Goal: Feedback & Contribution: Submit feedback/report problem

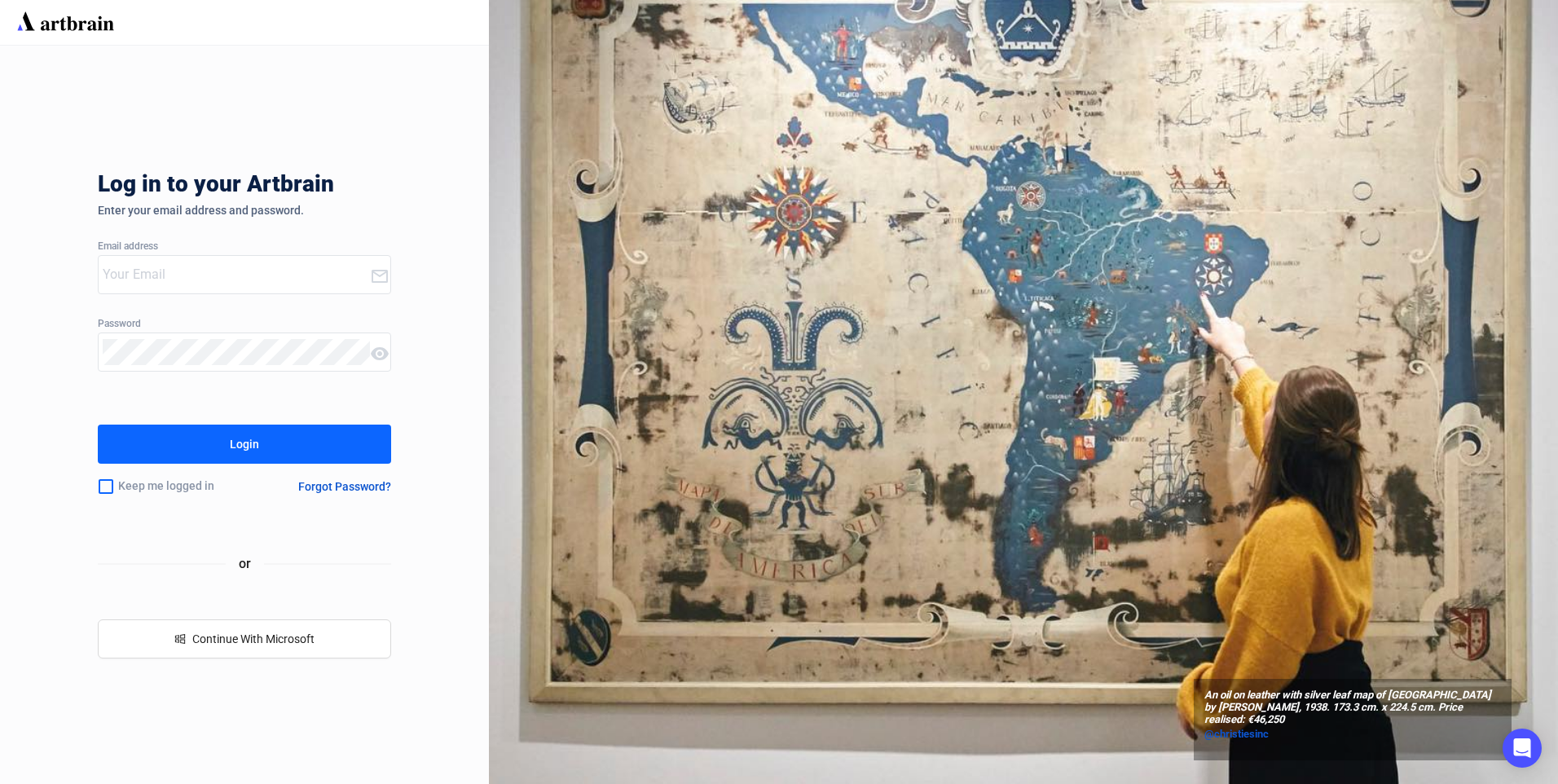
type input "[EMAIL_ADDRESS][DOMAIN_NAME]"
click at [193, 448] on button "Login" at bounding box center [244, 444] width 294 height 39
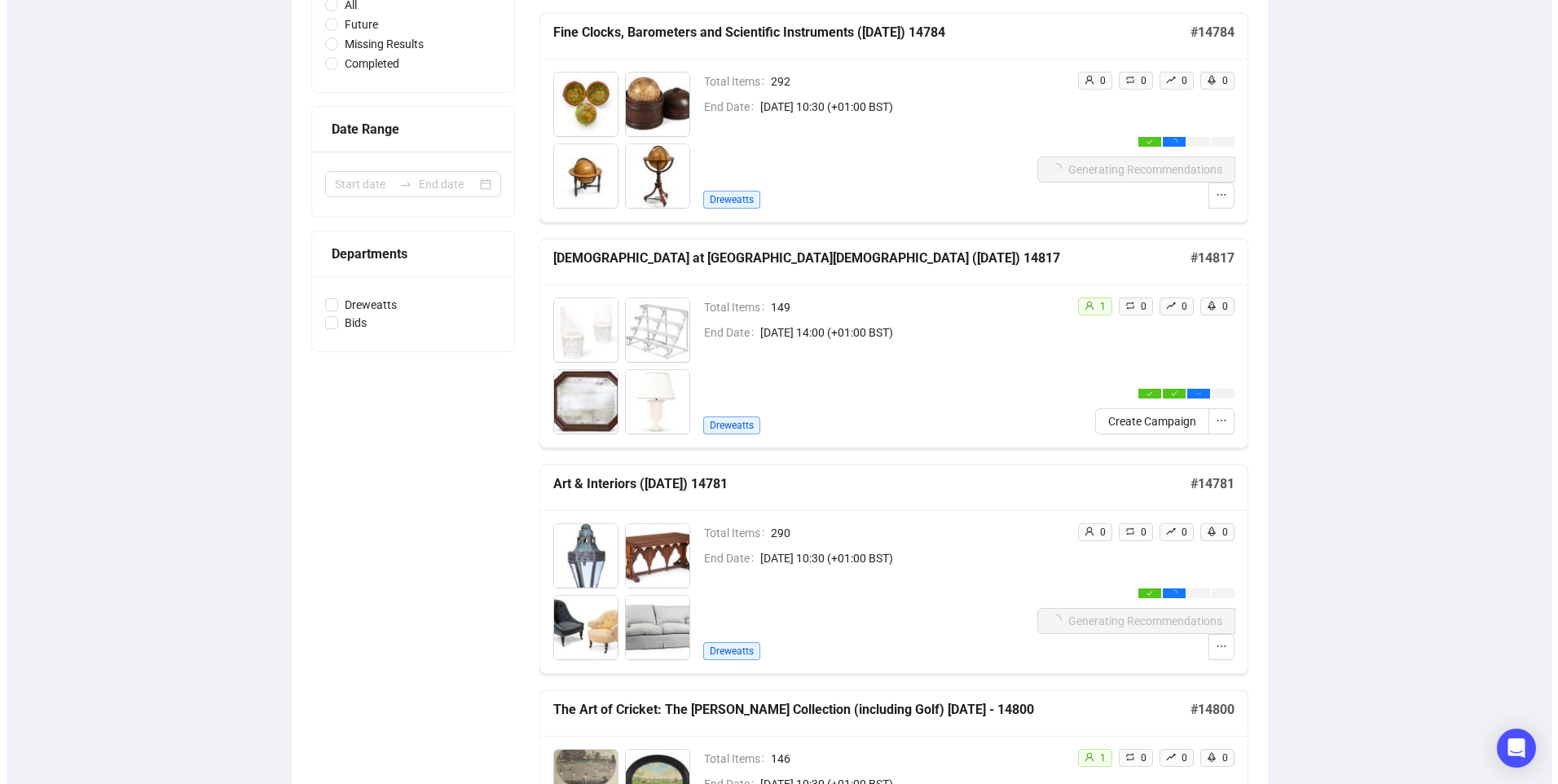
scroll to position [326, 0]
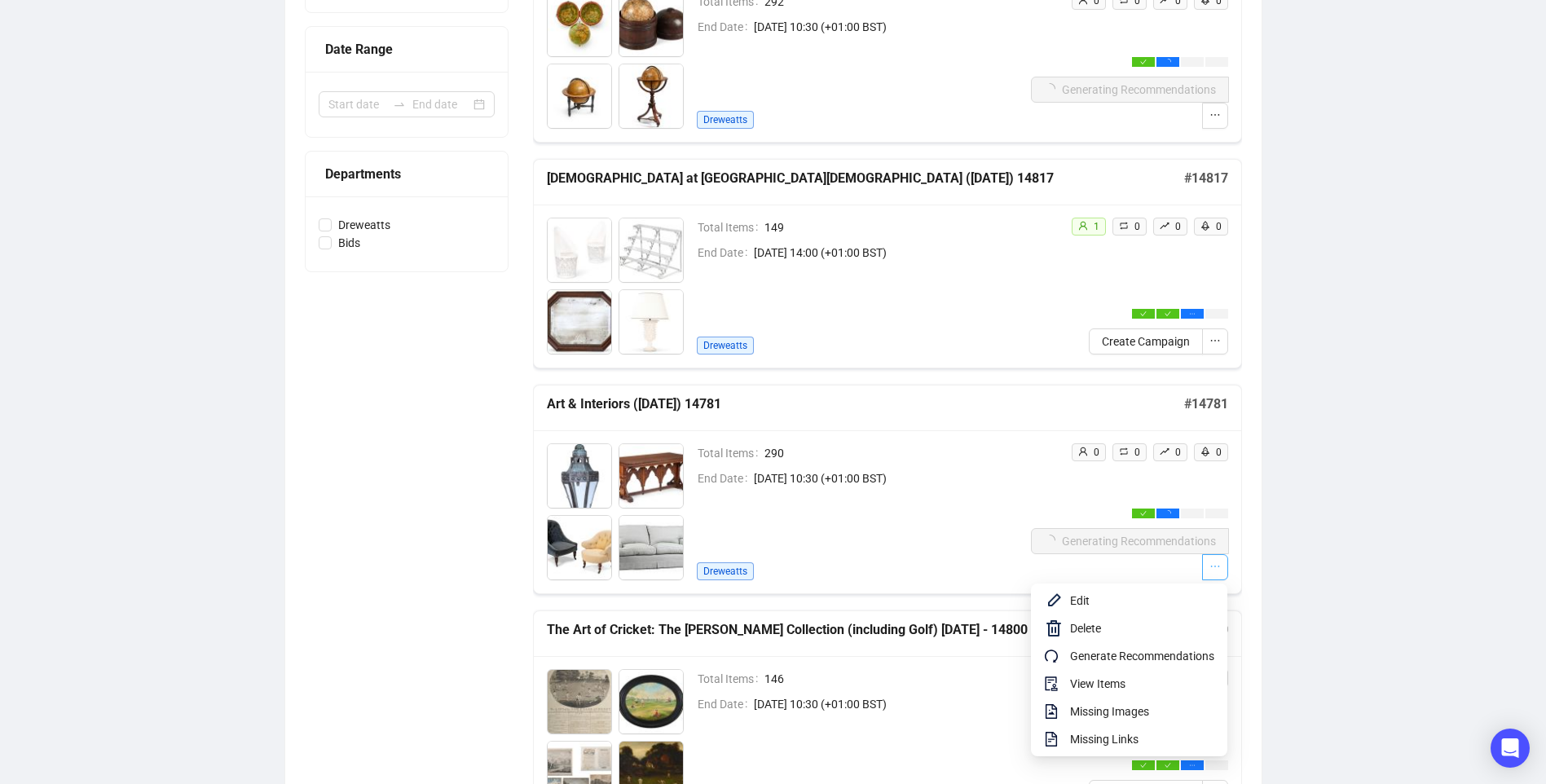
click at [1222, 567] on button "button" at bounding box center [1215, 567] width 26 height 26
click at [1098, 685] on span "View Items" at bounding box center [1142, 684] width 144 height 18
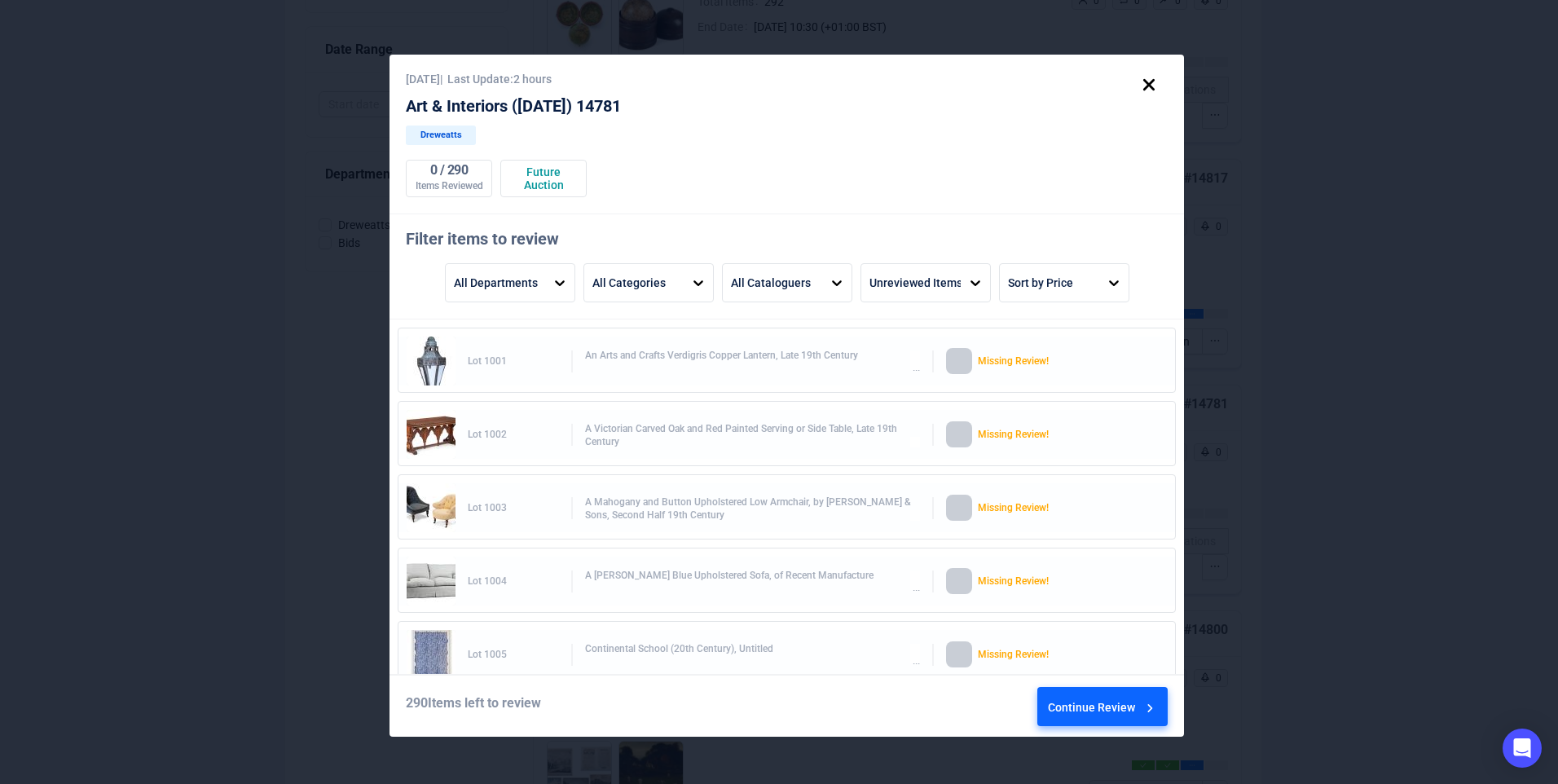
click at [1096, 705] on div "Continue Review" at bounding box center [1103, 709] width 110 height 44
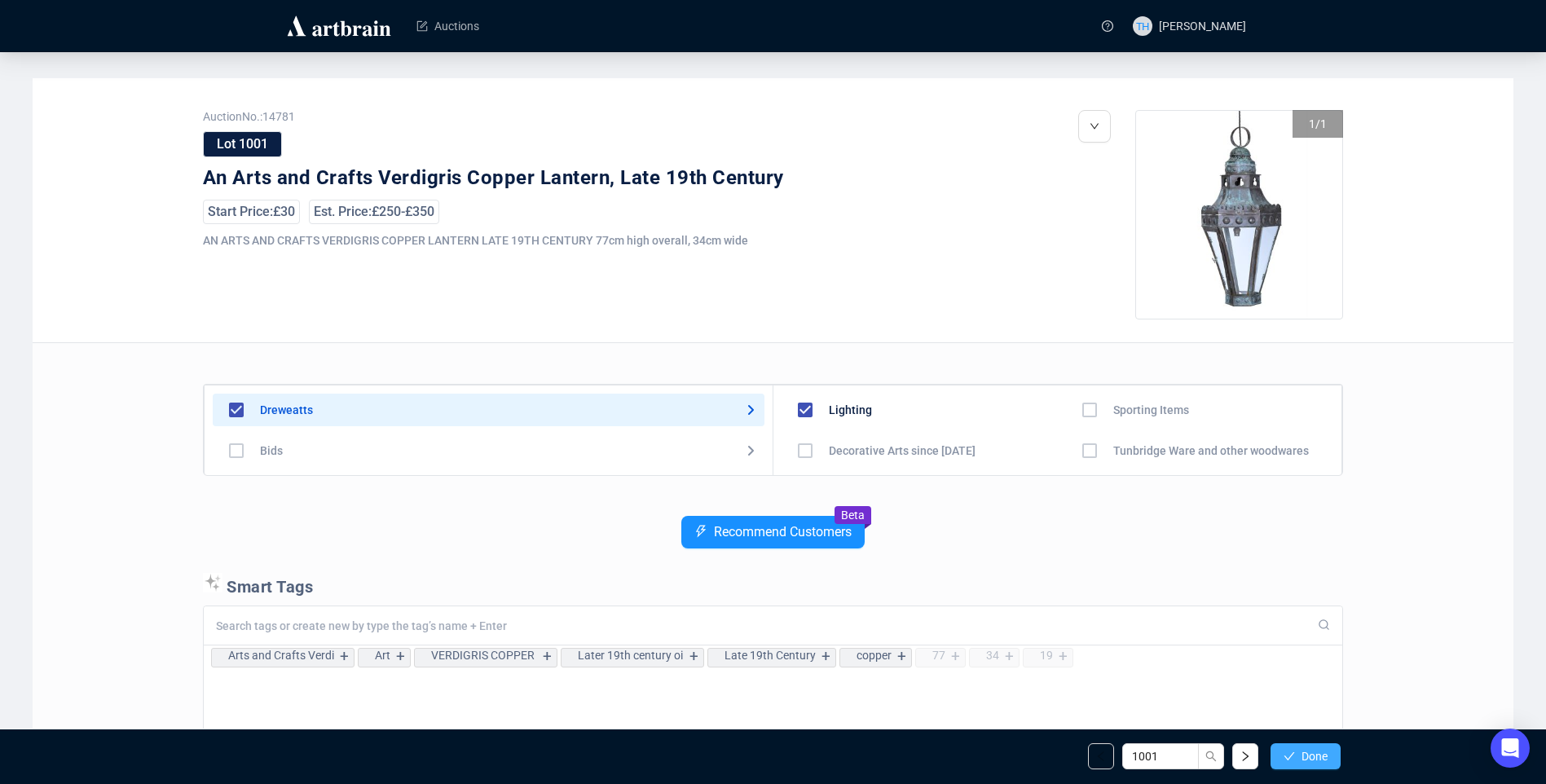
click at [1313, 755] on span "Done" at bounding box center [1315, 755] width 26 height 13
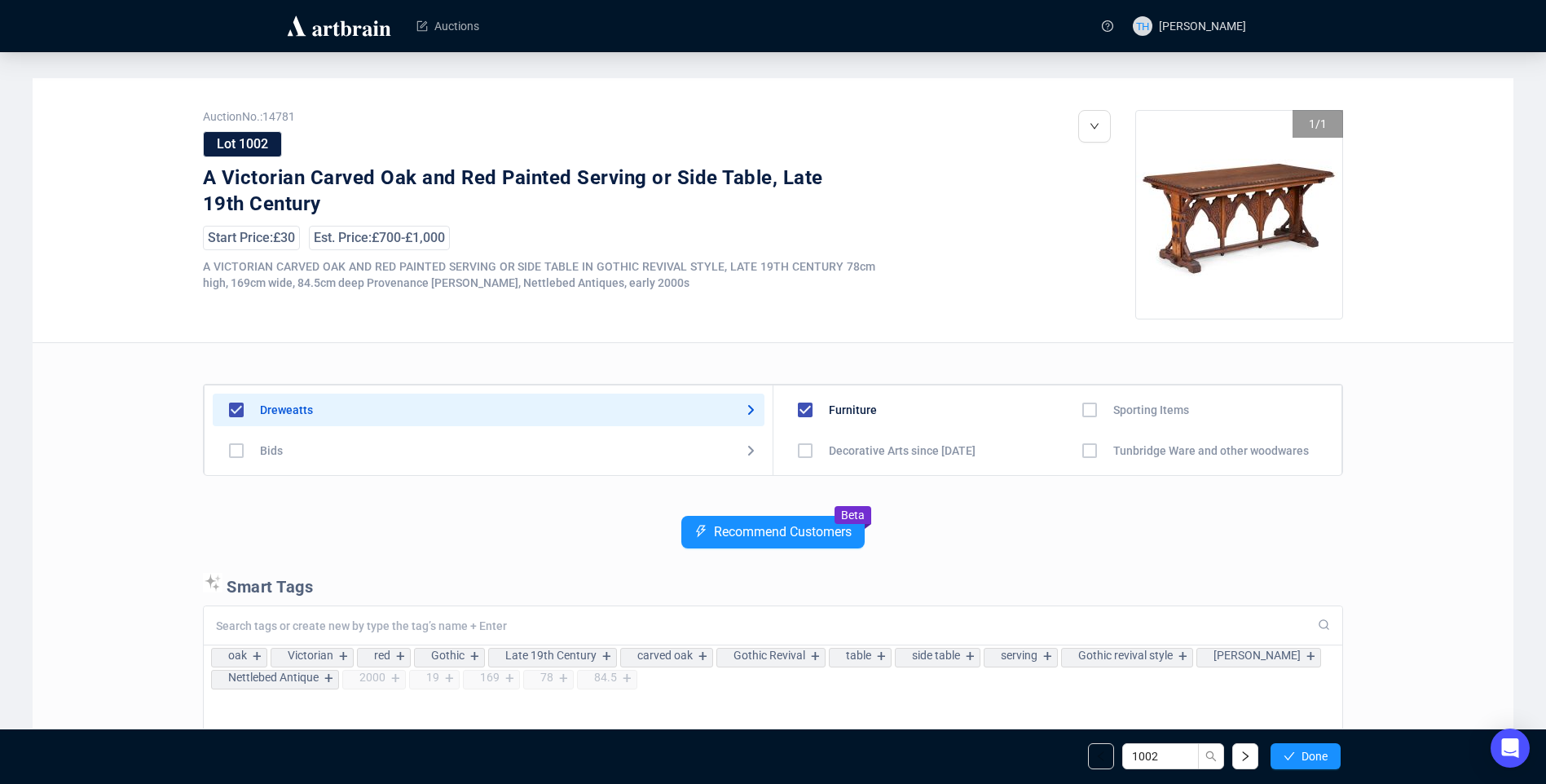
click at [1313, 755] on span "Done" at bounding box center [1315, 755] width 26 height 13
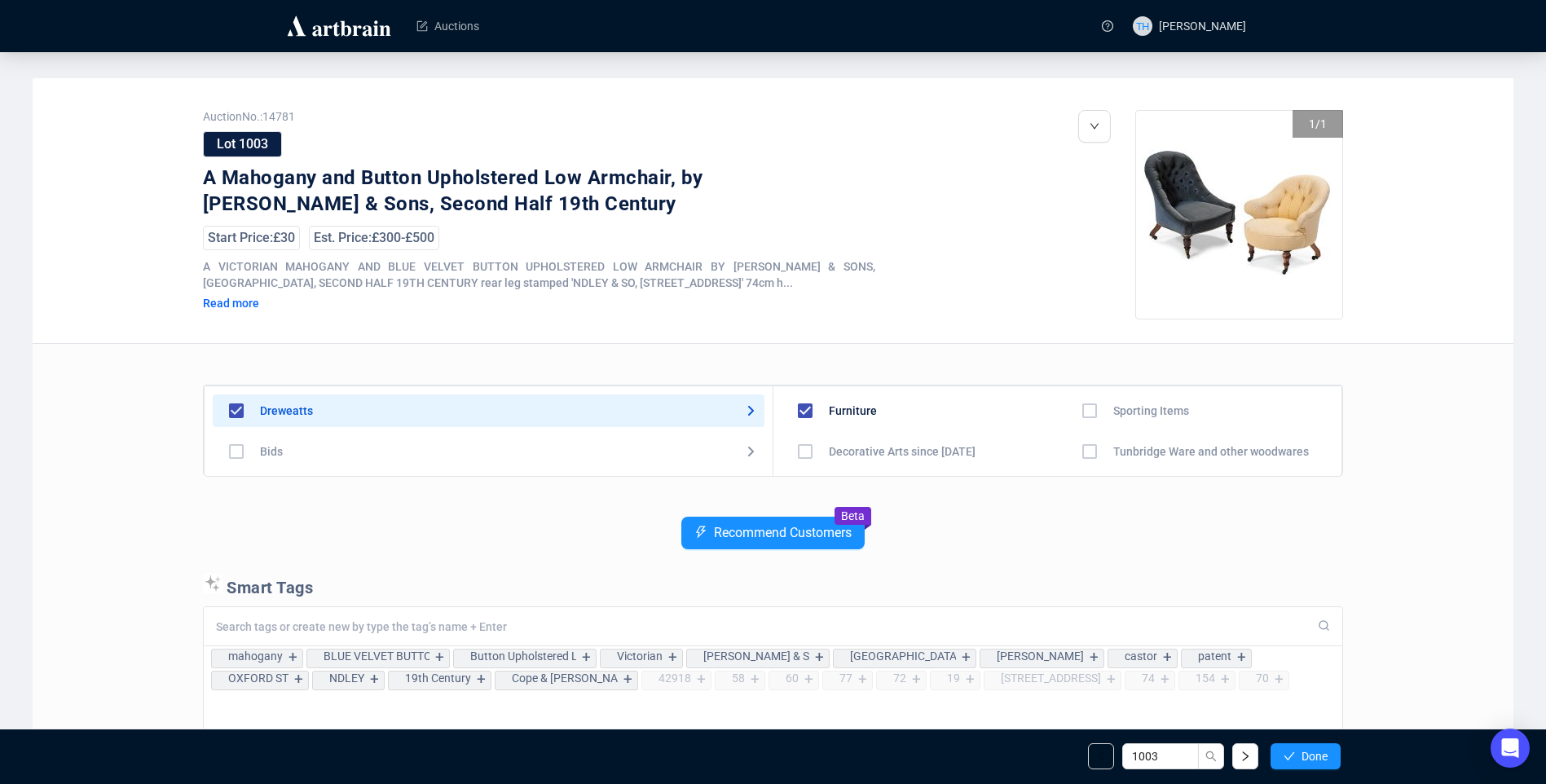
click at [1313, 755] on span "Done" at bounding box center [1315, 755] width 26 height 13
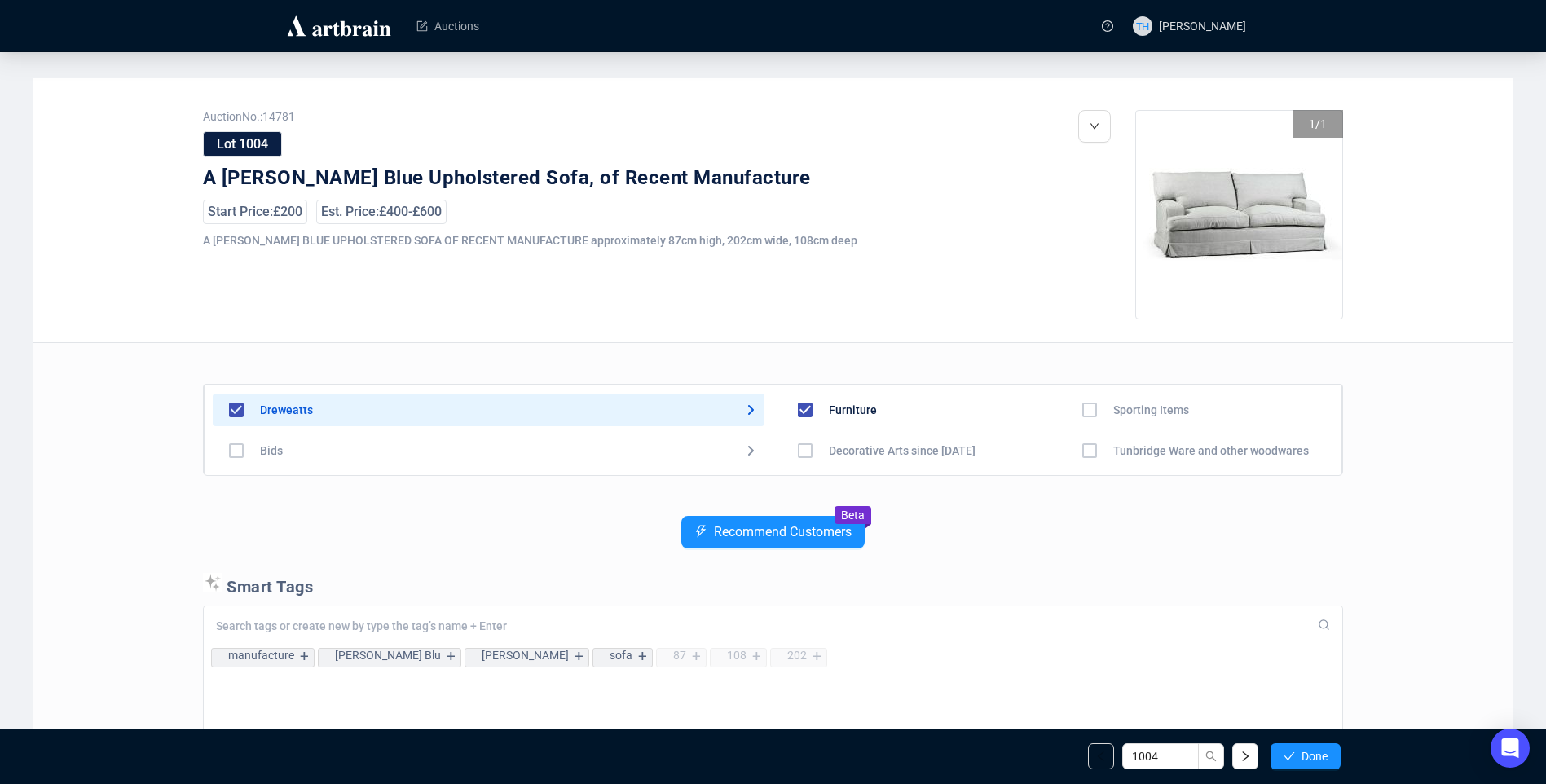
click at [1313, 755] on span "Done" at bounding box center [1315, 755] width 26 height 13
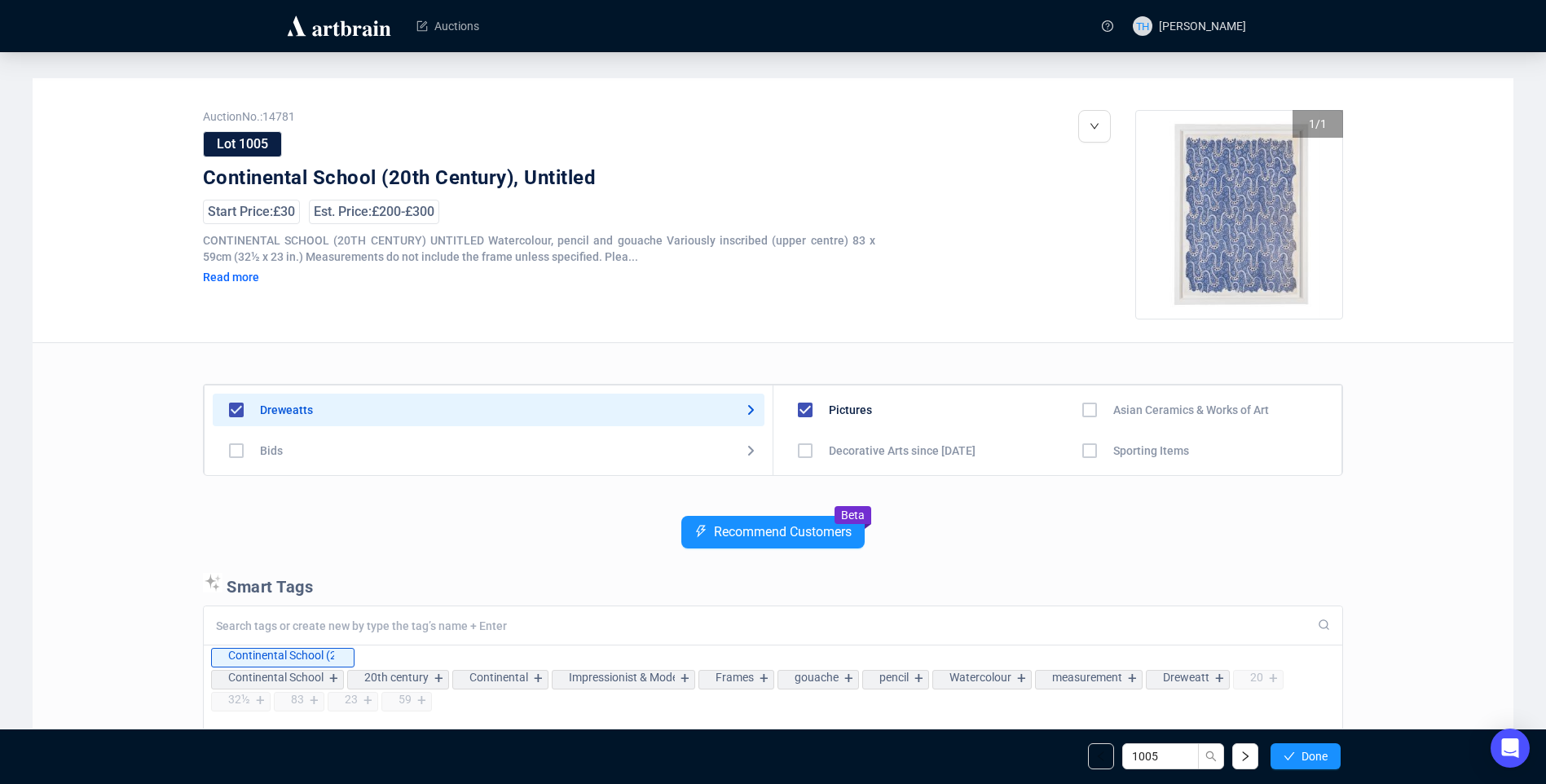
click at [1313, 755] on span "Done" at bounding box center [1315, 755] width 26 height 13
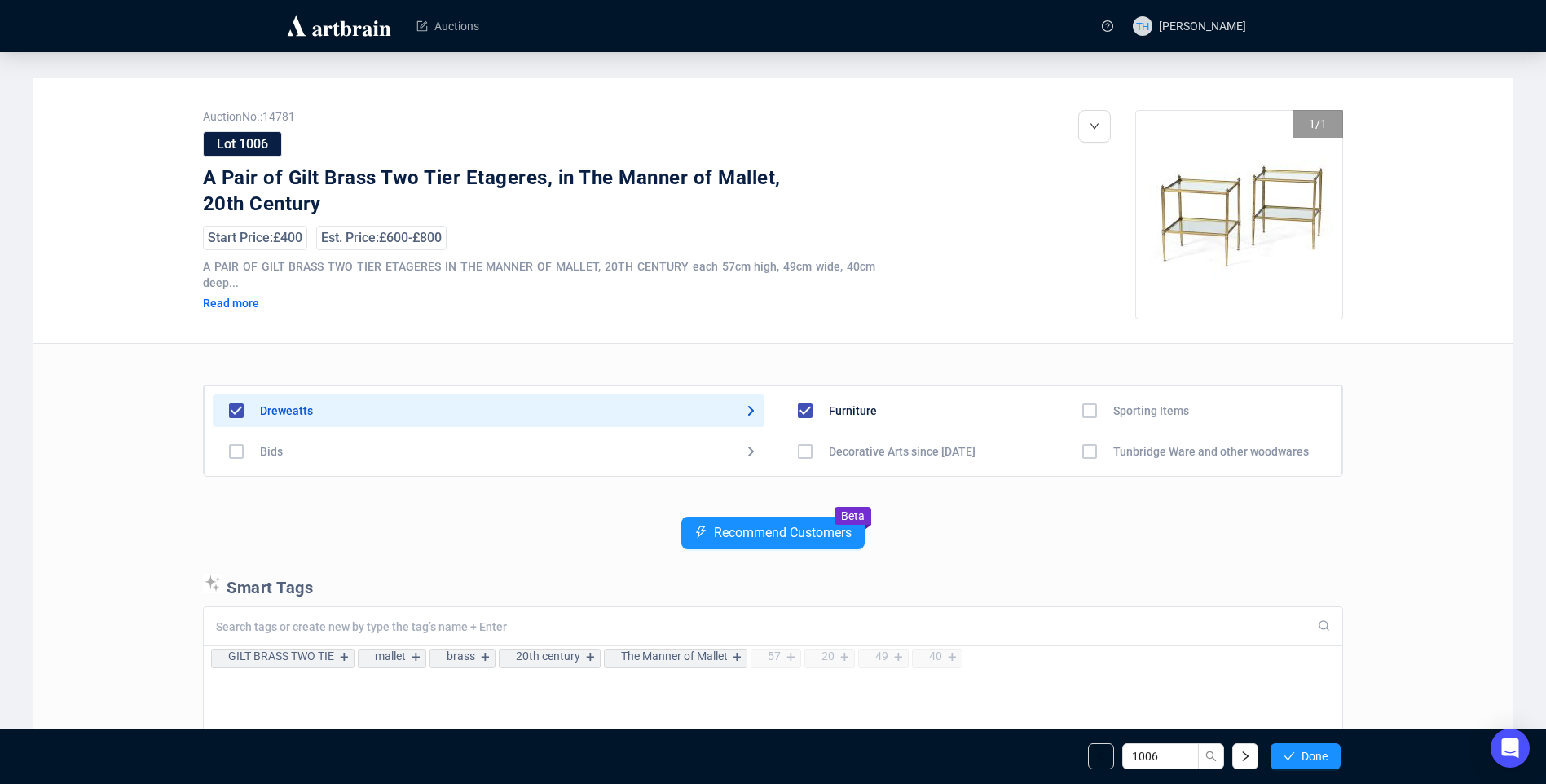
click at [1313, 755] on span "Done" at bounding box center [1315, 755] width 26 height 13
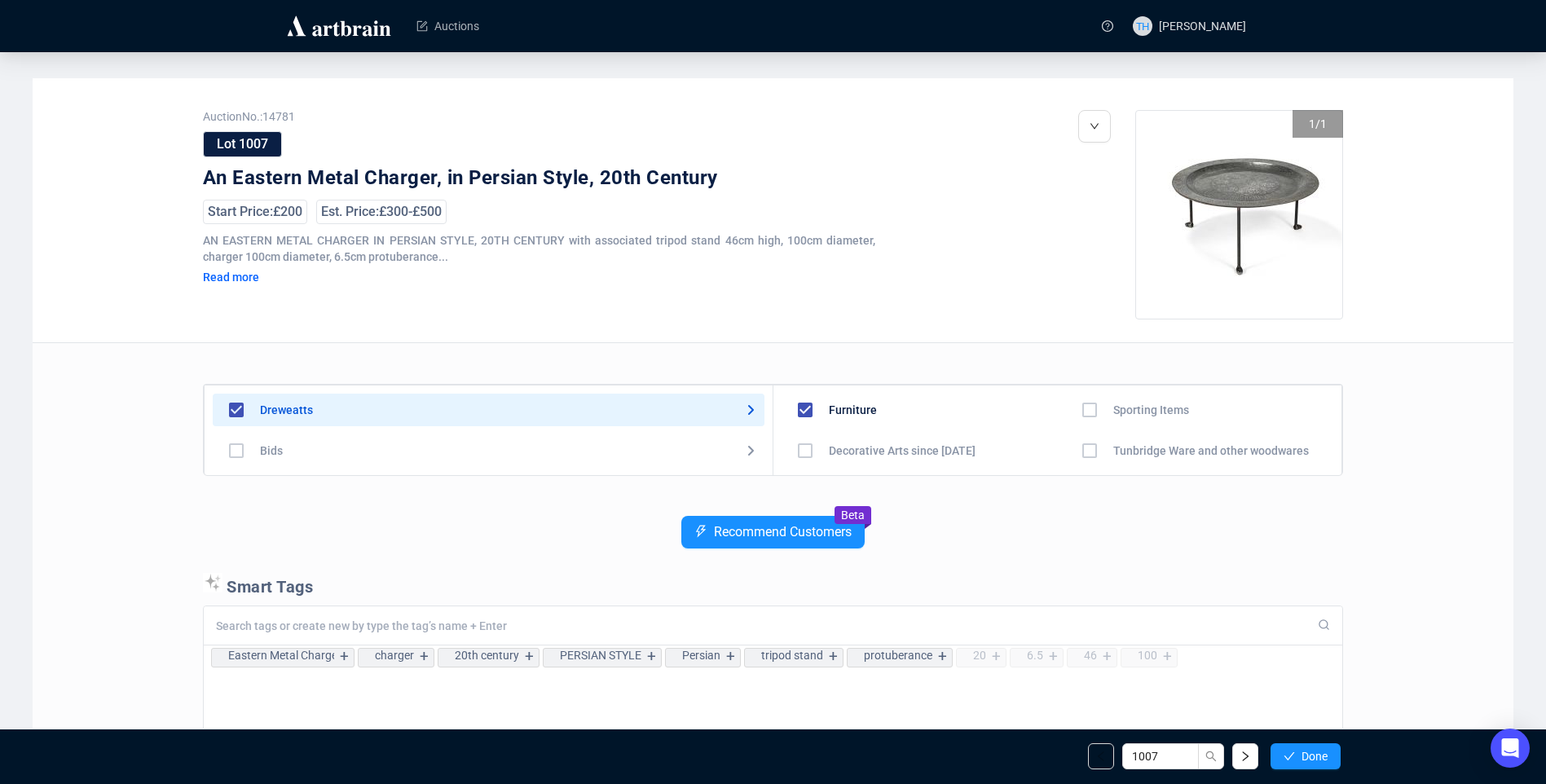
click at [1313, 755] on span "Done" at bounding box center [1315, 755] width 26 height 13
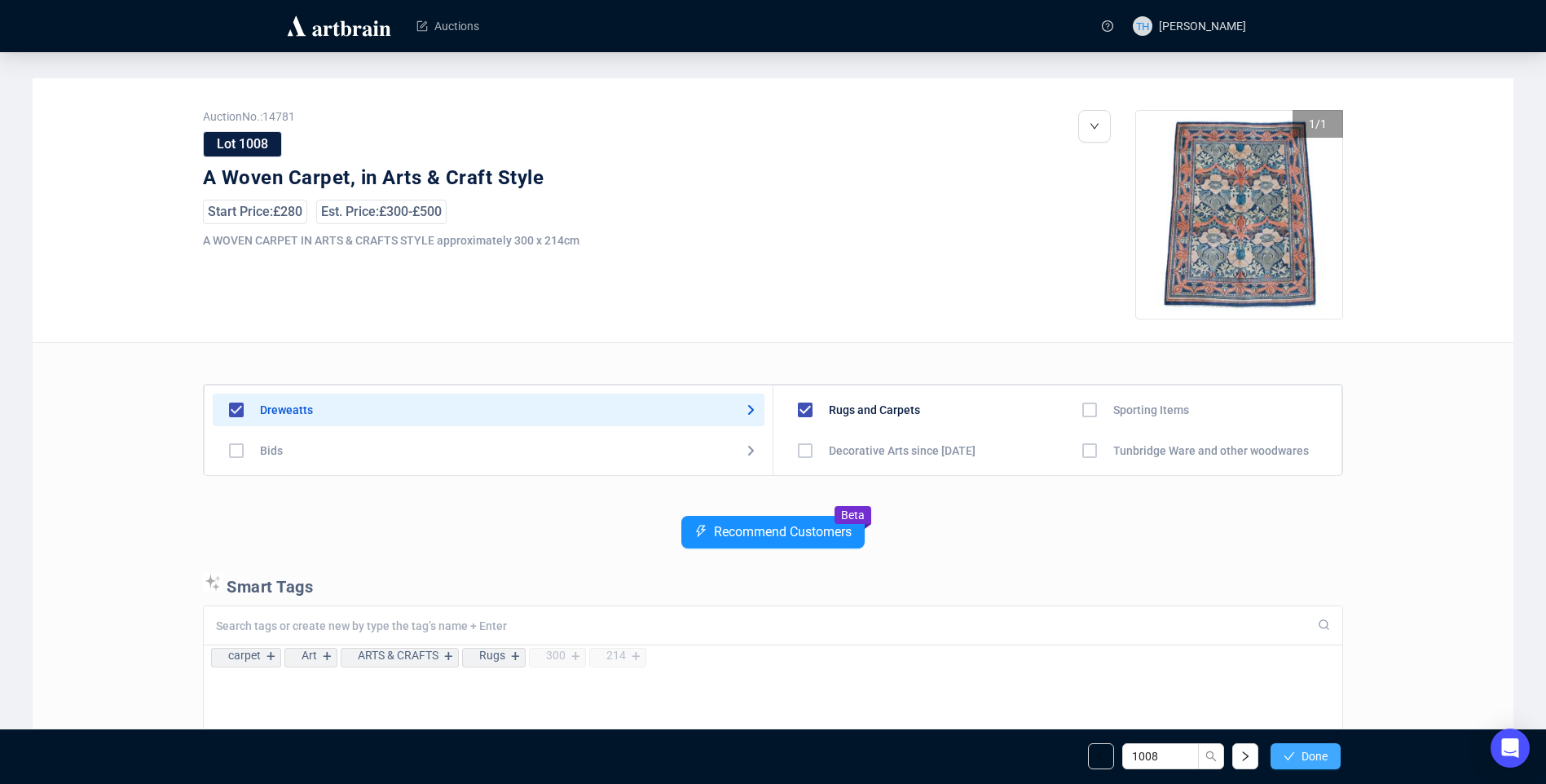
click at [1311, 756] on span "Done" at bounding box center [1315, 755] width 26 height 13
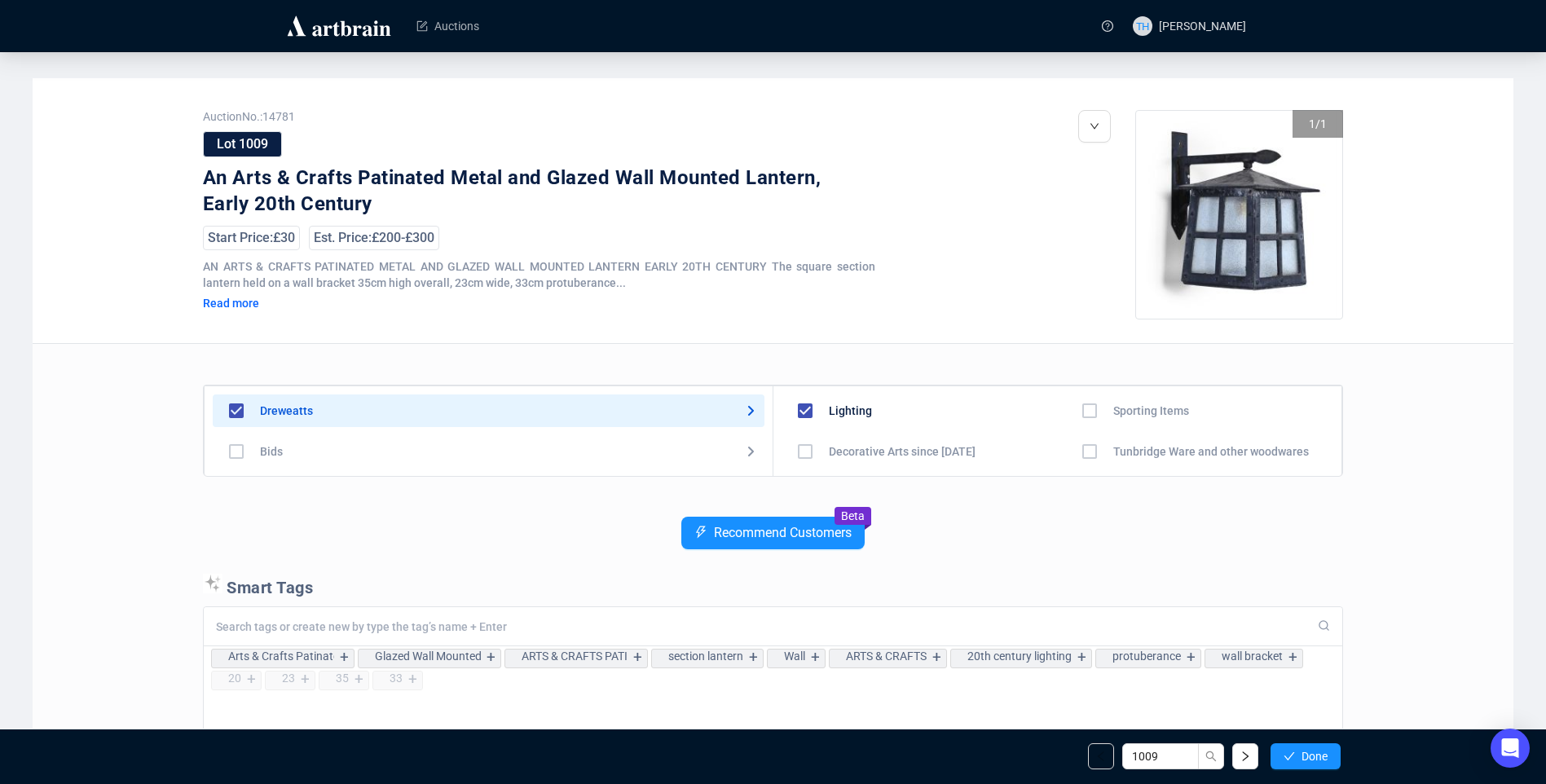
click at [1311, 756] on span "Done" at bounding box center [1315, 755] width 26 height 13
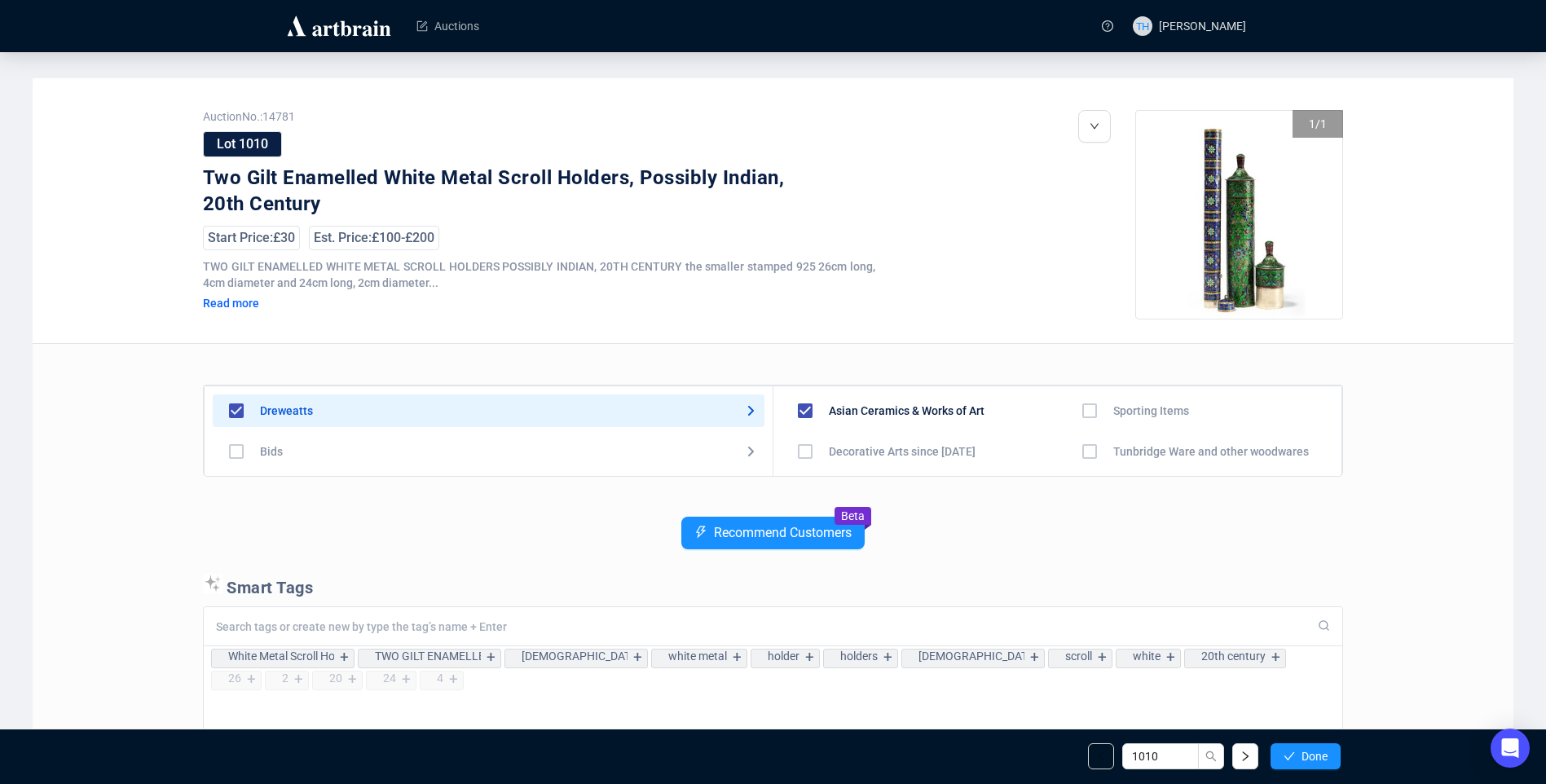
click at [1311, 756] on span "Done" at bounding box center [1315, 755] width 26 height 13
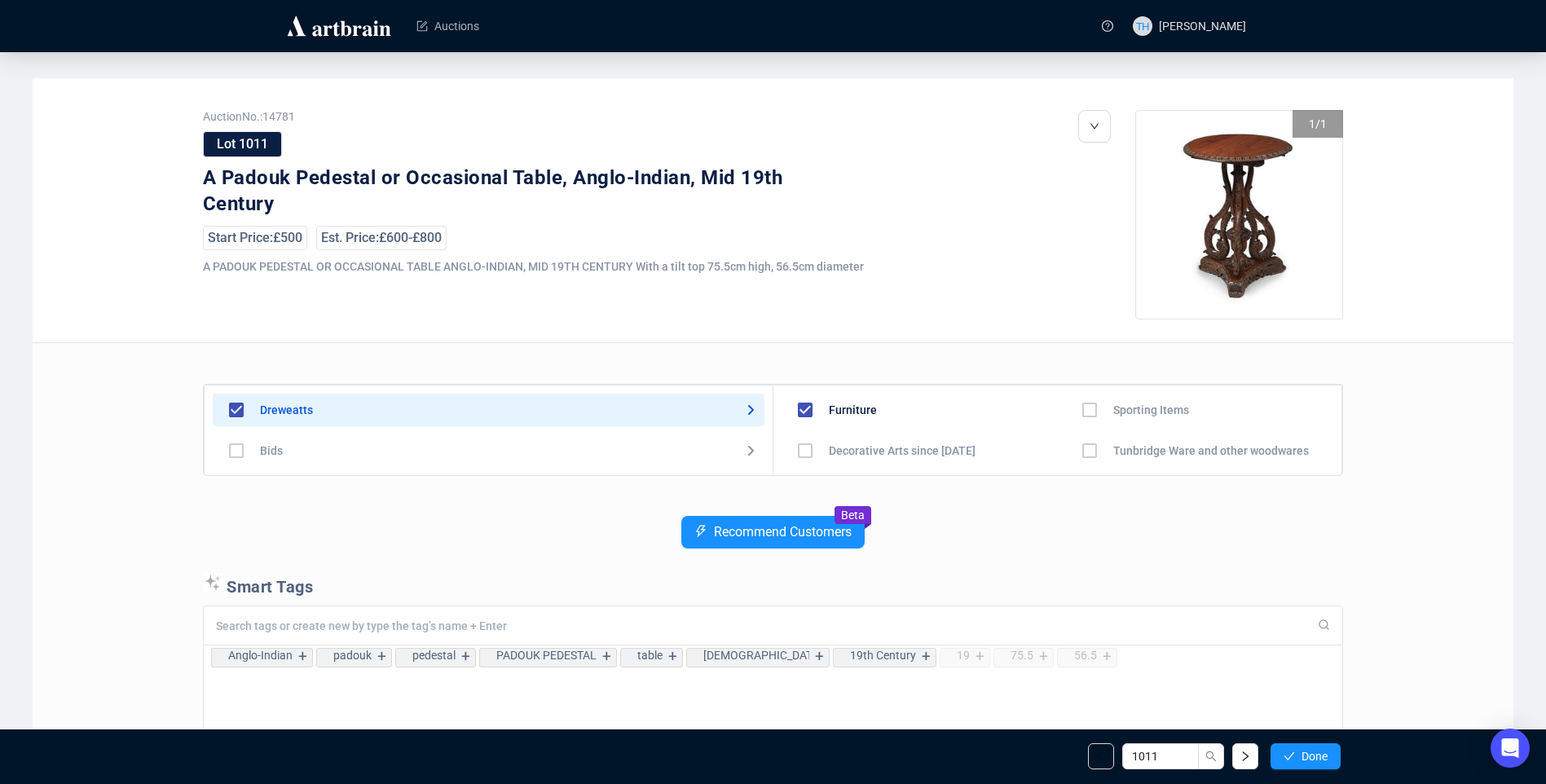
click at [1311, 756] on span "Done" at bounding box center [1315, 755] width 26 height 13
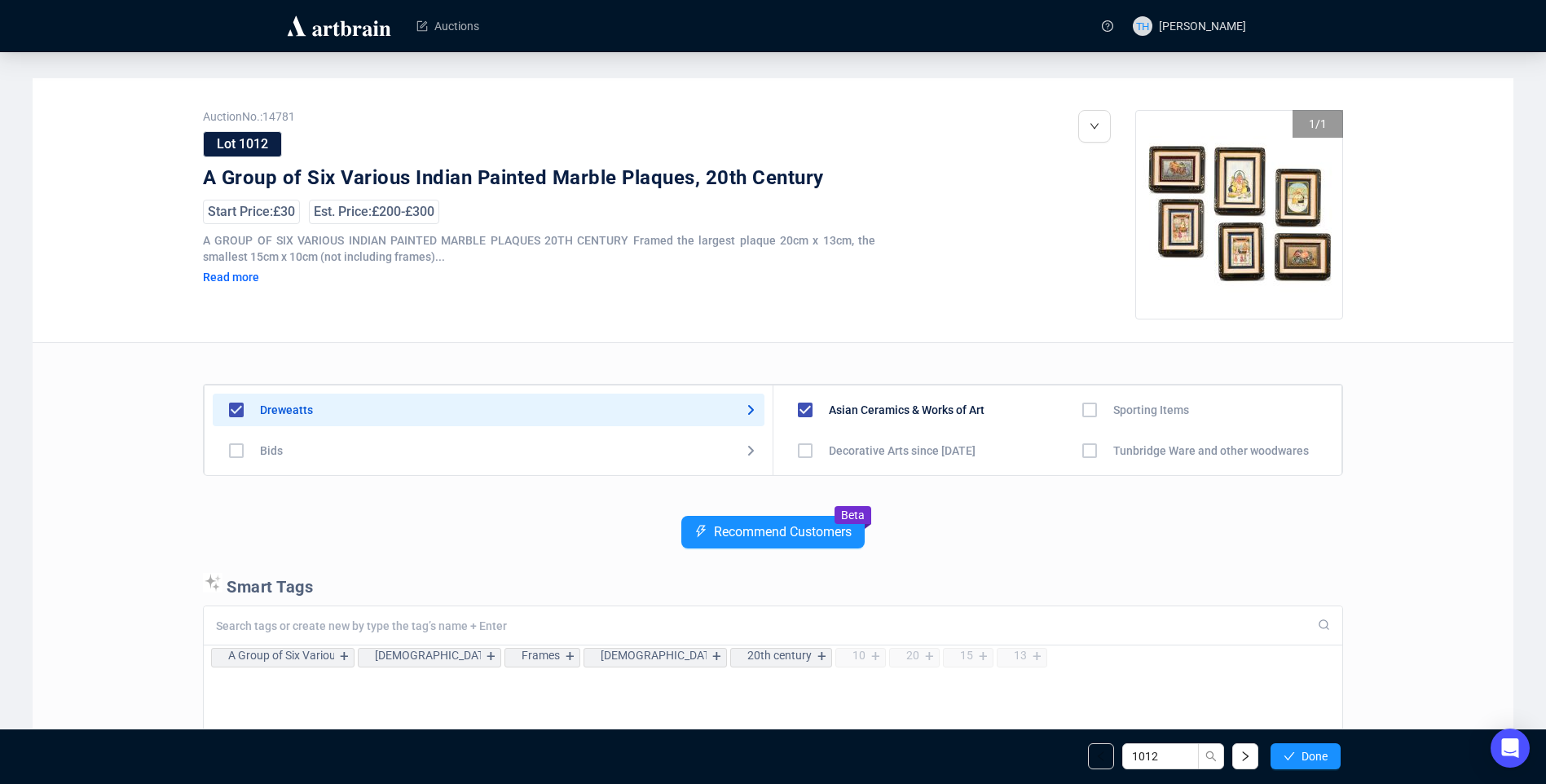
click at [1311, 756] on span "Done" at bounding box center [1315, 755] width 26 height 13
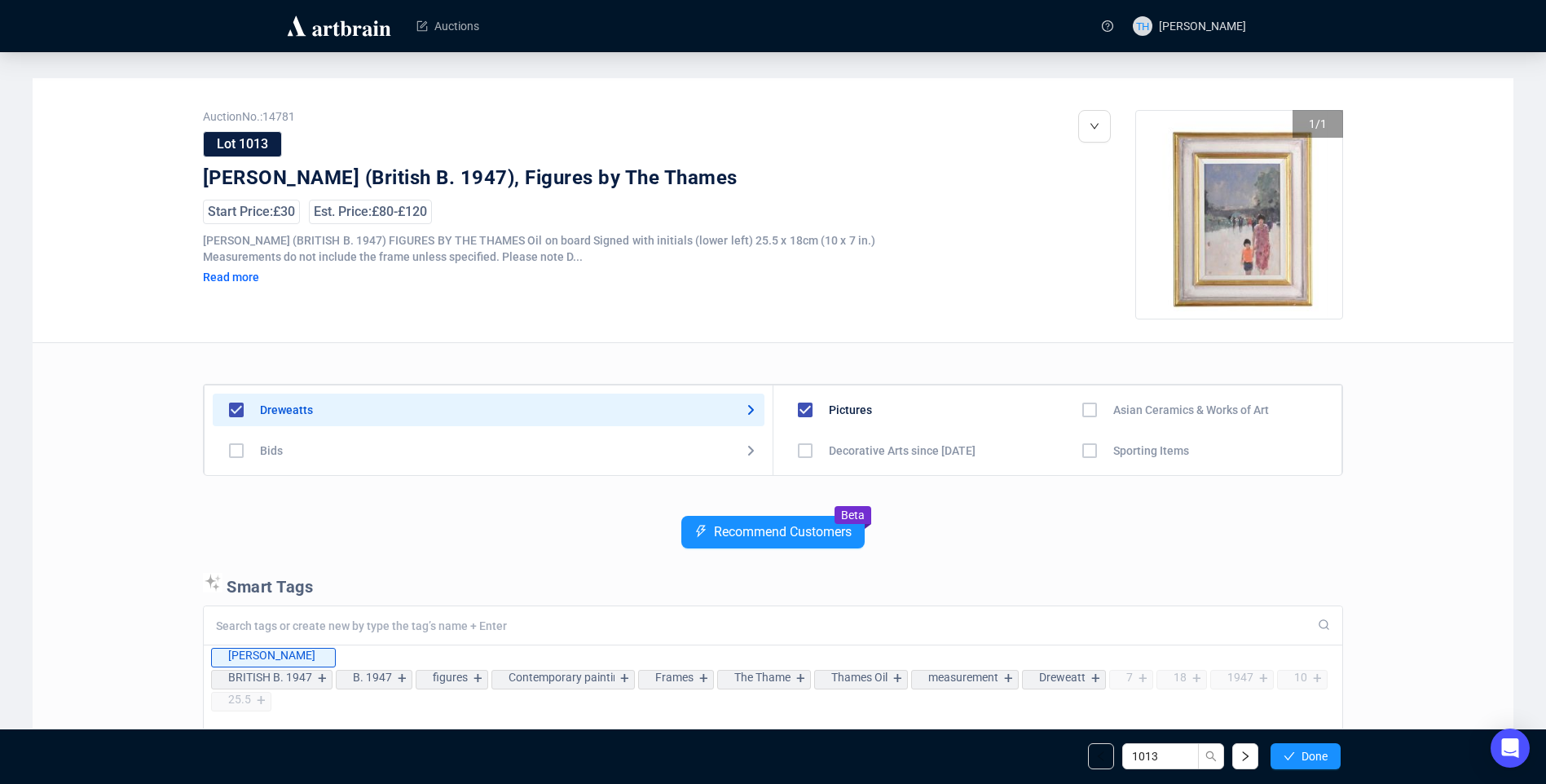
click at [1311, 756] on span "Done" at bounding box center [1315, 755] width 26 height 13
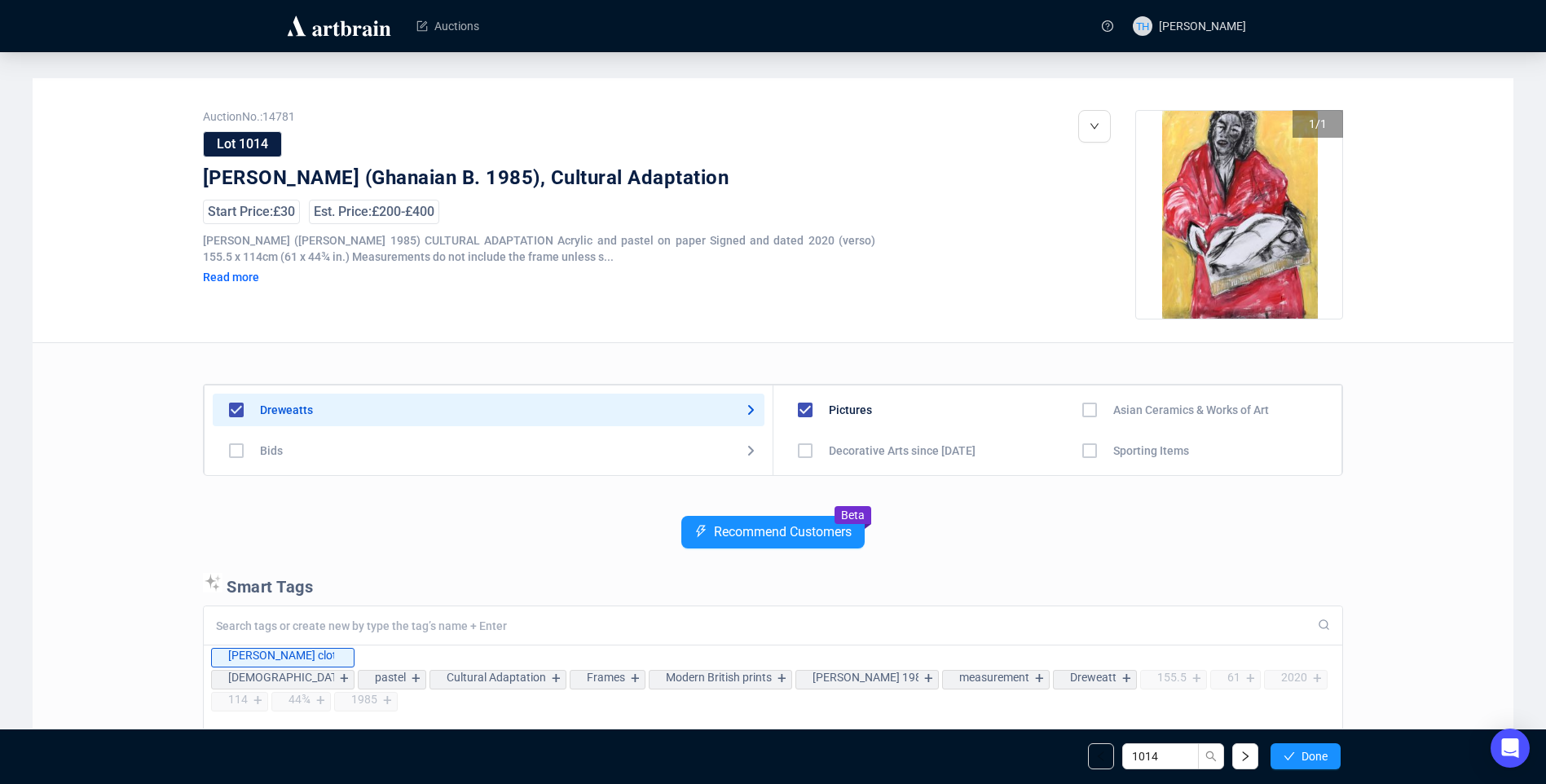
click at [1311, 756] on span "Done" at bounding box center [1315, 755] width 26 height 13
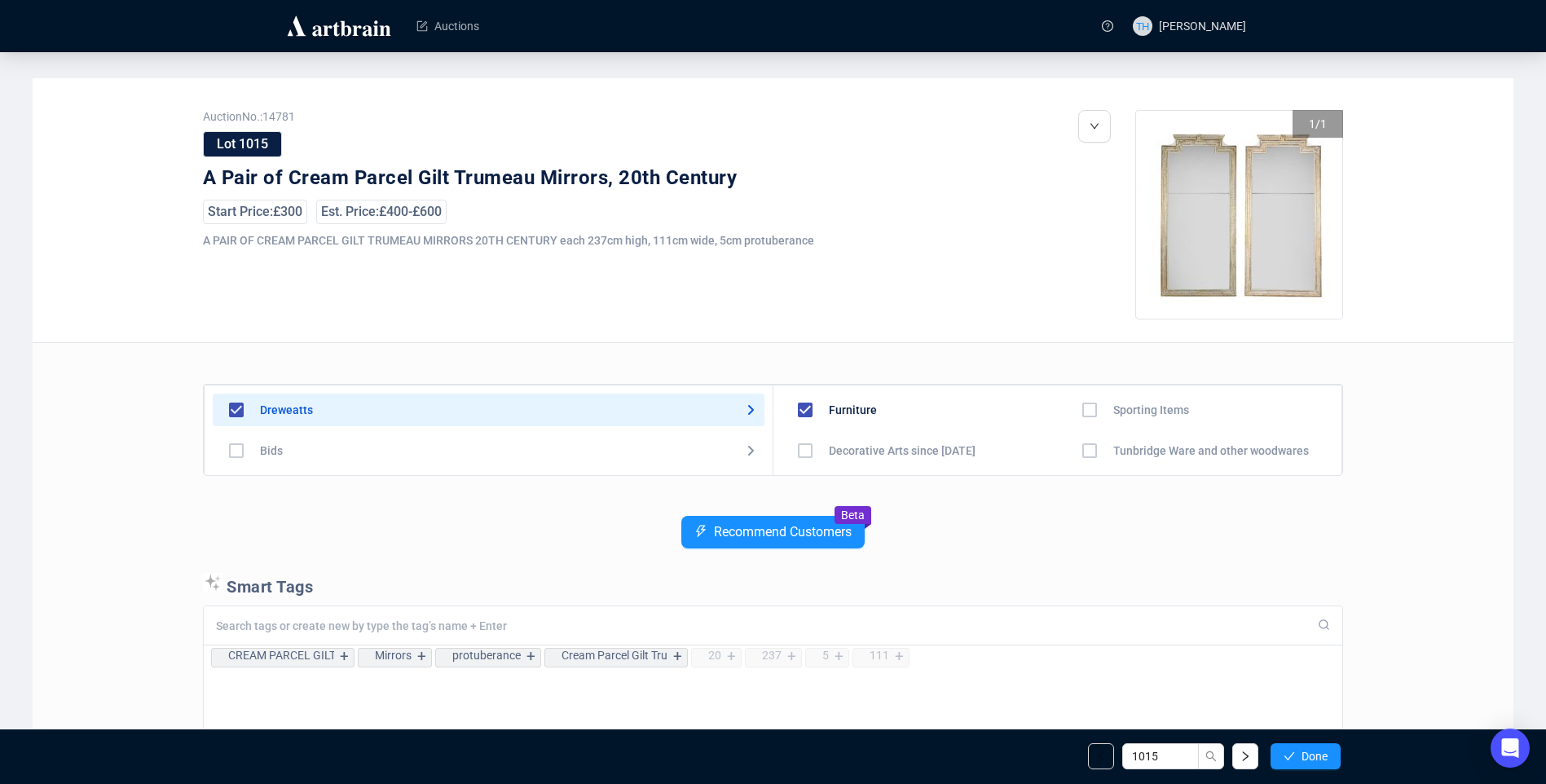
click at [1311, 756] on span "Done" at bounding box center [1315, 755] width 26 height 13
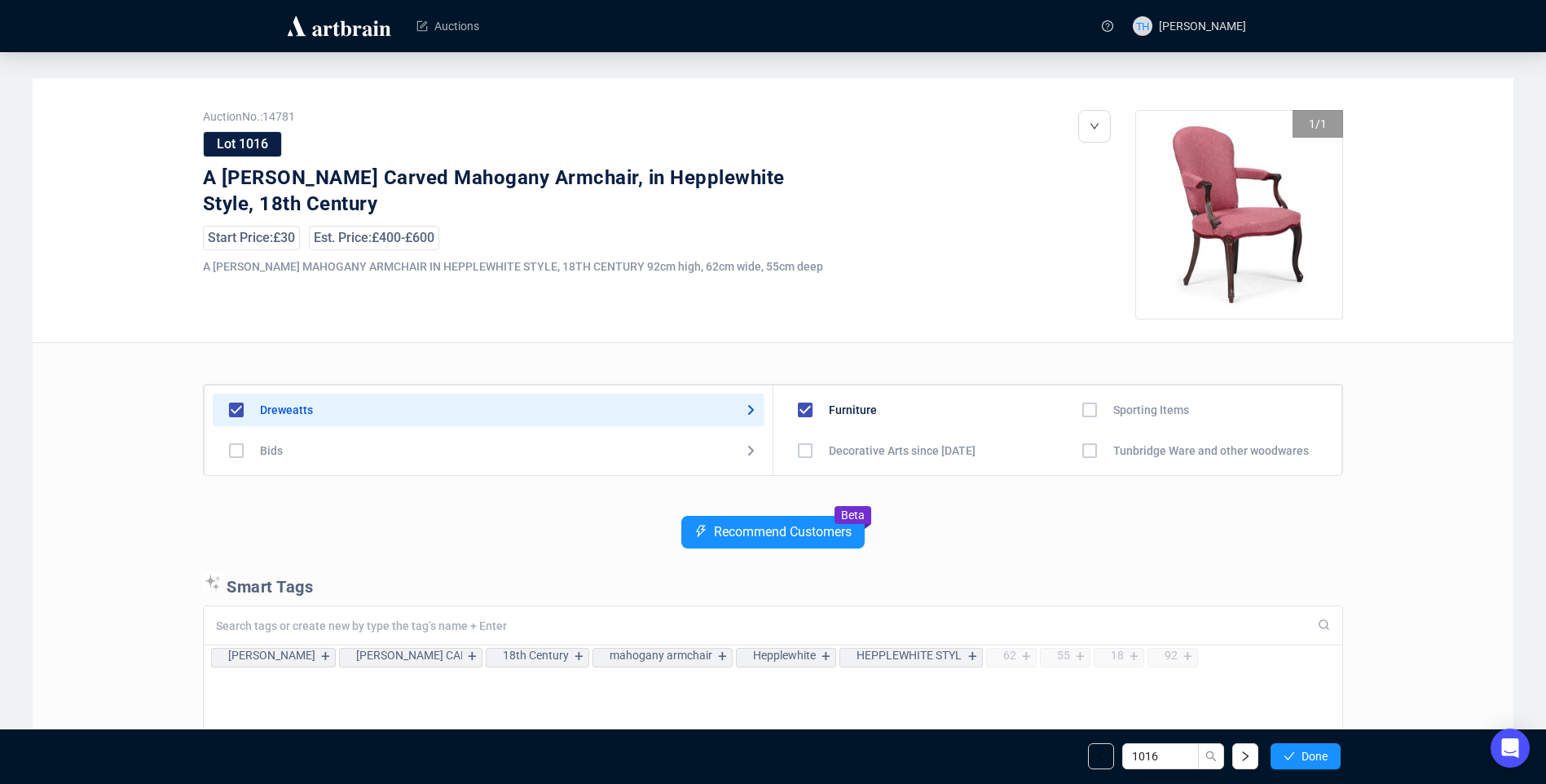
click at [1311, 756] on span "Done" at bounding box center [1315, 755] width 26 height 13
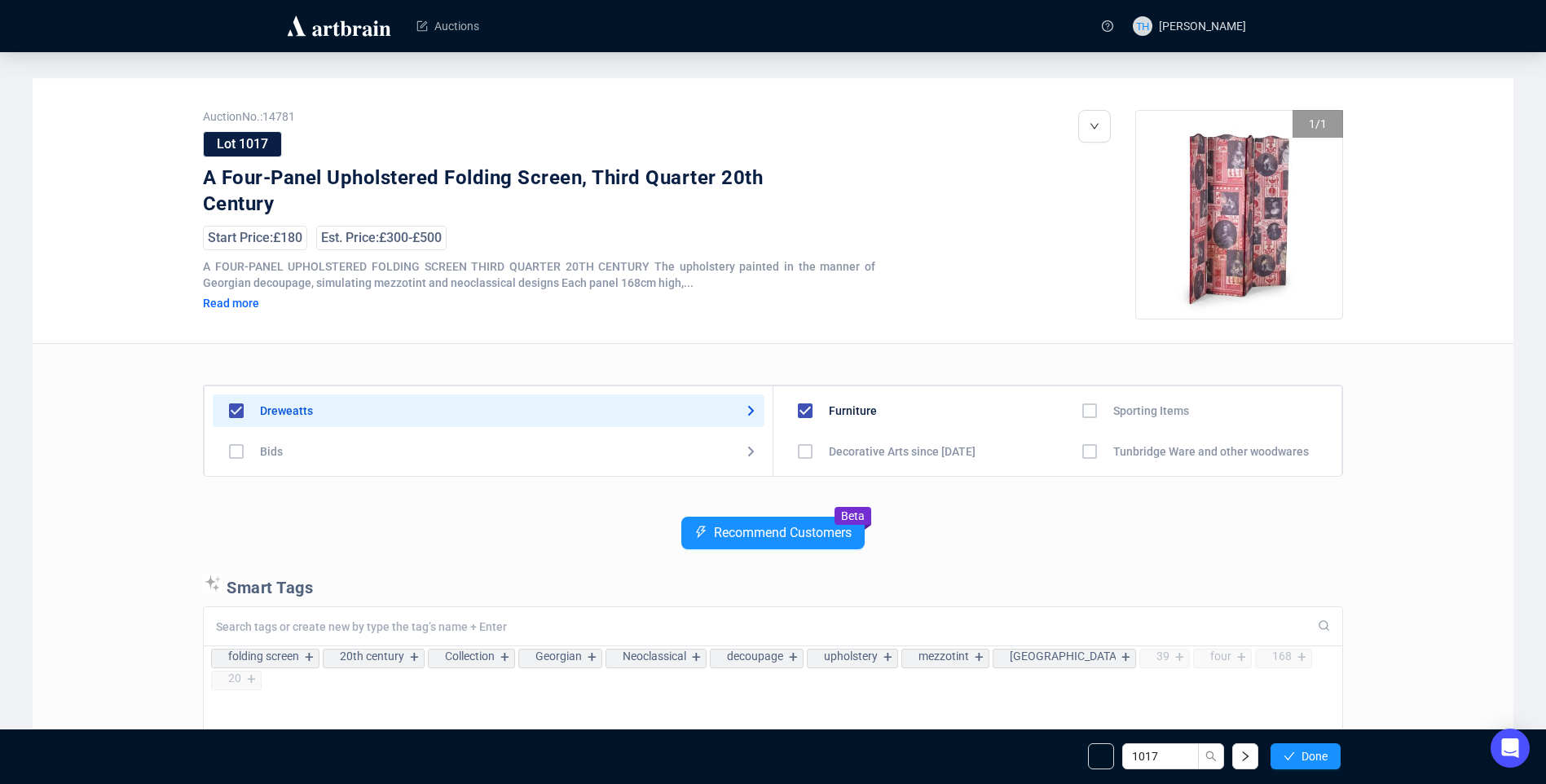
click at [1311, 756] on span "Done" at bounding box center [1315, 755] width 26 height 13
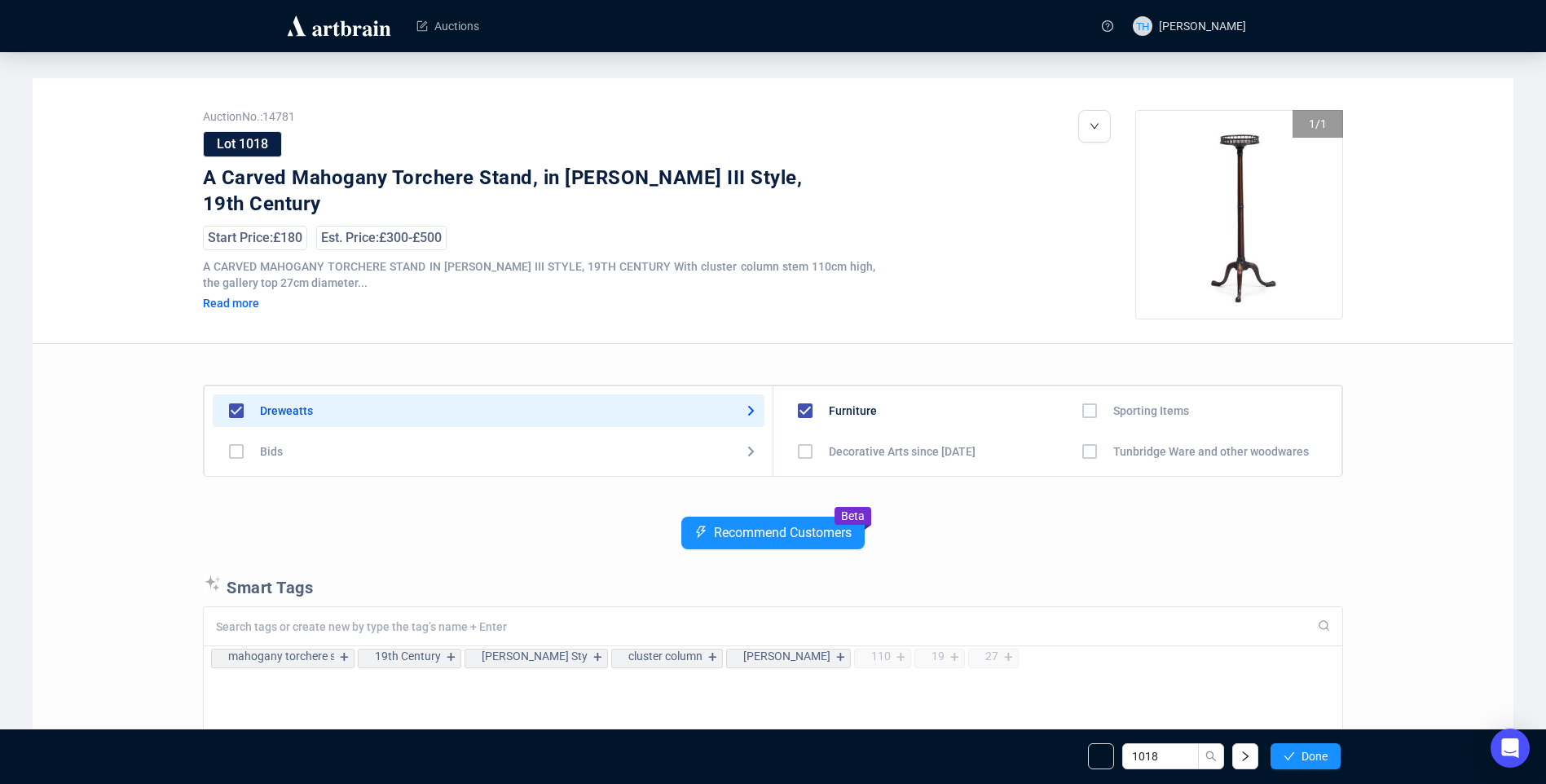
click at [1311, 756] on span "Done" at bounding box center [1315, 755] width 26 height 13
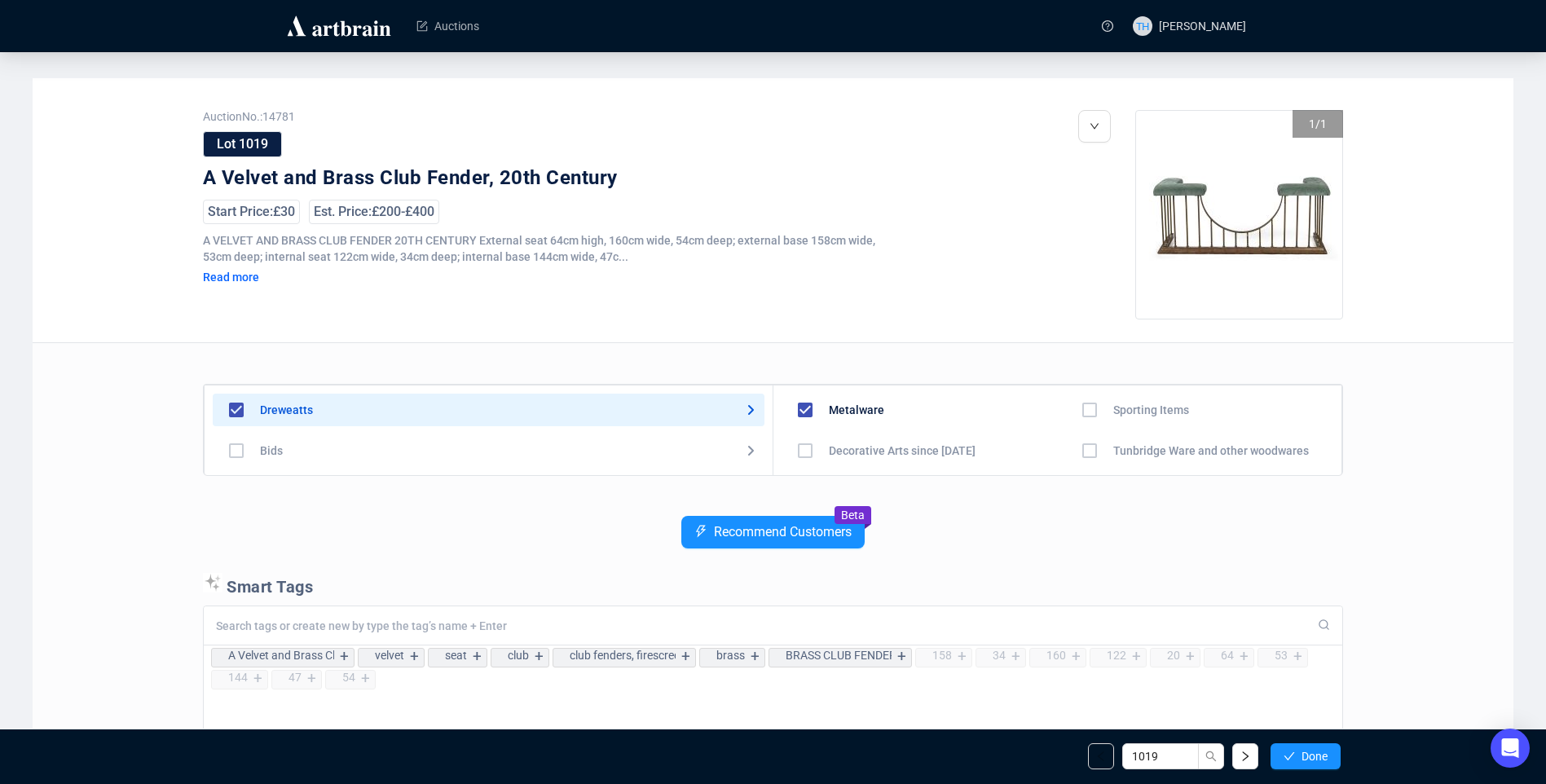
click at [1311, 756] on span "Done" at bounding box center [1315, 755] width 26 height 13
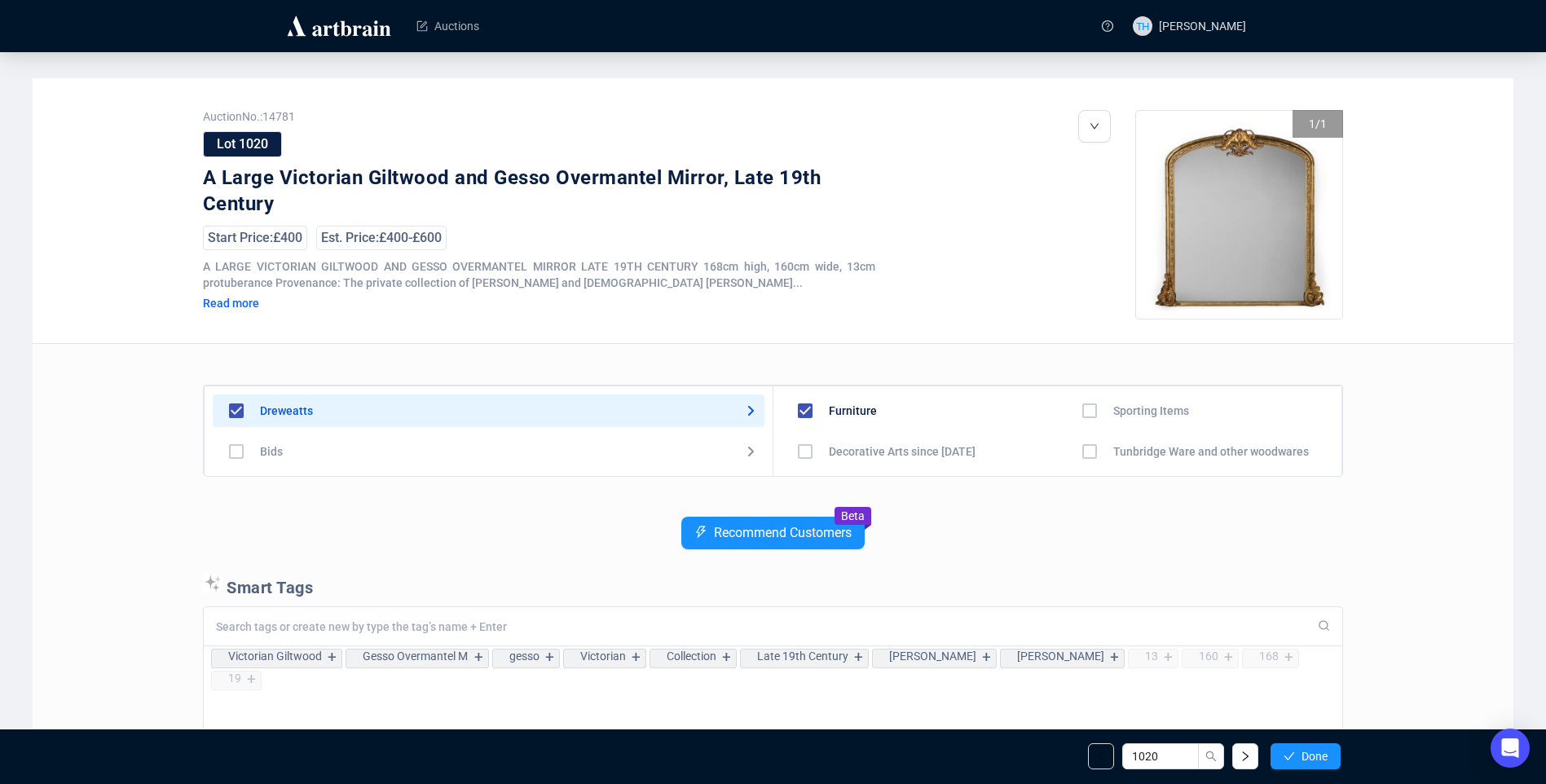
click at [1311, 756] on span "Done" at bounding box center [1315, 755] width 26 height 13
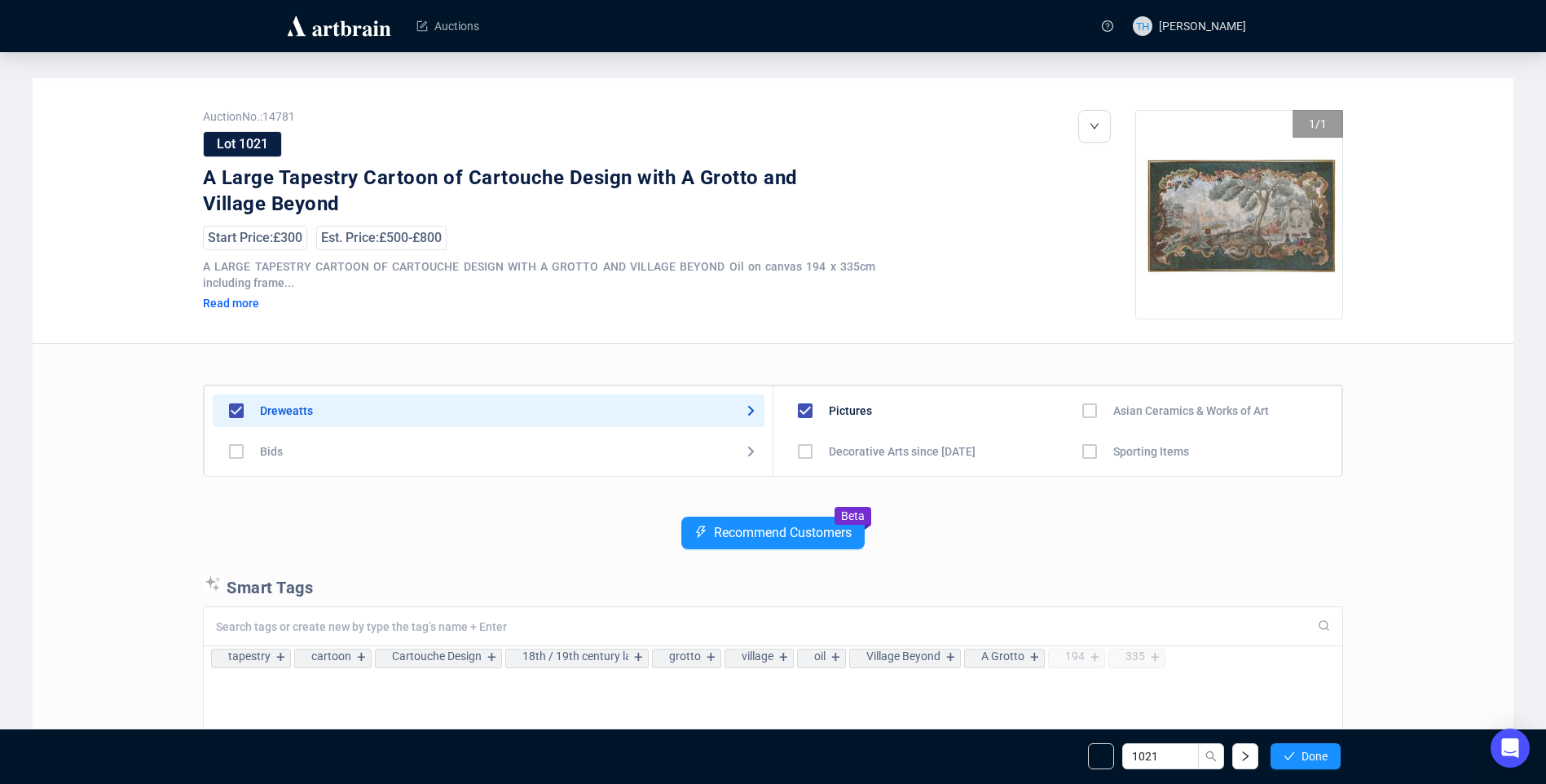
click at [1311, 756] on span "Done" at bounding box center [1315, 755] width 26 height 13
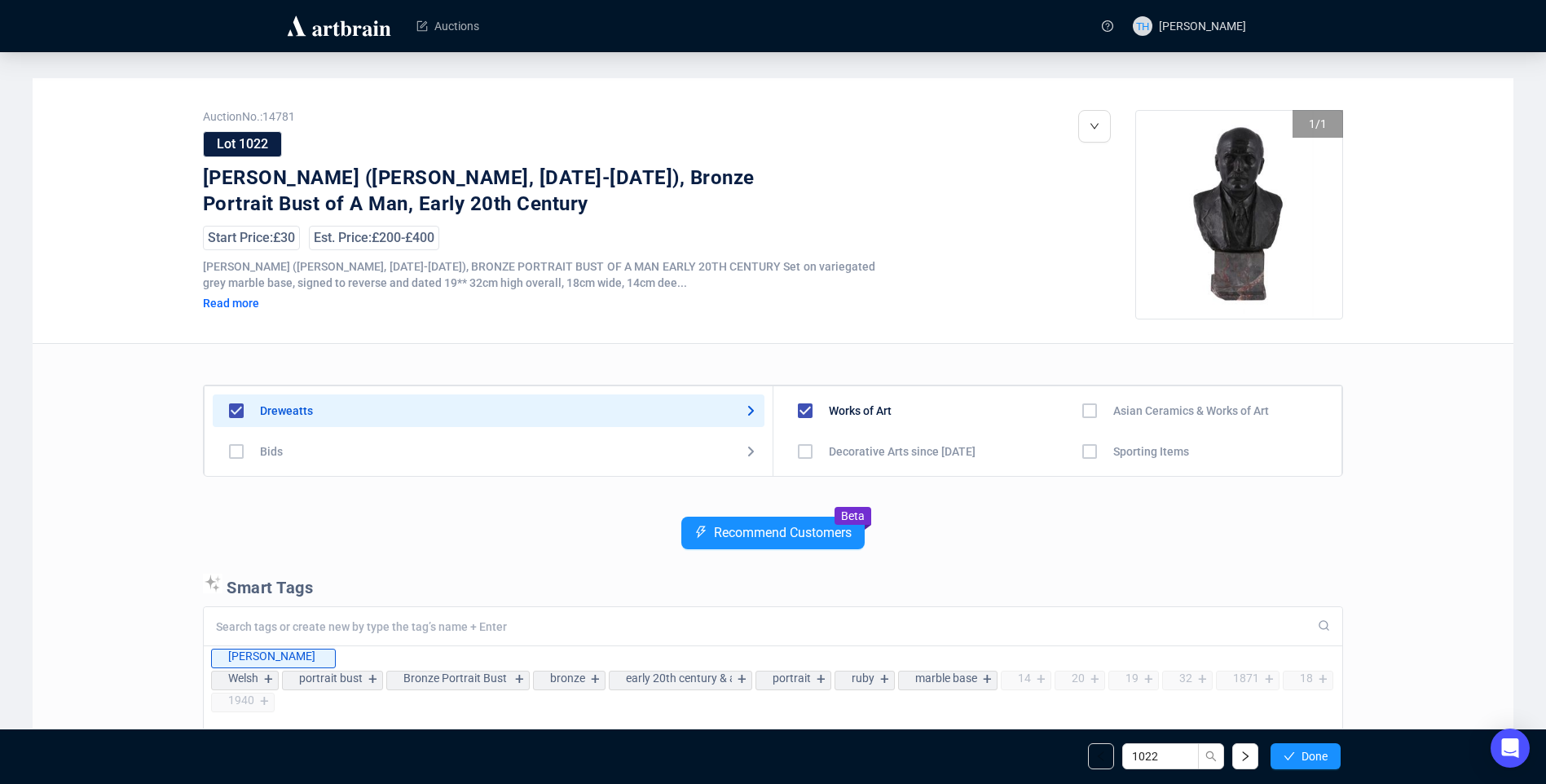
click at [1311, 756] on span "Done" at bounding box center [1315, 755] width 26 height 13
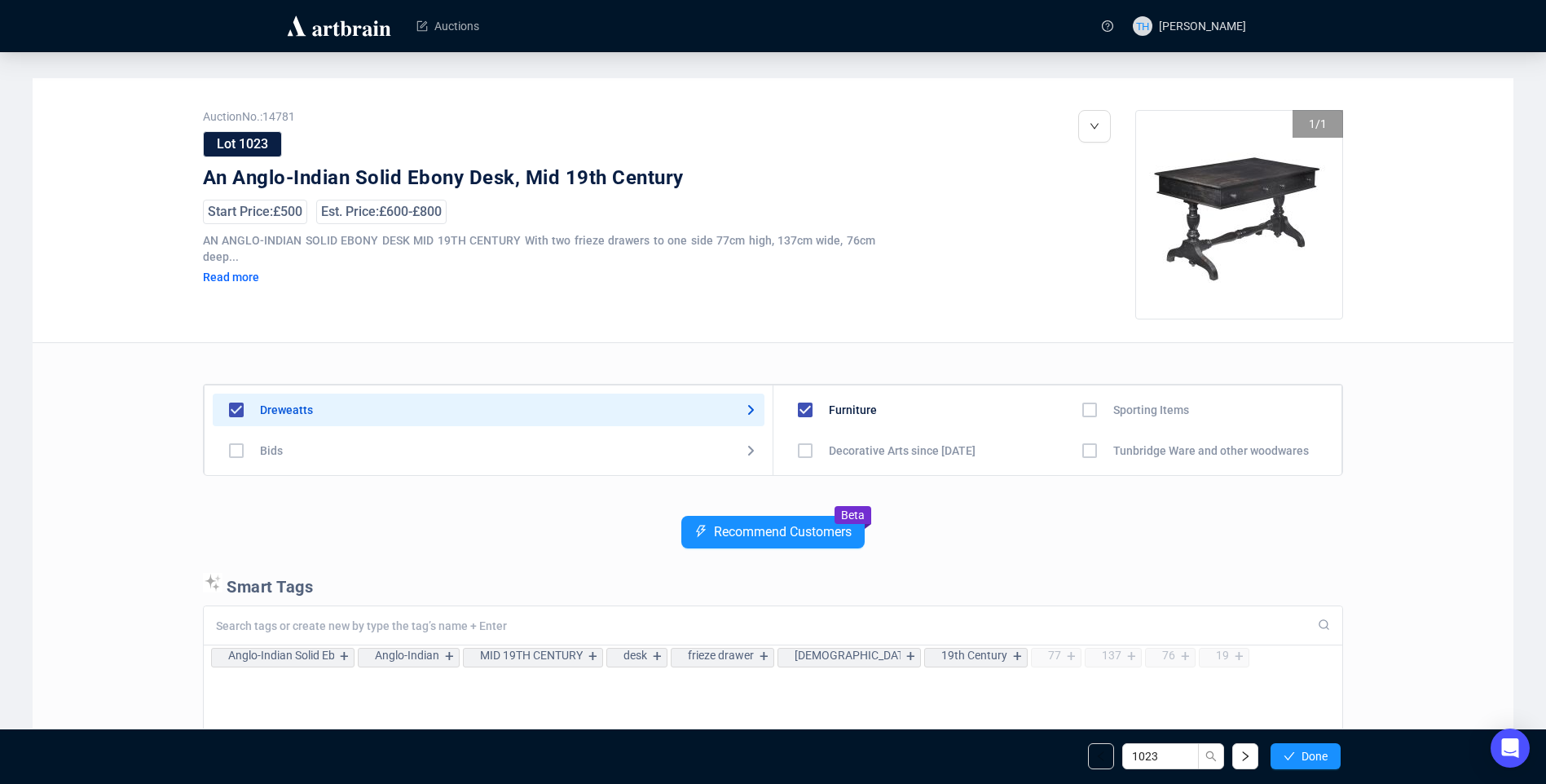
click at [1311, 756] on span "Done" at bounding box center [1315, 755] width 26 height 13
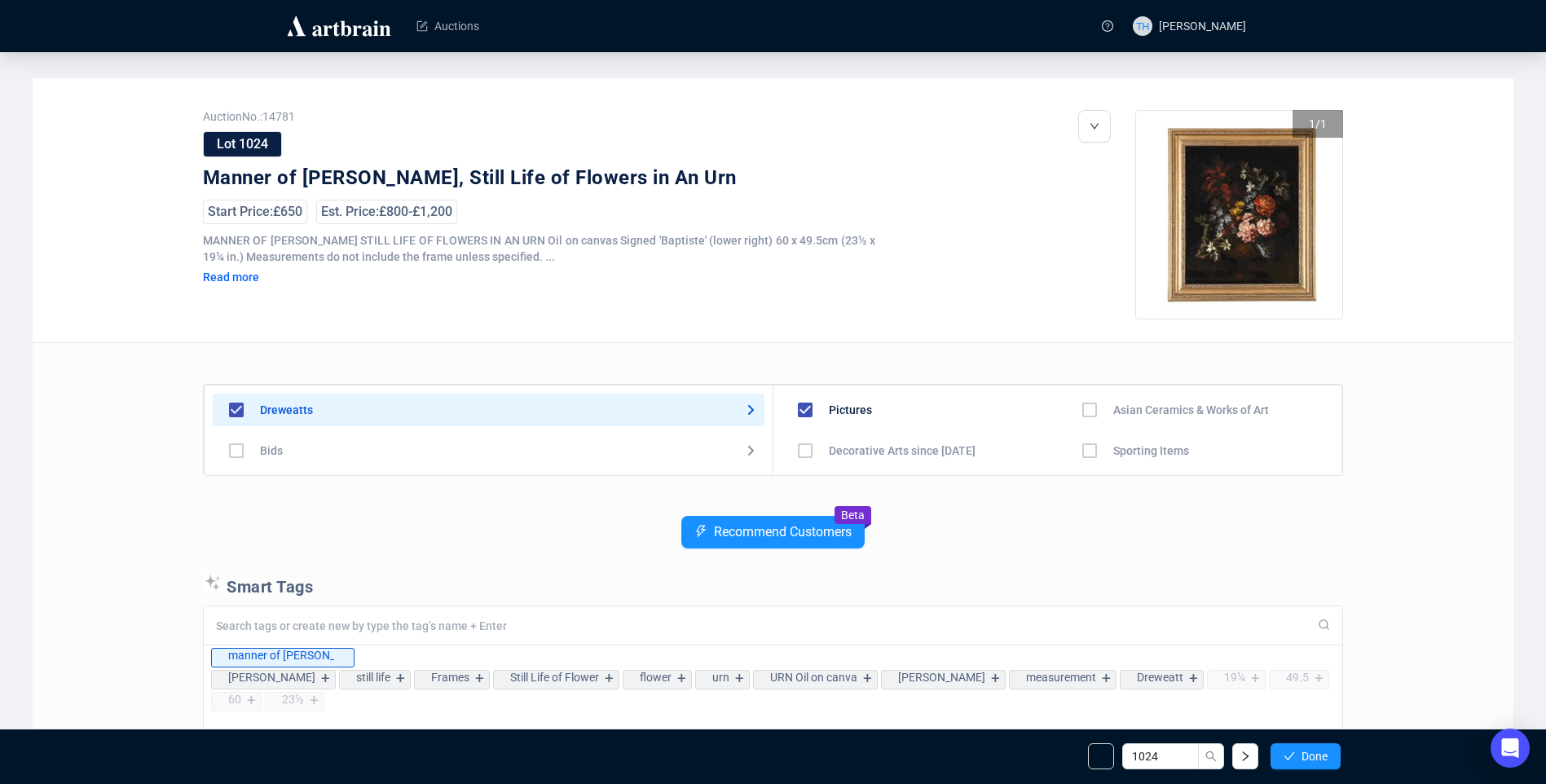
click at [1311, 756] on span "Done" at bounding box center [1315, 755] width 26 height 13
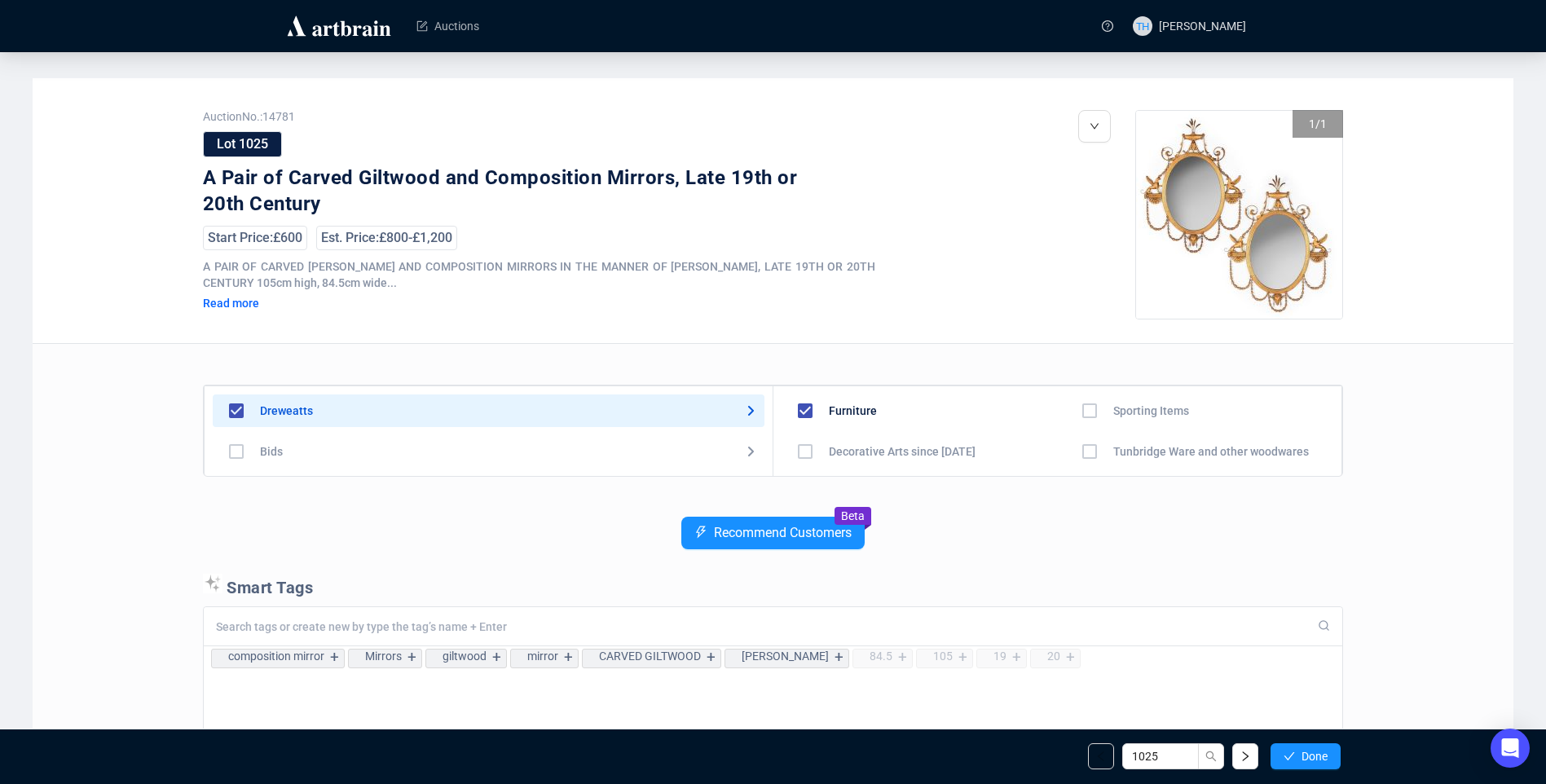
click at [1311, 756] on span "Done" at bounding box center [1315, 755] width 26 height 13
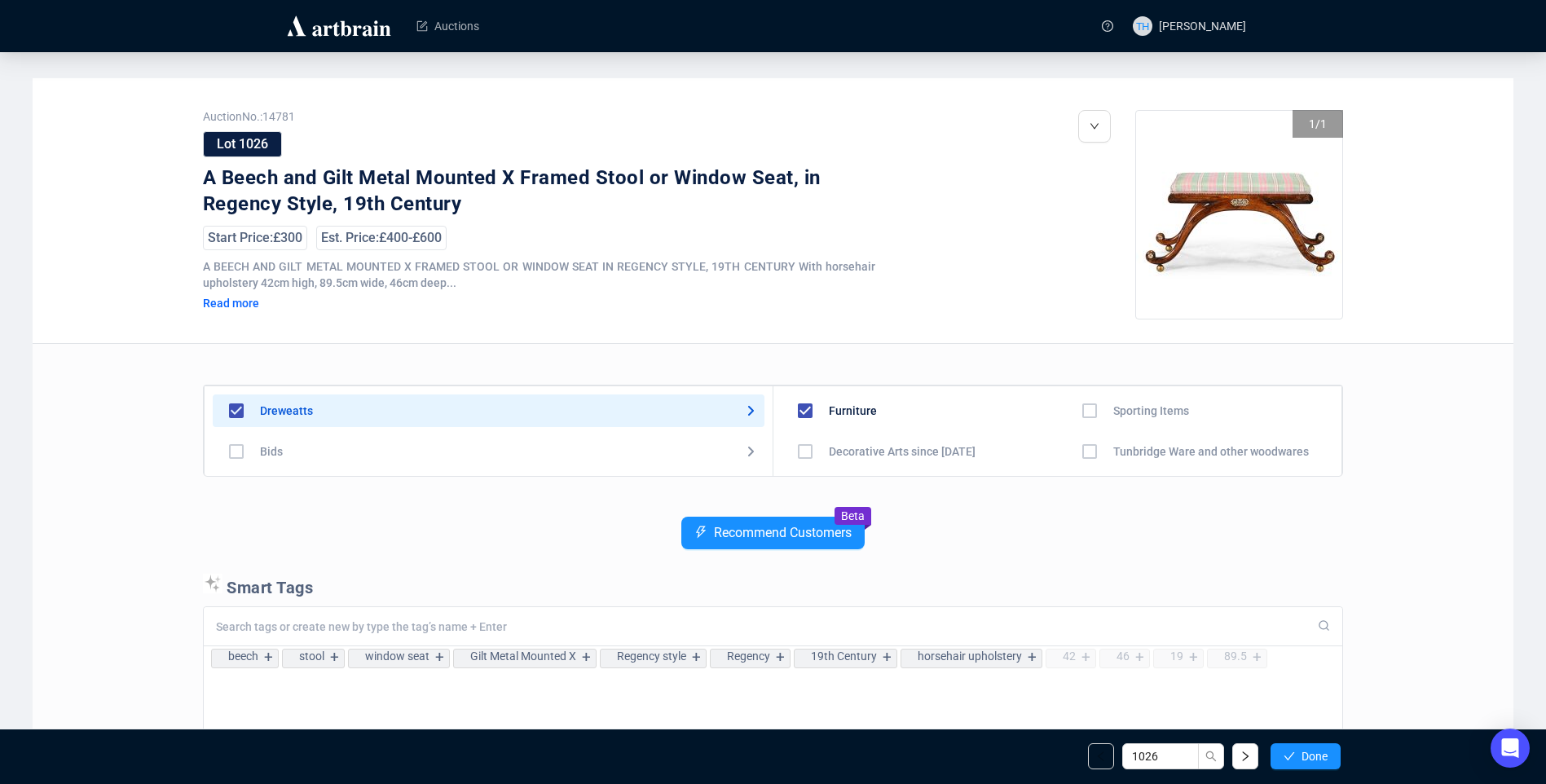
click at [1311, 756] on span "Done" at bounding box center [1315, 755] width 26 height 13
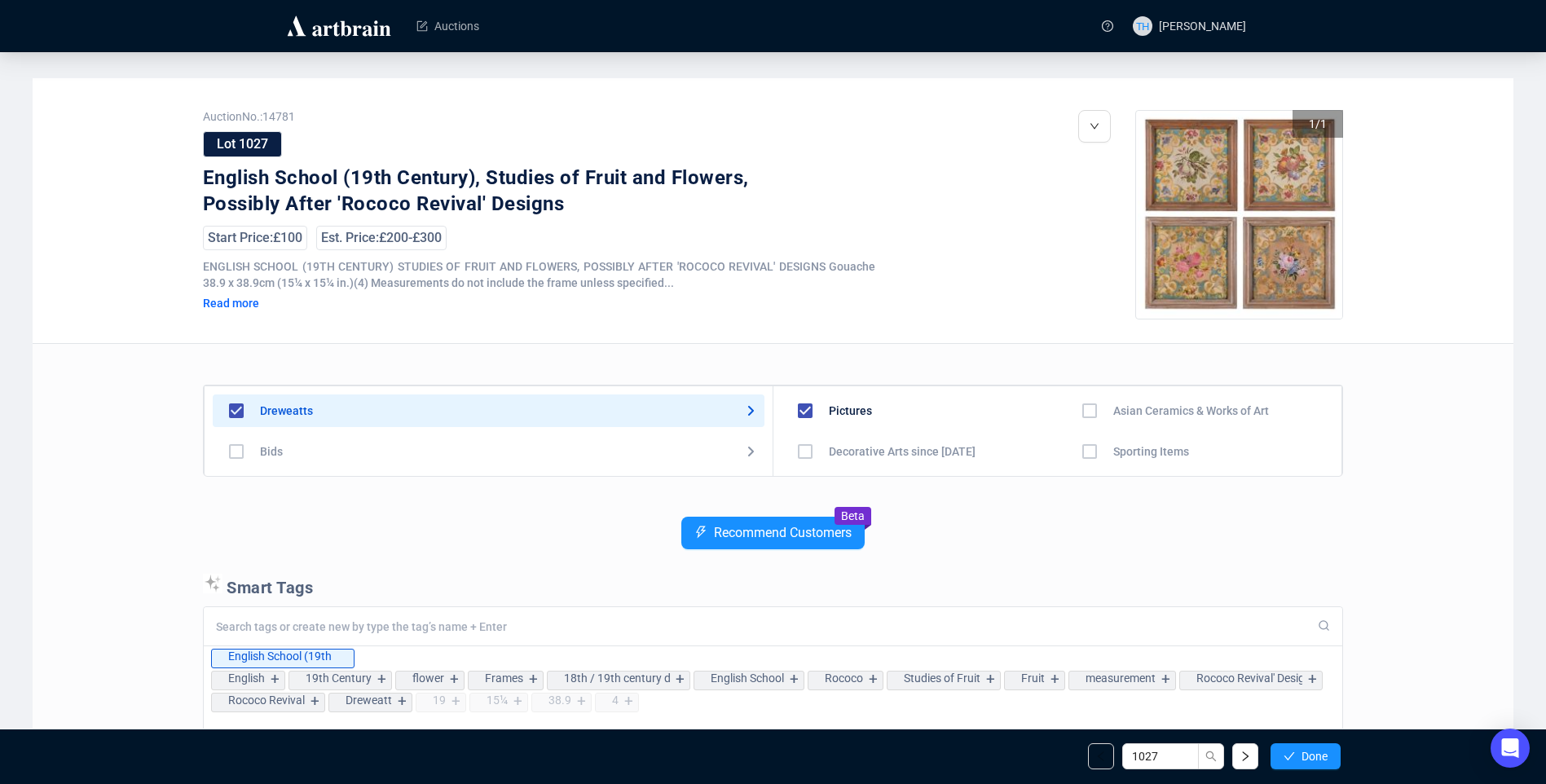
click at [1311, 756] on span "Done" at bounding box center [1315, 755] width 26 height 13
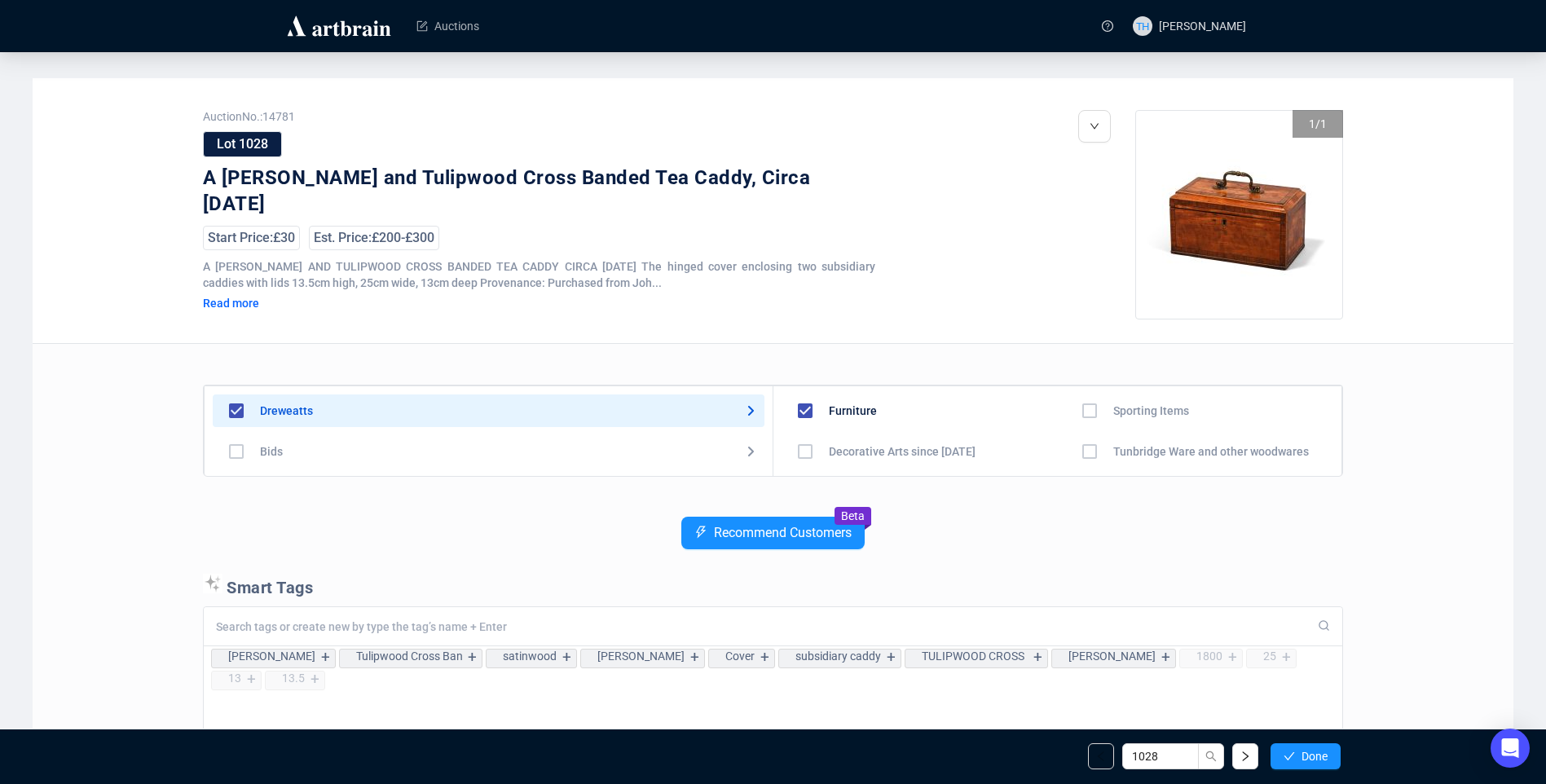
click at [1311, 756] on span "Done" at bounding box center [1315, 755] width 26 height 13
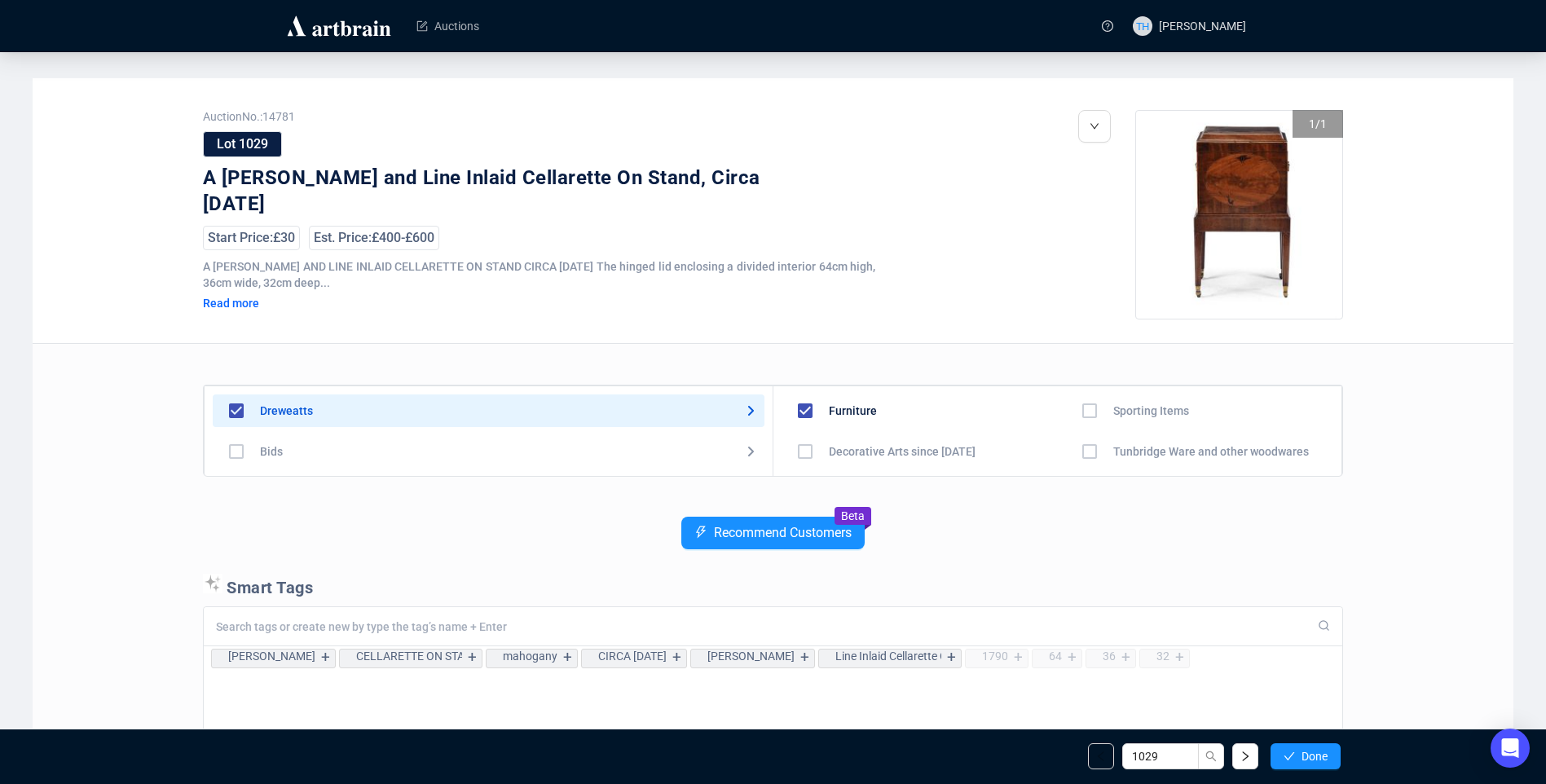
click at [1311, 756] on span "Done" at bounding box center [1315, 755] width 26 height 13
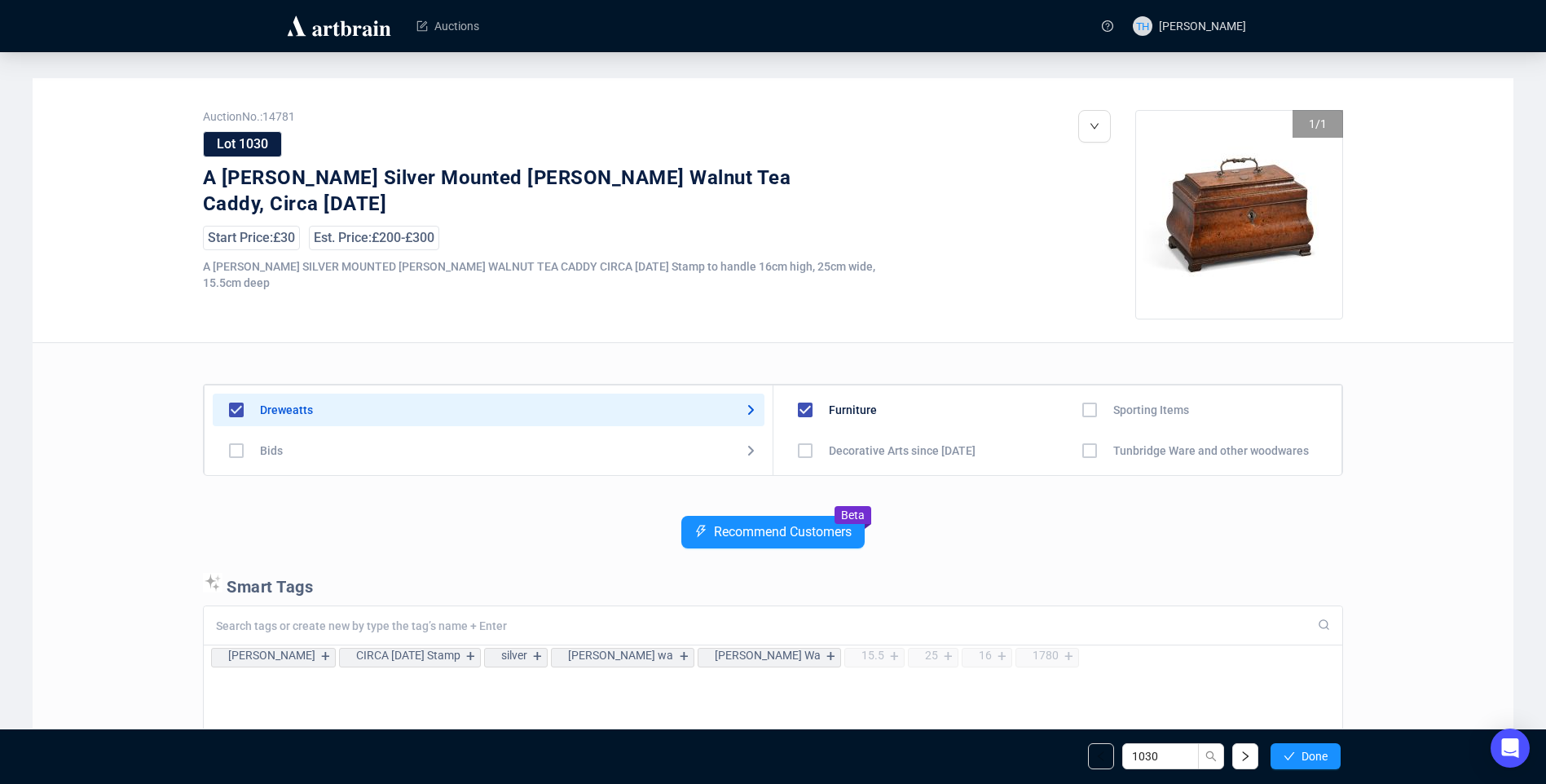
click at [1311, 756] on span "Done" at bounding box center [1315, 755] width 26 height 13
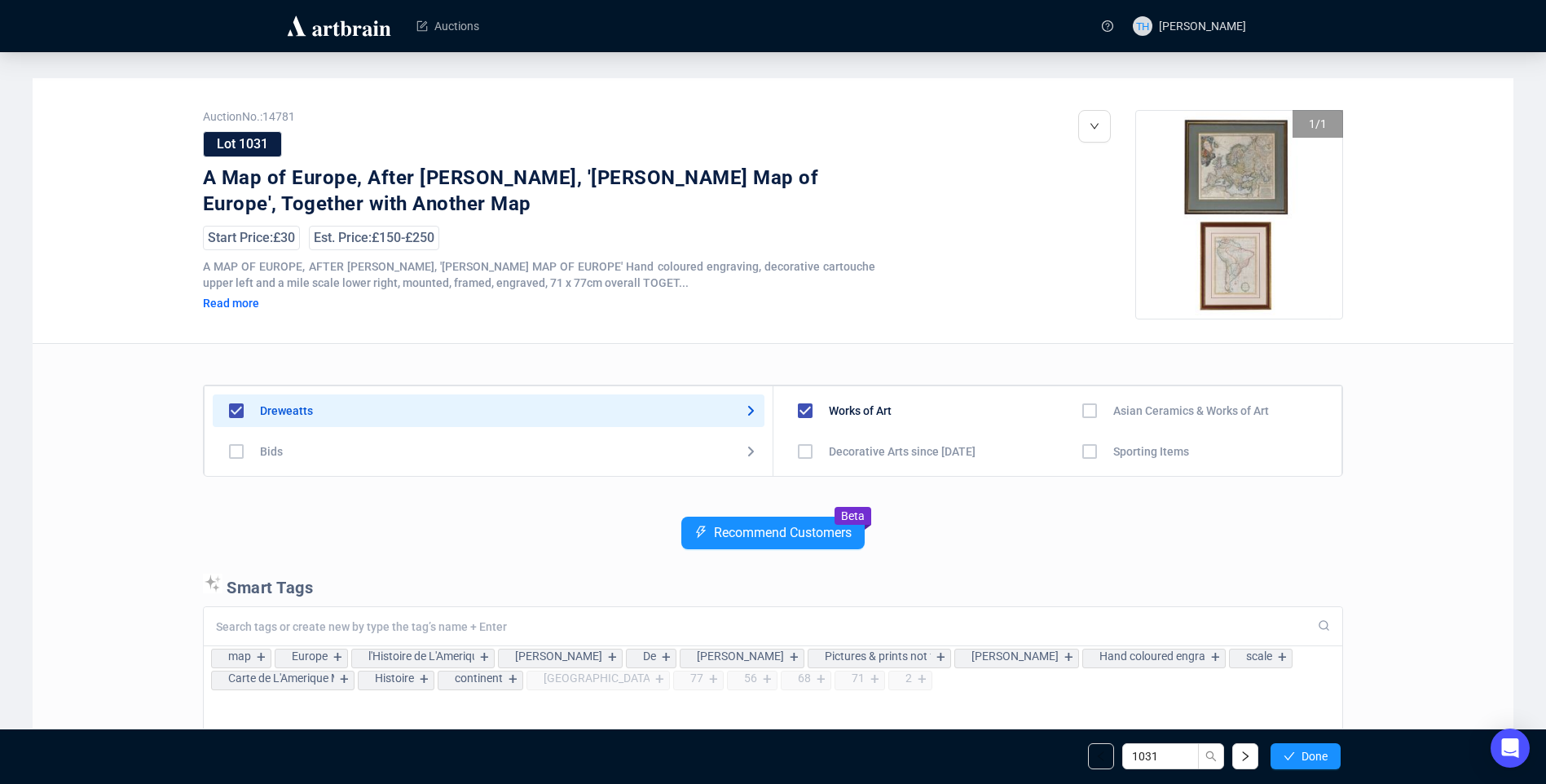
click at [1311, 756] on span "Done" at bounding box center [1315, 755] width 26 height 13
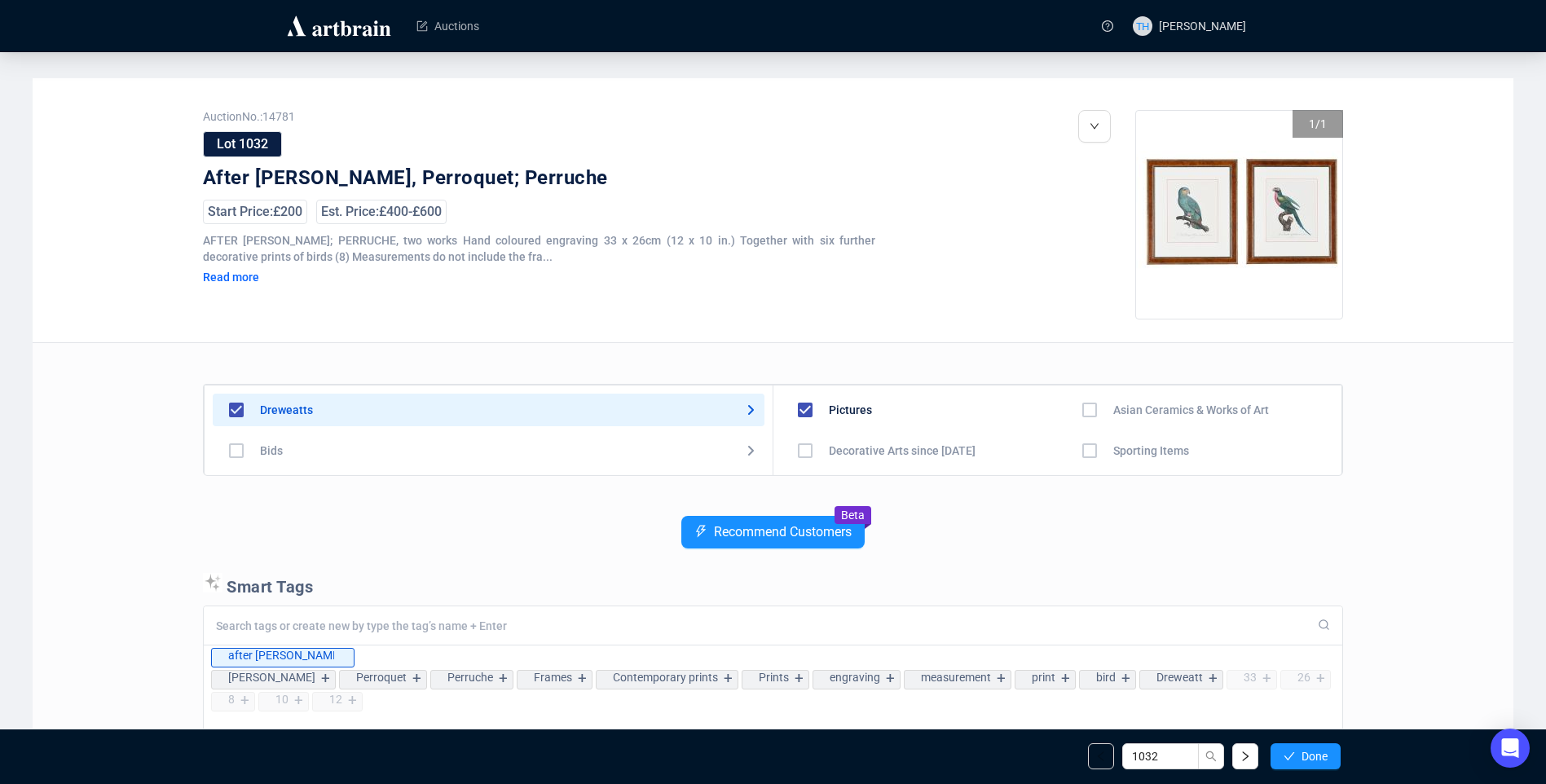
click at [1311, 756] on span "Done" at bounding box center [1315, 755] width 26 height 13
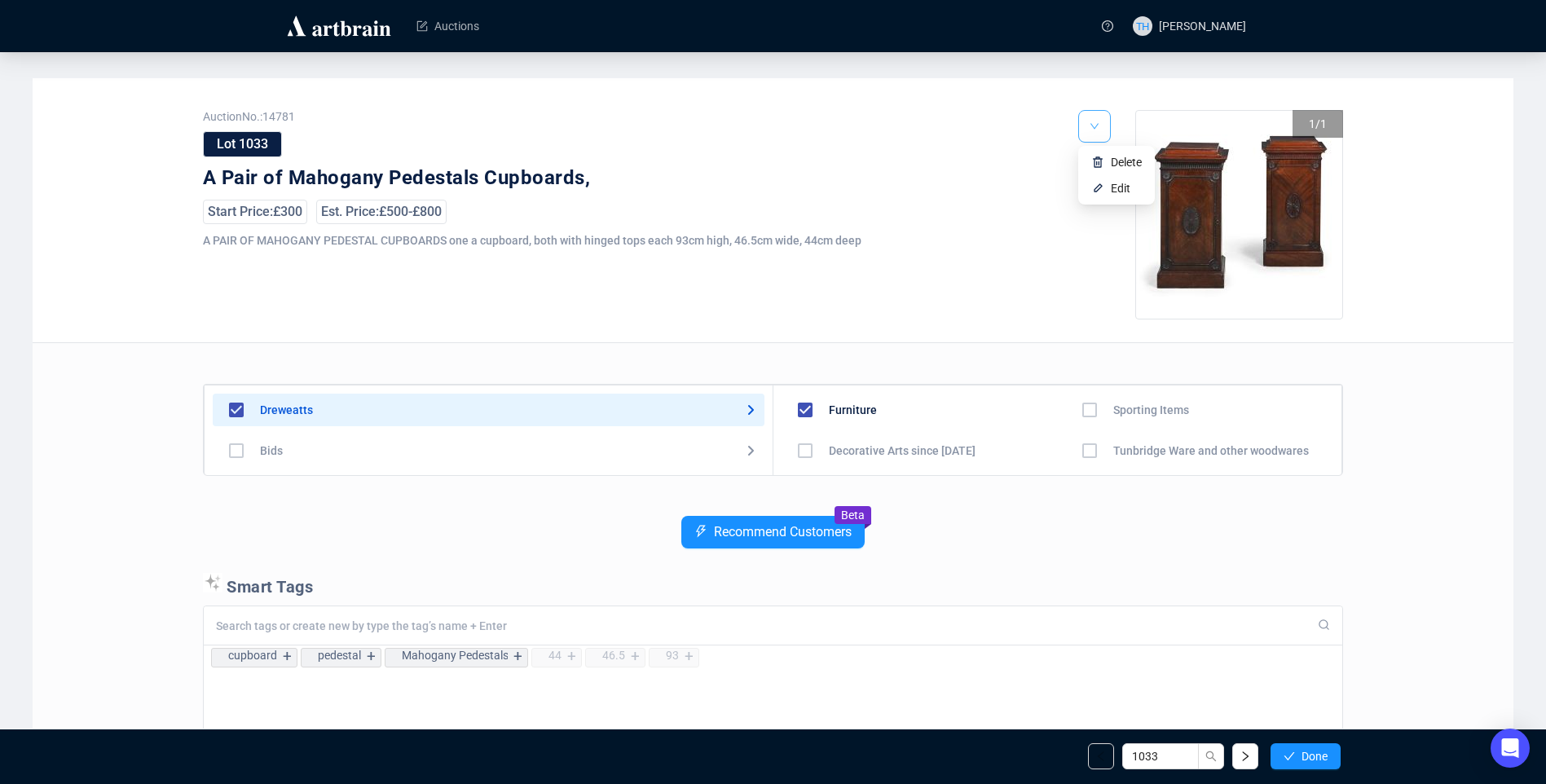
click at [1103, 134] on button "button" at bounding box center [1095, 126] width 33 height 33
click at [1107, 192] on li "Edit" at bounding box center [1116, 188] width 70 height 26
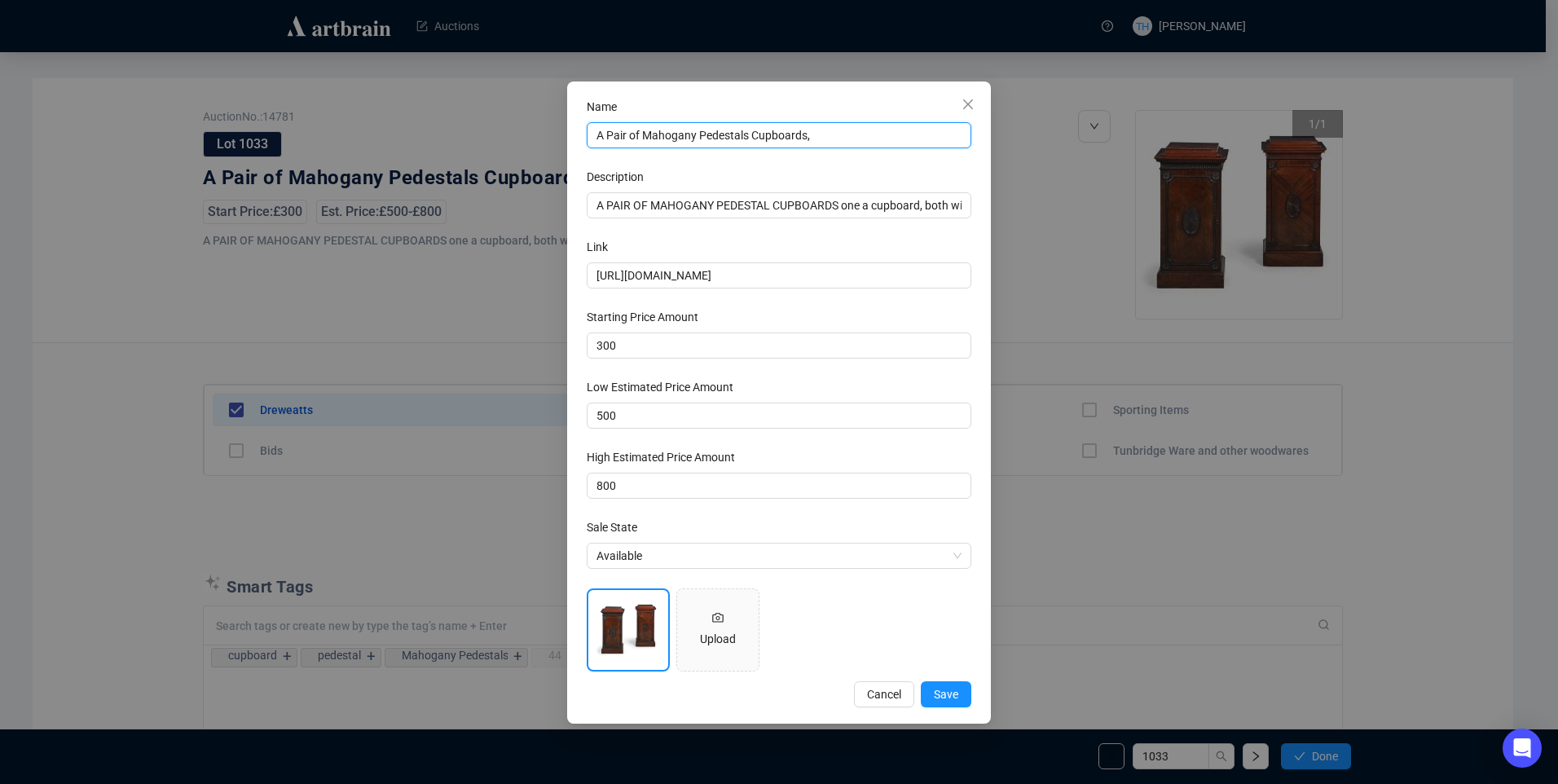
click at [822, 136] on input "A Pair of Mahogany Pedestals Cupboards," at bounding box center [779, 135] width 385 height 26
type input "A Pair of Mahogany Pedestals Cupboards"
click at [946, 691] on span "Save" at bounding box center [946, 694] width 24 height 18
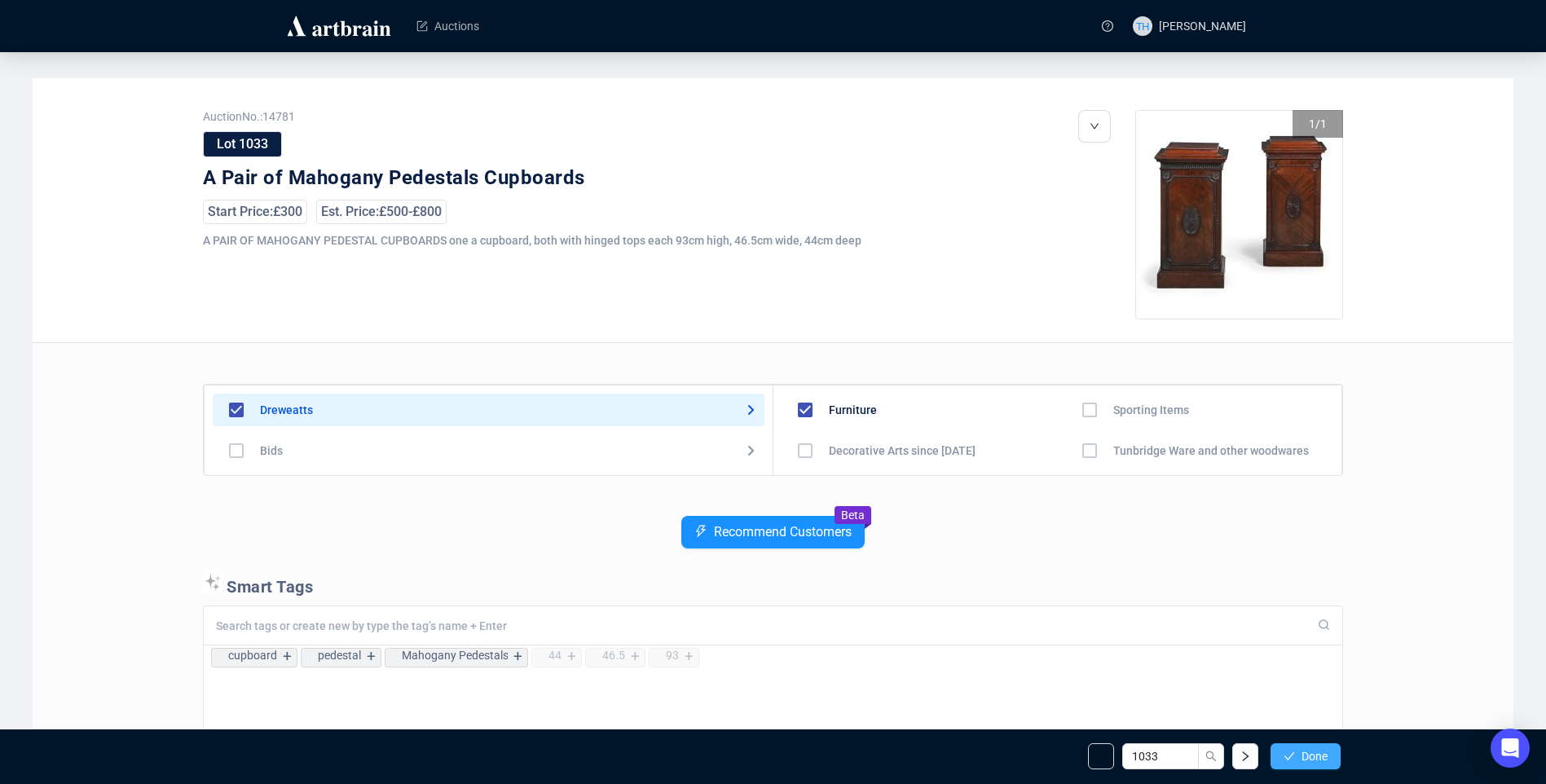
click at [1299, 758] on button "Done" at bounding box center [1305, 756] width 70 height 26
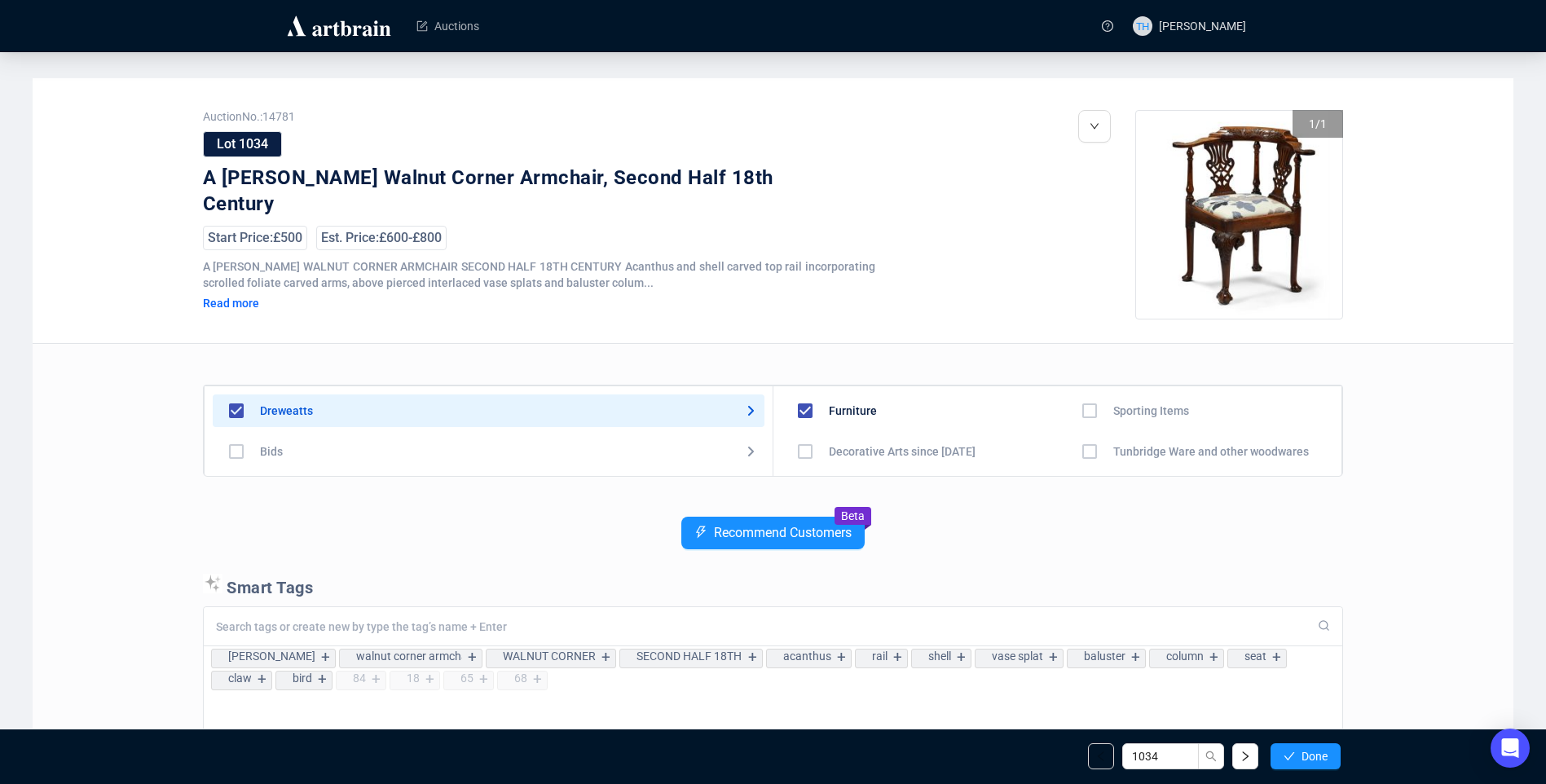
click at [1299, 758] on button "Done" at bounding box center [1305, 756] width 70 height 26
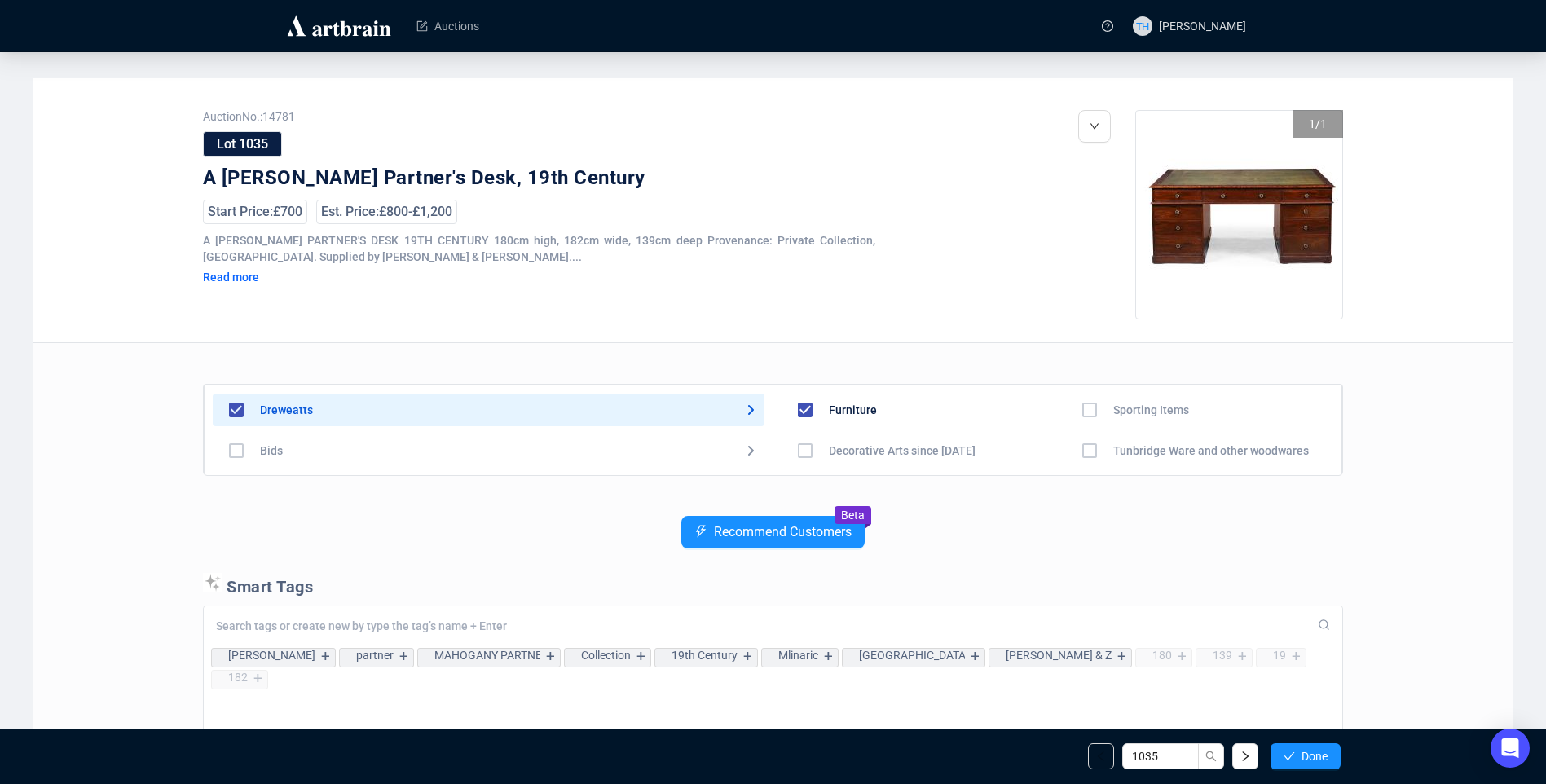
click at [1299, 758] on button "Done" at bounding box center [1305, 756] width 70 height 26
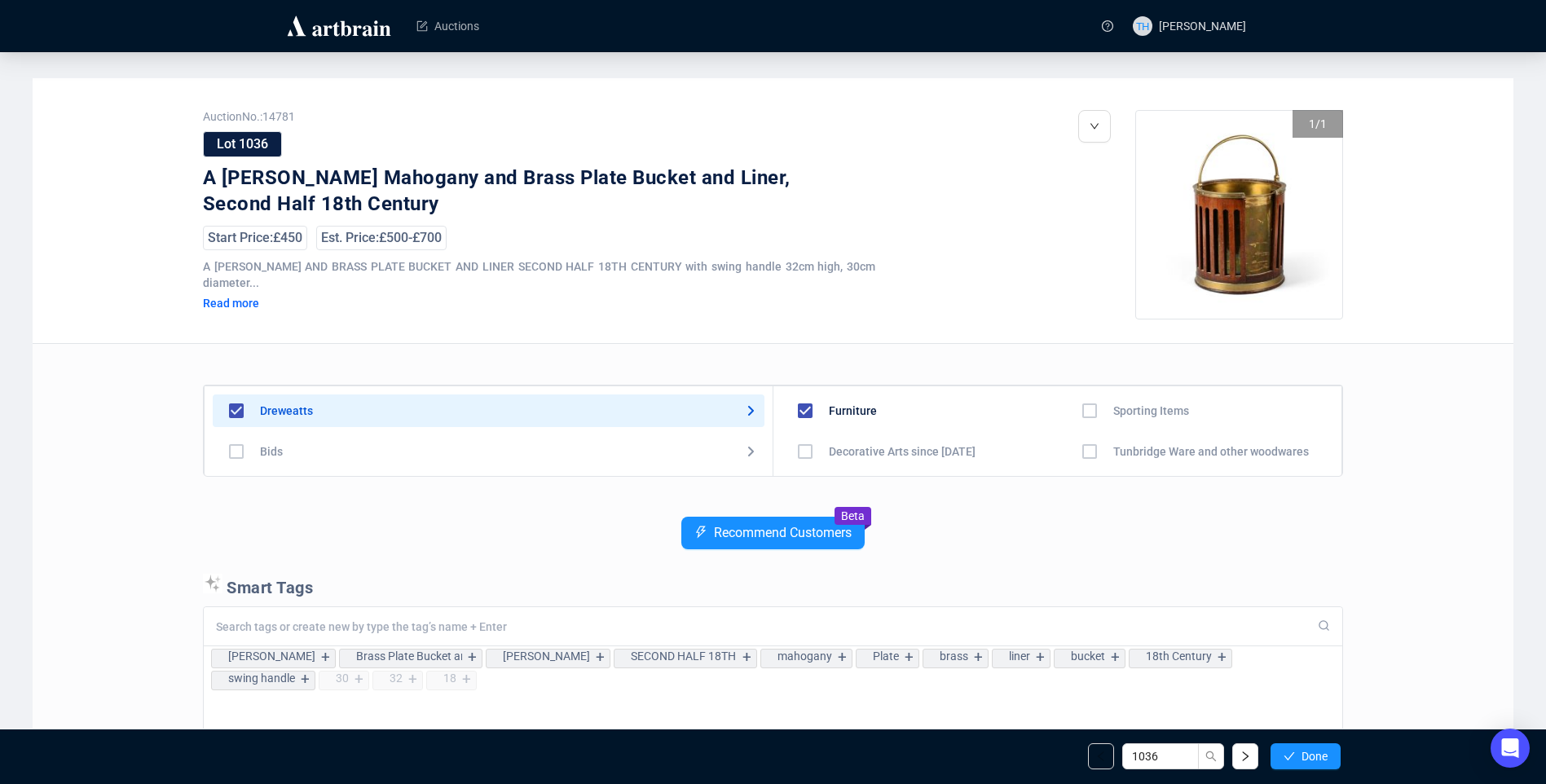
click at [1299, 758] on button "Done" at bounding box center [1305, 756] width 70 height 26
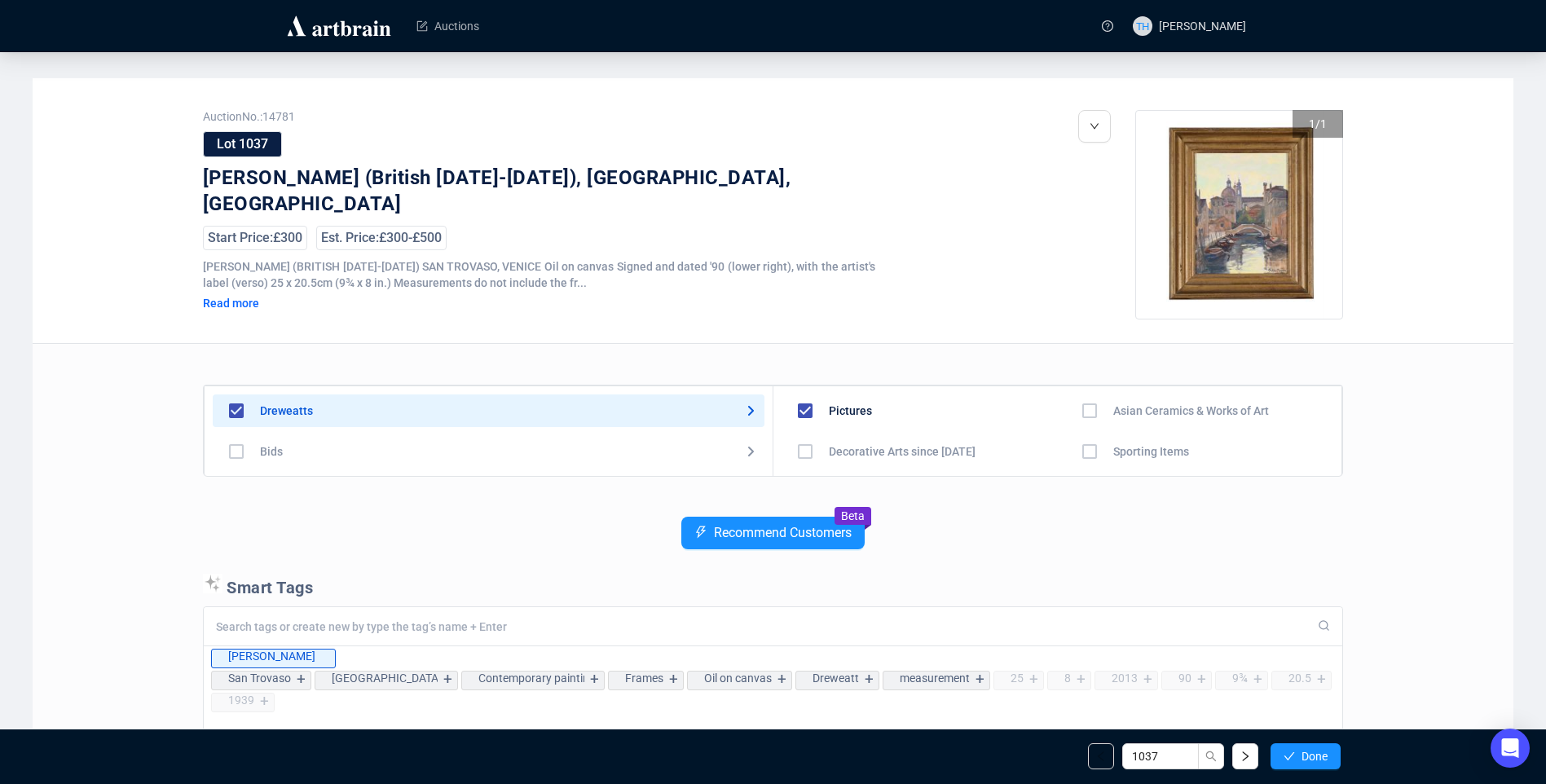
click at [1299, 758] on button "Done" at bounding box center [1305, 756] width 70 height 26
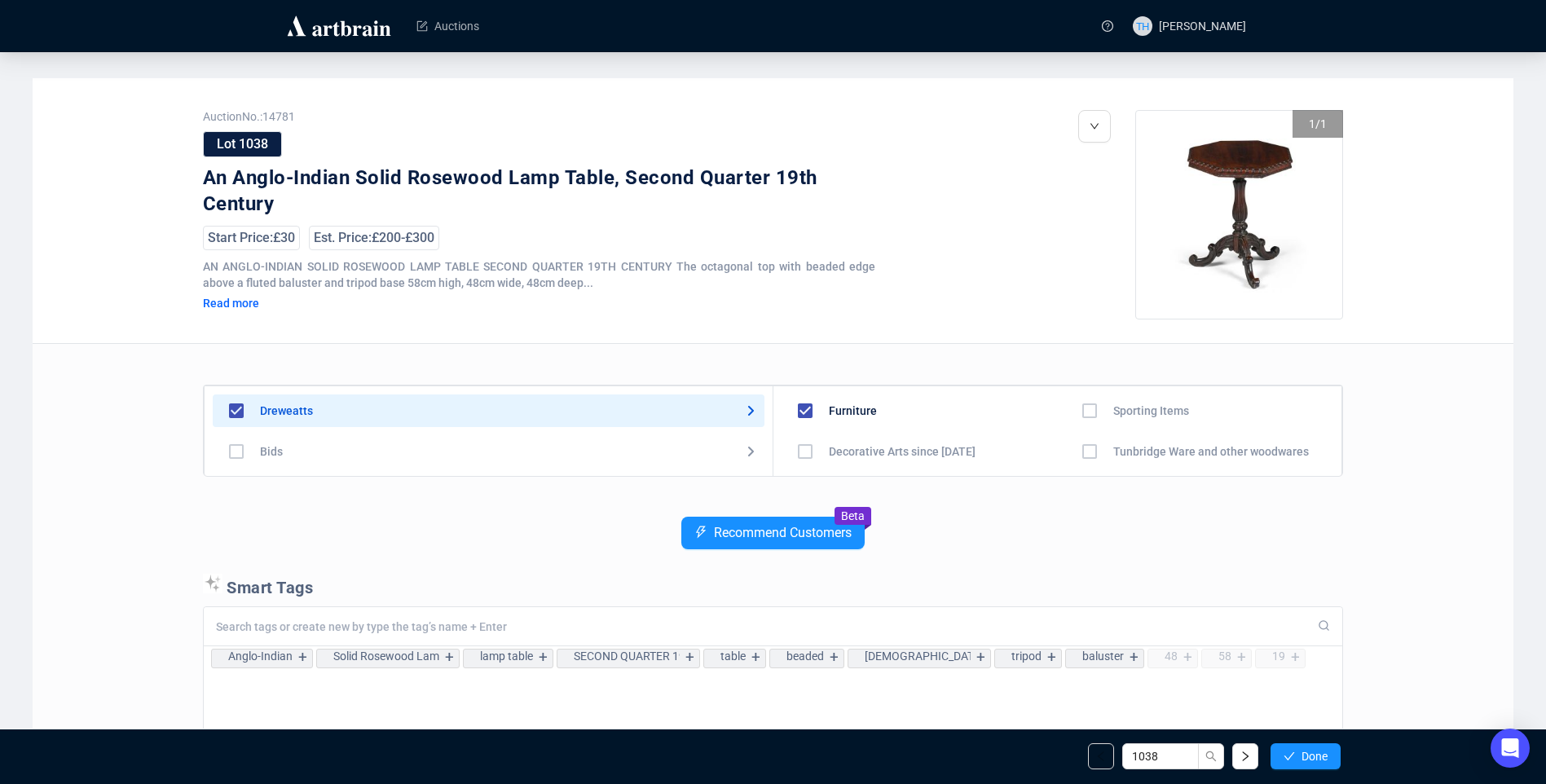
click at [1299, 758] on button "Done" at bounding box center [1305, 756] width 70 height 26
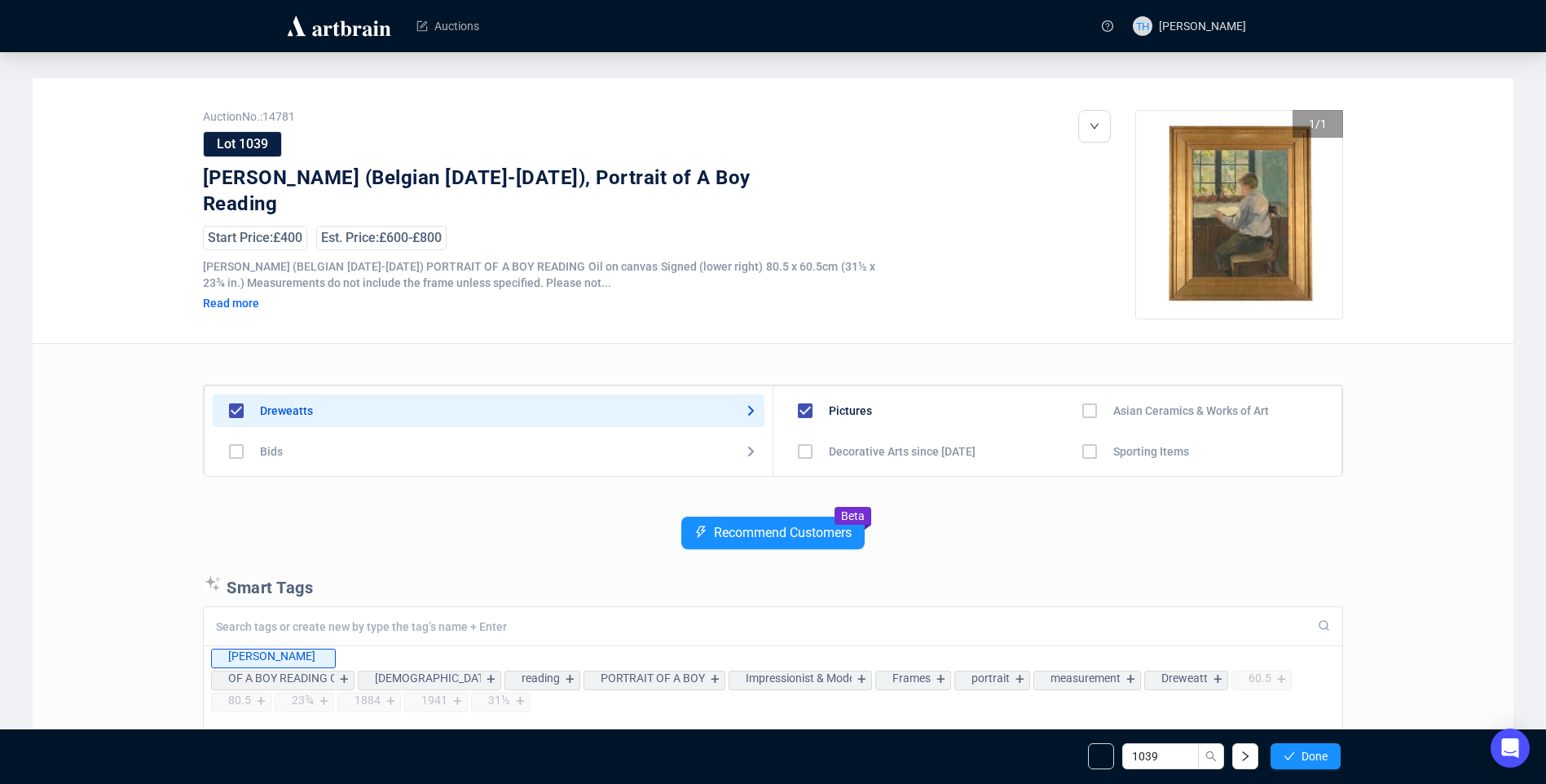
click at [1299, 758] on button "Done" at bounding box center [1305, 756] width 70 height 26
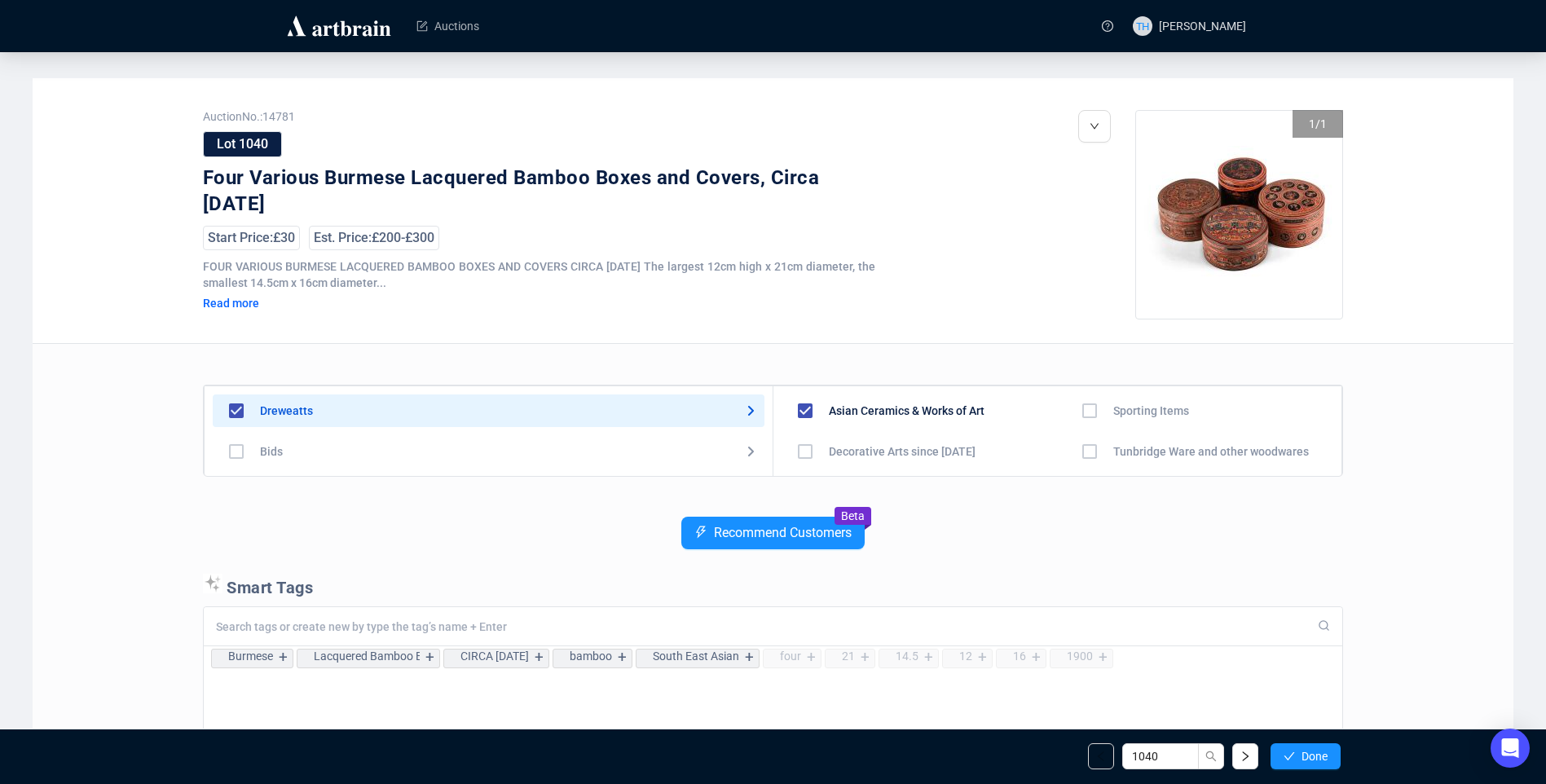
click at [1299, 758] on button "Done" at bounding box center [1305, 756] width 70 height 26
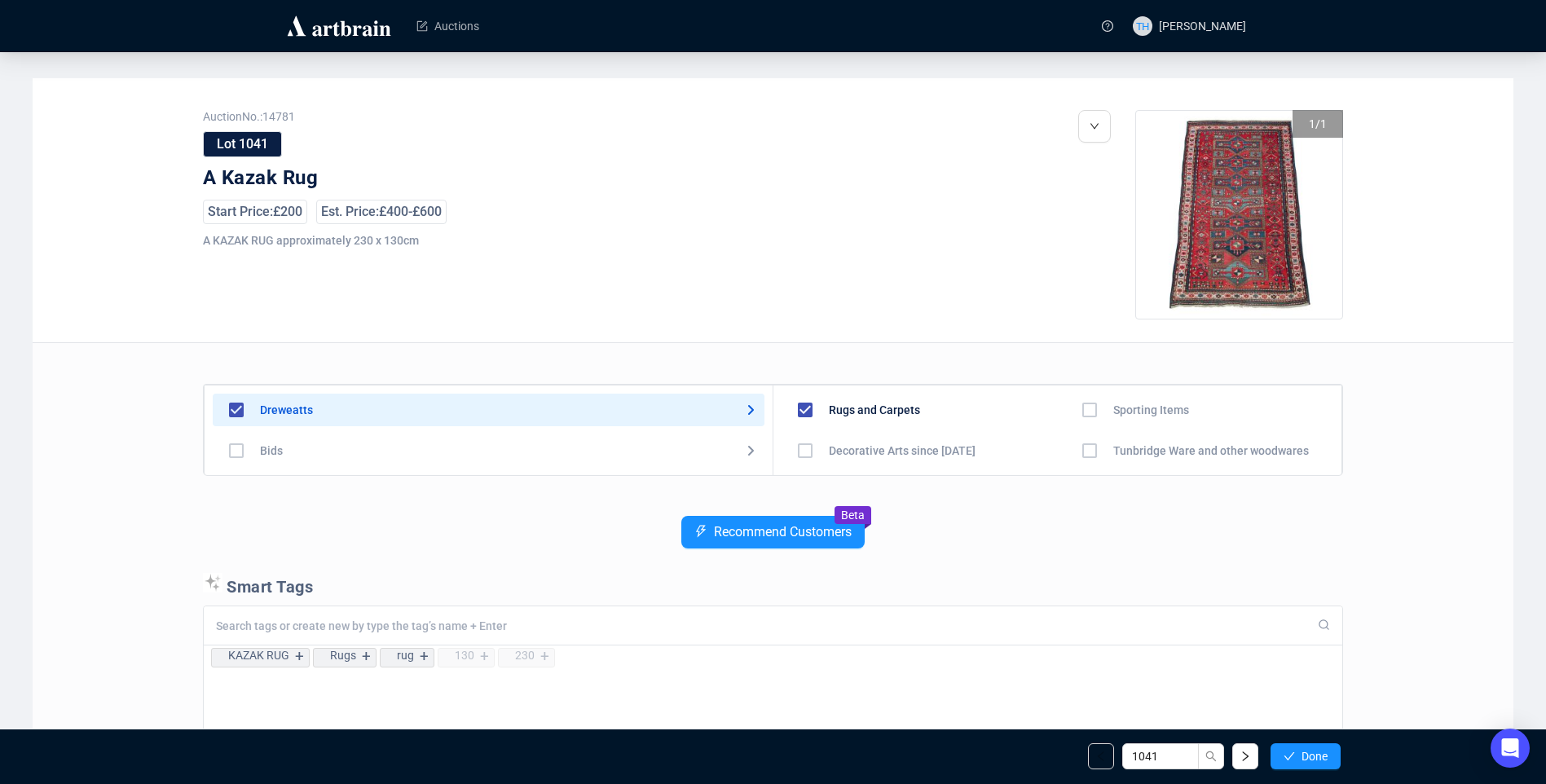
click at [1299, 758] on button "Done" at bounding box center [1305, 756] width 70 height 26
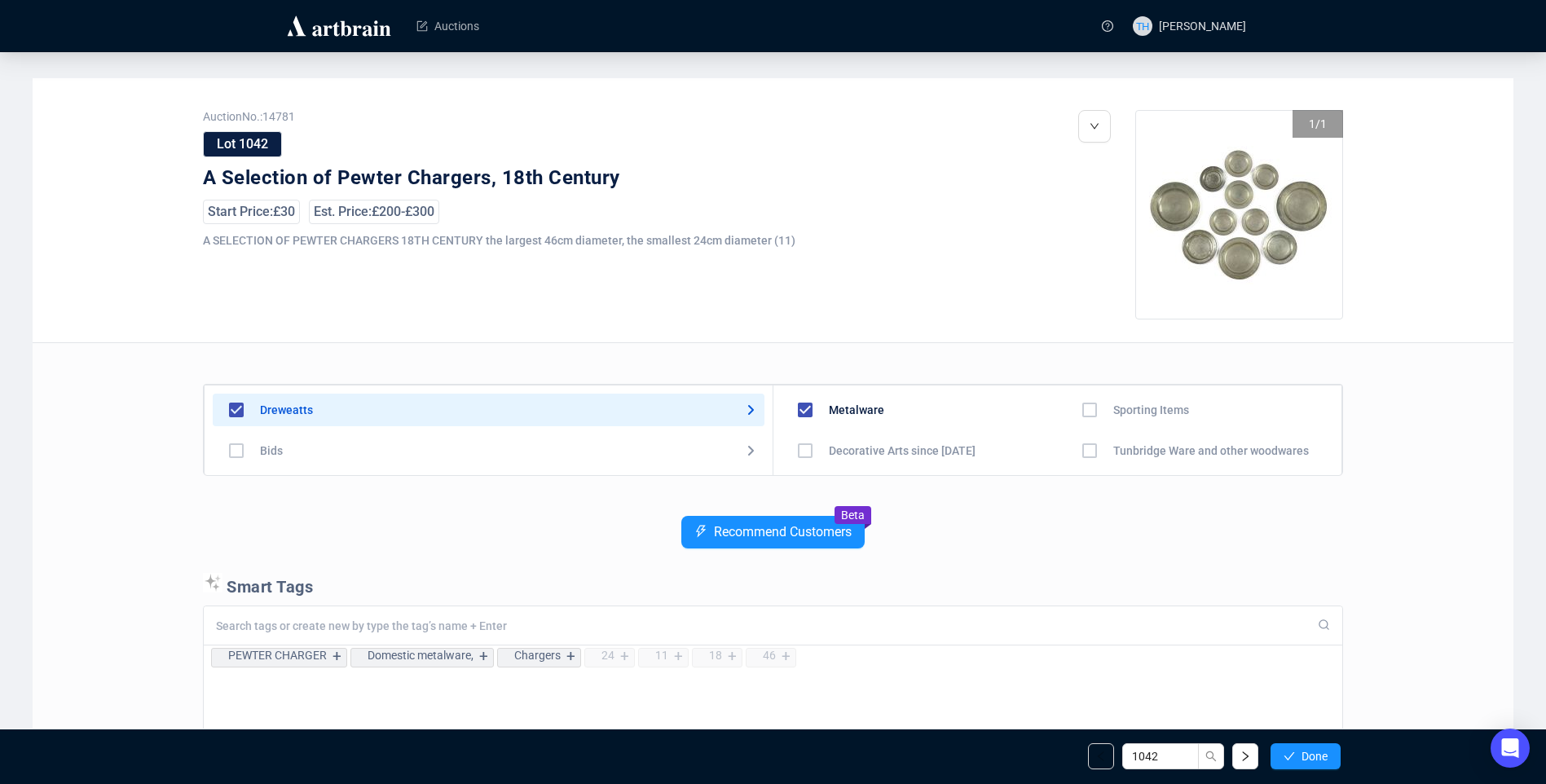
click at [1299, 758] on button "Done" at bounding box center [1305, 756] width 70 height 26
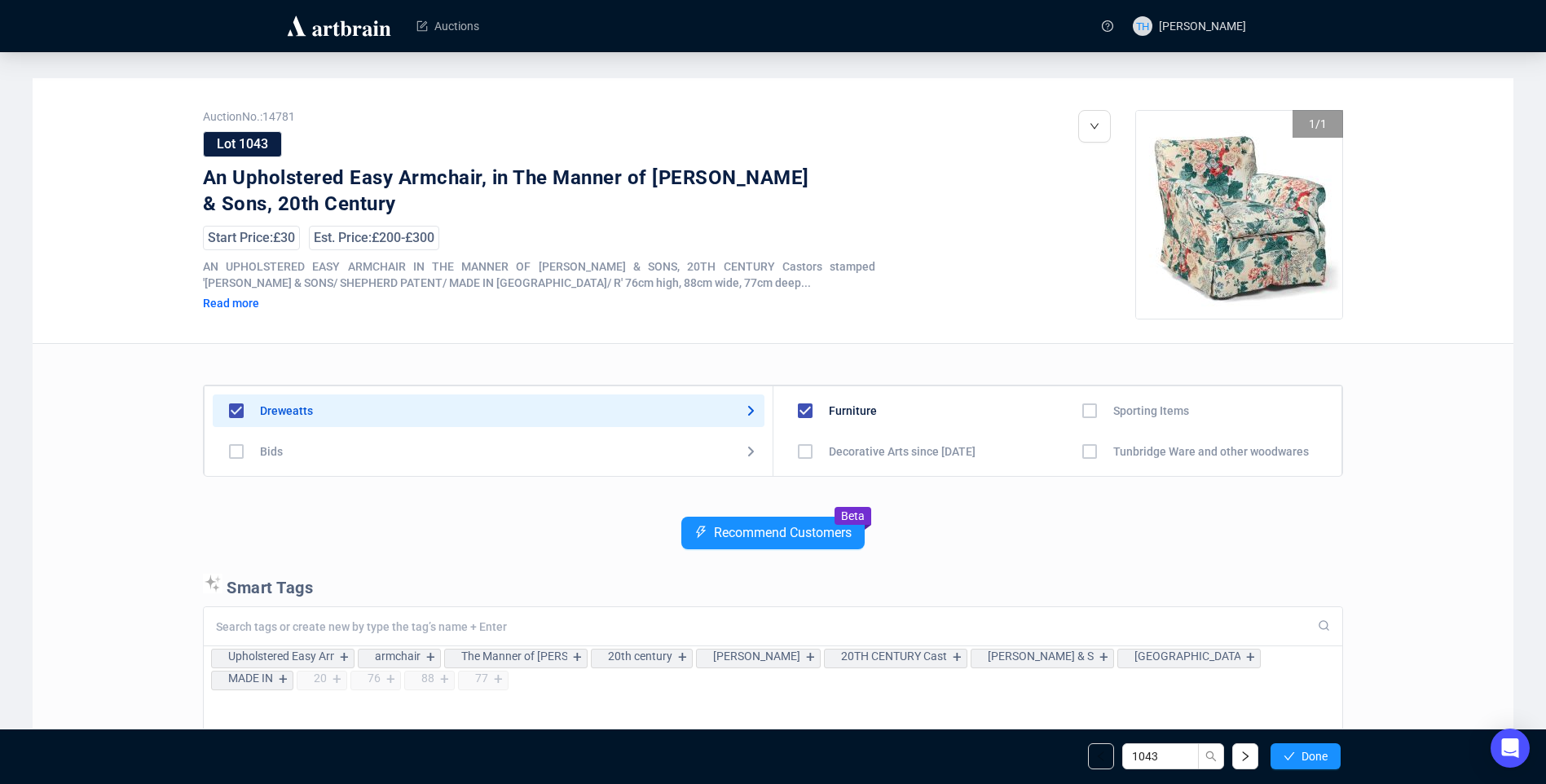
click at [1299, 758] on button "Done" at bounding box center [1305, 756] width 70 height 26
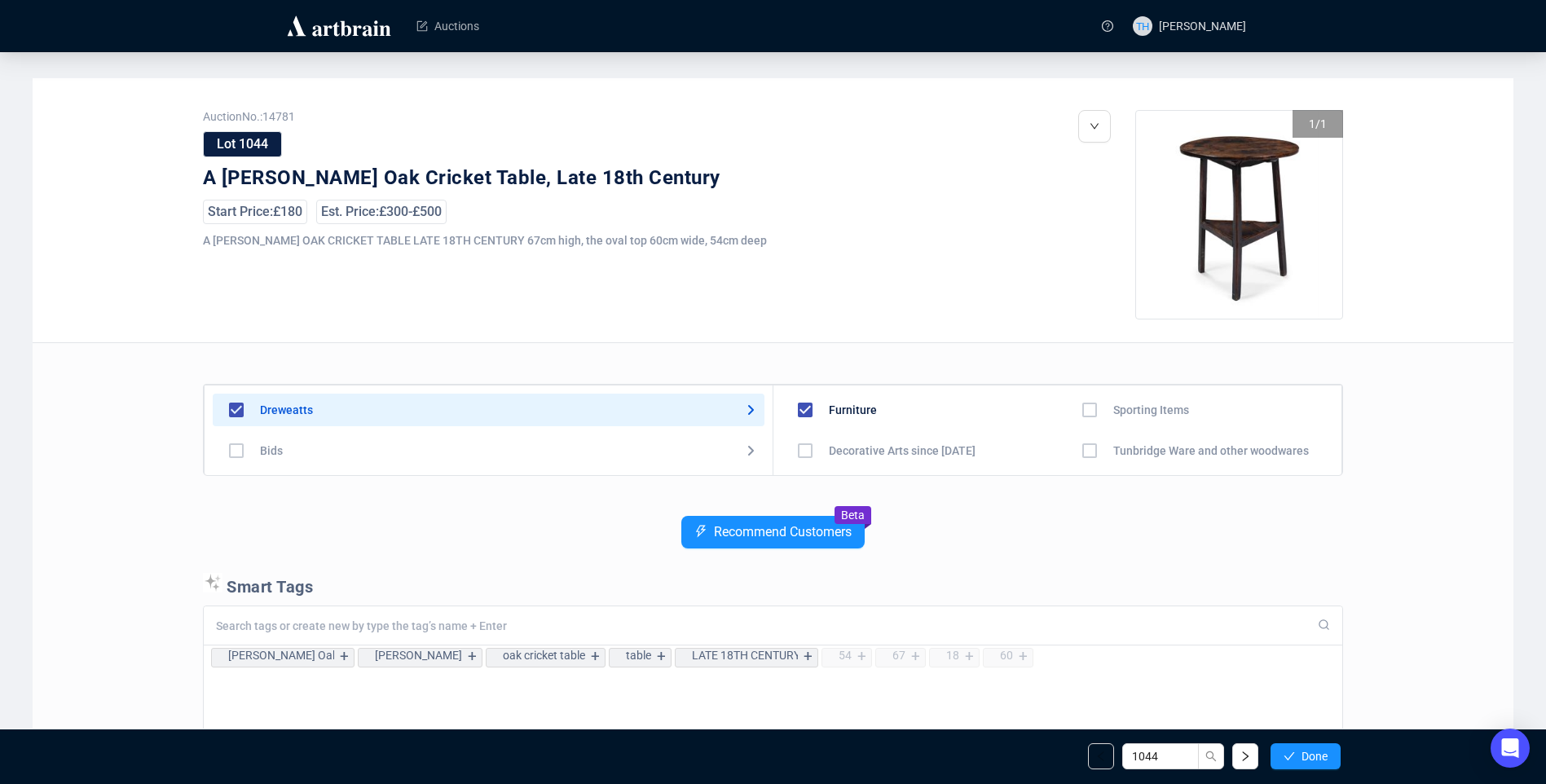
click at [1299, 758] on button "Done" at bounding box center [1305, 756] width 70 height 26
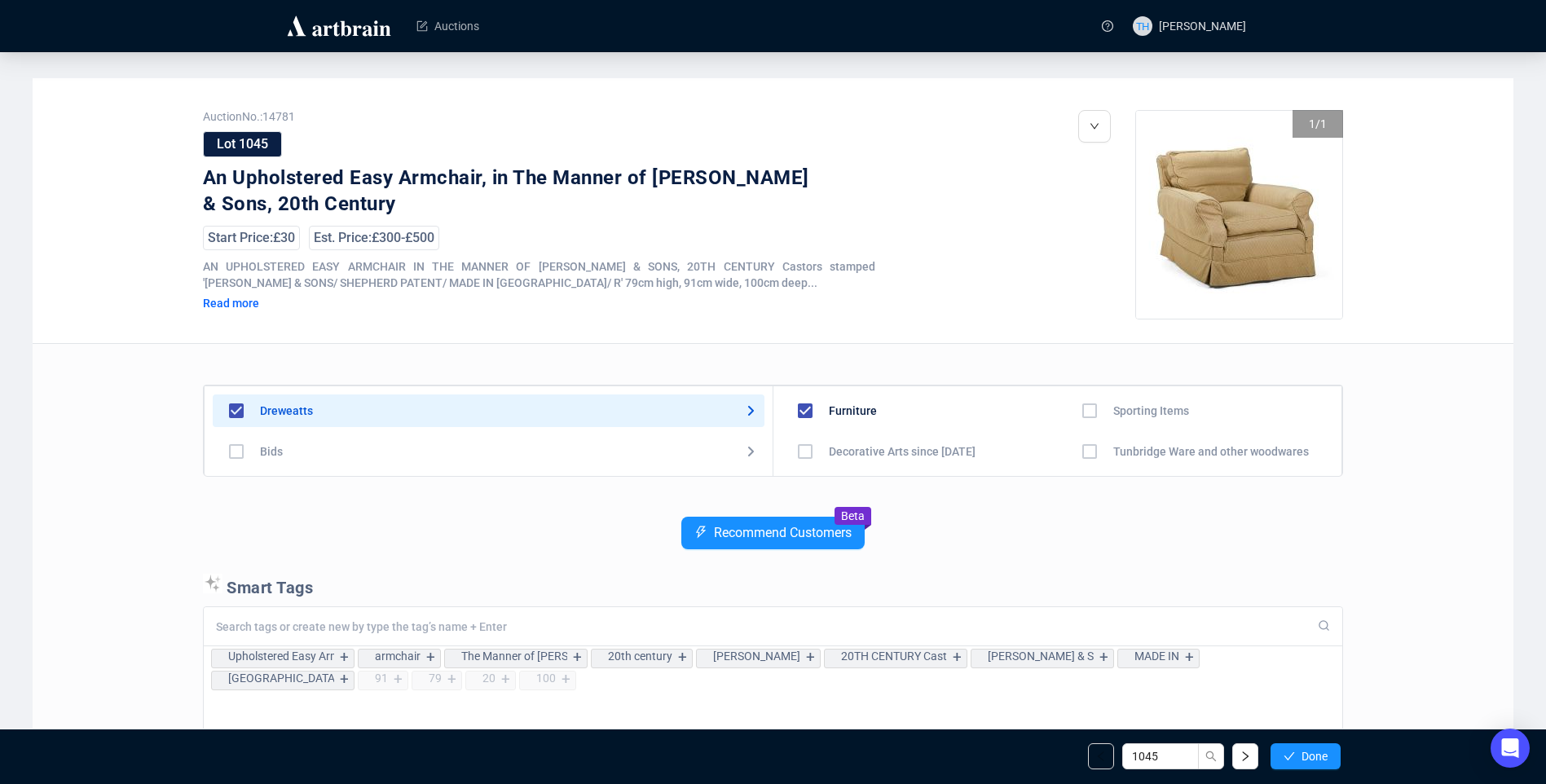
click at [1299, 758] on button "Done" at bounding box center [1305, 756] width 70 height 26
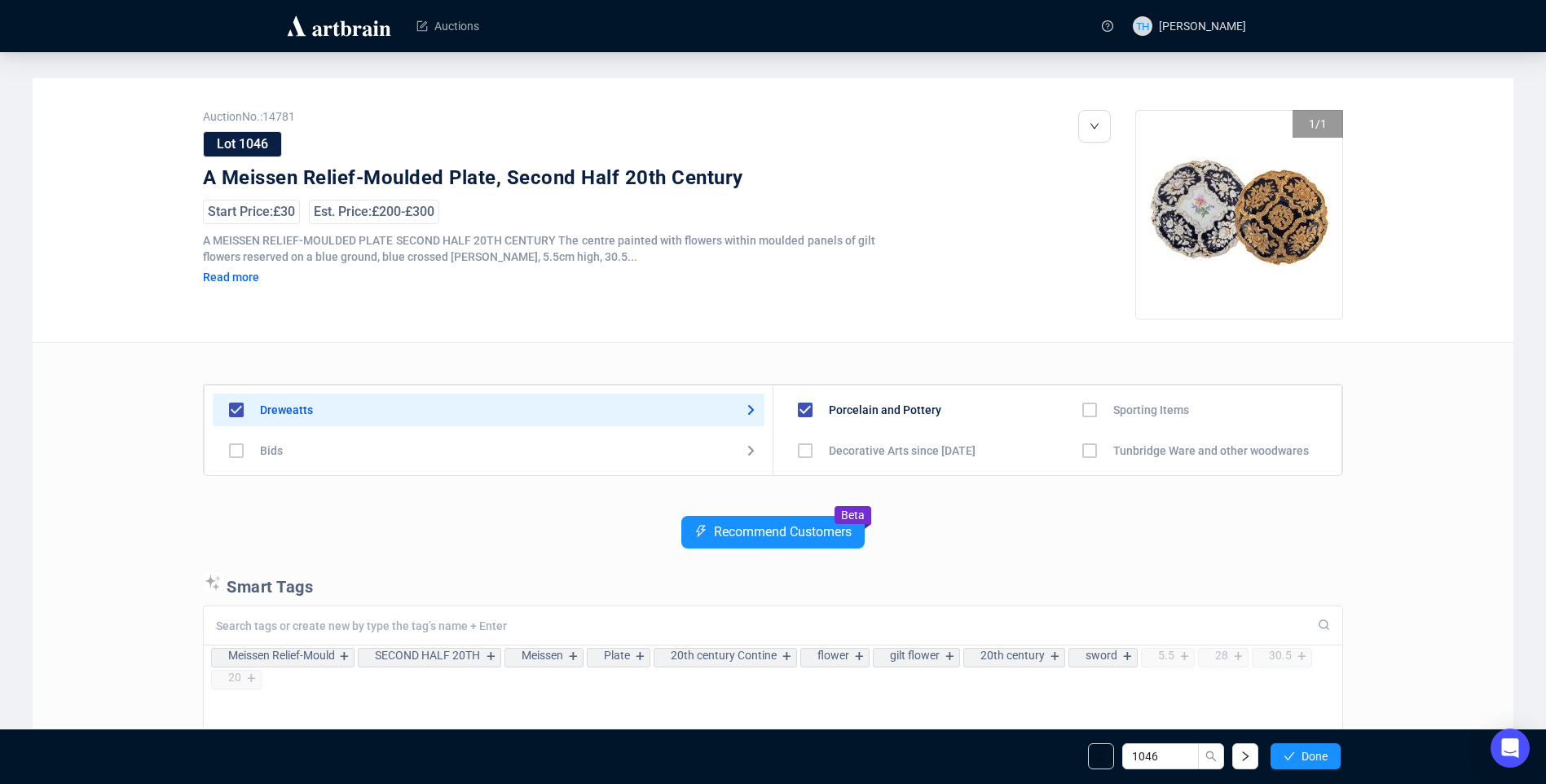
click at [1299, 758] on button "Done" at bounding box center [1305, 756] width 70 height 26
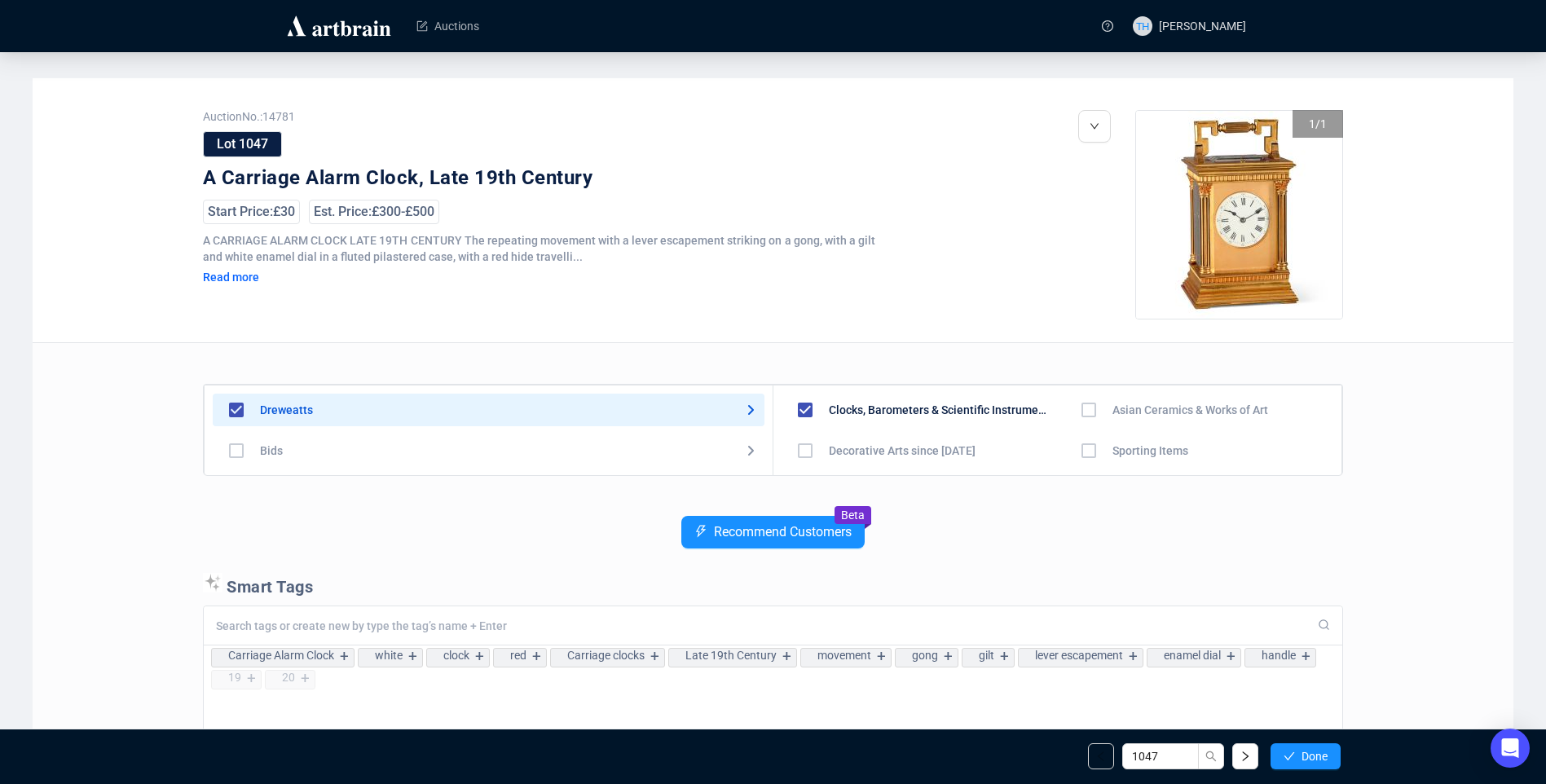
click at [1299, 758] on button "Done" at bounding box center [1305, 756] width 70 height 26
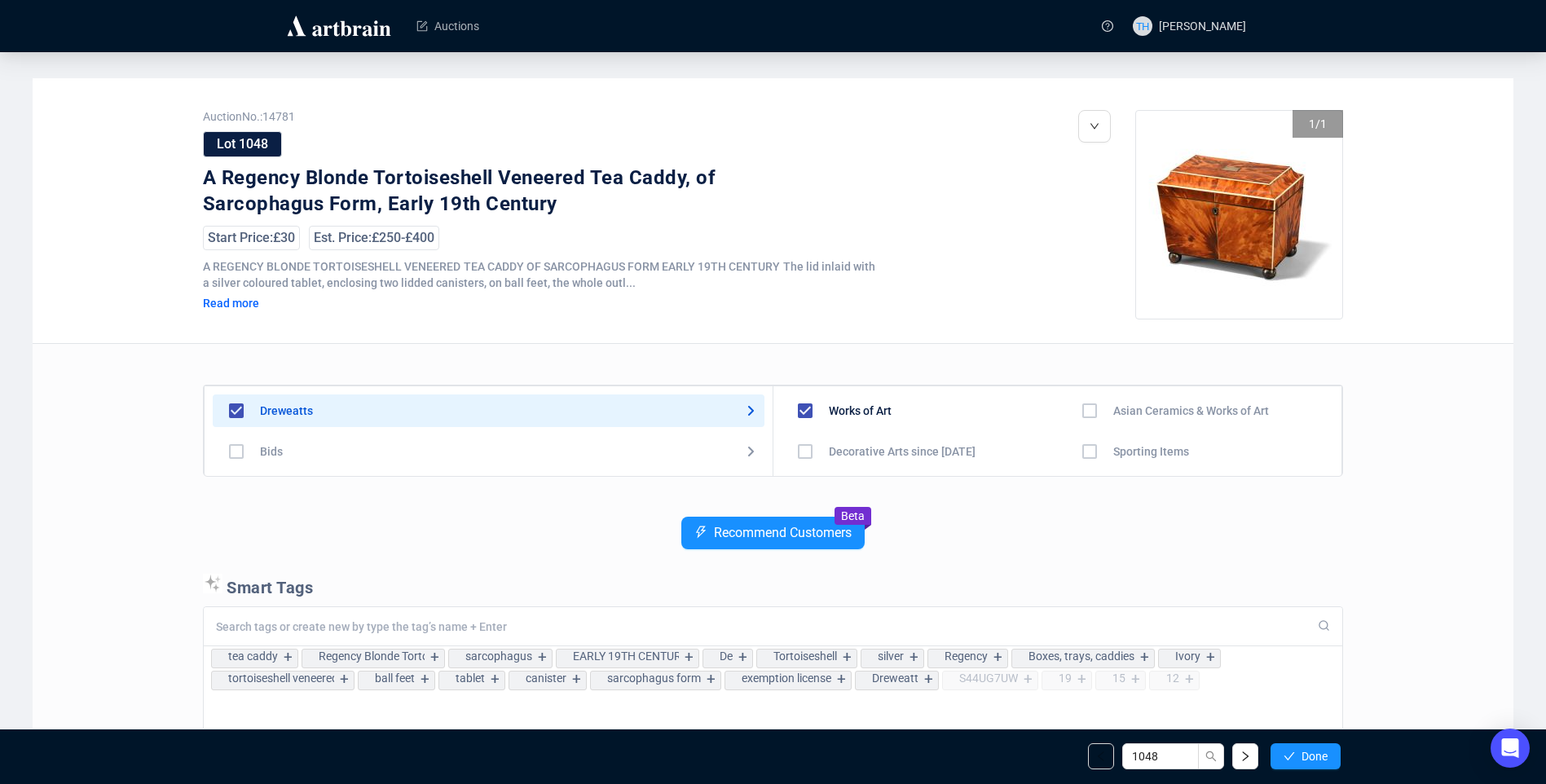
click at [1299, 758] on button "Done" at bounding box center [1305, 756] width 70 height 26
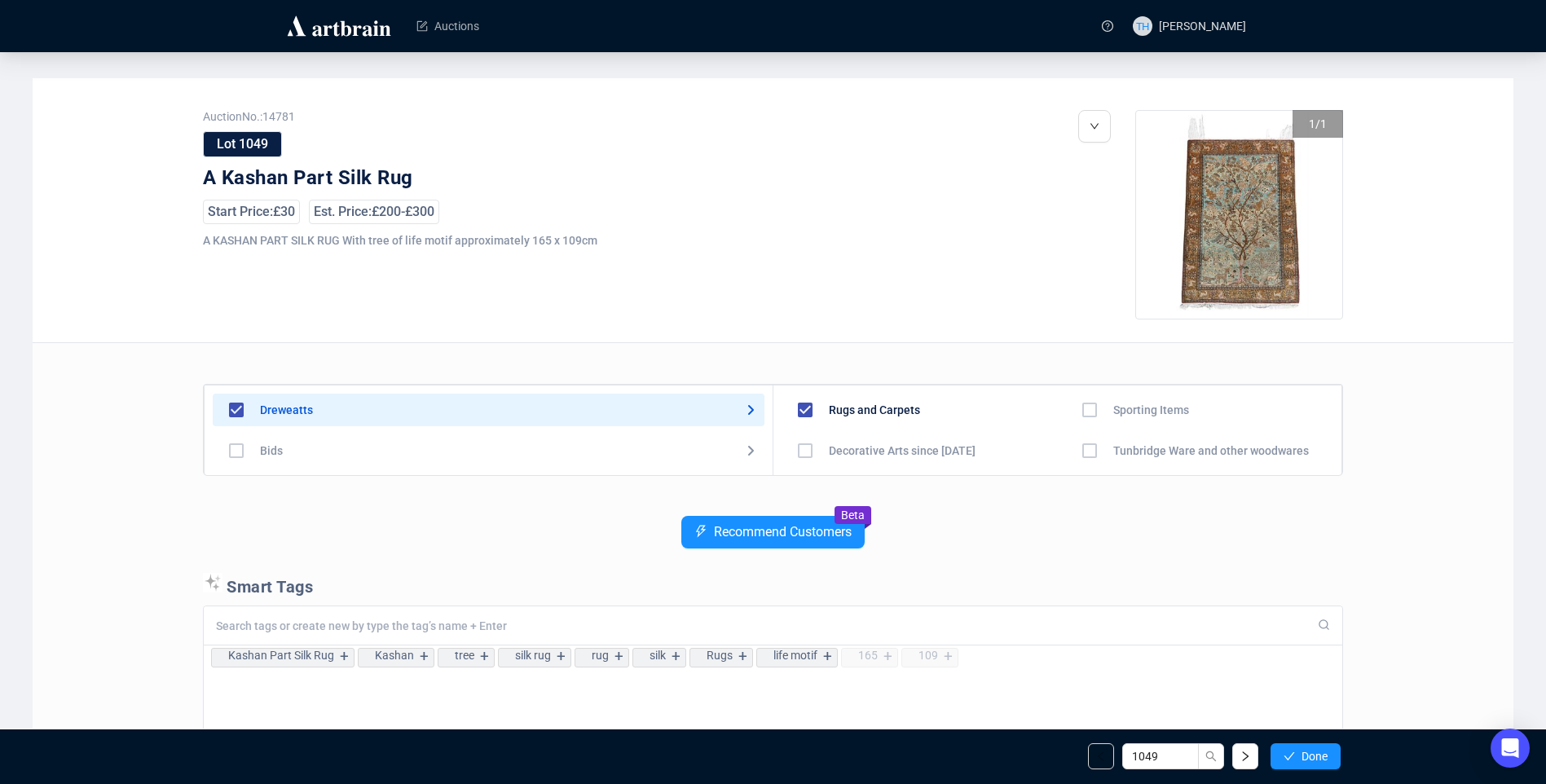
click at [1299, 758] on button "Done" at bounding box center [1305, 756] width 70 height 26
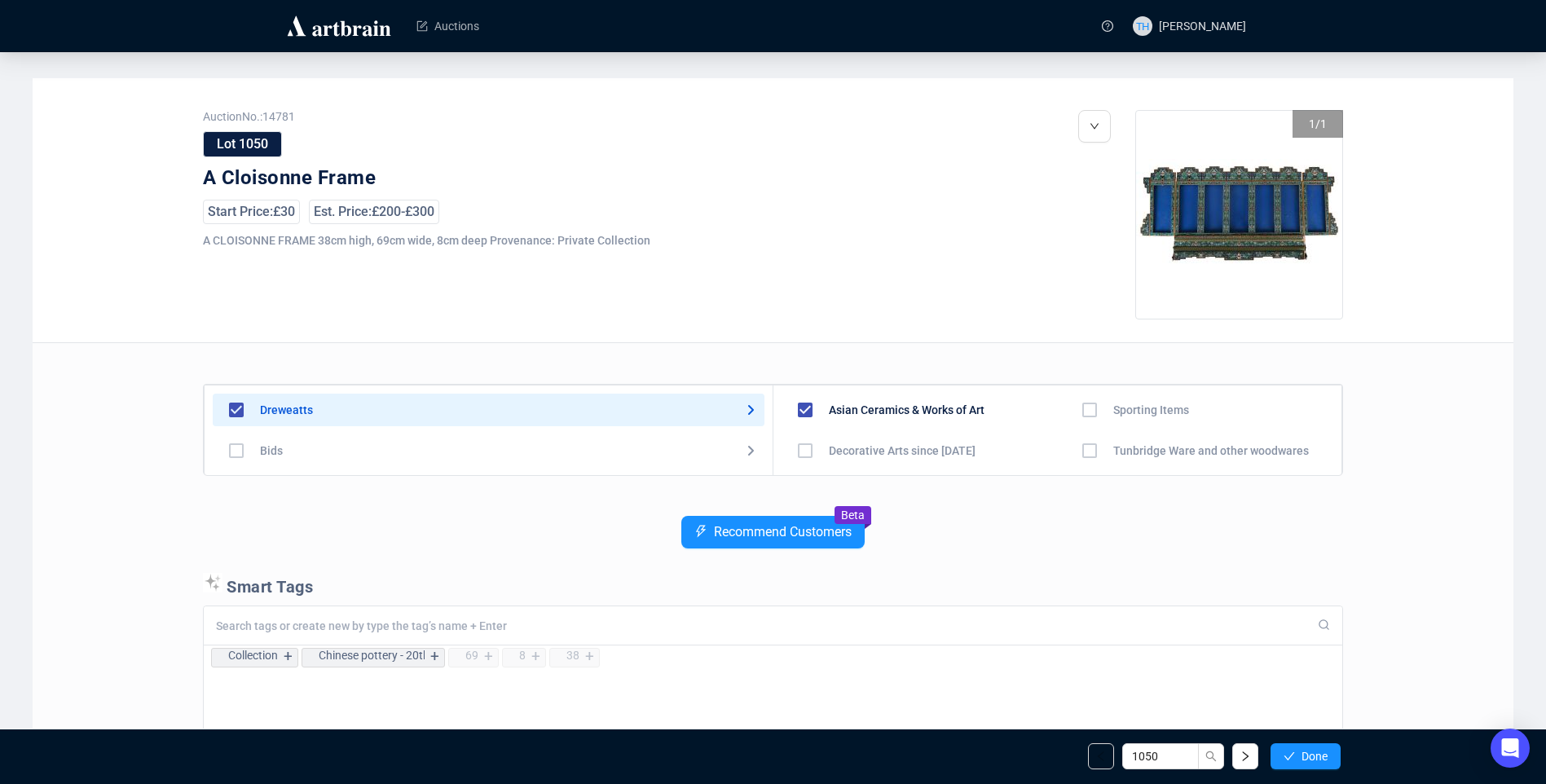
click at [1299, 758] on button "Done" at bounding box center [1305, 756] width 70 height 26
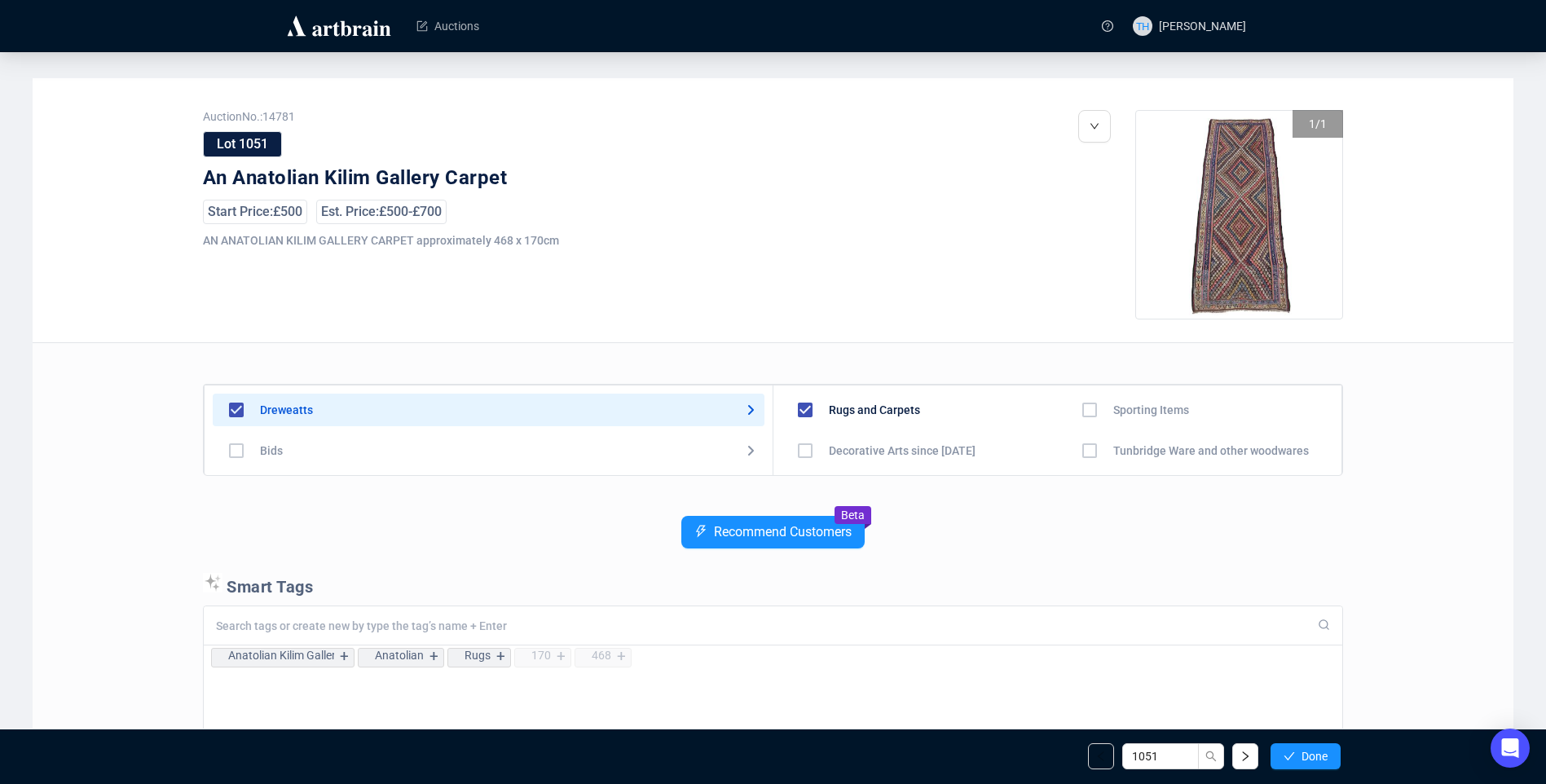
click at [1299, 758] on button "Done" at bounding box center [1305, 756] width 70 height 26
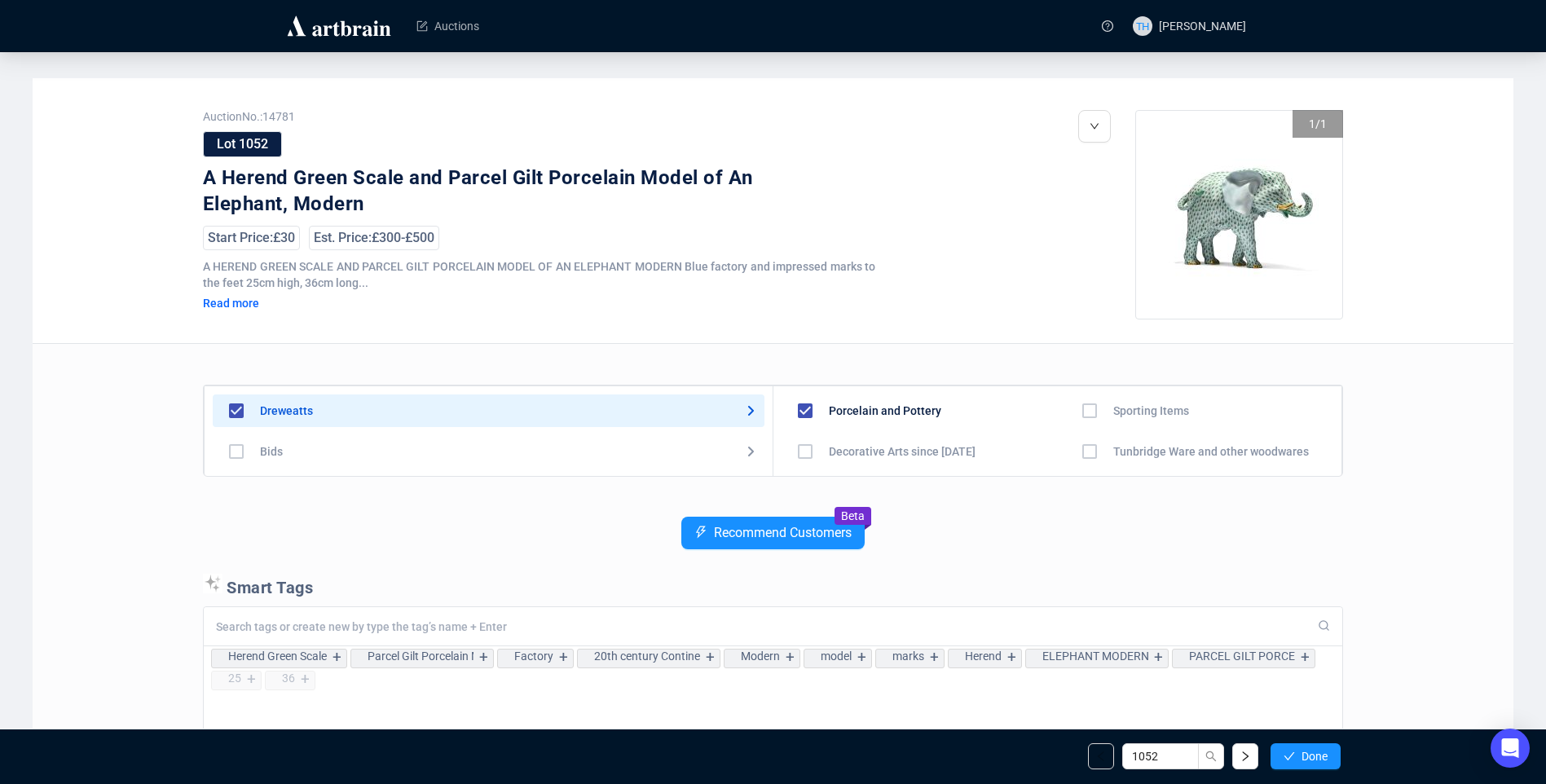
click at [1299, 758] on button "Done" at bounding box center [1305, 756] width 70 height 26
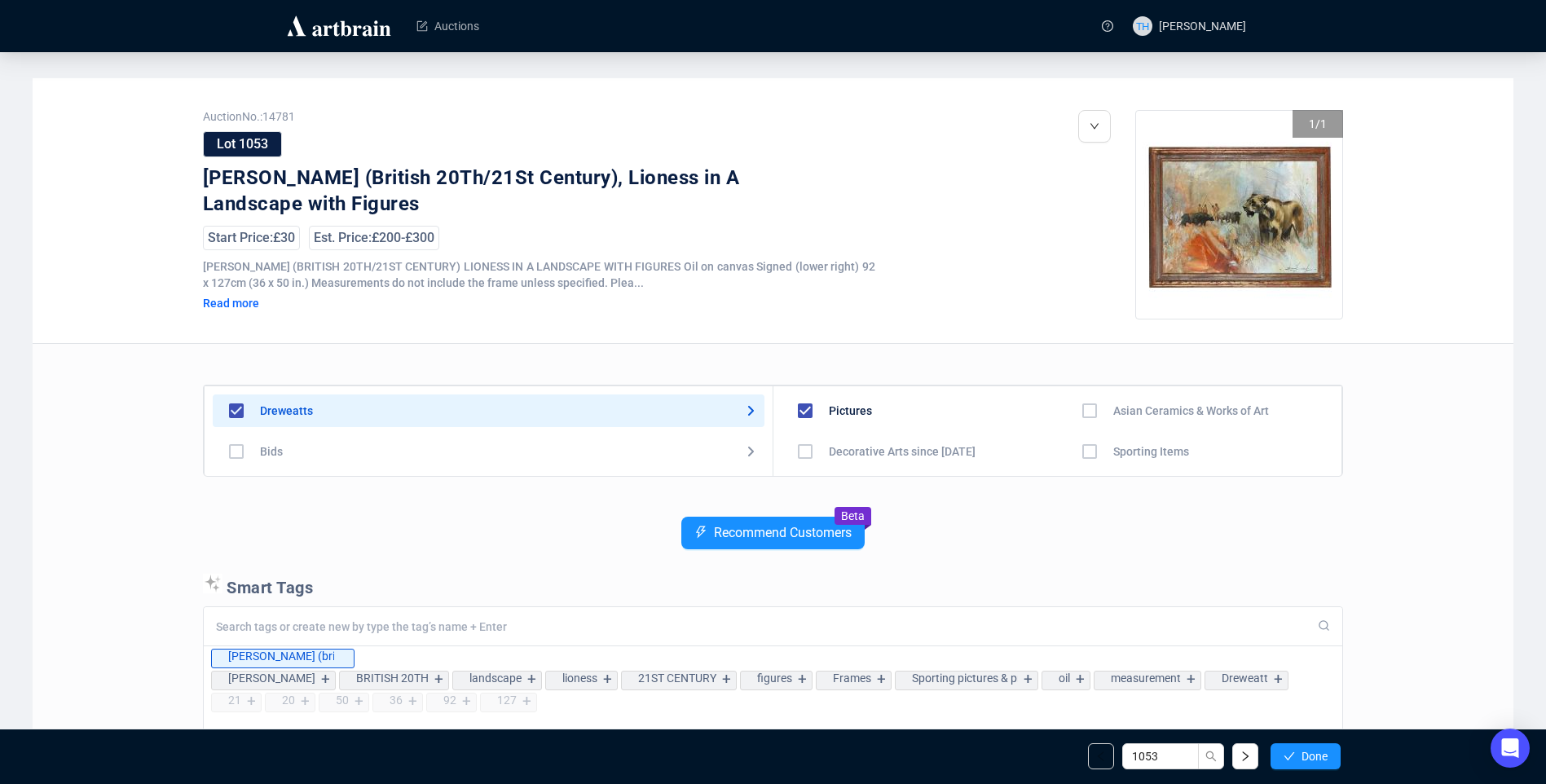
click at [1299, 758] on button "Done" at bounding box center [1305, 756] width 70 height 26
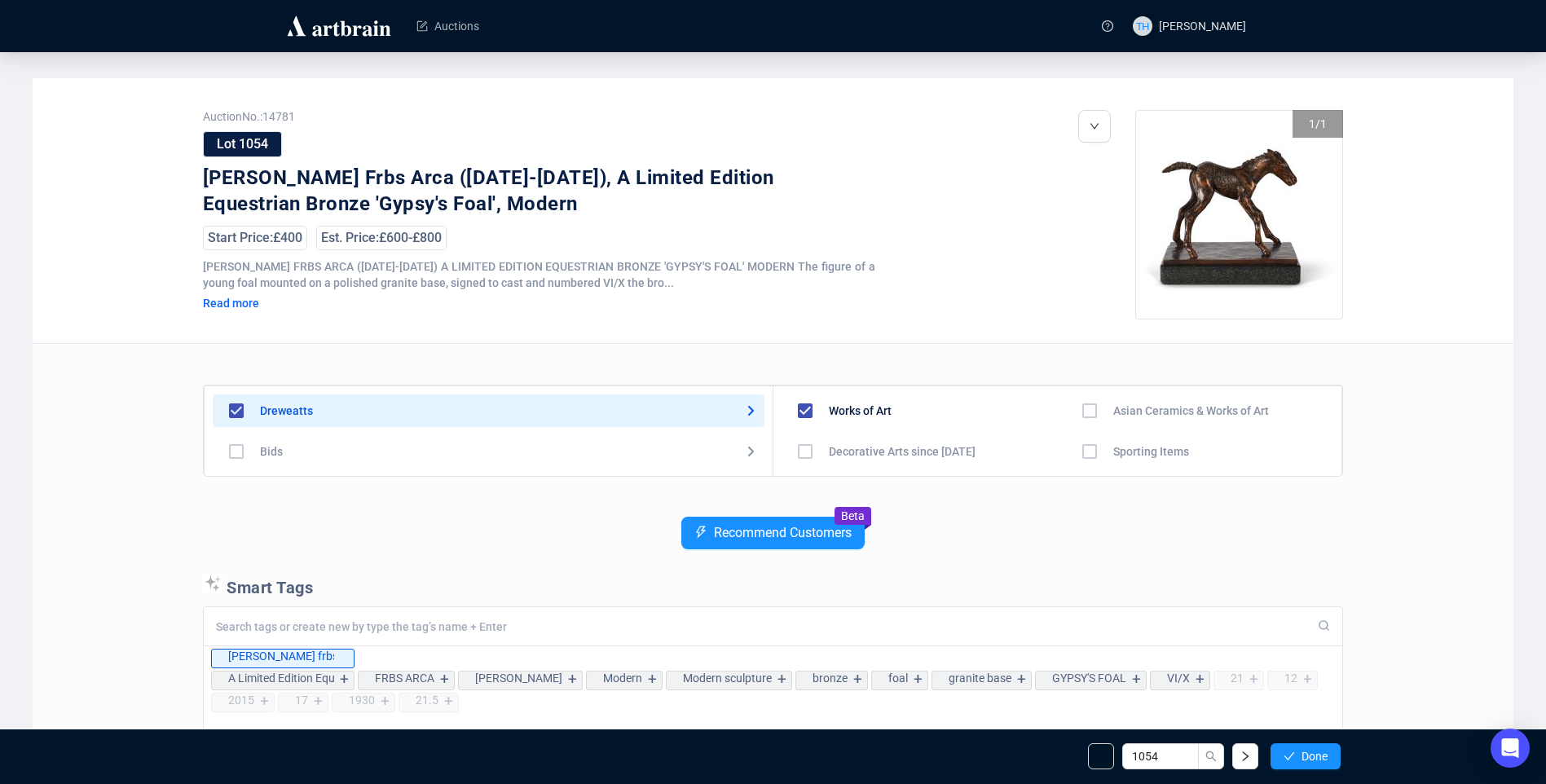
click at [1299, 758] on button "Done" at bounding box center [1305, 756] width 70 height 26
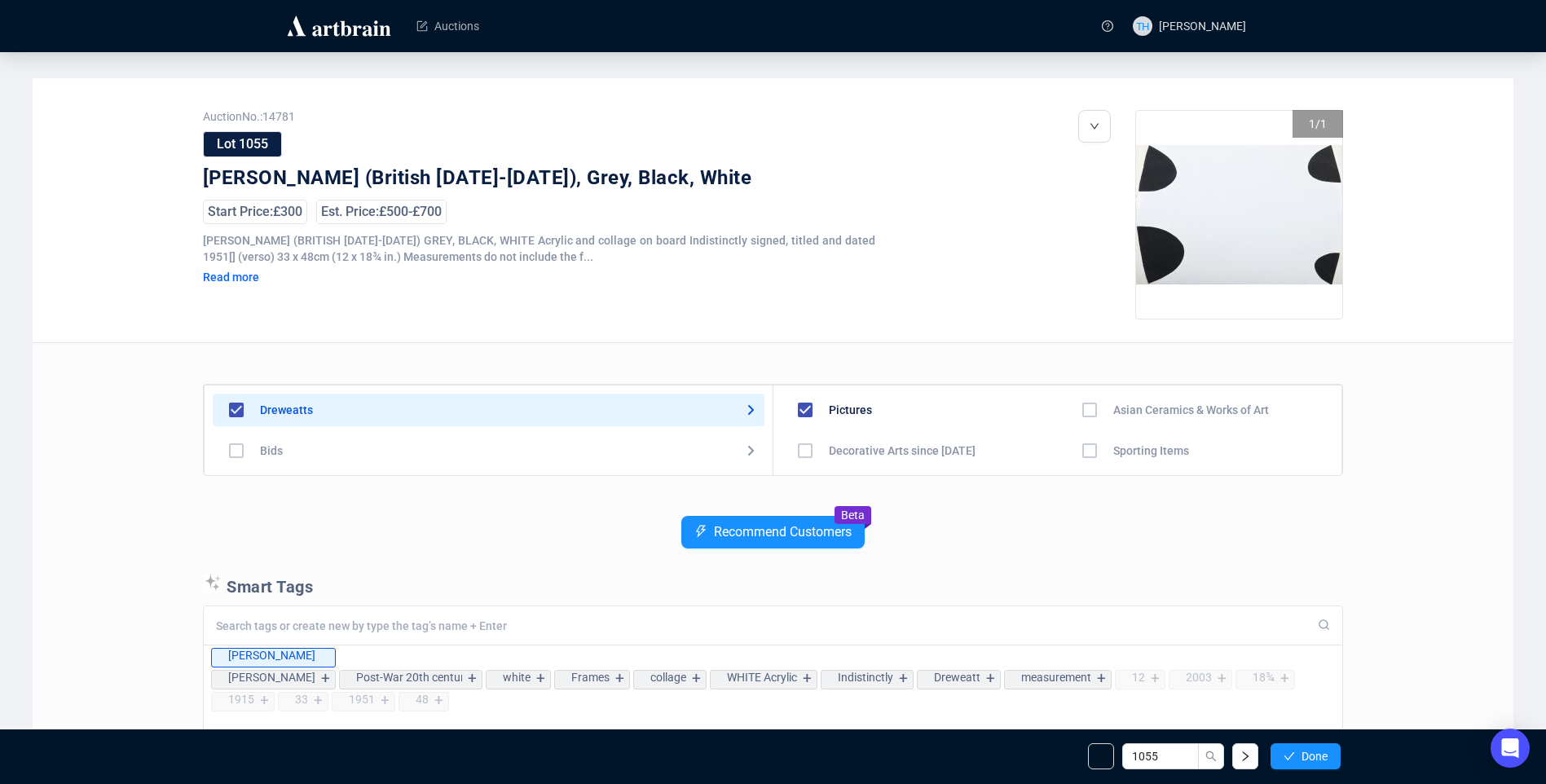
click at [1299, 758] on button "Done" at bounding box center [1305, 756] width 70 height 26
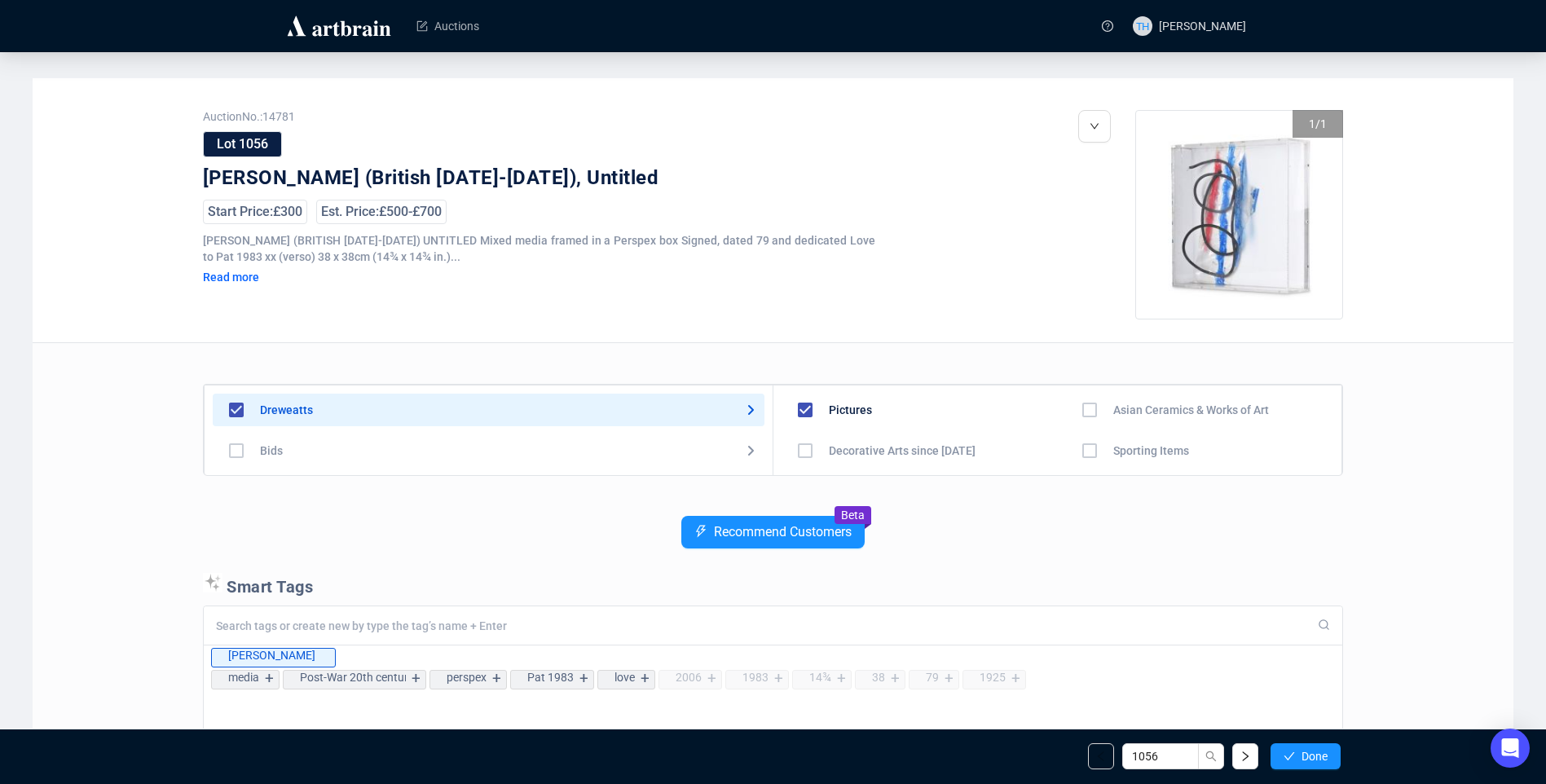
click at [1299, 758] on button "Done" at bounding box center [1305, 756] width 70 height 26
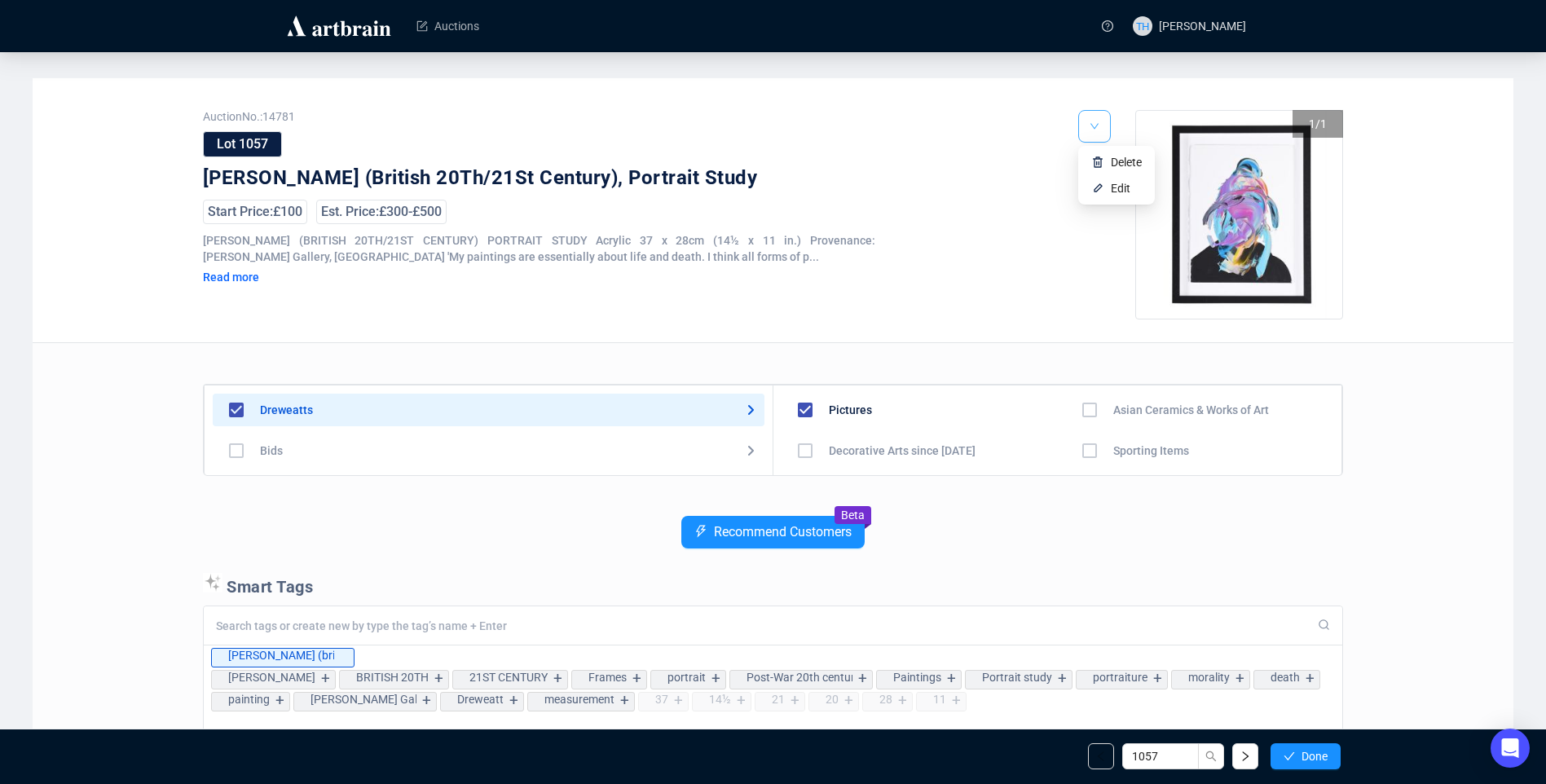
click at [1095, 127] on icon "down" at bounding box center [1094, 126] width 10 height 10
click at [1107, 187] on li "Edit" at bounding box center [1116, 188] width 70 height 26
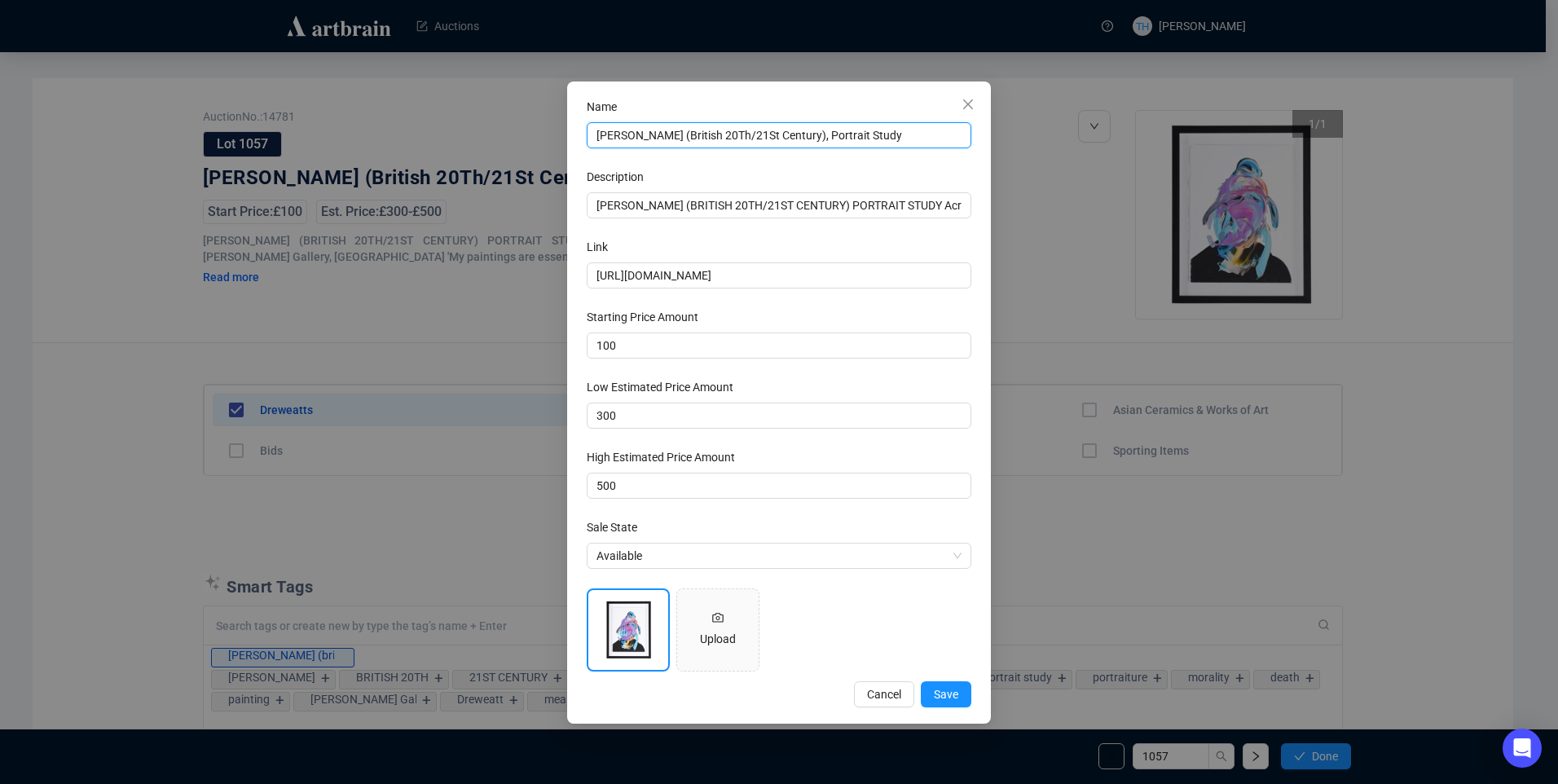
click at [712, 137] on input "[PERSON_NAME] (British 20Th/21St Century), Portrait Study" at bounding box center [779, 135] width 385 height 26
click at [740, 133] on input "[PERSON_NAME] (British 20th/21St Century), Portrait Study" at bounding box center [779, 135] width 385 height 26
type input "[PERSON_NAME] (British 20th/21st Century), Portrait Study"
click at [945, 687] on span "Save" at bounding box center [946, 694] width 24 height 18
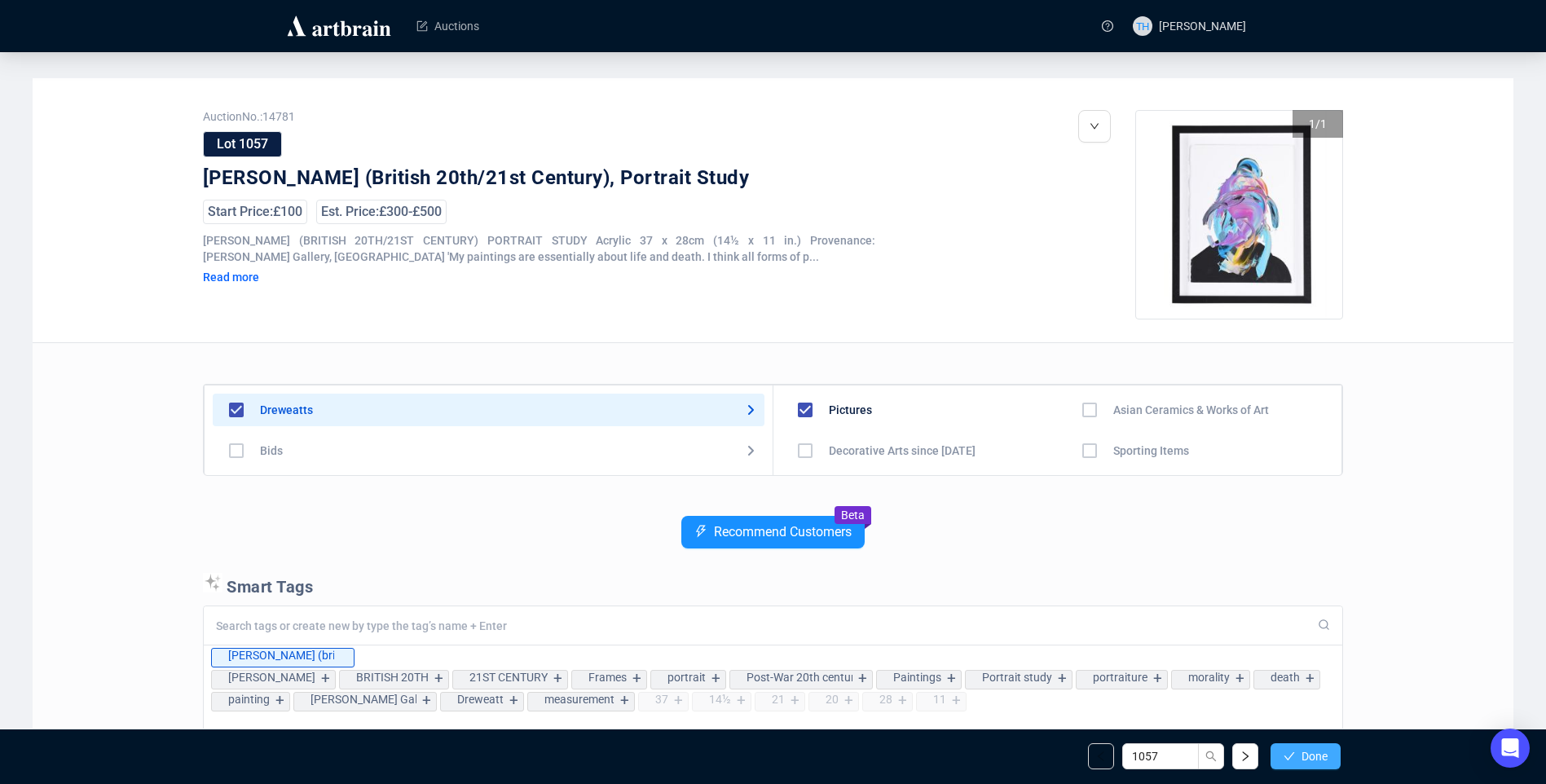
click at [1304, 757] on span "Done" at bounding box center [1315, 755] width 26 height 13
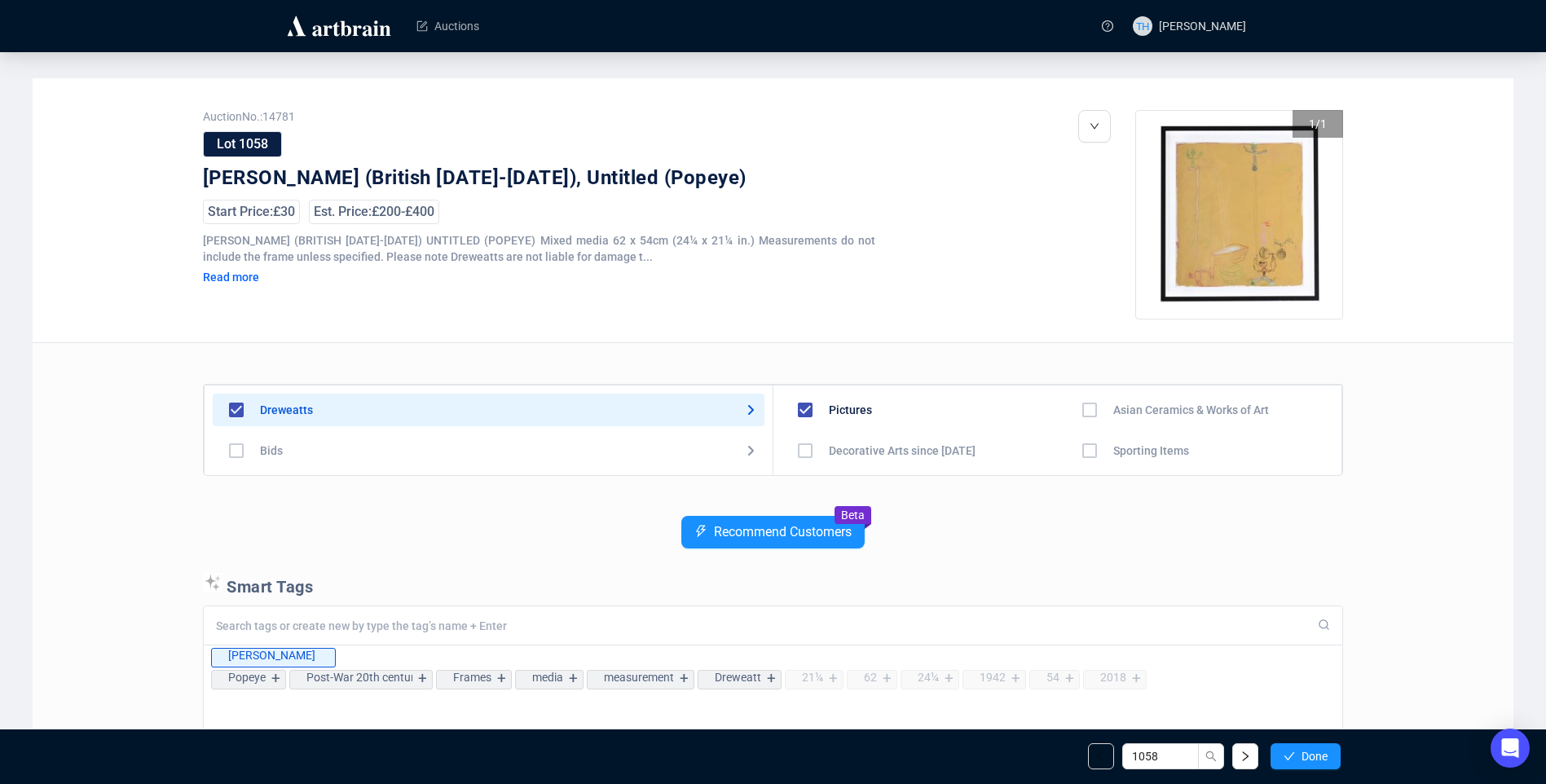
click at [1304, 757] on span "Done" at bounding box center [1315, 755] width 26 height 13
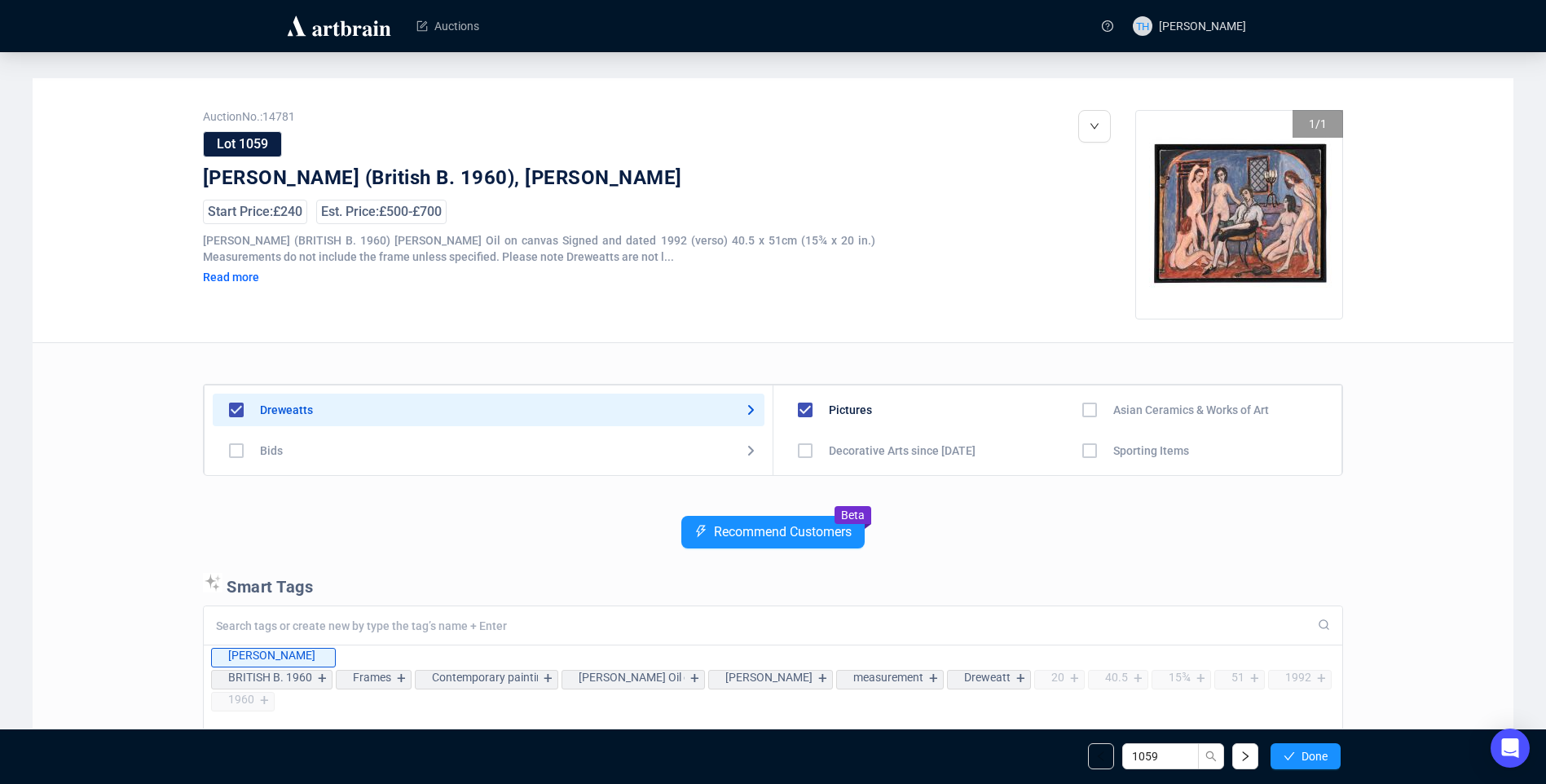
click at [1304, 757] on span "Done" at bounding box center [1315, 755] width 26 height 13
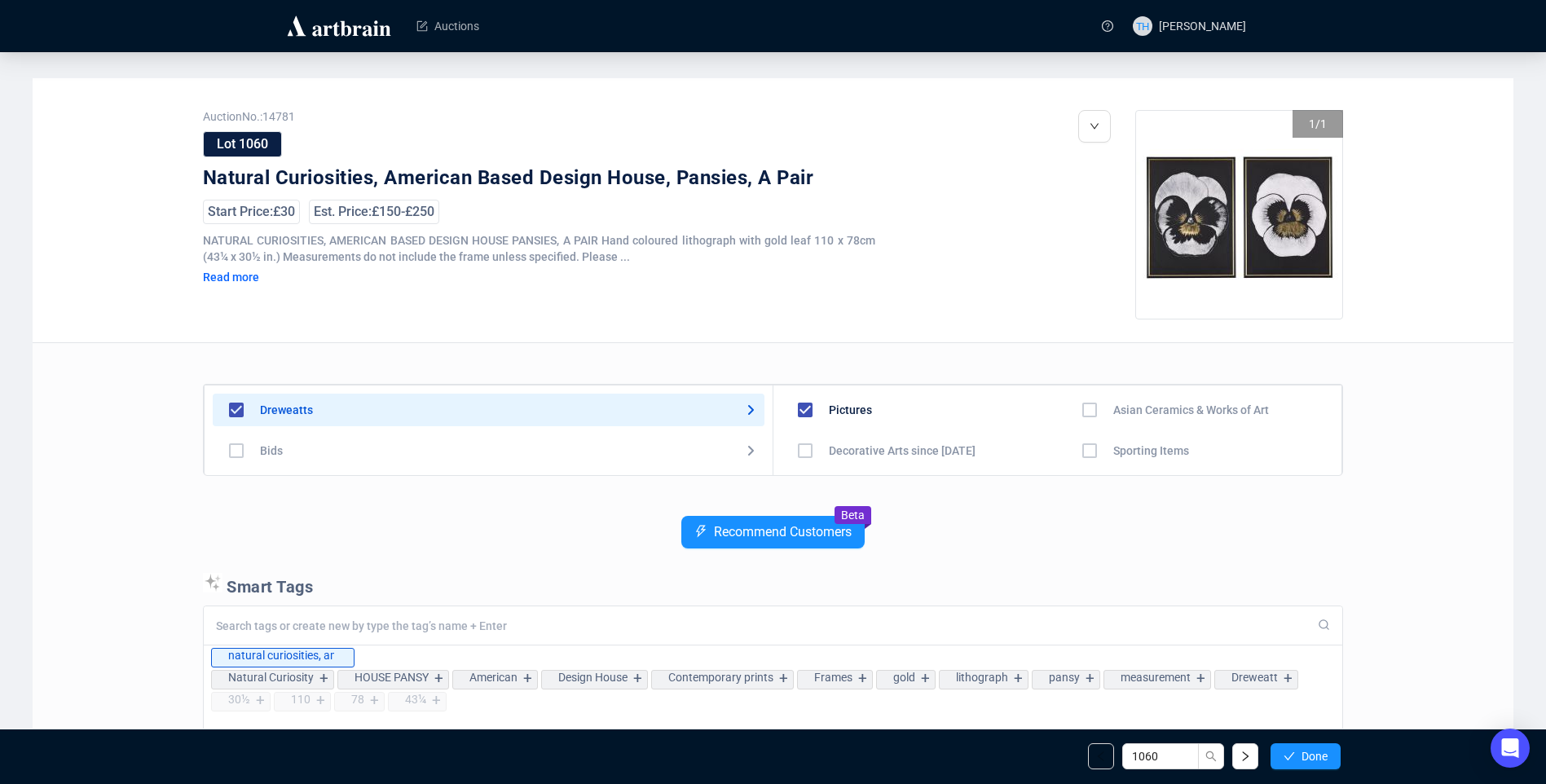
click at [1304, 757] on span "Done" at bounding box center [1315, 755] width 26 height 13
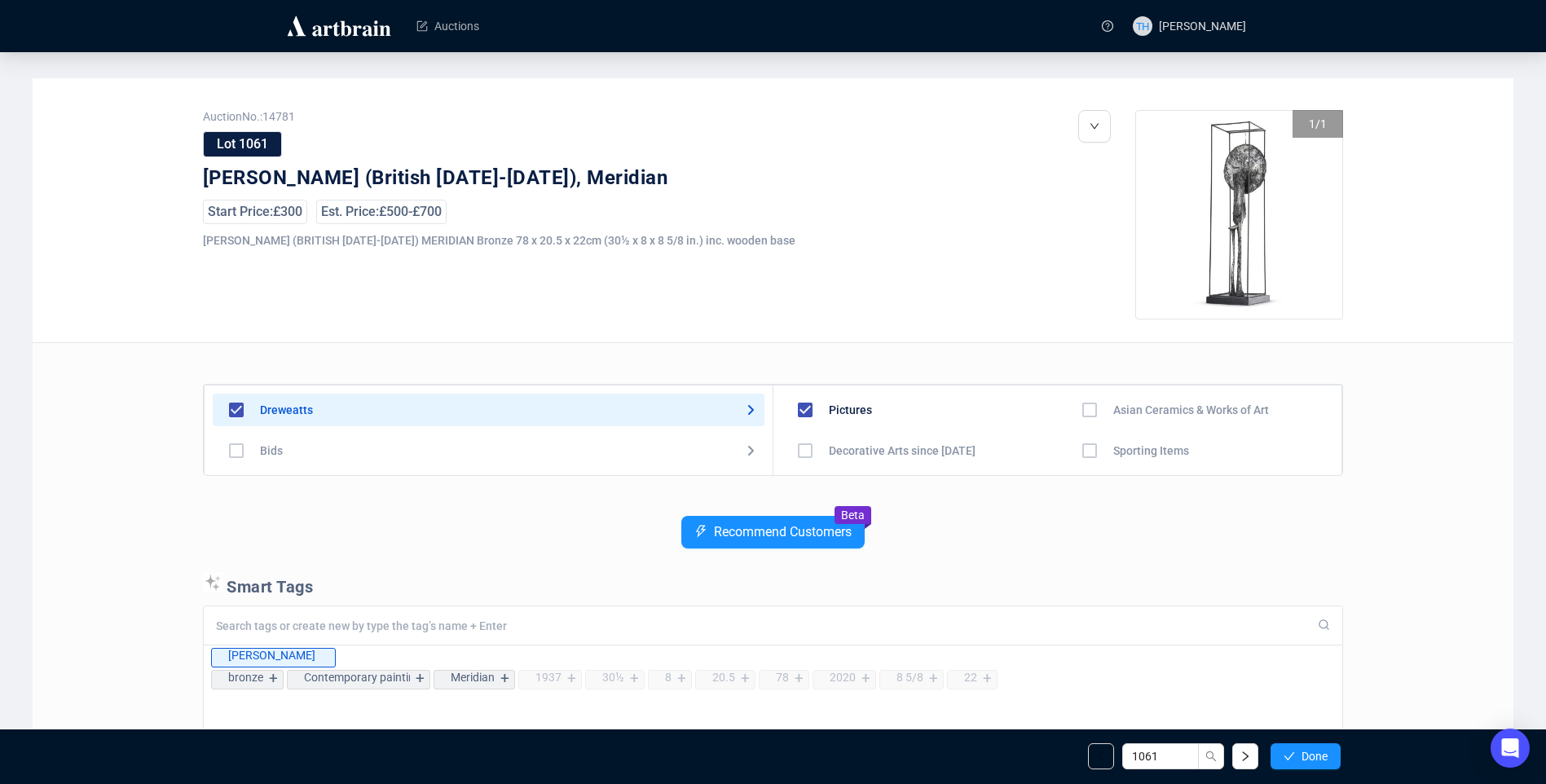
click at [1304, 757] on span "Done" at bounding box center [1315, 755] width 26 height 13
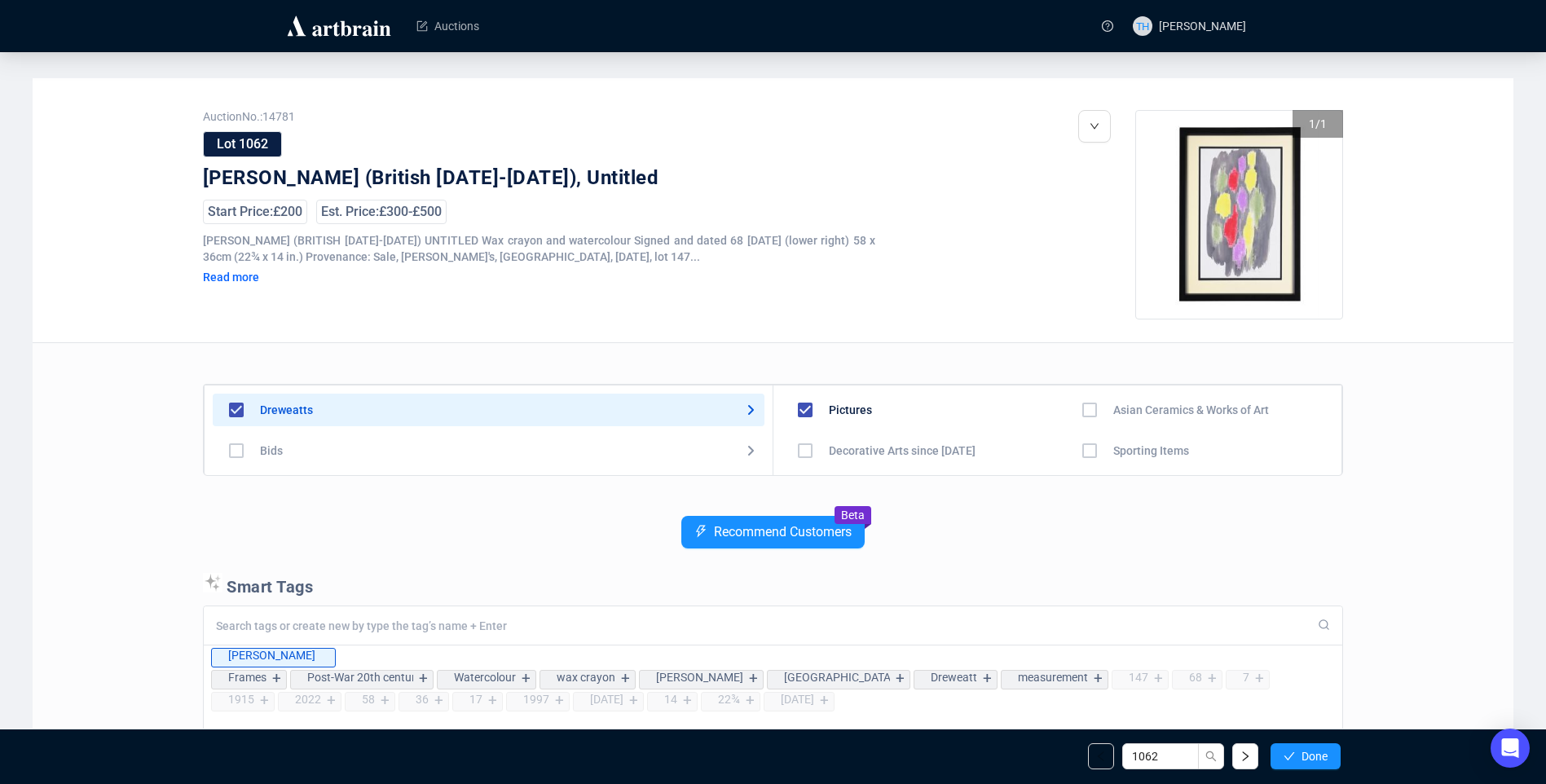
click at [1304, 757] on span "Done" at bounding box center [1315, 755] width 26 height 13
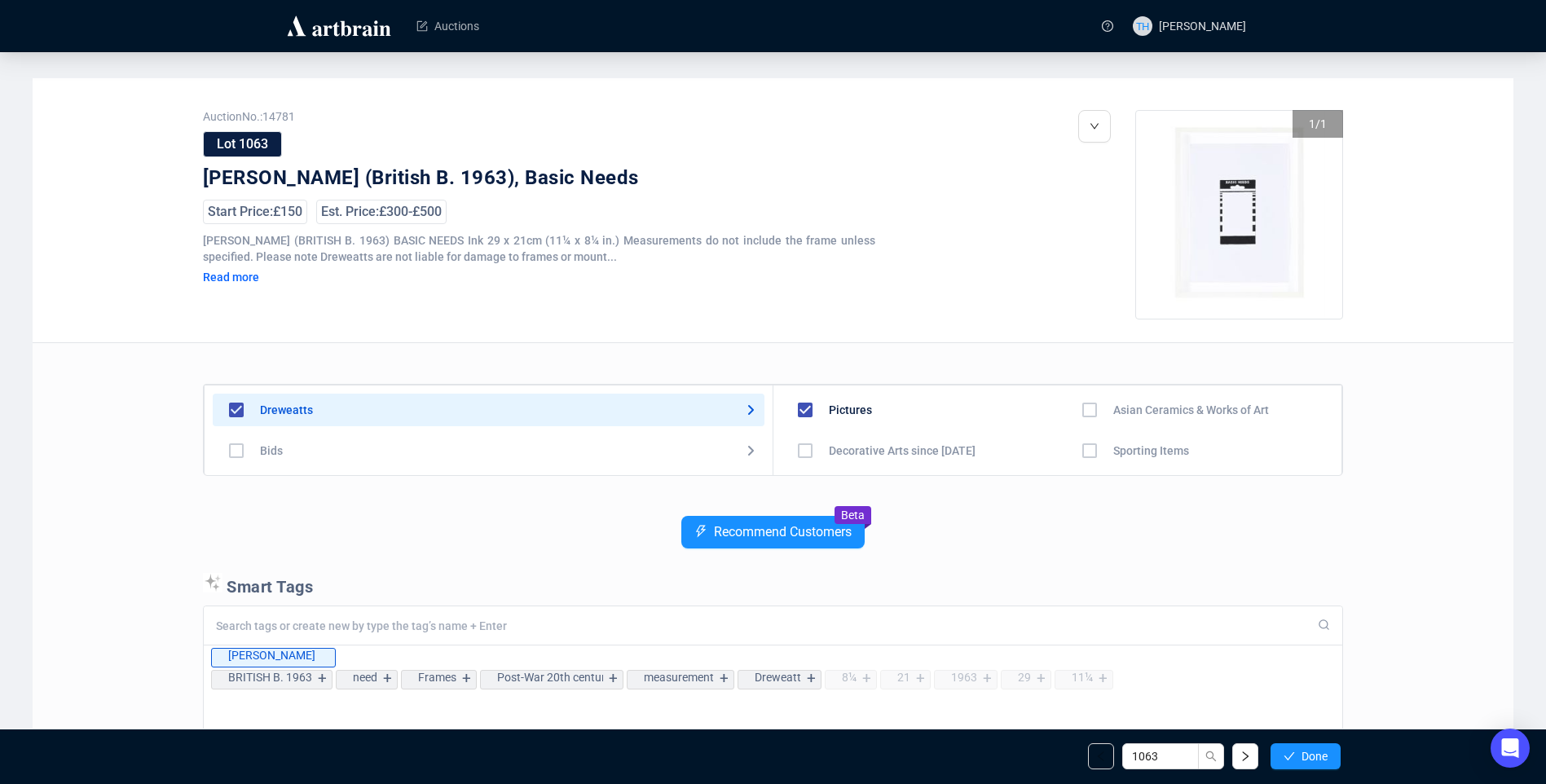
click at [1304, 757] on span "Done" at bounding box center [1315, 755] width 26 height 13
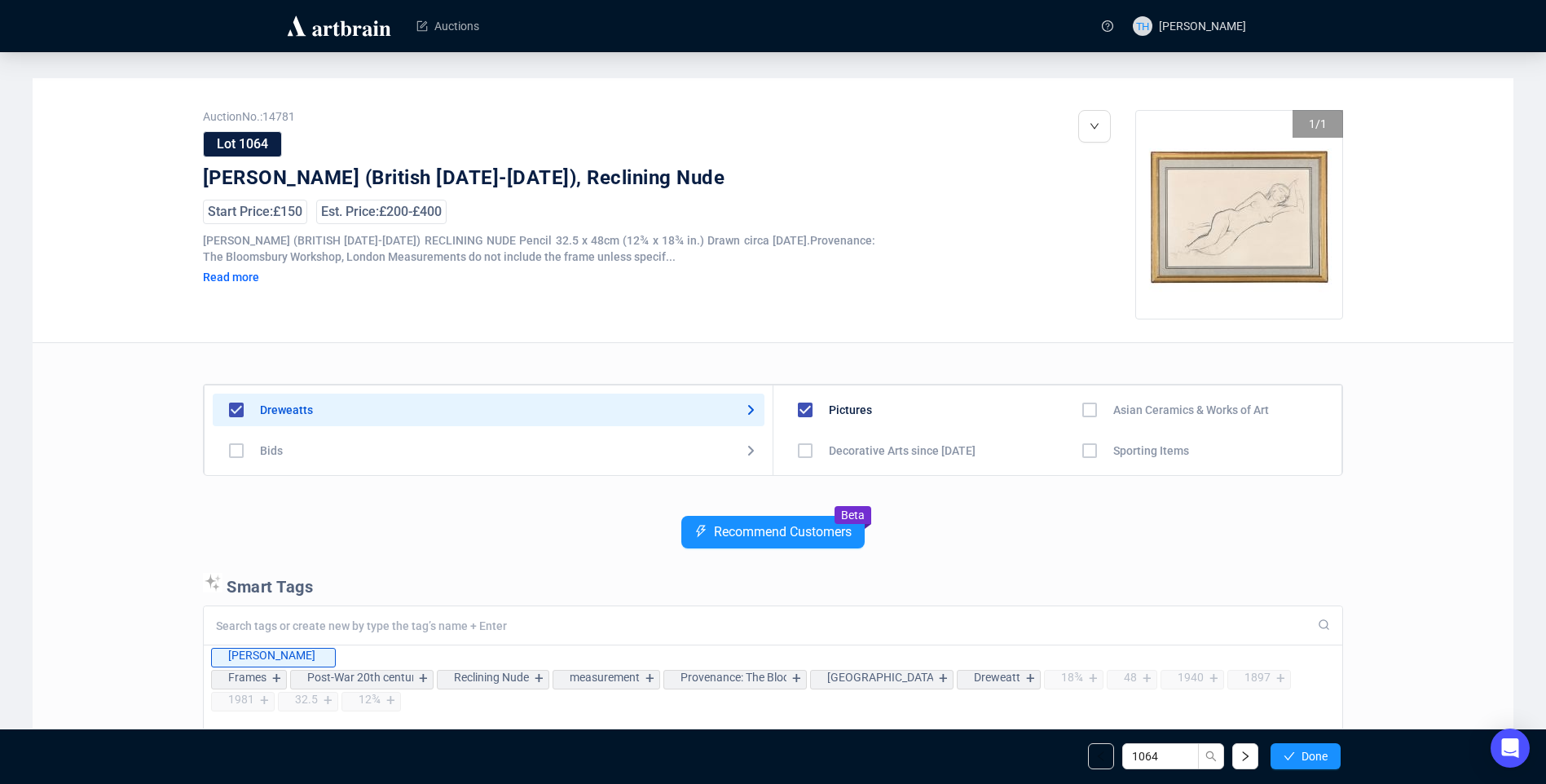
click at [1304, 757] on span "Done" at bounding box center [1315, 755] width 26 height 13
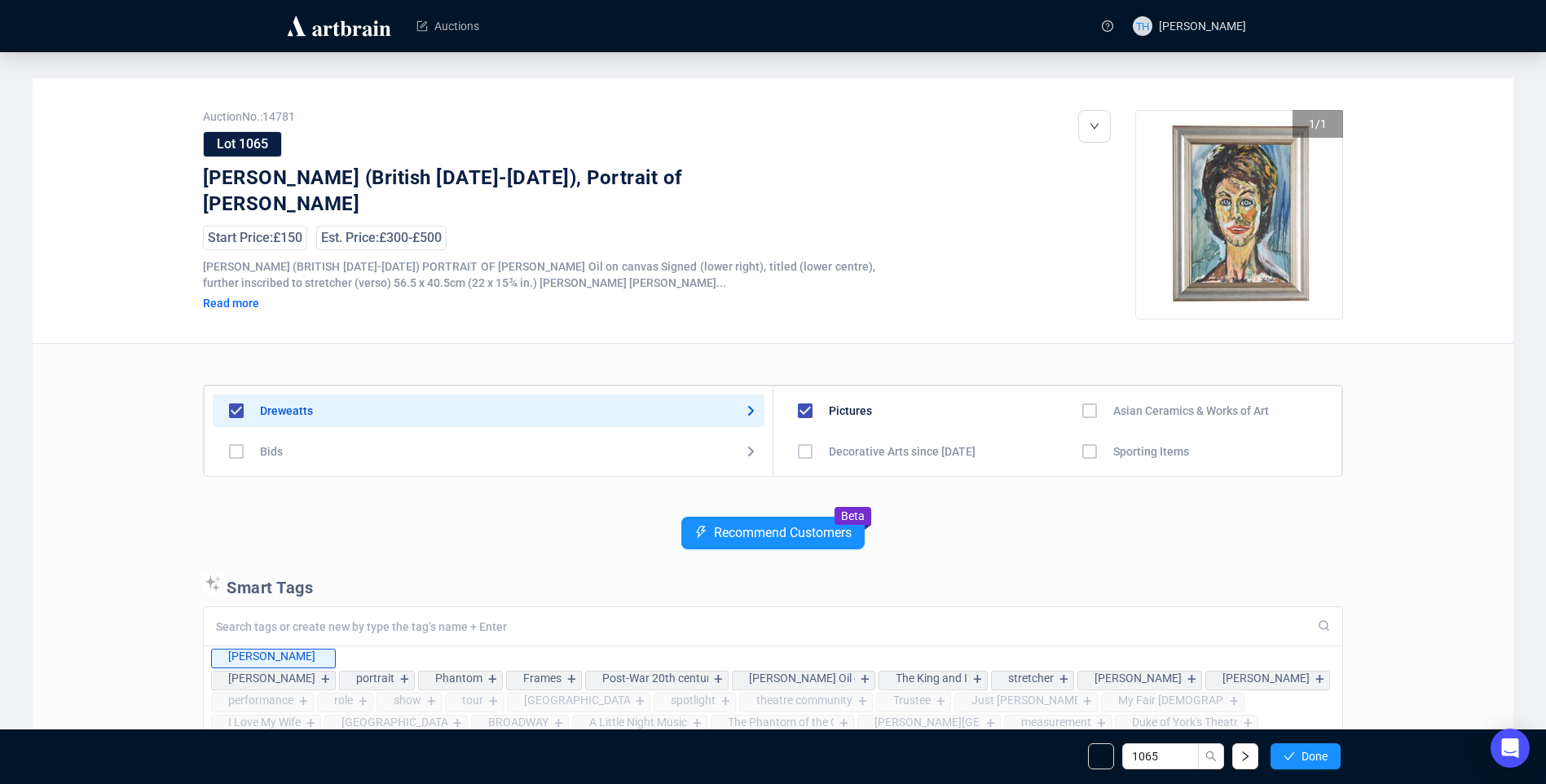
click at [1304, 757] on span "Done" at bounding box center [1315, 755] width 26 height 13
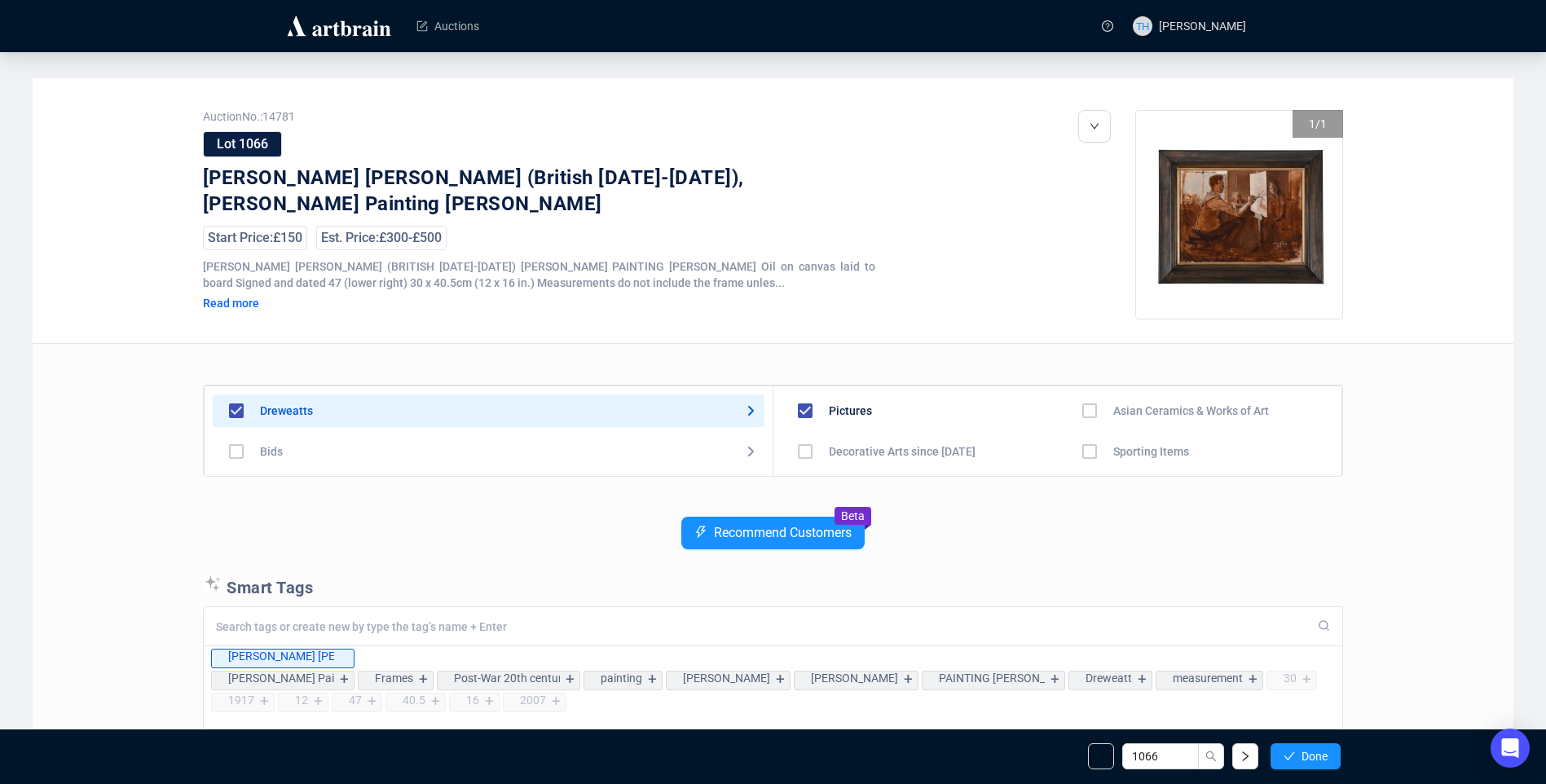
click at [1304, 757] on span "Done" at bounding box center [1315, 755] width 26 height 13
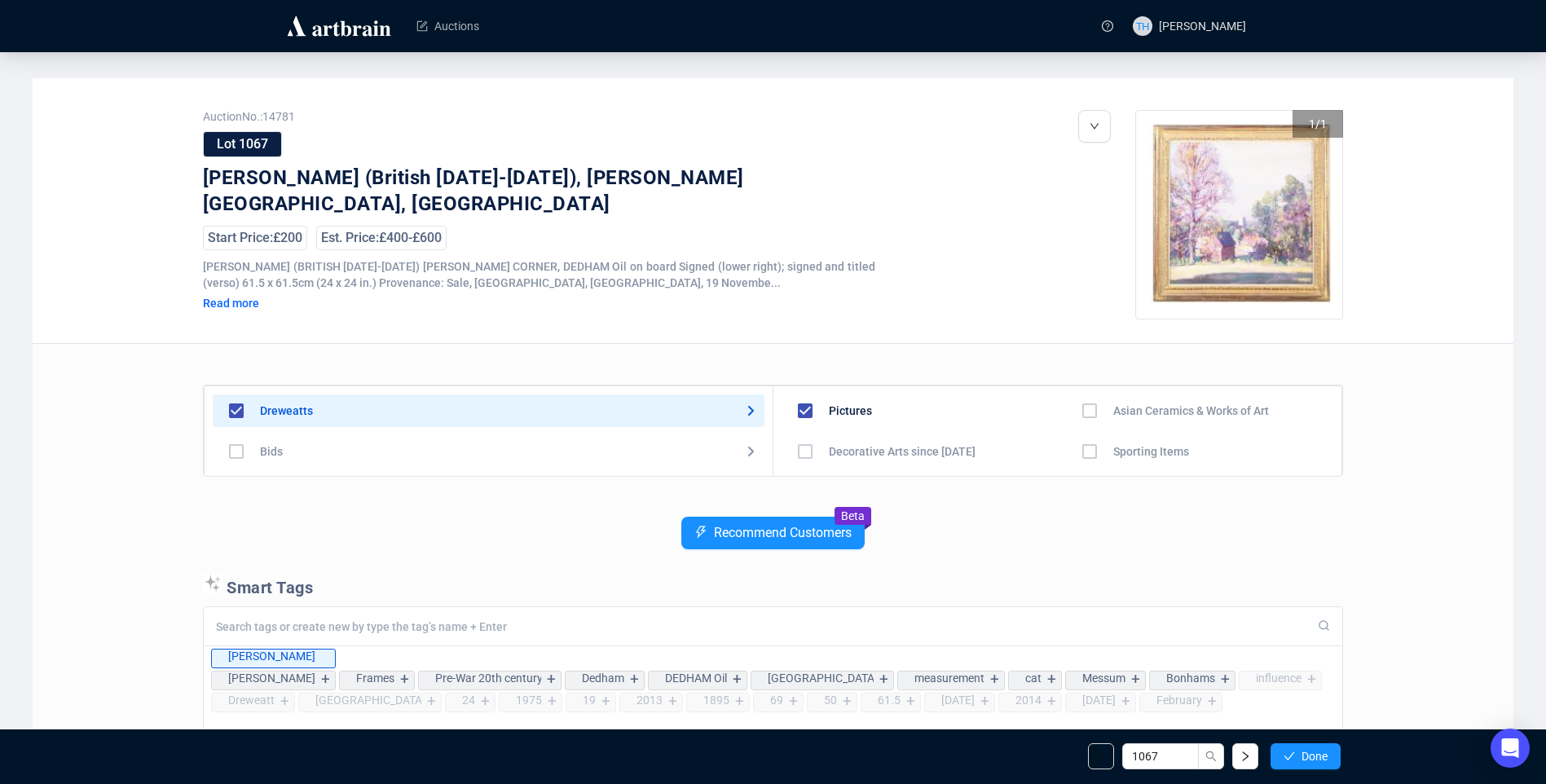
click at [1304, 757] on span "Done" at bounding box center [1315, 755] width 26 height 13
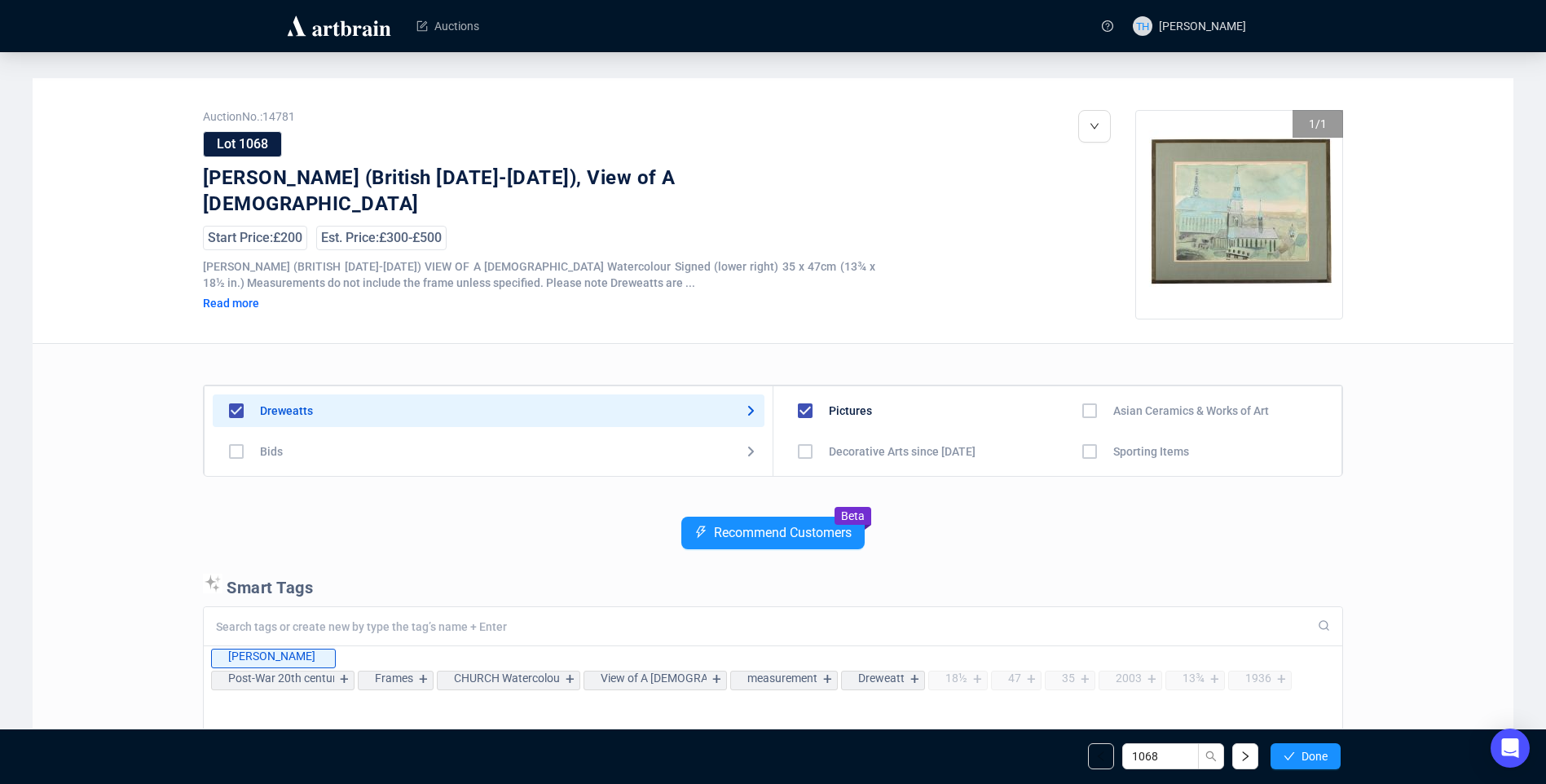
click at [1304, 757] on span "Done" at bounding box center [1315, 755] width 26 height 13
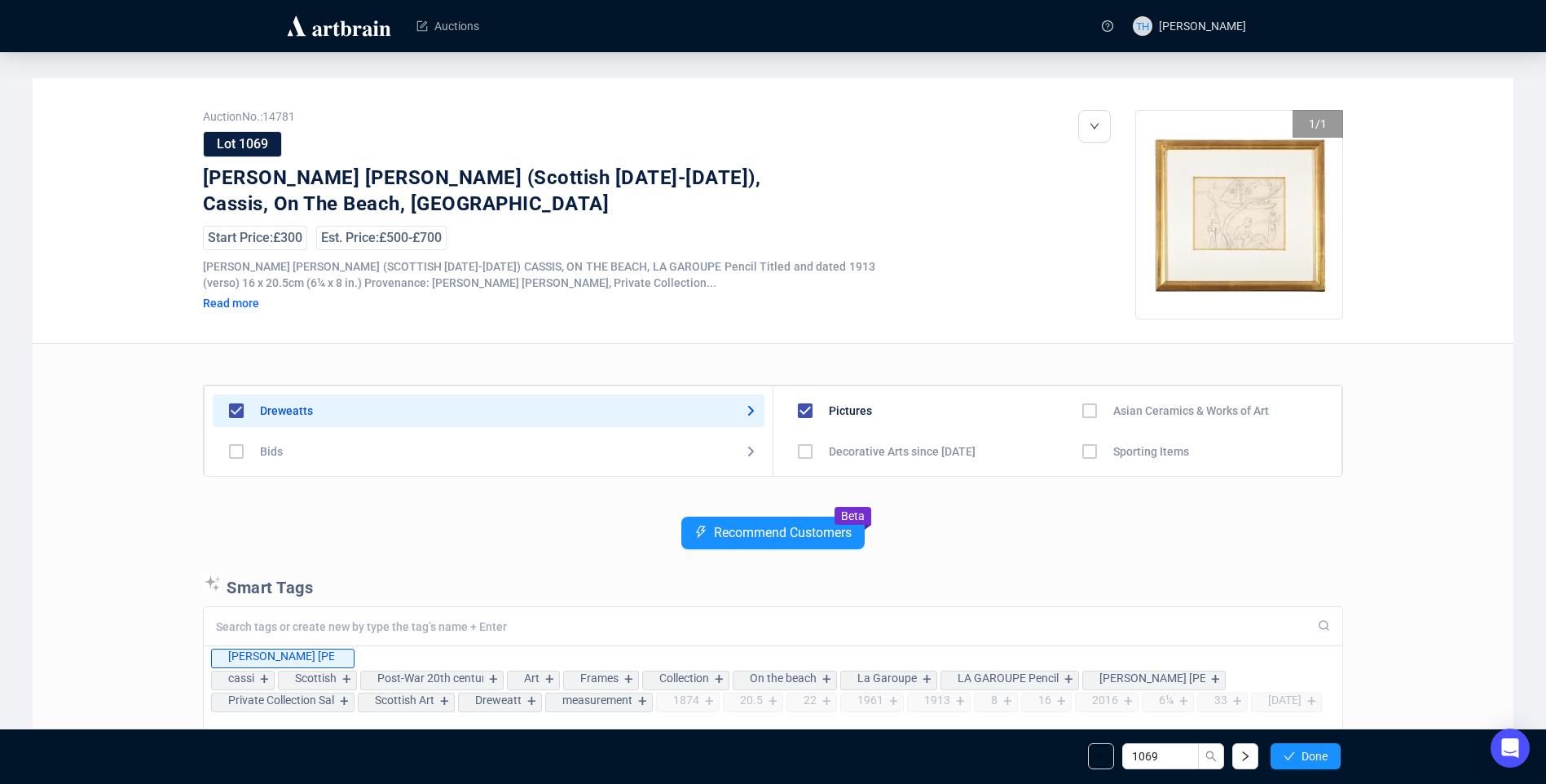
click at [1304, 757] on span "Done" at bounding box center [1315, 755] width 26 height 13
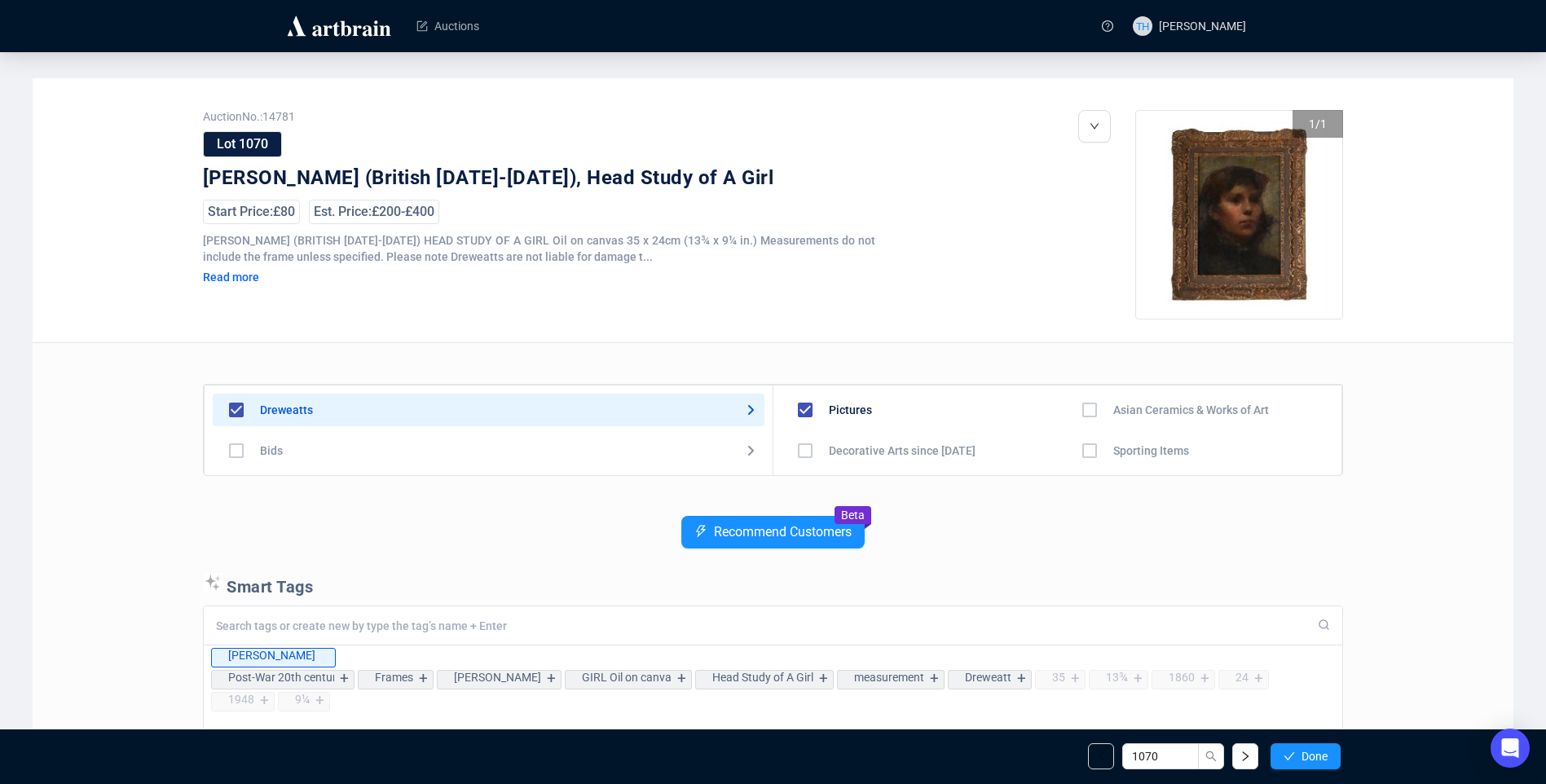
click at [1304, 757] on span "Done" at bounding box center [1315, 755] width 26 height 13
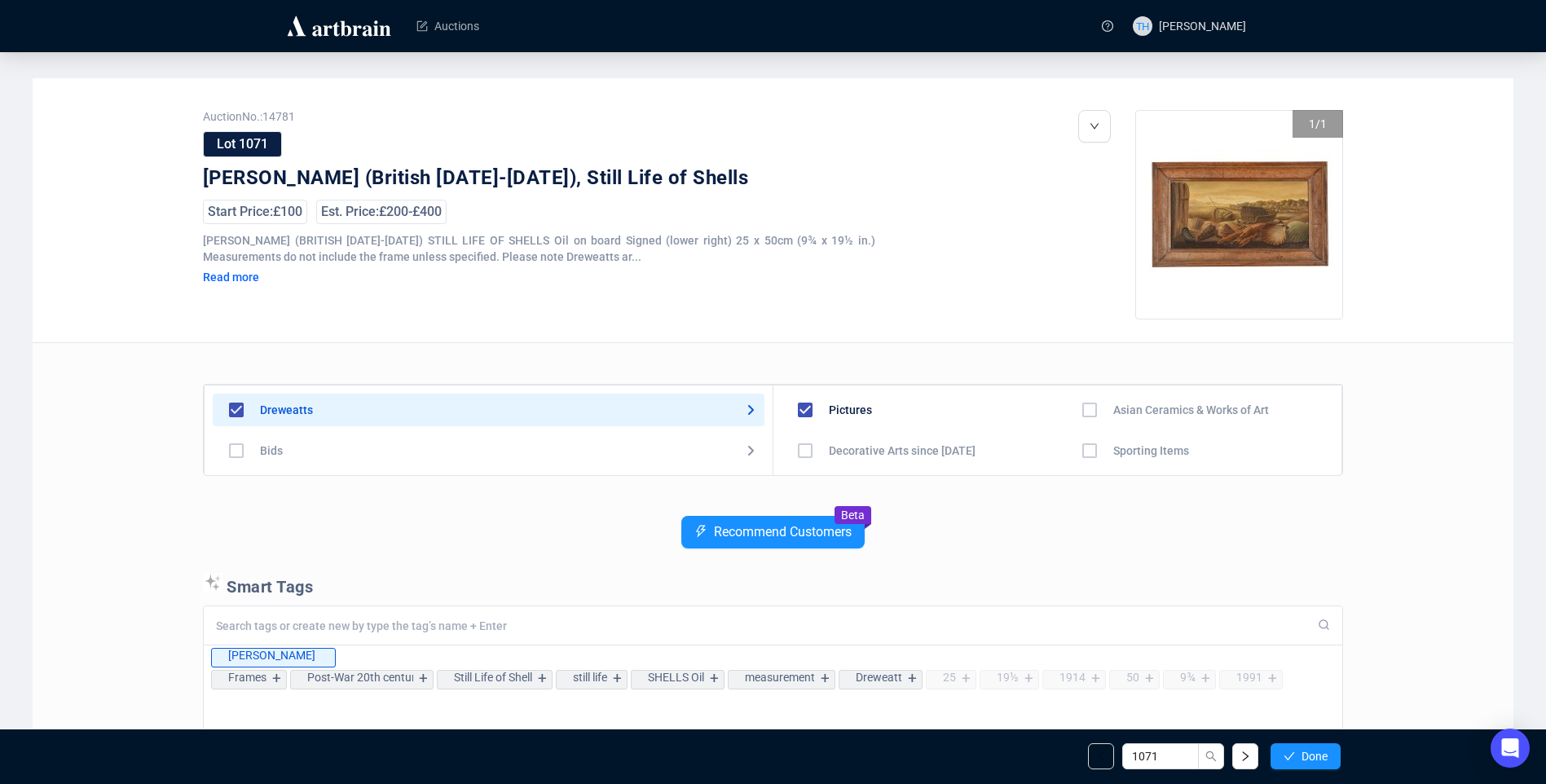
click at [1304, 757] on span "Done" at bounding box center [1315, 755] width 26 height 13
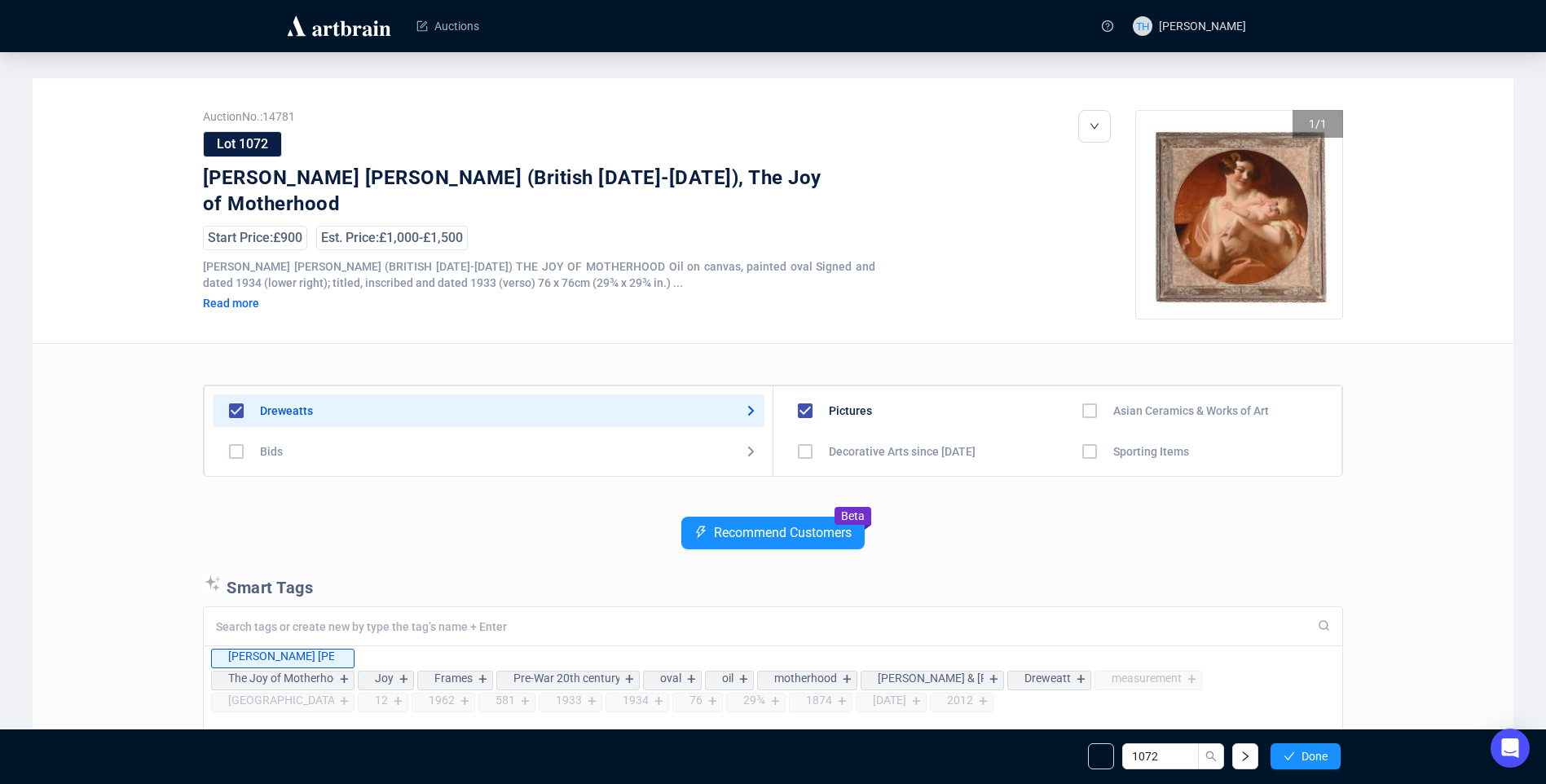
click at [1304, 757] on span "Done" at bounding box center [1315, 755] width 26 height 13
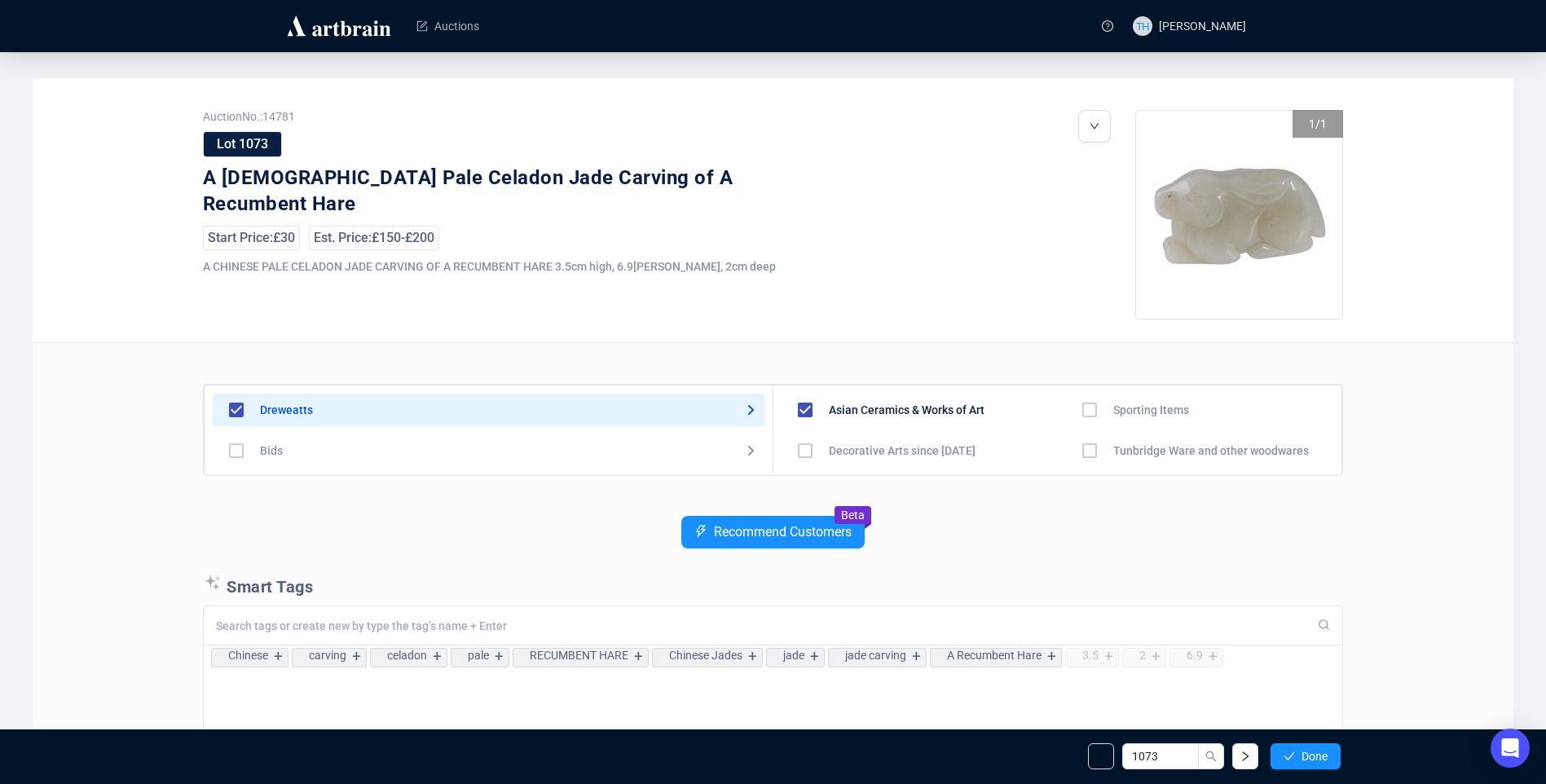
click at [1304, 757] on span "Done" at bounding box center [1315, 755] width 26 height 13
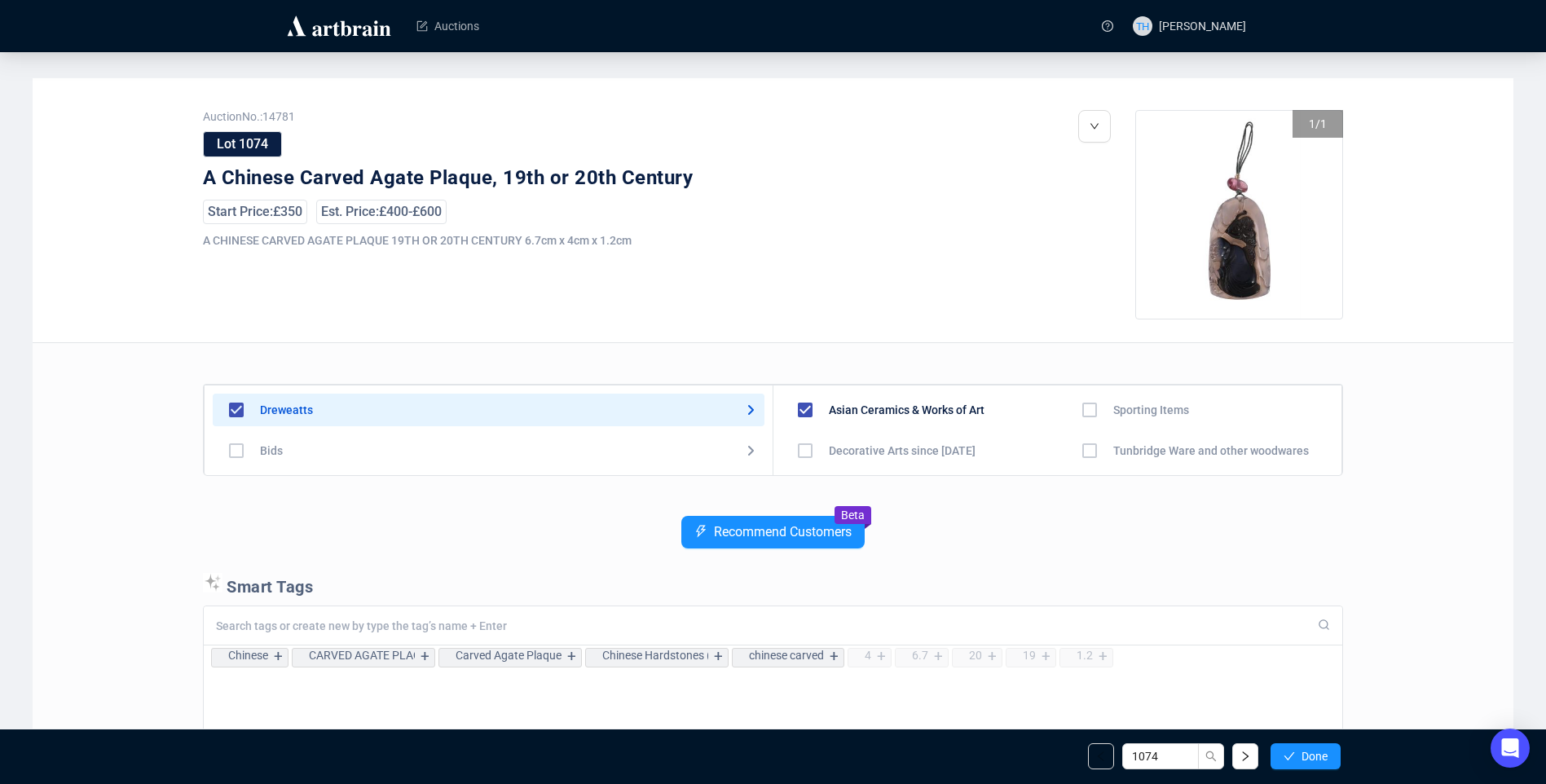
click at [1304, 757] on span "Done" at bounding box center [1315, 755] width 26 height 13
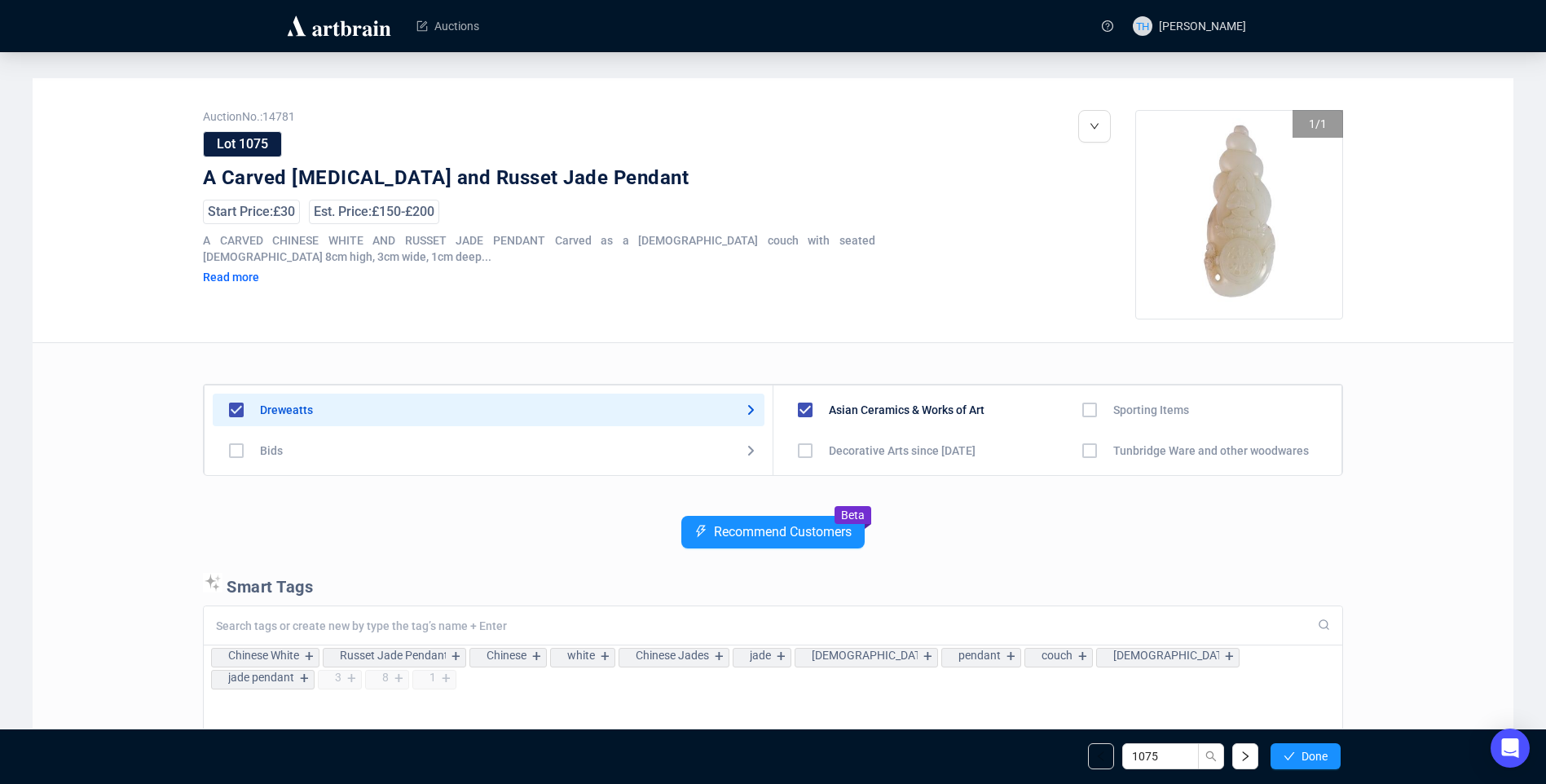
click at [1304, 757] on span "Done" at bounding box center [1315, 755] width 26 height 13
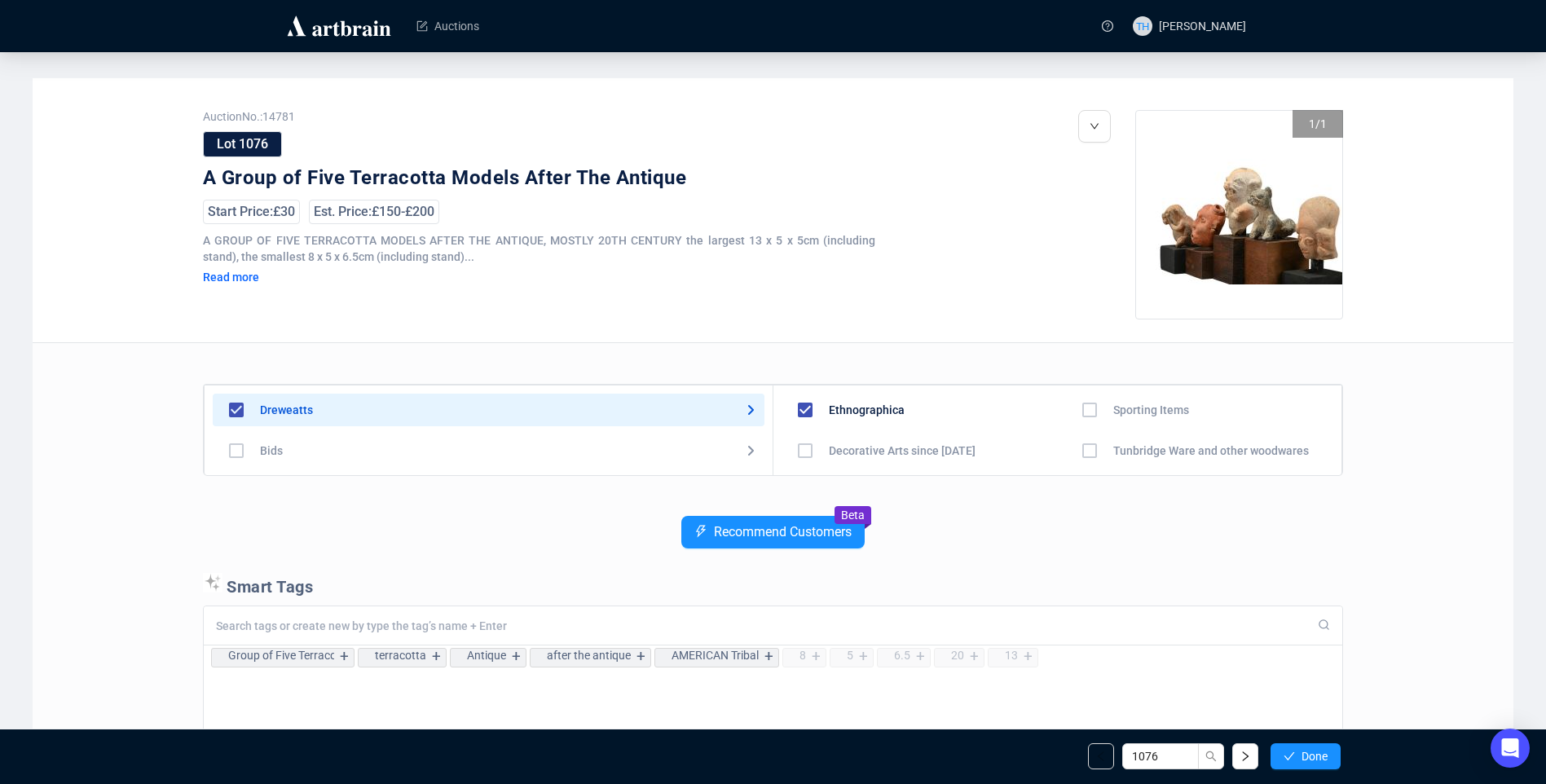
click at [1304, 757] on span "Done" at bounding box center [1315, 755] width 26 height 13
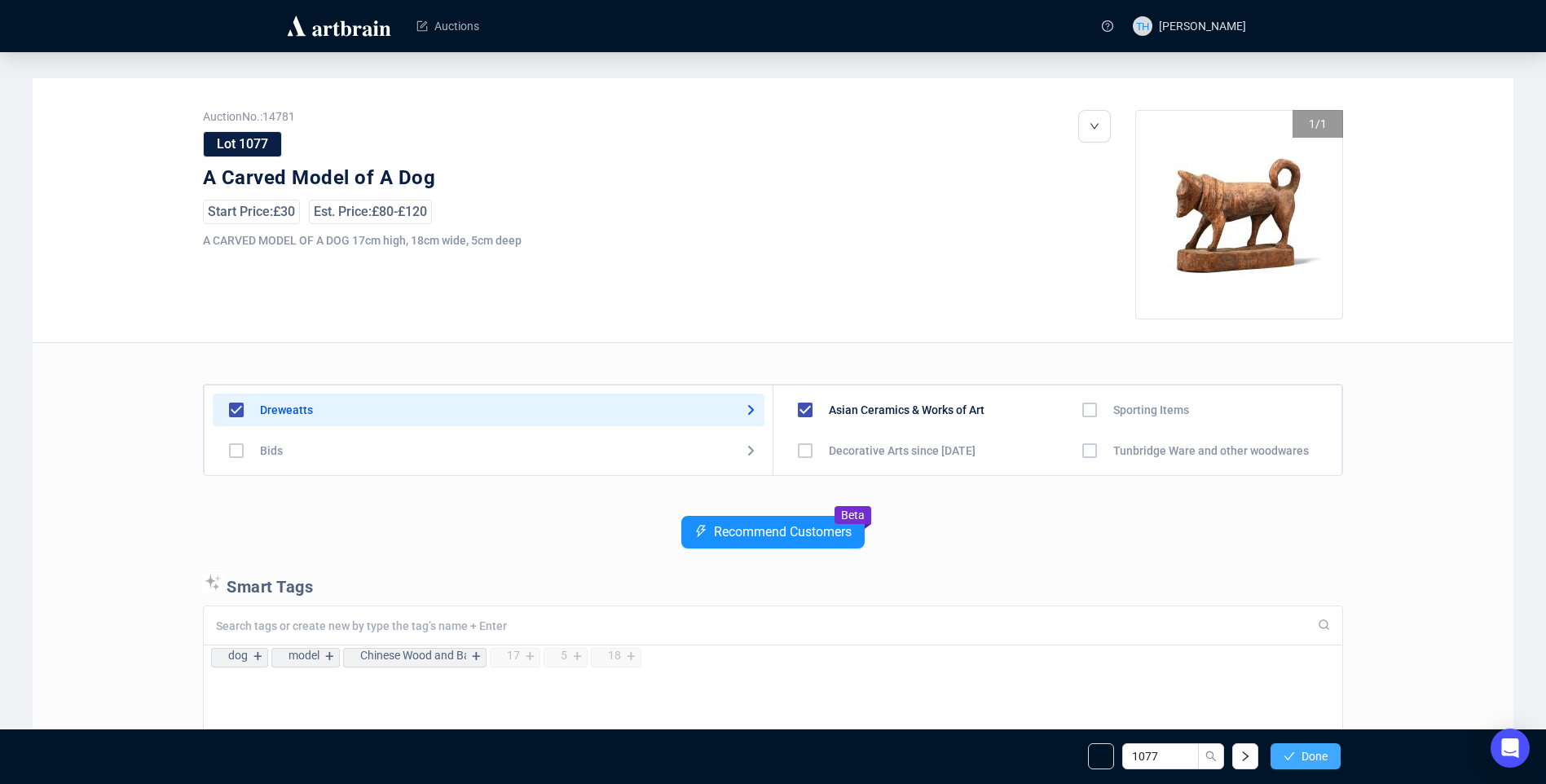
click at [1321, 744] on button "Done" at bounding box center [1305, 756] width 70 height 26
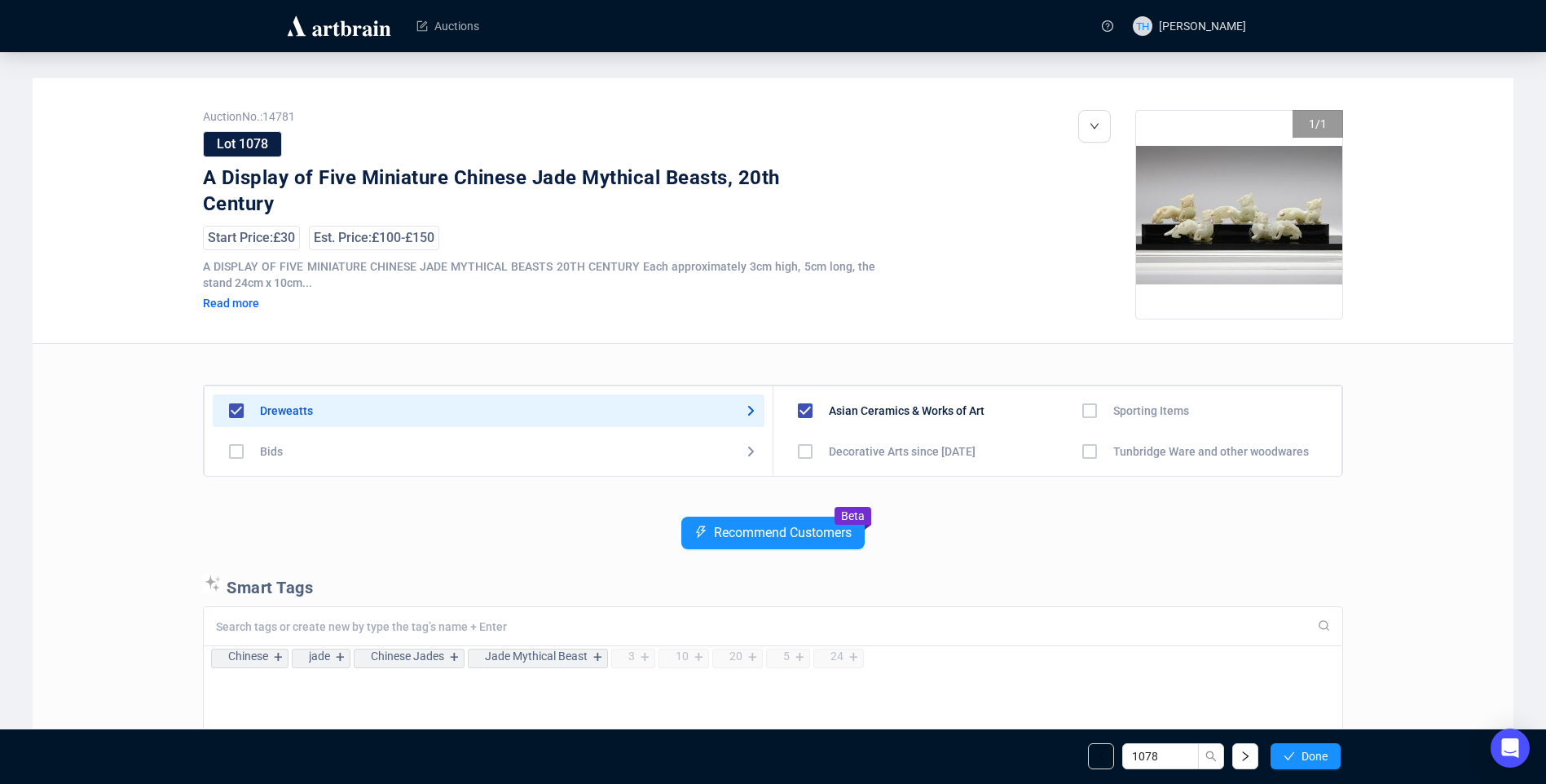
click at [1321, 744] on button "Done" at bounding box center [1305, 756] width 70 height 26
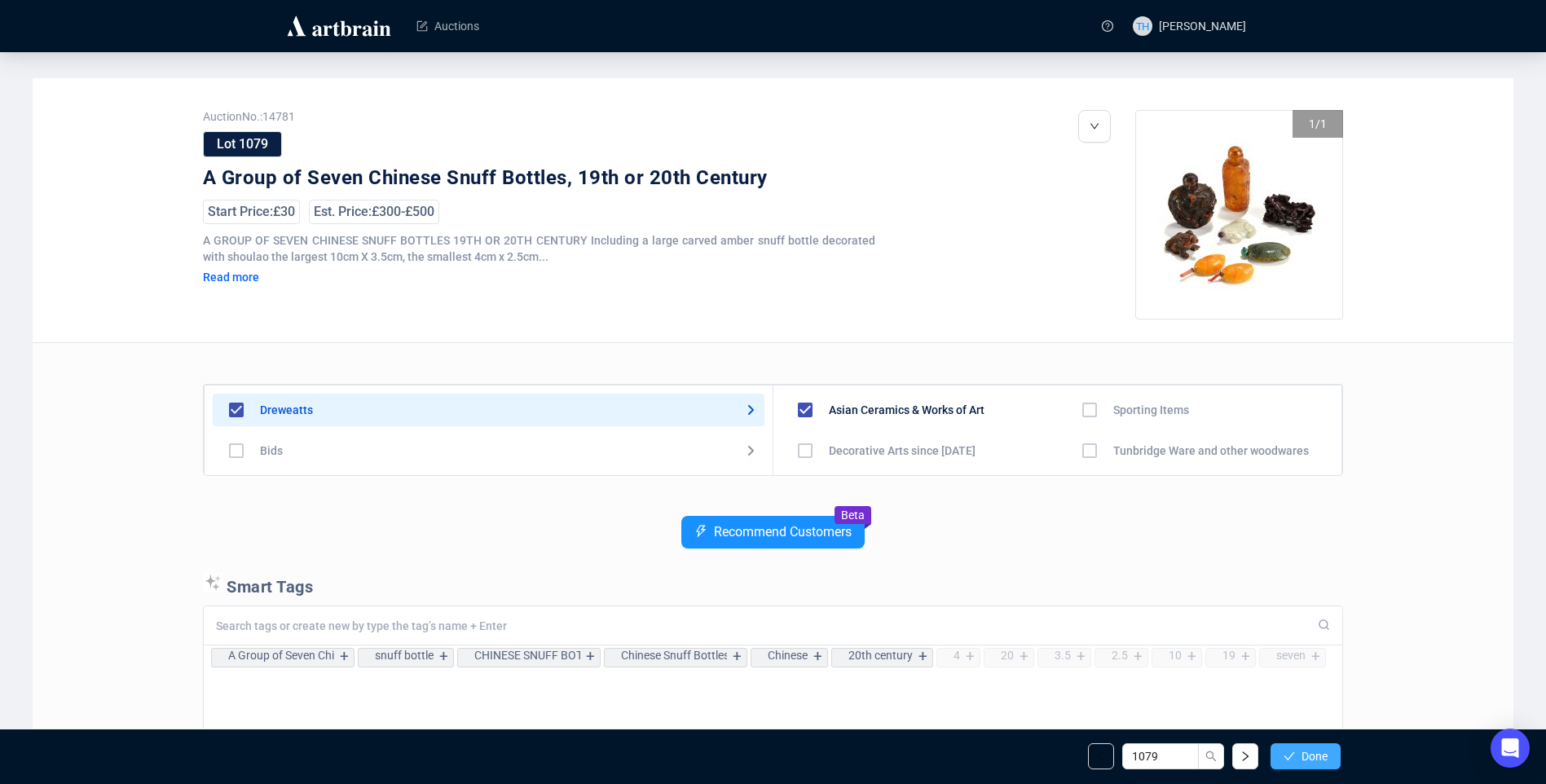
click at [1316, 749] on span "Done" at bounding box center [1315, 755] width 26 height 13
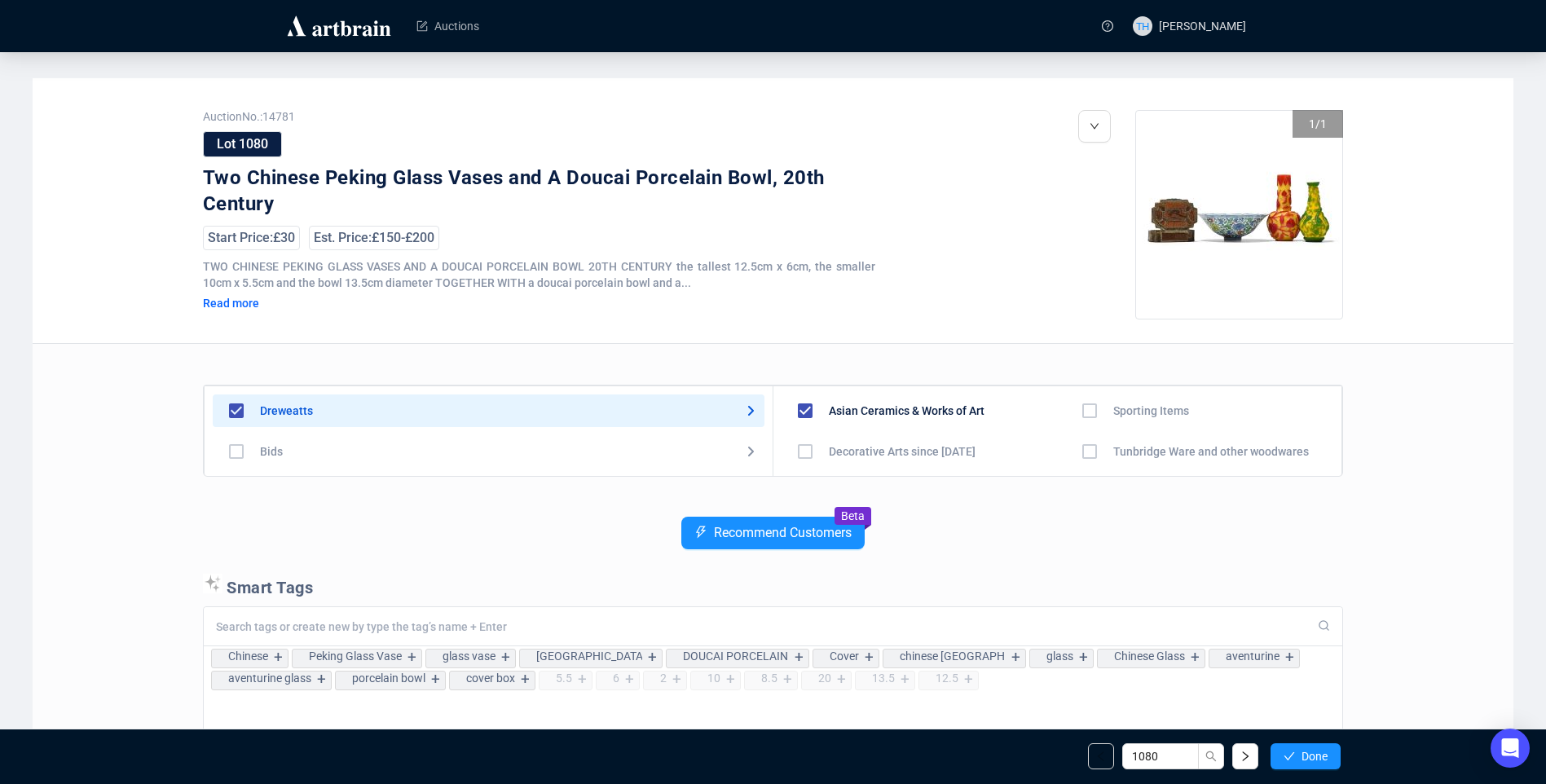
click at [1316, 749] on span "Done" at bounding box center [1315, 755] width 26 height 13
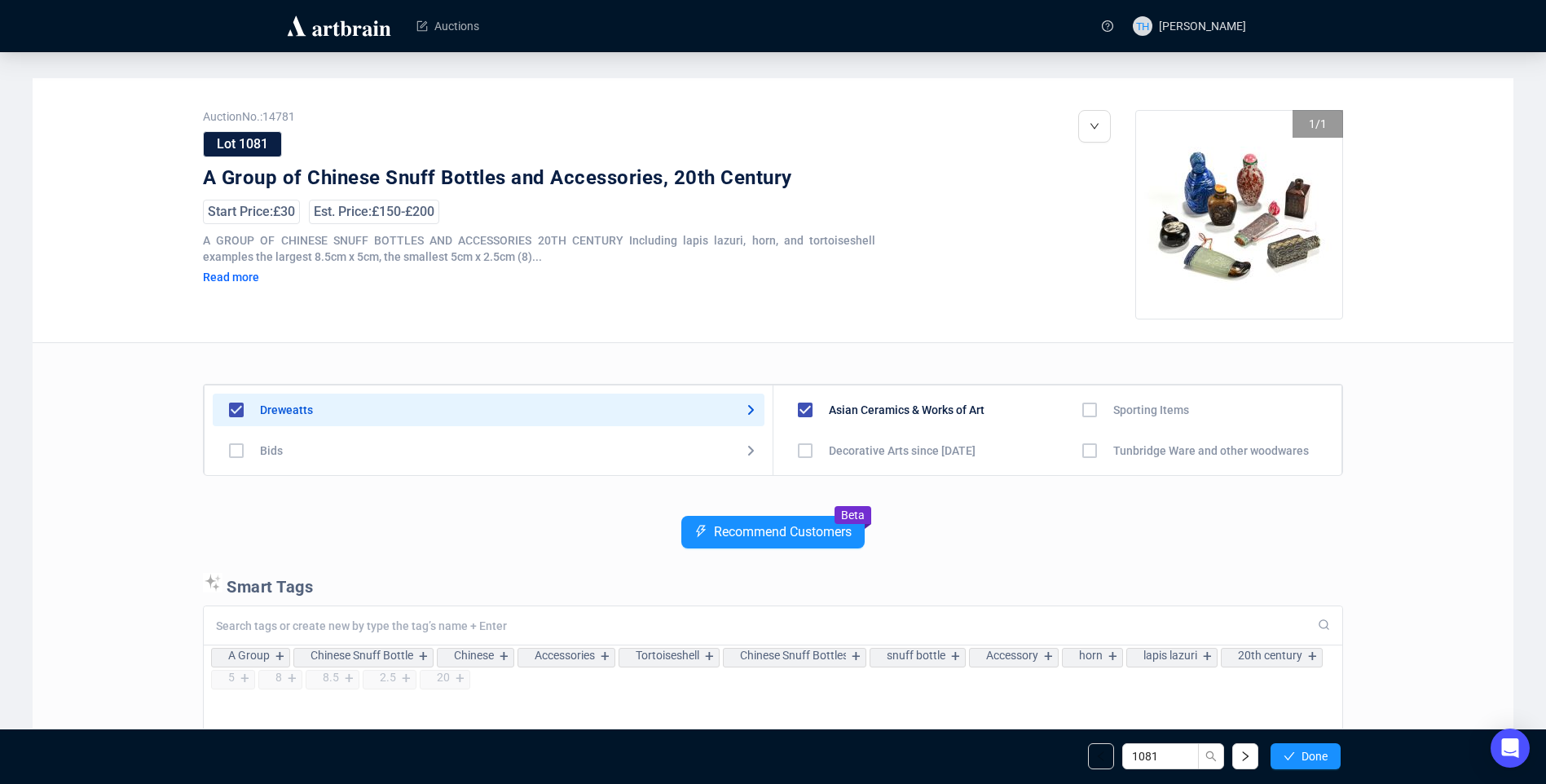
click at [1316, 749] on span "Done" at bounding box center [1315, 755] width 26 height 13
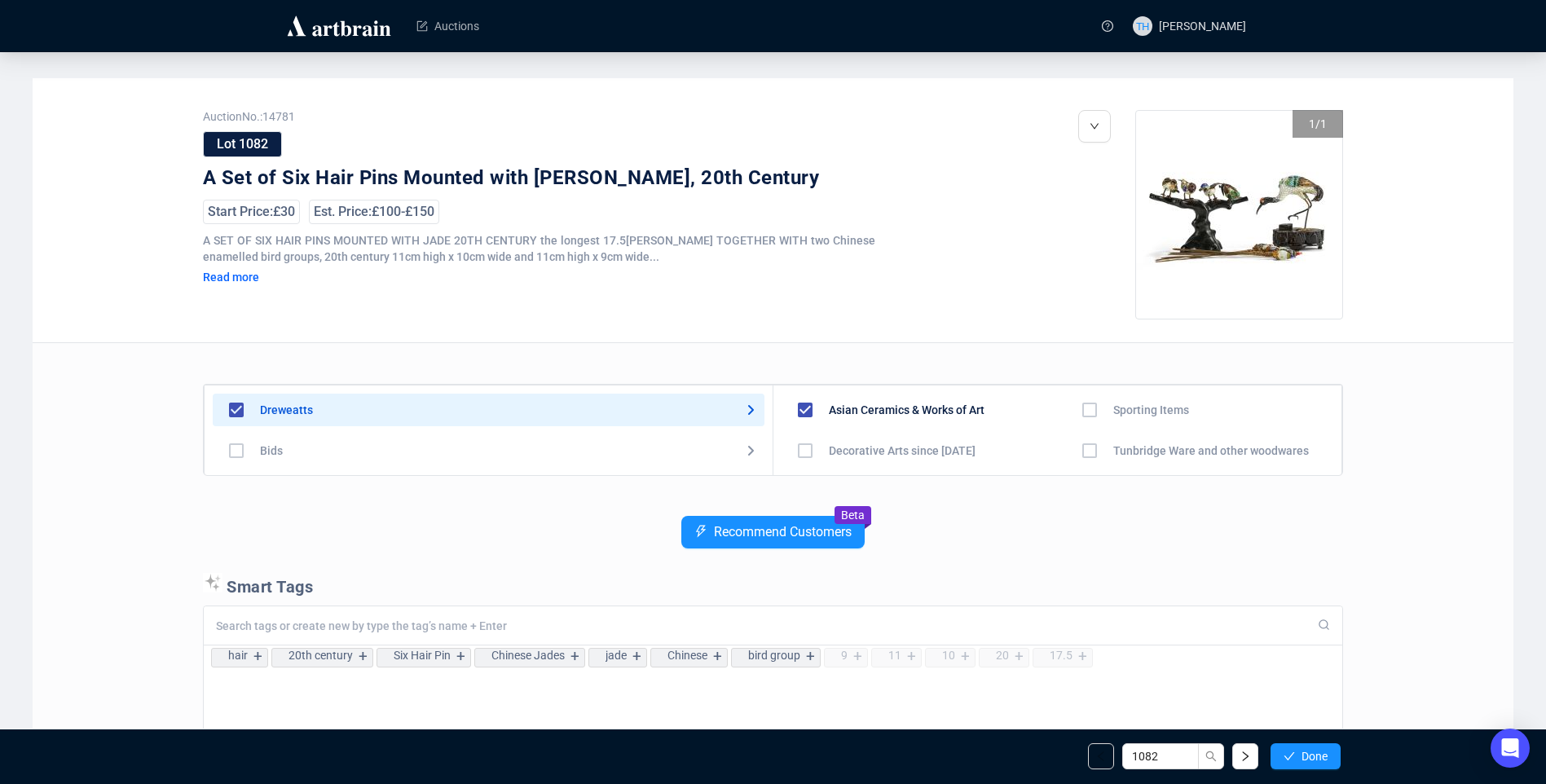
click at [1316, 749] on span "Done" at bounding box center [1315, 755] width 26 height 13
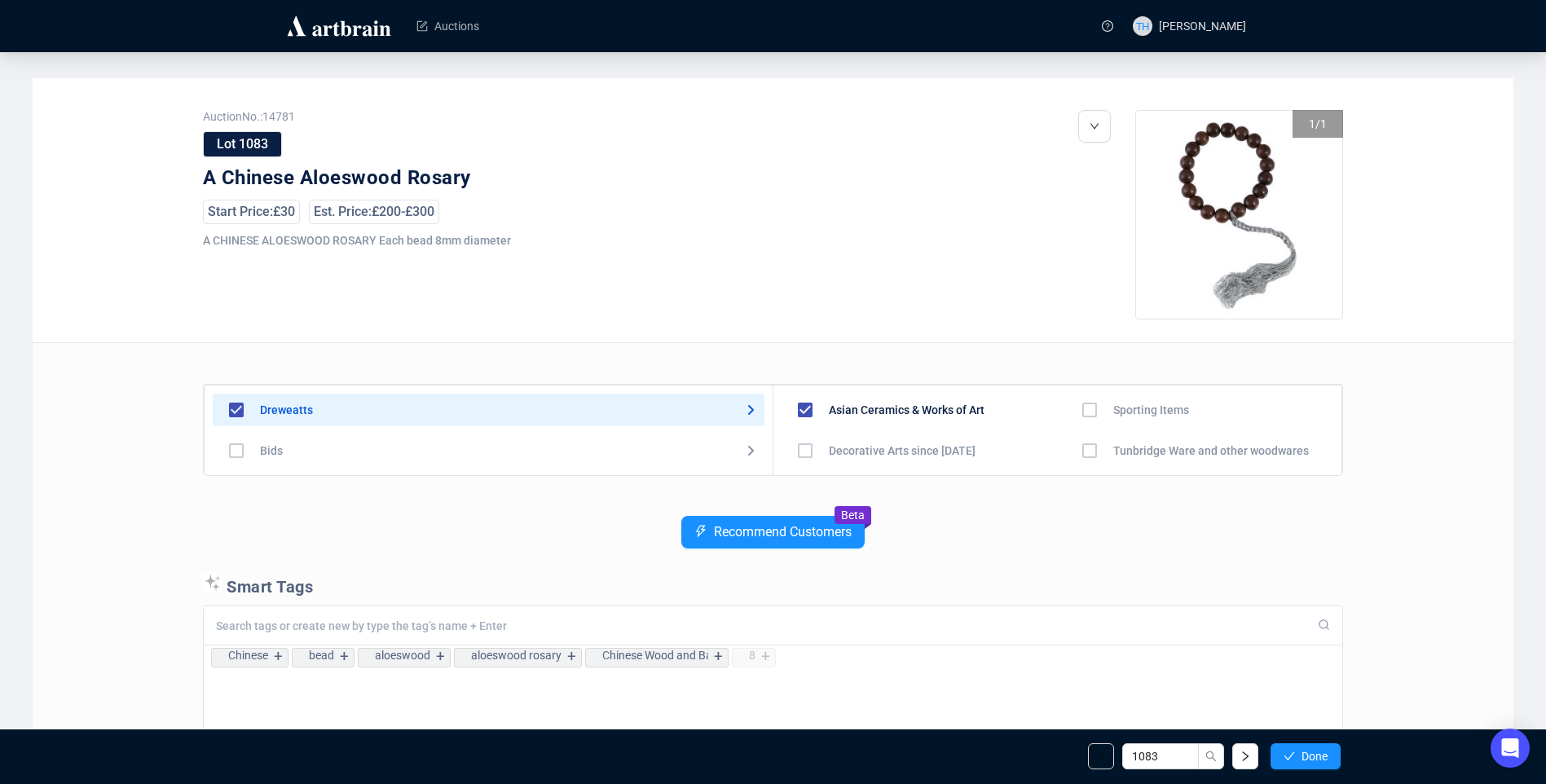
click at [1316, 749] on span "Done" at bounding box center [1315, 755] width 26 height 13
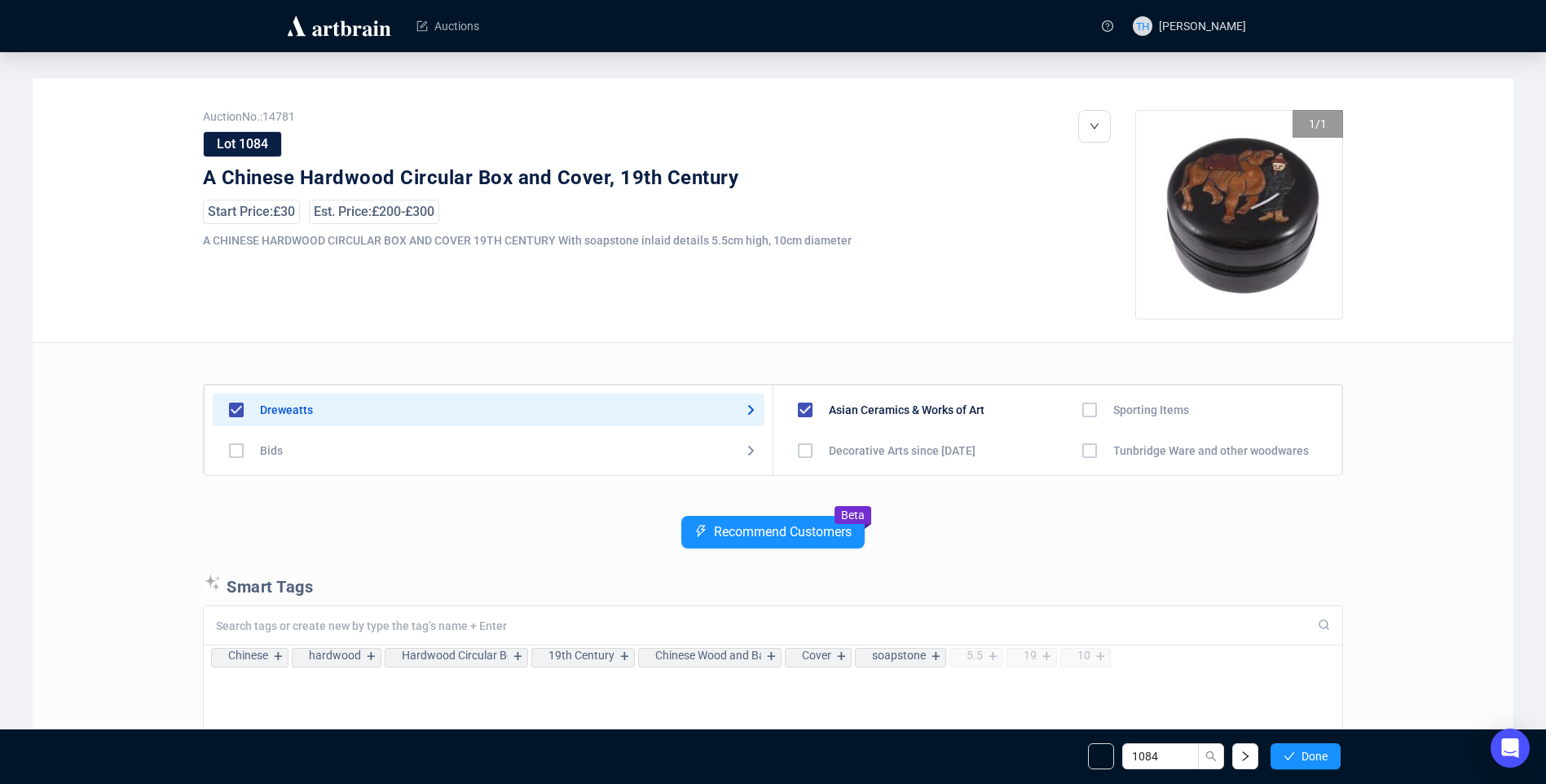
click at [1316, 749] on span "Done" at bounding box center [1315, 755] width 26 height 13
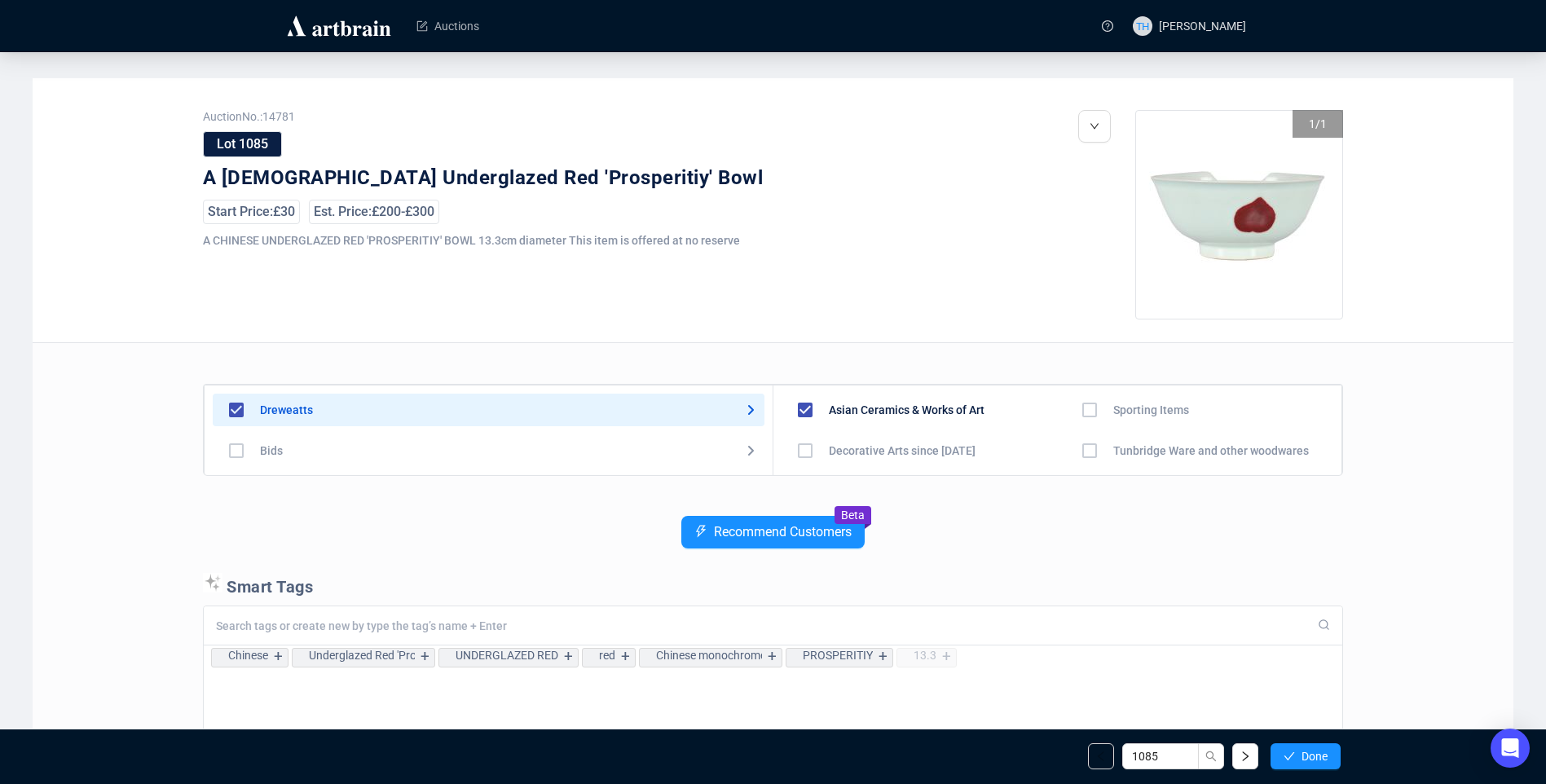
click at [1316, 749] on span "Done" at bounding box center [1315, 755] width 26 height 13
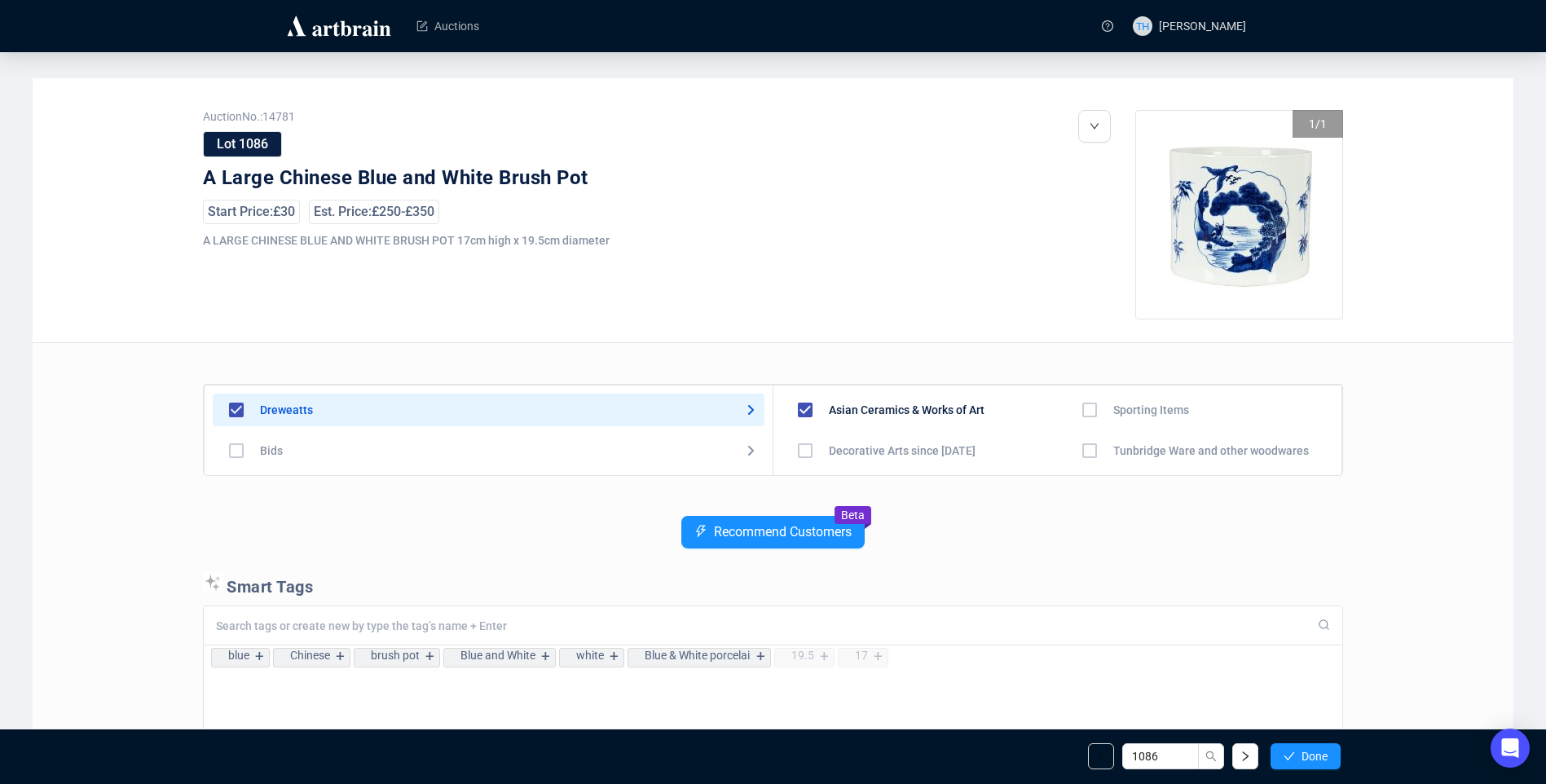
click at [1316, 749] on span "Done" at bounding box center [1315, 755] width 26 height 13
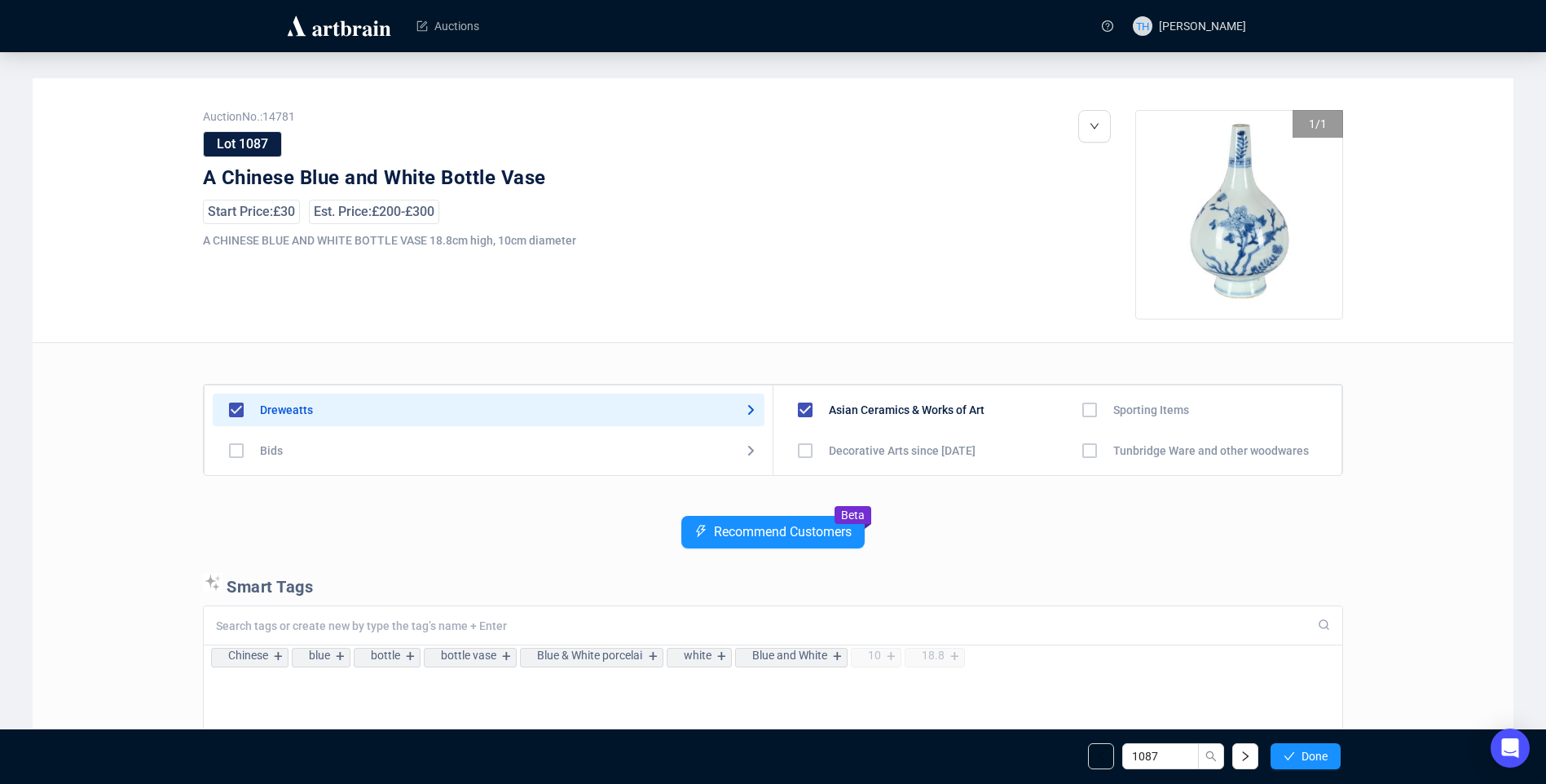
click at [1316, 749] on span "Done" at bounding box center [1315, 755] width 26 height 13
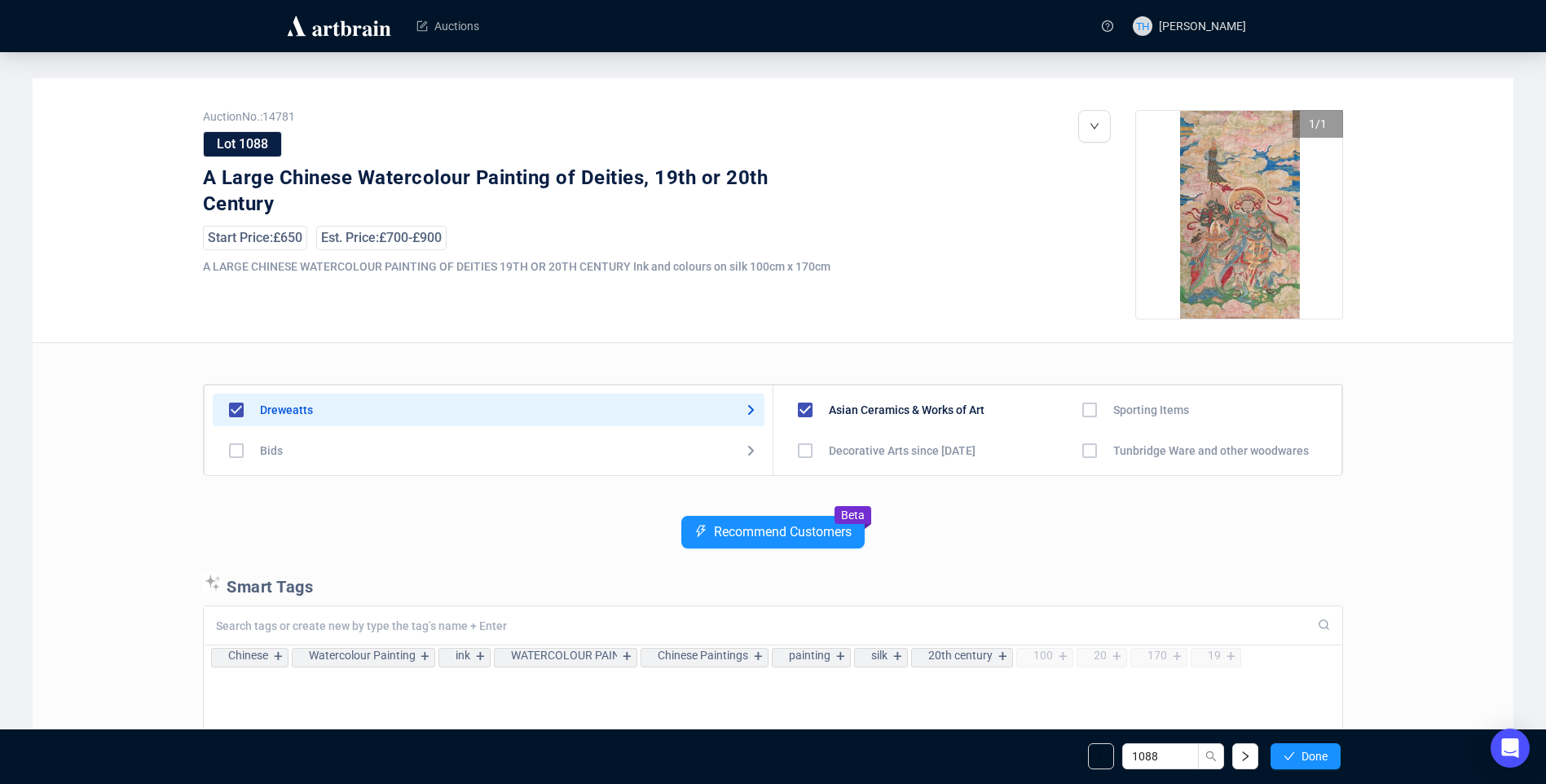
click at [1316, 749] on span "Done" at bounding box center [1315, 755] width 26 height 13
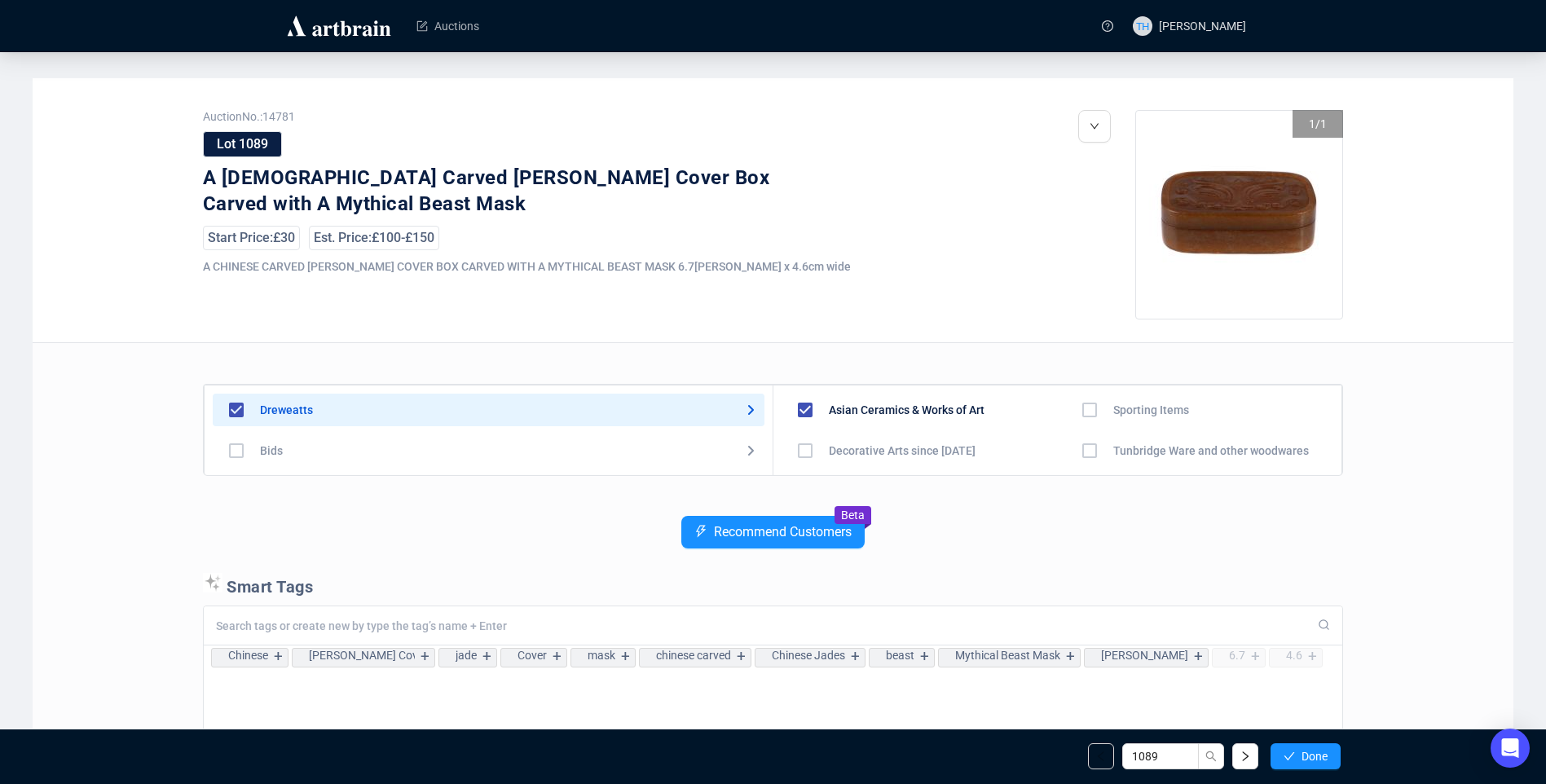
click at [1316, 749] on span "Done" at bounding box center [1315, 755] width 26 height 13
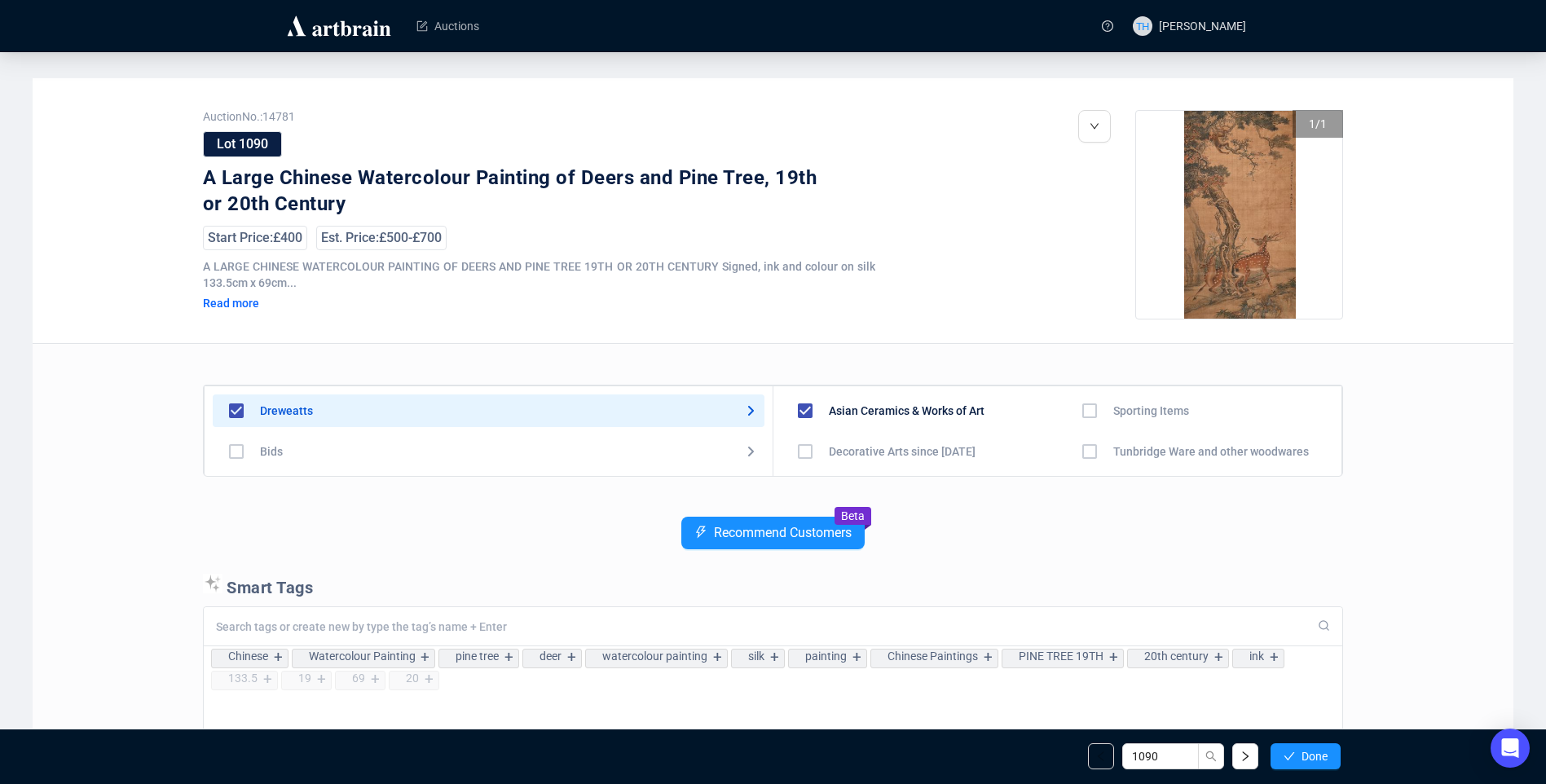
click at [1316, 749] on span "Done" at bounding box center [1315, 755] width 26 height 13
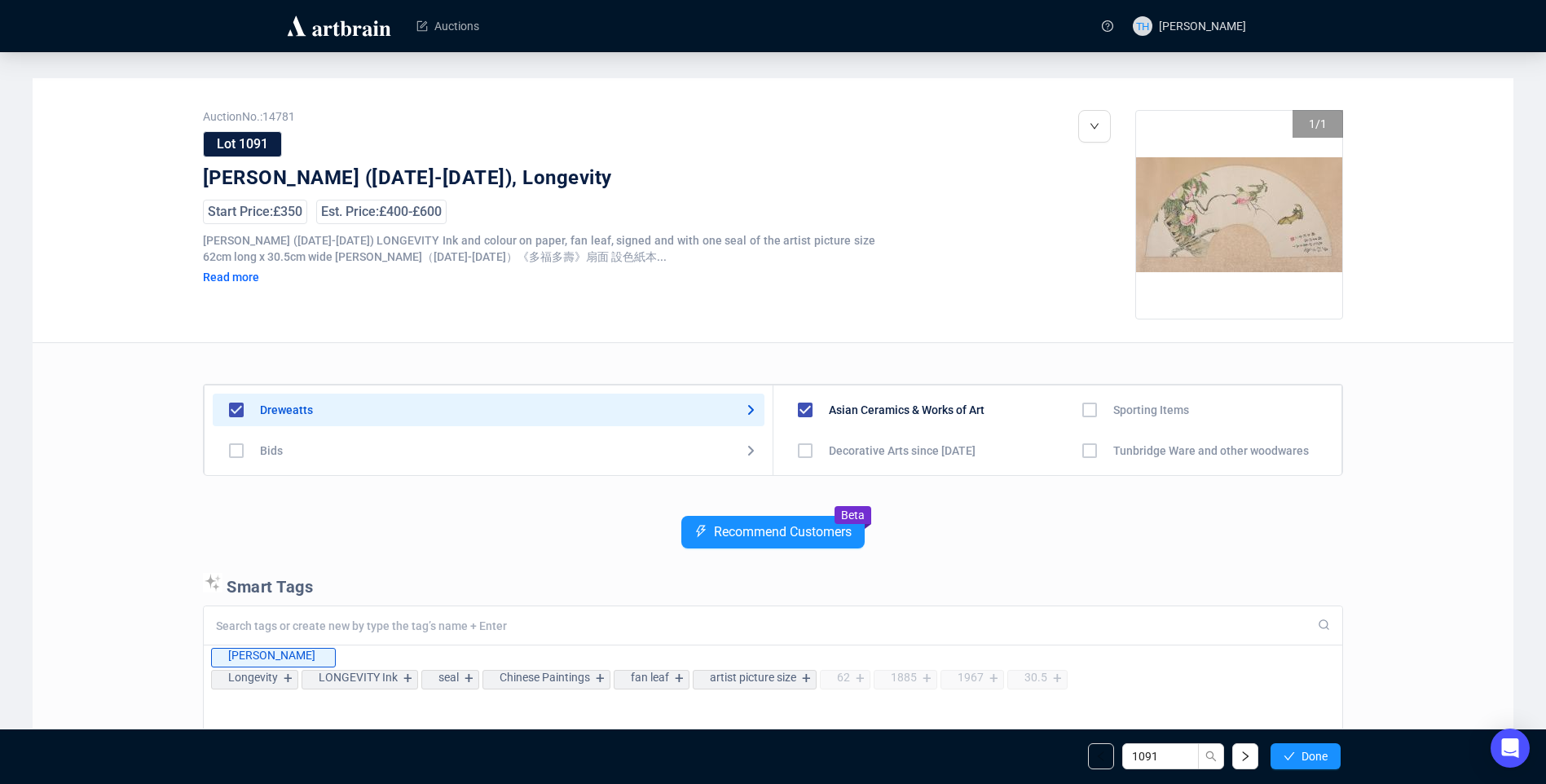
click at [1316, 749] on span "Done" at bounding box center [1315, 755] width 26 height 13
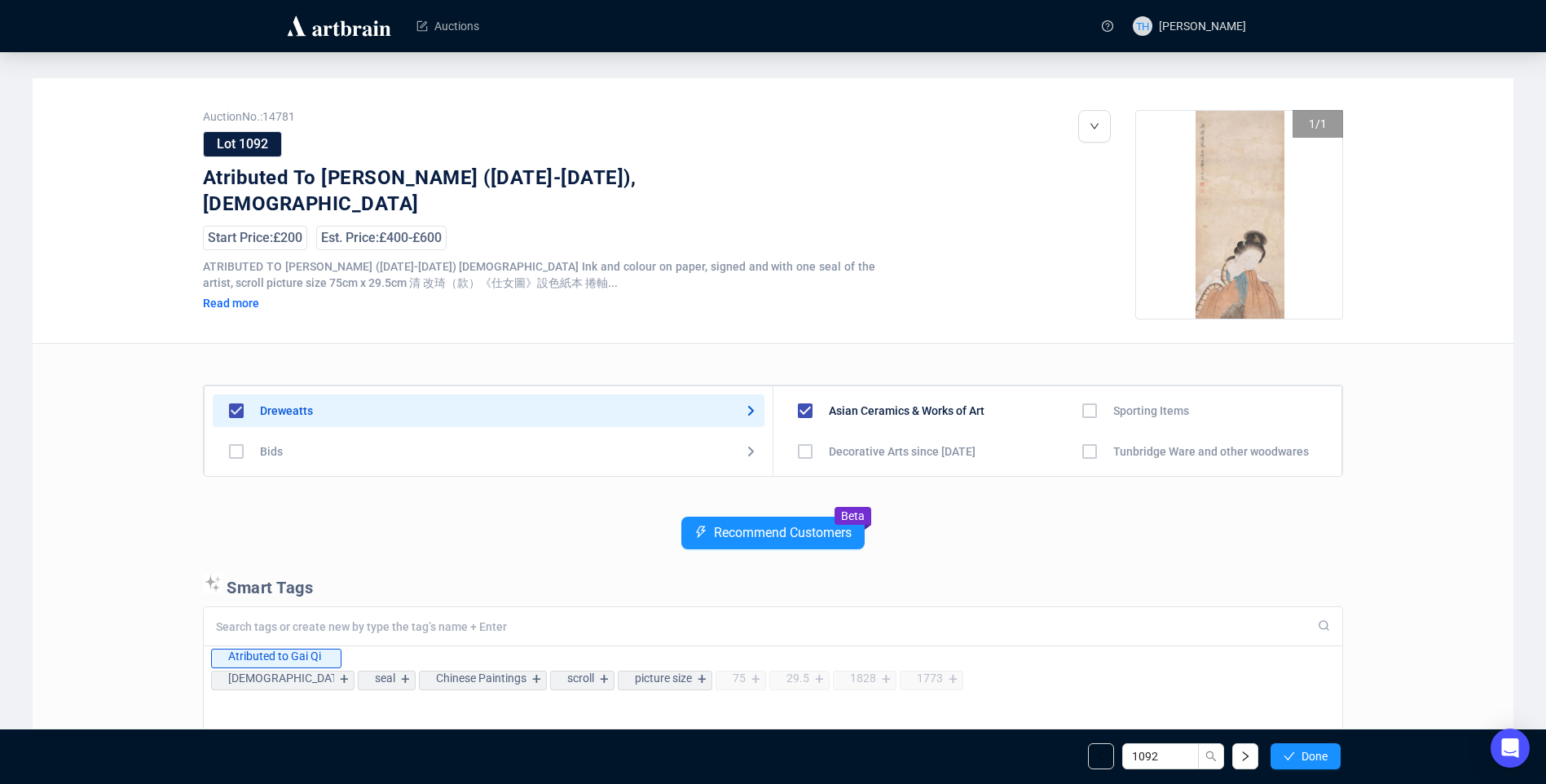
click at [1316, 749] on span "Done" at bounding box center [1315, 755] width 26 height 13
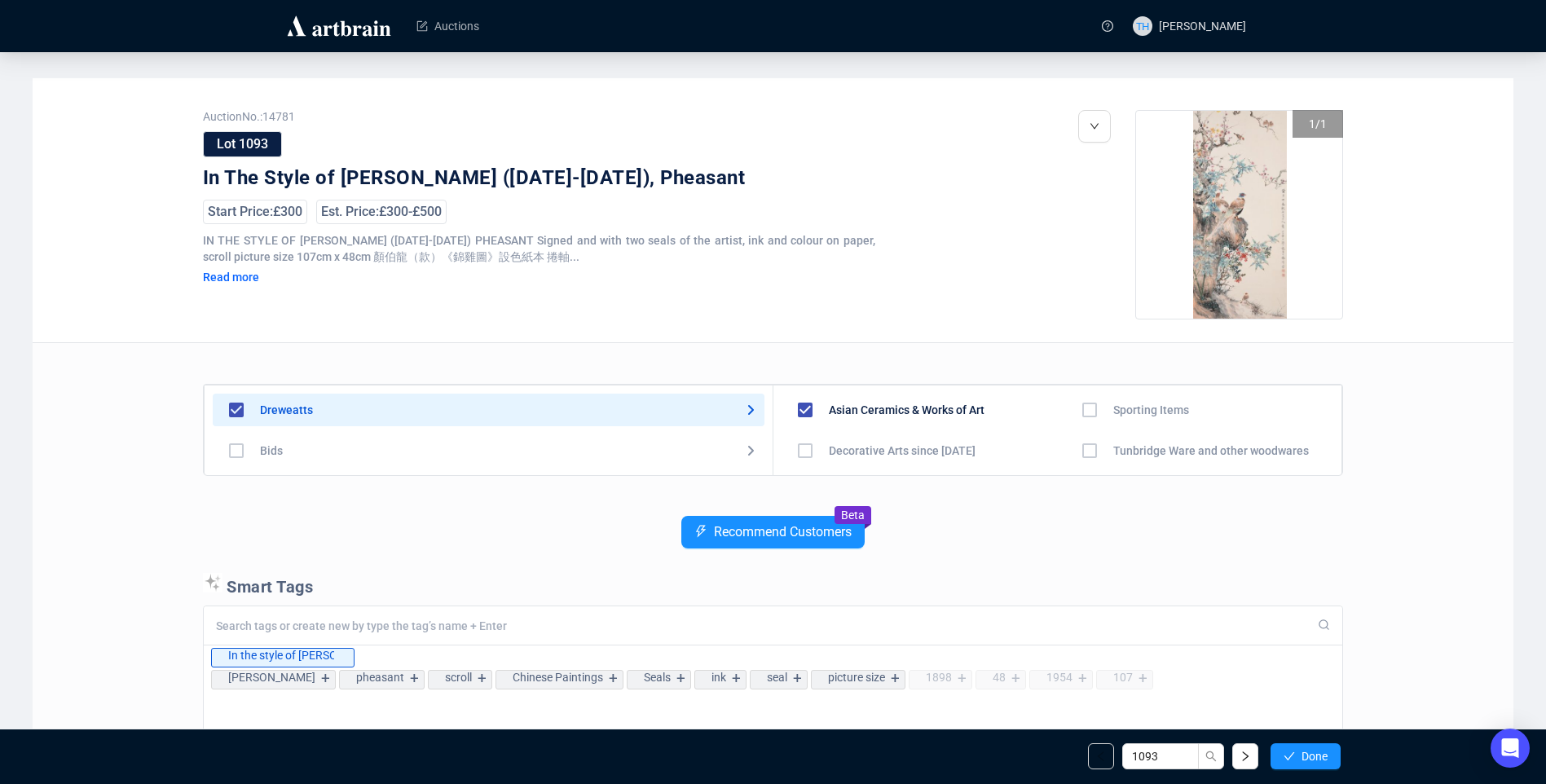
click at [1316, 749] on span "Done" at bounding box center [1315, 755] width 26 height 13
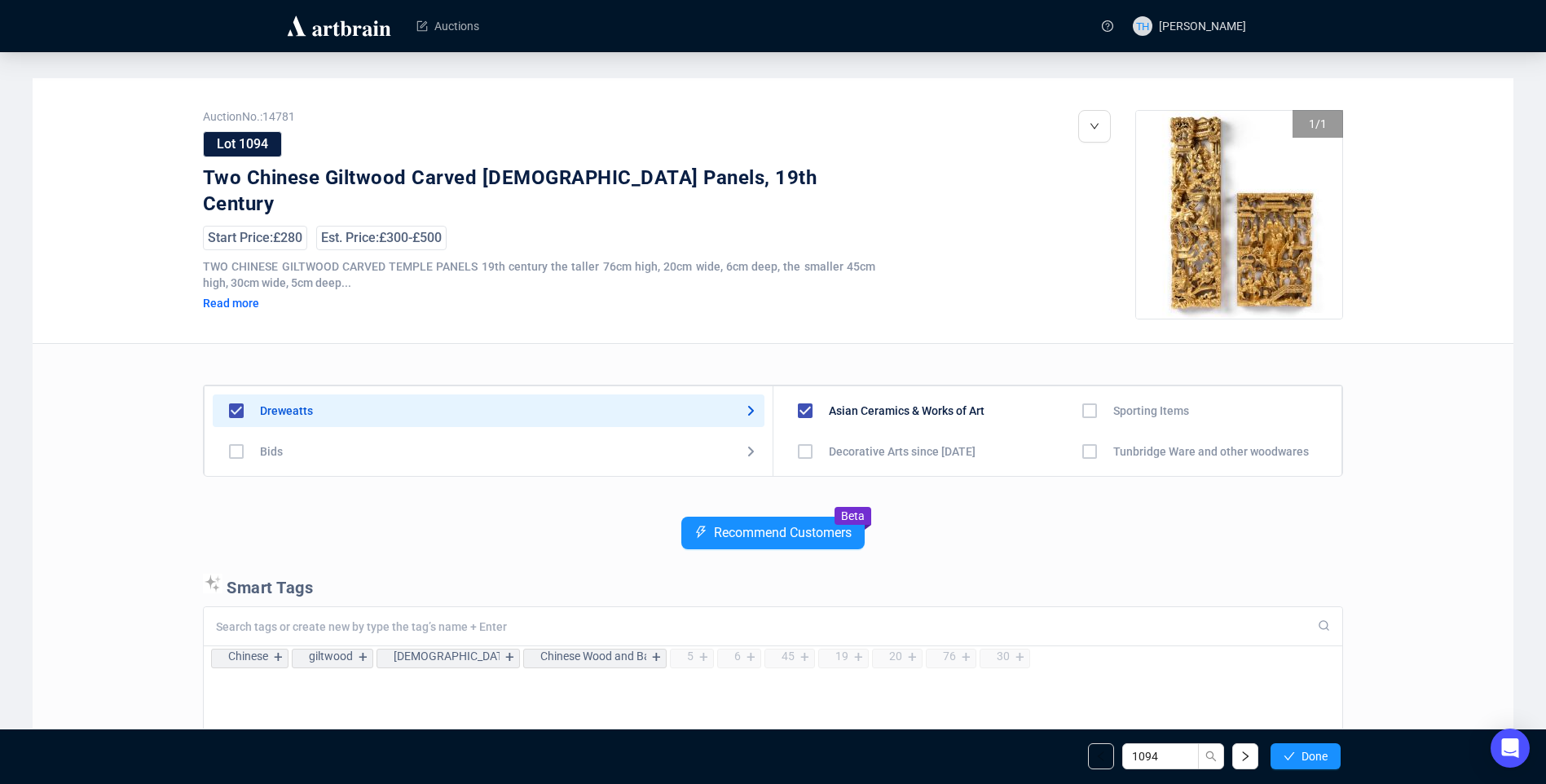
click at [1316, 749] on span "Done" at bounding box center [1315, 755] width 26 height 13
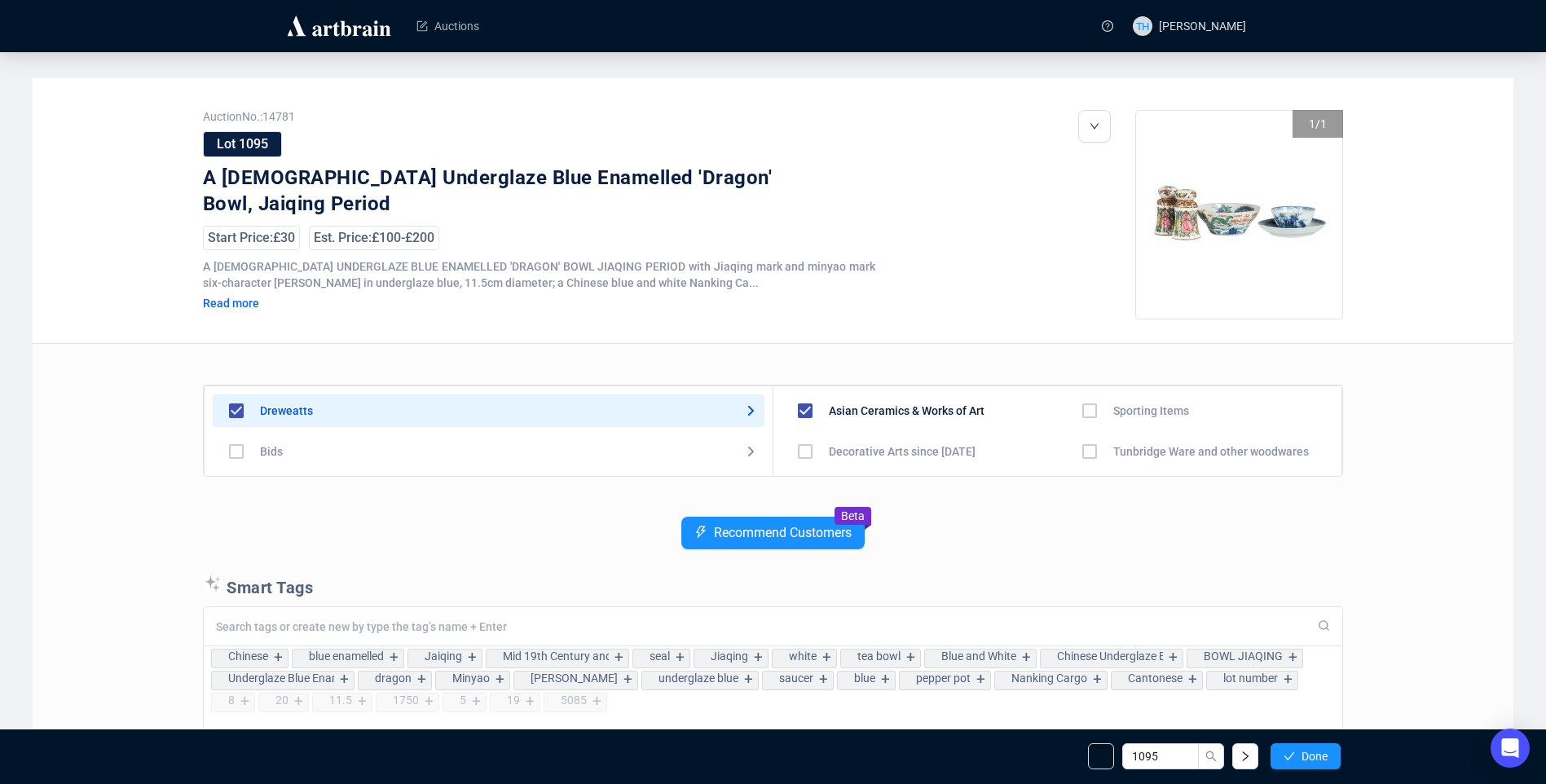
click at [1316, 749] on span "Done" at bounding box center [1315, 755] width 26 height 13
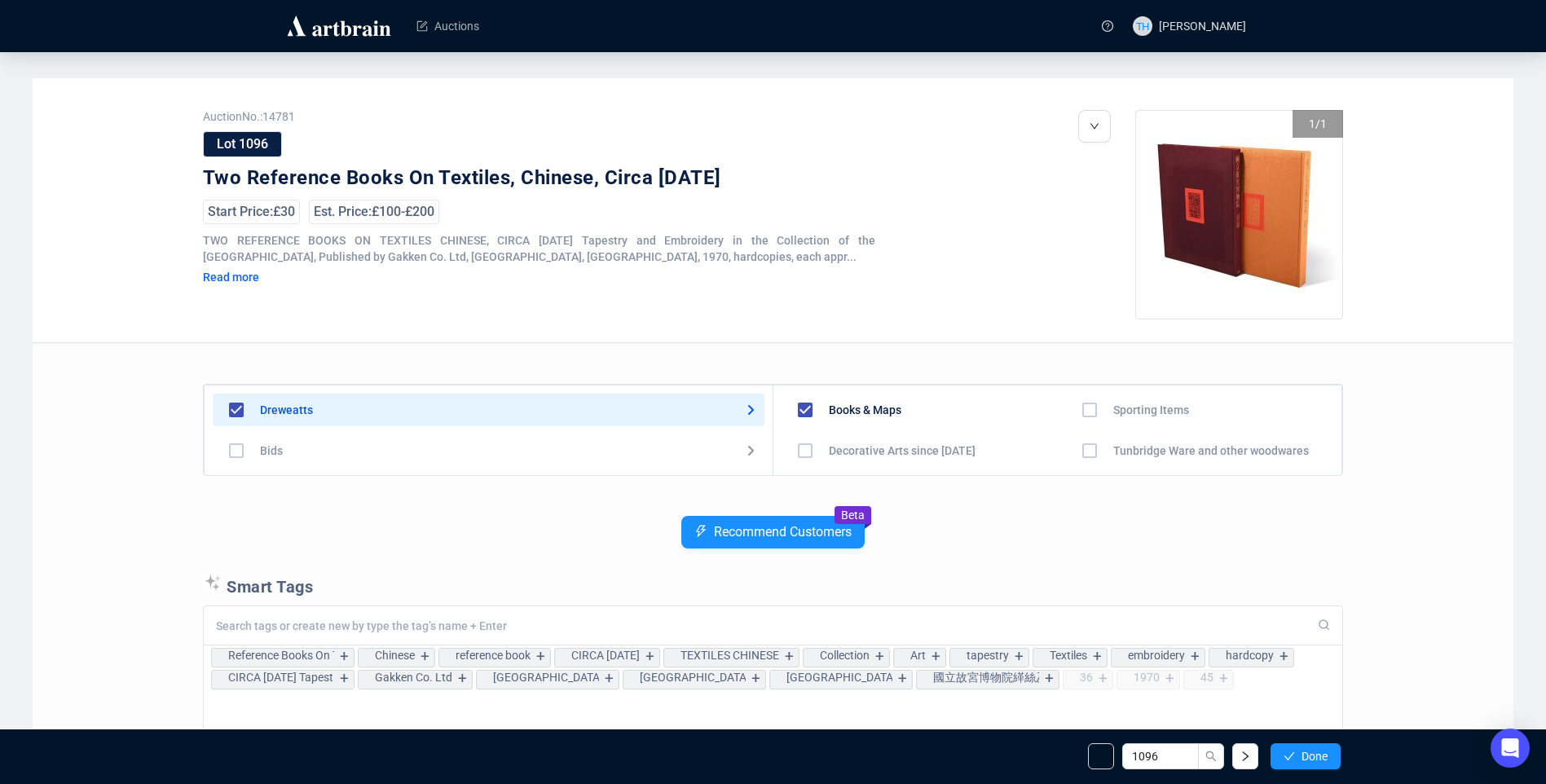
click at [1316, 749] on span "Done" at bounding box center [1315, 755] width 26 height 13
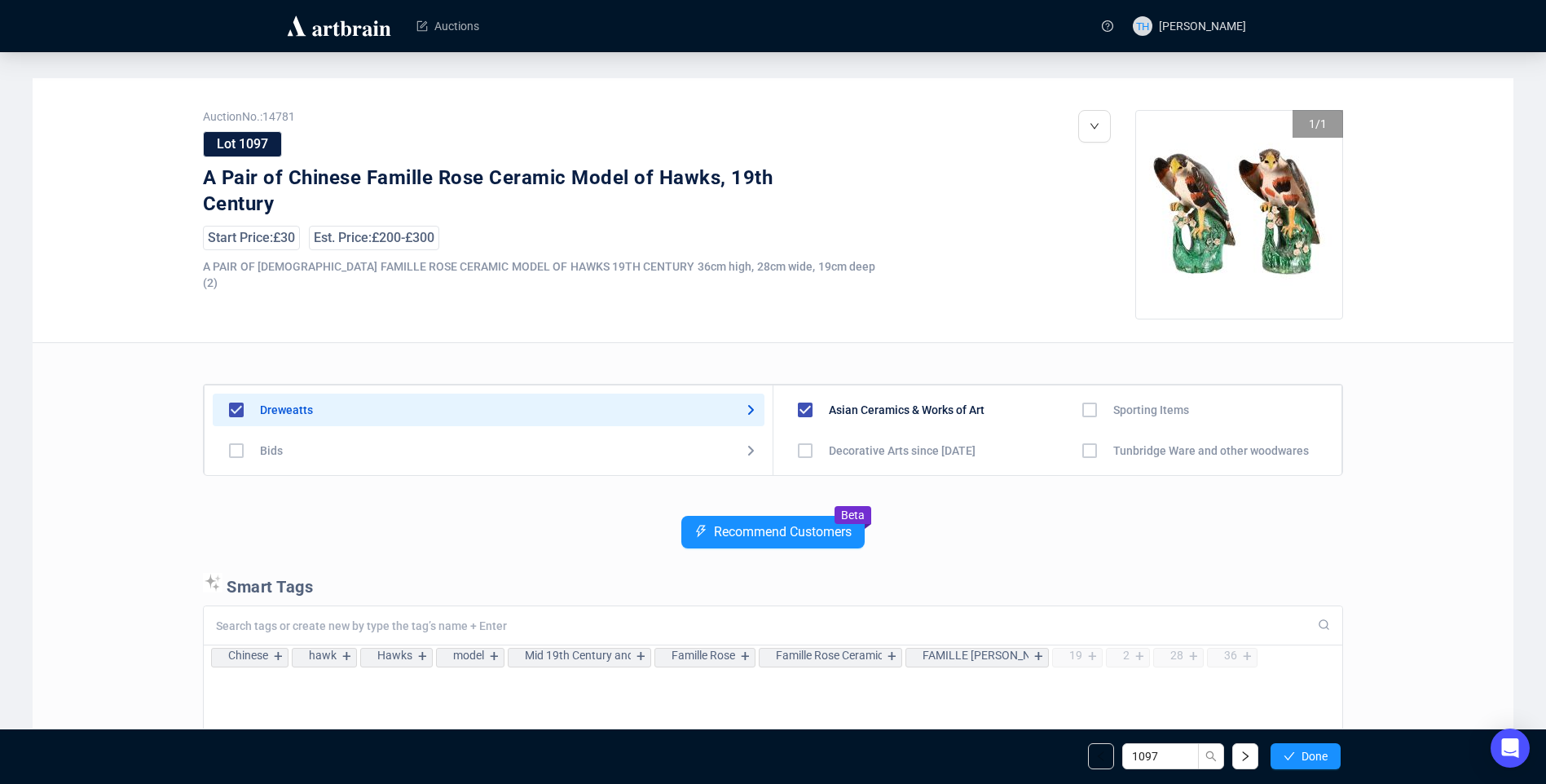
click at [1316, 749] on span "Done" at bounding box center [1315, 755] width 26 height 13
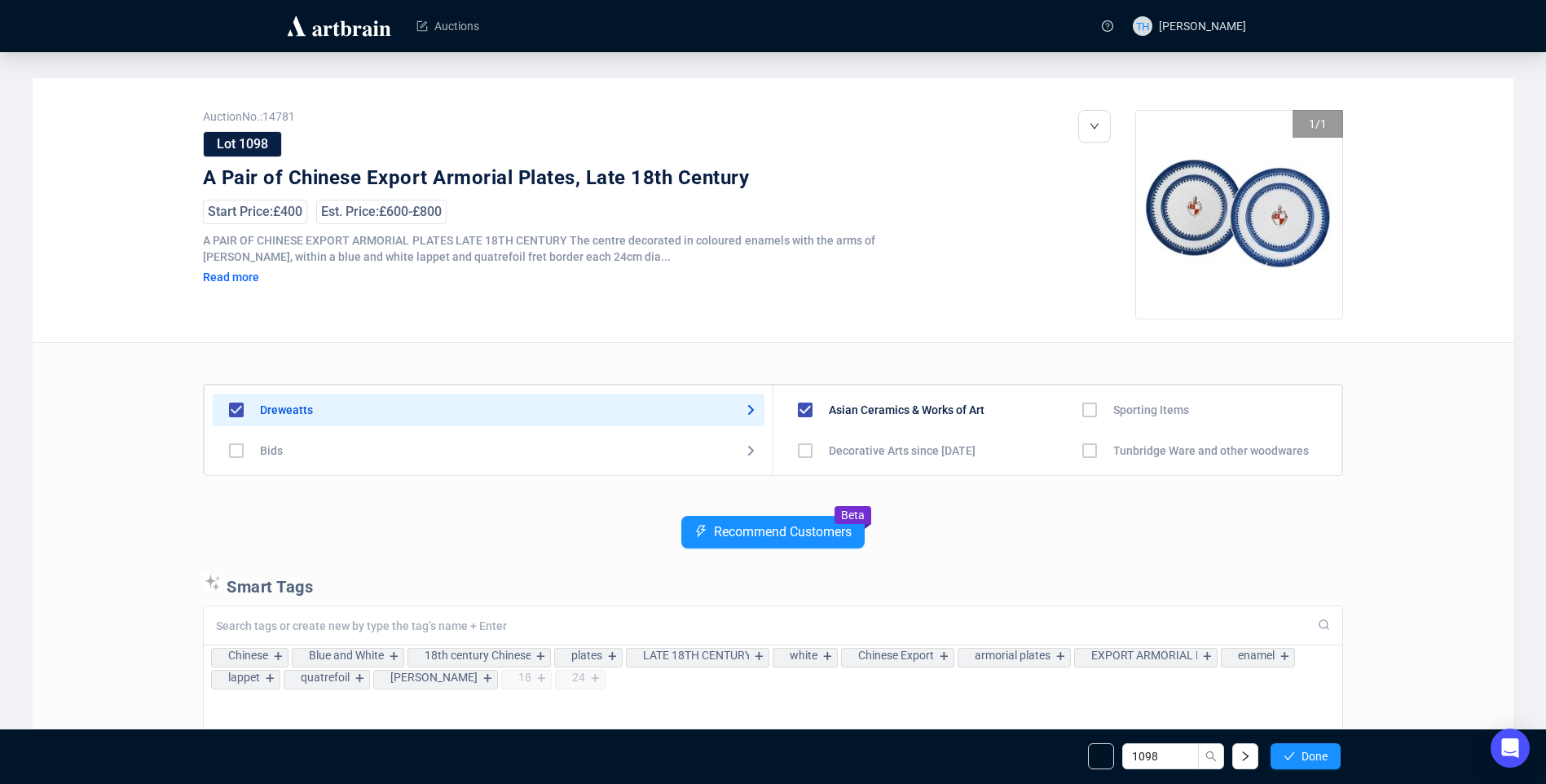
click at [1316, 749] on span "Done" at bounding box center [1315, 755] width 26 height 13
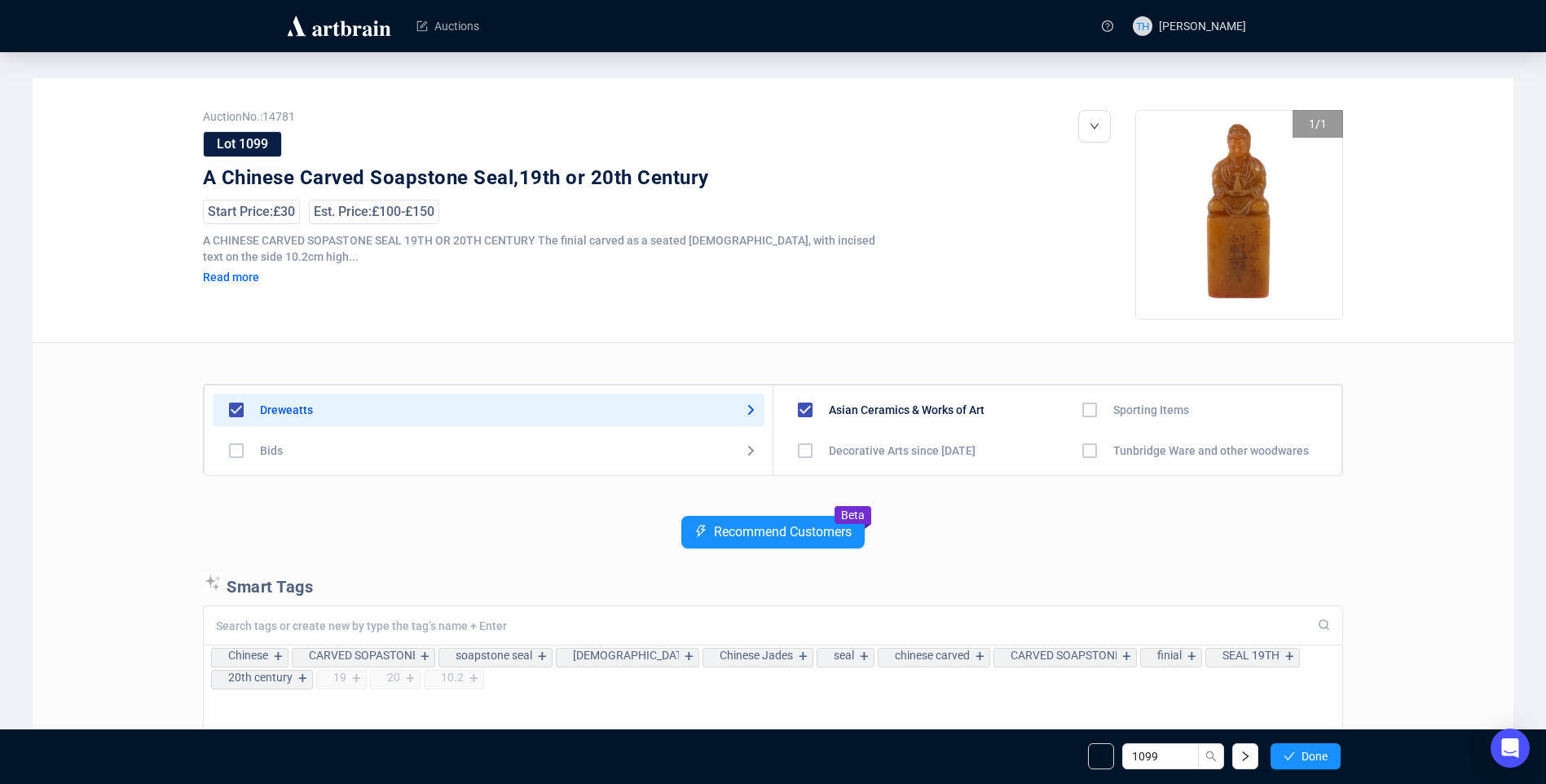
click at [1316, 749] on span "Done" at bounding box center [1315, 755] width 26 height 13
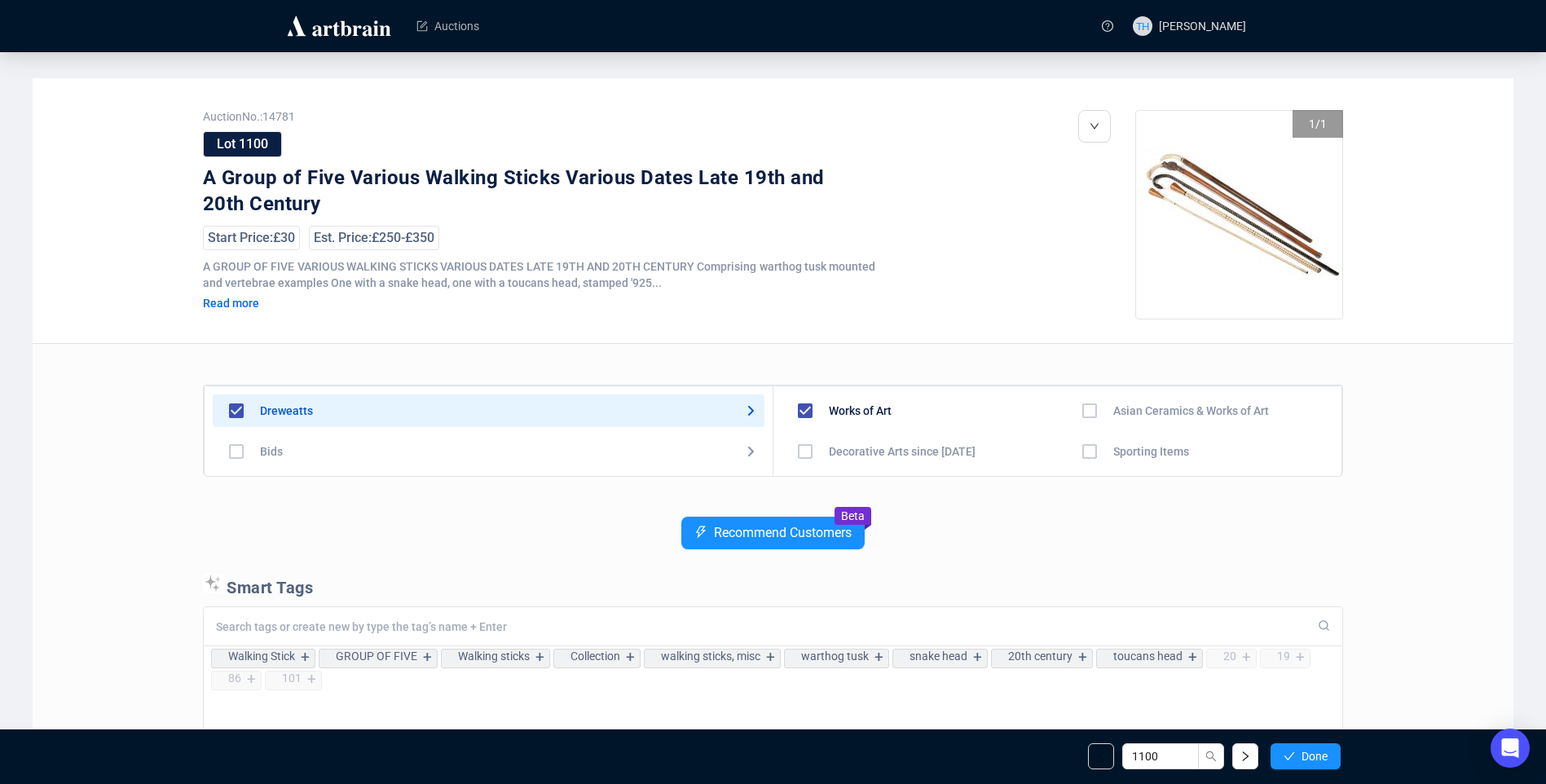
click at [1316, 749] on span "Done" at bounding box center [1315, 755] width 26 height 13
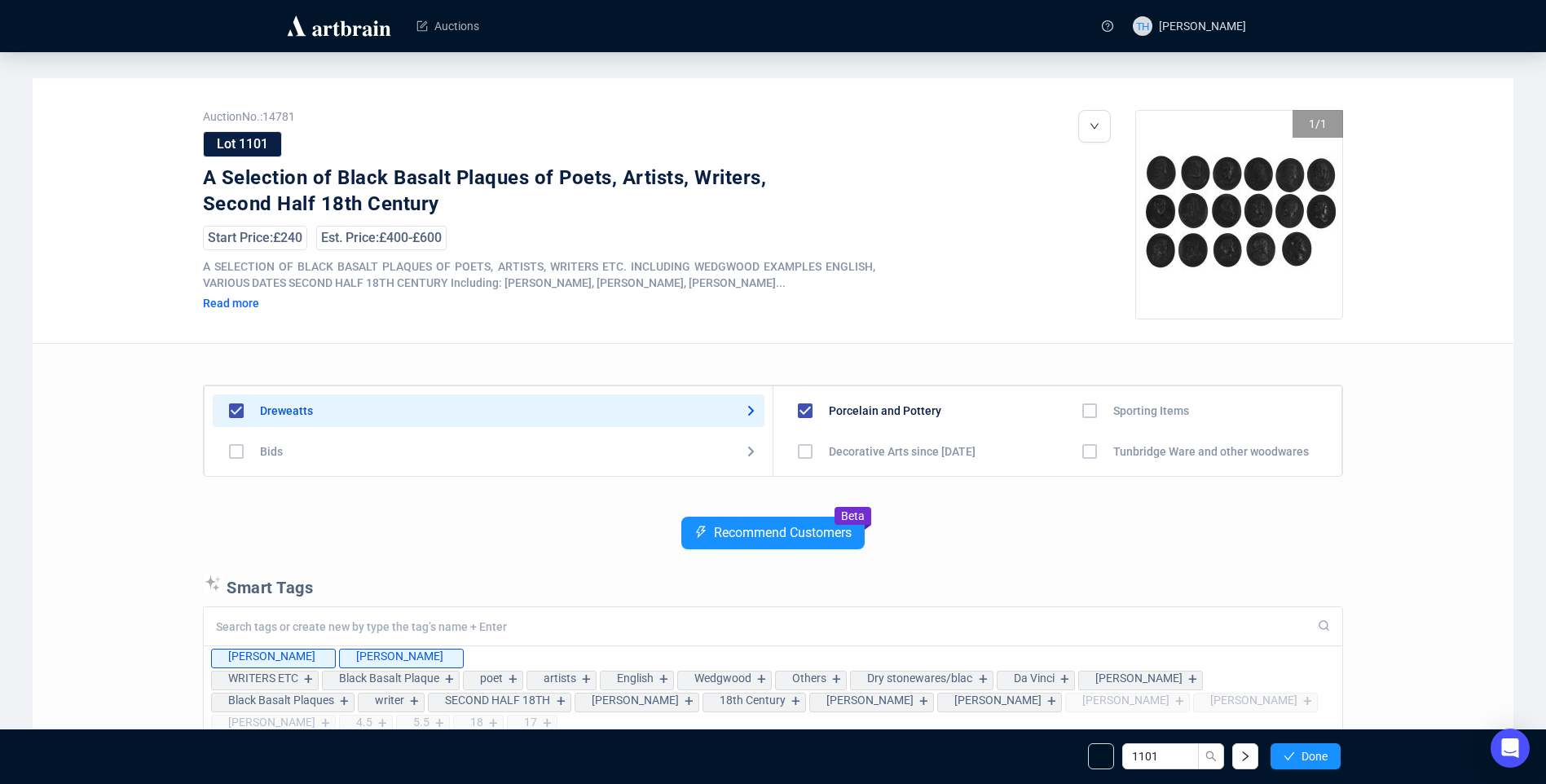
click at [1316, 749] on span "Done" at bounding box center [1315, 755] width 26 height 13
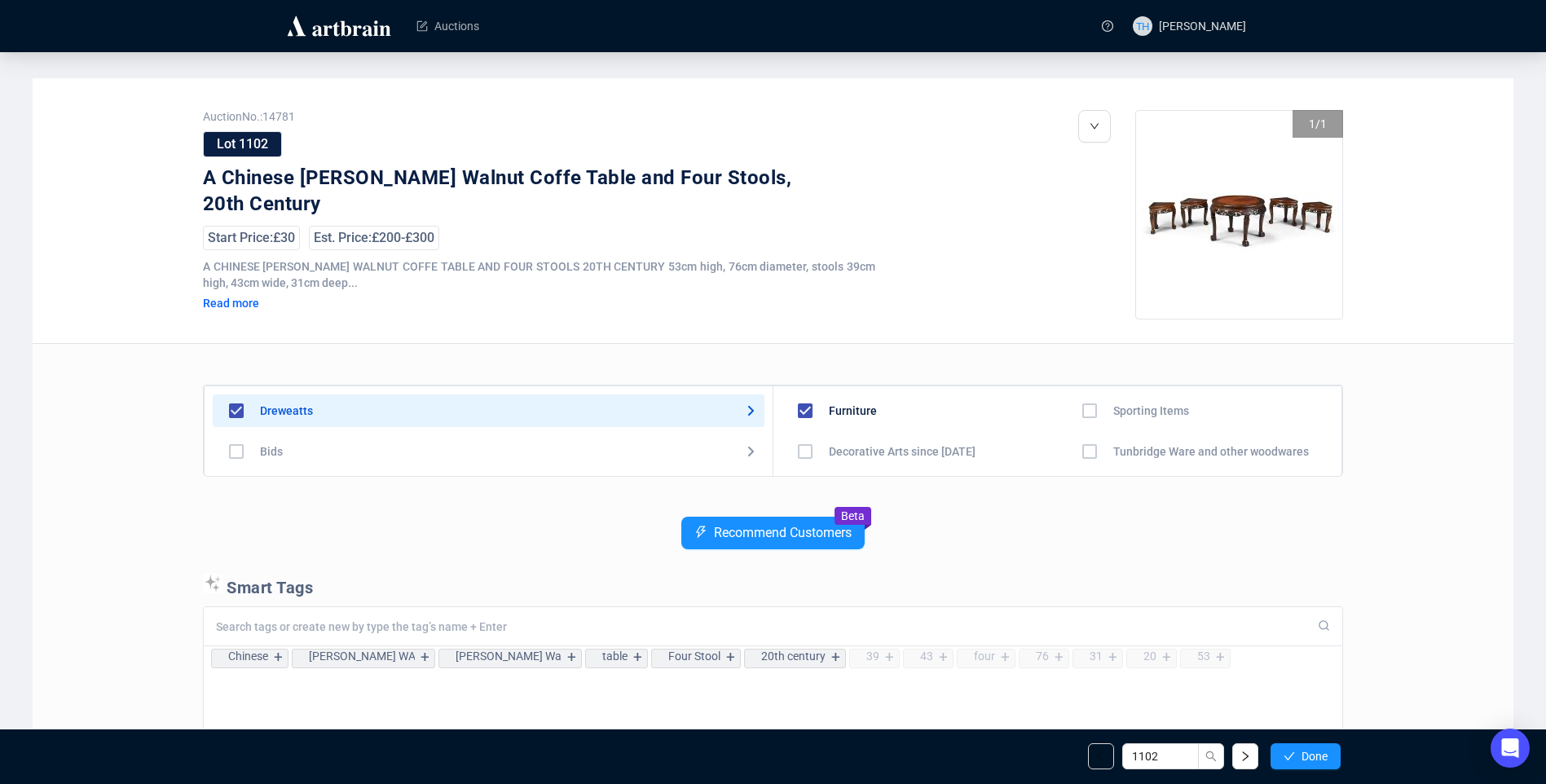
click at [1316, 749] on span "Done" at bounding box center [1315, 755] width 26 height 13
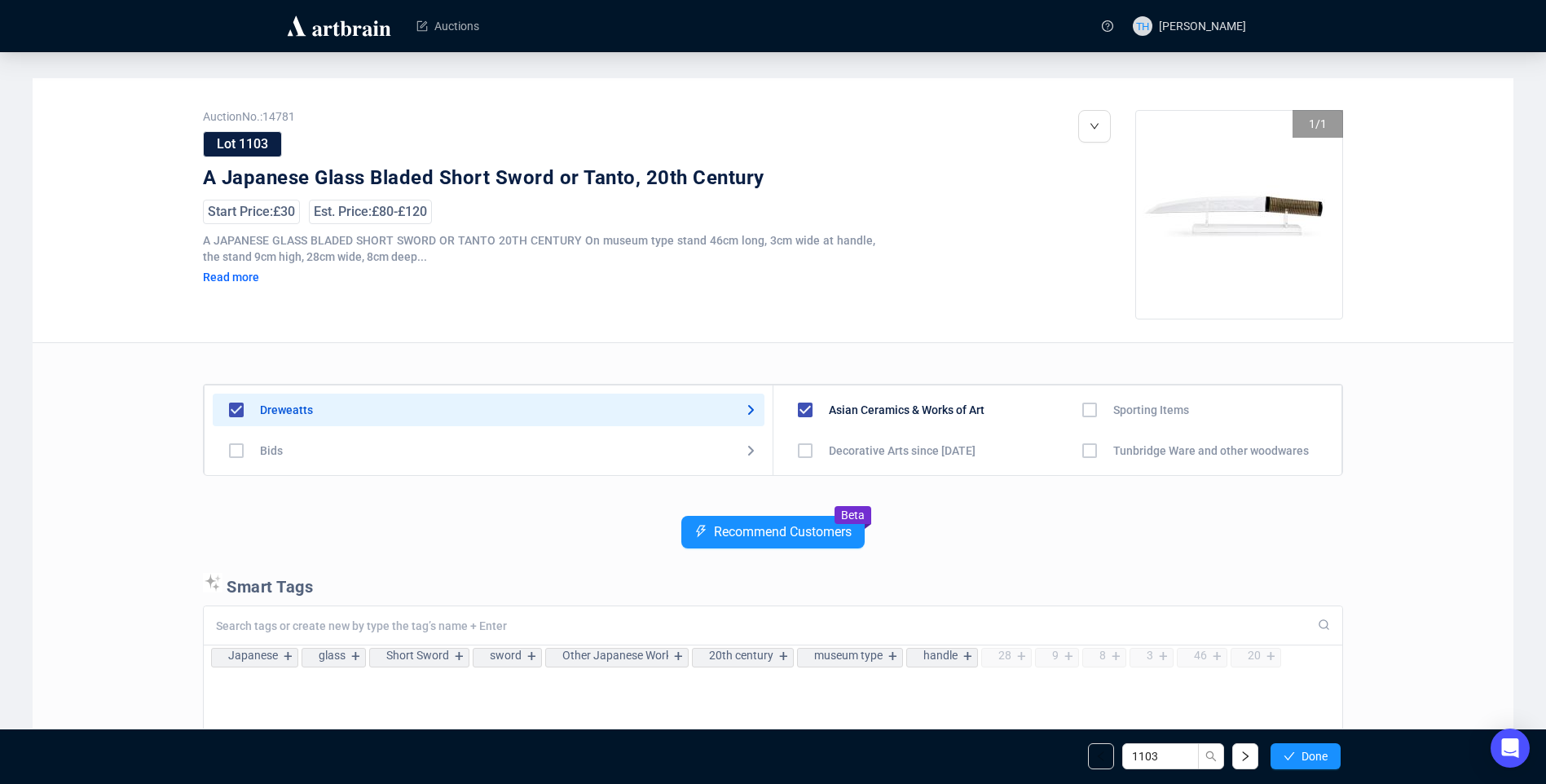
click at [1316, 749] on span "Done" at bounding box center [1315, 755] width 26 height 13
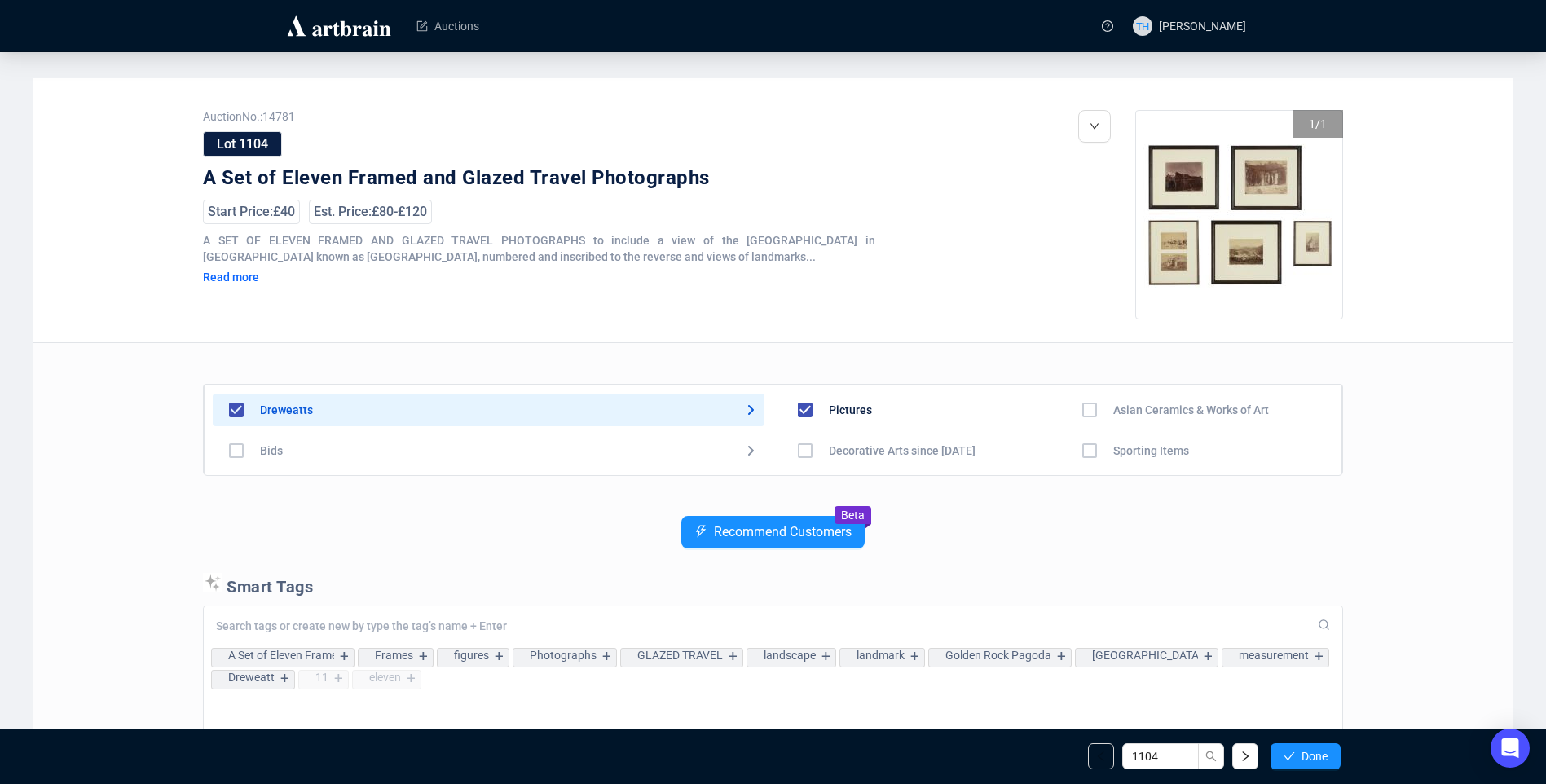
click at [1316, 749] on span "Done" at bounding box center [1315, 755] width 26 height 13
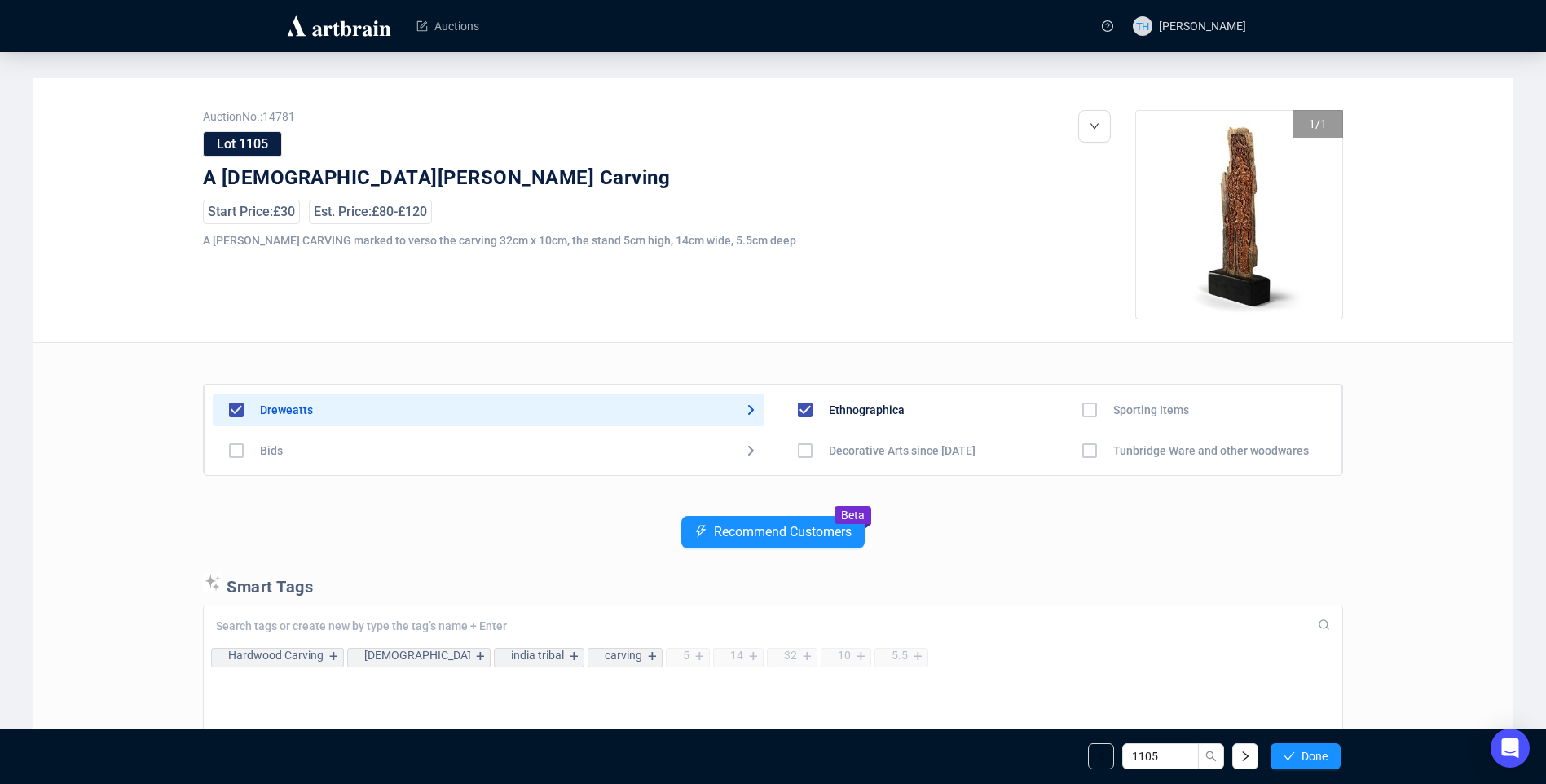
click at [1316, 749] on span "Done" at bounding box center [1315, 755] width 26 height 13
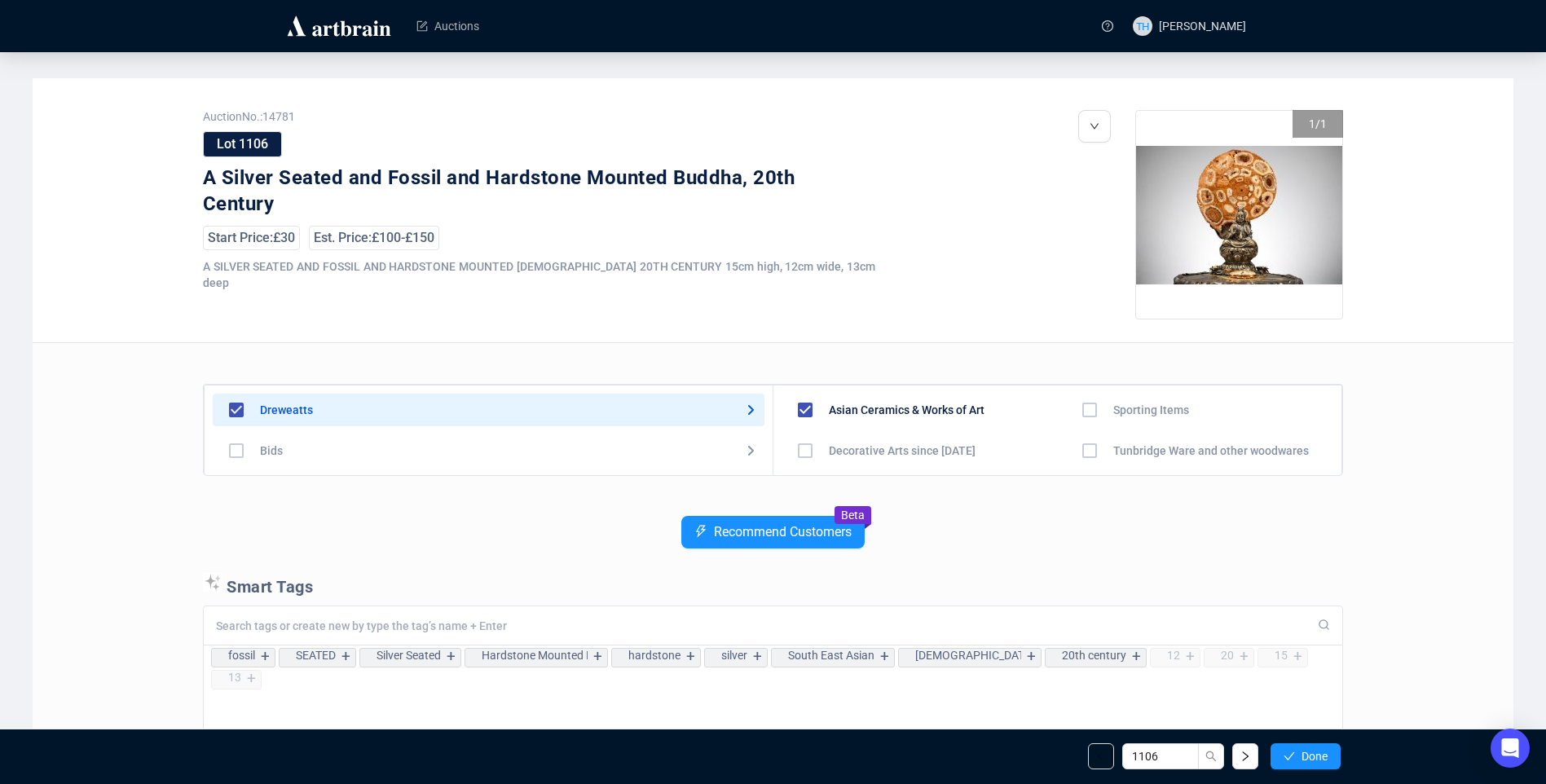
click at [1316, 749] on span "Done" at bounding box center [1315, 755] width 26 height 13
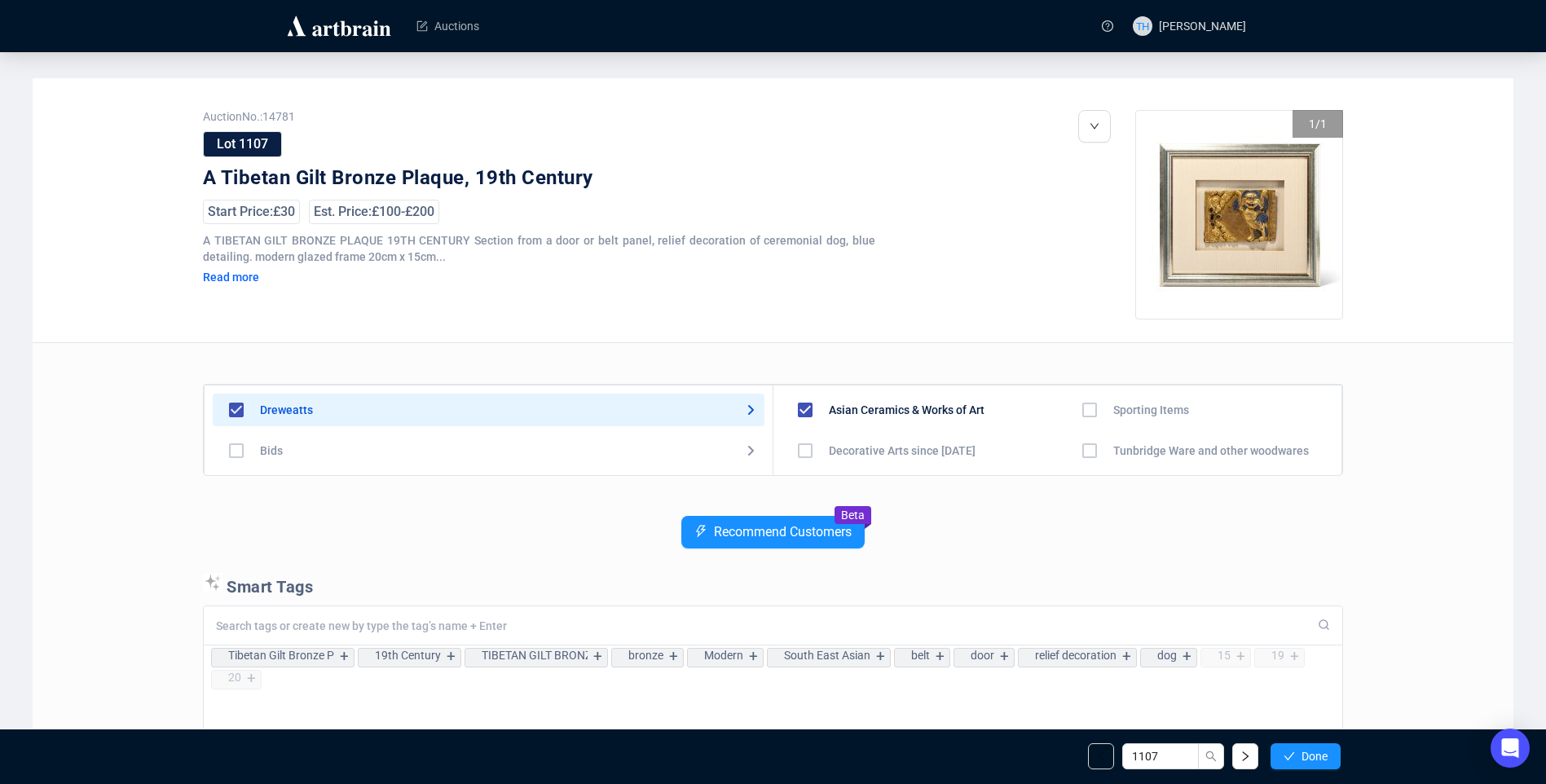
click at [1316, 749] on span "Done" at bounding box center [1315, 755] width 26 height 13
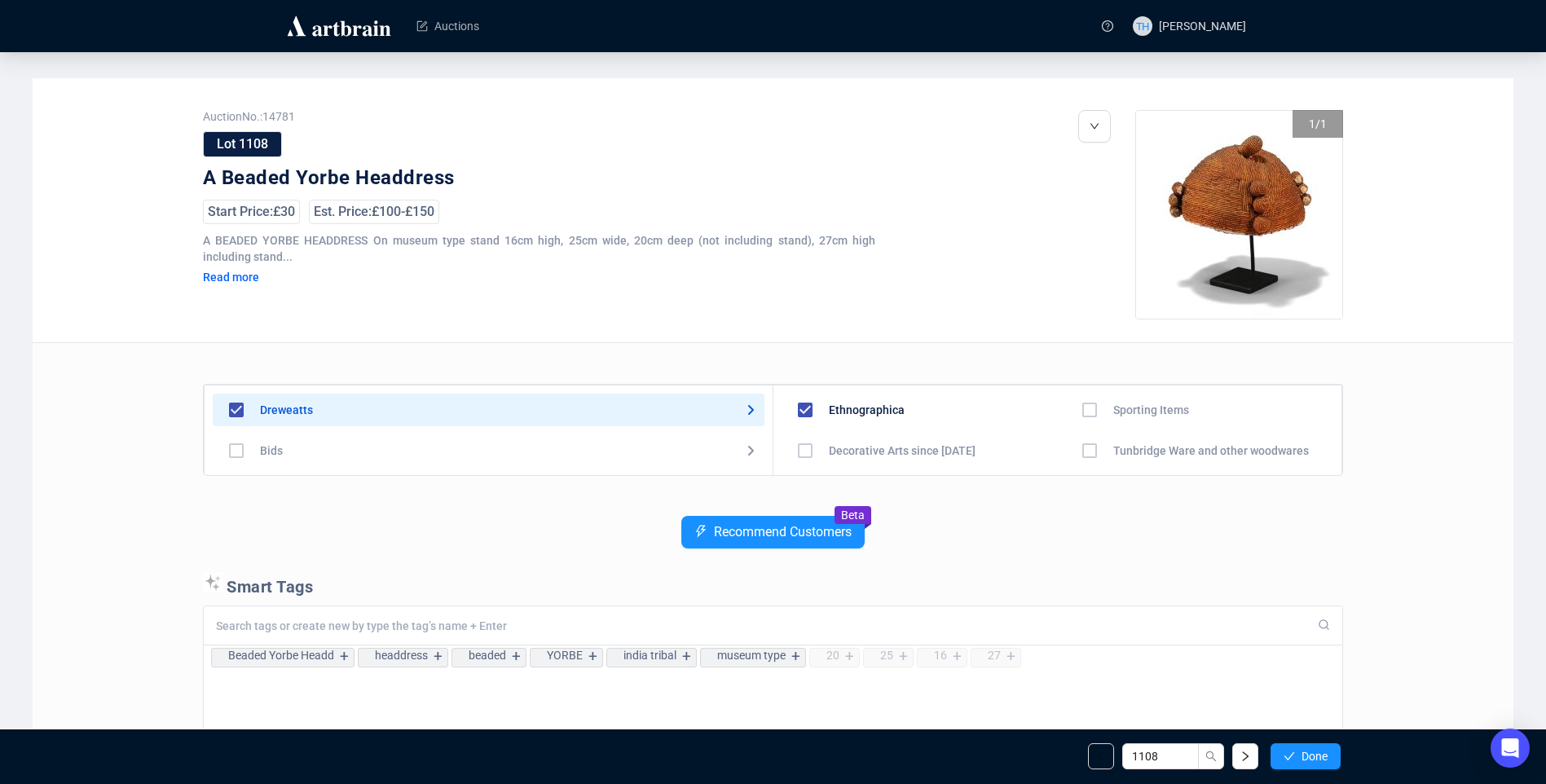
click at [1316, 749] on span "Done" at bounding box center [1315, 755] width 26 height 13
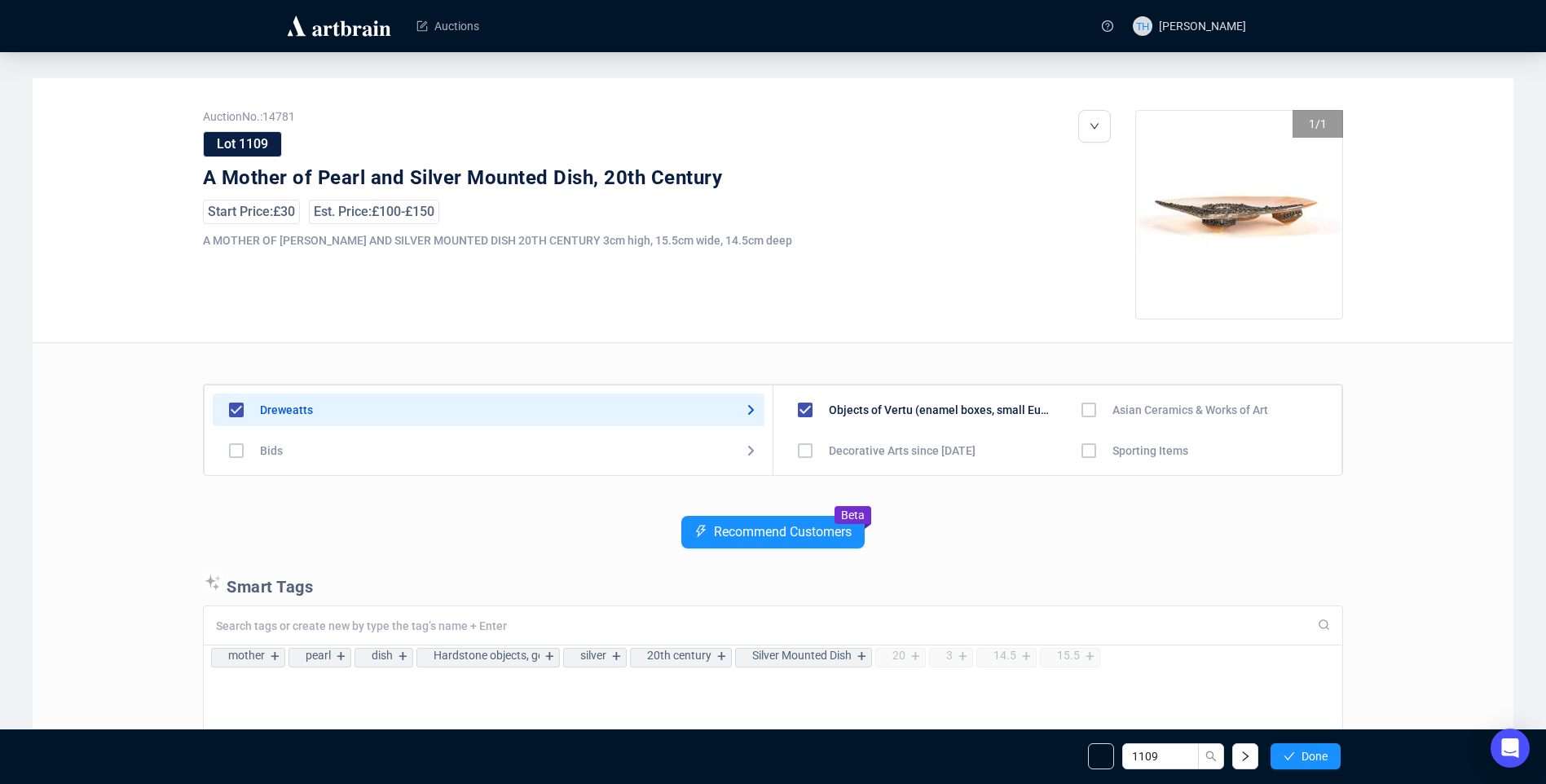
click at [1316, 749] on span "Done" at bounding box center [1315, 755] width 26 height 13
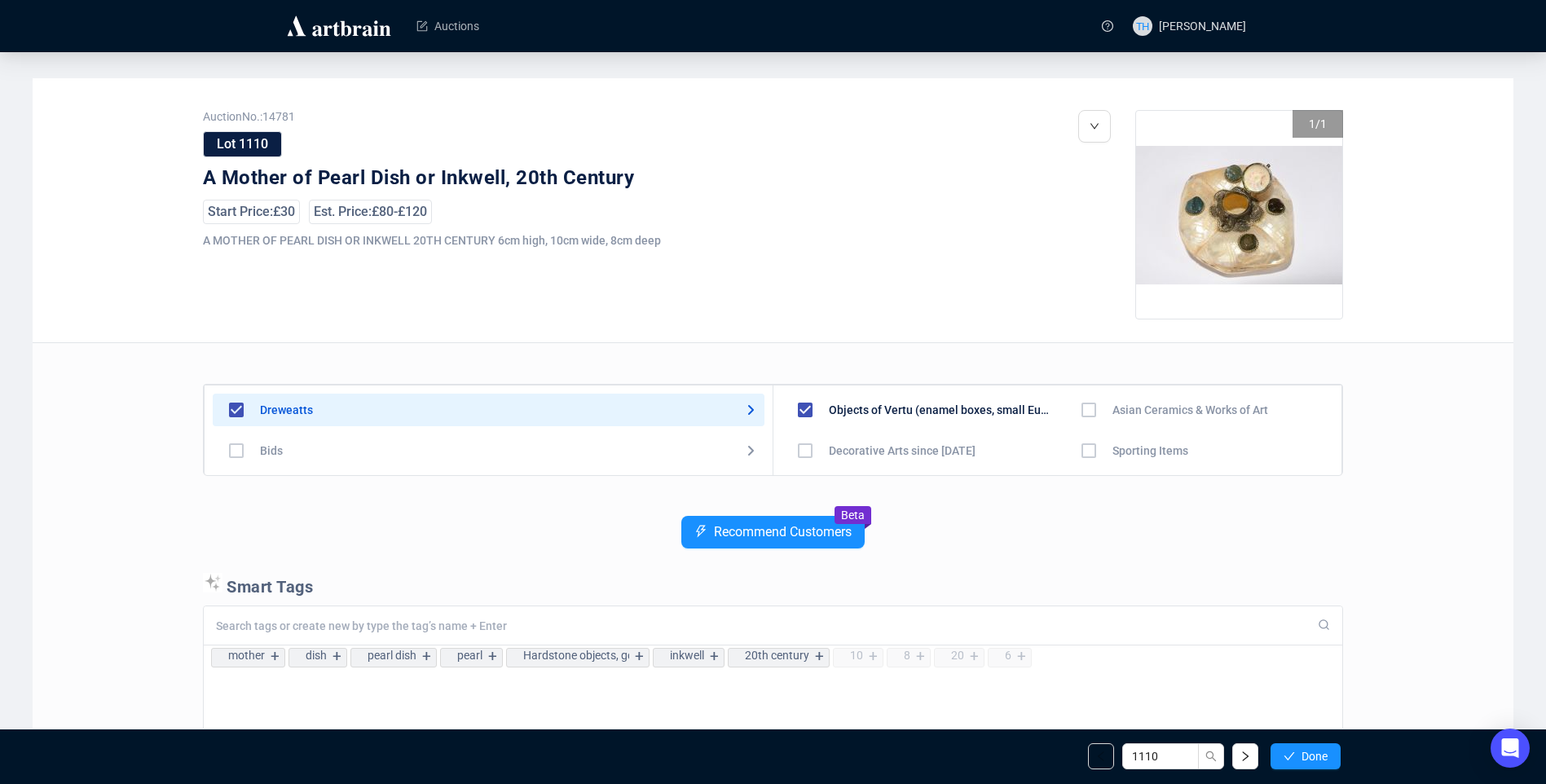
click at [1316, 749] on span "Done" at bounding box center [1315, 755] width 26 height 13
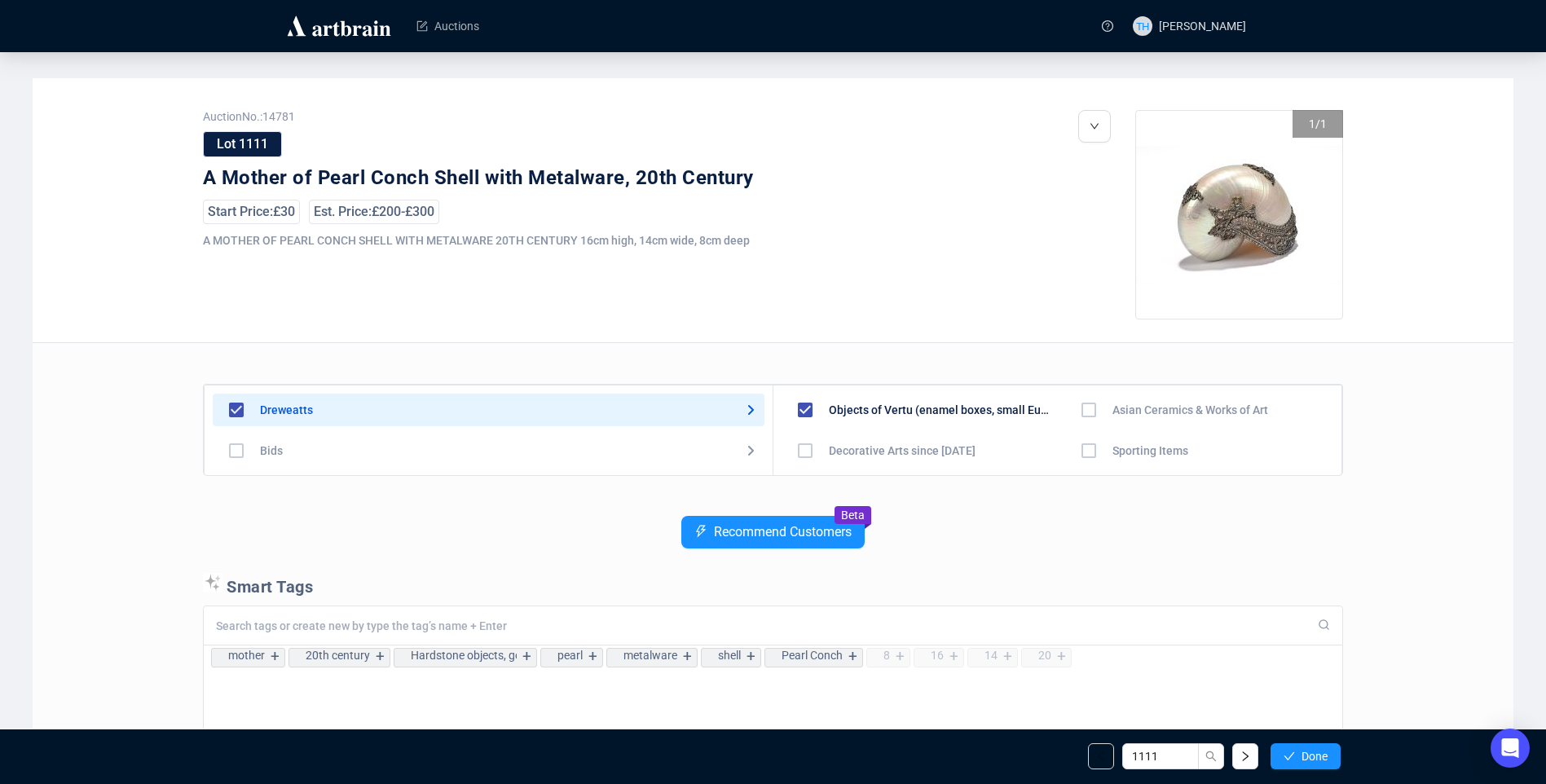
click at [1316, 749] on span "Done" at bounding box center [1315, 755] width 26 height 13
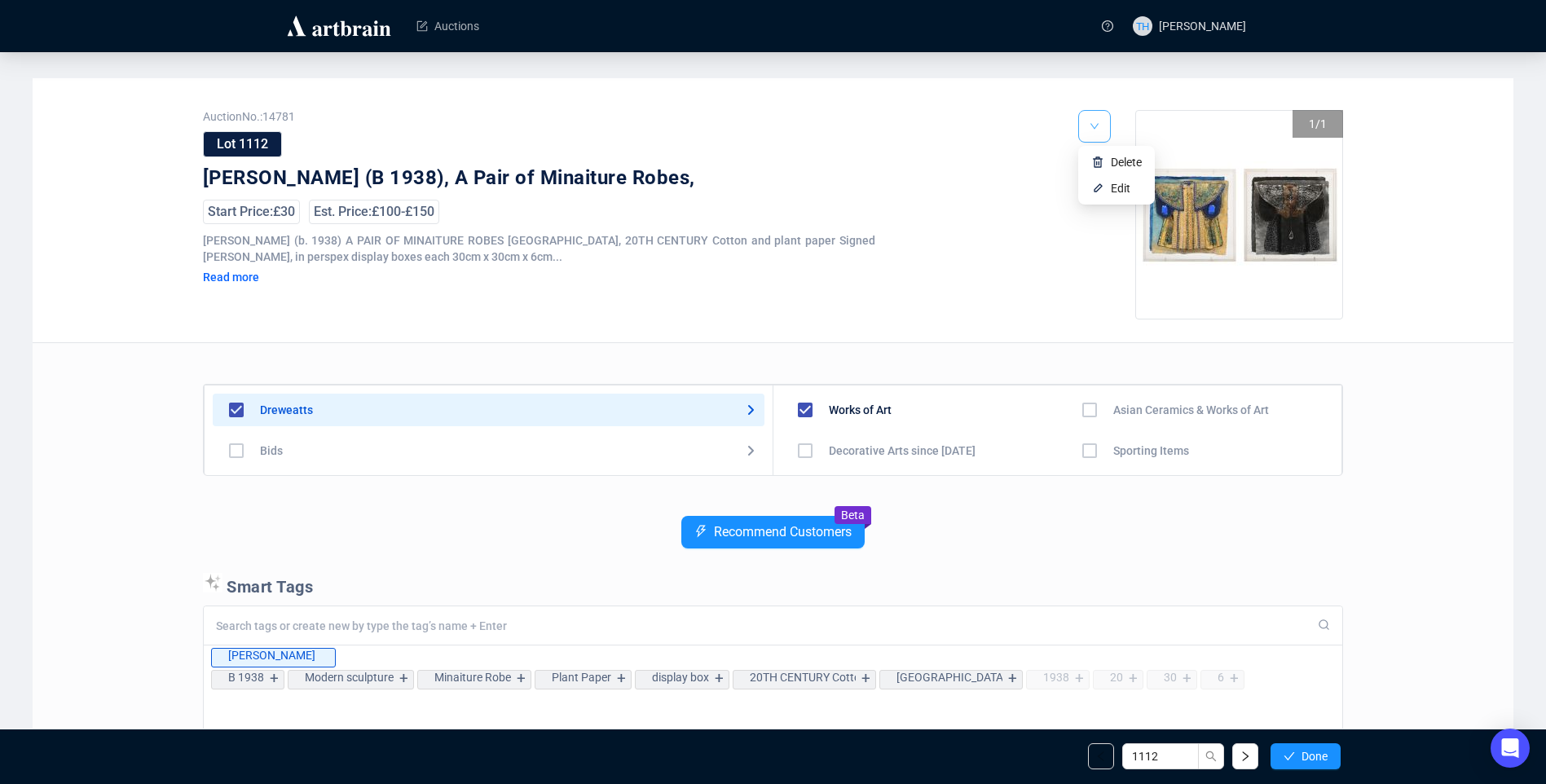
click at [1099, 125] on icon "down" at bounding box center [1094, 126] width 8 height 6
click at [1109, 185] on li "Edit" at bounding box center [1116, 188] width 70 height 26
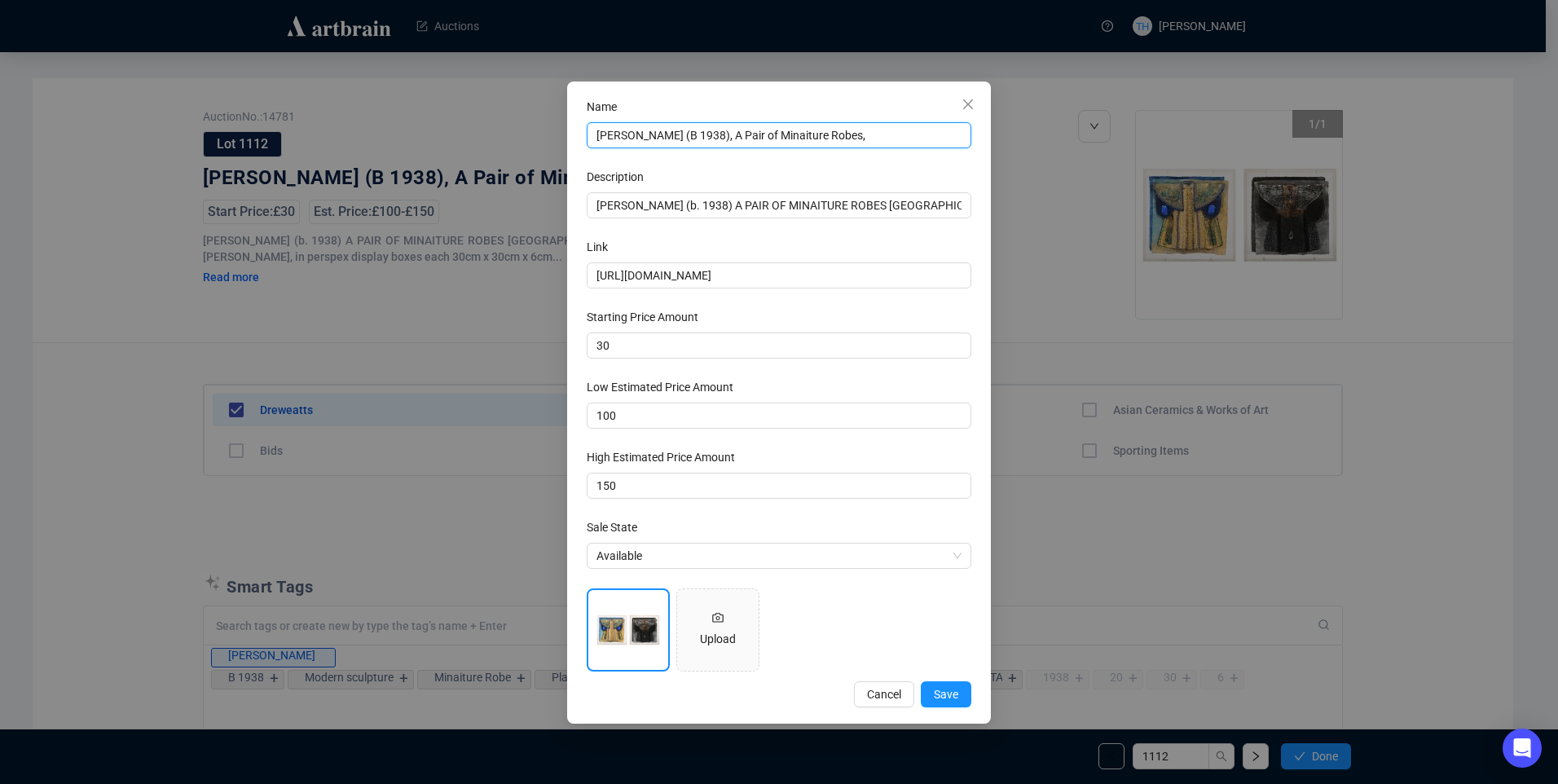
click at [843, 133] on input "[PERSON_NAME] (B 1938), A Pair of Minaiture Robes," at bounding box center [779, 135] width 385 height 26
click at [778, 139] on input "[PERSON_NAME] (B 1938), A Pair of Minaiture Robes" at bounding box center [779, 135] width 385 height 26
type input "[PERSON_NAME] (B 1938), A Pair of Miniature Robes"
click at [953, 699] on span "Save" at bounding box center [946, 694] width 24 height 18
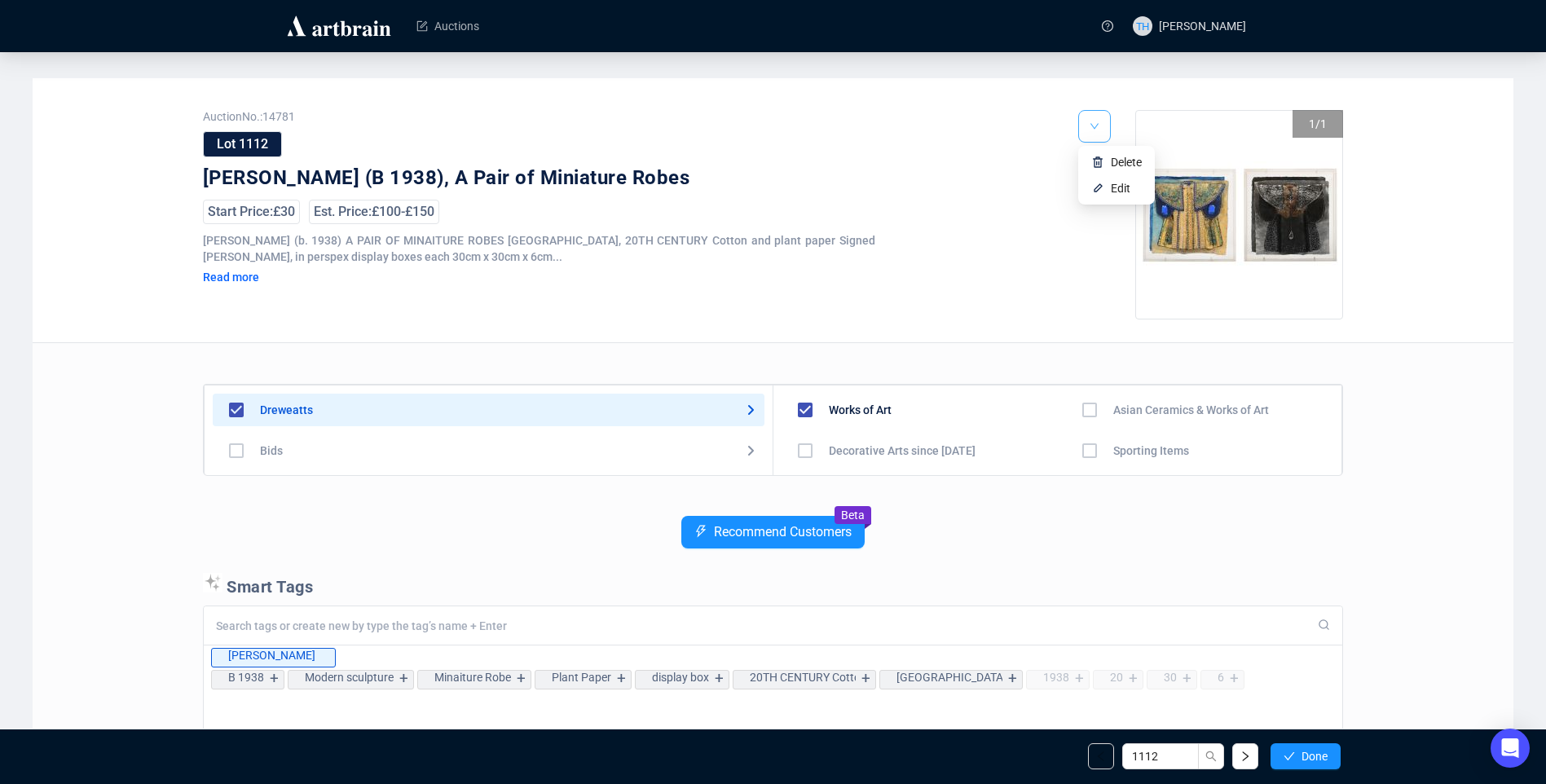
click at [1101, 125] on button "button" at bounding box center [1095, 126] width 33 height 33
click at [1108, 184] on li "Edit" at bounding box center [1116, 188] width 70 height 26
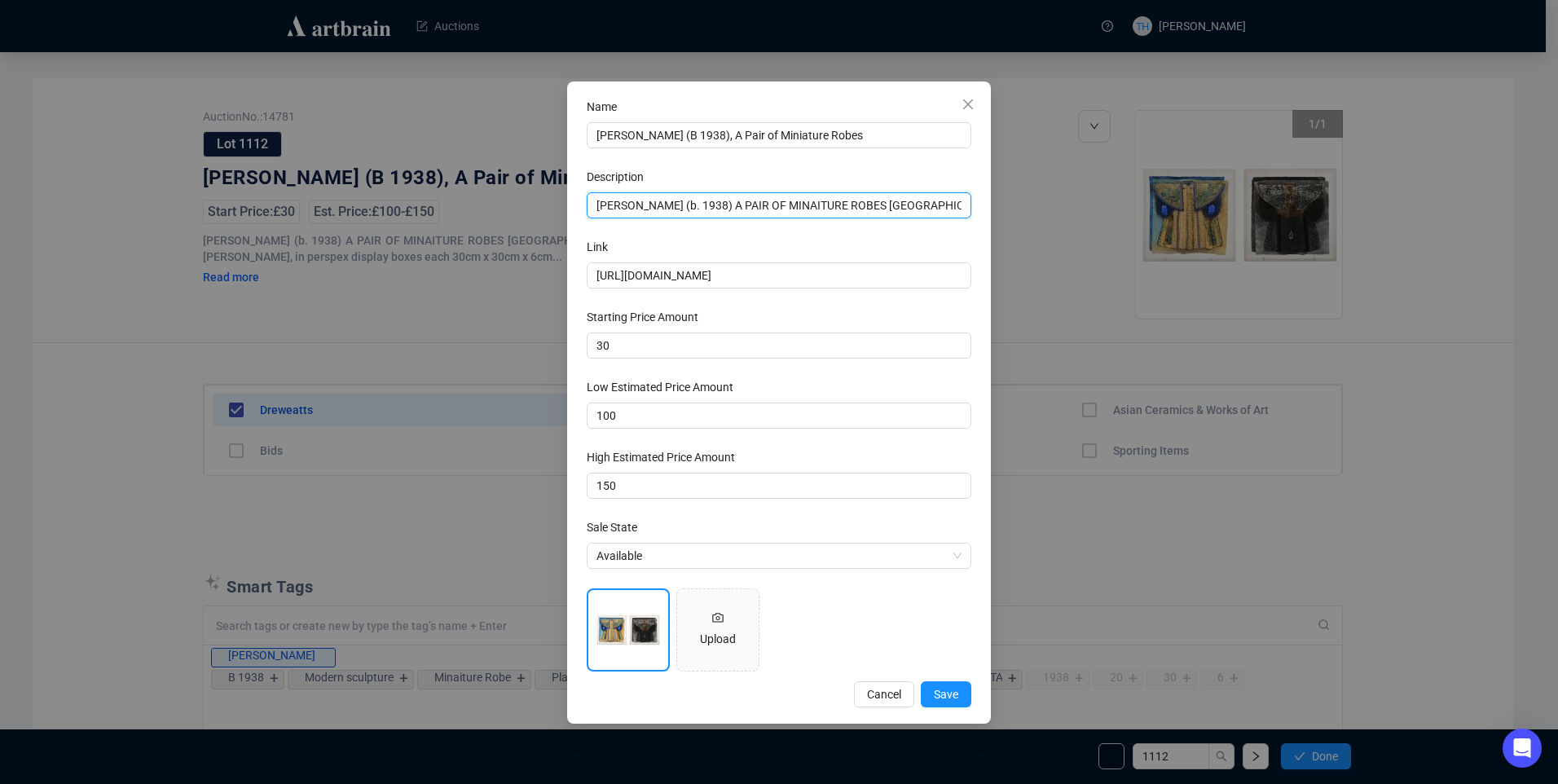
click at [804, 208] on input "[PERSON_NAME] (b. 1938) A PAIR OF MINAITURE ROBES [GEOGRAPHIC_DATA], 20TH CENTU…" at bounding box center [779, 205] width 385 height 26
type input "[PERSON_NAME] (b. 1938) A PAIR OF MINIATURE ROBES [GEOGRAPHIC_DATA], 20TH CENTU…"
click at [959, 693] on button "Save" at bounding box center [946, 694] width 50 height 26
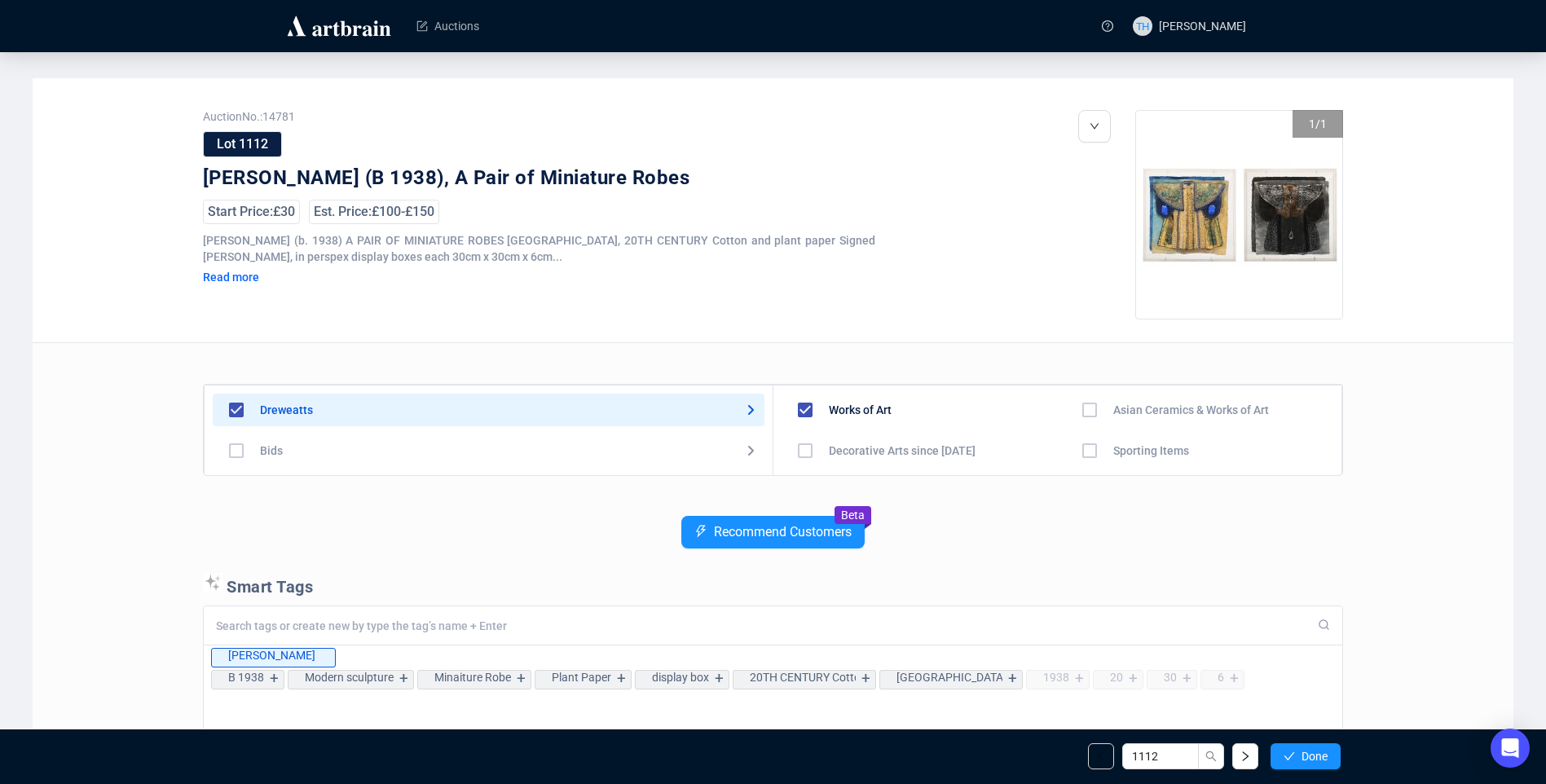
drag, startPoint x: 1314, startPoint y: 748, endPoint x: 1399, endPoint y: 666, distance: 118.1
click at [1315, 749] on span "Done" at bounding box center [1315, 755] width 26 height 13
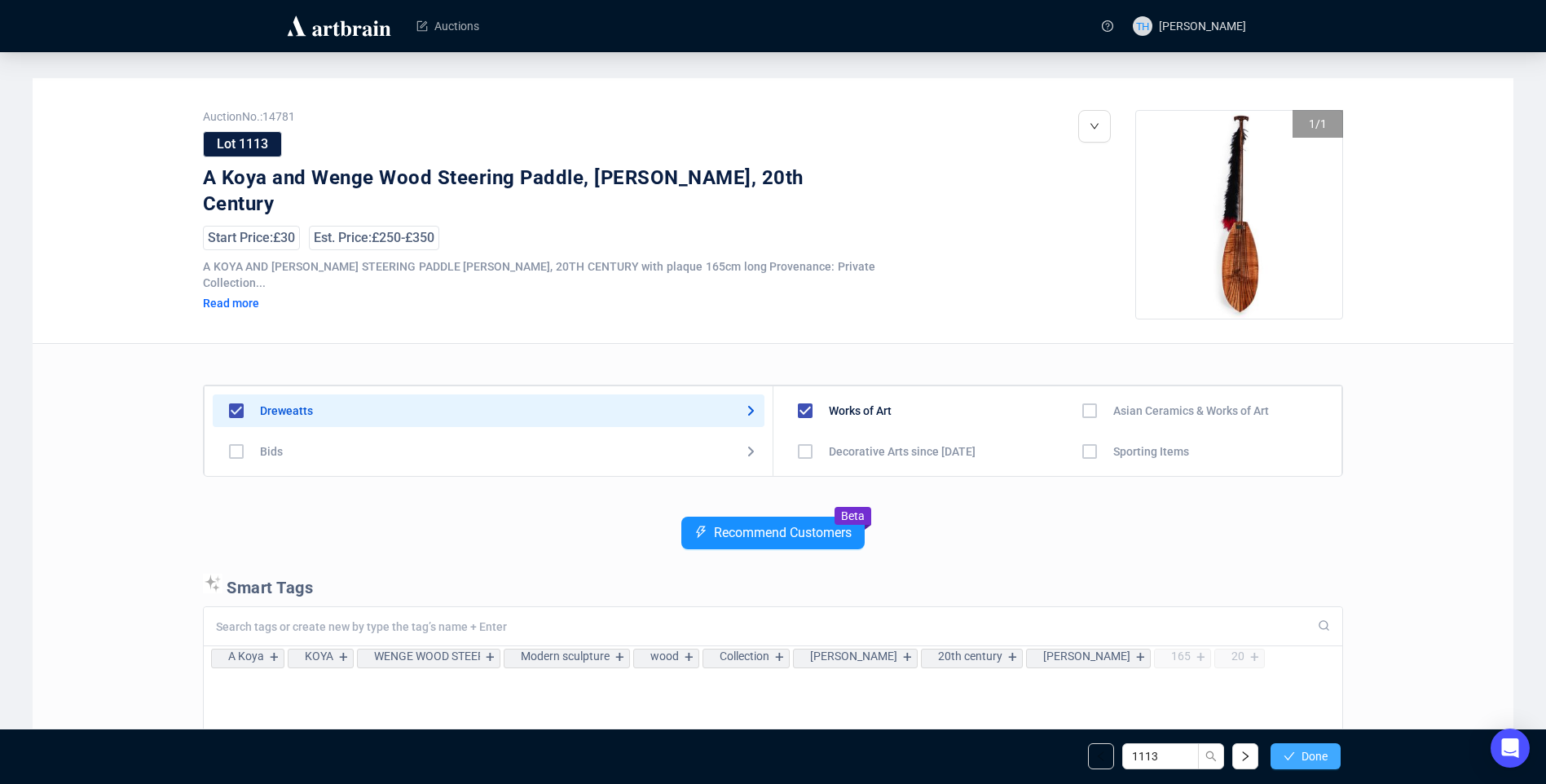
click at [1298, 750] on button "Done" at bounding box center [1305, 756] width 70 height 26
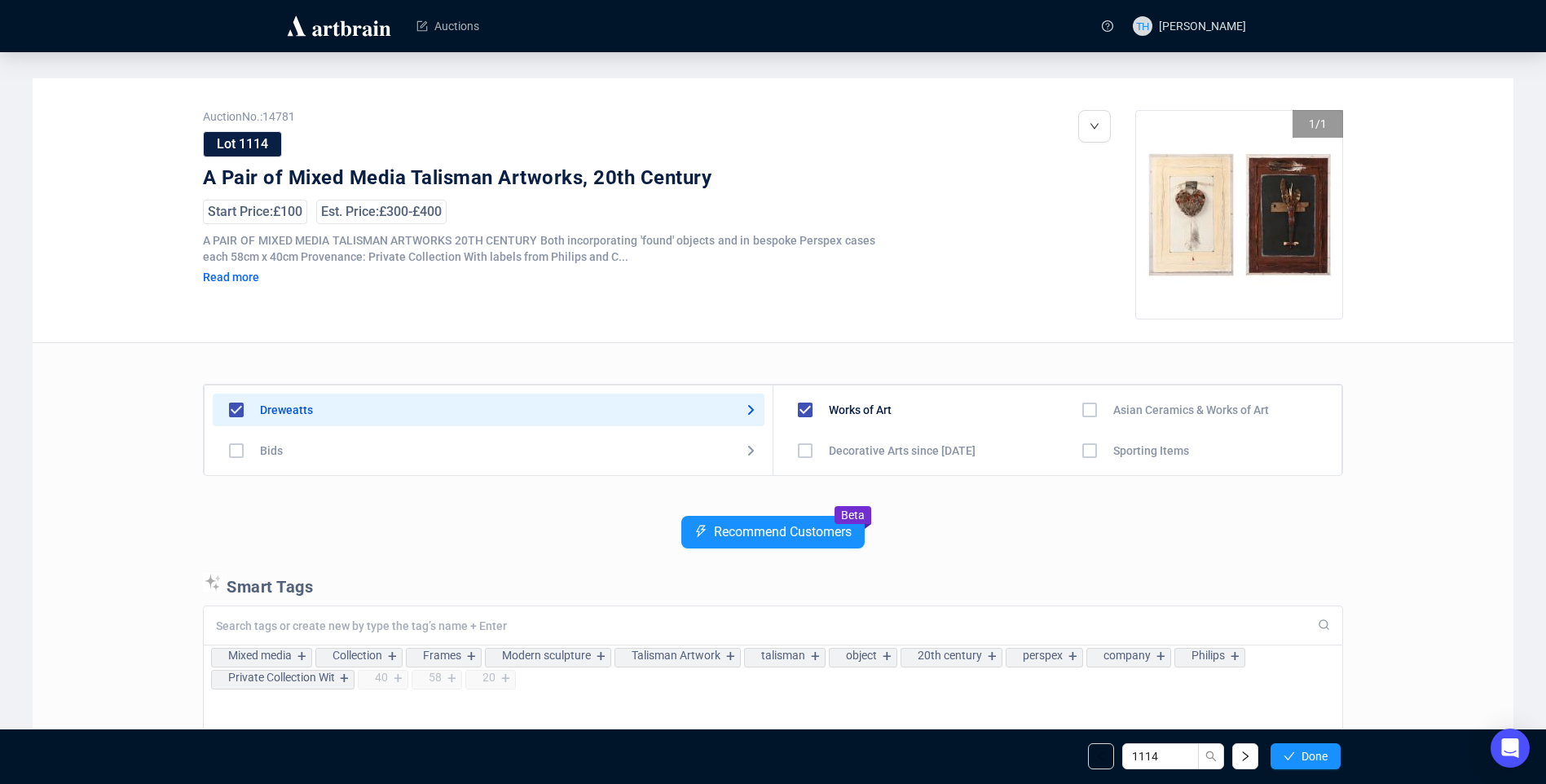
click at [1298, 750] on button "Done" at bounding box center [1305, 756] width 70 height 26
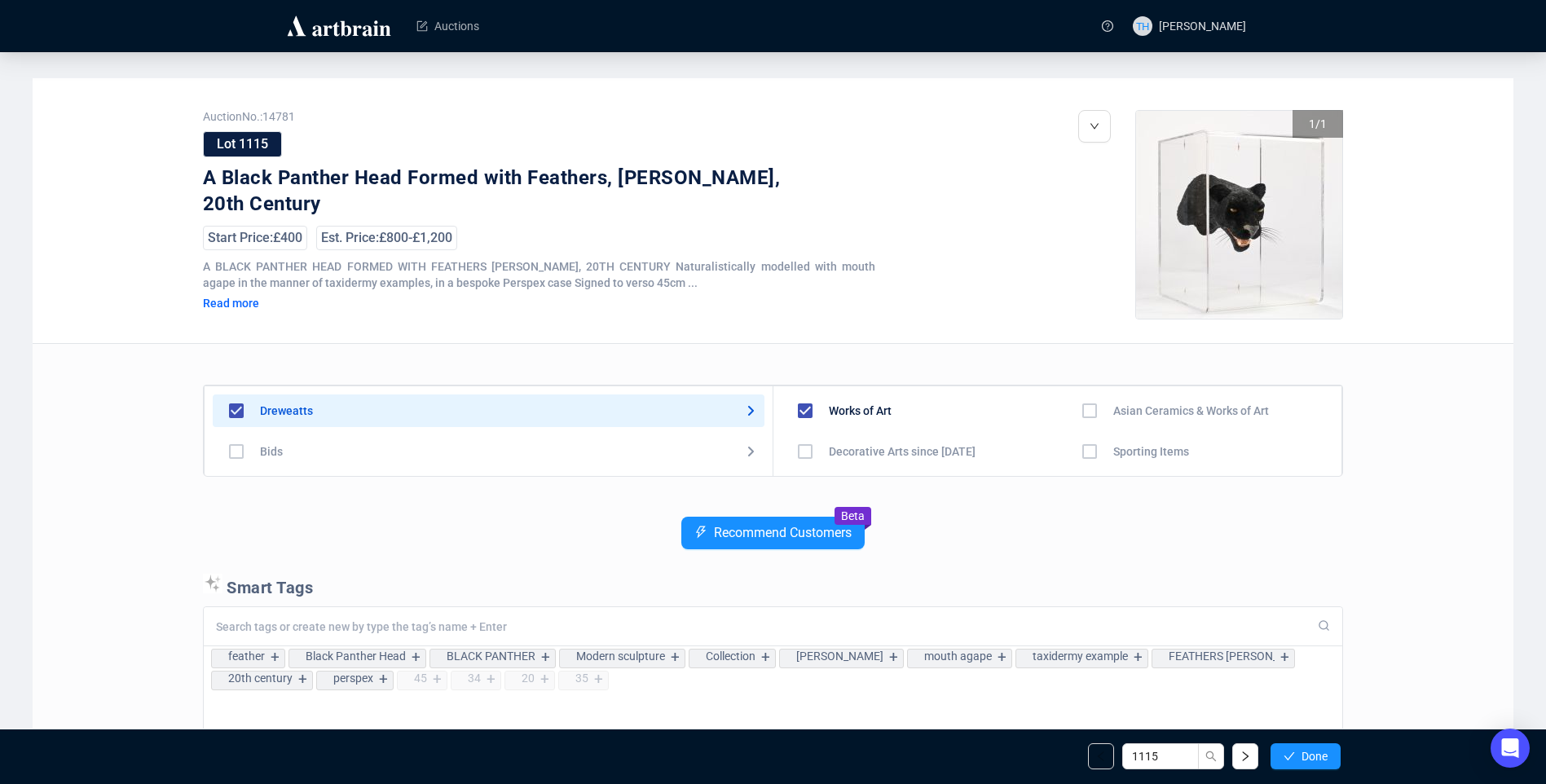
click at [1298, 750] on button "Done" at bounding box center [1305, 756] width 70 height 26
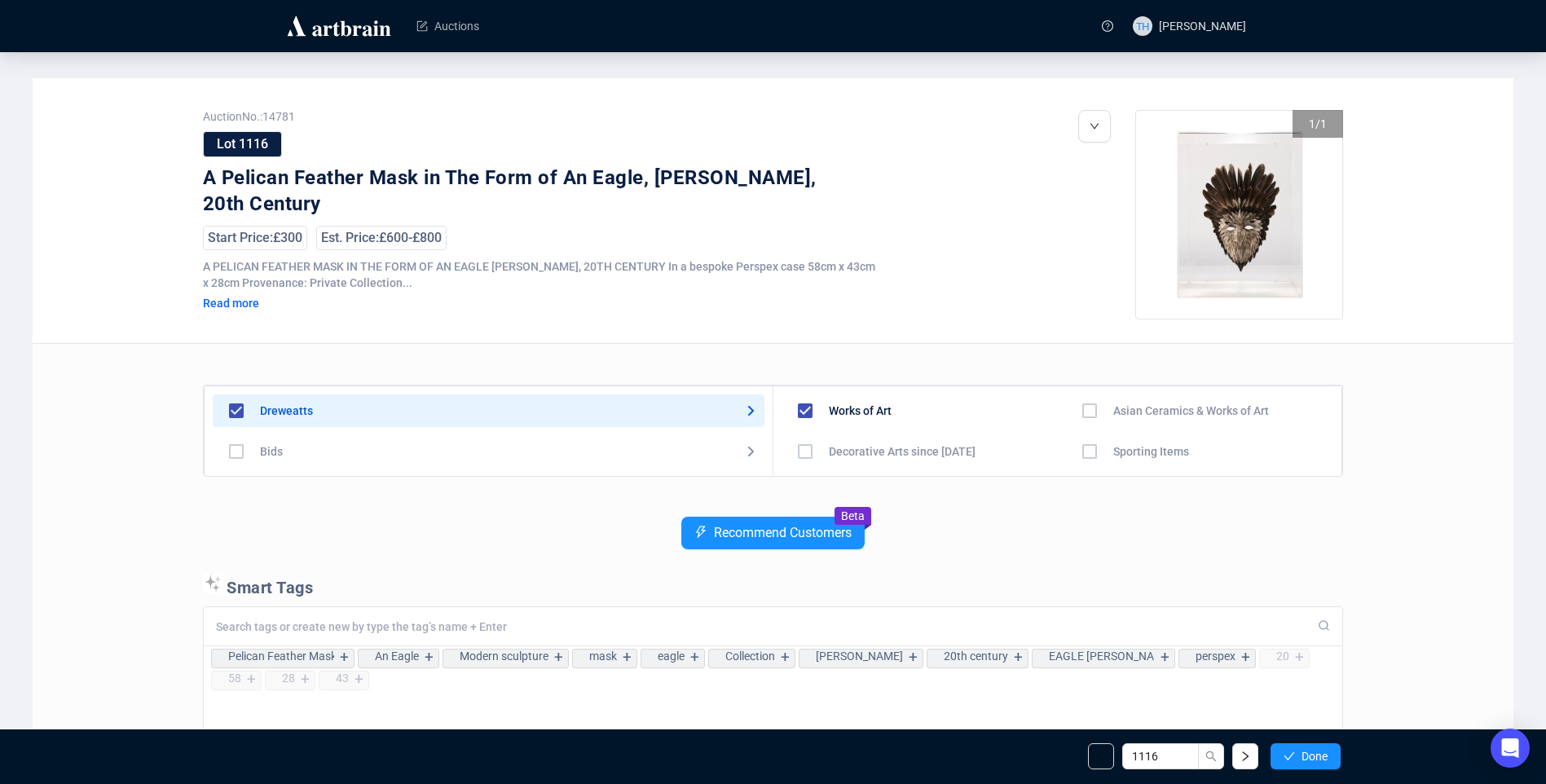
click at [1298, 750] on button "Done" at bounding box center [1305, 756] width 70 height 26
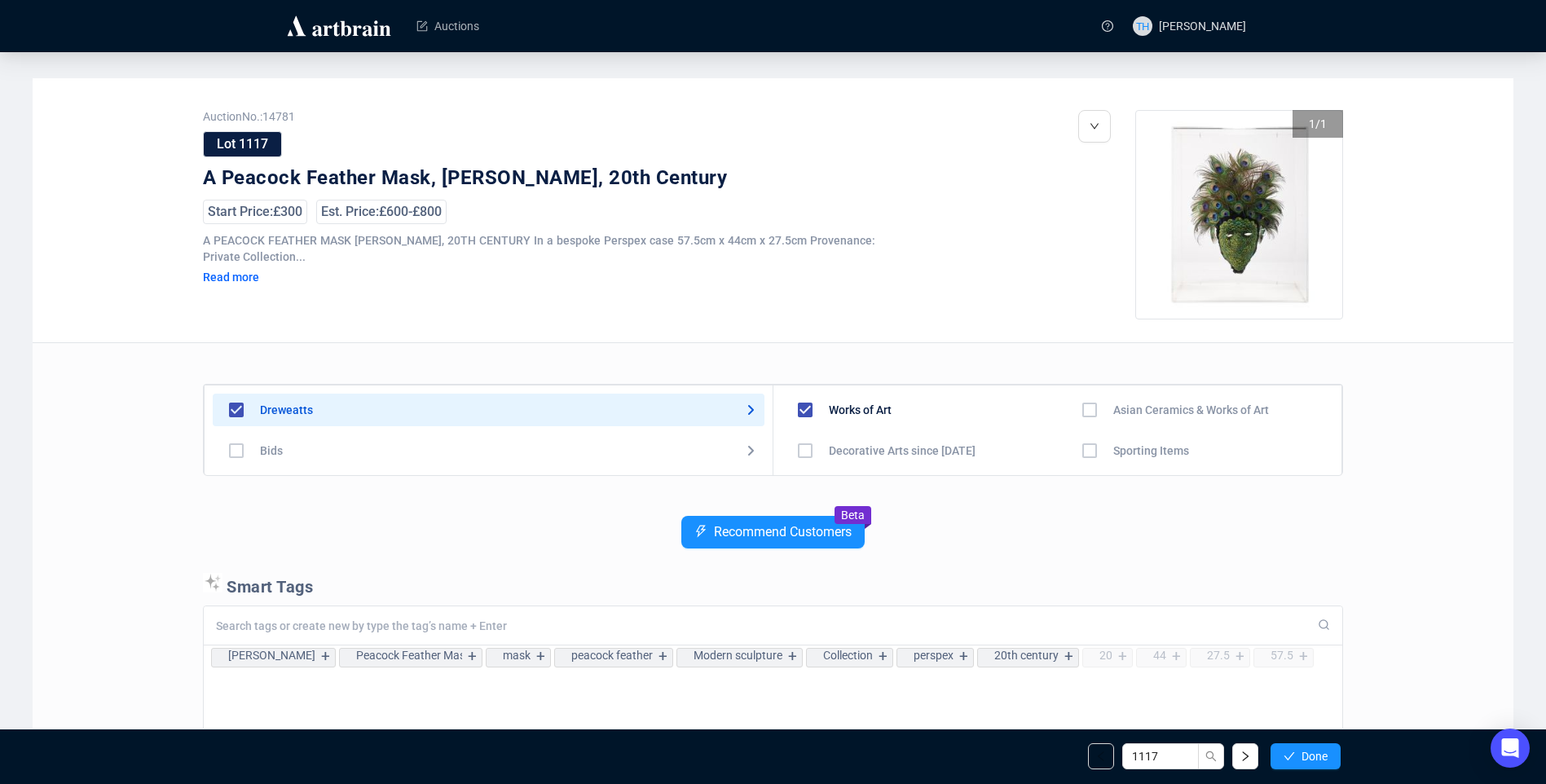
click at [1298, 750] on button "Done" at bounding box center [1305, 756] width 70 height 26
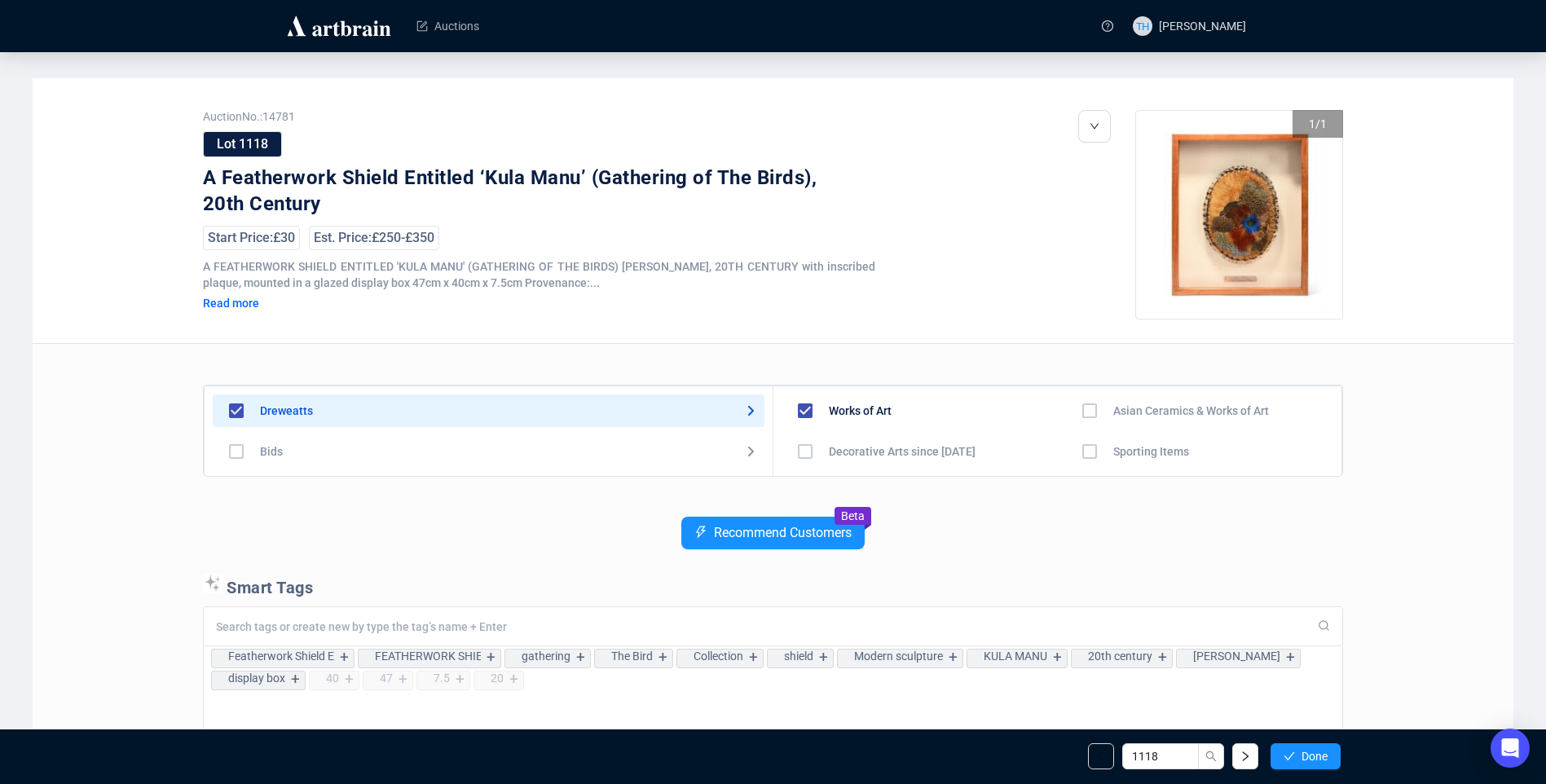
click at [1298, 750] on button "Done" at bounding box center [1305, 756] width 70 height 26
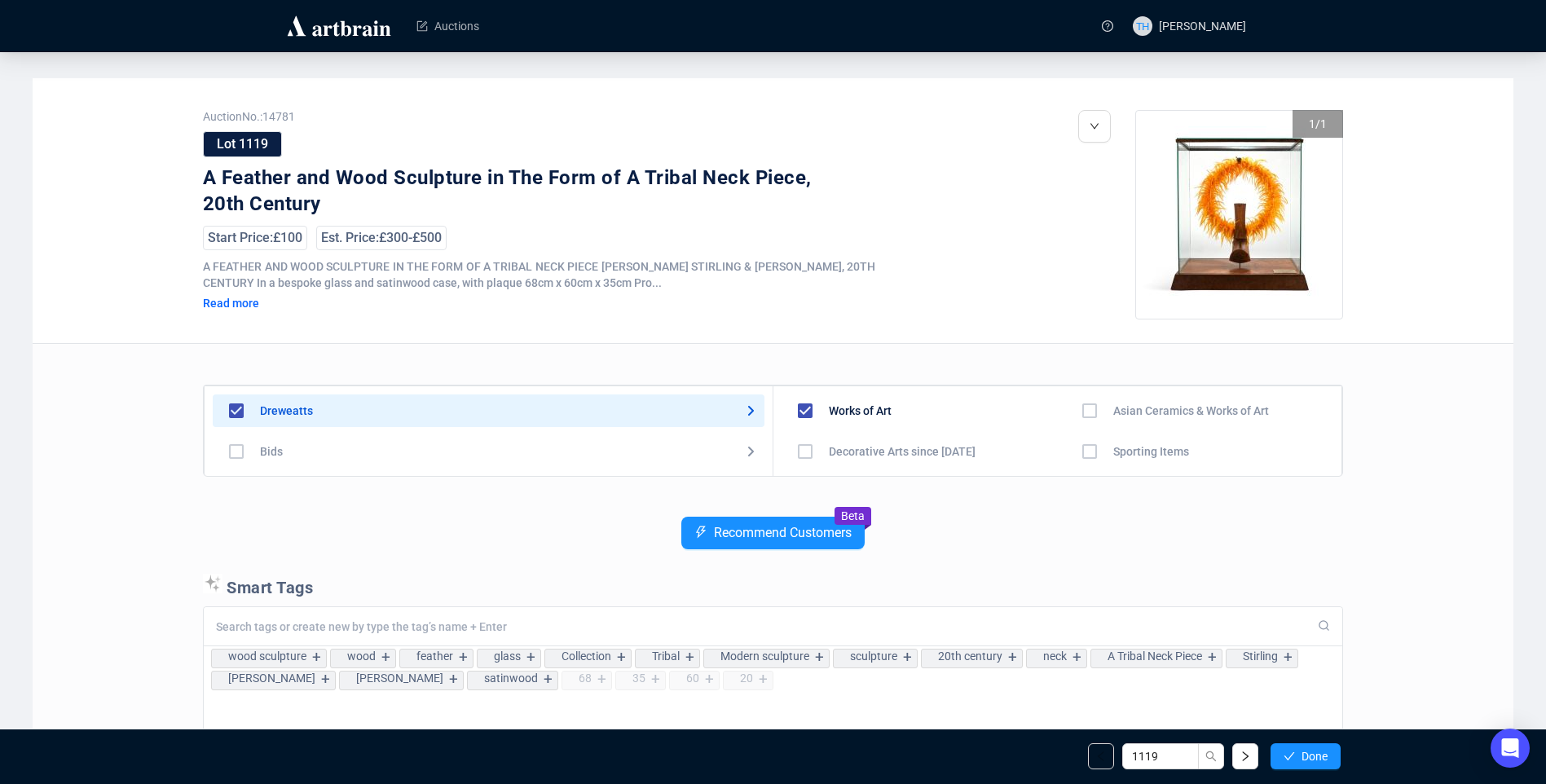
click at [1298, 750] on button "Done" at bounding box center [1305, 756] width 70 height 26
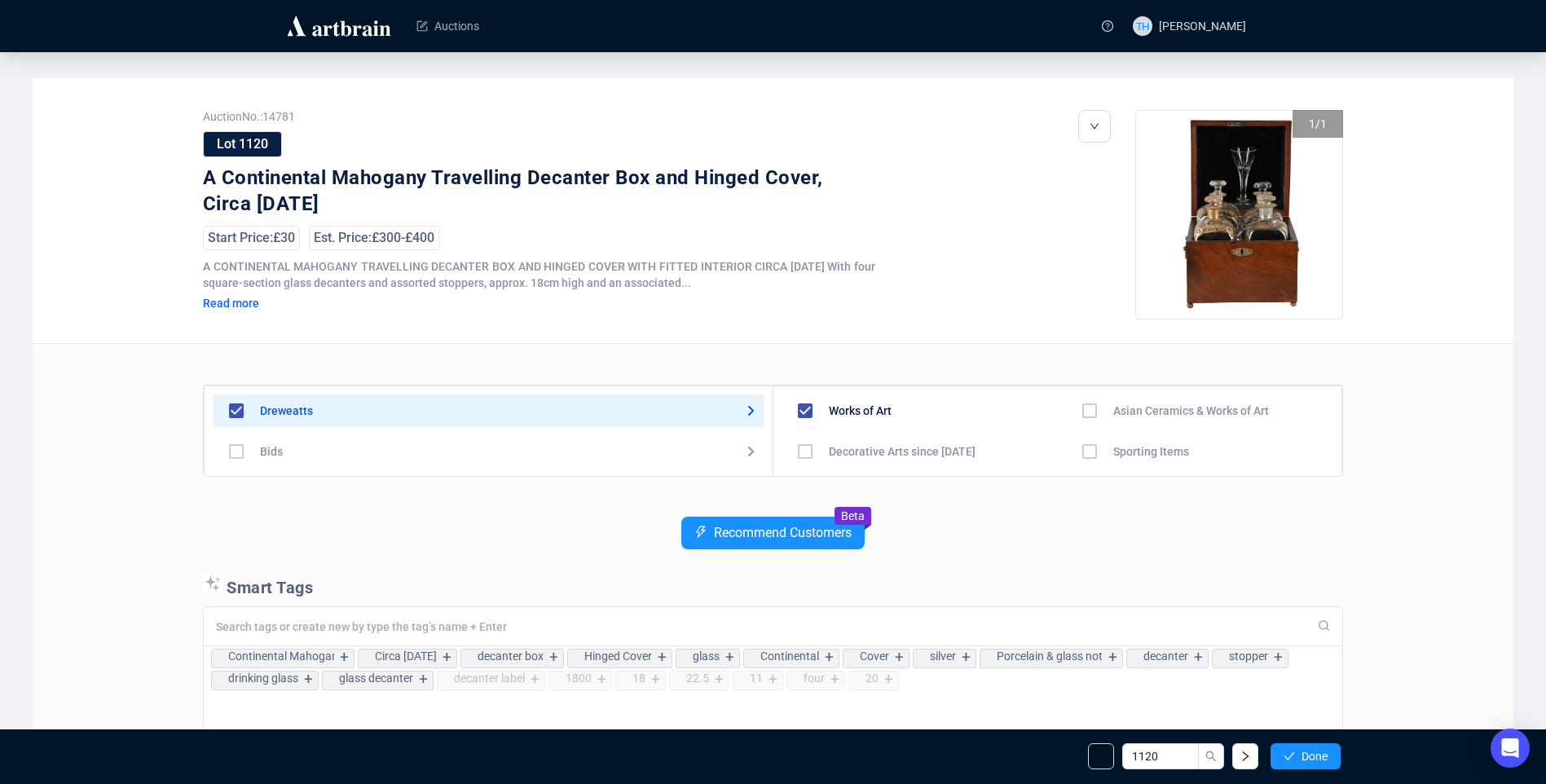
click at [1298, 750] on button "Done" at bounding box center [1305, 756] width 70 height 26
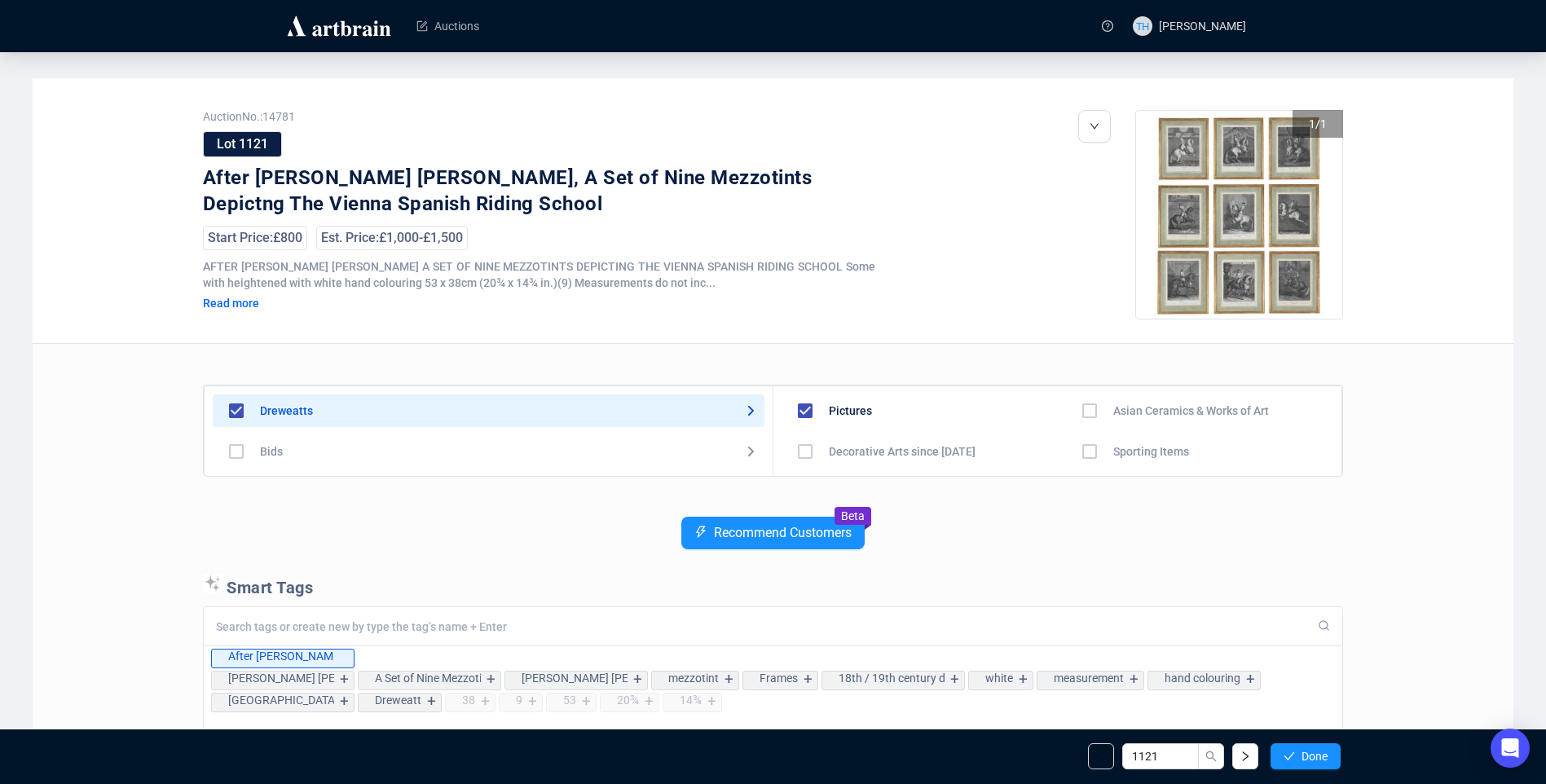
click at [1298, 750] on button "Done" at bounding box center [1305, 756] width 70 height 26
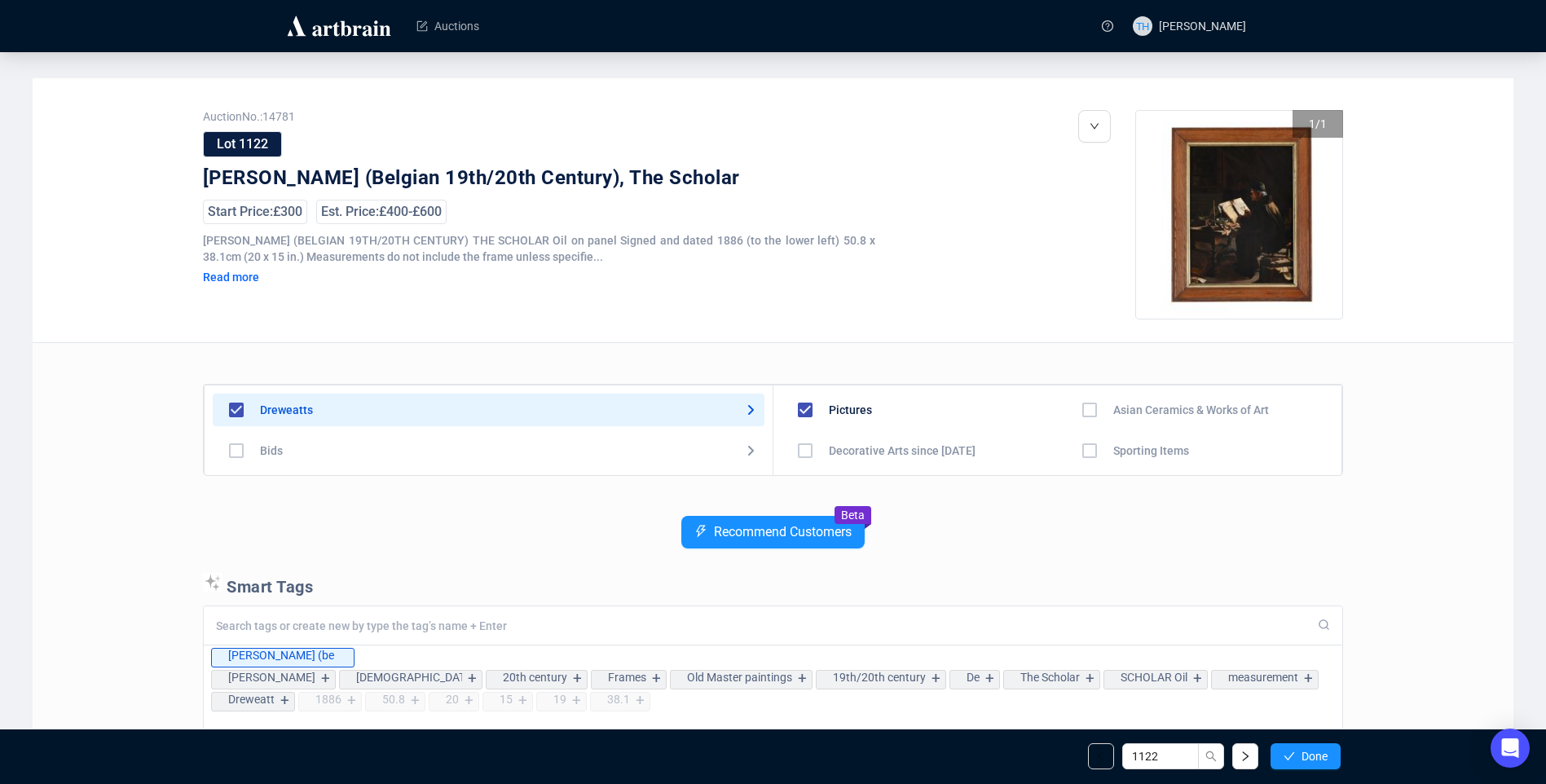
click at [1298, 750] on button "Done" at bounding box center [1305, 756] width 70 height 26
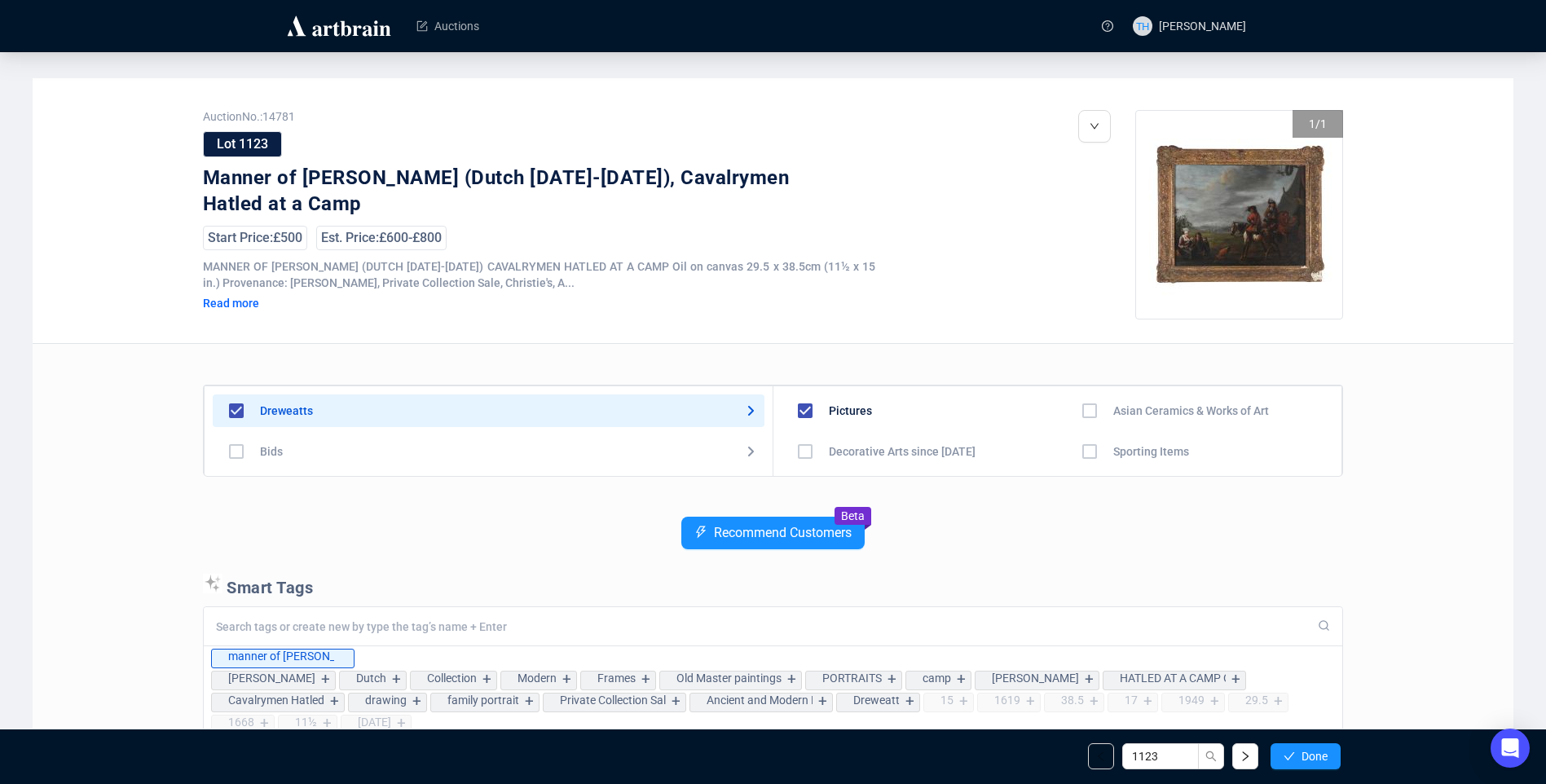
click at [1298, 750] on button "Done" at bounding box center [1305, 756] width 70 height 26
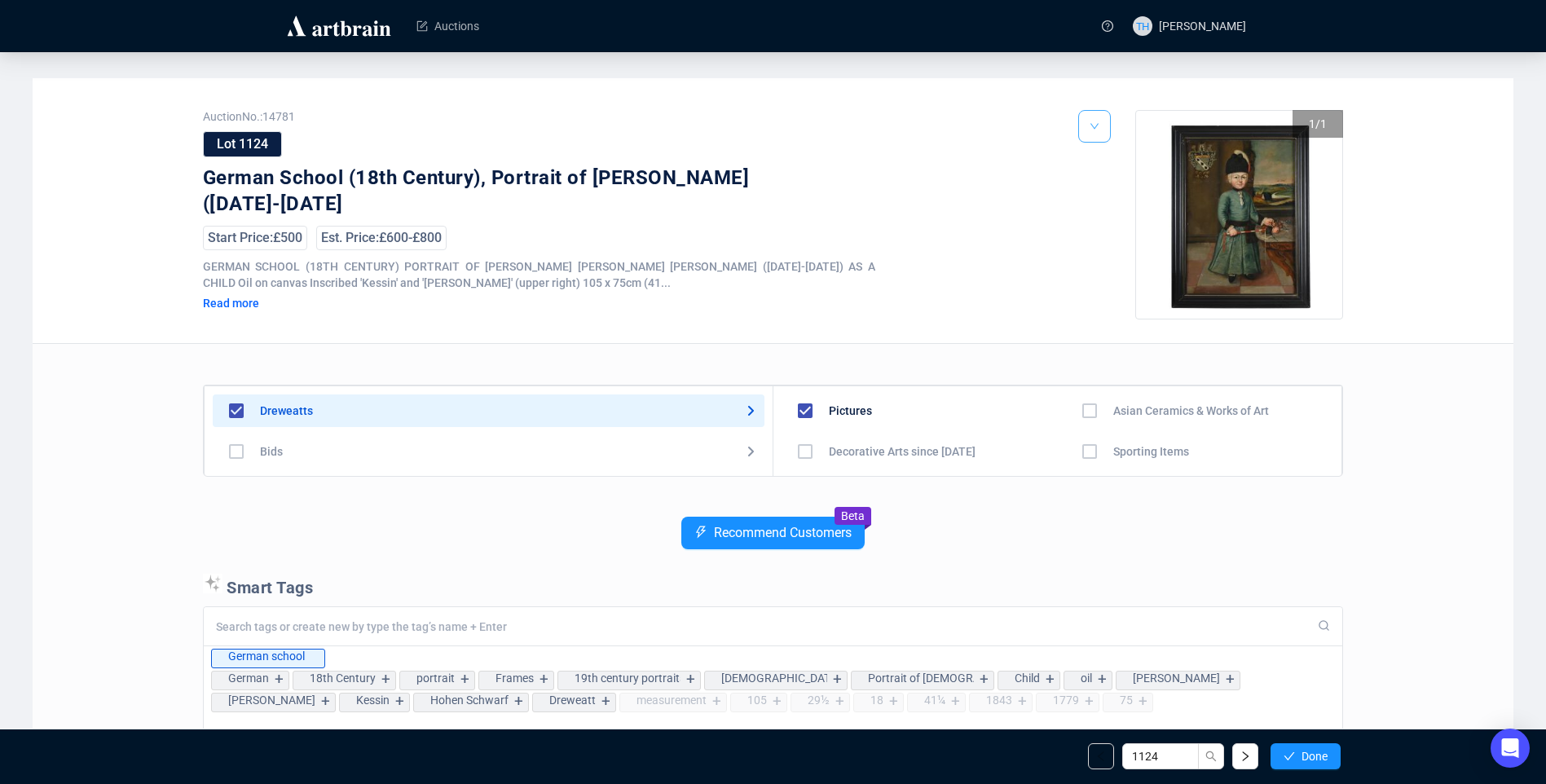
click at [1097, 131] on icon "down" at bounding box center [1094, 126] width 10 height 10
click at [1110, 189] on li "Edit" at bounding box center [1116, 188] width 70 height 26
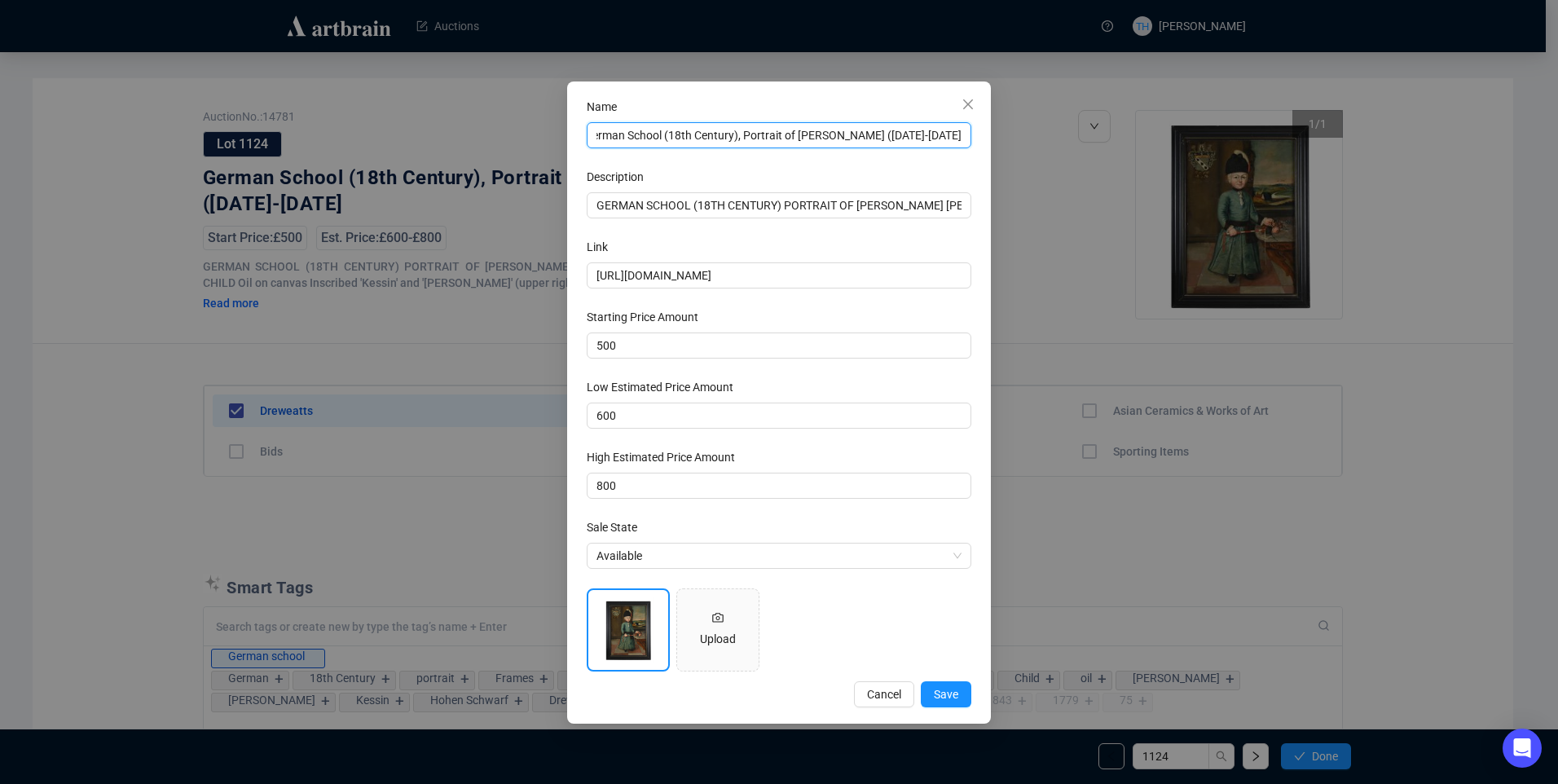
scroll to position [0, 33]
drag, startPoint x: 942, startPoint y: 137, endPoint x: 961, endPoint y: 136, distance: 19.0
click at [961, 136] on input "German School (18th Century), Portrait of [PERSON_NAME] ([DATE]-[DATE]" at bounding box center [779, 135] width 385 height 26
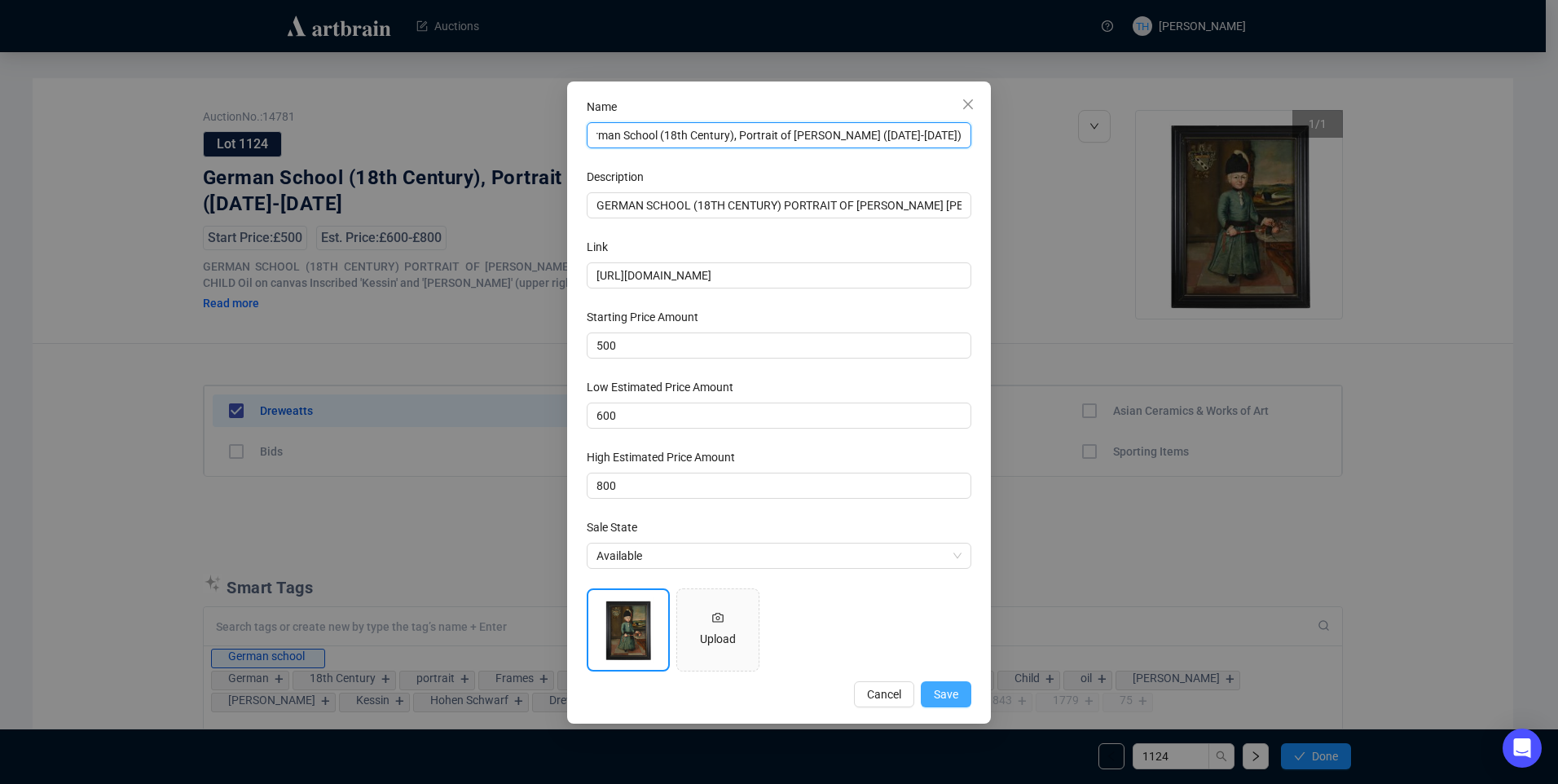
type input "German School (18th Century), Portrait of [PERSON_NAME] ([DATE]-[DATE])"
click at [945, 689] on span "Save" at bounding box center [946, 694] width 24 height 18
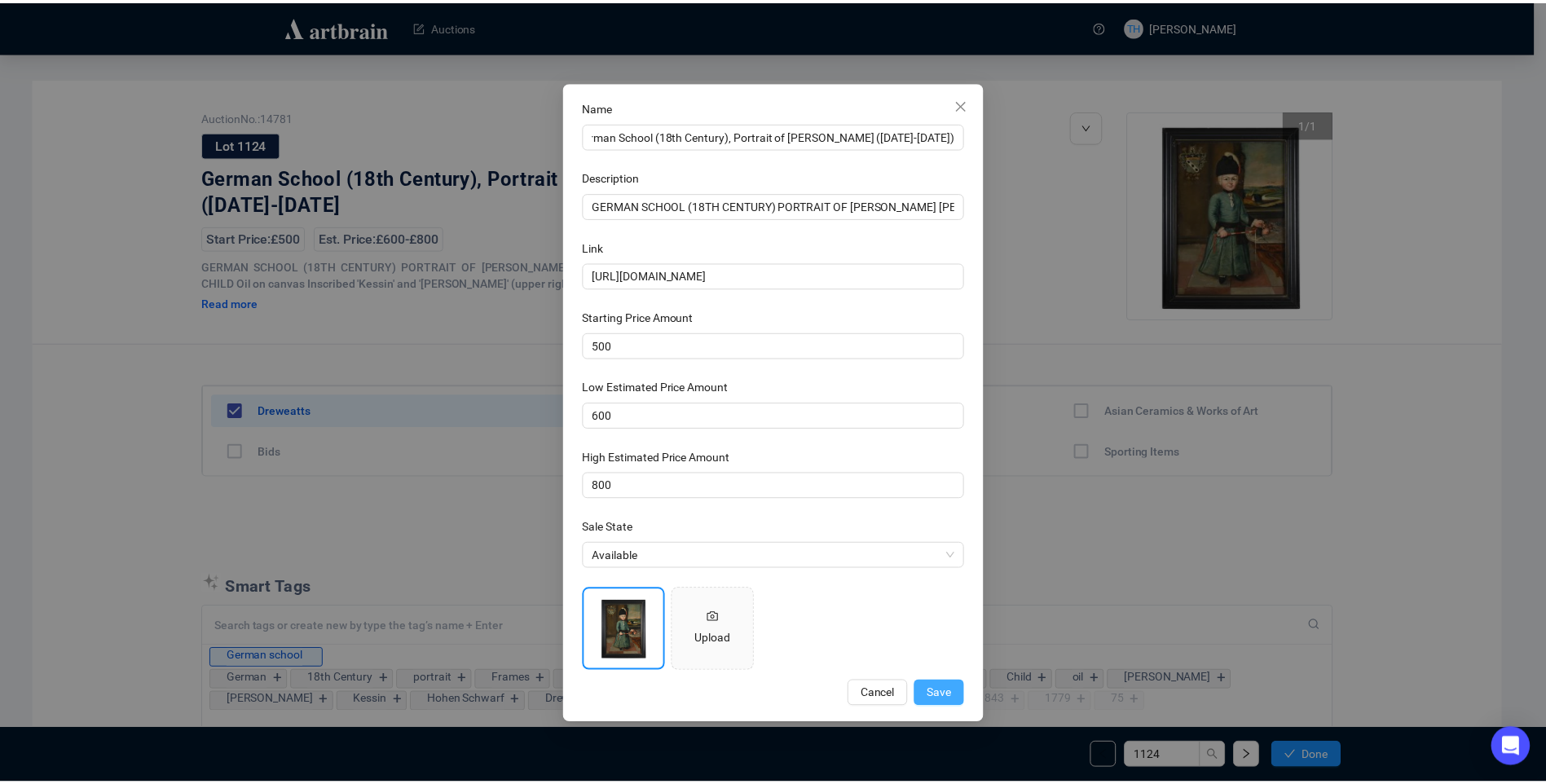
scroll to position [0, 0]
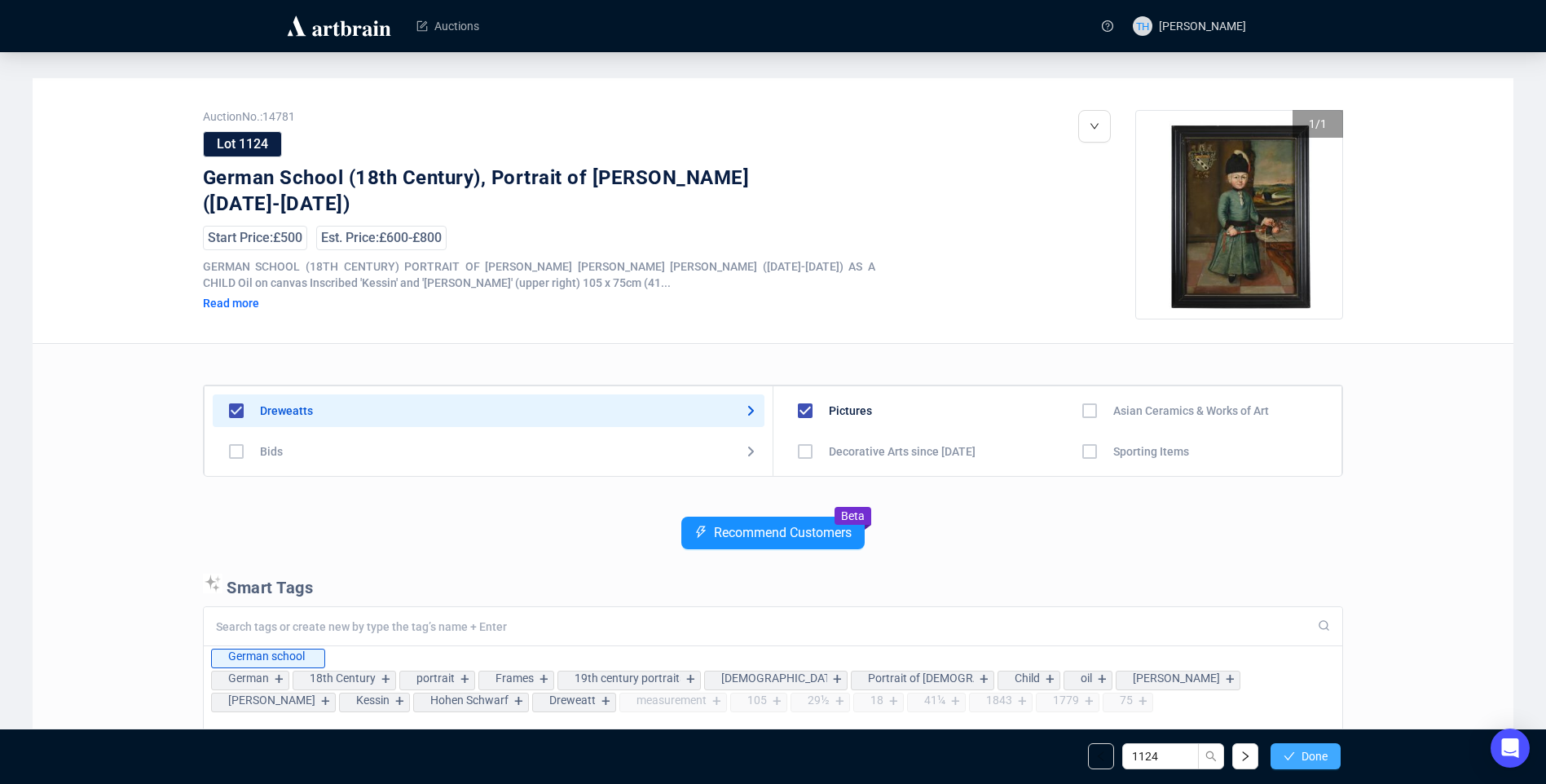
click at [1322, 754] on span "Done" at bounding box center [1315, 755] width 26 height 13
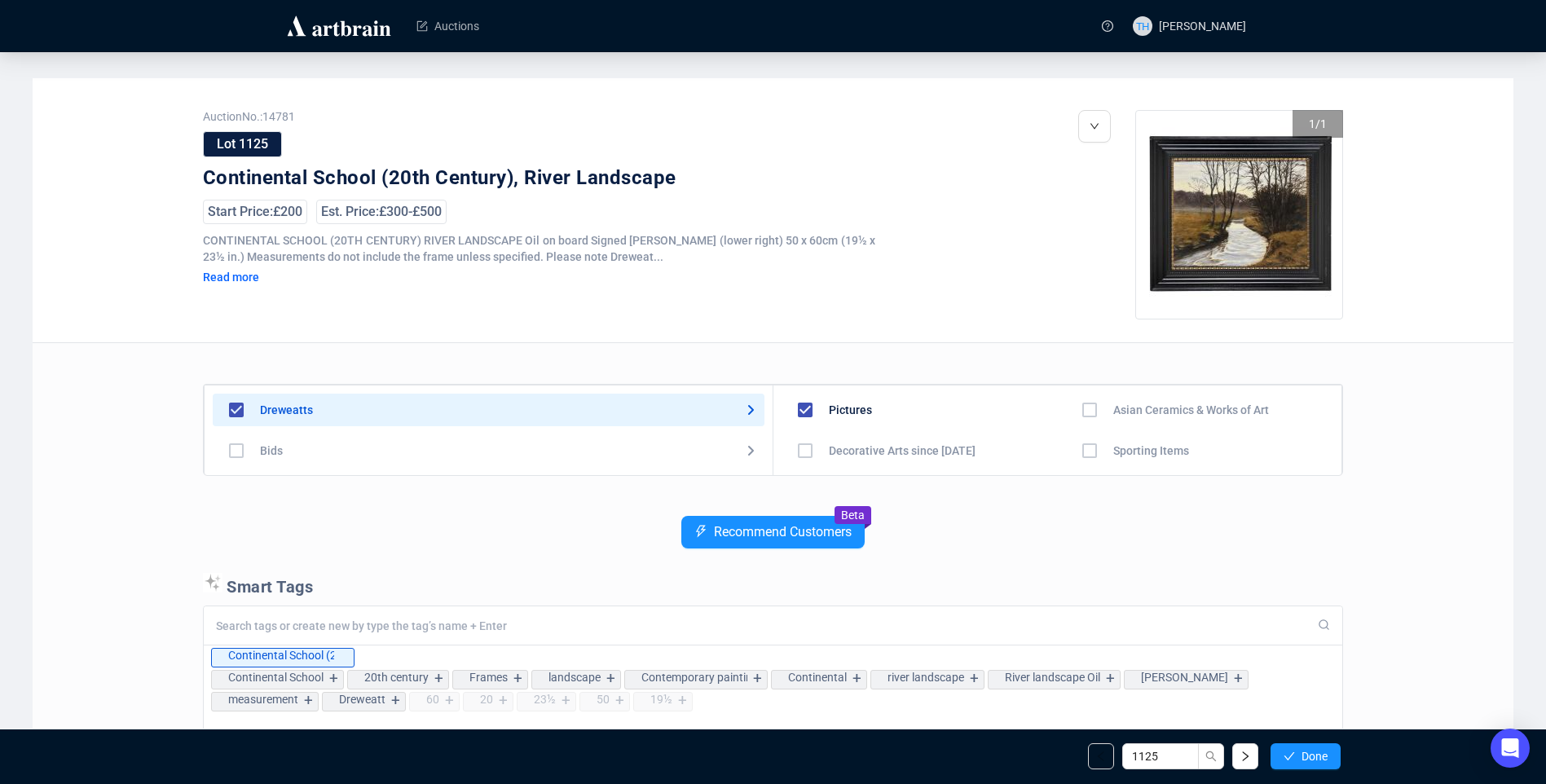
click at [1322, 754] on span "Done" at bounding box center [1315, 755] width 26 height 13
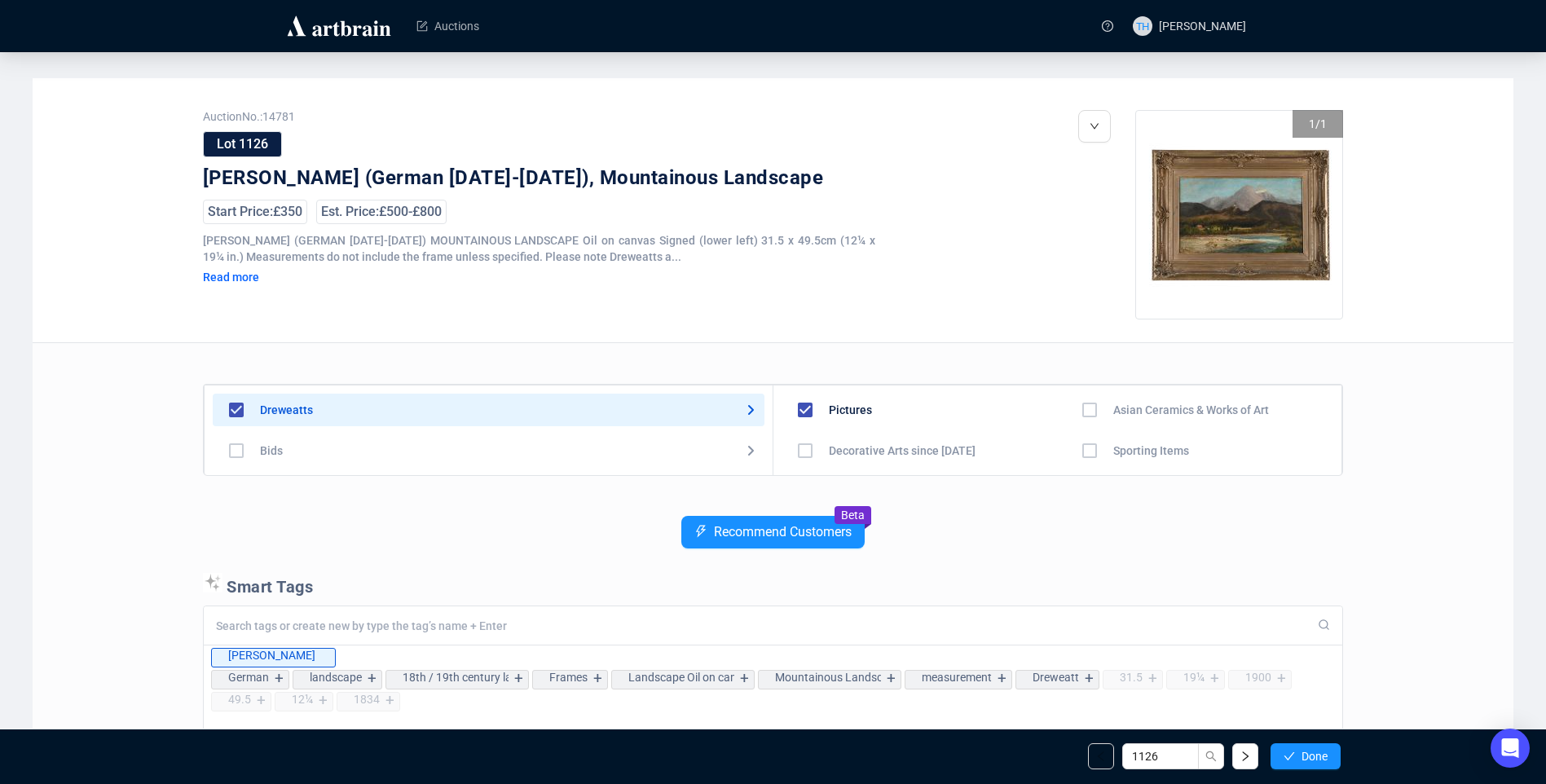
click at [1322, 754] on span "Done" at bounding box center [1315, 755] width 26 height 13
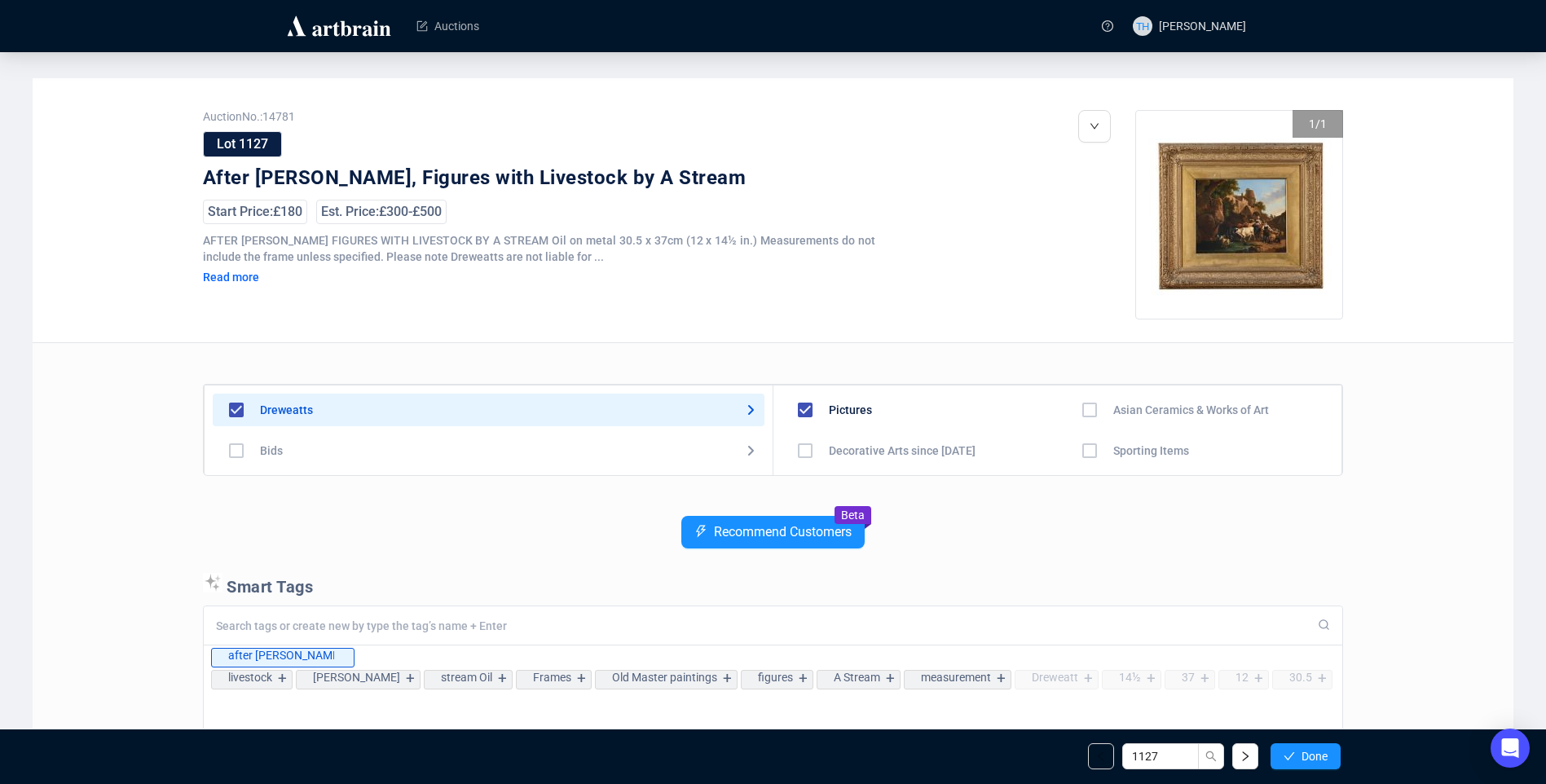
click at [1322, 754] on span "Done" at bounding box center [1315, 755] width 26 height 13
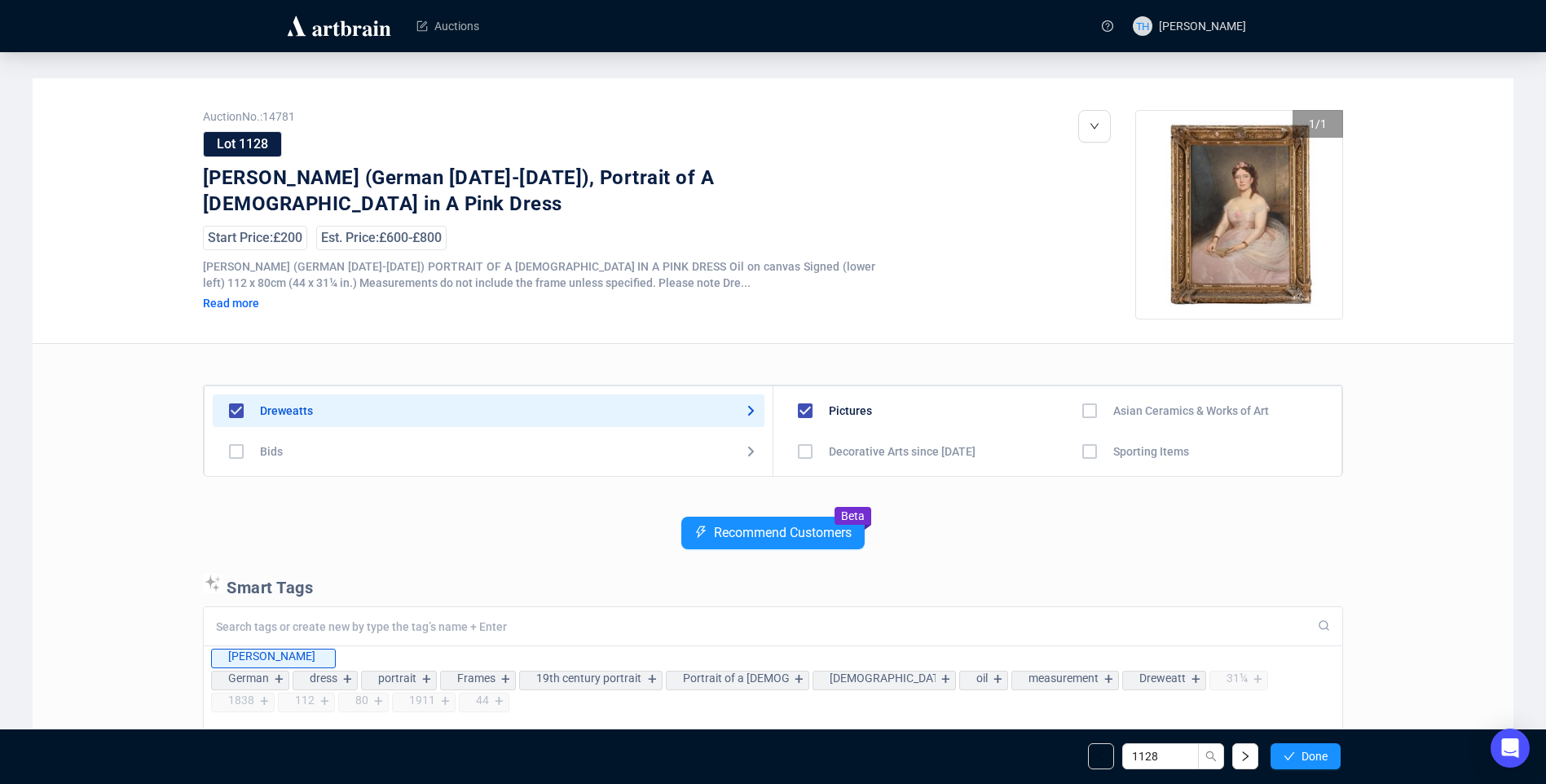
click at [1322, 754] on span "Done" at bounding box center [1315, 755] width 26 height 13
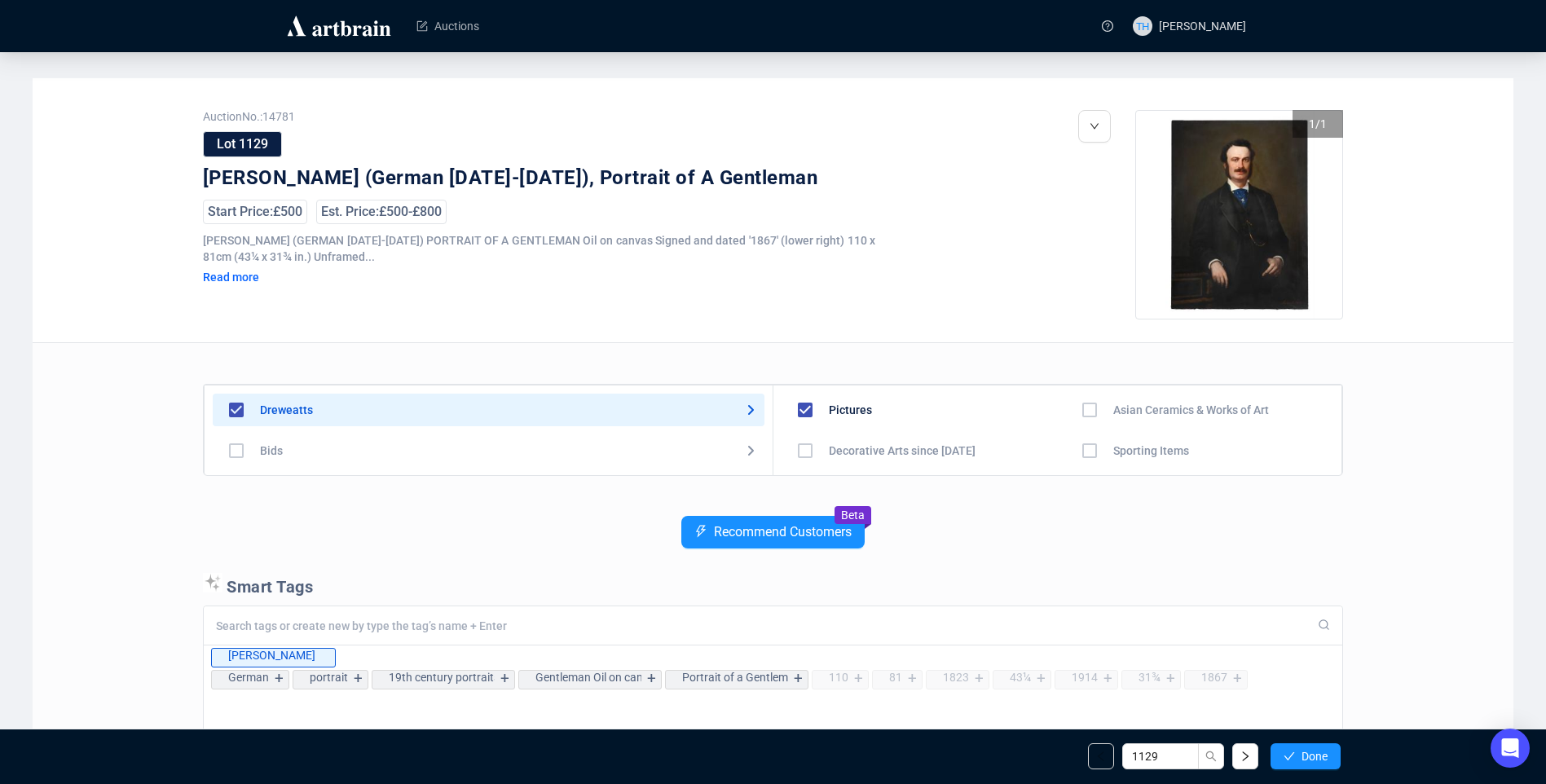
click at [1322, 754] on span "Done" at bounding box center [1315, 755] width 26 height 13
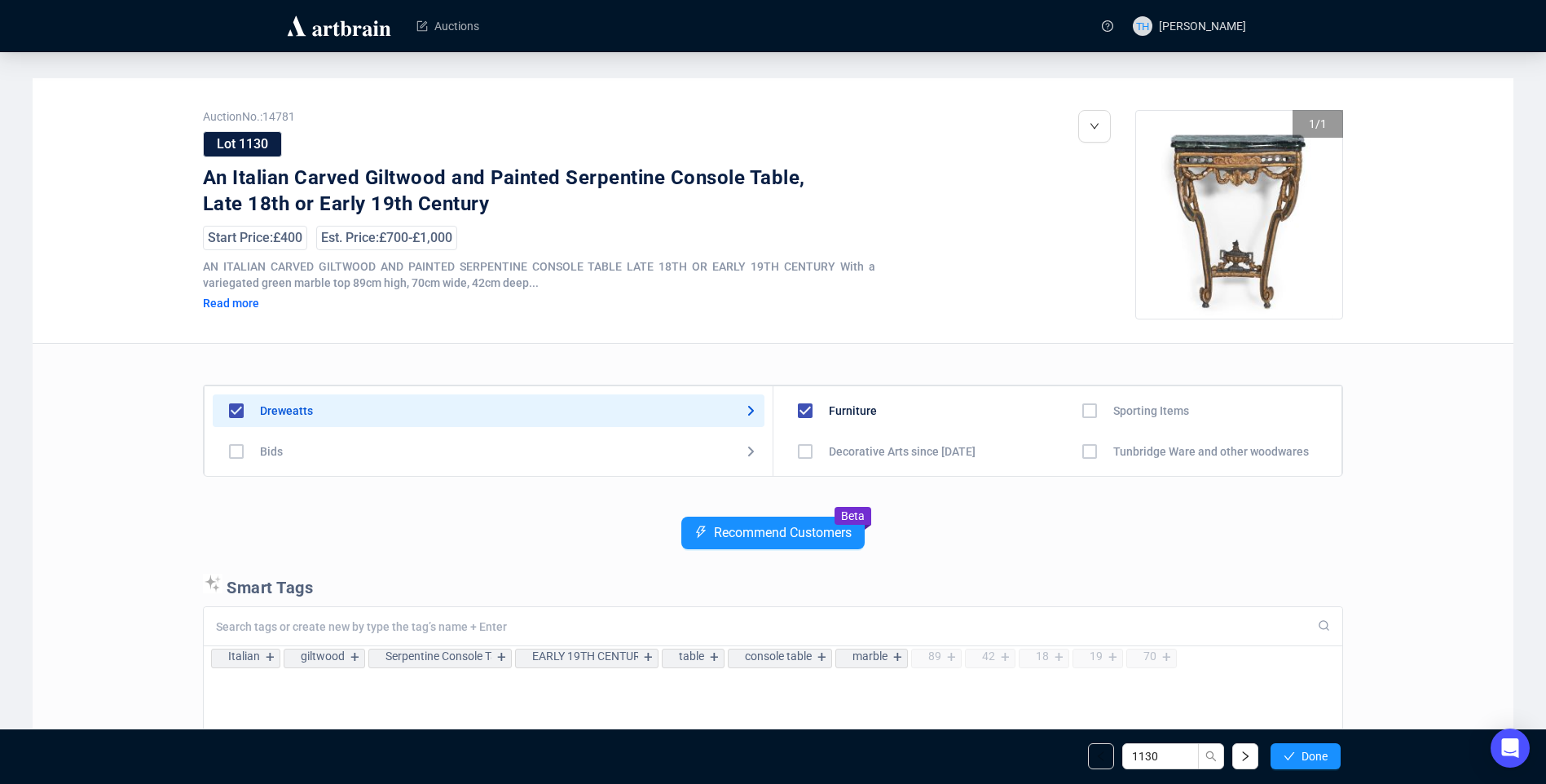
click at [1322, 754] on span "Done" at bounding box center [1315, 755] width 26 height 13
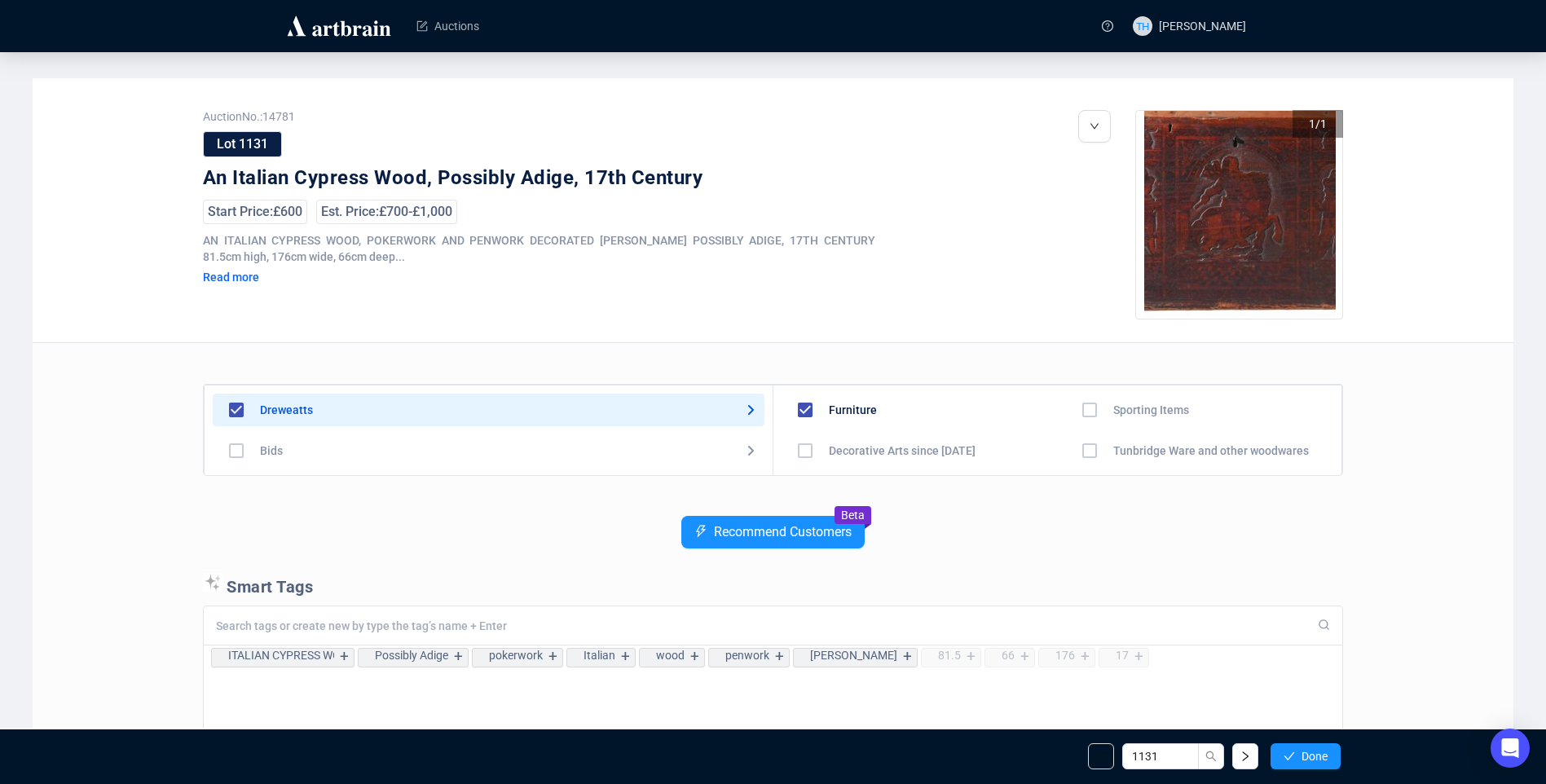
click at [1322, 754] on span "Done" at bounding box center [1315, 755] width 26 height 13
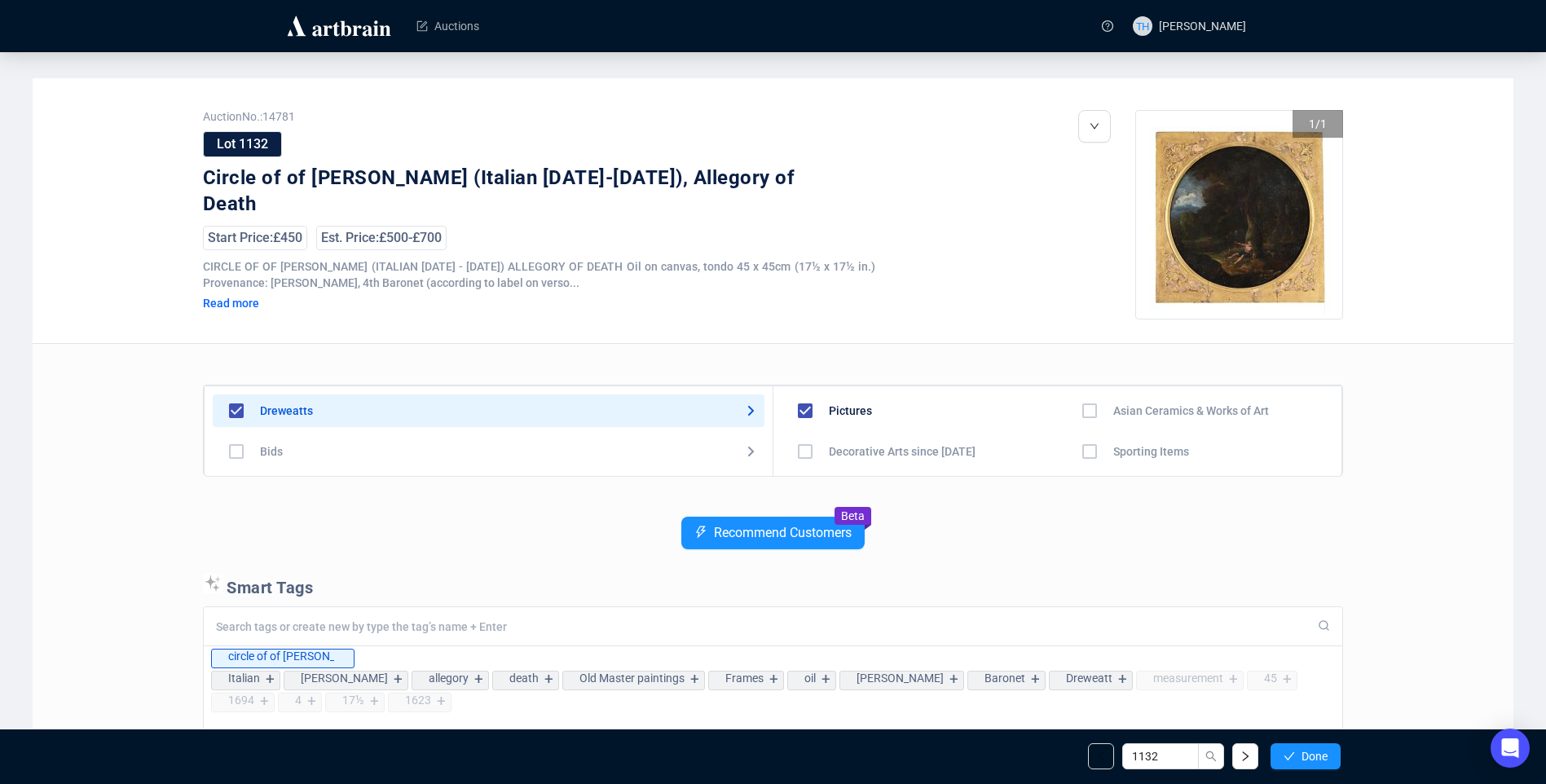
click at [1322, 754] on span "Done" at bounding box center [1315, 755] width 26 height 13
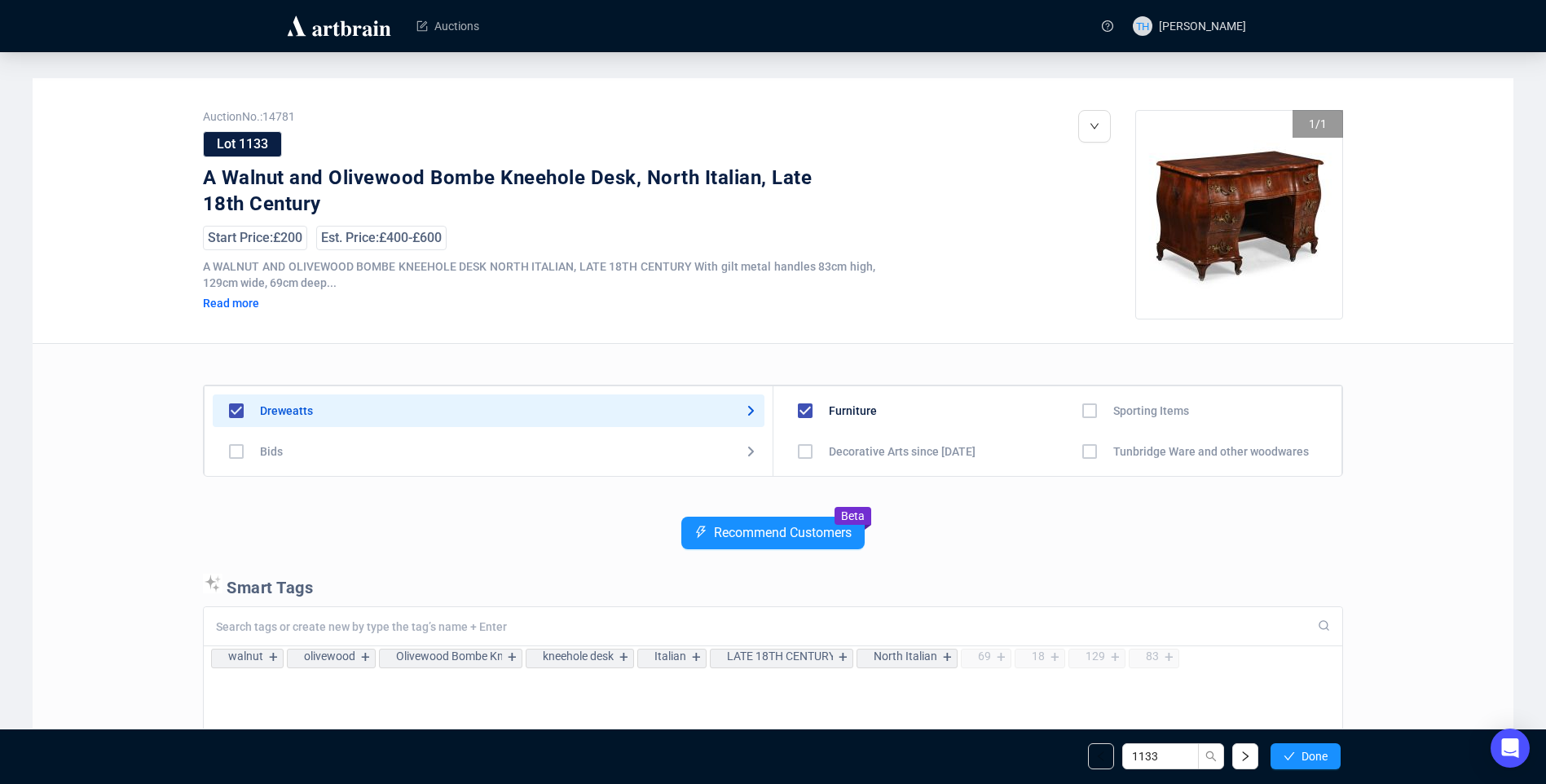
click at [1322, 754] on span "Done" at bounding box center [1315, 755] width 26 height 13
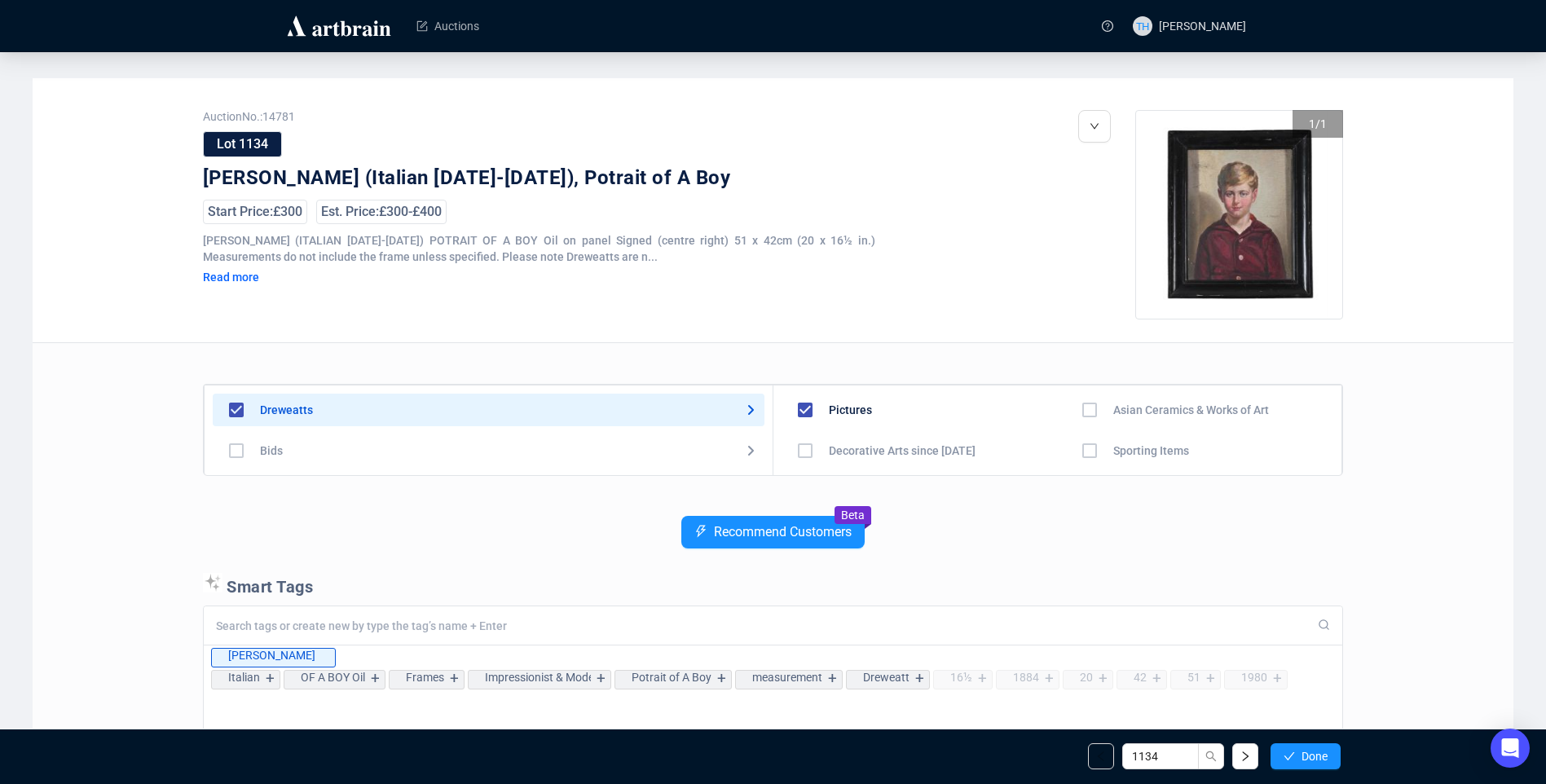
click at [1322, 754] on span "Done" at bounding box center [1315, 755] width 26 height 13
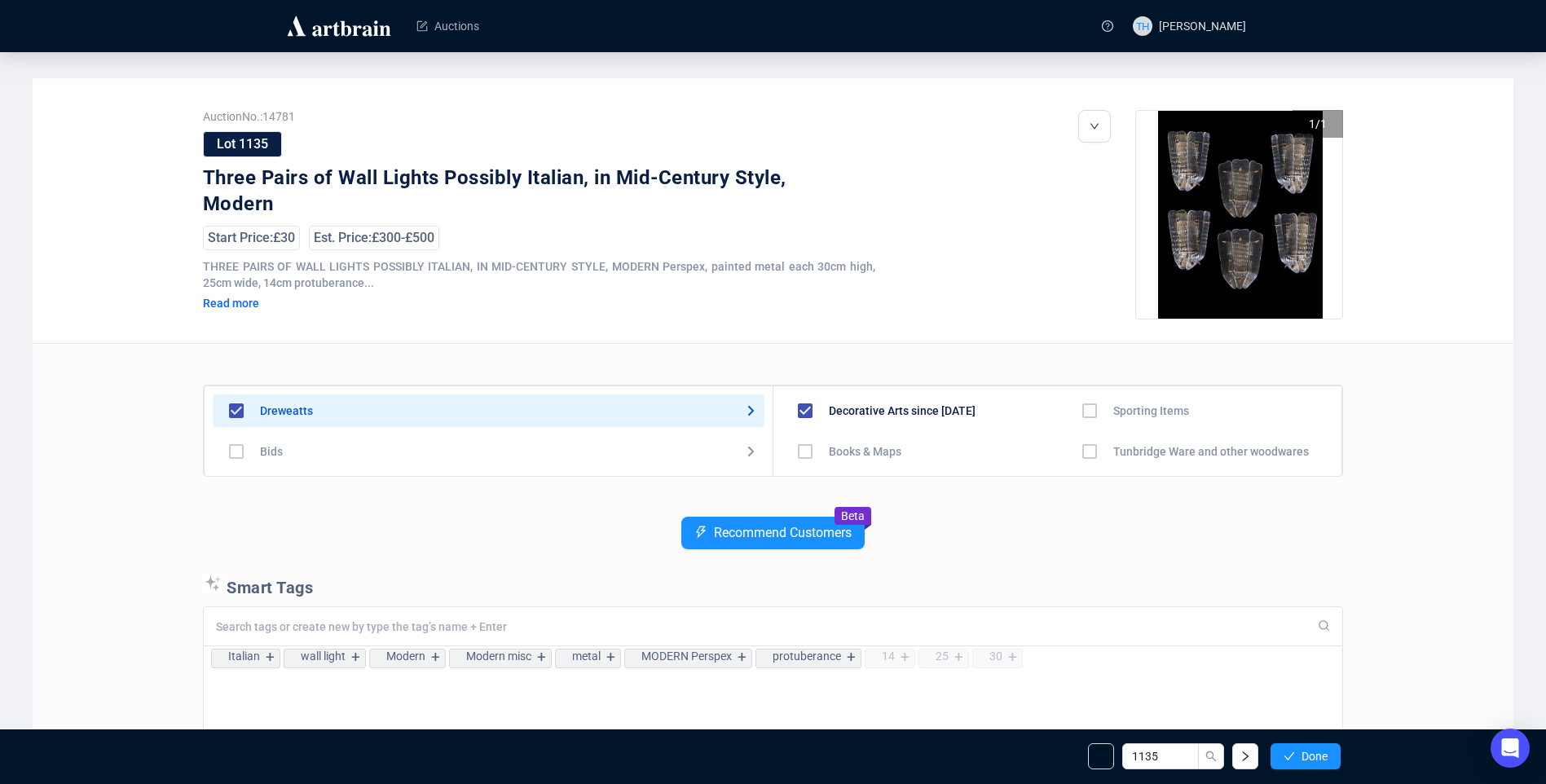
click at [1322, 754] on span "Done" at bounding box center [1315, 755] width 26 height 13
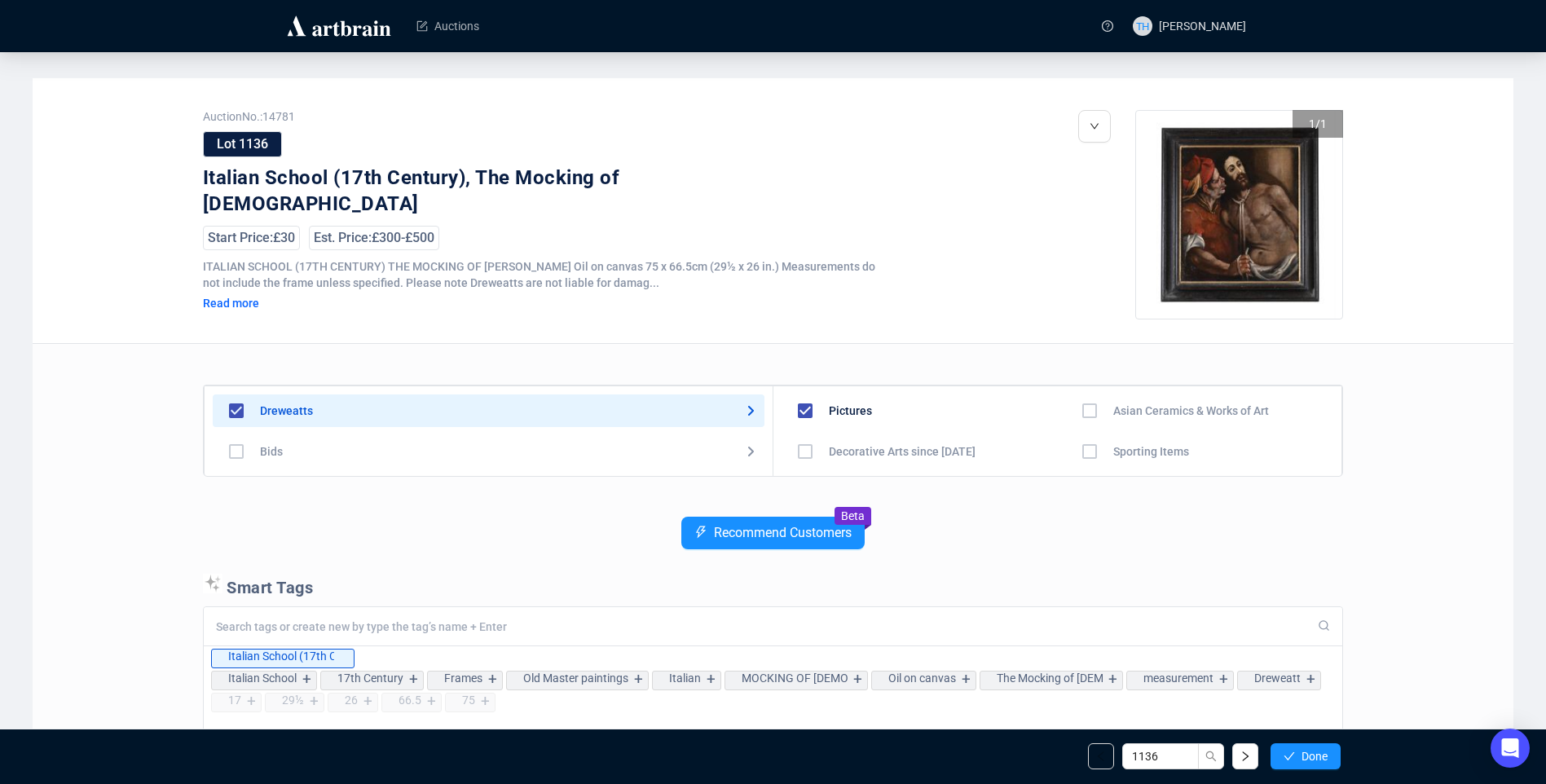
click at [1322, 754] on span "Done" at bounding box center [1315, 755] width 26 height 13
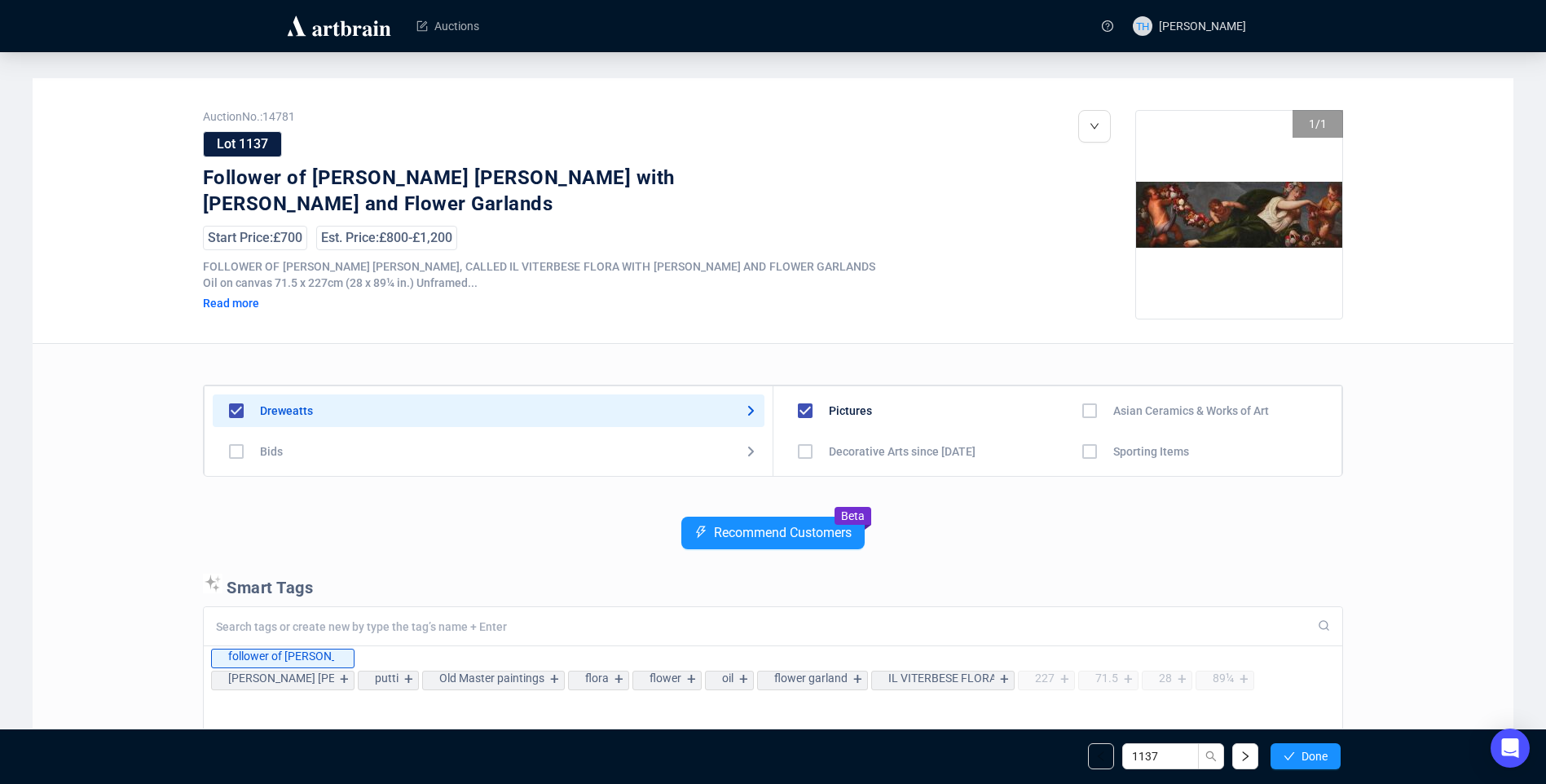
click at [1322, 754] on span "Done" at bounding box center [1315, 755] width 26 height 13
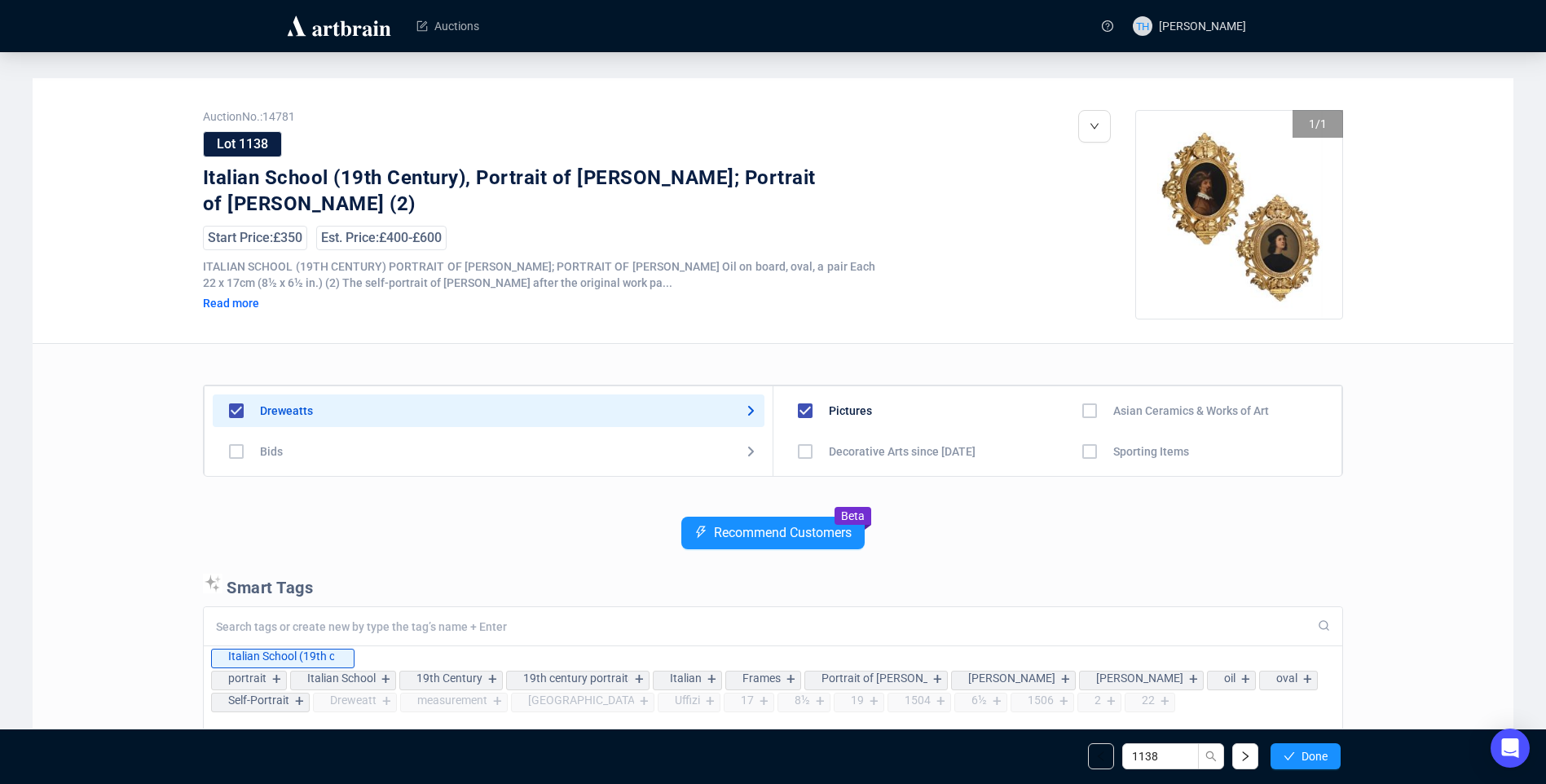
click at [1322, 754] on span "Done" at bounding box center [1315, 755] width 26 height 13
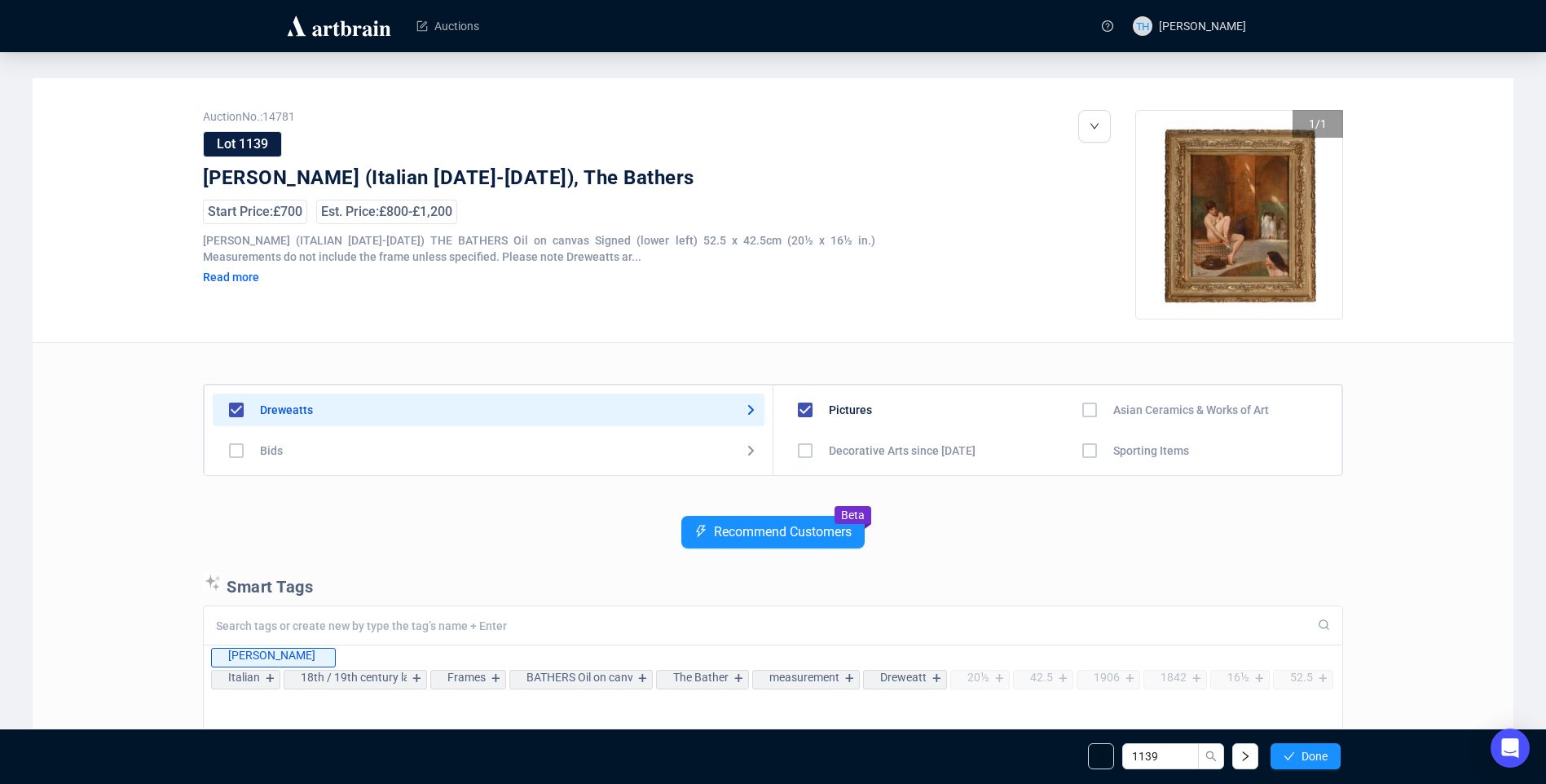
click at [1322, 754] on span "Done" at bounding box center [1315, 755] width 26 height 13
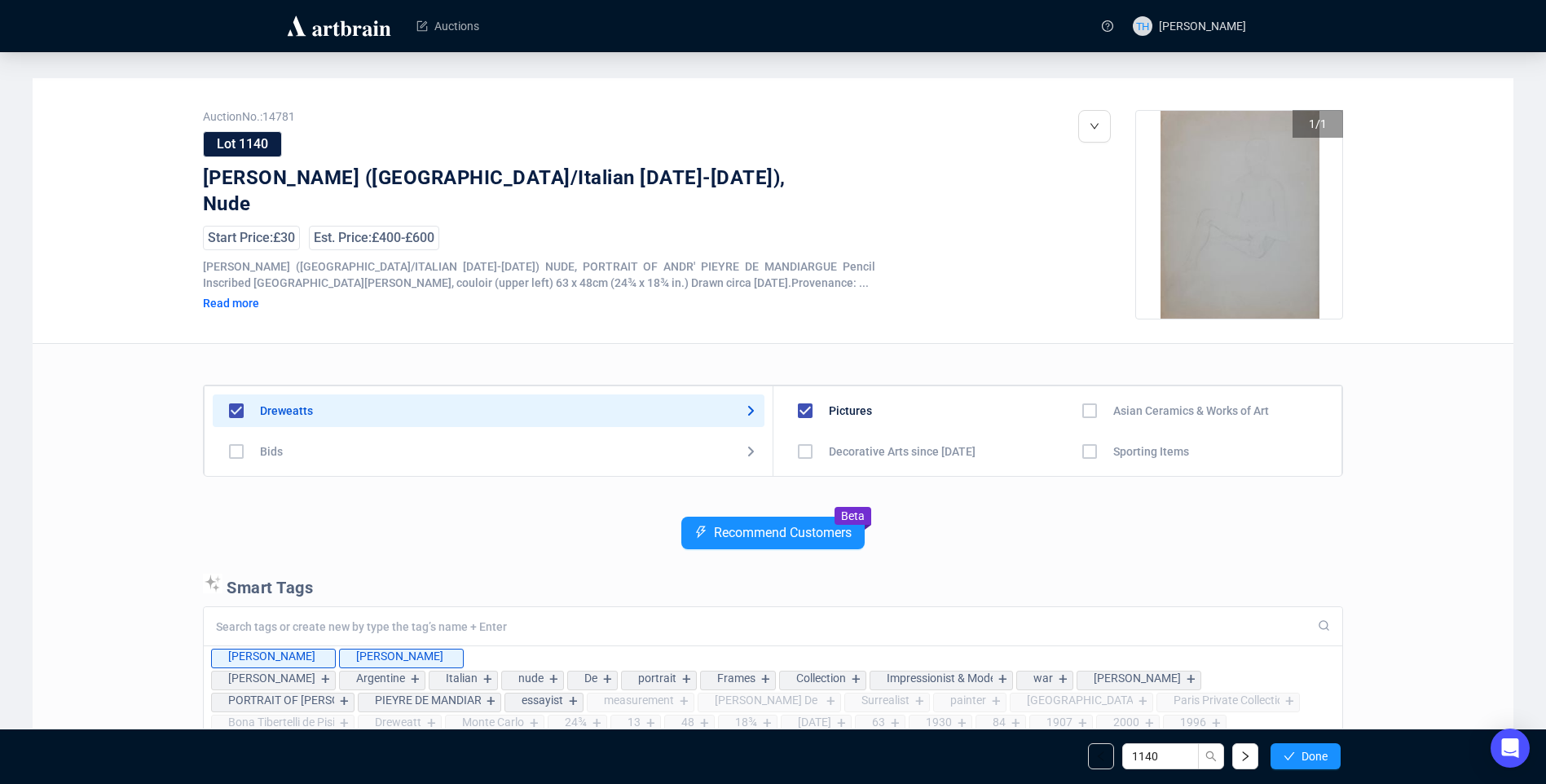
click at [1322, 754] on span "Done" at bounding box center [1315, 755] width 26 height 13
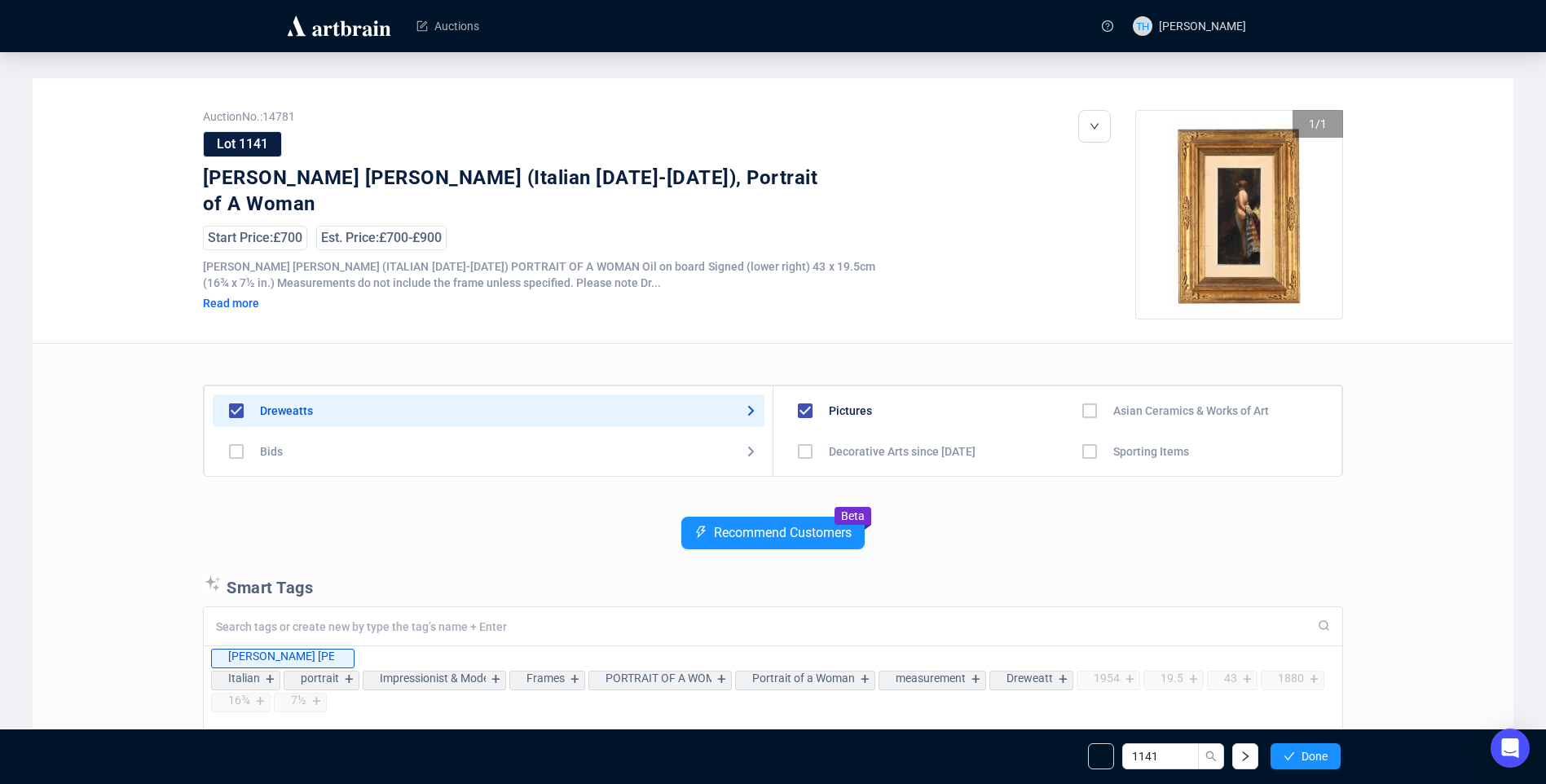
click at [1322, 754] on span "Done" at bounding box center [1315, 755] width 26 height 13
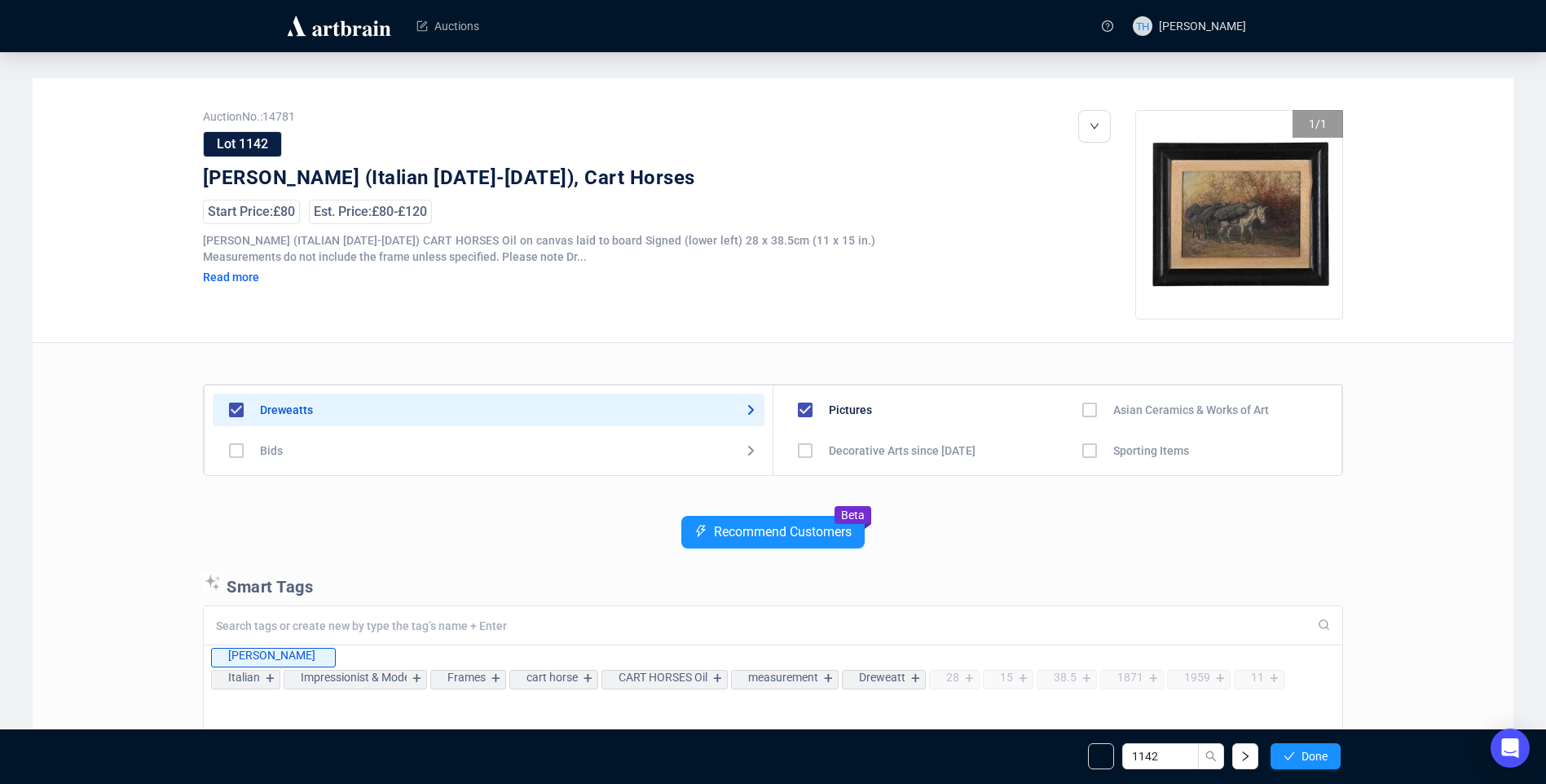
click at [1322, 754] on span "Done" at bounding box center [1315, 755] width 26 height 13
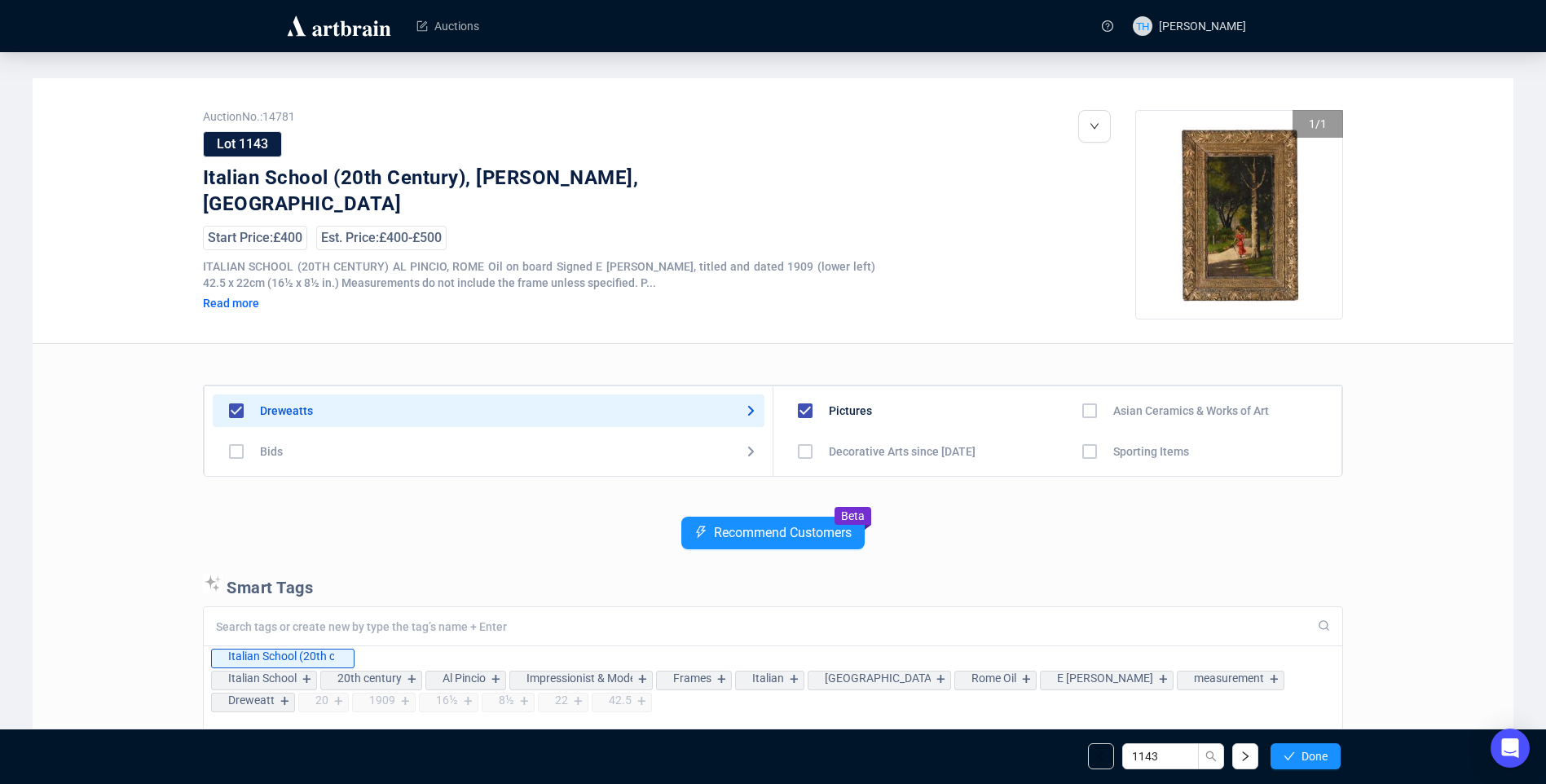
click at [1322, 754] on span "Done" at bounding box center [1315, 755] width 26 height 13
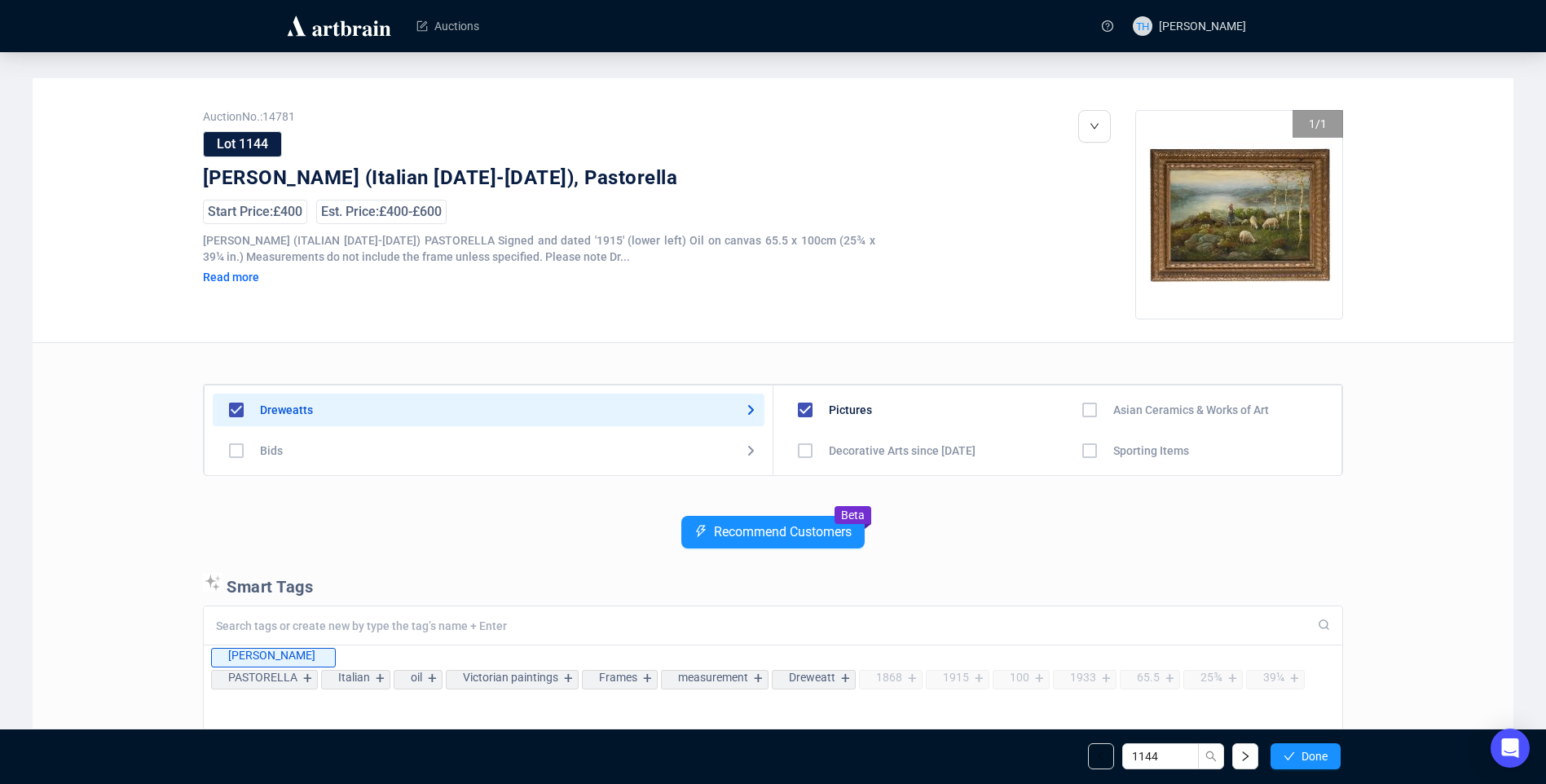
click at [1322, 754] on span "Done" at bounding box center [1315, 755] width 26 height 13
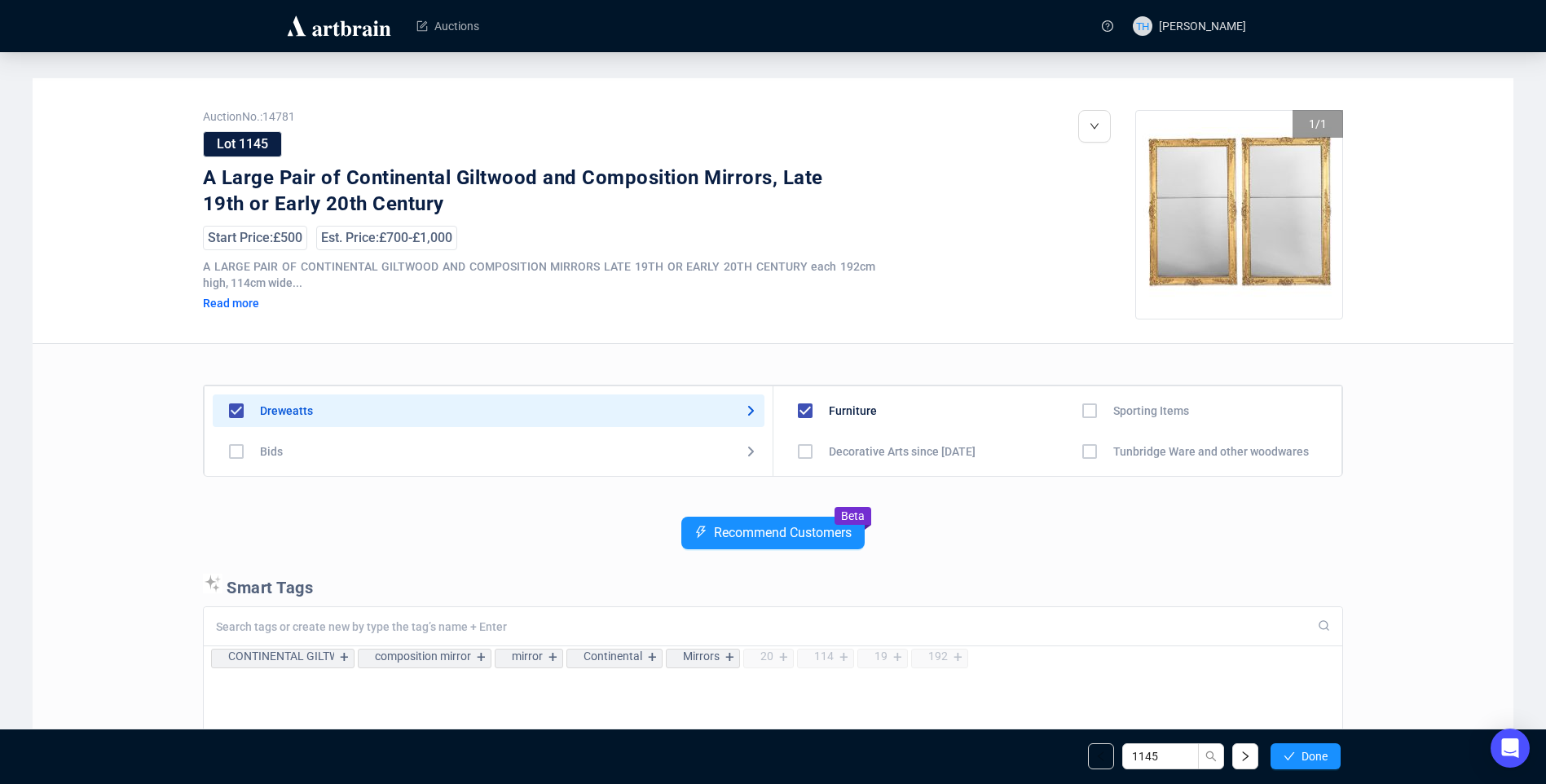
click at [1322, 754] on span "Done" at bounding box center [1315, 755] width 26 height 13
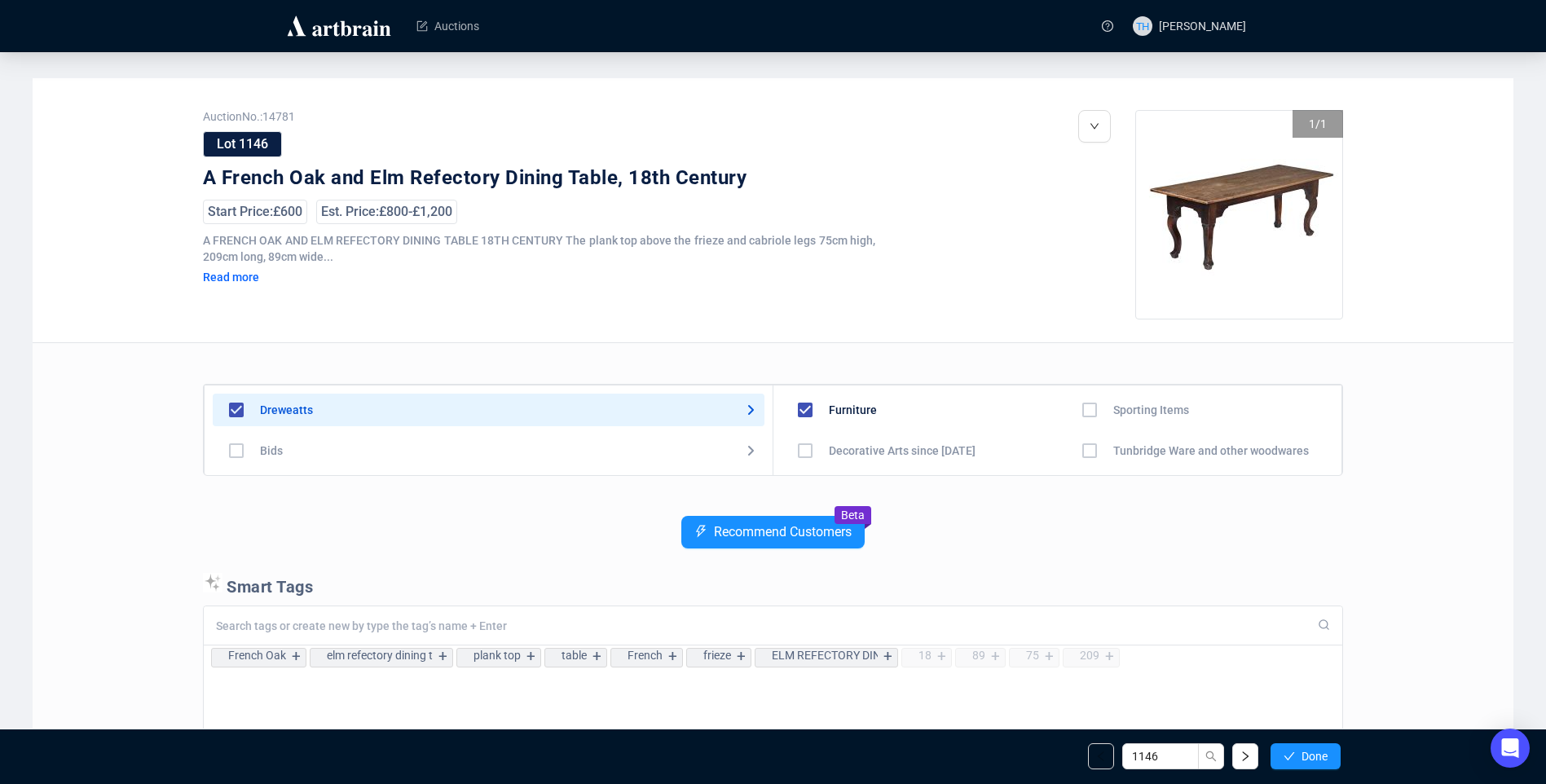
click at [1322, 754] on span "Done" at bounding box center [1315, 755] width 26 height 13
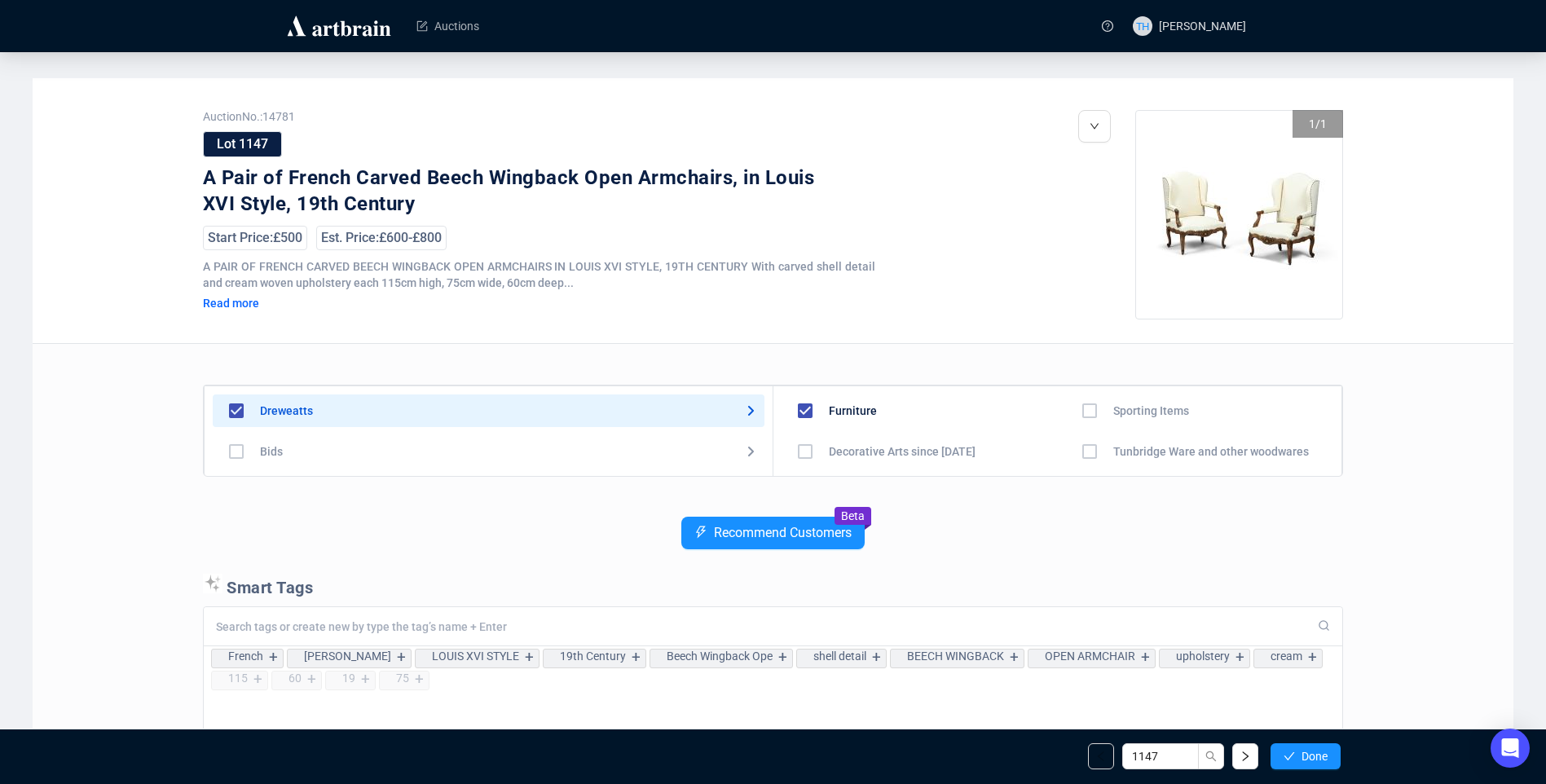
click at [1322, 754] on span "Done" at bounding box center [1315, 755] width 26 height 13
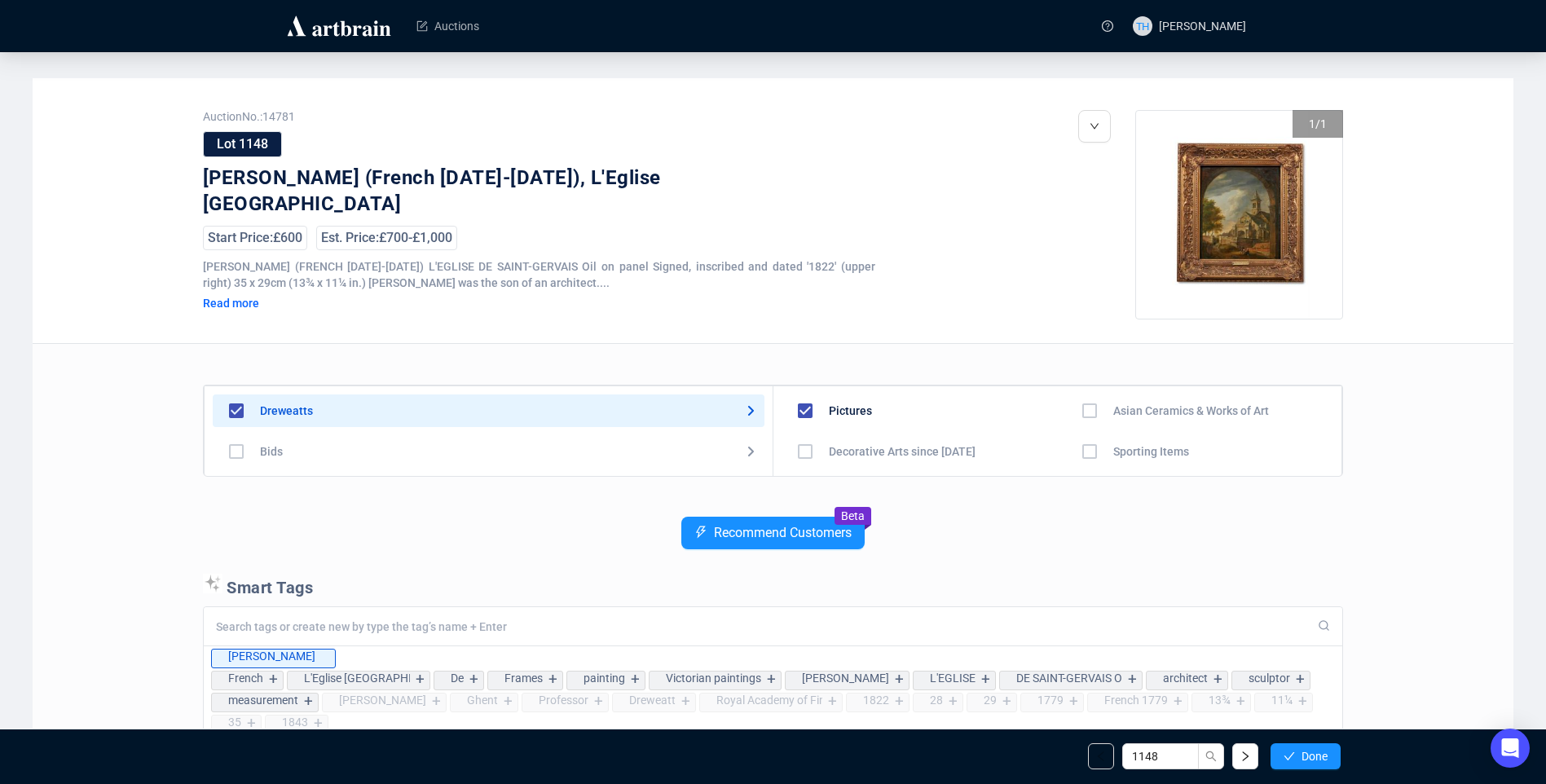
click at [1322, 754] on span "Done" at bounding box center [1315, 755] width 26 height 13
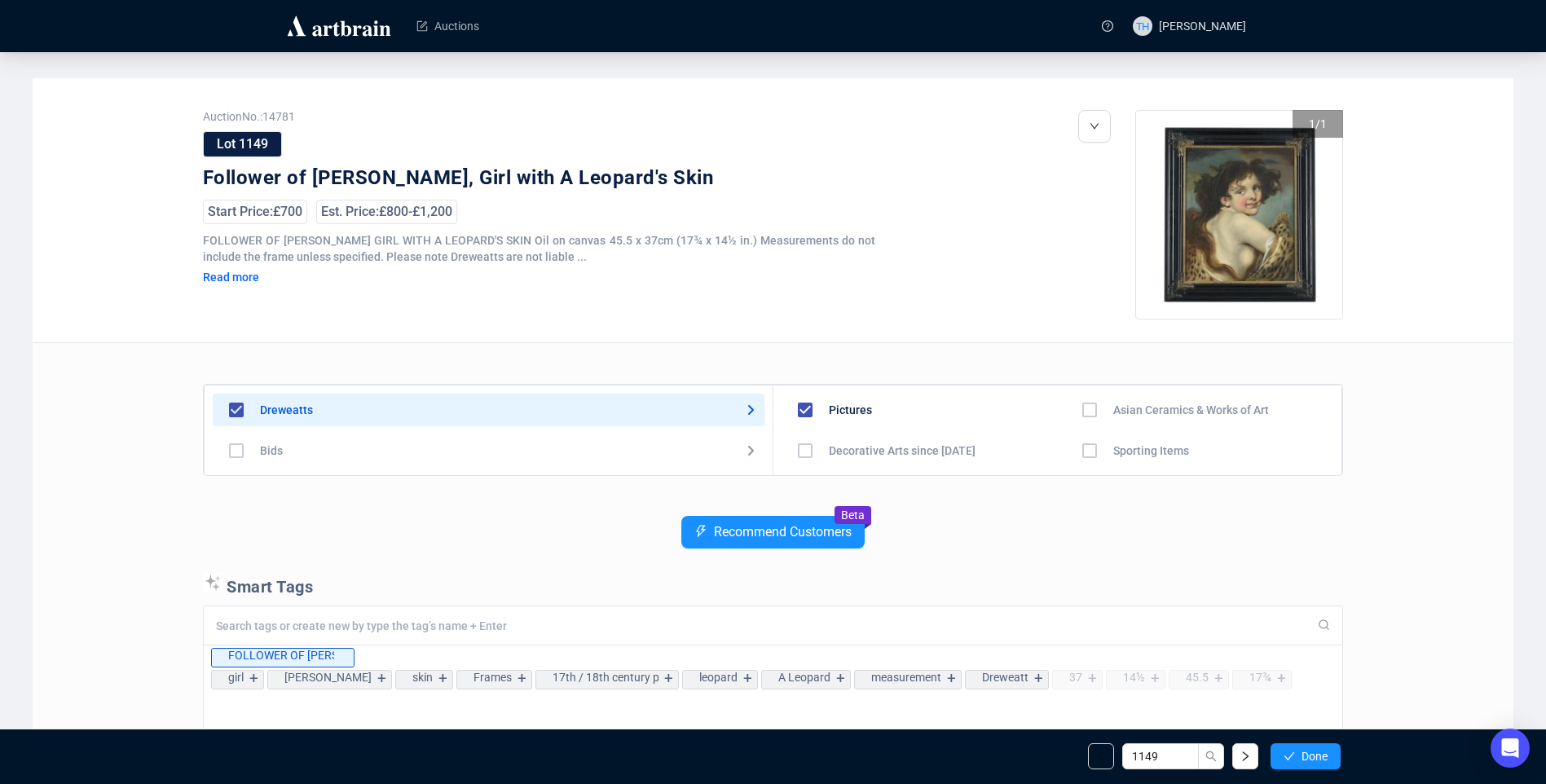
click at [1322, 754] on span "Done" at bounding box center [1315, 755] width 26 height 13
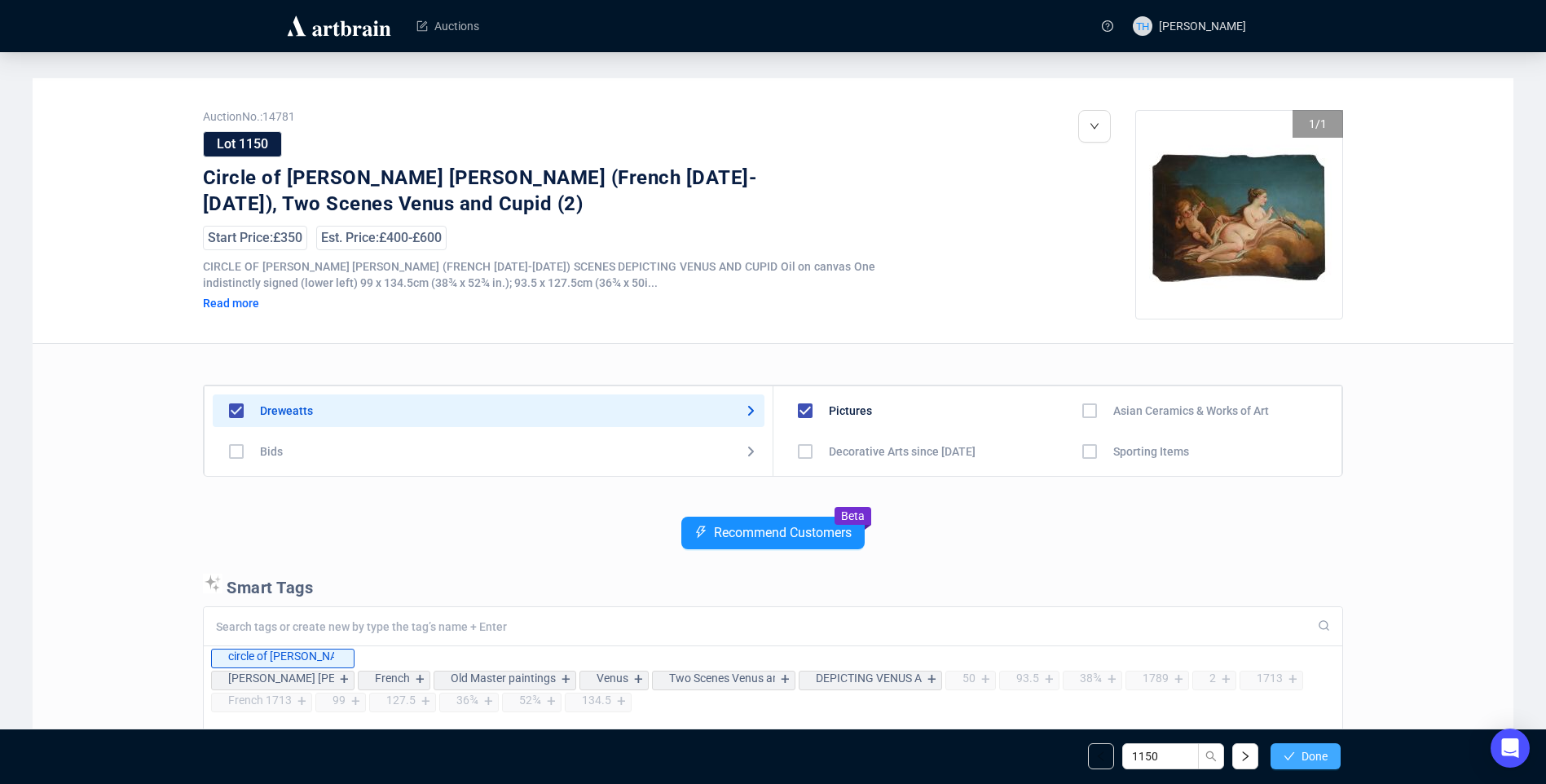
click at [1314, 750] on span "Done" at bounding box center [1315, 755] width 26 height 13
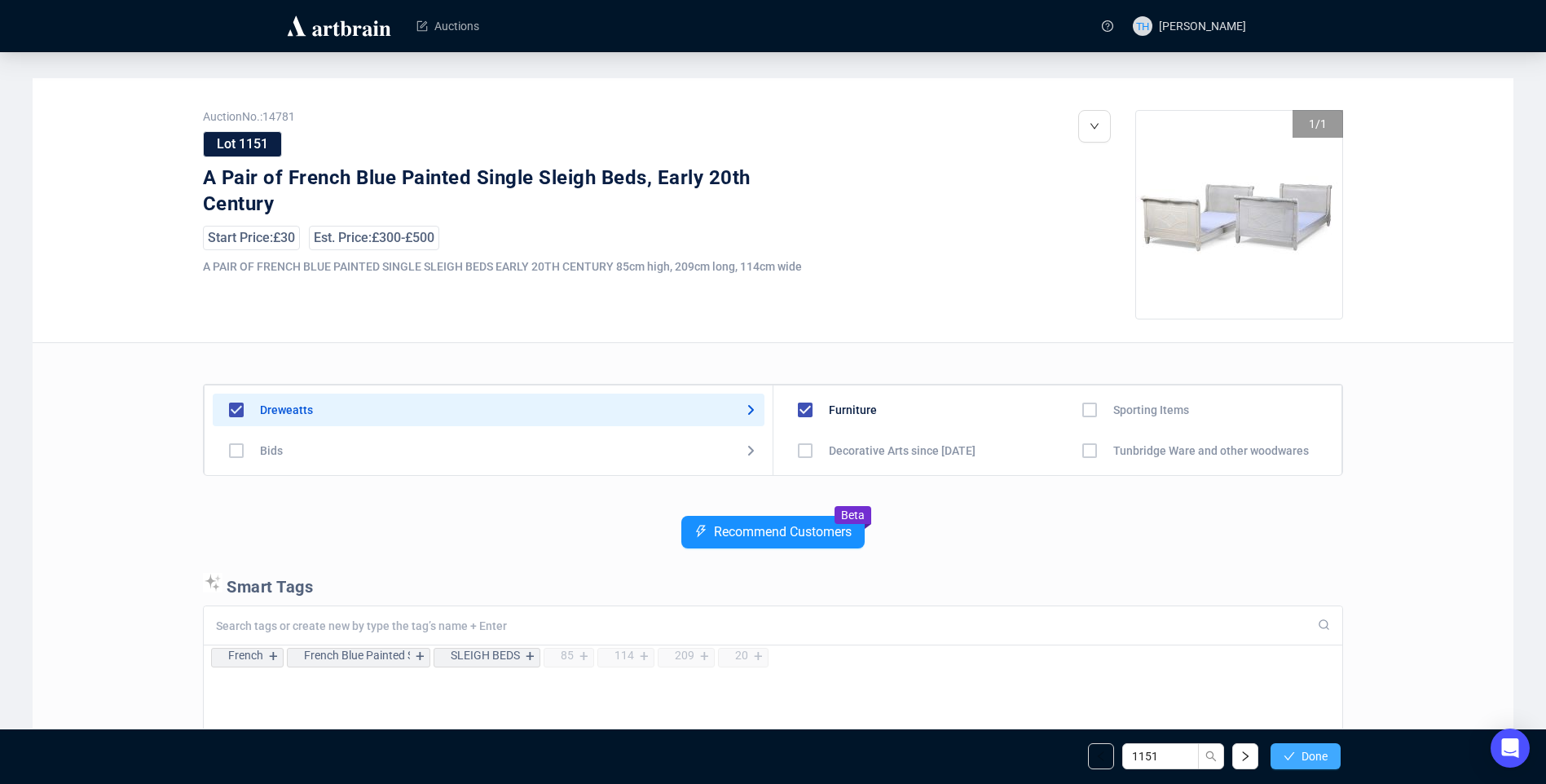
click at [1312, 752] on span "Done" at bounding box center [1315, 755] width 26 height 13
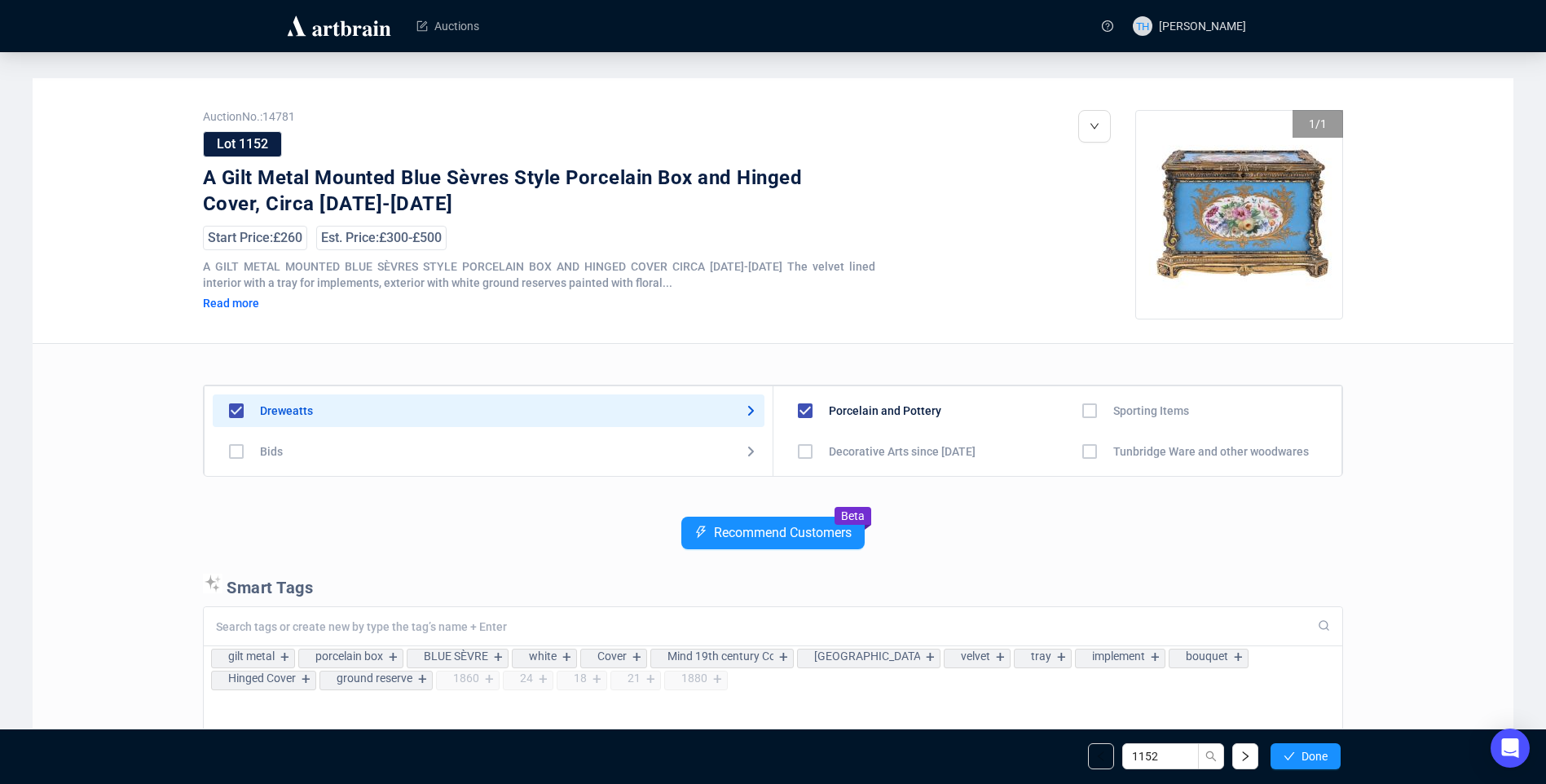
click at [1312, 752] on span "Done" at bounding box center [1315, 755] width 26 height 13
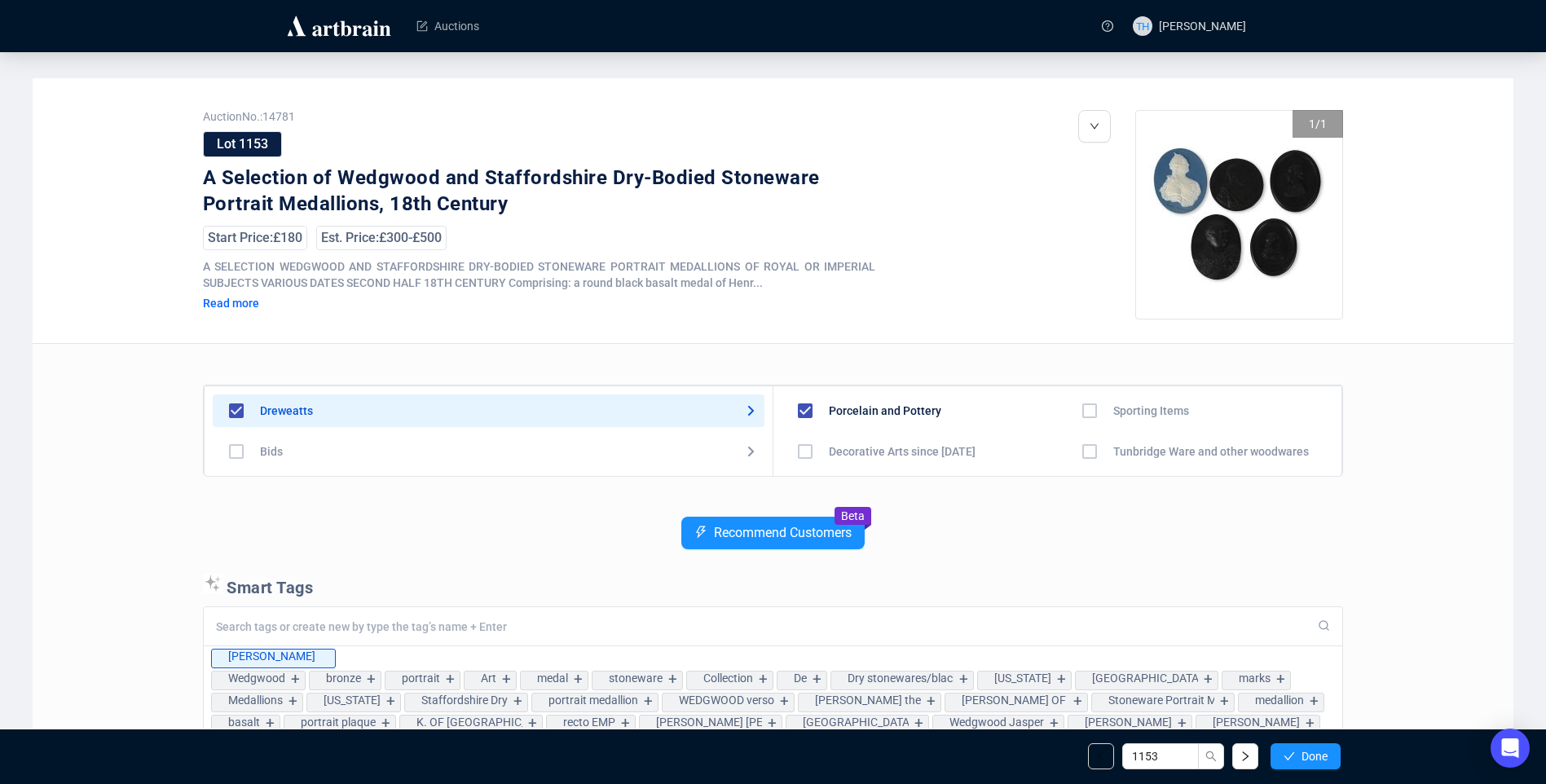
click at [1312, 752] on span "Done" at bounding box center [1315, 755] width 26 height 13
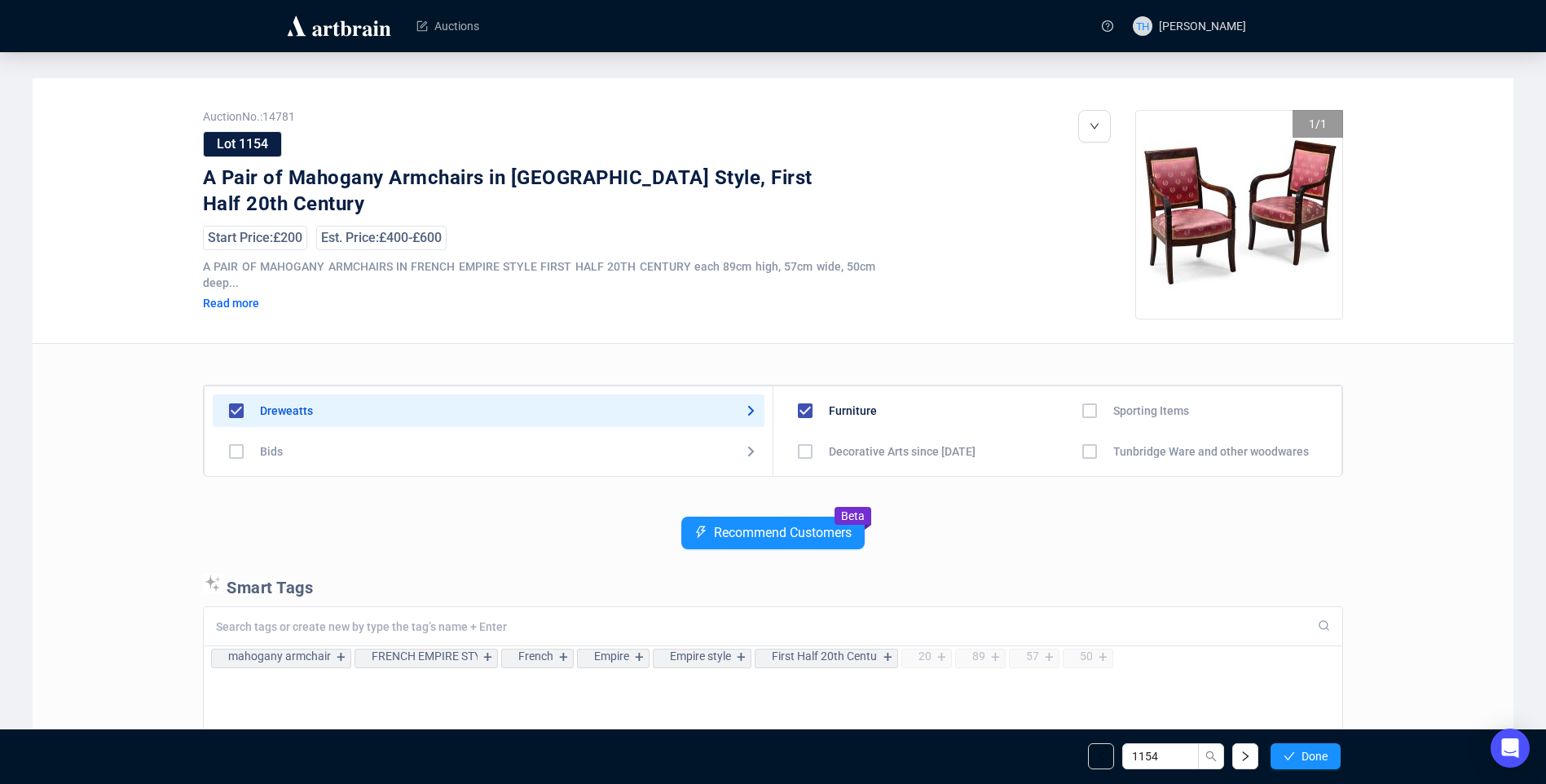
click at [1312, 752] on span "Done" at bounding box center [1315, 755] width 26 height 13
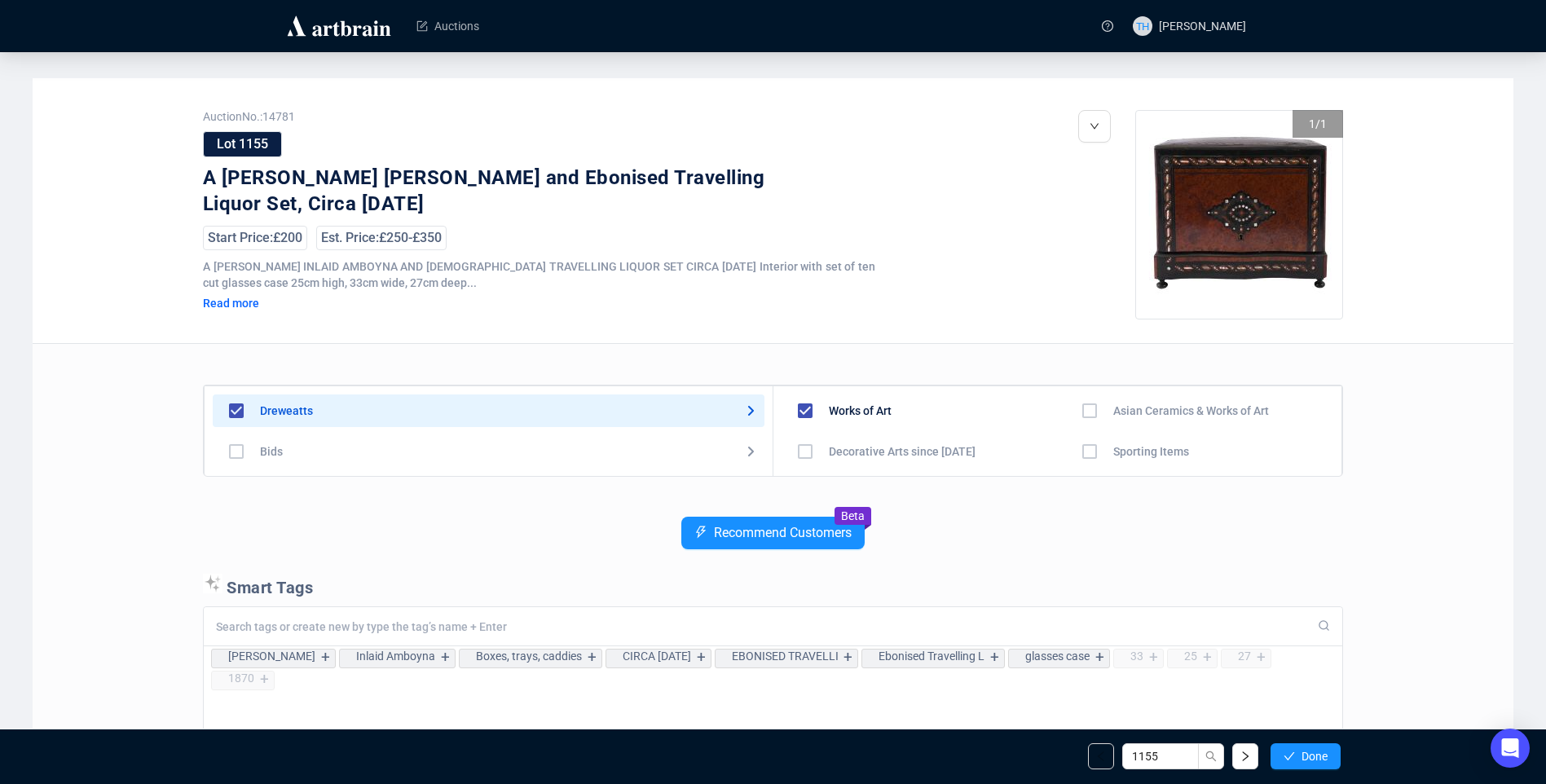
click at [1312, 752] on span "Done" at bounding box center [1315, 755] width 26 height 13
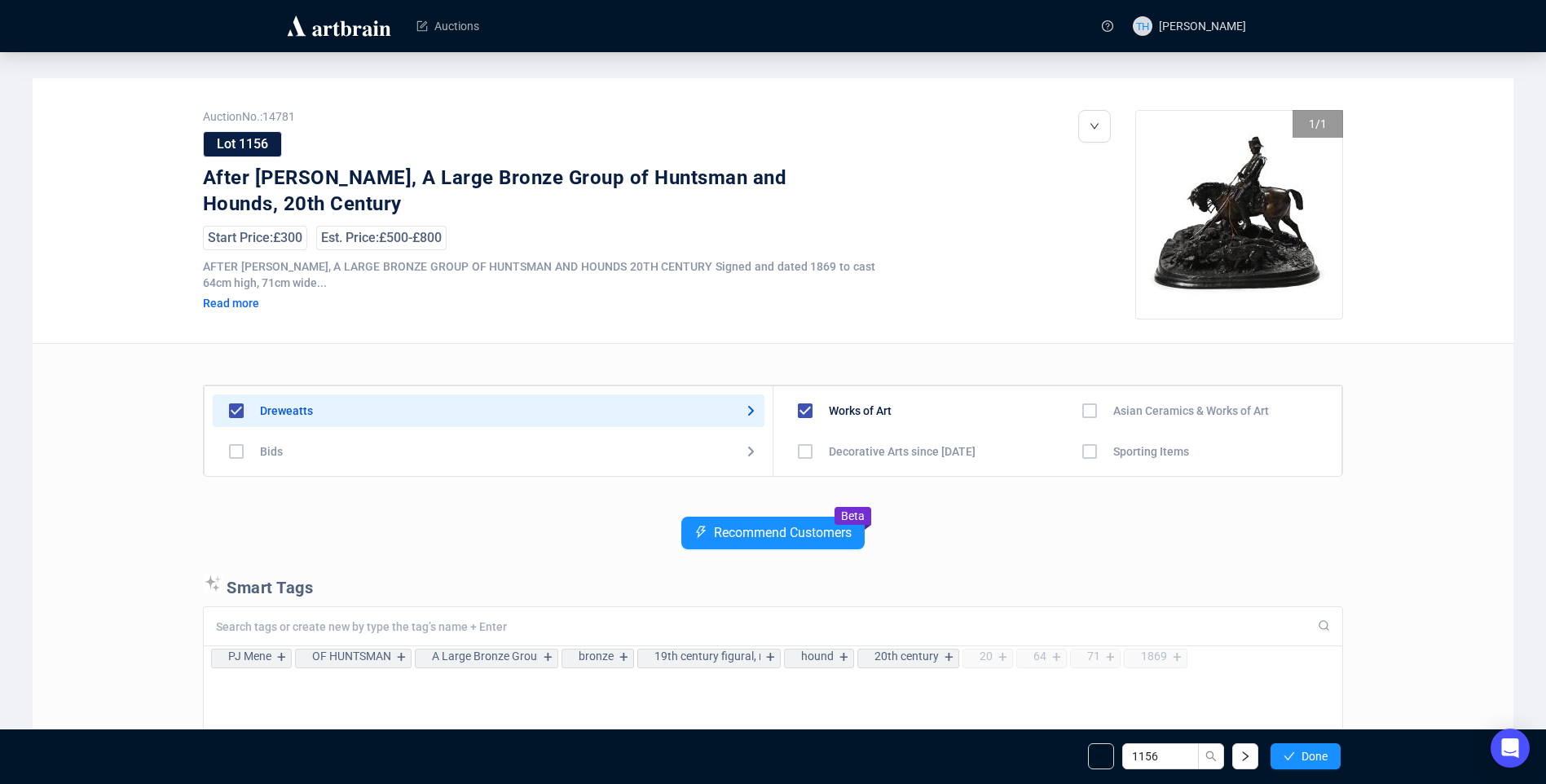
click at [1312, 752] on span "Done" at bounding box center [1315, 755] width 26 height 13
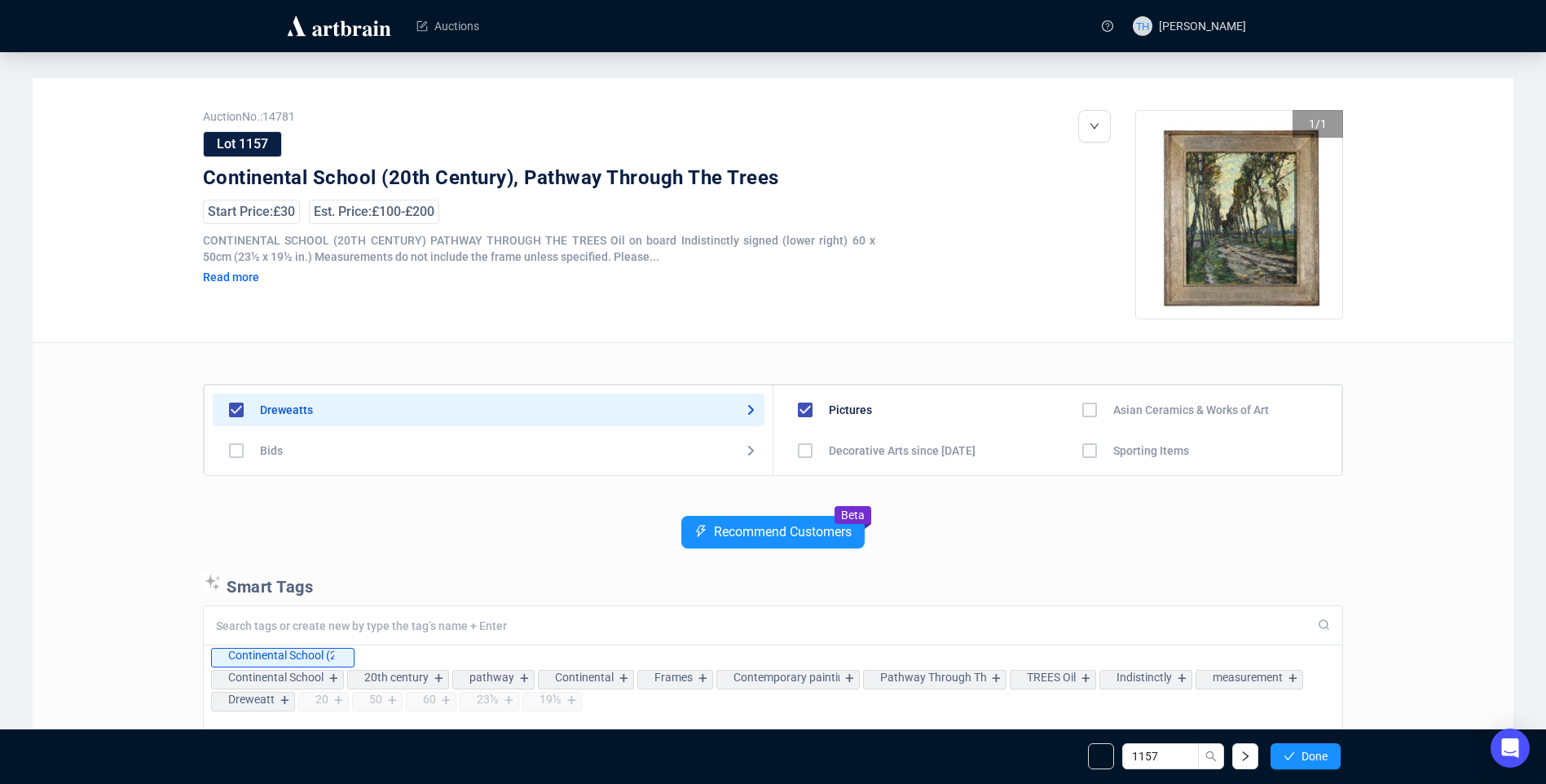
click at [1312, 752] on span "Done" at bounding box center [1315, 755] width 26 height 13
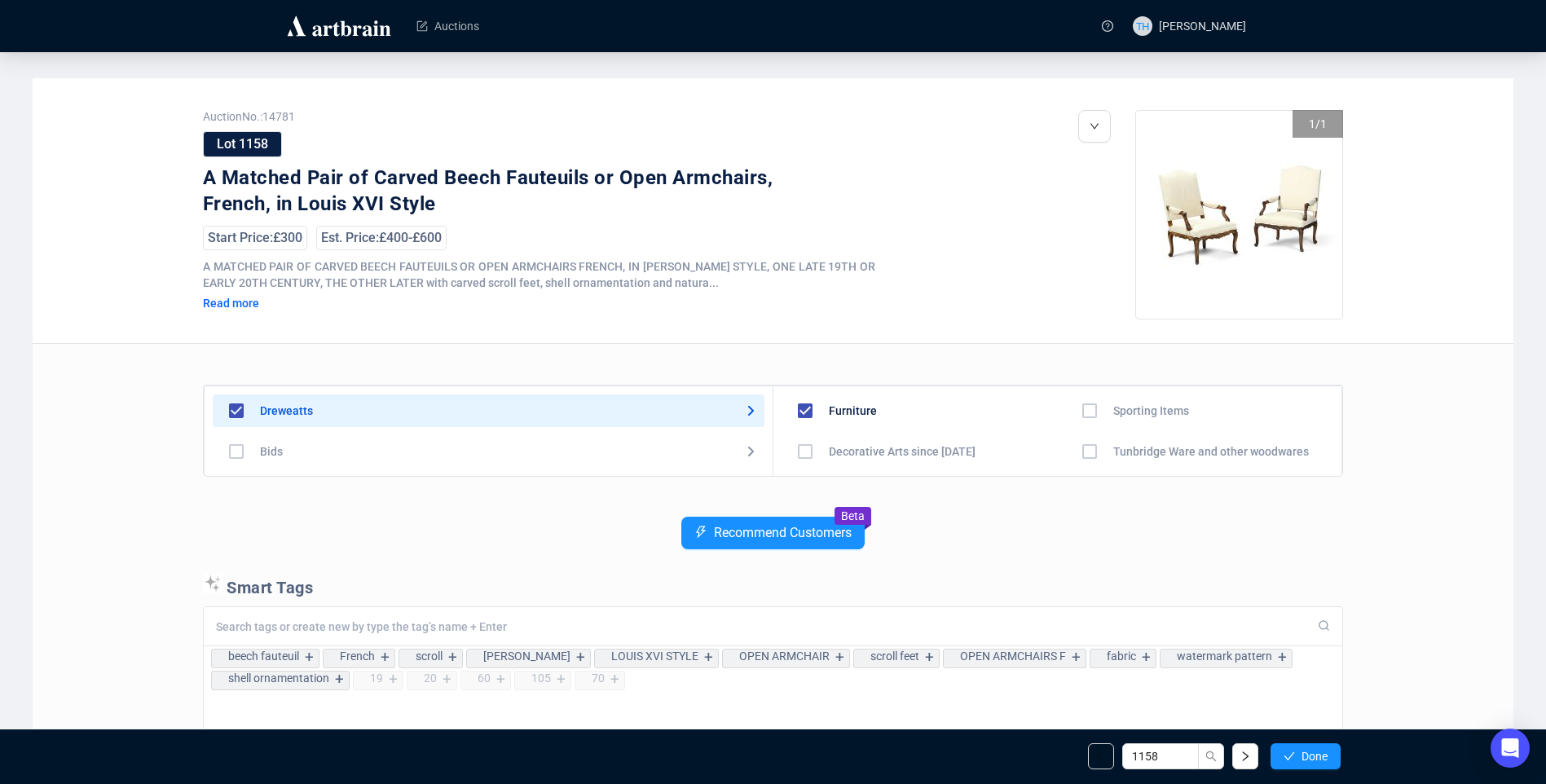
click at [1312, 752] on span "Done" at bounding box center [1315, 755] width 26 height 13
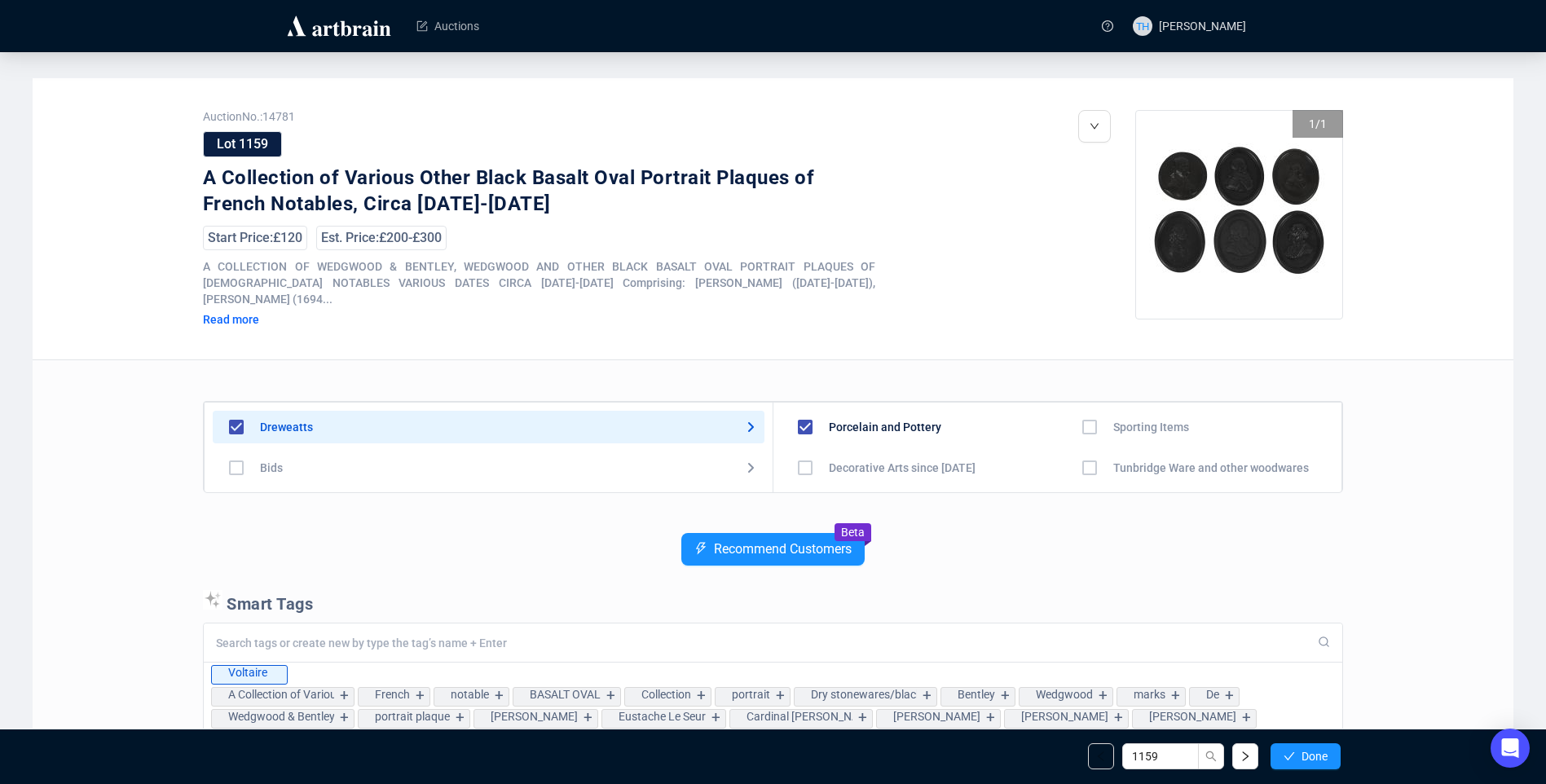
click at [1312, 752] on span "Done" at bounding box center [1315, 755] width 26 height 13
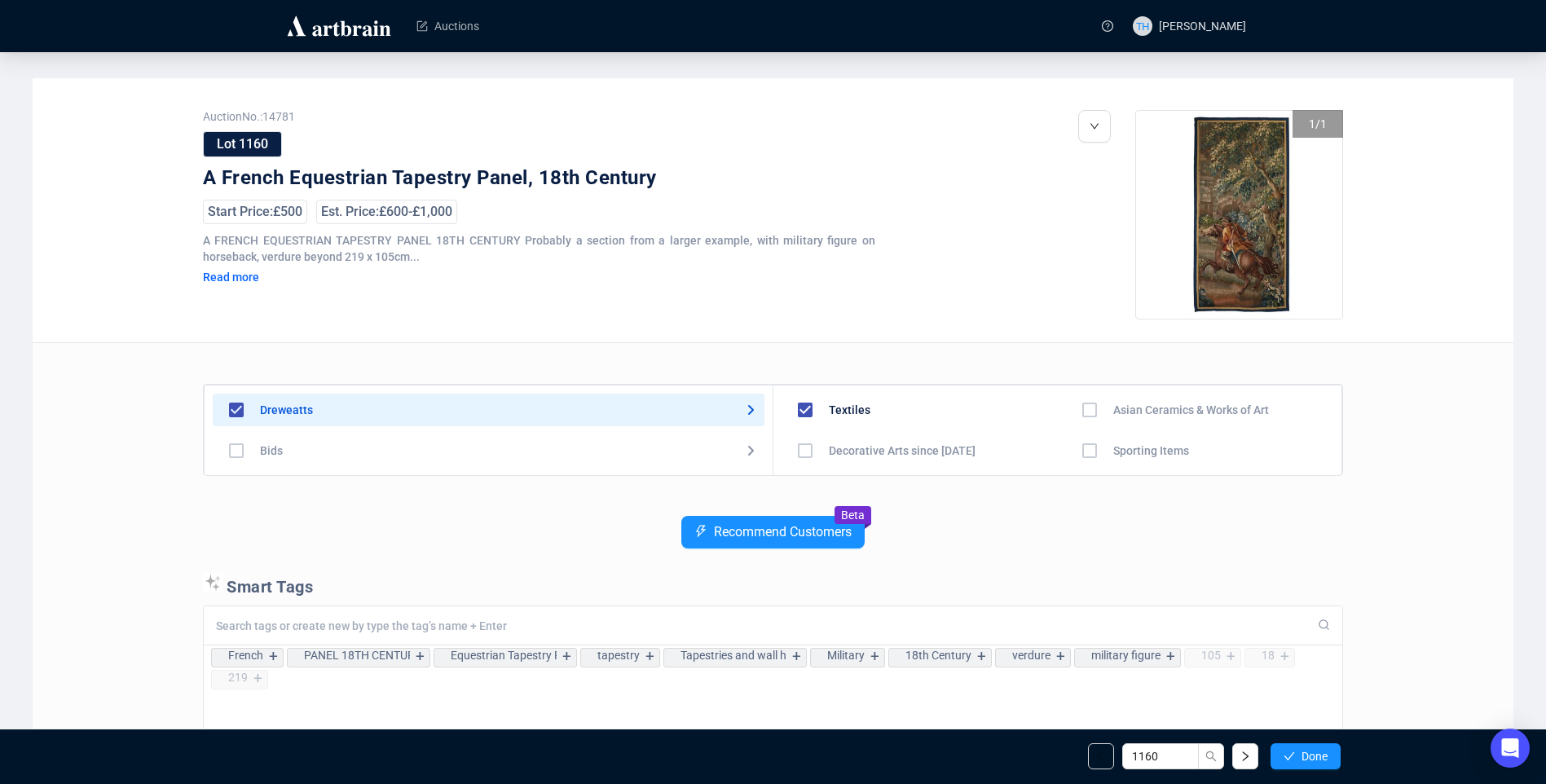
click at [1312, 752] on span "Done" at bounding box center [1315, 755] width 26 height 13
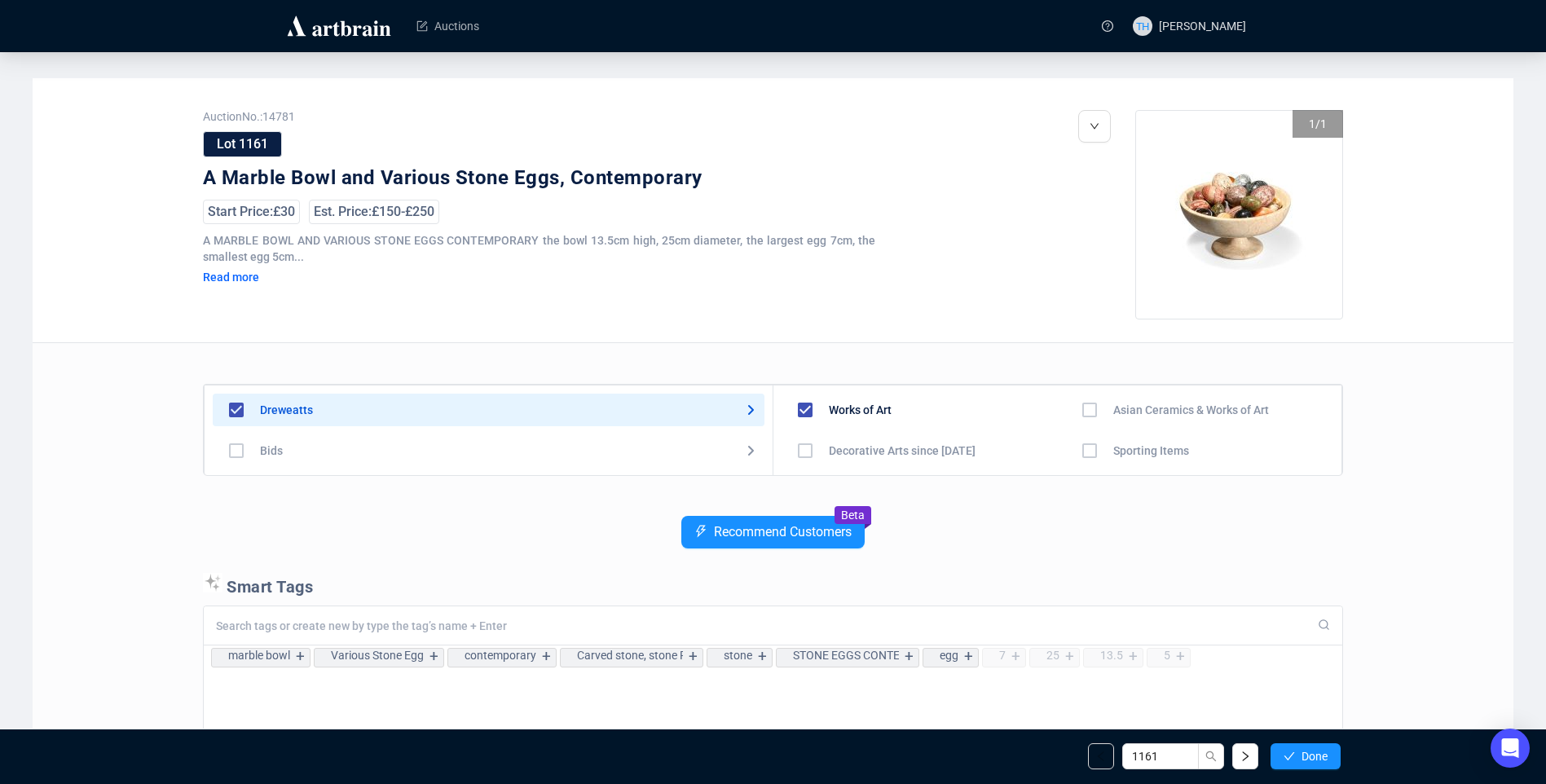
click at [1312, 752] on span "Done" at bounding box center [1315, 755] width 26 height 13
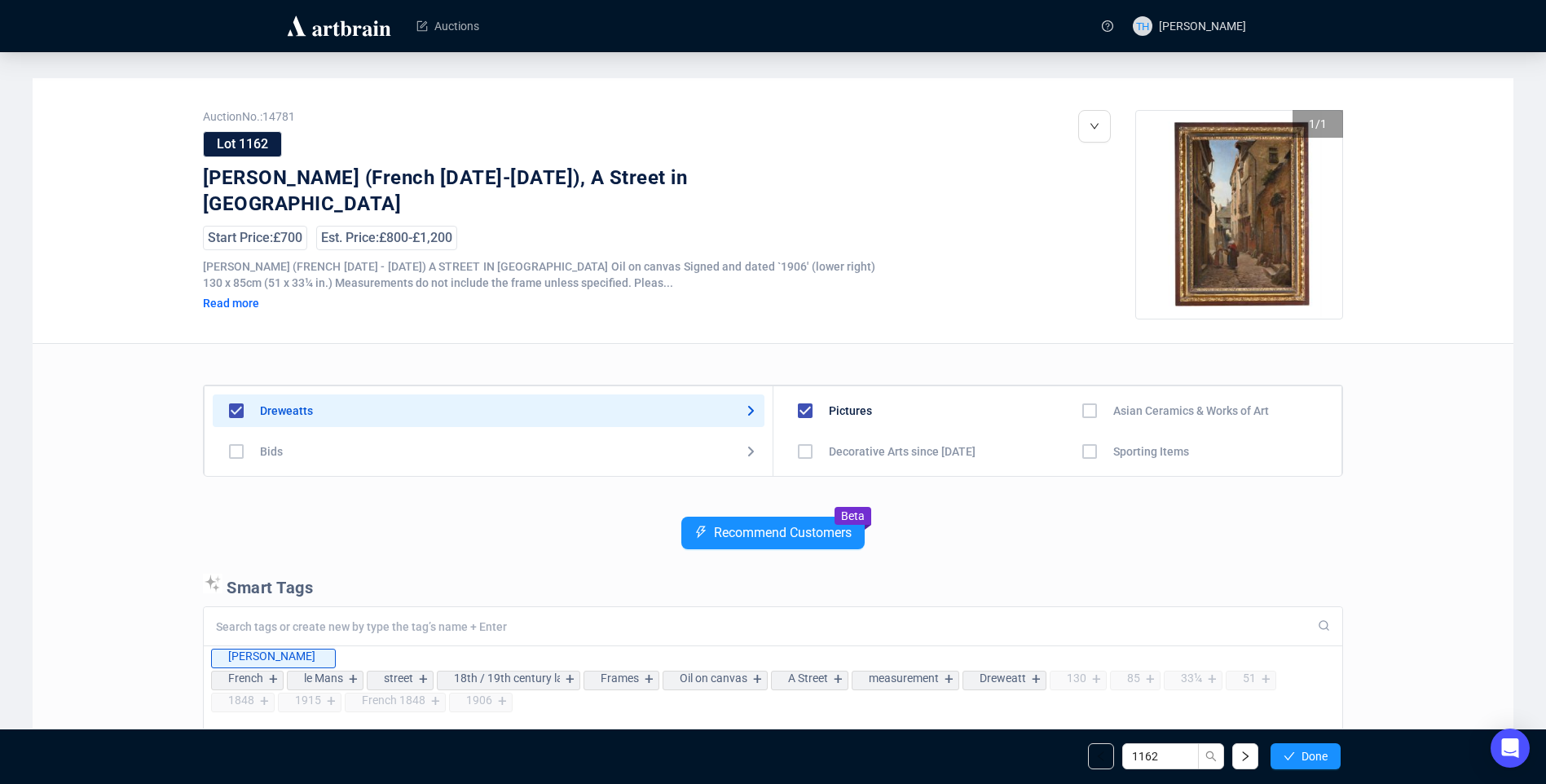
click at [1312, 752] on span "Done" at bounding box center [1315, 755] width 26 height 13
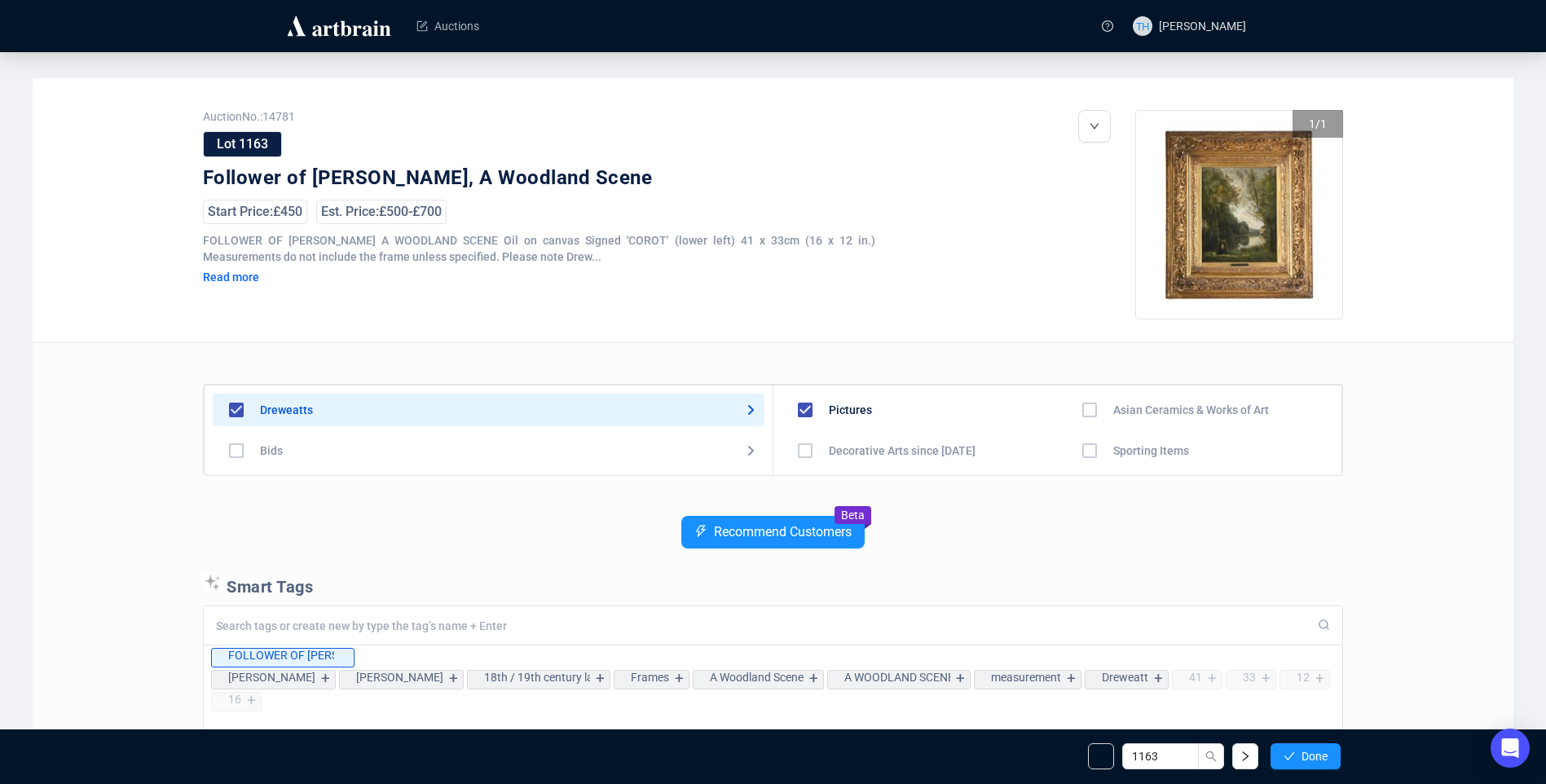
click at [1312, 752] on span "Done" at bounding box center [1315, 755] width 26 height 13
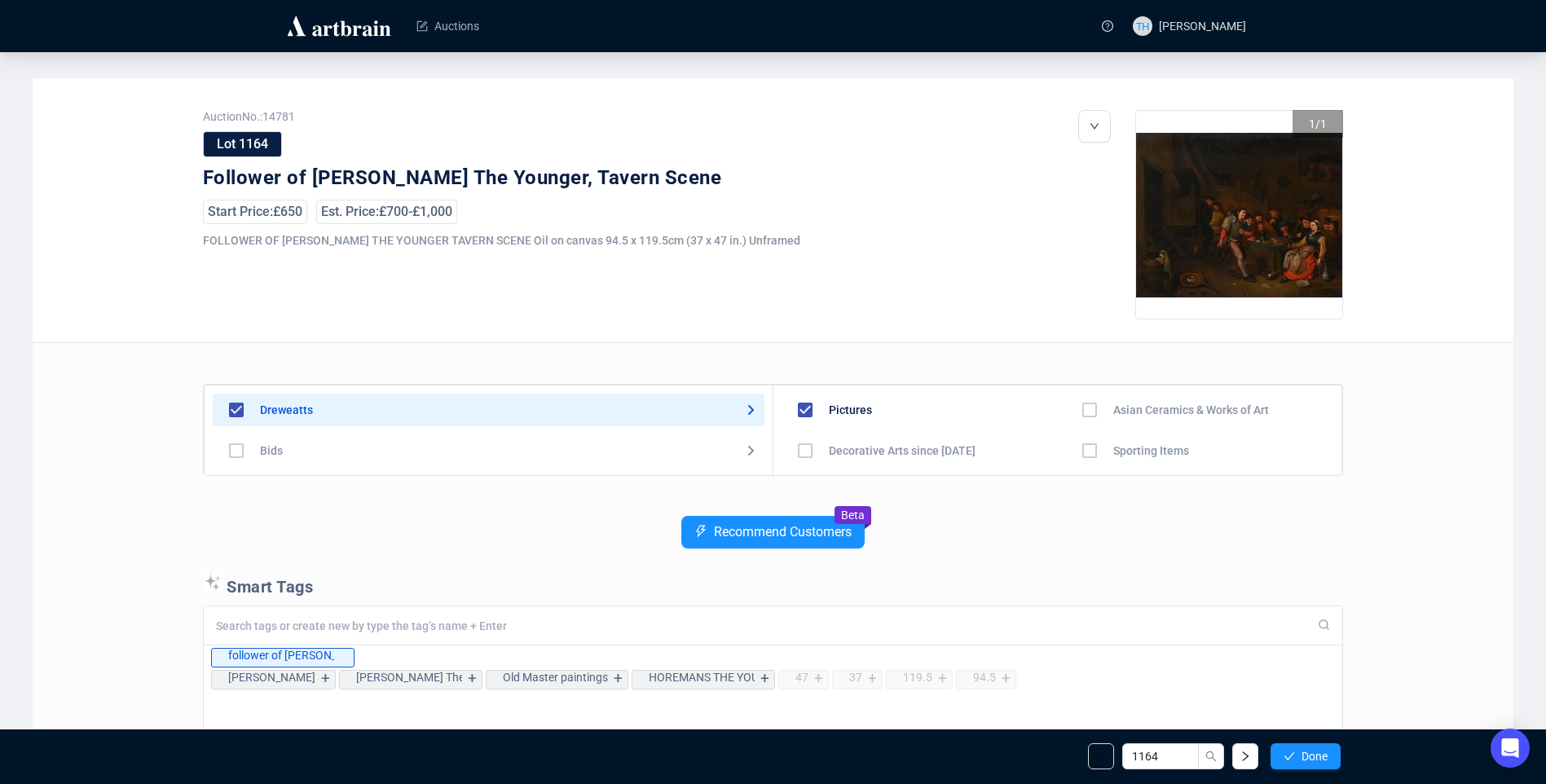
click at [1312, 752] on span "Done" at bounding box center [1315, 755] width 26 height 13
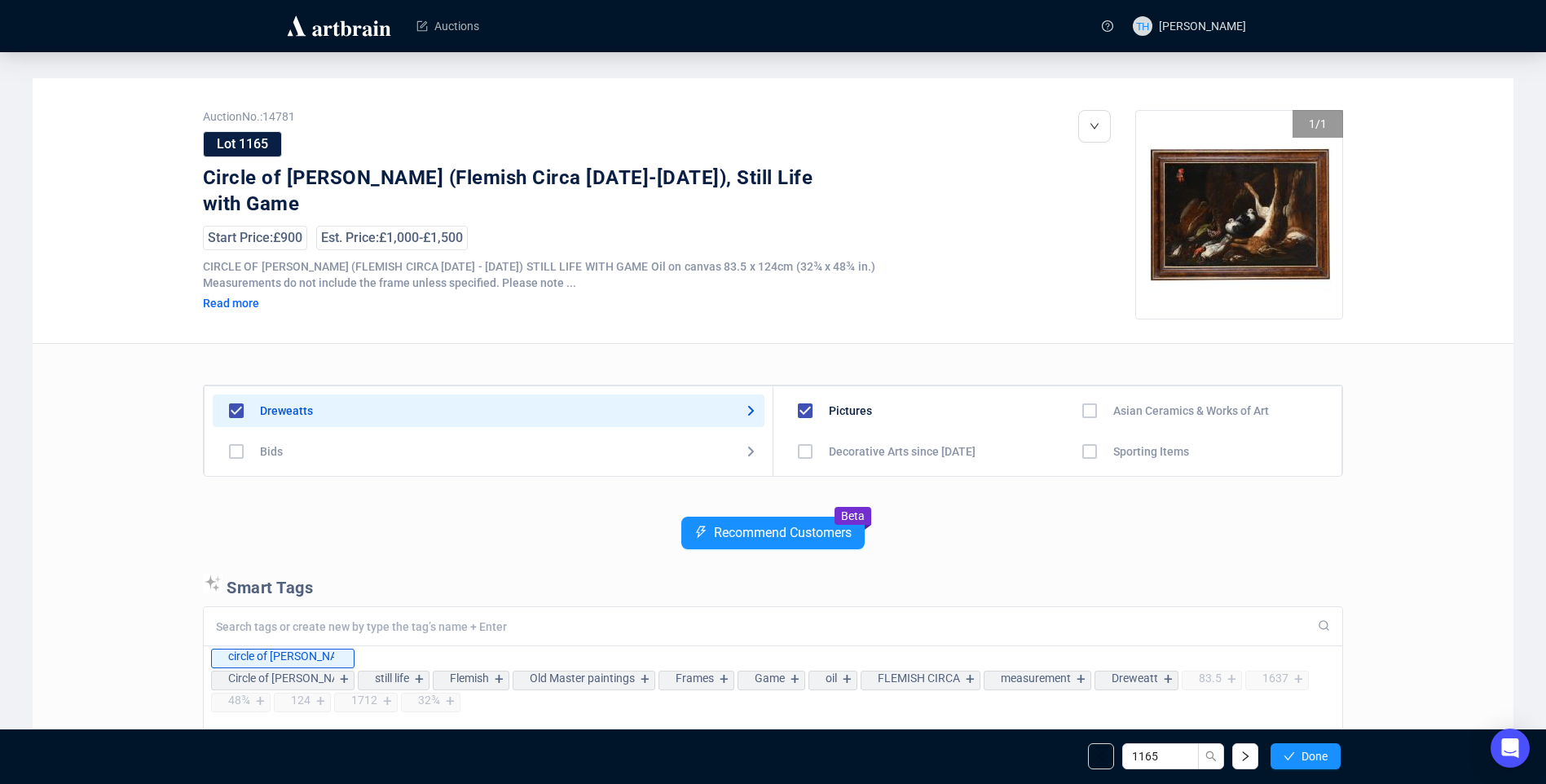
click at [1312, 752] on span "Done" at bounding box center [1315, 755] width 26 height 13
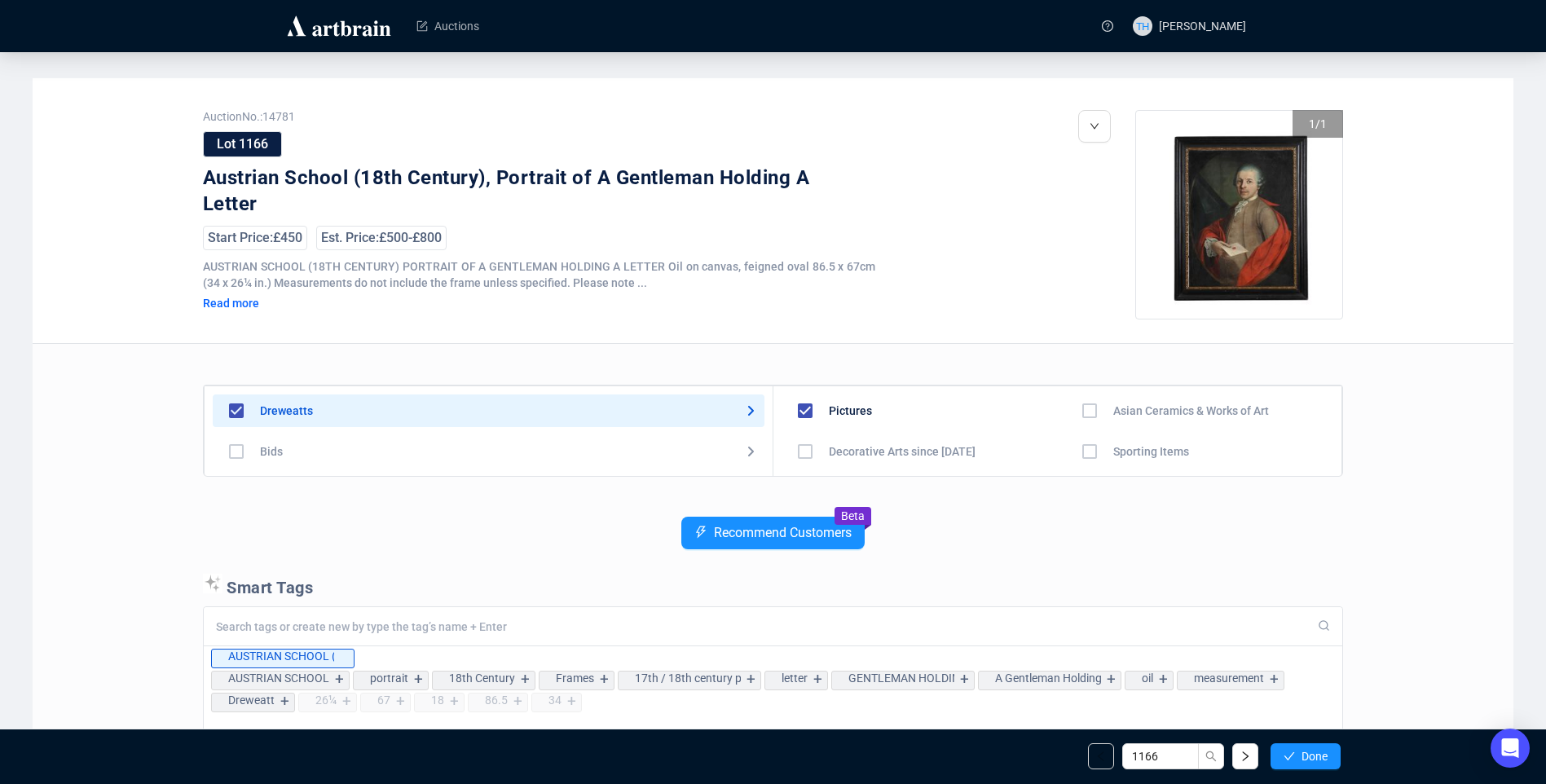
click at [1312, 752] on span "Done" at bounding box center [1315, 755] width 26 height 13
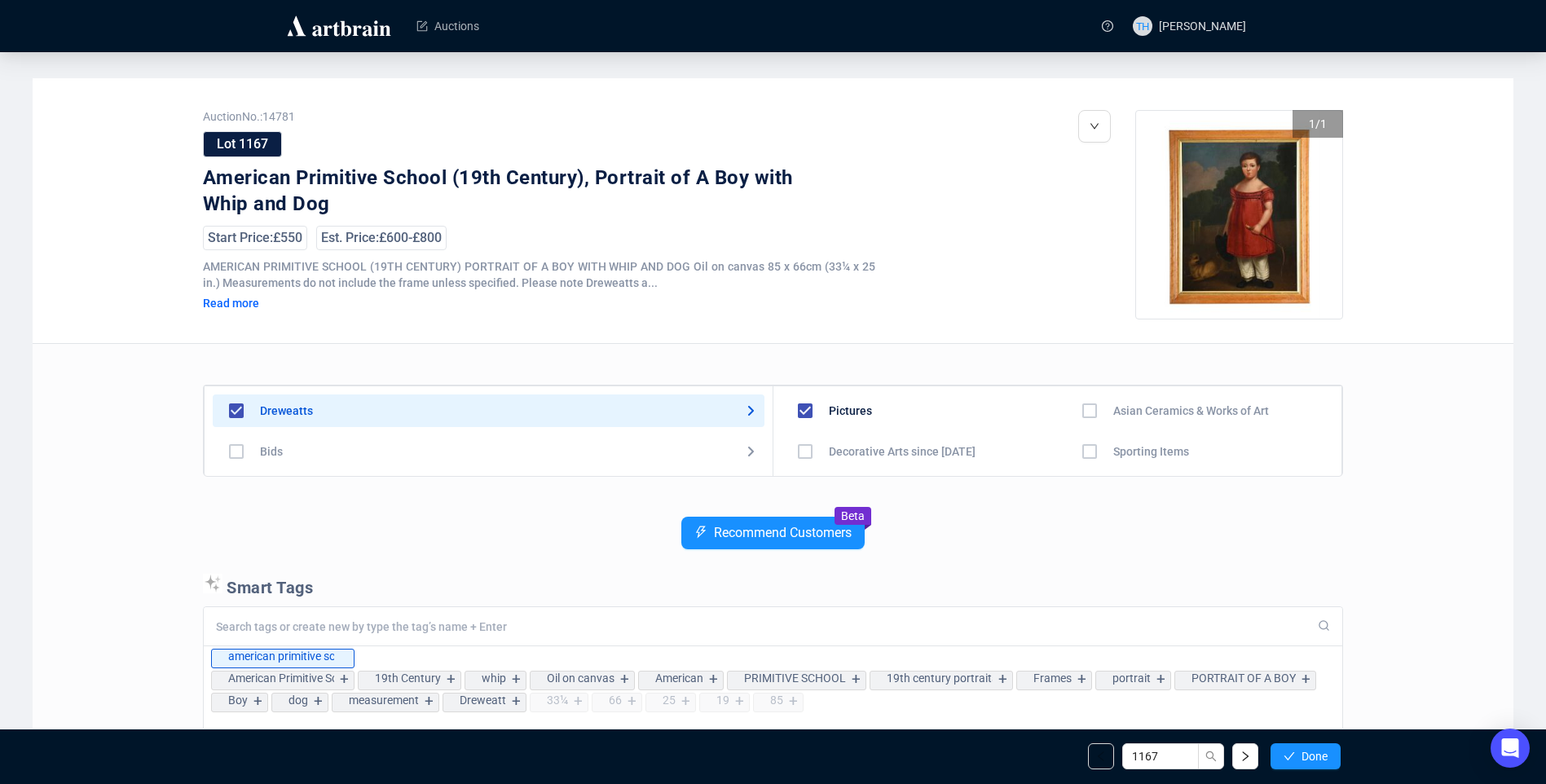
click at [1312, 752] on span "Done" at bounding box center [1315, 755] width 26 height 13
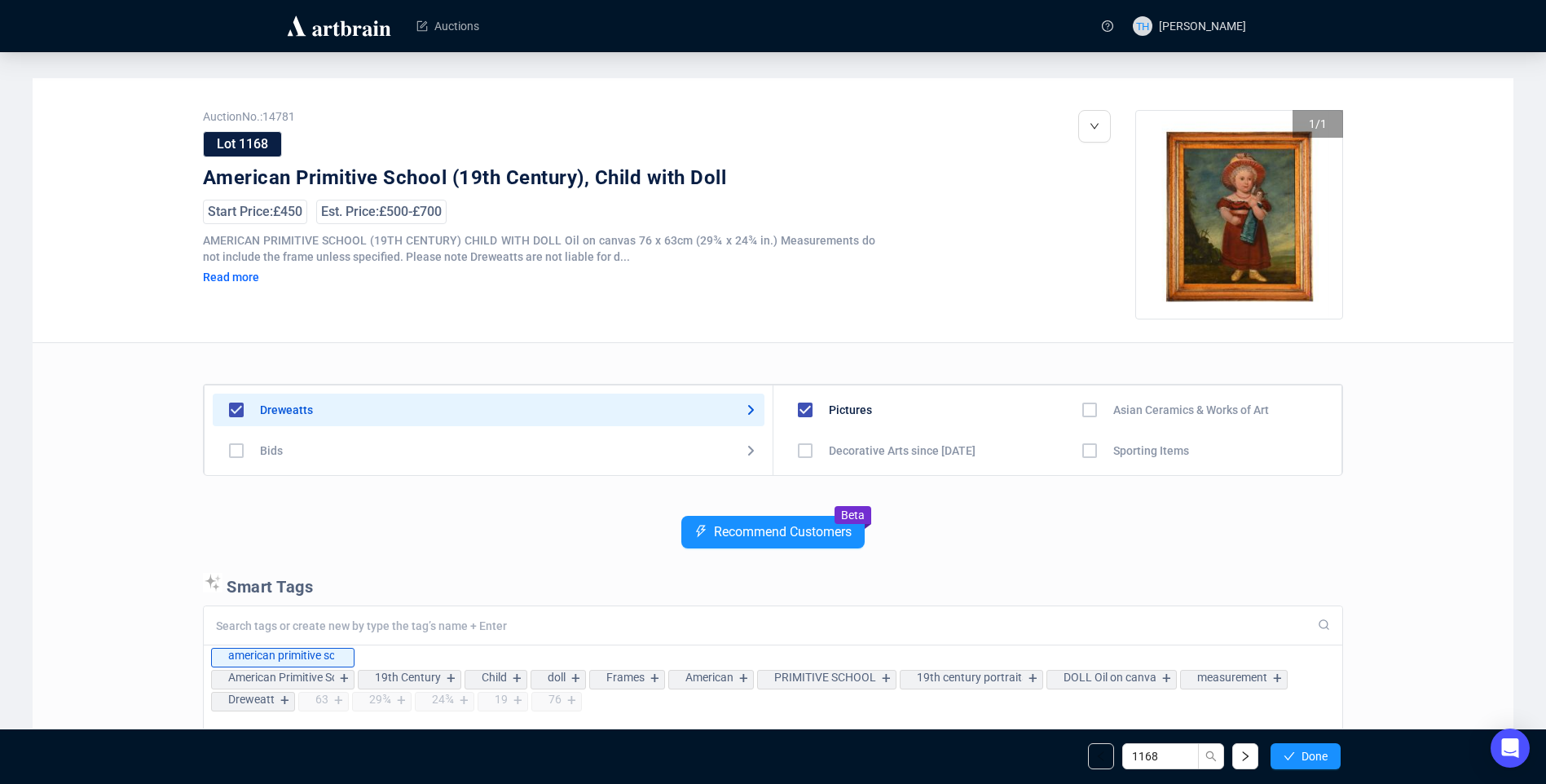
click at [1312, 752] on span "Done" at bounding box center [1315, 755] width 26 height 13
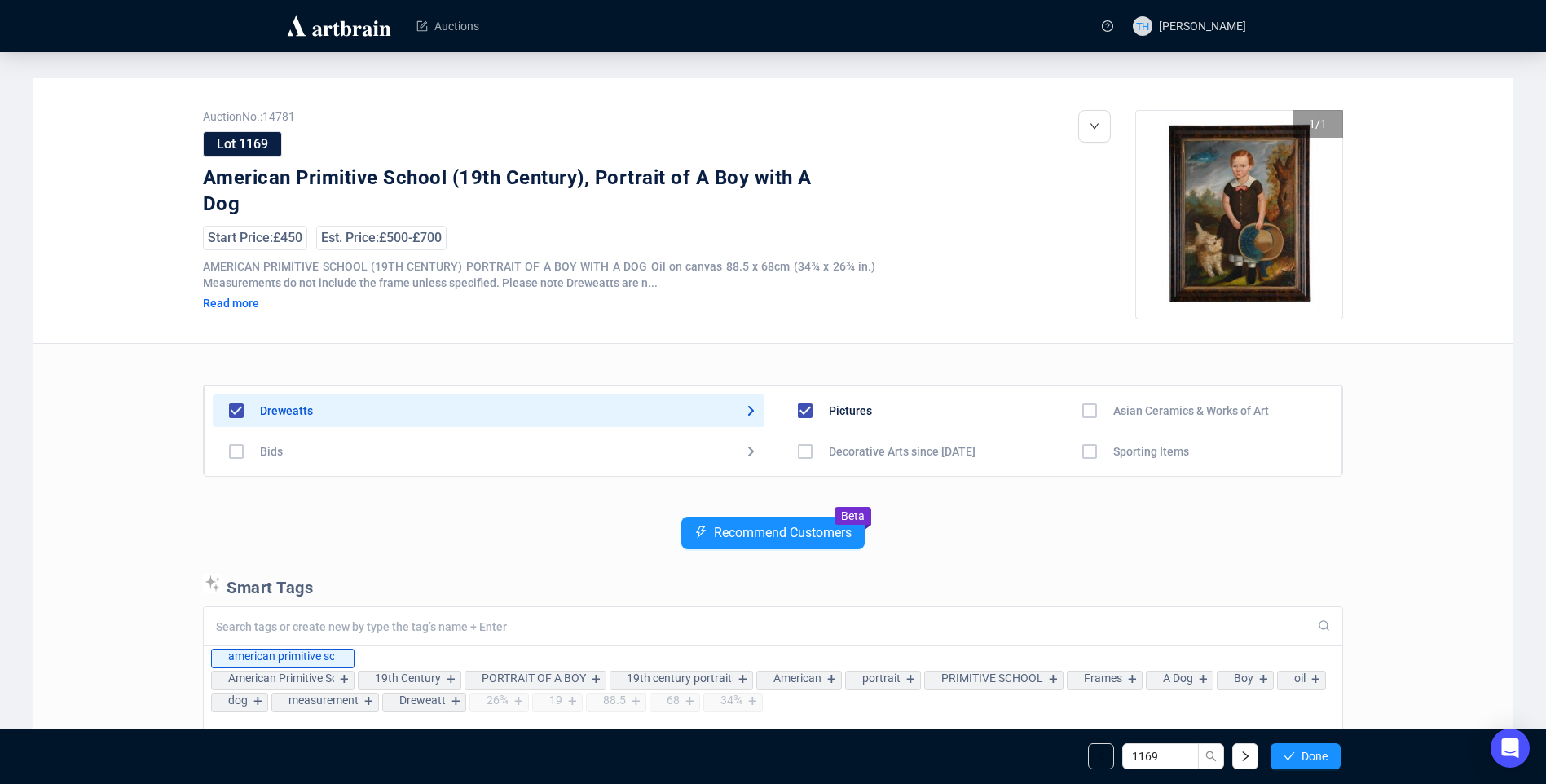
click at [1312, 752] on span "Done" at bounding box center [1315, 755] width 26 height 13
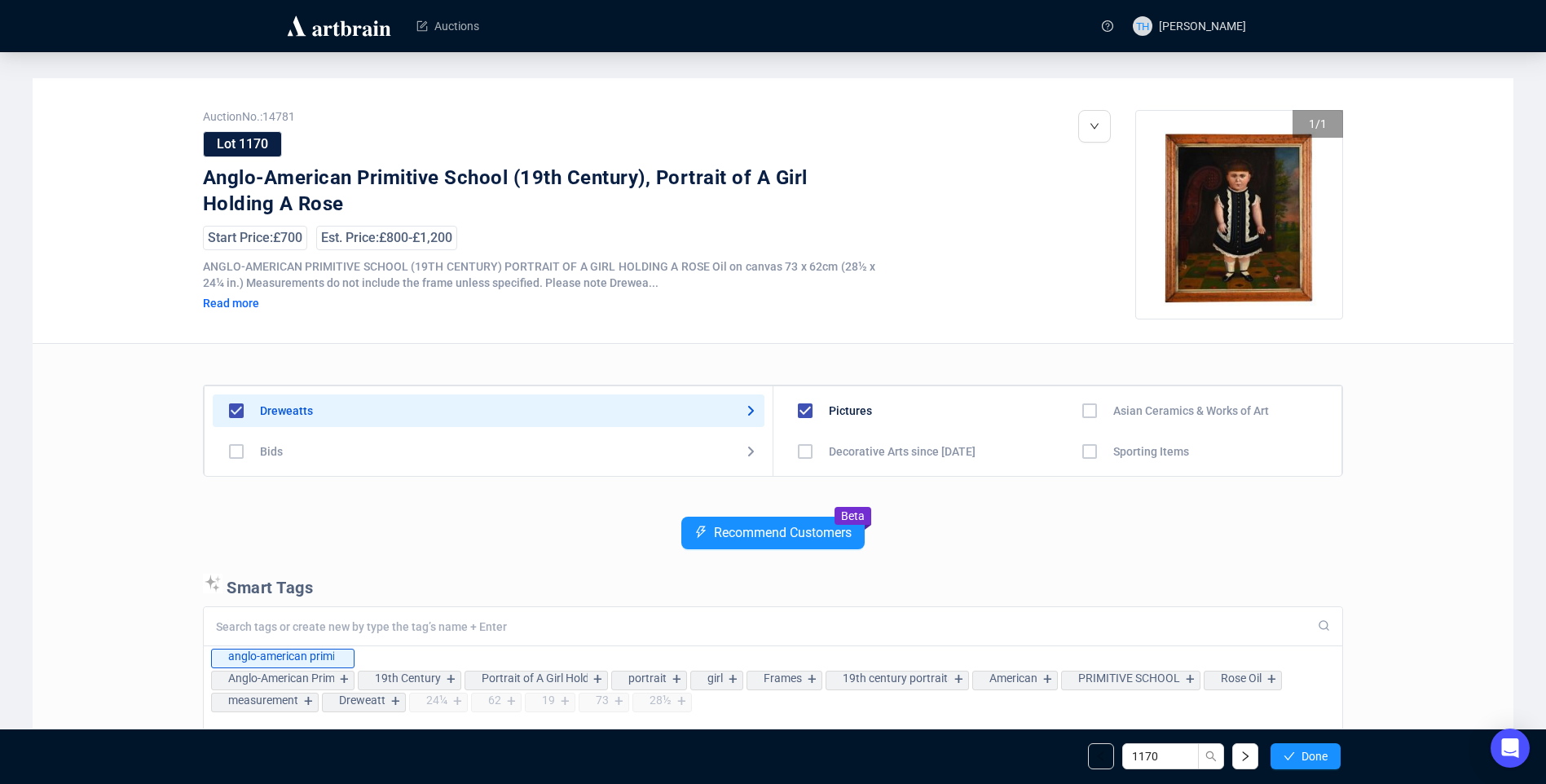
click at [1312, 752] on span "Done" at bounding box center [1315, 755] width 26 height 13
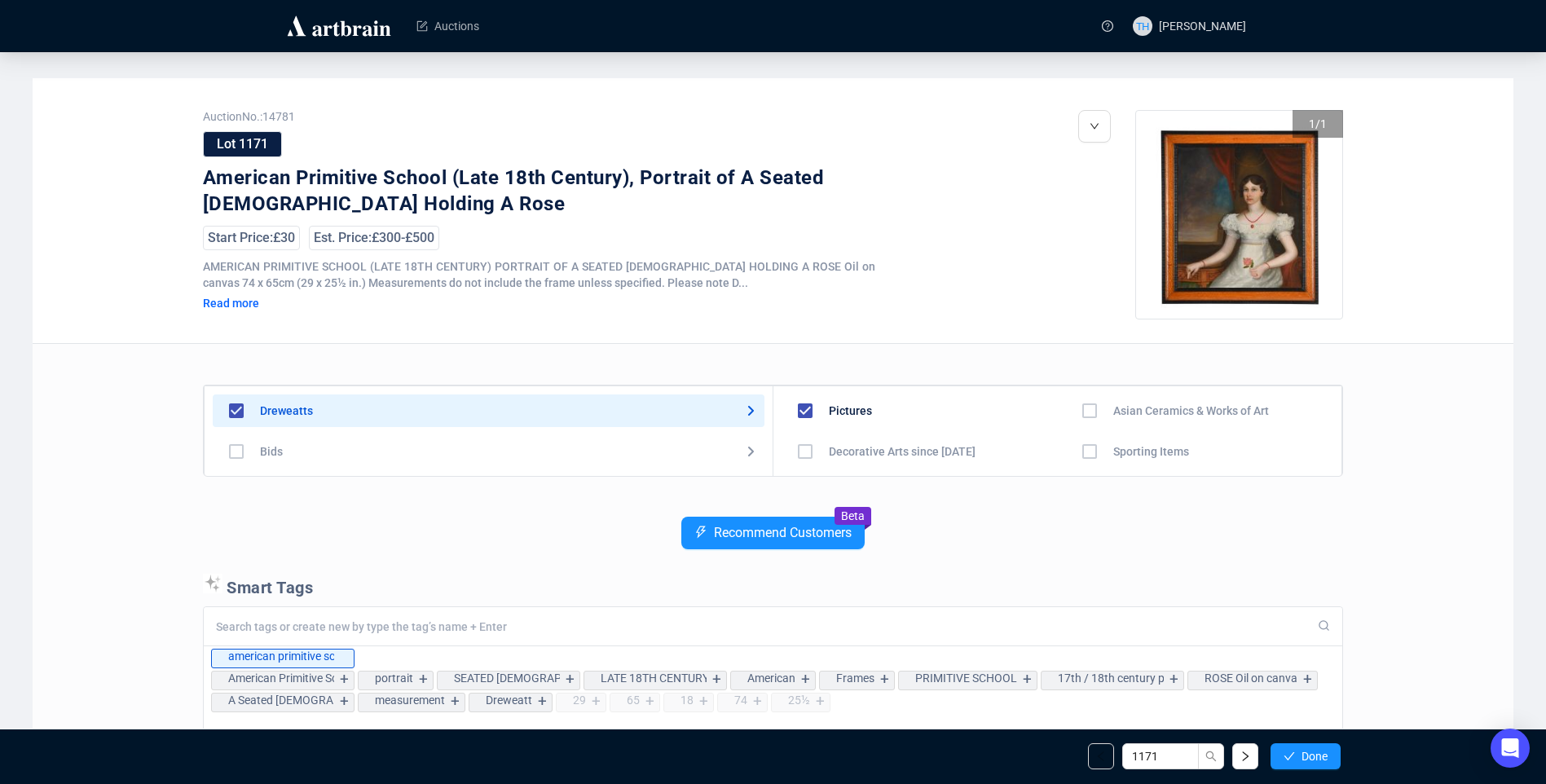
click at [1312, 752] on span "Done" at bounding box center [1315, 755] width 26 height 13
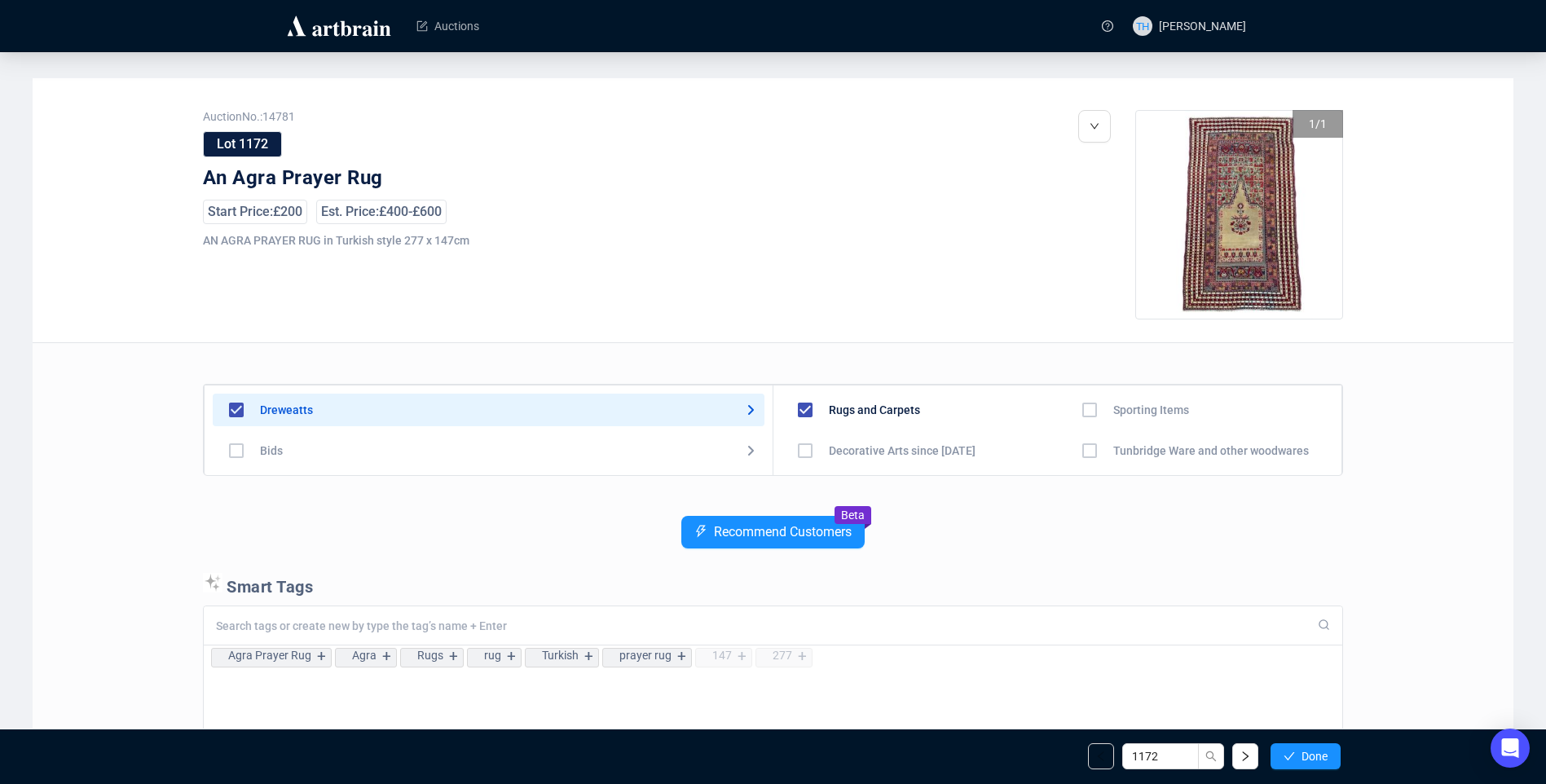
click at [1312, 752] on span "Done" at bounding box center [1315, 755] width 26 height 13
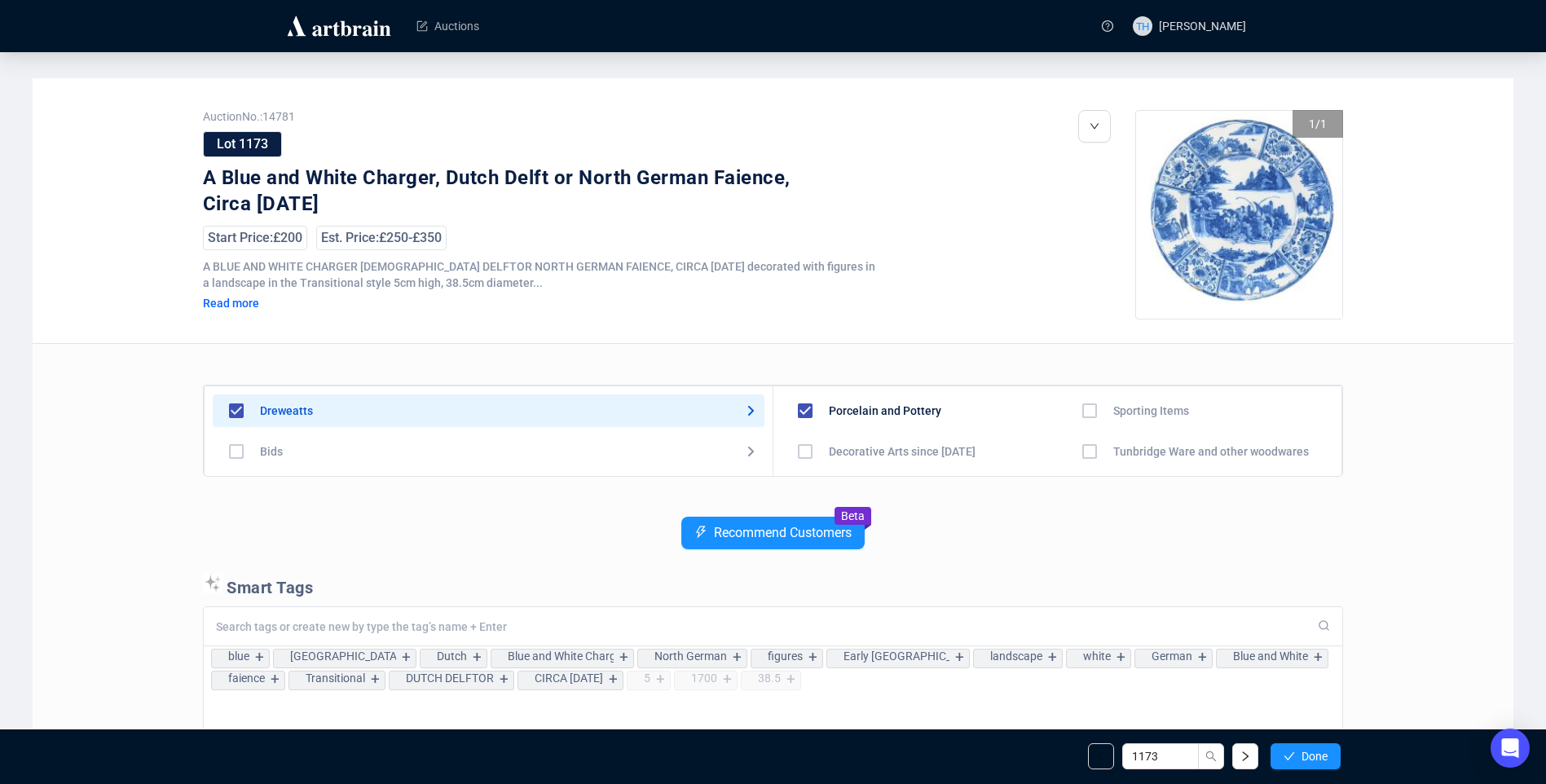
click at [1312, 752] on span "Done" at bounding box center [1315, 755] width 26 height 13
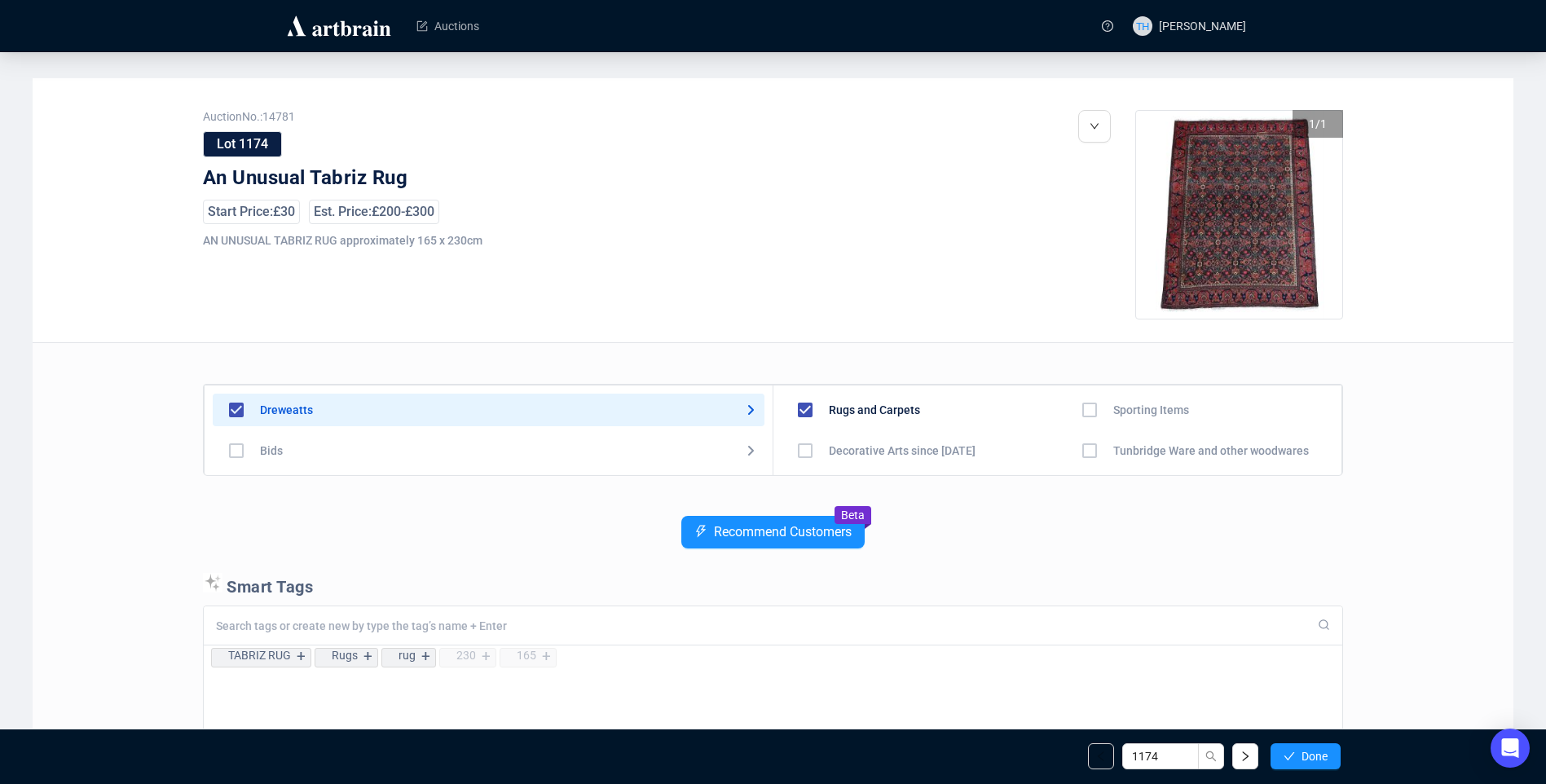
click at [1312, 752] on span "Done" at bounding box center [1315, 755] width 26 height 13
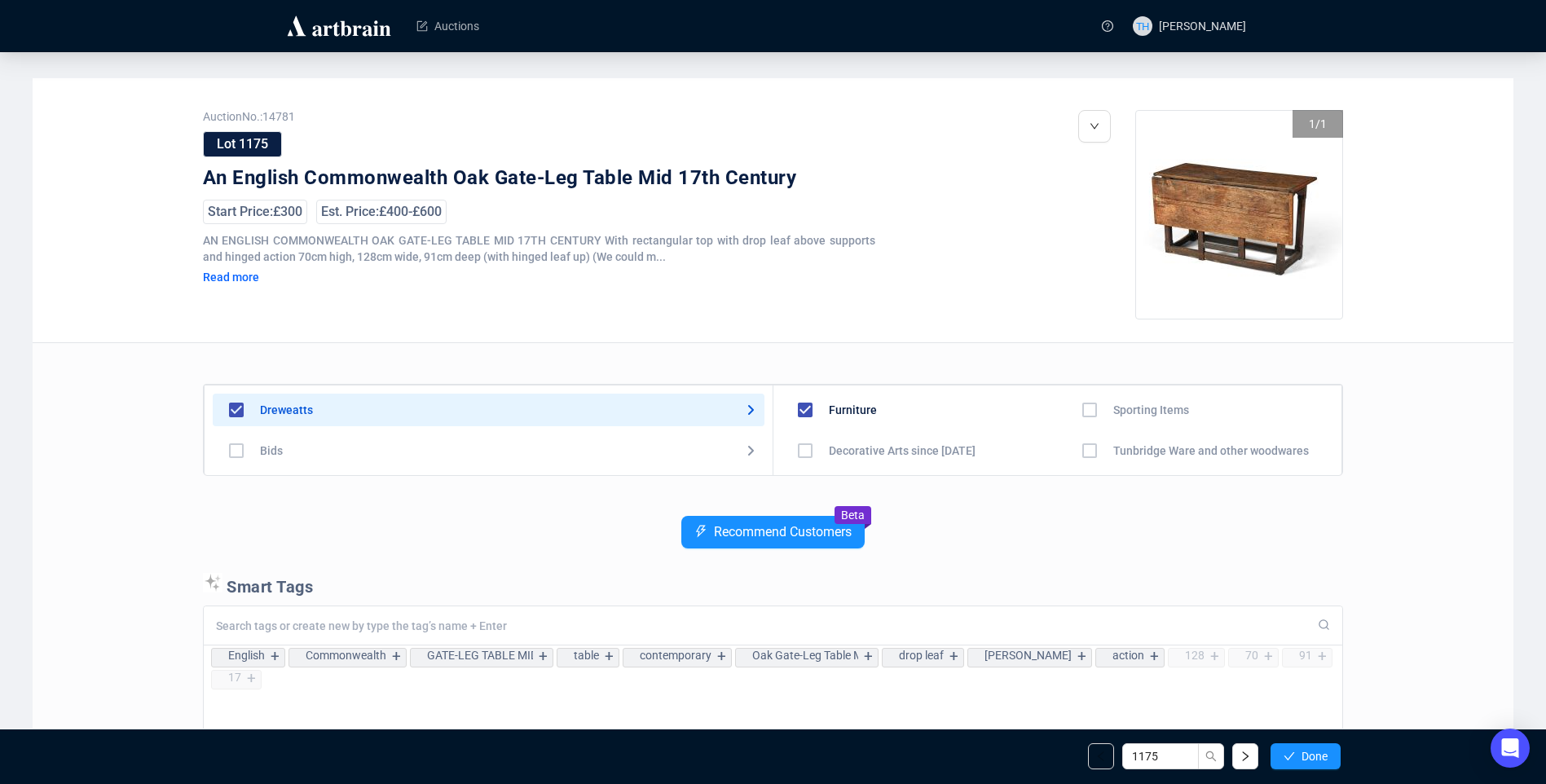
click at [1312, 752] on span "Done" at bounding box center [1315, 755] width 26 height 13
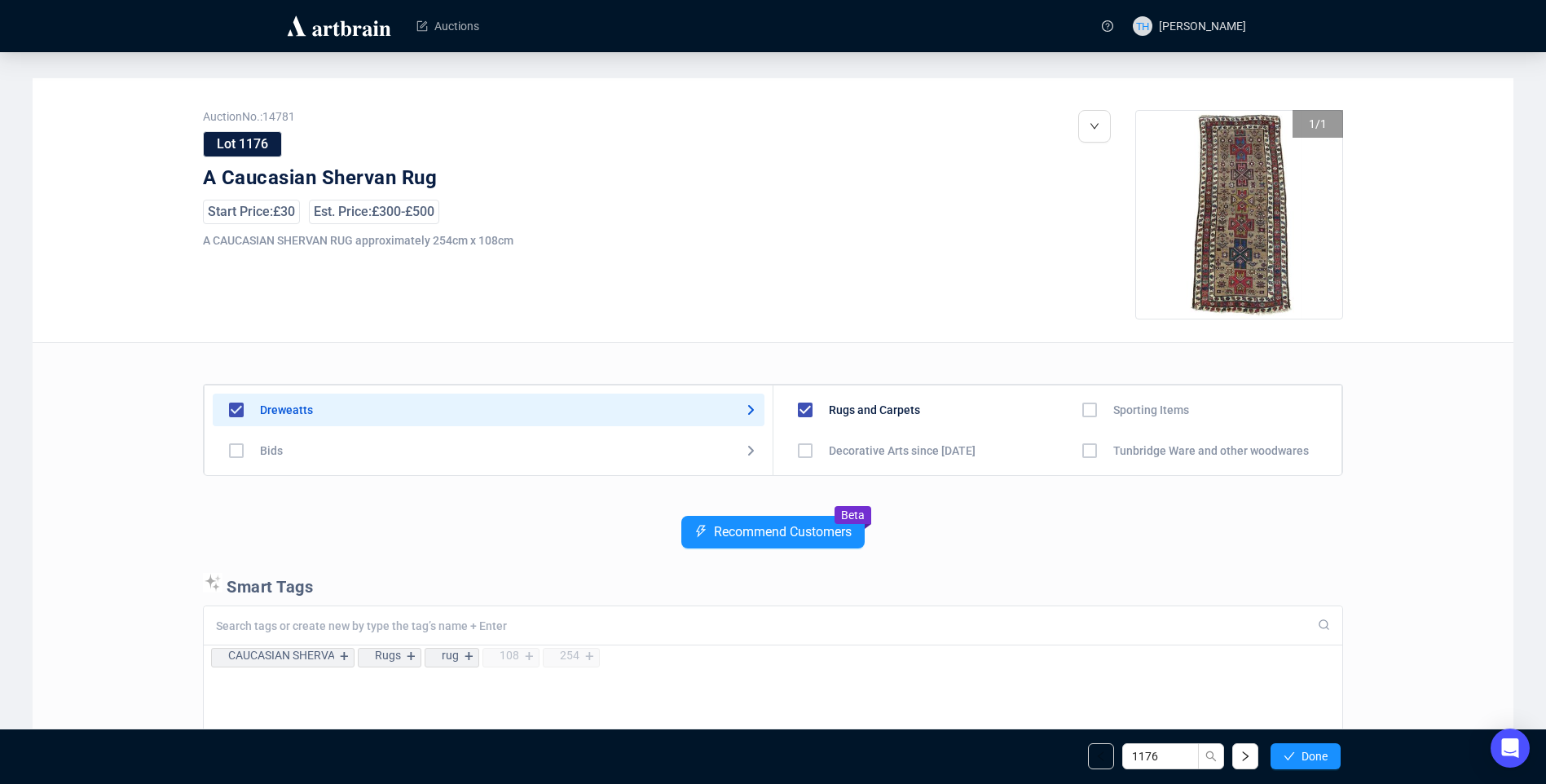
click at [1312, 752] on span "Done" at bounding box center [1315, 755] width 26 height 13
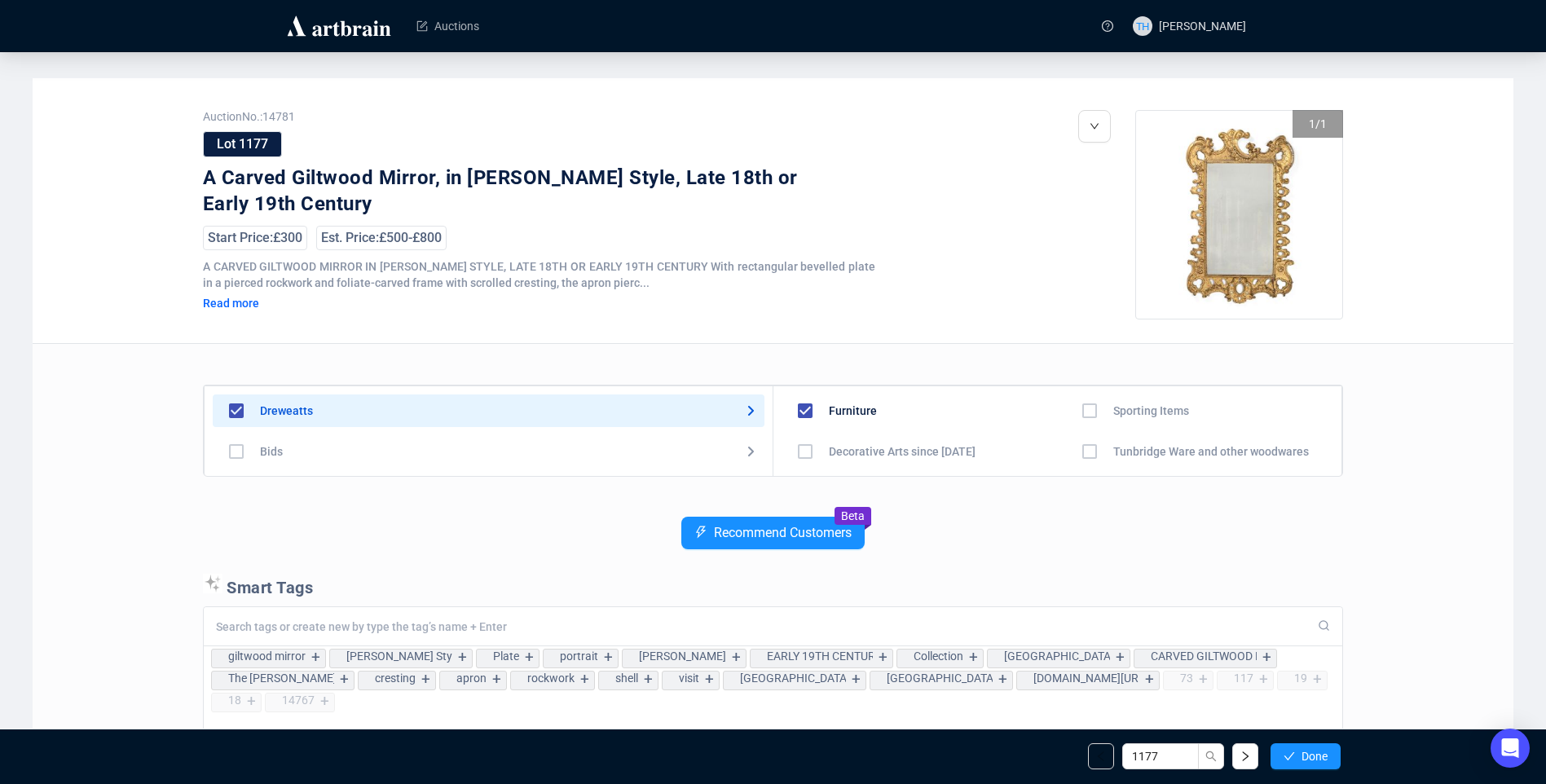
click at [1312, 752] on span "Done" at bounding box center [1315, 755] width 26 height 13
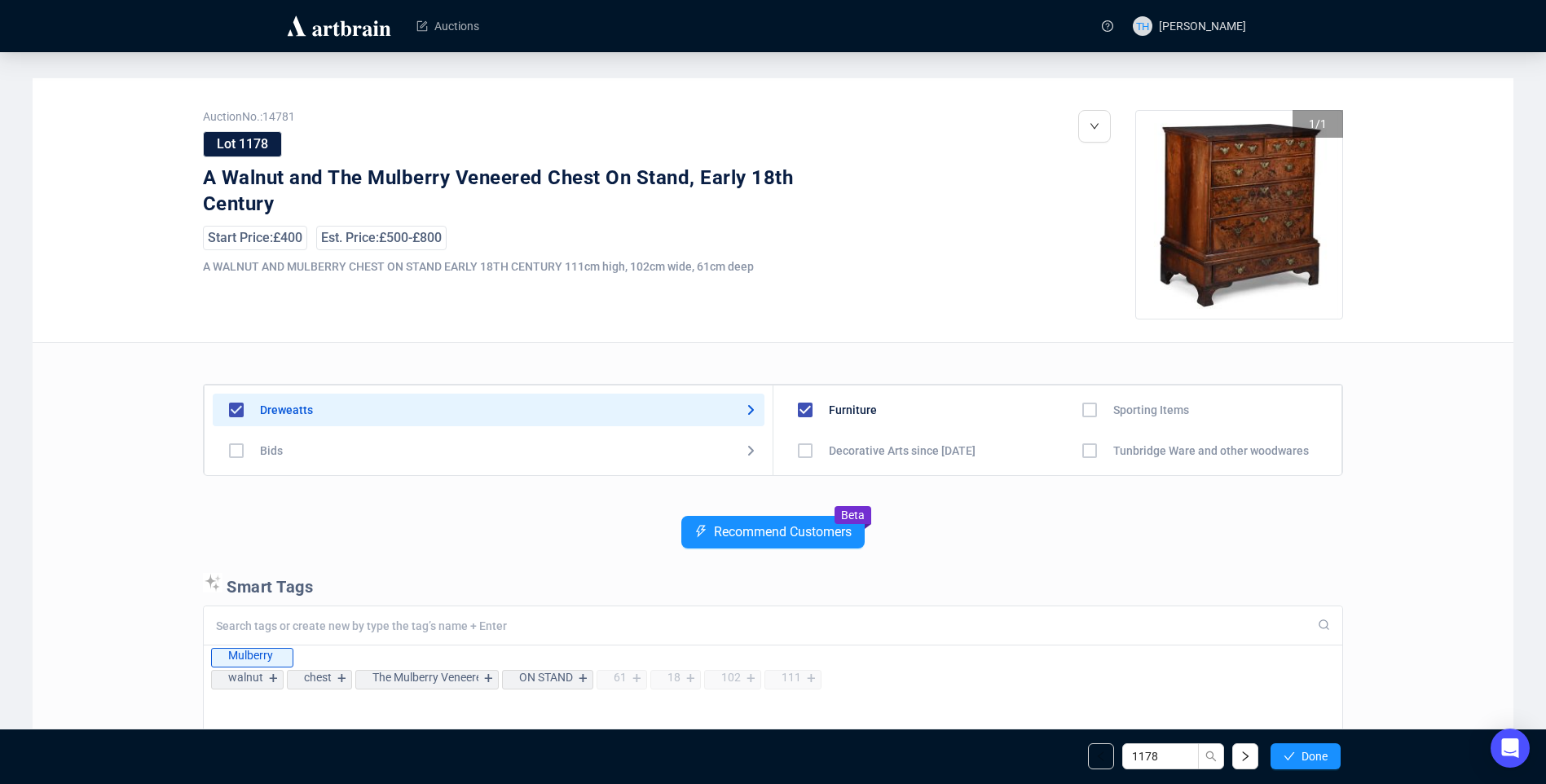
click at [1312, 752] on span "Done" at bounding box center [1315, 755] width 26 height 13
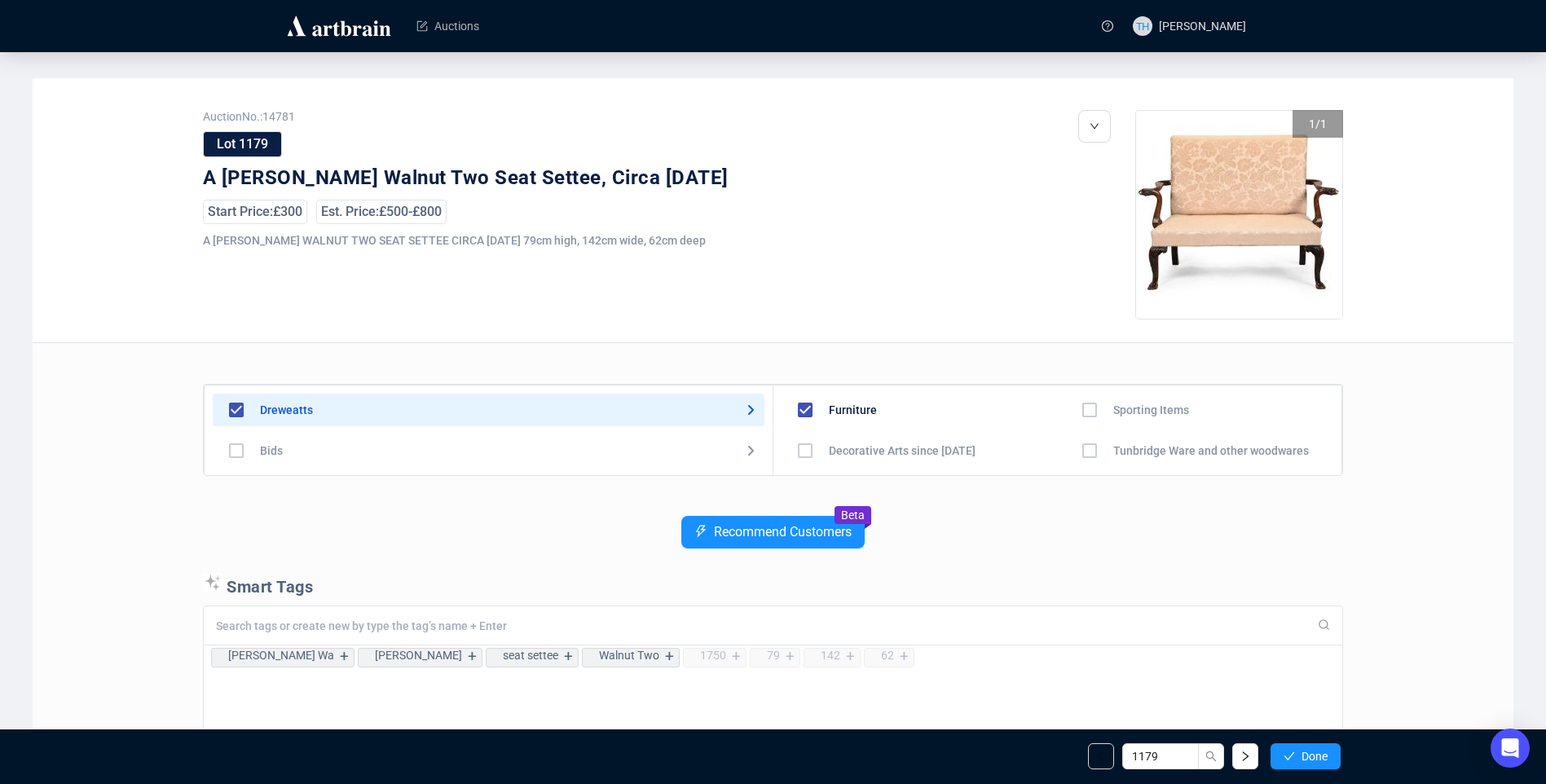
click at [1312, 752] on span "Done" at bounding box center [1315, 755] width 26 height 13
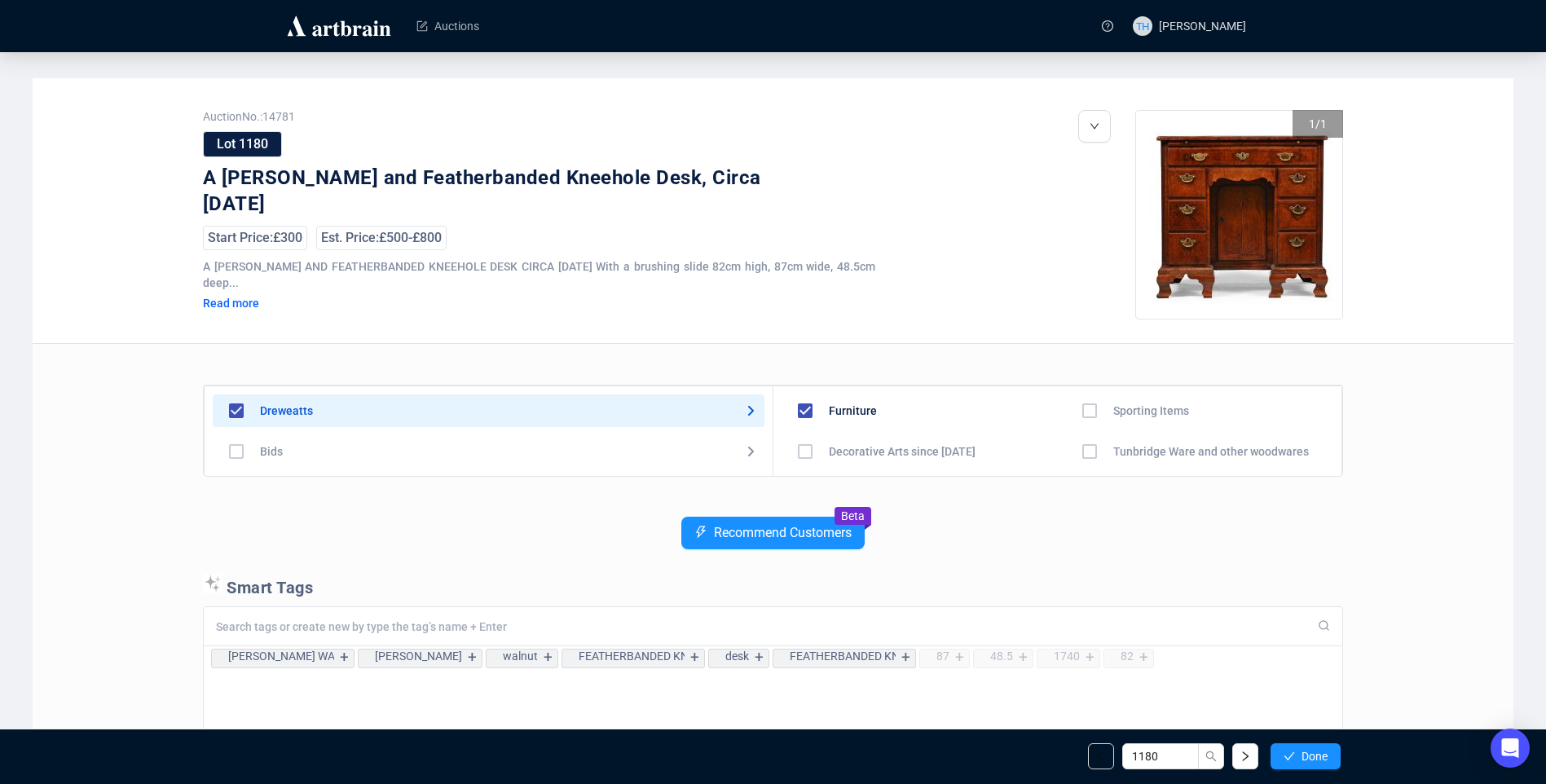
click at [1312, 752] on span "Done" at bounding box center [1315, 755] width 26 height 13
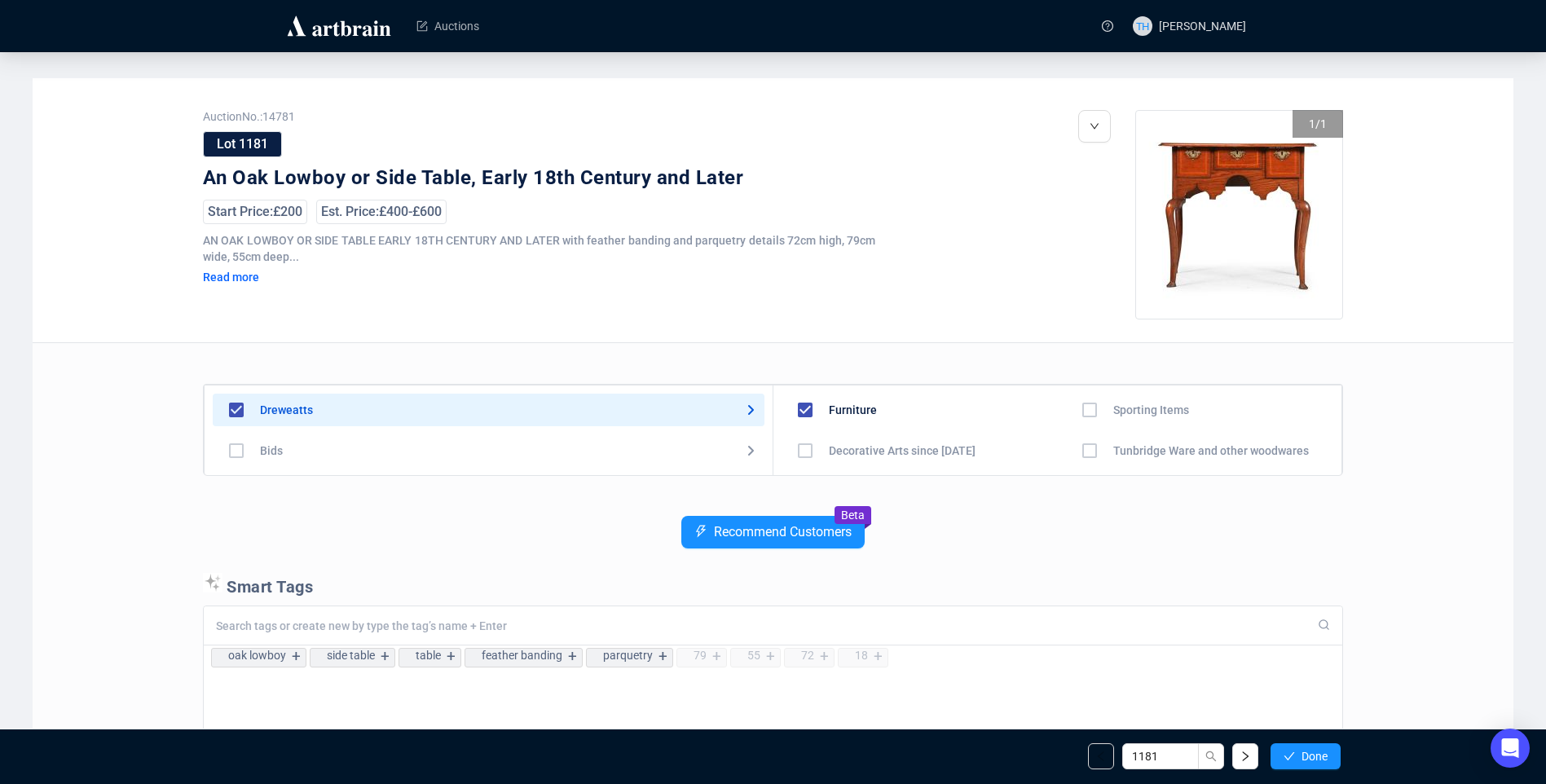
click at [1312, 752] on span "Done" at bounding box center [1315, 755] width 26 height 13
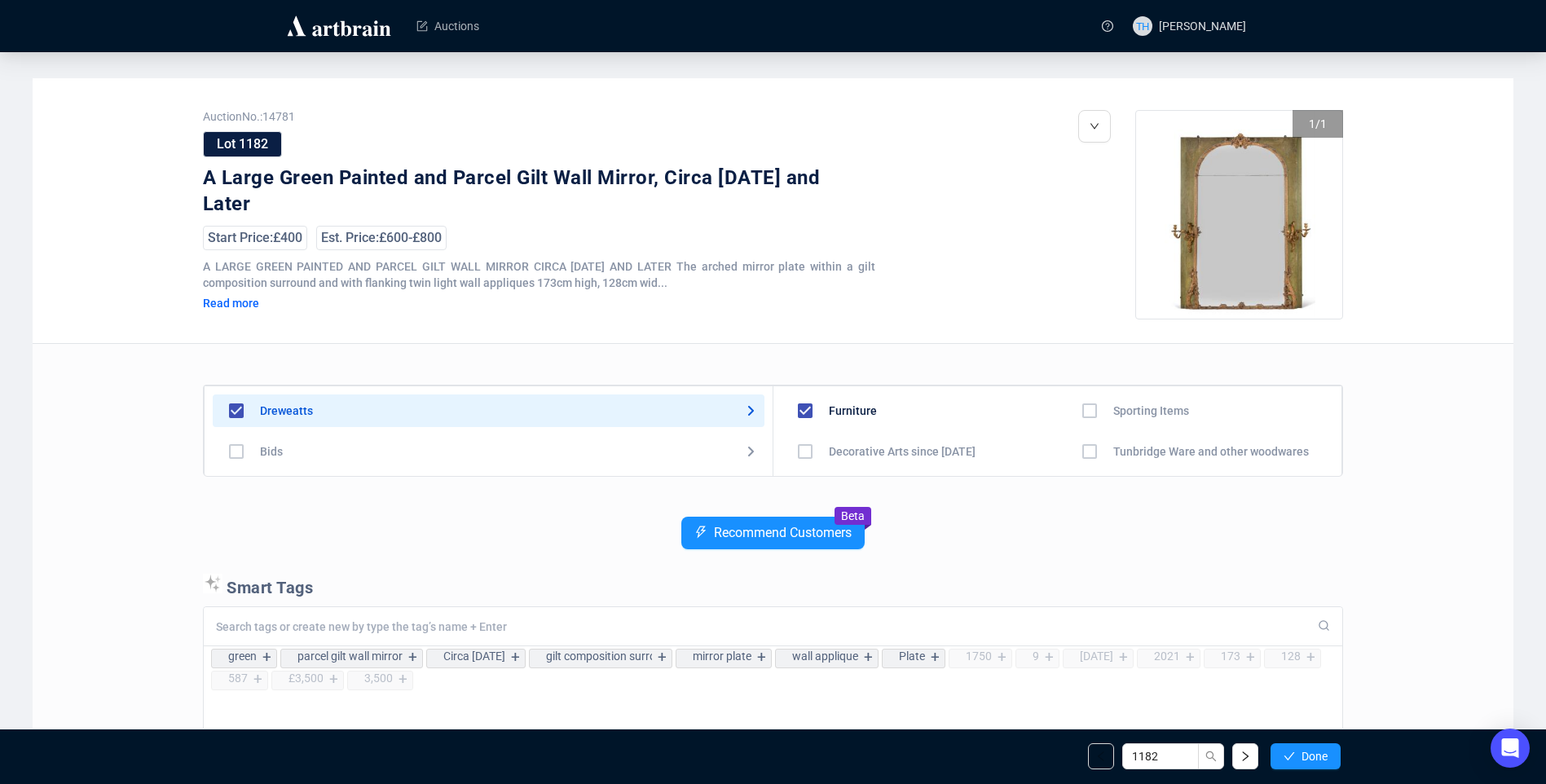
click at [1312, 752] on span "Done" at bounding box center [1315, 755] width 26 height 13
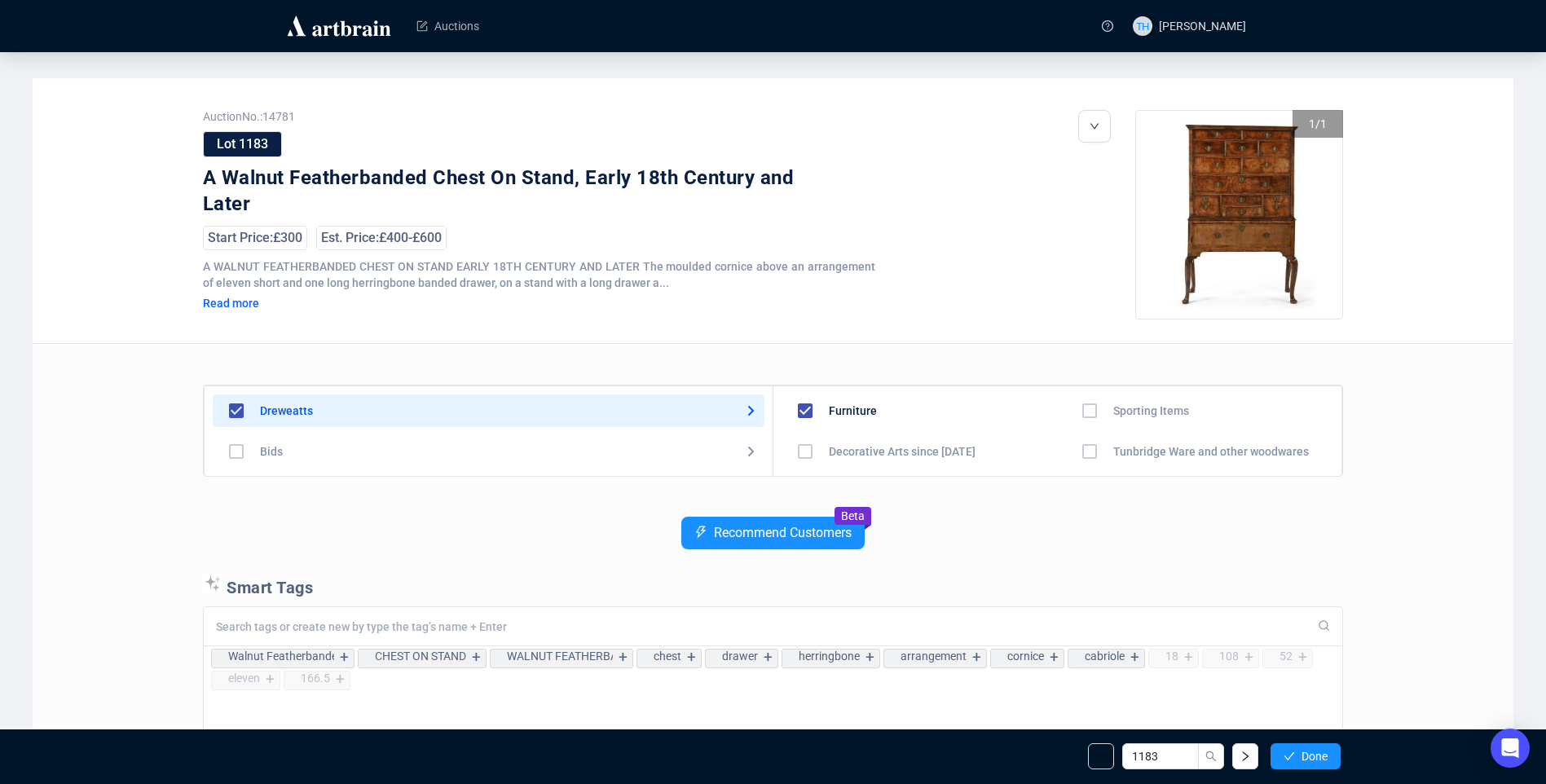
click at [1312, 752] on span "Done" at bounding box center [1315, 755] width 26 height 13
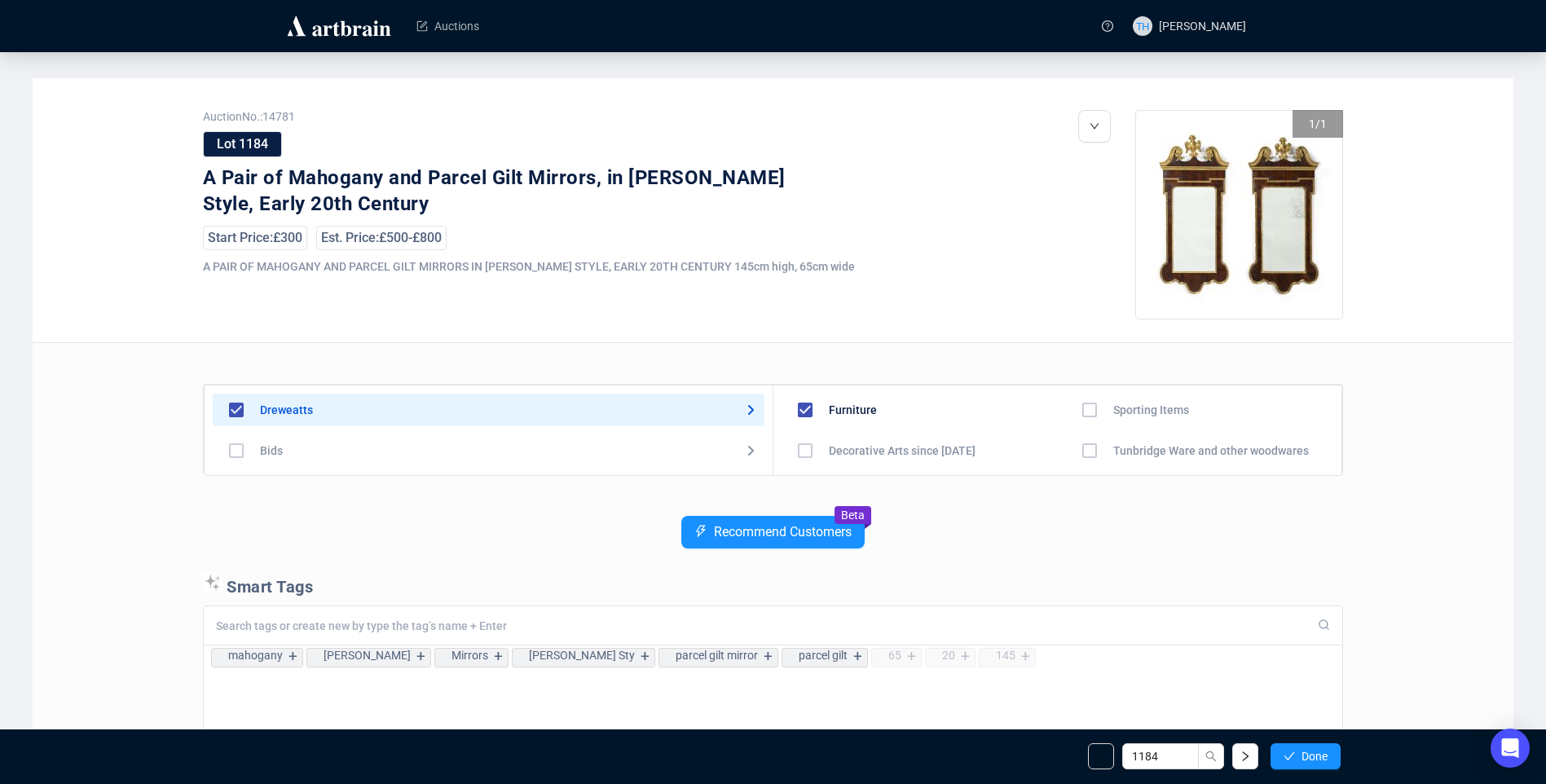
click at [1312, 752] on span "Done" at bounding box center [1315, 755] width 26 height 13
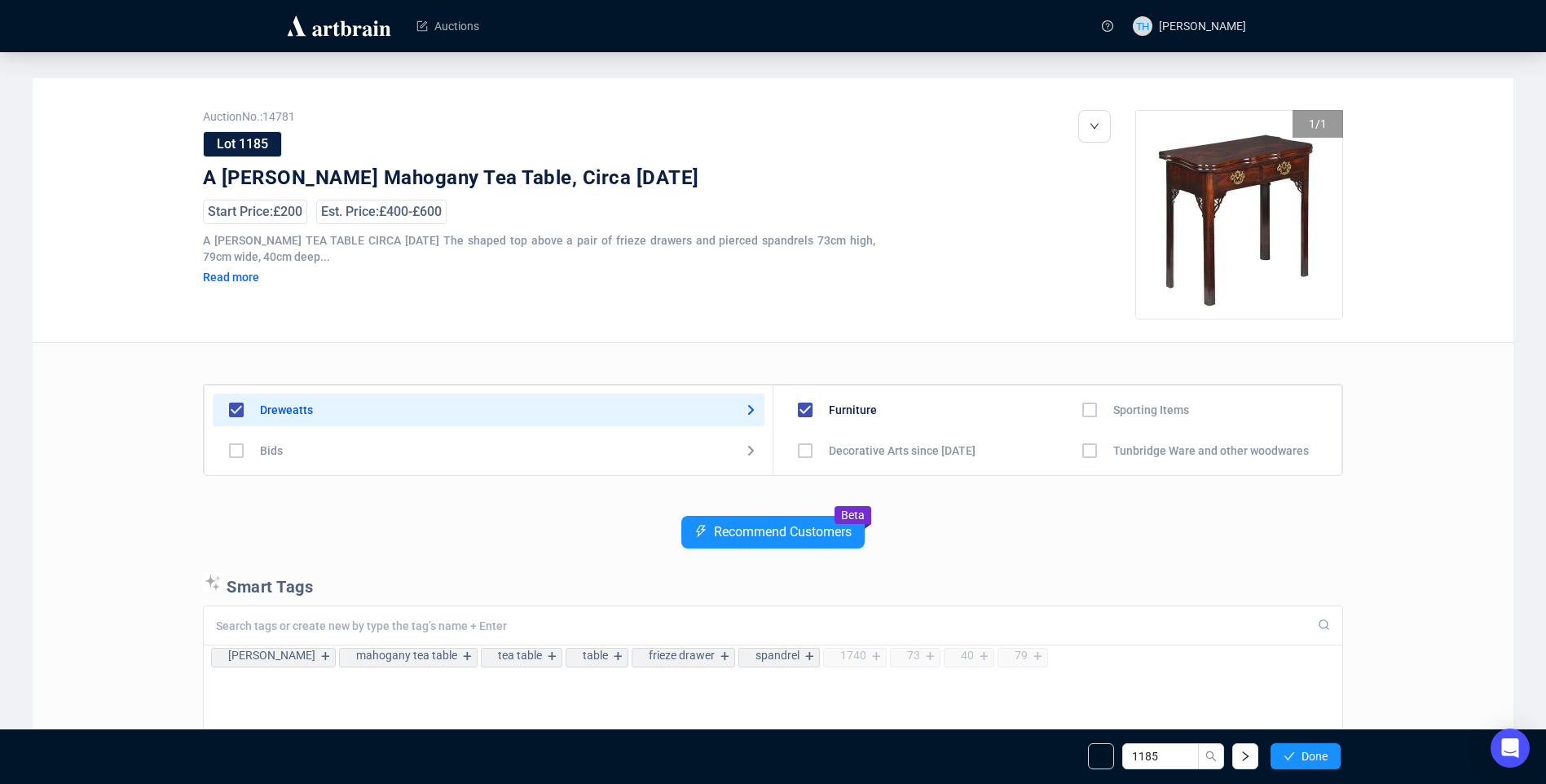
click at [1312, 752] on span "Done" at bounding box center [1315, 755] width 26 height 13
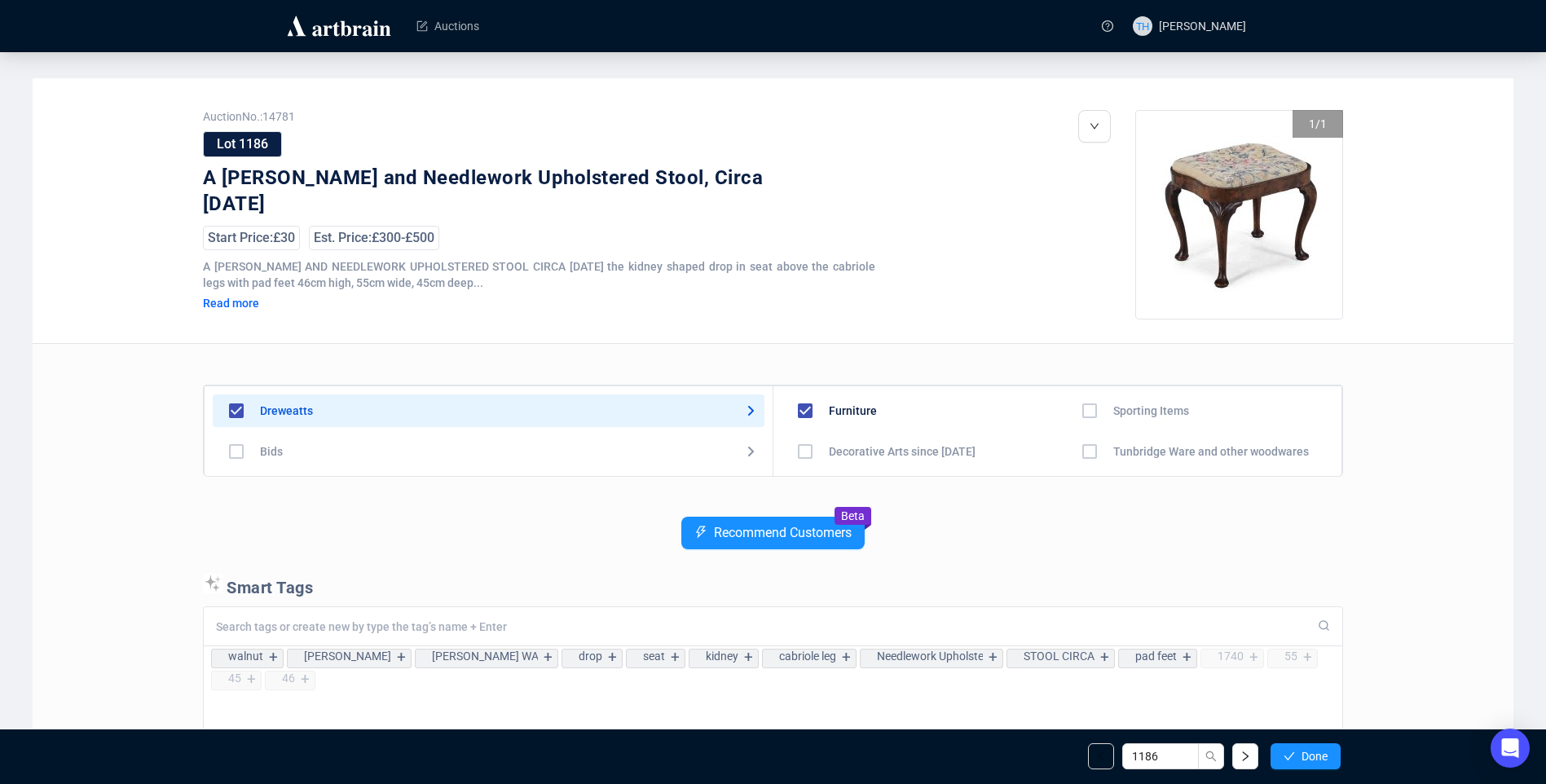
click at [1312, 752] on span "Done" at bounding box center [1315, 755] width 26 height 13
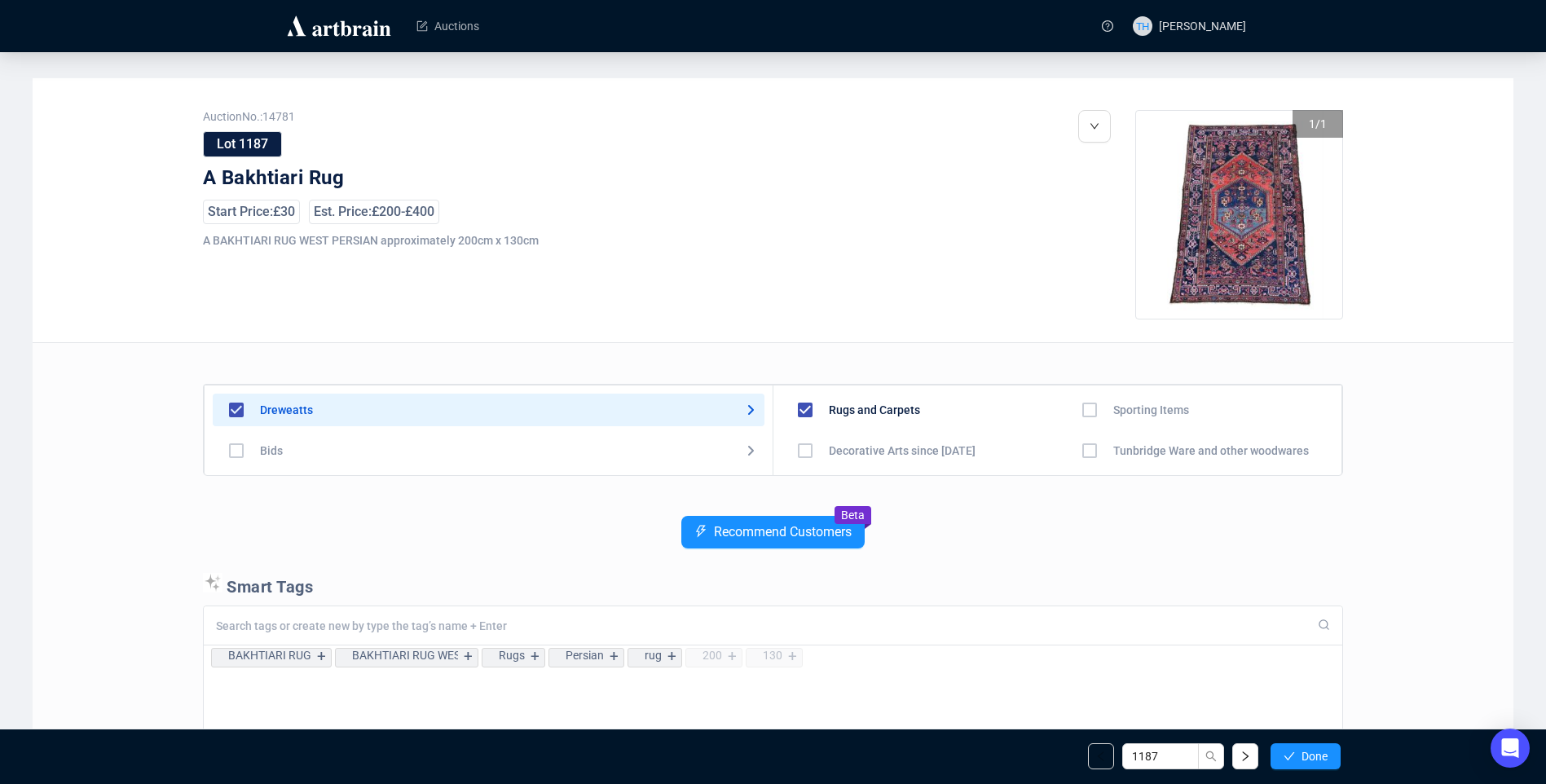
click at [1312, 752] on span "Done" at bounding box center [1315, 755] width 26 height 13
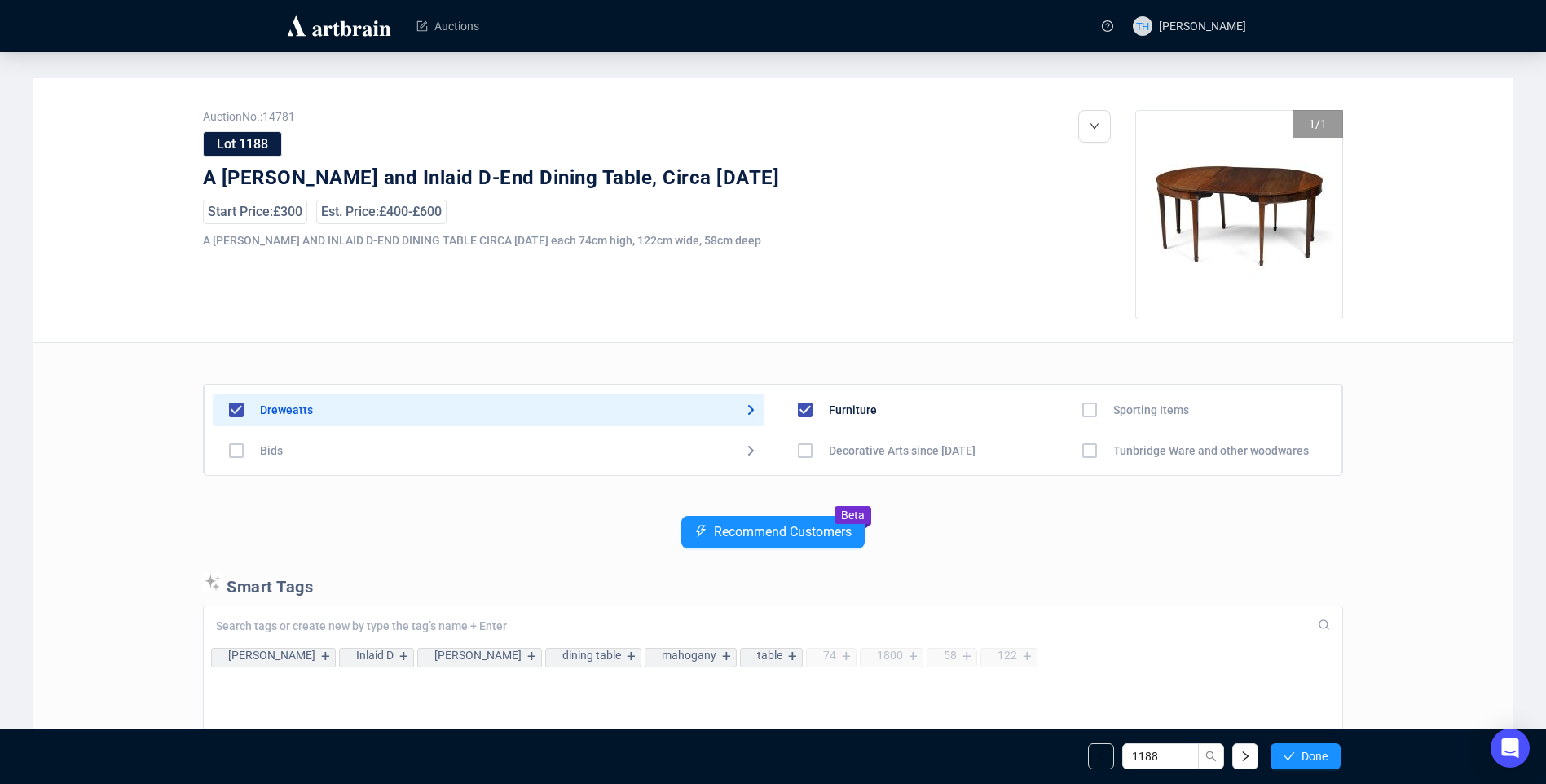
click at [1312, 752] on span "Done" at bounding box center [1315, 755] width 26 height 13
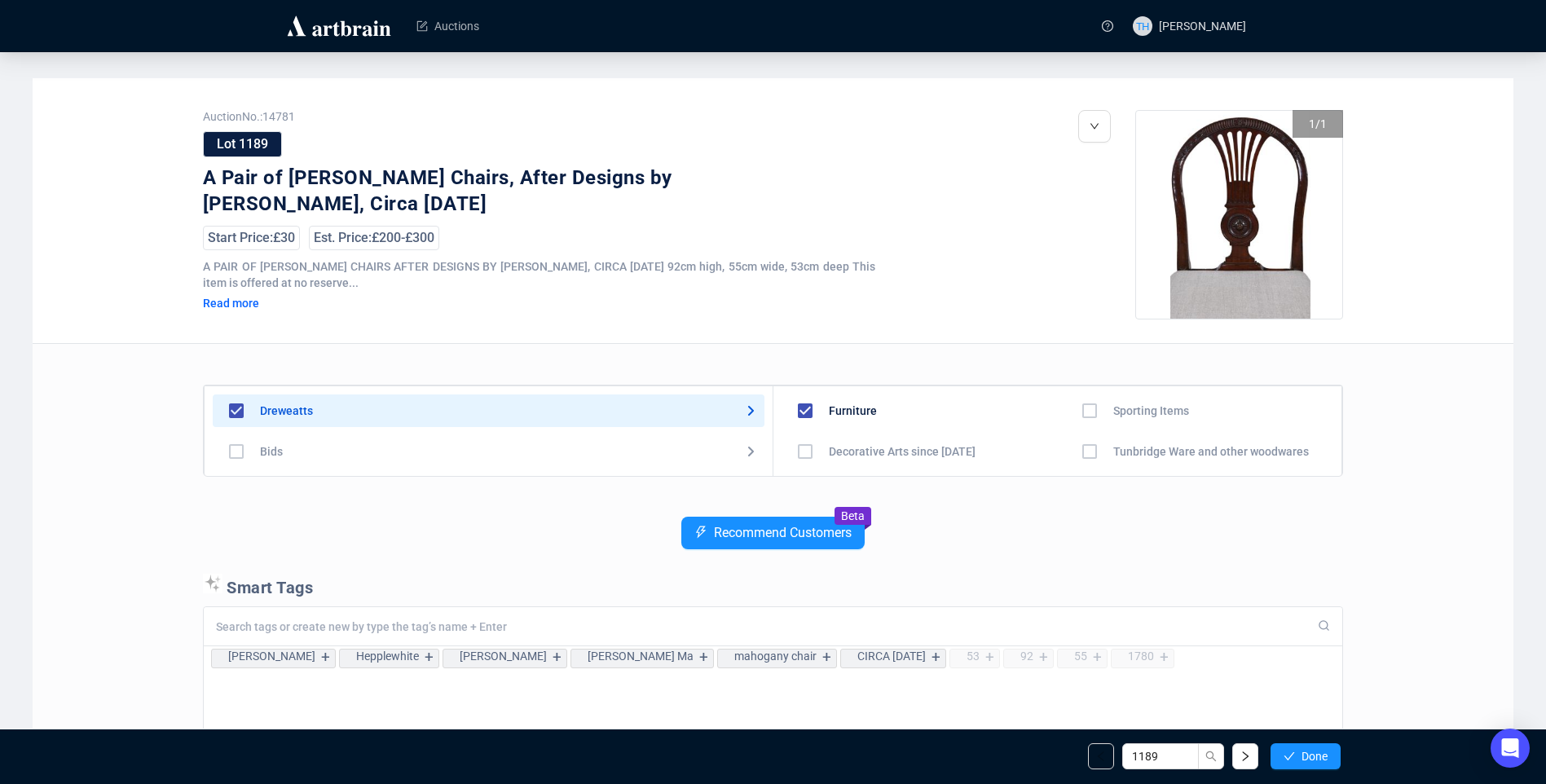
click at [1312, 752] on span "Done" at bounding box center [1315, 755] width 26 height 13
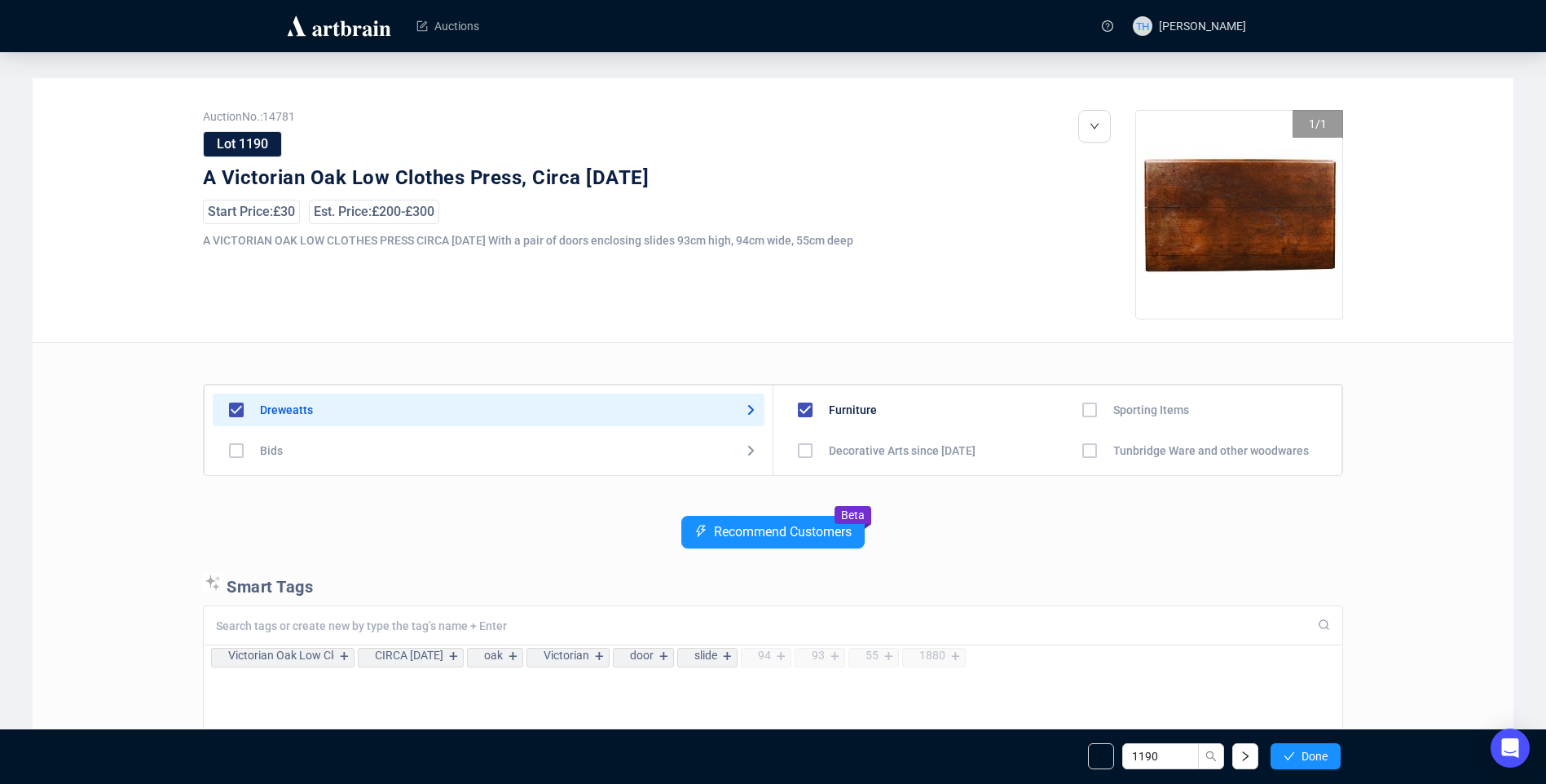
click at [1312, 752] on span "Done" at bounding box center [1315, 755] width 26 height 13
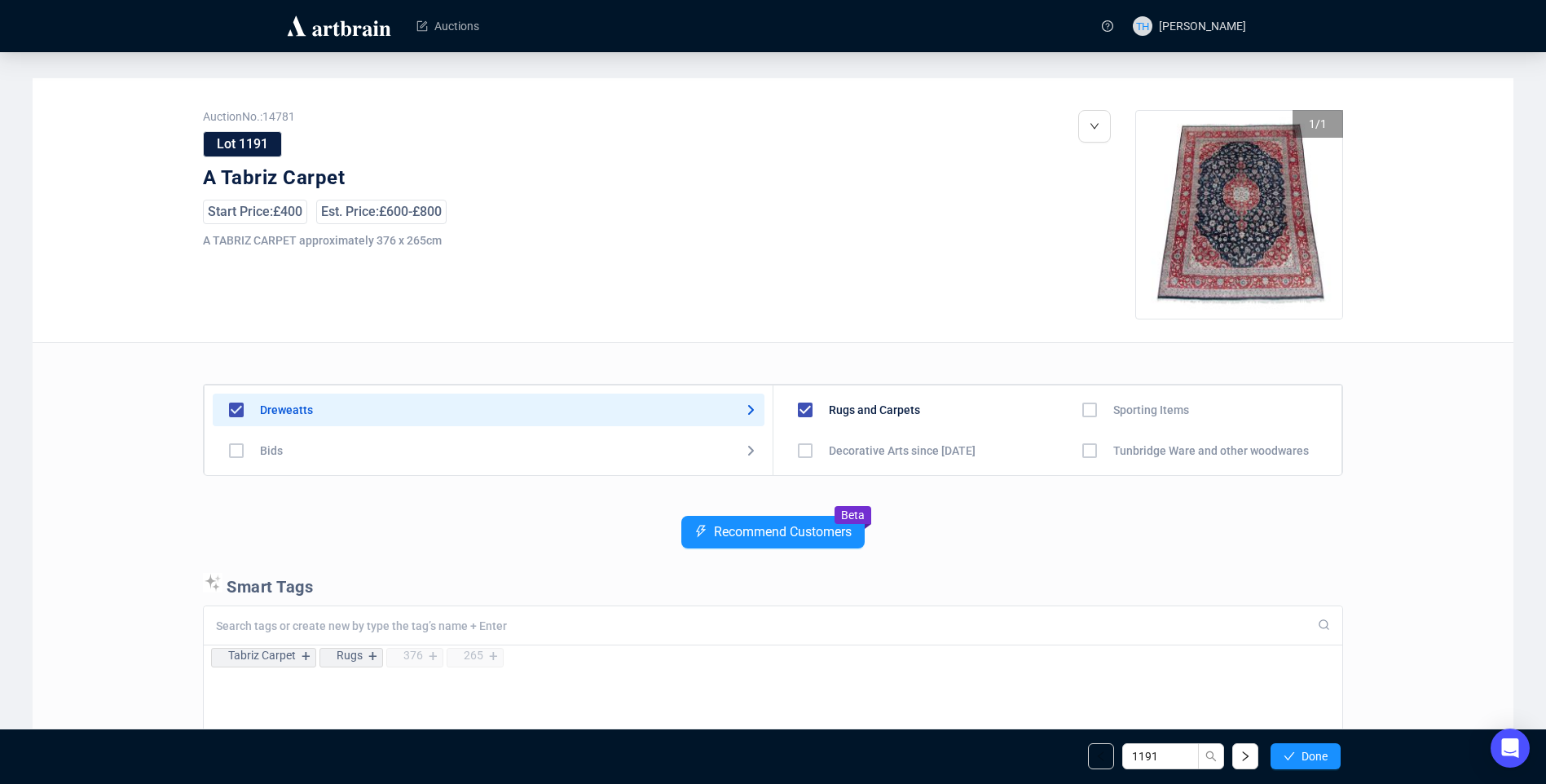
click at [1312, 752] on span "Done" at bounding box center [1315, 755] width 26 height 13
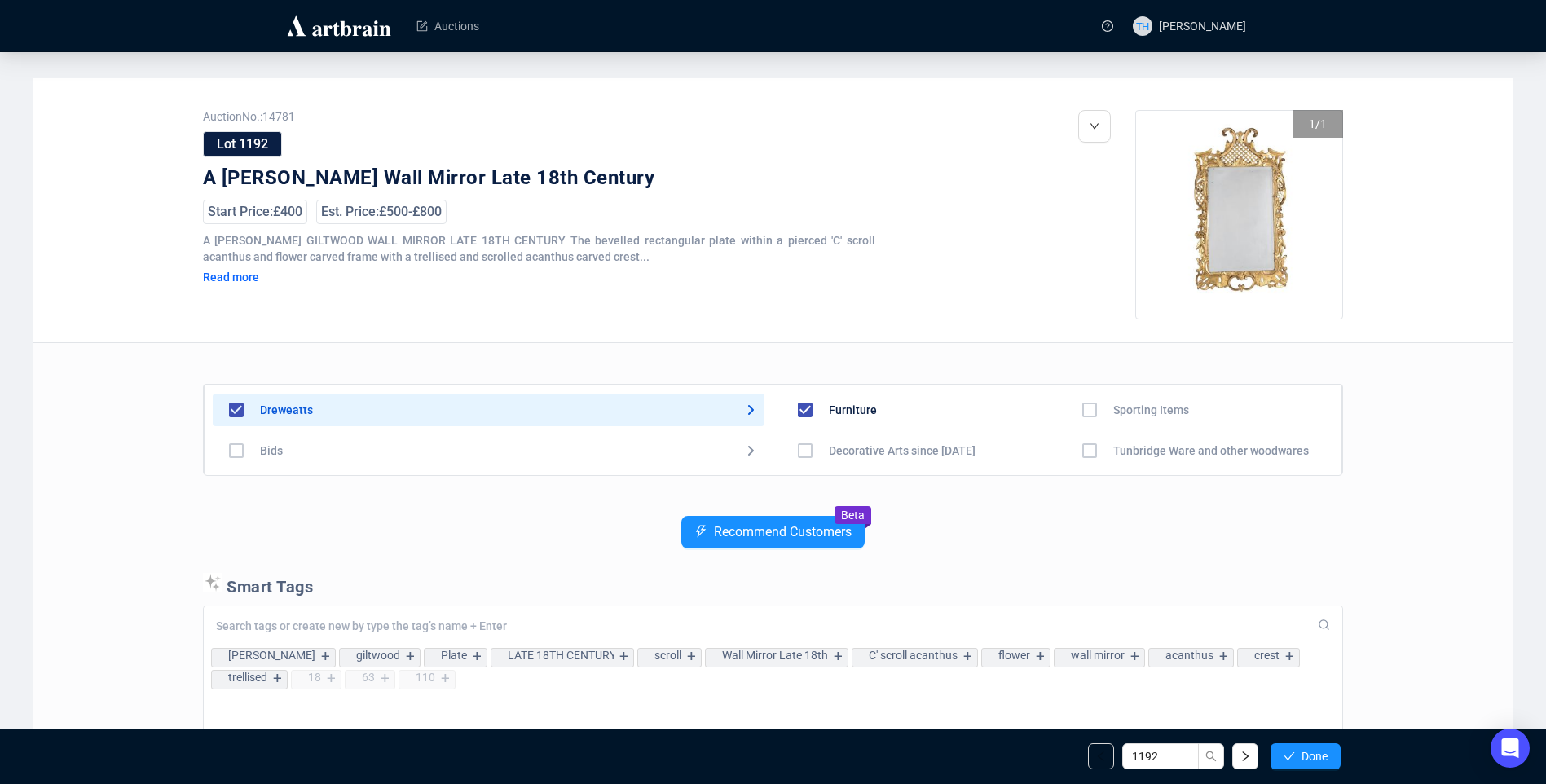
click at [1312, 752] on span "Done" at bounding box center [1315, 755] width 26 height 13
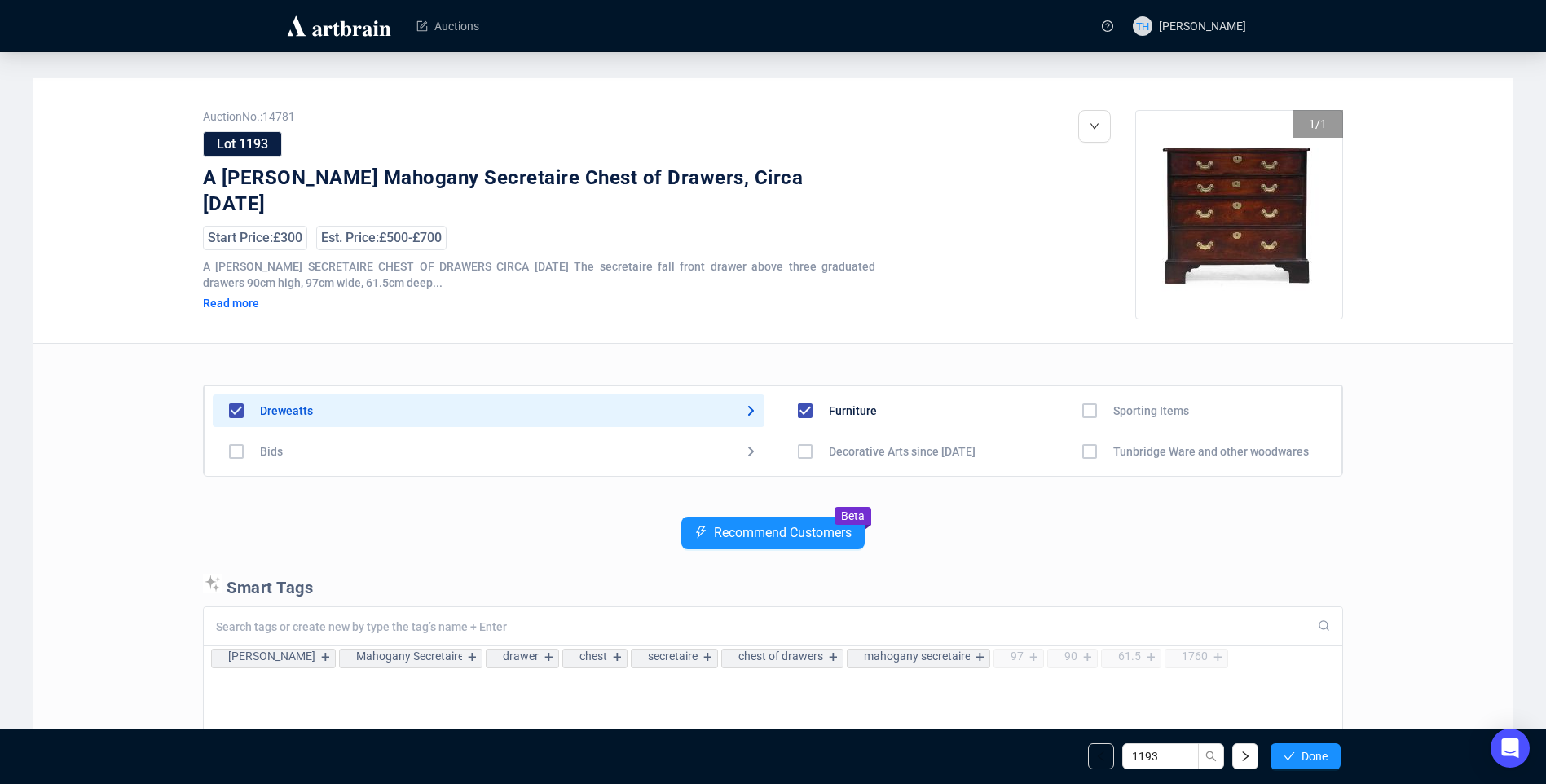
click at [1312, 752] on span "Done" at bounding box center [1315, 755] width 26 height 13
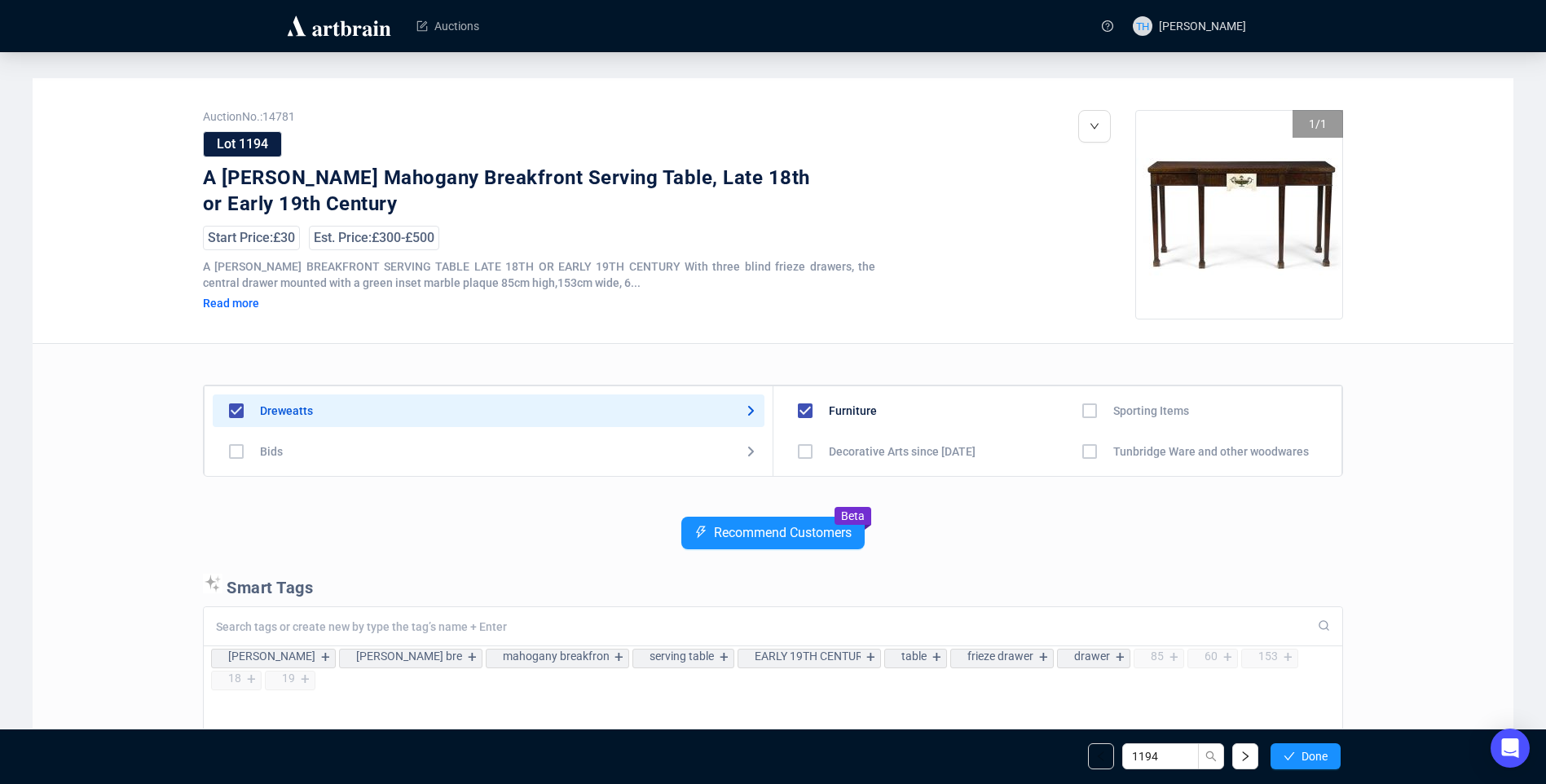
click at [1312, 752] on span "Done" at bounding box center [1315, 755] width 26 height 13
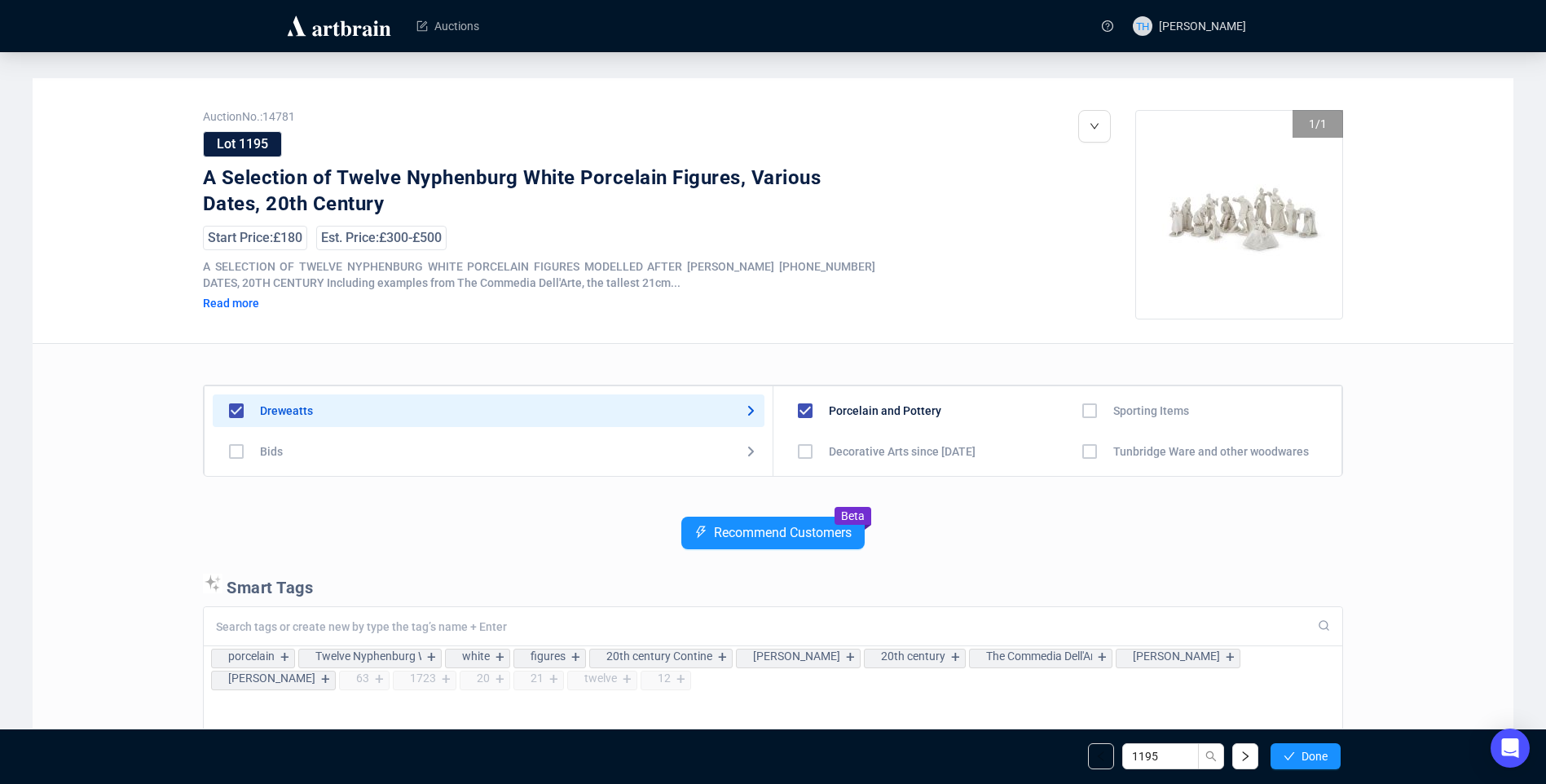
click at [1312, 752] on span "Done" at bounding box center [1315, 755] width 26 height 13
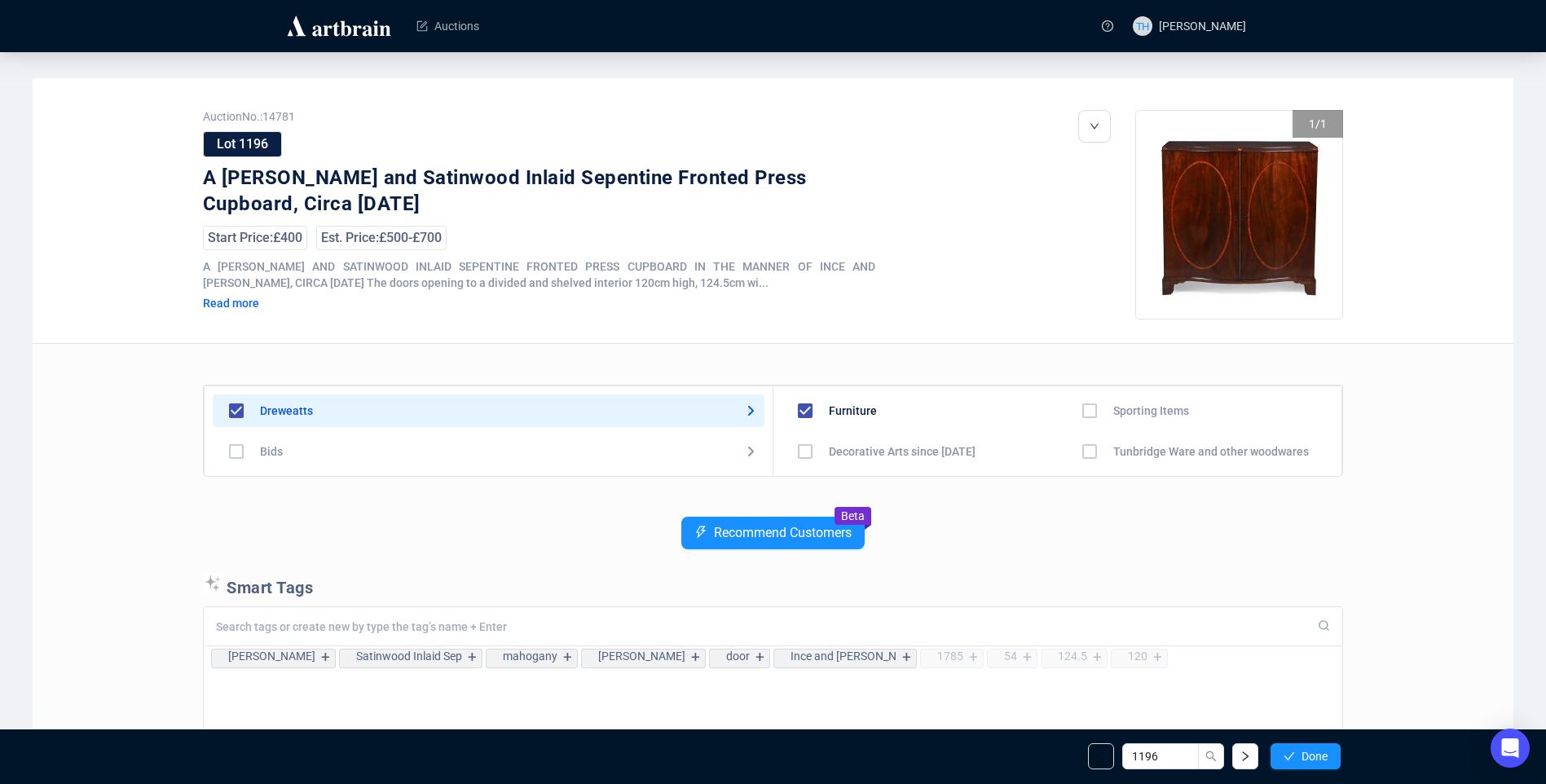
click at [1312, 752] on span "Done" at bounding box center [1315, 755] width 26 height 13
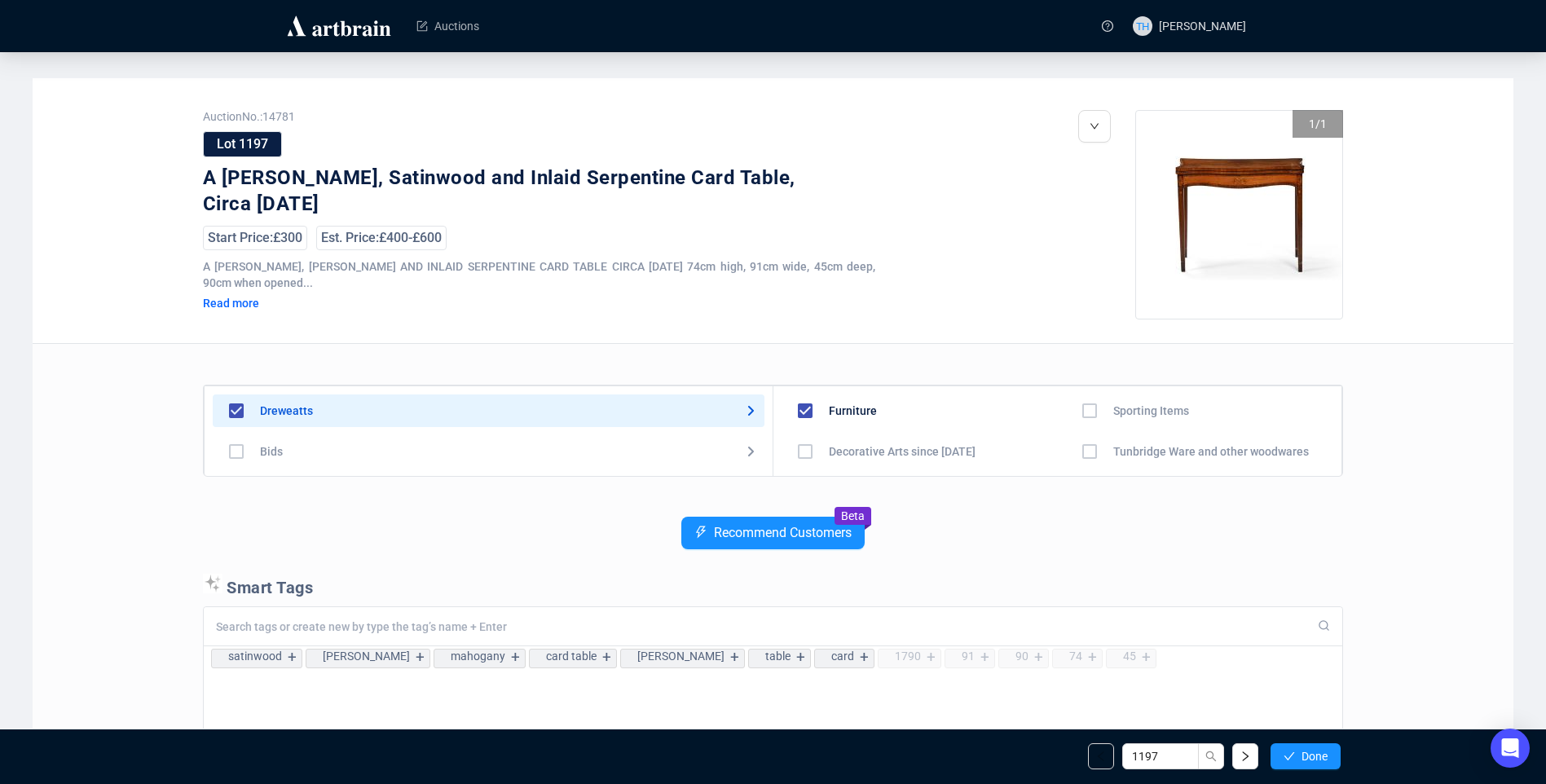
click at [1312, 752] on span "Done" at bounding box center [1315, 755] width 26 height 13
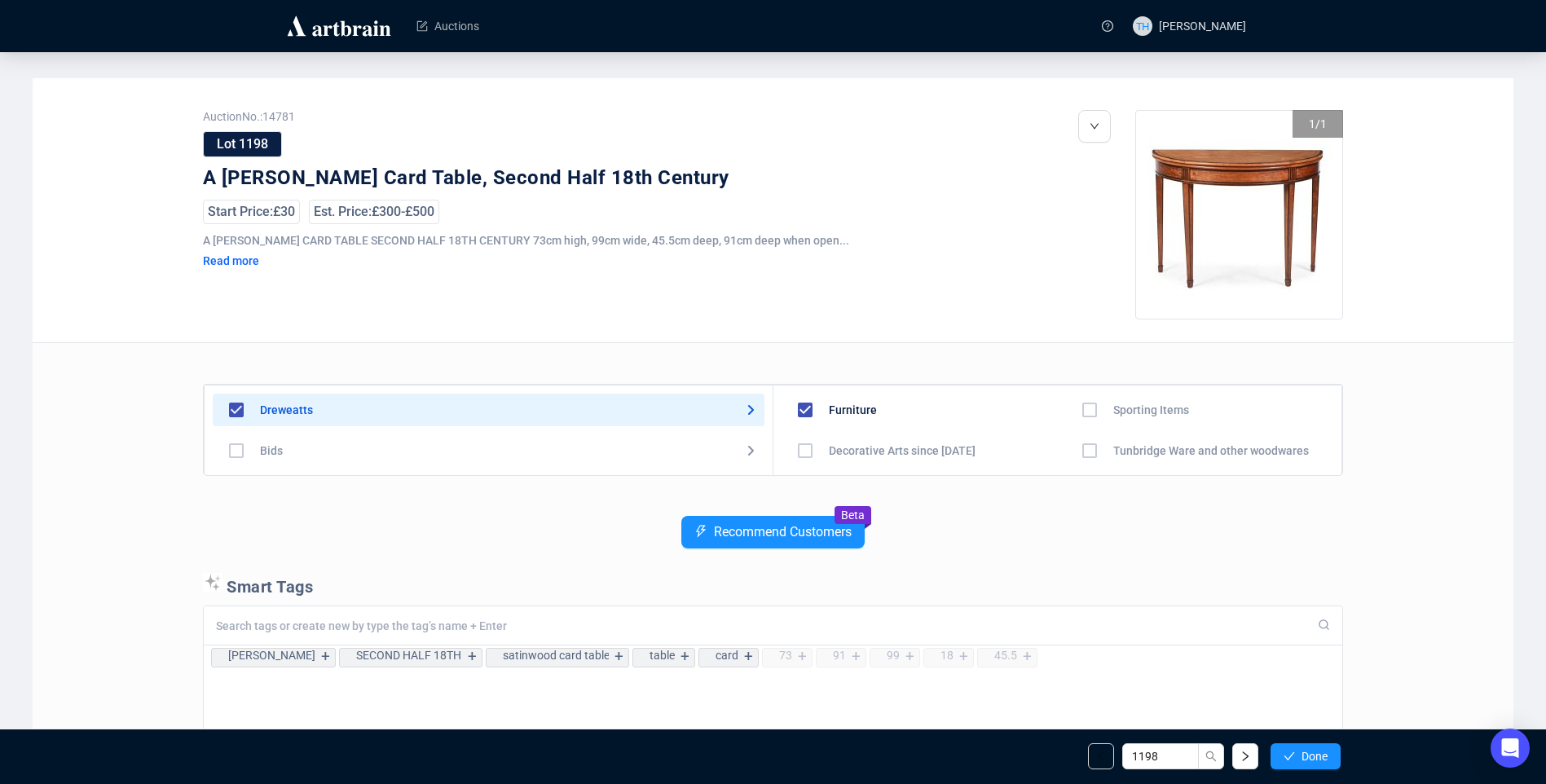
click at [1312, 752] on span "Done" at bounding box center [1315, 755] width 26 height 13
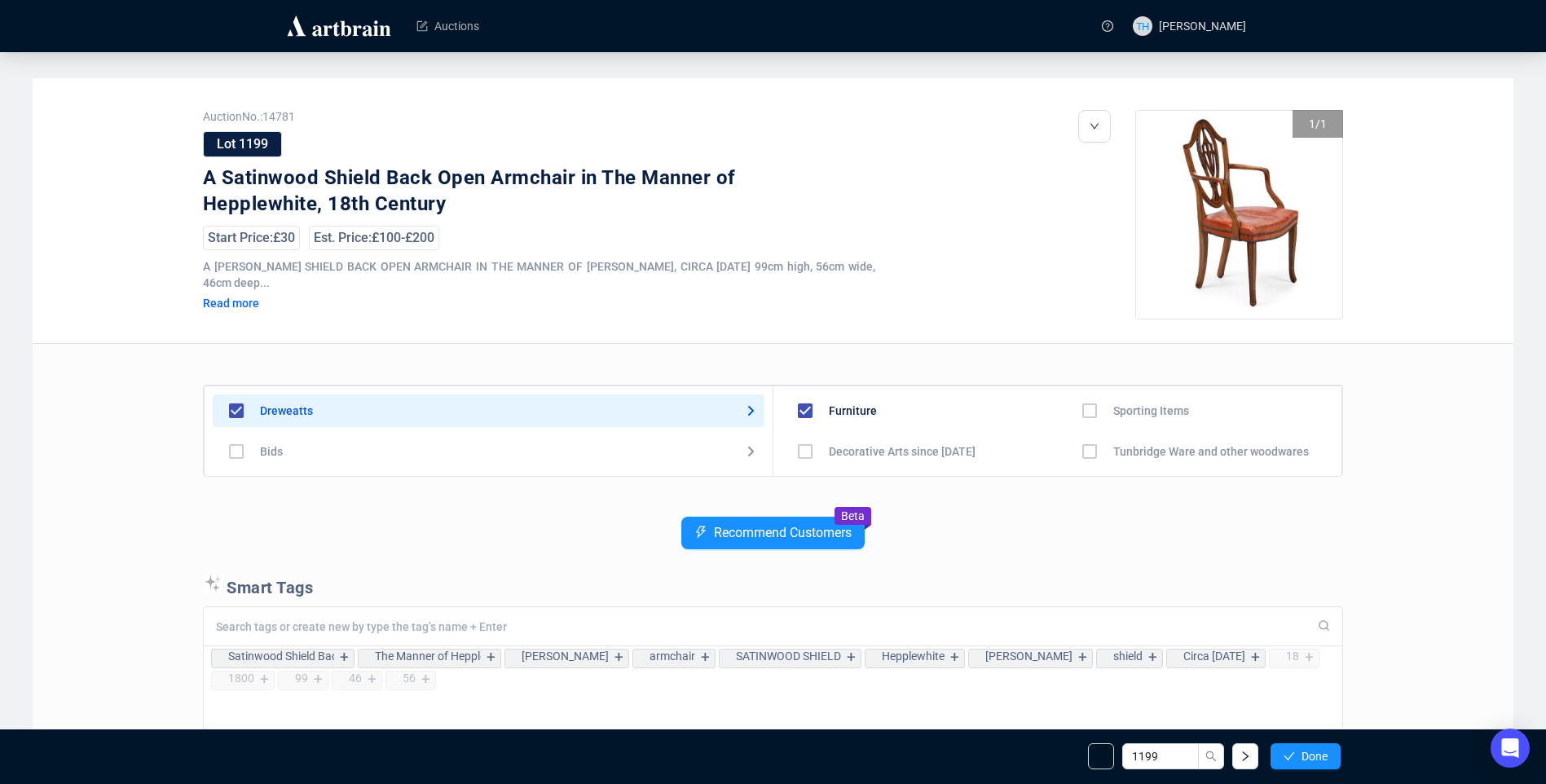
click at [1312, 752] on span "Done" at bounding box center [1315, 755] width 26 height 13
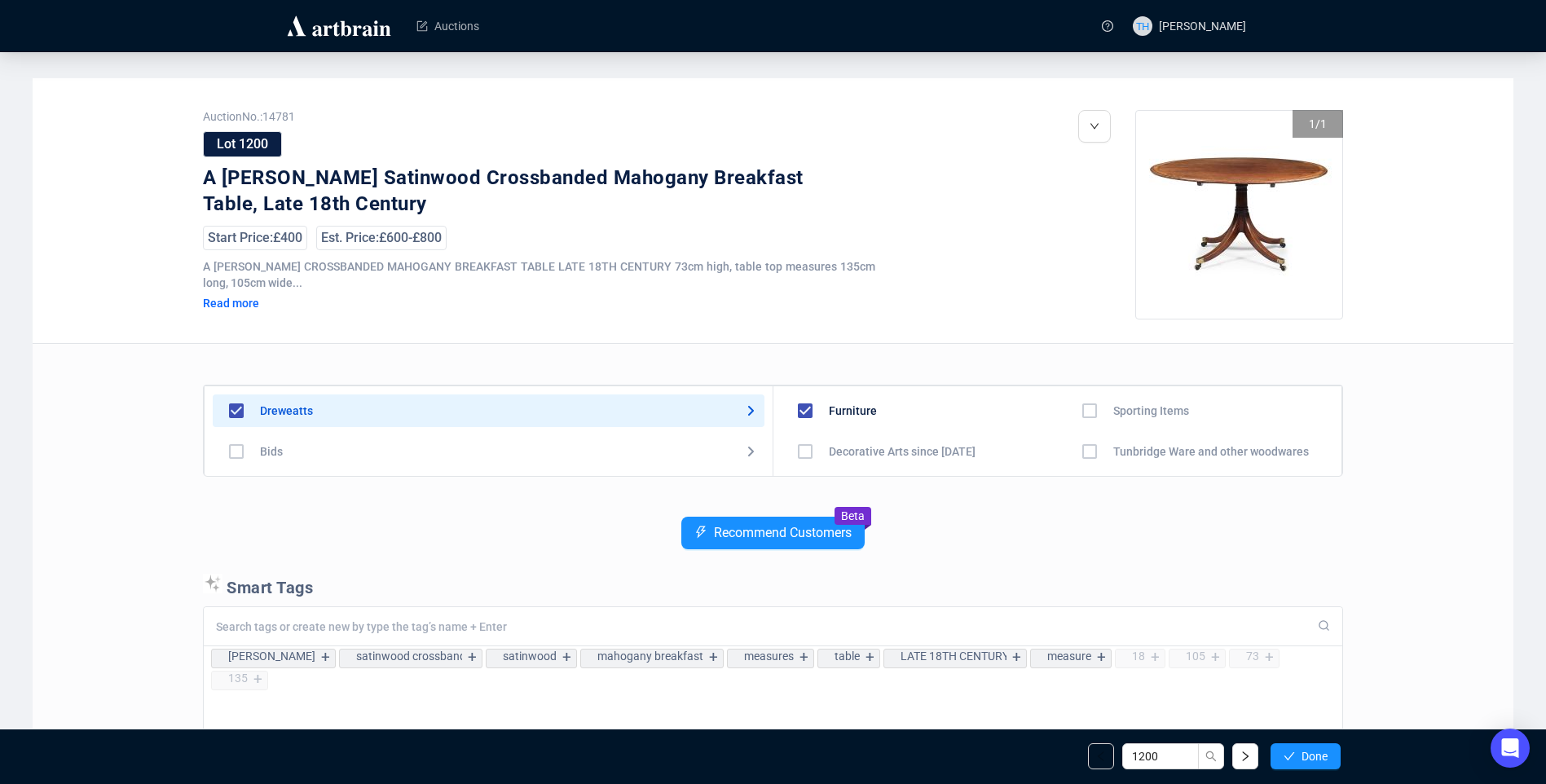
click at [1312, 752] on span "Done" at bounding box center [1315, 755] width 26 height 13
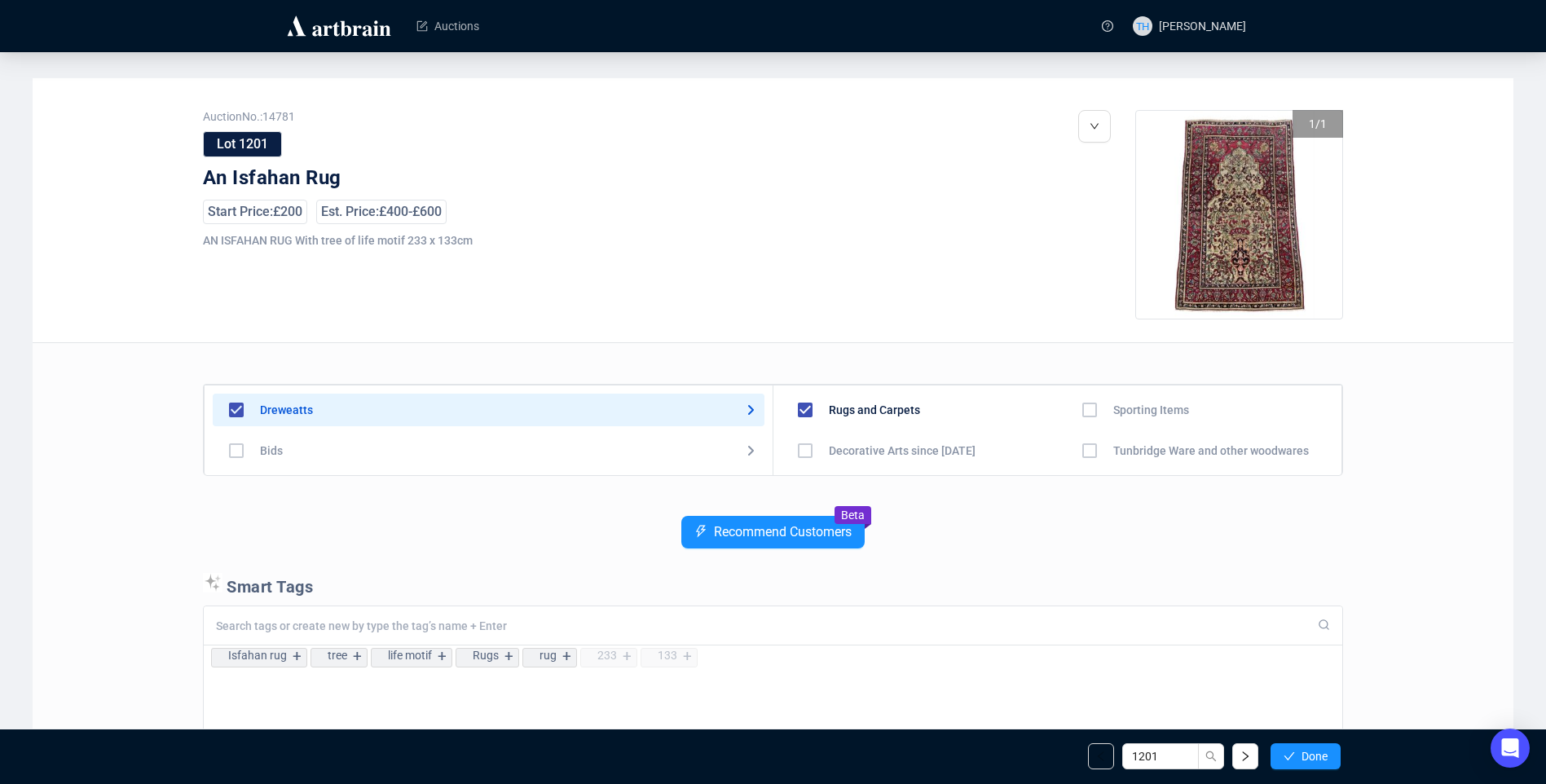
click at [1312, 752] on span "Done" at bounding box center [1315, 755] width 26 height 13
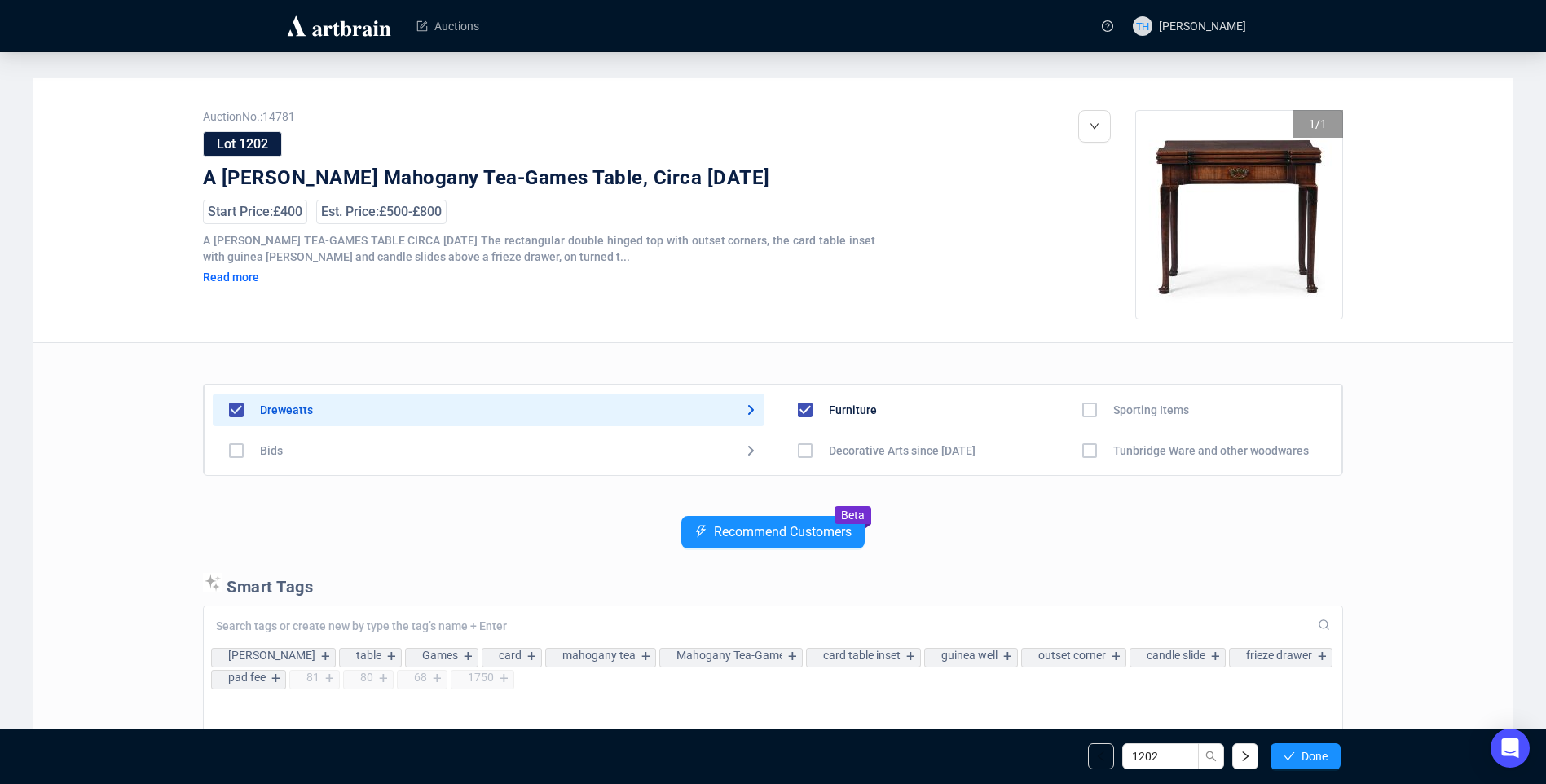
click at [1312, 752] on span "Done" at bounding box center [1315, 755] width 26 height 13
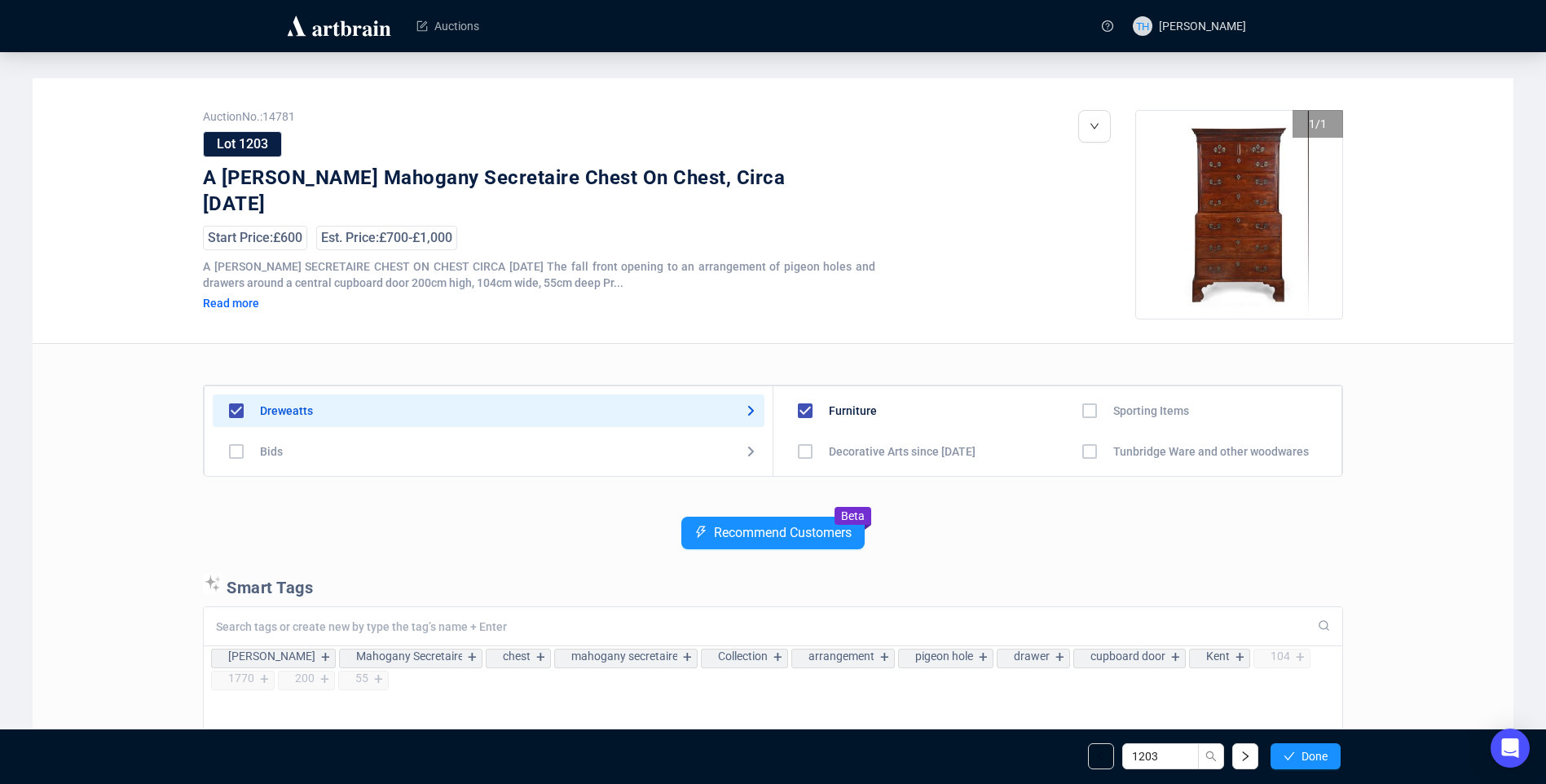
click at [1312, 752] on span "Done" at bounding box center [1315, 755] width 26 height 13
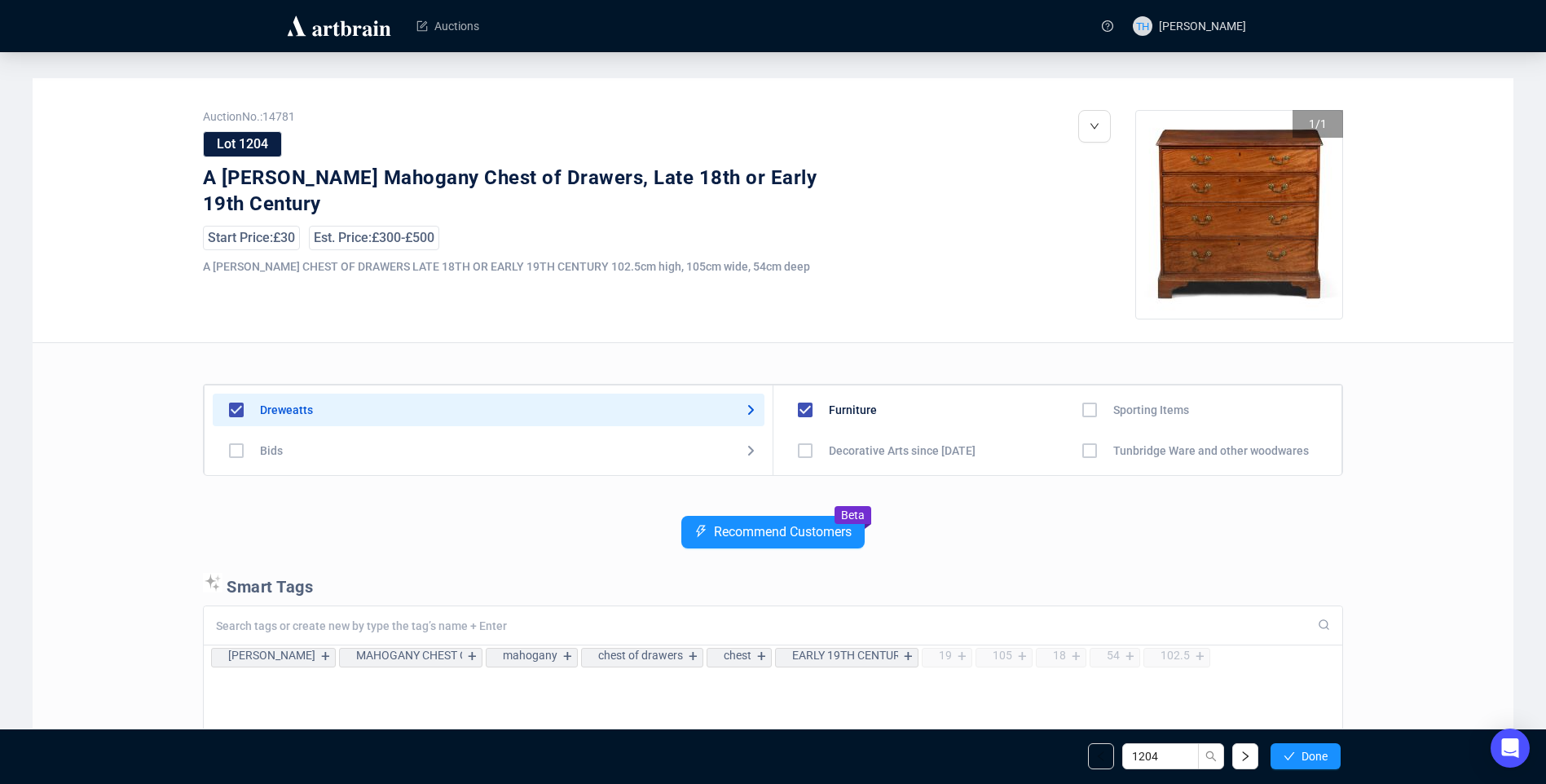
click at [1312, 752] on span "Done" at bounding box center [1315, 755] width 26 height 13
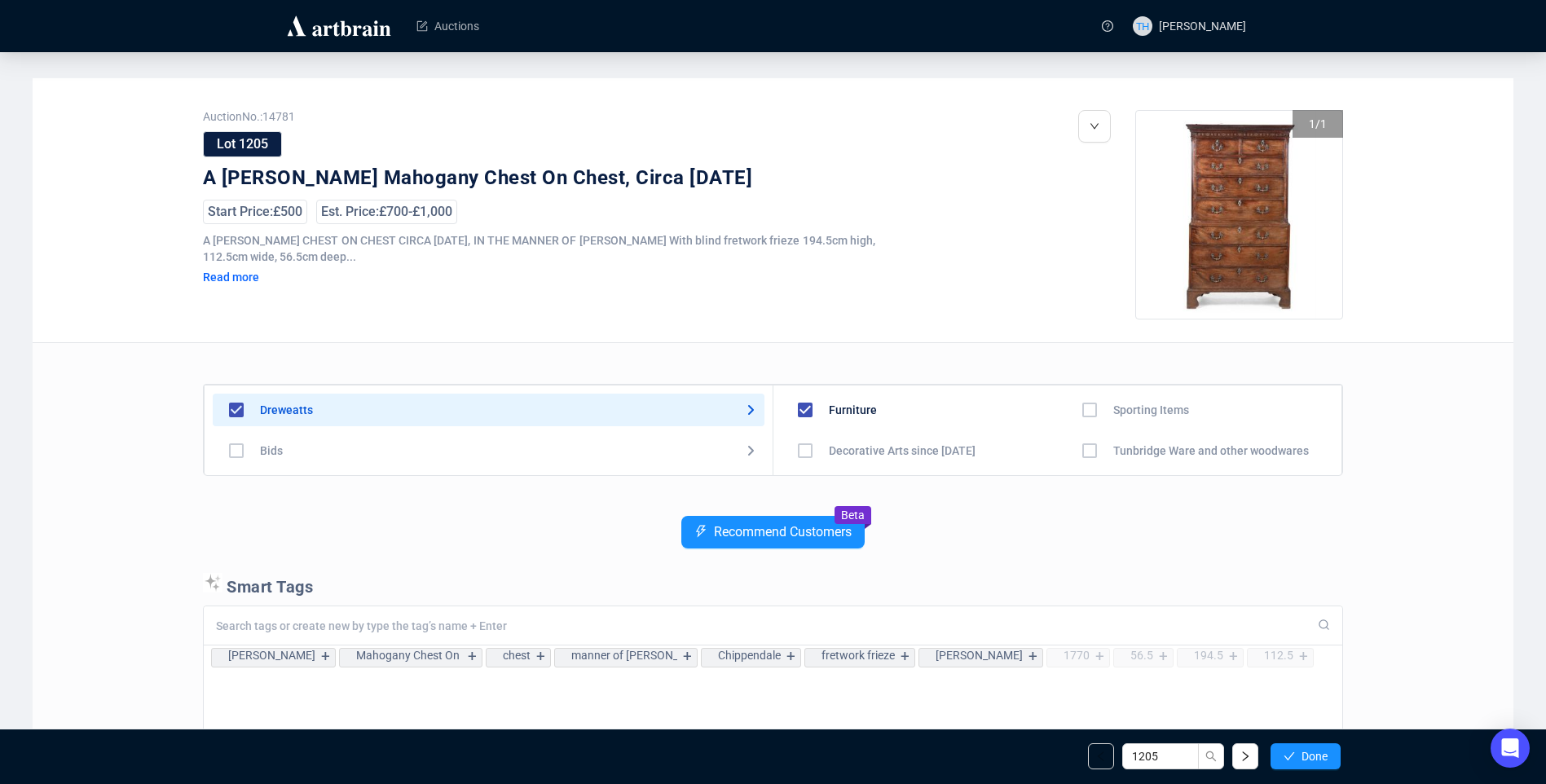
click at [1312, 752] on span "Done" at bounding box center [1315, 755] width 26 height 13
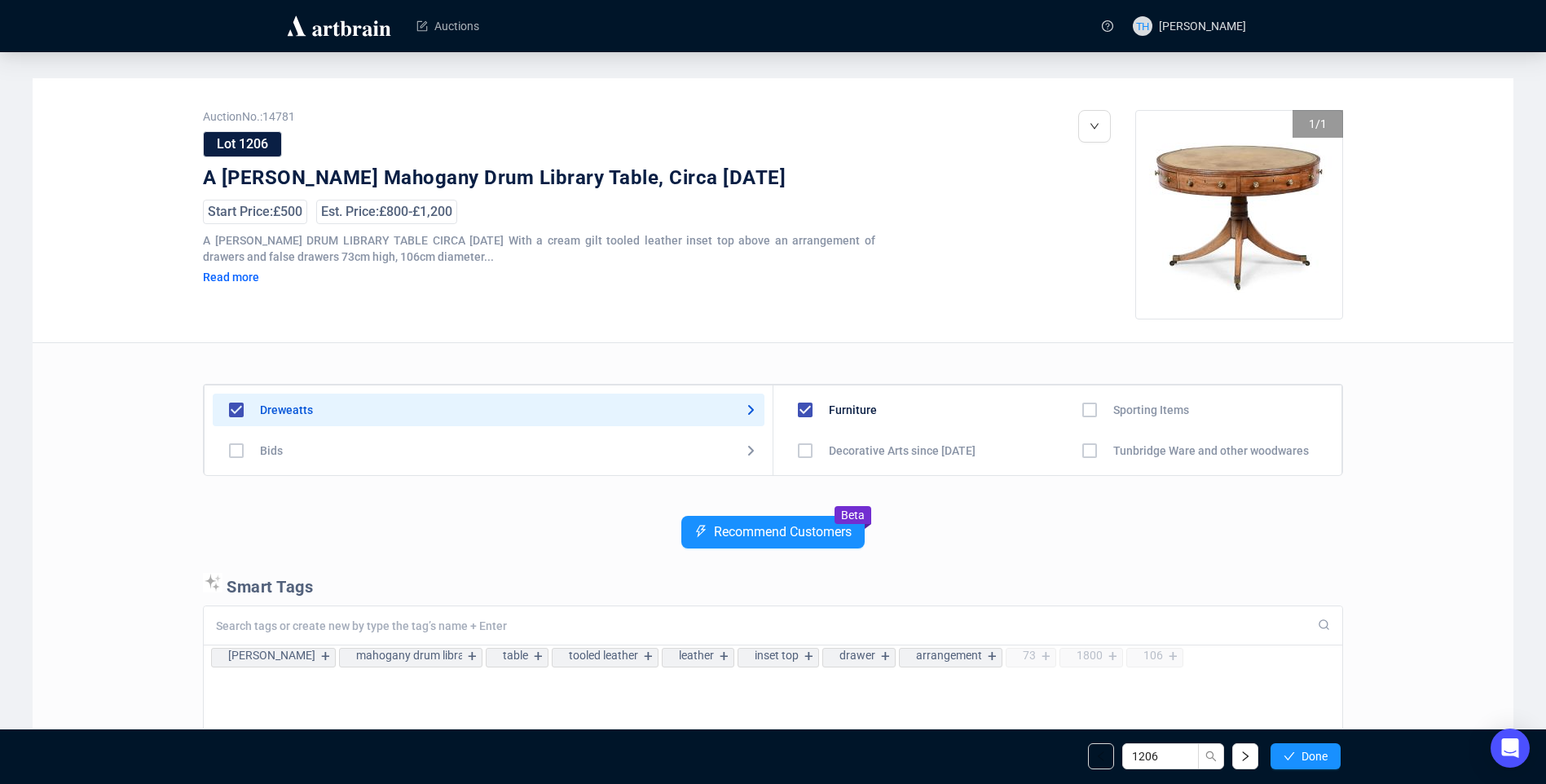
click at [1312, 752] on span "Done" at bounding box center [1315, 755] width 26 height 13
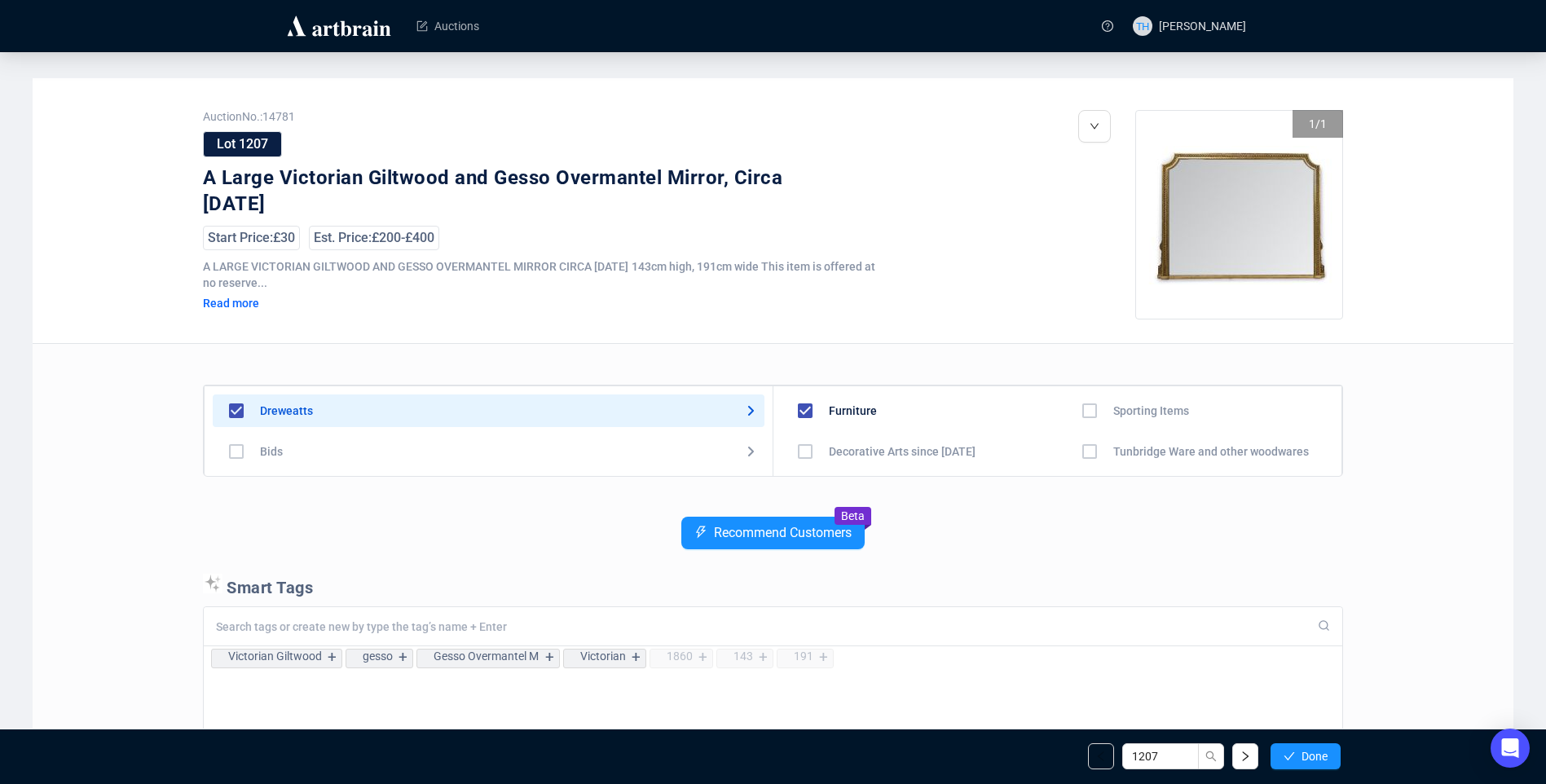
click at [1312, 752] on span "Done" at bounding box center [1315, 755] width 26 height 13
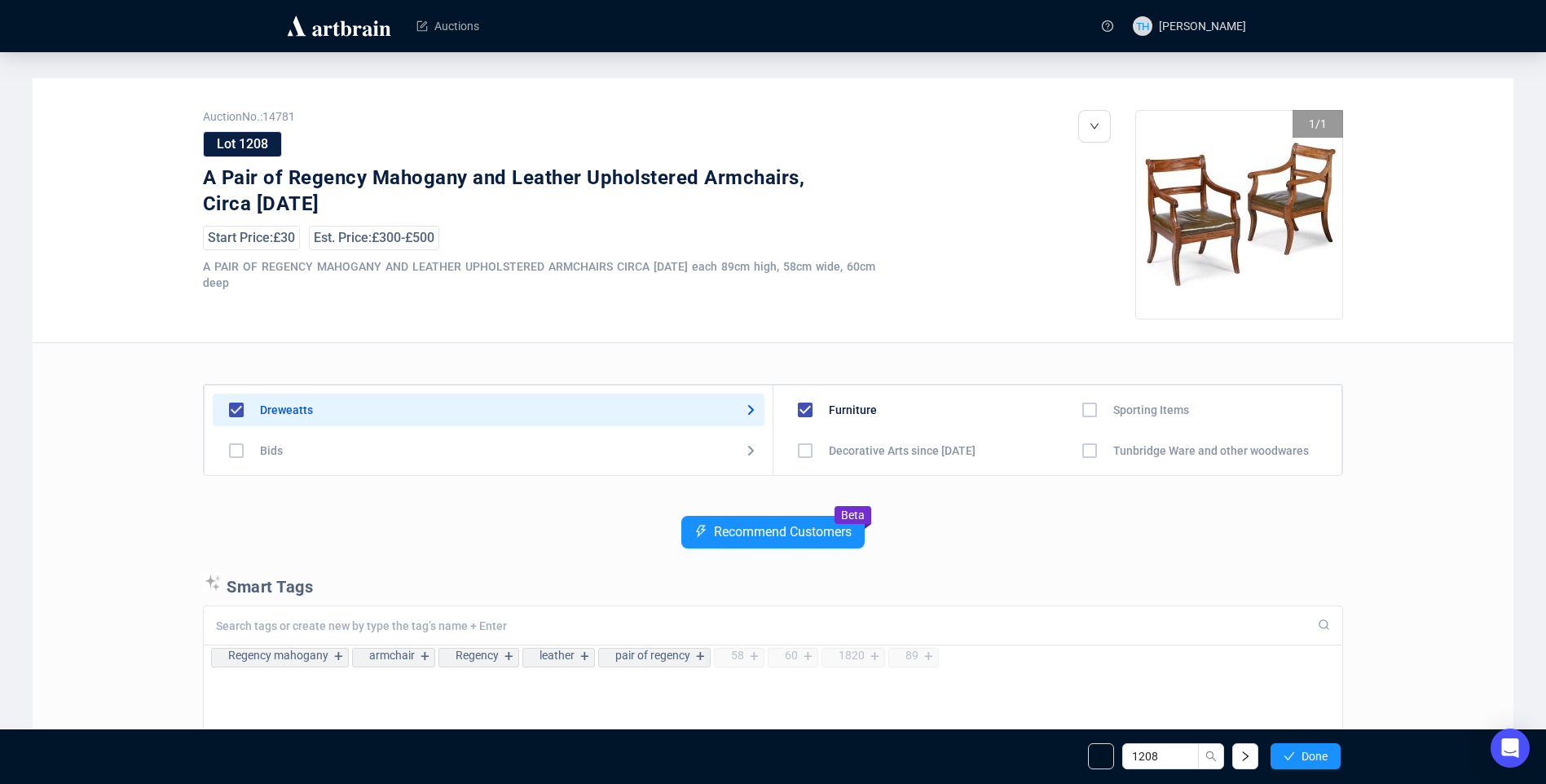
click at [1312, 752] on span "Done" at bounding box center [1315, 755] width 26 height 13
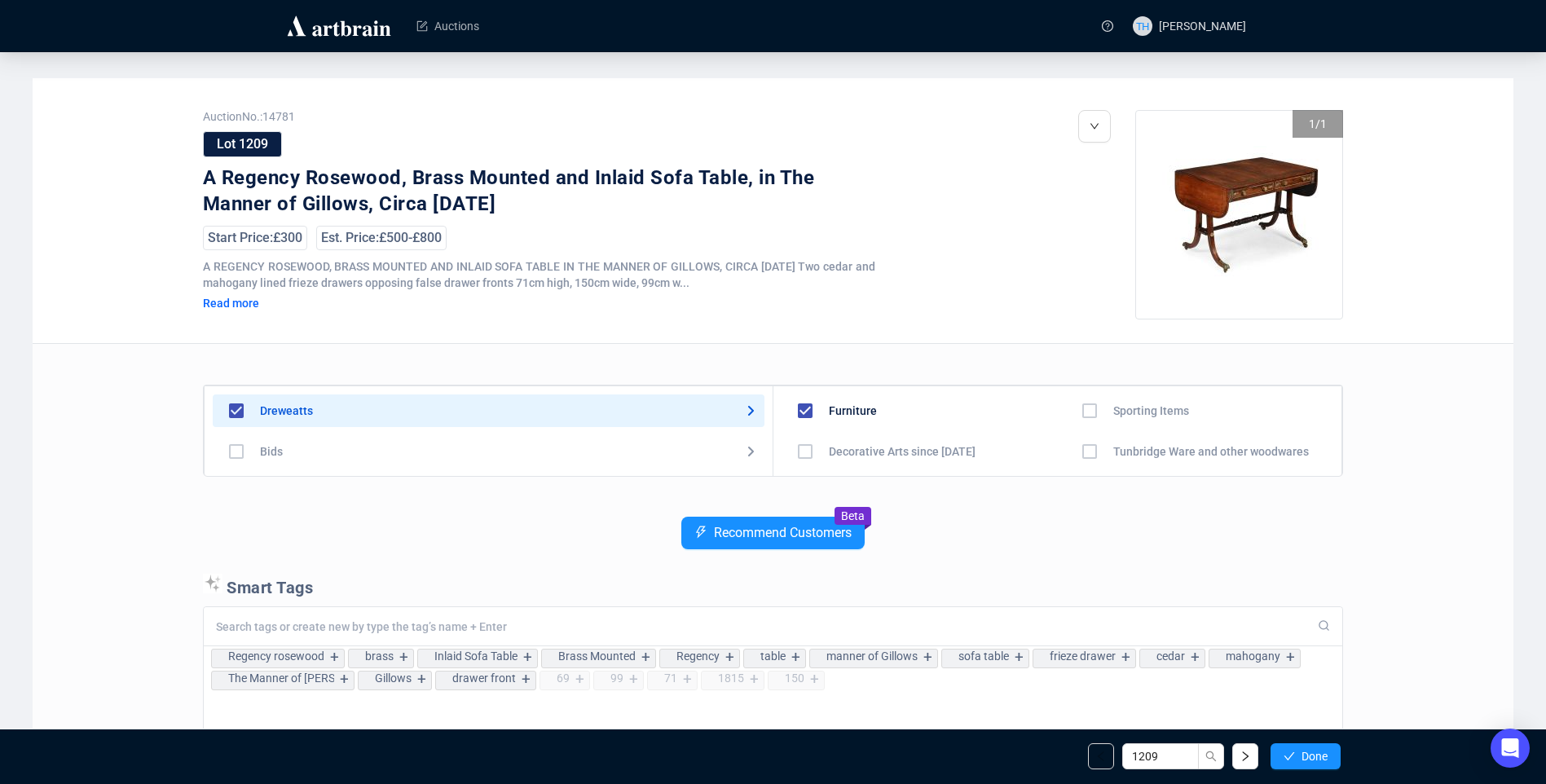
click at [1312, 752] on span "Done" at bounding box center [1315, 755] width 26 height 13
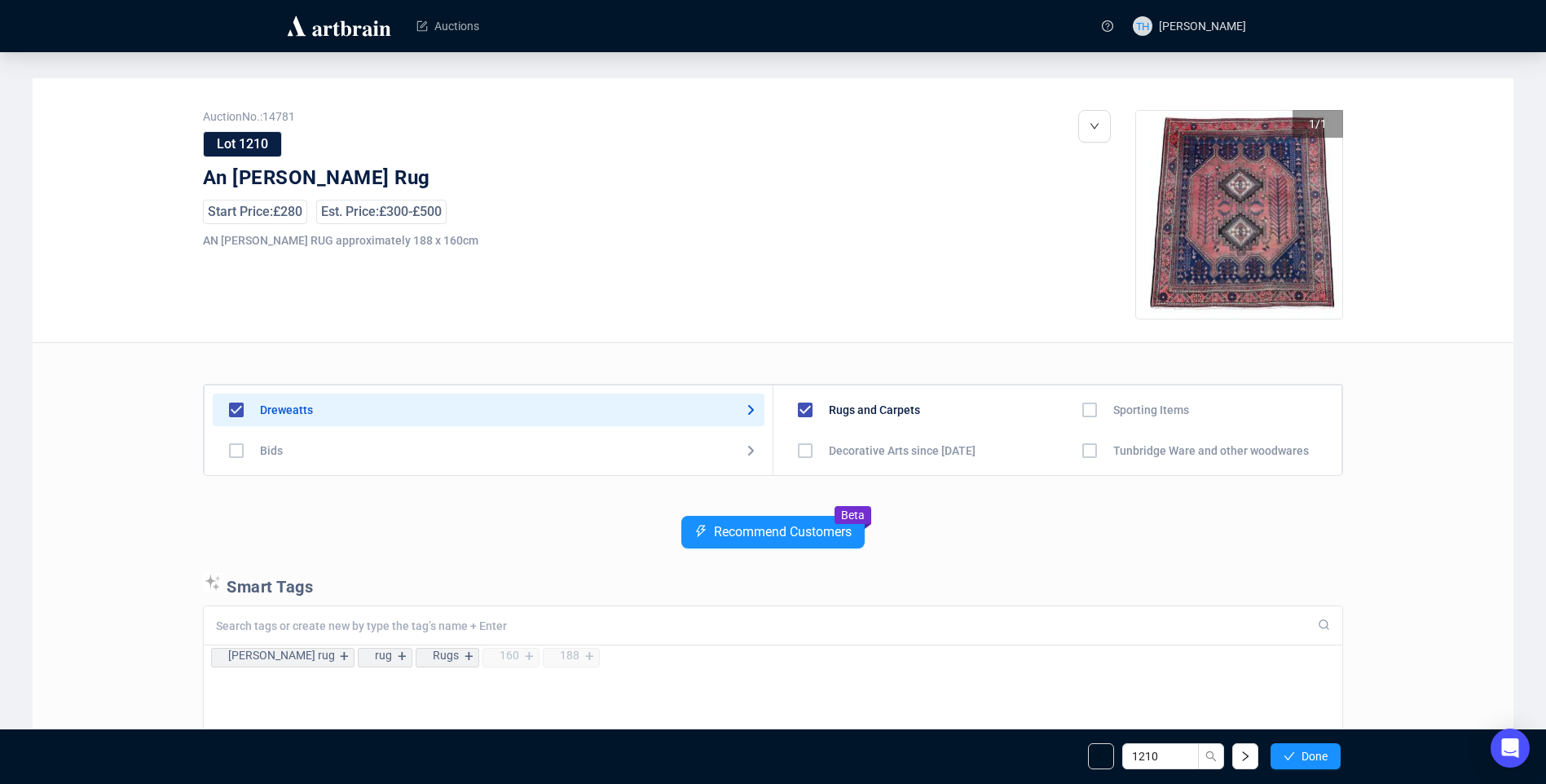
click at [1312, 752] on span "Done" at bounding box center [1315, 755] width 26 height 13
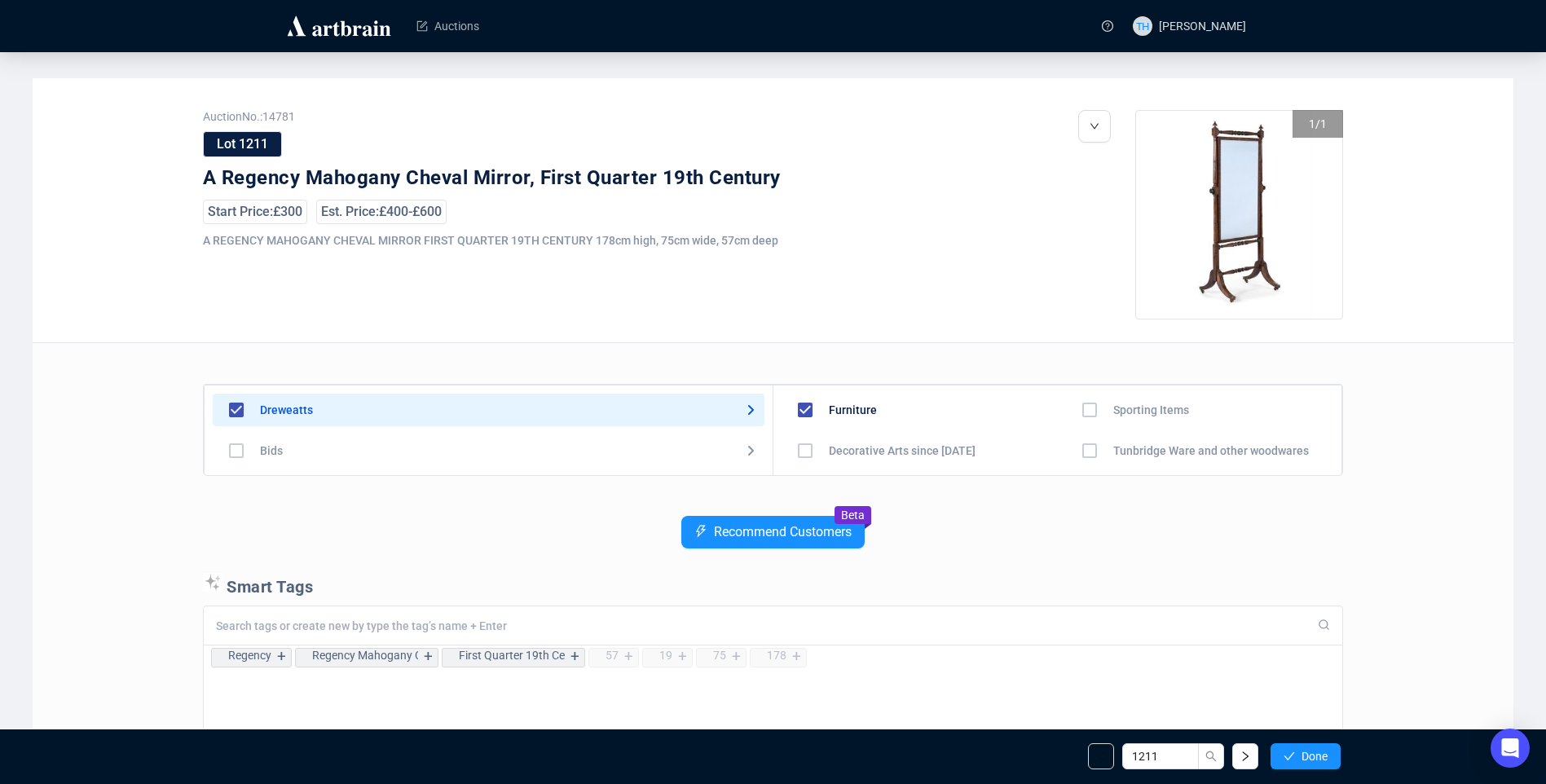
click at [1312, 752] on span "Done" at bounding box center [1315, 755] width 26 height 13
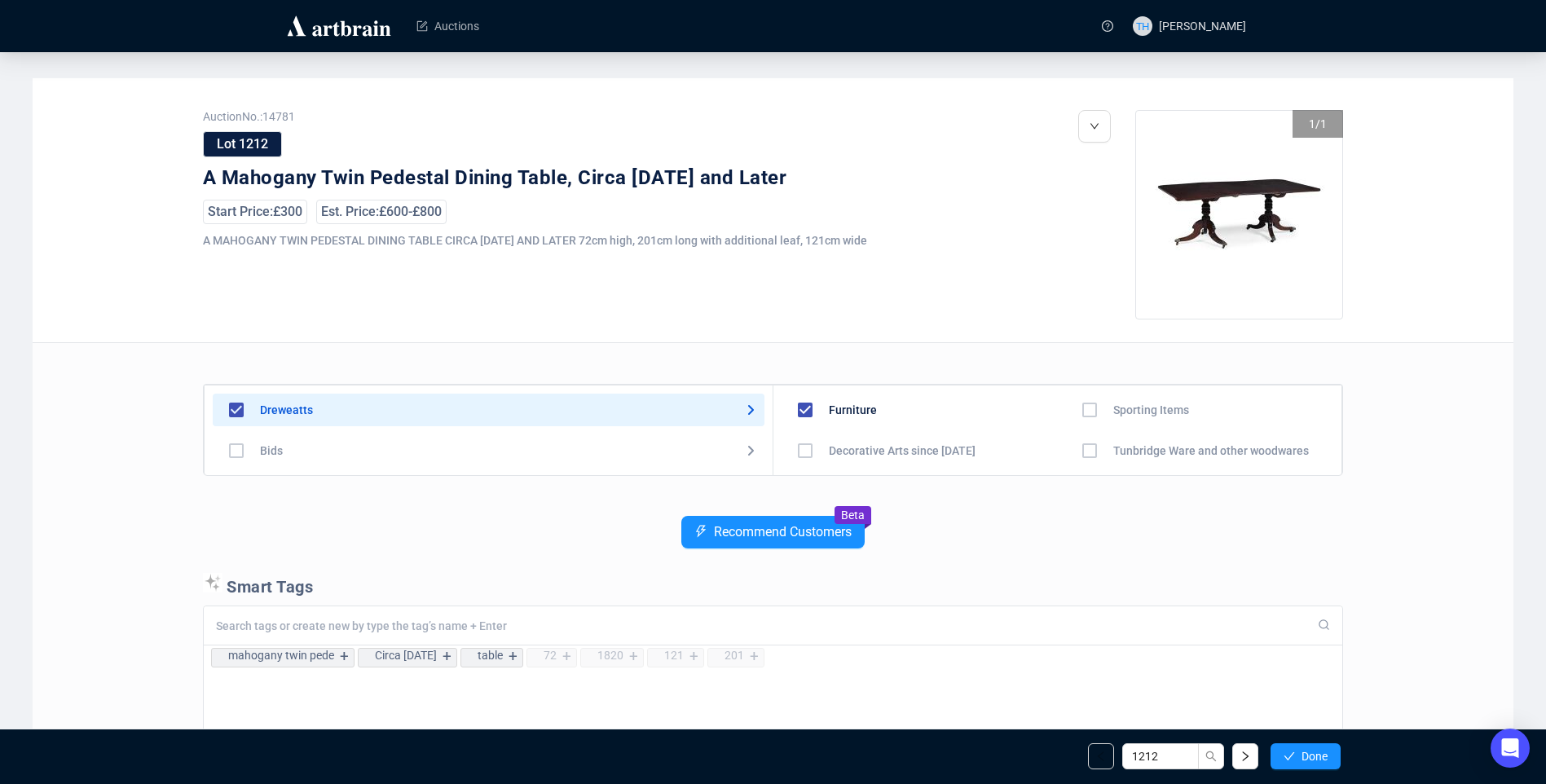
click at [1312, 752] on span "Done" at bounding box center [1315, 755] width 26 height 13
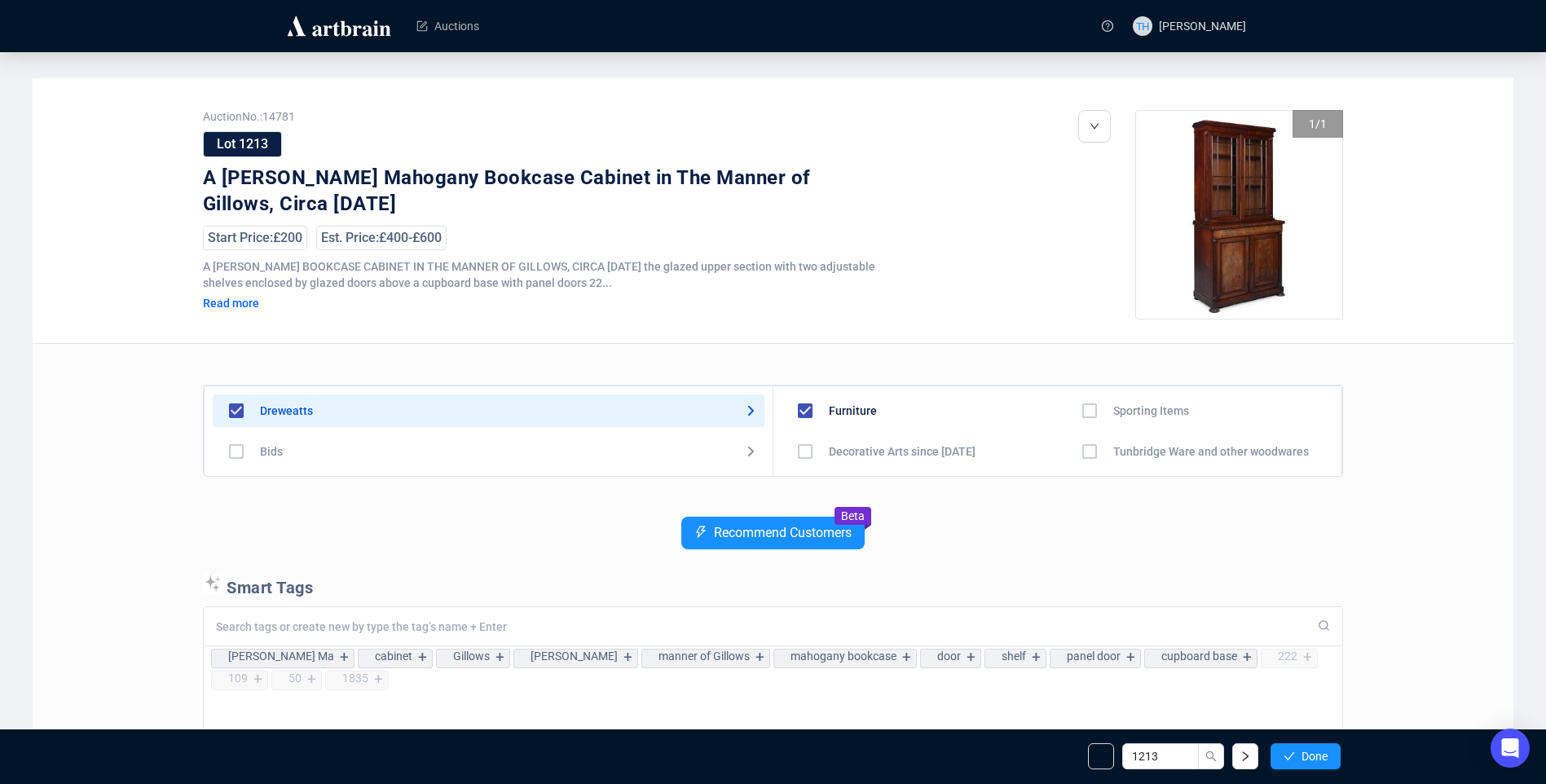
click at [1312, 752] on span "Done" at bounding box center [1315, 755] width 26 height 13
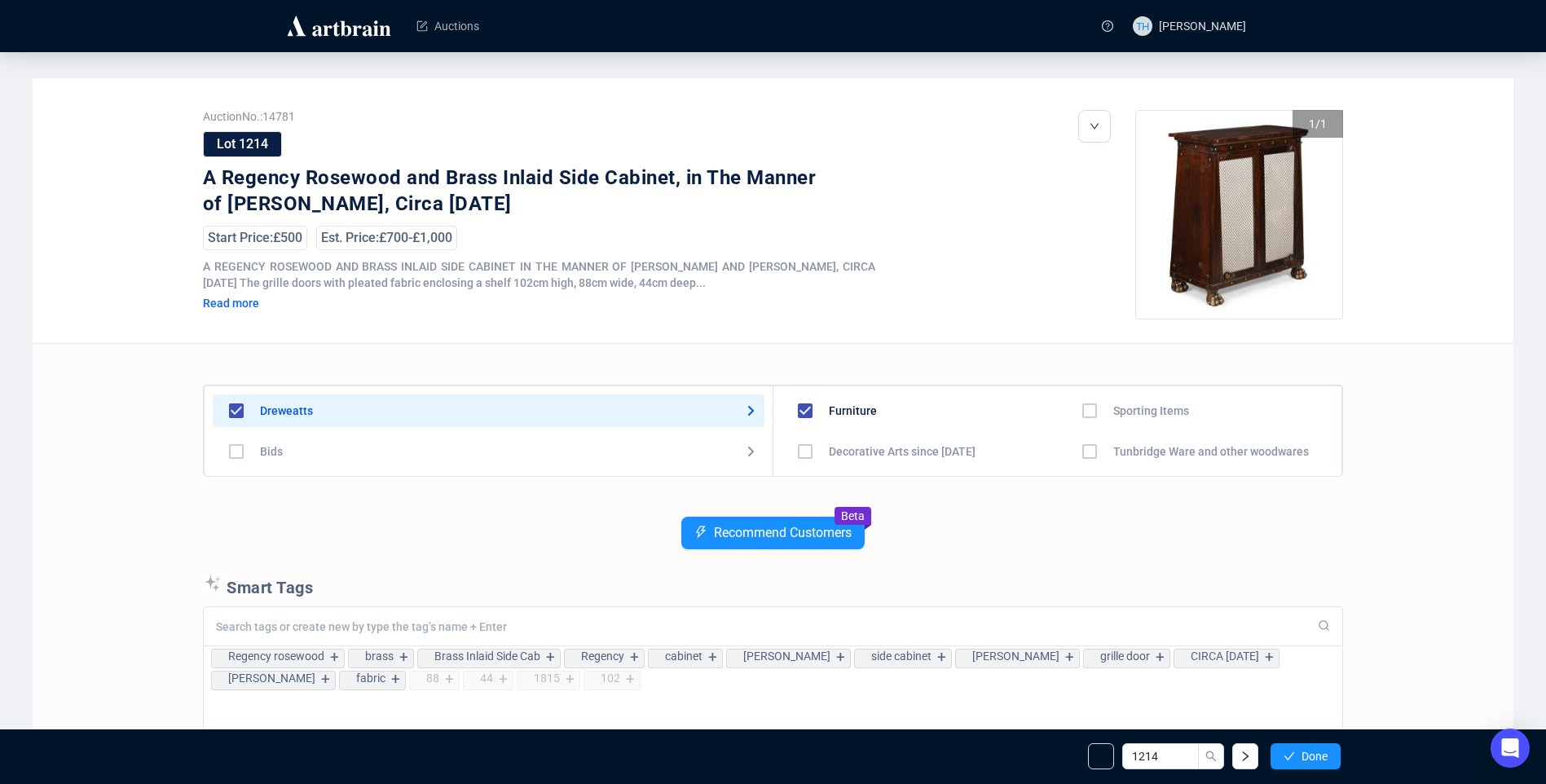
click at [1312, 752] on span "Done" at bounding box center [1315, 755] width 26 height 13
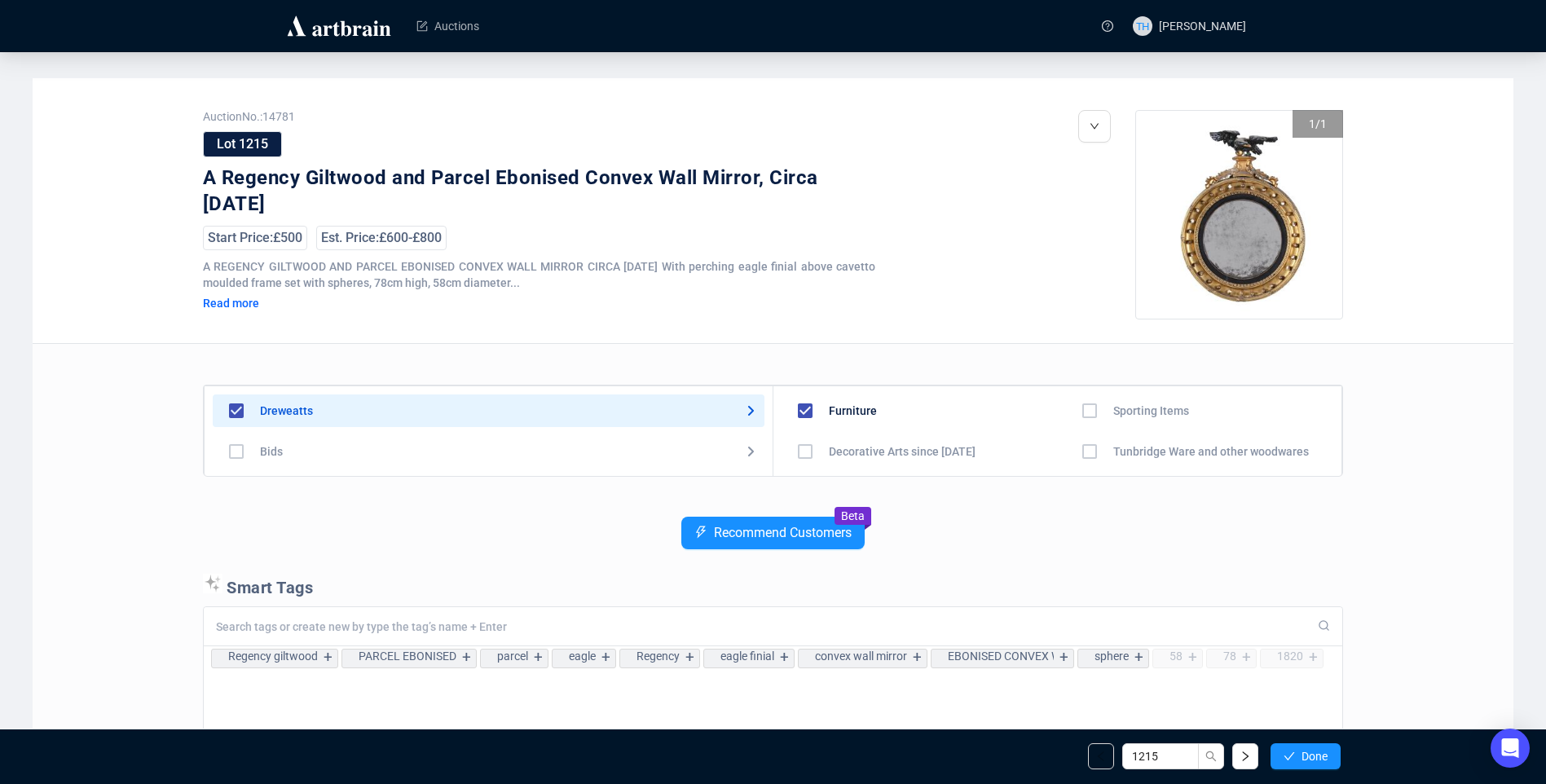
click at [1312, 752] on span "Done" at bounding box center [1315, 755] width 26 height 13
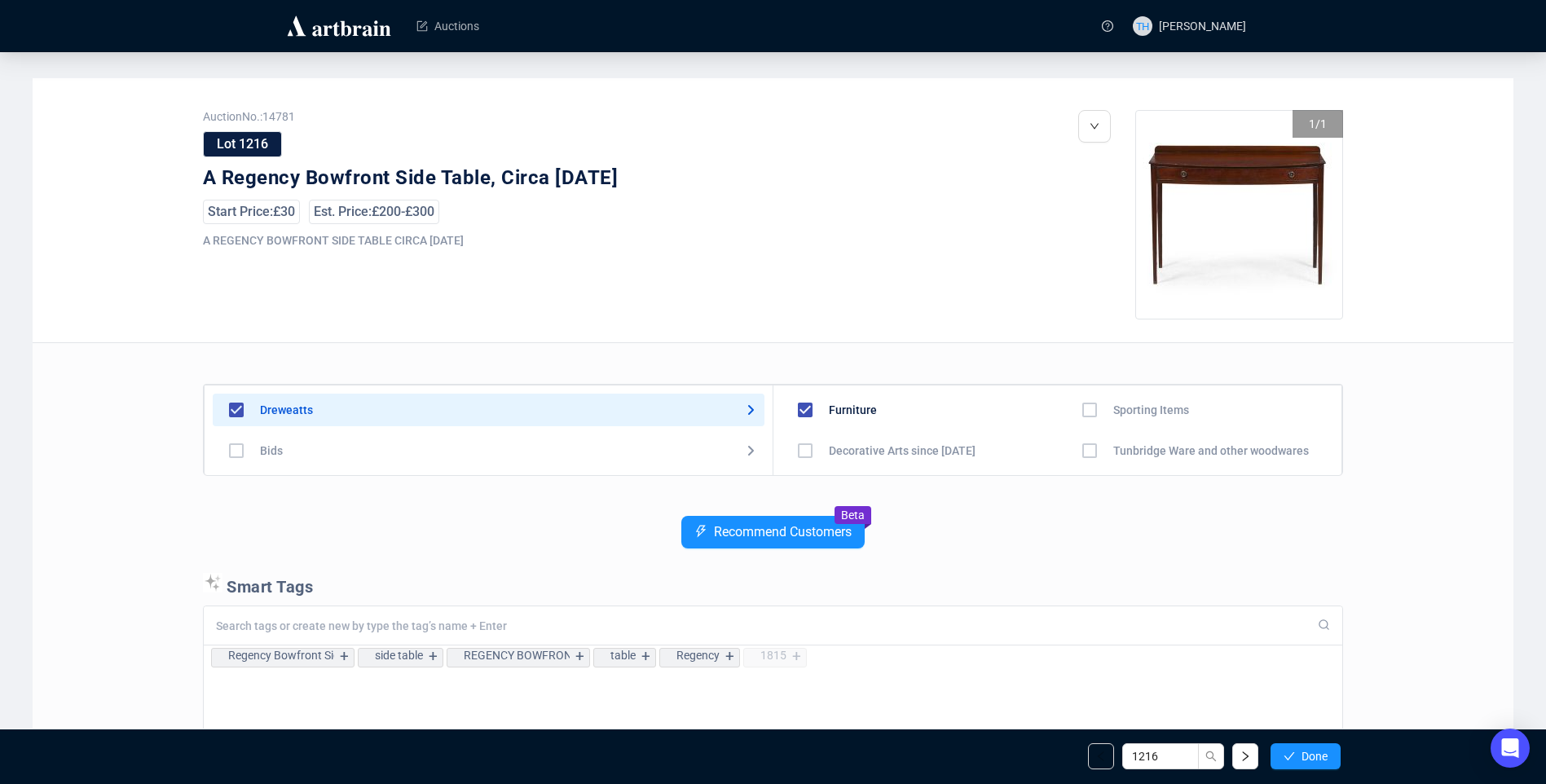
click at [1312, 752] on span "Done" at bounding box center [1315, 755] width 26 height 13
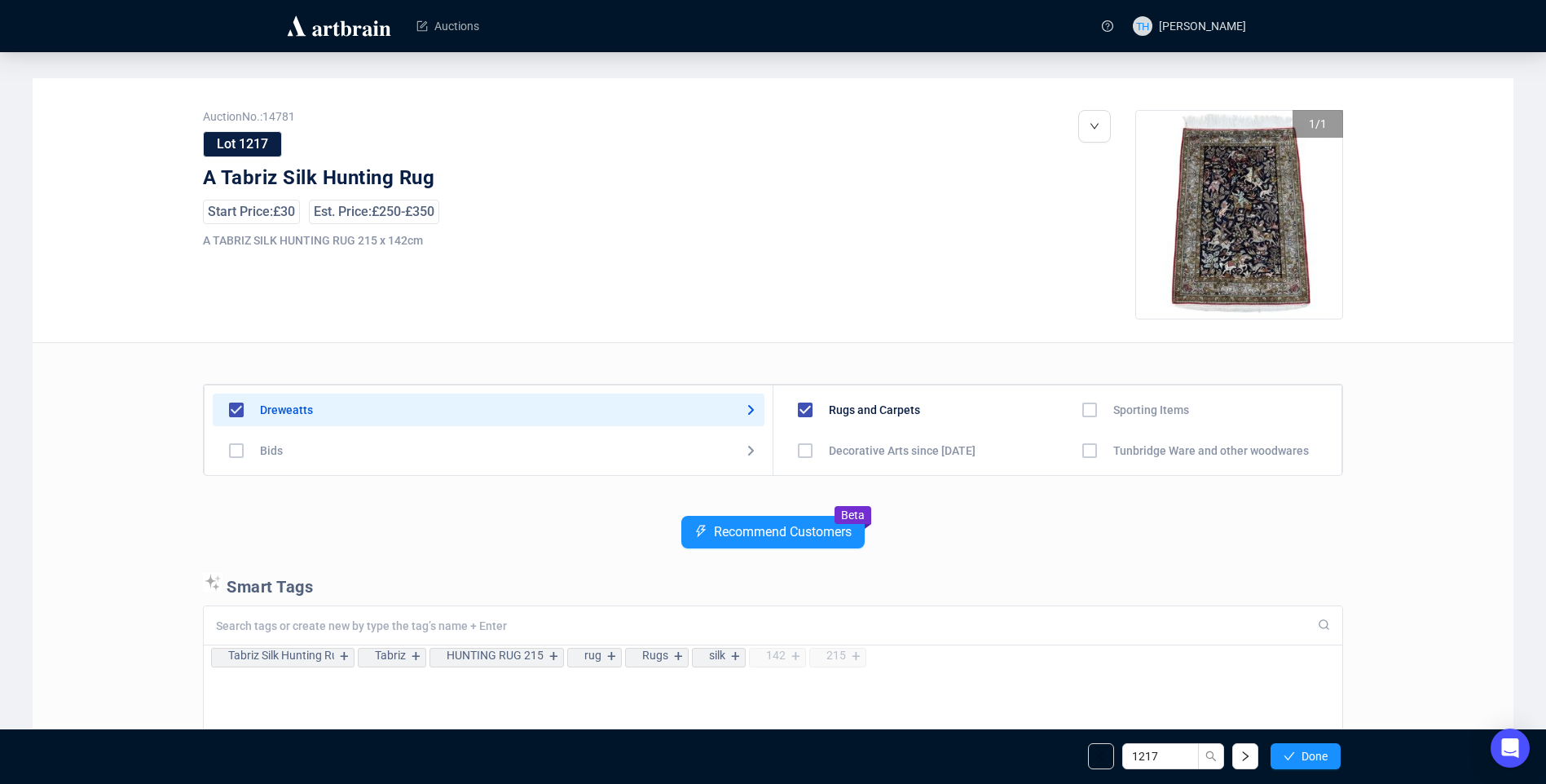
click at [1312, 752] on span "Done" at bounding box center [1315, 755] width 26 height 13
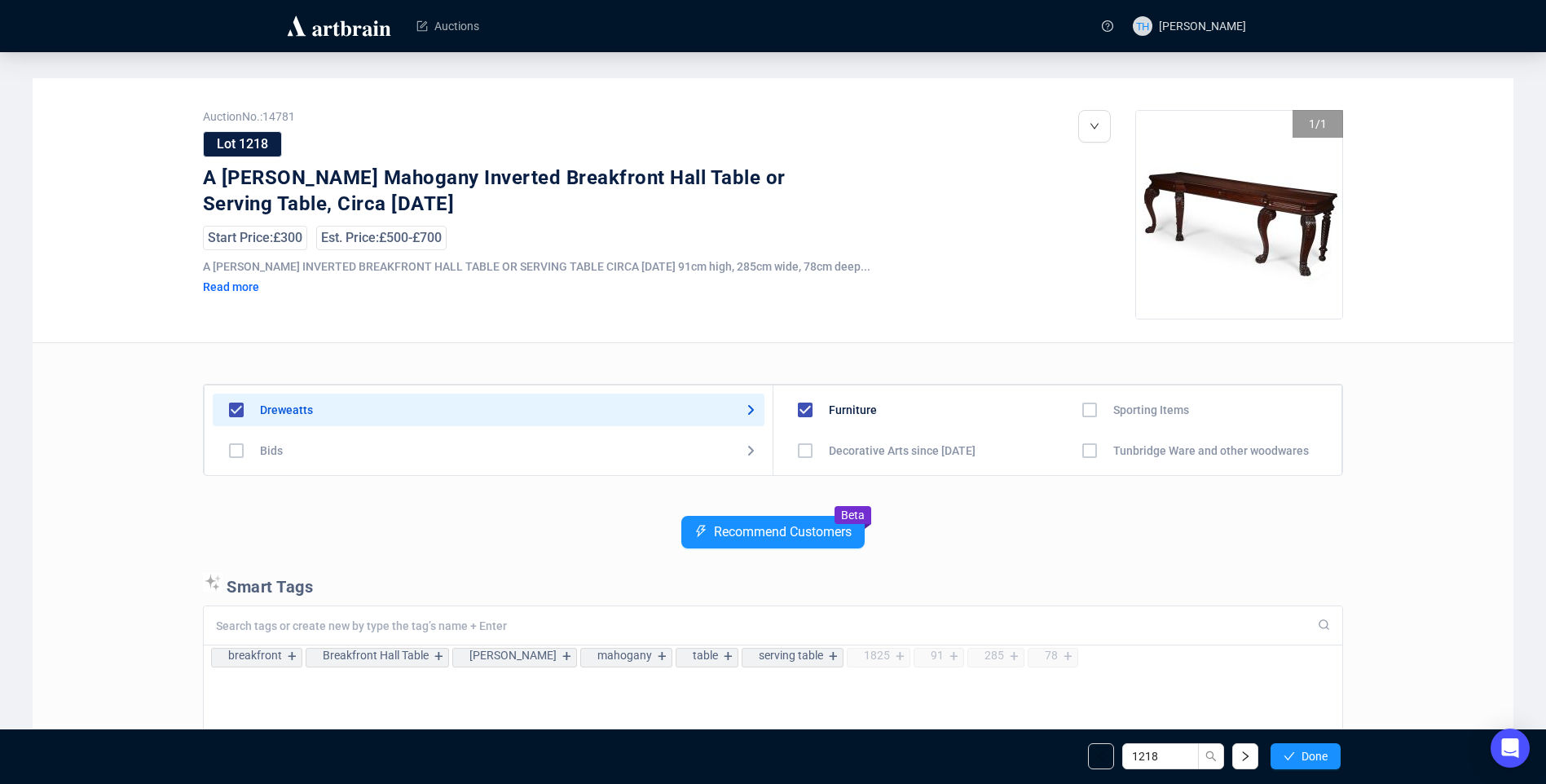
click at [1312, 752] on span "Done" at bounding box center [1315, 755] width 26 height 13
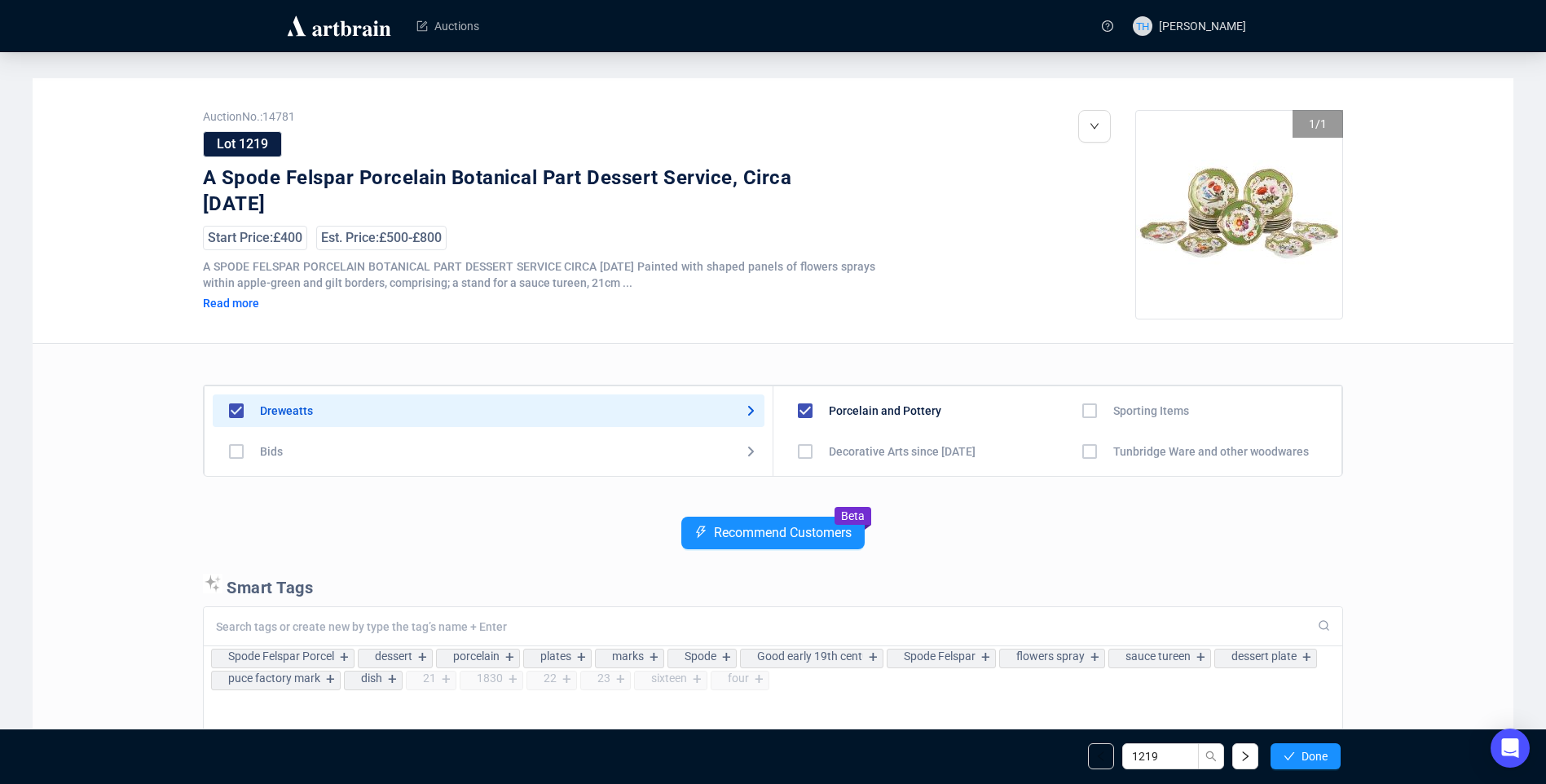
click at [1312, 752] on span "Done" at bounding box center [1315, 755] width 26 height 13
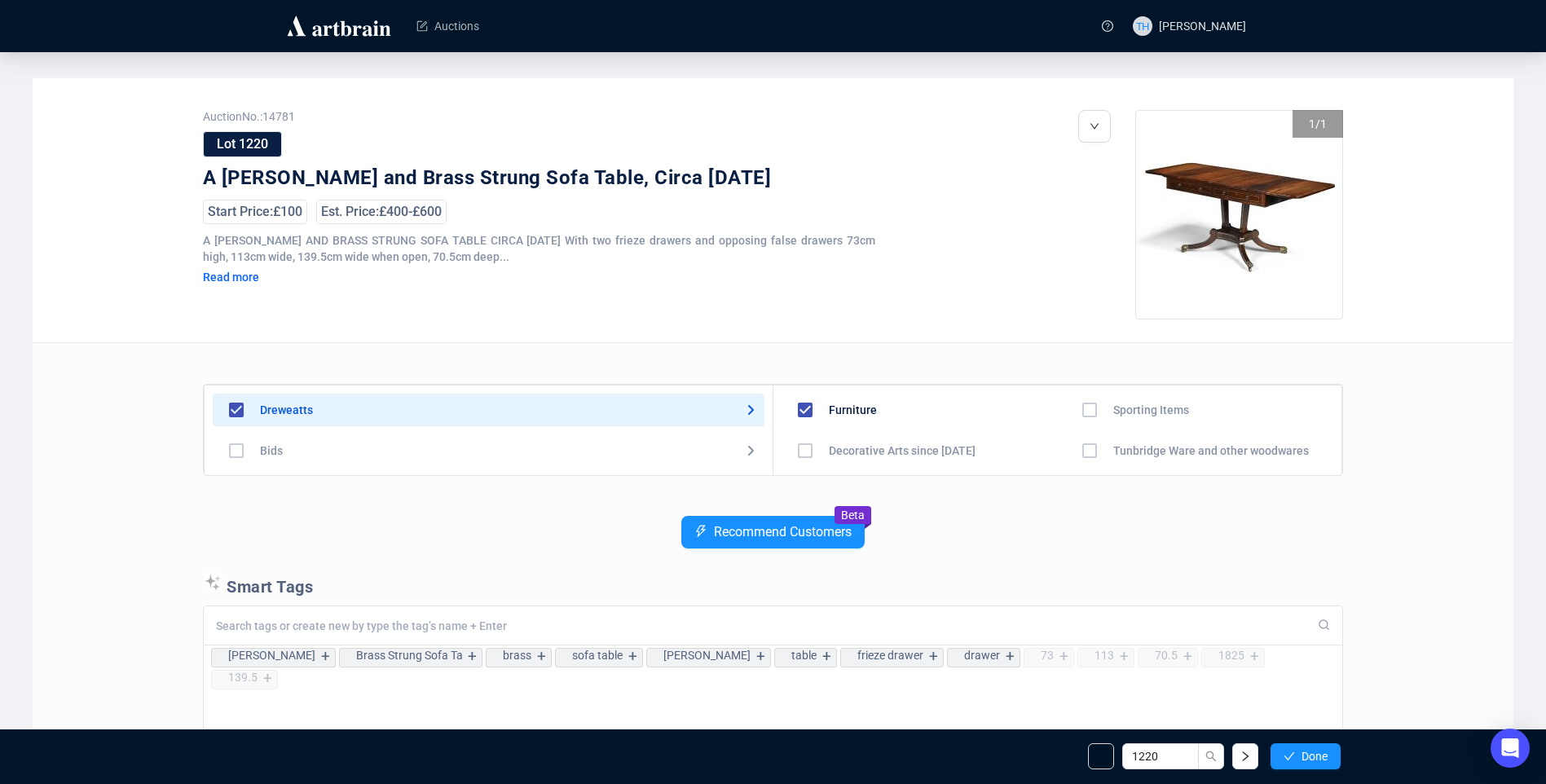
click at [1312, 752] on span "Done" at bounding box center [1315, 755] width 26 height 13
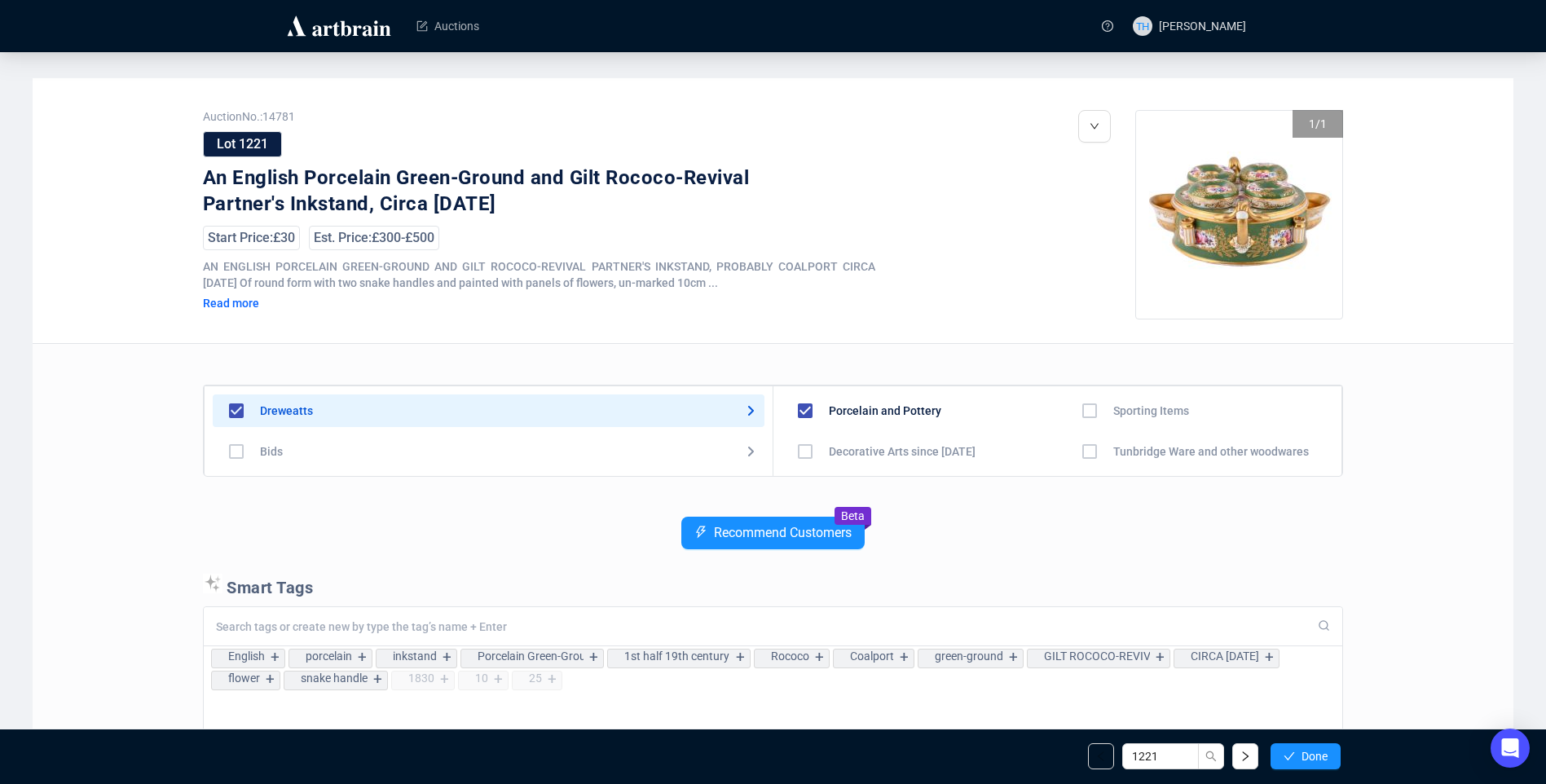
click at [1312, 752] on span "Done" at bounding box center [1315, 755] width 26 height 13
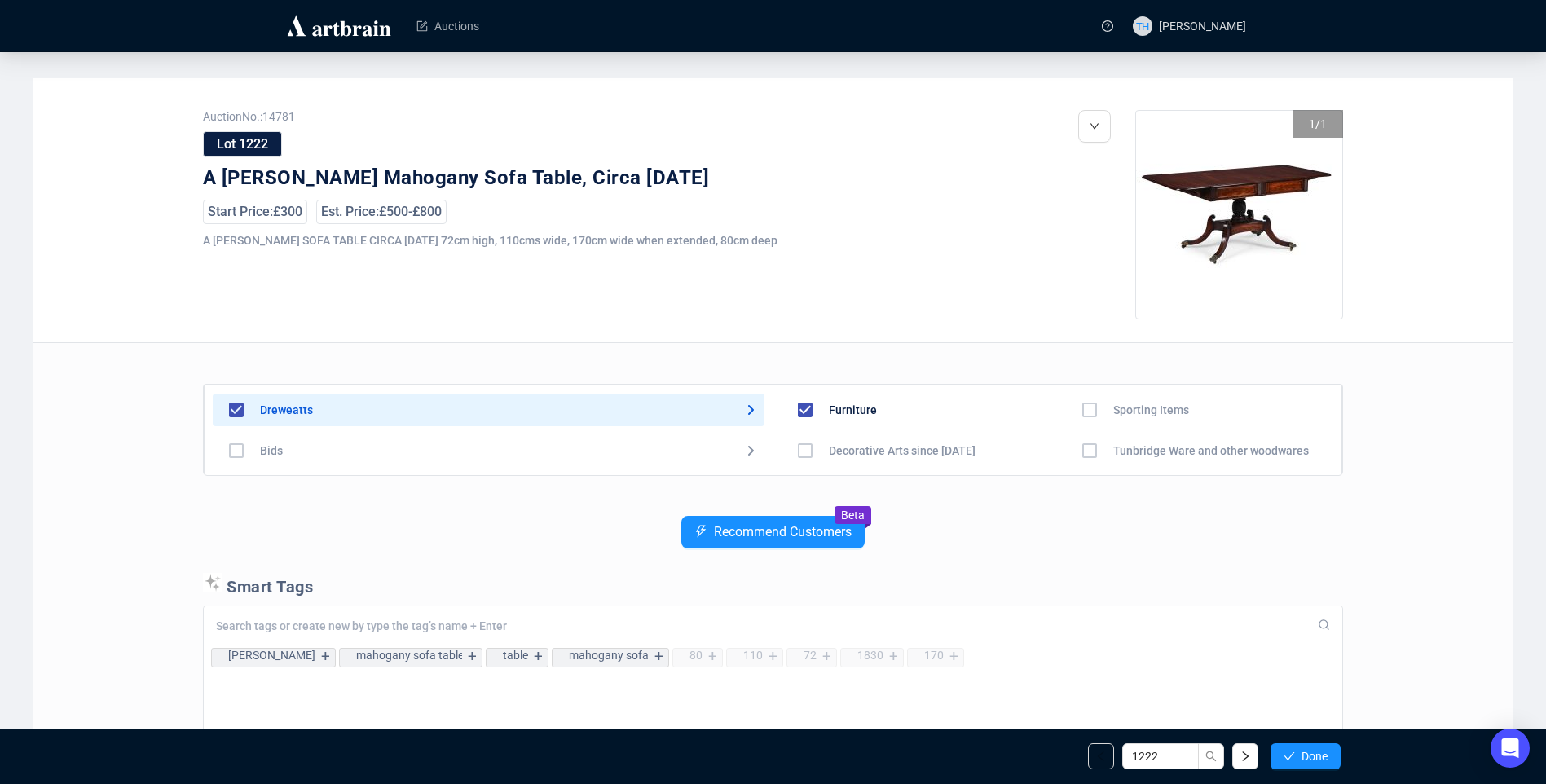
click at [1312, 752] on span "Done" at bounding box center [1315, 755] width 26 height 13
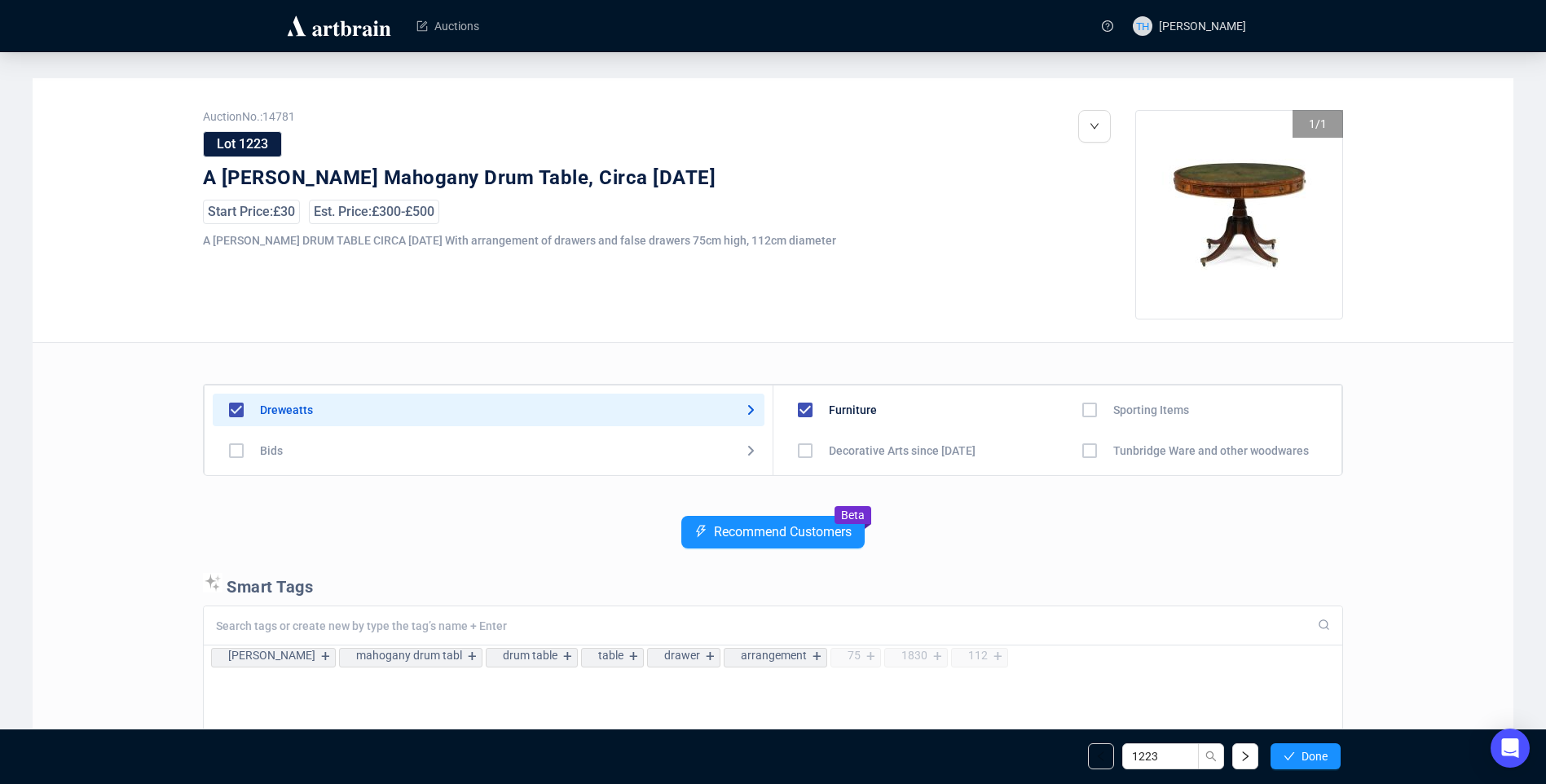
click at [1312, 752] on span "Done" at bounding box center [1315, 755] width 26 height 13
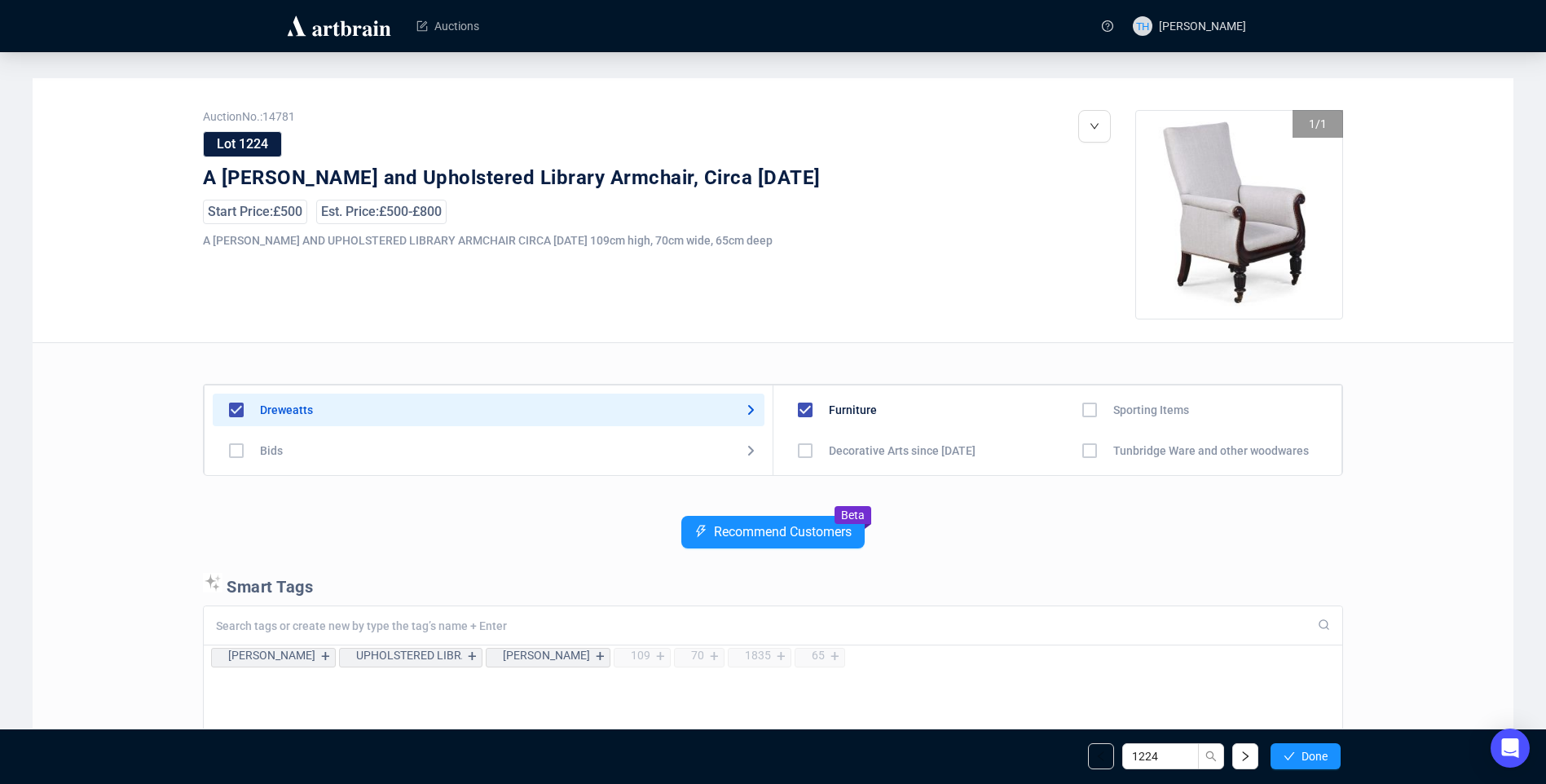
click at [1312, 752] on span "Done" at bounding box center [1315, 755] width 26 height 13
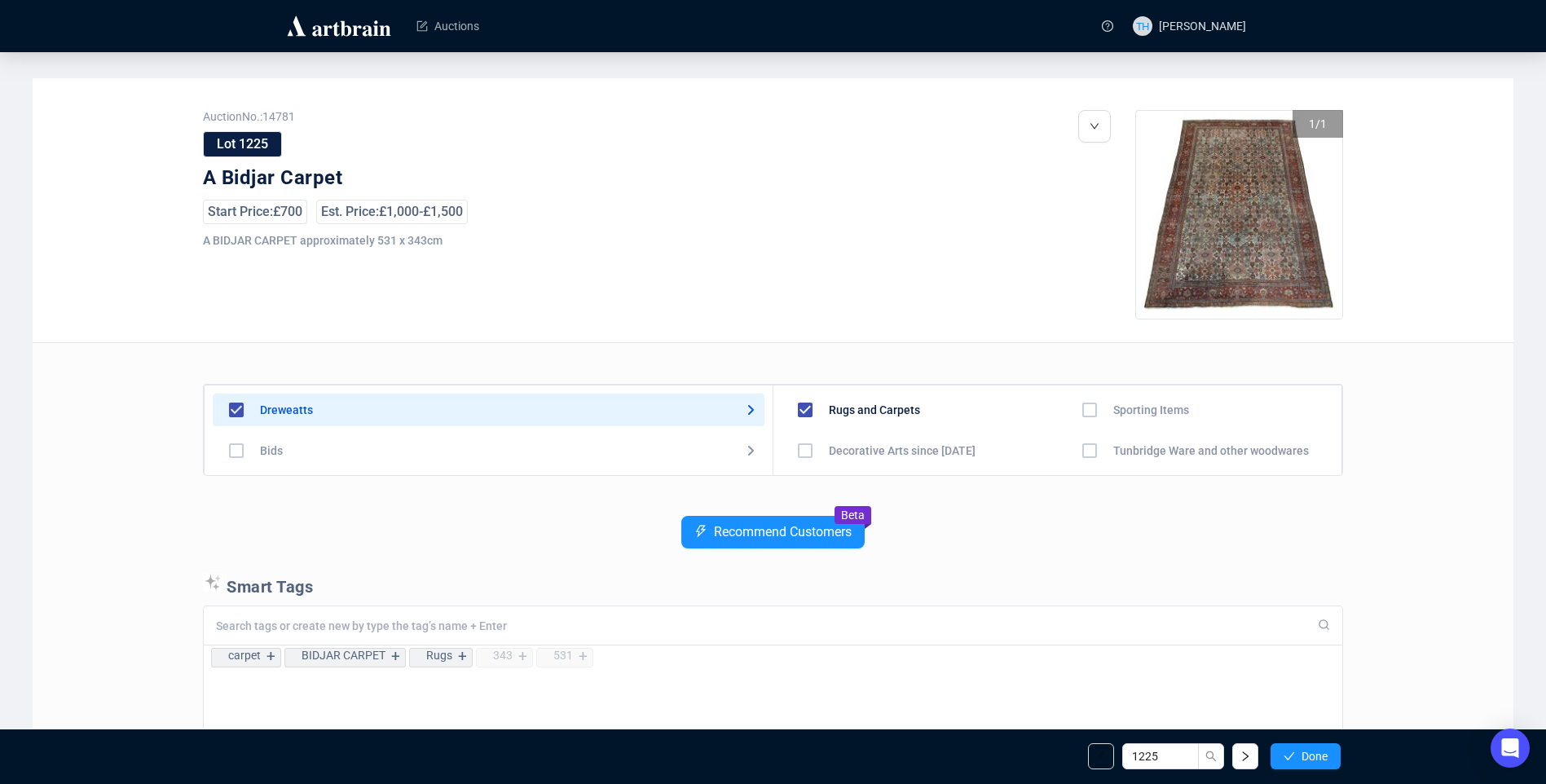
click at [1312, 752] on span "Done" at bounding box center [1315, 755] width 26 height 13
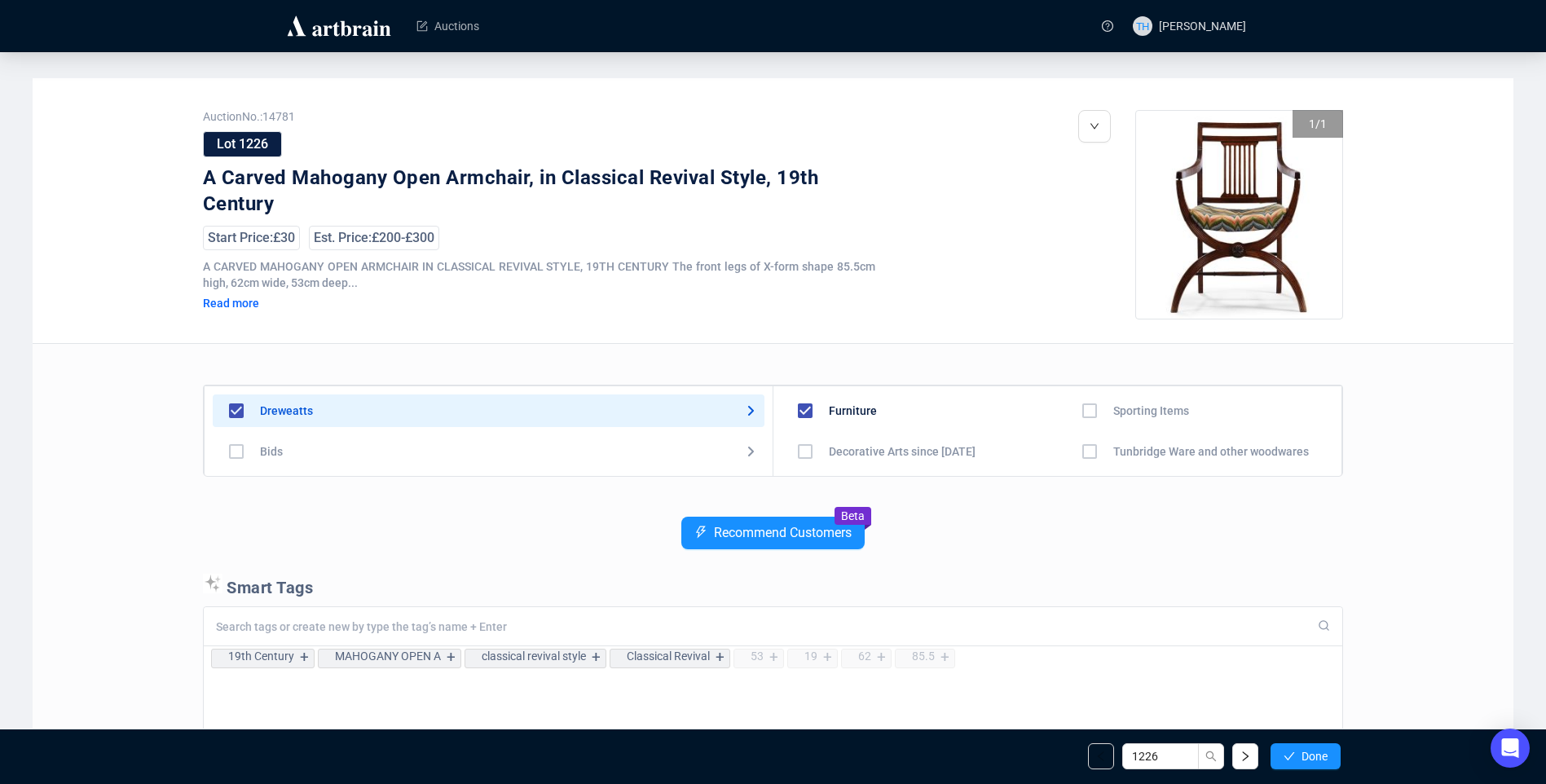
click at [1312, 752] on span "Done" at bounding box center [1315, 755] width 26 height 13
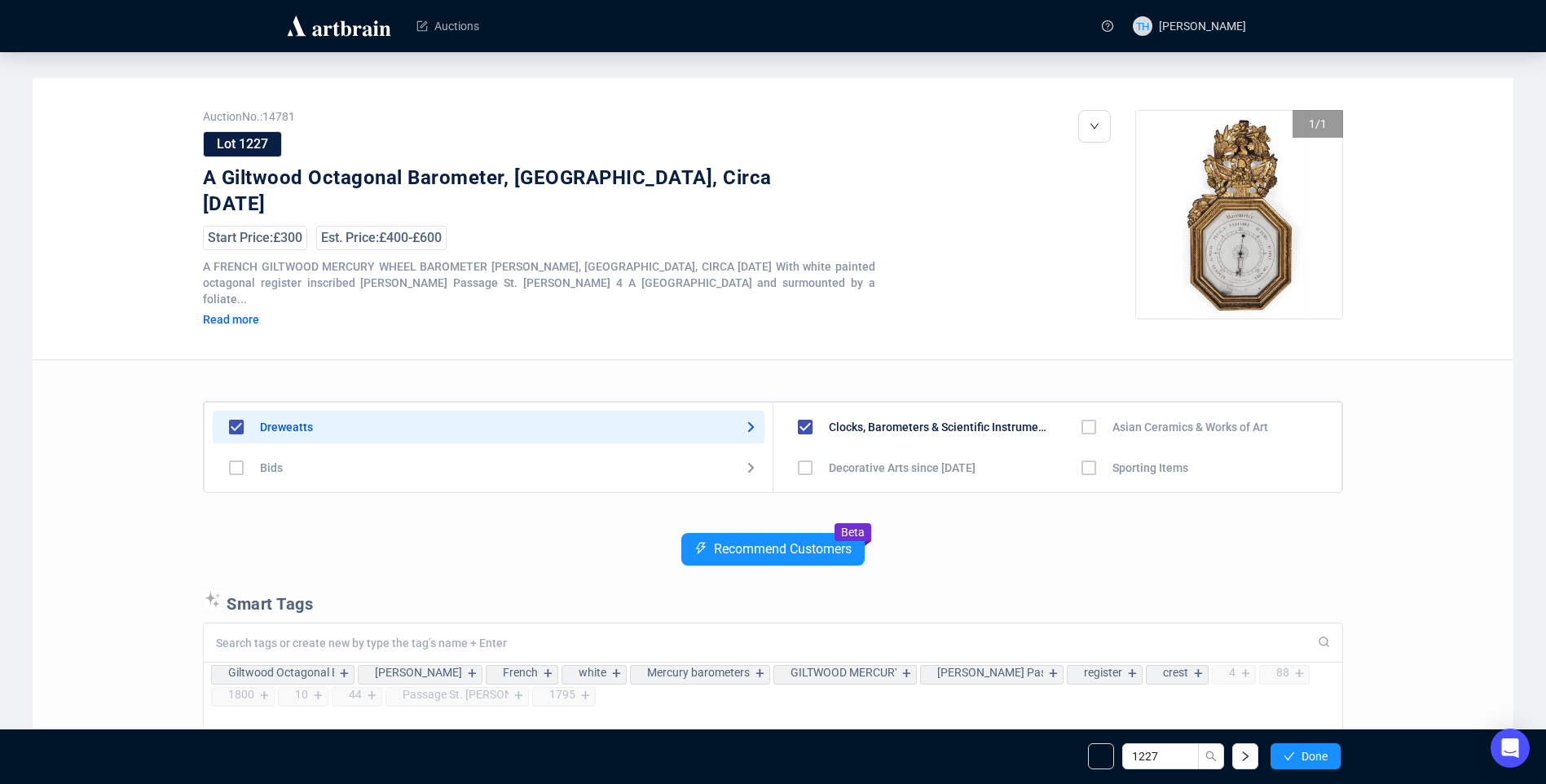
click at [1312, 752] on span "Done" at bounding box center [1315, 755] width 26 height 13
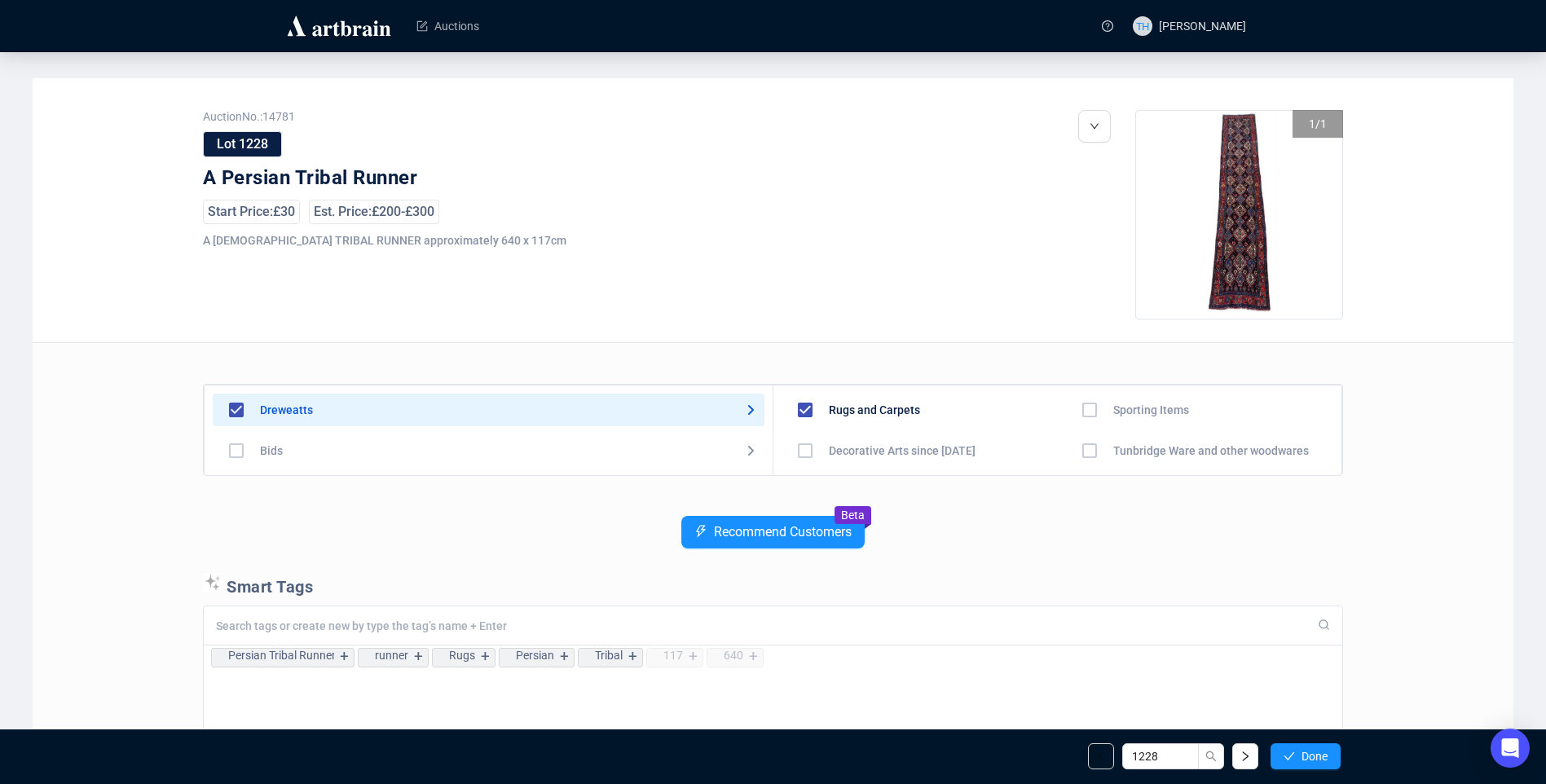
click at [1312, 752] on span "Done" at bounding box center [1315, 755] width 26 height 13
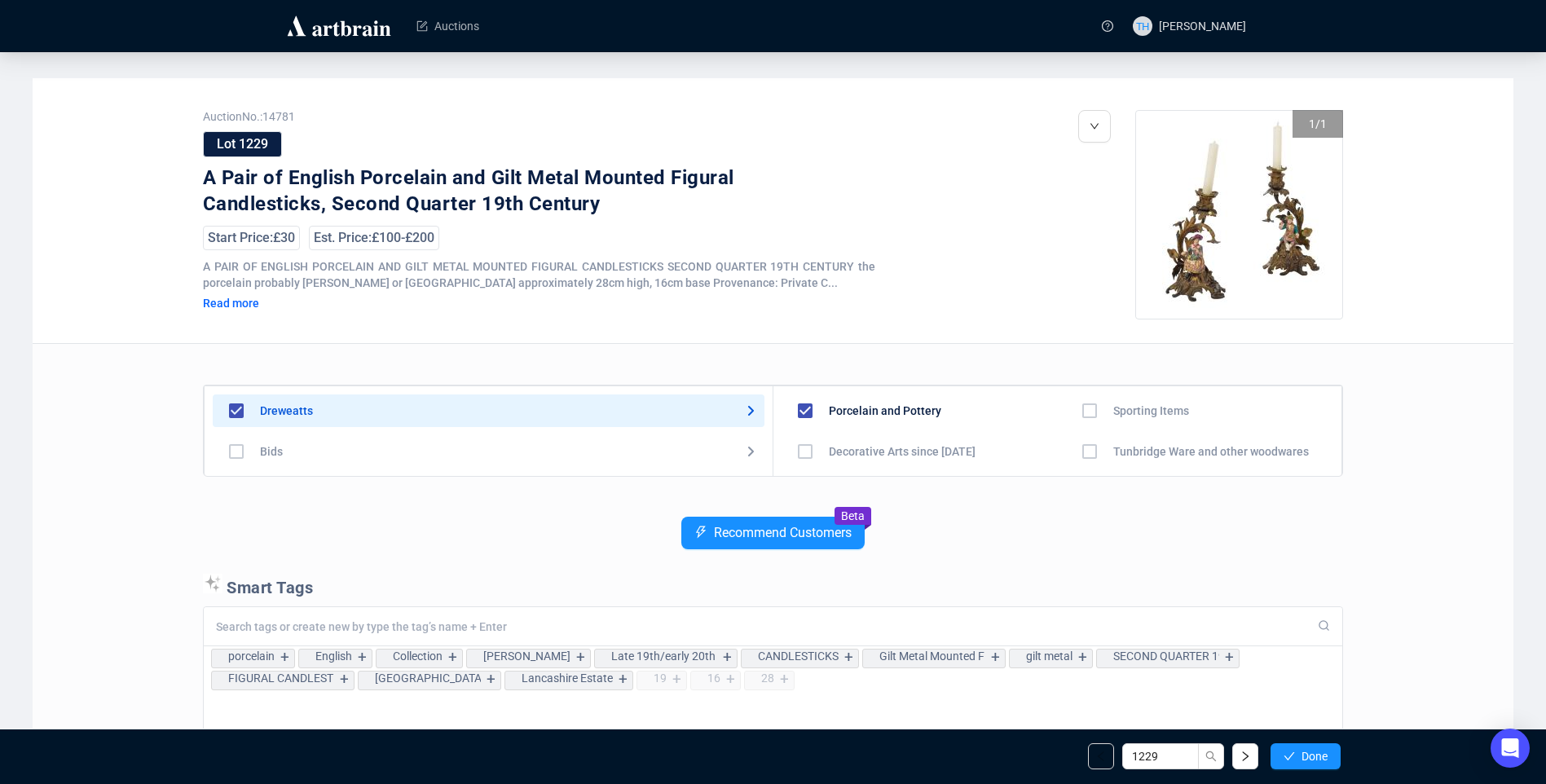
click at [1312, 752] on span "Done" at bounding box center [1315, 755] width 26 height 13
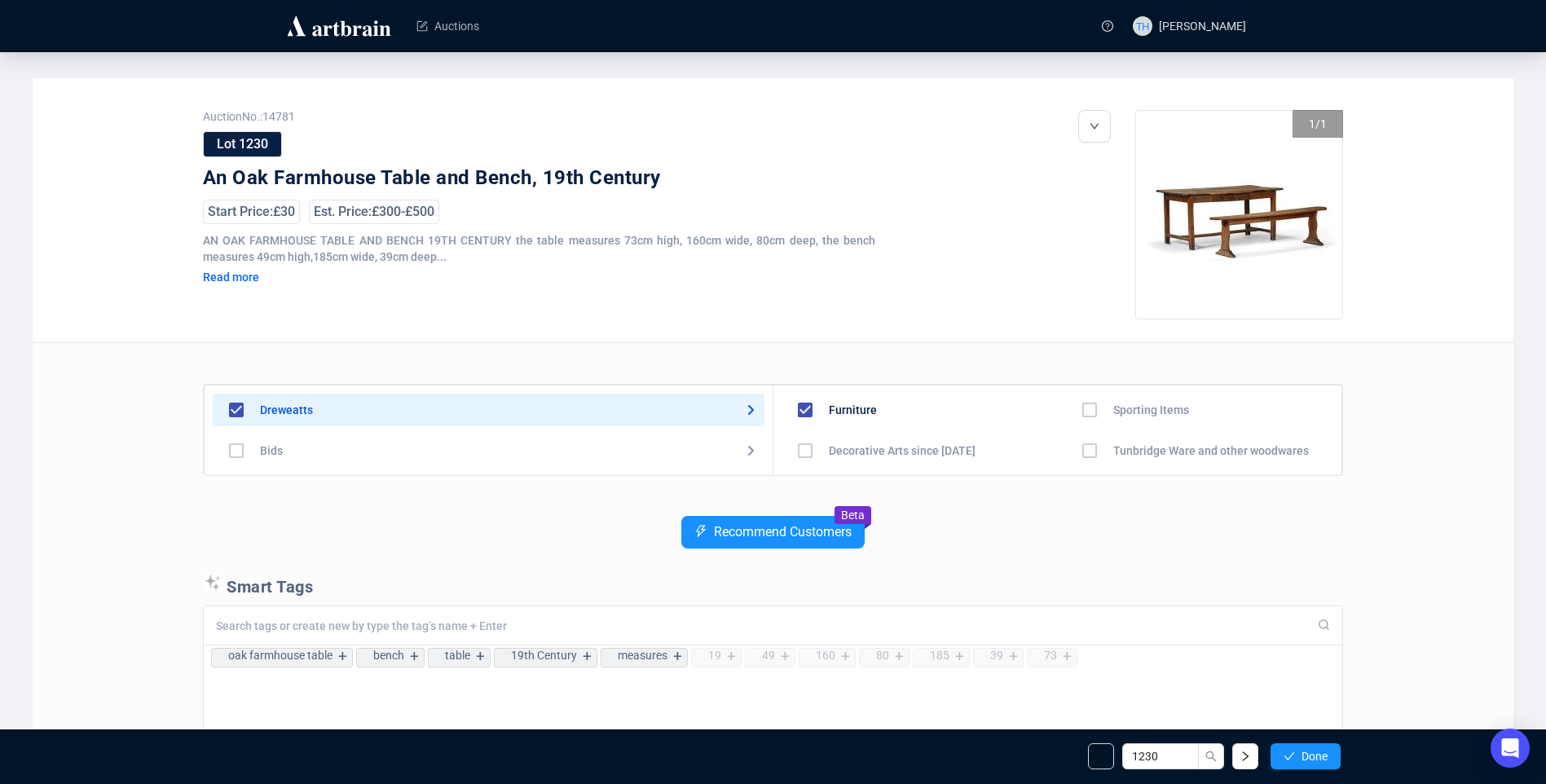
click at [1312, 752] on span "Done" at bounding box center [1315, 755] width 26 height 13
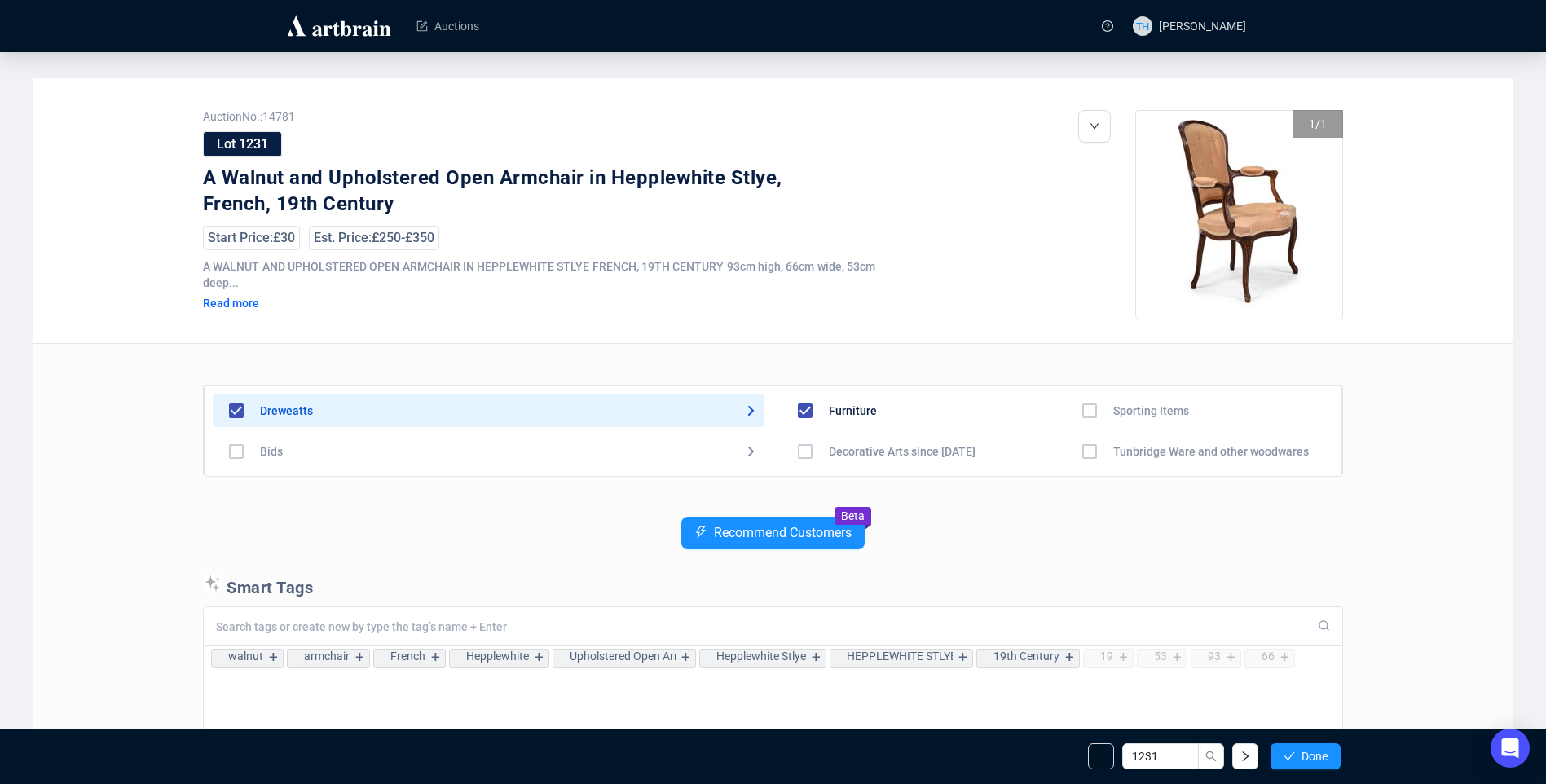
click at [1312, 752] on span "Done" at bounding box center [1315, 755] width 26 height 13
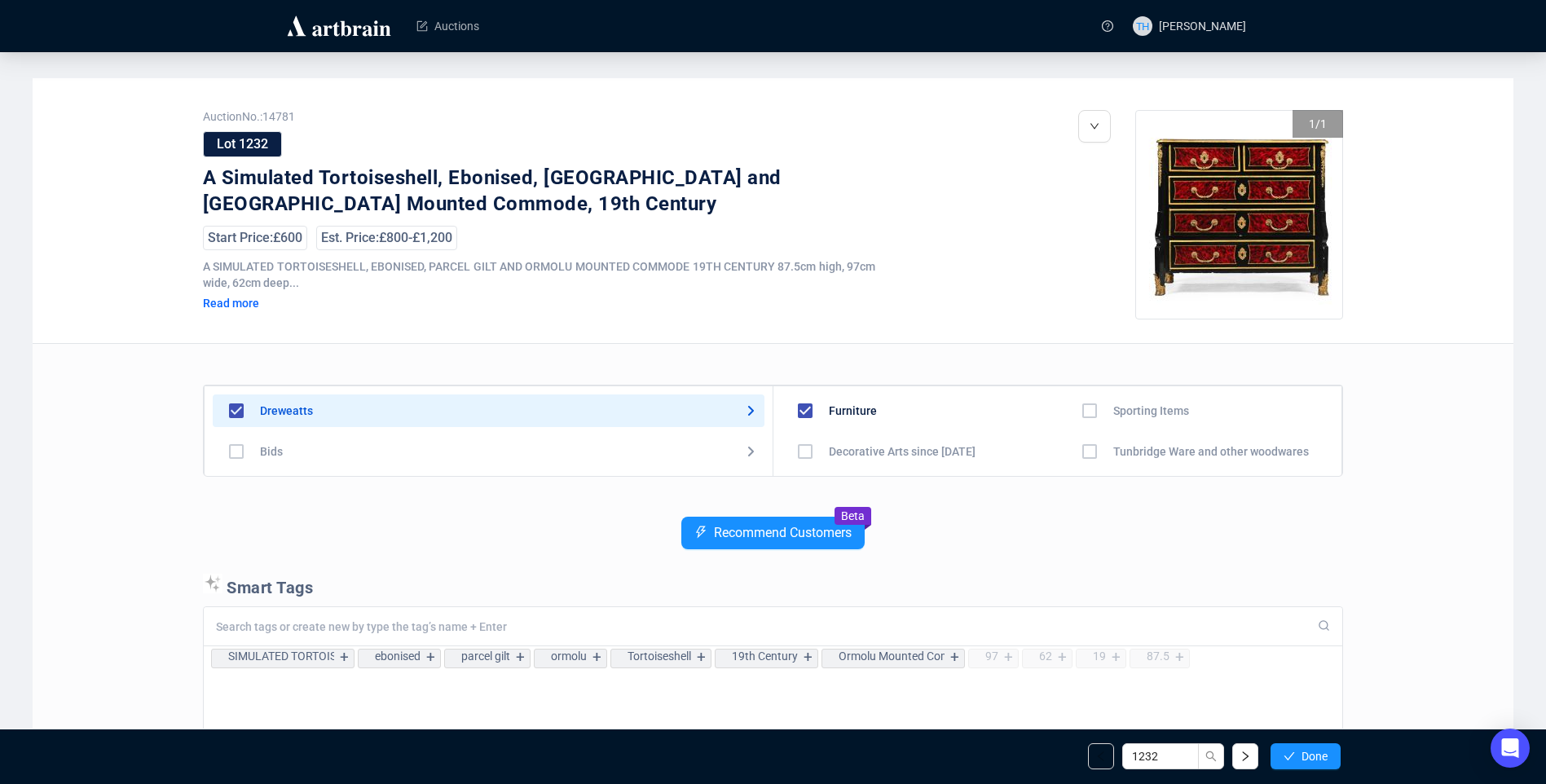
click at [1312, 752] on span "Done" at bounding box center [1315, 755] width 26 height 13
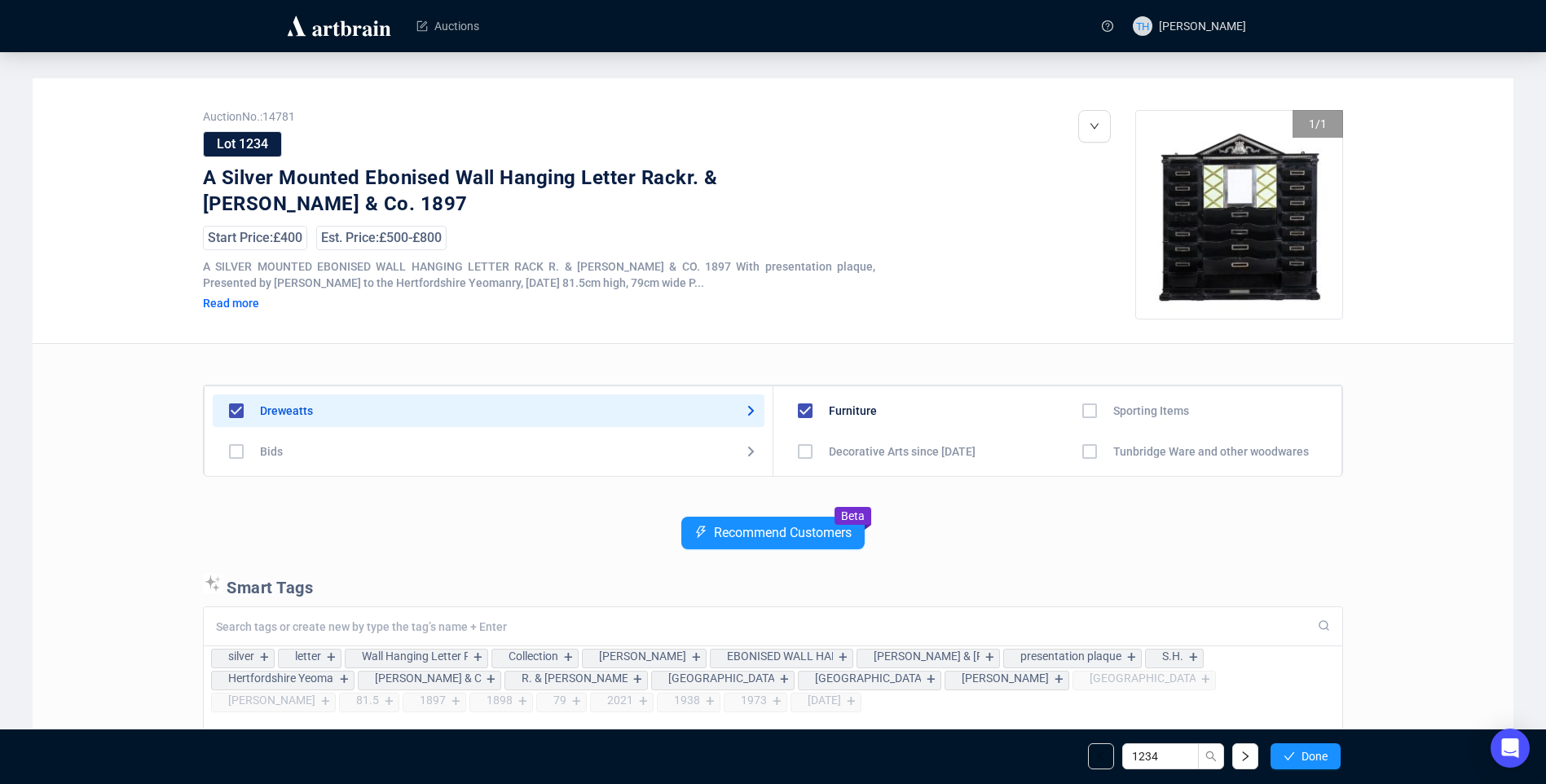
click at [1312, 752] on span "Done" at bounding box center [1315, 755] width 26 height 13
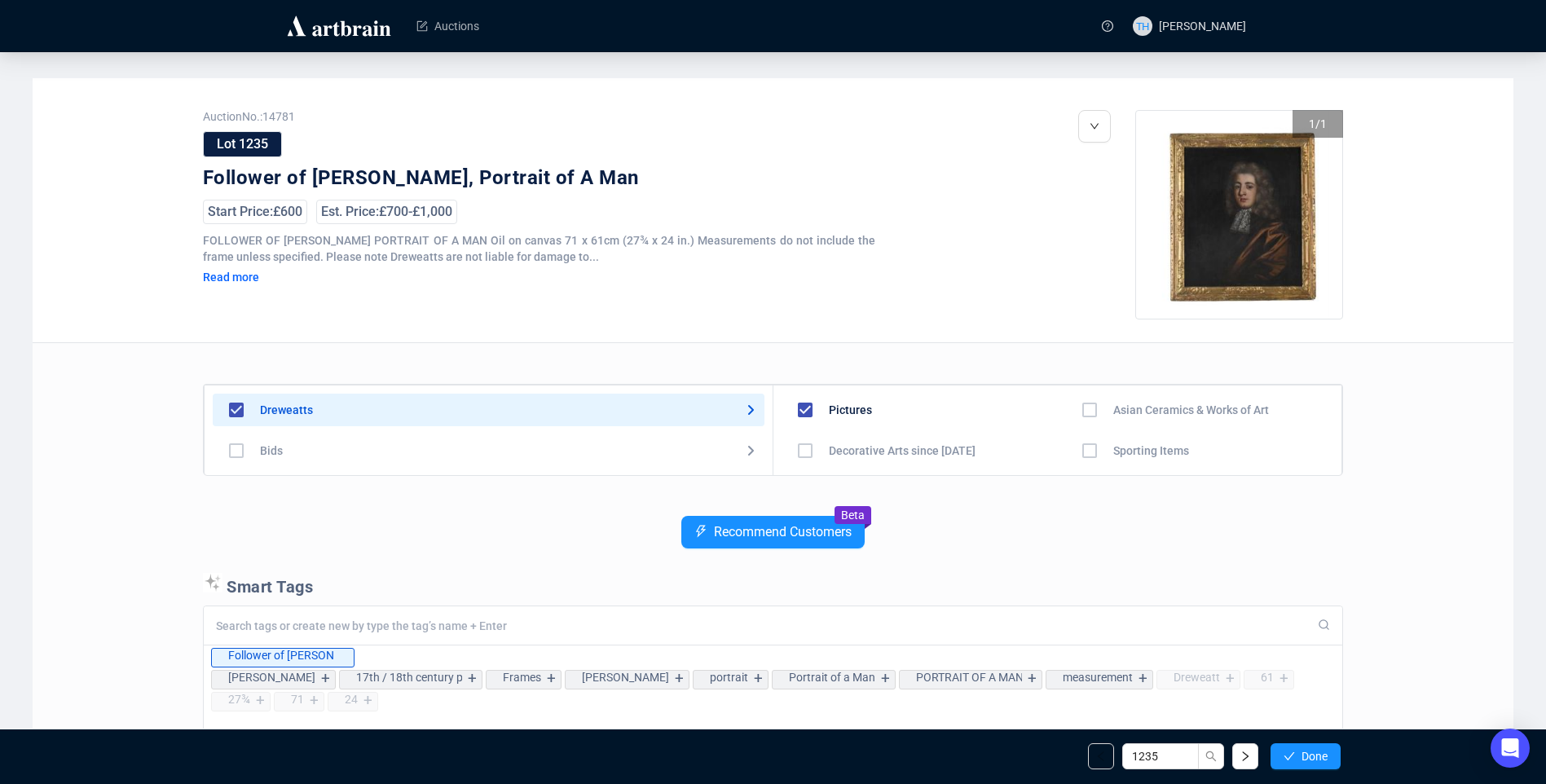
click at [1312, 752] on span "Done" at bounding box center [1315, 755] width 26 height 13
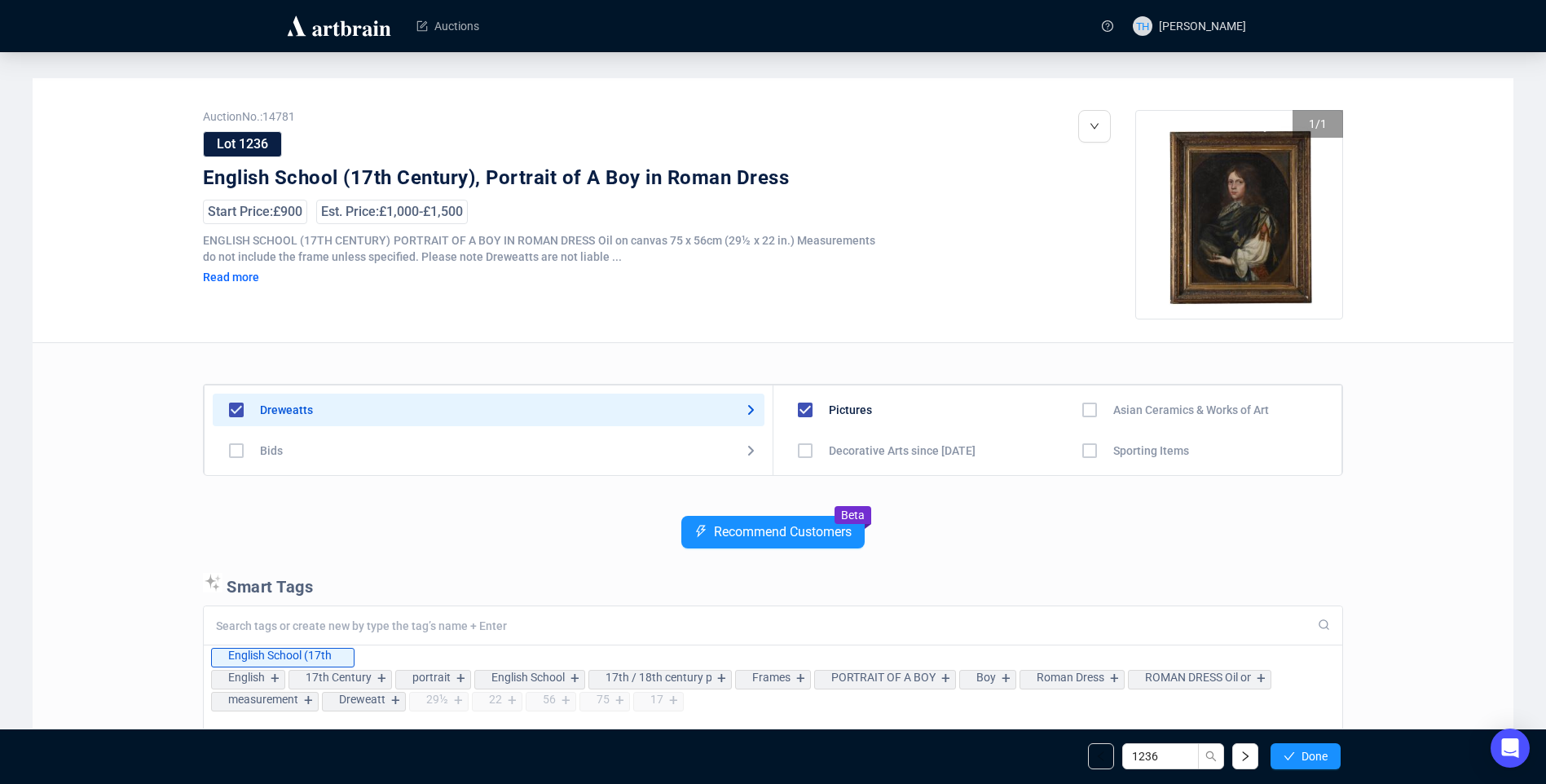
click at [1312, 752] on span "Done" at bounding box center [1315, 755] width 26 height 13
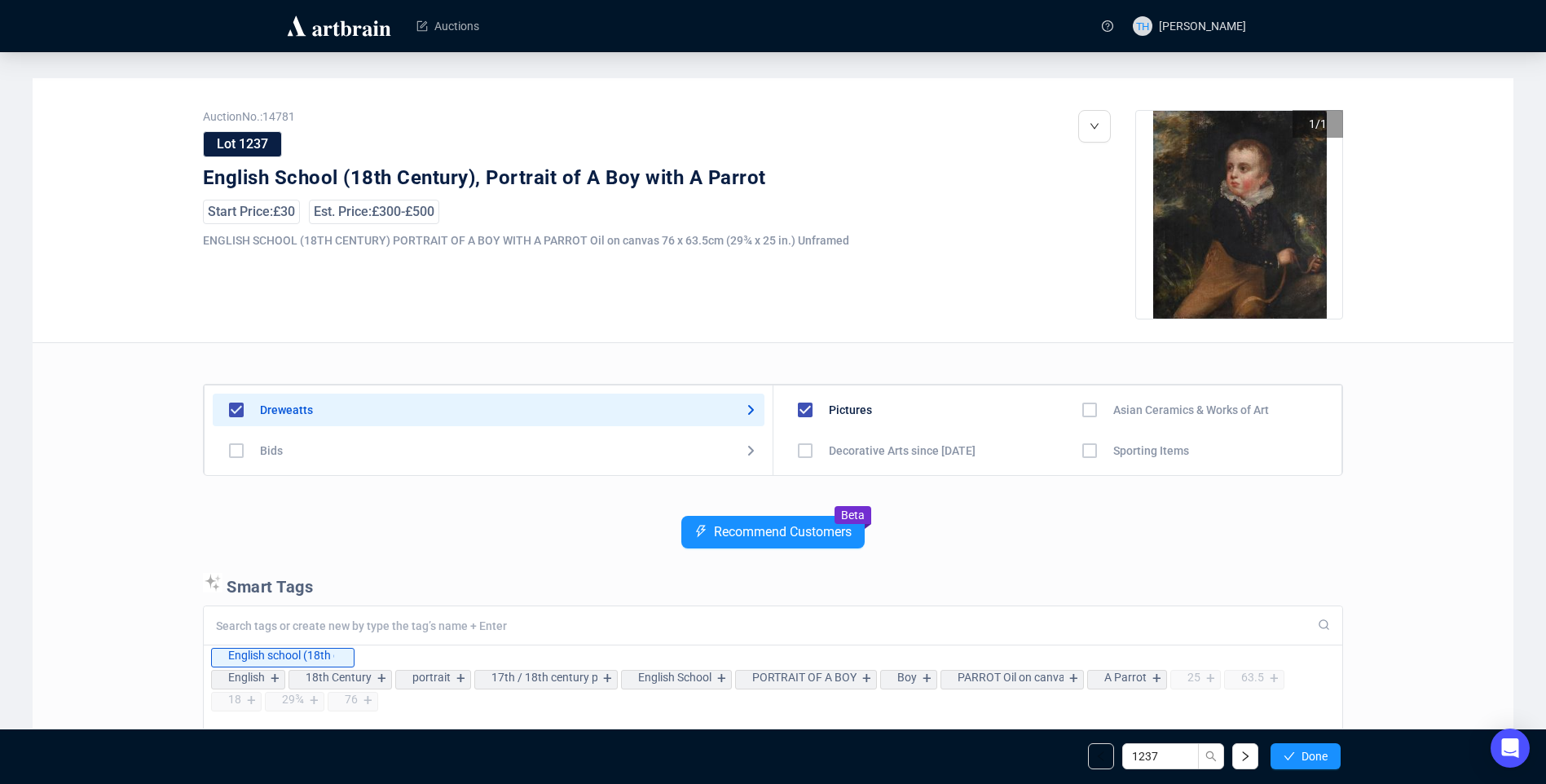
click at [1312, 752] on span "Done" at bounding box center [1315, 755] width 26 height 13
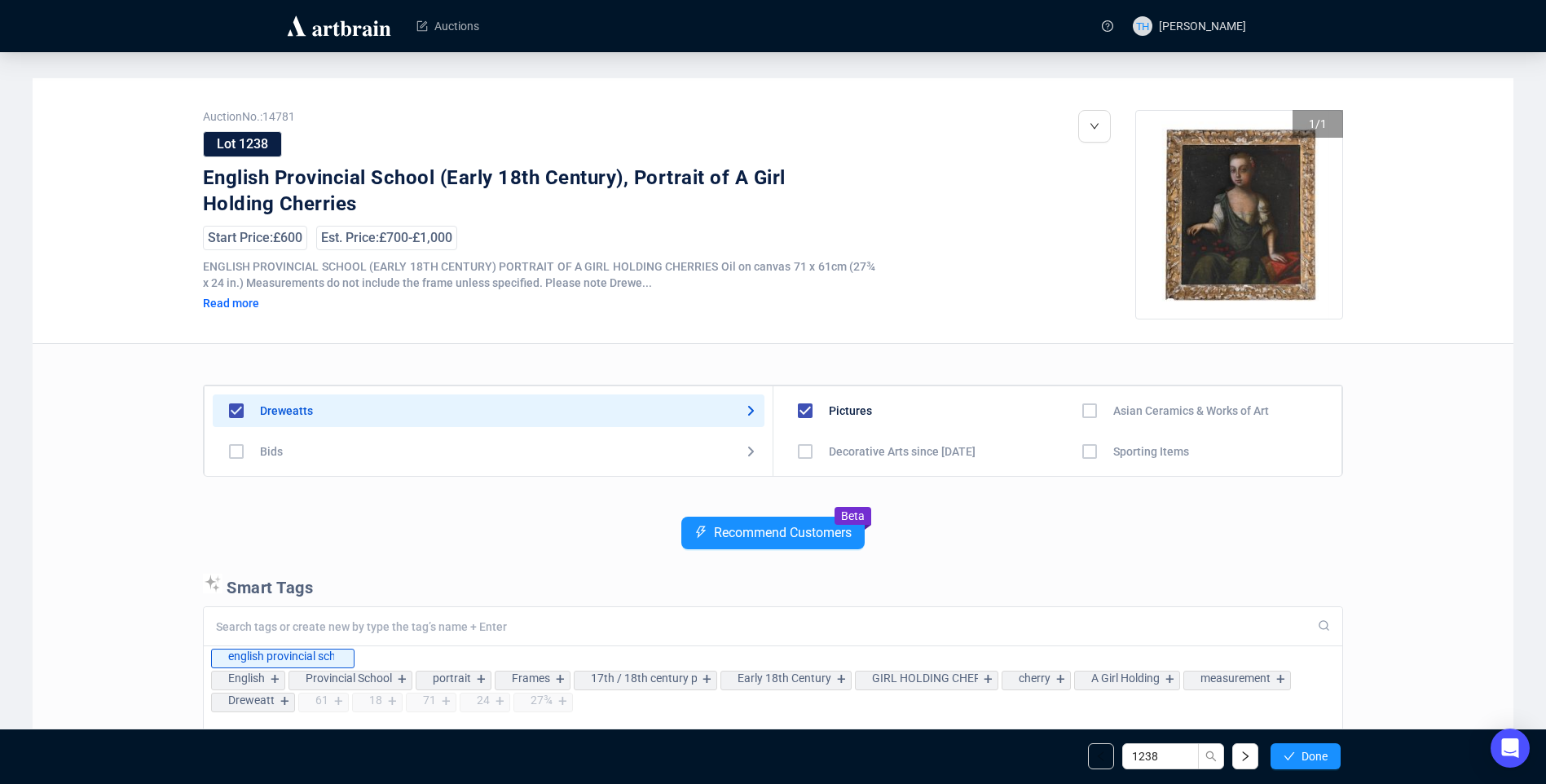
click at [1312, 752] on span "Done" at bounding box center [1315, 755] width 26 height 13
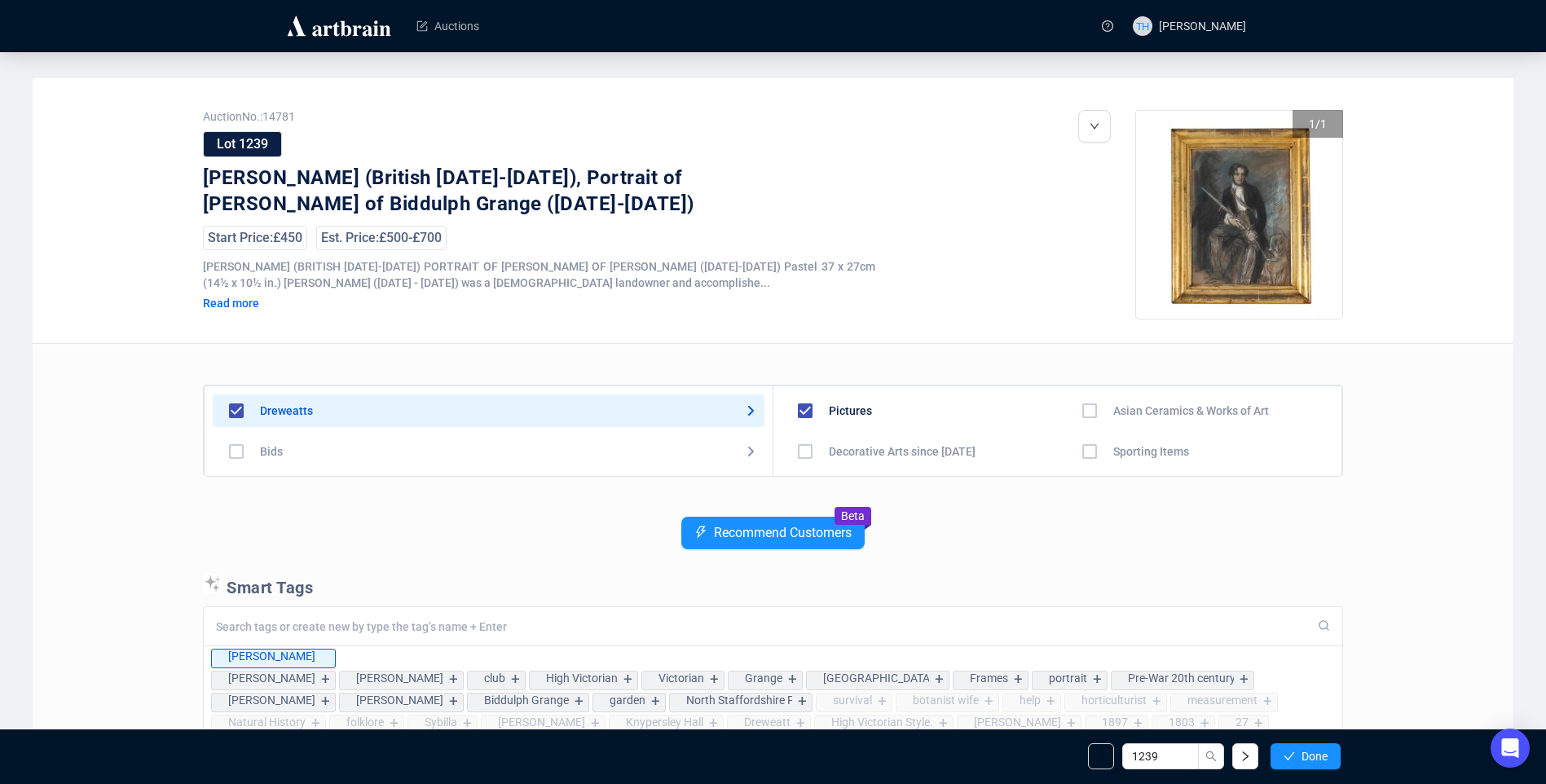
click at [1312, 752] on span "Done" at bounding box center [1315, 755] width 26 height 13
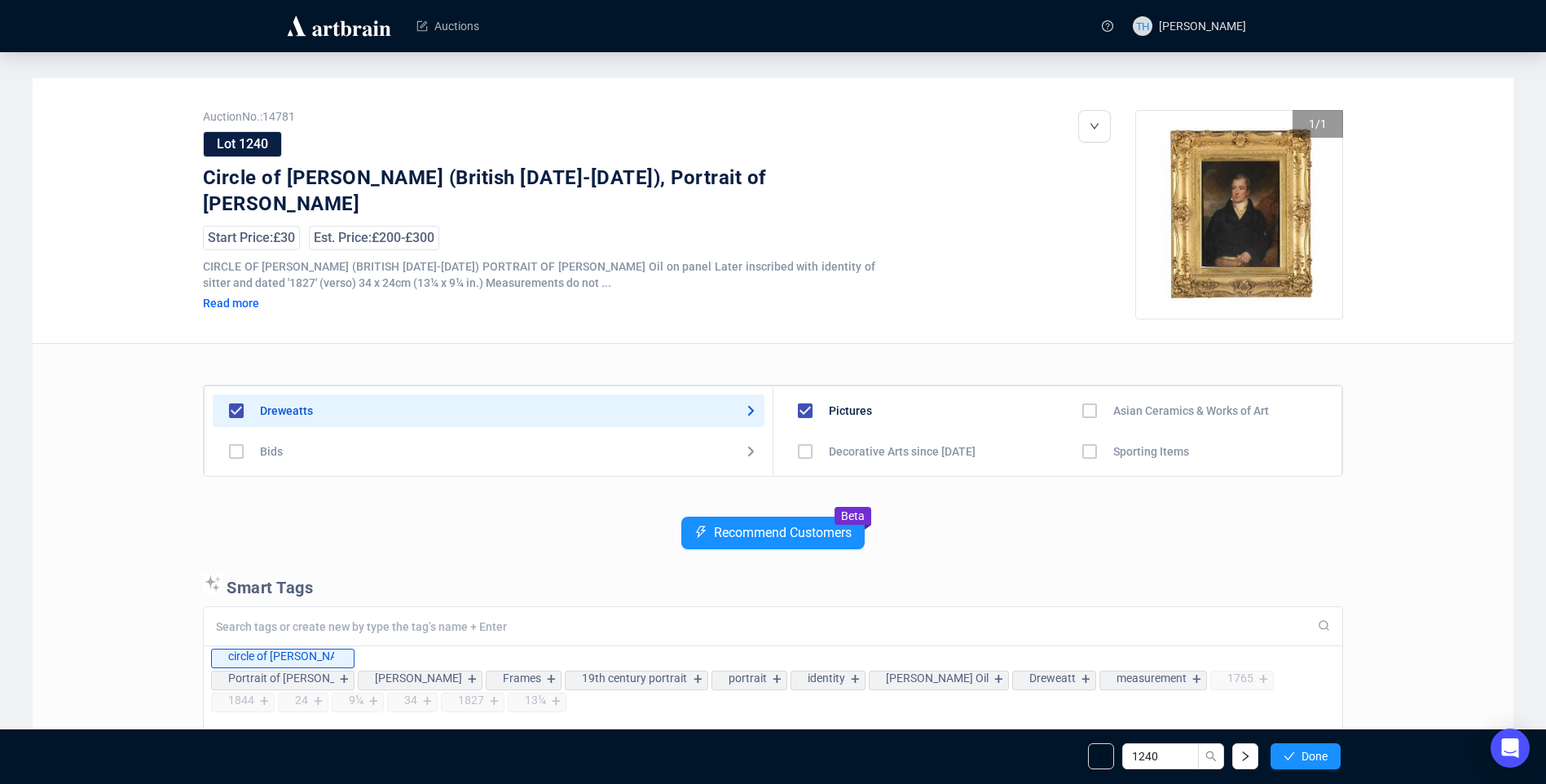
click at [1312, 752] on span "Done" at bounding box center [1315, 755] width 26 height 13
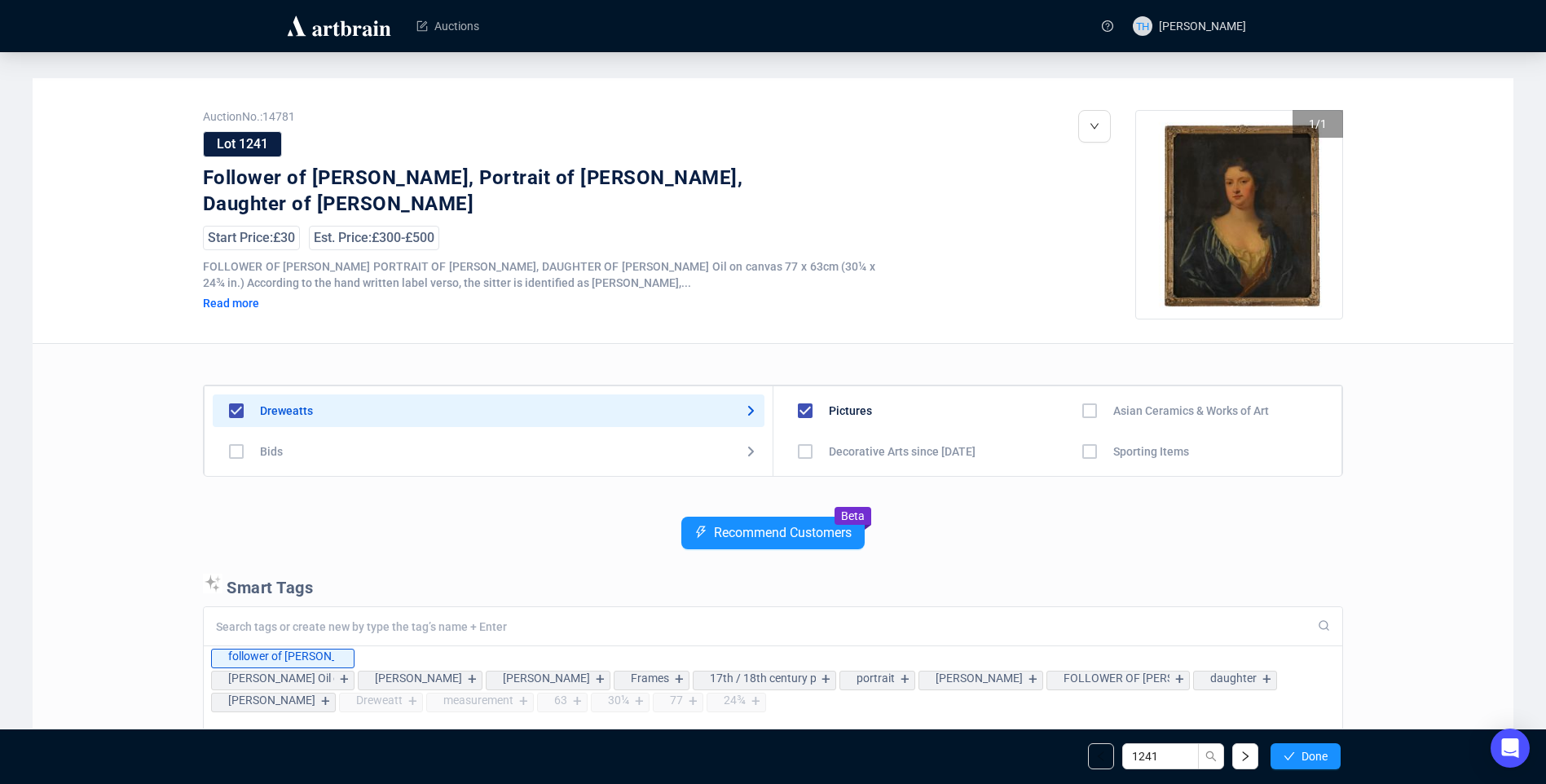
click at [1312, 752] on span "Done" at bounding box center [1315, 755] width 26 height 13
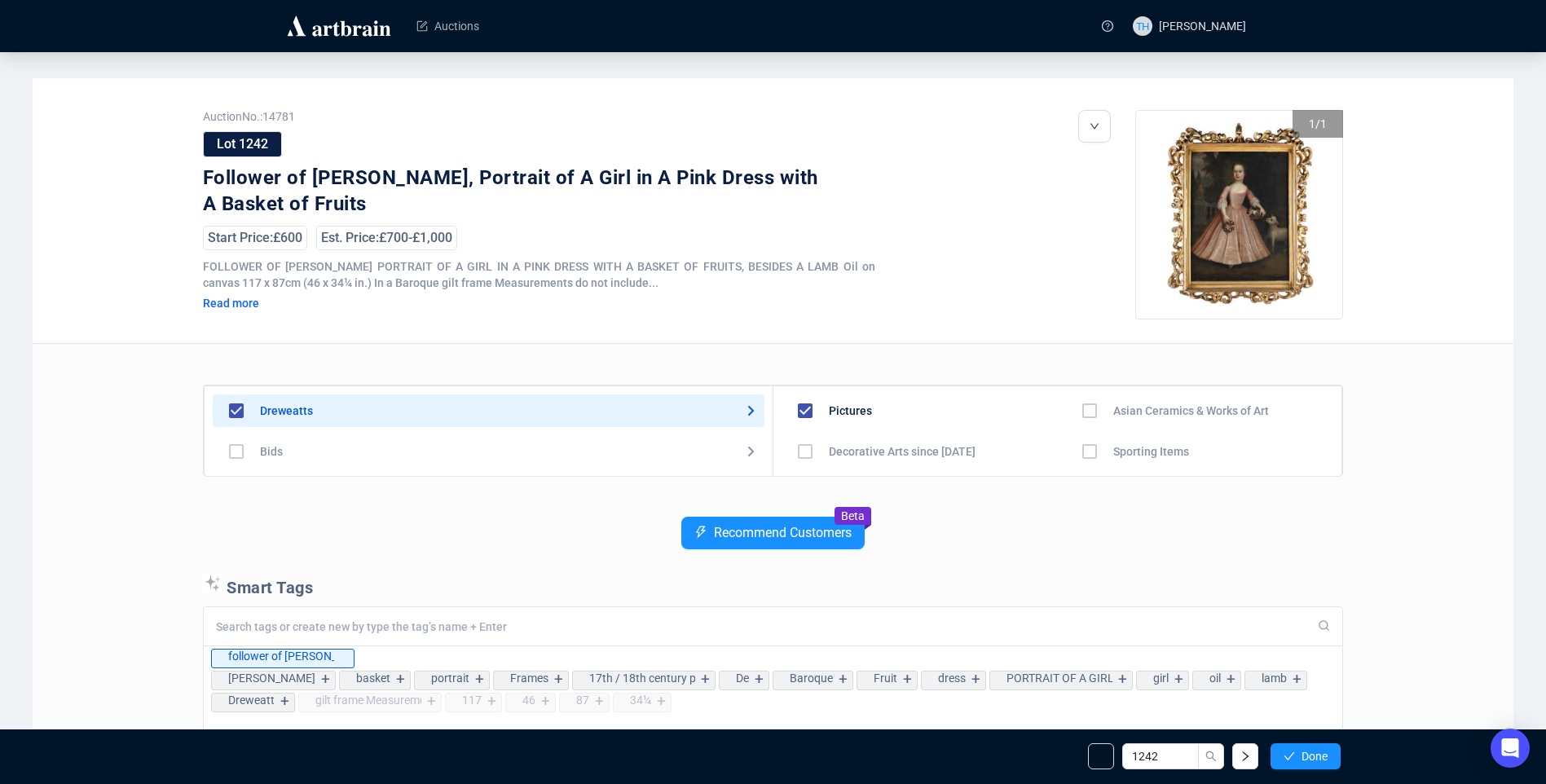
click at [1312, 752] on span "Done" at bounding box center [1315, 755] width 26 height 13
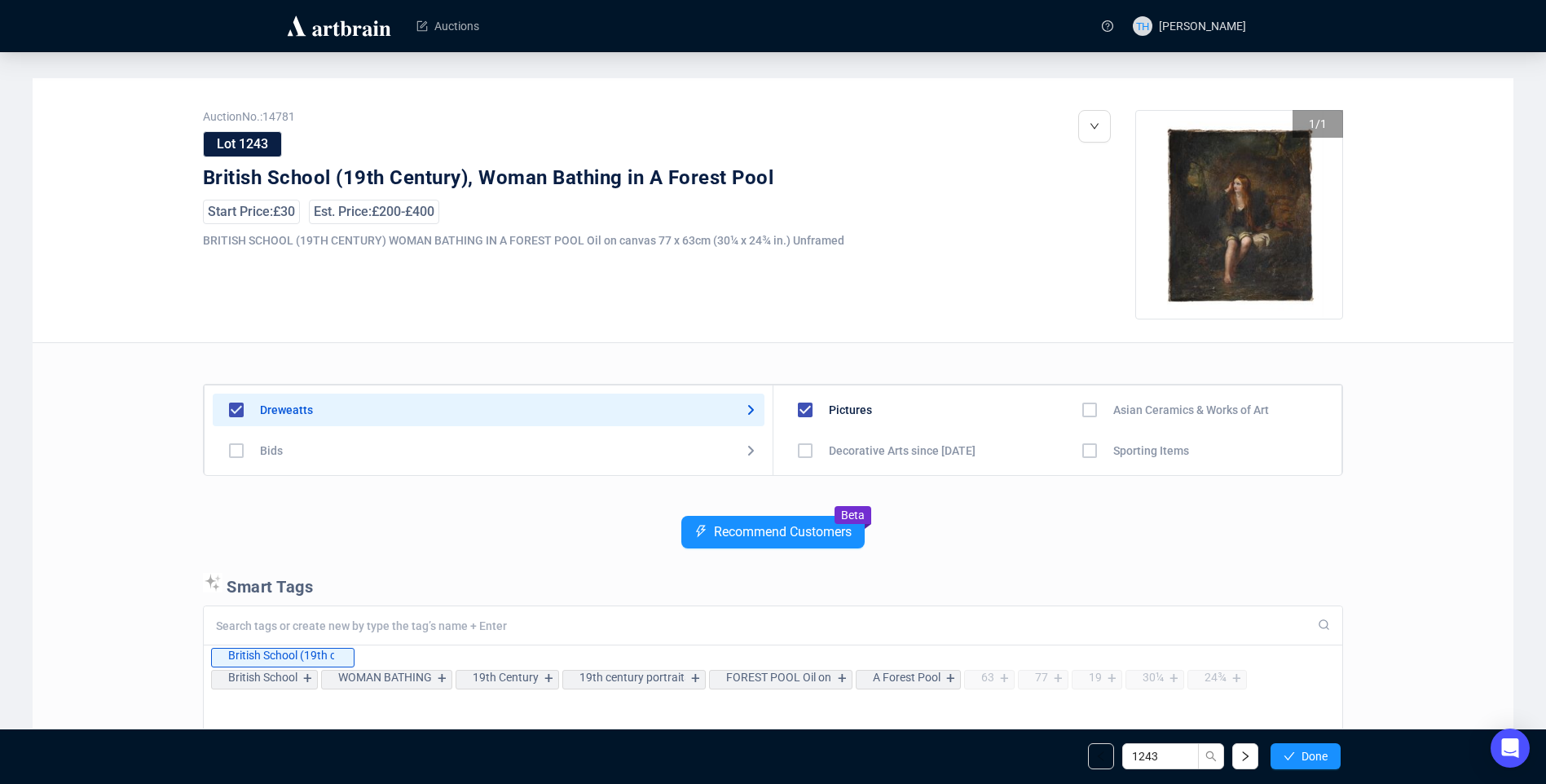
click at [1312, 752] on span "Done" at bounding box center [1315, 755] width 26 height 13
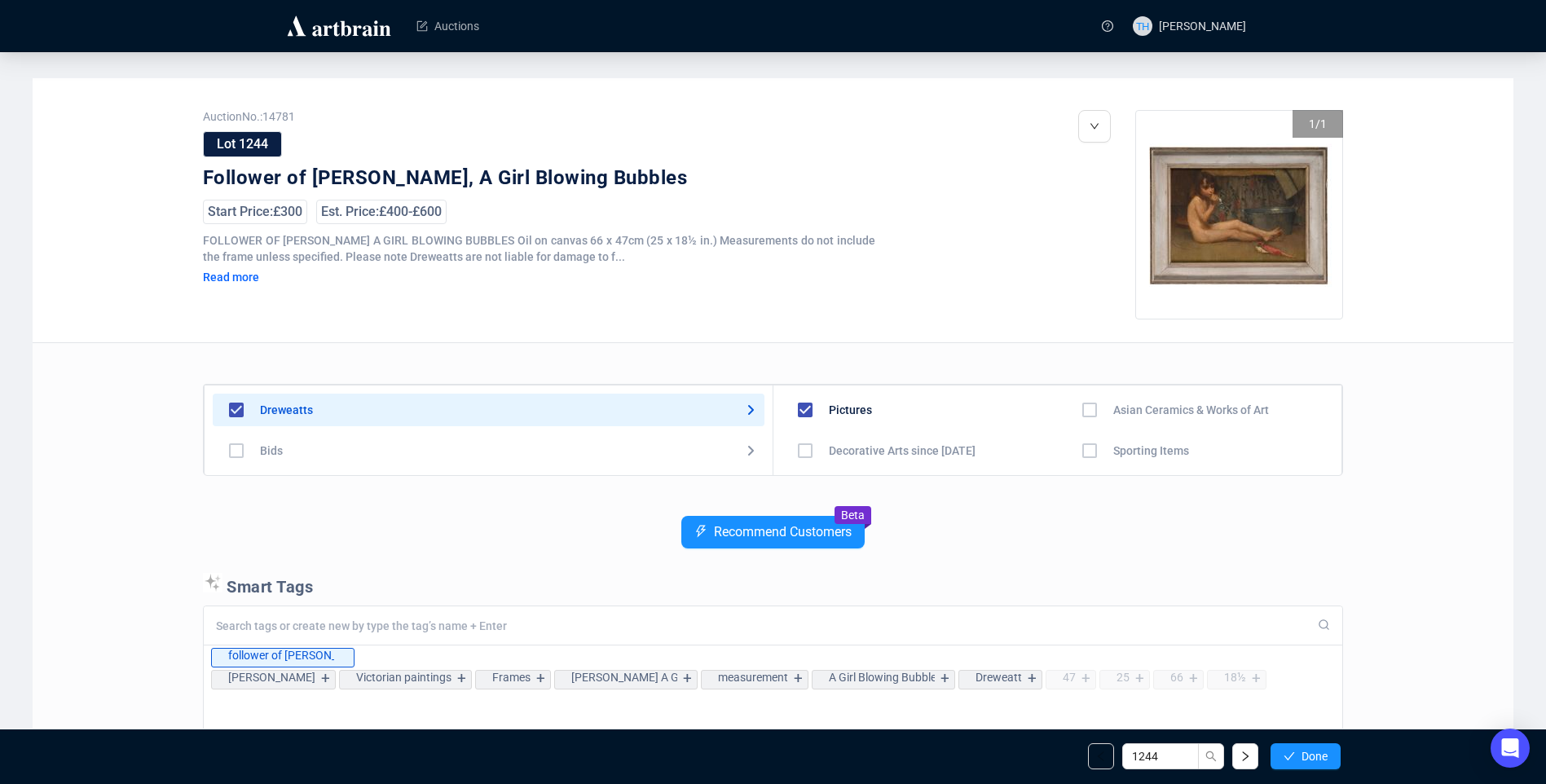
click at [1312, 752] on span "Done" at bounding box center [1315, 755] width 26 height 13
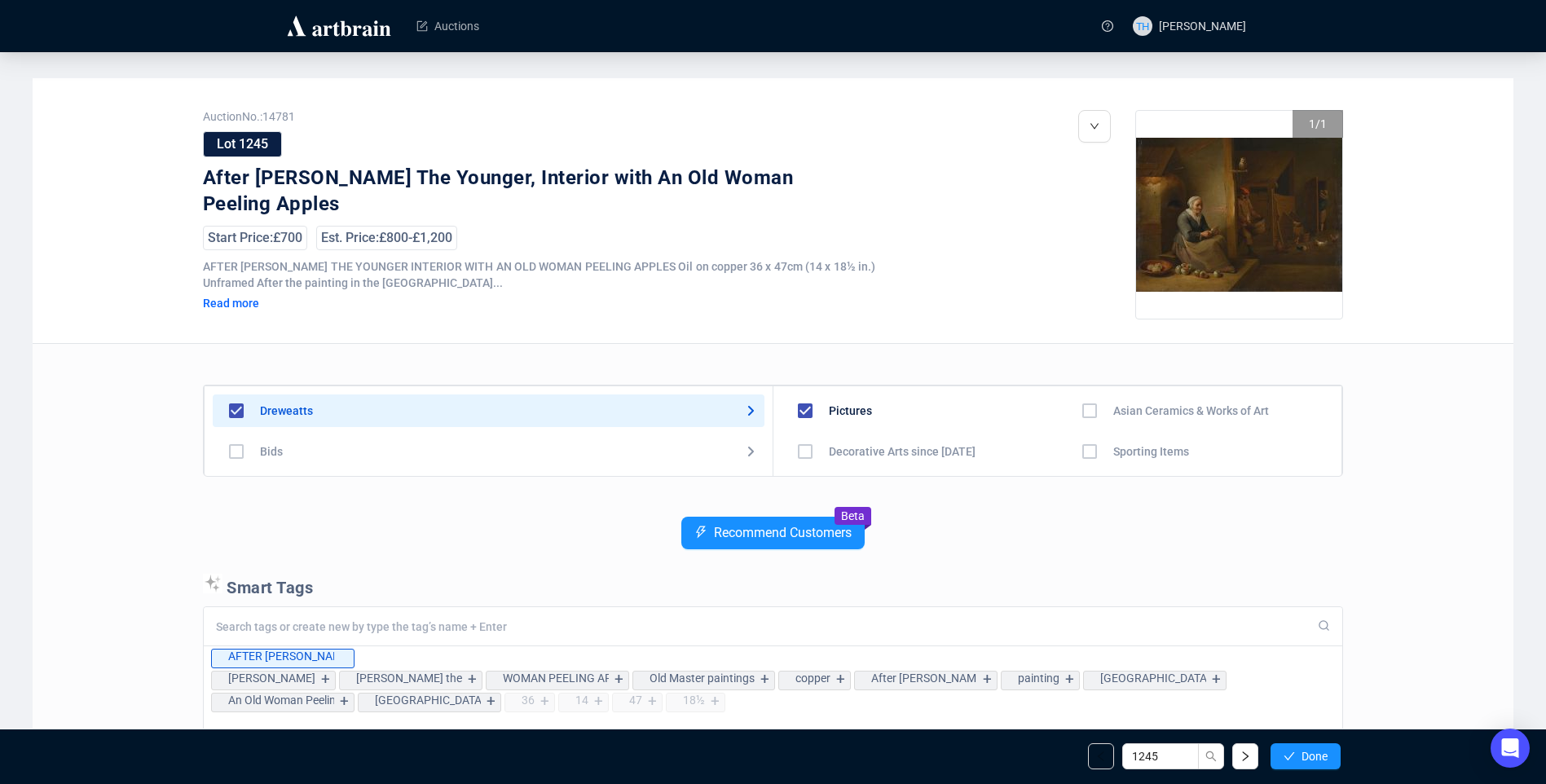
click at [1312, 752] on span "Done" at bounding box center [1315, 755] width 26 height 13
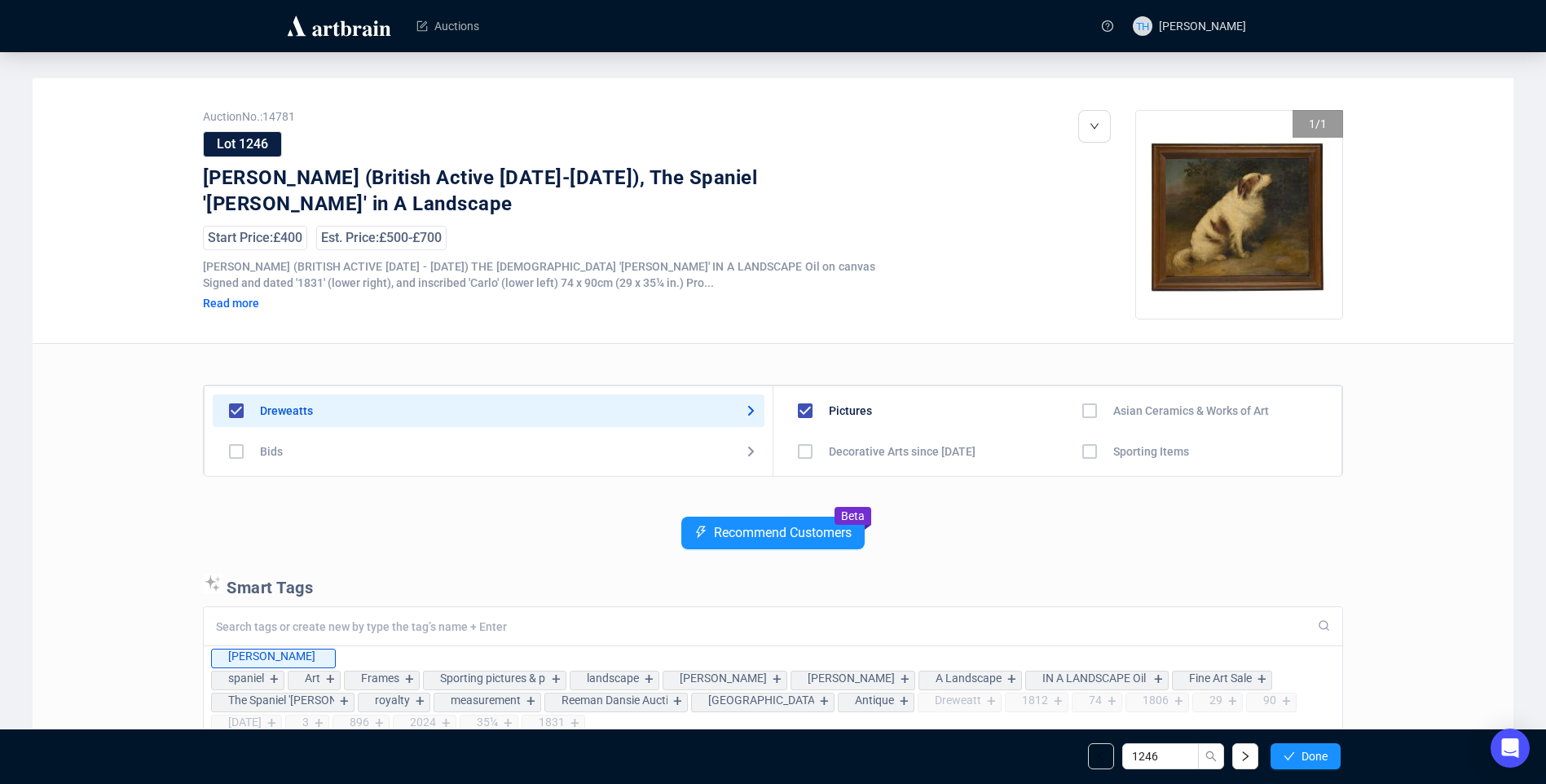
click at [1312, 752] on span "Done" at bounding box center [1315, 755] width 26 height 13
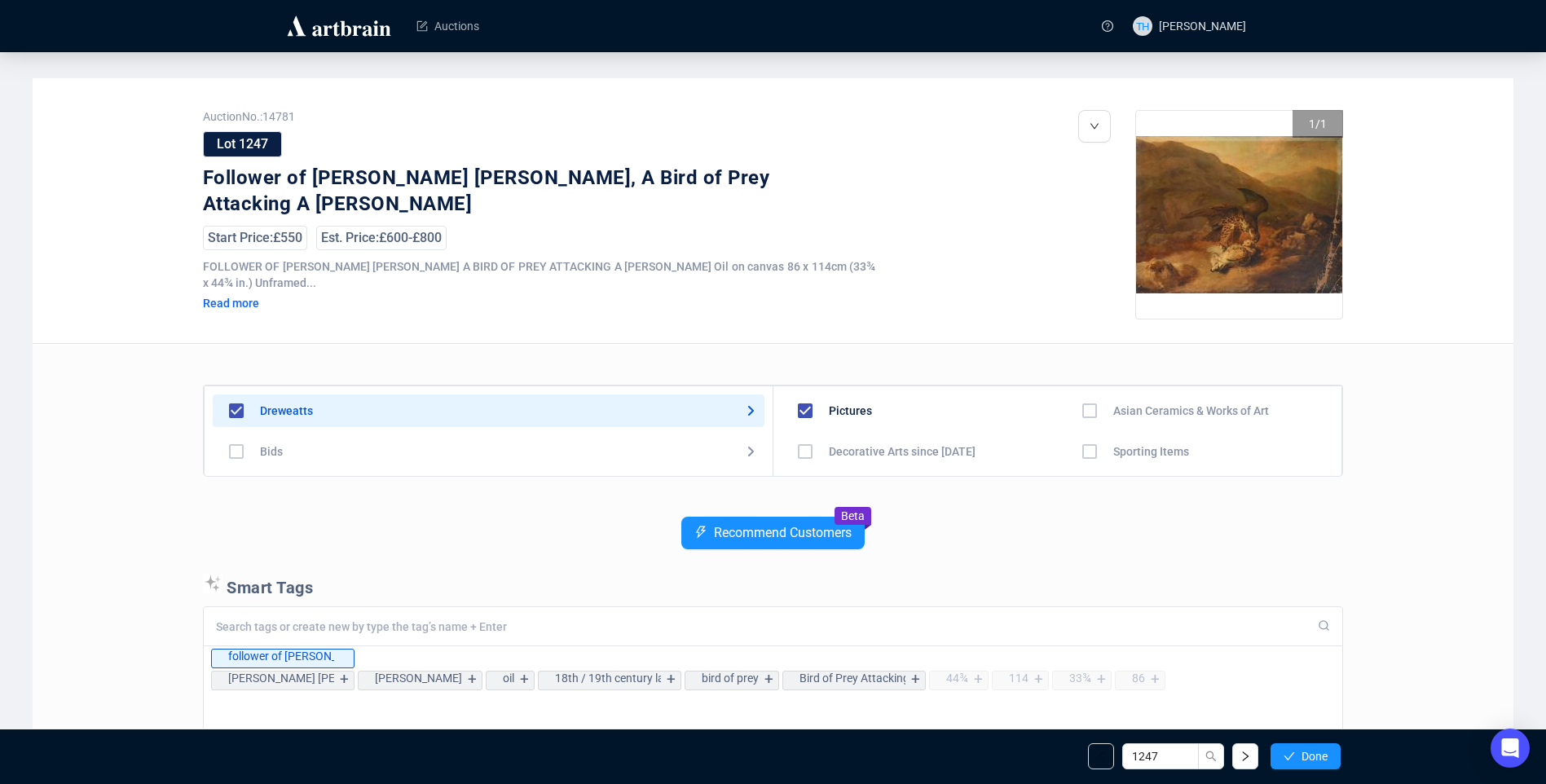
click at [1312, 752] on span "Done" at bounding box center [1315, 755] width 26 height 13
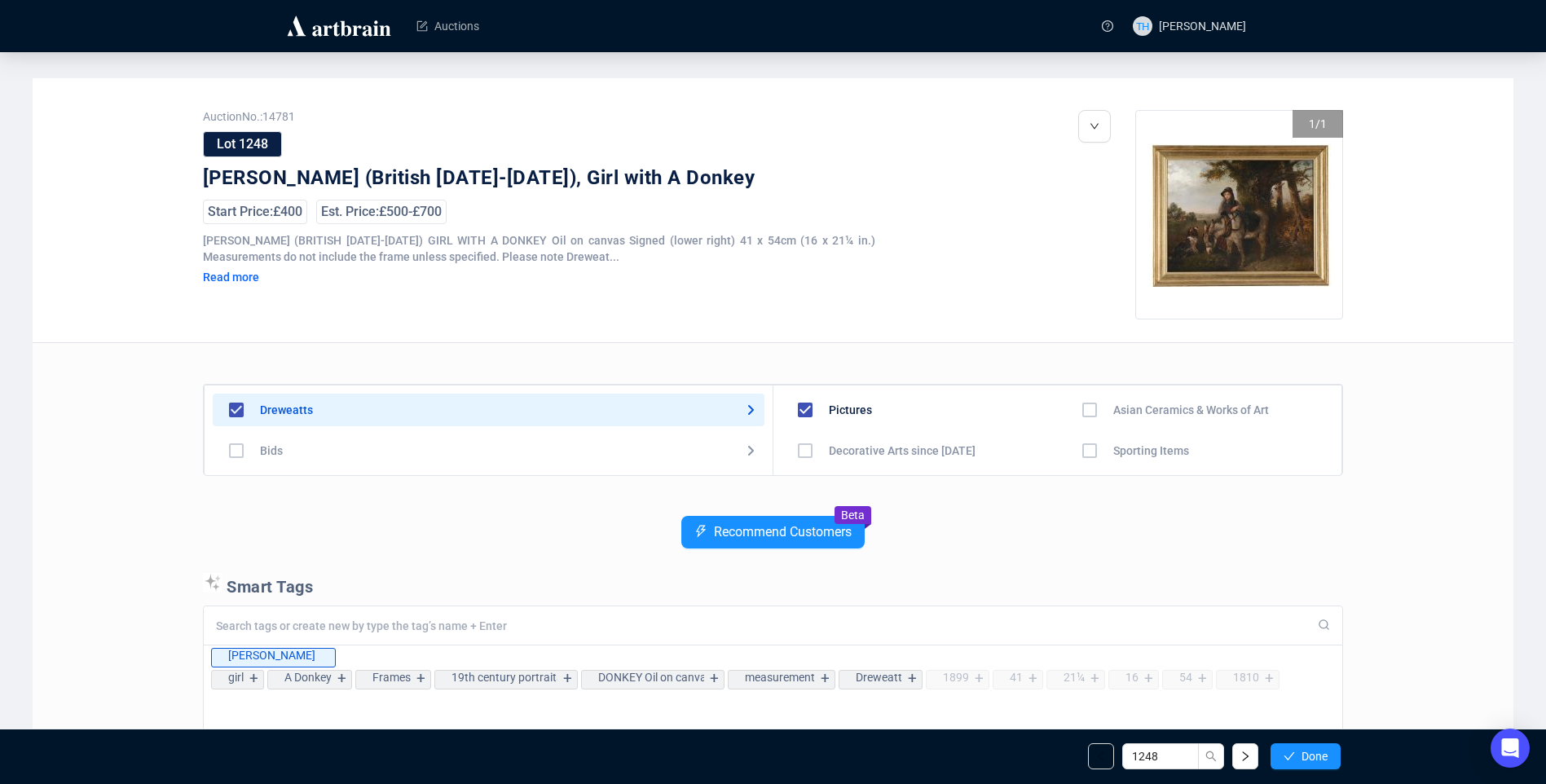
click at [1312, 752] on span "Done" at bounding box center [1315, 755] width 26 height 13
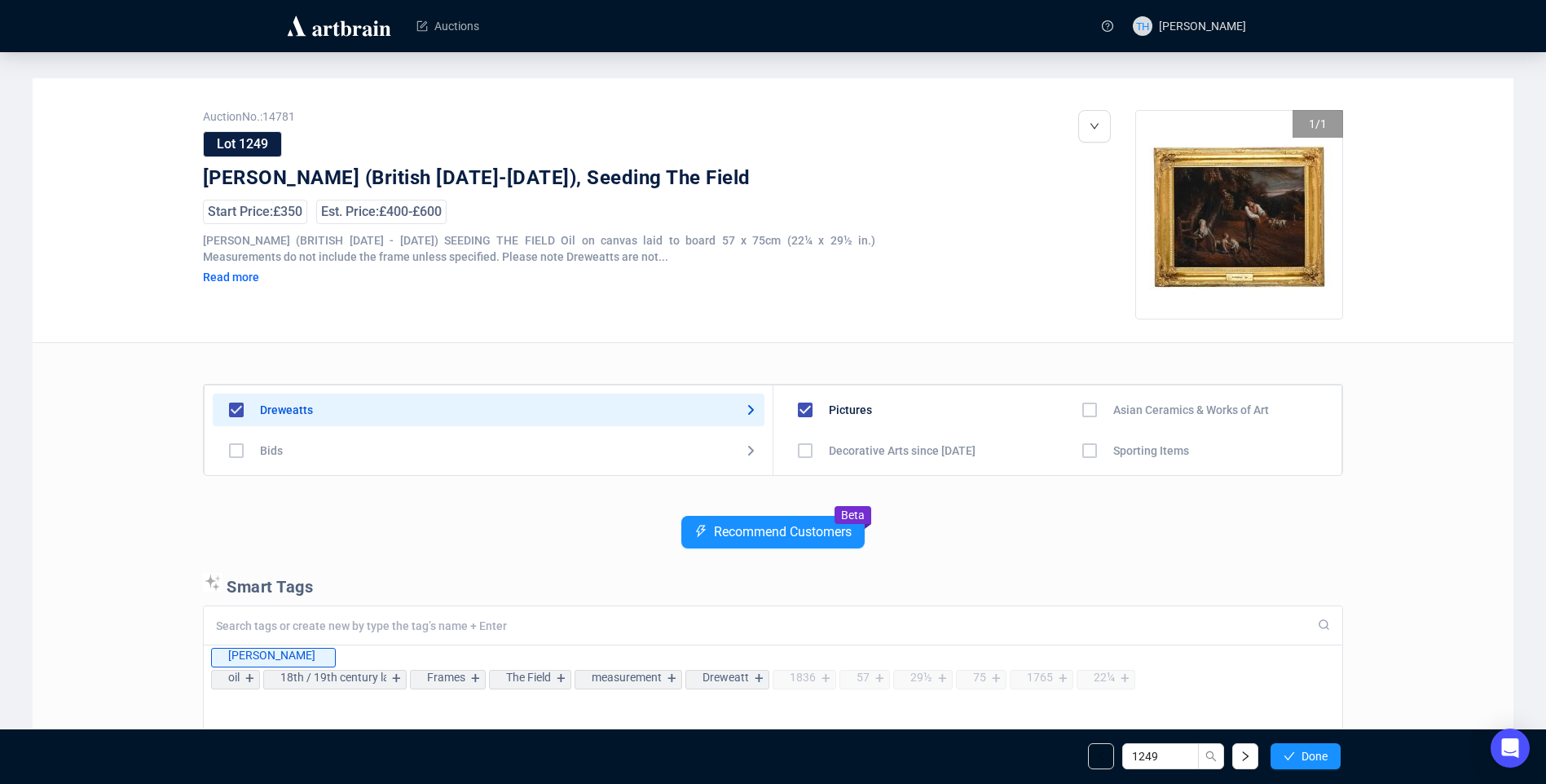
click at [1312, 752] on span "Done" at bounding box center [1315, 755] width 26 height 13
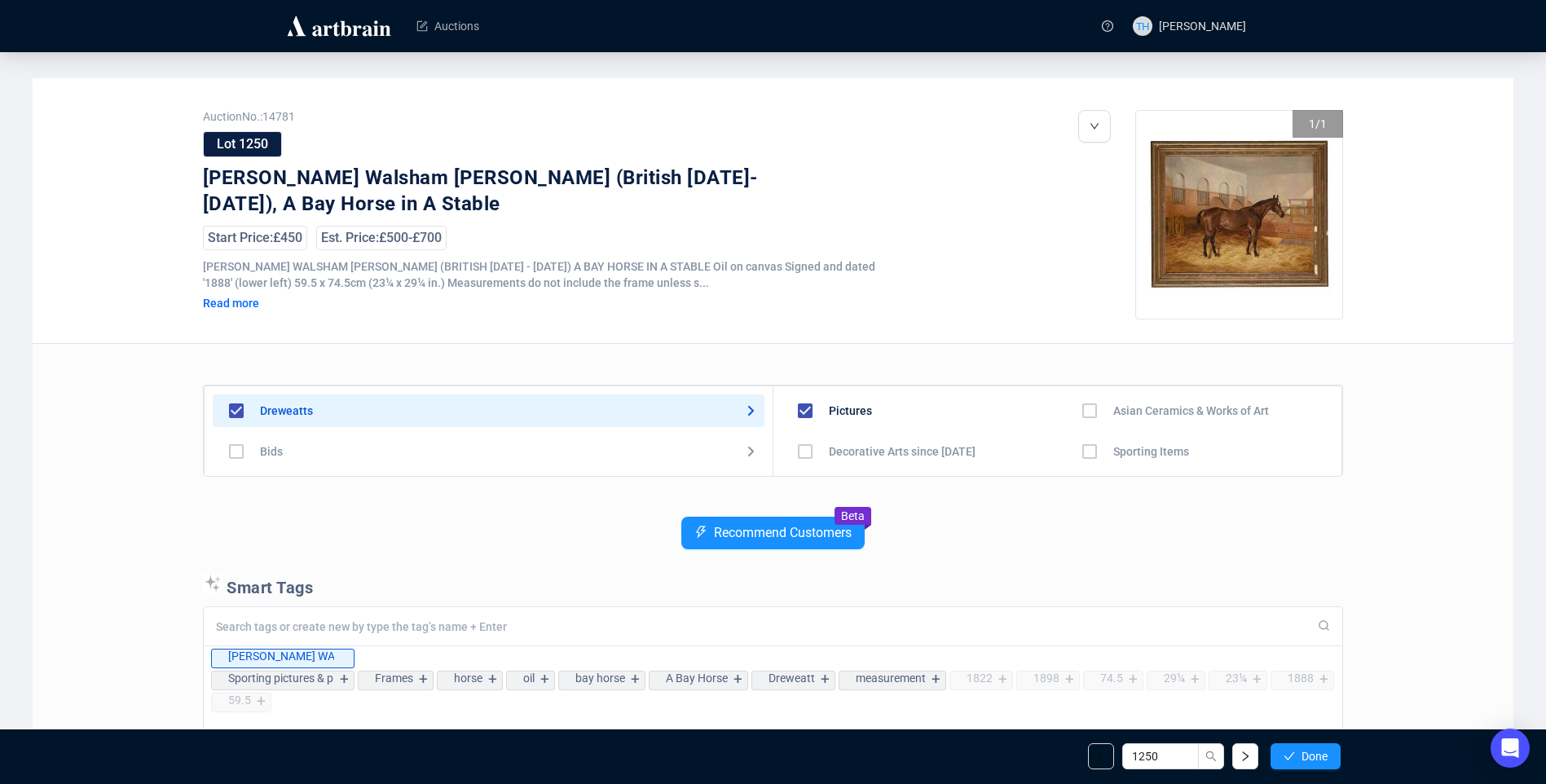
click at [1312, 752] on span "Done" at bounding box center [1315, 755] width 26 height 13
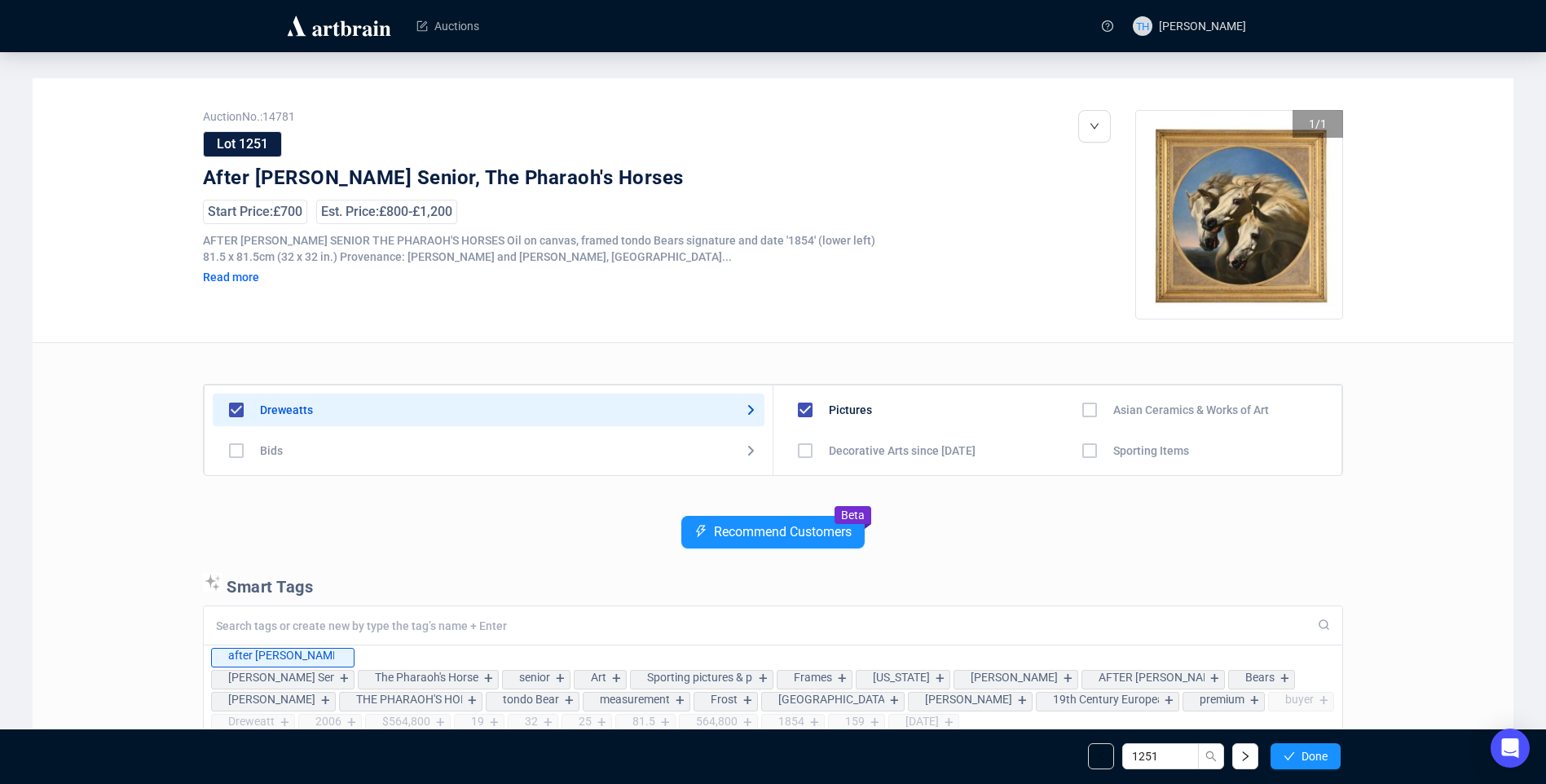
click at [1312, 752] on span "Done" at bounding box center [1315, 755] width 26 height 13
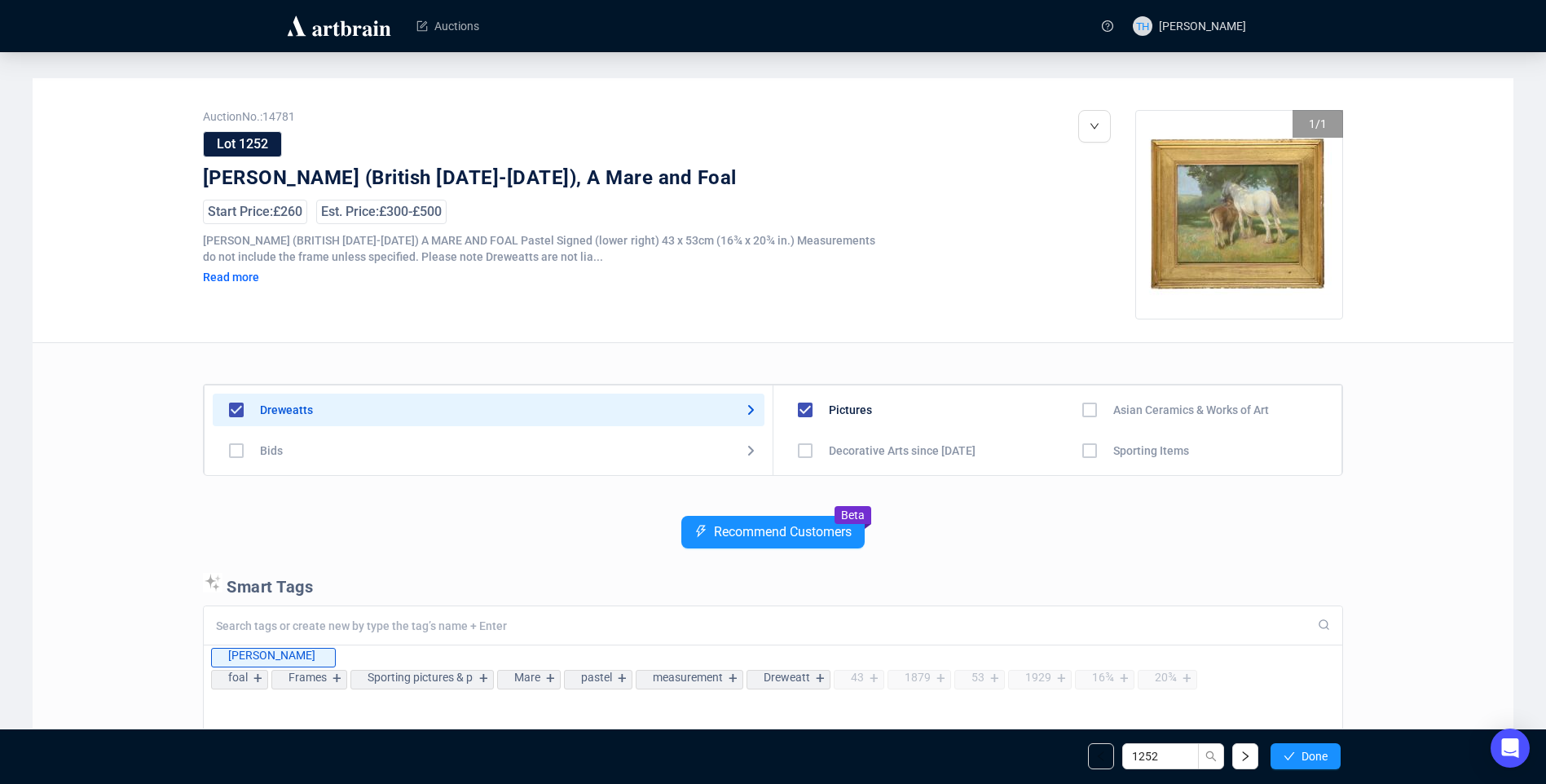
click at [1312, 752] on span "Done" at bounding box center [1315, 755] width 26 height 13
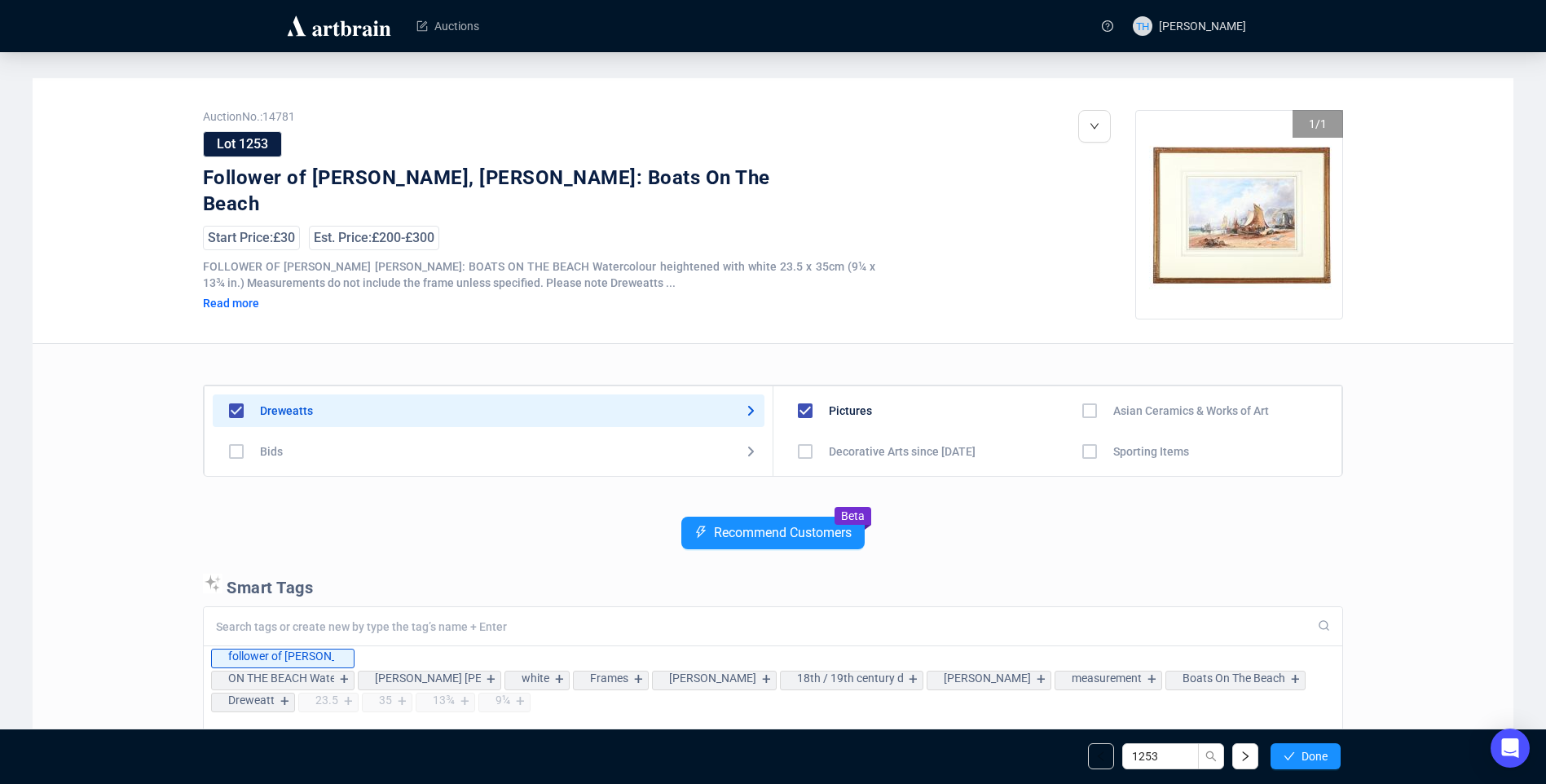
click at [1312, 752] on span "Done" at bounding box center [1315, 755] width 26 height 13
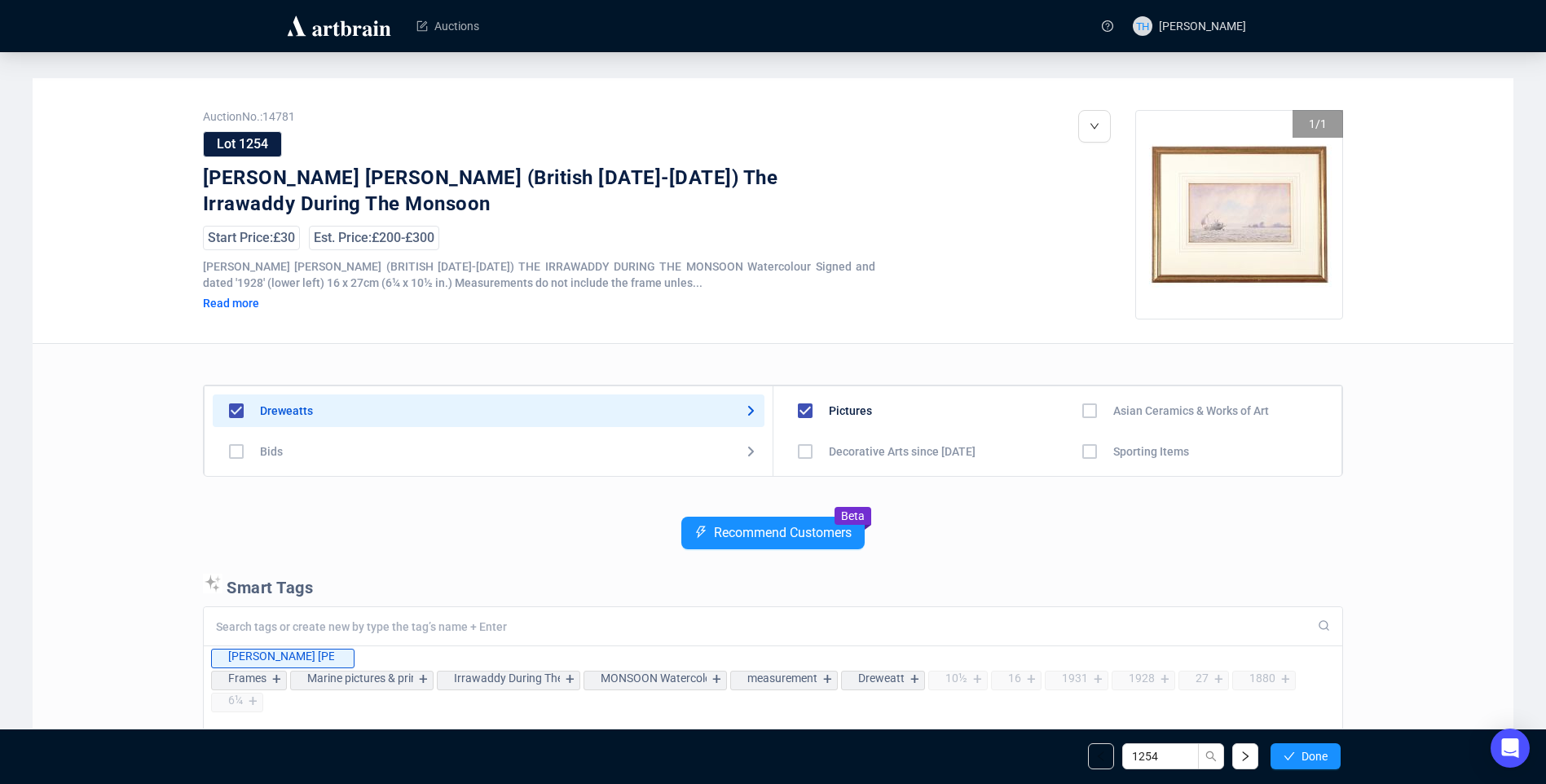
click at [1312, 752] on span "Done" at bounding box center [1315, 755] width 26 height 13
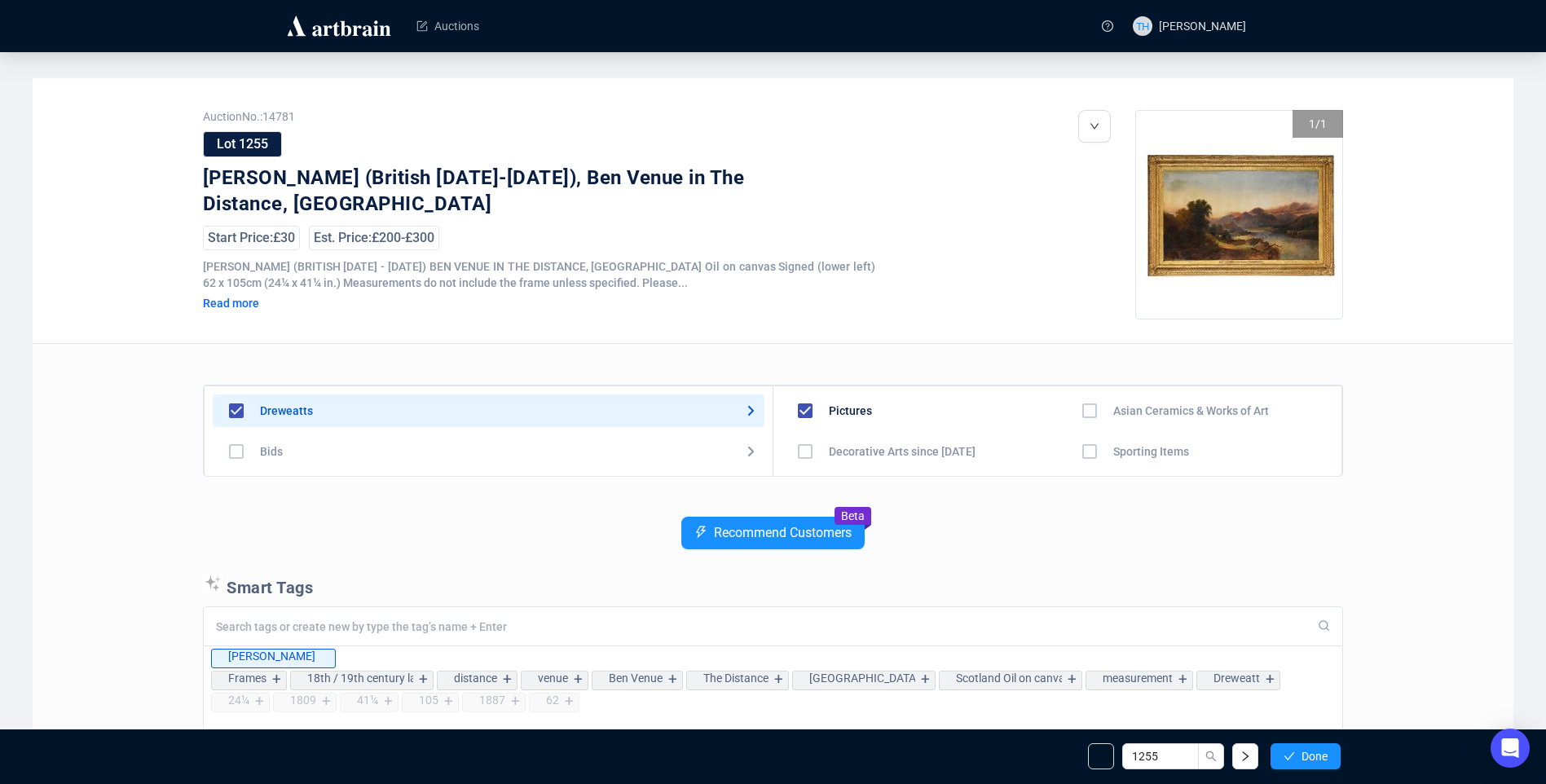
click at [1312, 752] on span "Done" at bounding box center [1315, 755] width 26 height 13
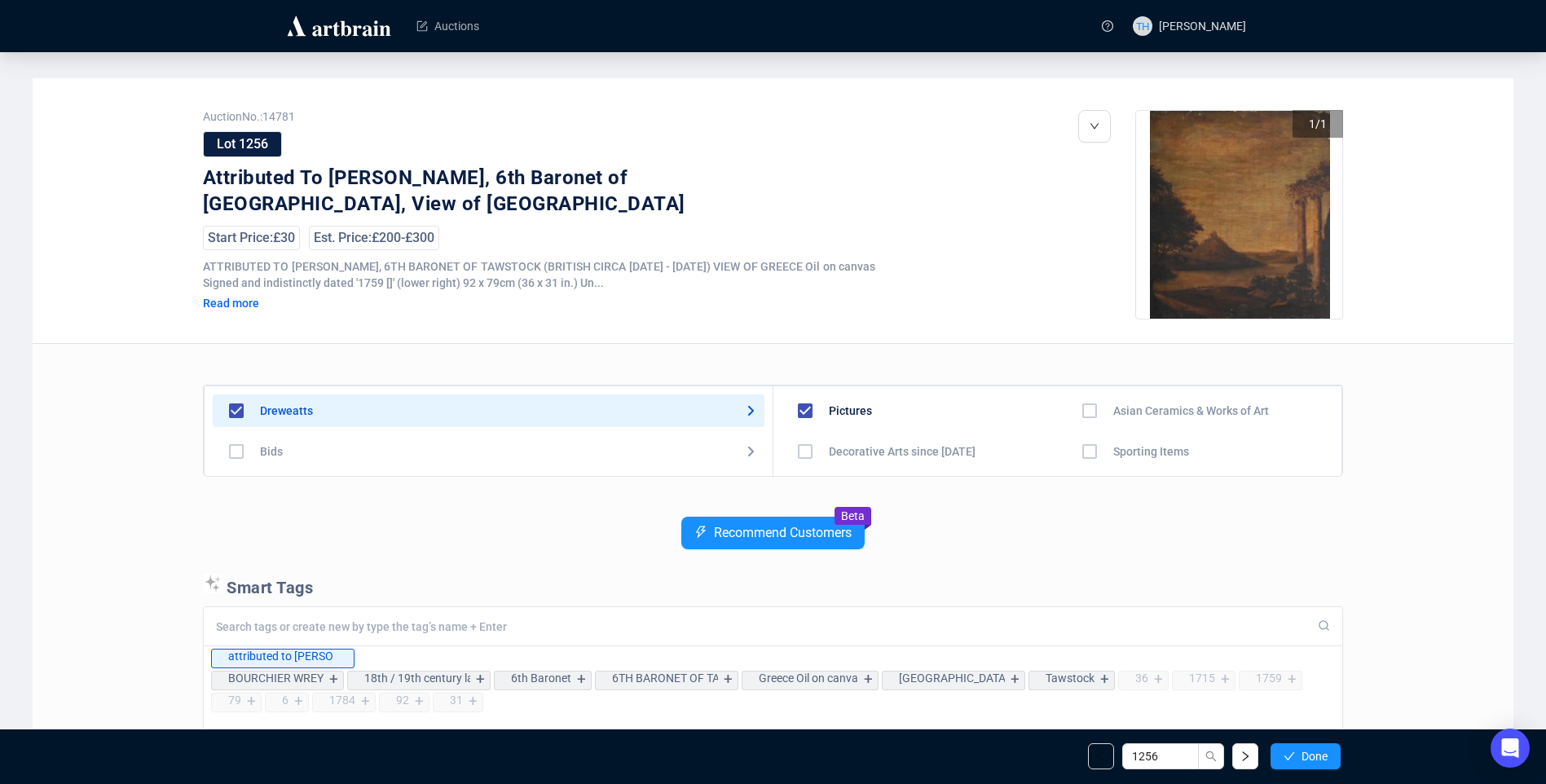
click at [1312, 752] on span "Done" at bounding box center [1315, 755] width 26 height 13
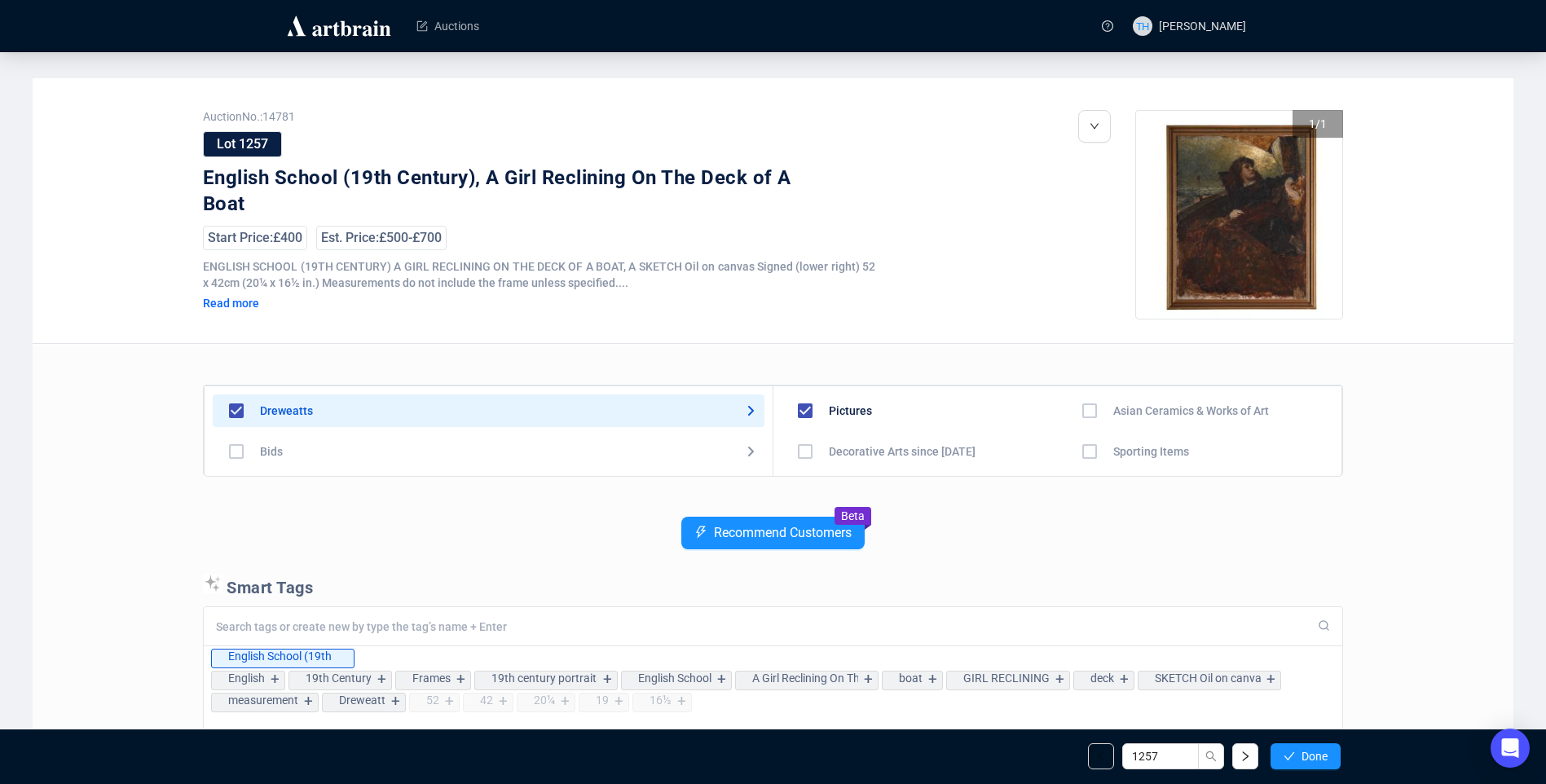
click at [1312, 752] on span "Done" at bounding box center [1315, 755] width 26 height 13
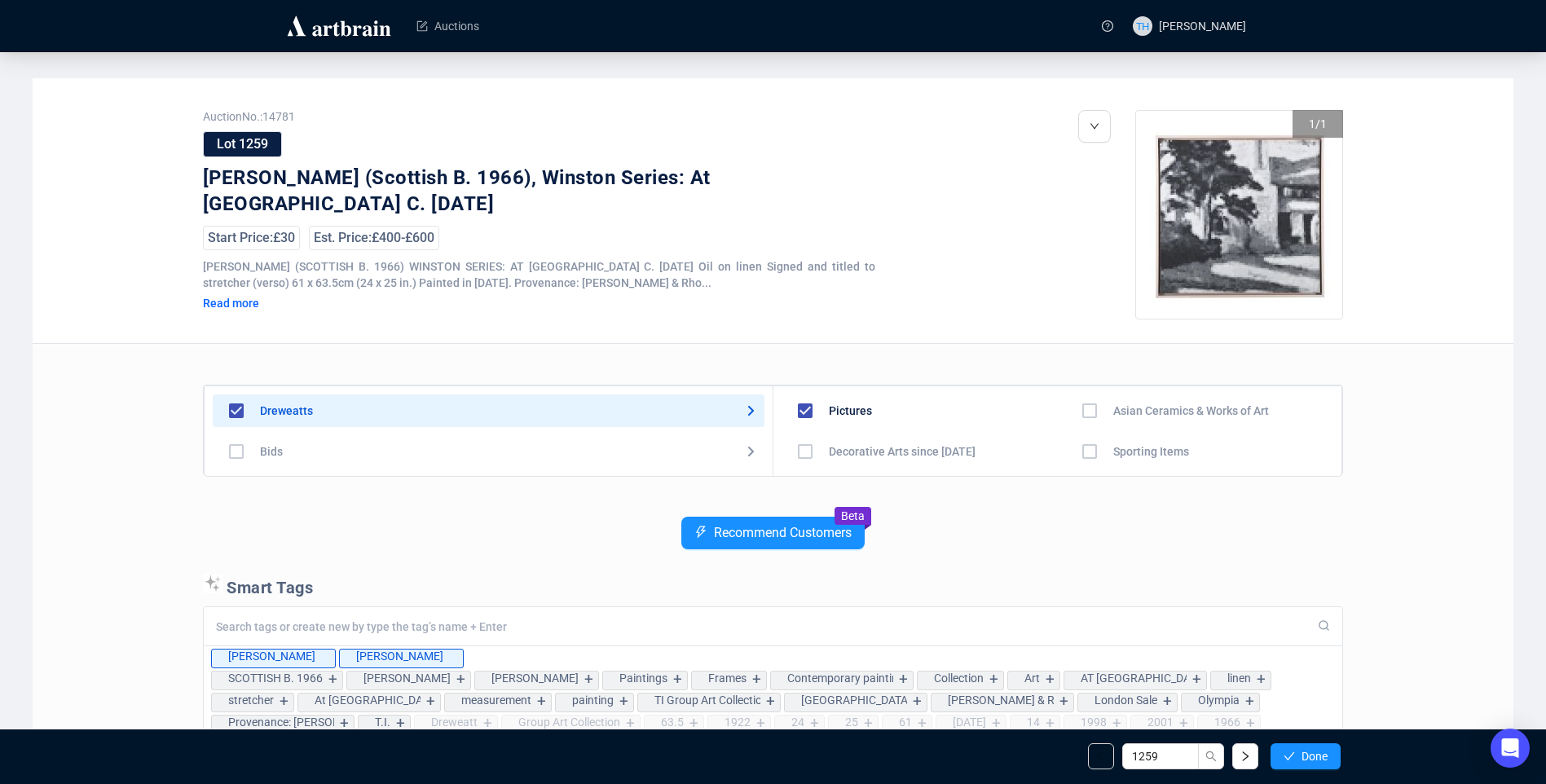
click at [1312, 752] on span "Done" at bounding box center [1315, 755] width 26 height 13
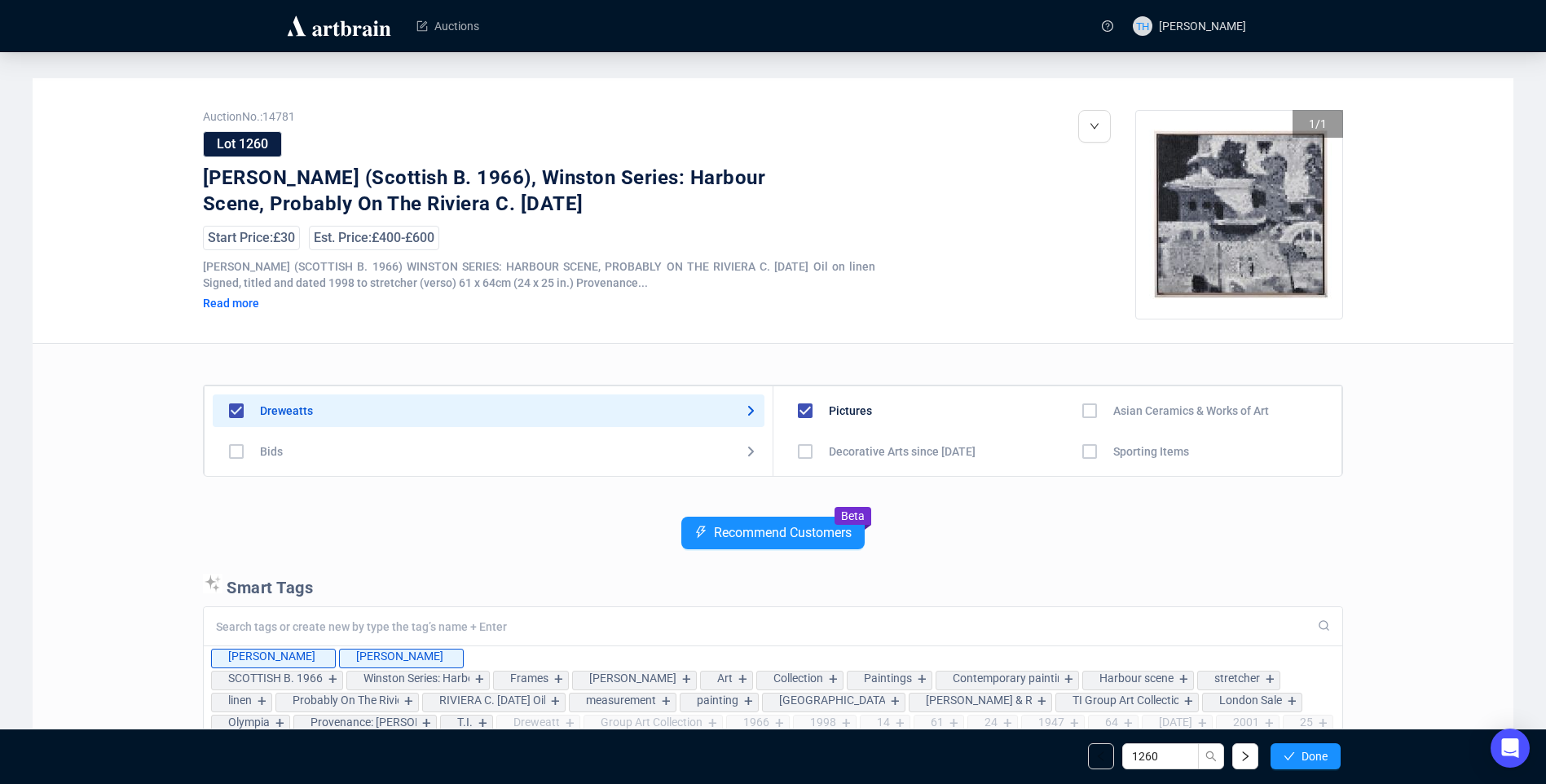
click at [1312, 752] on span "Done" at bounding box center [1315, 755] width 26 height 13
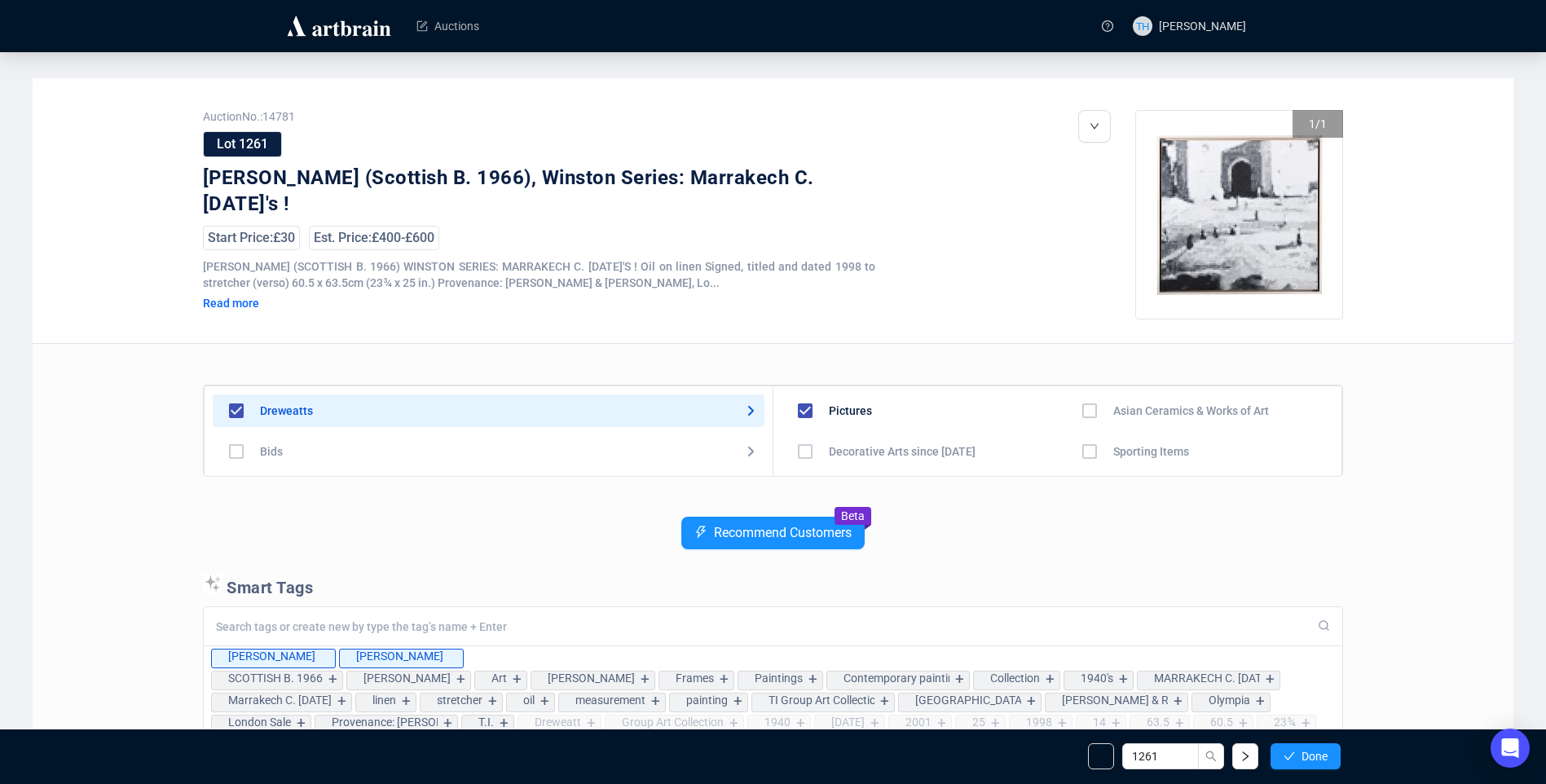
click at [1312, 752] on span "Done" at bounding box center [1315, 755] width 26 height 13
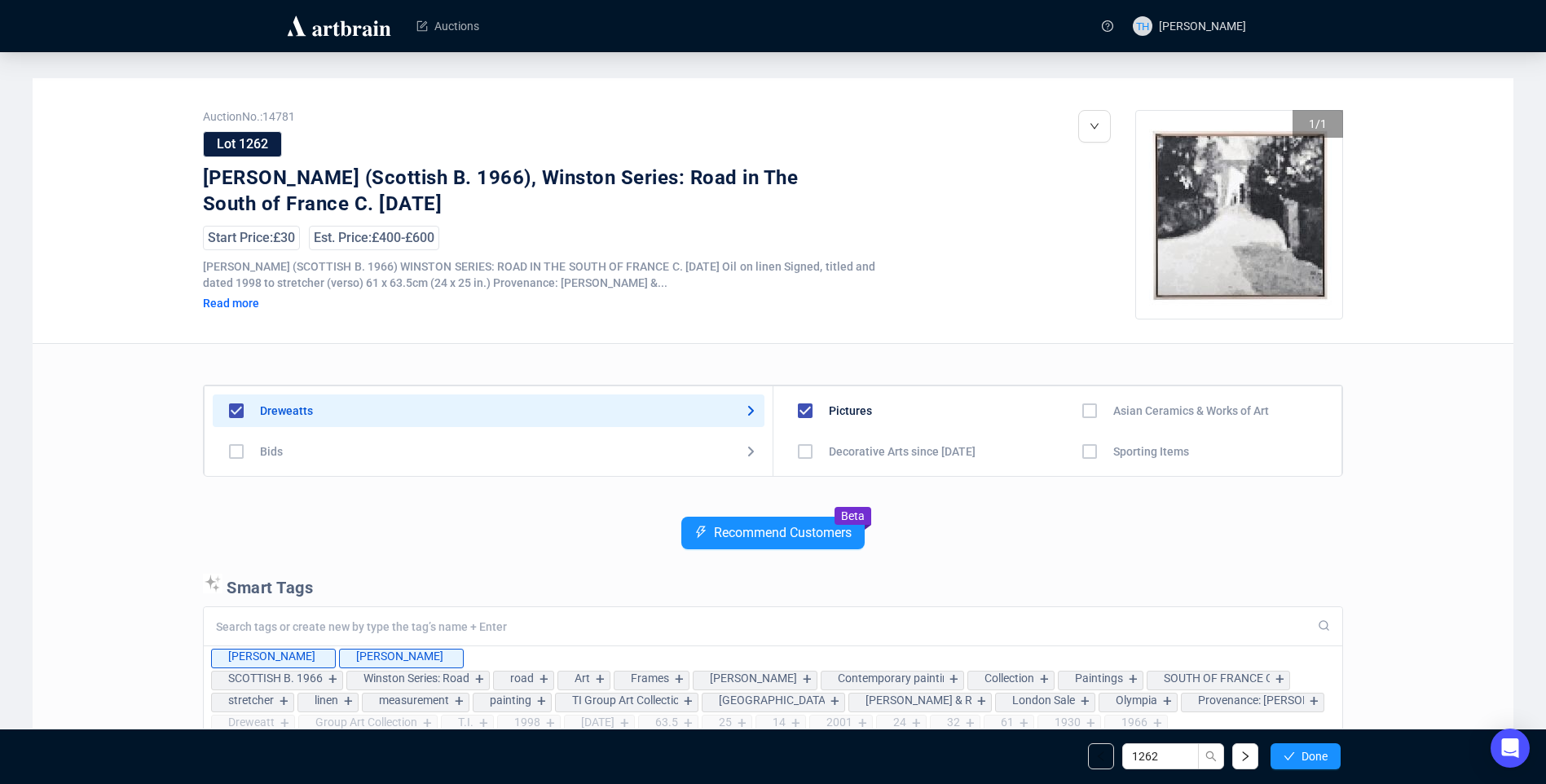
click at [1312, 752] on span "Done" at bounding box center [1315, 755] width 26 height 13
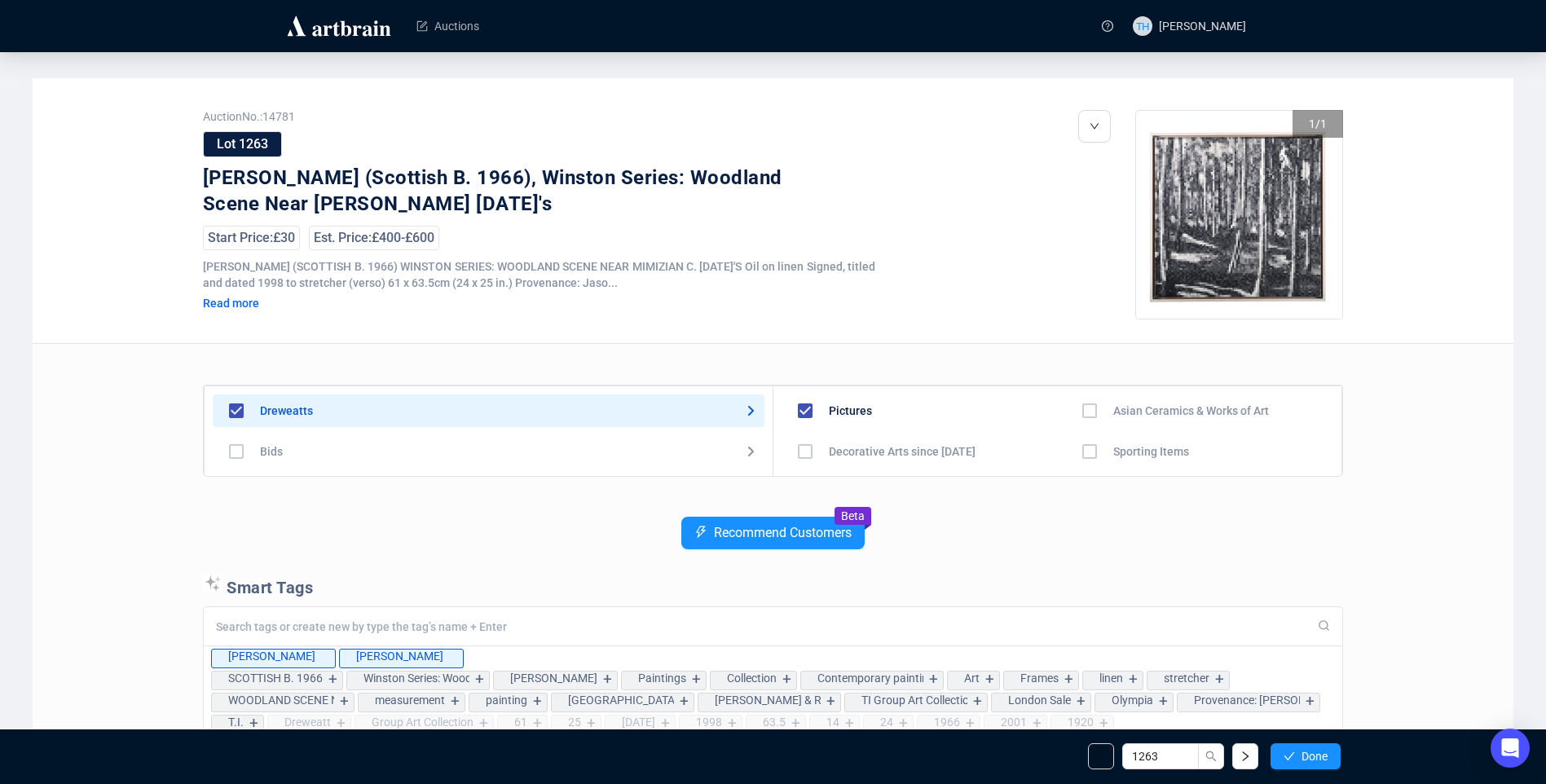
click at [1312, 752] on span "Done" at bounding box center [1315, 755] width 26 height 13
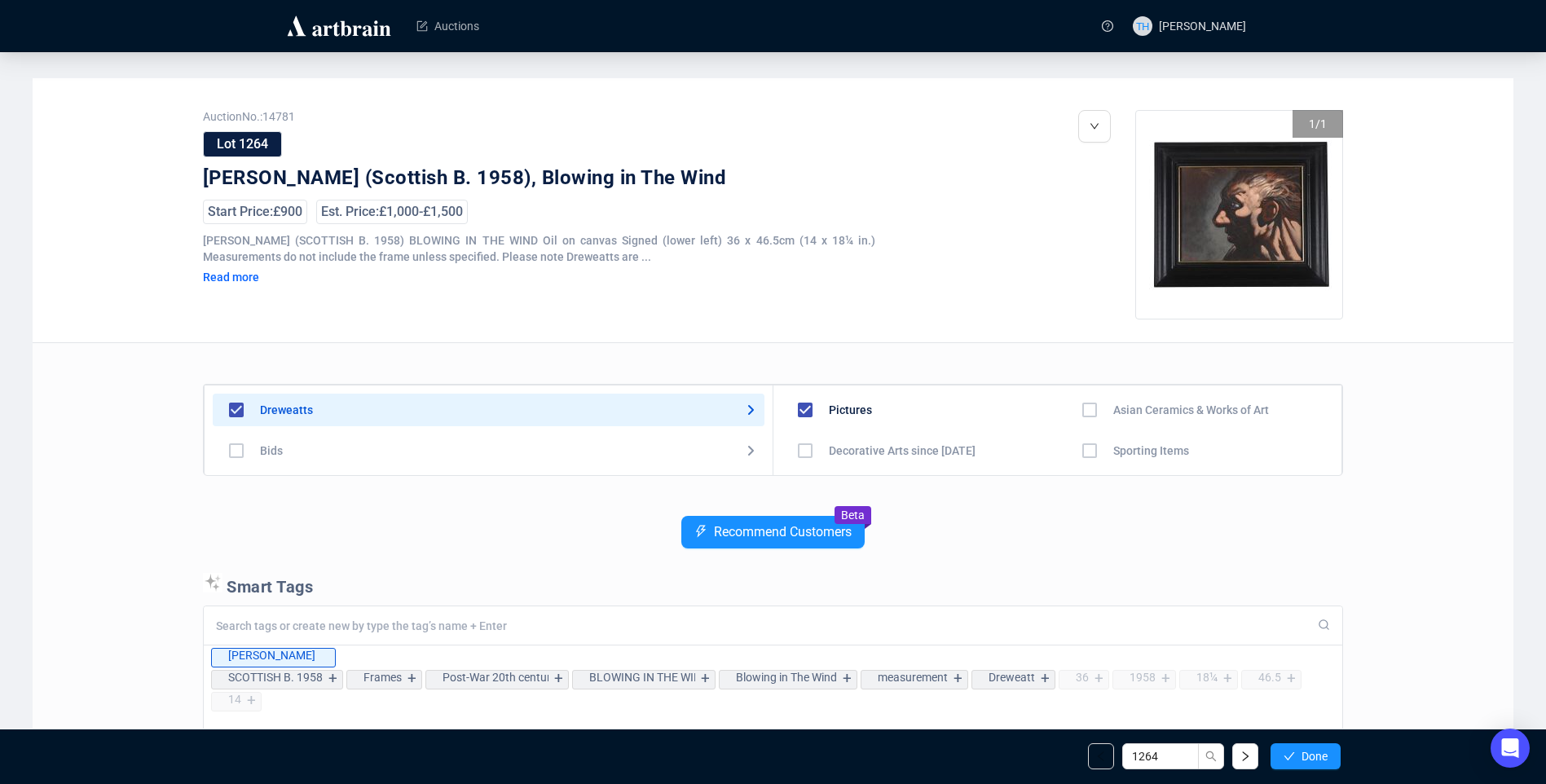
click at [1312, 752] on span "Done" at bounding box center [1315, 755] width 26 height 13
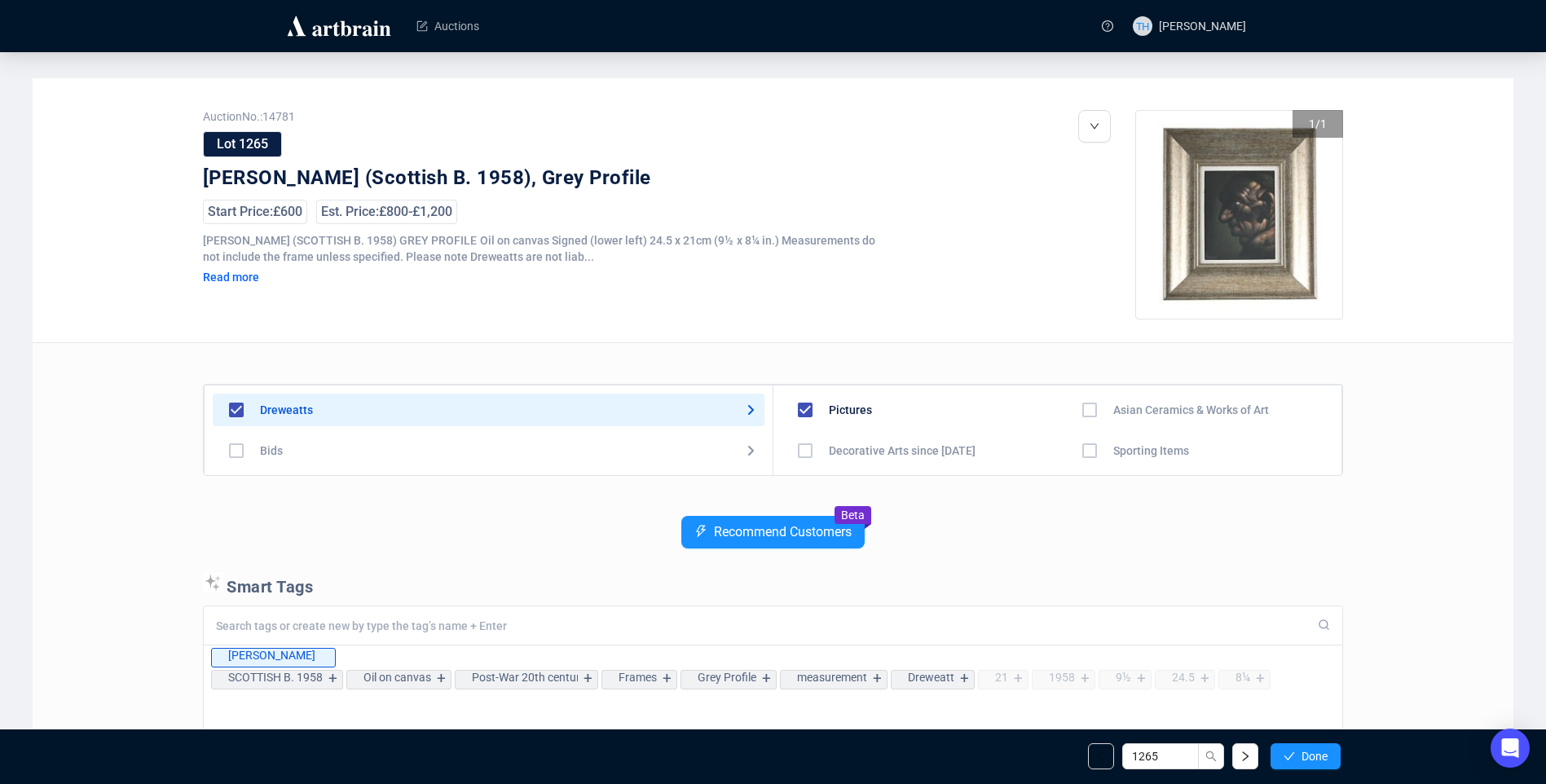
click at [1312, 752] on span "Done" at bounding box center [1315, 755] width 26 height 13
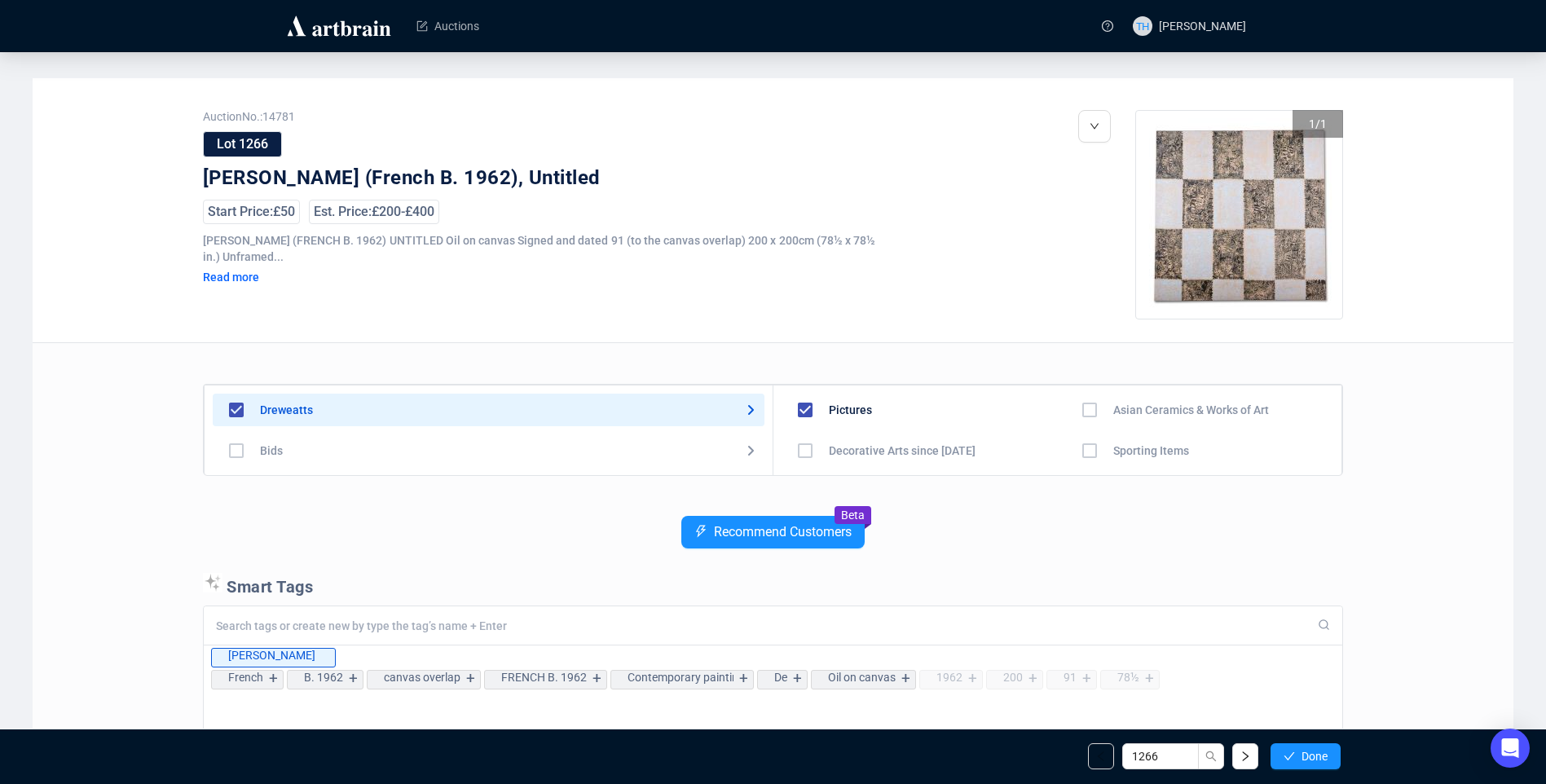
click at [1312, 752] on span "Done" at bounding box center [1315, 755] width 26 height 13
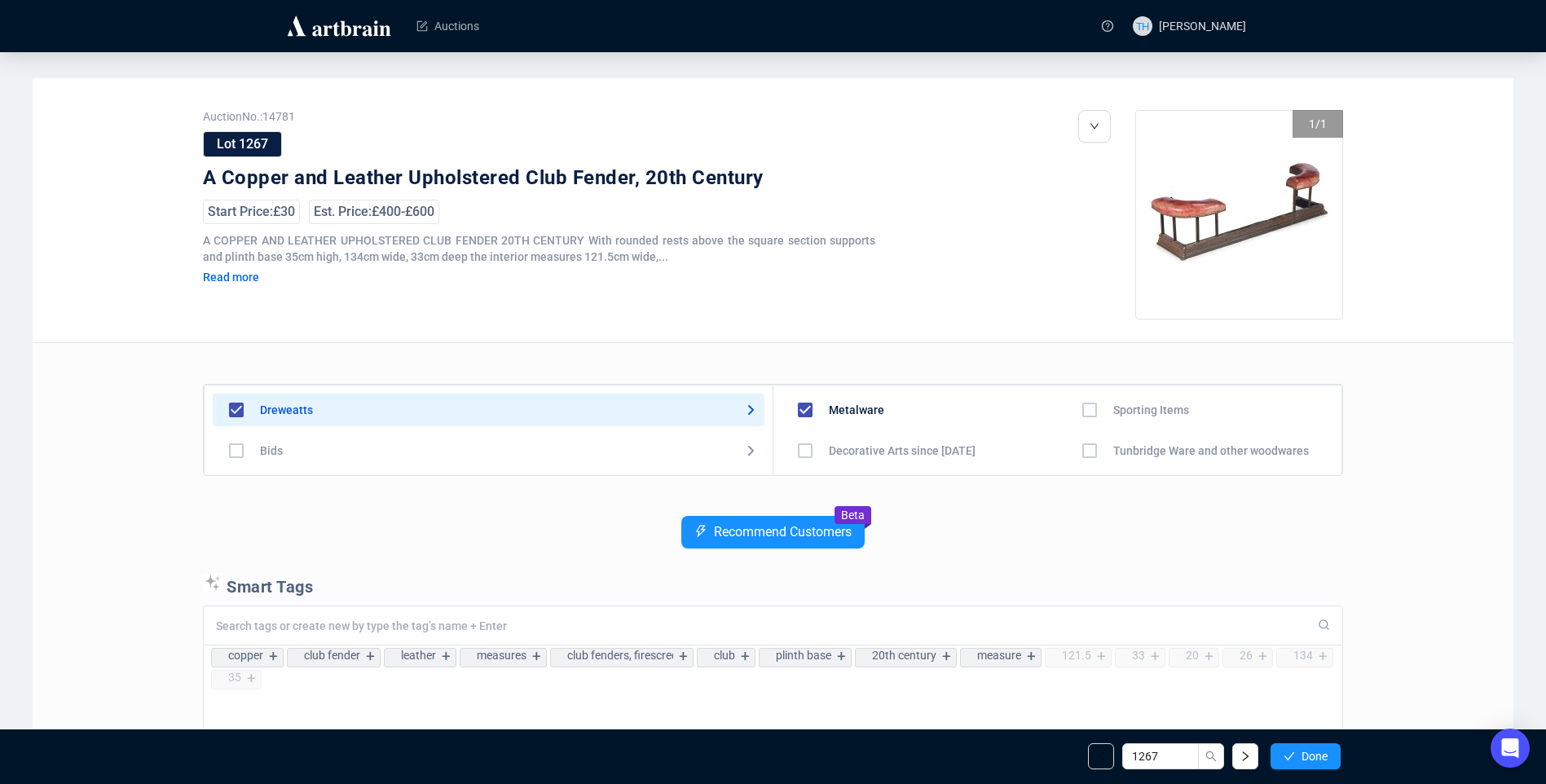
click at [1312, 752] on span "Done" at bounding box center [1315, 755] width 26 height 13
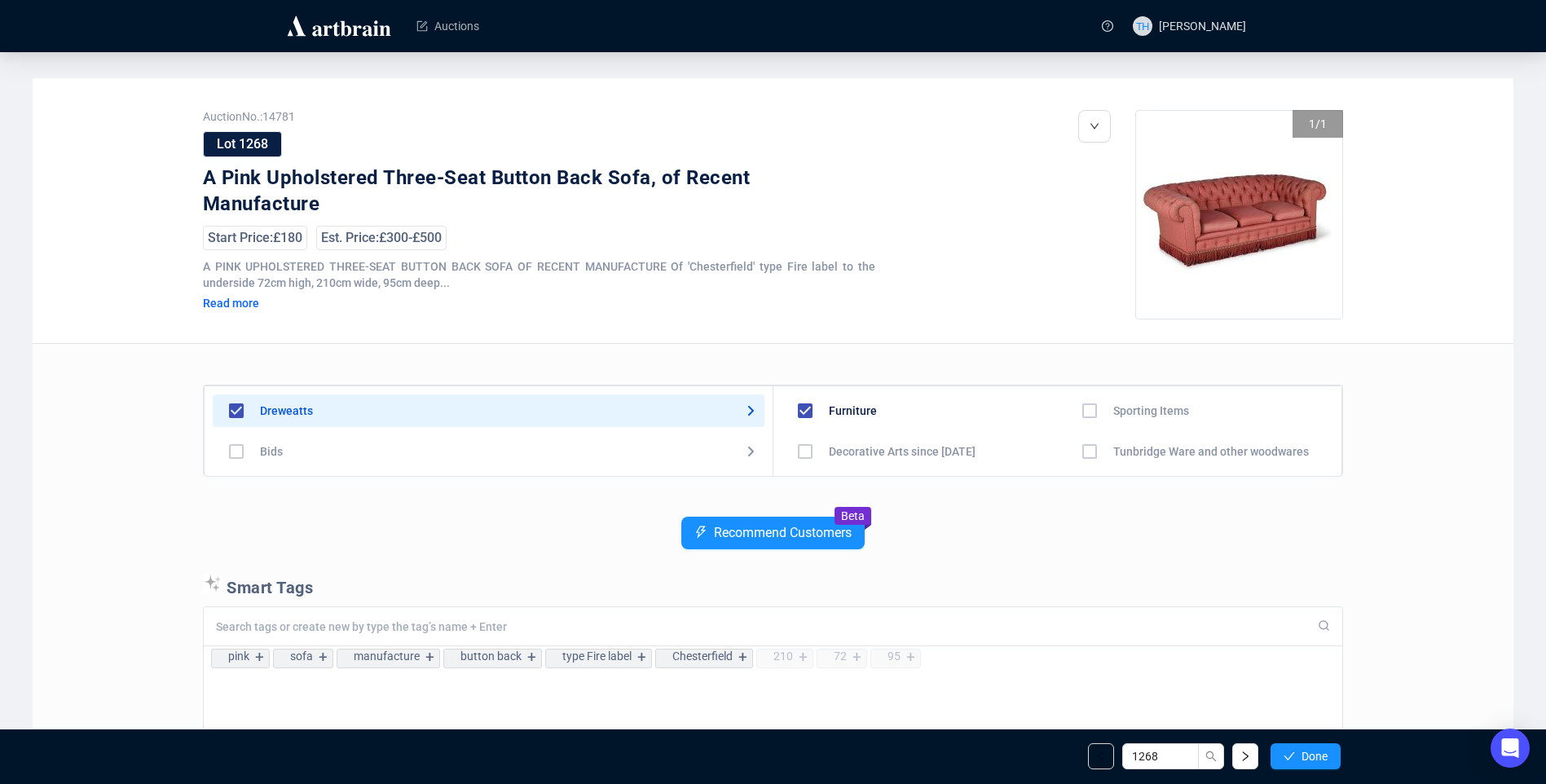
click at [1312, 752] on span "Done" at bounding box center [1315, 755] width 26 height 13
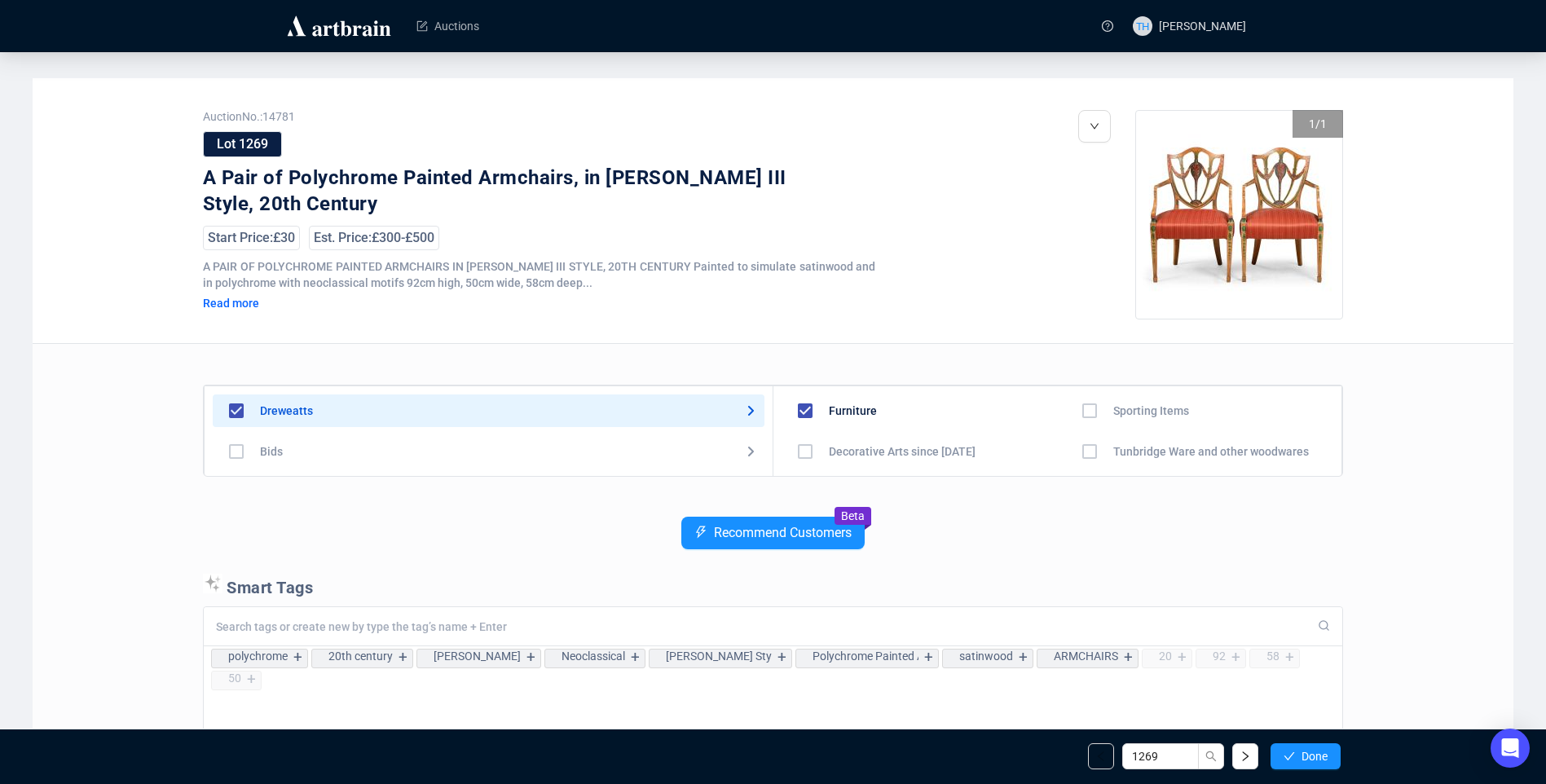
click at [1312, 752] on span "Done" at bounding box center [1315, 755] width 26 height 13
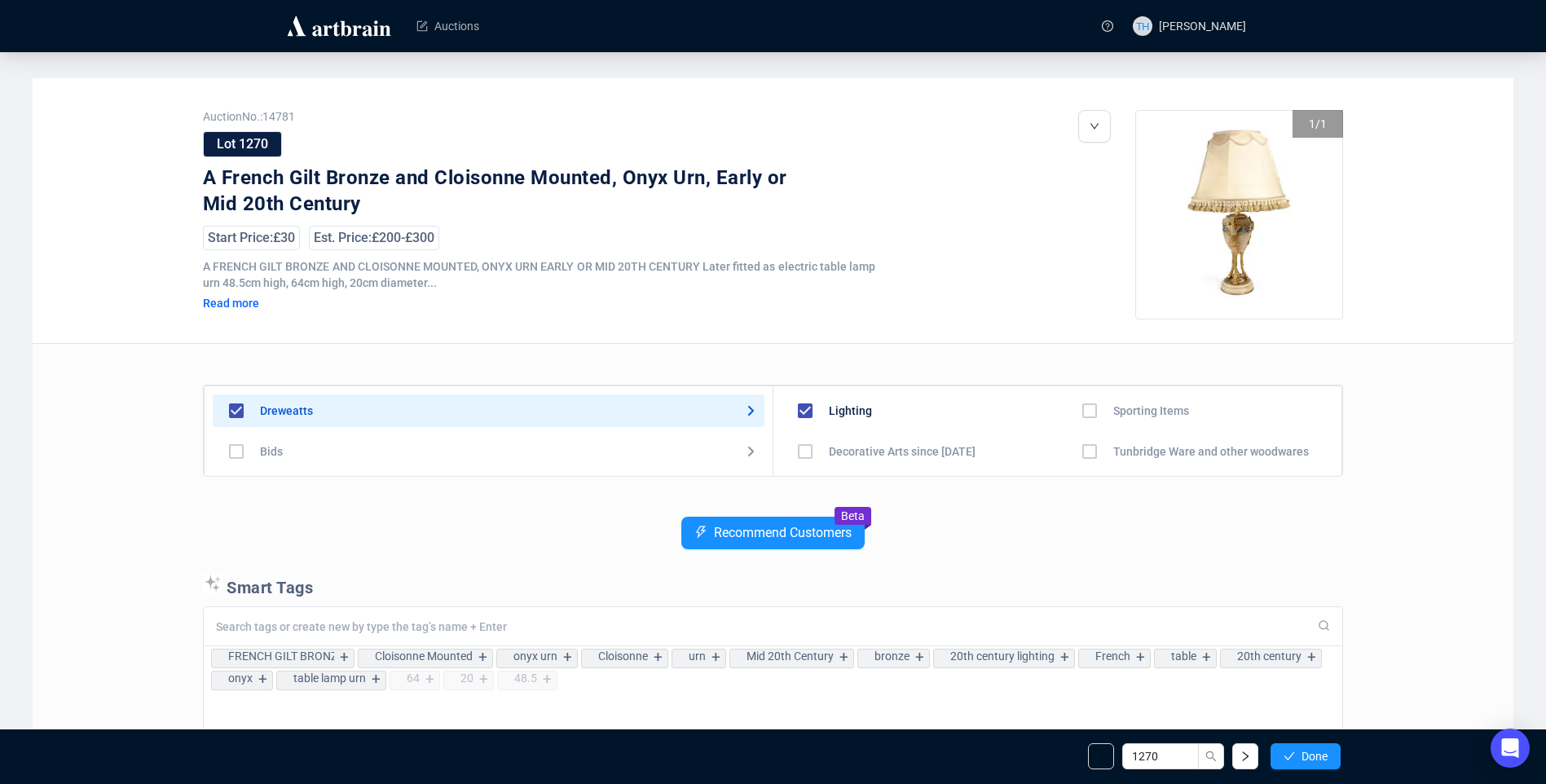
click at [1312, 752] on span "Done" at bounding box center [1315, 755] width 26 height 13
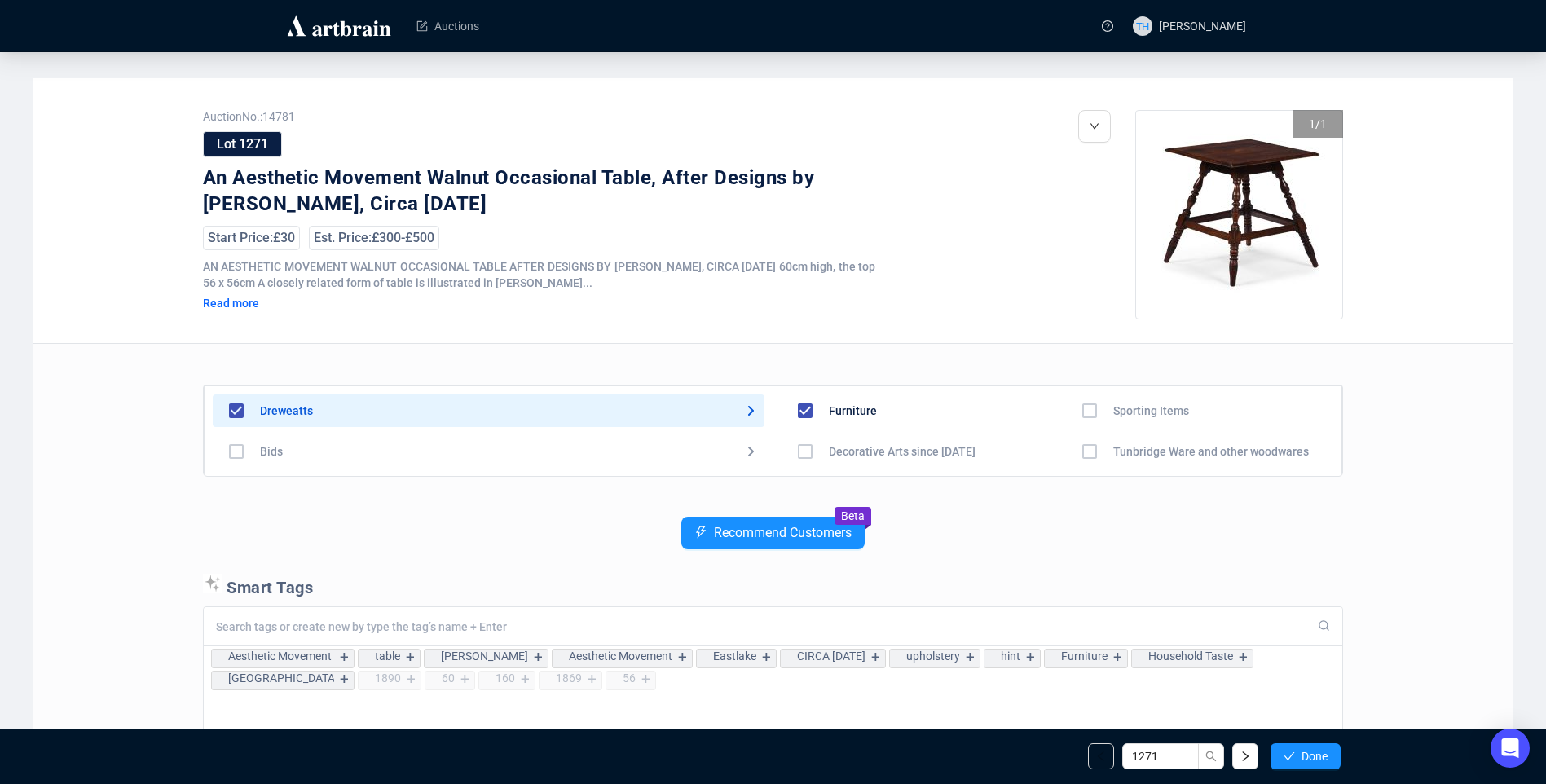
click at [1312, 752] on span "Done" at bounding box center [1315, 755] width 26 height 13
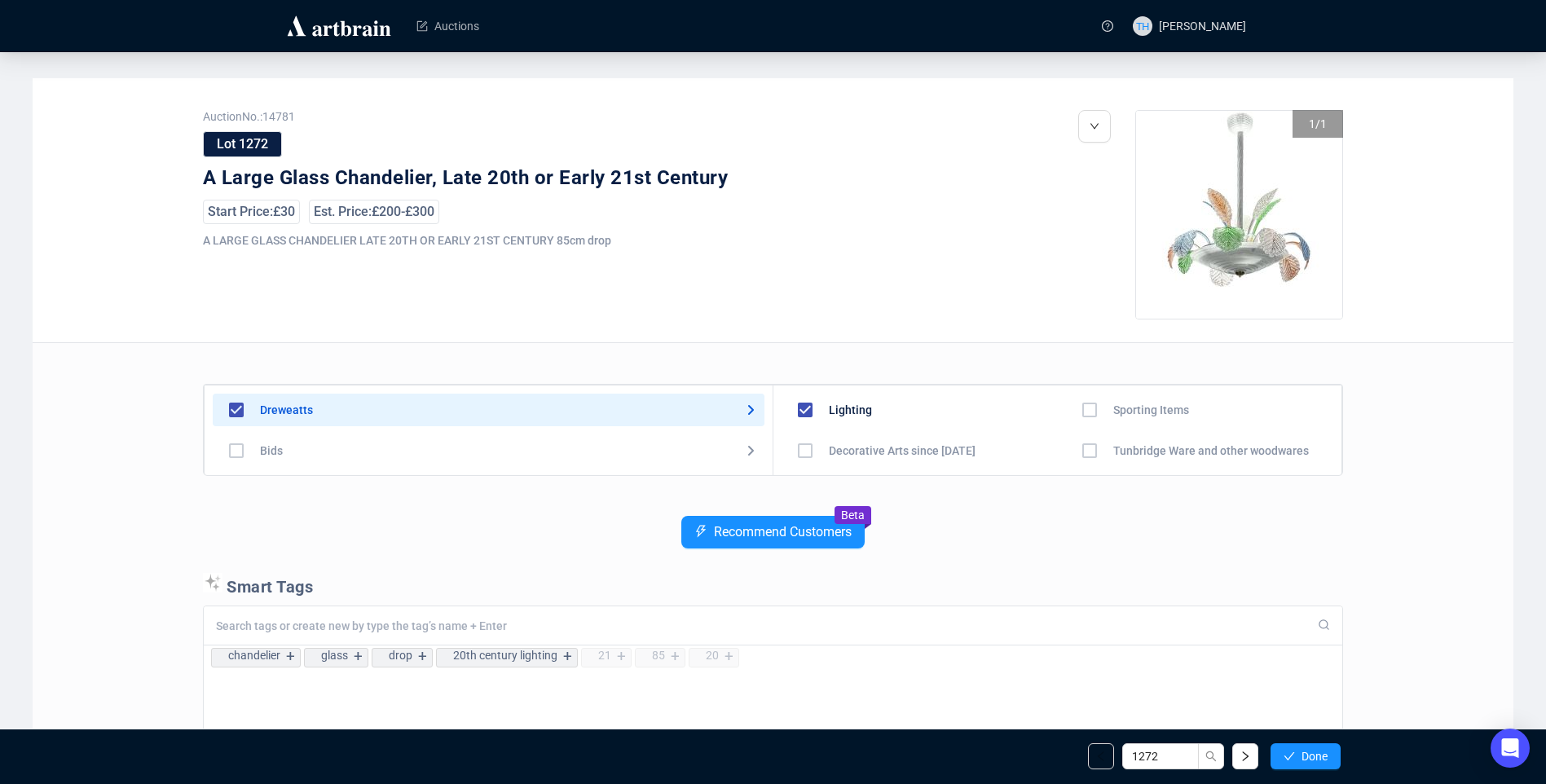
click at [1312, 752] on span "Done" at bounding box center [1315, 755] width 26 height 13
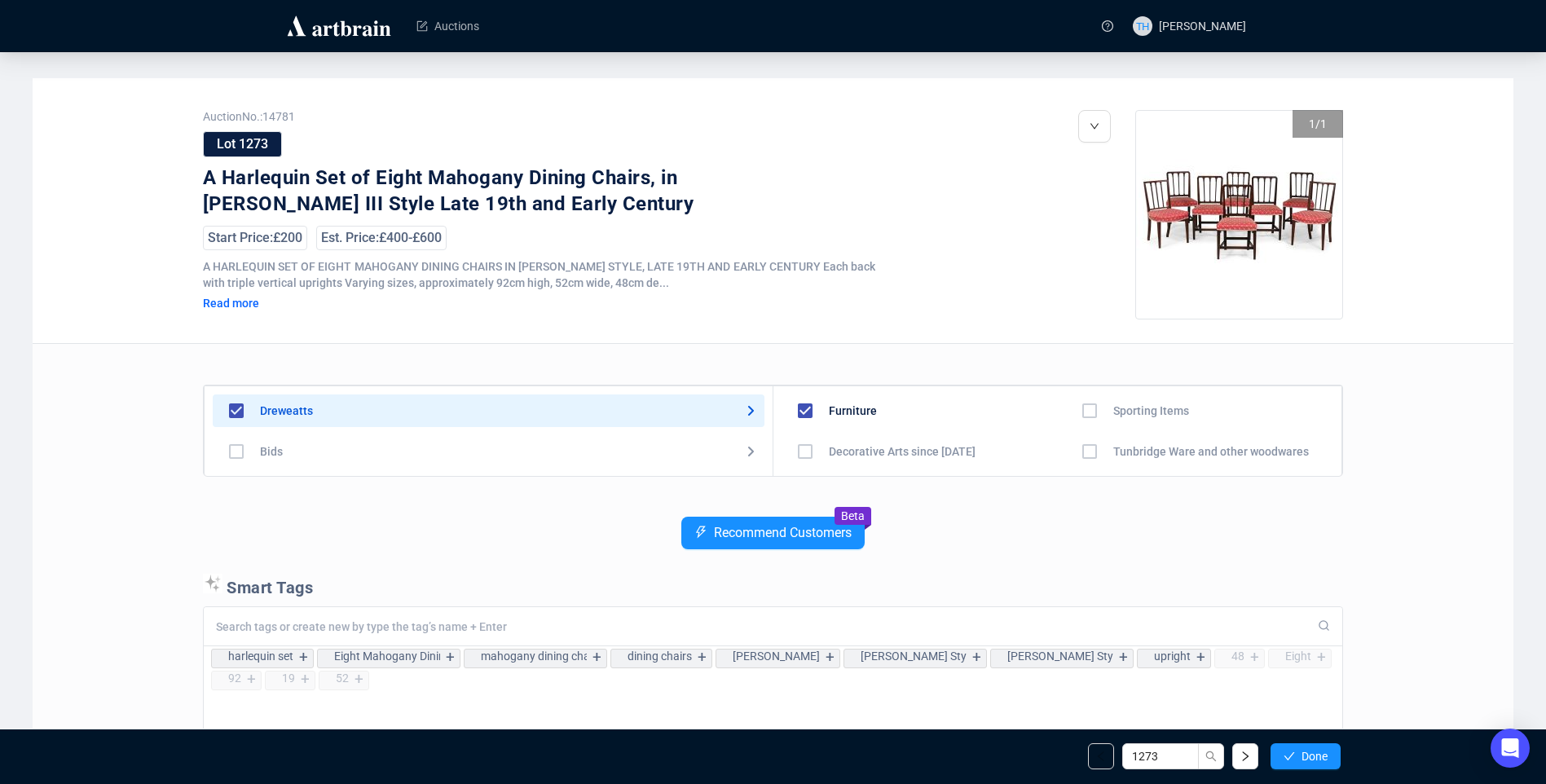
click at [1312, 752] on span "Done" at bounding box center [1315, 755] width 26 height 13
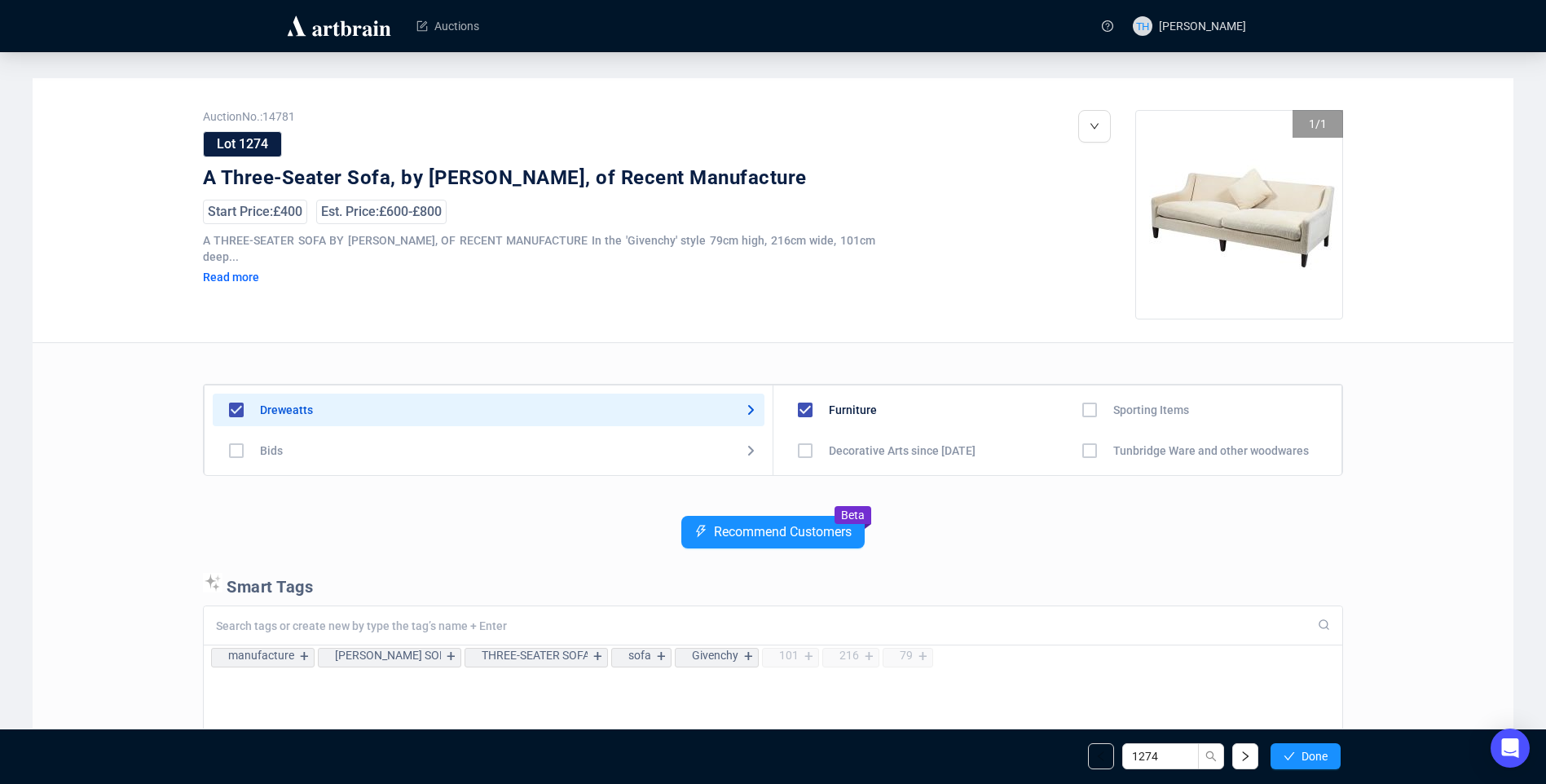
click at [1312, 752] on span "Done" at bounding box center [1315, 755] width 26 height 13
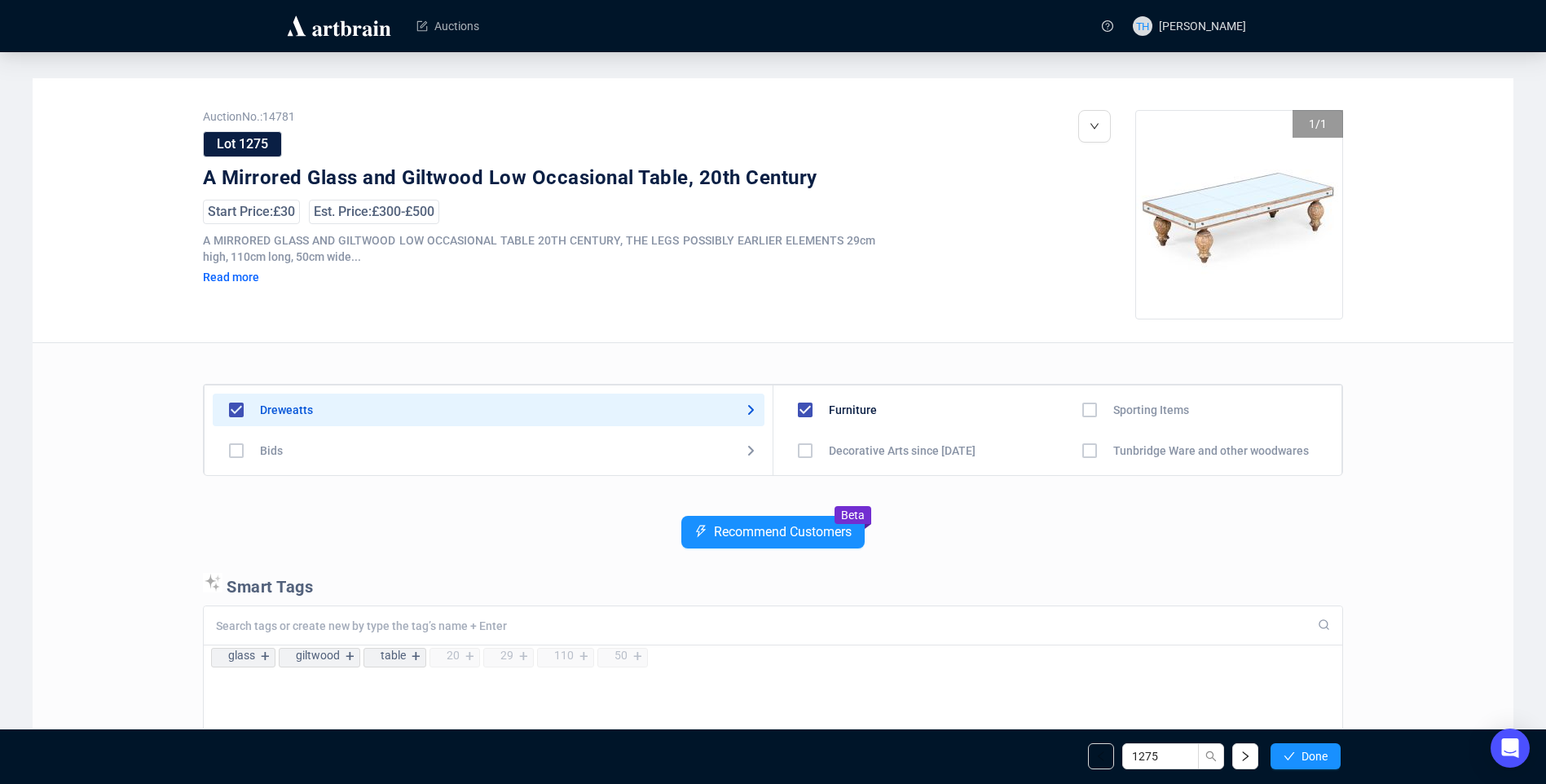
click at [1312, 752] on span "Done" at bounding box center [1315, 755] width 26 height 13
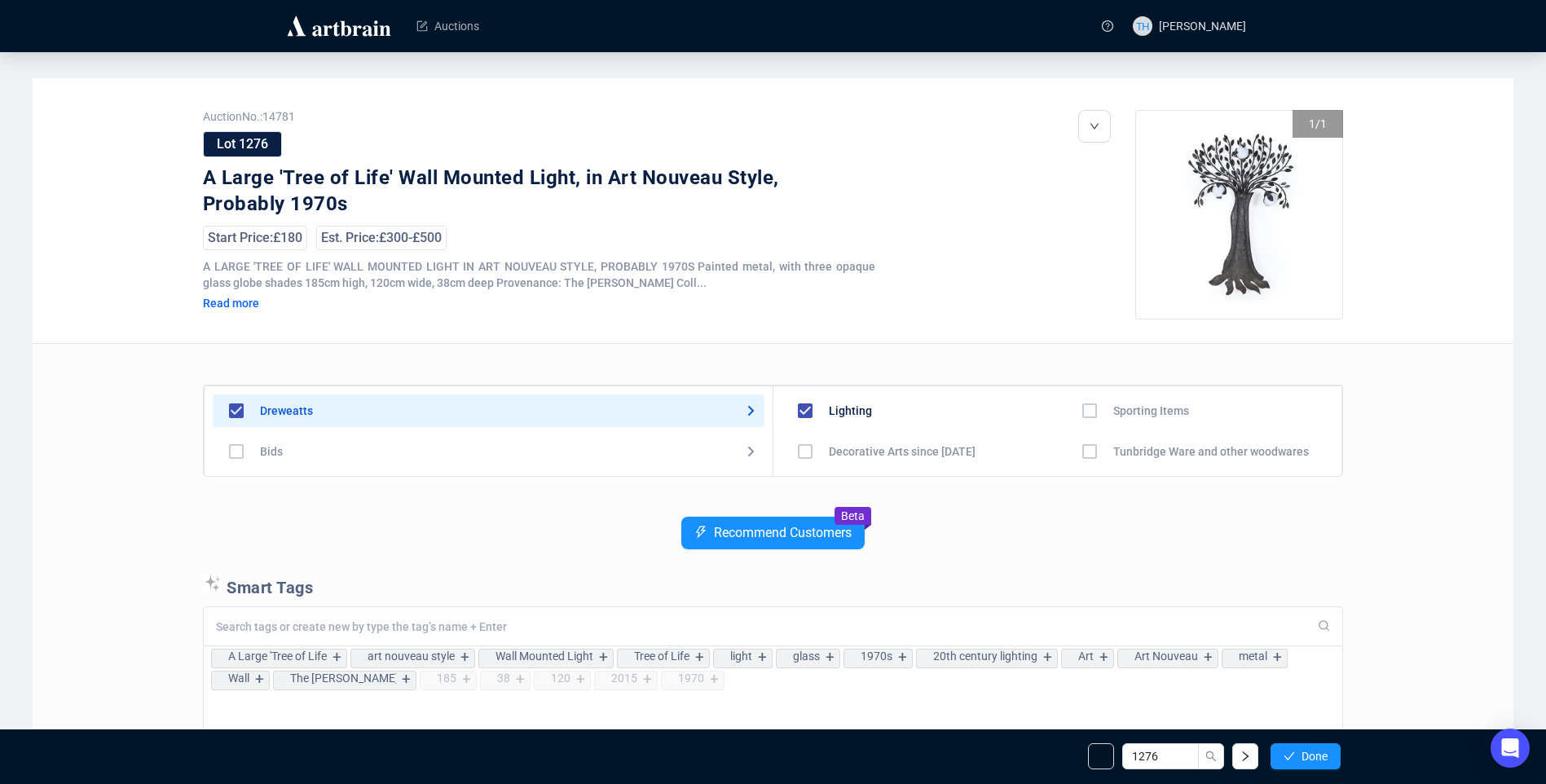
click at [1312, 752] on span "Done" at bounding box center [1315, 755] width 26 height 13
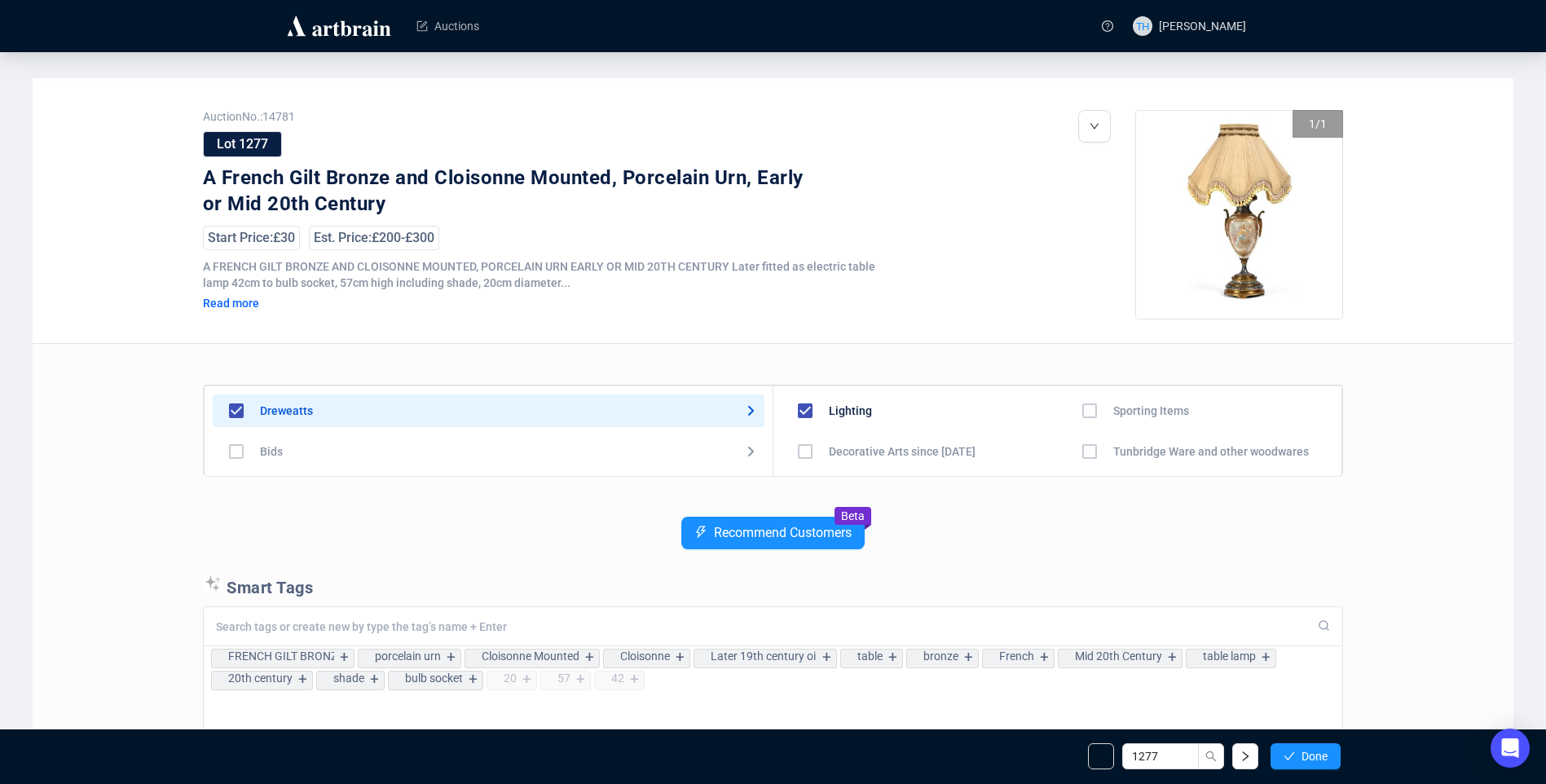
click at [1312, 752] on span "Done" at bounding box center [1315, 755] width 26 height 13
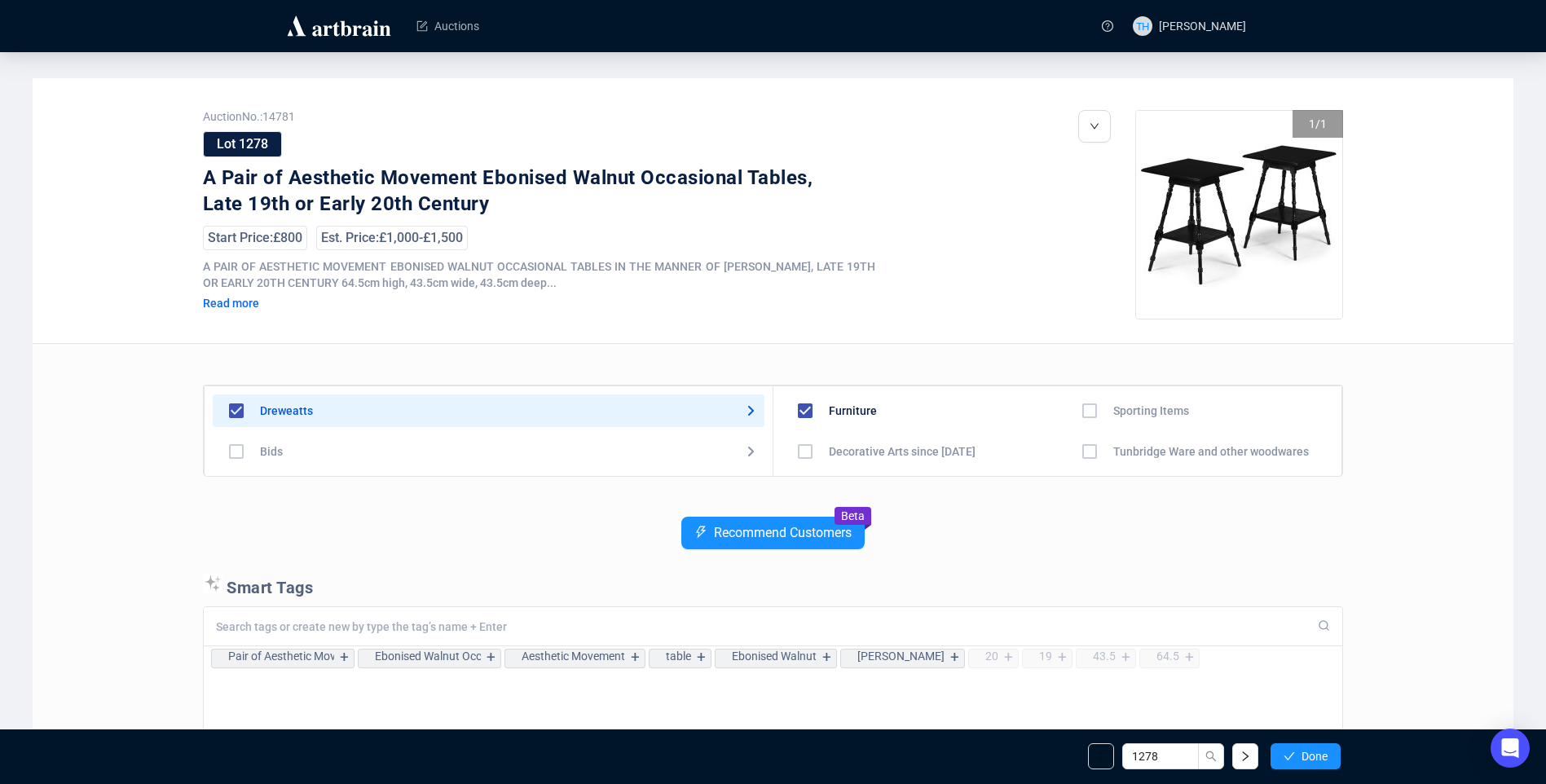
click at [1312, 752] on span "Done" at bounding box center [1315, 755] width 26 height 13
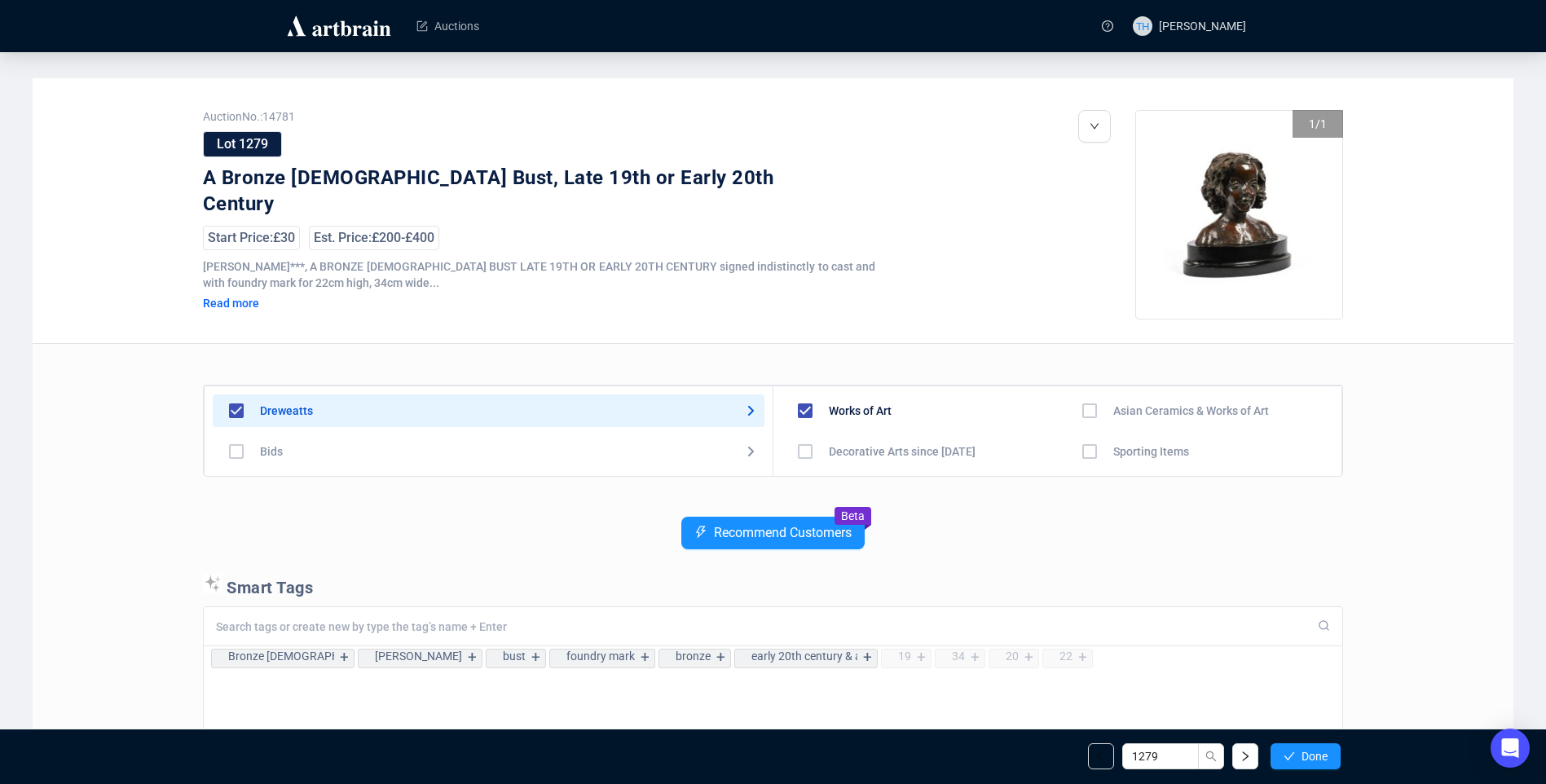
click at [1312, 752] on span "Done" at bounding box center [1315, 755] width 26 height 13
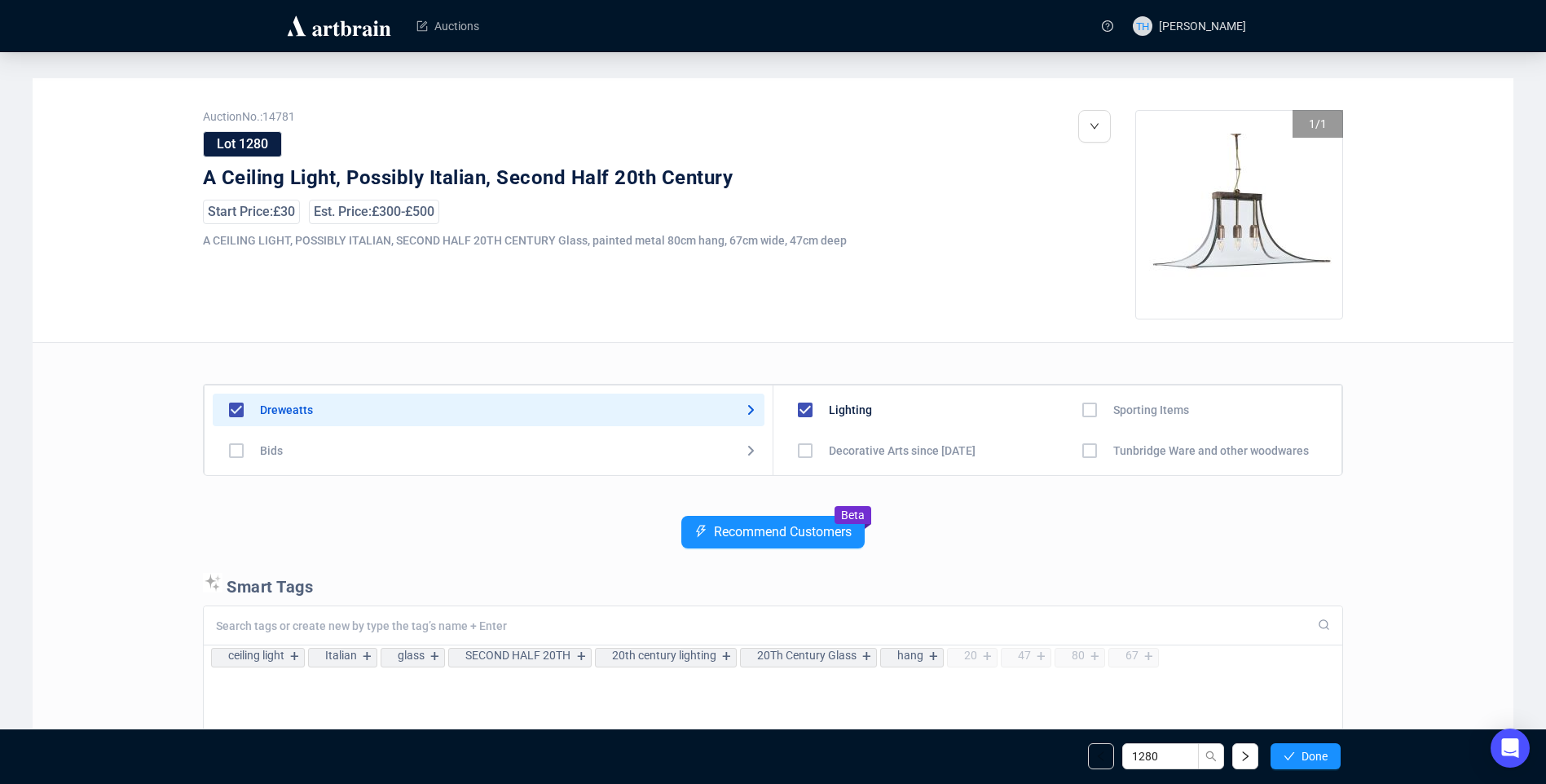
click at [1312, 752] on span "Done" at bounding box center [1315, 755] width 26 height 13
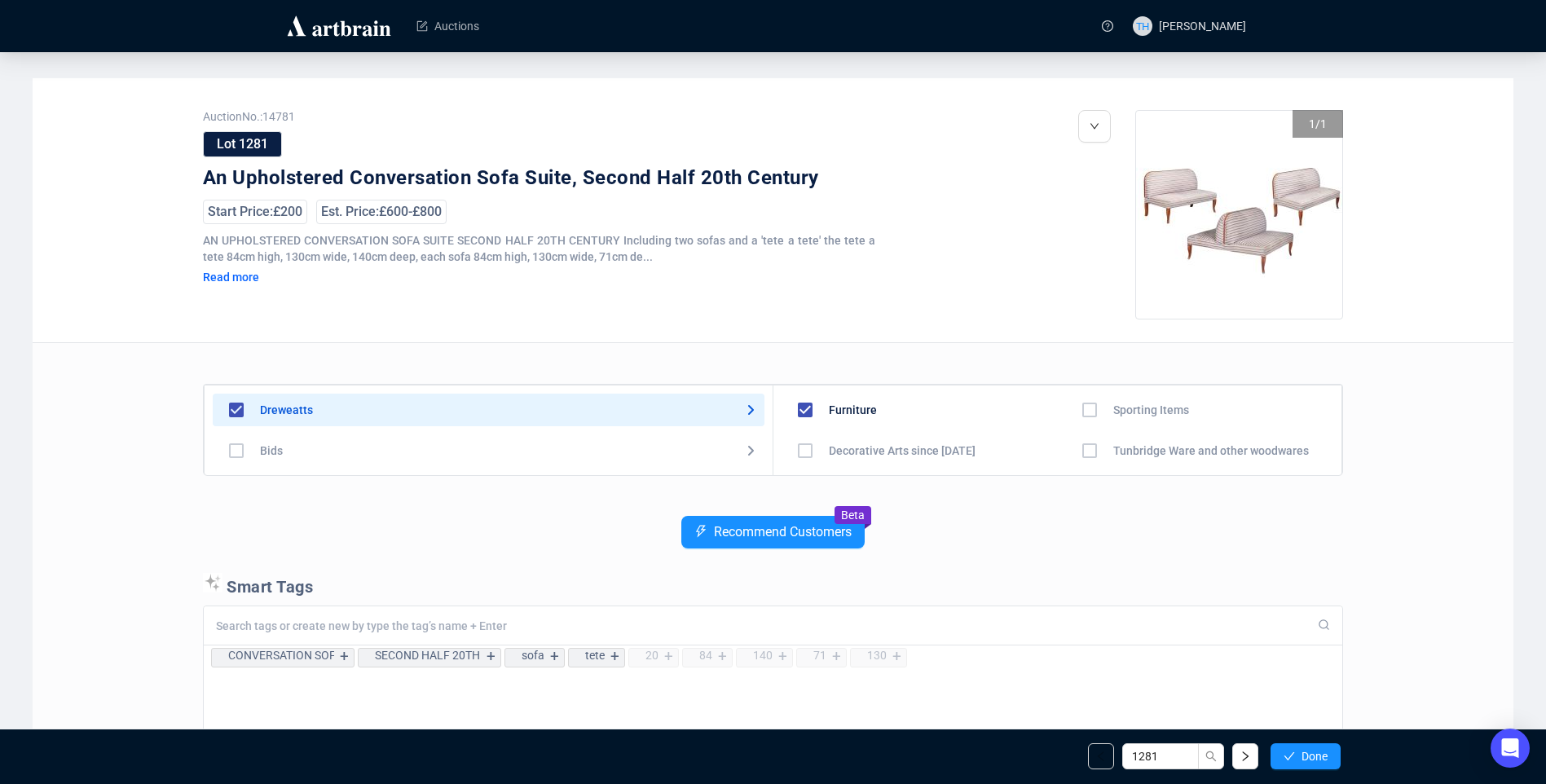
click at [1312, 752] on span "Done" at bounding box center [1315, 755] width 26 height 13
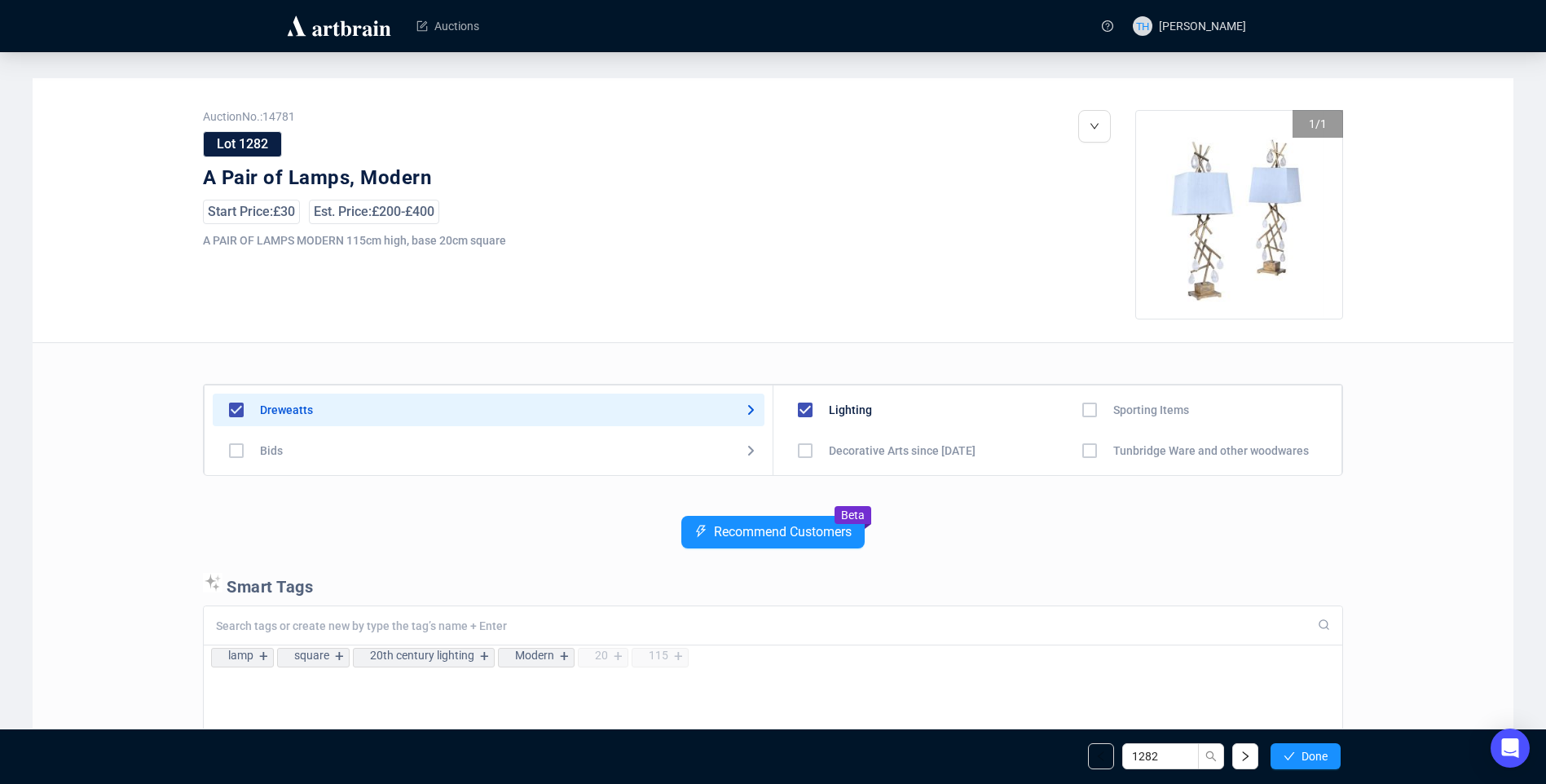
click at [1312, 752] on span "Done" at bounding box center [1315, 755] width 26 height 13
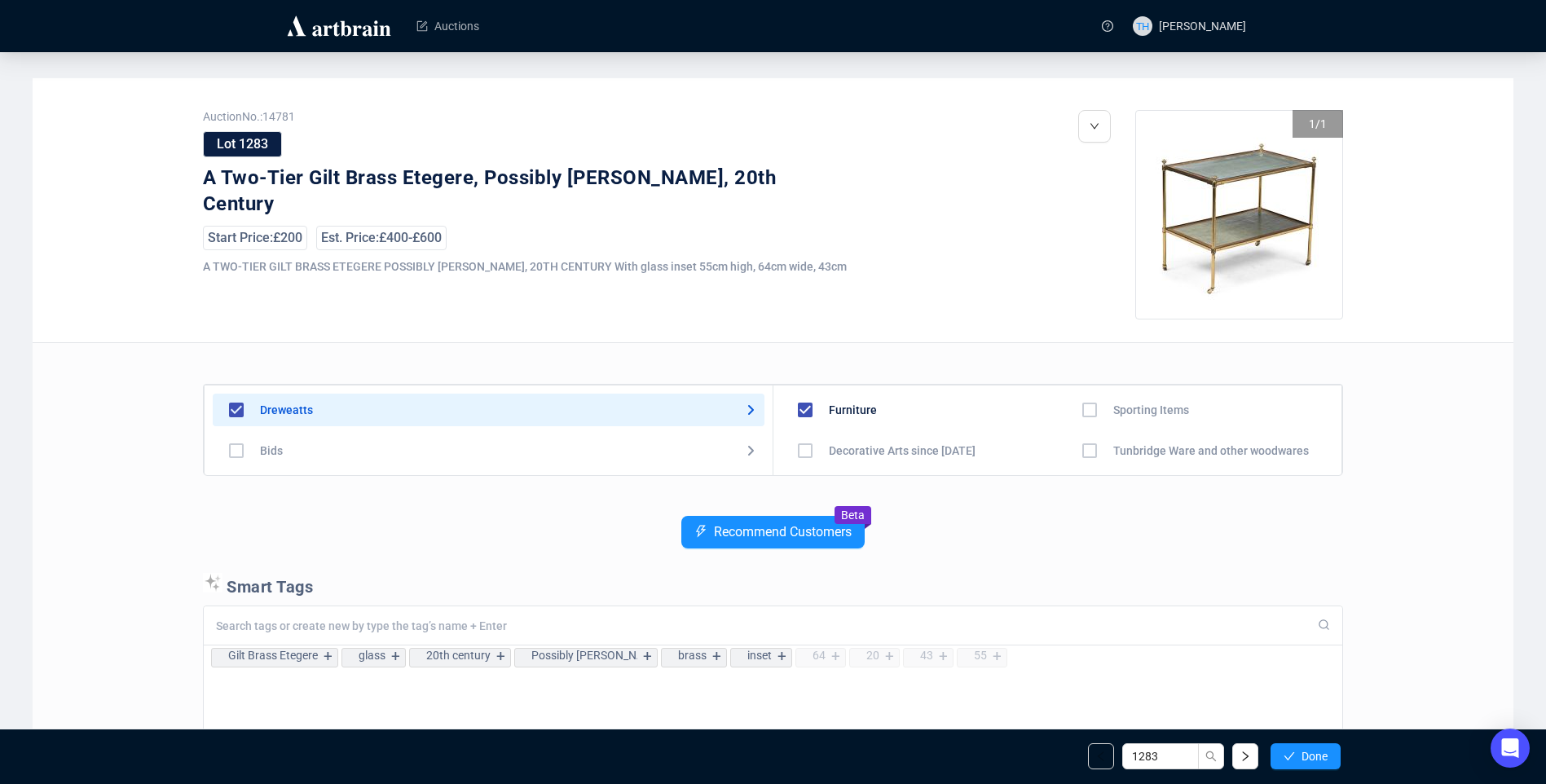
click at [1312, 752] on span "Done" at bounding box center [1315, 755] width 26 height 13
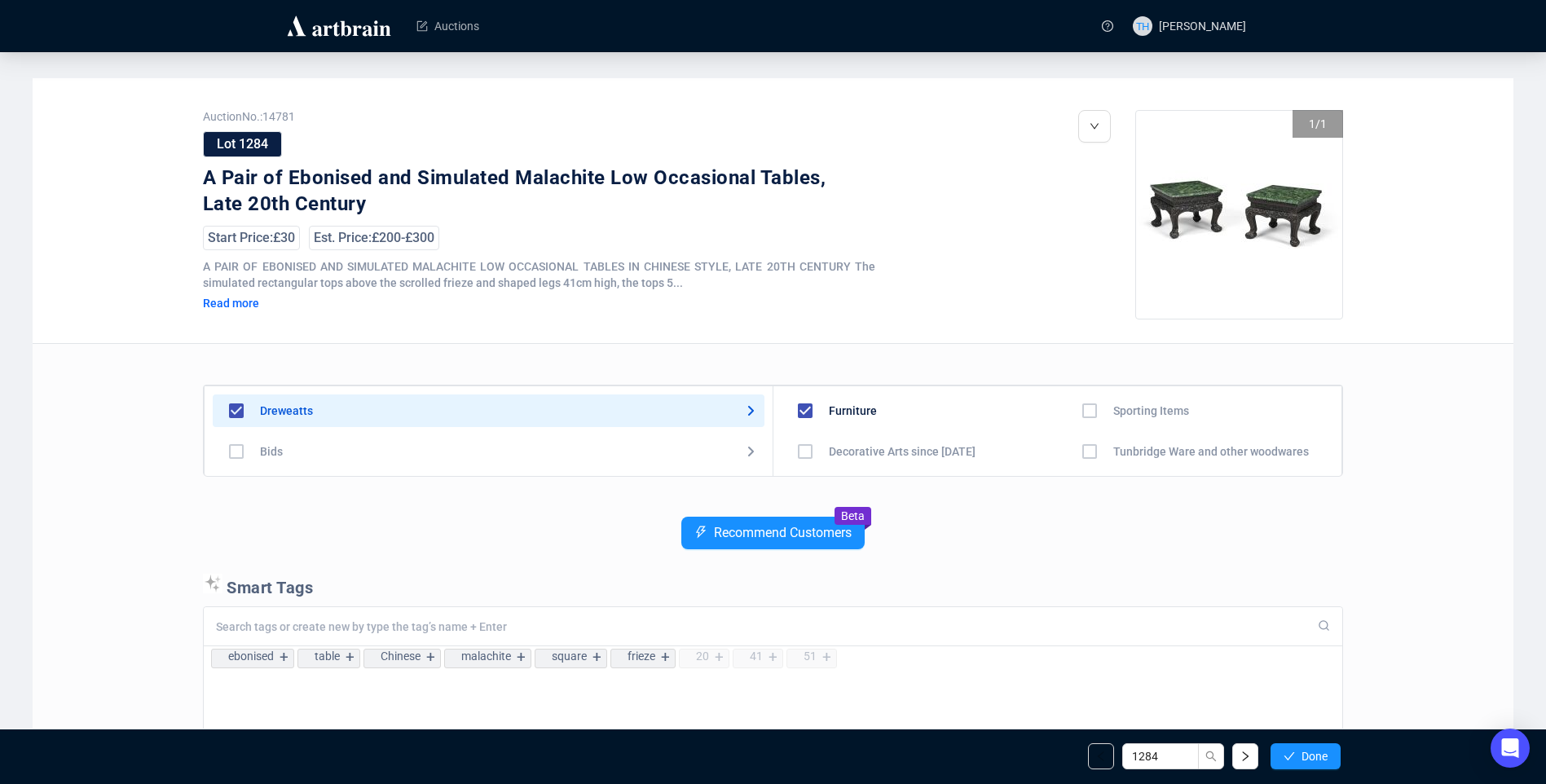
click at [1312, 752] on span "Done" at bounding box center [1315, 755] width 26 height 13
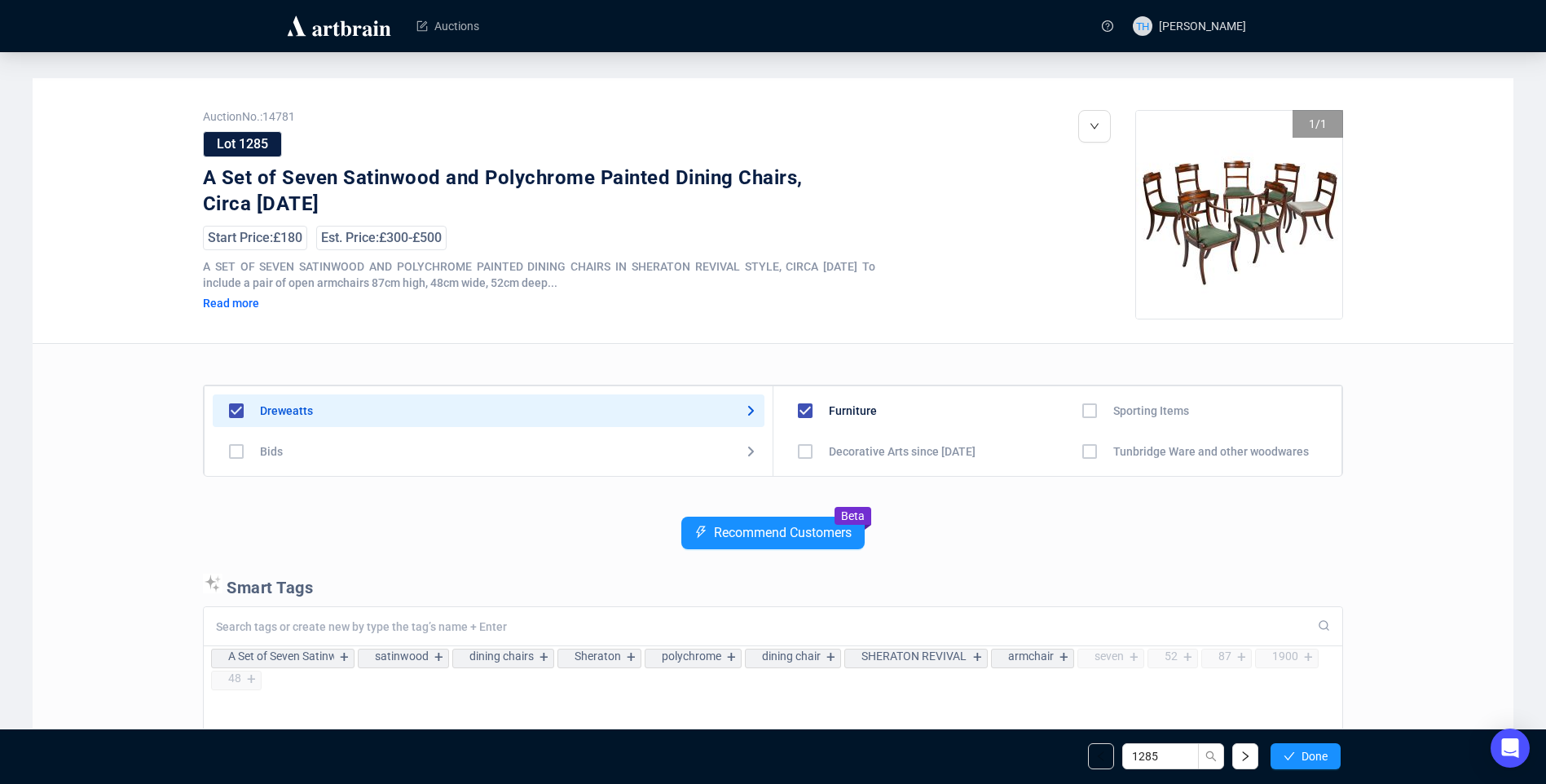
click at [1312, 752] on span "Done" at bounding box center [1315, 755] width 26 height 13
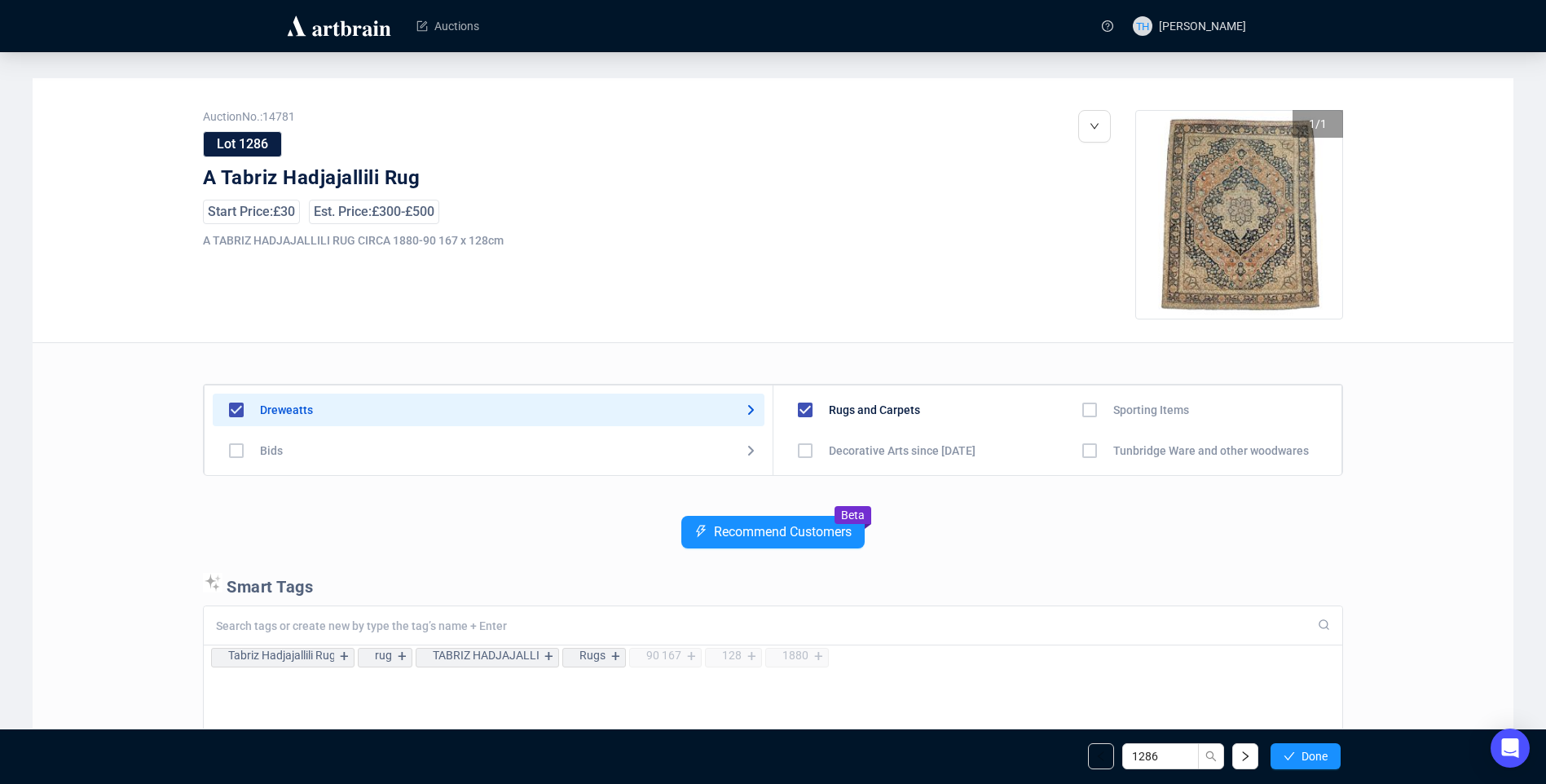
click at [1312, 752] on span "Done" at bounding box center [1315, 755] width 26 height 13
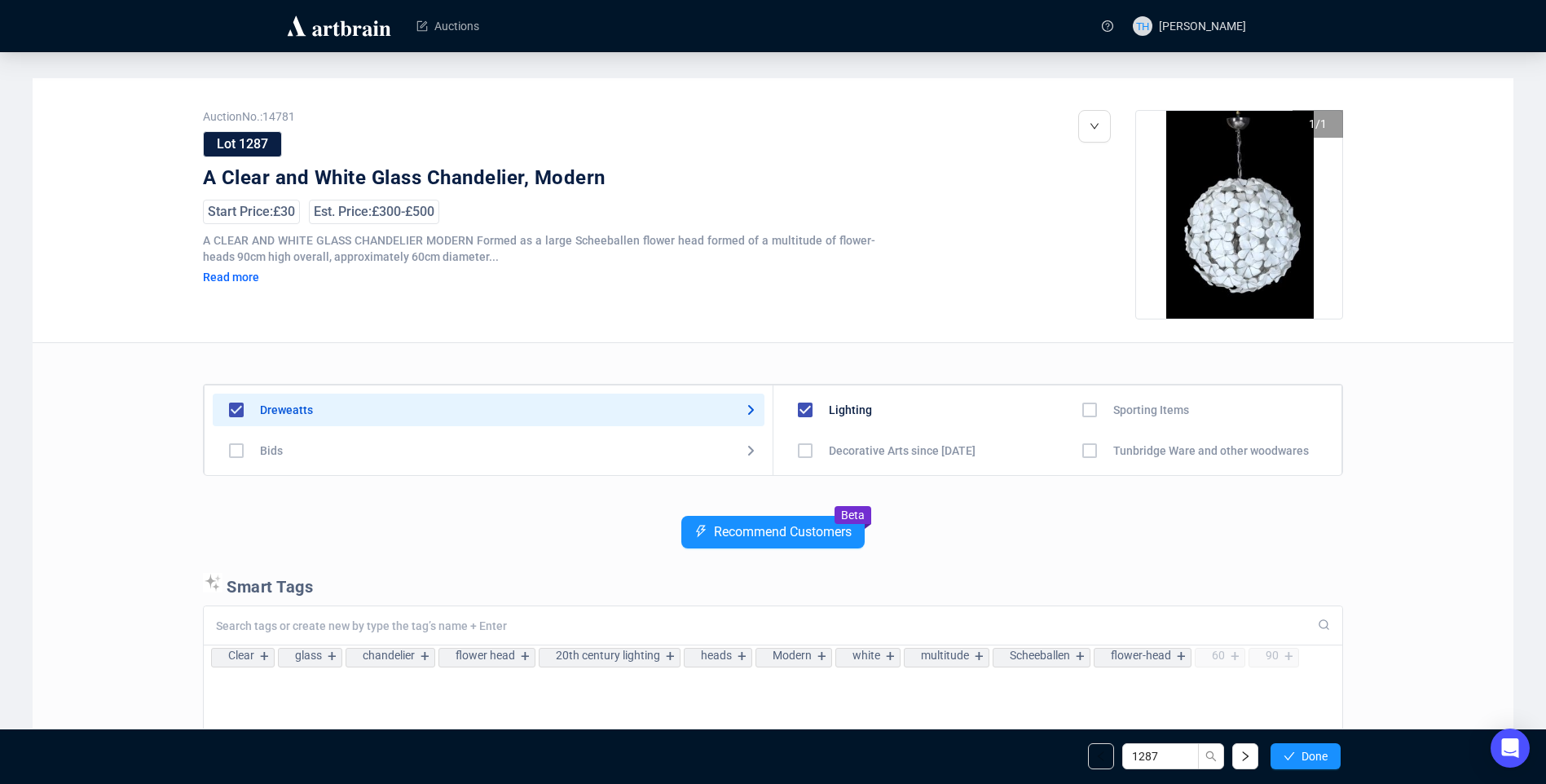
click at [1312, 752] on span "Done" at bounding box center [1315, 755] width 26 height 13
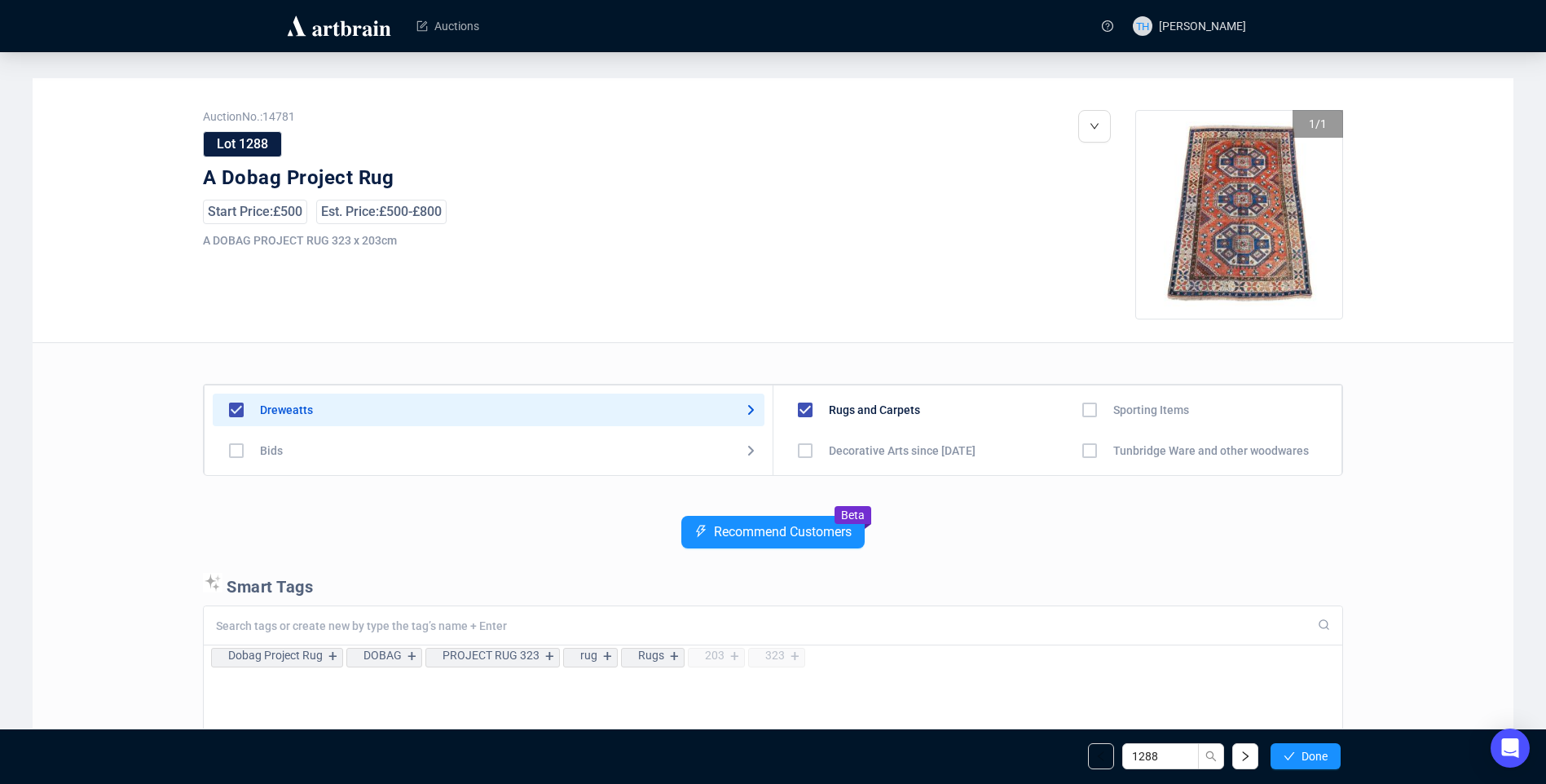
click at [1312, 752] on span "Done" at bounding box center [1315, 755] width 26 height 13
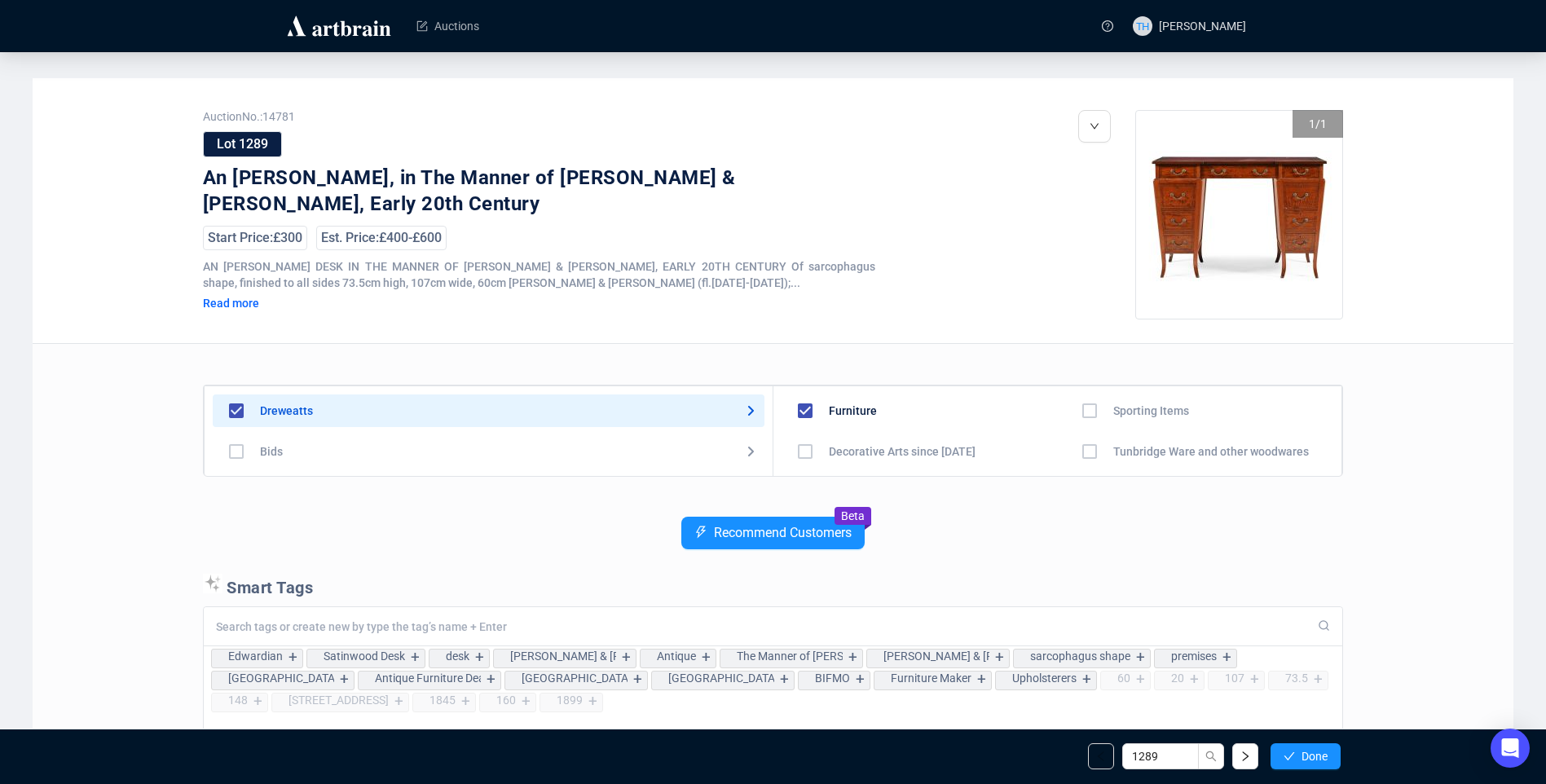
click at [1312, 752] on span "Done" at bounding box center [1315, 755] width 26 height 13
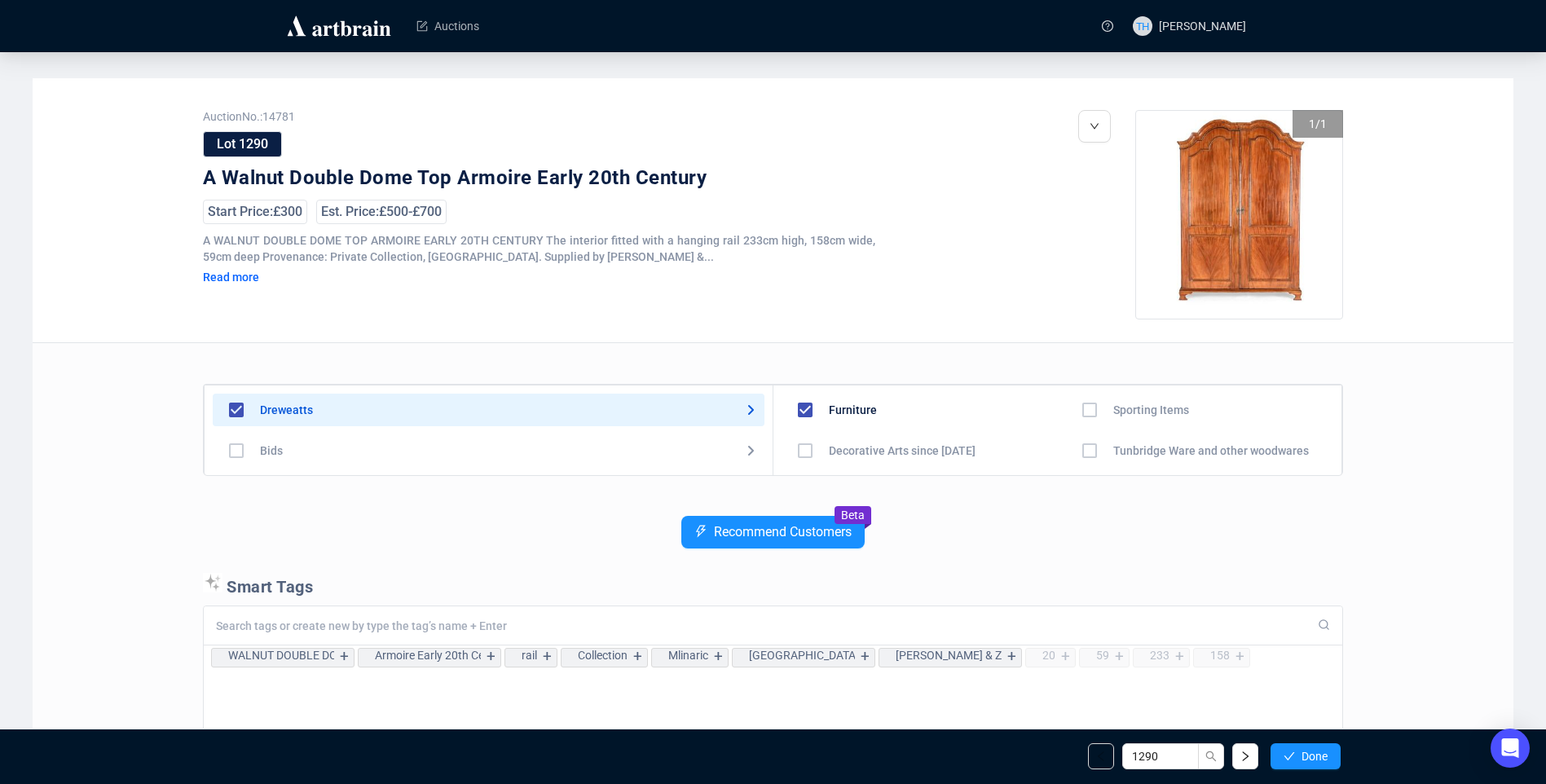
click at [1312, 752] on span "Done" at bounding box center [1315, 755] width 26 height 13
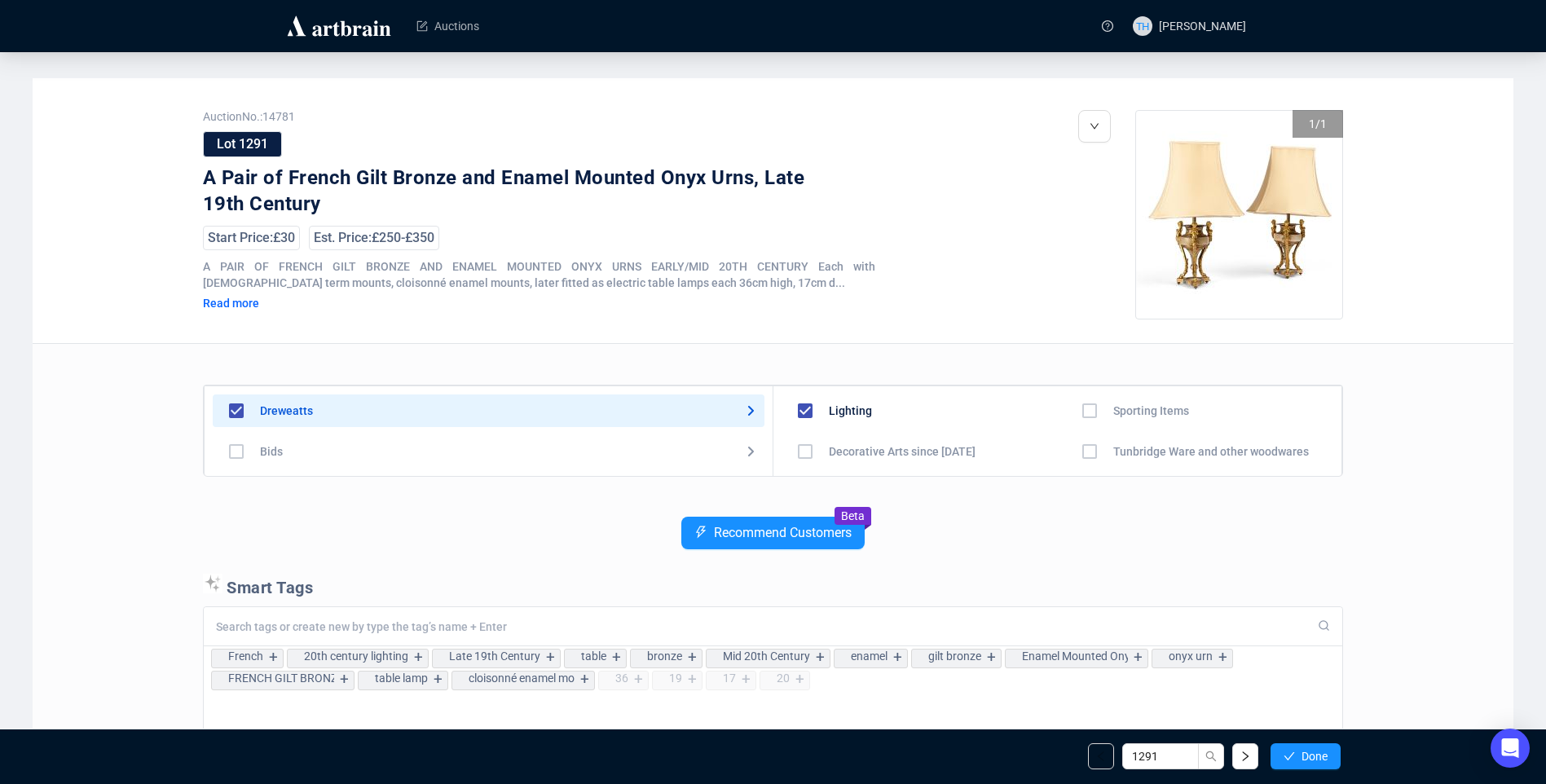
click at [1312, 752] on span "Done" at bounding box center [1315, 755] width 26 height 13
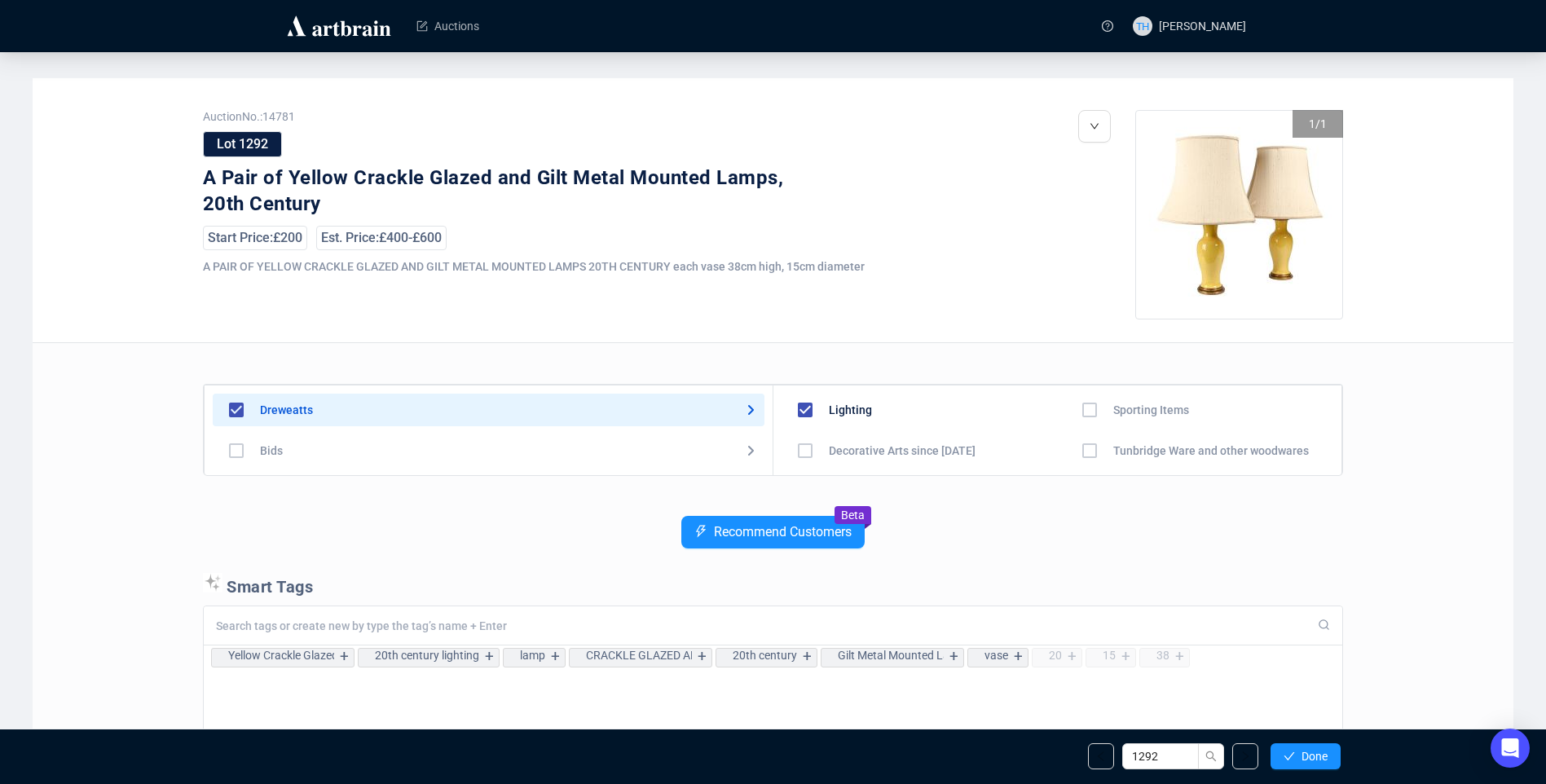
click at [1312, 752] on span "Done" at bounding box center [1315, 755] width 26 height 13
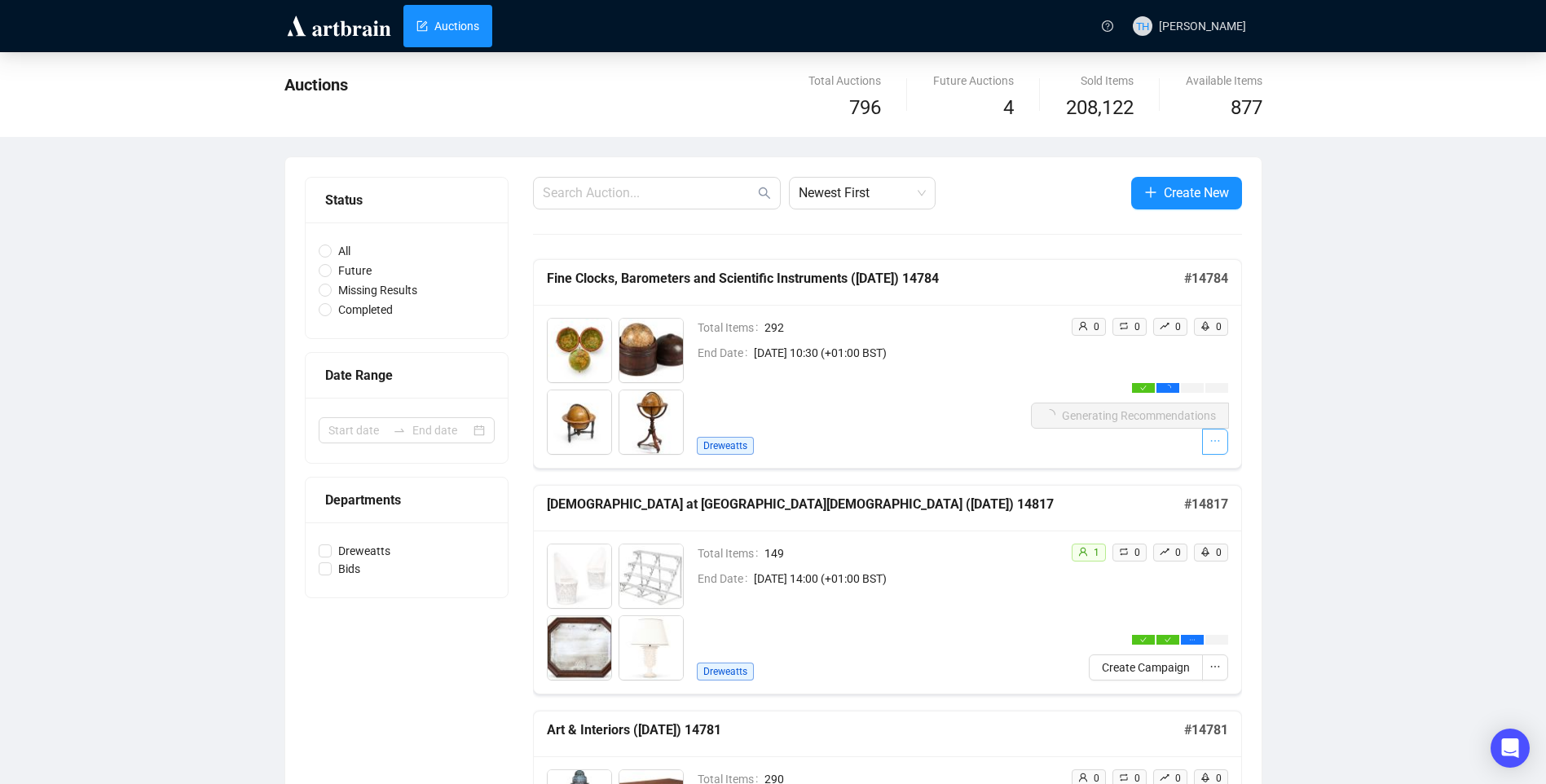
click at [1216, 439] on icon "ellipsis" at bounding box center [1215, 440] width 11 height 11
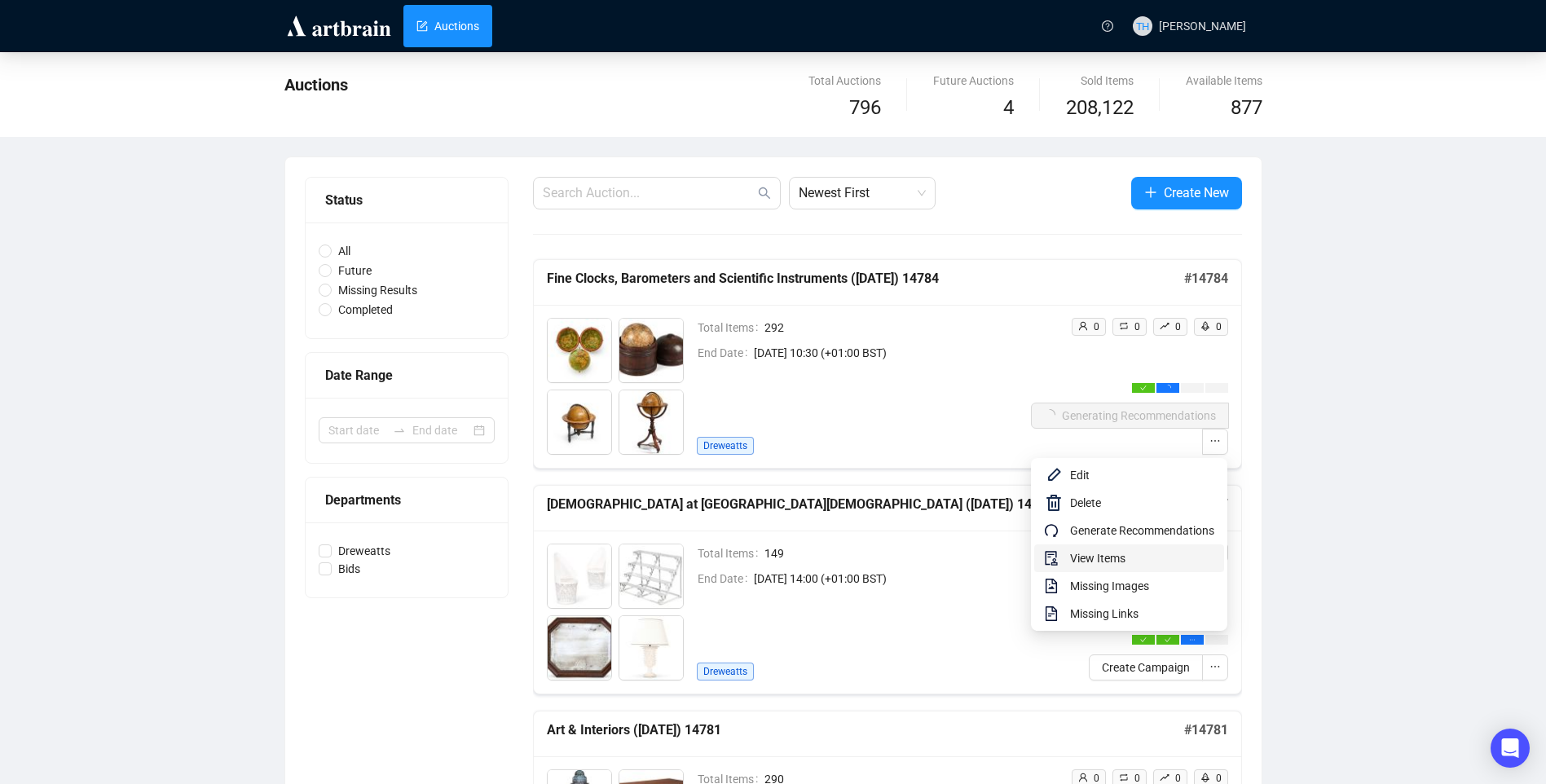
click at [1159, 554] on span "View Items" at bounding box center [1142, 558] width 144 height 18
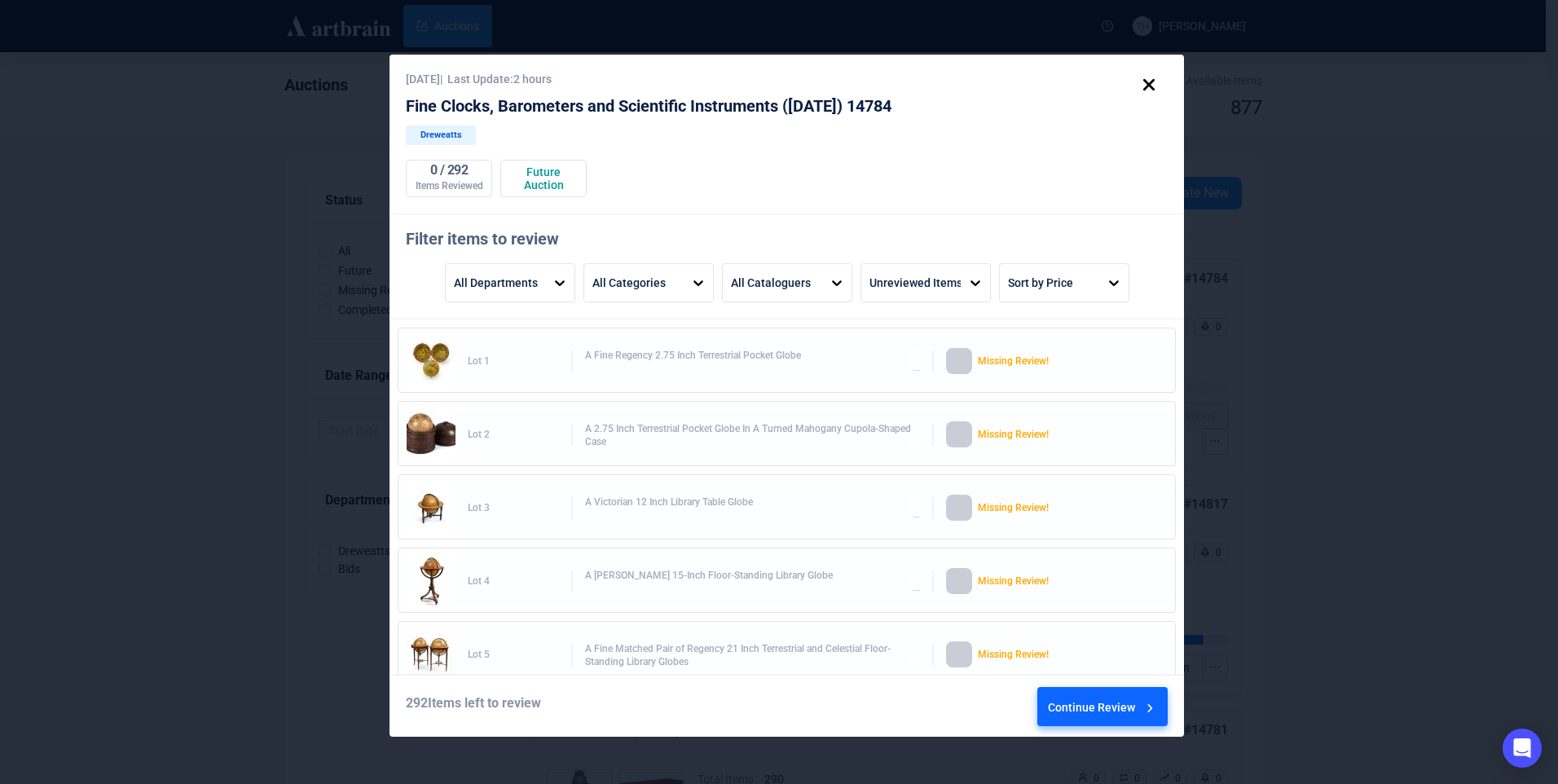
click at [1086, 700] on div "Continue Review" at bounding box center [1103, 709] width 110 height 44
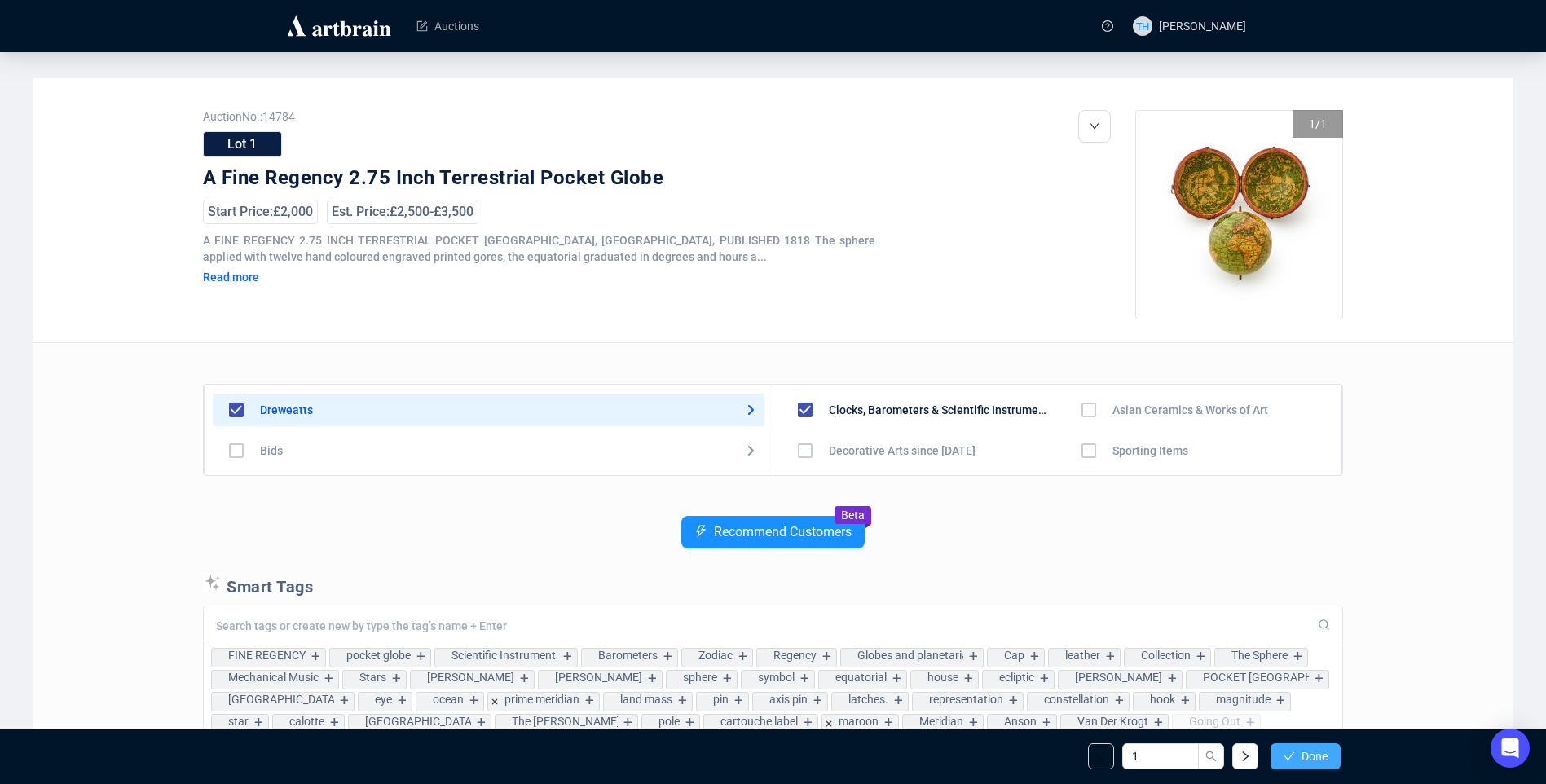
click at [1289, 755] on icon "check" at bounding box center [1289, 755] width 11 height 11
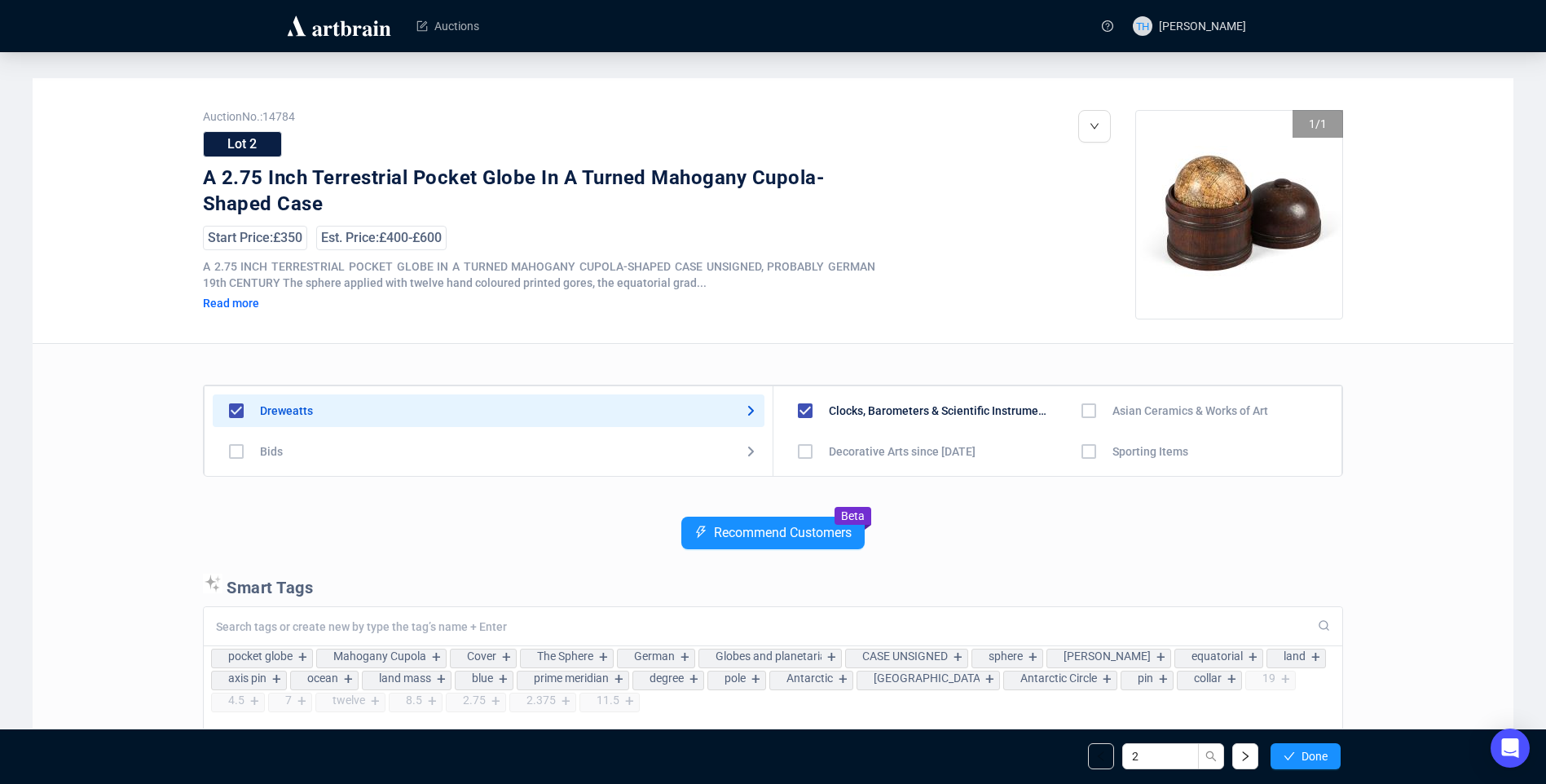
click at [1289, 755] on icon "check" at bounding box center [1289, 755] width 11 height 11
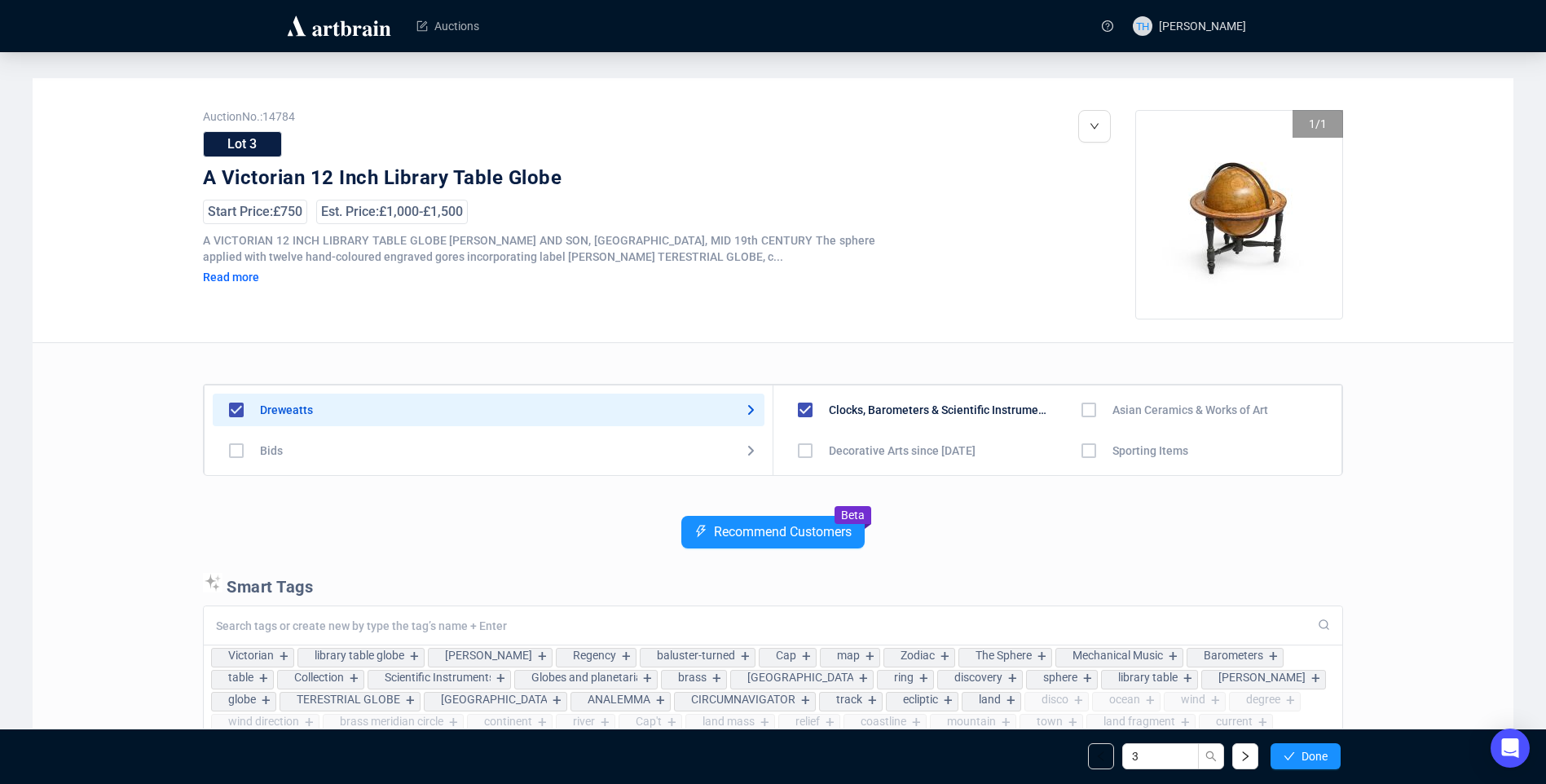
click at [1289, 755] on icon "check" at bounding box center [1289, 755] width 11 height 11
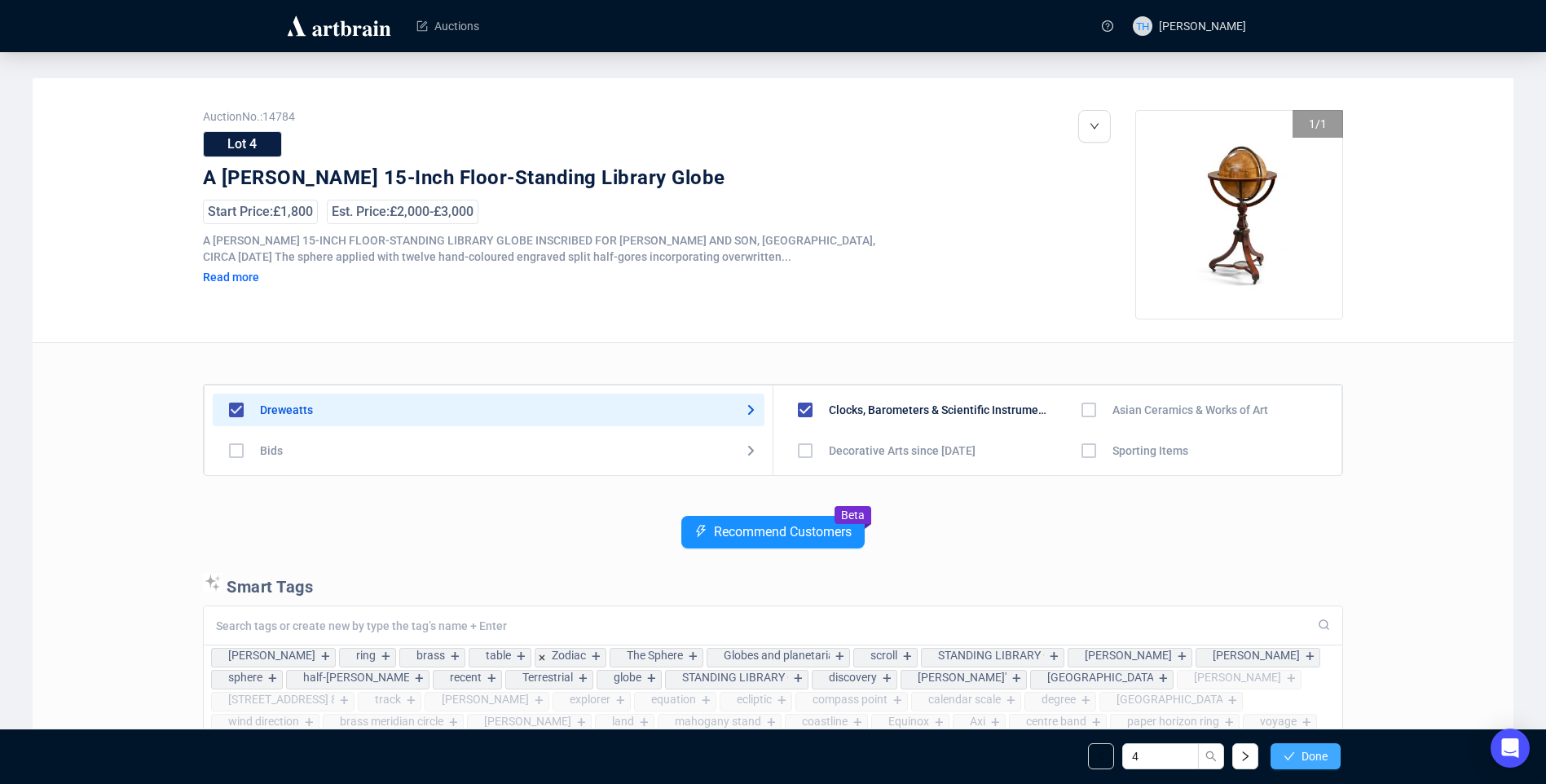
click at [1309, 760] on span "Done" at bounding box center [1315, 755] width 26 height 13
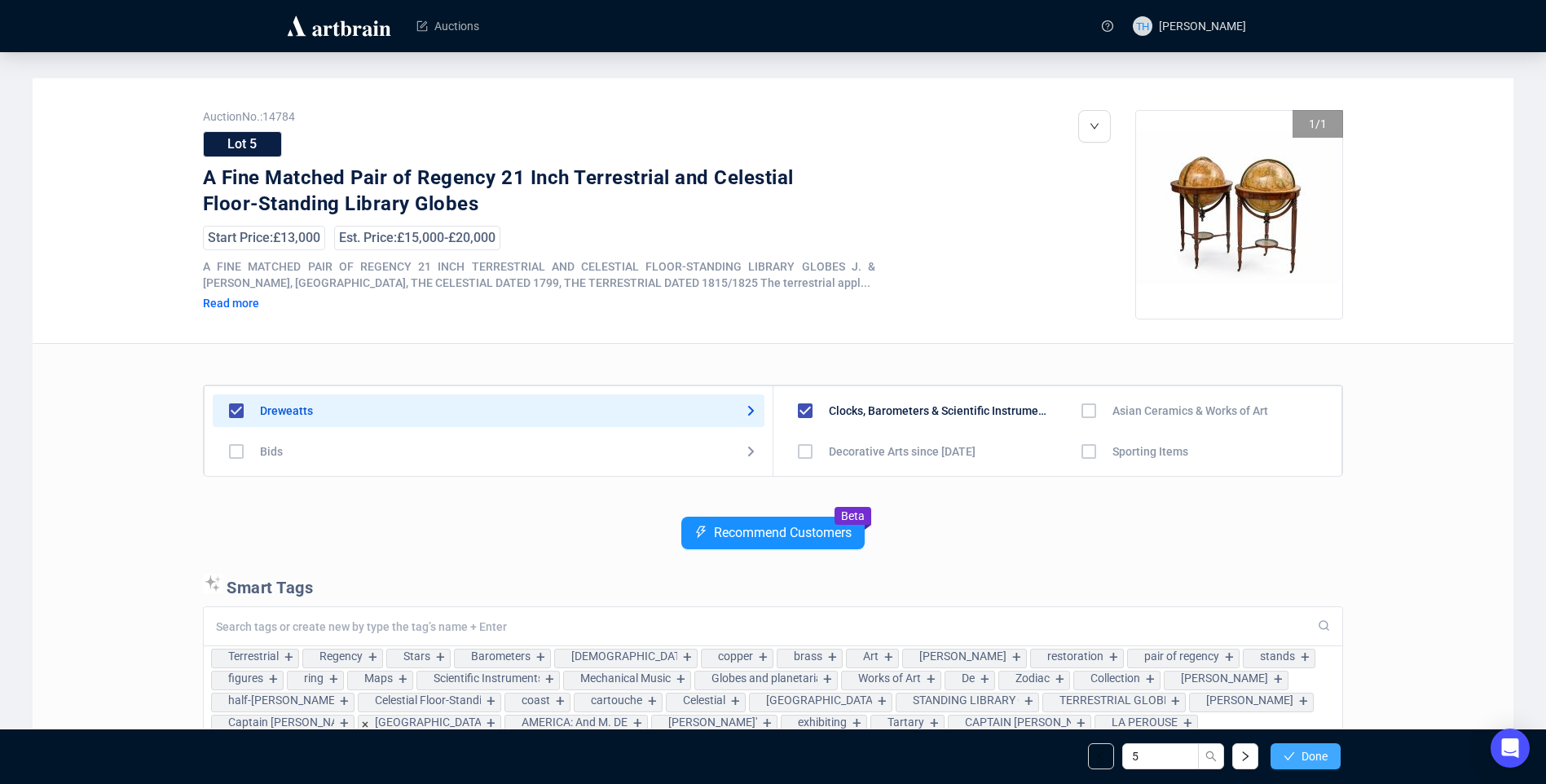
click at [1302, 753] on span "Done" at bounding box center [1315, 755] width 26 height 13
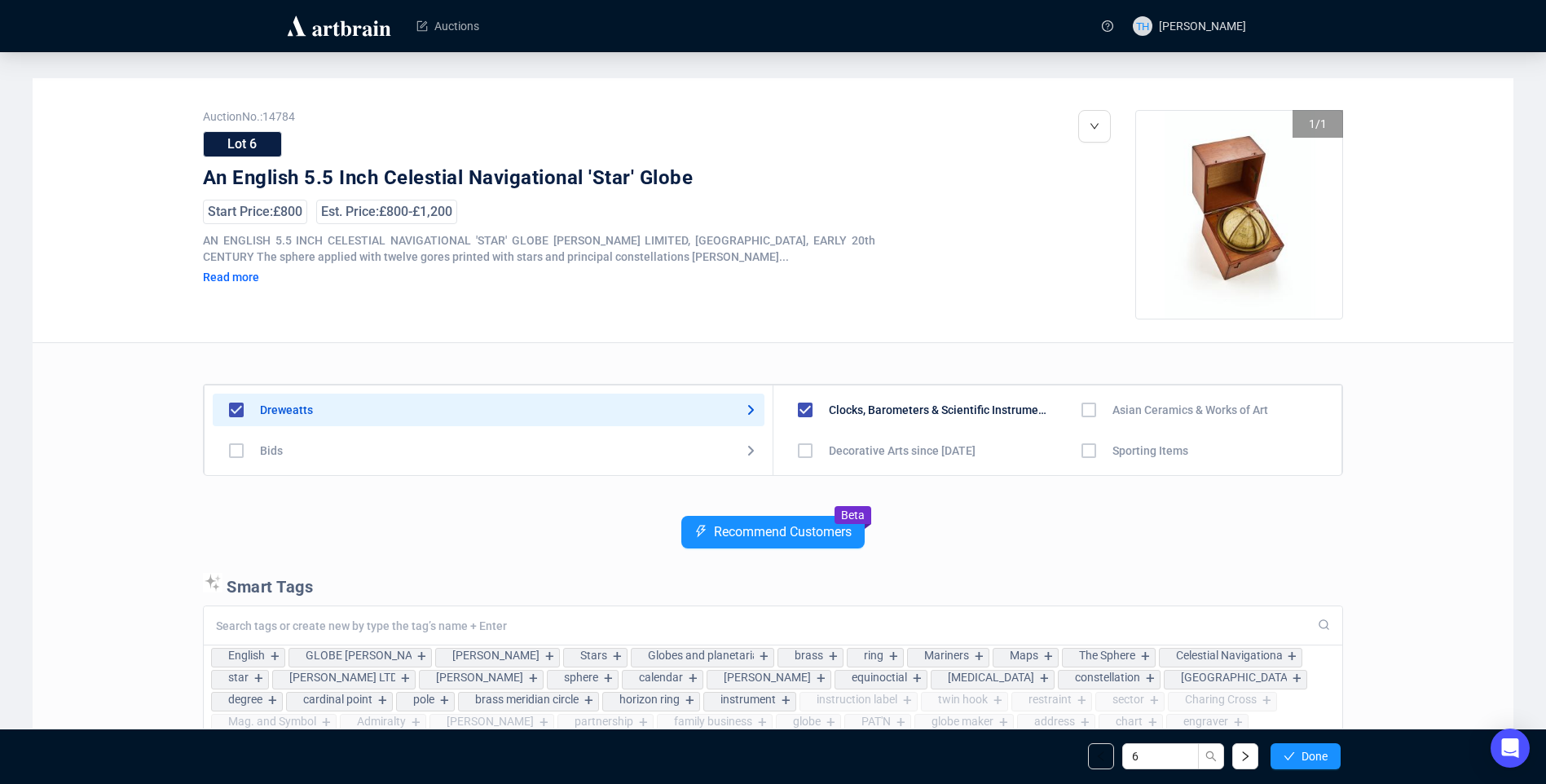
click at [1302, 753] on span "Done" at bounding box center [1315, 755] width 26 height 13
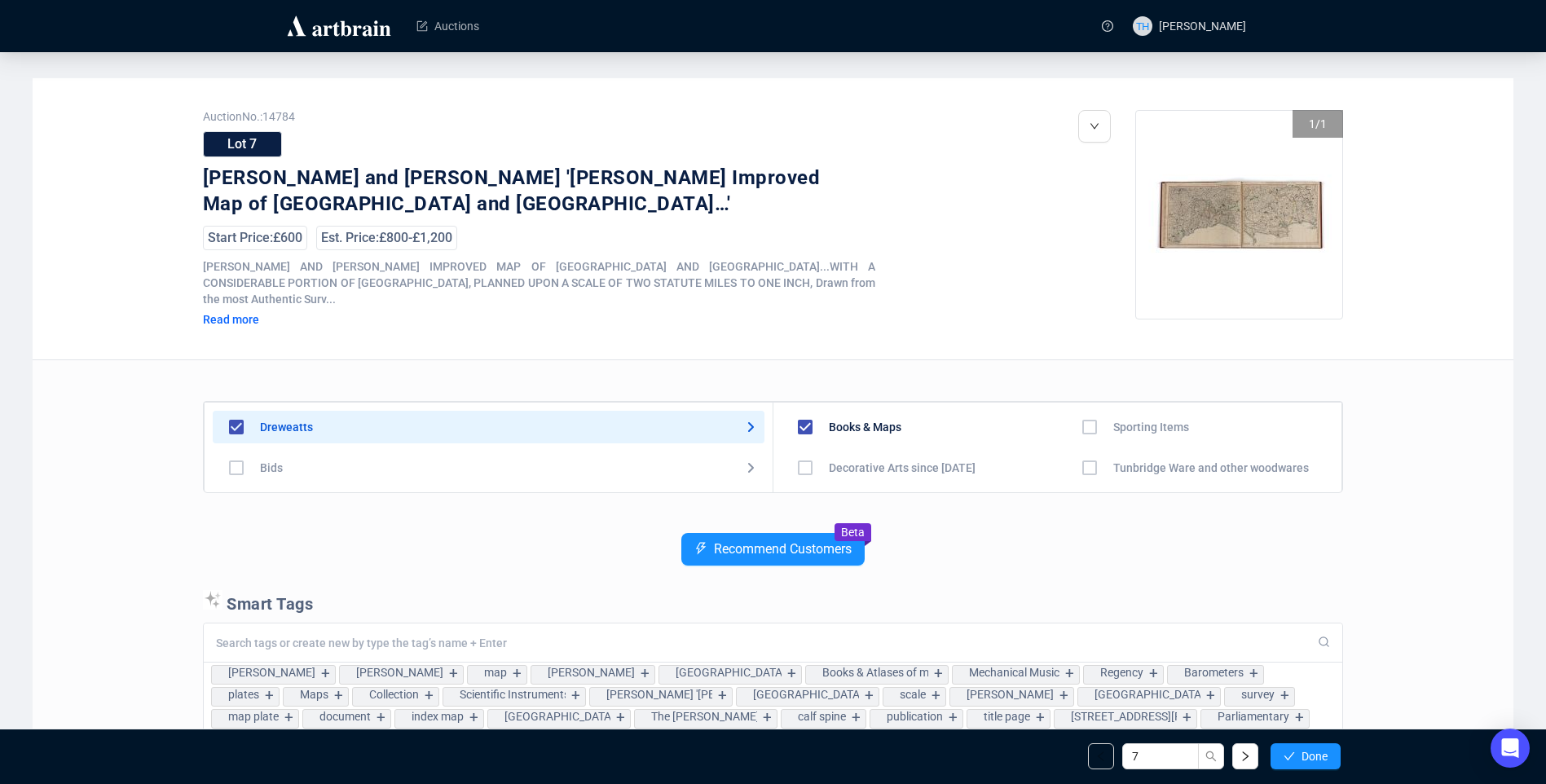
click at [1302, 753] on span "Done" at bounding box center [1315, 755] width 26 height 13
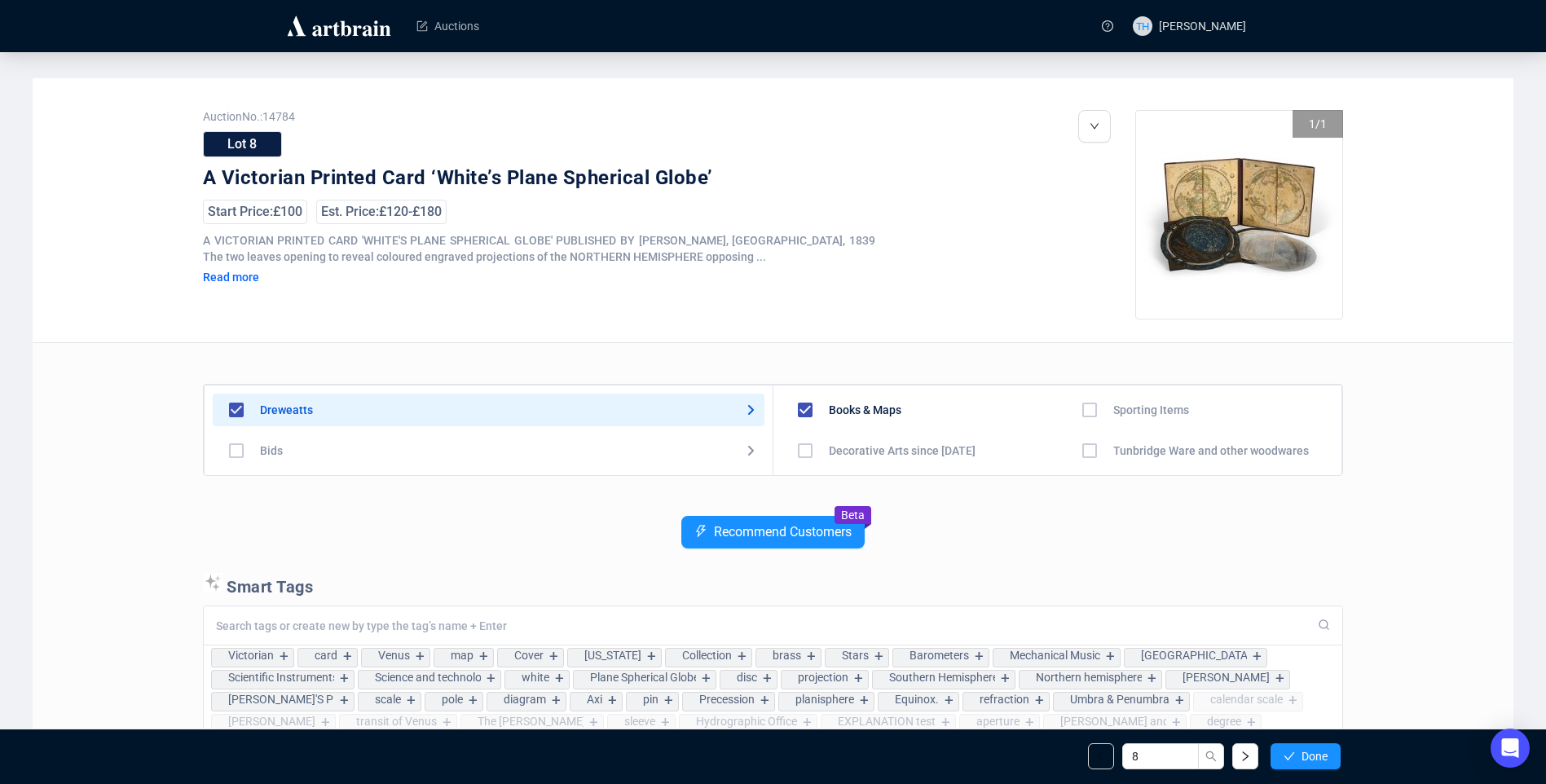
click at [1302, 753] on span "Done" at bounding box center [1315, 755] width 26 height 13
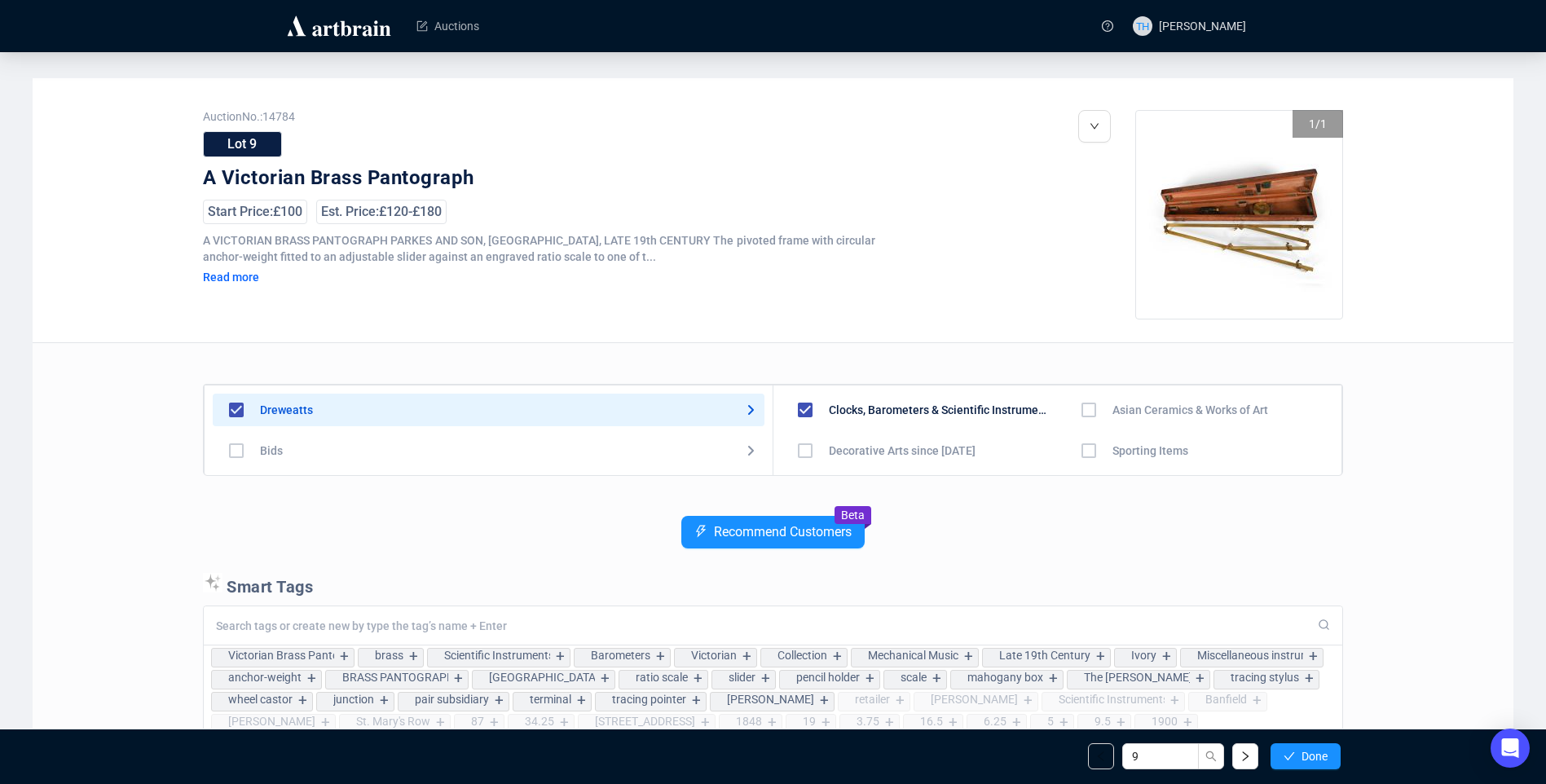
click at [1302, 753] on span "Done" at bounding box center [1315, 755] width 26 height 13
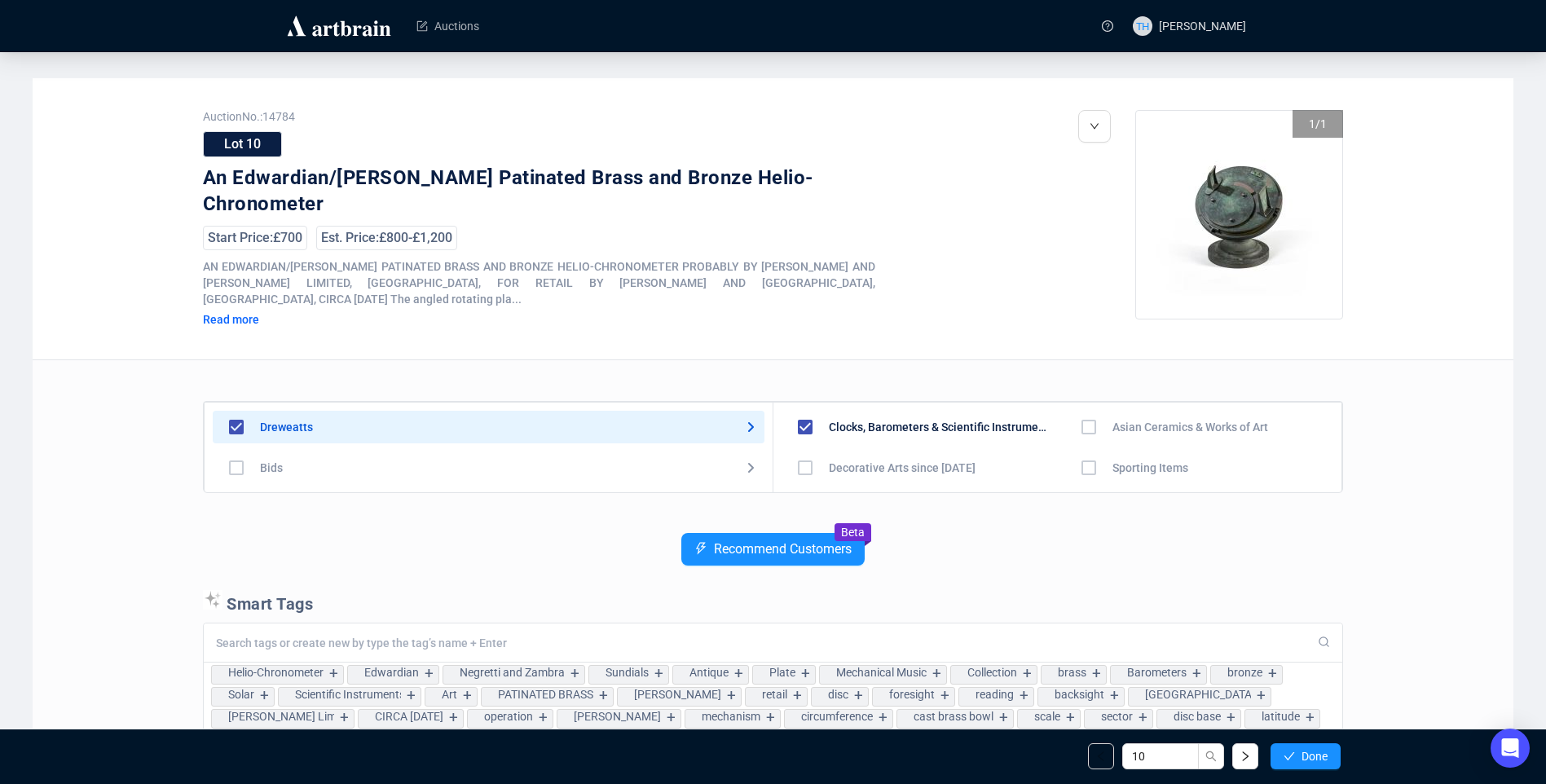
click at [1302, 753] on span "Done" at bounding box center [1315, 755] width 26 height 13
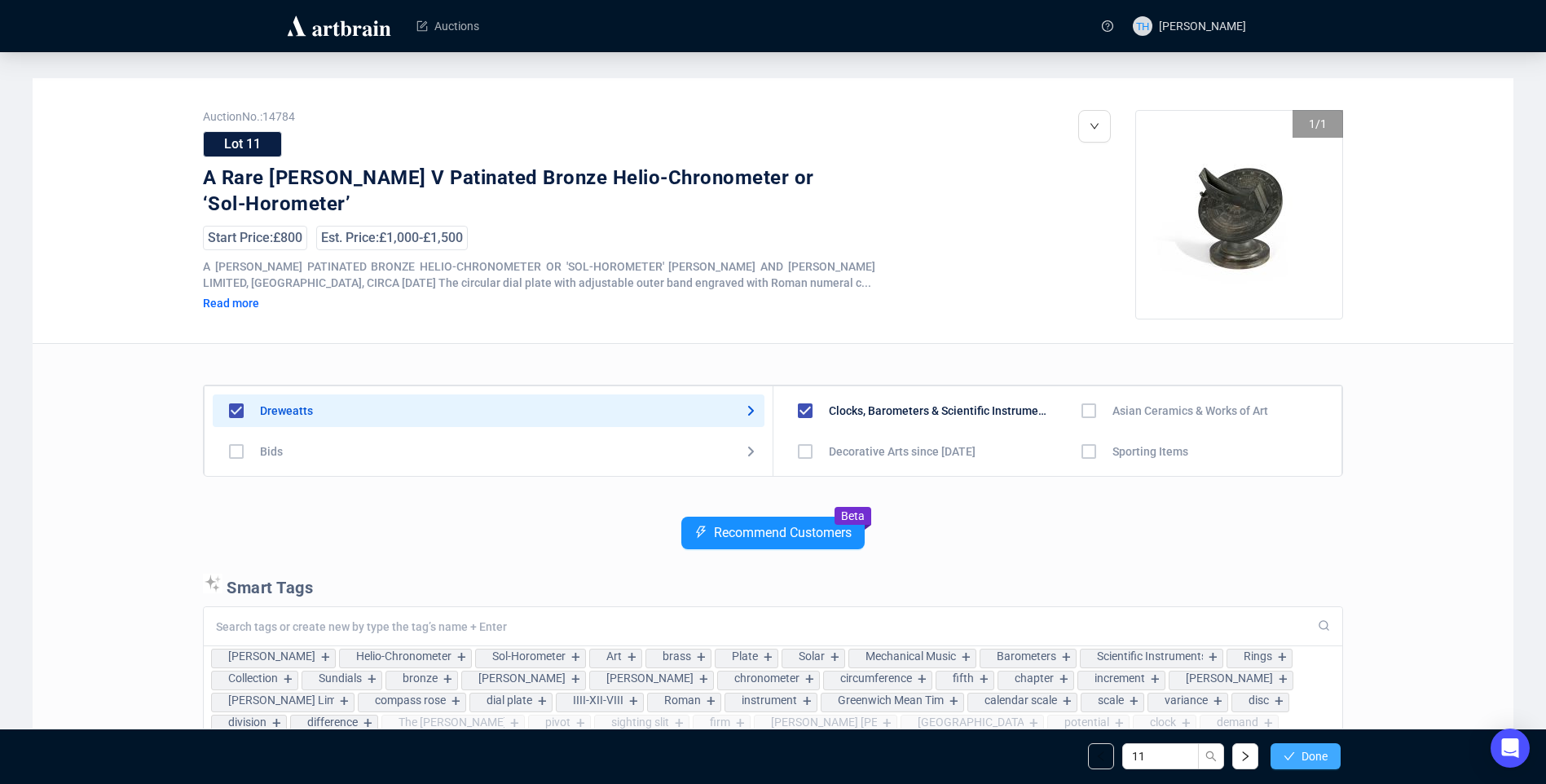
click at [1298, 757] on button "Done" at bounding box center [1305, 756] width 70 height 26
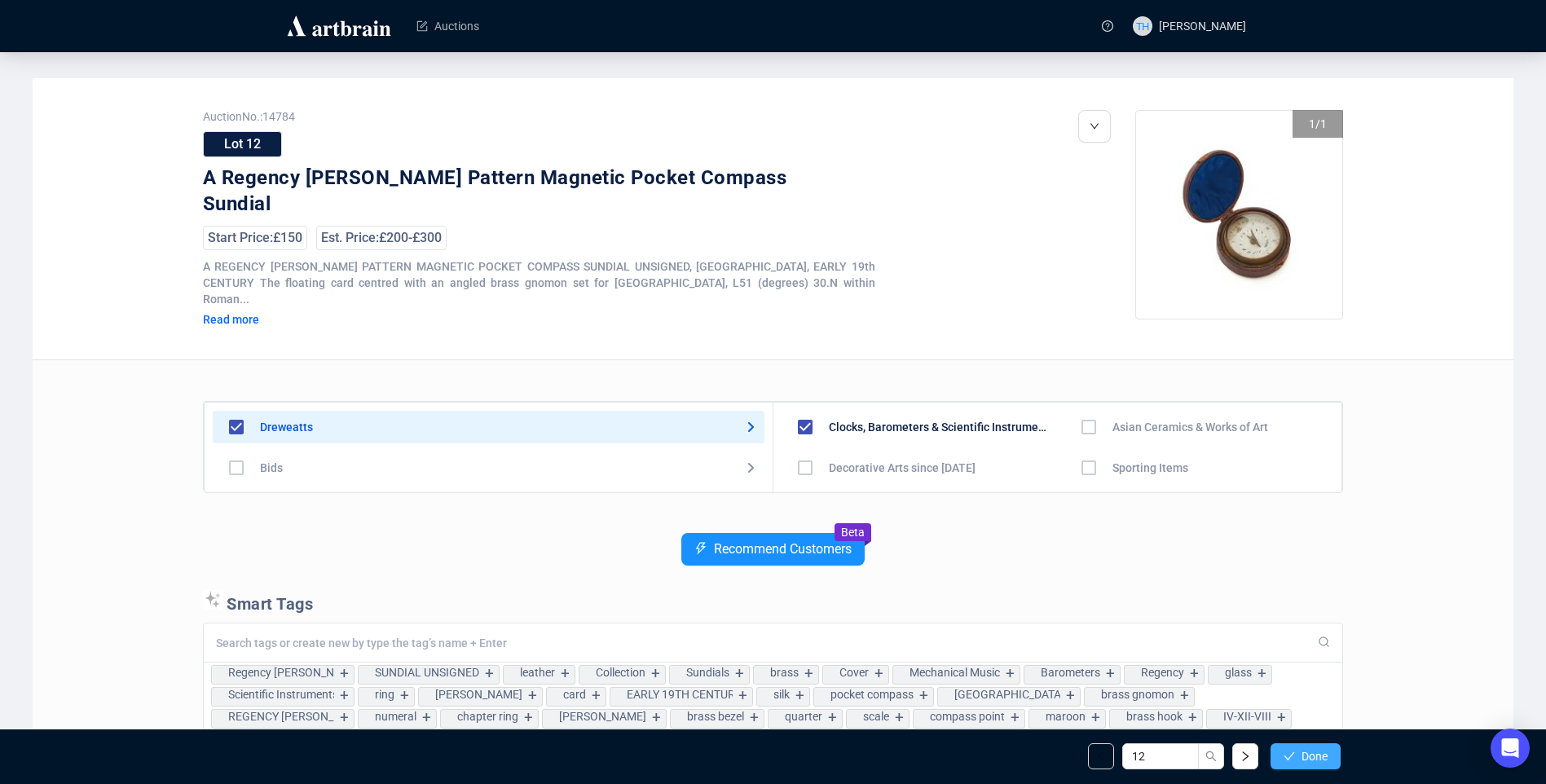
click at [1304, 751] on span "Done" at bounding box center [1315, 755] width 26 height 13
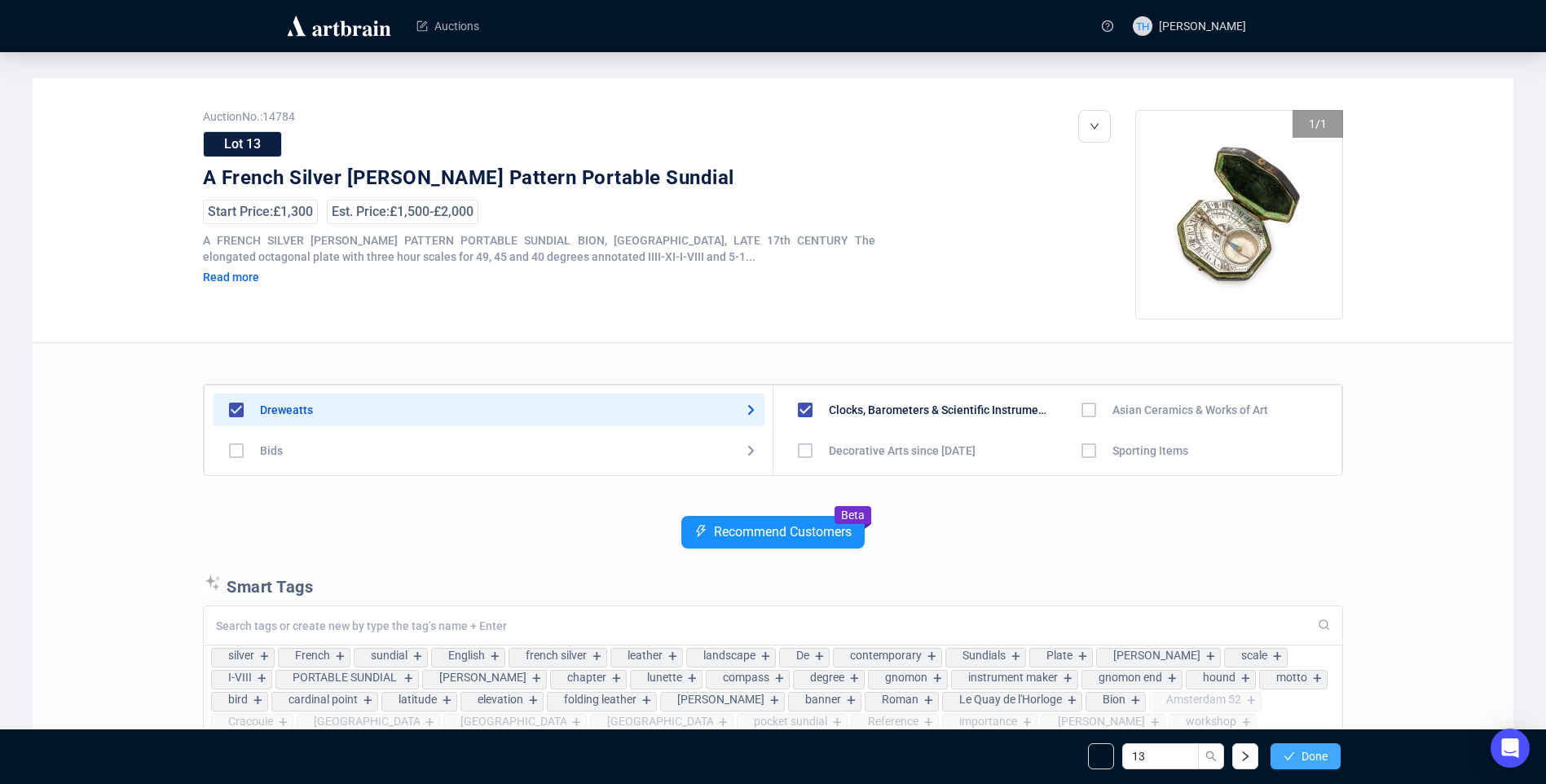
click at [1304, 755] on span "Done" at bounding box center [1315, 755] width 26 height 13
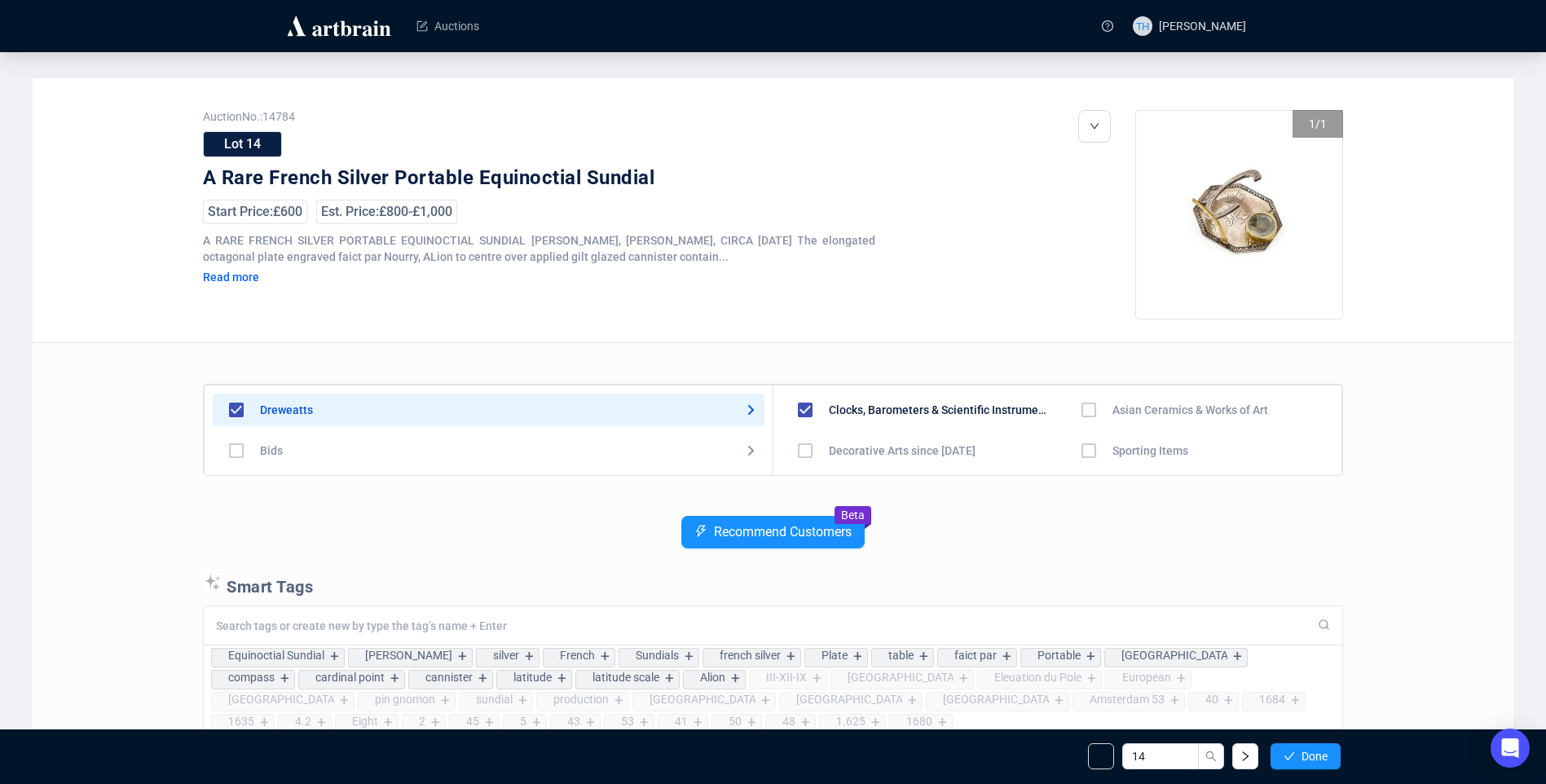
click at [1304, 755] on span "Done" at bounding box center [1315, 755] width 26 height 13
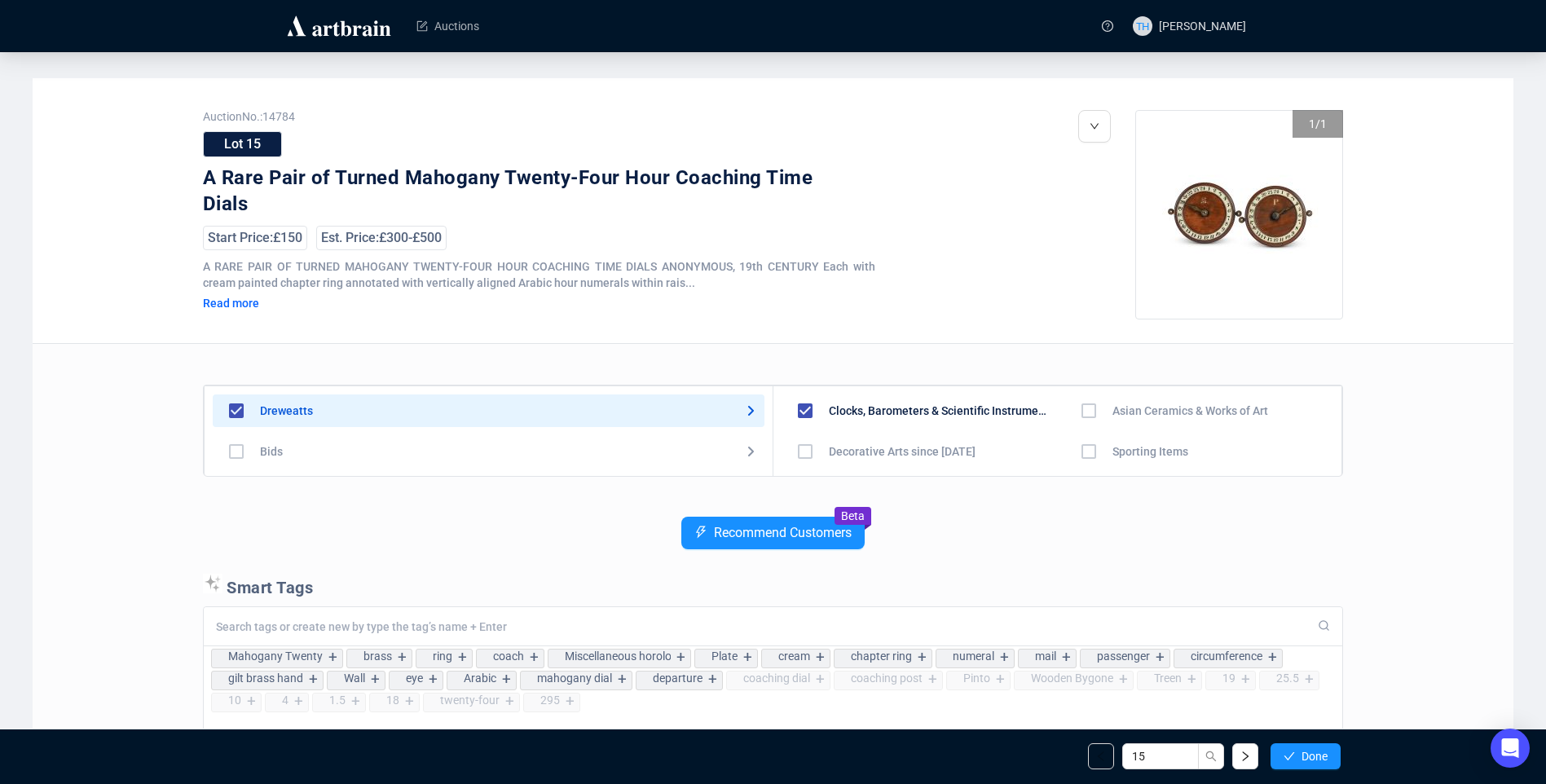
click at [1304, 755] on span "Done" at bounding box center [1315, 755] width 26 height 13
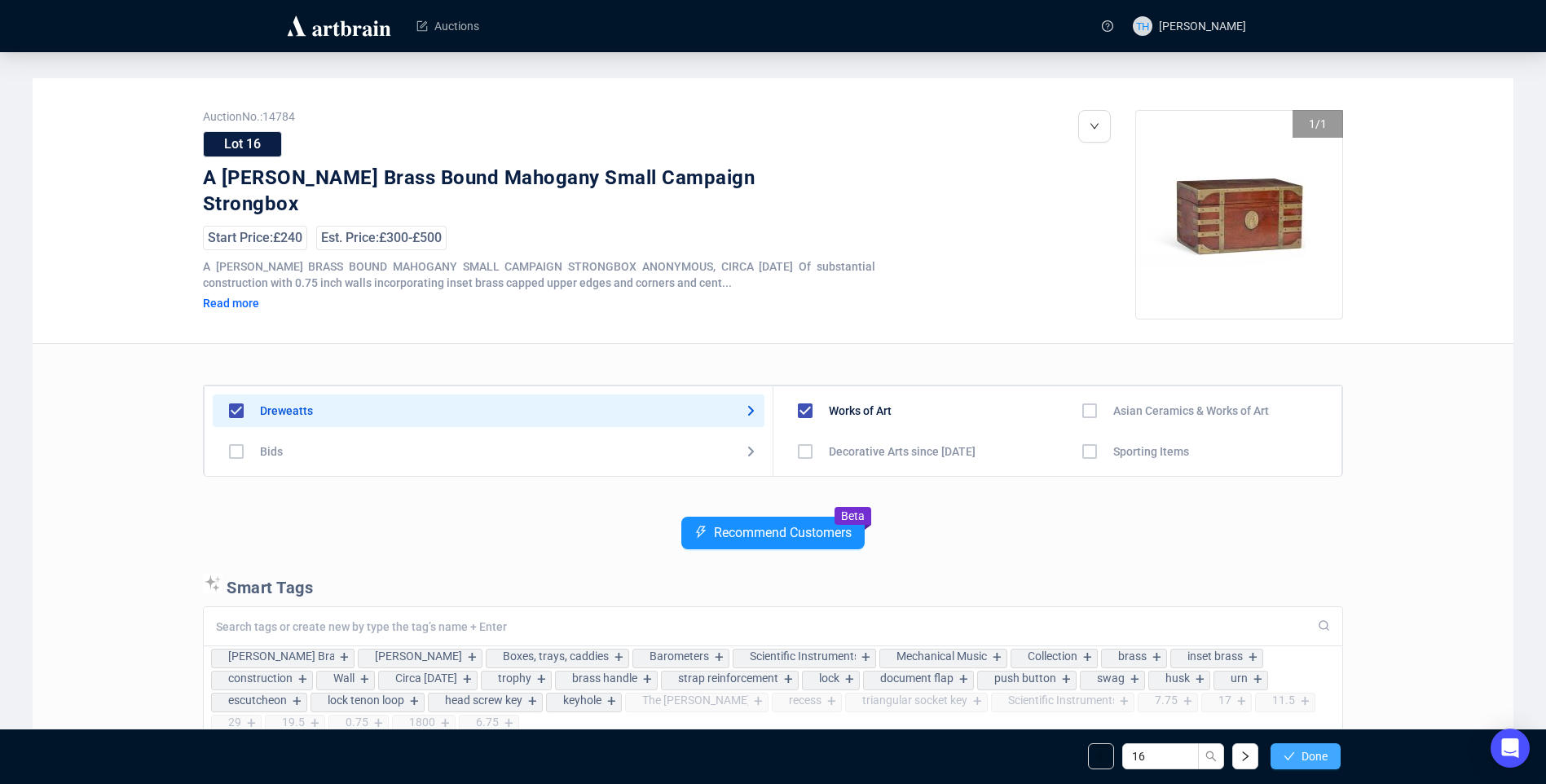
click at [1302, 757] on span "Done" at bounding box center [1315, 755] width 26 height 13
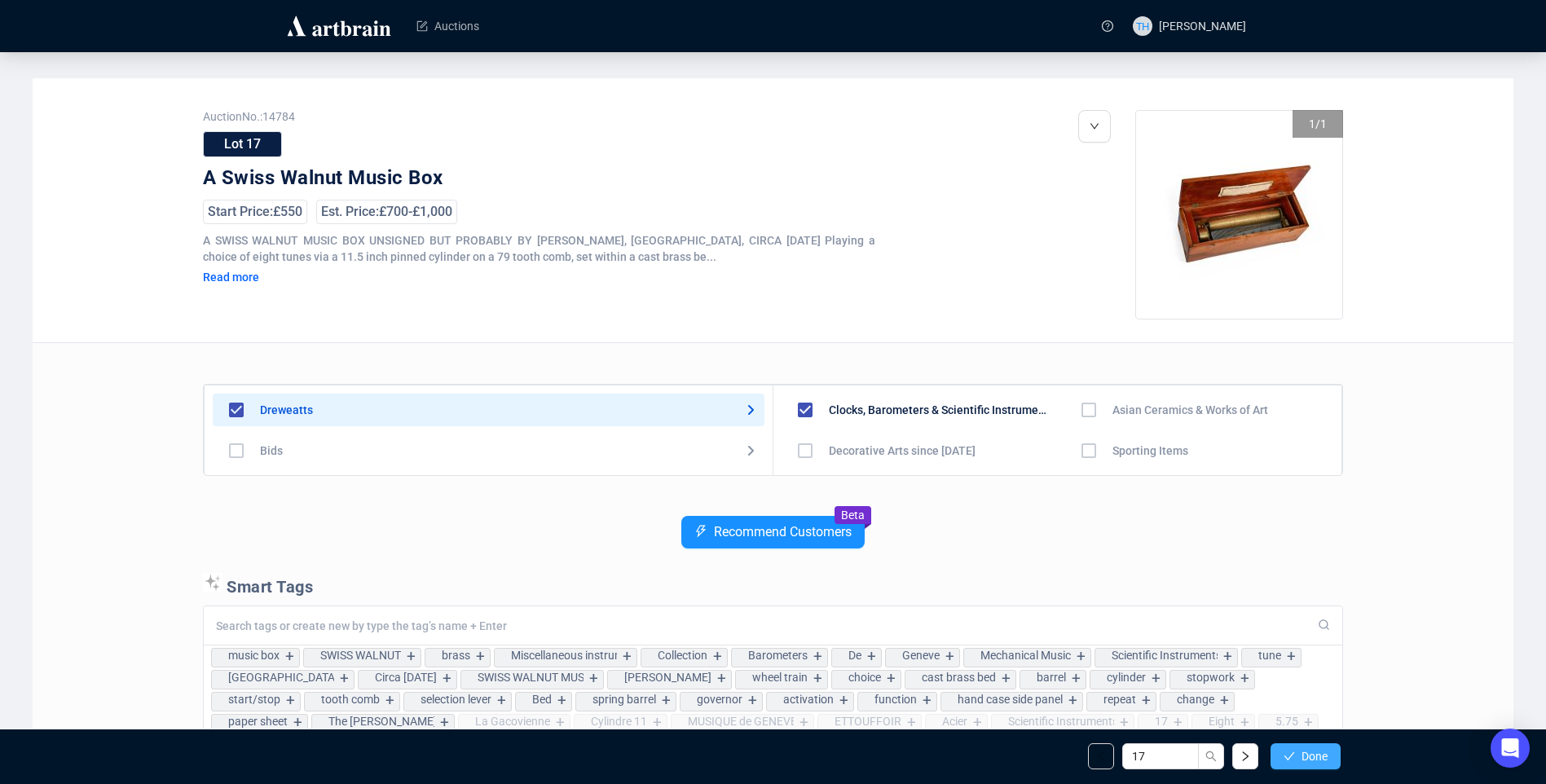
click at [1302, 753] on span "Done" at bounding box center [1315, 755] width 26 height 13
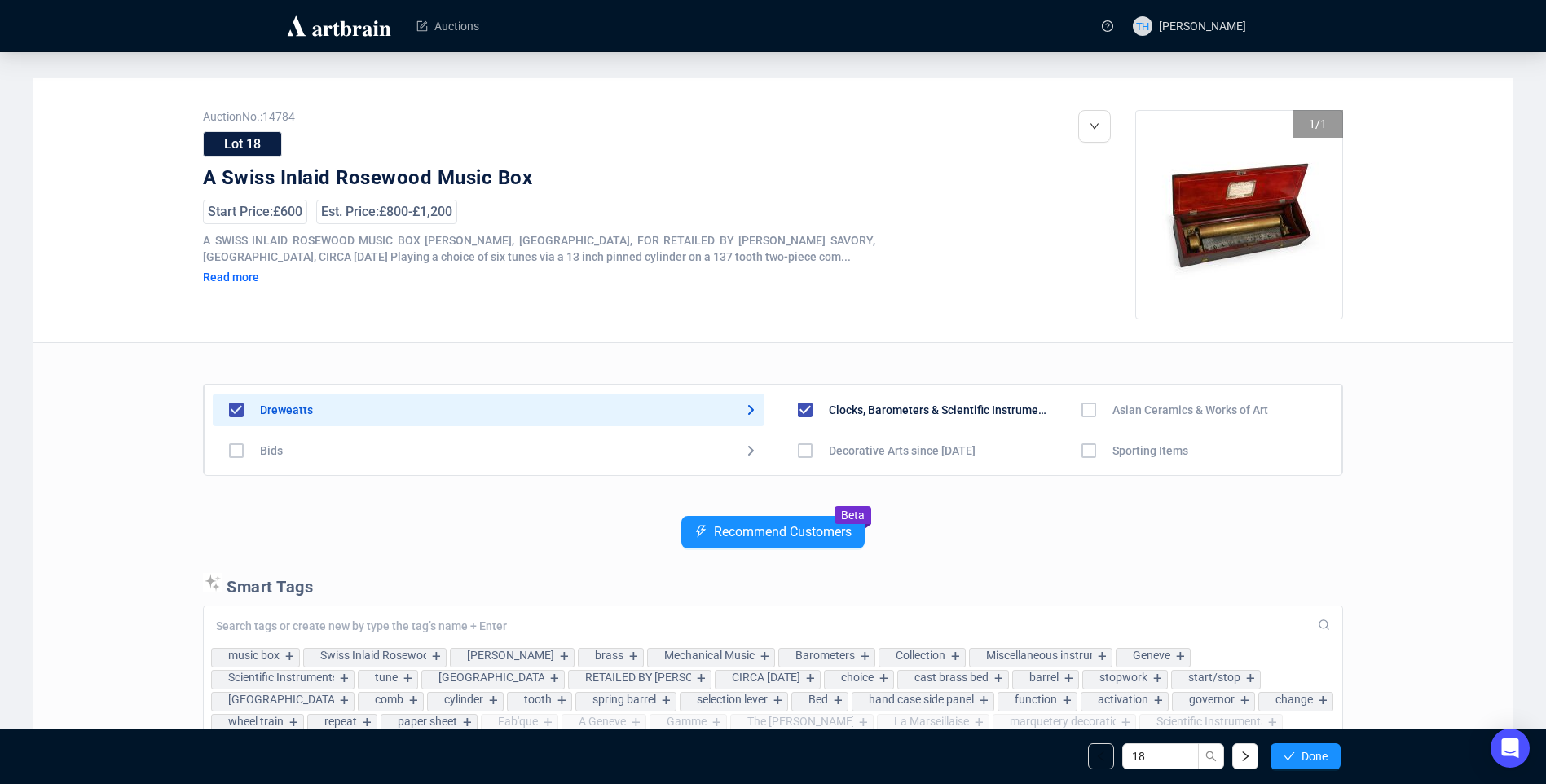
click at [1302, 753] on span "Done" at bounding box center [1315, 755] width 26 height 13
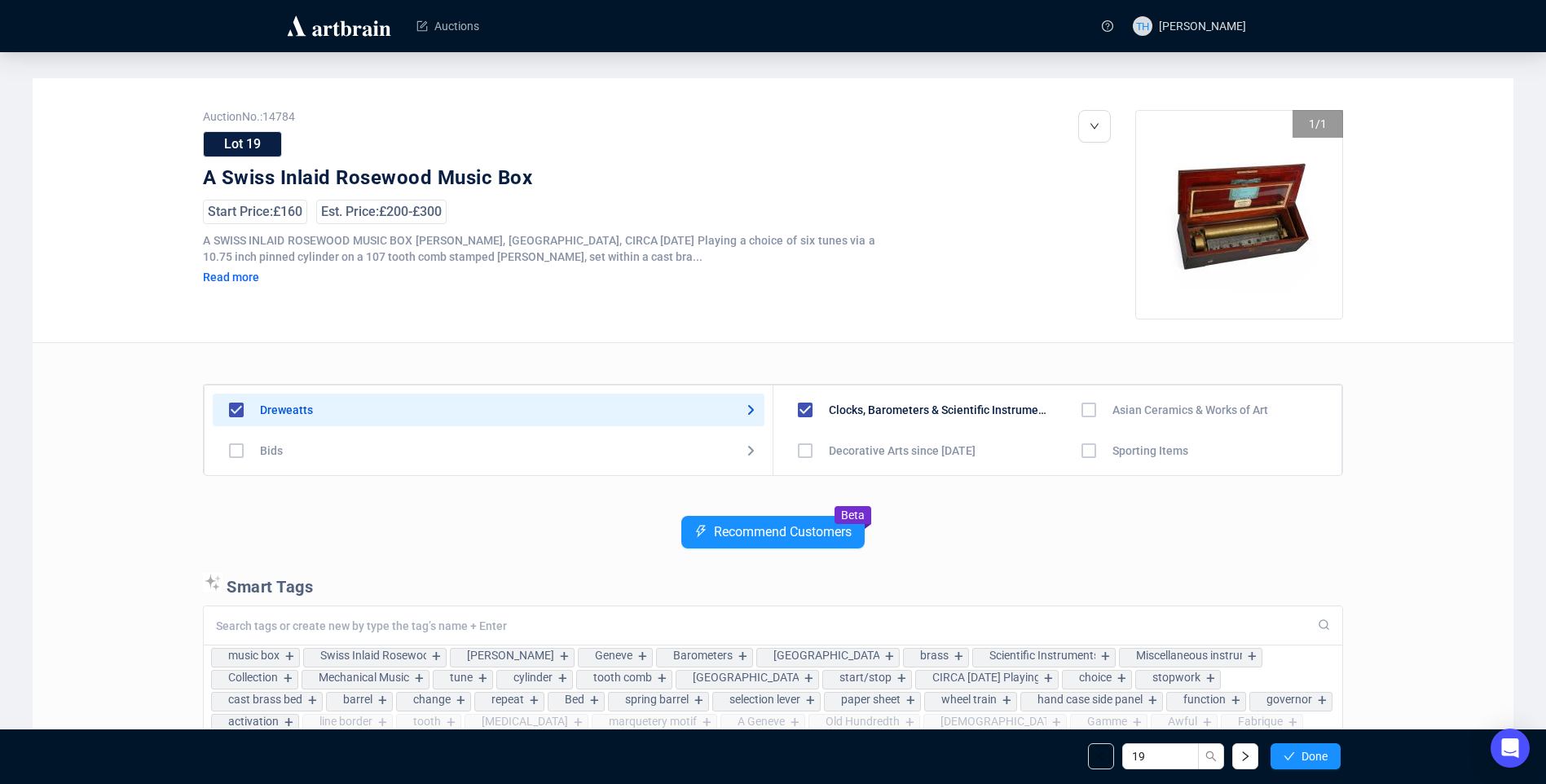
click at [1302, 753] on span "Done" at bounding box center [1315, 755] width 26 height 13
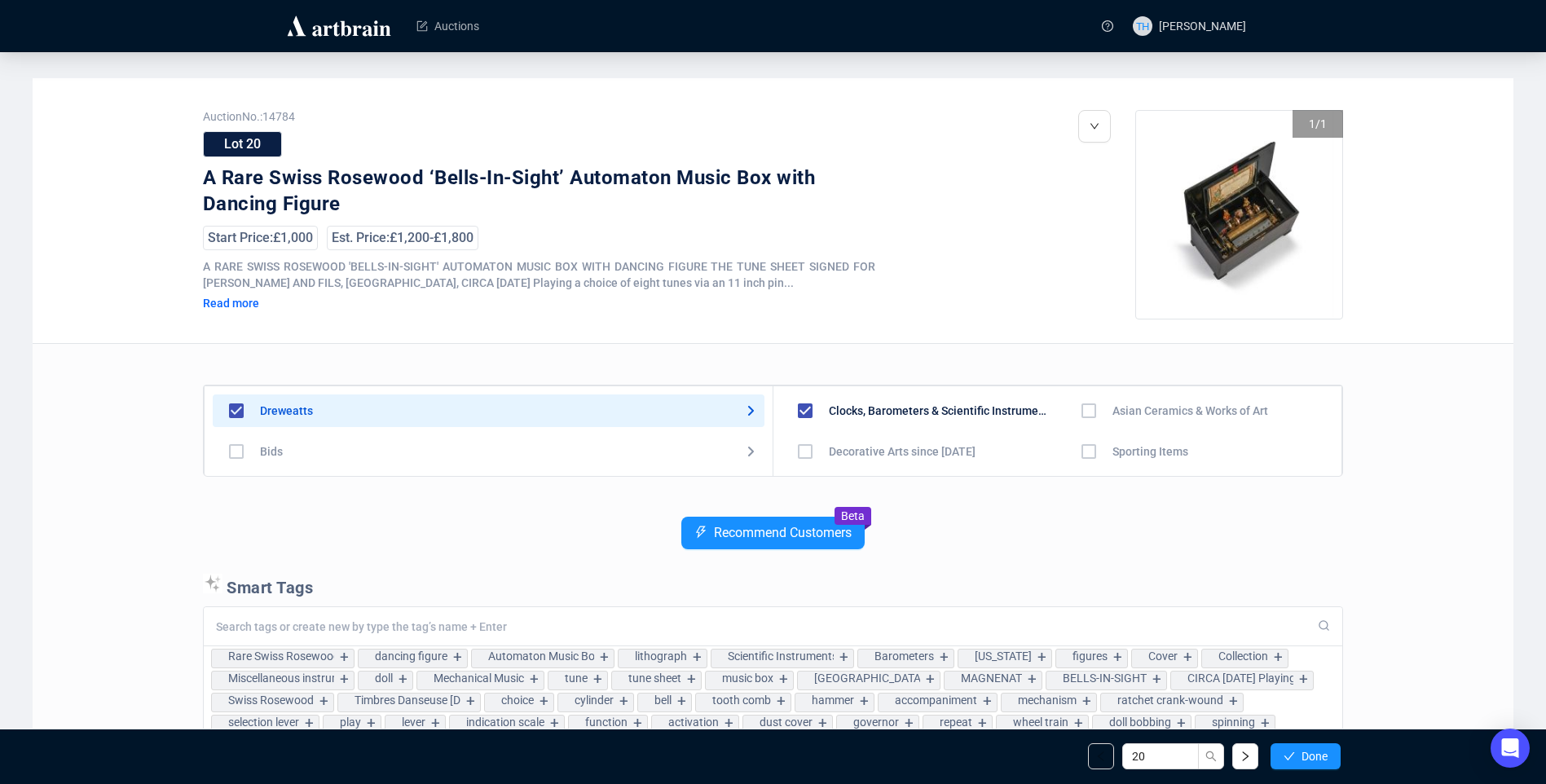
click at [1302, 753] on span "Done" at bounding box center [1315, 755] width 26 height 13
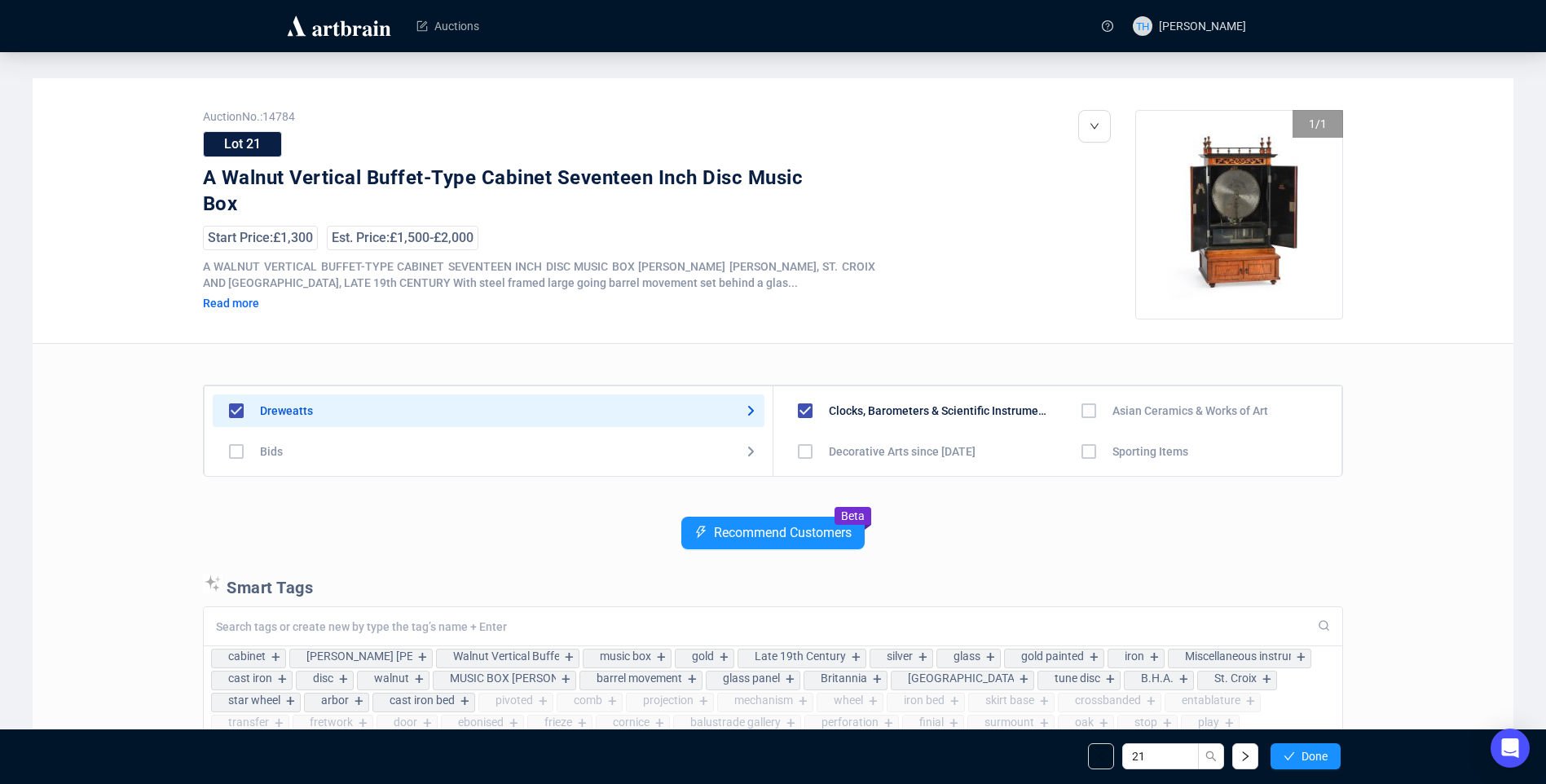
click at [1302, 753] on span "Done" at bounding box center [1315, 755] width 26 height 13
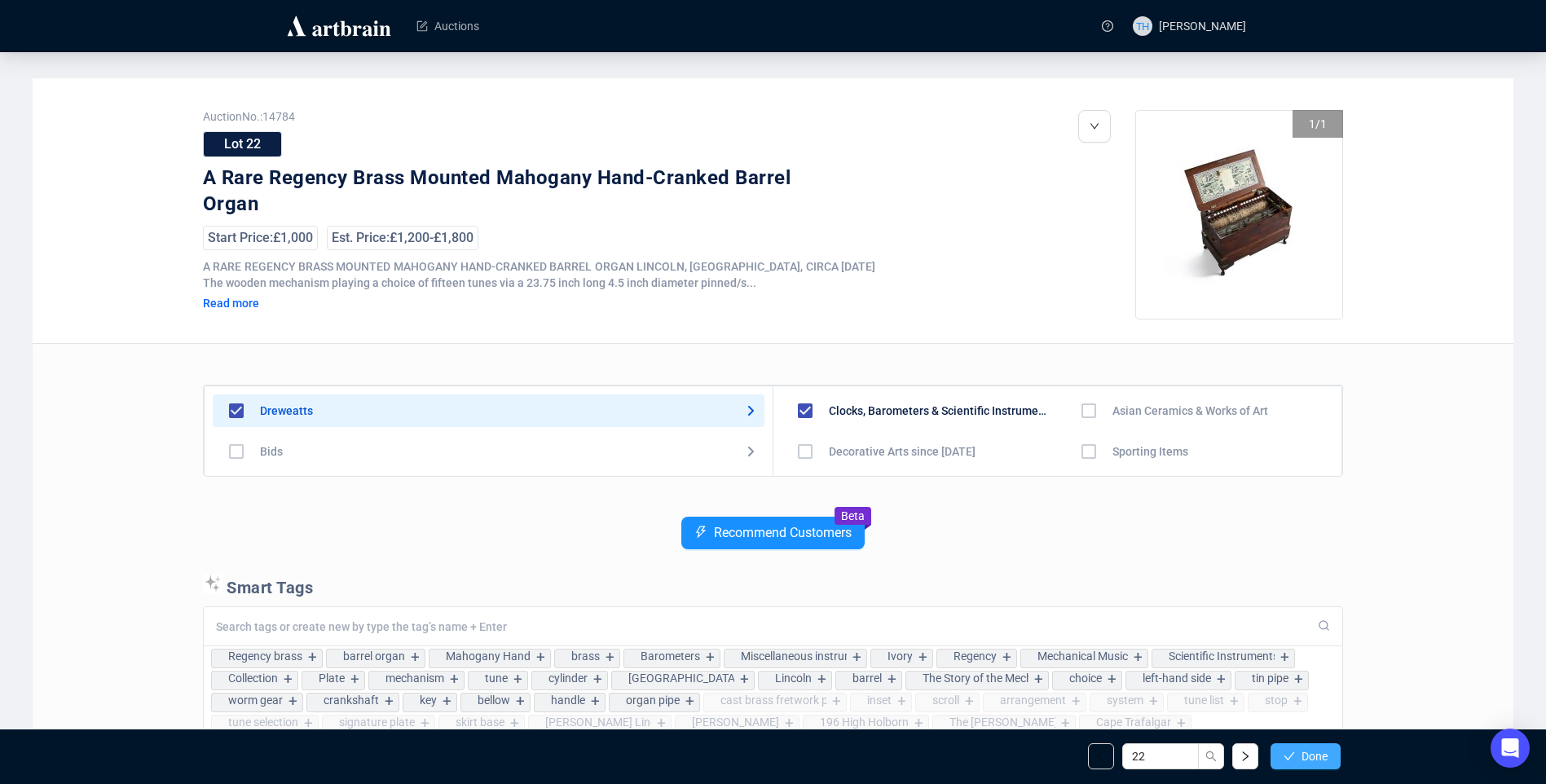
click at [1305, 756] on span "Done" at bounding box center [1315, 755] width 26 height 13
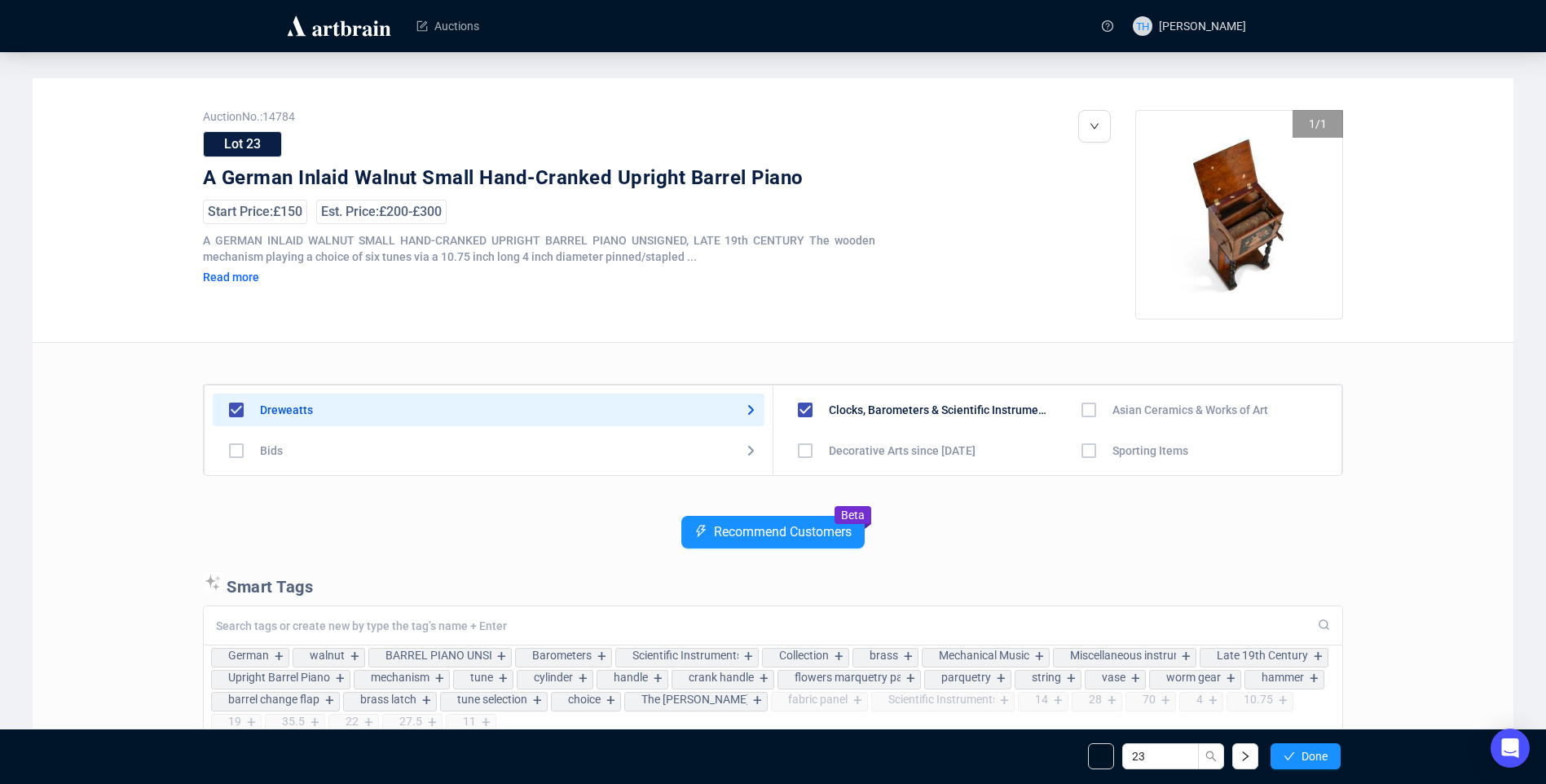
click at [1305, 756] on span "Done" at bounding box center [1315, 755] width 26 height 13
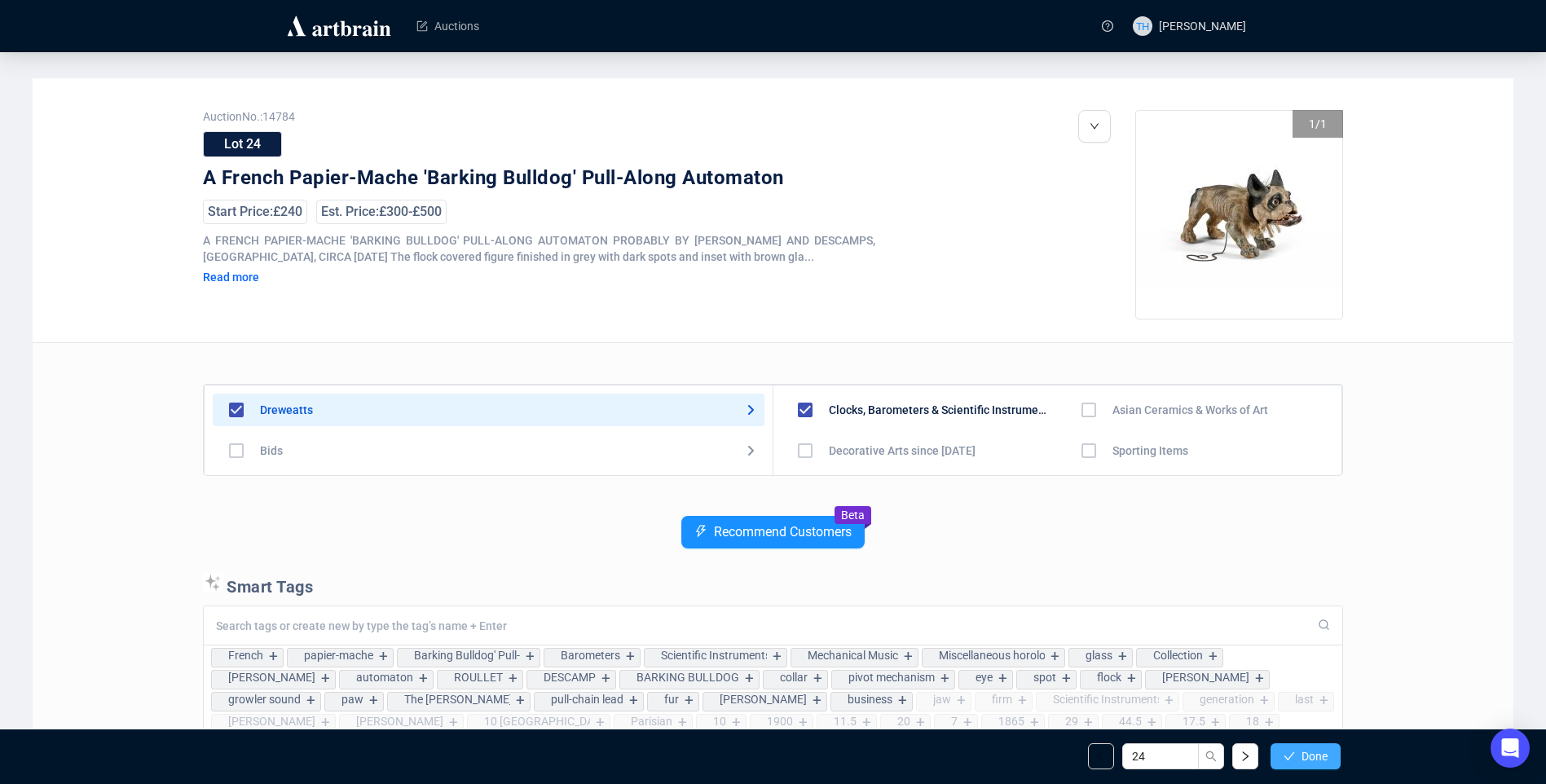
click at [1296, 753] on button "Done" at bounding box center [1305, 756] width 70 height 26
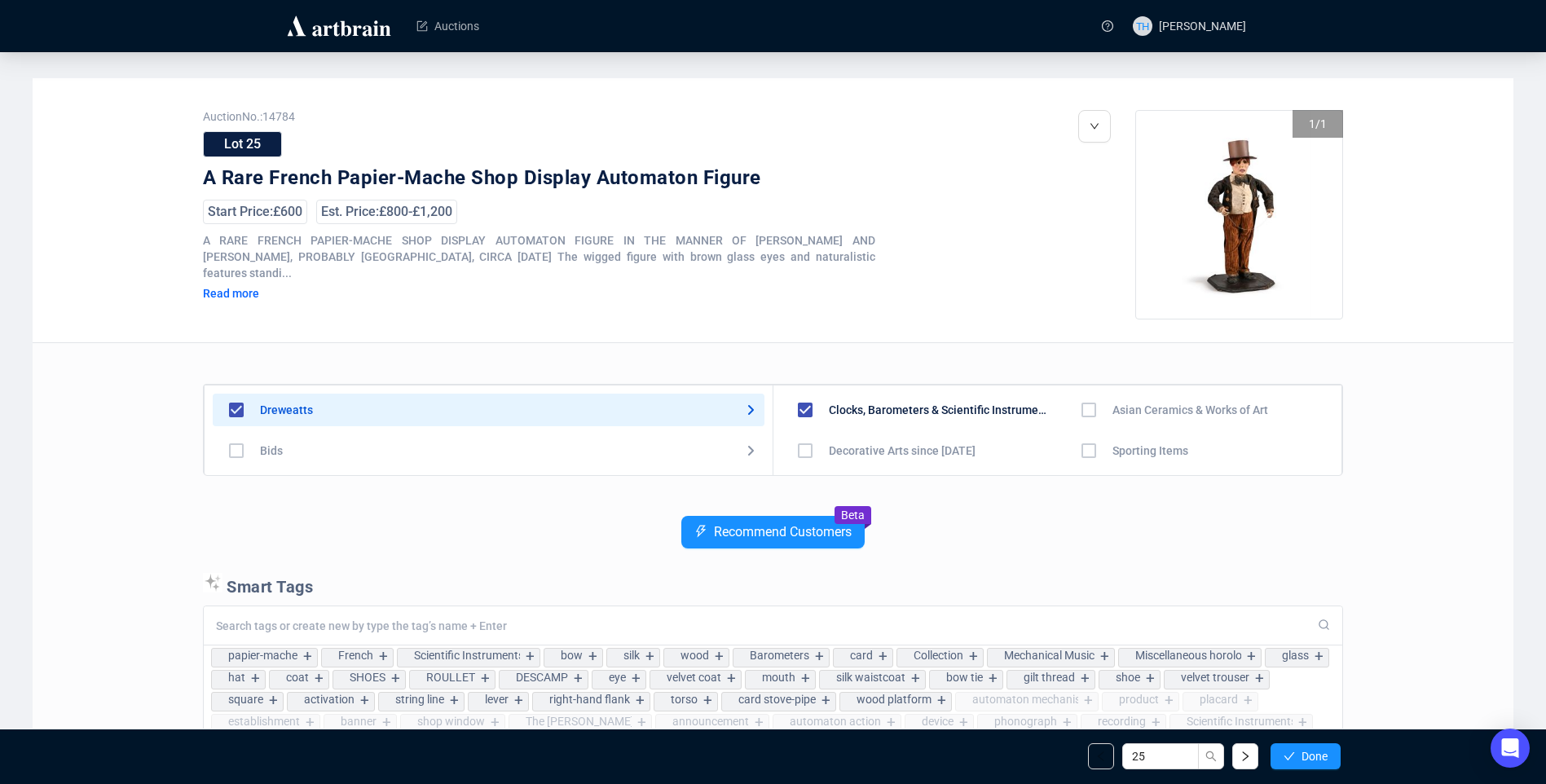
click at [1296, 753] on button "Done" at bounding box center [1305, 756] width 70 height 26
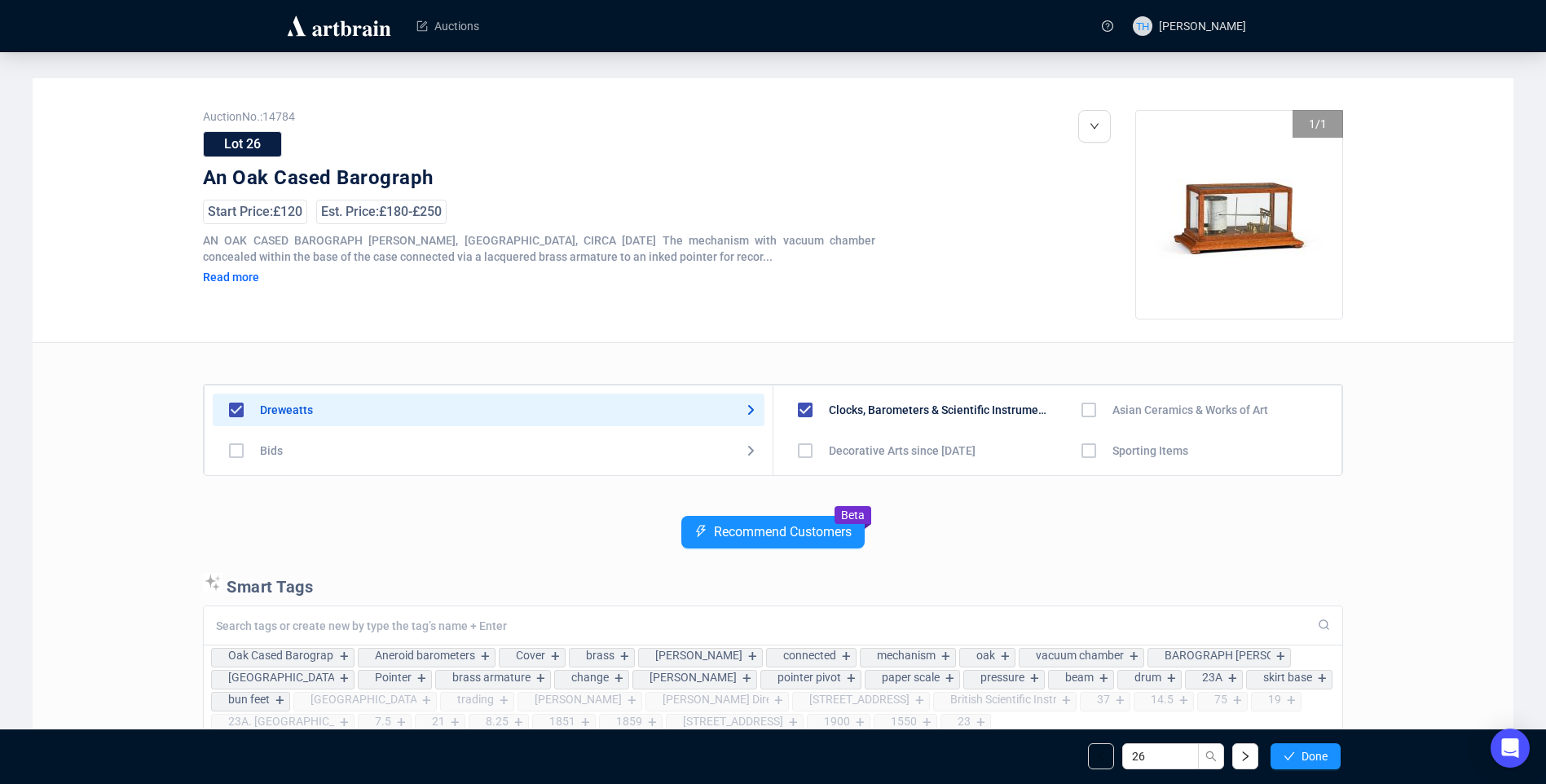
click at [1296, 753] on button "Done" at bounding box center [1305, 756] width 70 height 26
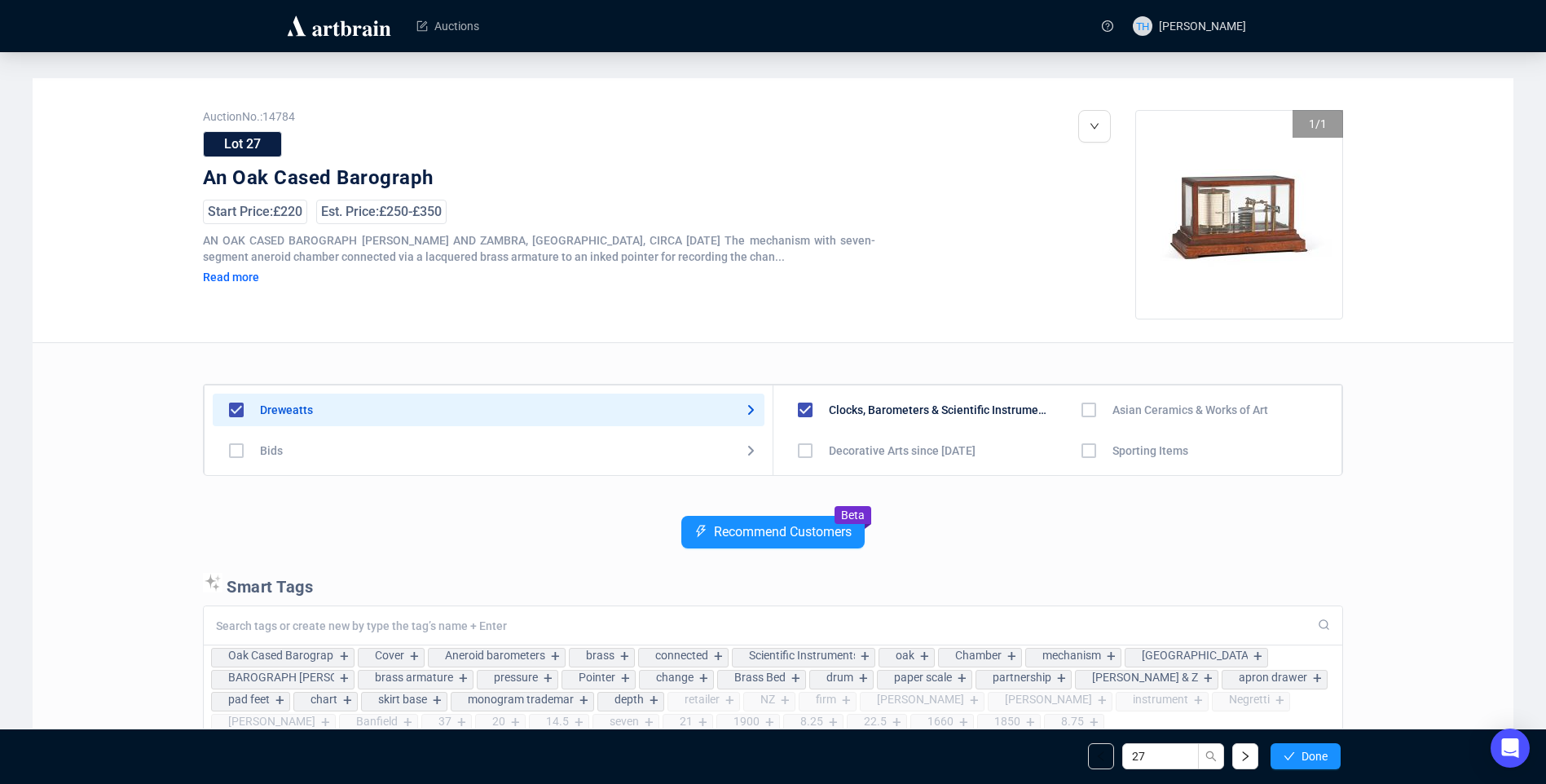
click at [1296, 753] on button "Done" at bounding box center [1305, 756] width 70 height 26
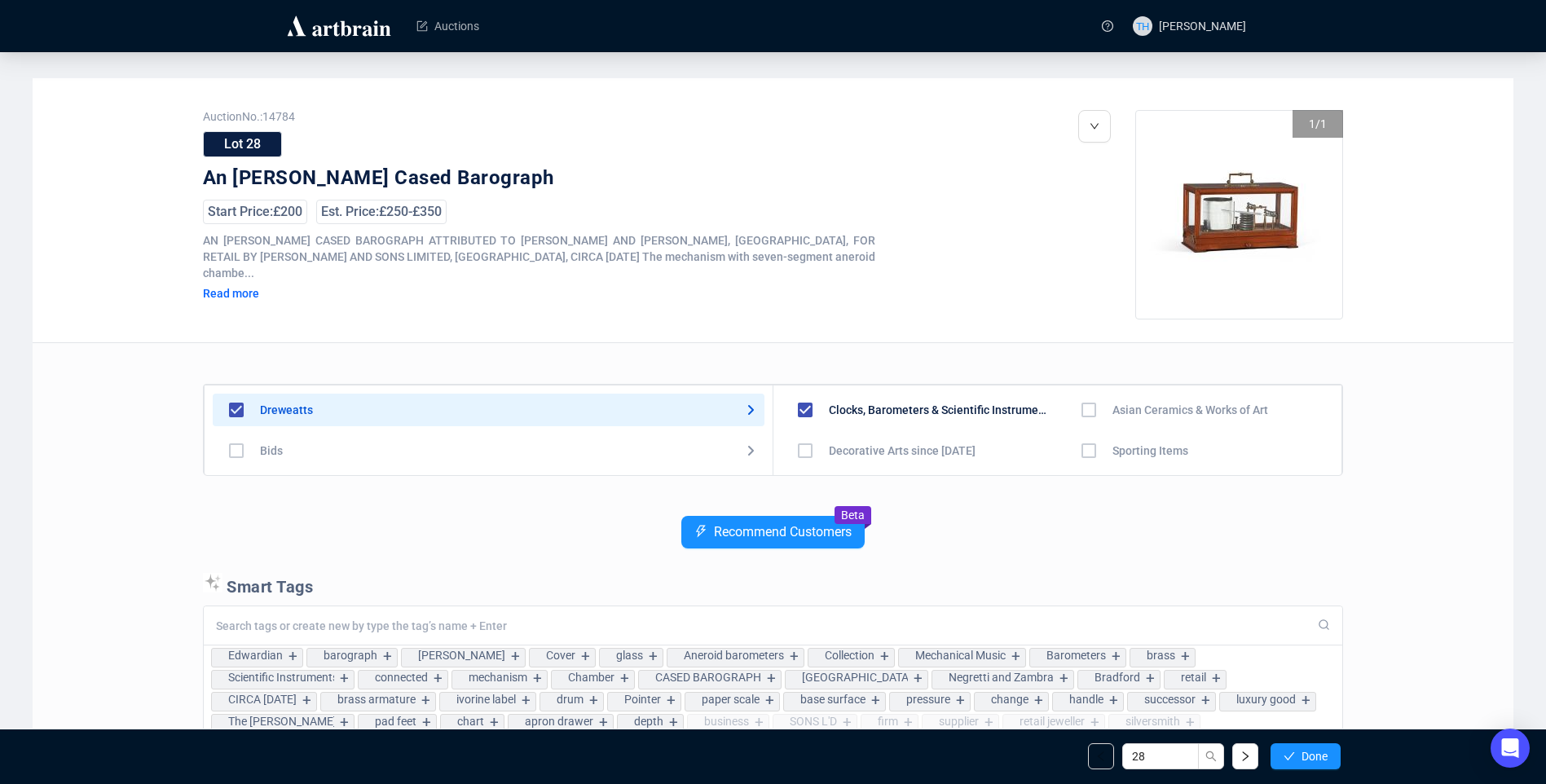
click at [1296, 753] on button "Done" at bounding box center [1305, 756] width 70 height 26
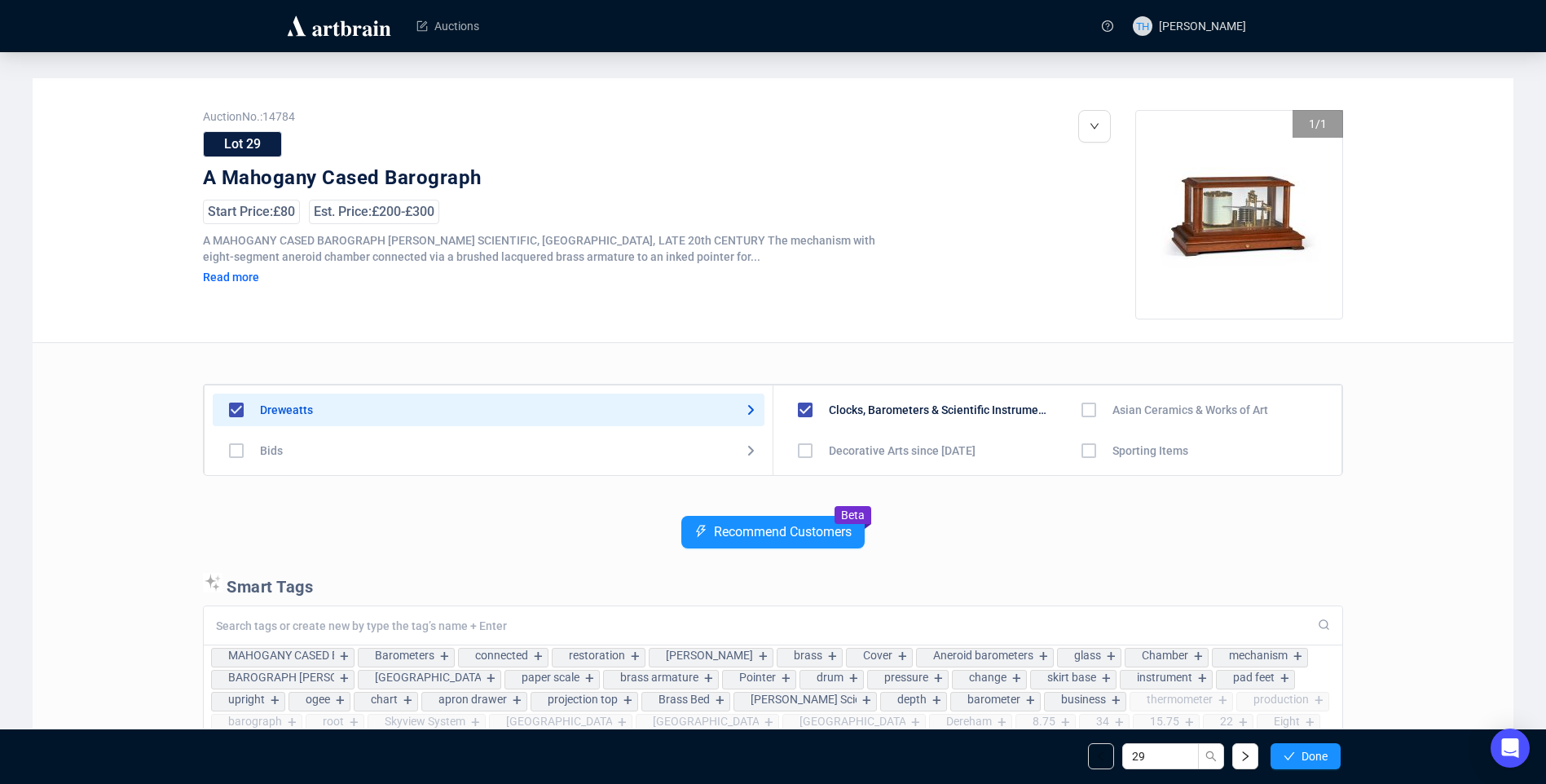
click at [1296, 753] on button "Done" at bounding box center [1305, 756] width 70 height 26
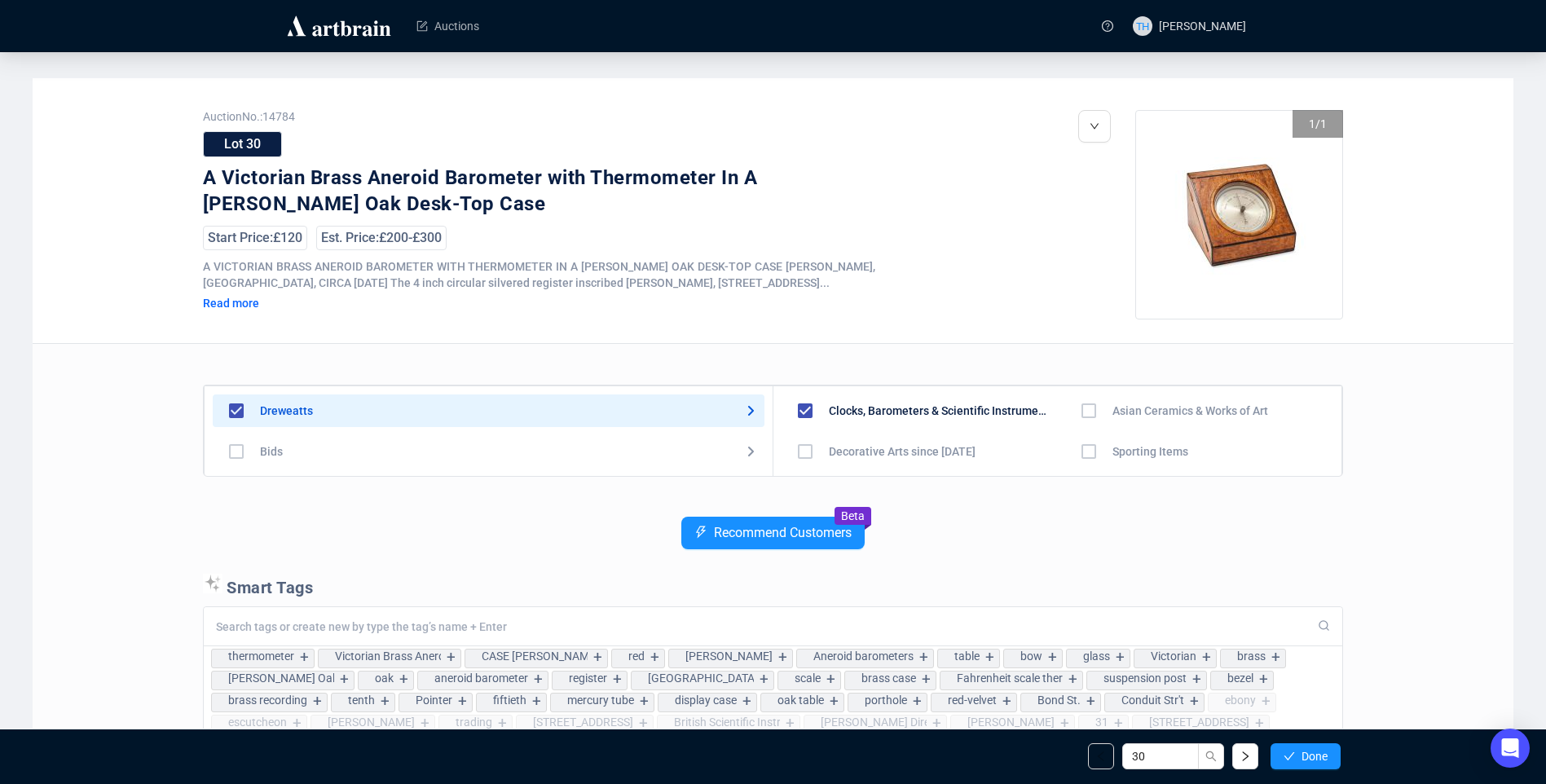
click at [1296, 753] on button "Done" at bounding box center [1305, 756] width 70 height 26
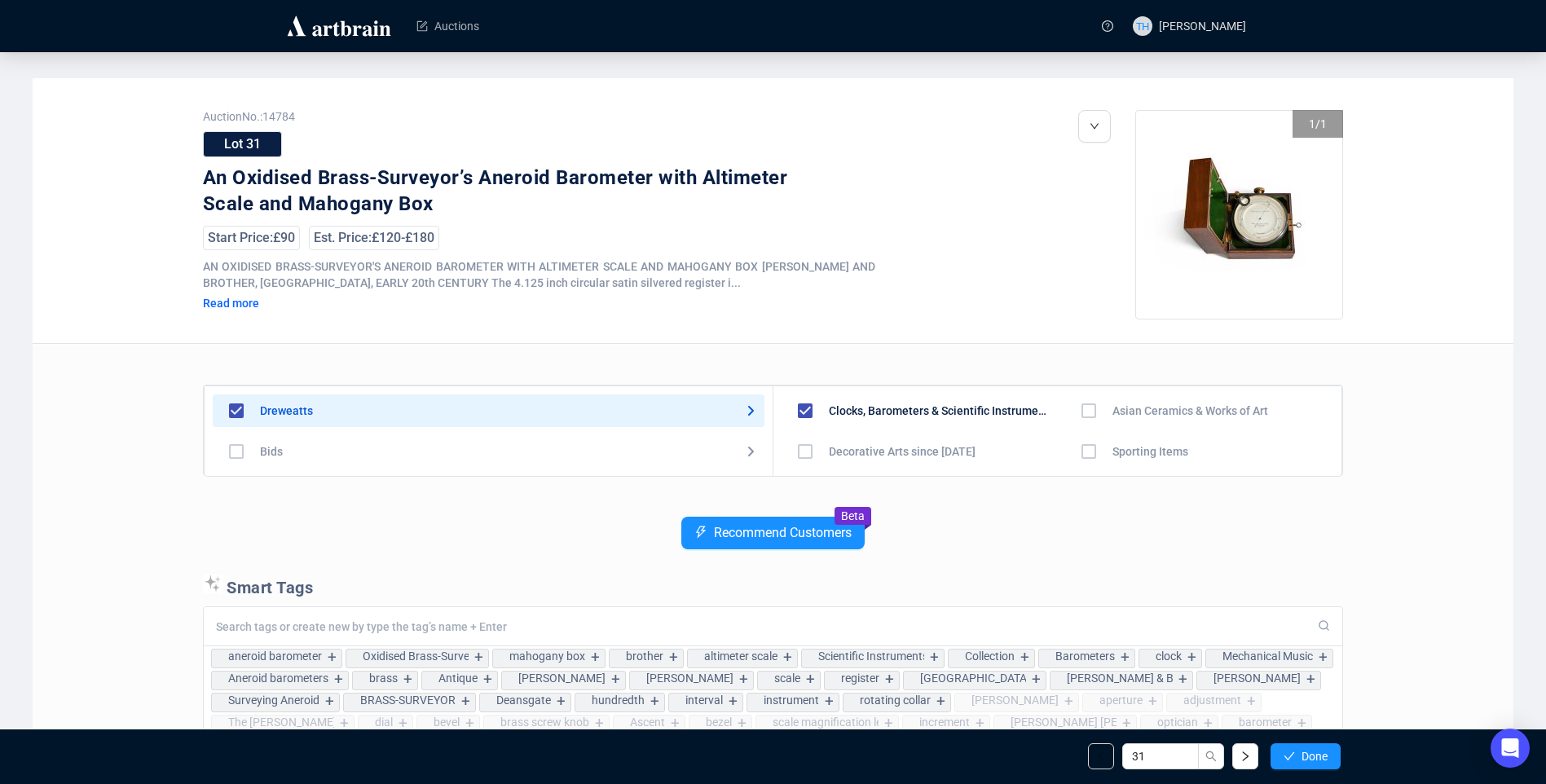
click at [1296, 753] on button "Done" at bounding box center [1305, 756] width 70 height 26
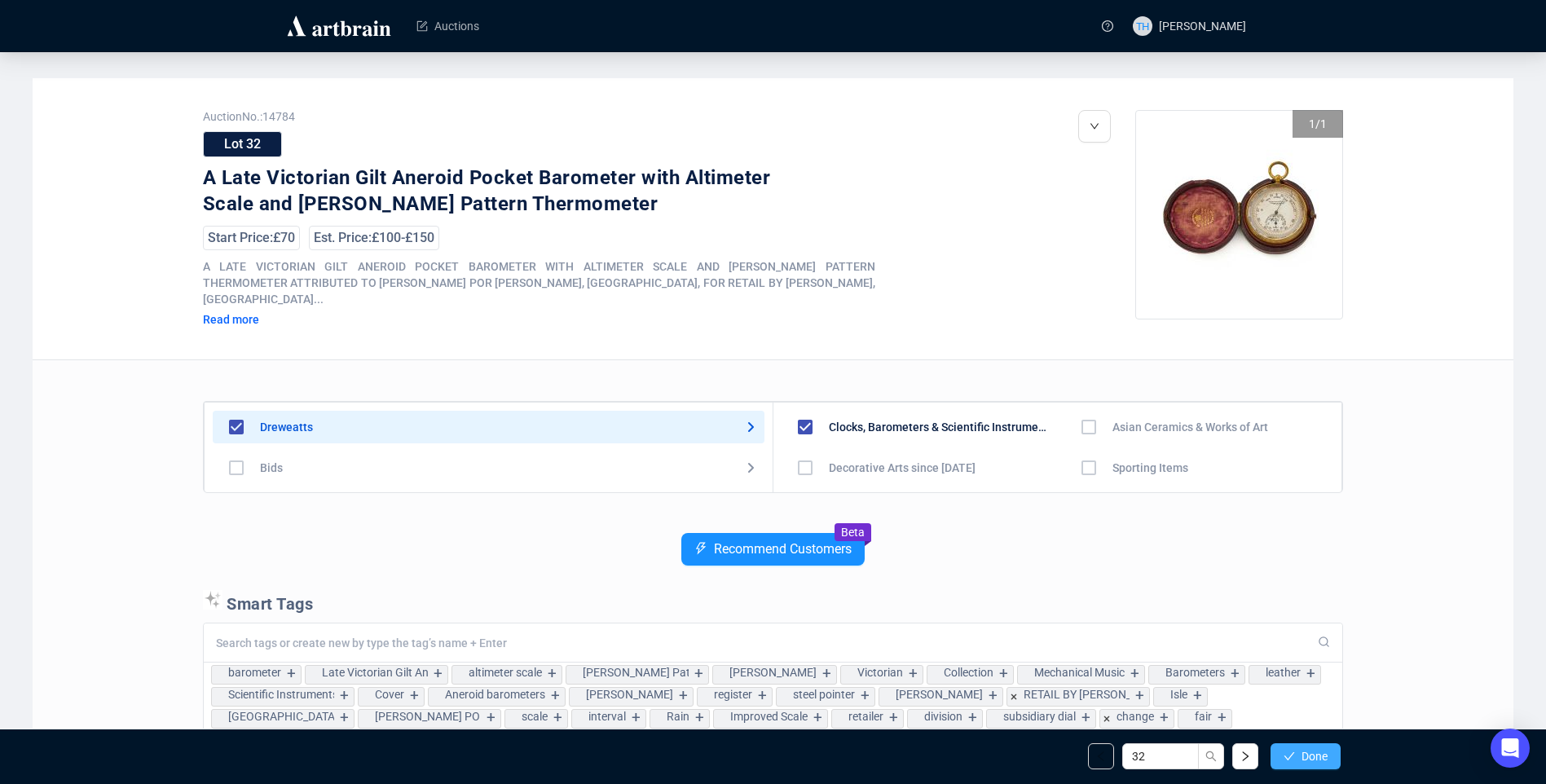
click at [1314, 752] on span "Done" at bounding box center [1315, 755] width 26 height 13
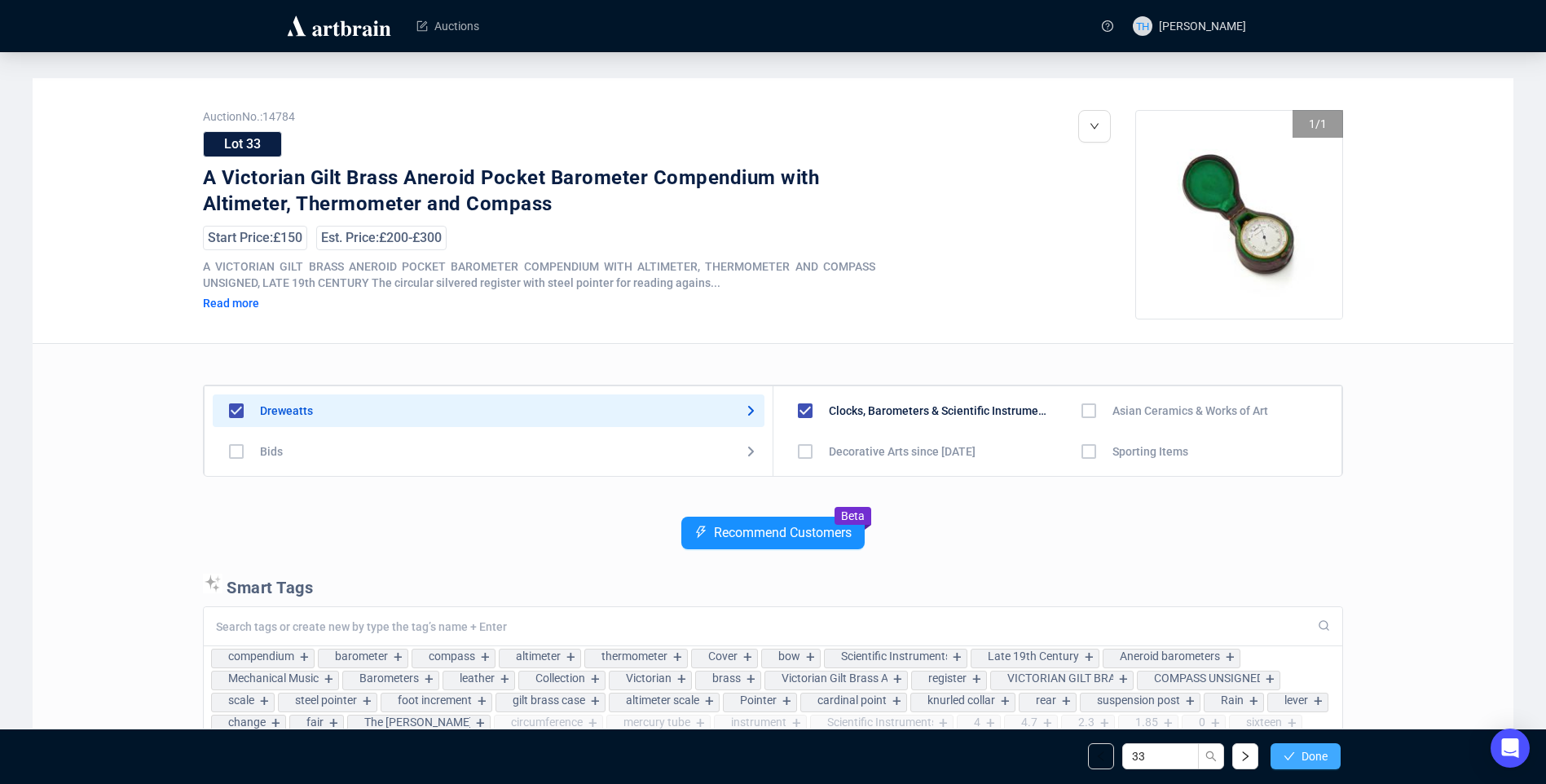
click at [1302, 750] on span "Done" at bounding box center [1315, 755] width 26 height 13
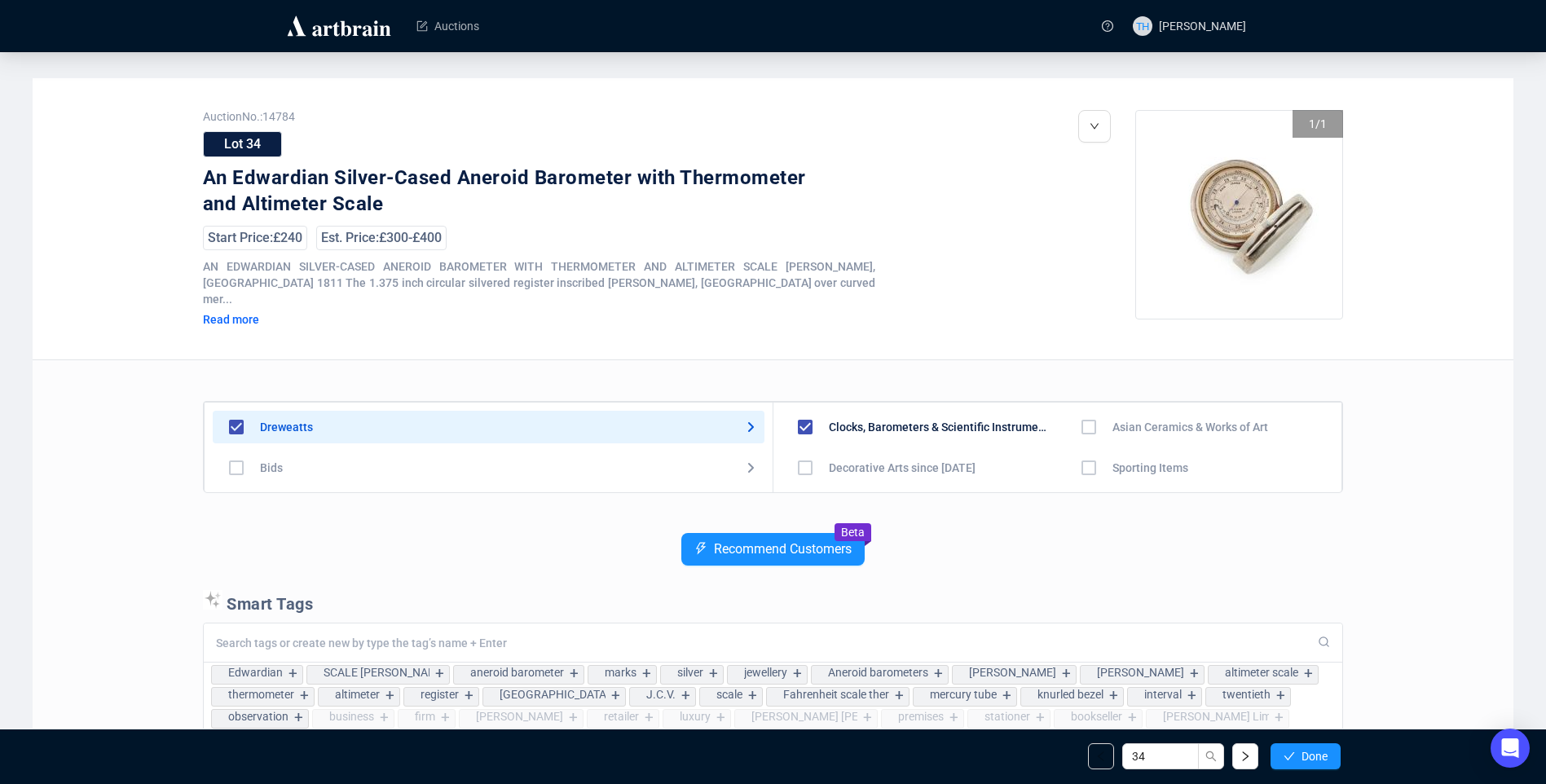
click at [1302, 750] on span "Done" at bounding box center [1315, 755] width 26 height 13
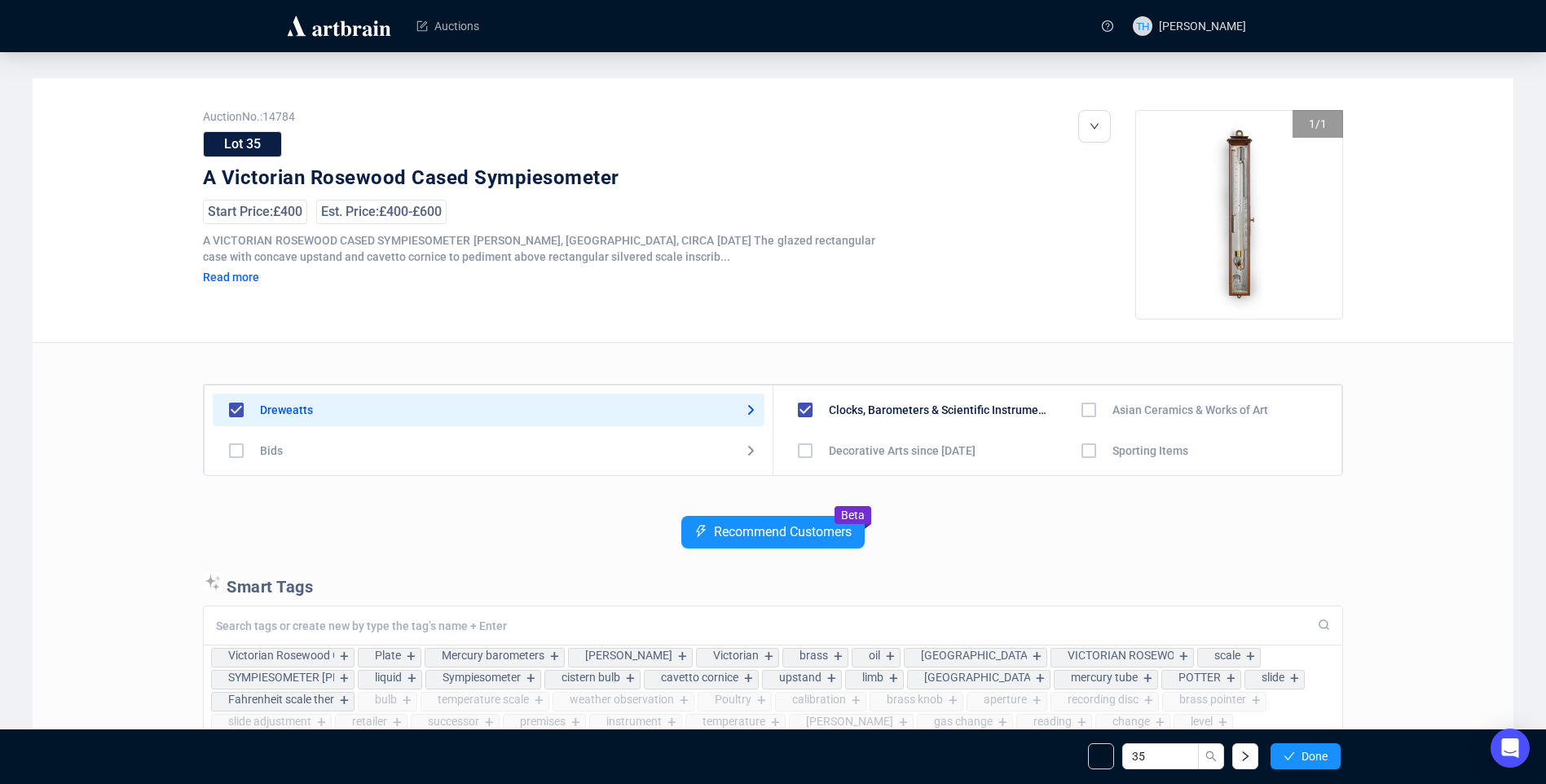
click at [1302, 750] on span "Done" at bounding box center [1315, 755] width 26 height 13
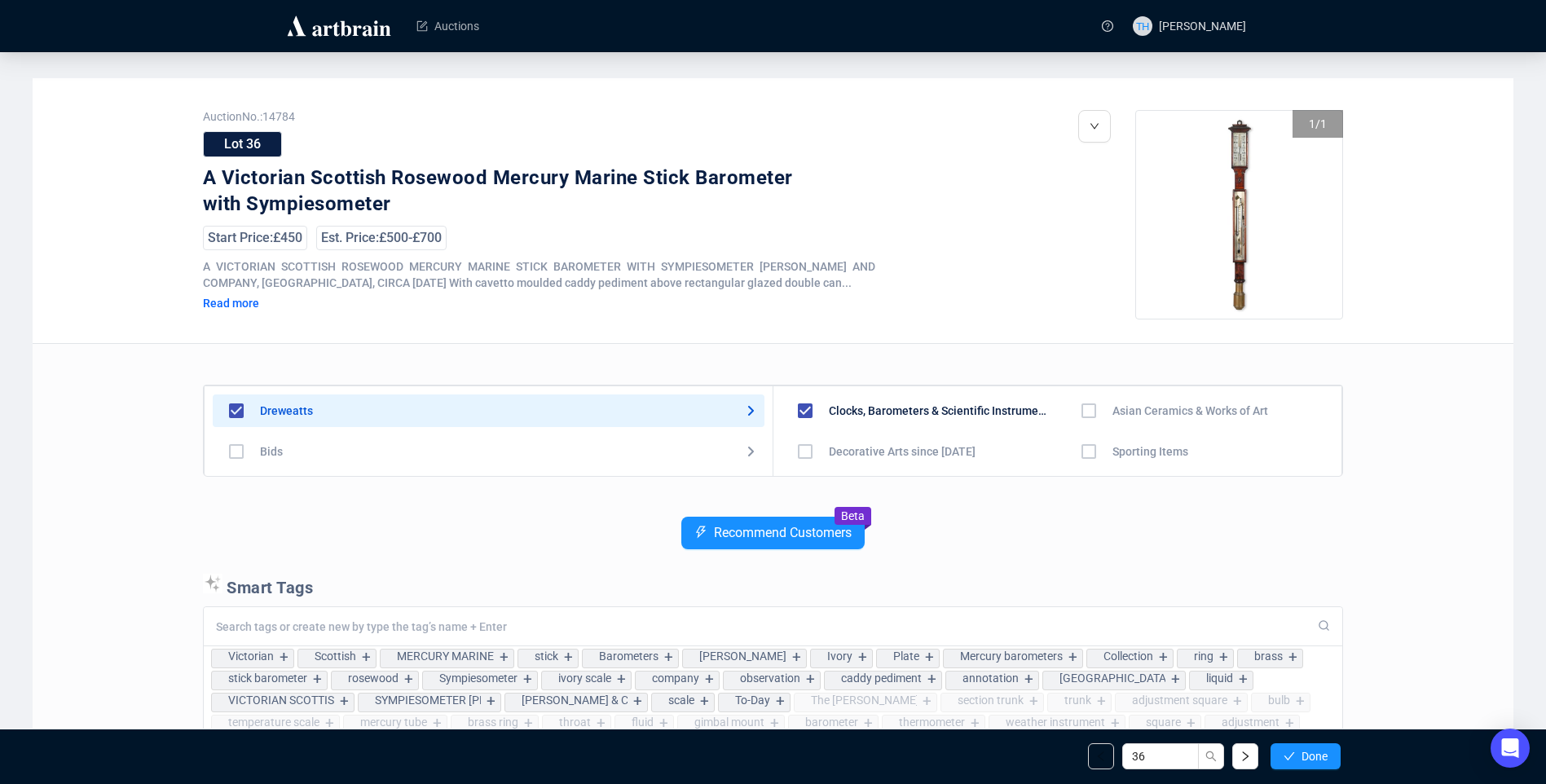
click at [1302, 750] on span "Done" at bounding box center [1315, 755] width 26 height 13
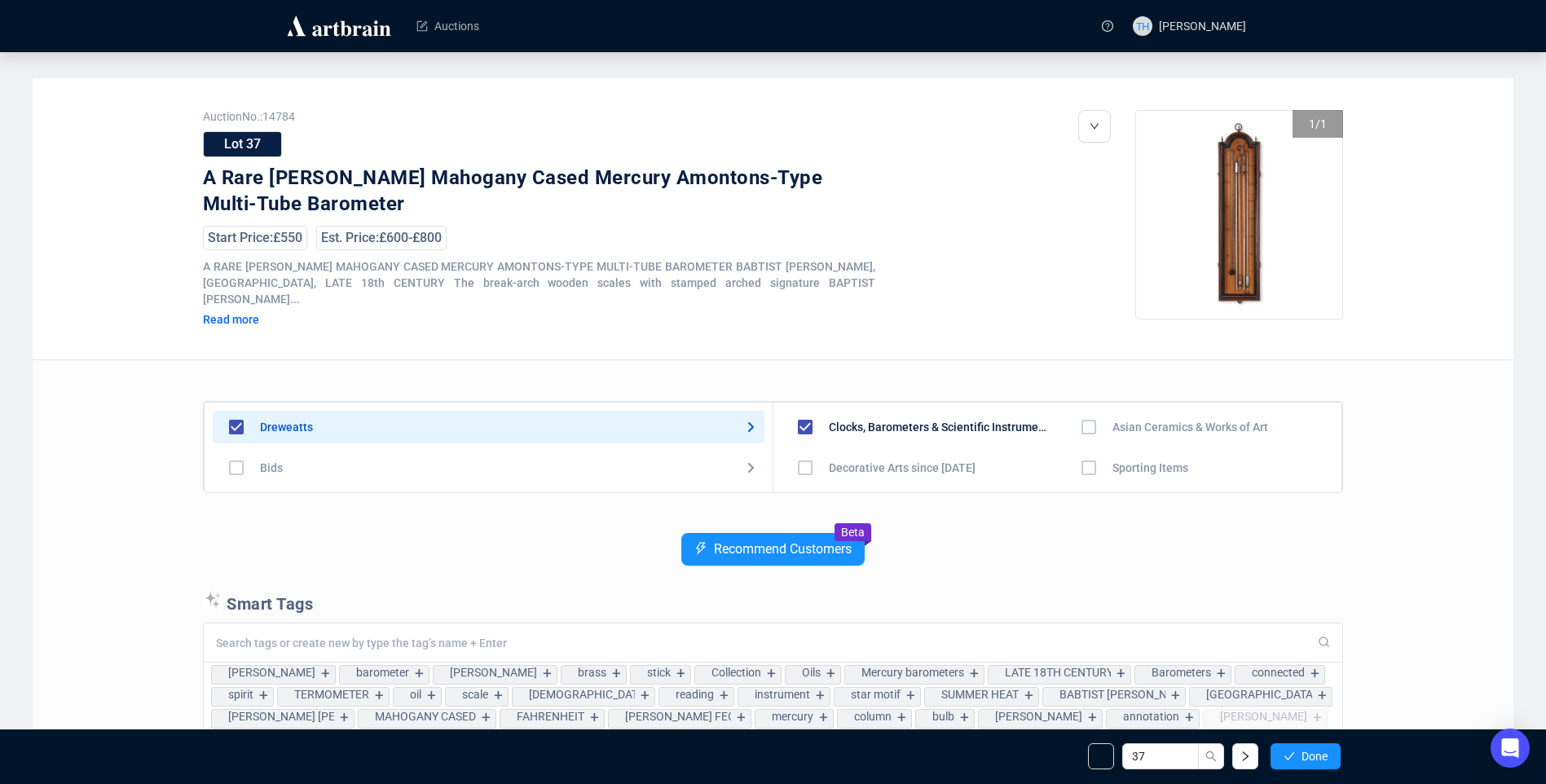
click at [1302, 750] on span "Done" at bounding box center [1315, 755] width 26 height 13
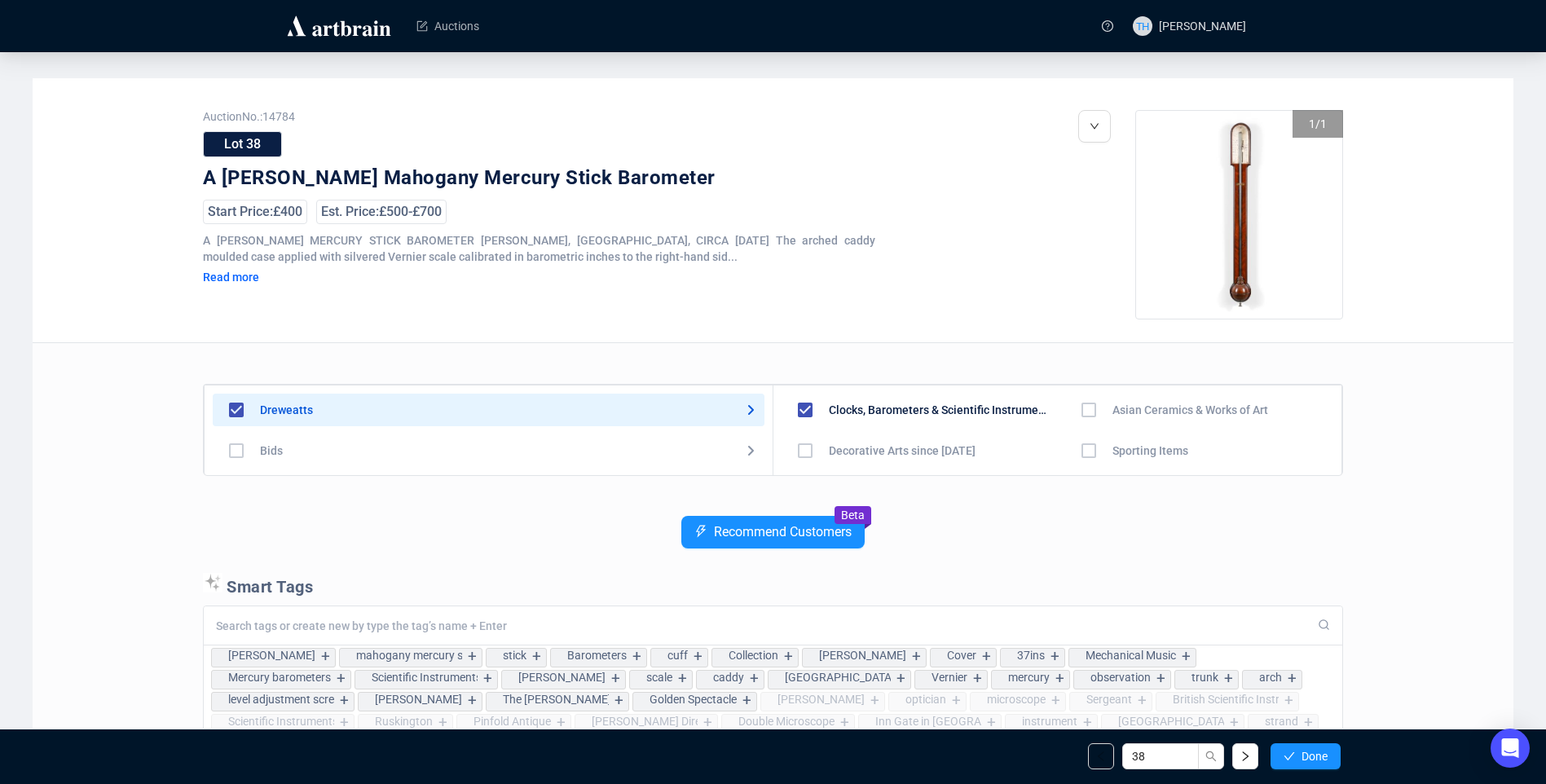
click at [1302, 750] on span "Done" at bounding box center [1315, 755] width 26 height 13
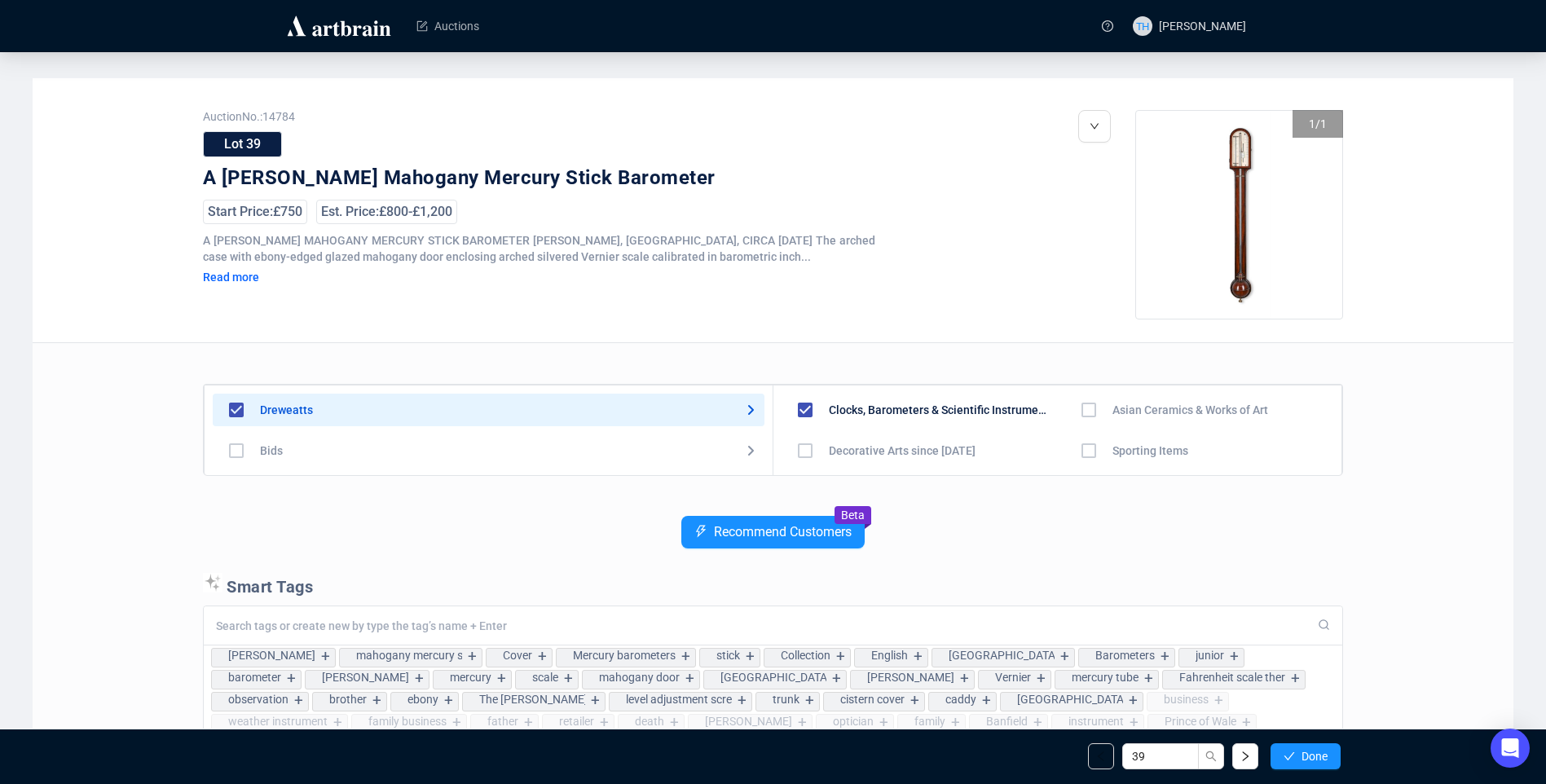
click at [1302, 750] on span "Done" at bounding box center [1315, 755] width 26 height 13
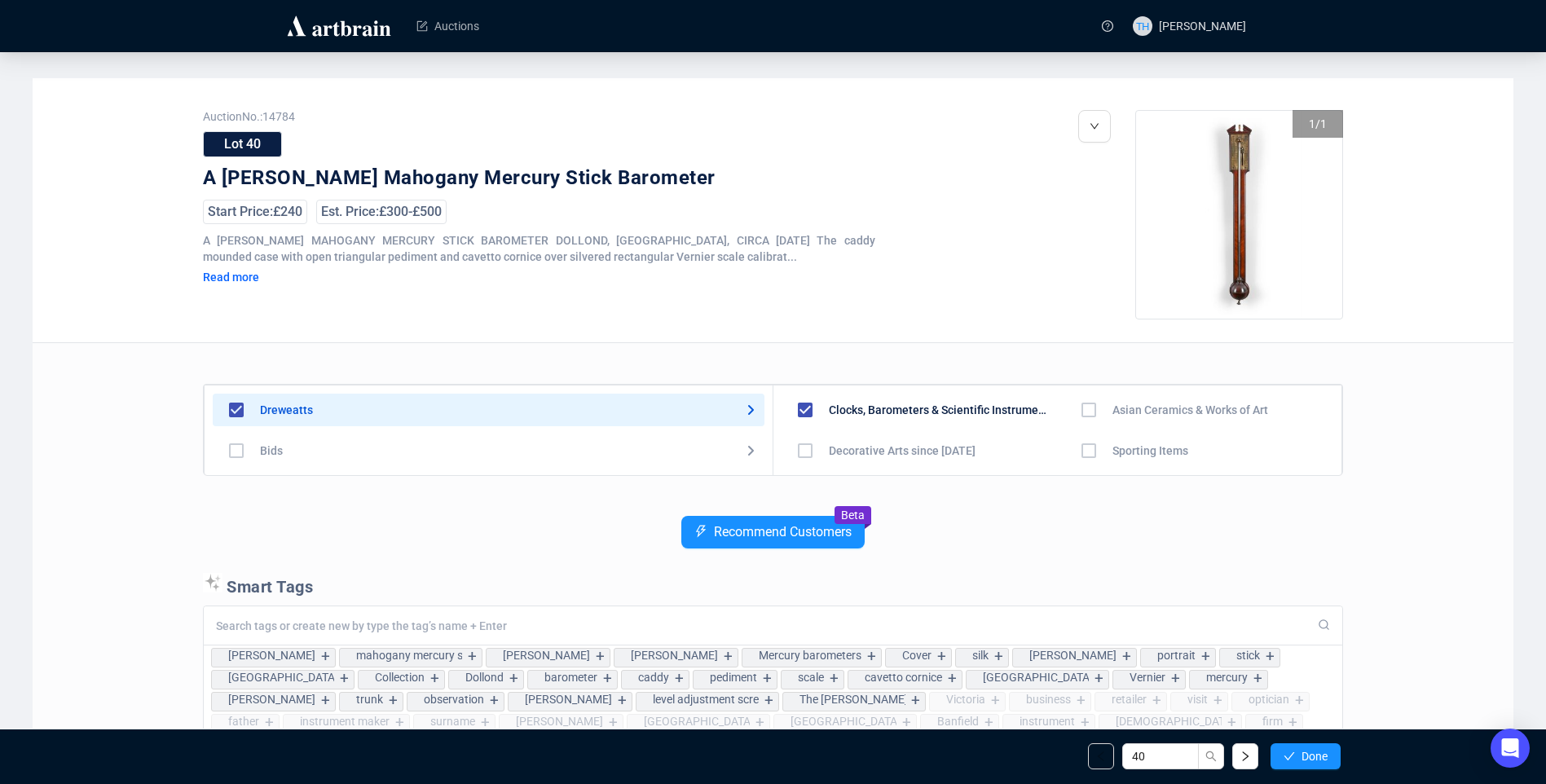
click at [1302, 750] on span "Done" at bounding box center [1315, 755] width 26 height 13
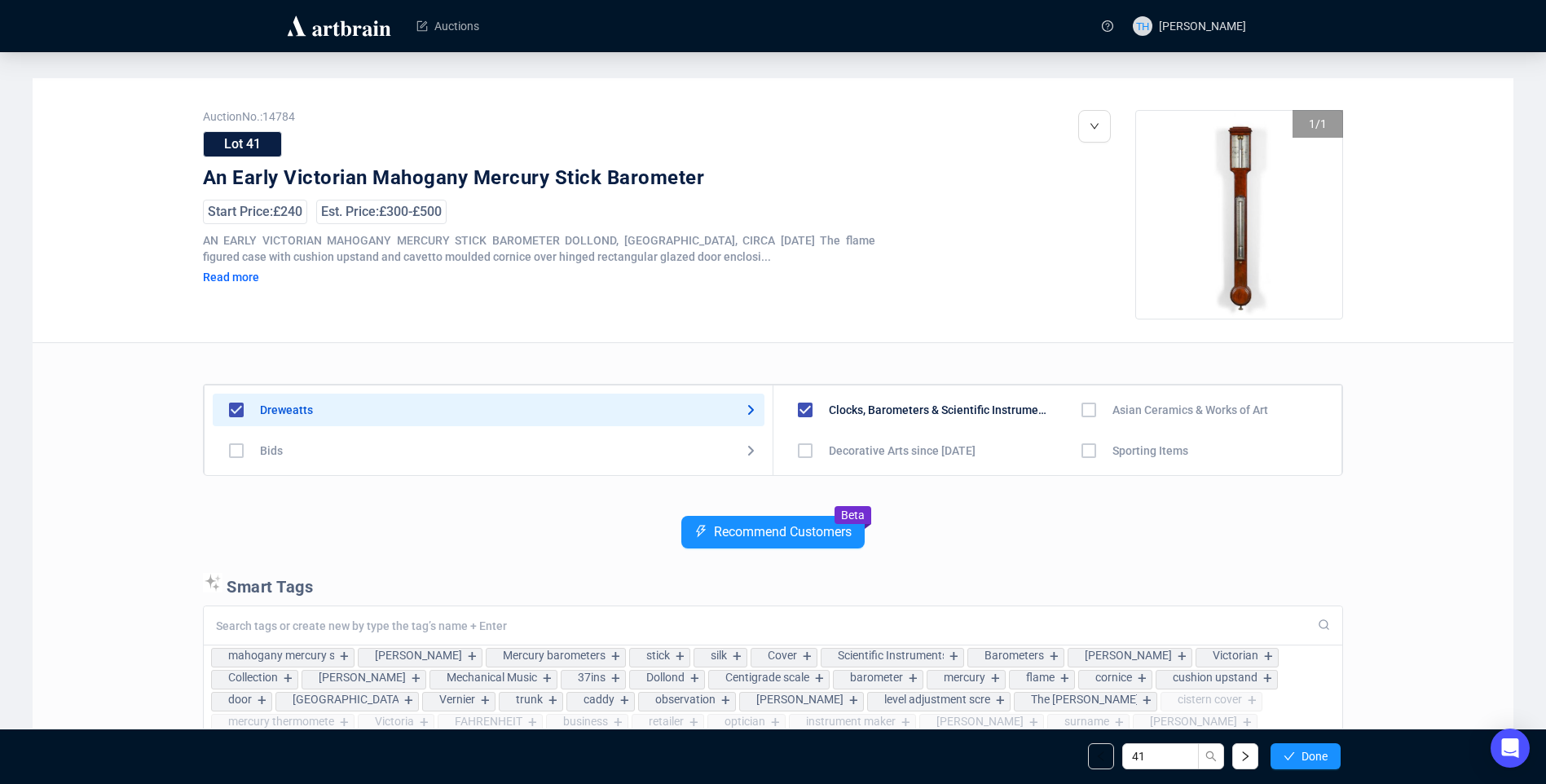
click at [1302, 750] on span "Done" at bounding box center [1315, 755] width 26 height 13
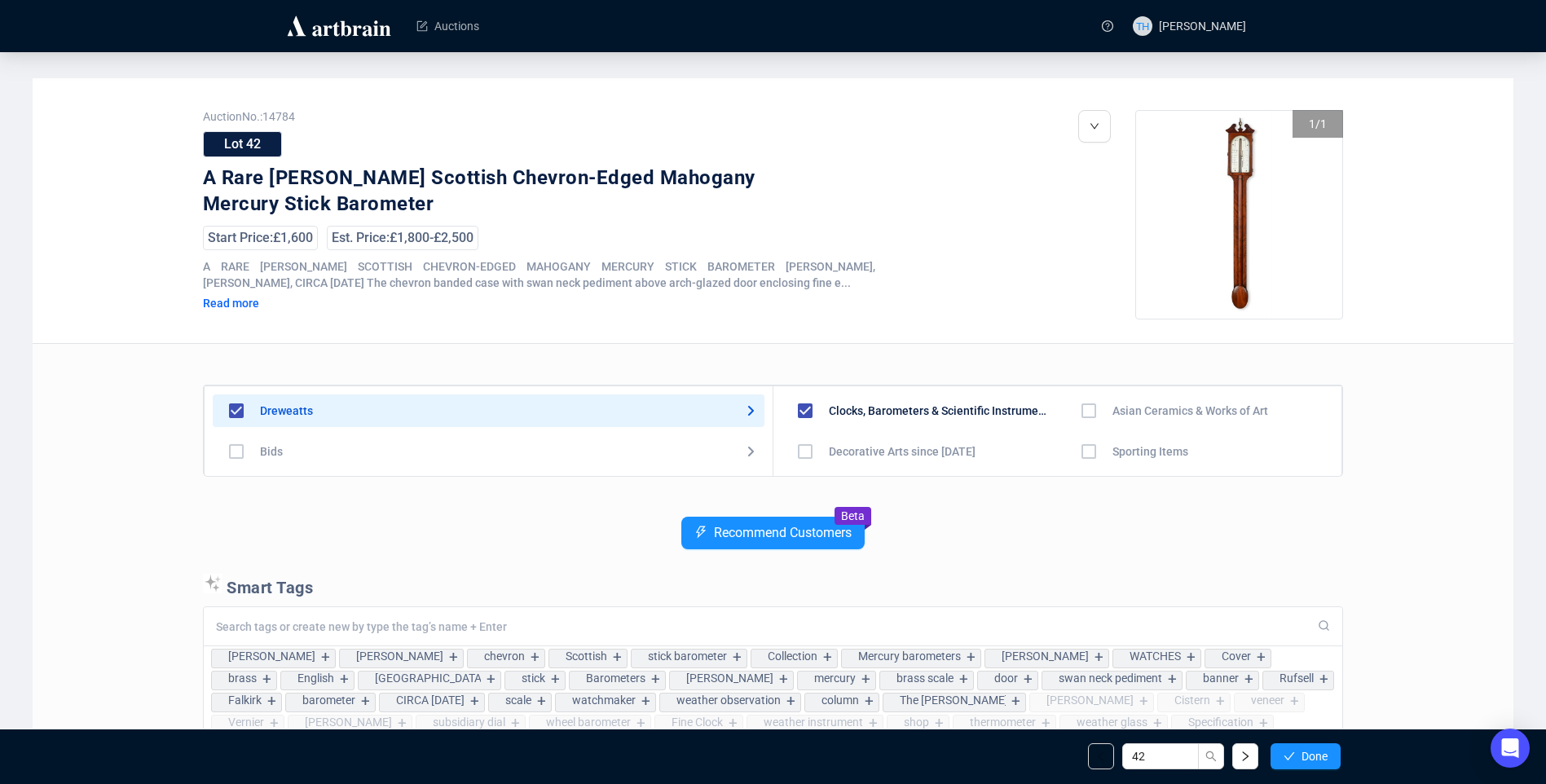
click at [1302, 750] on span "Done" at bounding box center [1315, 755] width 26 height 13
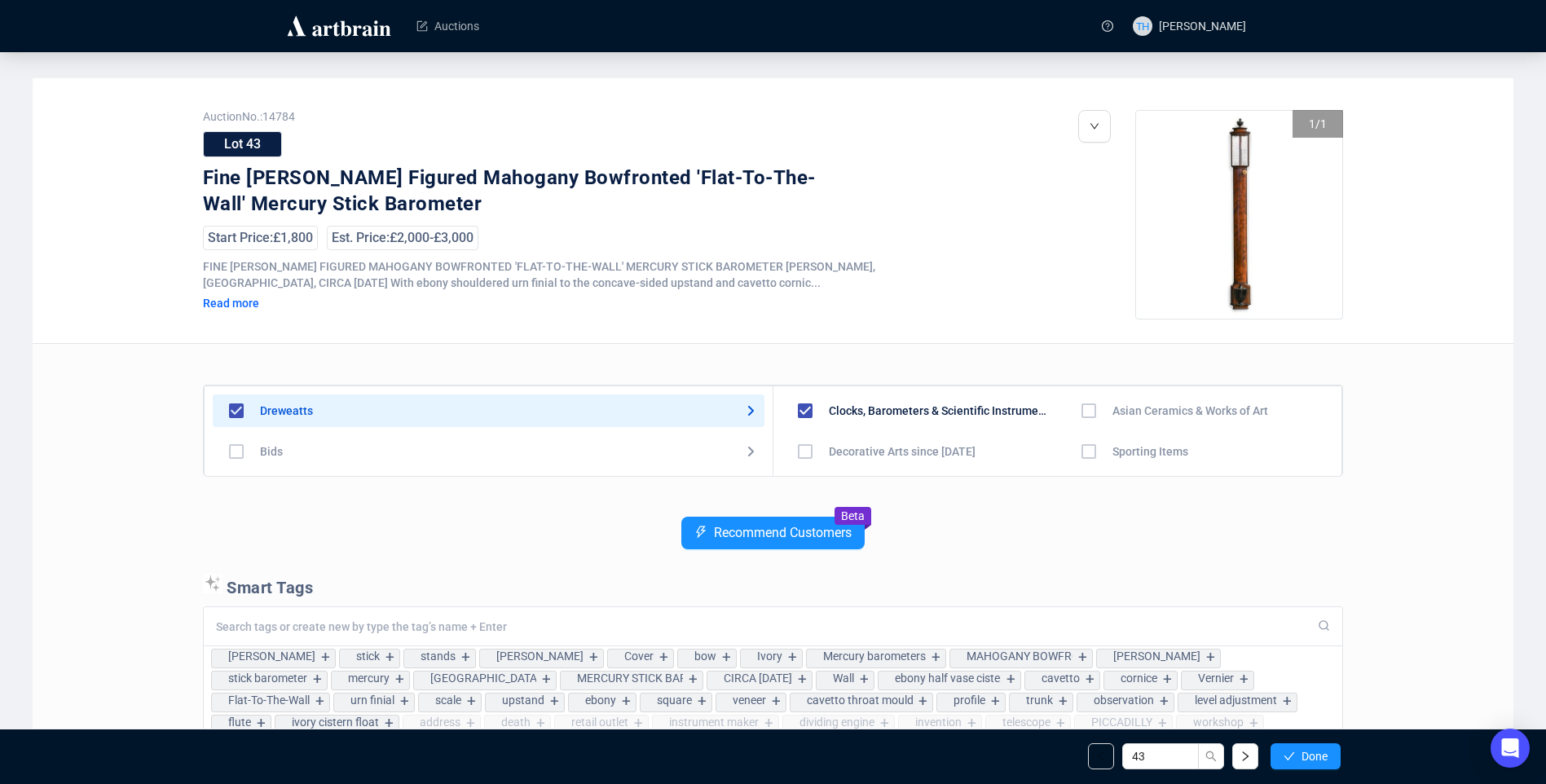
click at [1302, 750] on span "Done" at bounding box center [1315, 755] width 26 height 13
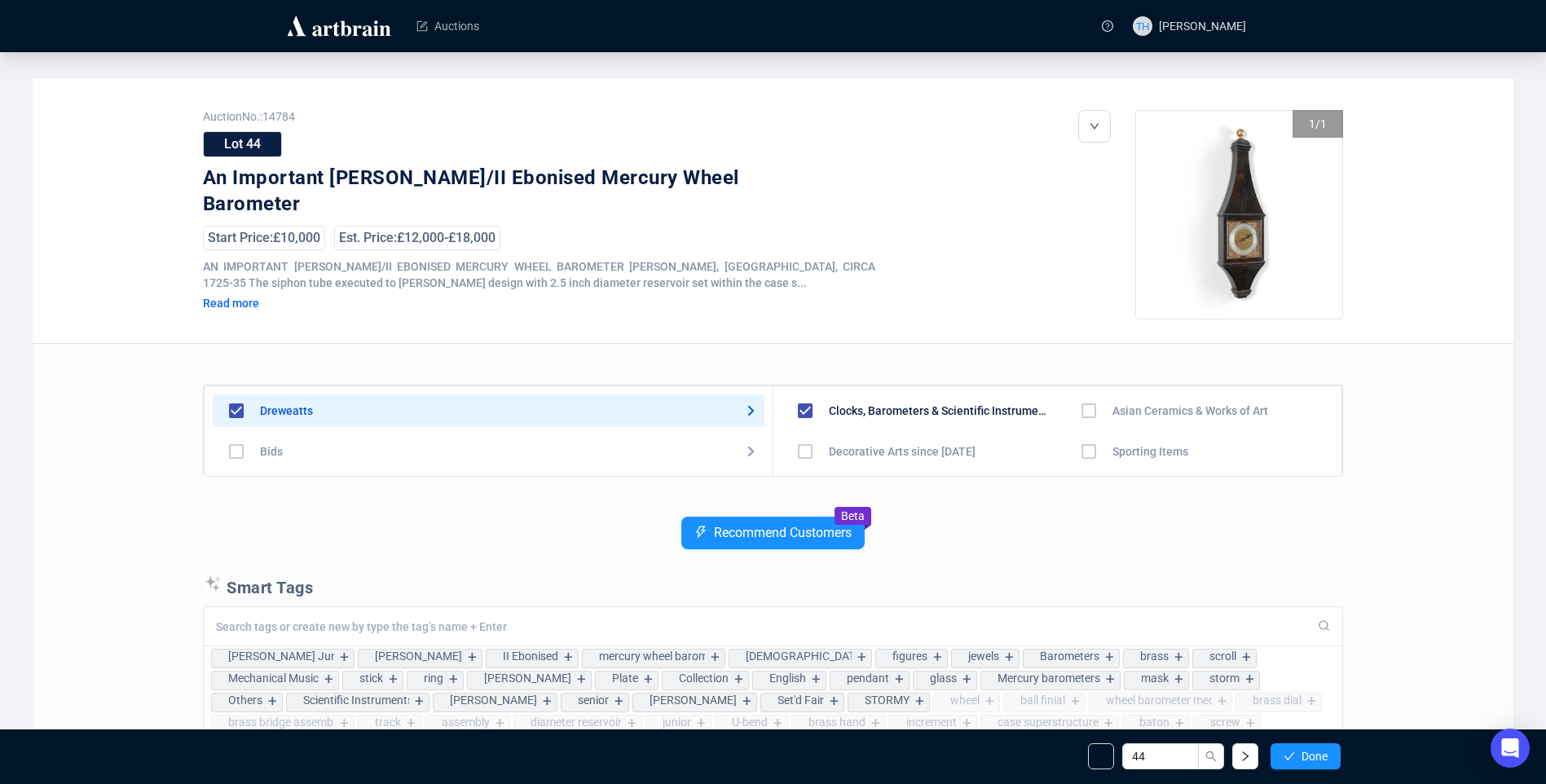
click at [1302, 750] on span "Done" at bounding box center [1315, 755] width 26 height 13
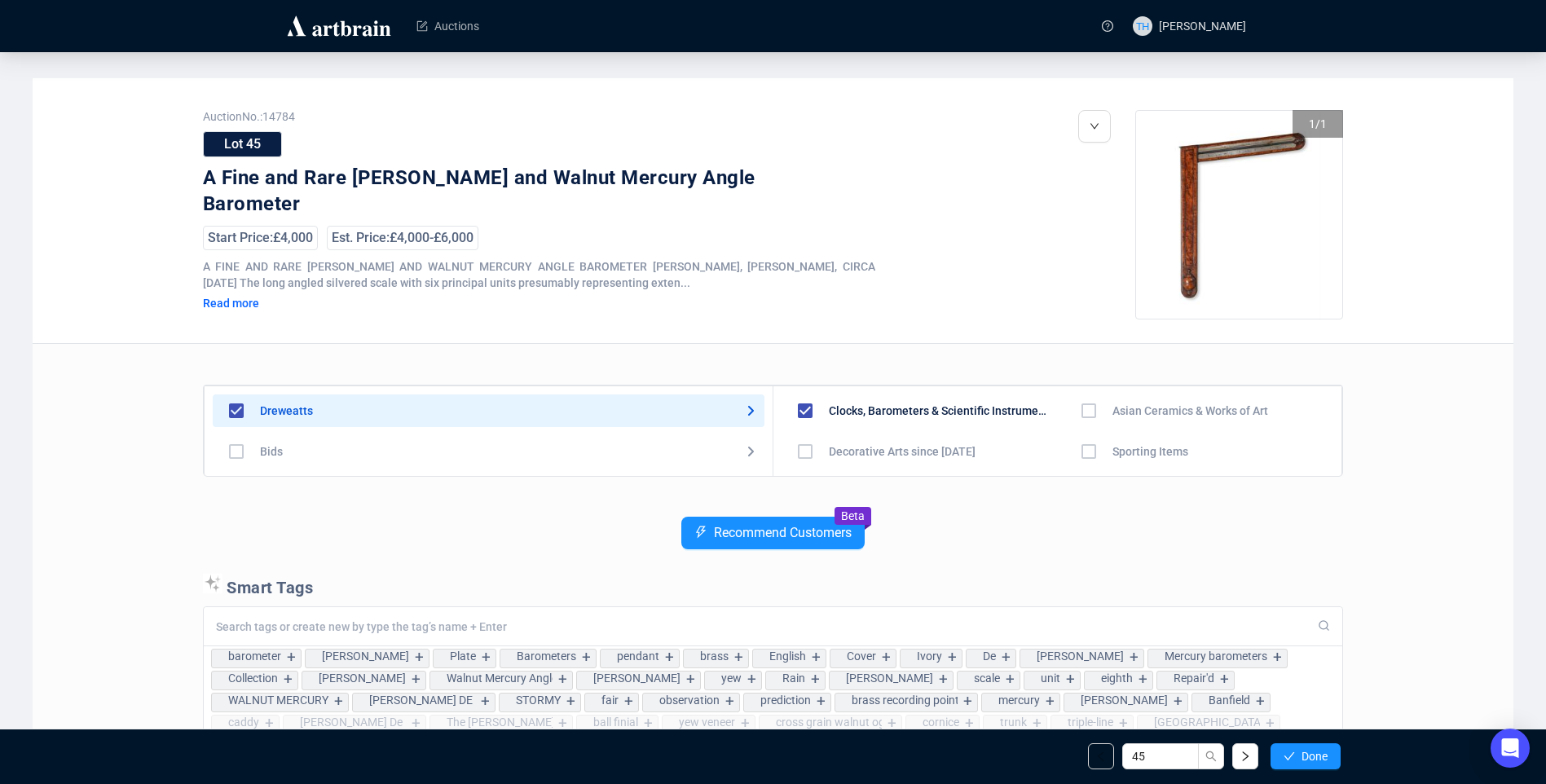
click at [1302, 750] on span "Done" at bounding box center [1315, 755] width 26 height 13
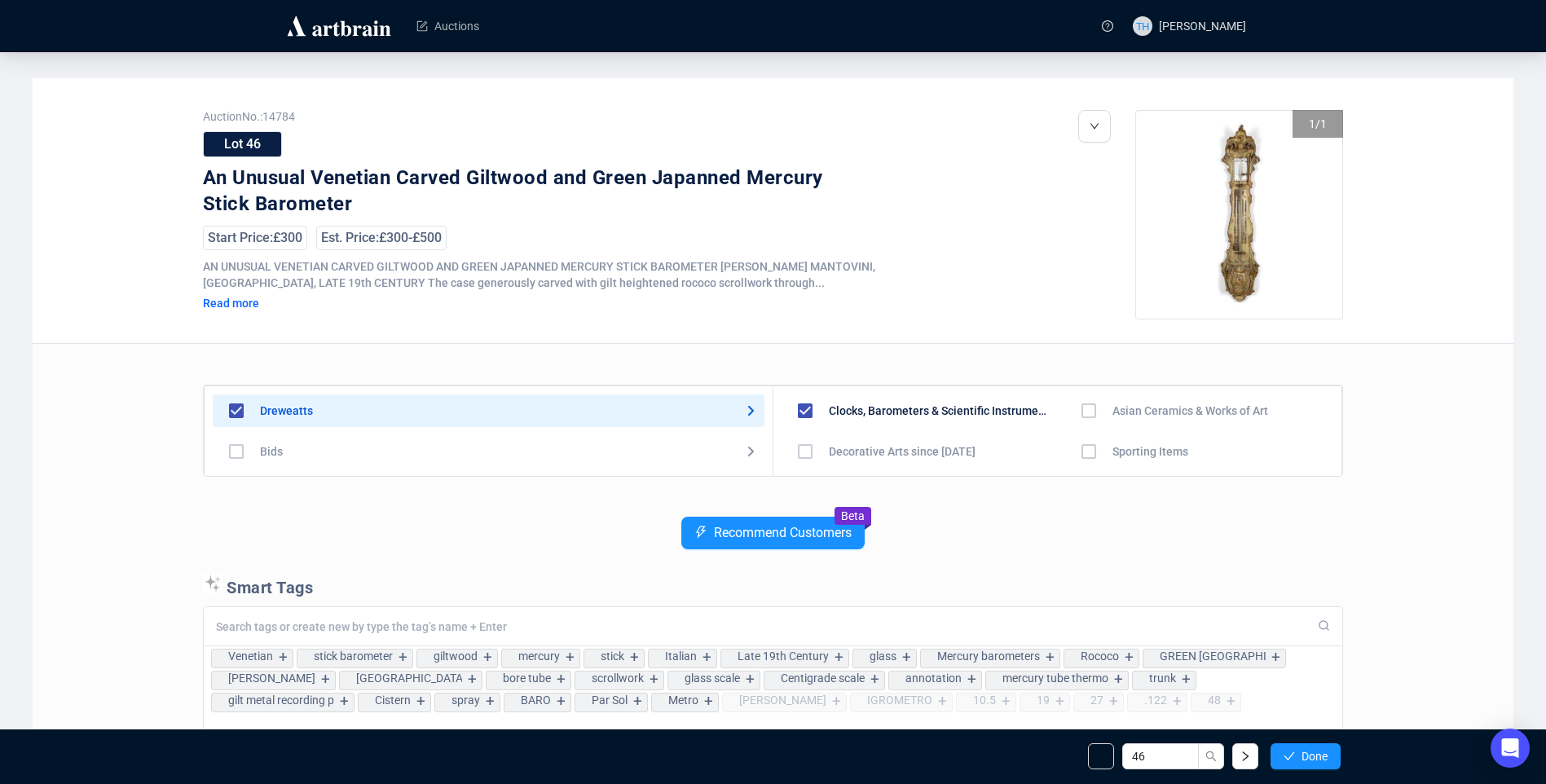
click at [1302, 750] on span "Done" at bounding box center [1315, 755] width 26 height 13
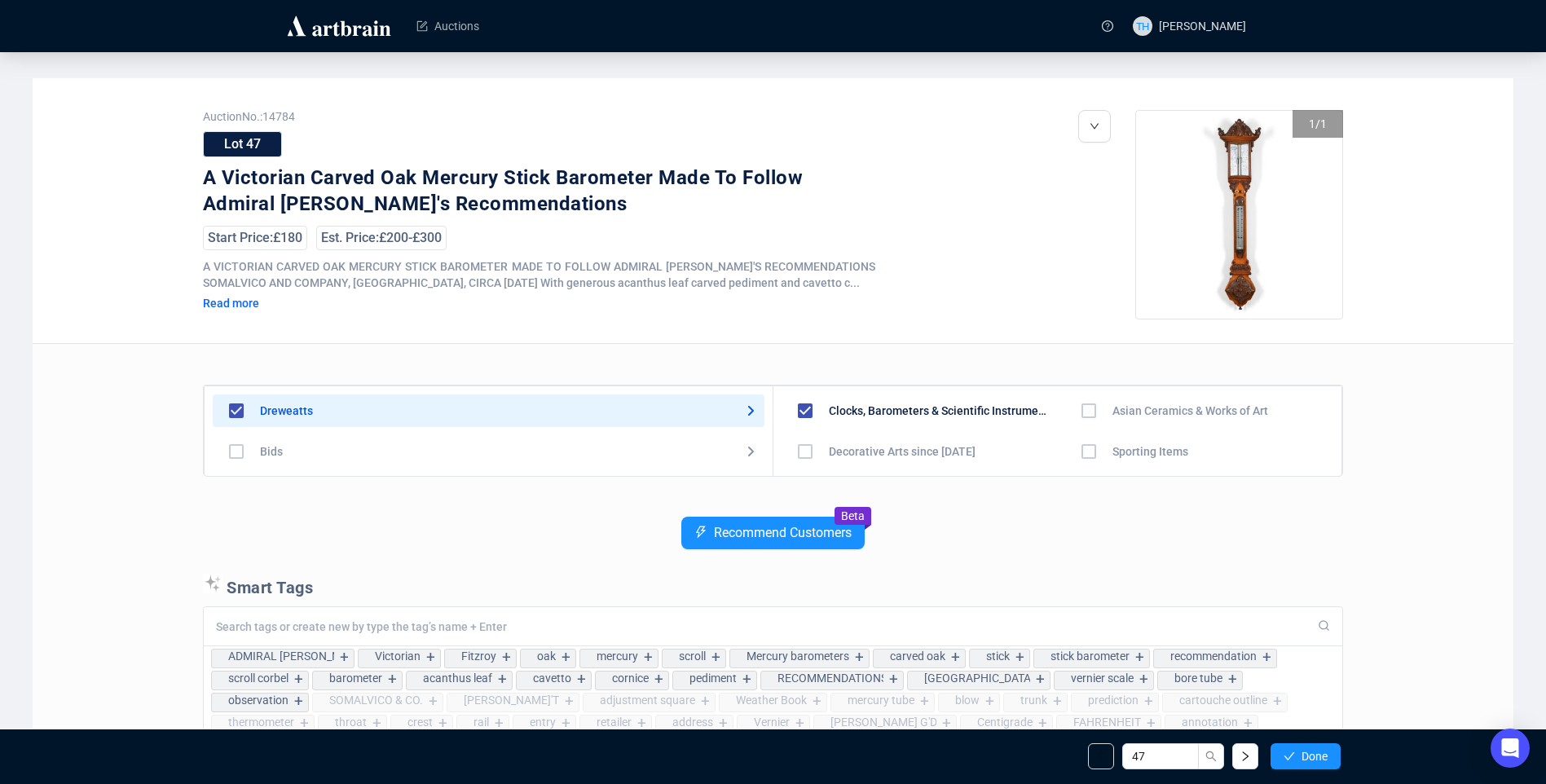
click at [1302, 750] on span "Done" at bounding box center [1315, 755] width 26 height 13
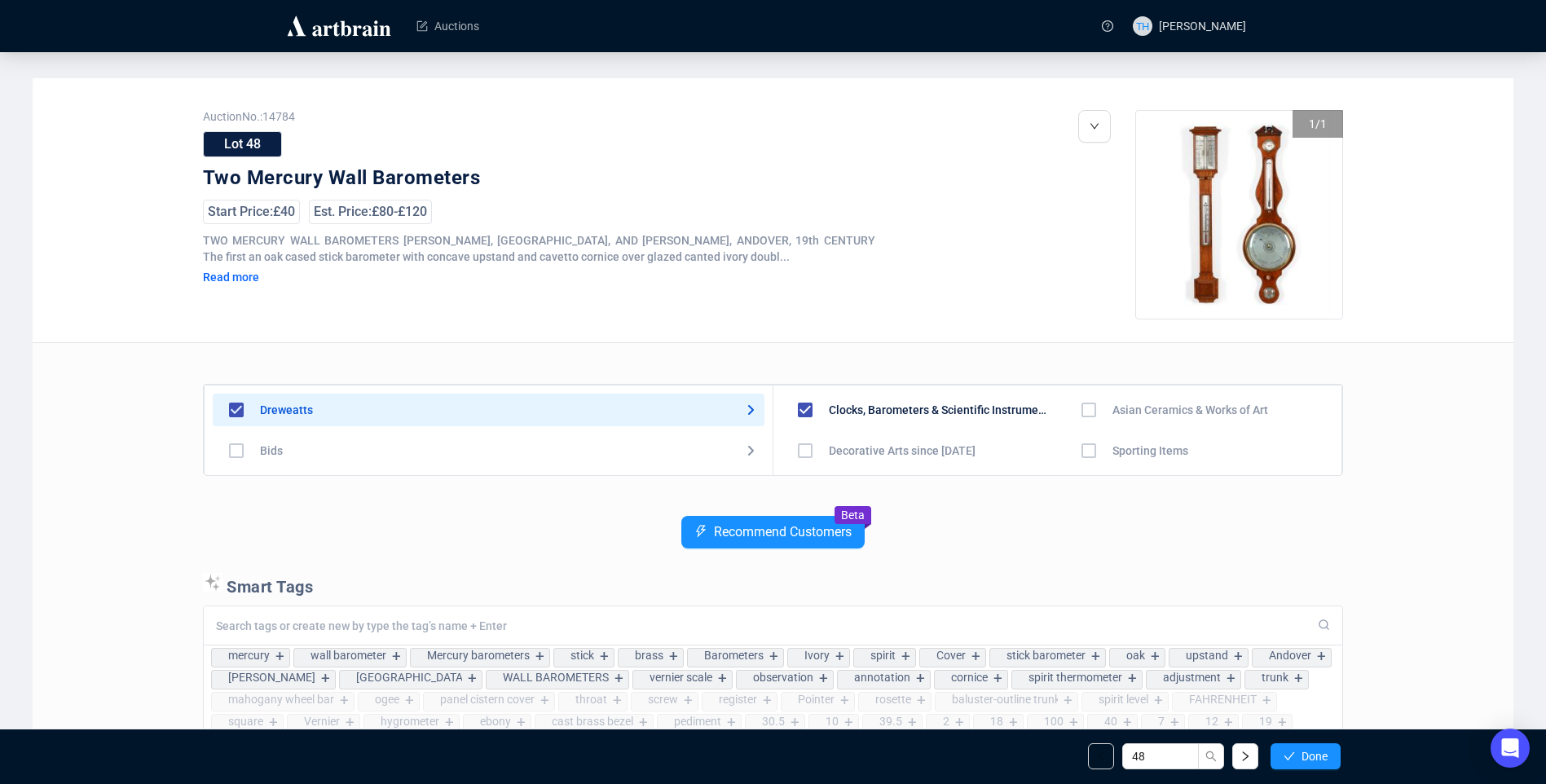
click at [1302, 750] on span "Done" at bounding box center [1315, 755] width 26 height 13
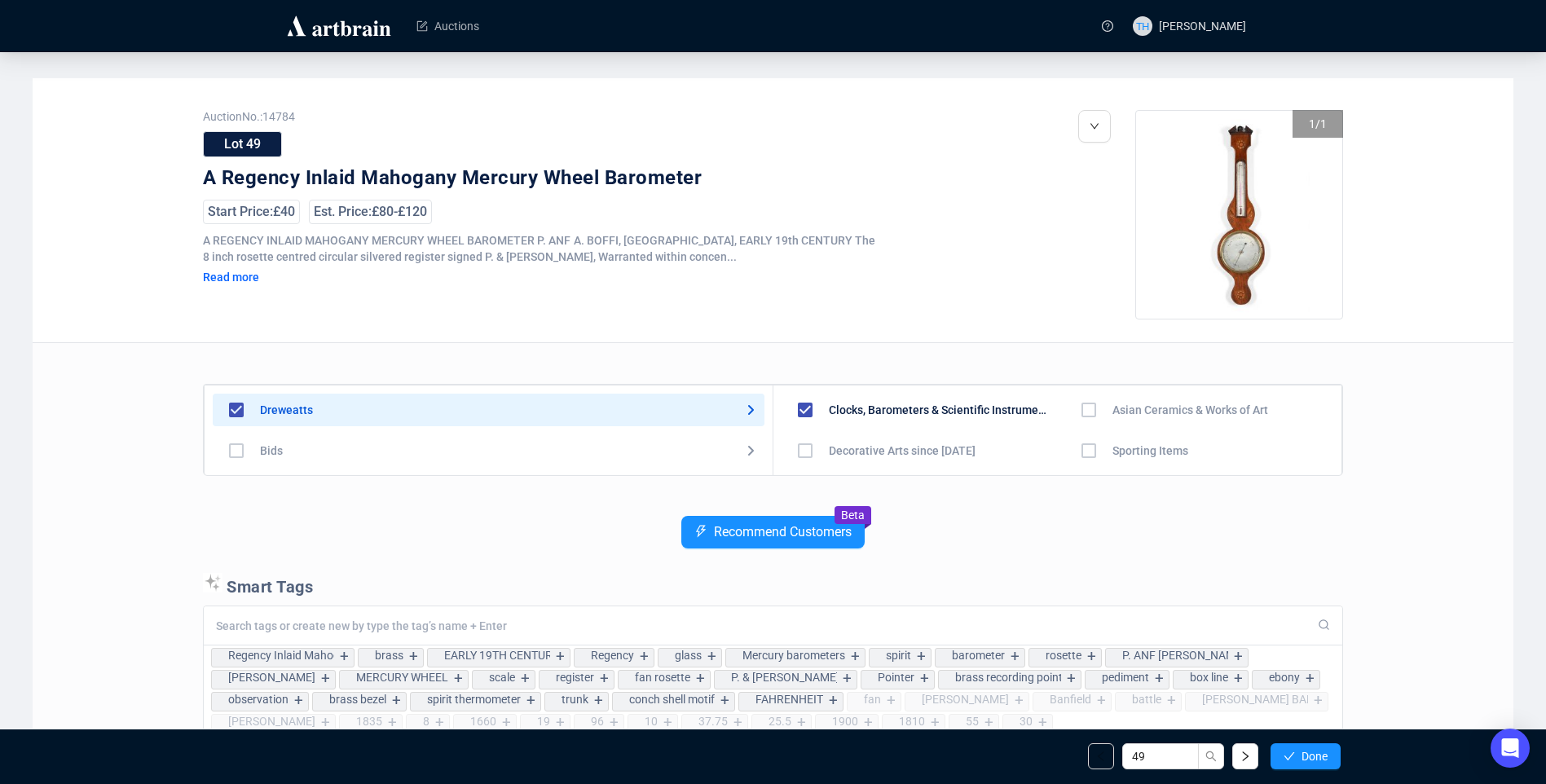
click at [1302, 750] on span "Done" at bounding box center [1315, 755] width 26 height 13
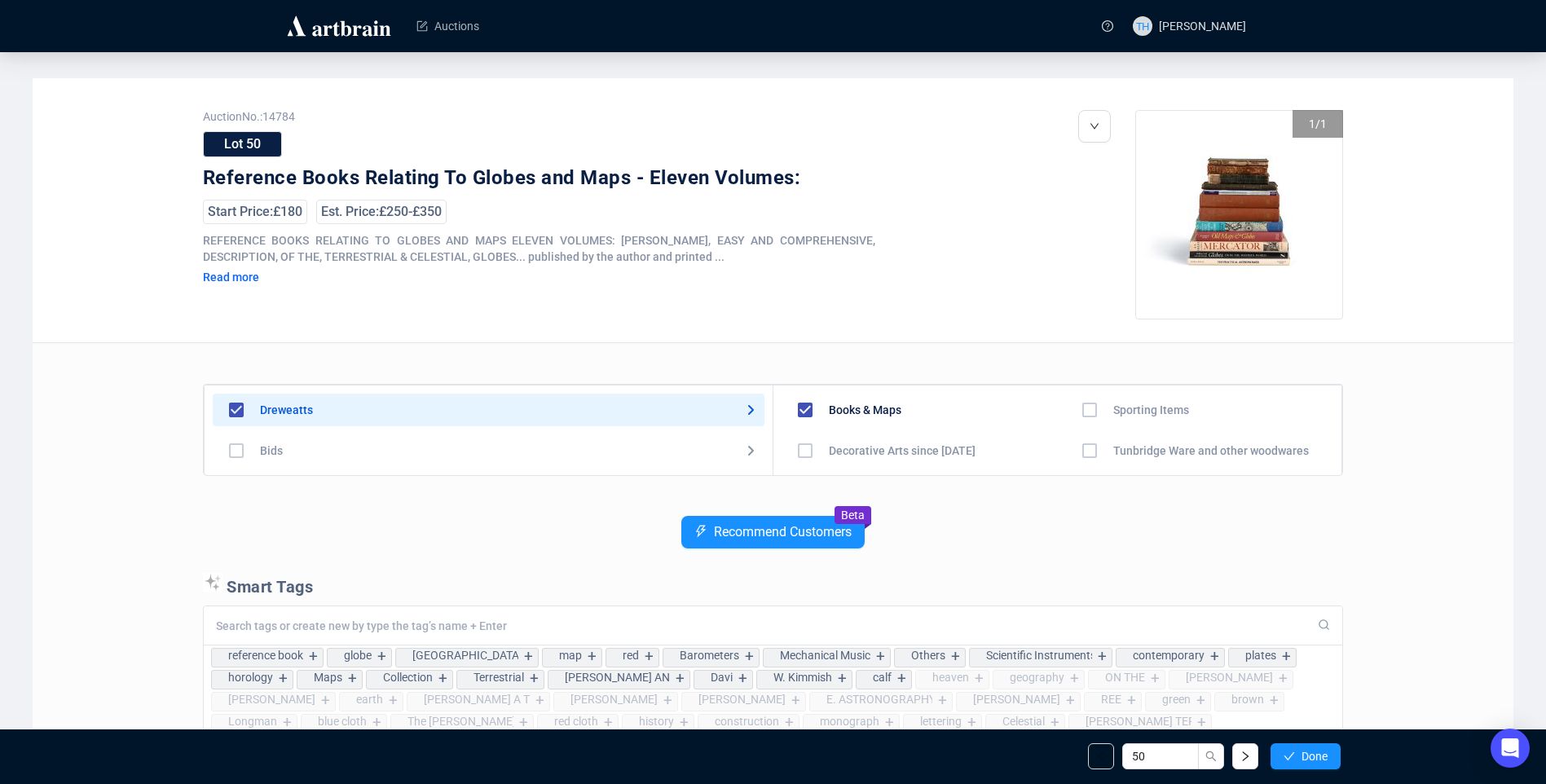
click at [1302, 750] on span "Done" at bounding box center [1315, 755] width 26 height 13
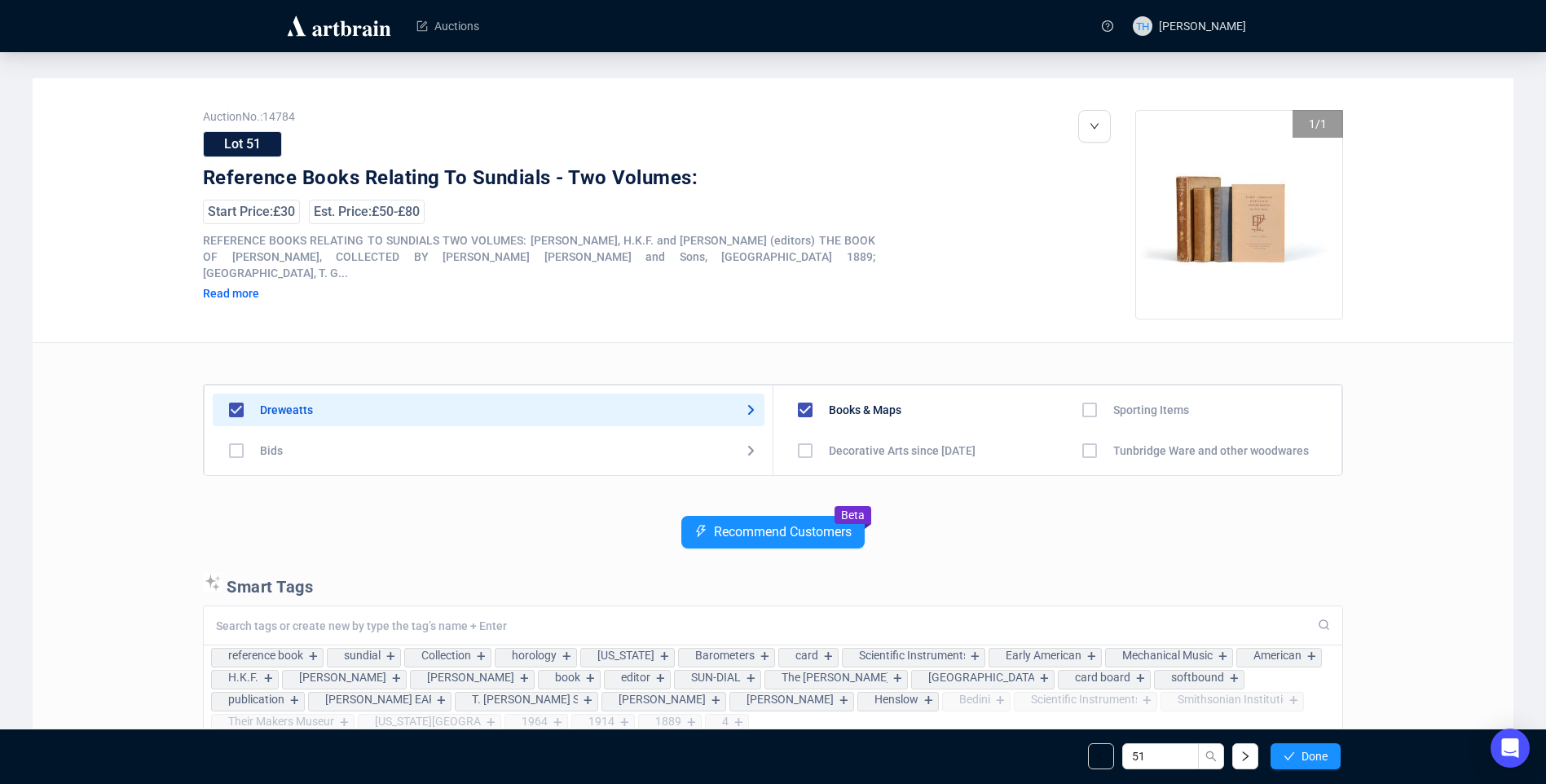
click at [1302, 750] on span "Done" at bounding box center [1315, 755] width 26 height 13
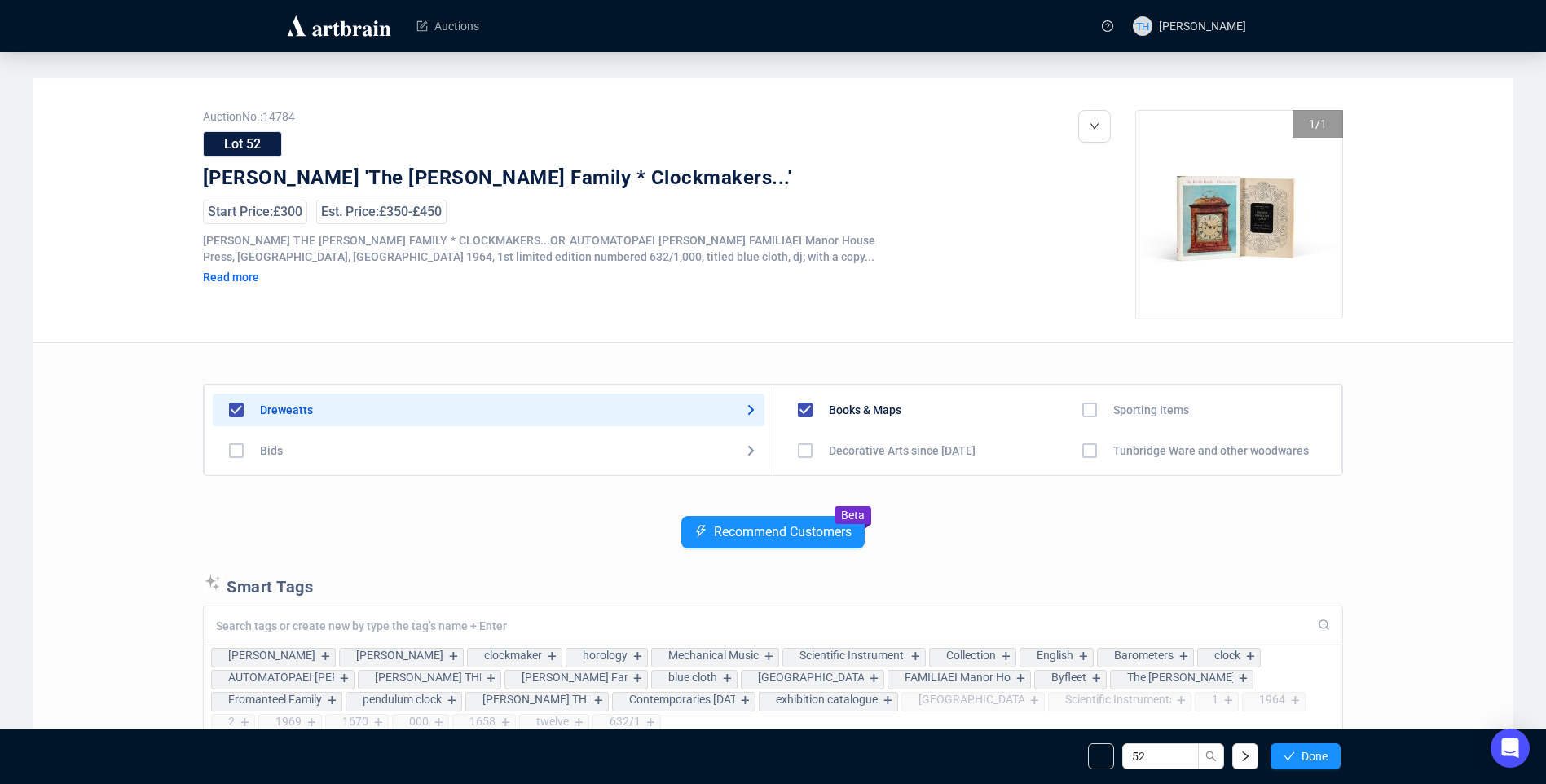
click at [1302, 750] on span "Done" at bounding box center [1315, 755] width 26 height 13
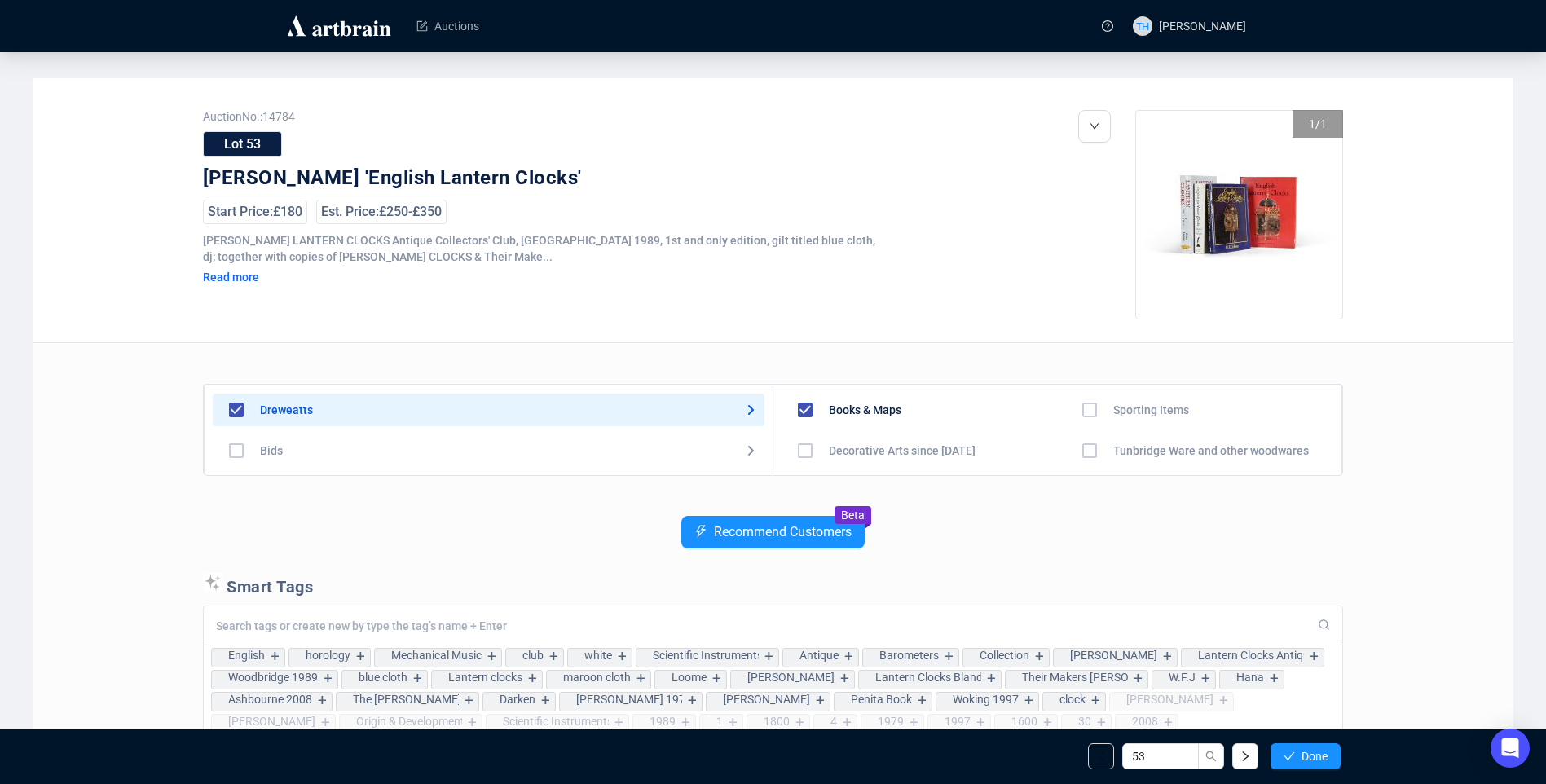
click at [1302, 750] on span "Done" at bounding box center [1315, 755] width 26 height 13
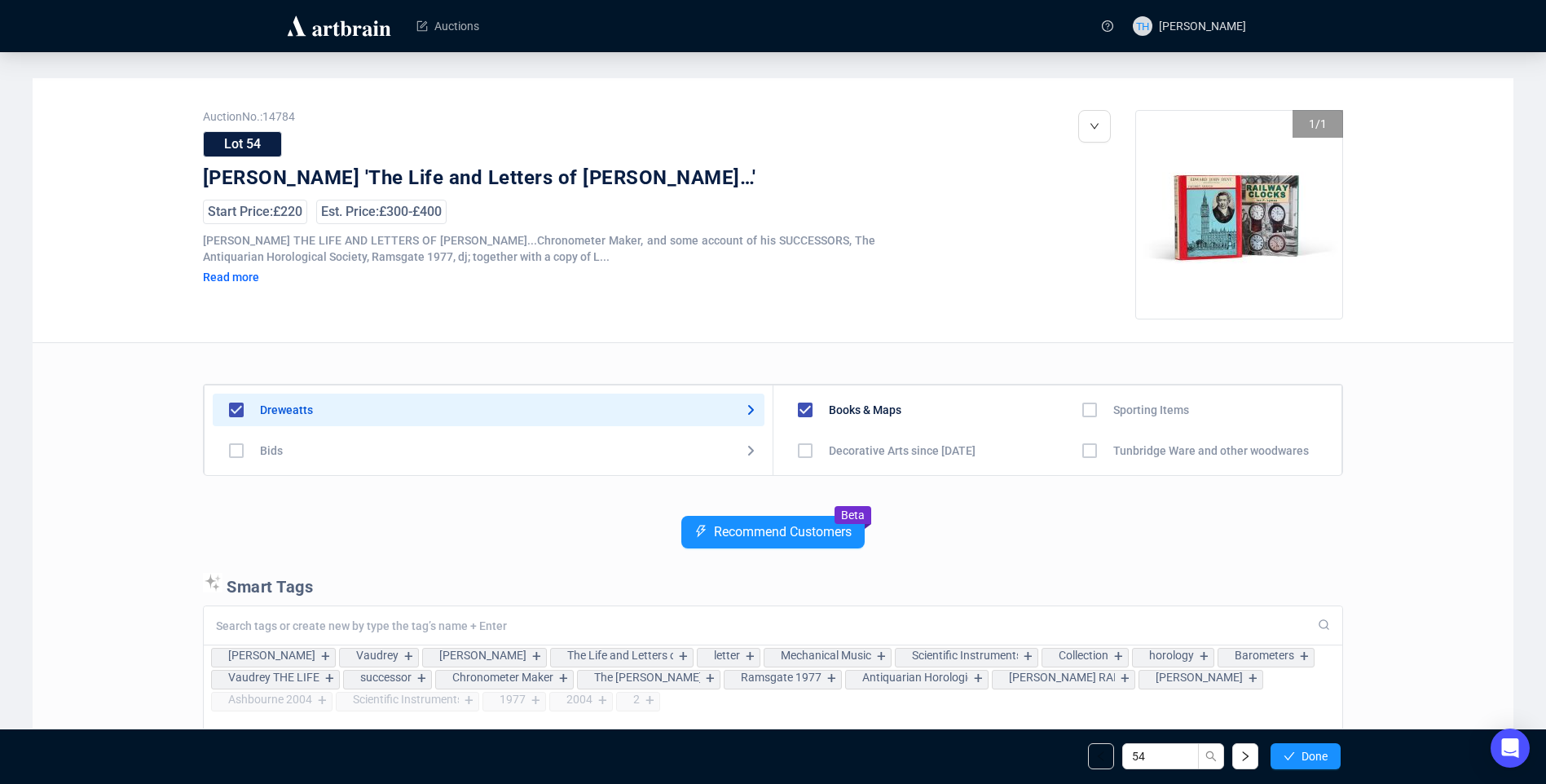
click at [1302, 750] on span "Done" at bounding box center [1315, 755] width 26 height 13
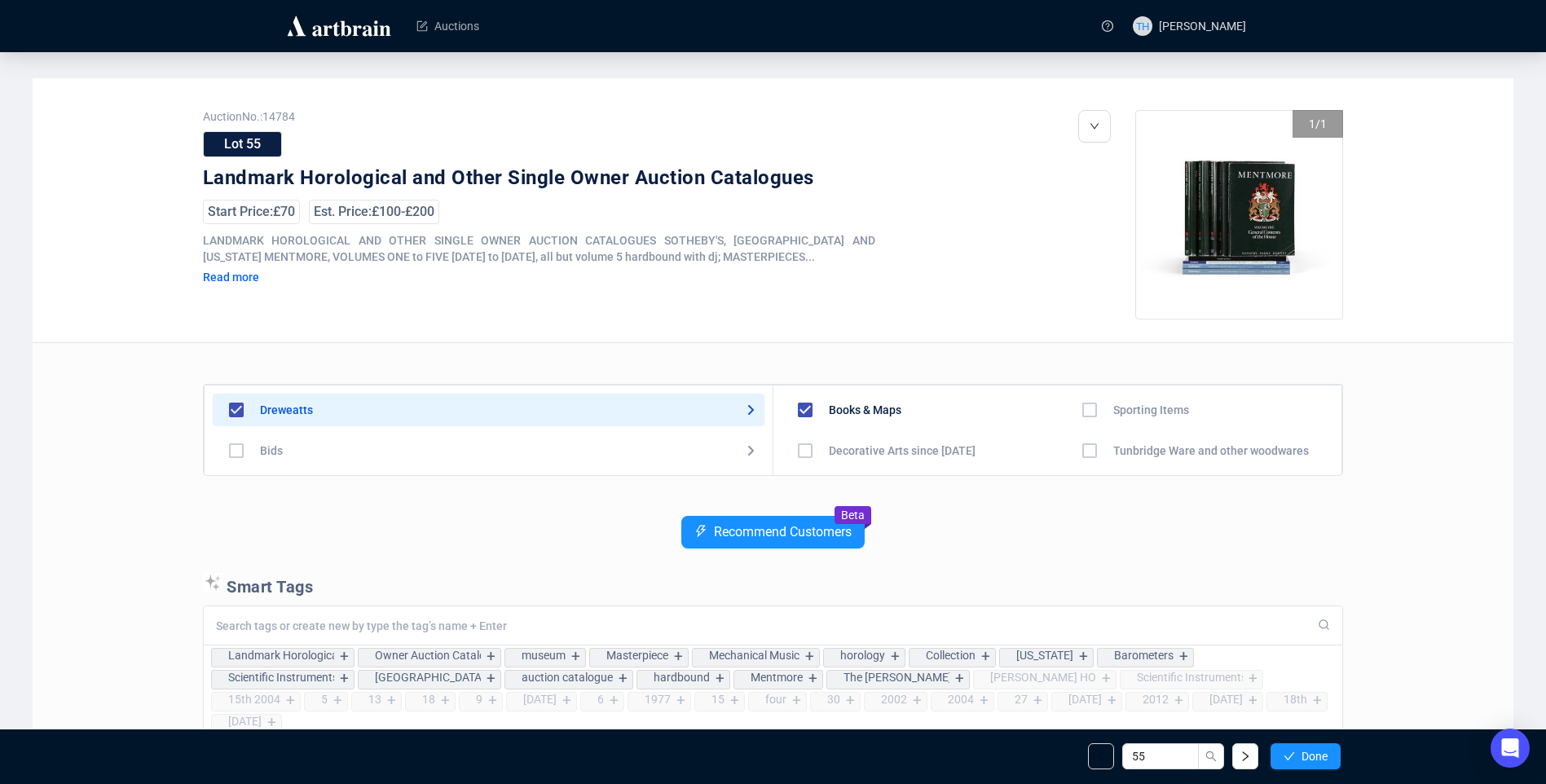
click at [1302, 750] on span "Done" at bounding box center [1315, 755] width 26 height 13
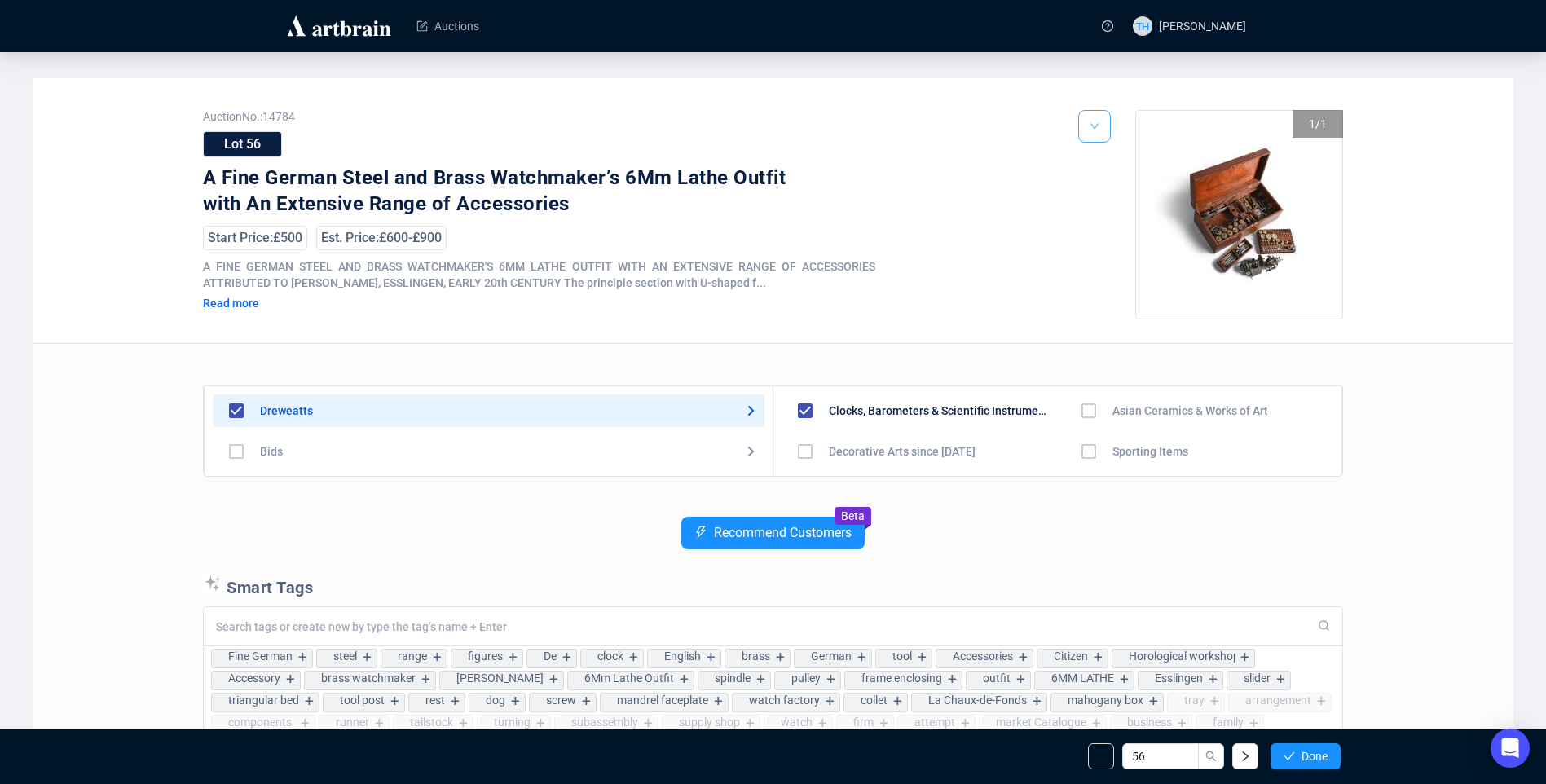
click at [1095, 126] on icon "down" at bounding box center [1094, 126] width 10 height 10
click at [1118, 192] on span "Edit" at bounding box center [1121, 188] width 20 height 13
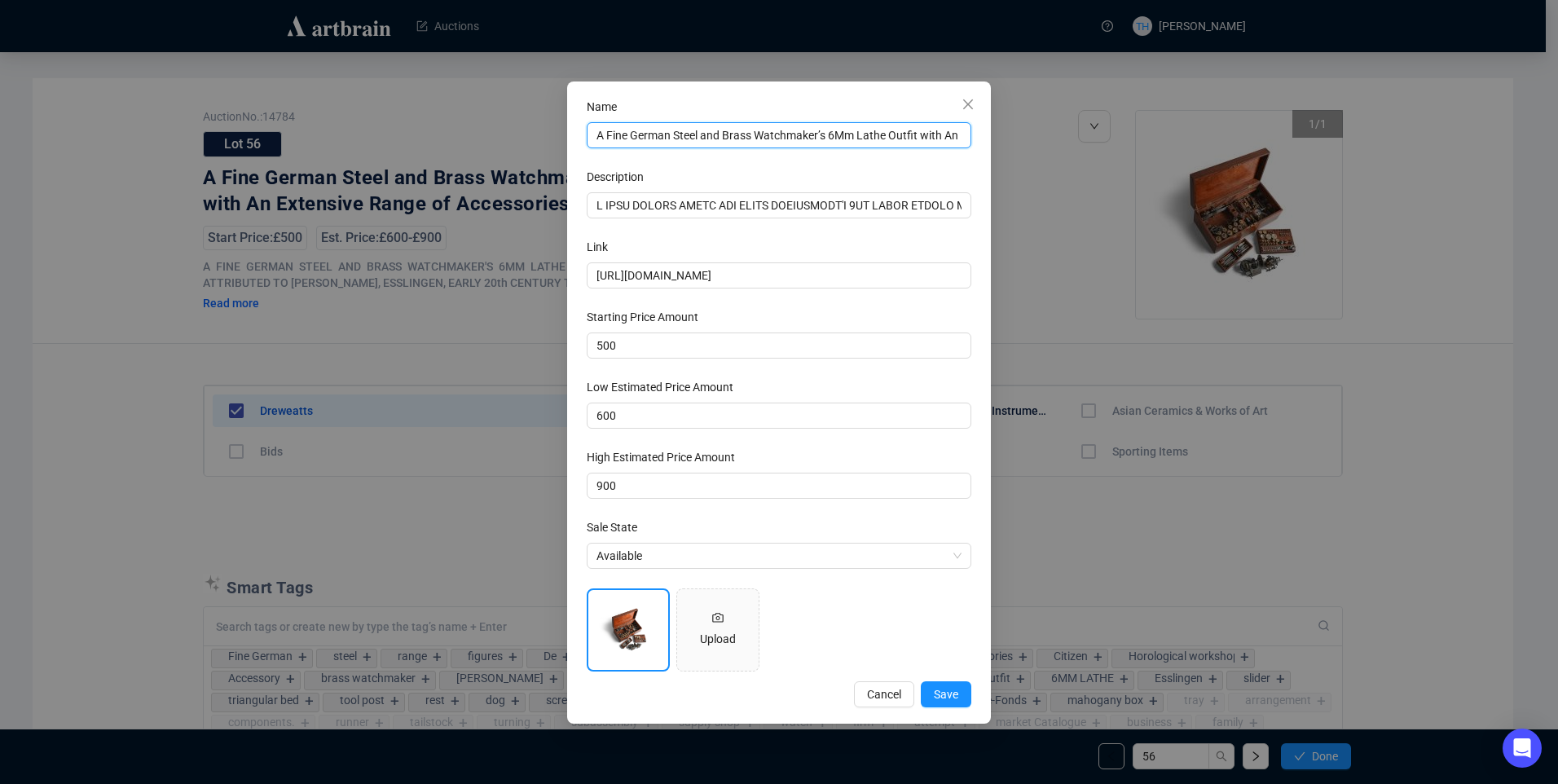
click at [842, 139] on input "A Fine German Steel and Brass Watchmaker’s 6Mm Lathe Outfit with An Extensive R…" at bounding box center [779, 135] width 385 height 26
type input "A Fine German Steel and Brass Watchmaker’s 6mm Lathe Outfit with An Extensive R…"
click at [946, 693] on span "Save" at bounding box center [946, 694] width 24 height 18
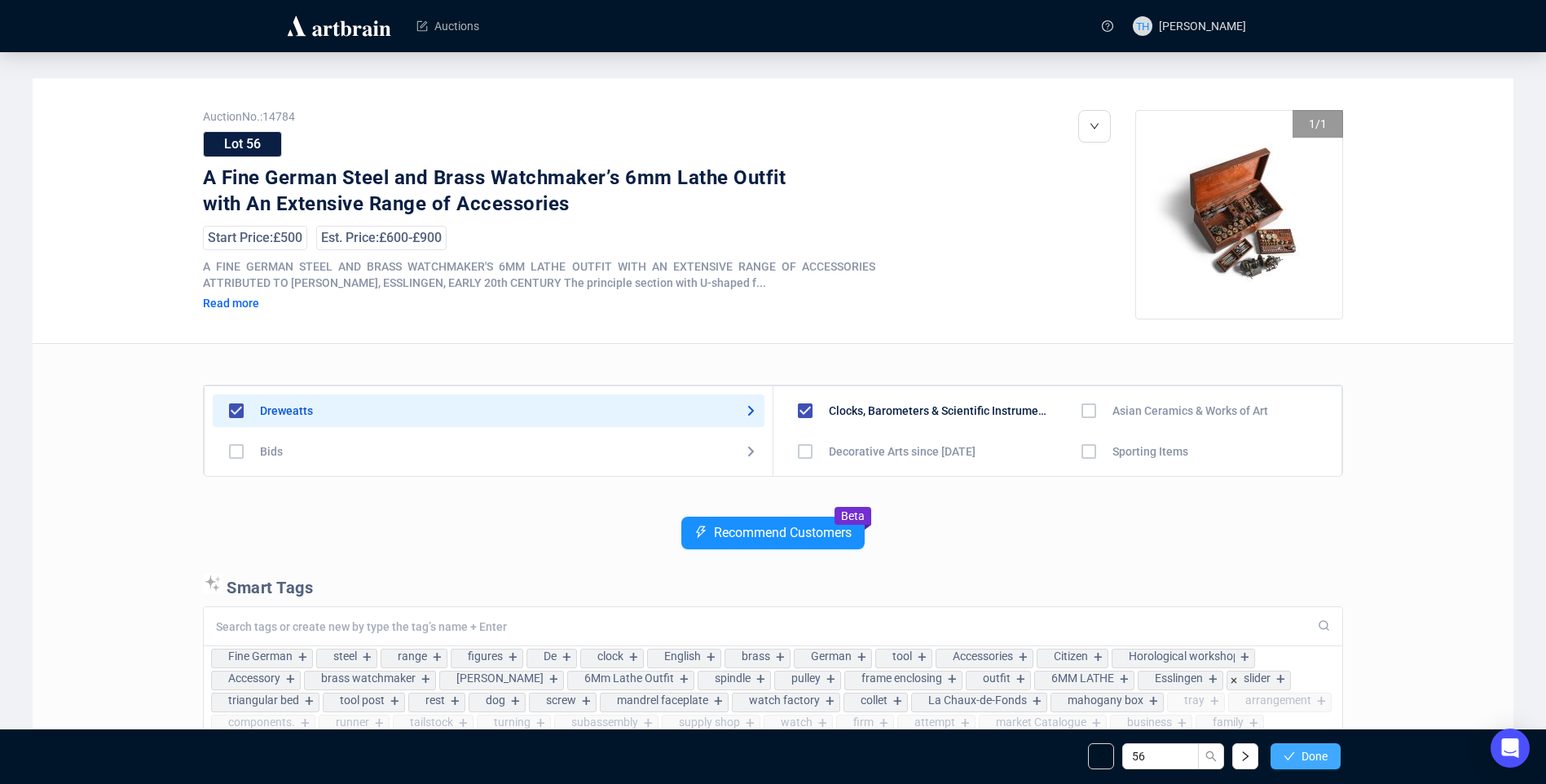
click at [1309, 759] on span "Done" at bounding box center [1315, 755] width 26 height 13
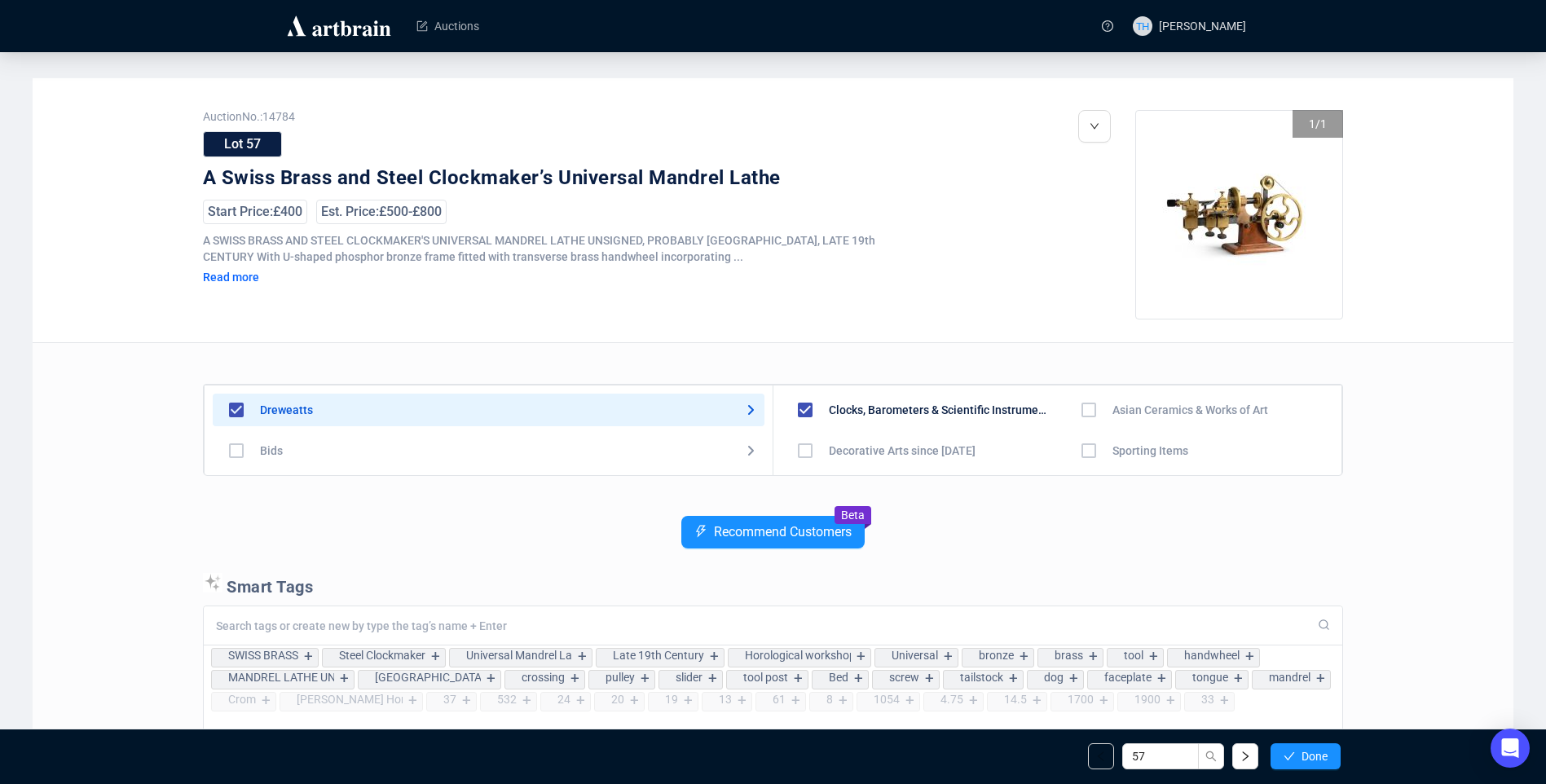
click at [1309, 759] on span "Done" at bounding box center [1315, 755] width 26 height 13
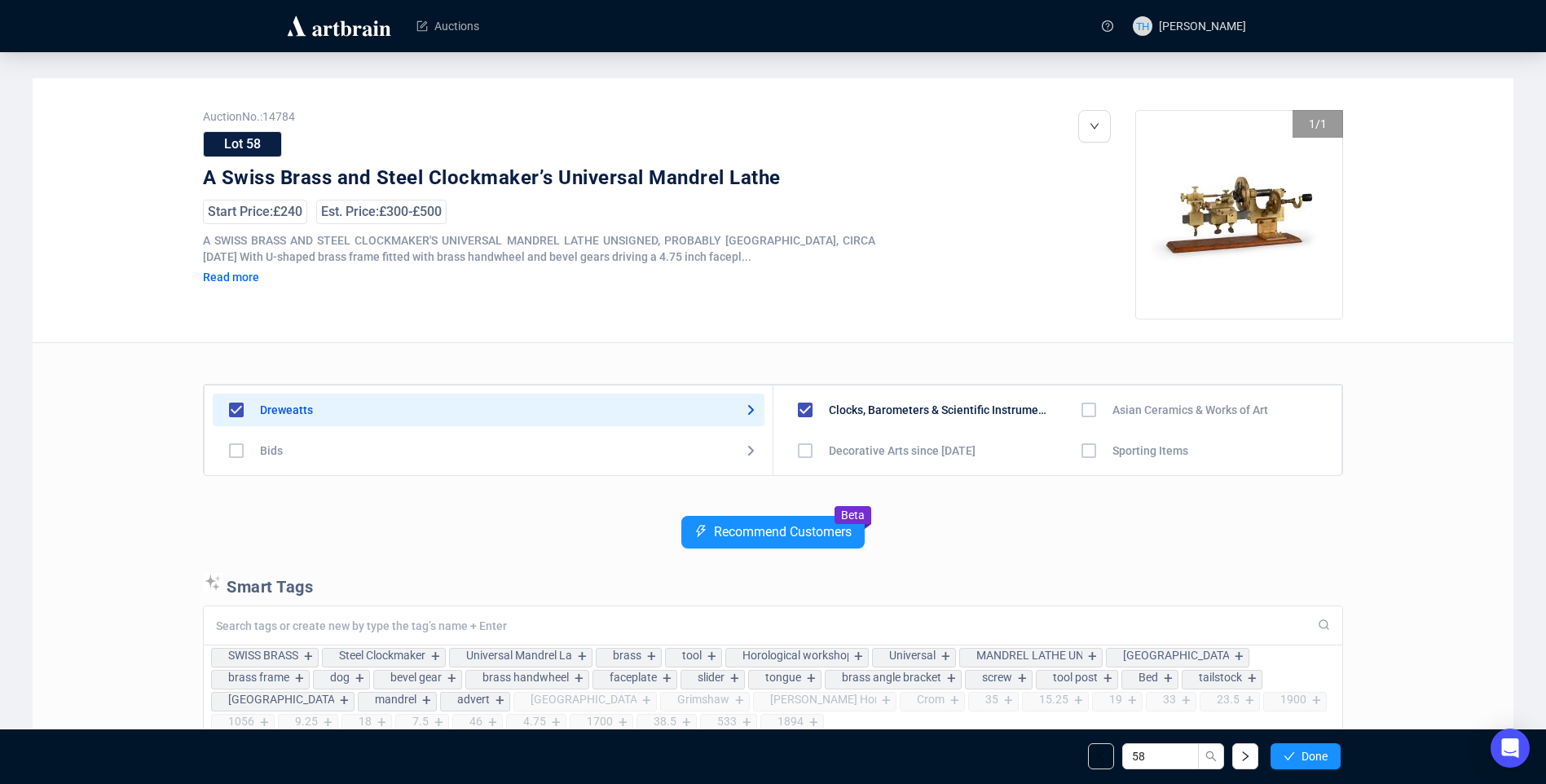
click at [1309, 759] on span "Done" at bounding box center [1315, 755] width 26 height 13
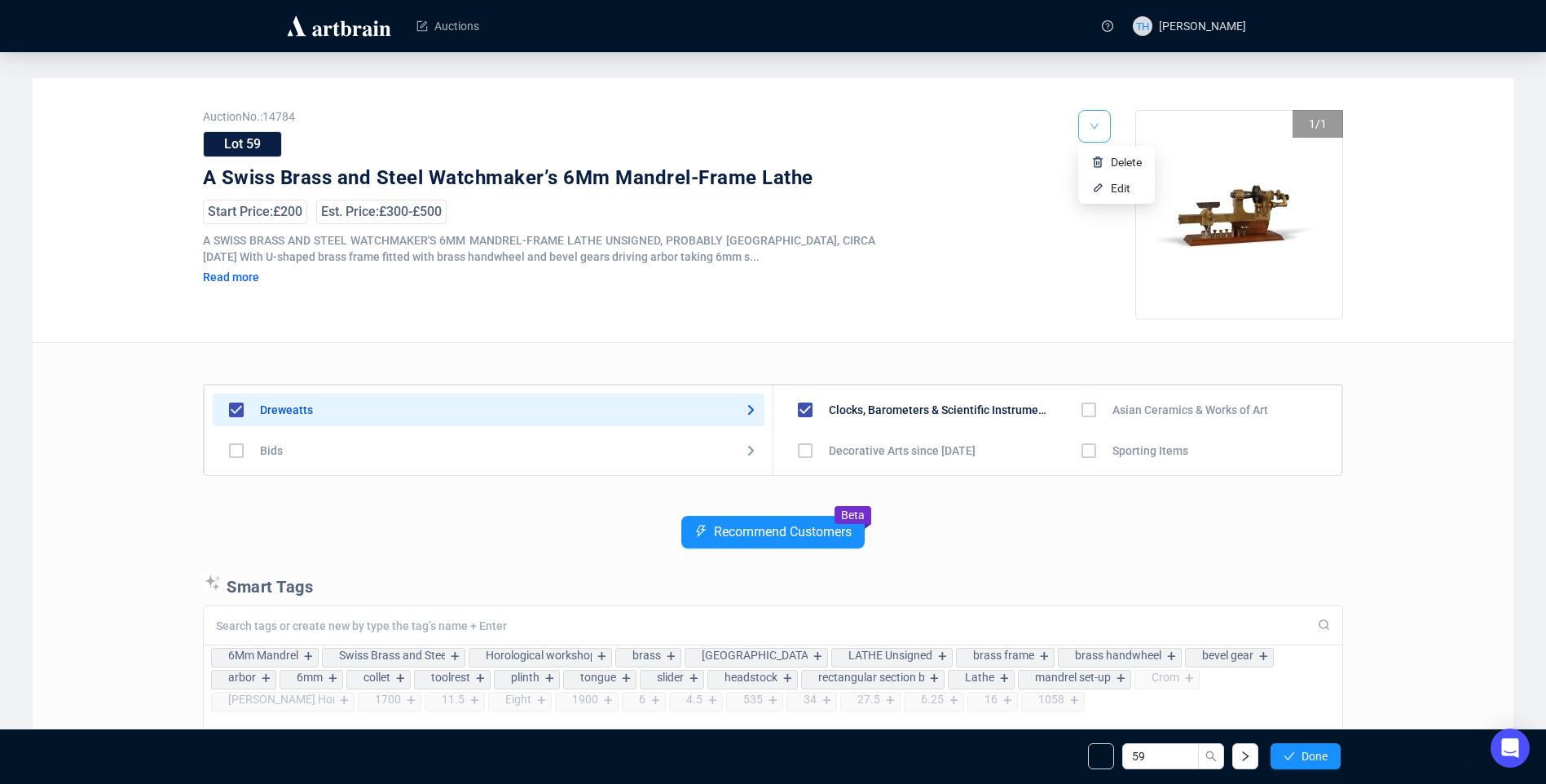
click at [1097, 119] on span "button" at bounding box center [1094, 126] width 10 height 15
click at [1119, 193] on span "Edit" at bounding box center [1121, 188] width 20 height 13
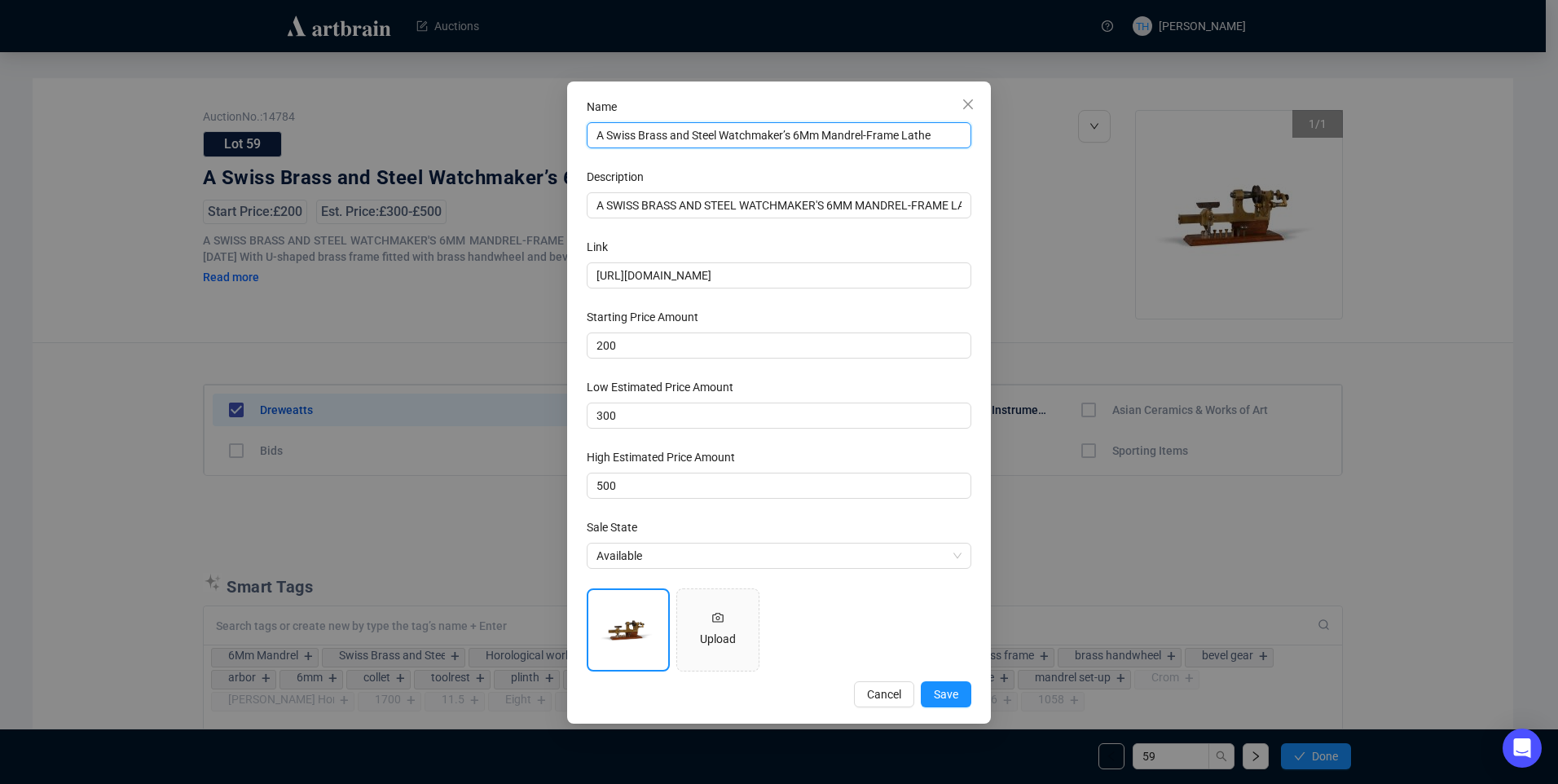
click at [802, 133] on input "A Swiss Brass and Steel Watchmaker’s 6Mm Mandrel-Frame Lathe" at bounding box center [779, 135] width 385 height 26
type input "A Swiss Brass and Steel Watchmaker’s 6mm Mandrel-Frame Lathe"
click at [951, 685] on span "Save" at bounding box center [946, 694] width 24 height 18
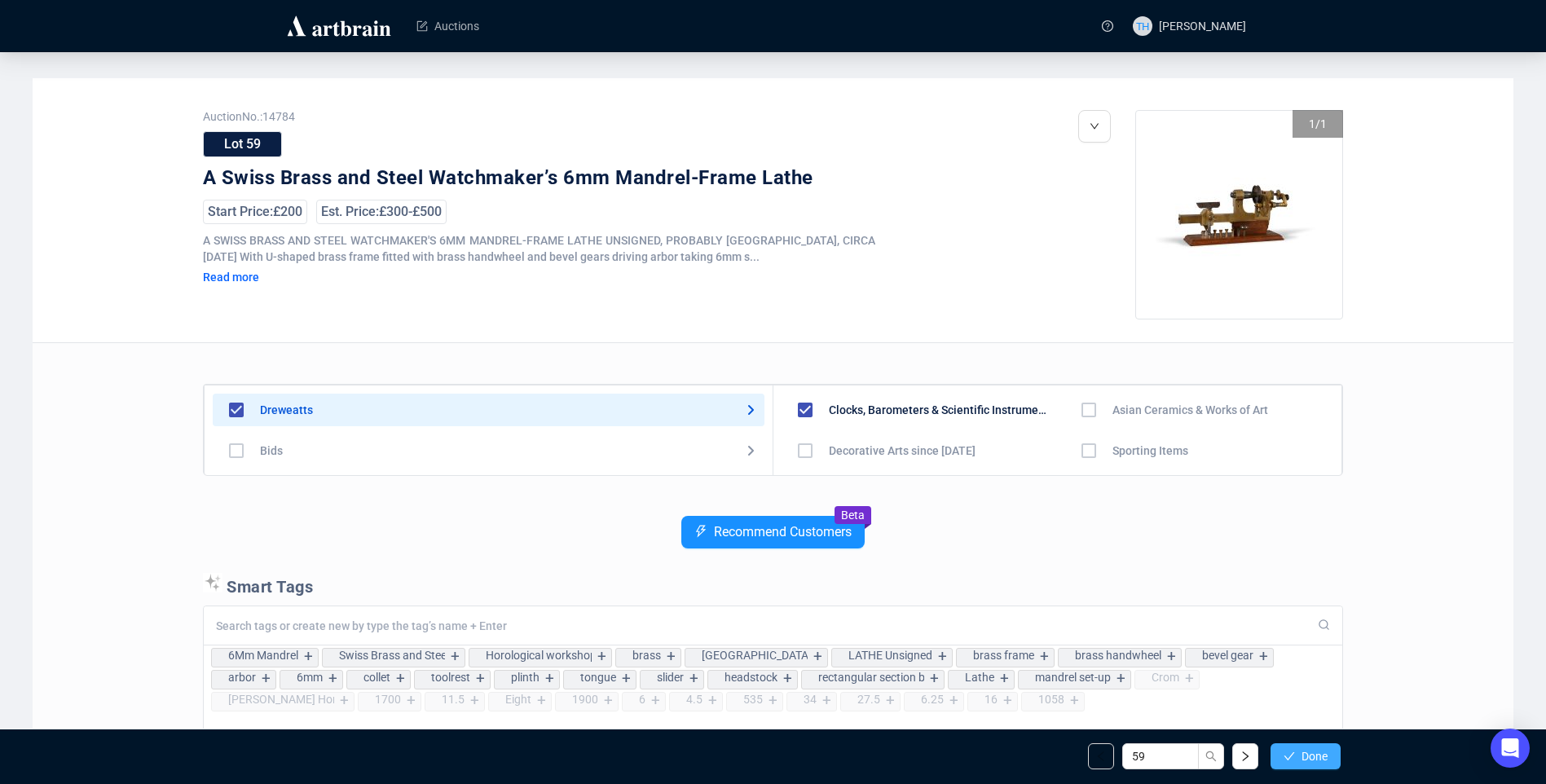
click at [1316, 753] on span "Done" at bounding box center [1315, 755] width 26 height 13
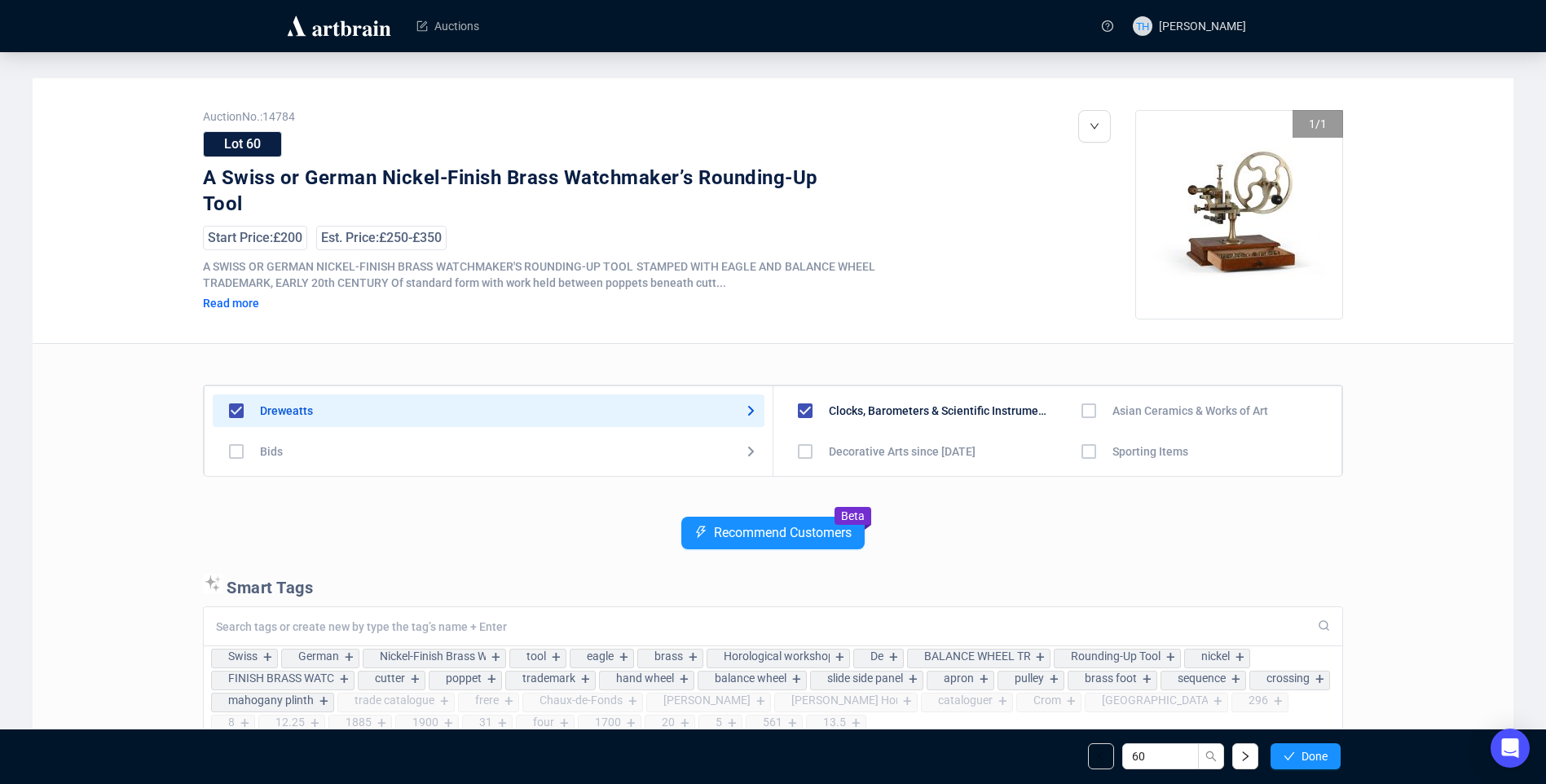
click at [1316, 753] on span "Done" at bounding box center [1315, 755] width 26 height 13
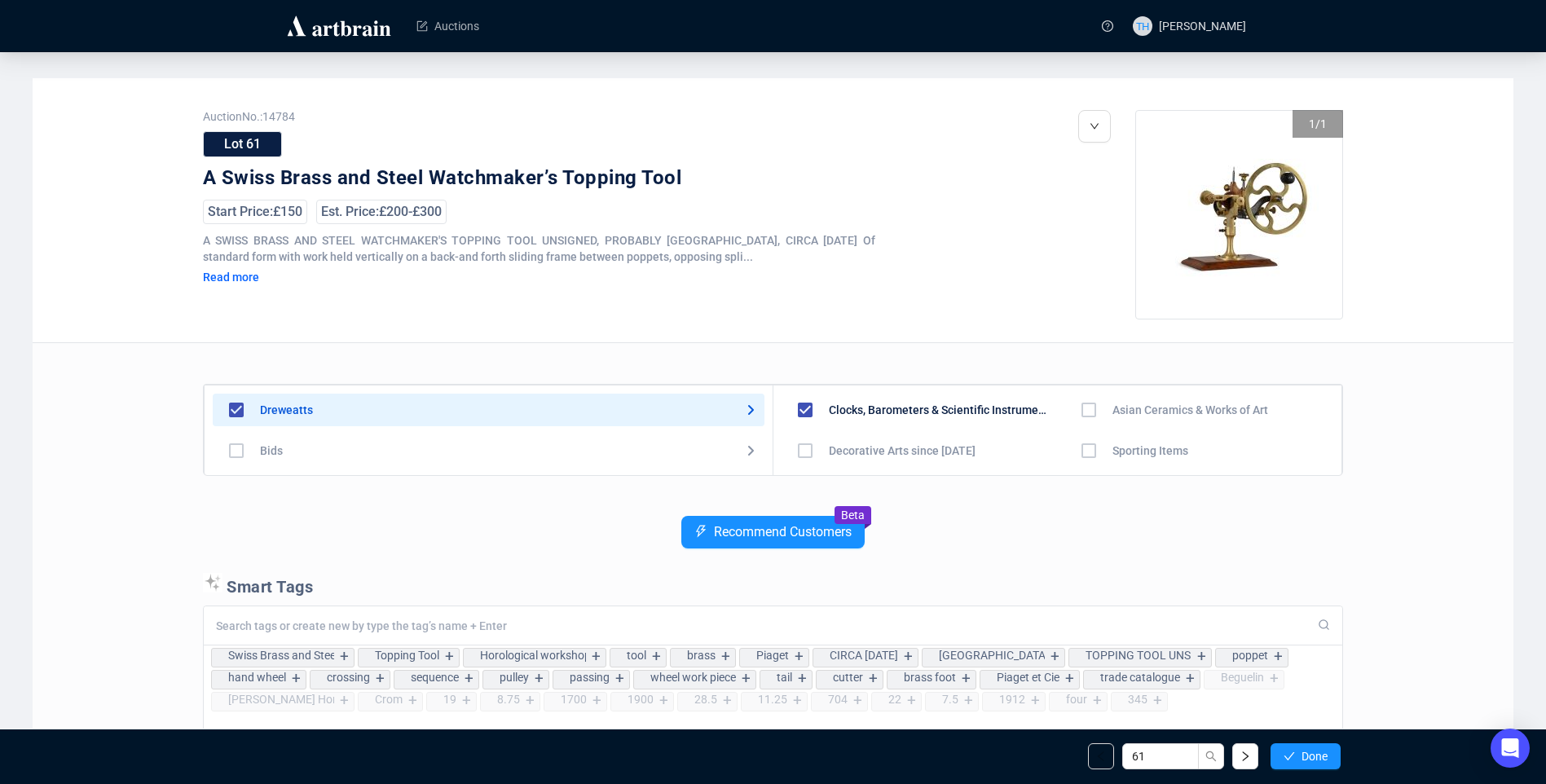
click at [1316, 753] on span "Done" at bounding box center [1315, 755] width 26 height 13
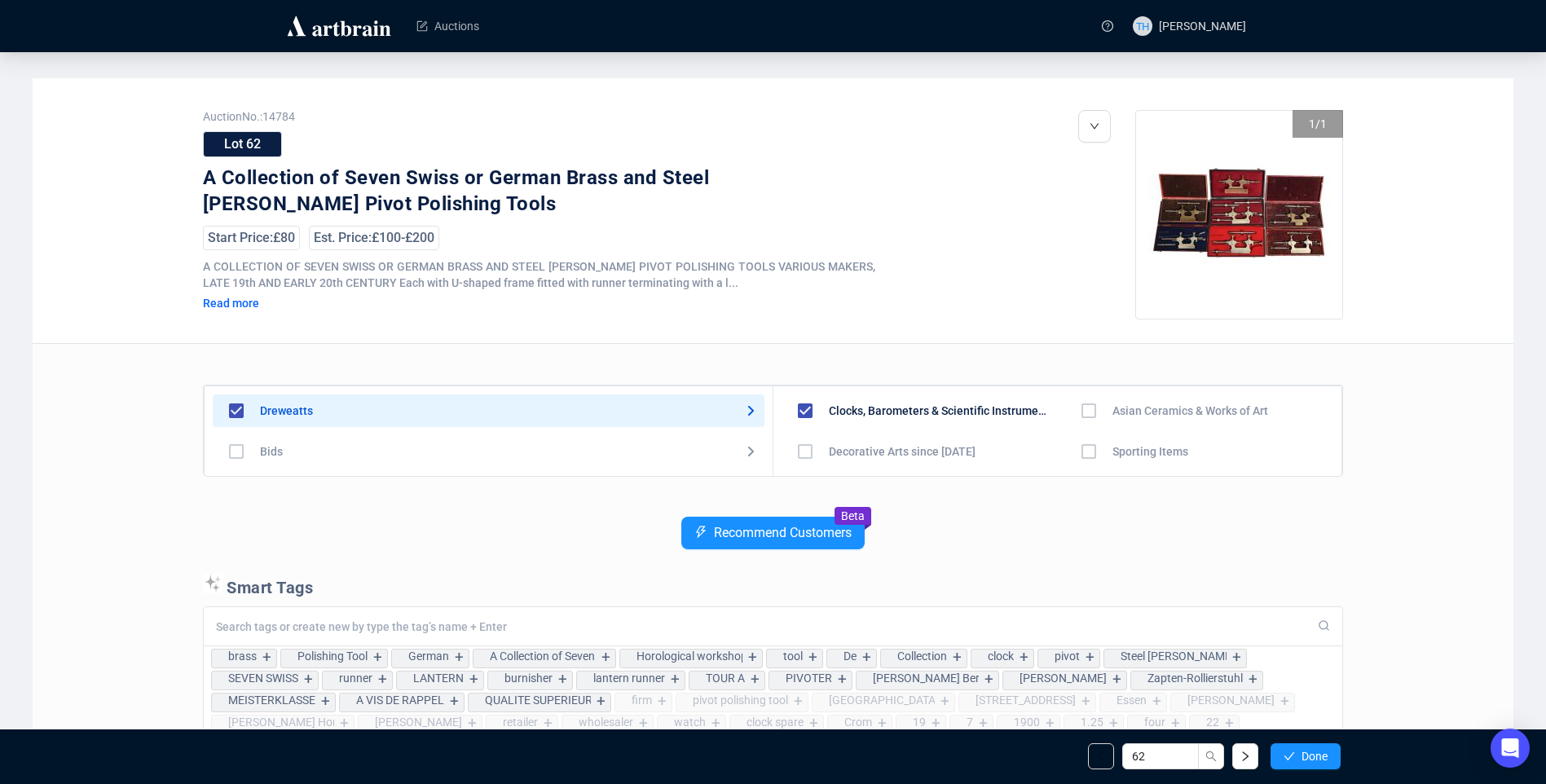
click at [1316, 753] on span "Done" at bounding box center [1315, 755] width 26 height 13
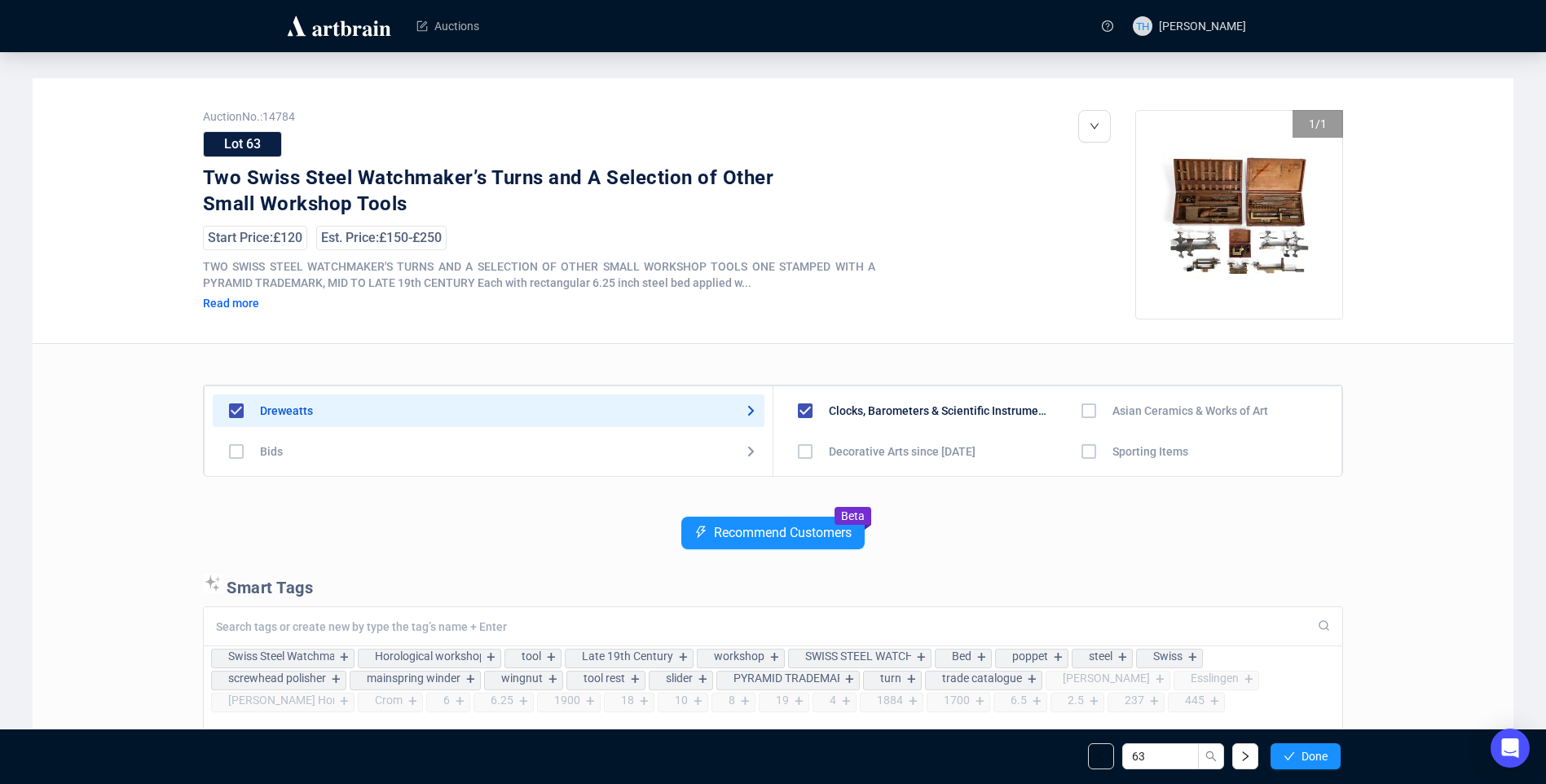
click at [1316, 753] on span "Done" at bounding box center [1315, 755] width 26 height 13
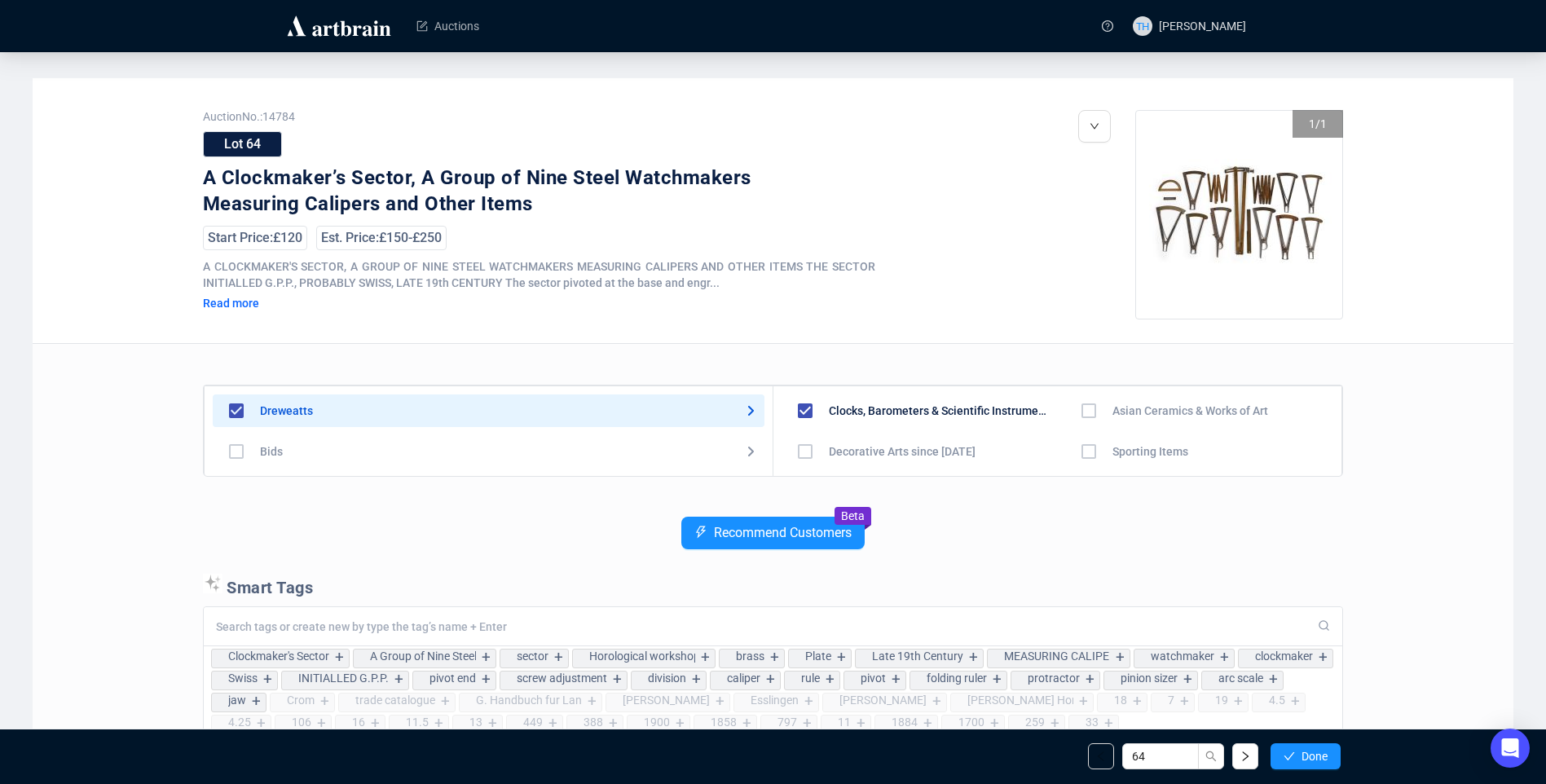
click at [1316, 753] on span "Done" at bounding box center [1315, 755] width 26 height 13
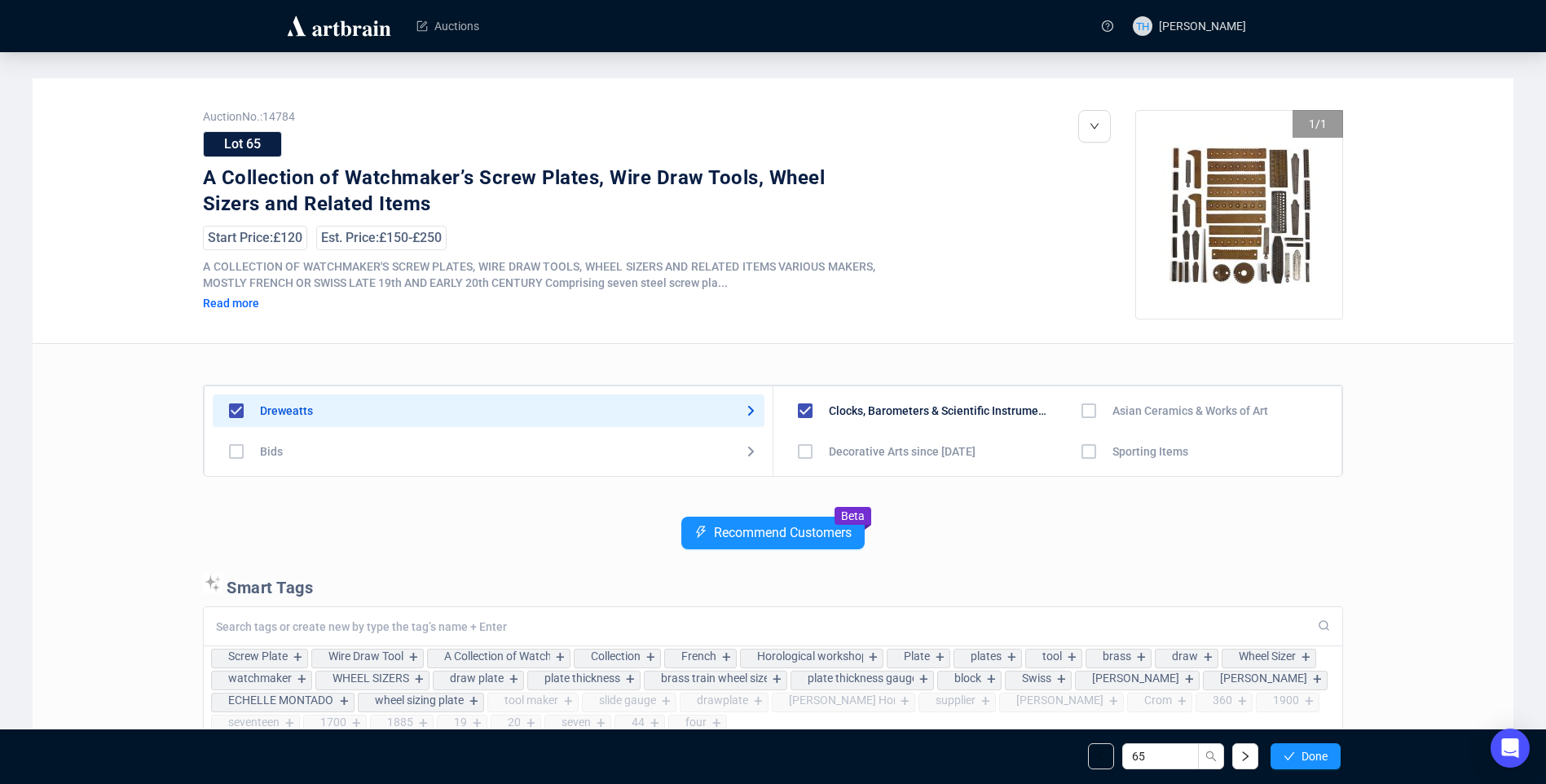
click at [1316, 753] on span "Done" at bounding box center [1315, 755] width 26 height 13
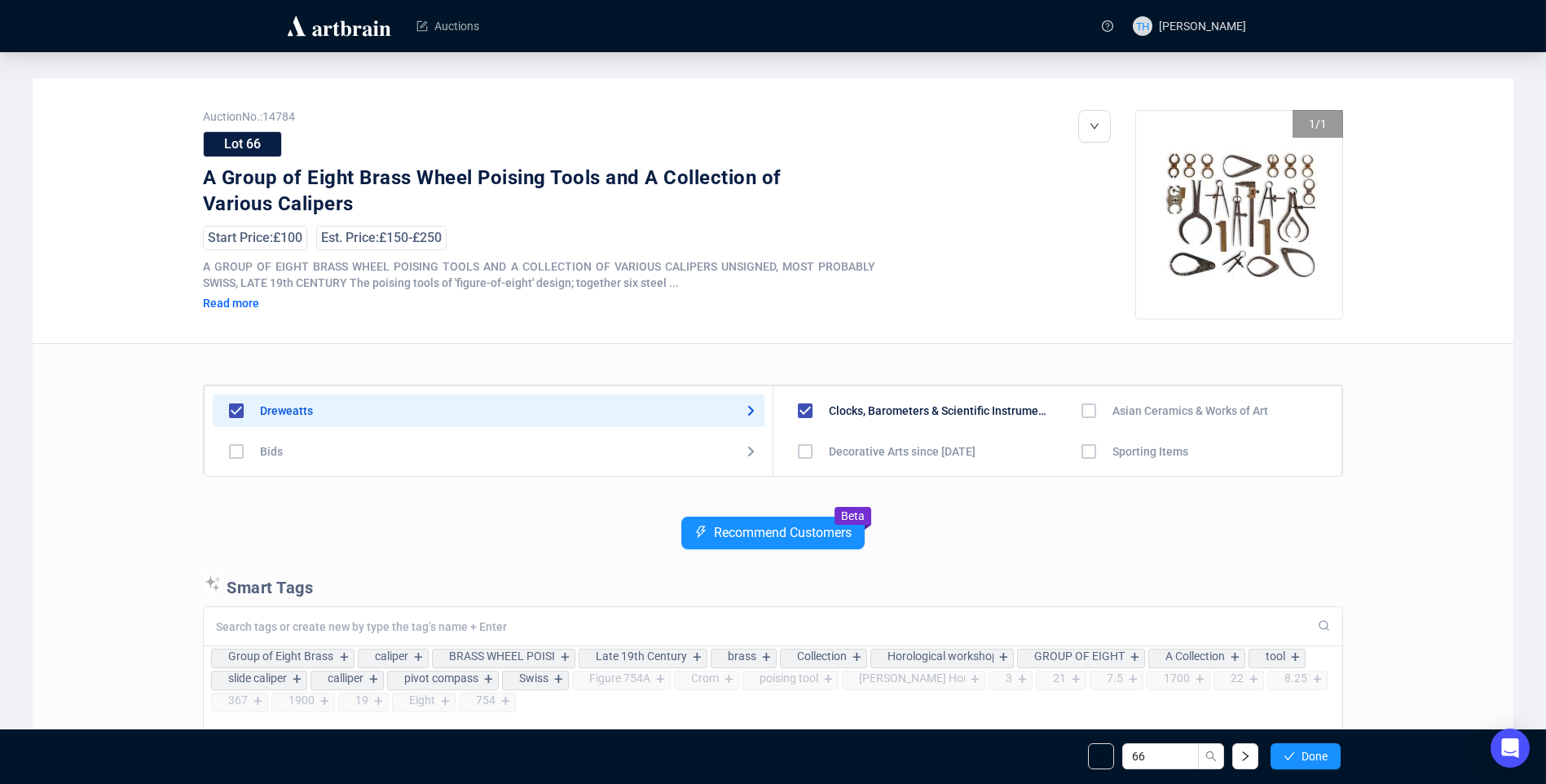
click at [1316, 753] on span "Done" at bounding box center [1315, 755] width 26 height 13
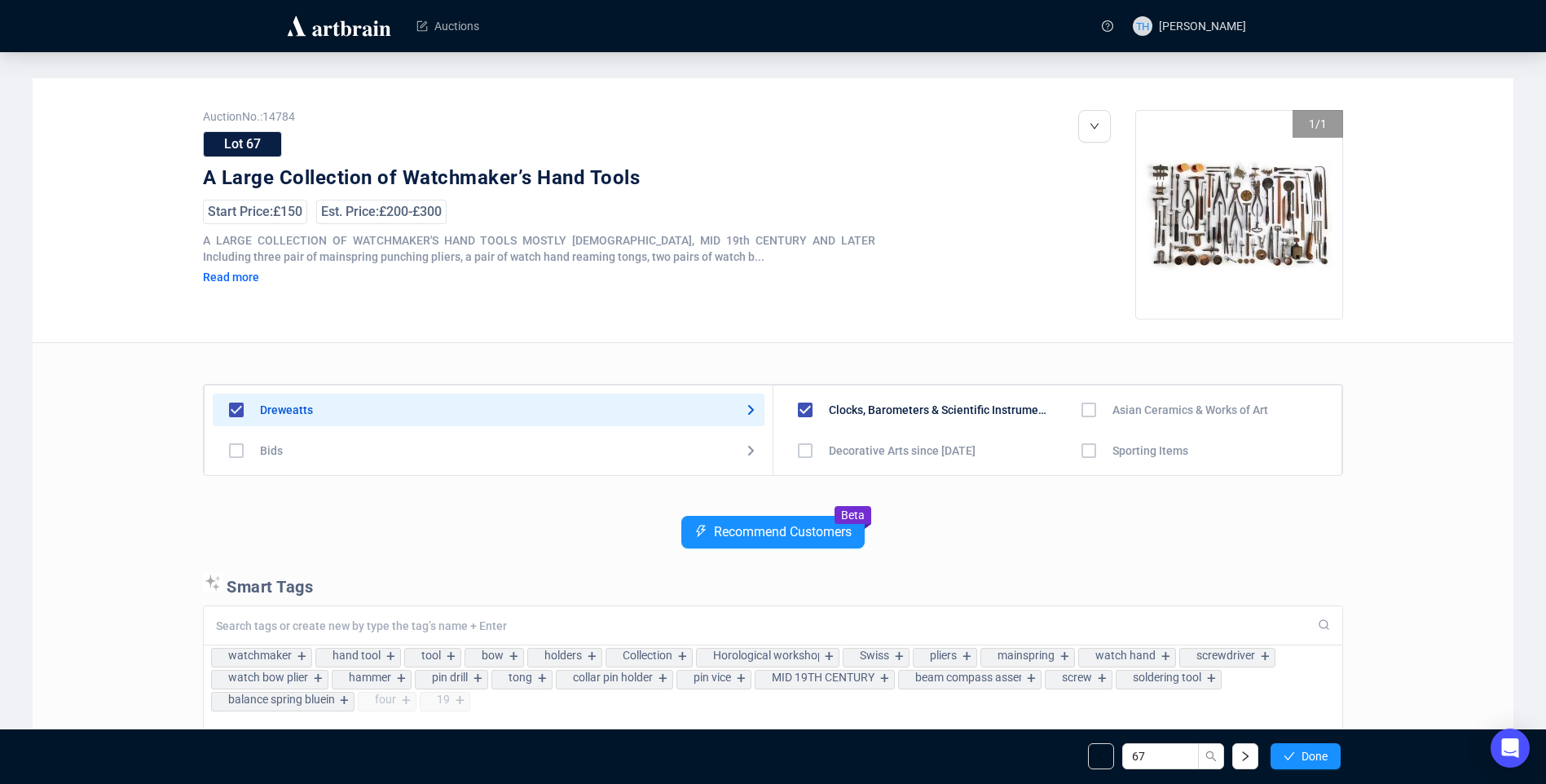
click at [1316, 753] on span "Done" at bounding box center [1315, 755] width 26 height 13
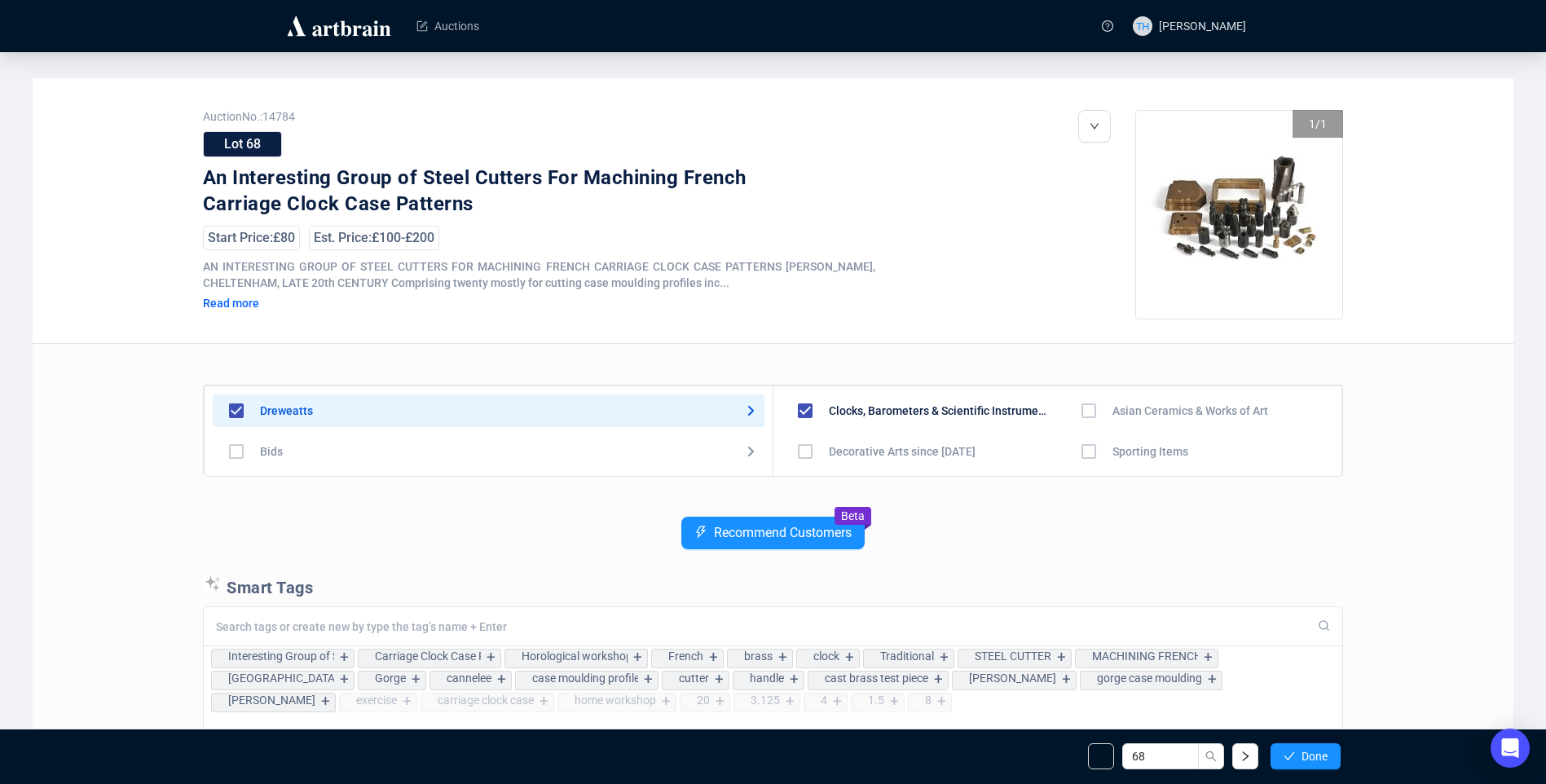
click at [1316, 753] on span "Done" at bounding box center [1315, 755] width 26 height 13
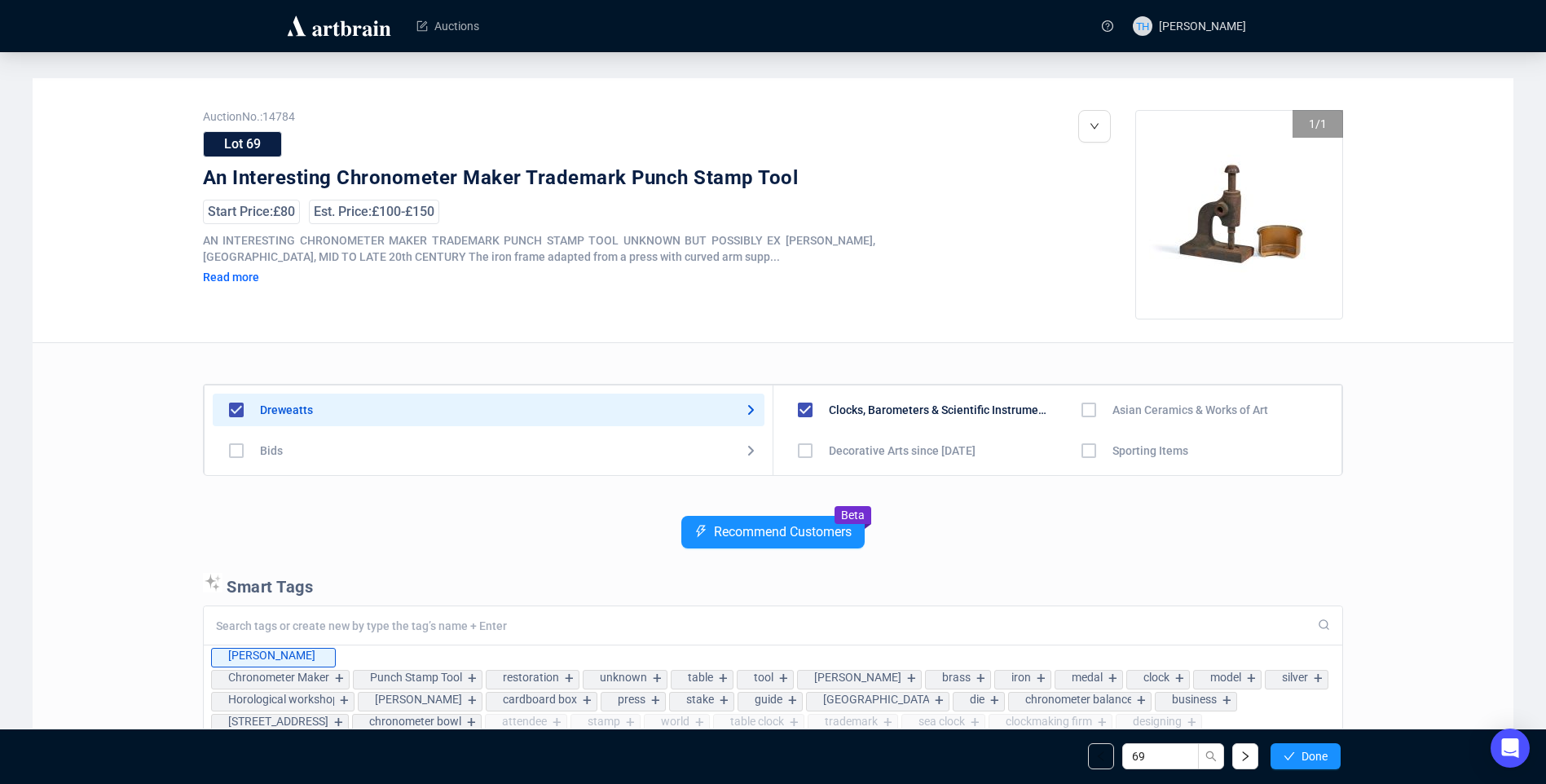
click at [1316, 753] on span "Done" at bounding box center [1315, 755] width 26 height 13
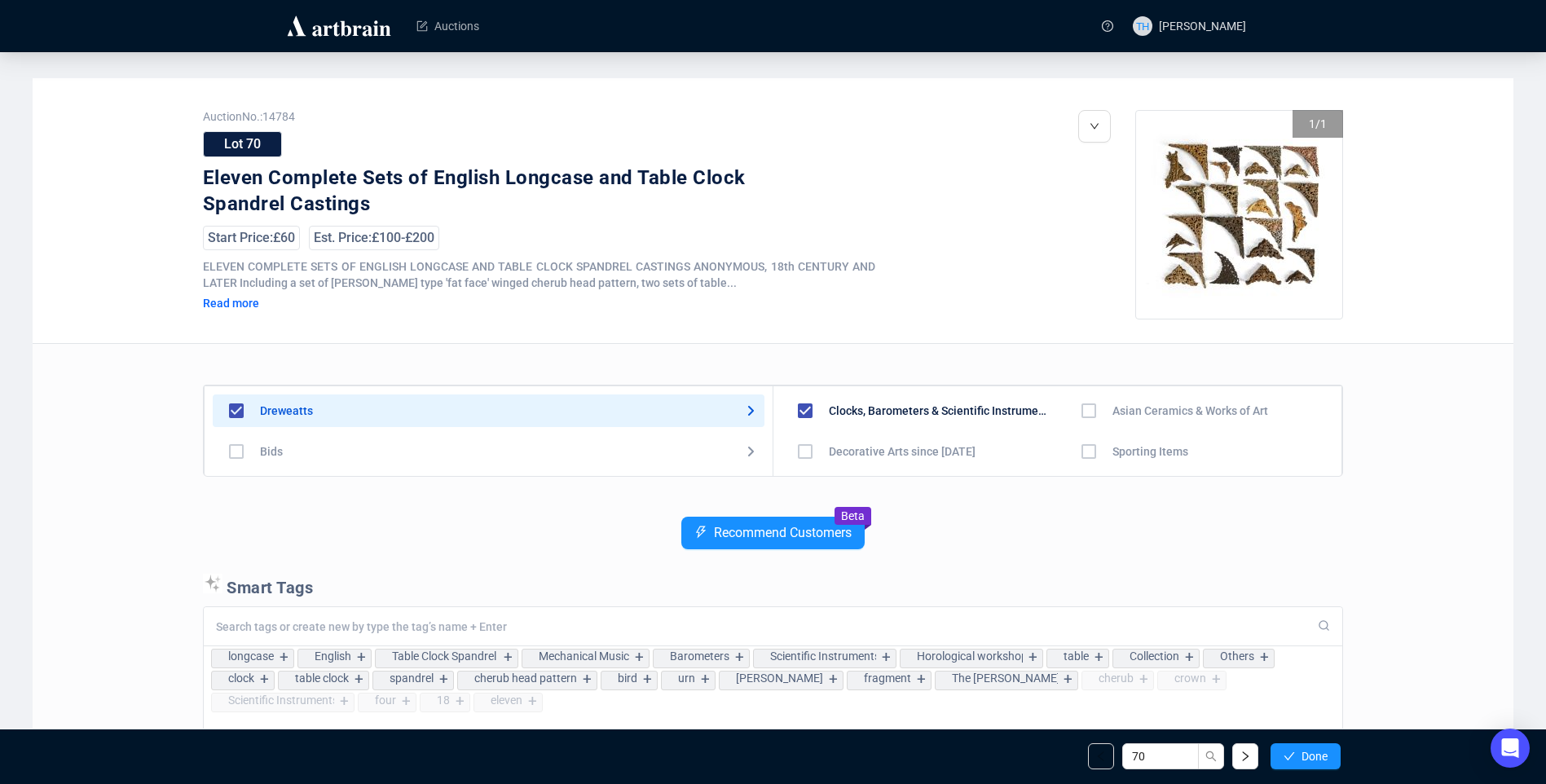
click at [1316, 753] on span "Done" at bounding box center [1315, 755] width 26 height 13
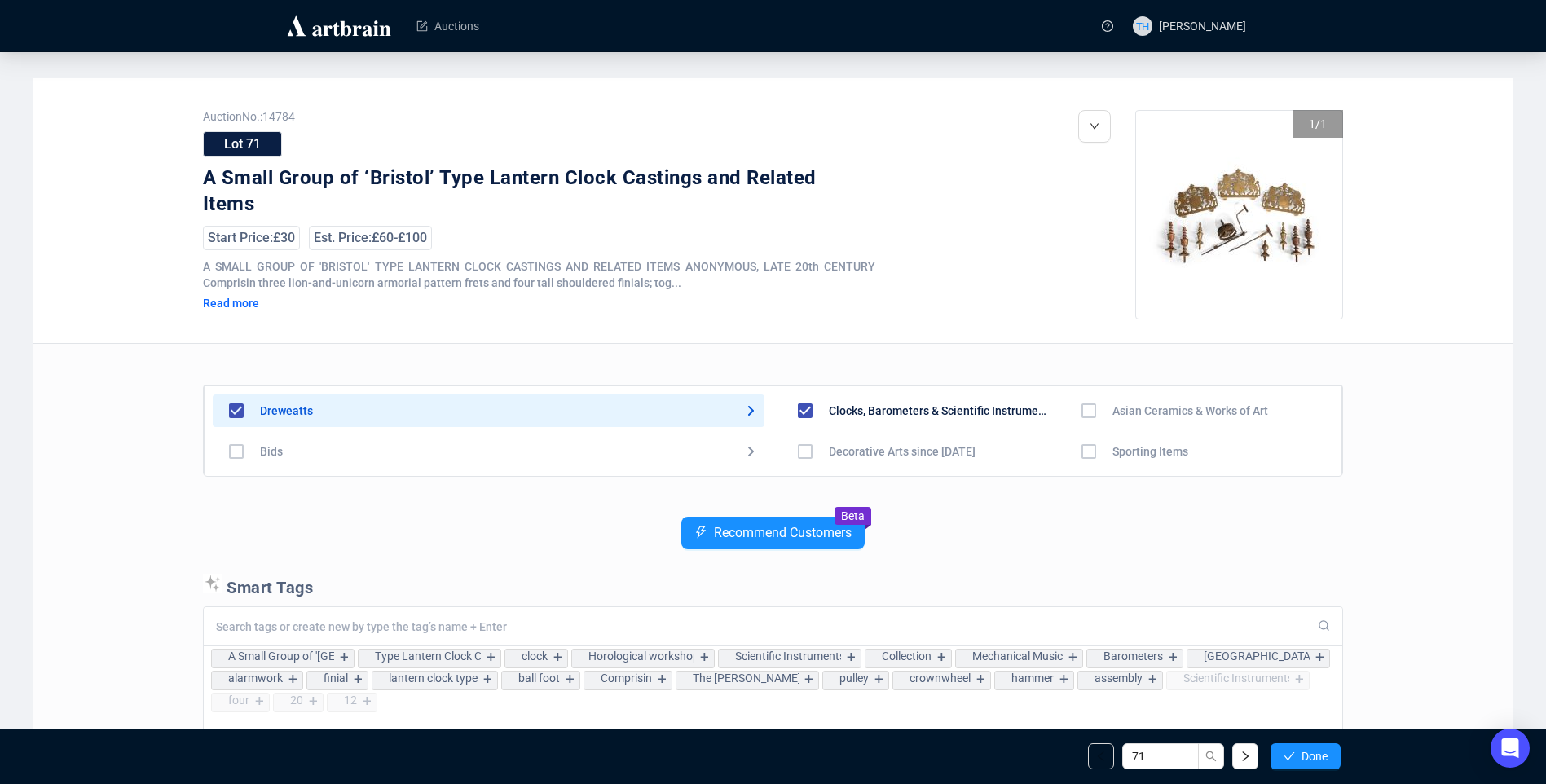
click at [1316, 753] on span "Done" at bounding box center [1315, 755] width 26 height 13
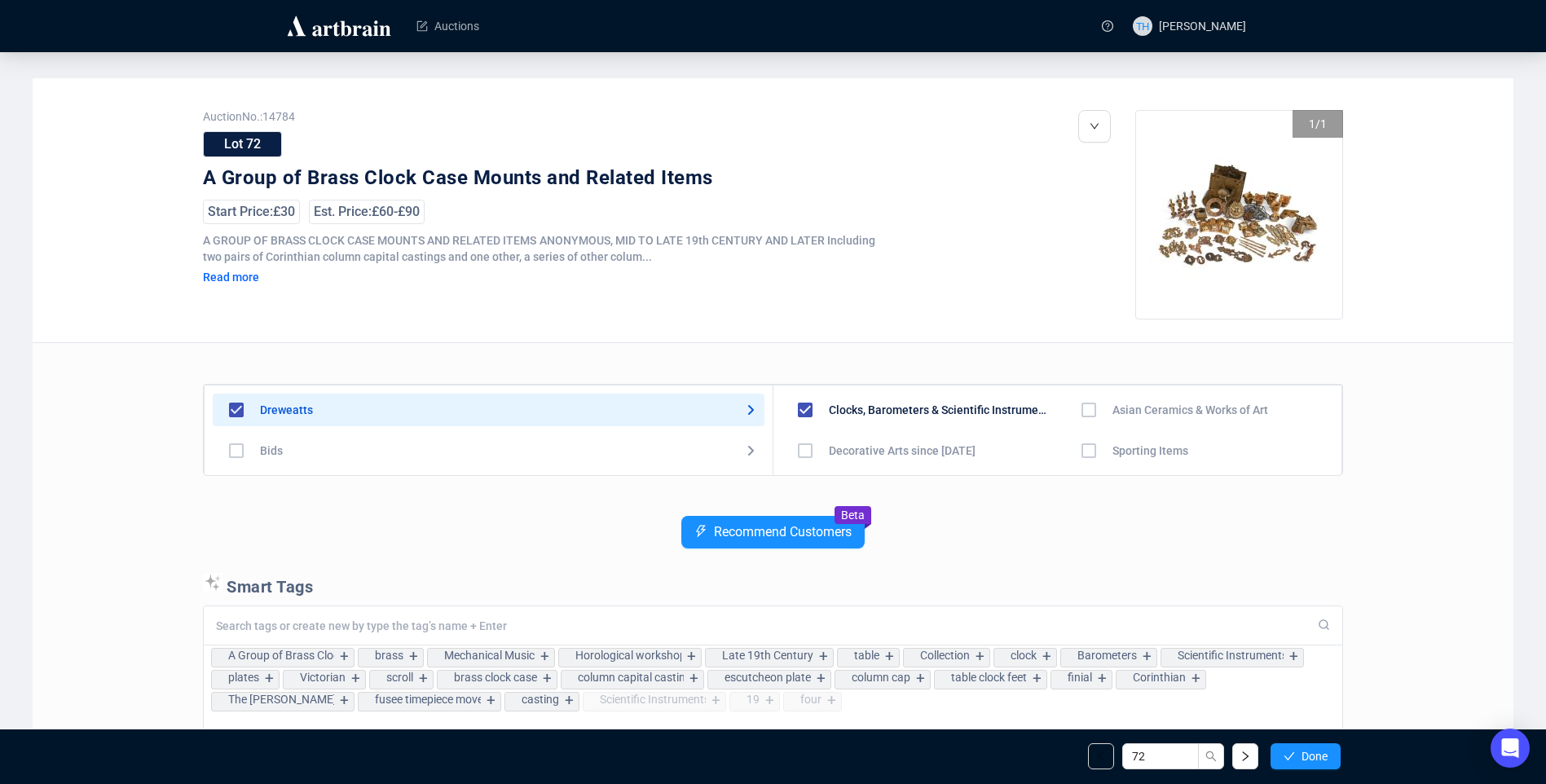
click at [1316, 753] on span "Done" at bounding box center [1315, 755] width 26 height 13
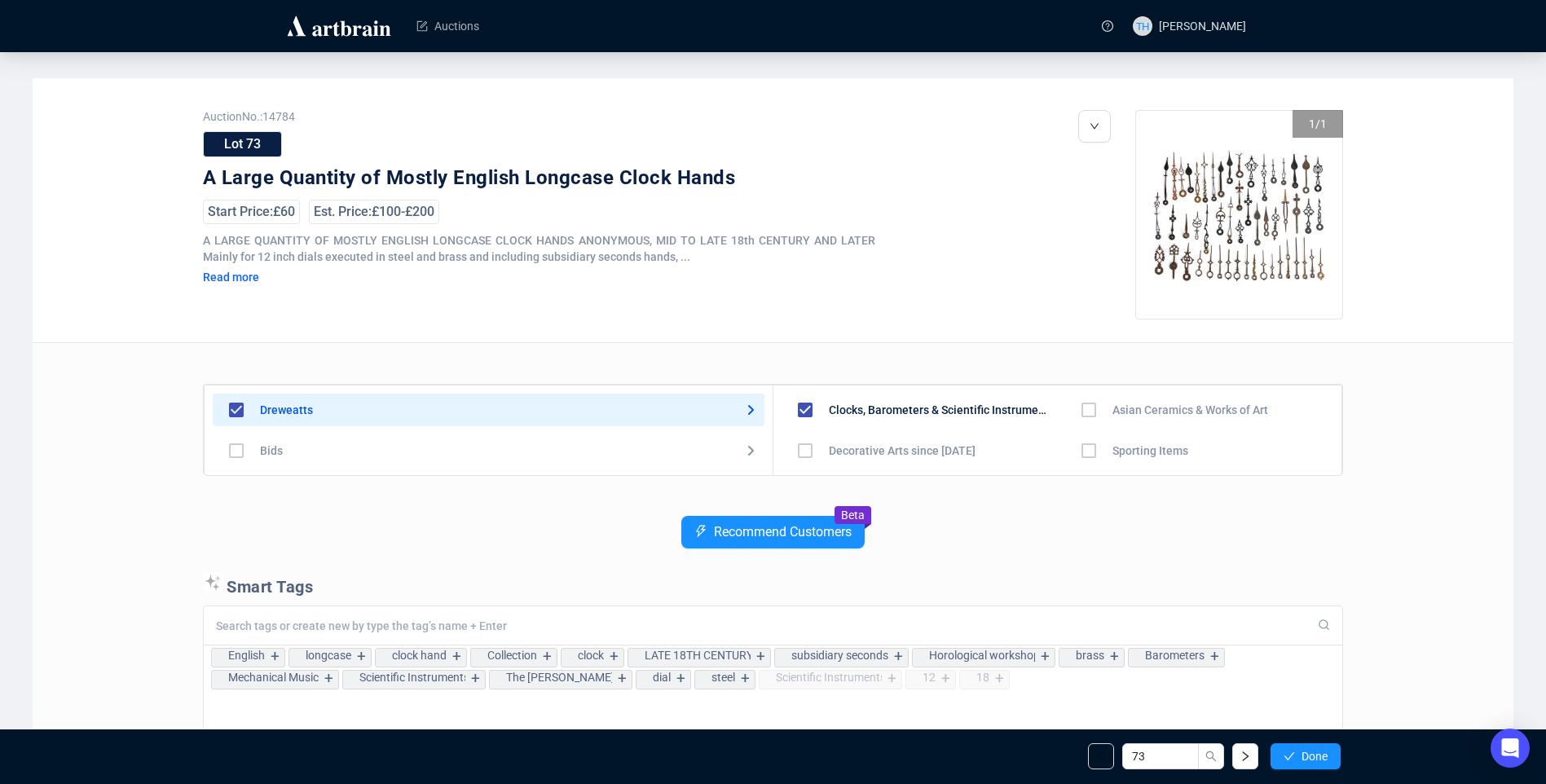
click at [1316, 753] on span "Done" at bounding box center [1315, 755] width 26 height 13
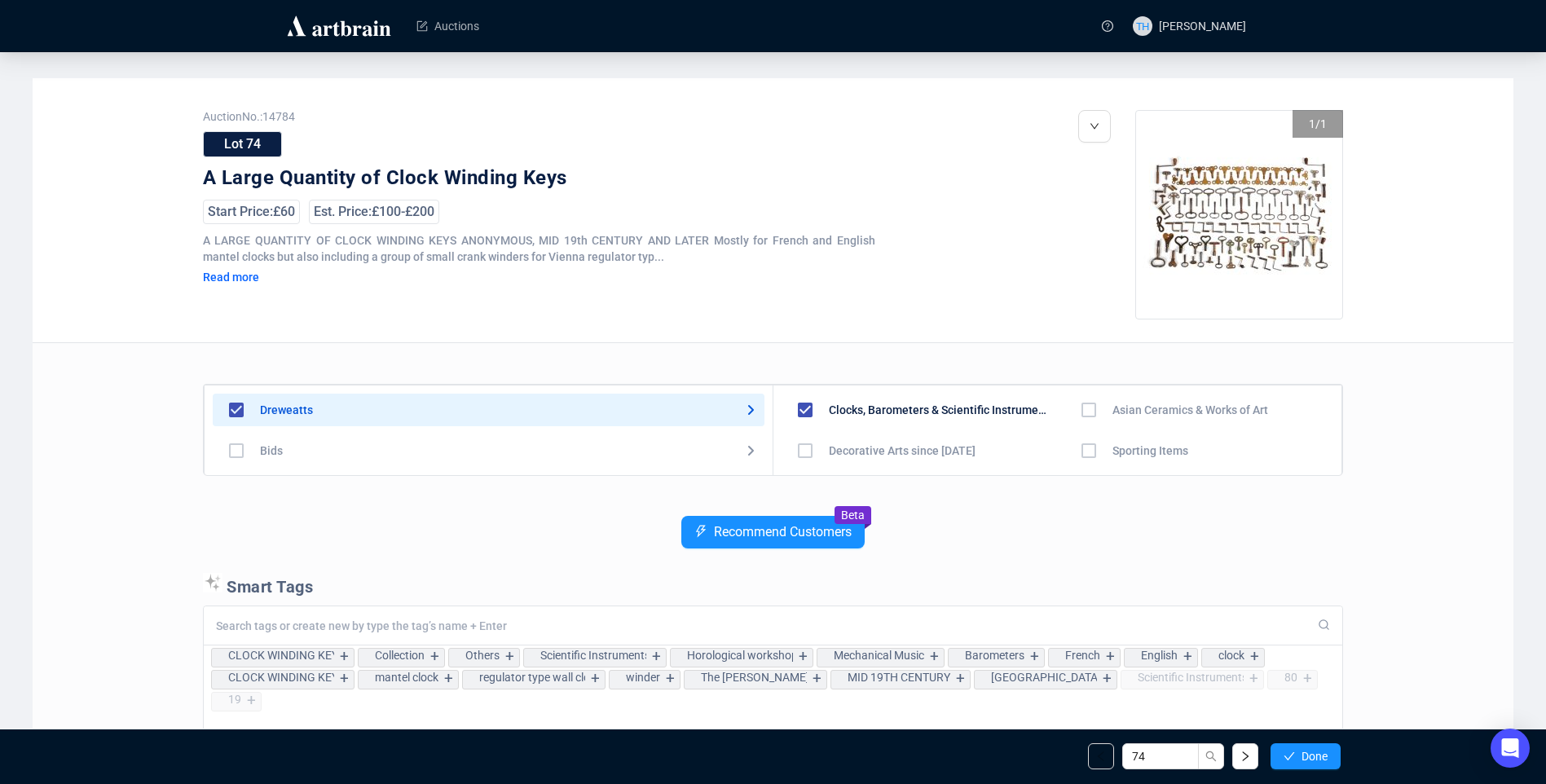
click at [1316, 753] on span "Done" at bounding box center [1315, 755] width 26 height 13
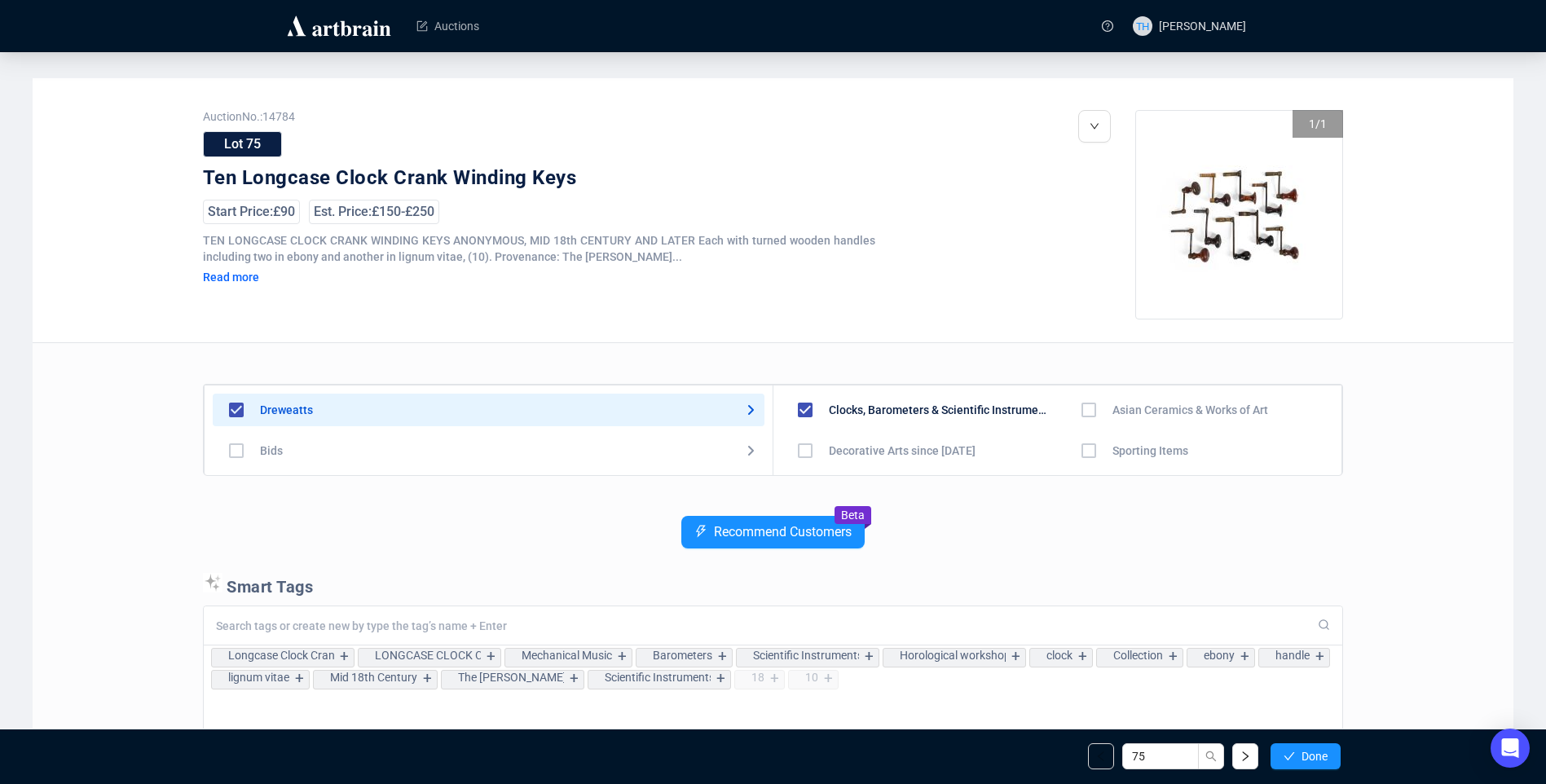
click at [1316, 753] on span "Done" at bounding box center [1315, 755] width 26 height 13
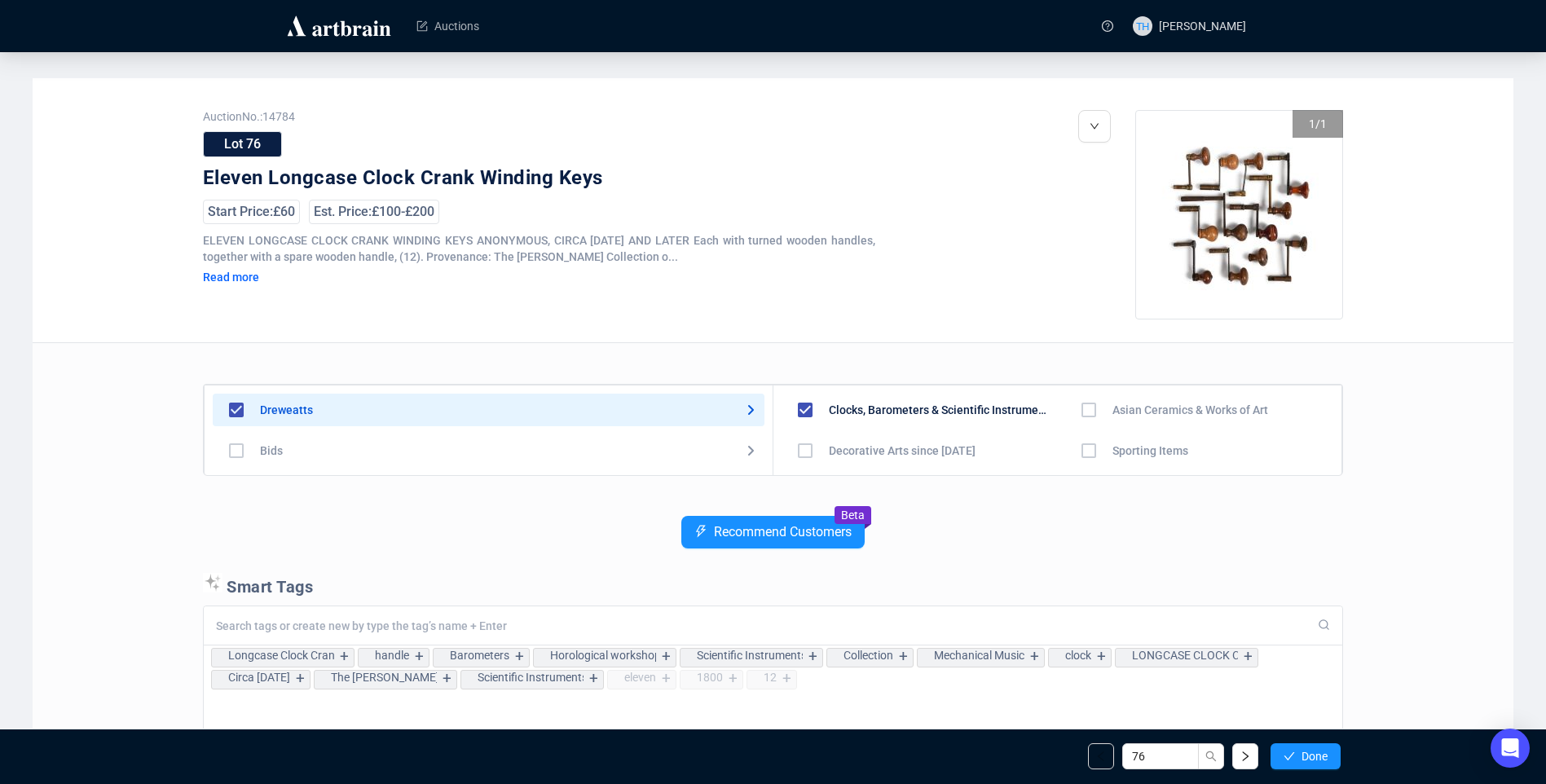
click at [1316, 753] on span "Done" at bounding box center [1315, 755] width 26 height 13
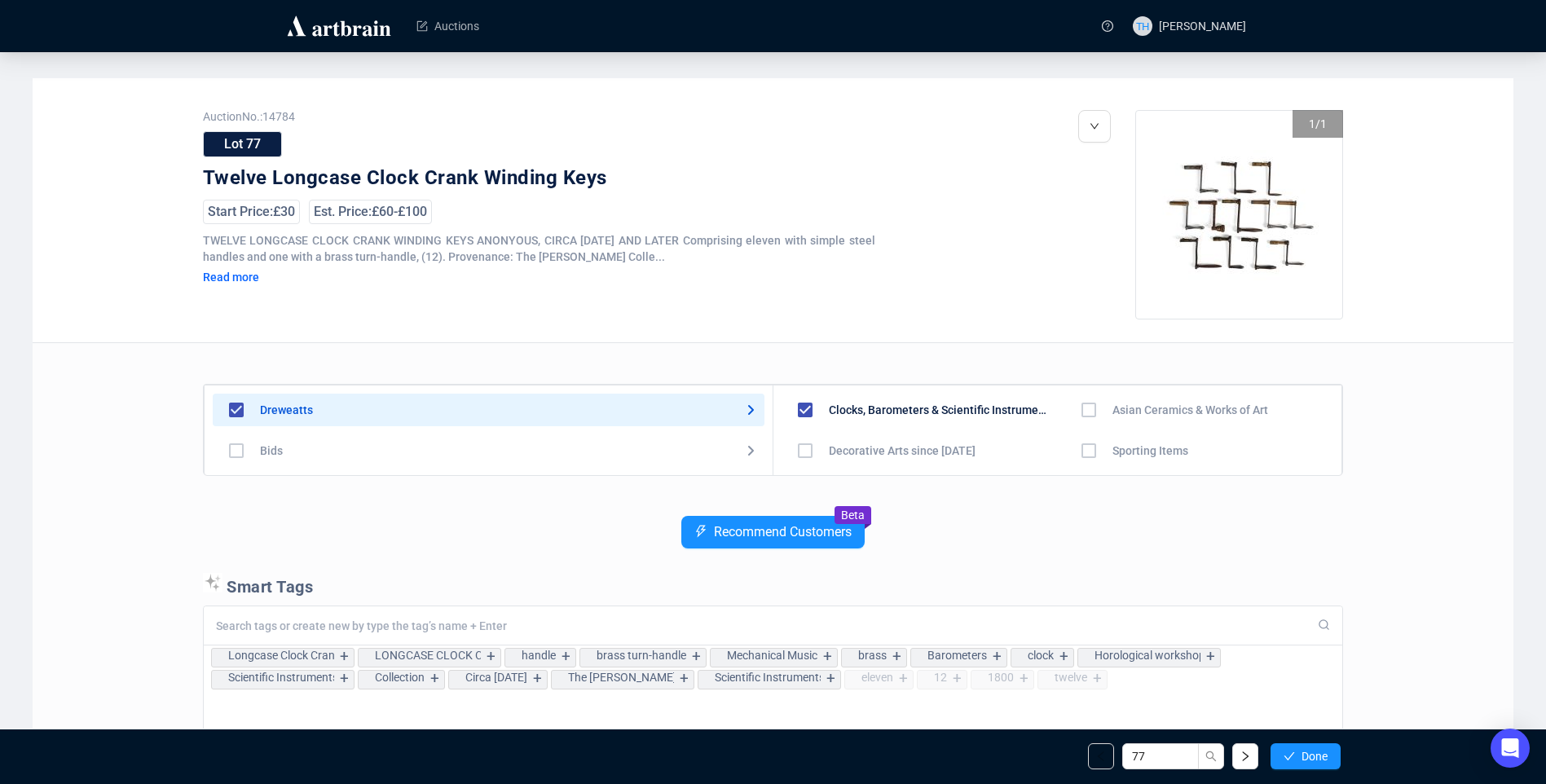
click at [1316, 753] on span "Done" at bounding box center [1315, 755] width 26 height 13
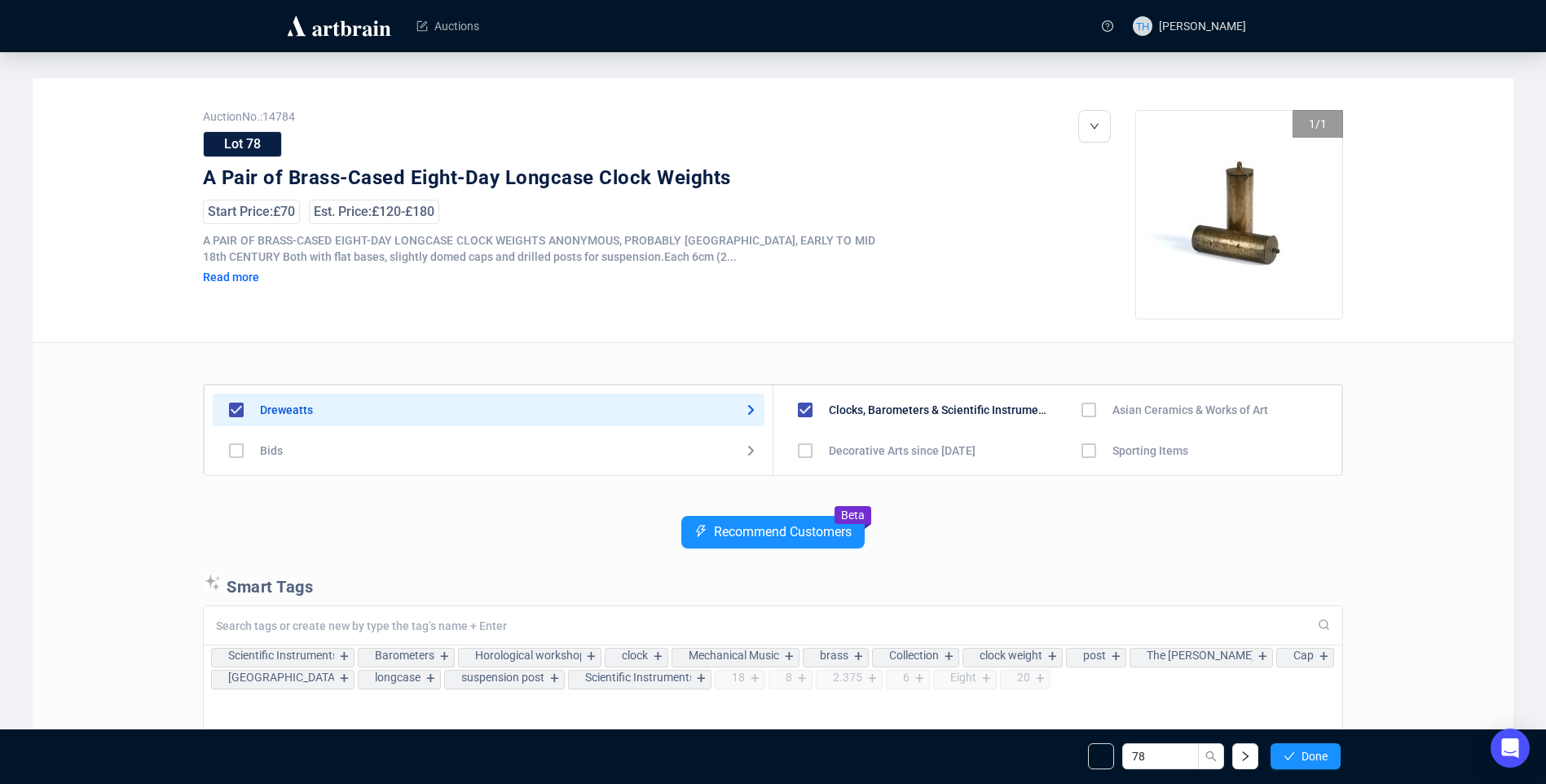
click at [1316, 753] on span "Done" at bounding box center [1315, 755] width 26 height 13
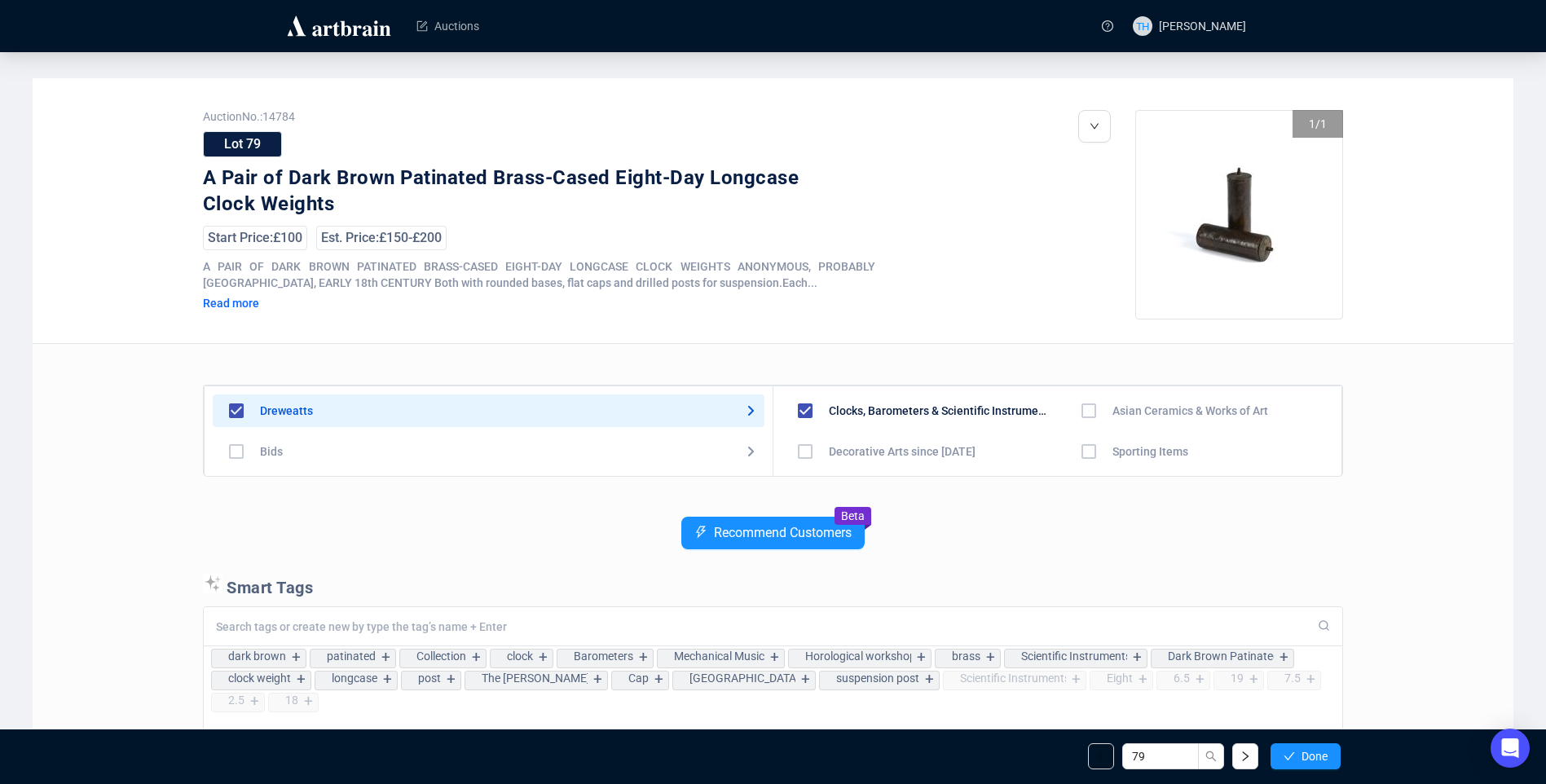
click at [1316, 753] on span "Done" at bounding box center [1315, 755] width 26 height 13
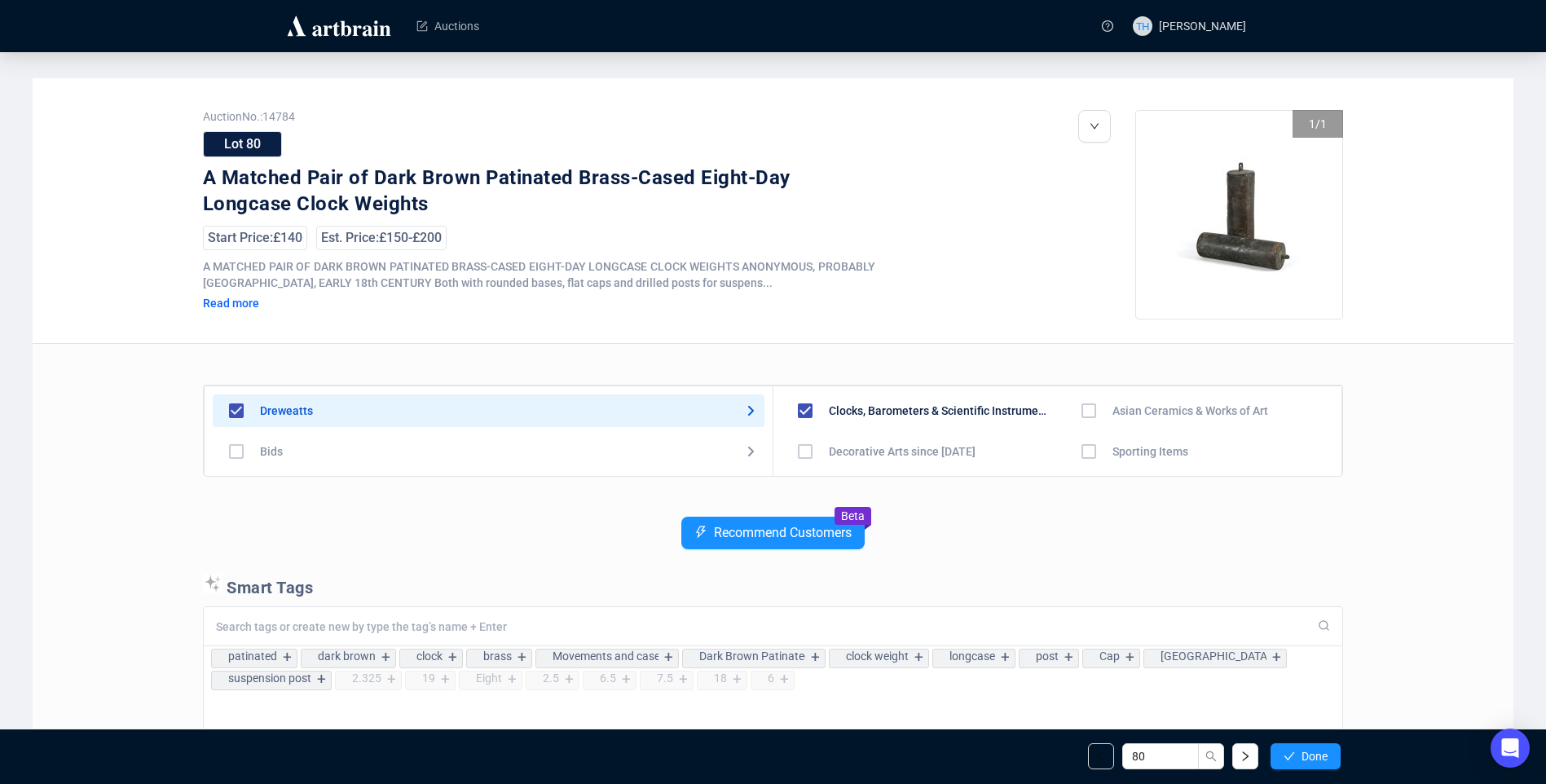
click at [1316, 753] on span "Done" at bounding box center [1315, 755] width 26 height 13
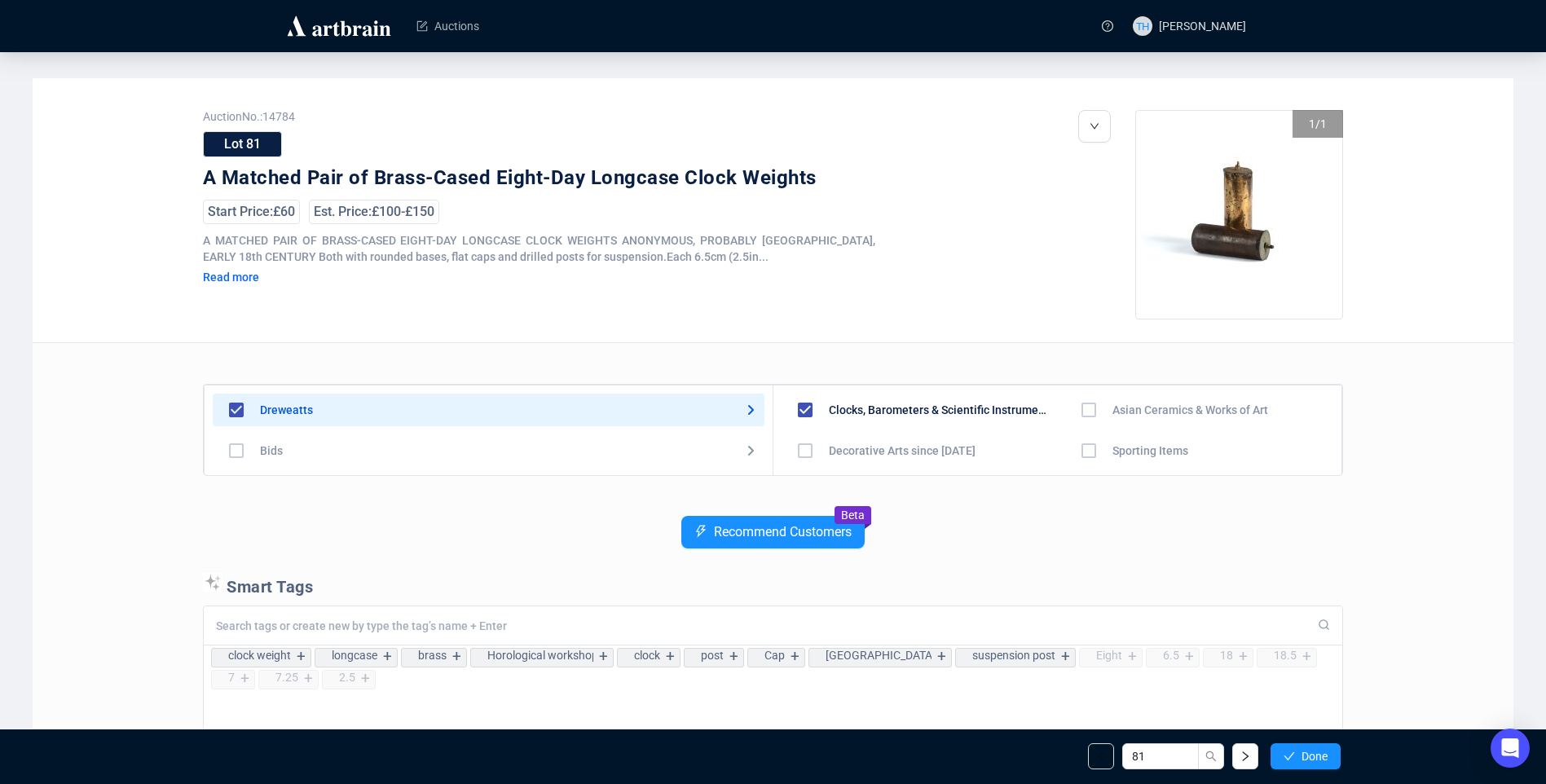
click at [1316, 753] on span "Done" at bounding box center [1315, 755] width 26 height 13
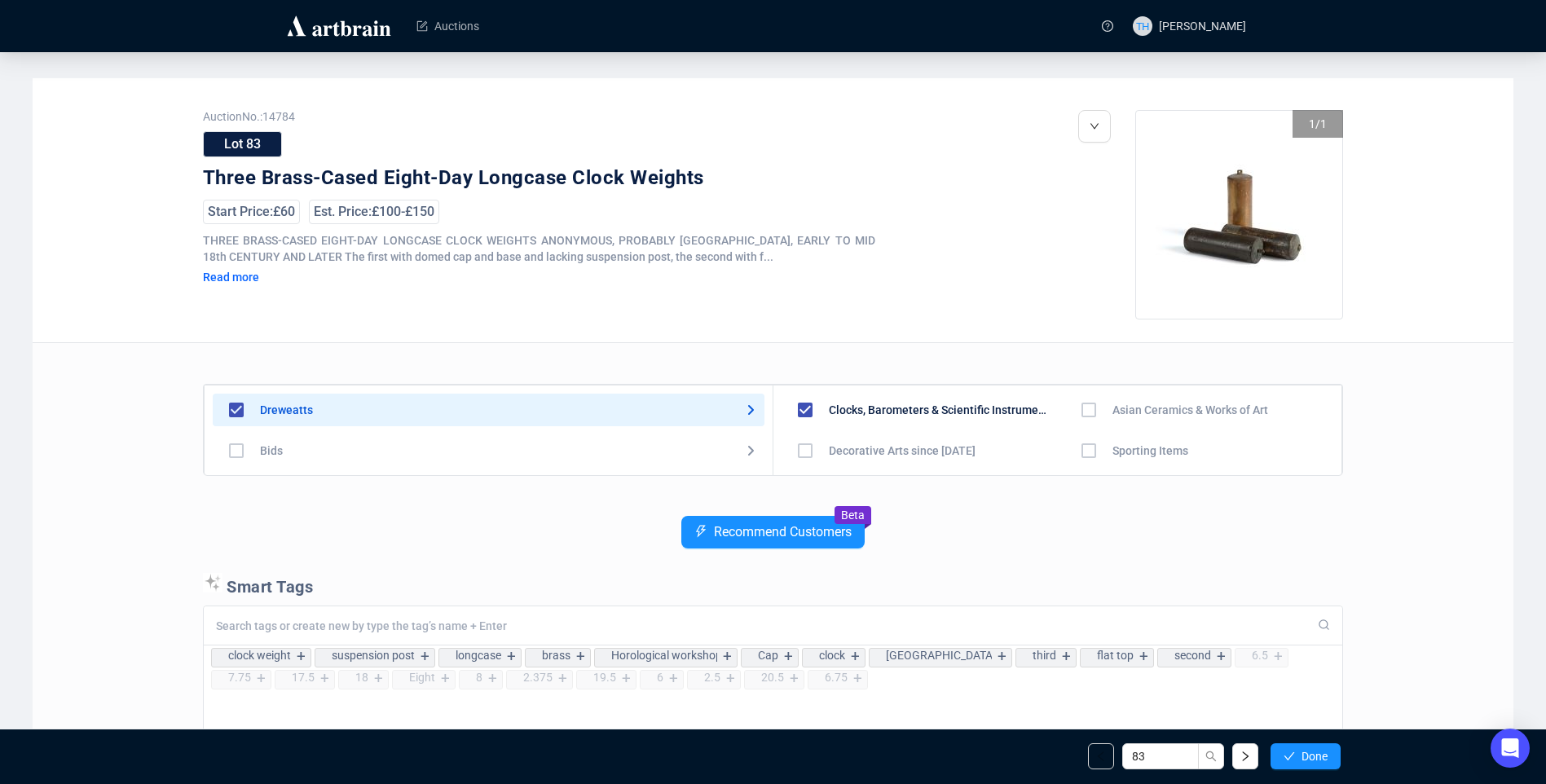
click at [1316, 753] on span "Done" at bounding box center [1315, 755] width 26 height 13
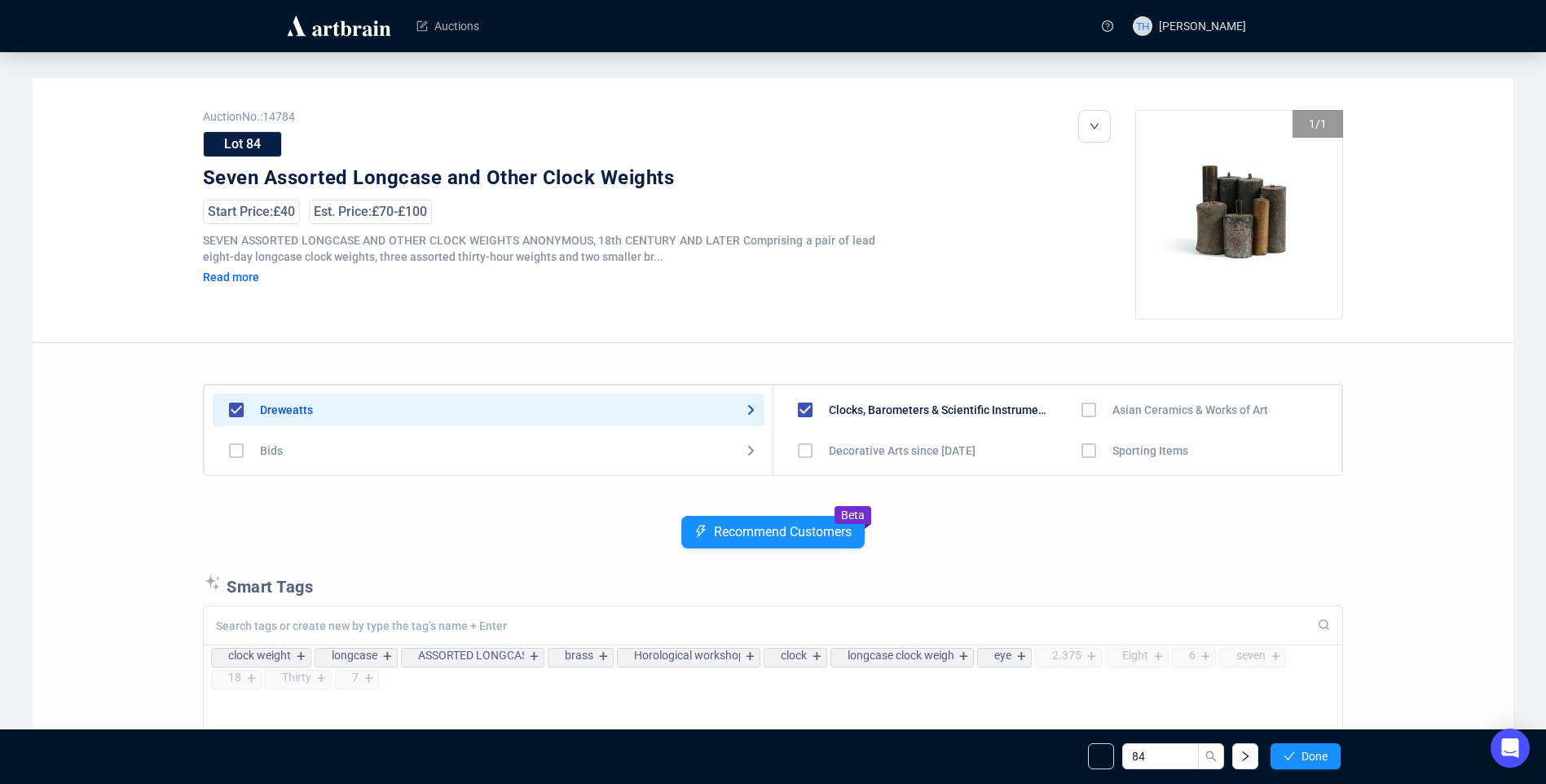
click at [1316, 753] on span "Done" at bounding box center [1315, 755] width 26 height 13
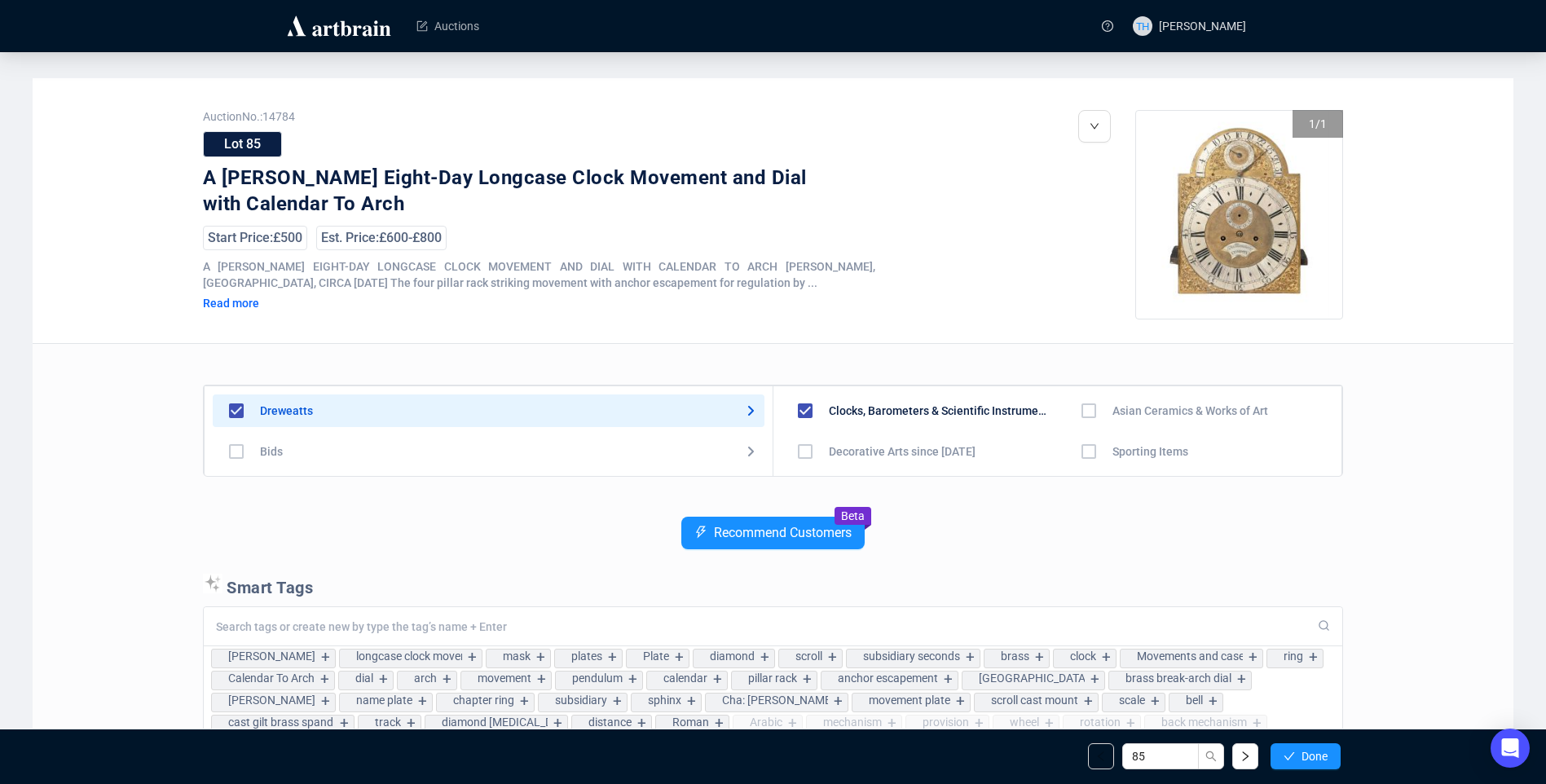
click at [1316, 753] on span "Done" at bounding box center [1315, 755] width 26 height 13
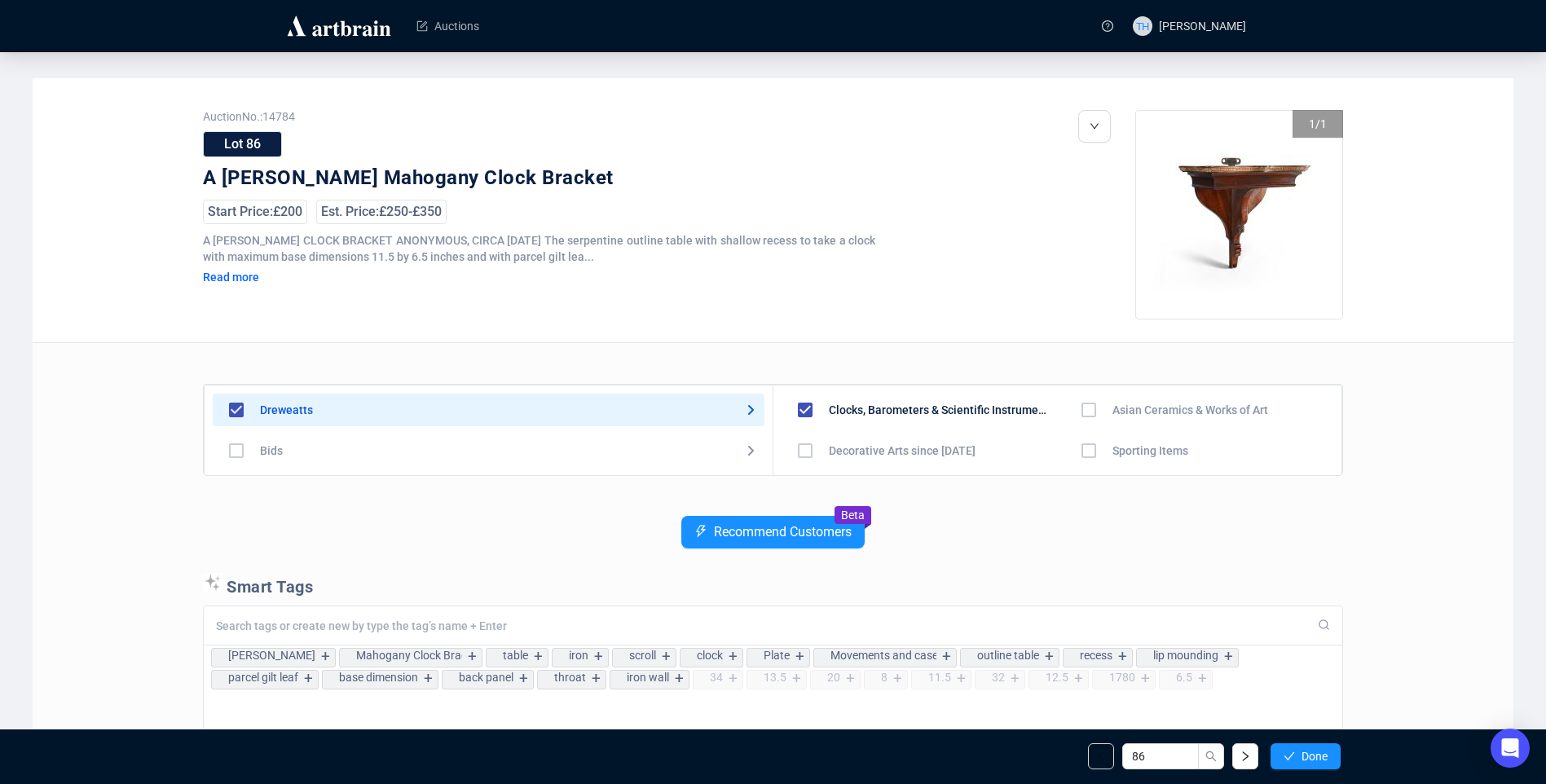
click at [1316, 753] on span "Done" at bounding box center [1315, 755] width 26 height 13
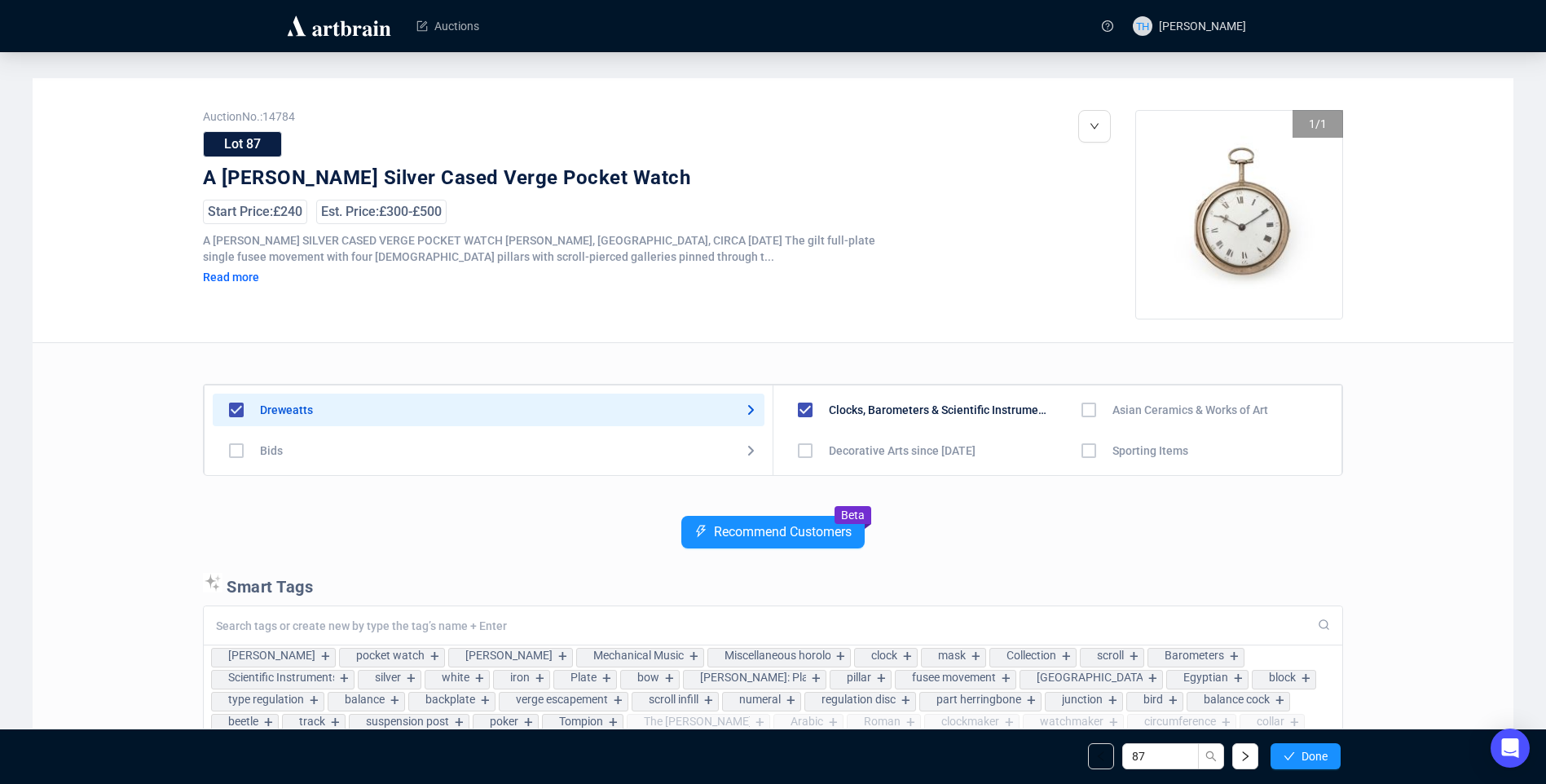
click at [1316, 753] on span "Done" at bounding box center [1315, 755] width 26 height 13
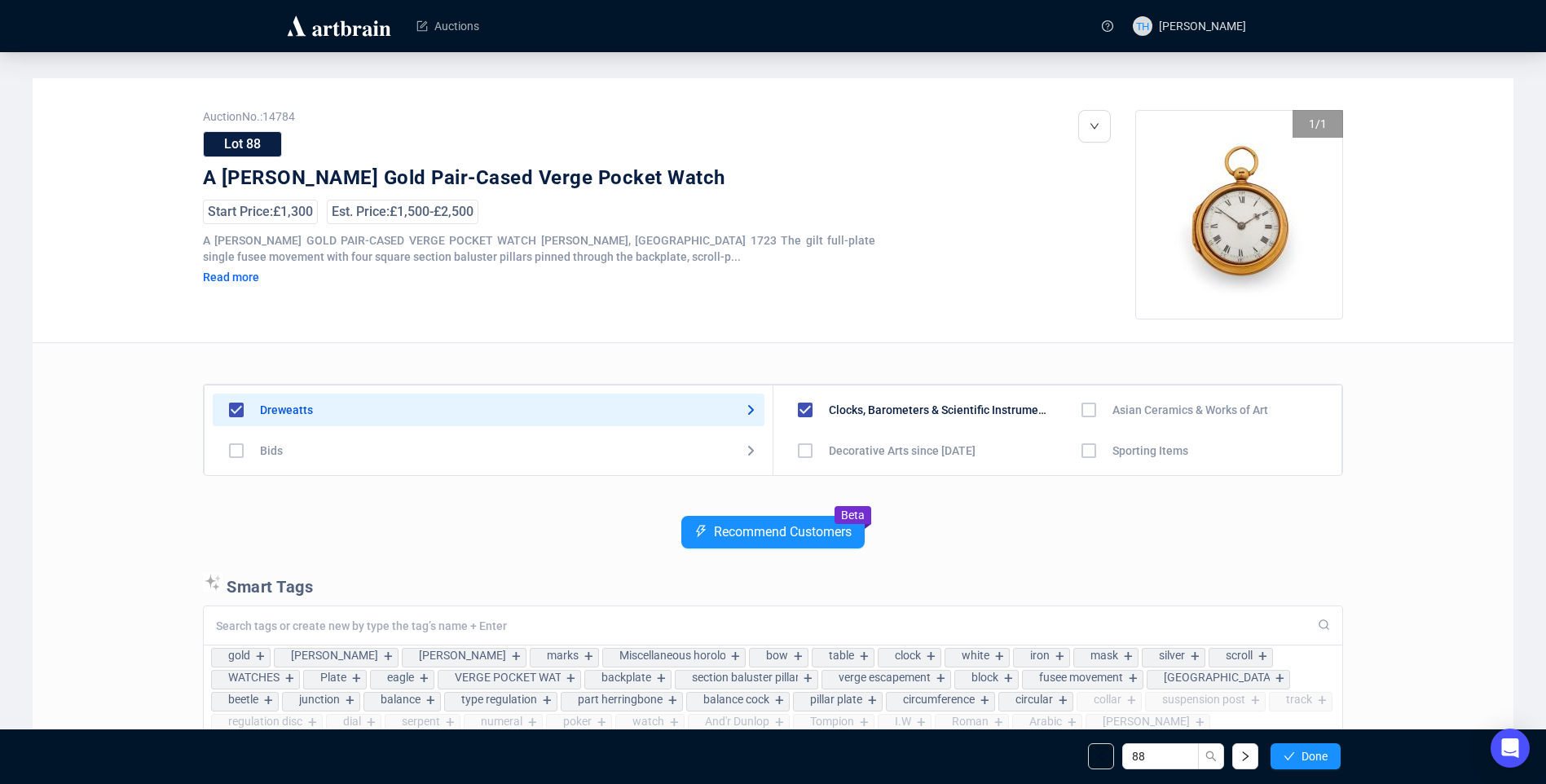
click at [1316, 753] on span "Done" at bounding box center [1315, 755] width 26 height 13
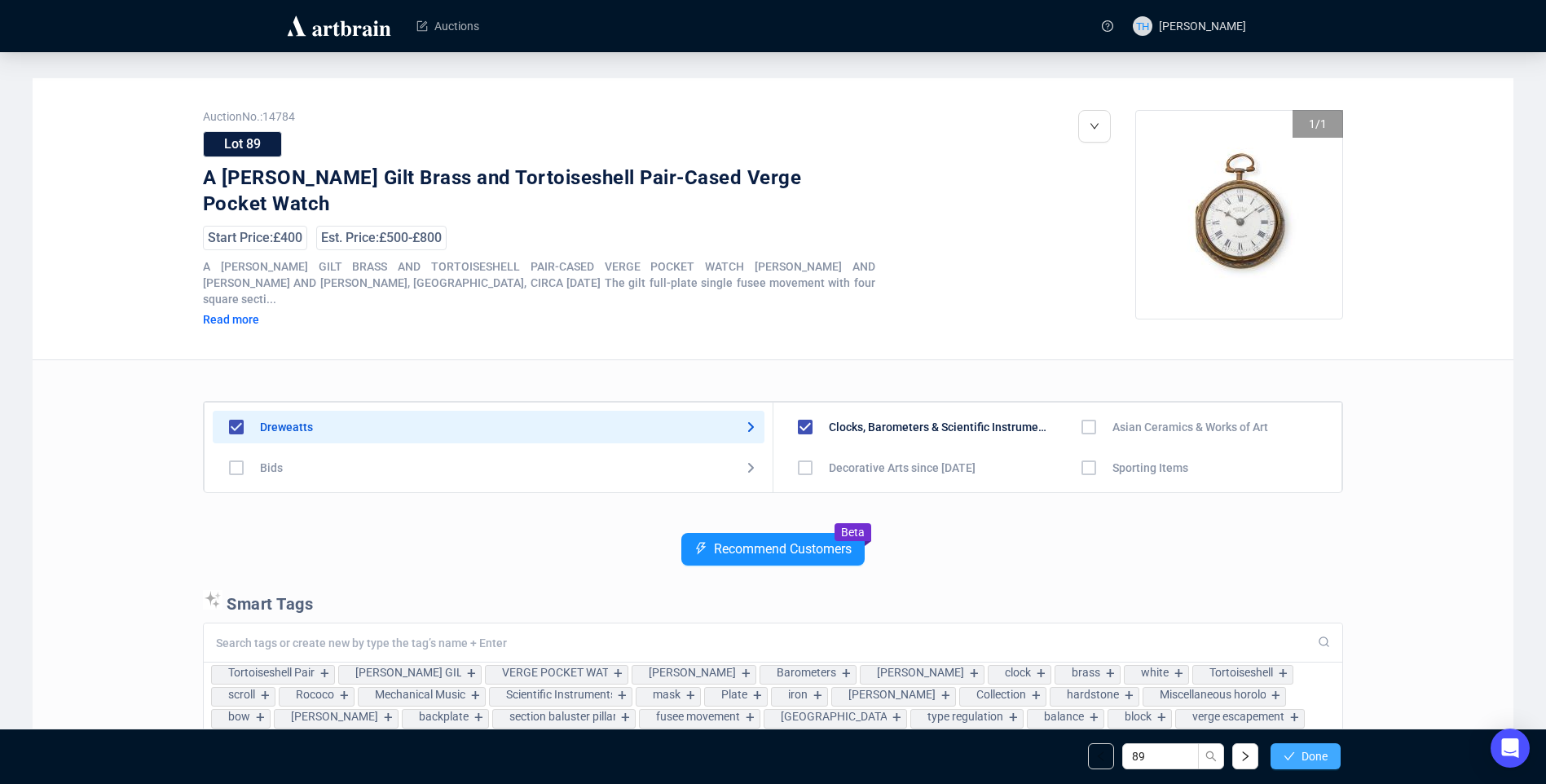
click at [1322, 757] on span "Done" at bounding box center [1315, 755] width 26 height 13
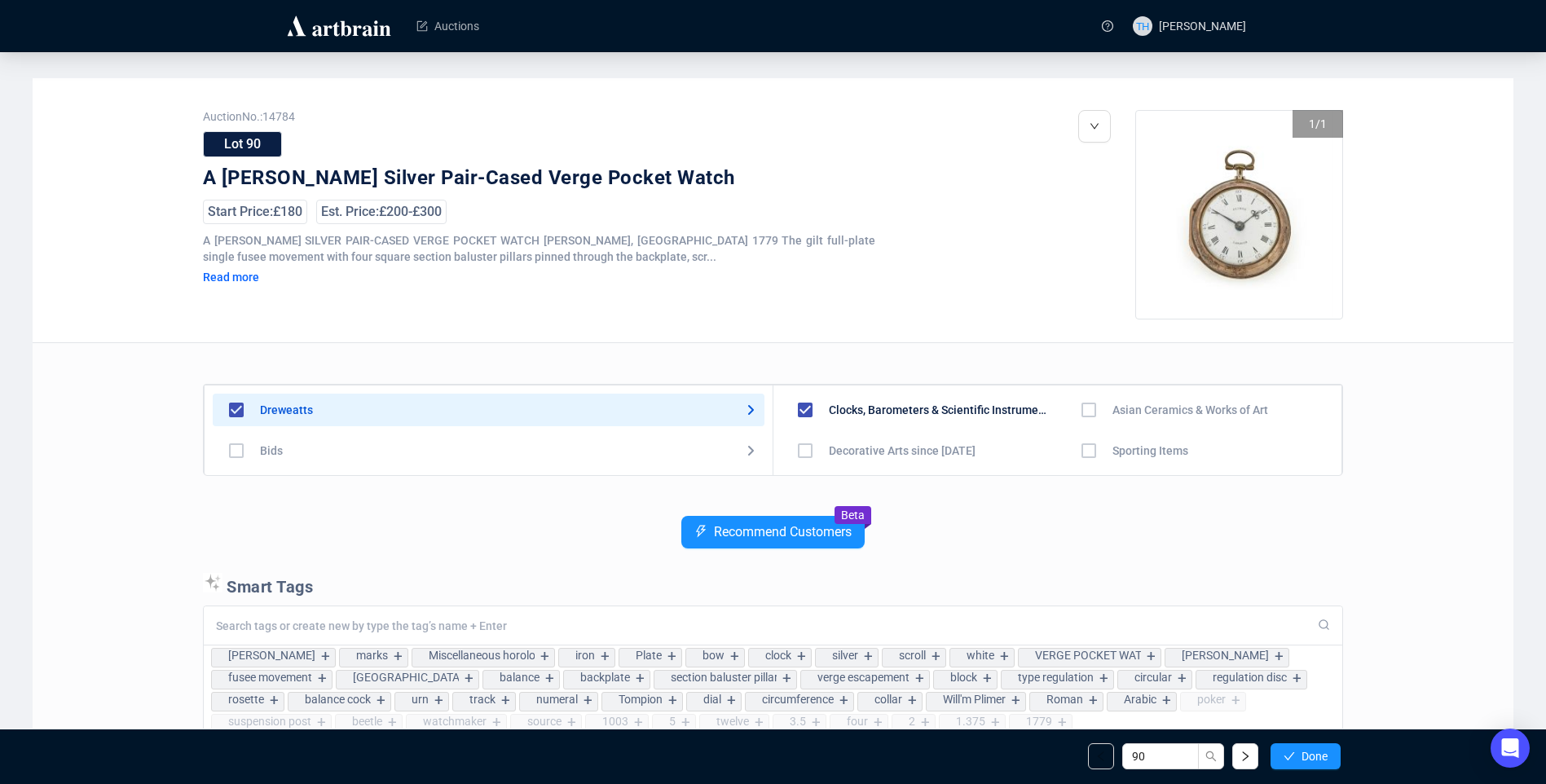
click at [1322, 757] on span "Done" at bounding box center [1315, 755] width 26 height 13
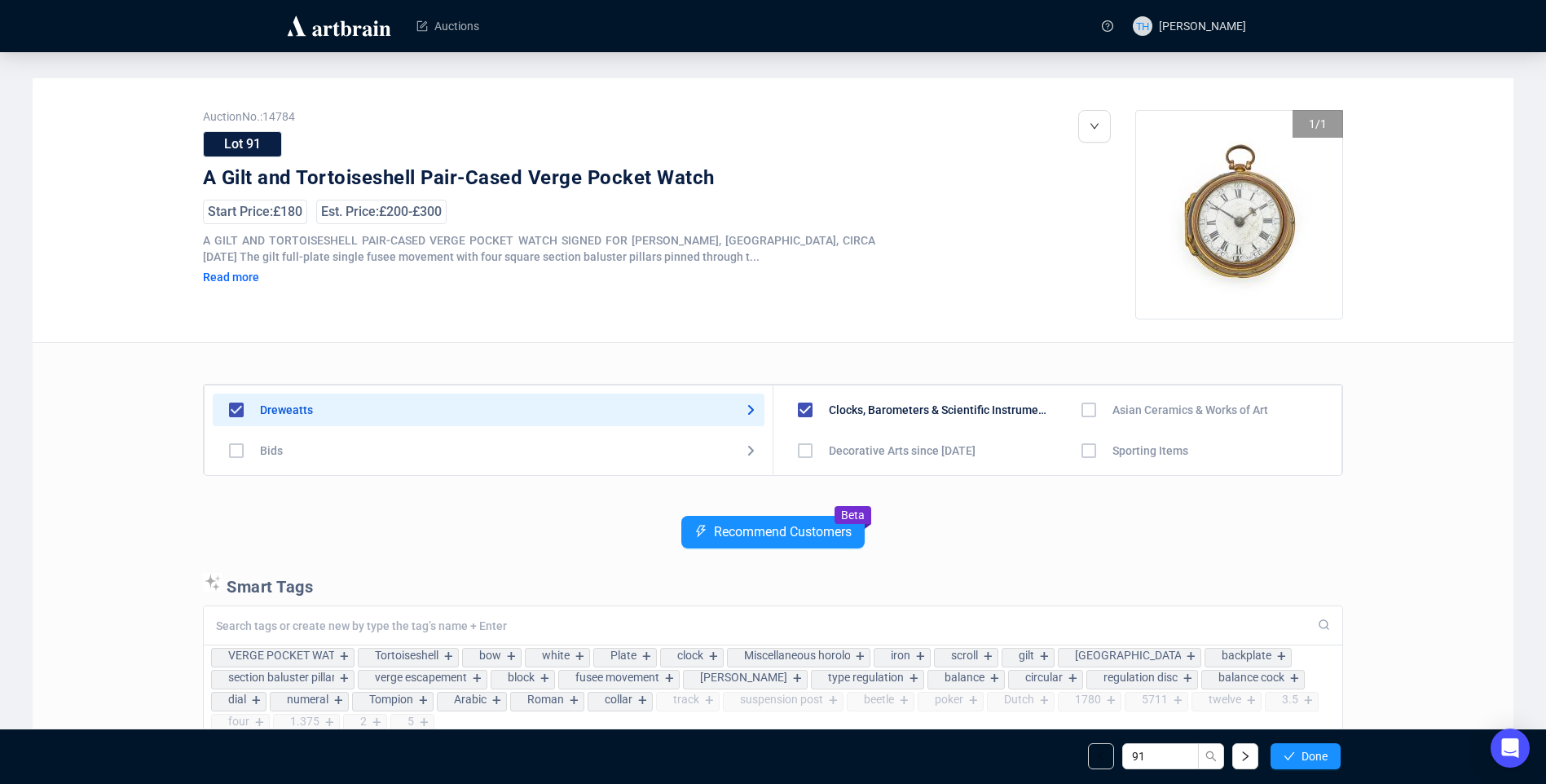
click at [1322, 757] on span "Done" at bounding box center [1315, 755] width 26 height 13
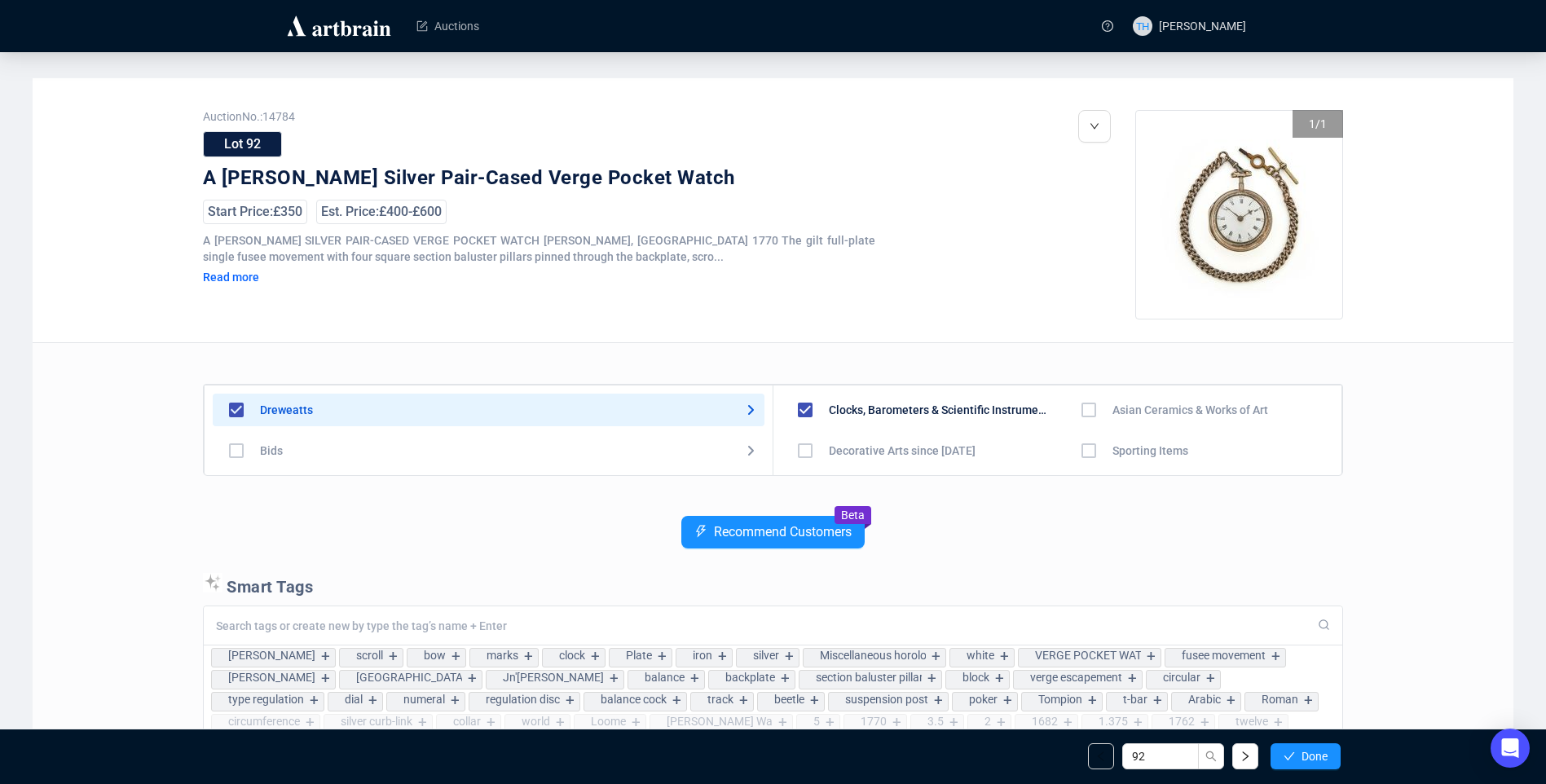
click at [1322, 757] on span "Done" at bounding box center [1315, 755] width 26 height 13
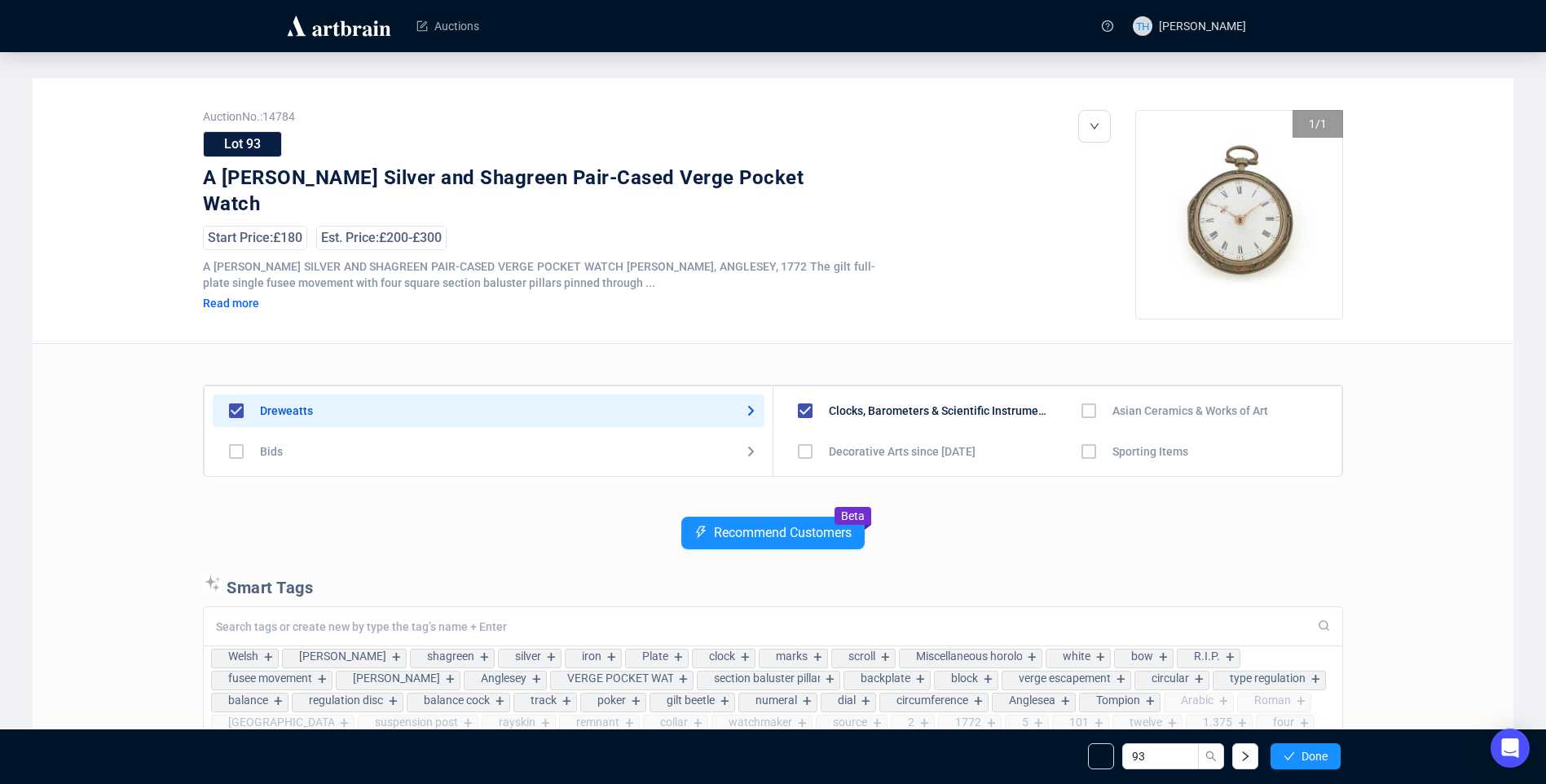
click at [1322, 757] on span "Done" at bounding box center [1315, 755] width 26 height 13
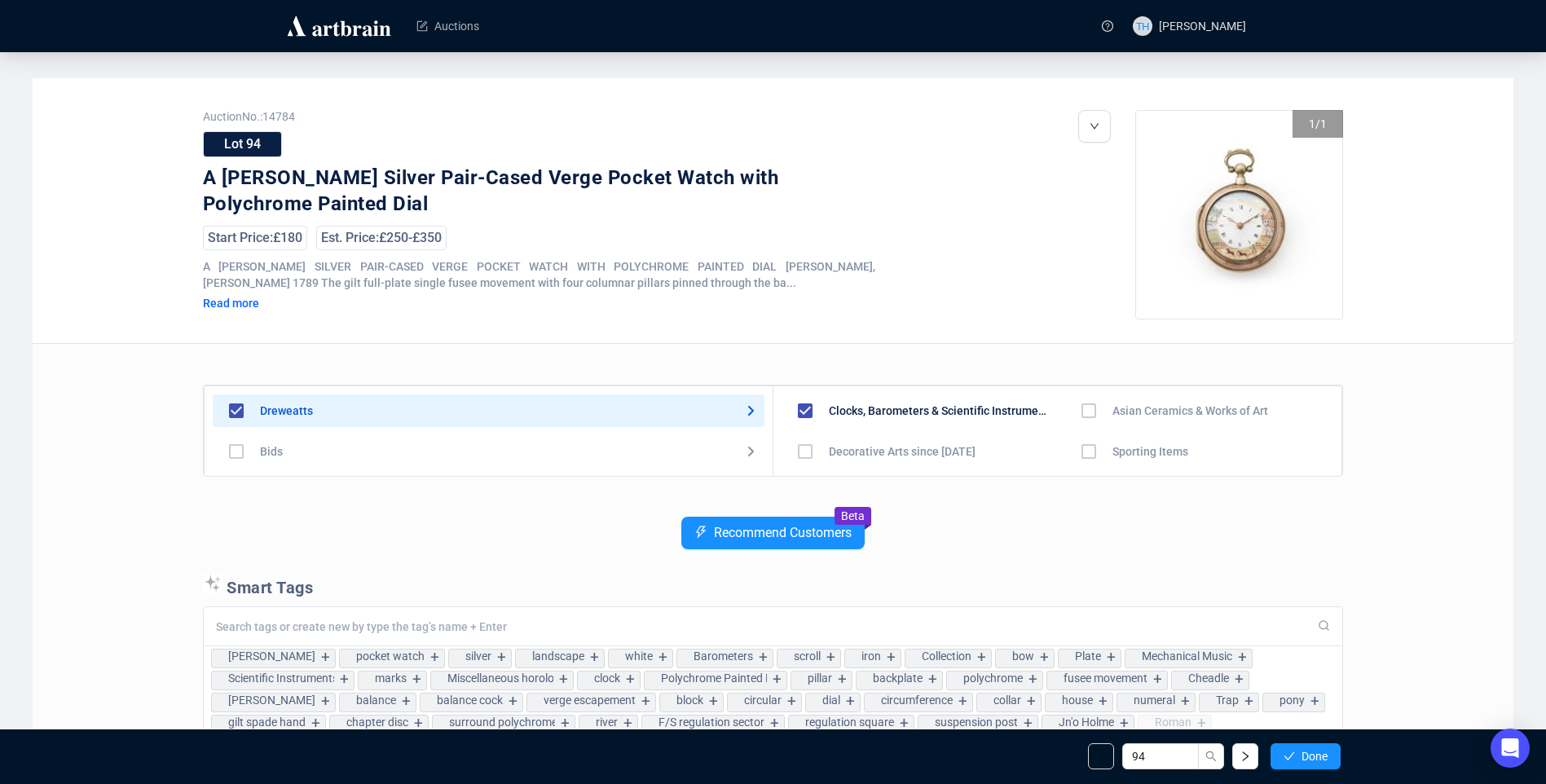
click at [1322, 757] on span "Done" at bounding box center [1315, 755] width 26 height 13
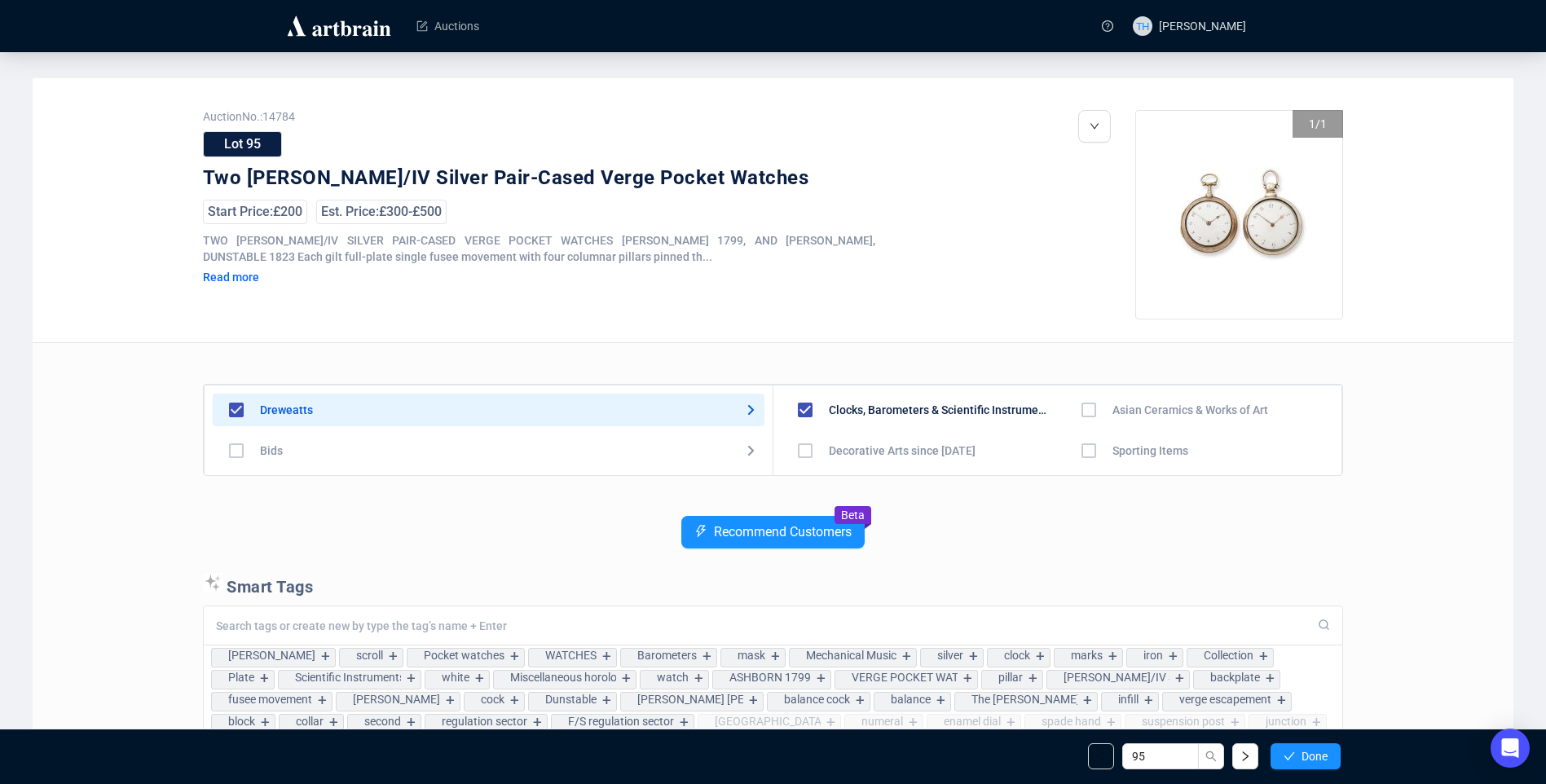
click at [1322, 757] on span "Done" at bounding box center [1315, 755] width 26 height 13
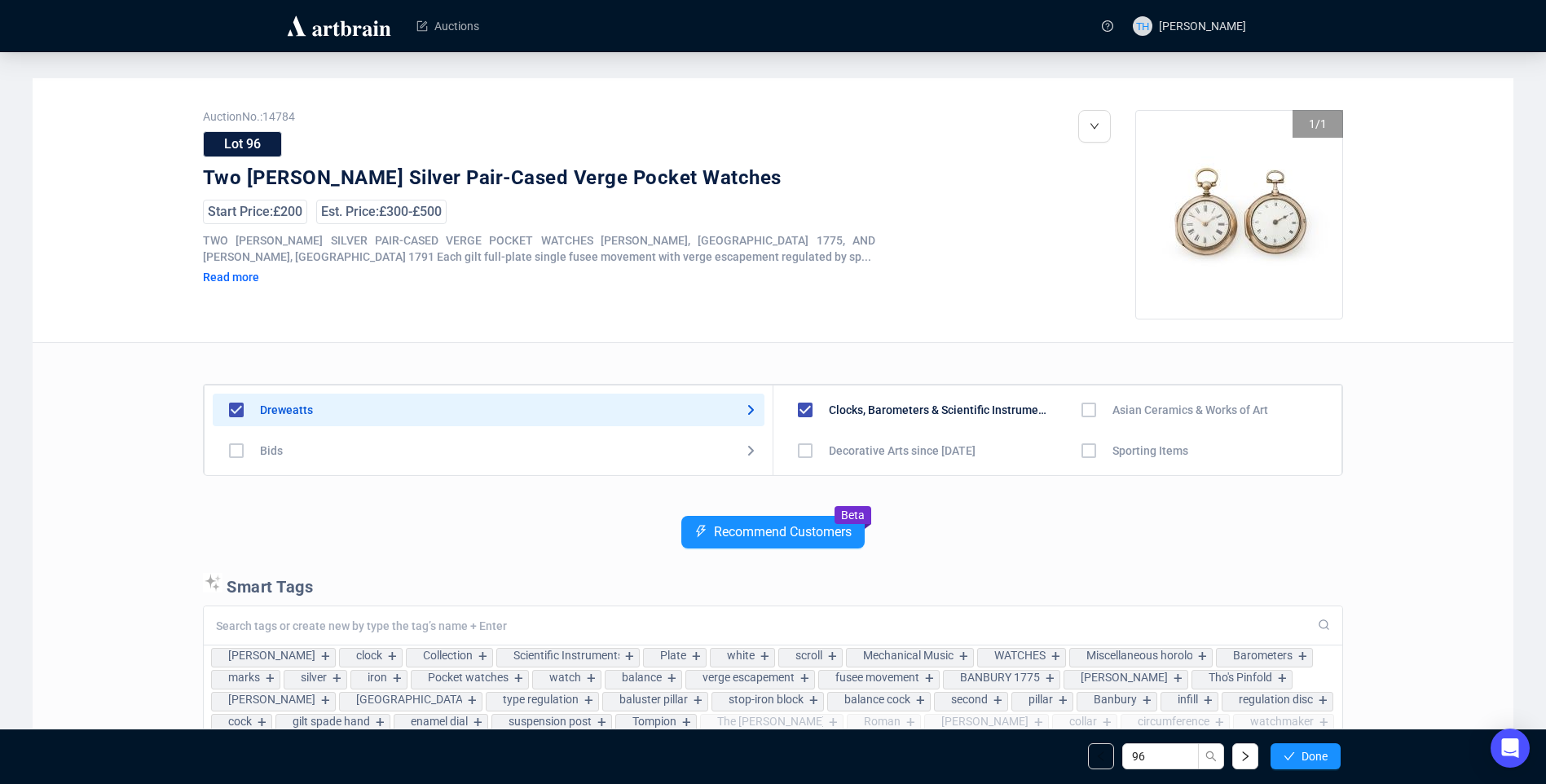
click at [1322, 757] on span "Done" at bounding box center [1315, 755] width 26 height 13
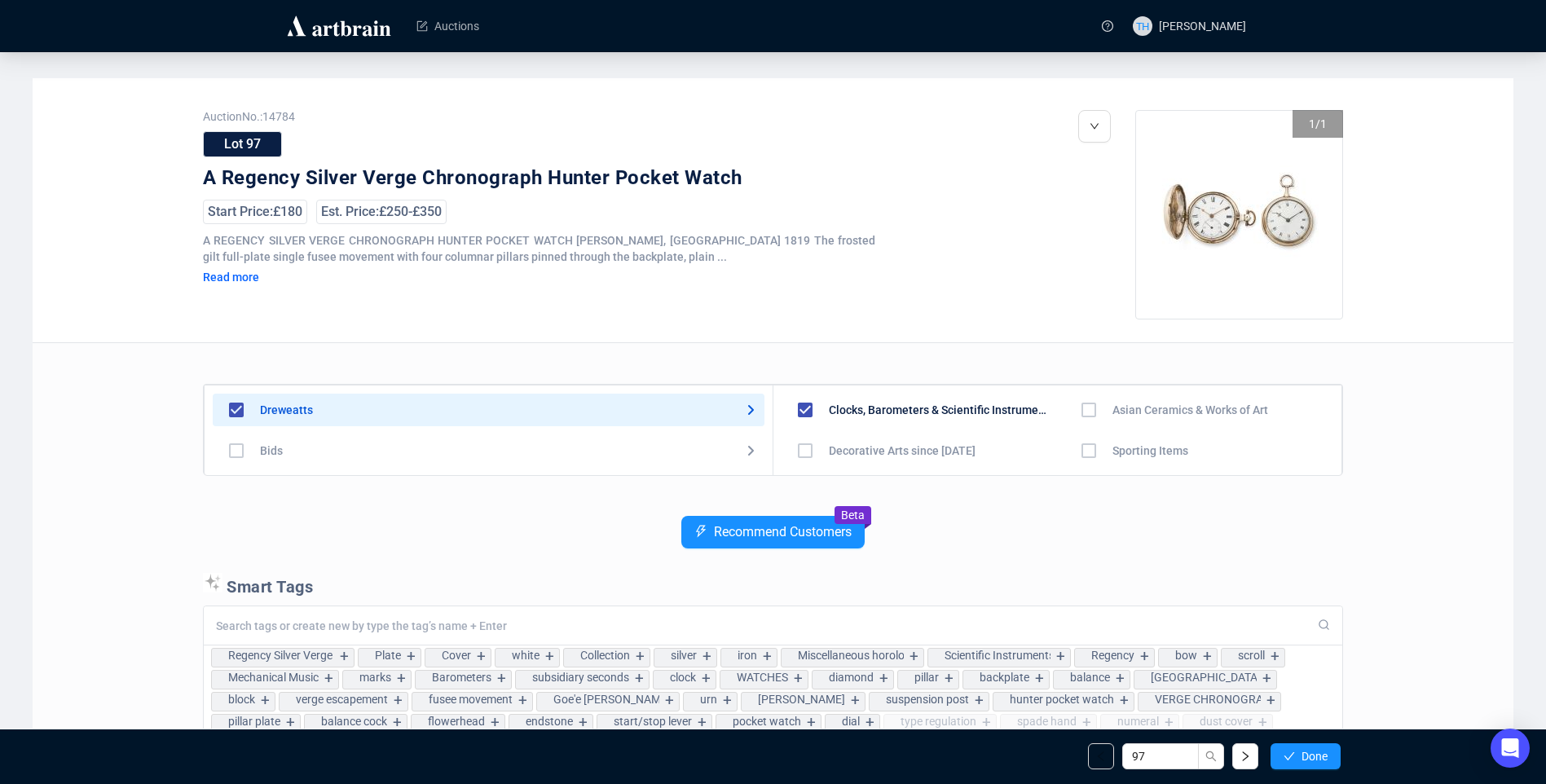
click at [1322, 757] on span "Done" at bounding box center [1315, 755] width 26 height 13
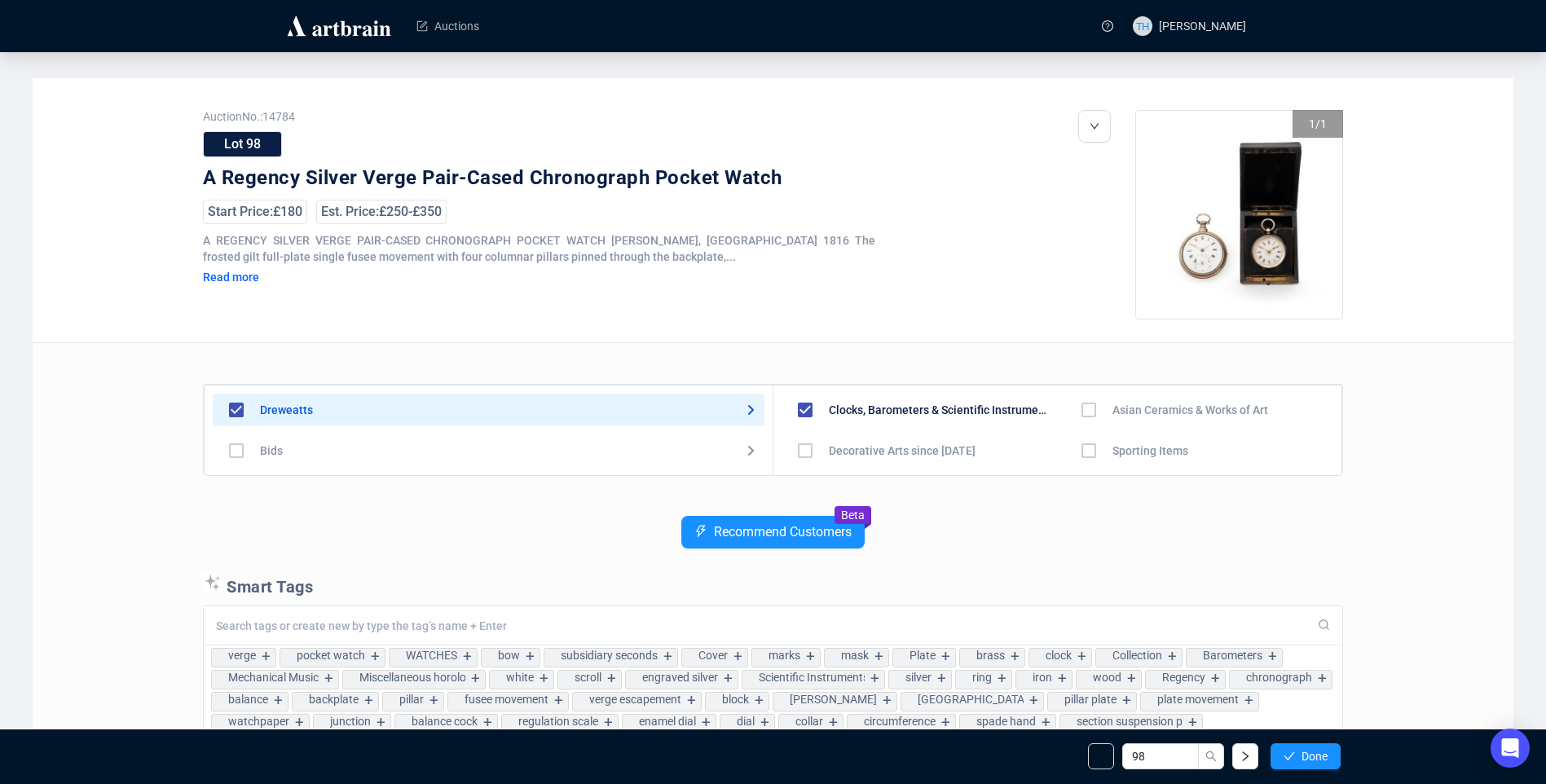
click at [1322, 757] on span "Done" at bounding box center [1315, 755] width 26 height 13
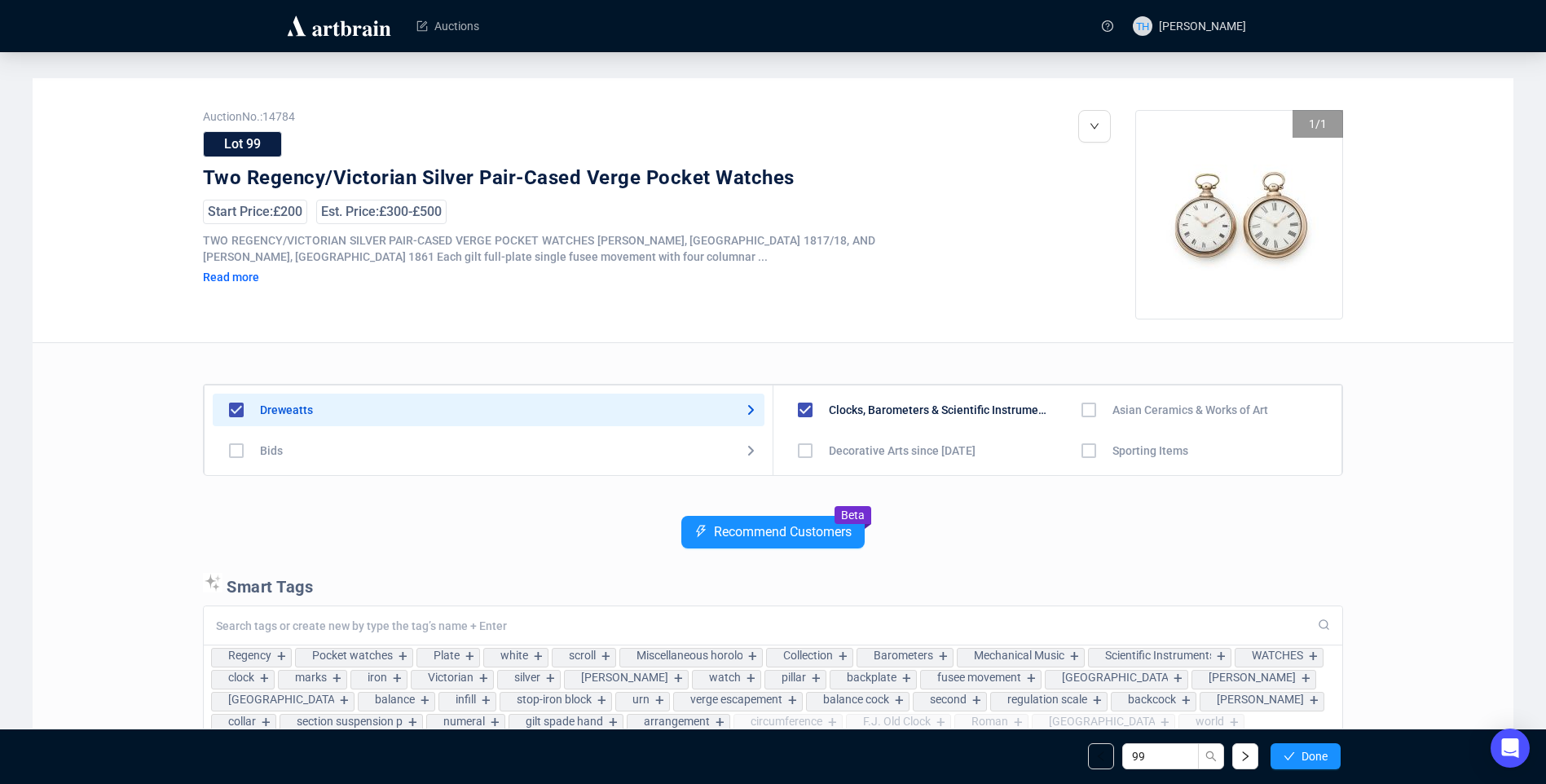
click at [1322, 757] on span "Done" at bounding box center [1315, 755] width 26 height 13
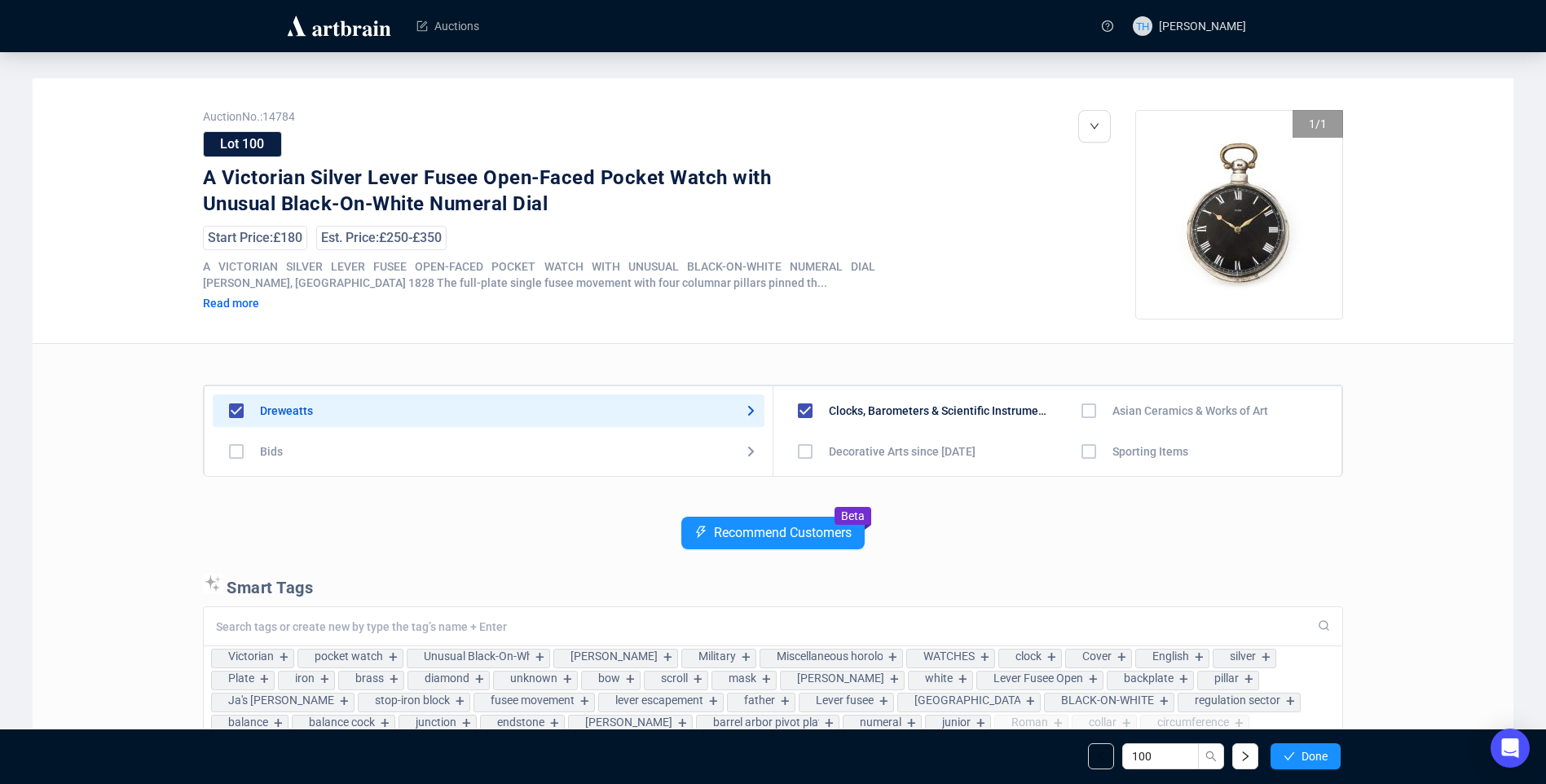
click at [1322, 757] on span "Done" at bounding box center [1315, 755] width 26 height 13
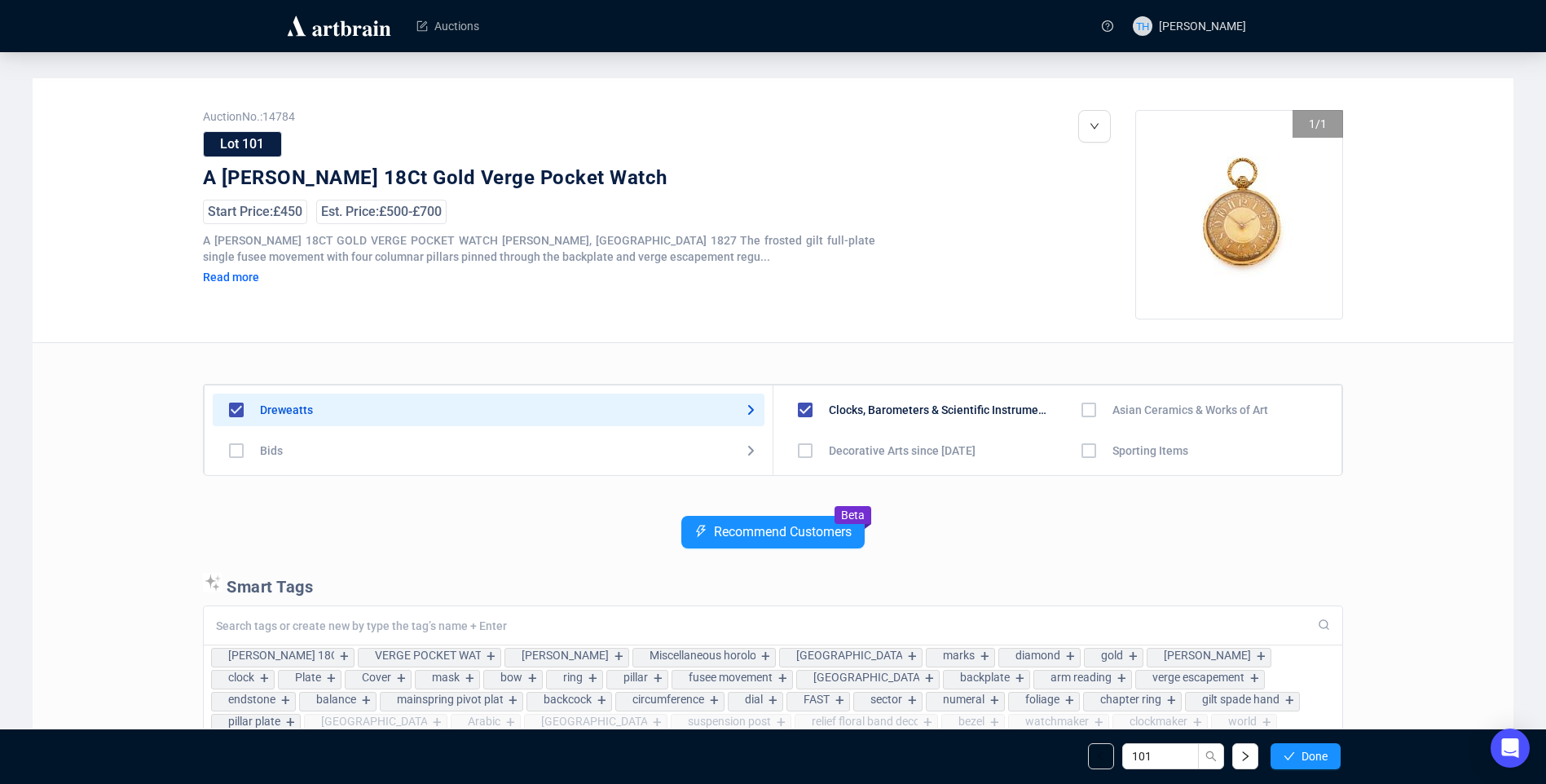
click at [1322, 757] on span "Done" at bounding box center [1315, 755] width 26 height 13
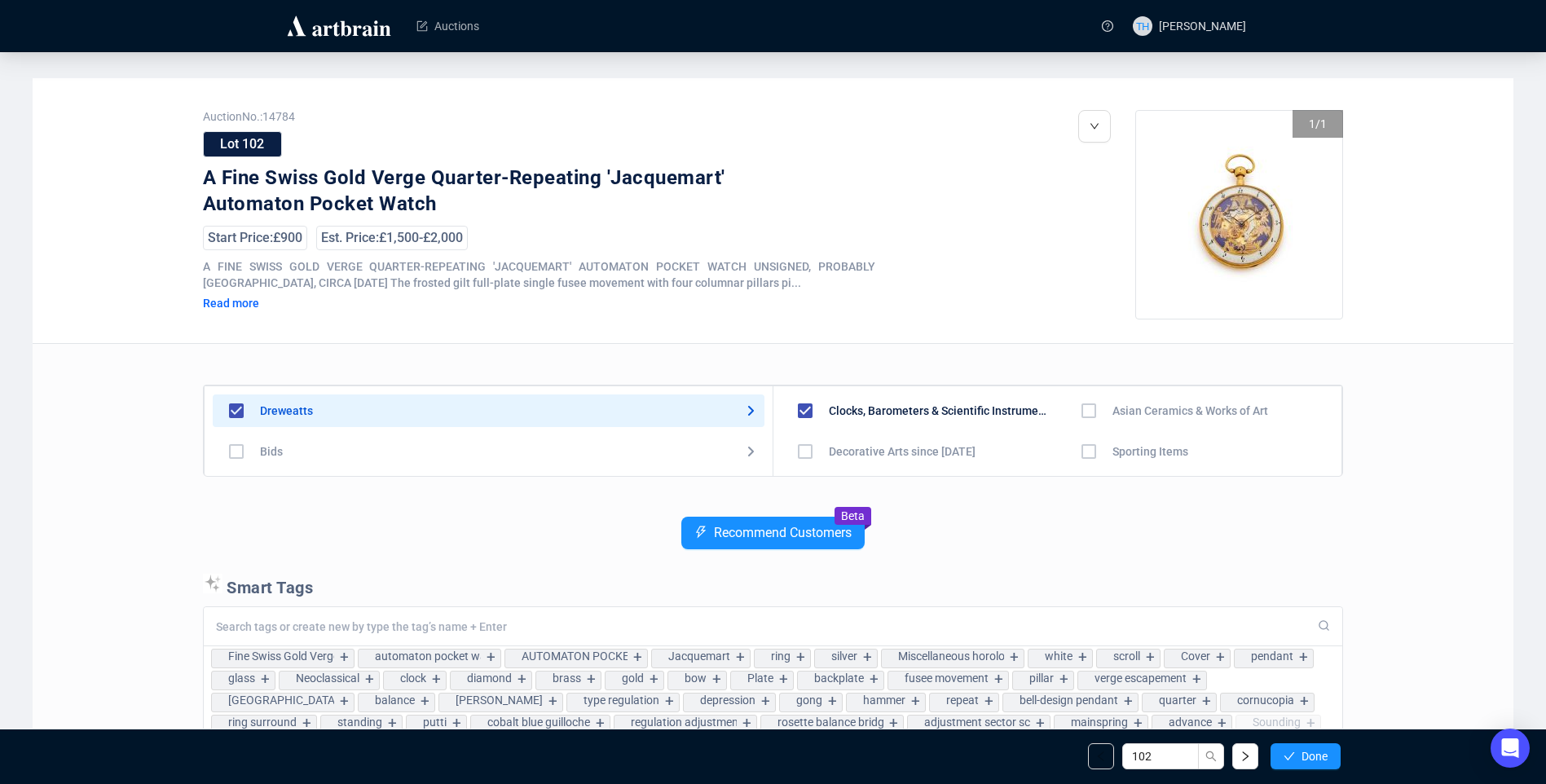
click at [1322, 757] on span "Done" at bounding box center [1315, 755] width 26 height 13
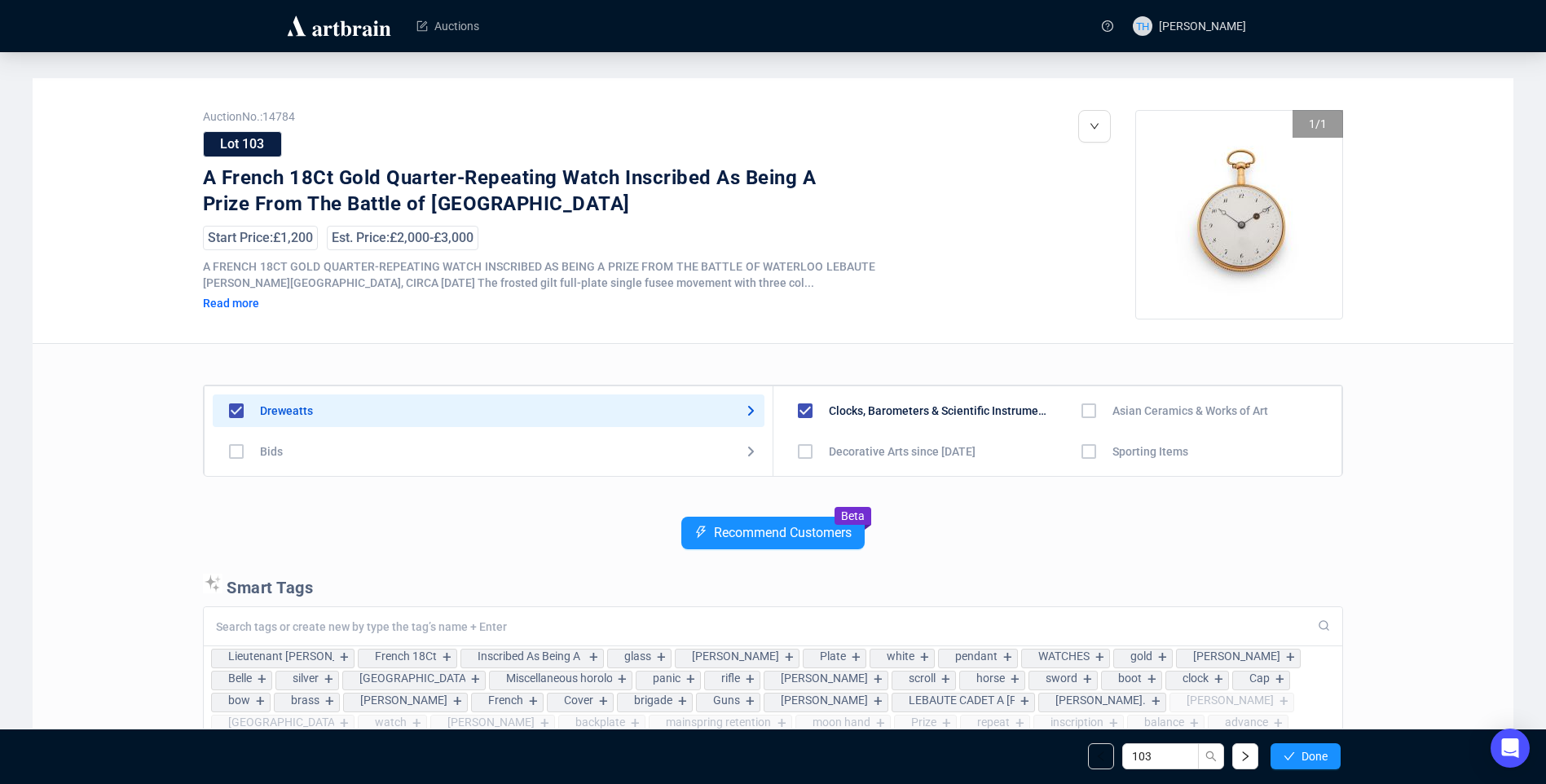
click at [1322, 757] on span "Done" at bounding box center [1315, 755] width 26 height 13
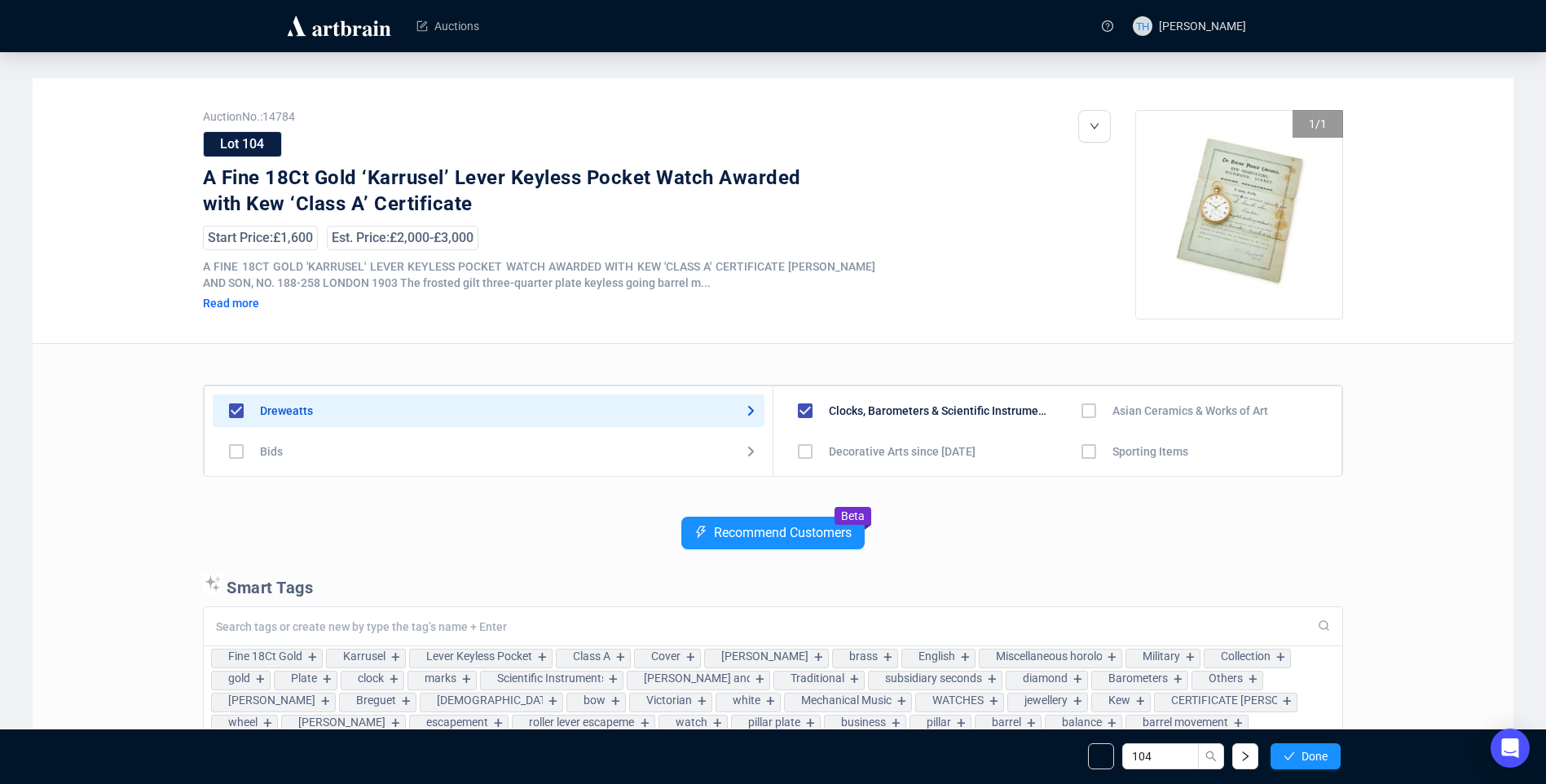
click at [1322, 757] on span "Done" at bounding box center [1315, 755] width 26 height 13
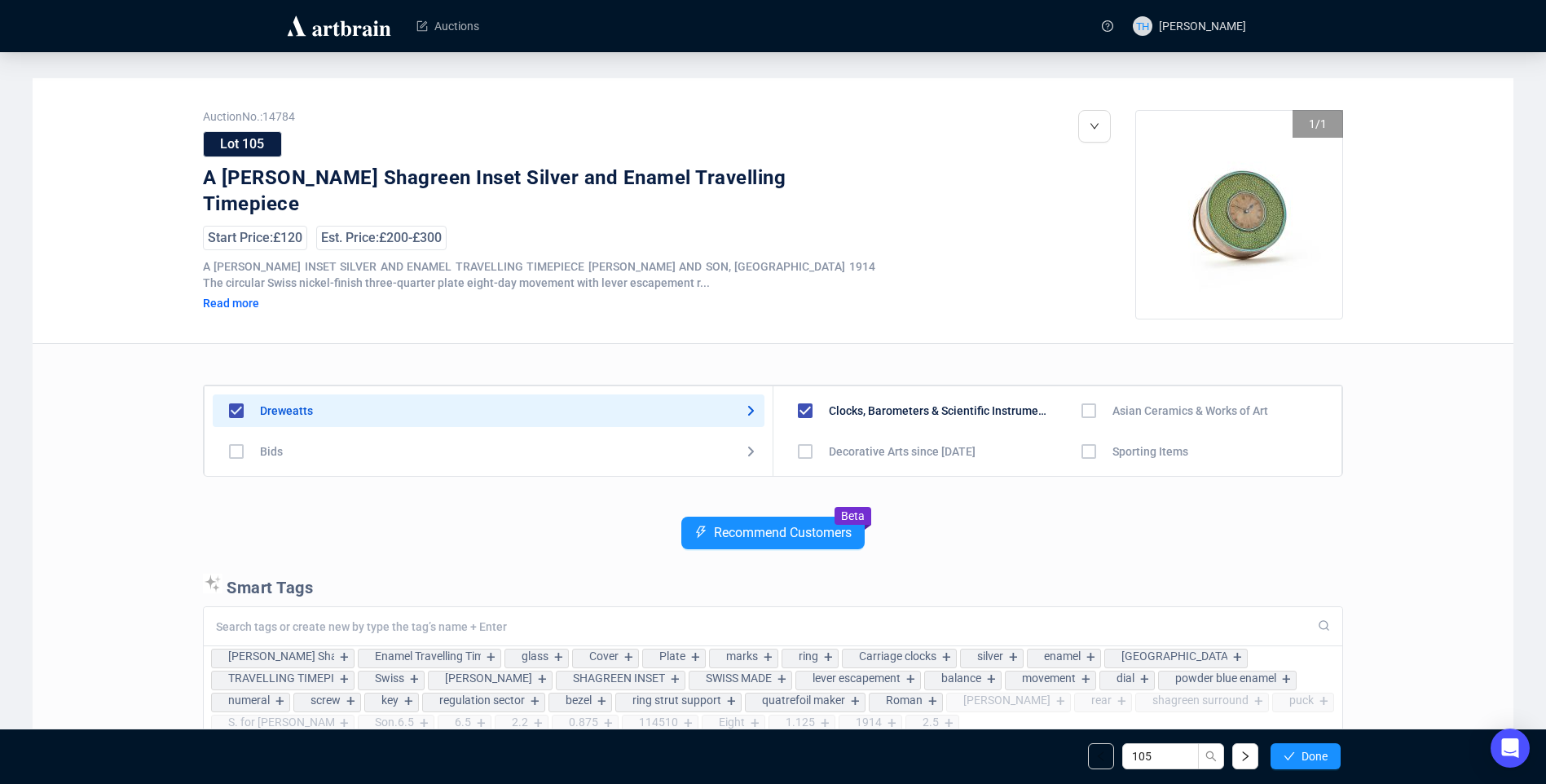
click at [1322, 757] on span "Done" at bounding box center [1315, 755] width 26 height 13
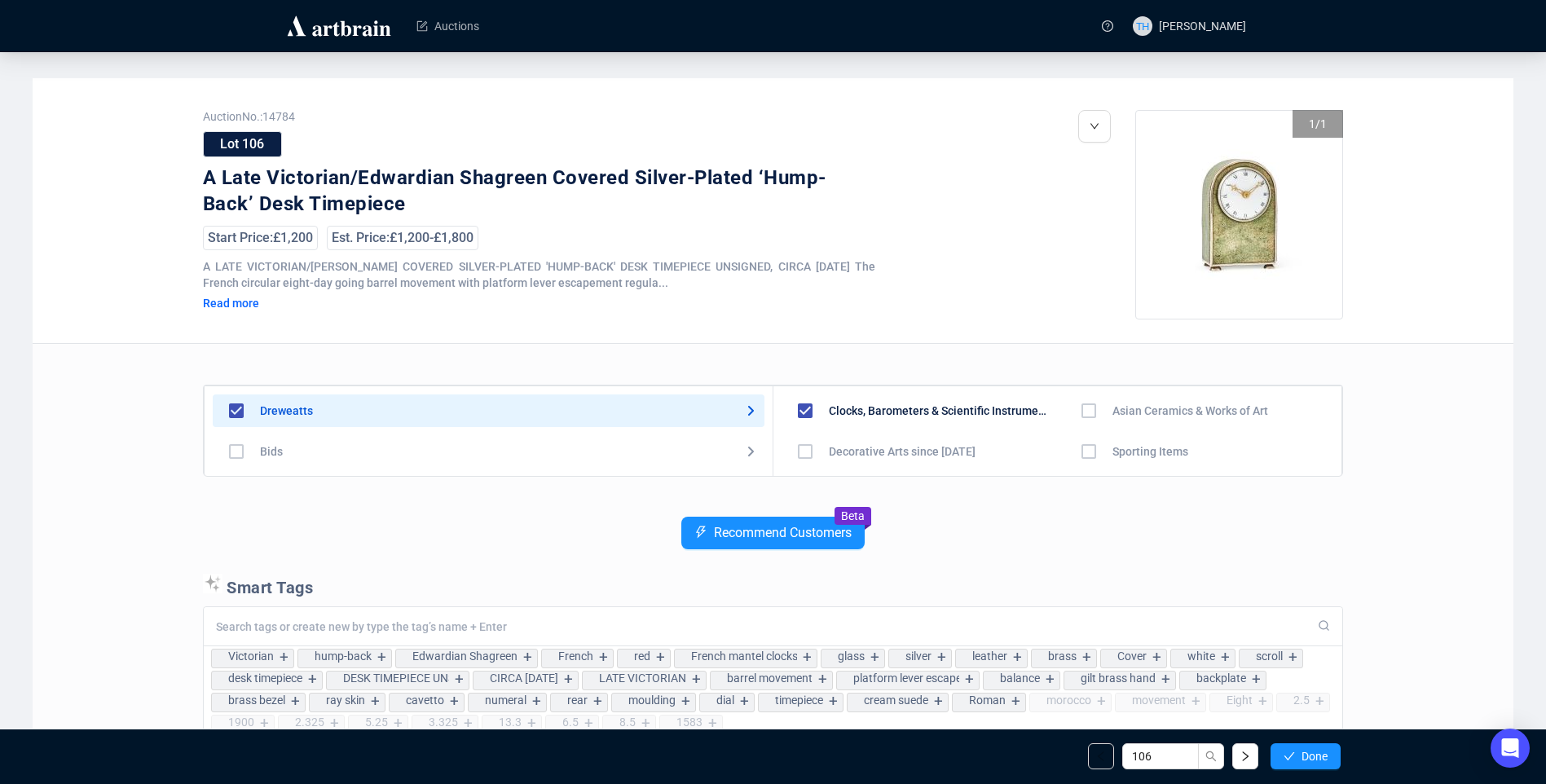
click at [1322, 757] on span "Done" at bounding box center [1315, 755] width 26 height 13
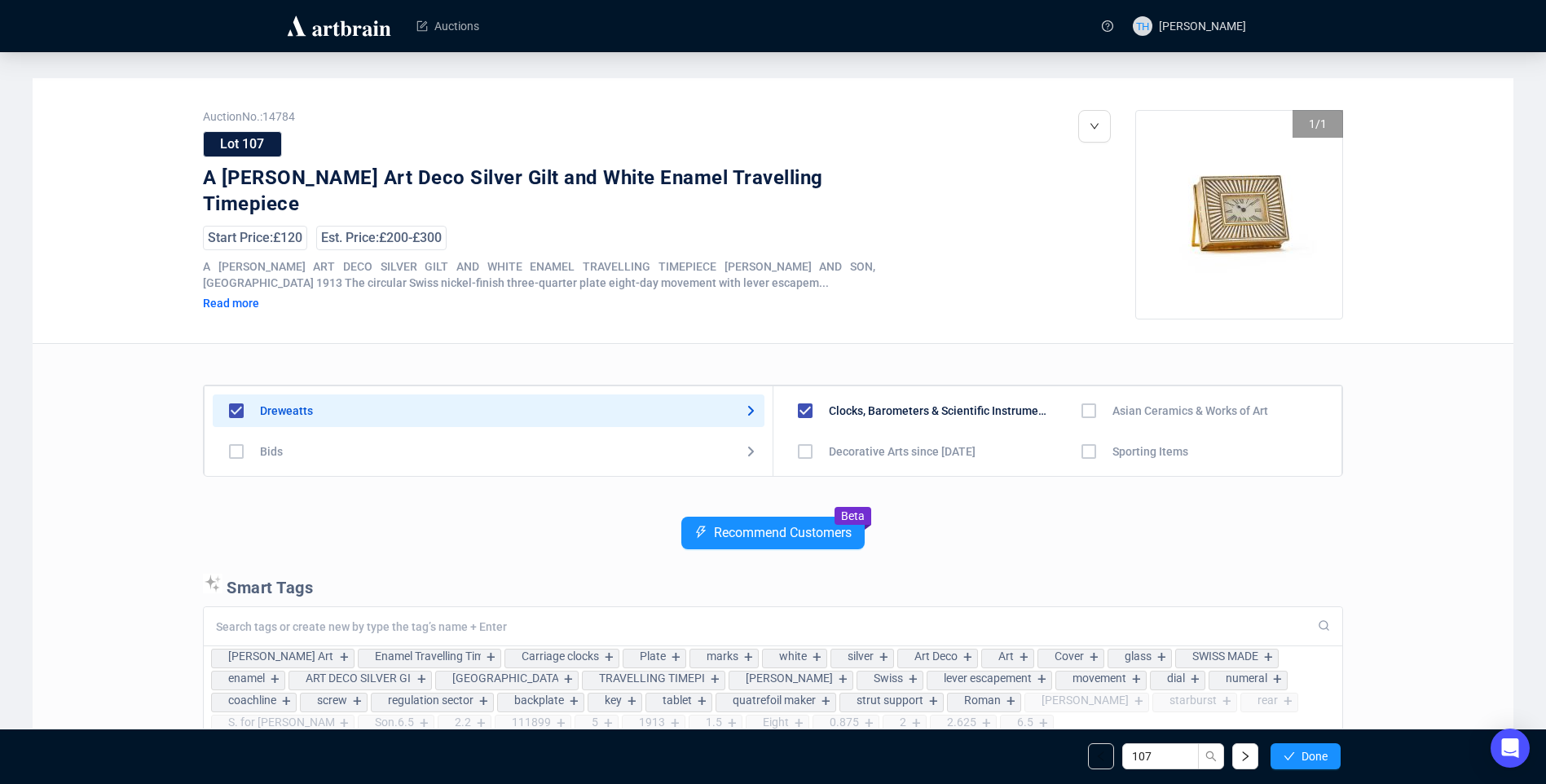
click at [1322, 757] on span "Done" at bounding box center [1315, 755] width 26 height 13
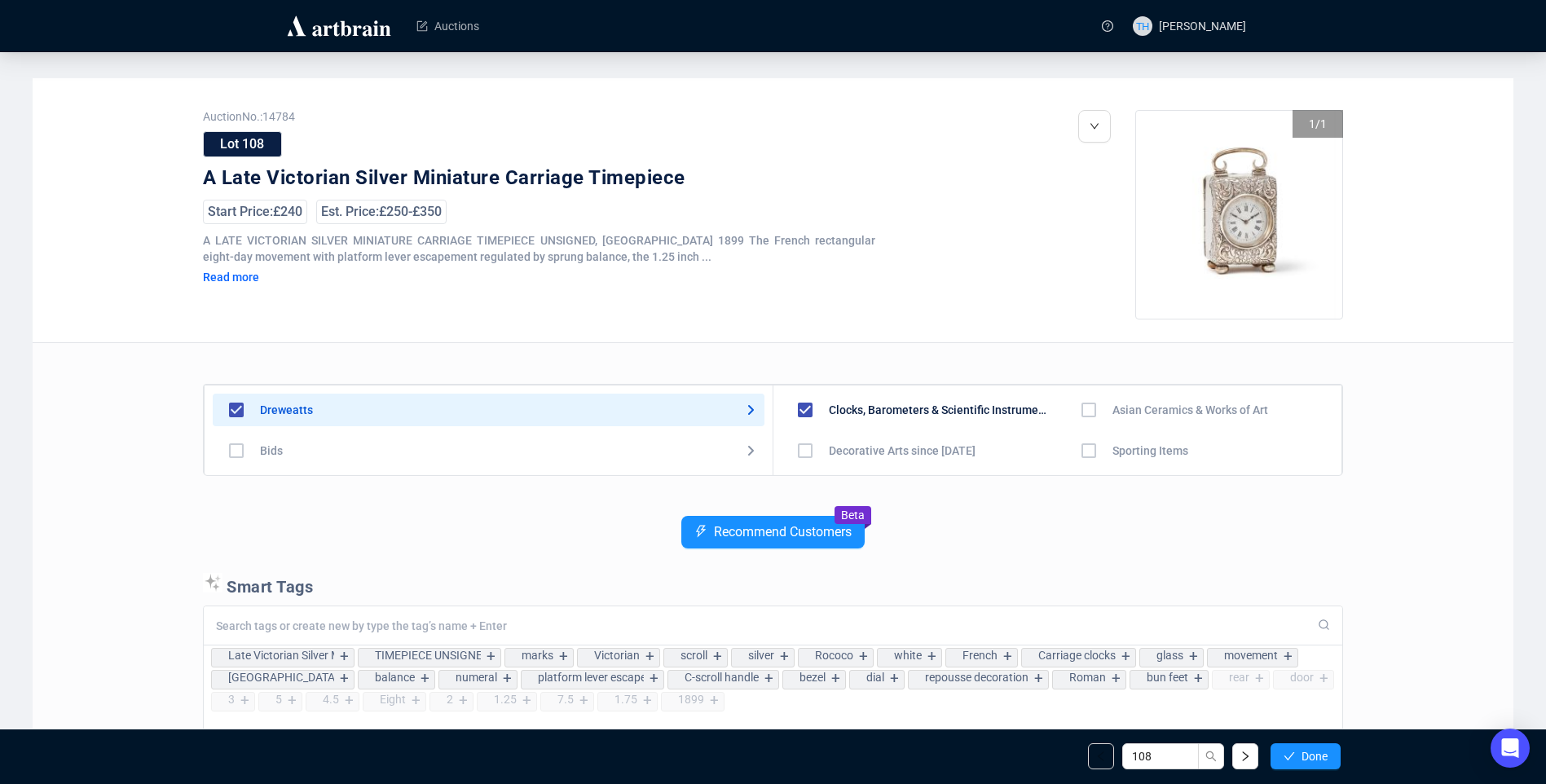
click at [1322, 757] on span "Done" at bounding box center [1315, 755] width 26 height 13
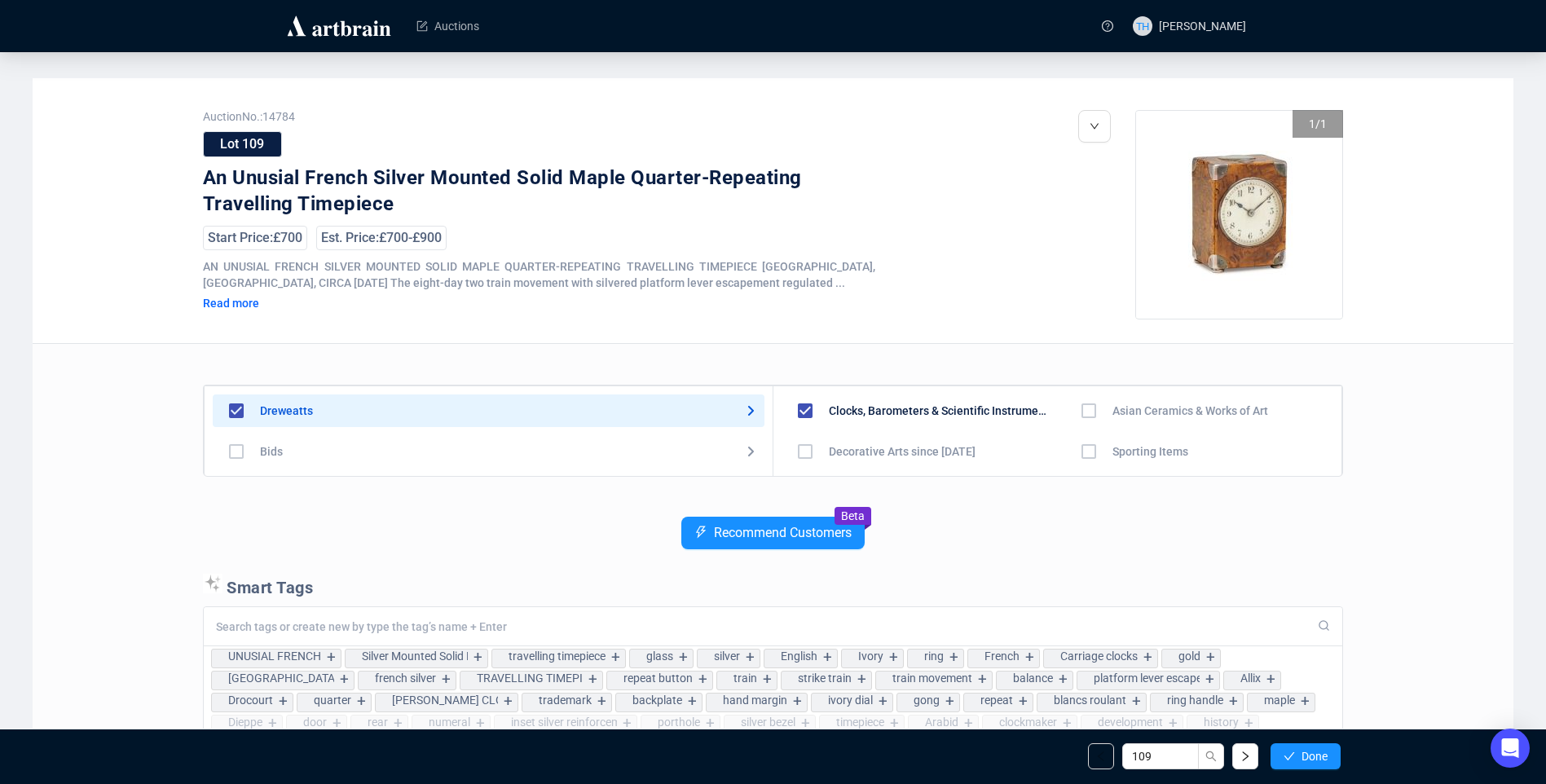
click at [1322, 757] on span "Done" at bounding box center [1315, 755] width 26 height 13
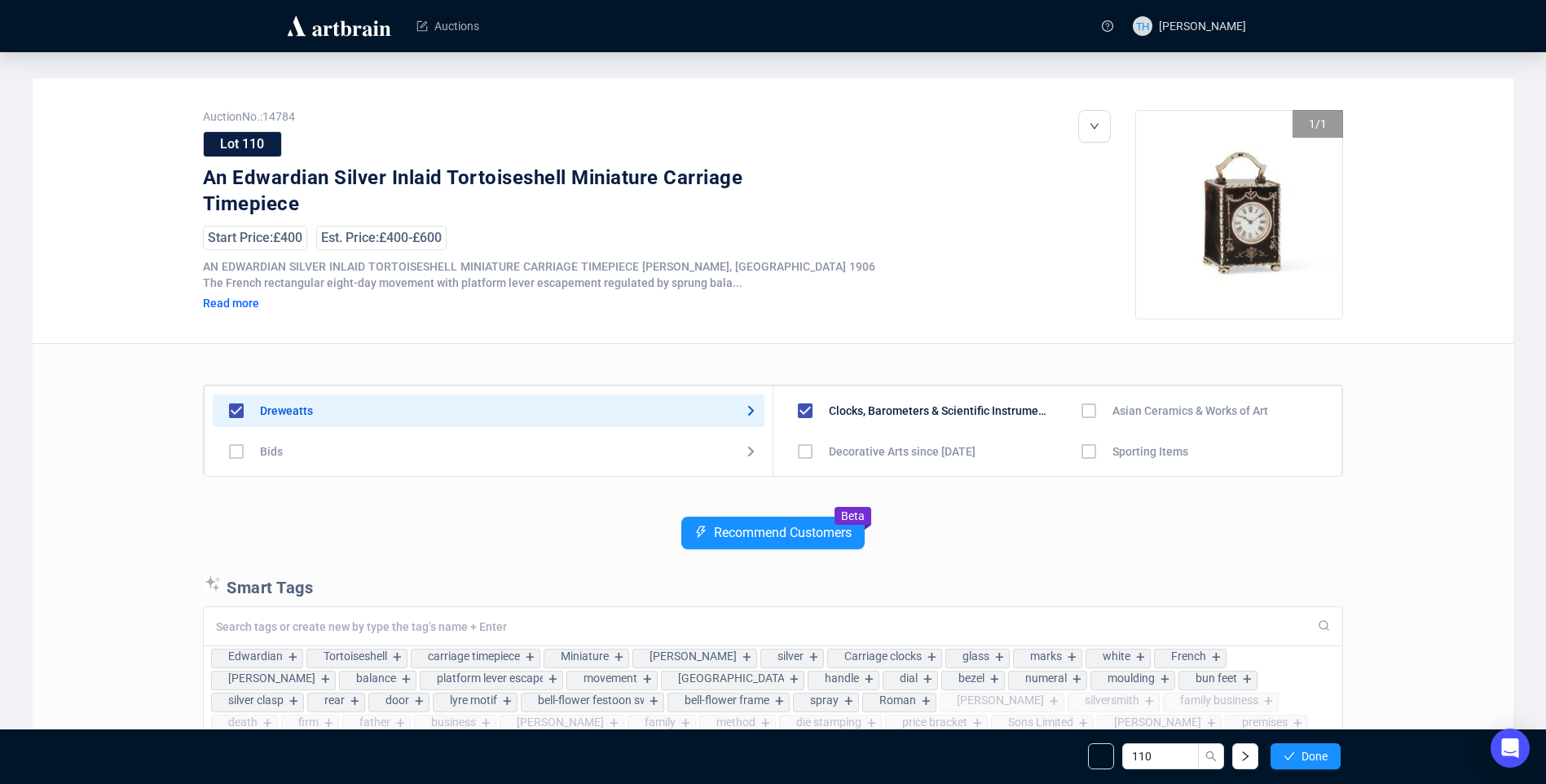
click at [1322, 757] on span "Done" at bounding box center [1315, 755] width 26 height 13
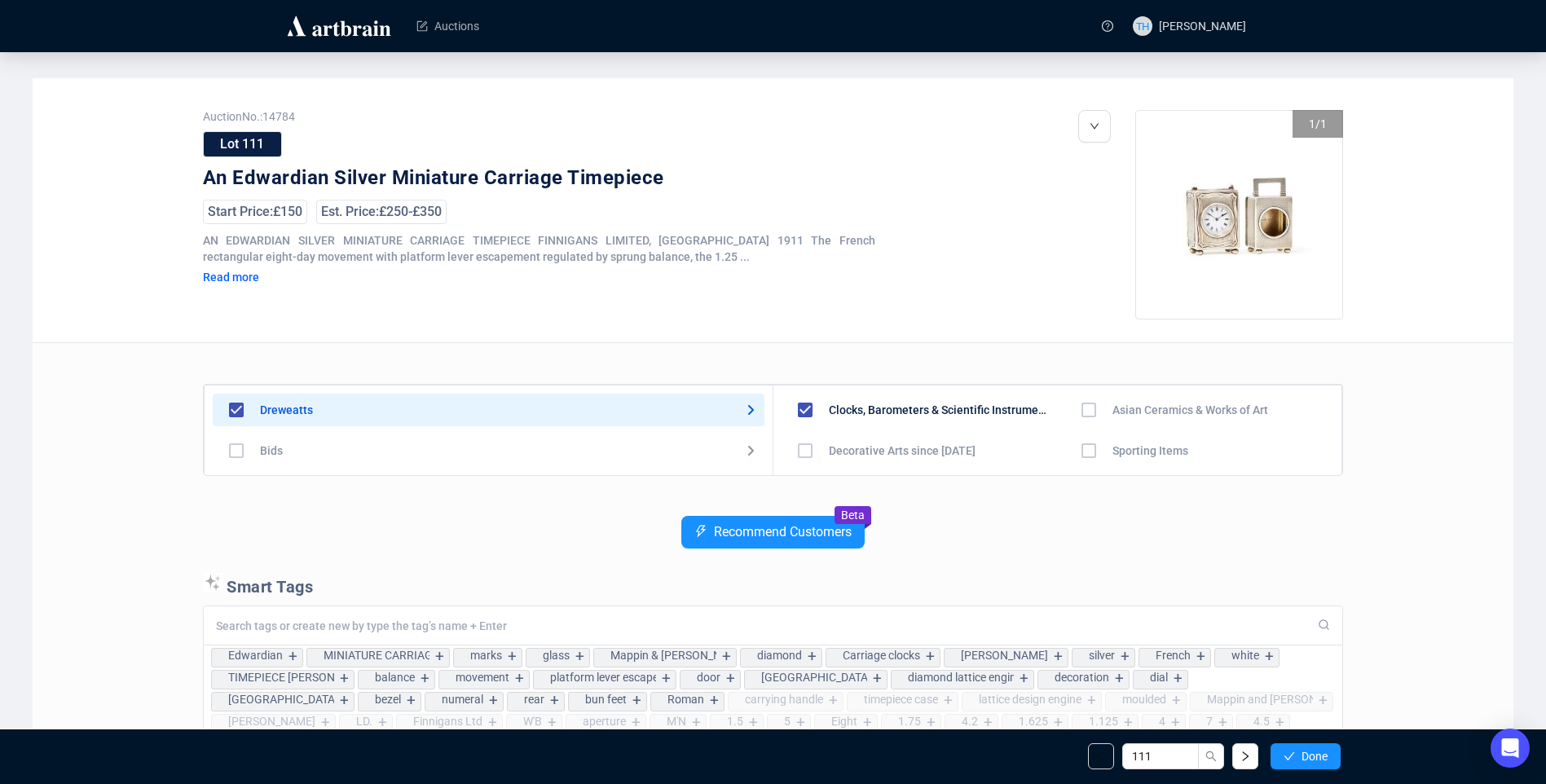
click at [1322, 757] on span "Done" at bounding box center [1315, 755] width 26 height 13
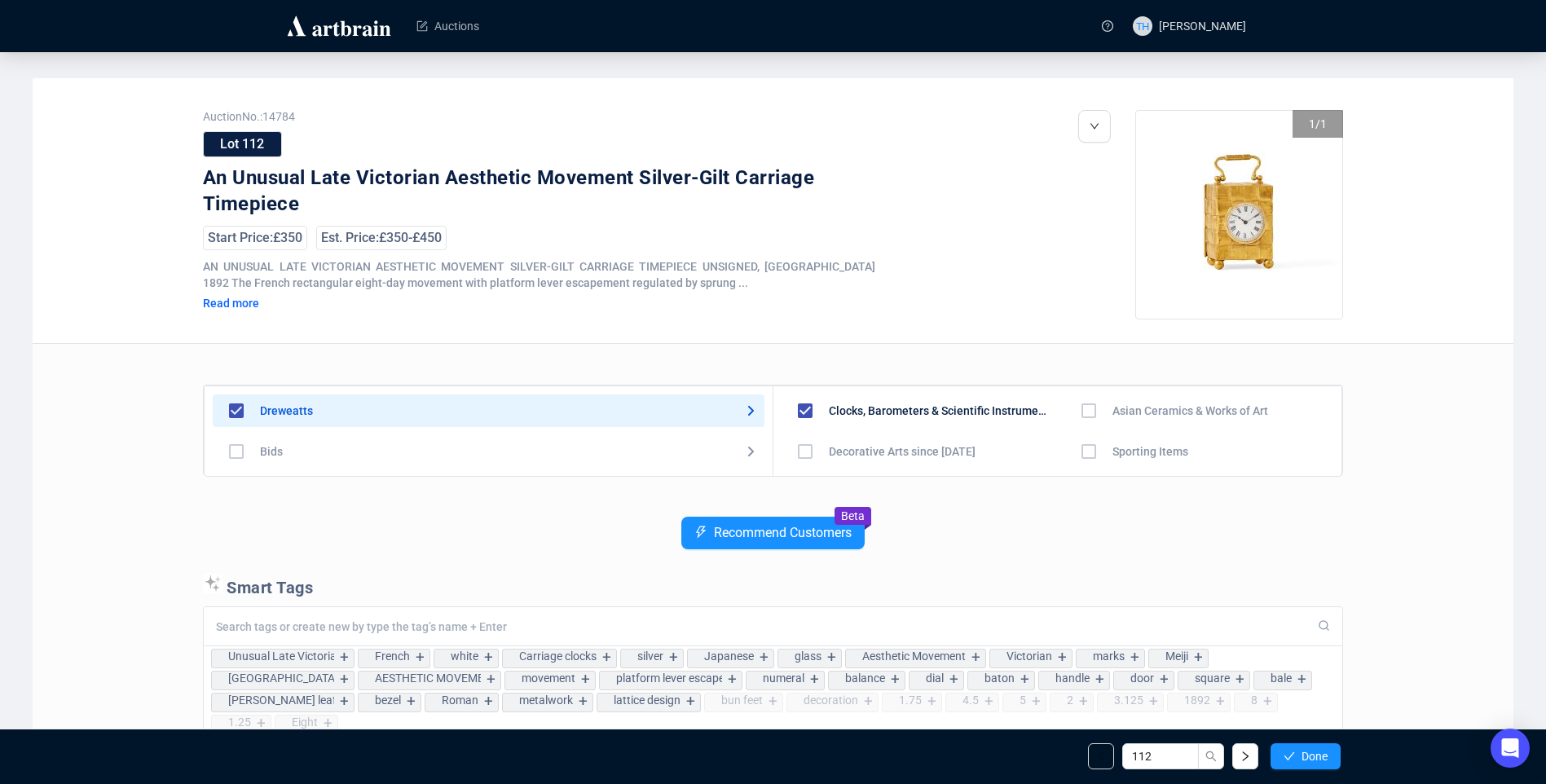
click at [1322, 757] on span "Done" at bounding box center [1315, 755] width 26 height 13
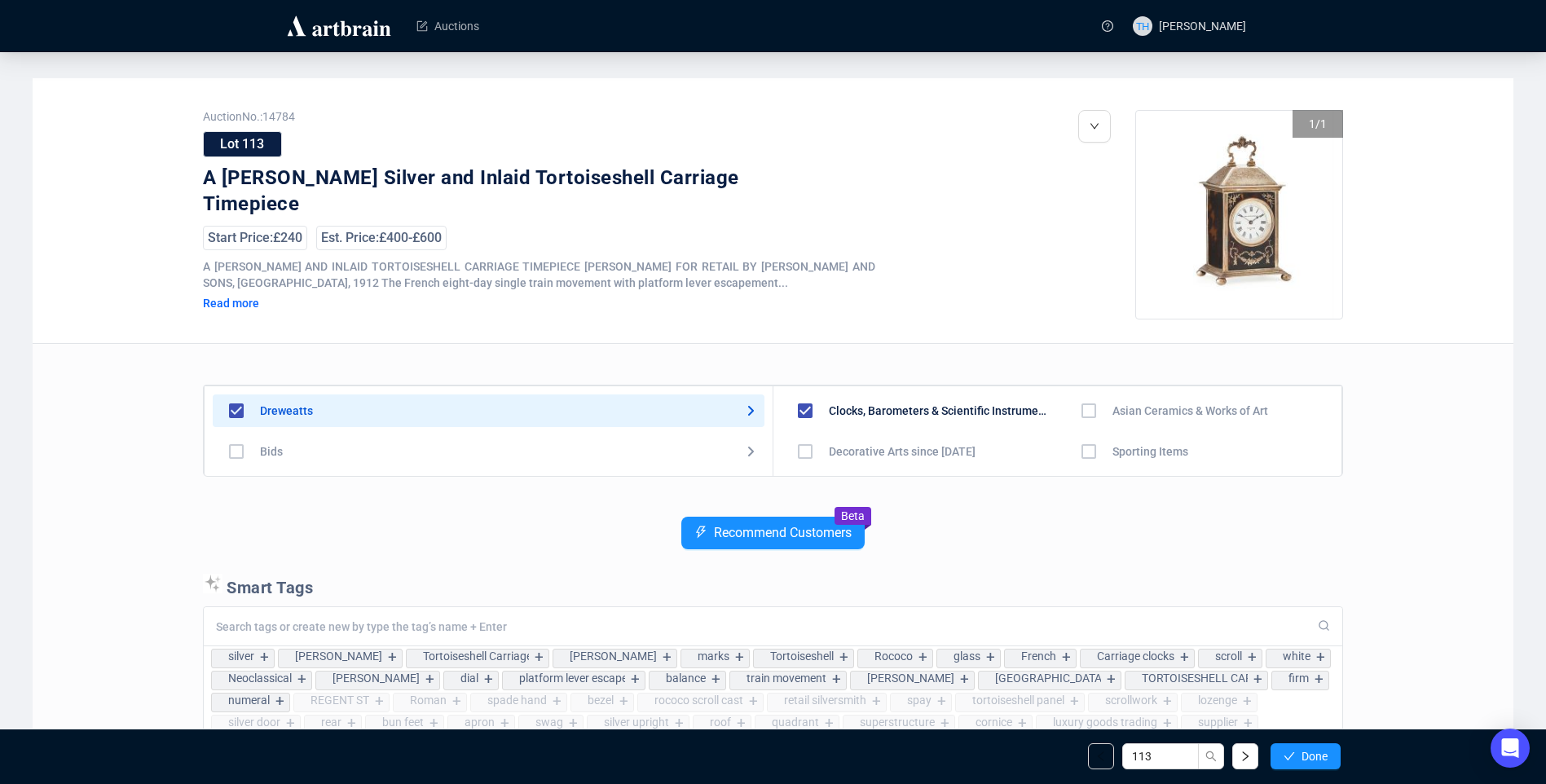
click at [1322, 757] on span "Done" at bounding box center [1315, 755] width 26 height 13
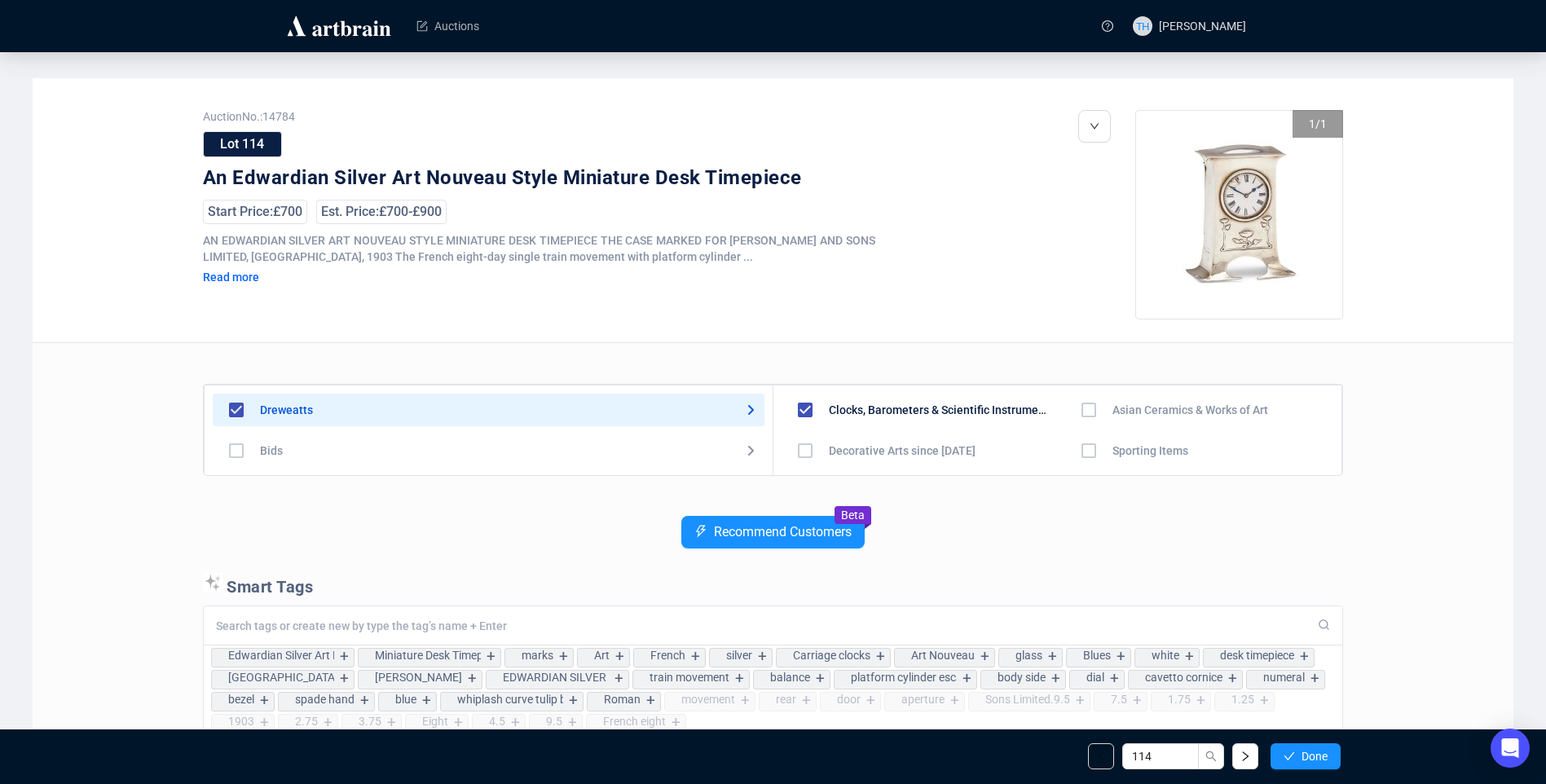
click at [1322, 757] on span "Done" at bounding box center [1315, 755] width 26 height 13
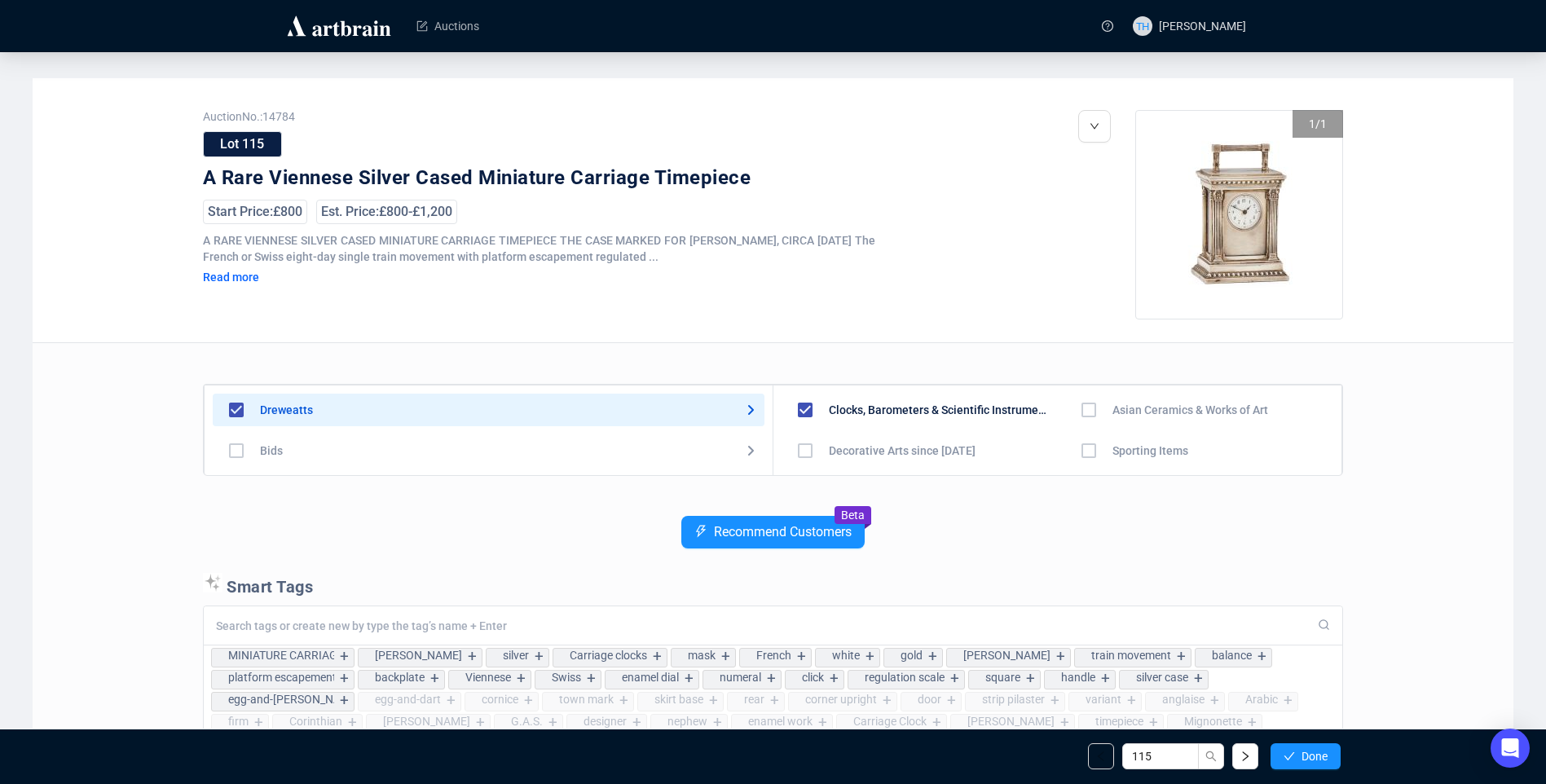
click at [1322, 757] on span "Done" at bounding box center [1315, 755] width 26 height 13
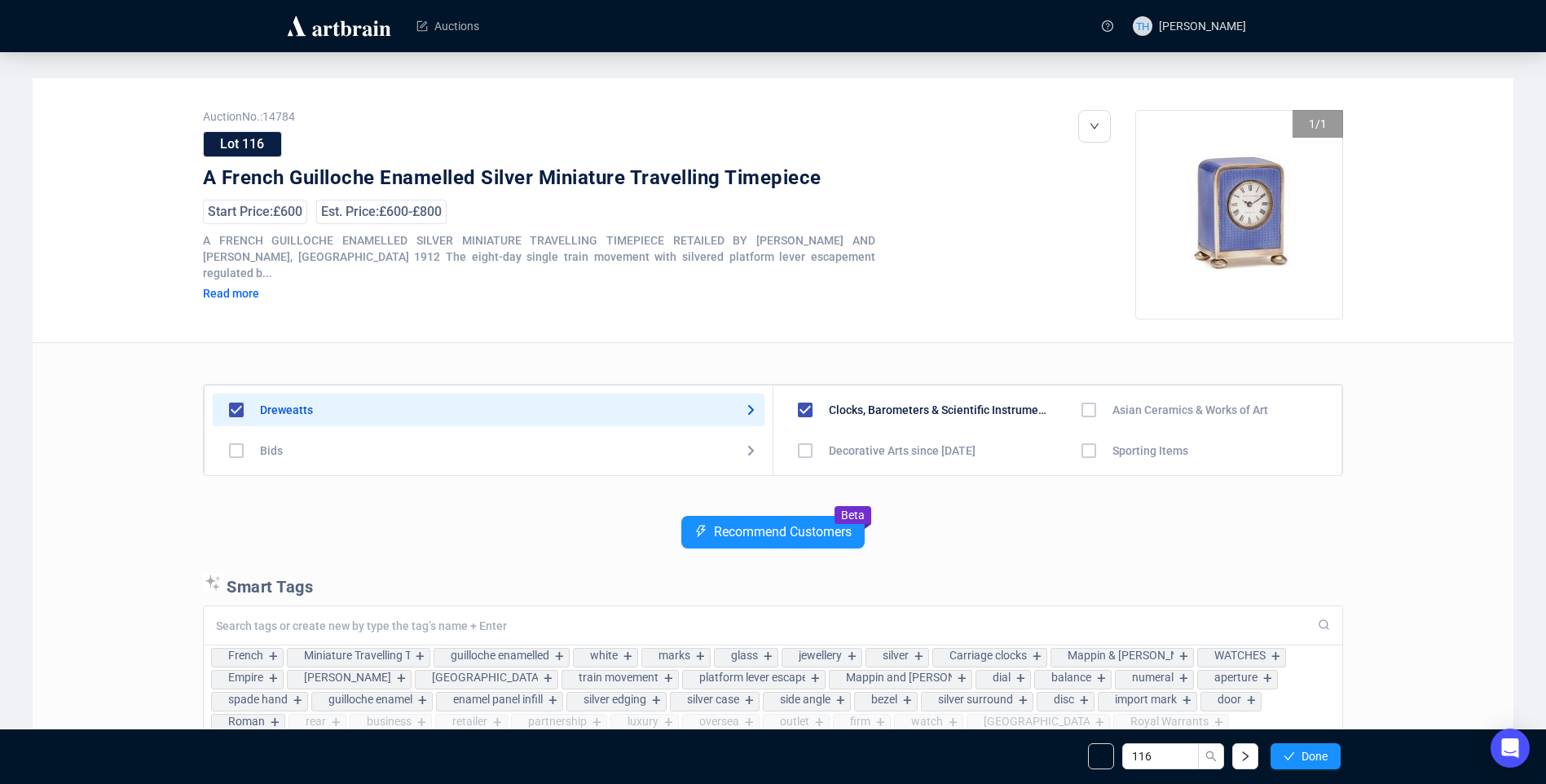
click at [1322, 757] on span "Done" at bounding box center [1315, 755] width 26 height 13
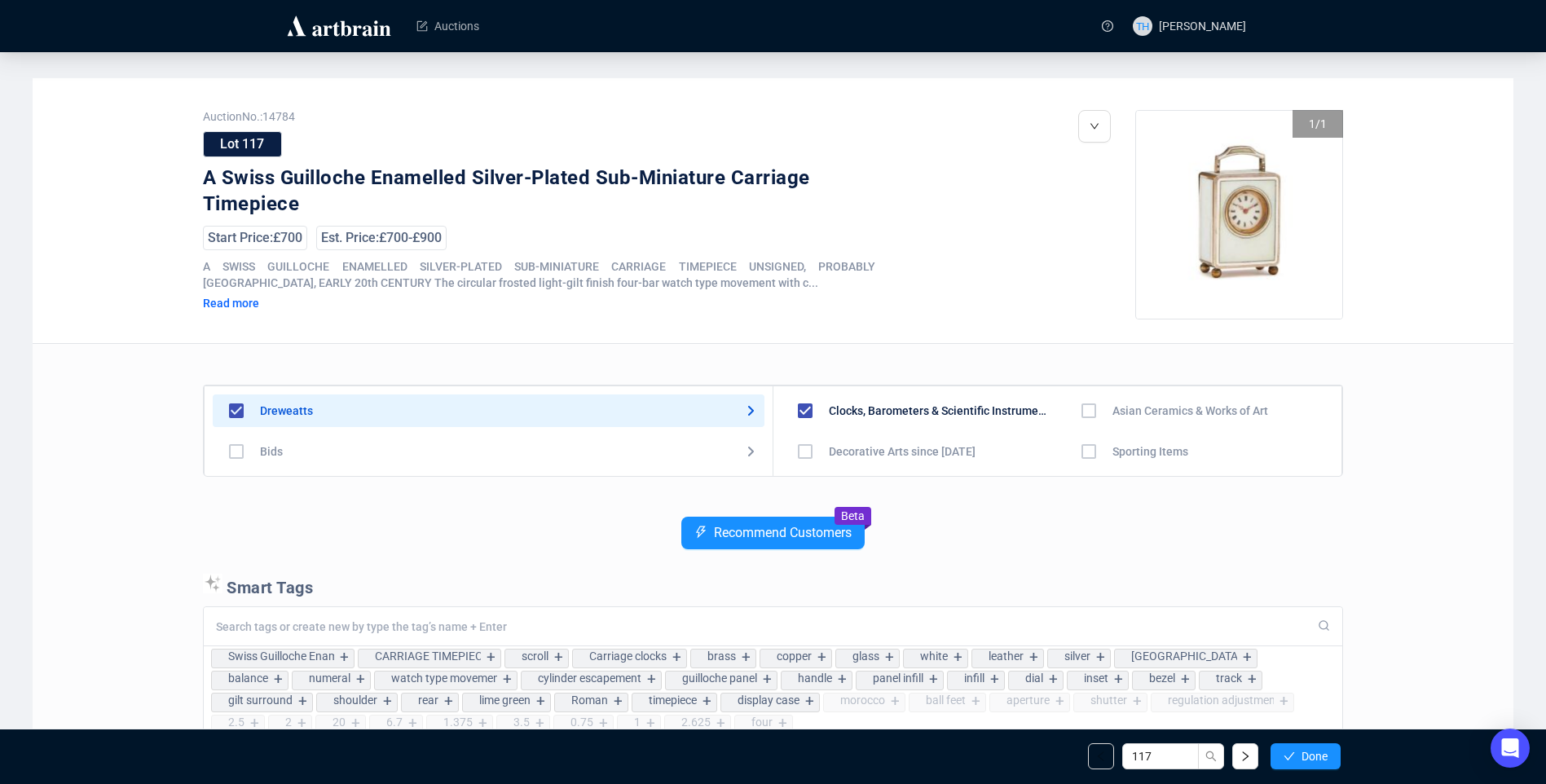
click at [1322, 757] on span "Done" at bounding box center [1315, 755] width 26 height 13
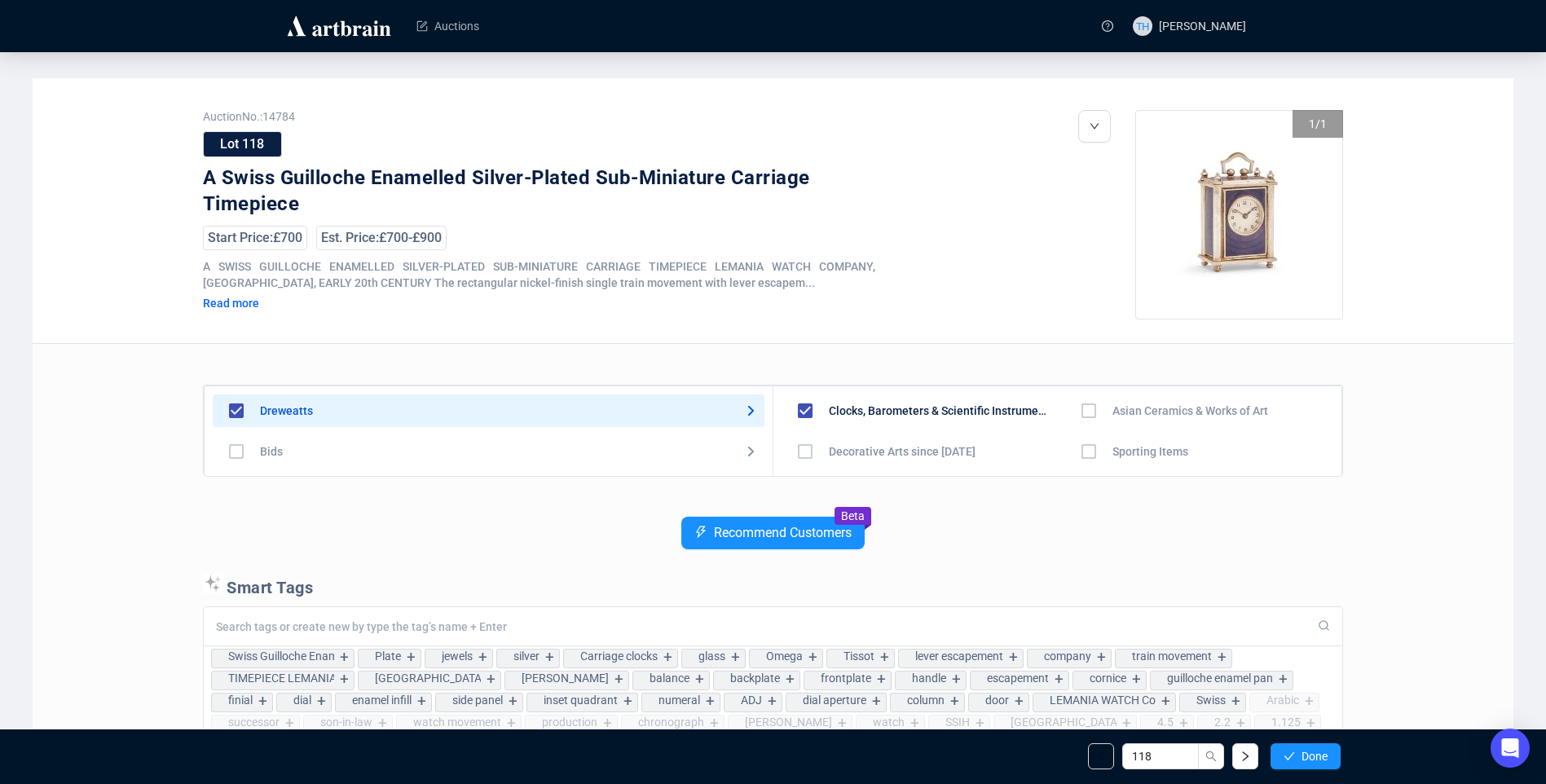
click at [1322, 757] on span "Done" at bounding box center [1315, 755] width 26 height 13
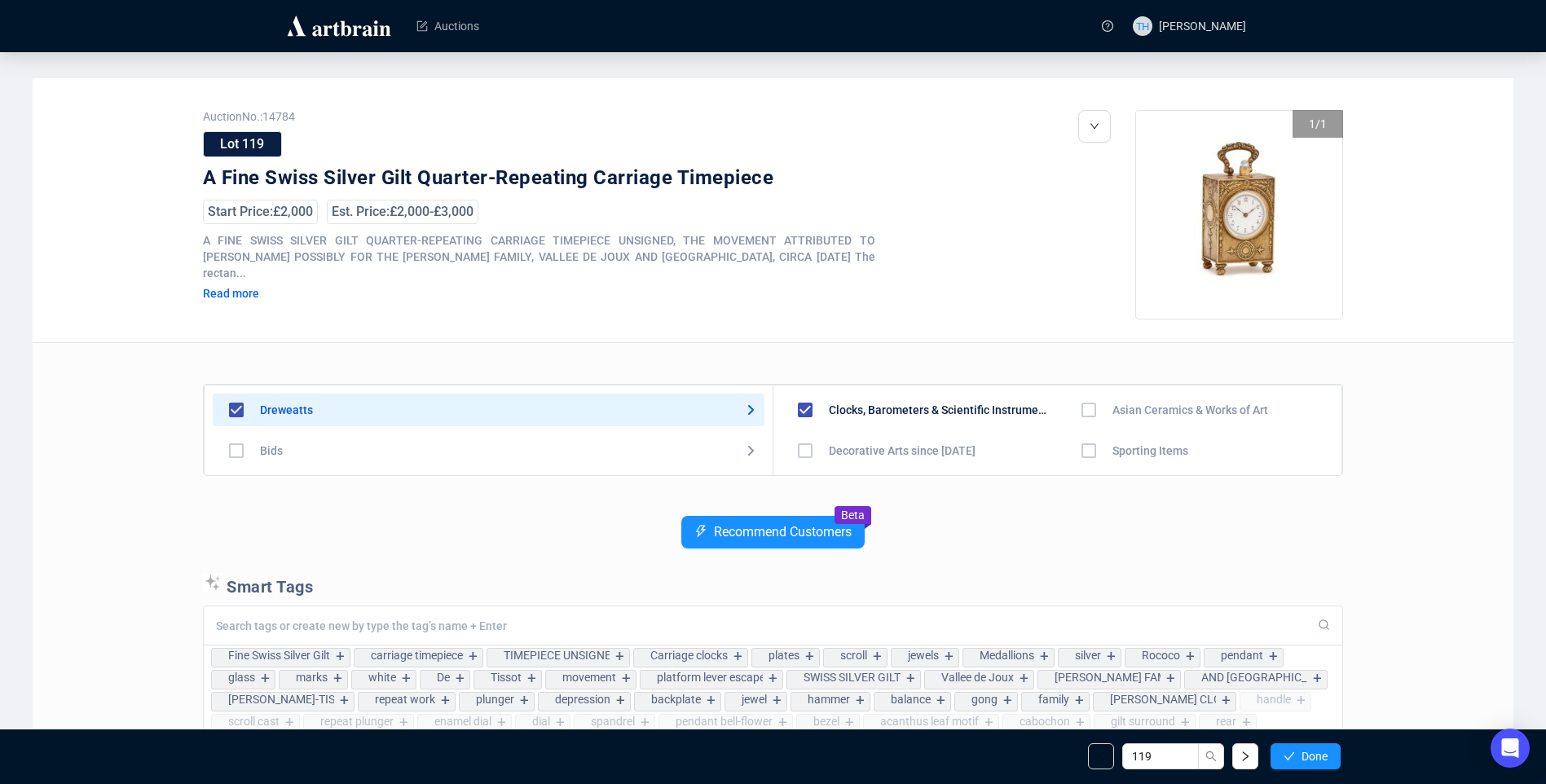
click at [1322, 757] on span "Done" at bounding box center [1315, 755] width 26 height 13
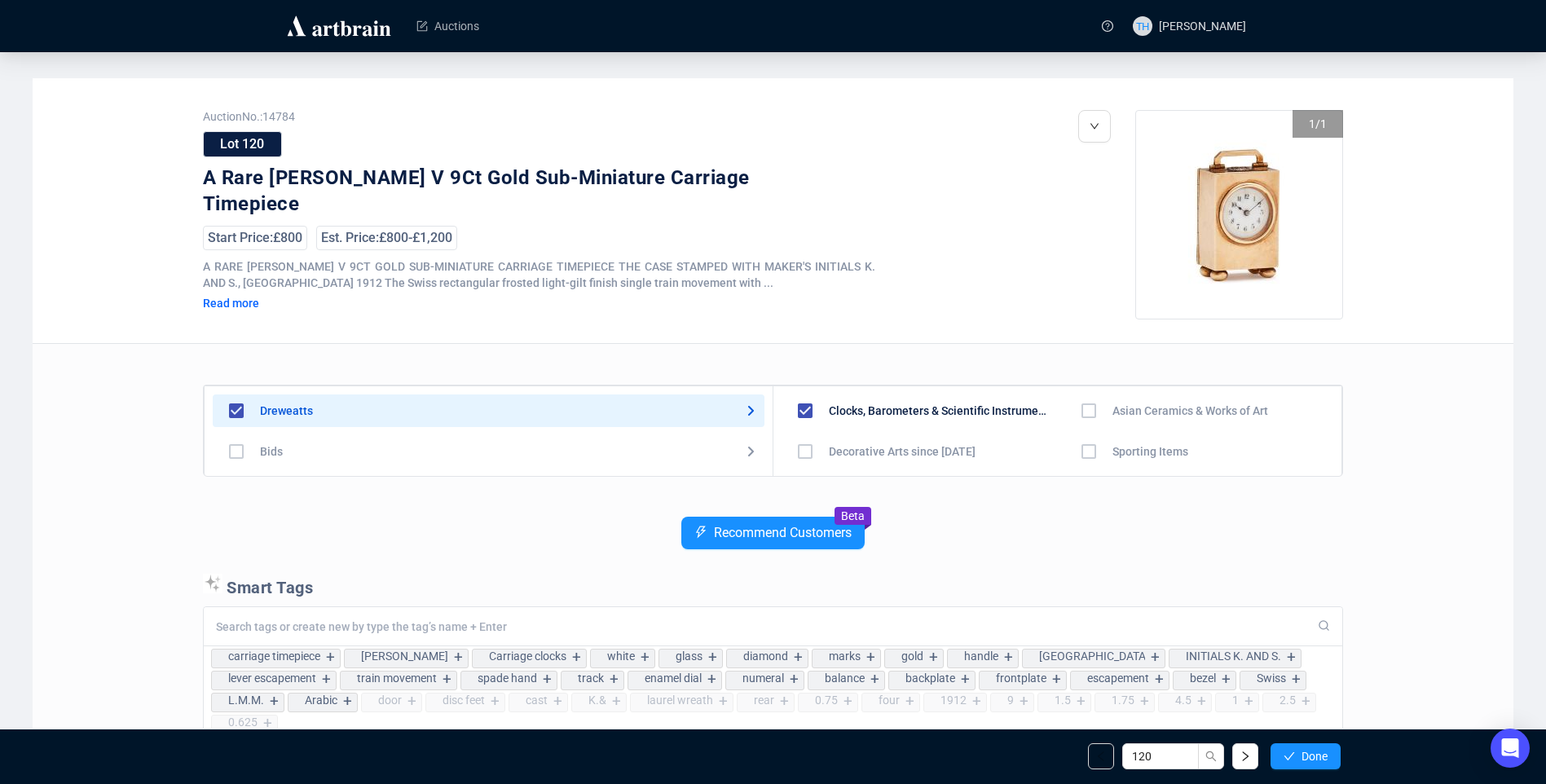
click at [1322, 757] on span "Done" at bounding box center [1315, 755] width 26 height 13
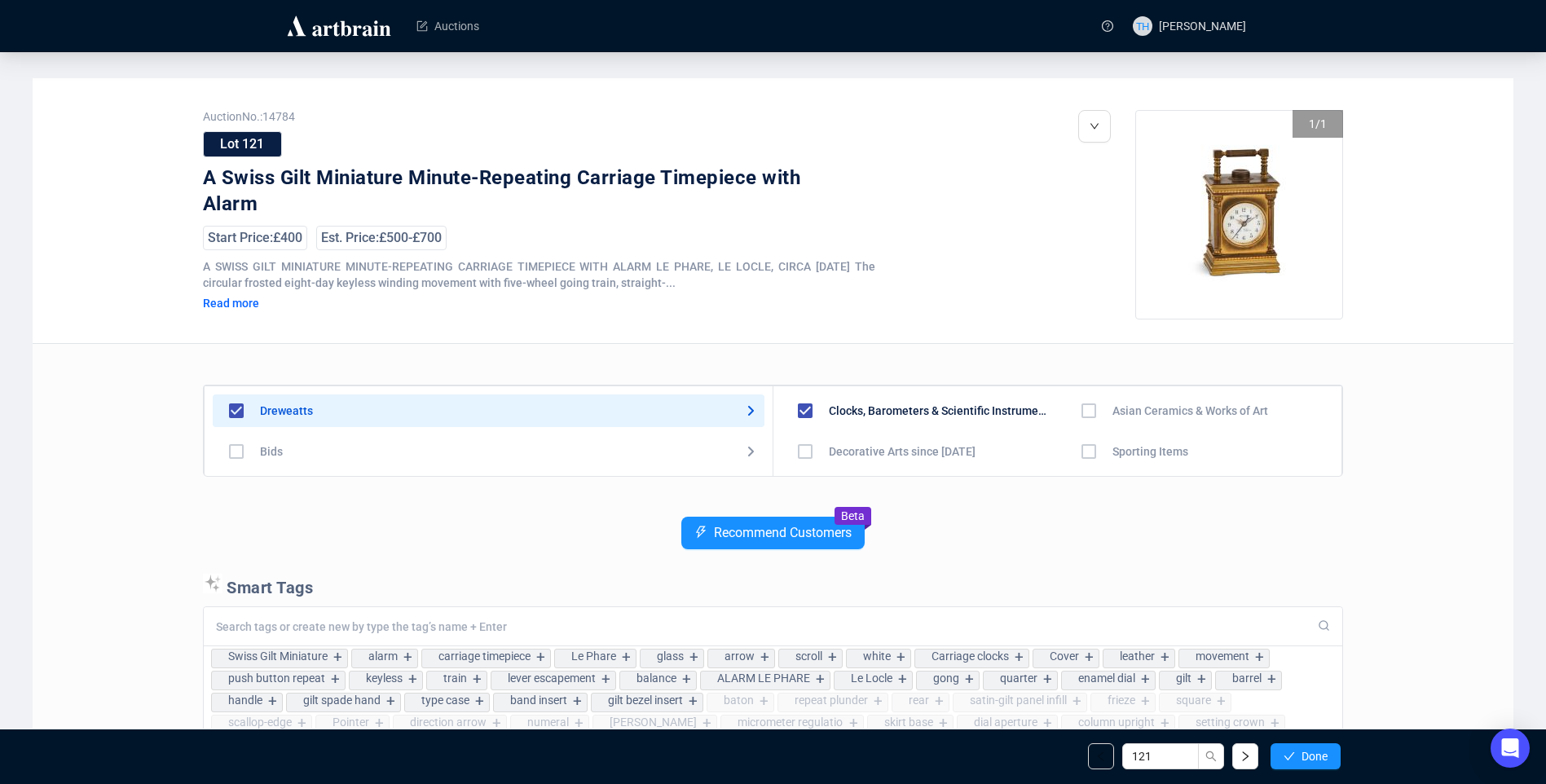
click at [1322, 757] on span "Done" at bounding box center [1315, 755] width 26 height 13
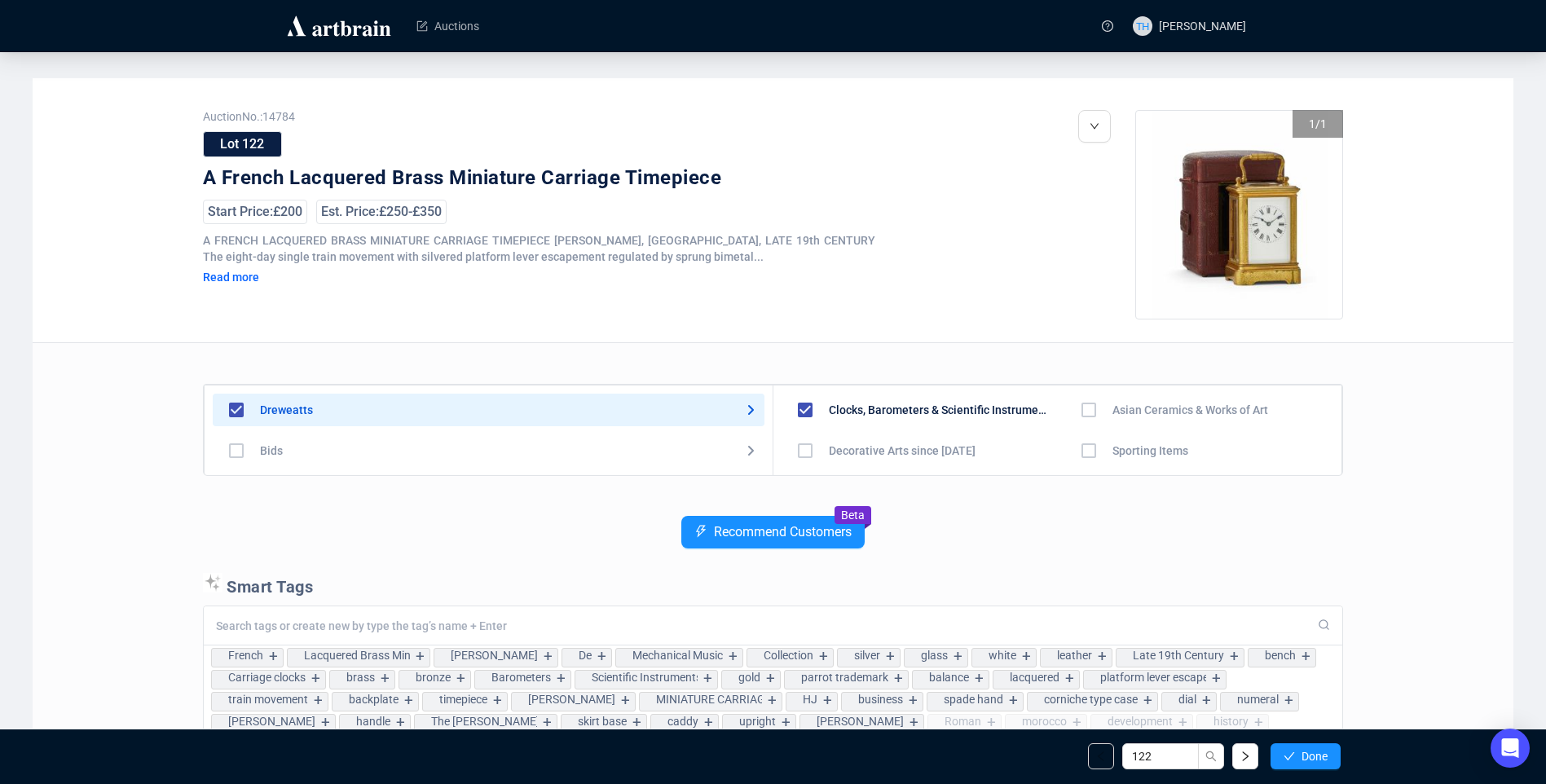
click at [1322, 757] on span "Done" at bounding box center [1315, 755] width 26 height 13
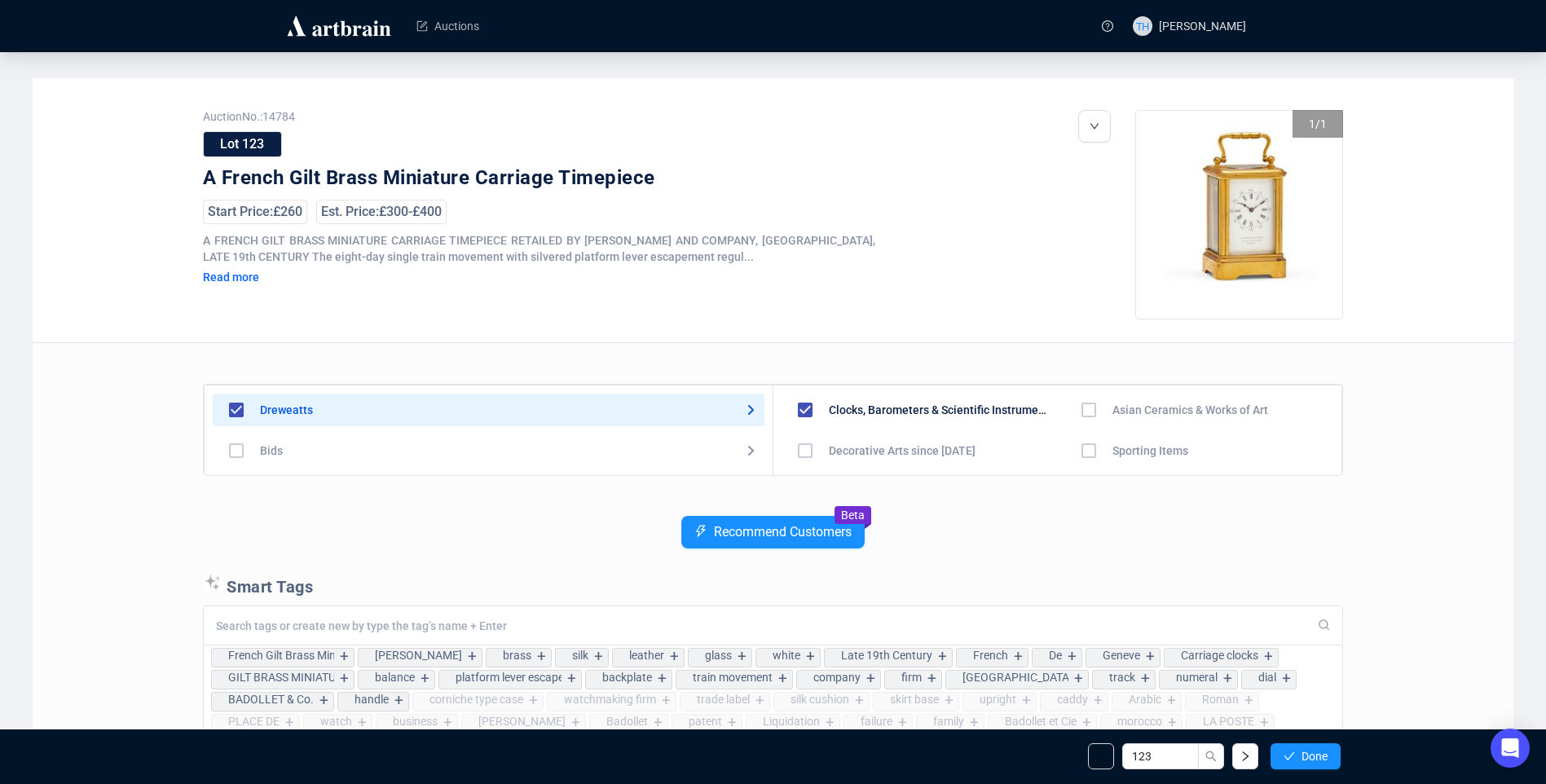
click at [1322, 757] on span "Done" at bounding box center [1315, 755] width 26 height 13
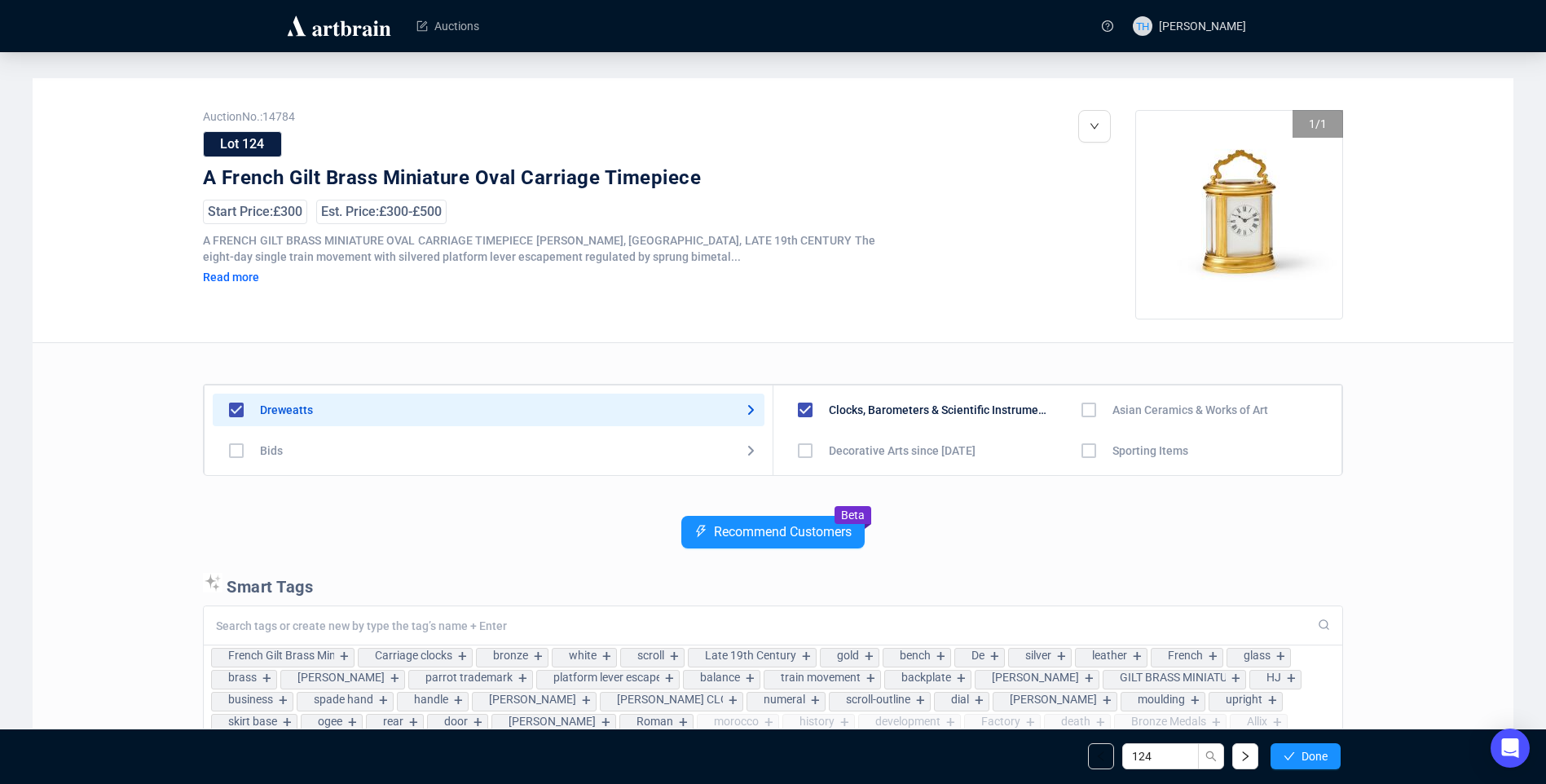
click at [1322, 757] on span "Done" at bounding box center [1315, 755] width 26 height 13
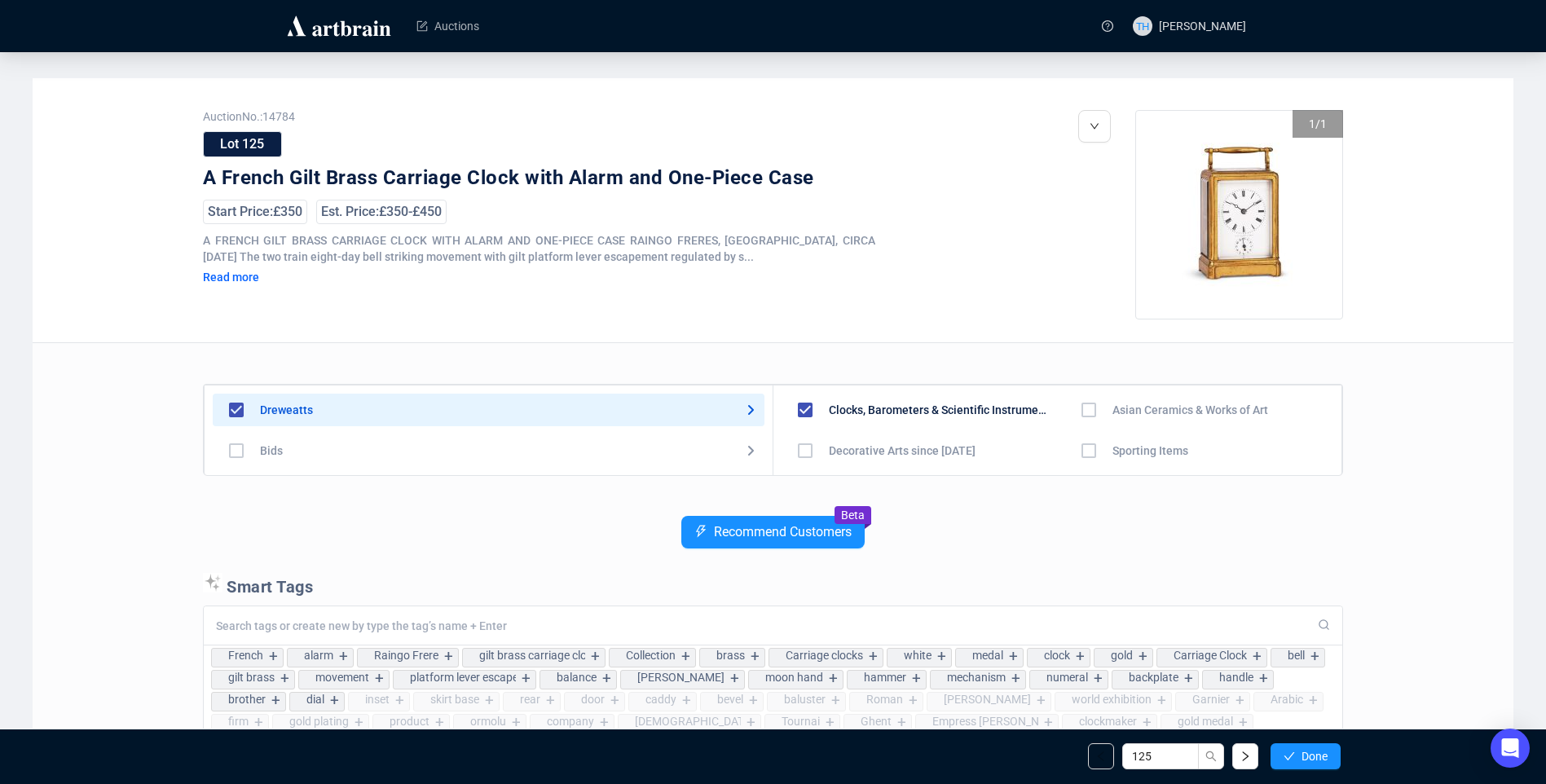
click at [1322, 757] on span "Done" at bounding box center [1315, 755] width 26 height 13
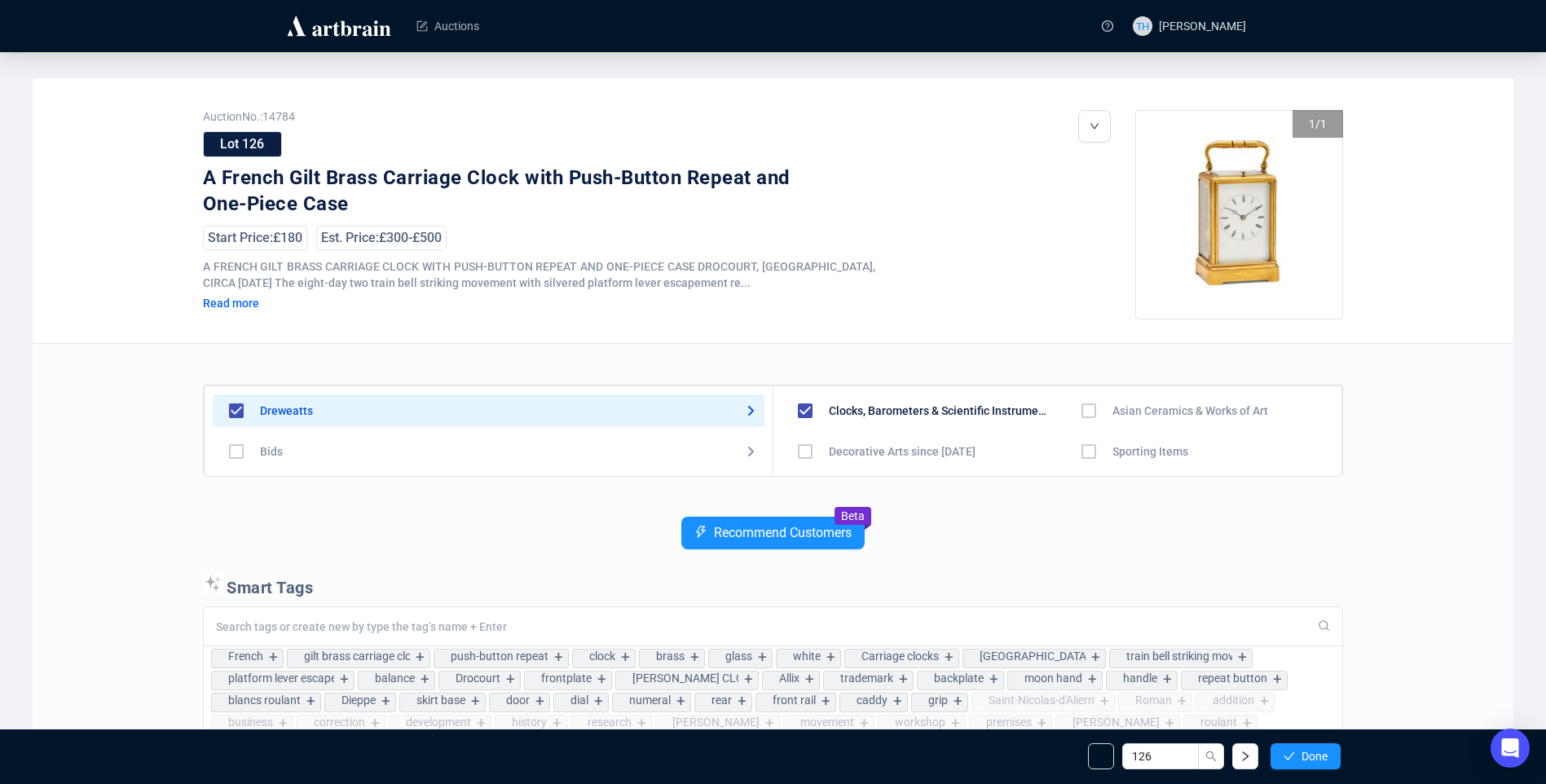
click at [1322, 757] on span "Done" at bounding box center [1315, 755] width 26 height 13
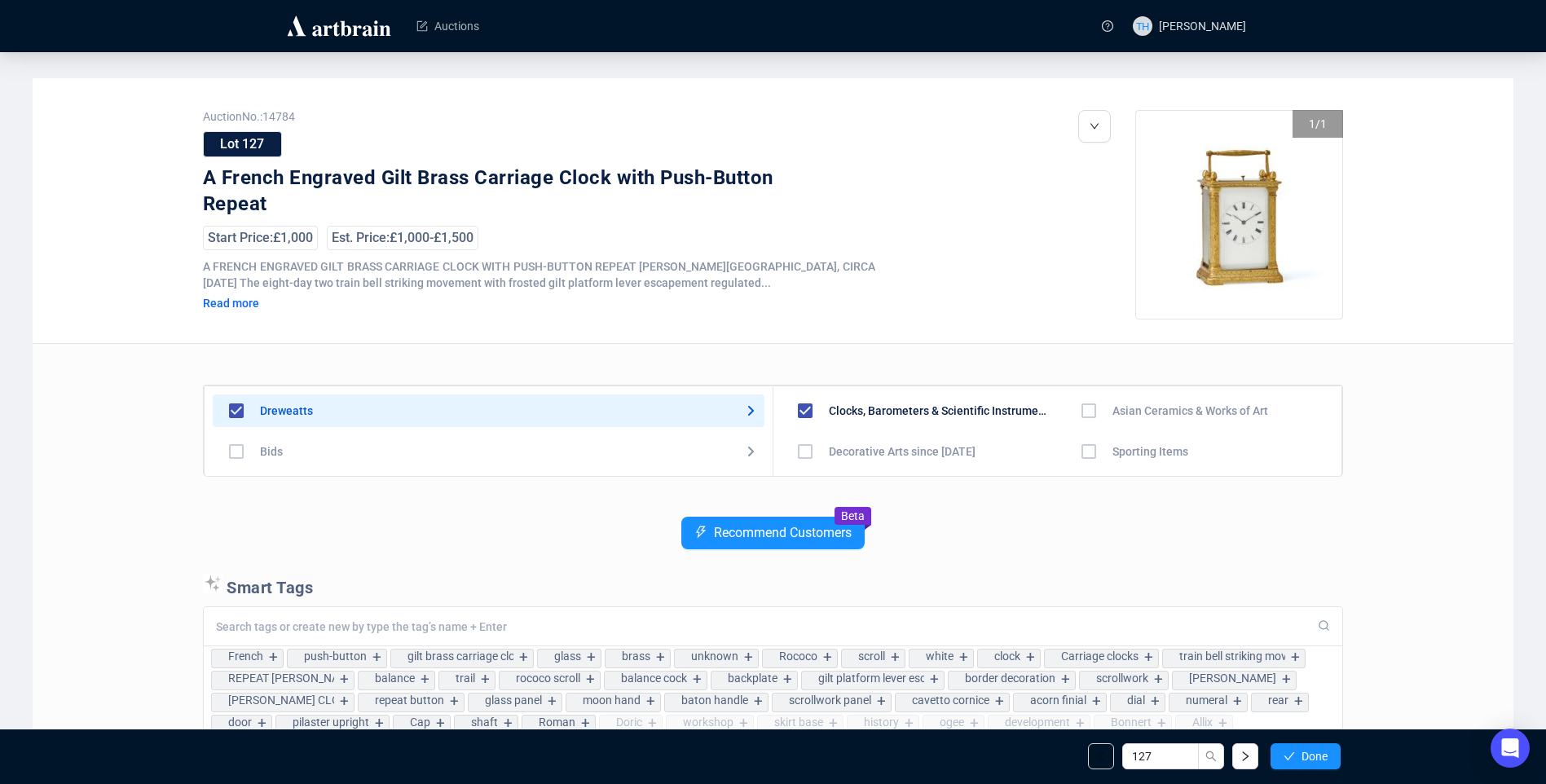
click at [1322, 757] on span "Done" at bounding box center [1315, 755] width 26 height 13
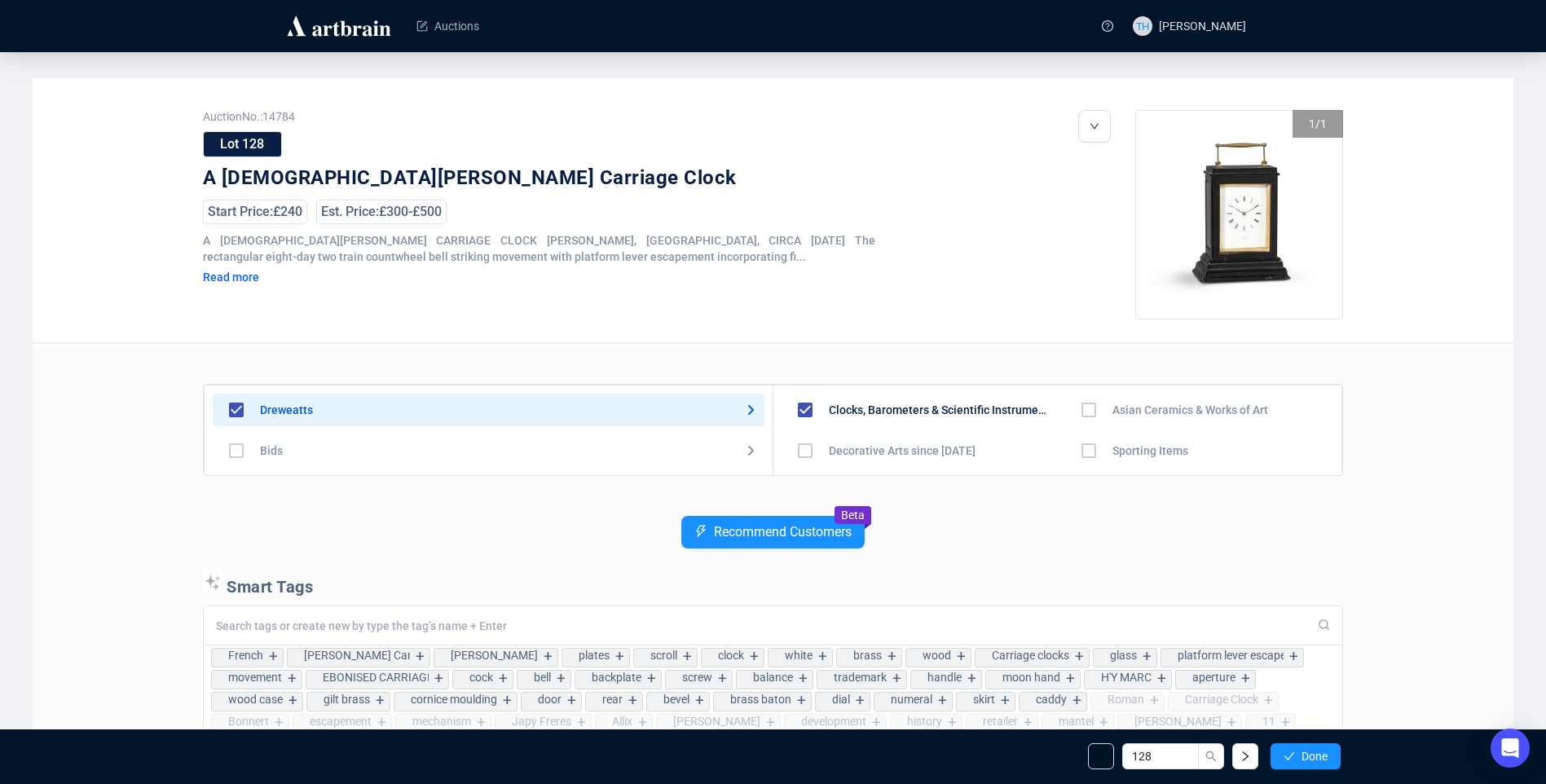
click at [1322, 757] on span "Done" at bounding box center [1315, 755] width 26 height 13
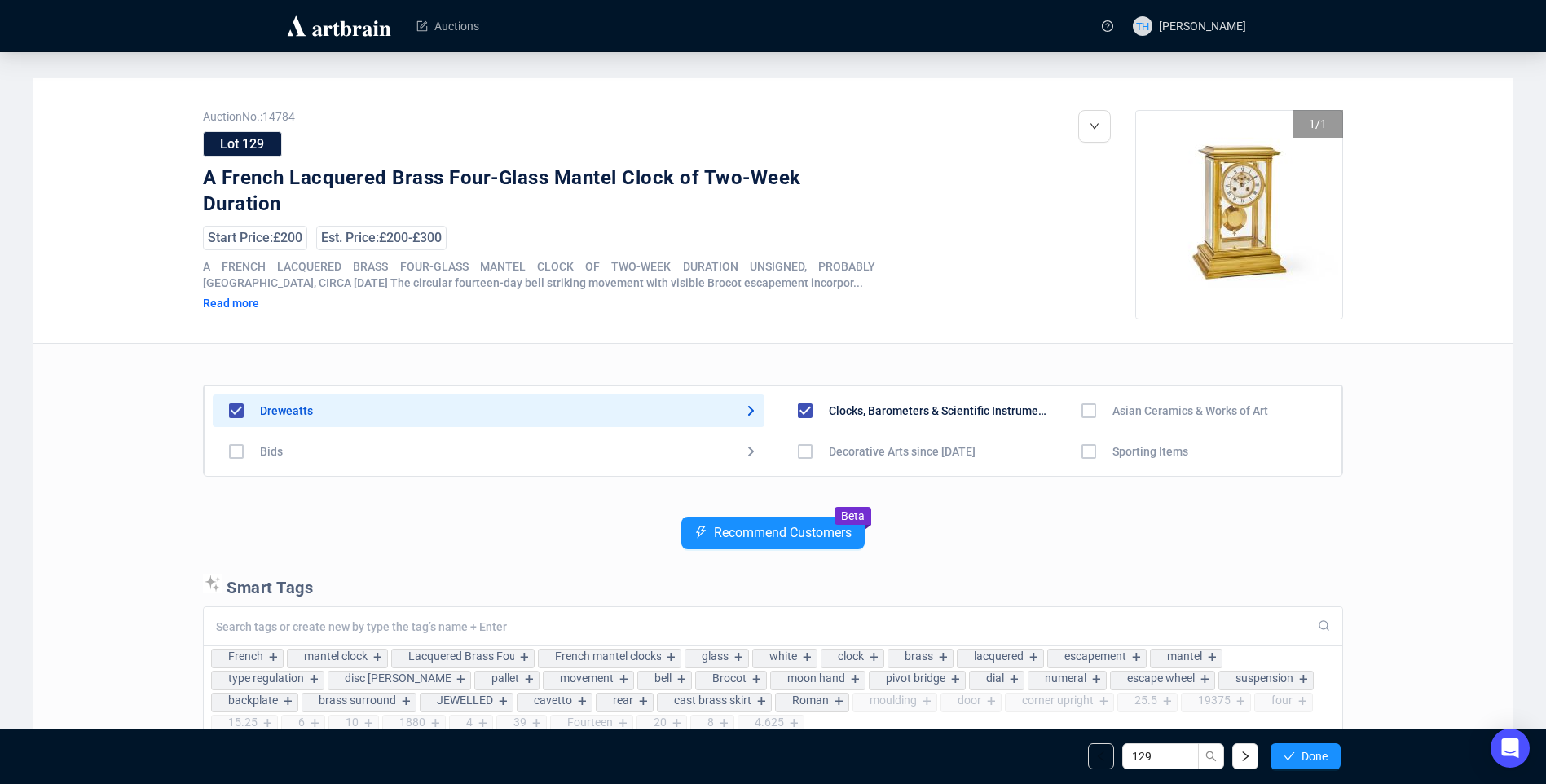
click at [1322, 757] on span "Done" at bounding box center [1315, 755] width 26 height 13
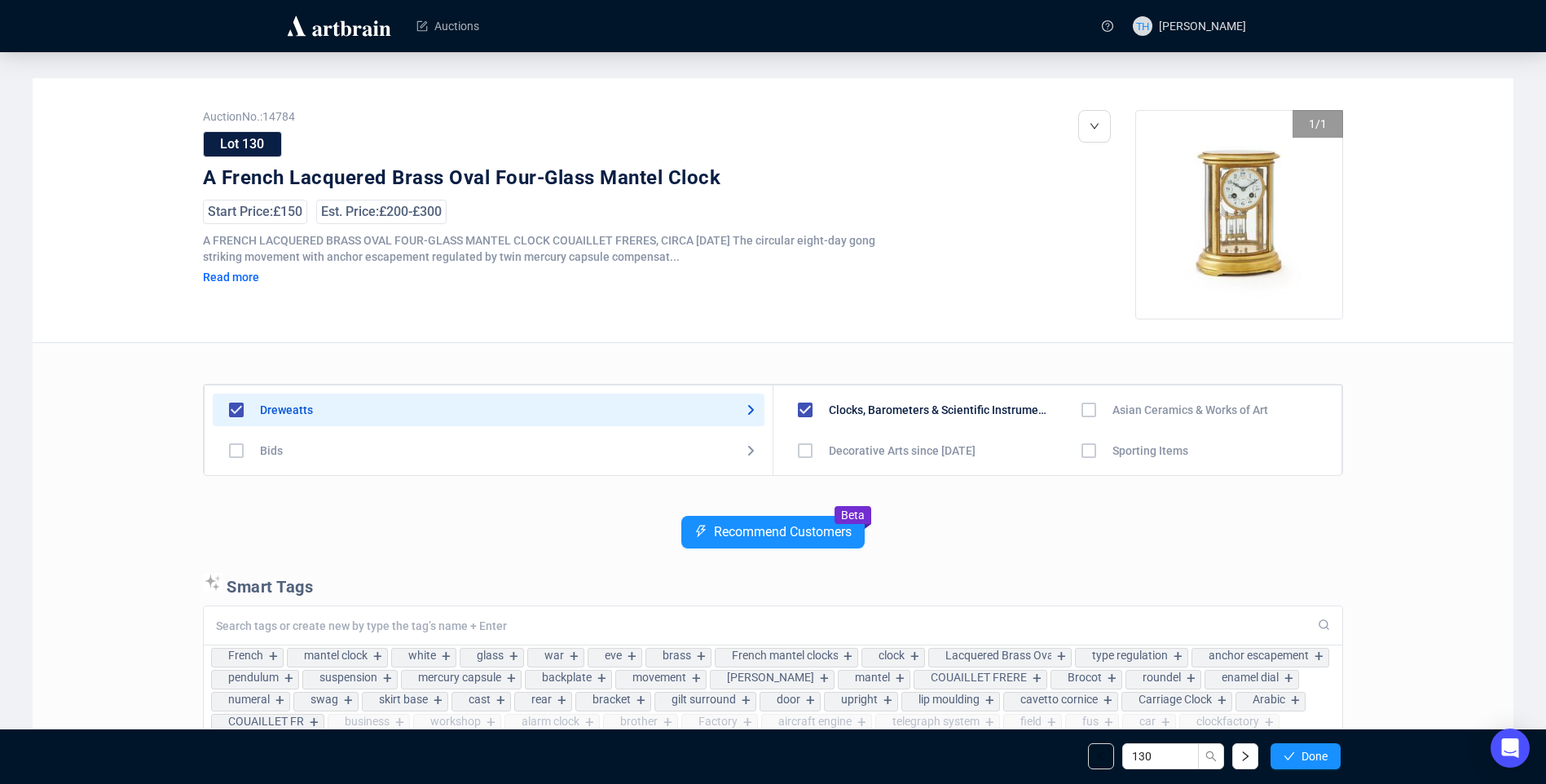
click at [1322, 757] on span "Done" at bounding box center [1315, 755] width 26 height 13
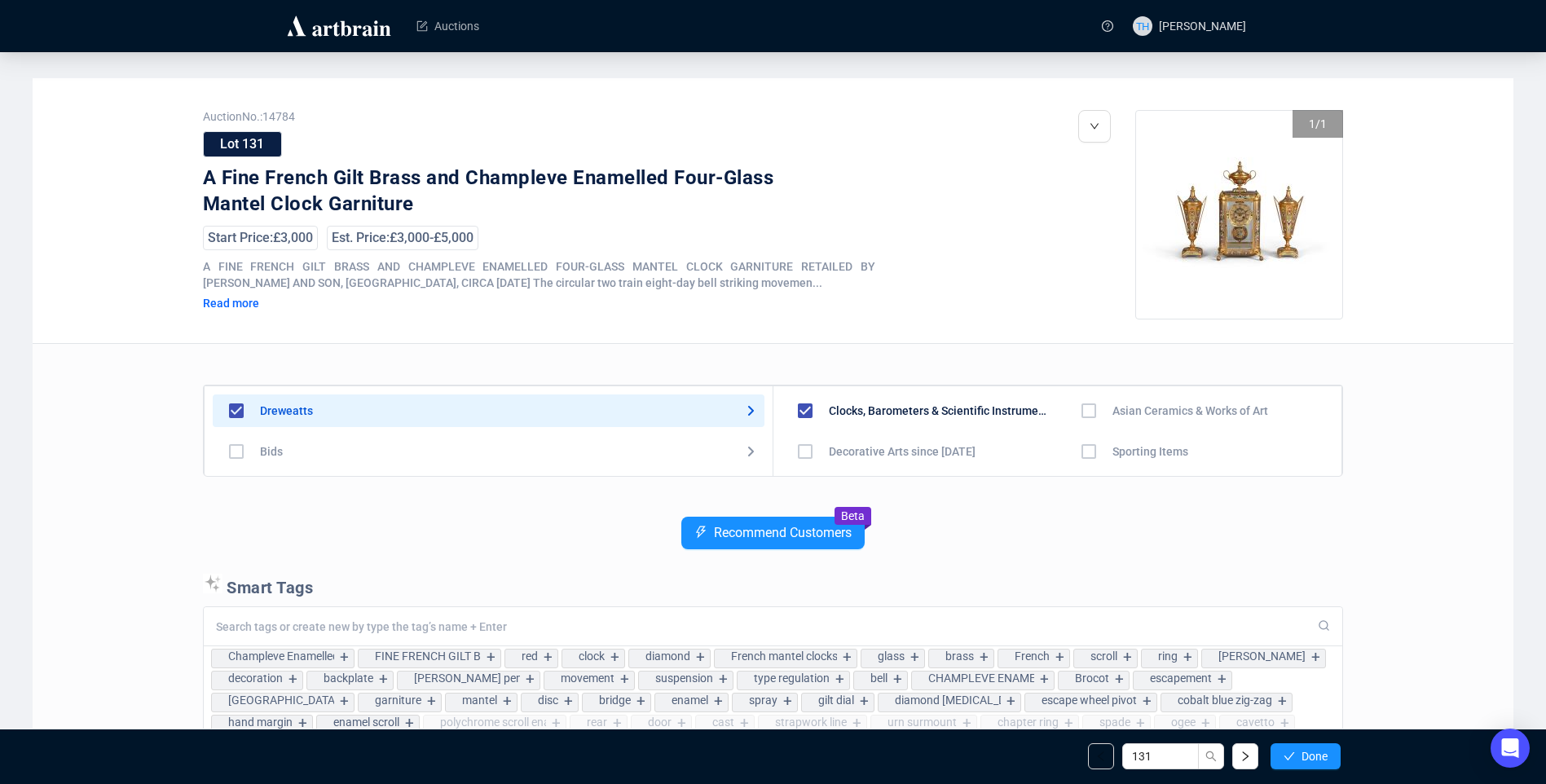
click at [1322, 757] on span "Done" at bounding box center [1315, 755] width 26 height 13
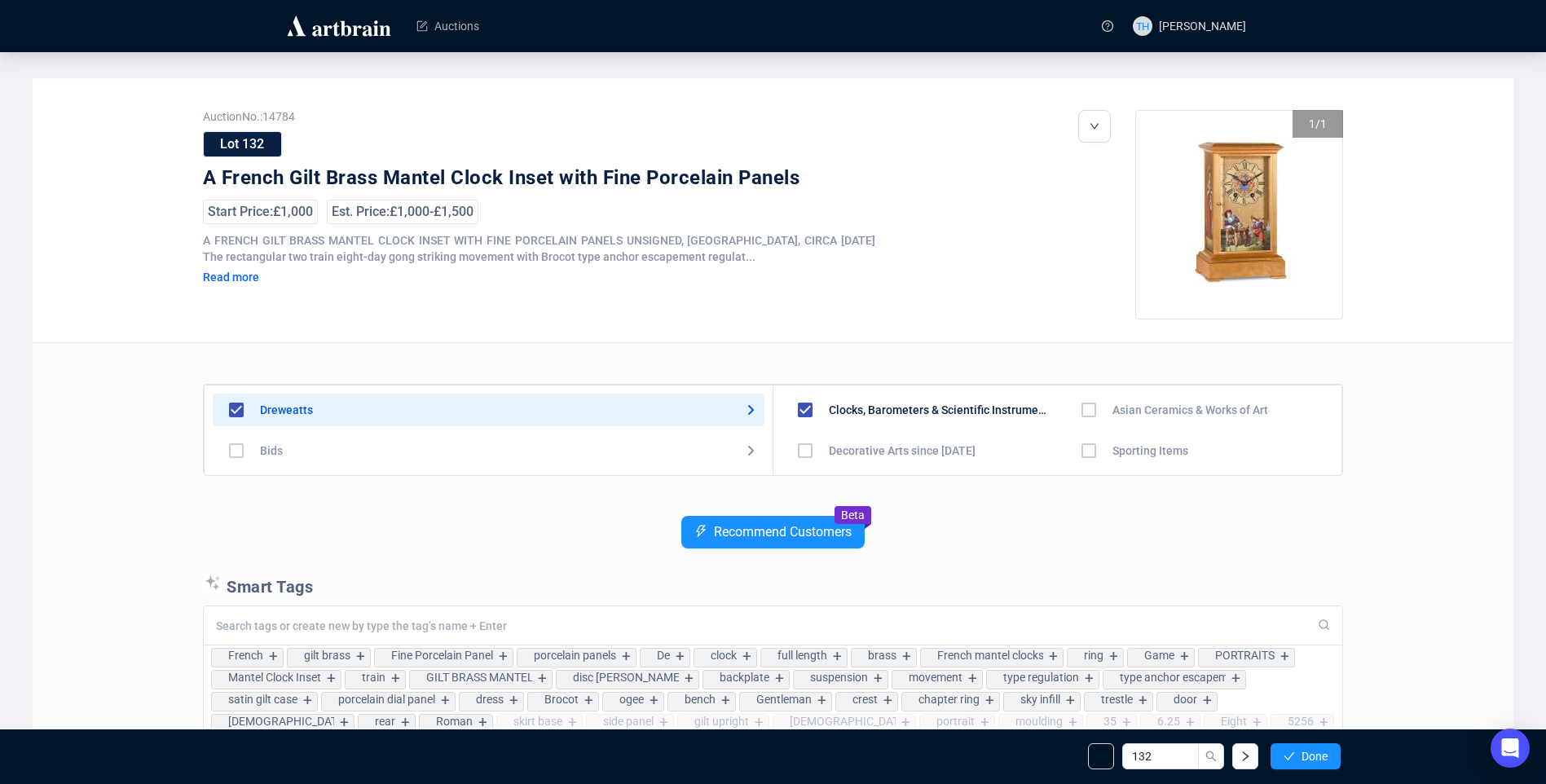
click at [1322, 757] on span "Done" at bounding box center [1315, 755] width 26 height 13
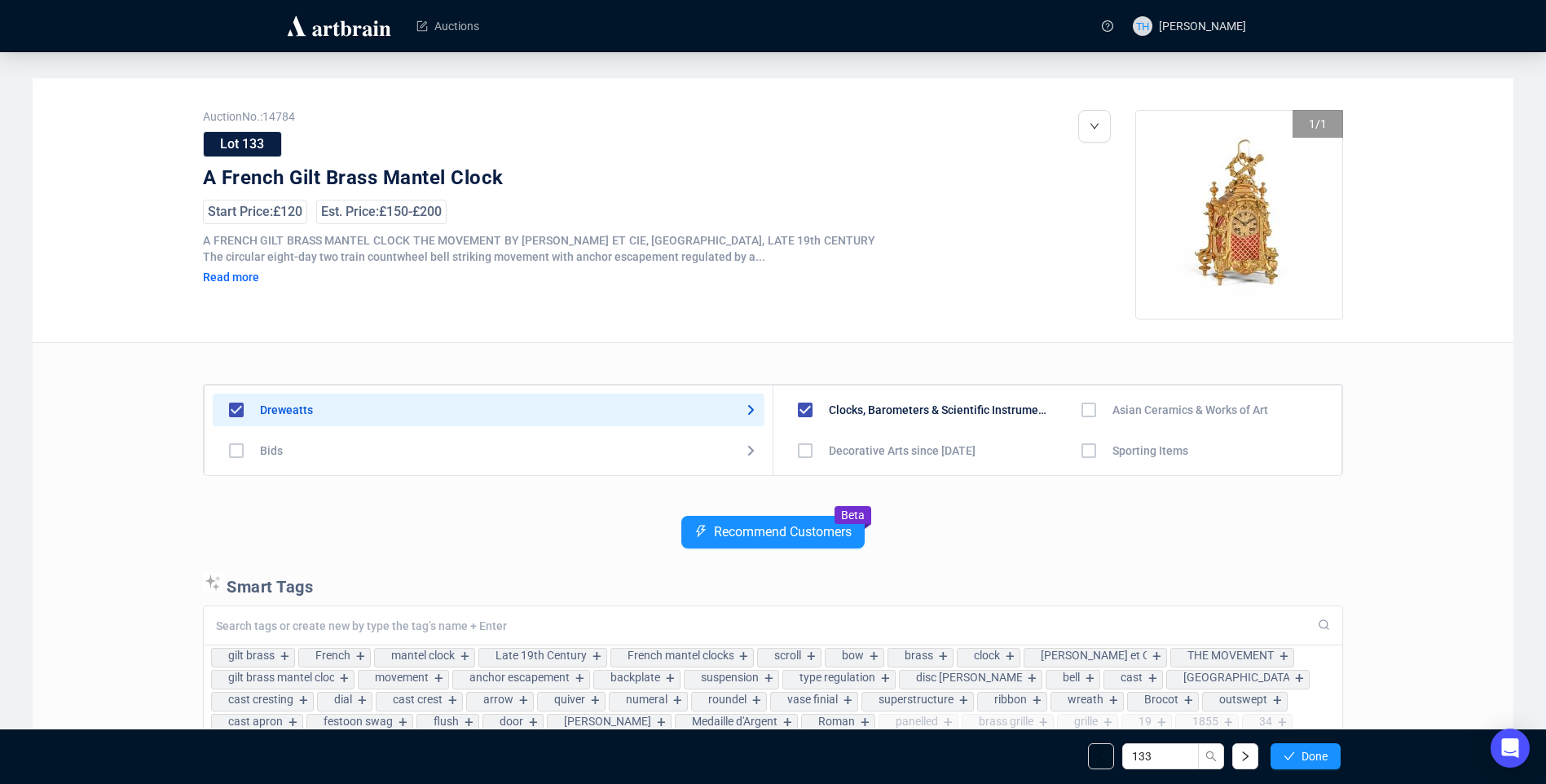
click at [1322, 757] on span "Done" at bounding box center [1315, 755] width 26 height 13
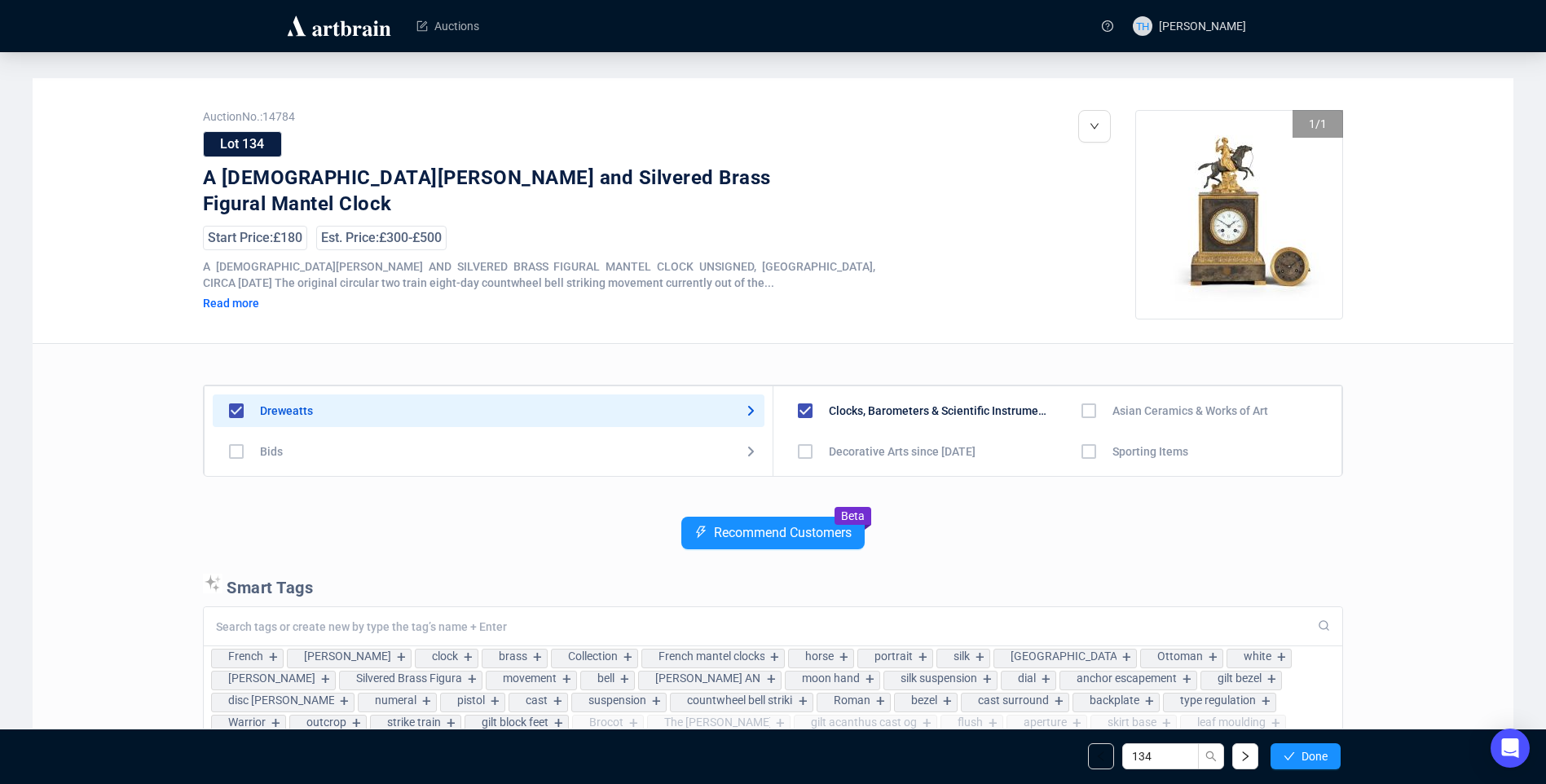
click at [1322, 757] on span "Done" at bounding box center [1315, 755] width 26 height 13
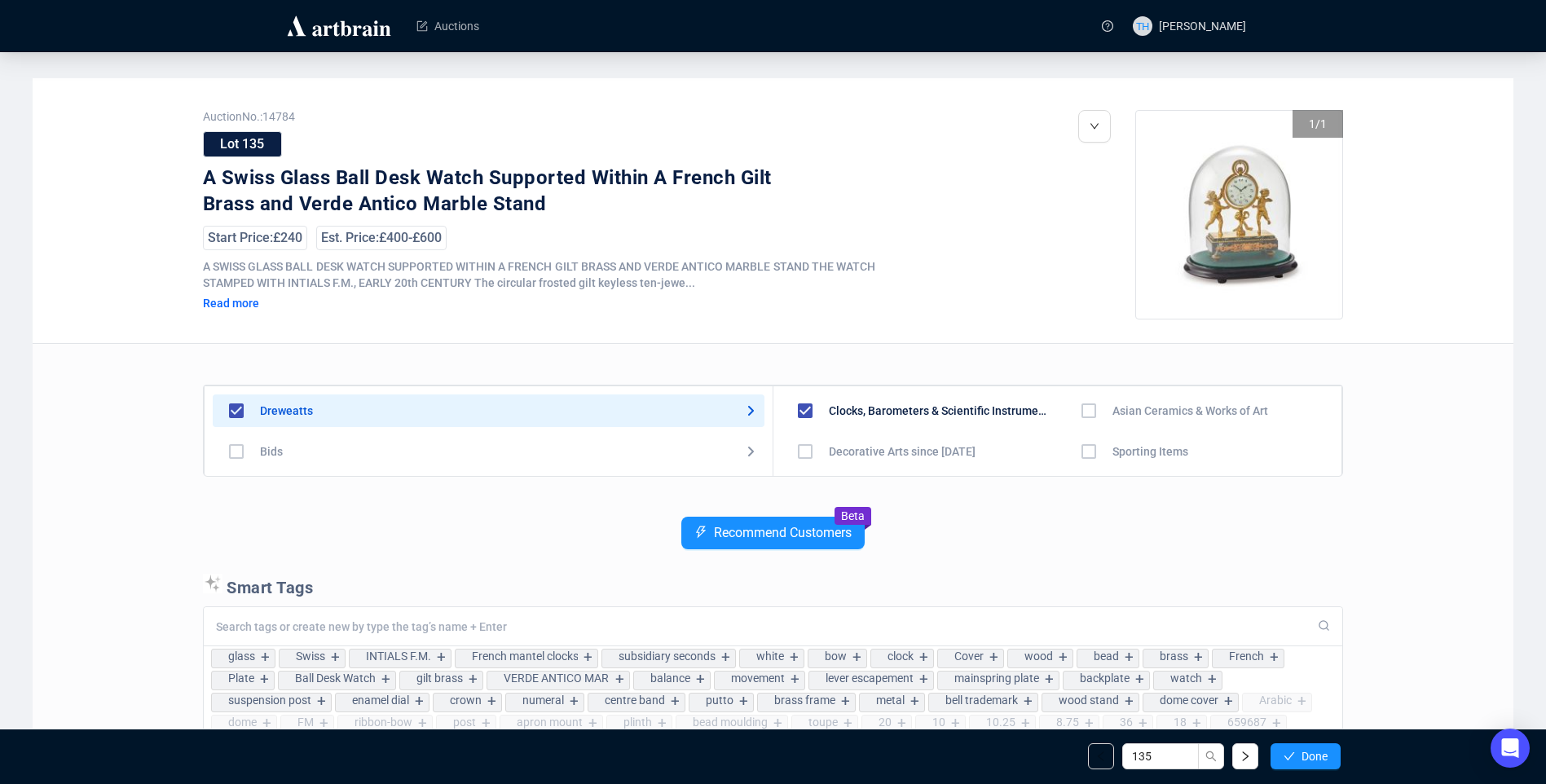
click at [1322, 757] on span "Done" at bounding box center [1315, 755] width 26 height 13
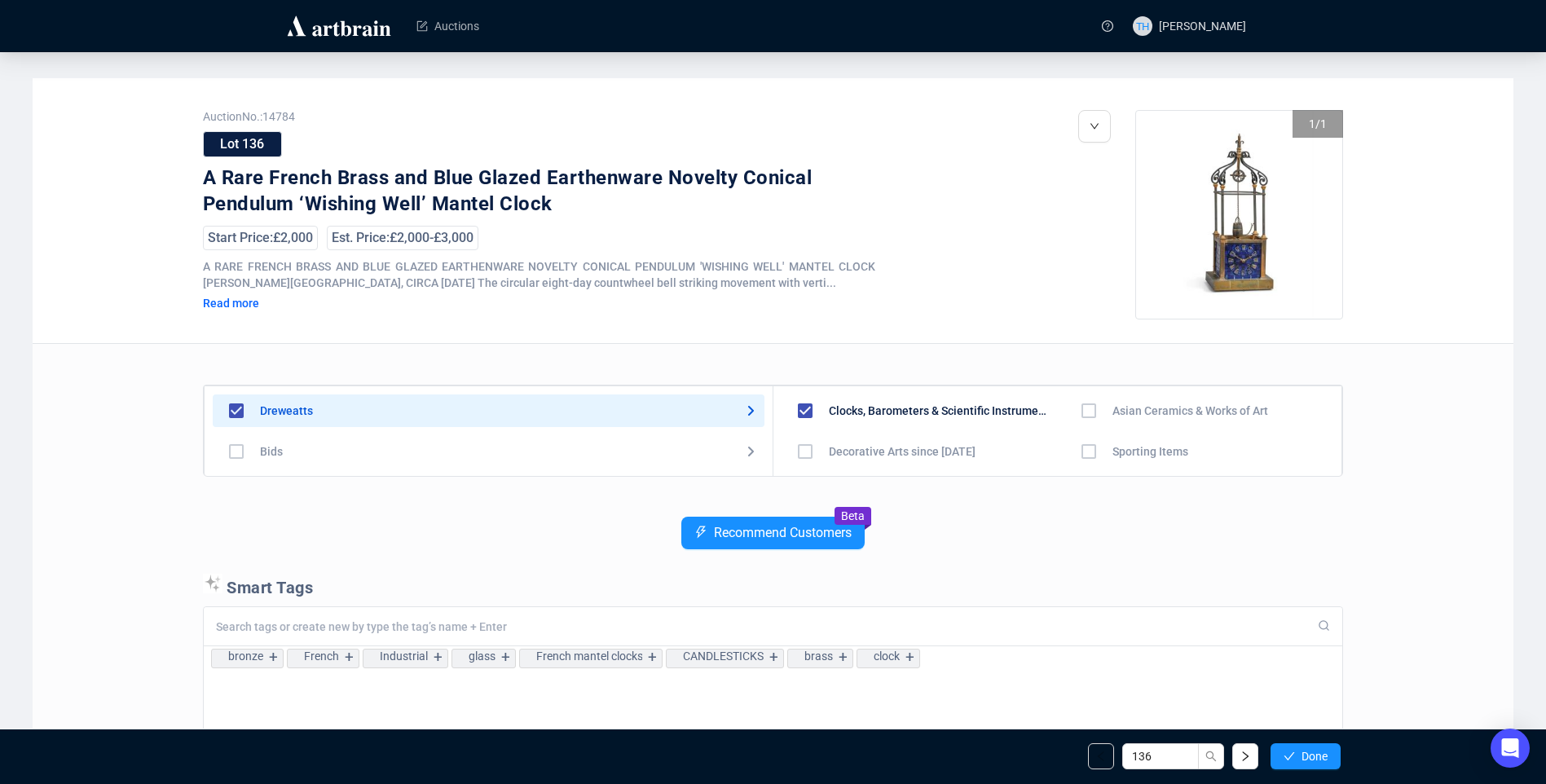
click at [1322, 757] on span "Done" at bounding box center [1315, 755] width 26 height 13
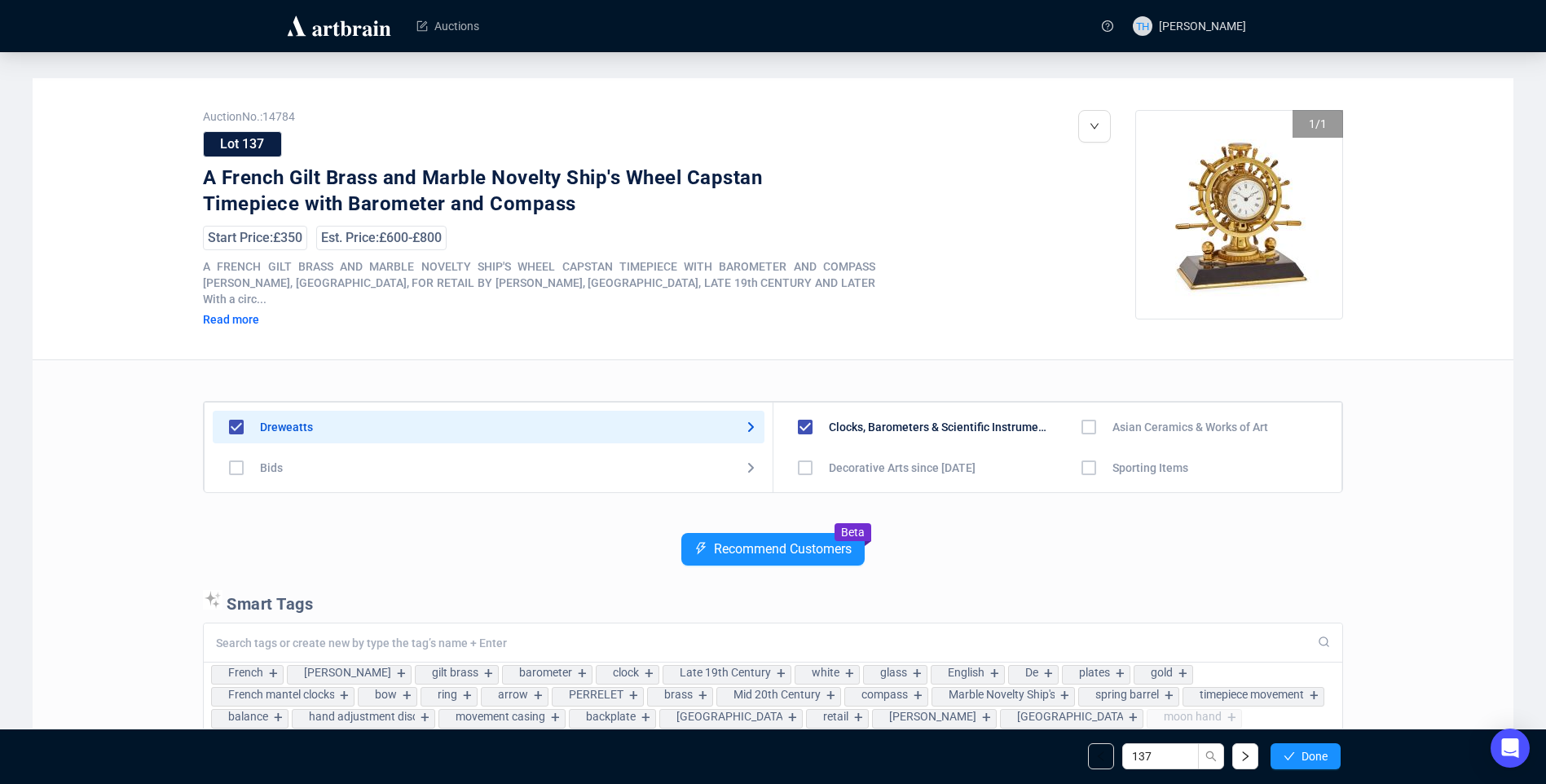
click at [1322, 757] on span "Done" at bounding box center [1315, 755] width 26 height 13
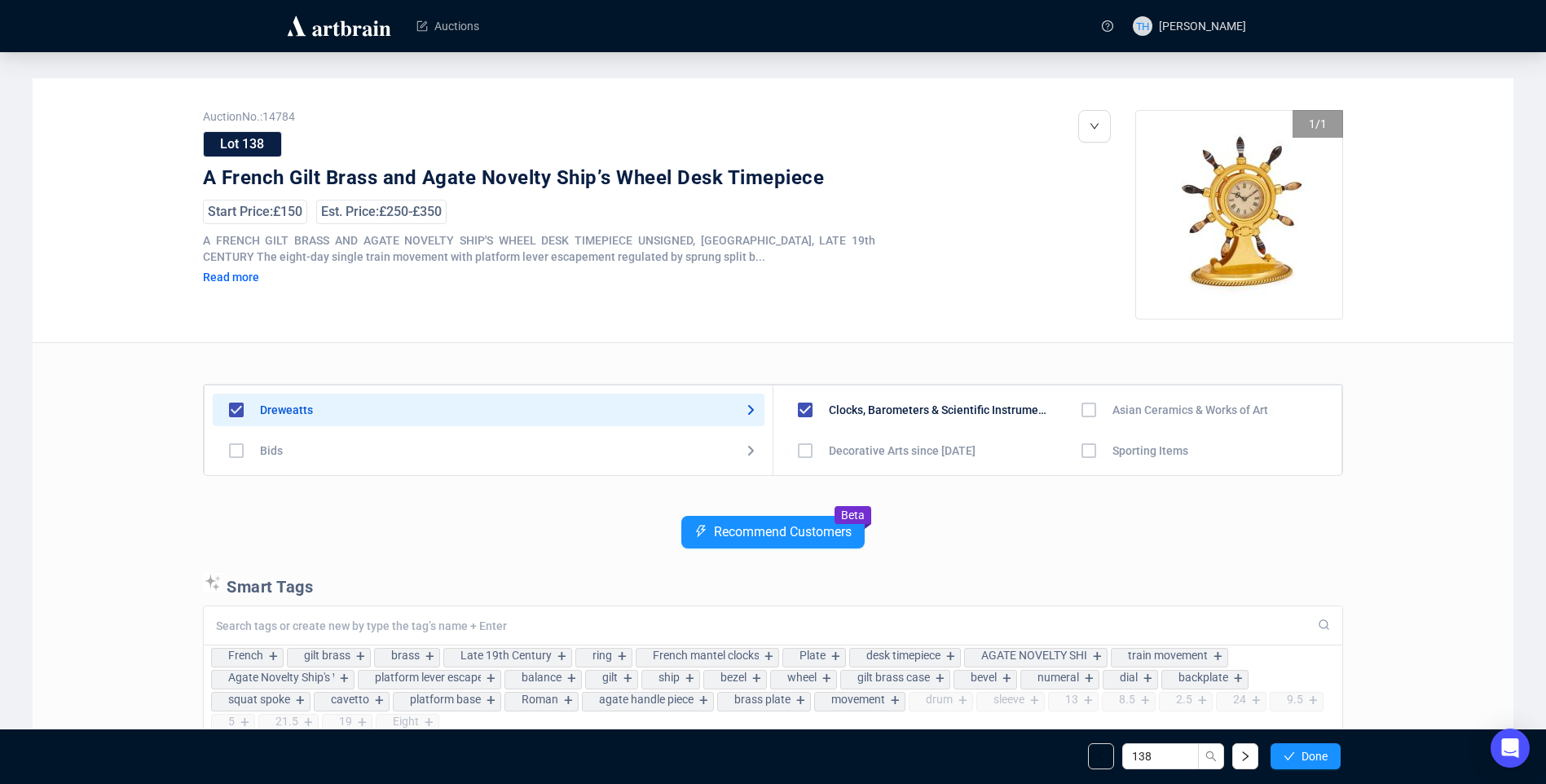
click at [1322, 757] on span "Done" at bounding box center [1315, 755] width 26 height 13
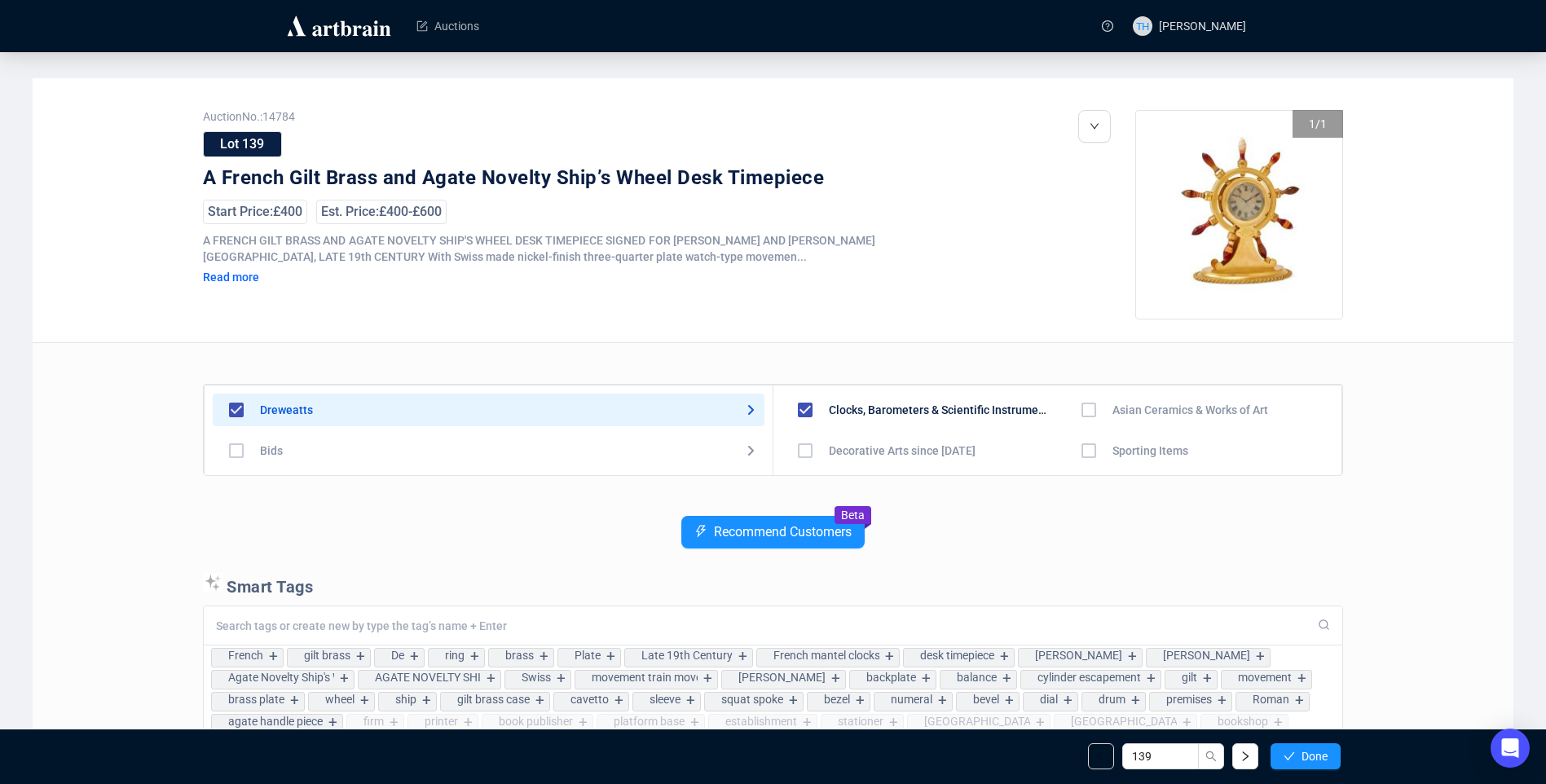
click at [1322, 757] on span "Done" at bounding box center [1315, 755] width 26 height 13
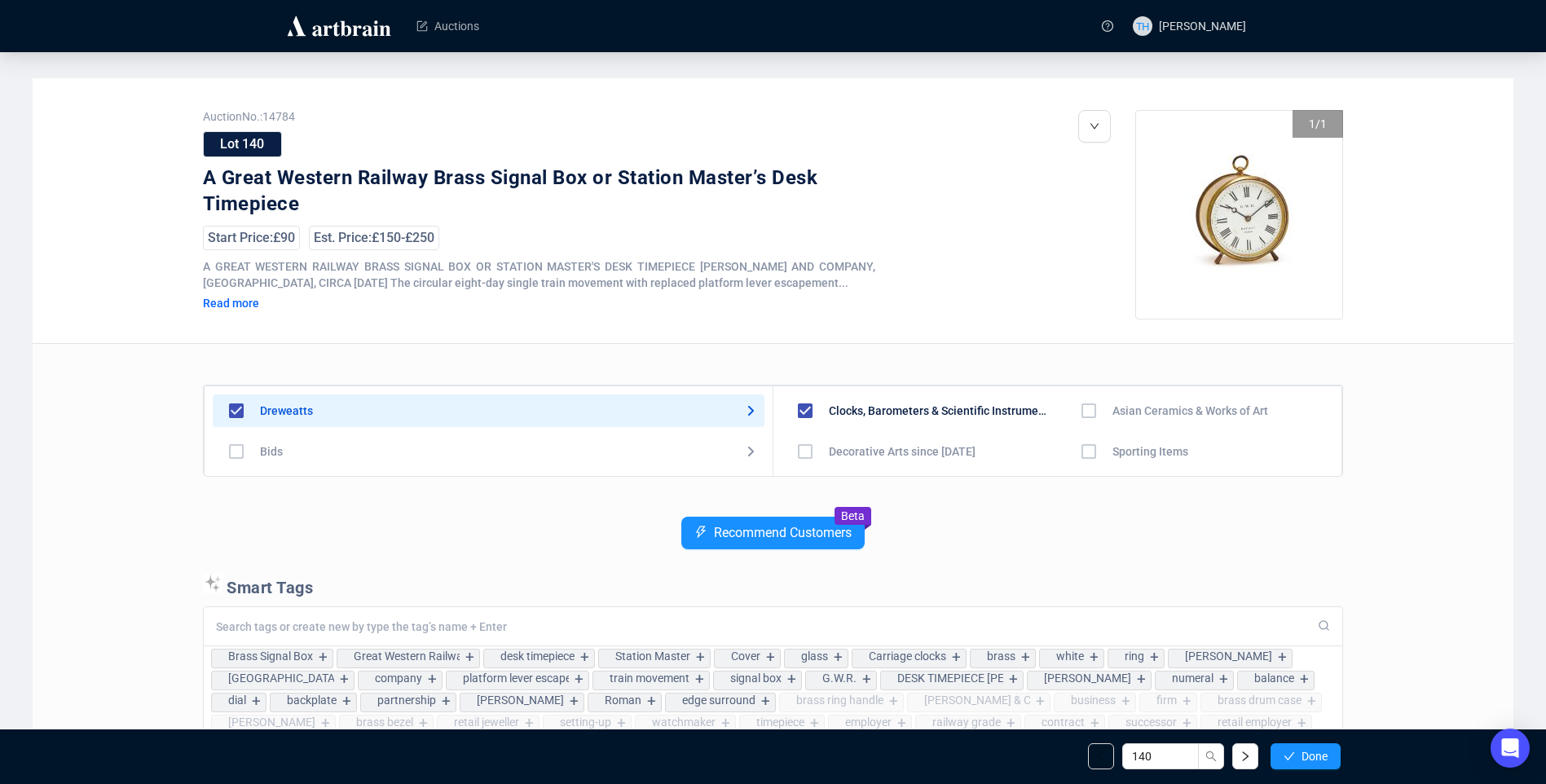
click at [1322, 757] on span "Done" at bounding box center [1315, 755] width 26 height 13
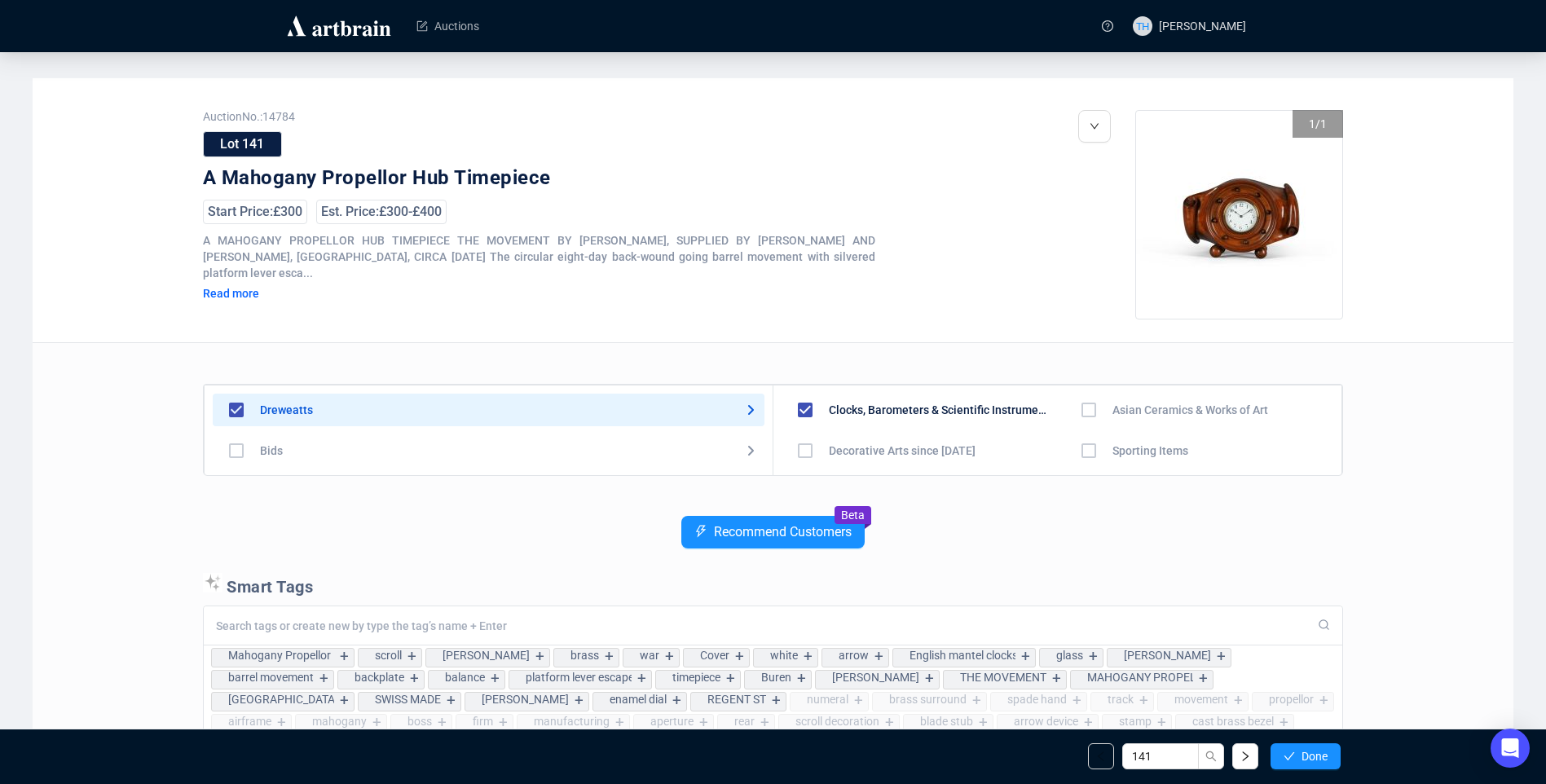
click at [1322, 757] on span "Done" at bounding box center [1315, 755] width 26 height 13
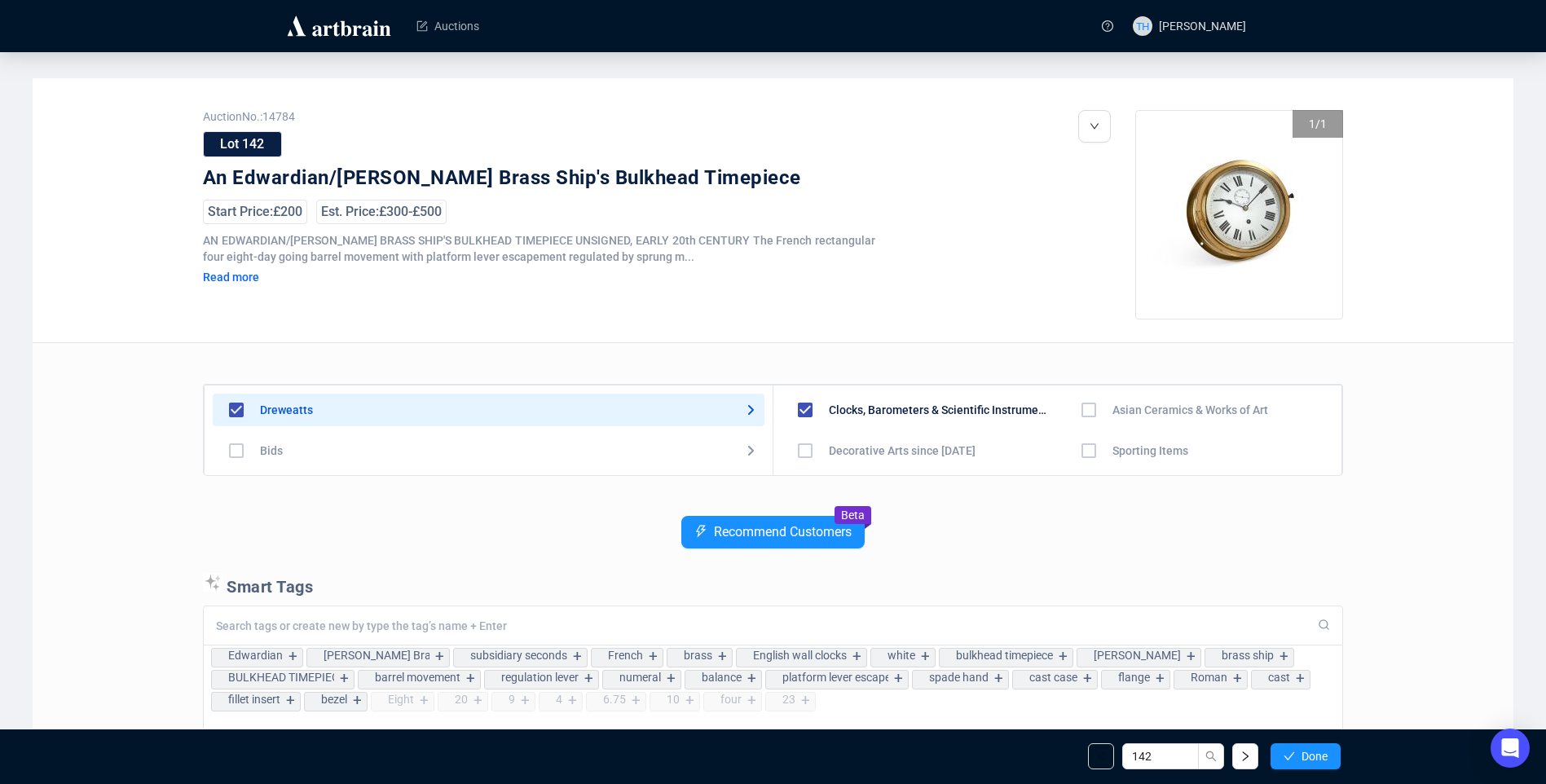
click at [1322, 757] on span "Done" at bounding box center [1315, 755] width 26 height 13
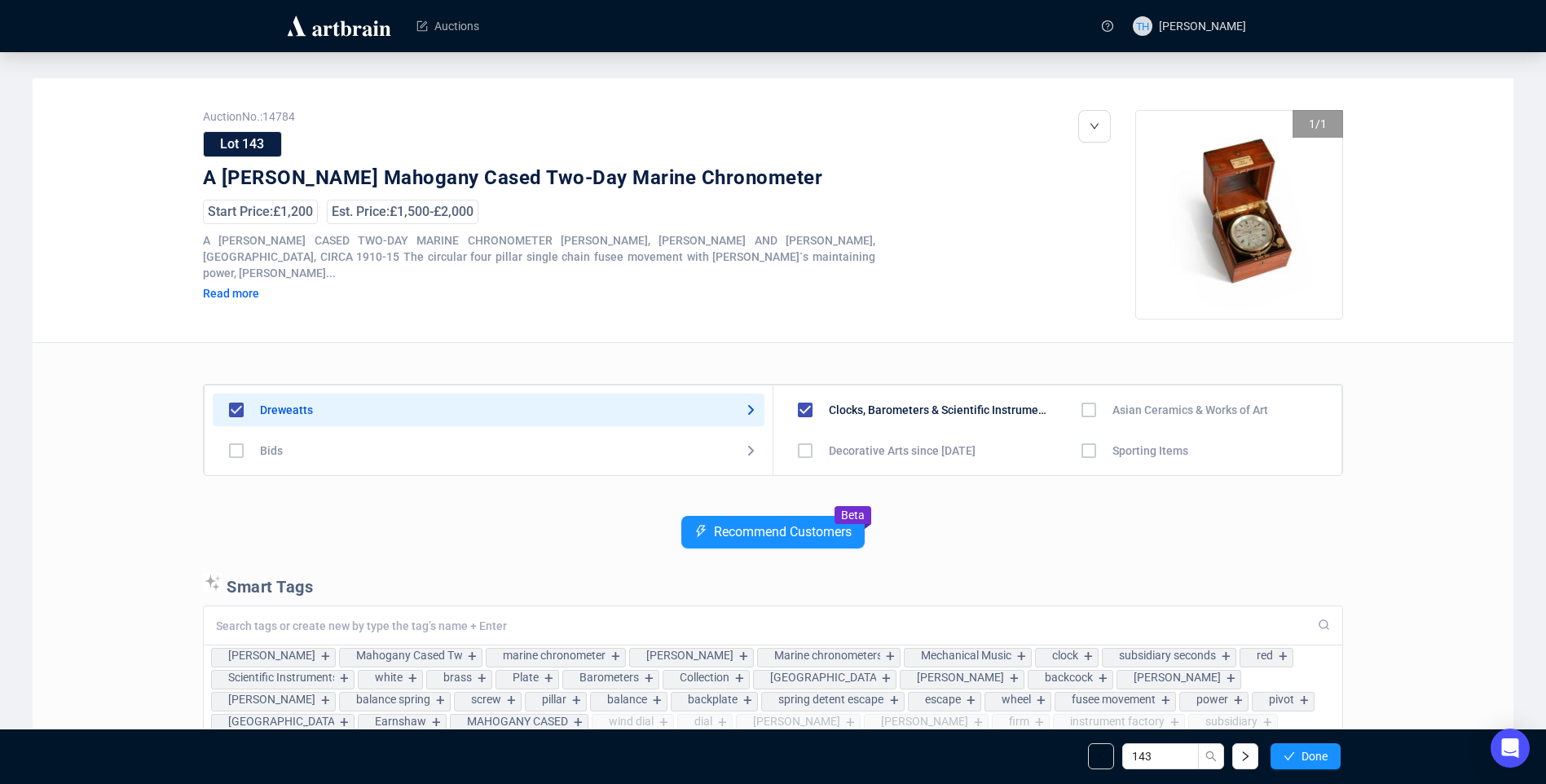
click at [1322, 757] on span "Done" at bounding box center [1315, 755] width 26 height 13
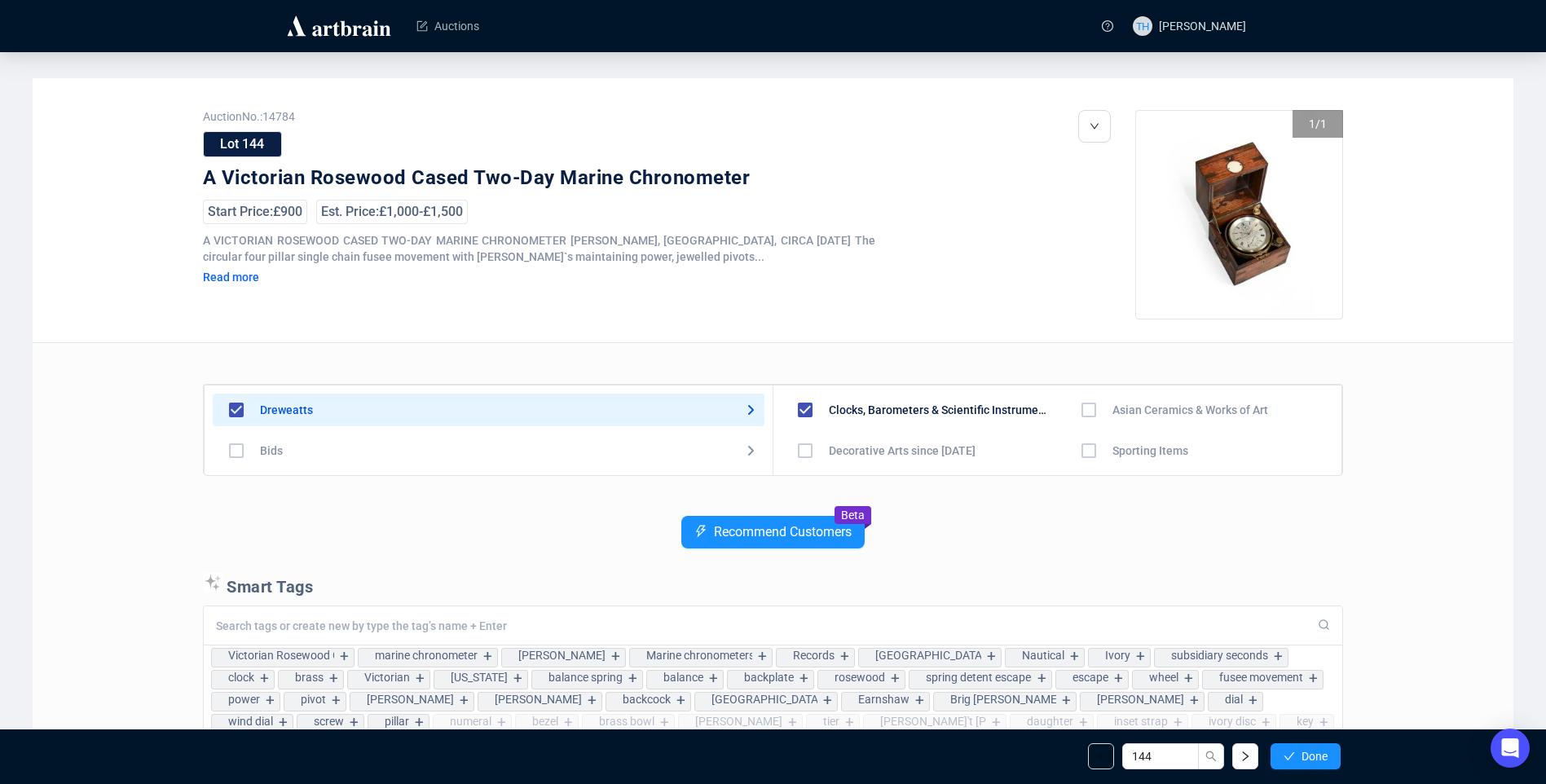
click at [1322, 757] on span "Done" at bounding box center [1315, 755] width 26 height 13
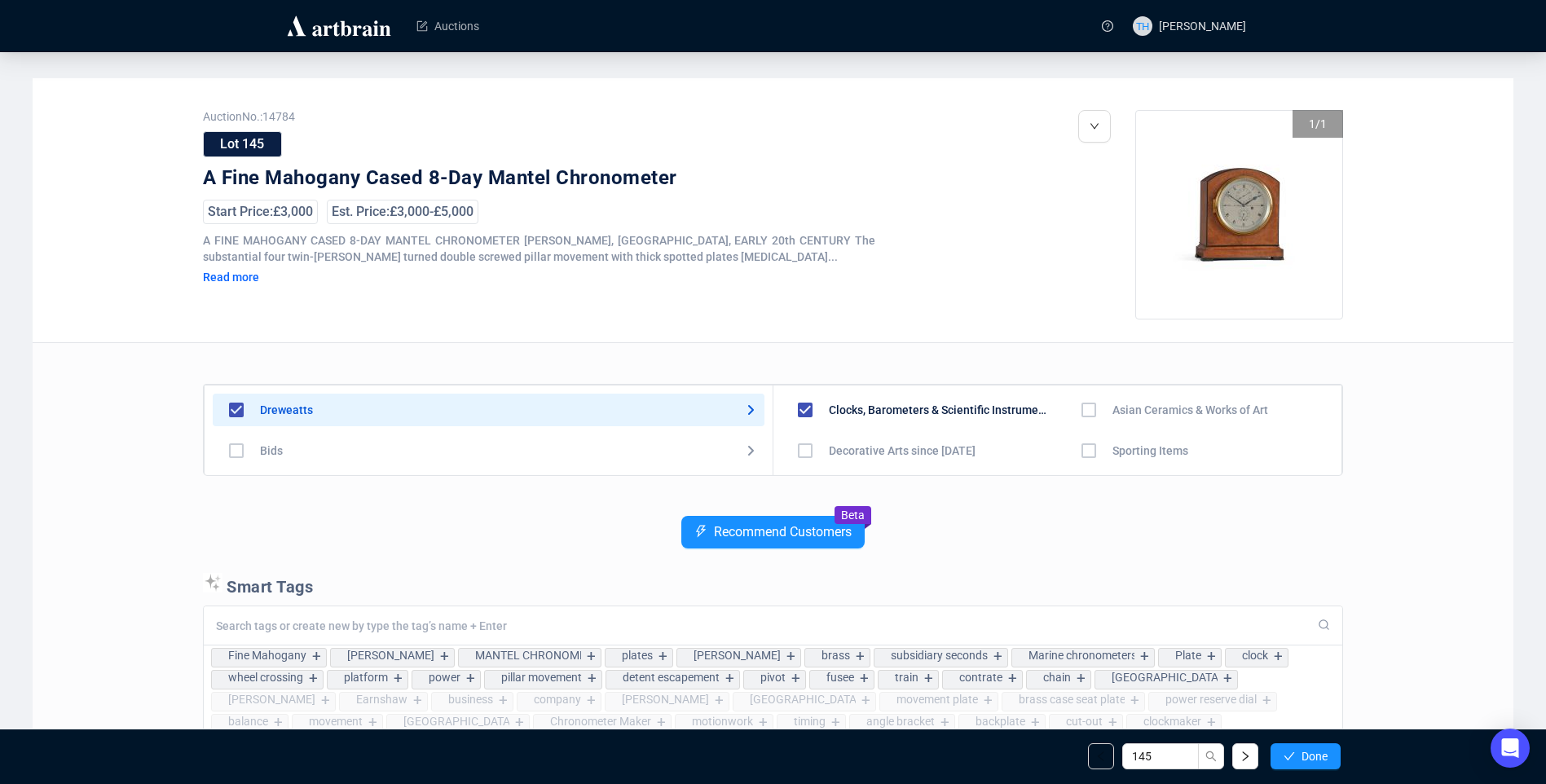
click at [1322, 757] on span "Done" at bounding box center [1315, 755] width 26 height 13
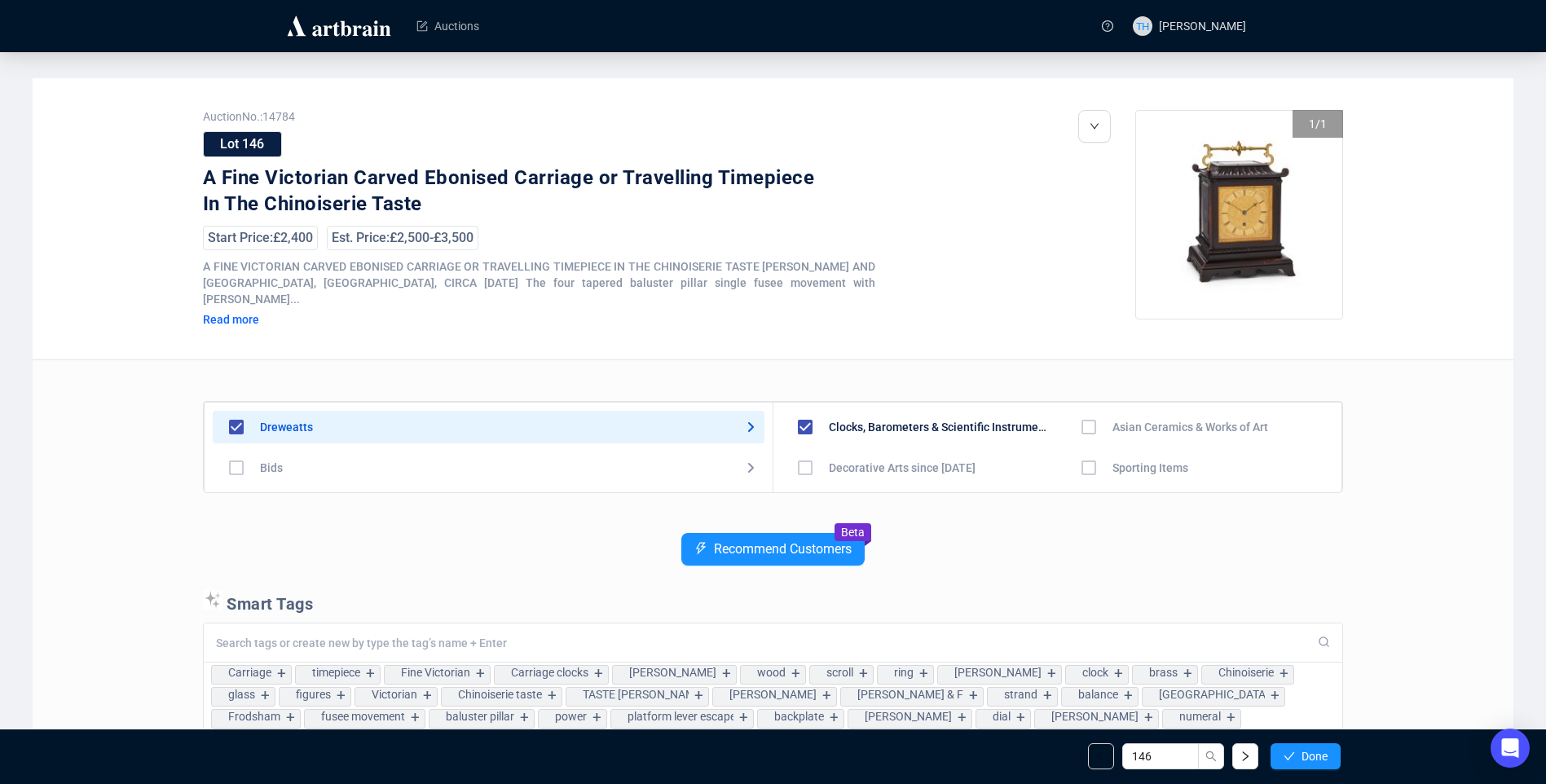
click at [1322, 757] on span "Done" at bounding box center [1315, 755] width 26 height 13
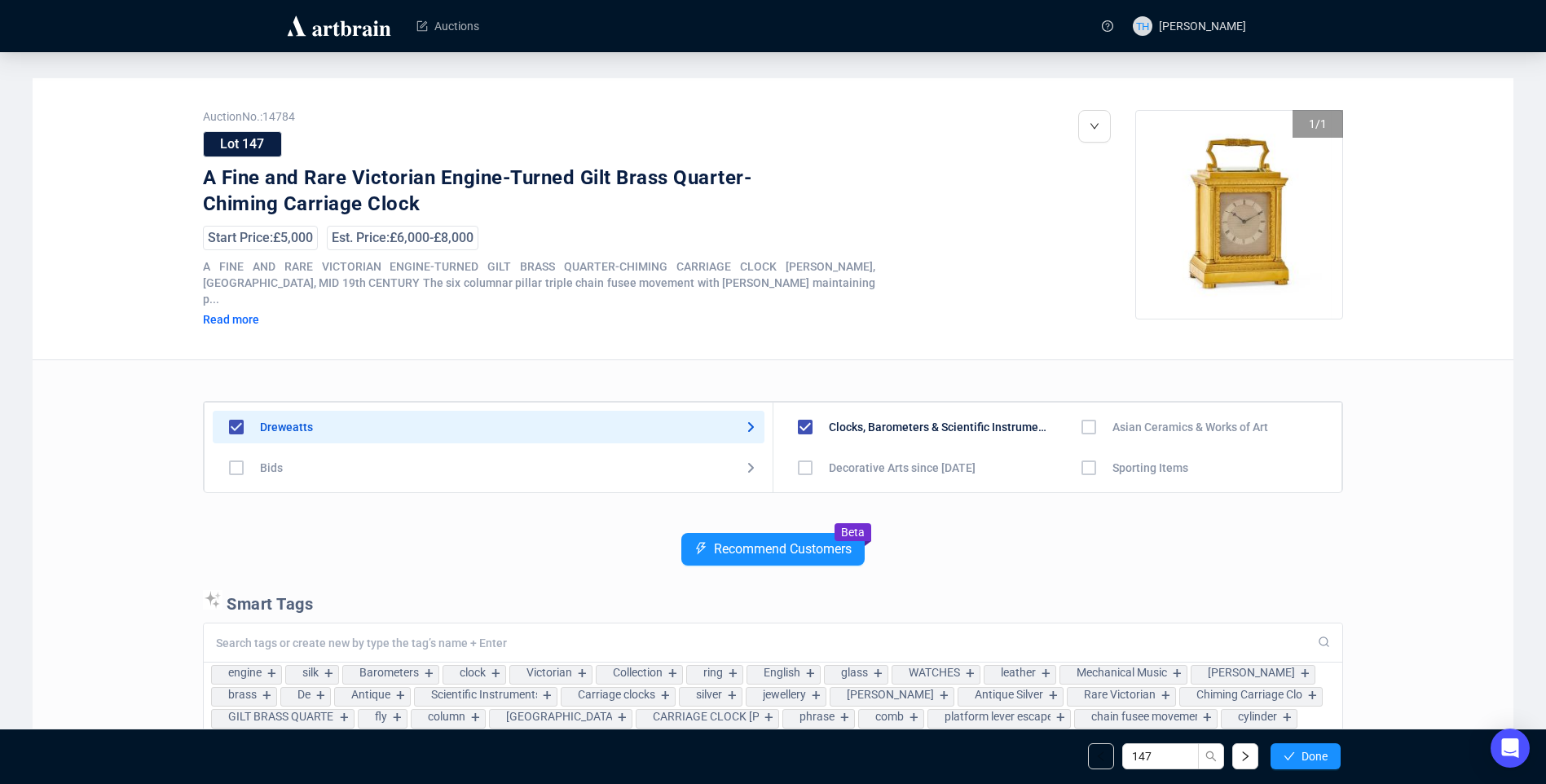
click at [1322, 757] on span "Done" at bounding box center [1315, 755] width 26 height 13
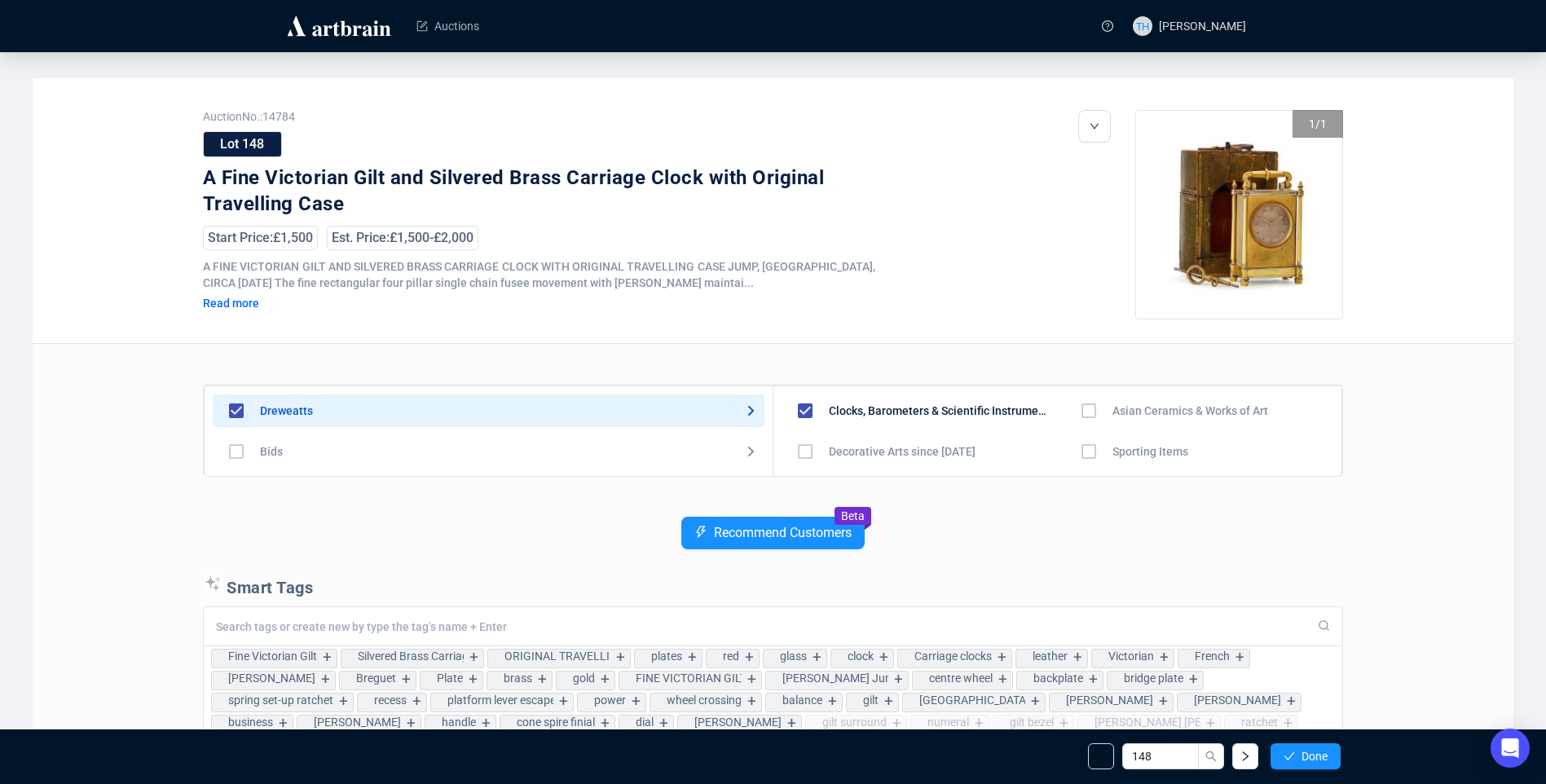
click at [1322, 757] on span "Done" at bounding box center [1315, 755] width 26 height 13
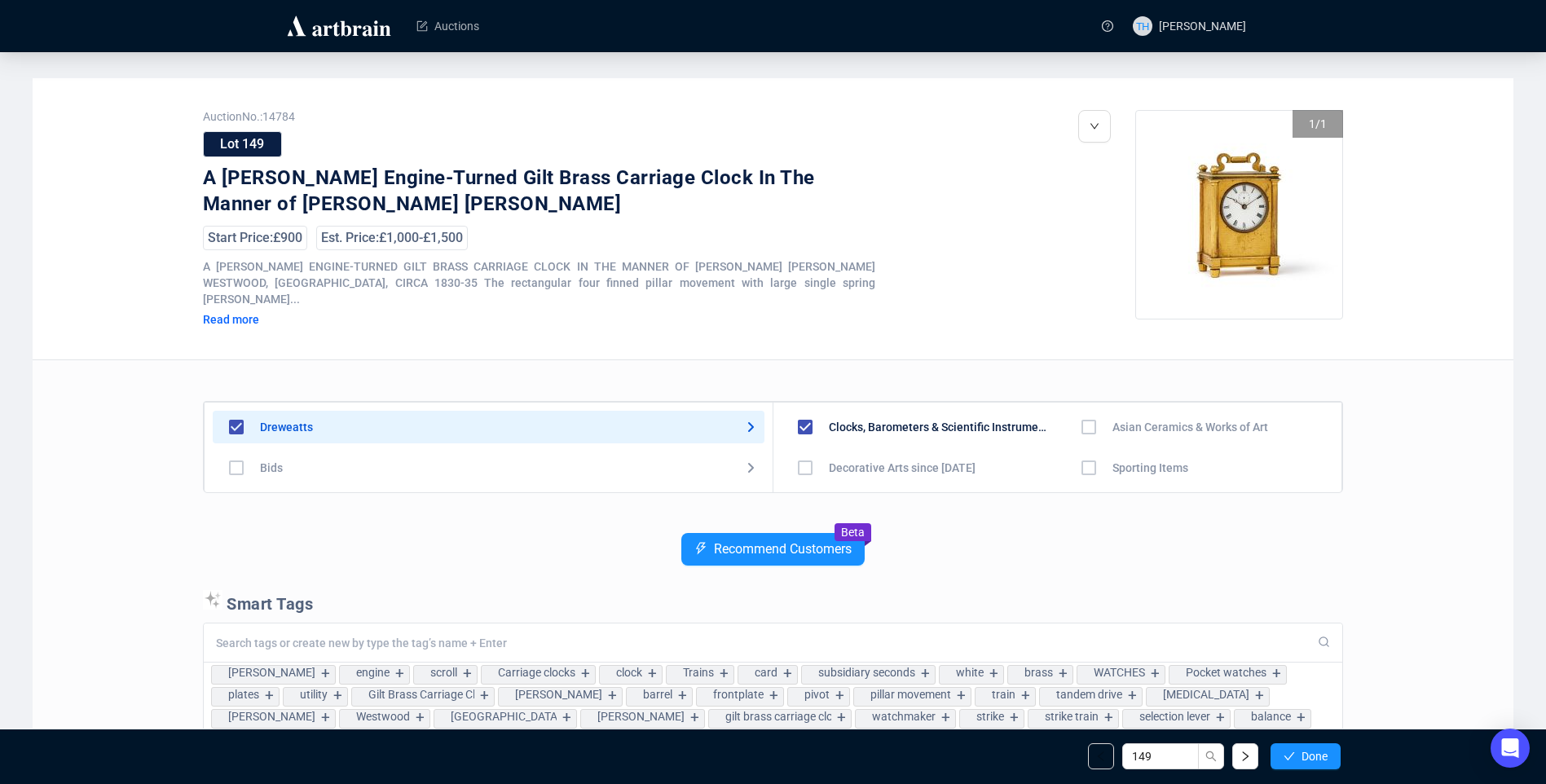
click at [1322, 757] on span "Done" at bounding box center [1315, 755] width 26 height 13
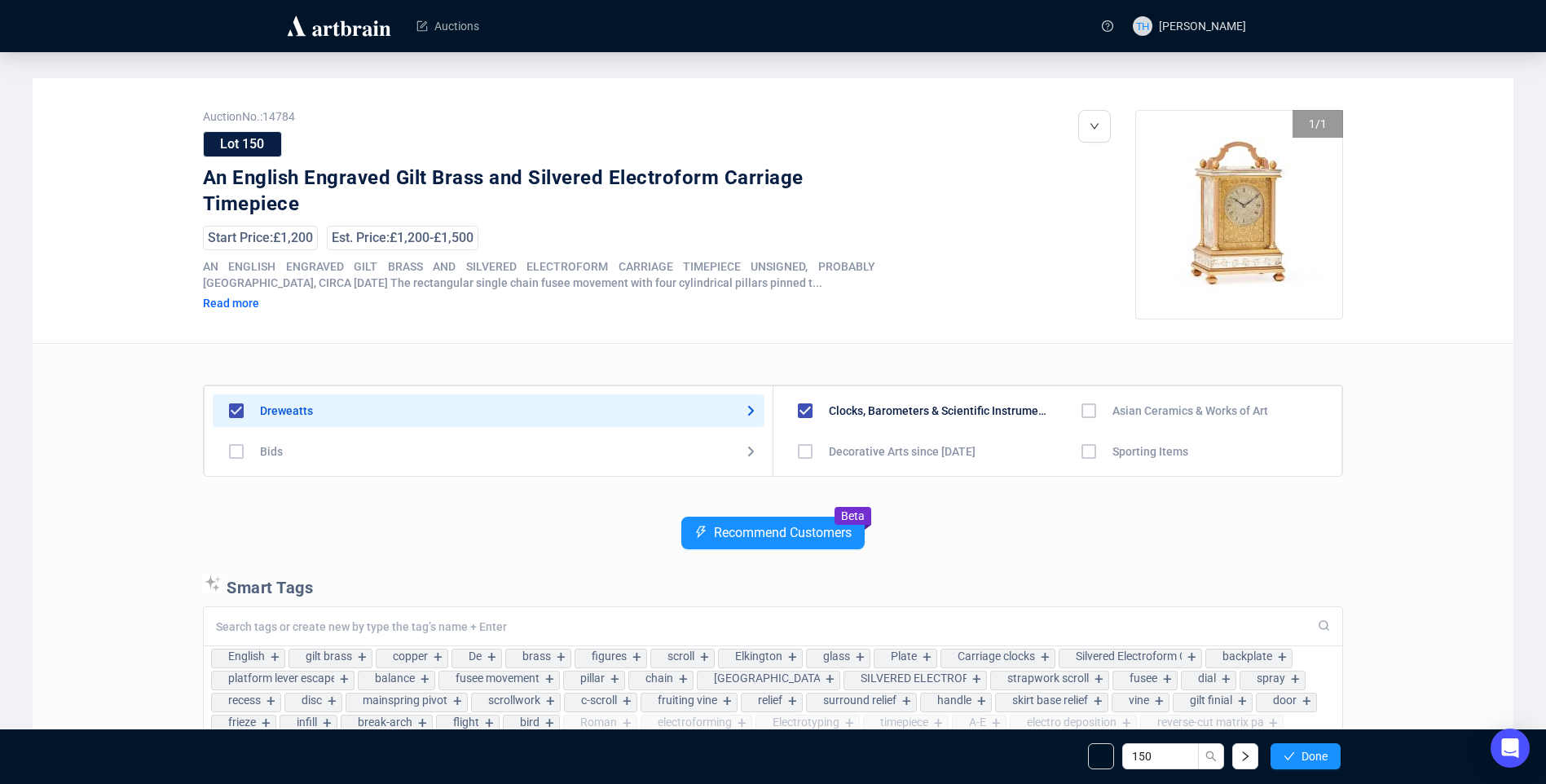
click at [1322, 757] on span "Done" at bounding box center [1315, 755] width 26 height 13
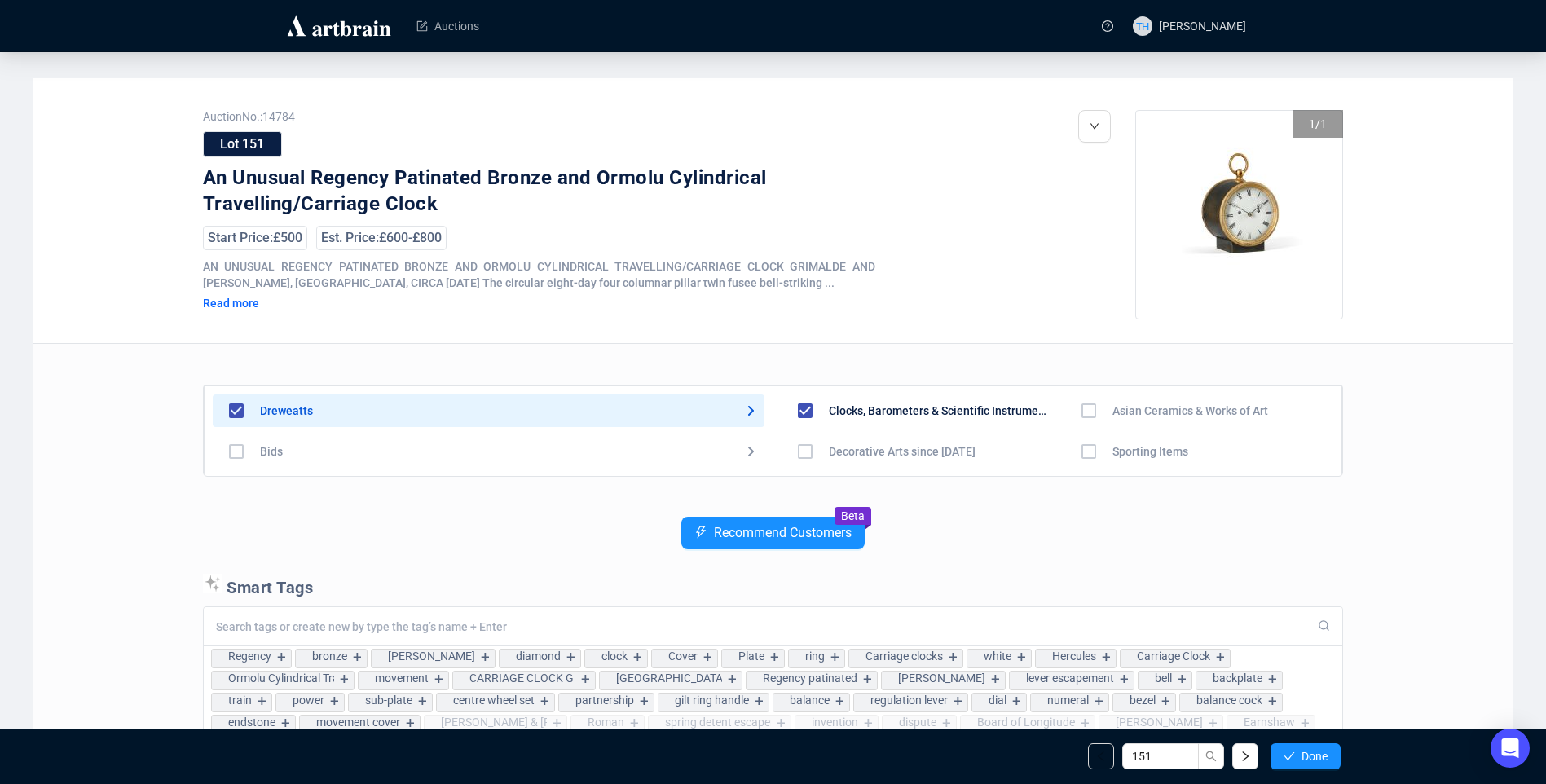
click at [1322, 757] on span "Done" at bounding box center [1315, 755] width 26 height 13
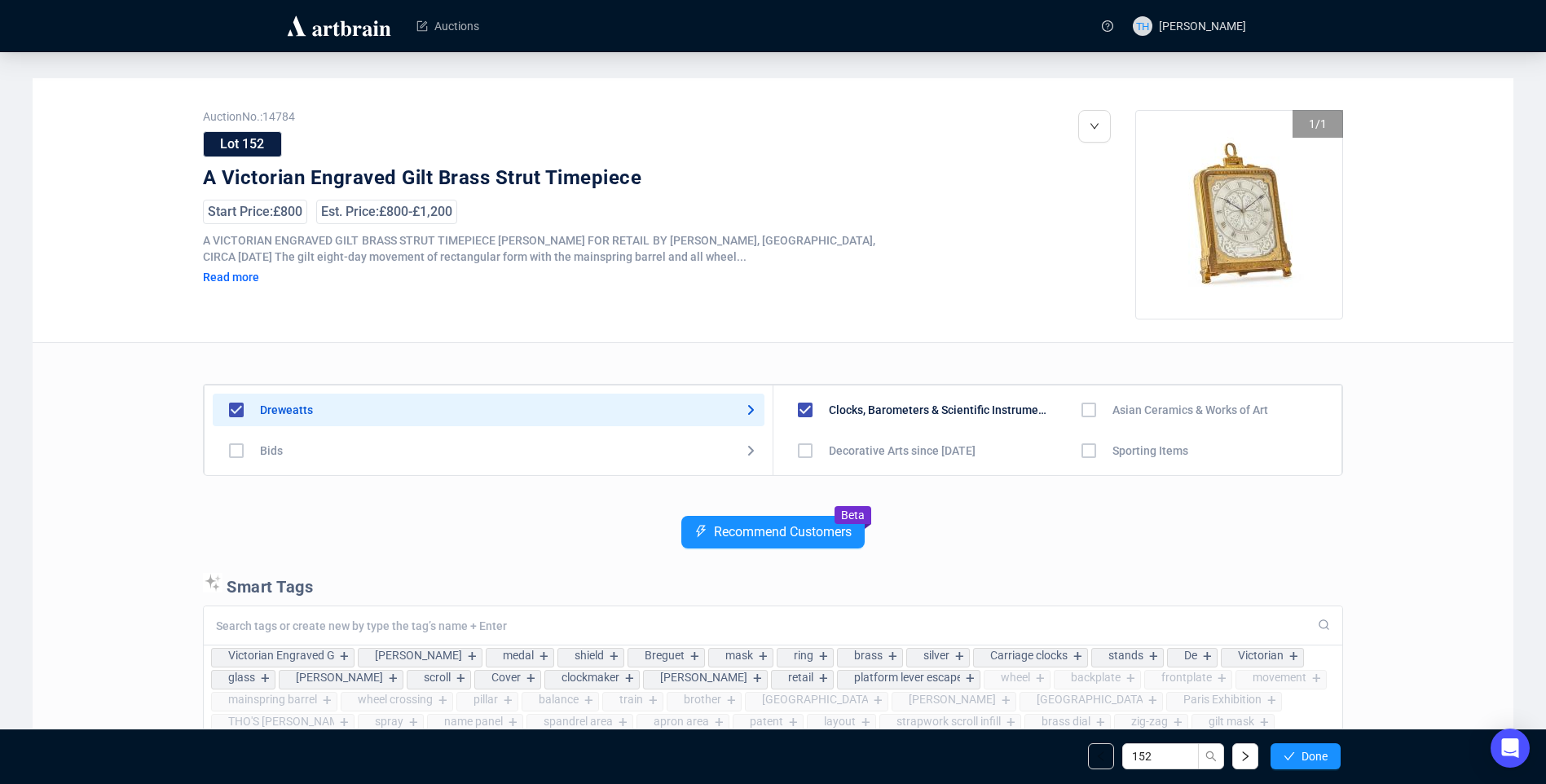
click at [1322, 757] on span "Done" at bounding box center [1315, 755] width 26 height 13
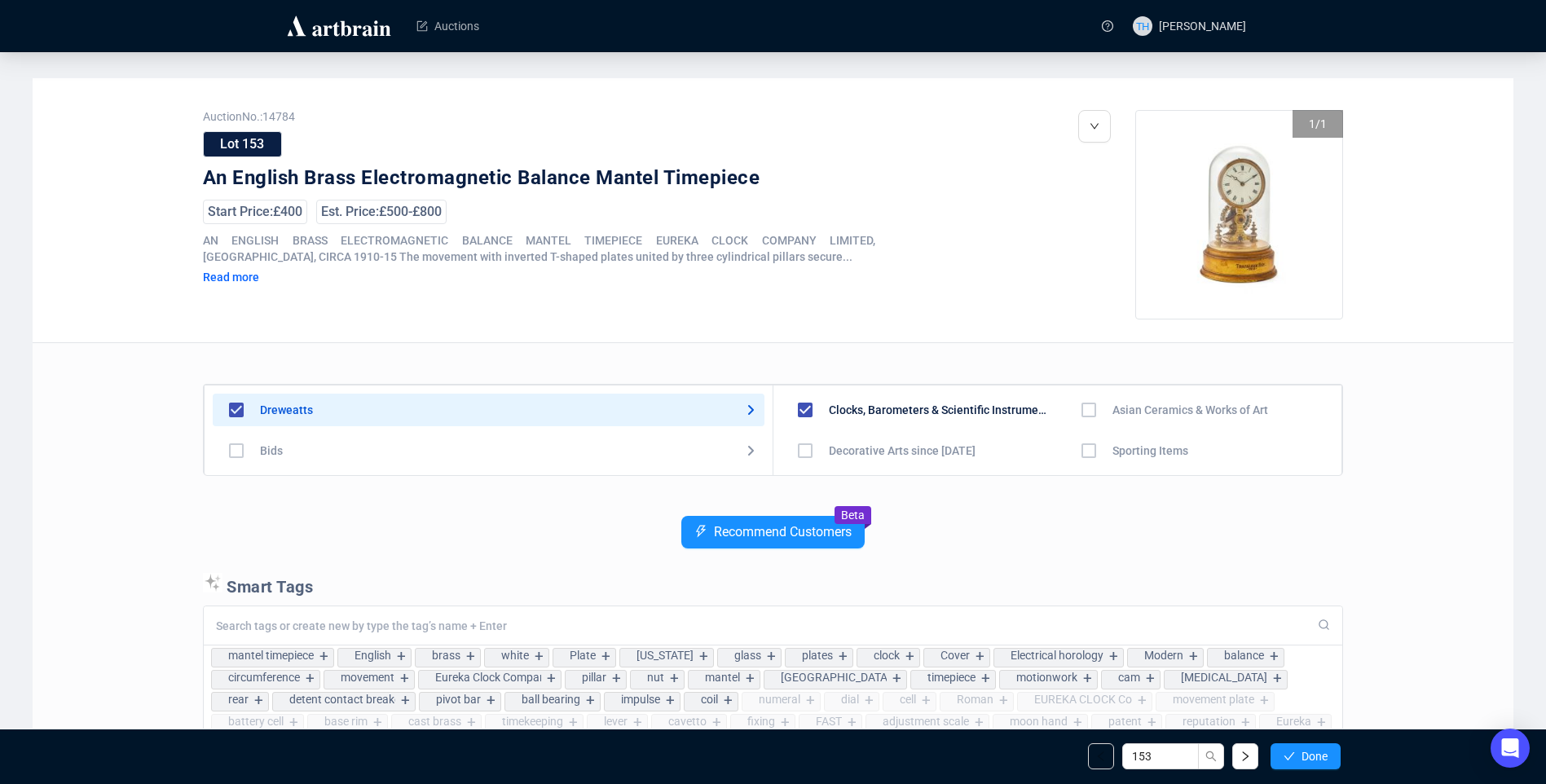
click at [1322, 757] on span "Done" at bounding box center [1315, 755] width 26 height 13
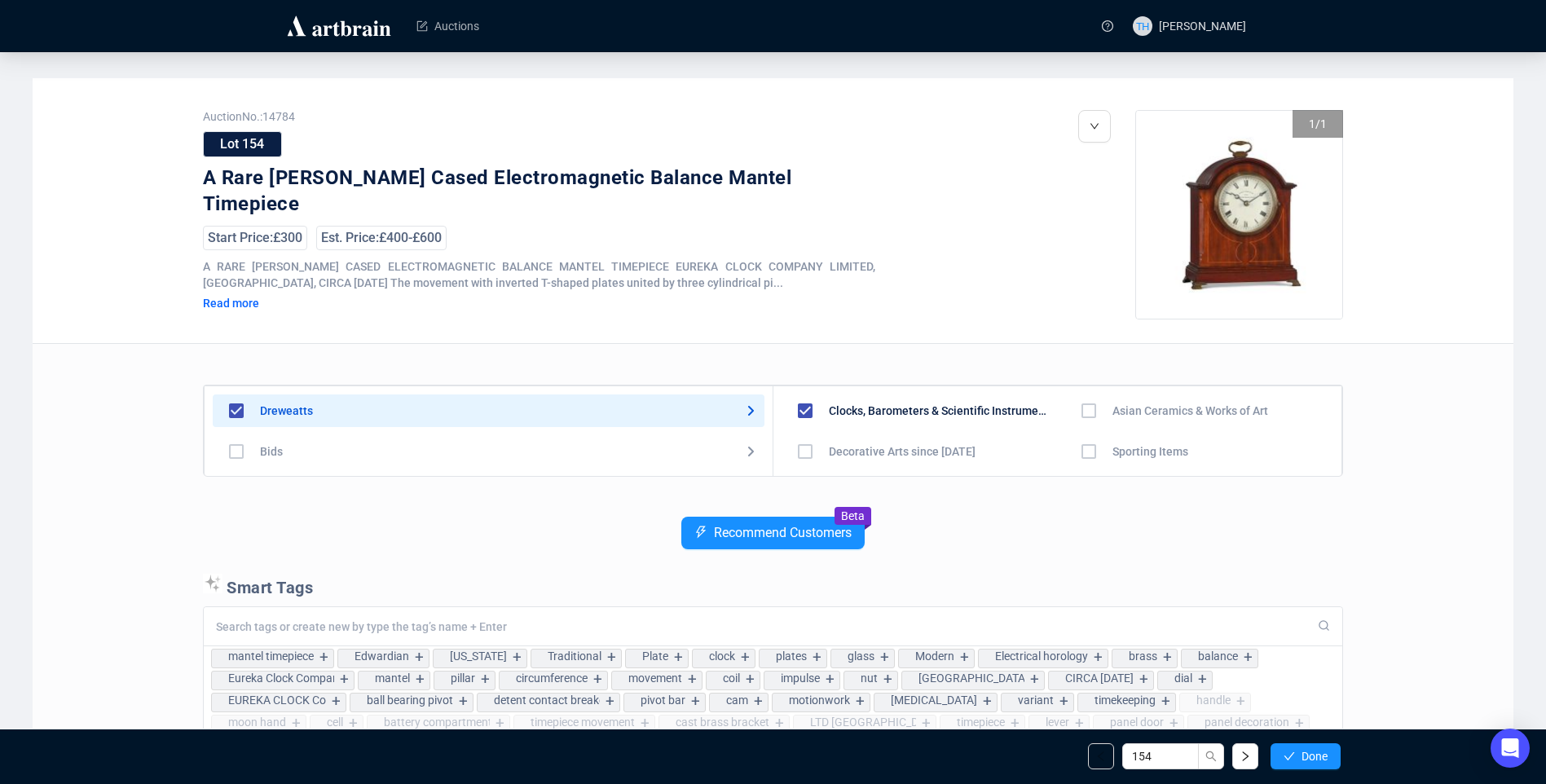
click at [1322, 757] on span "Done" at bounding box center [1315, 755] width 26 height 13
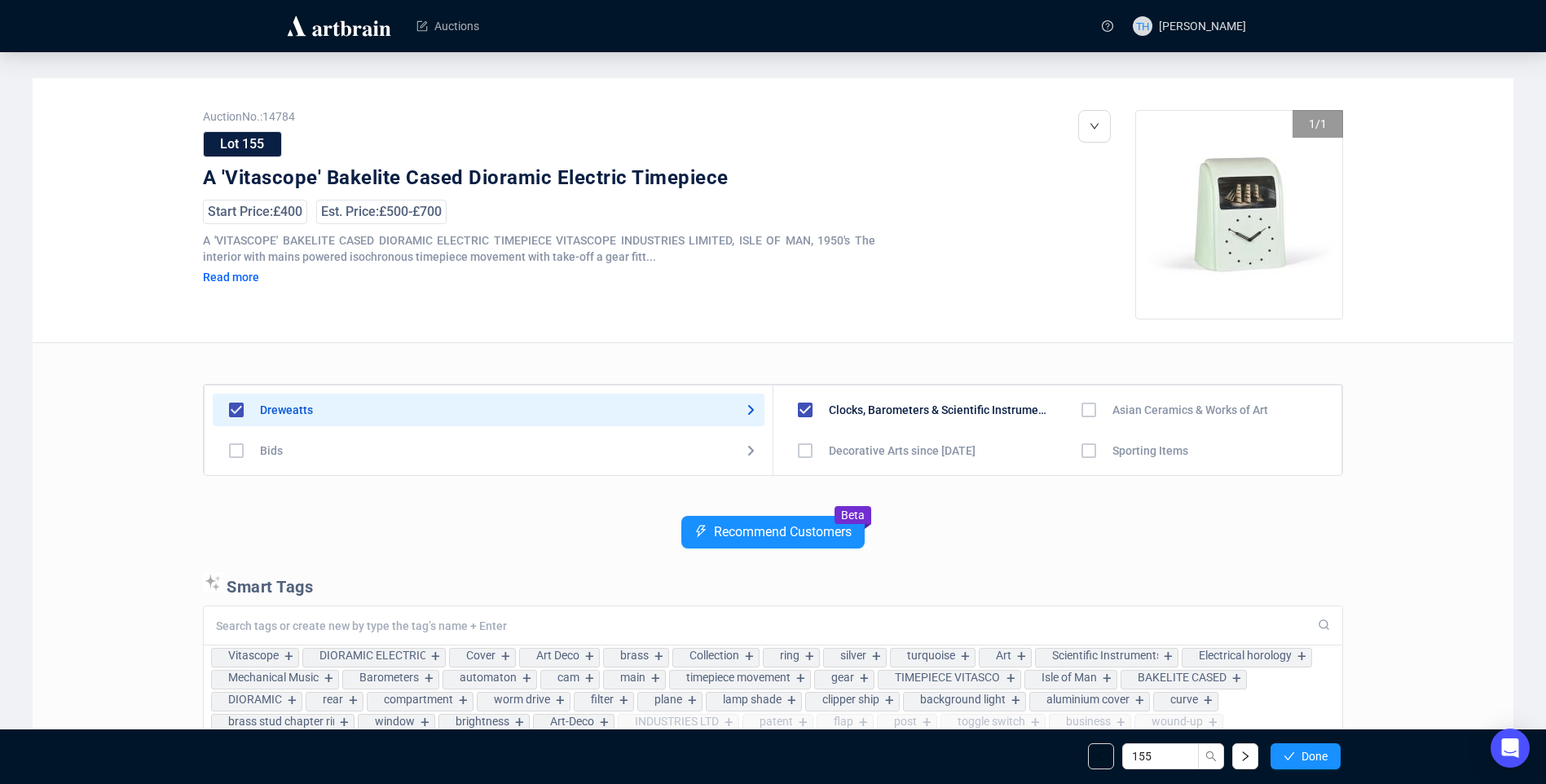
click at [1322, 757] on span "Done" at bounding box center [1315, 755] width 26 height 13
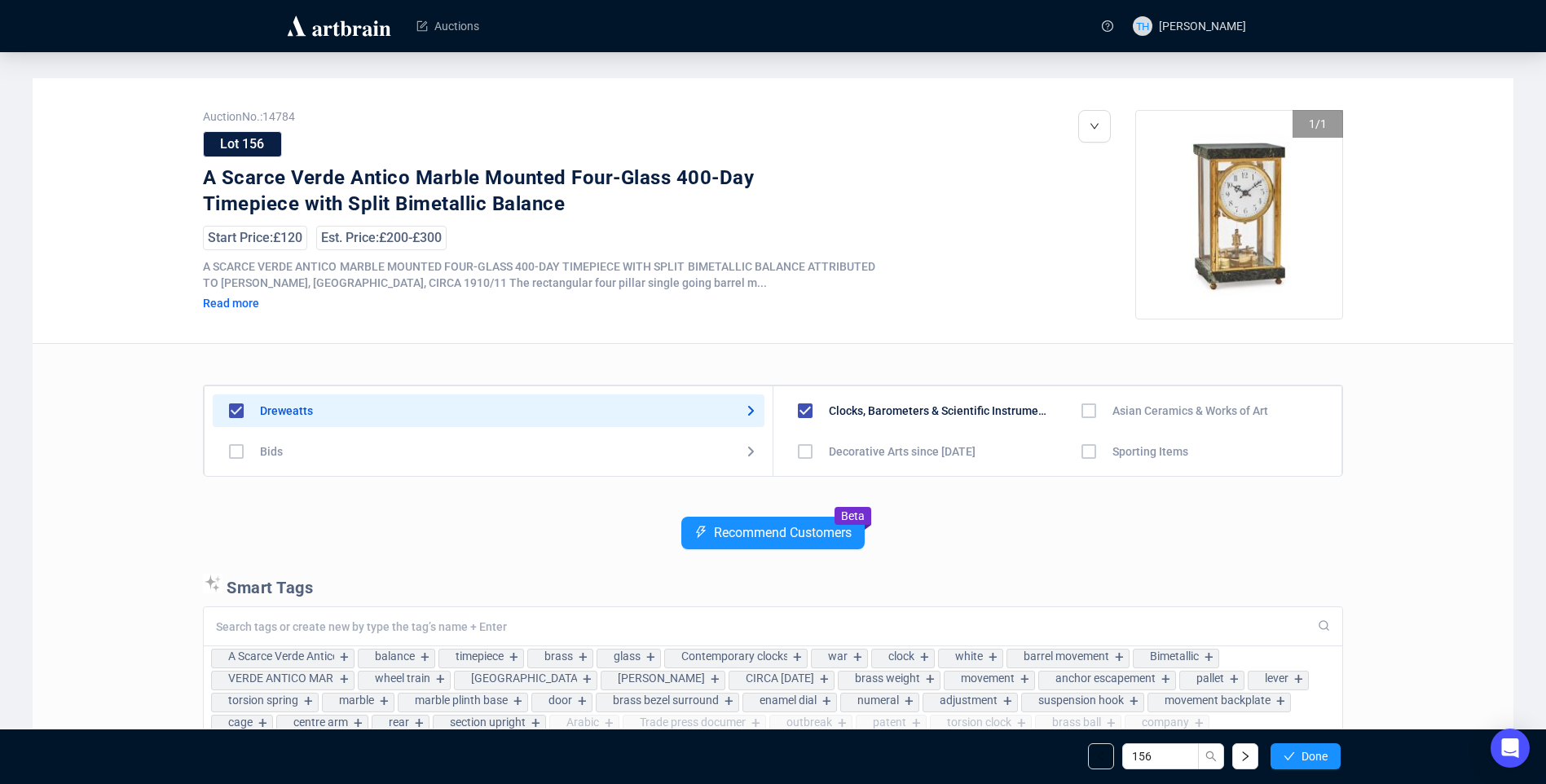
click at [1322, 757] on span "Done" at bounding box center [1315, 755] width 26 height 13
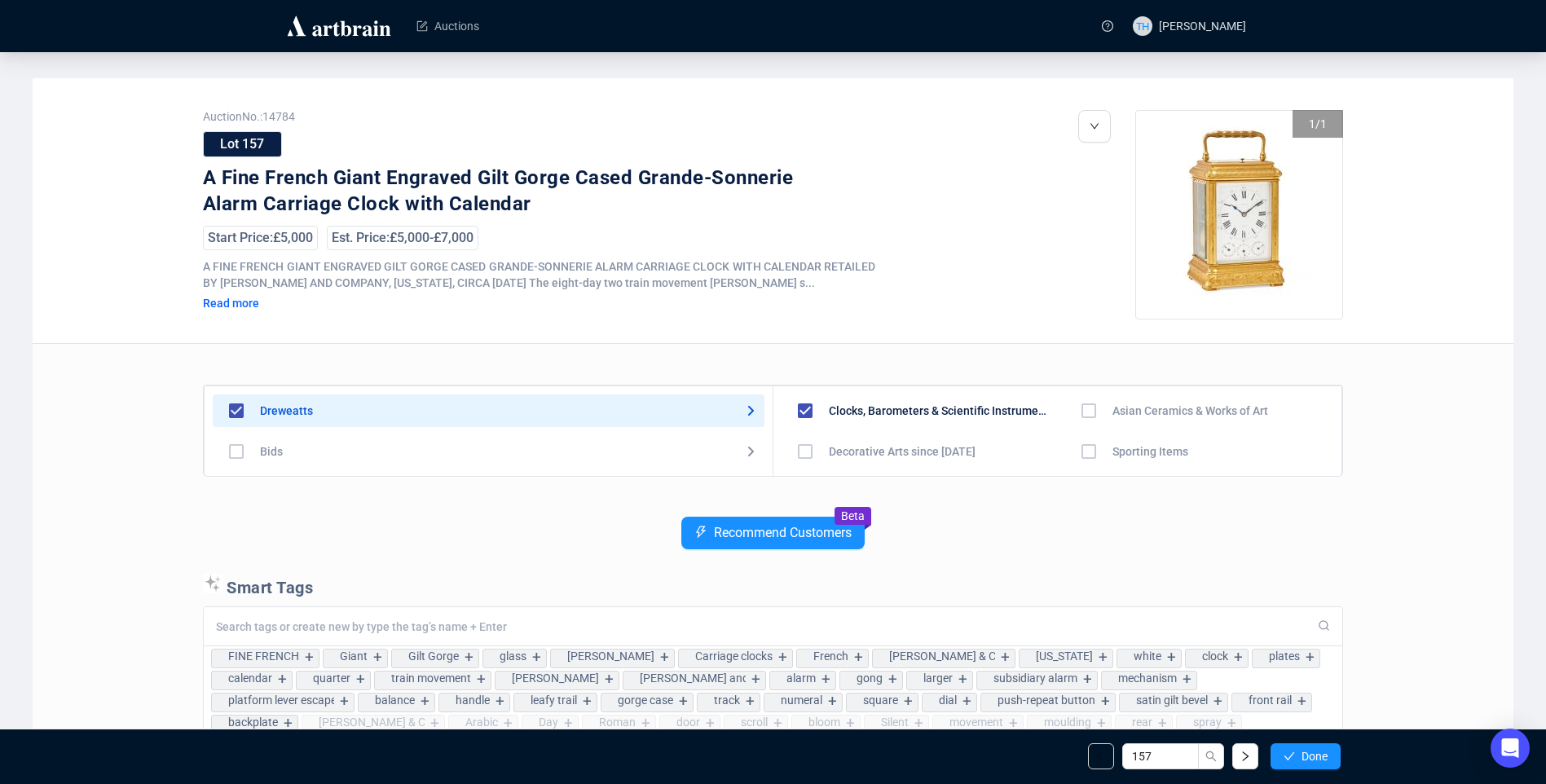
click at [1322, 757] on span "Done" at bounding box center [1315, 755] width 26 height 13
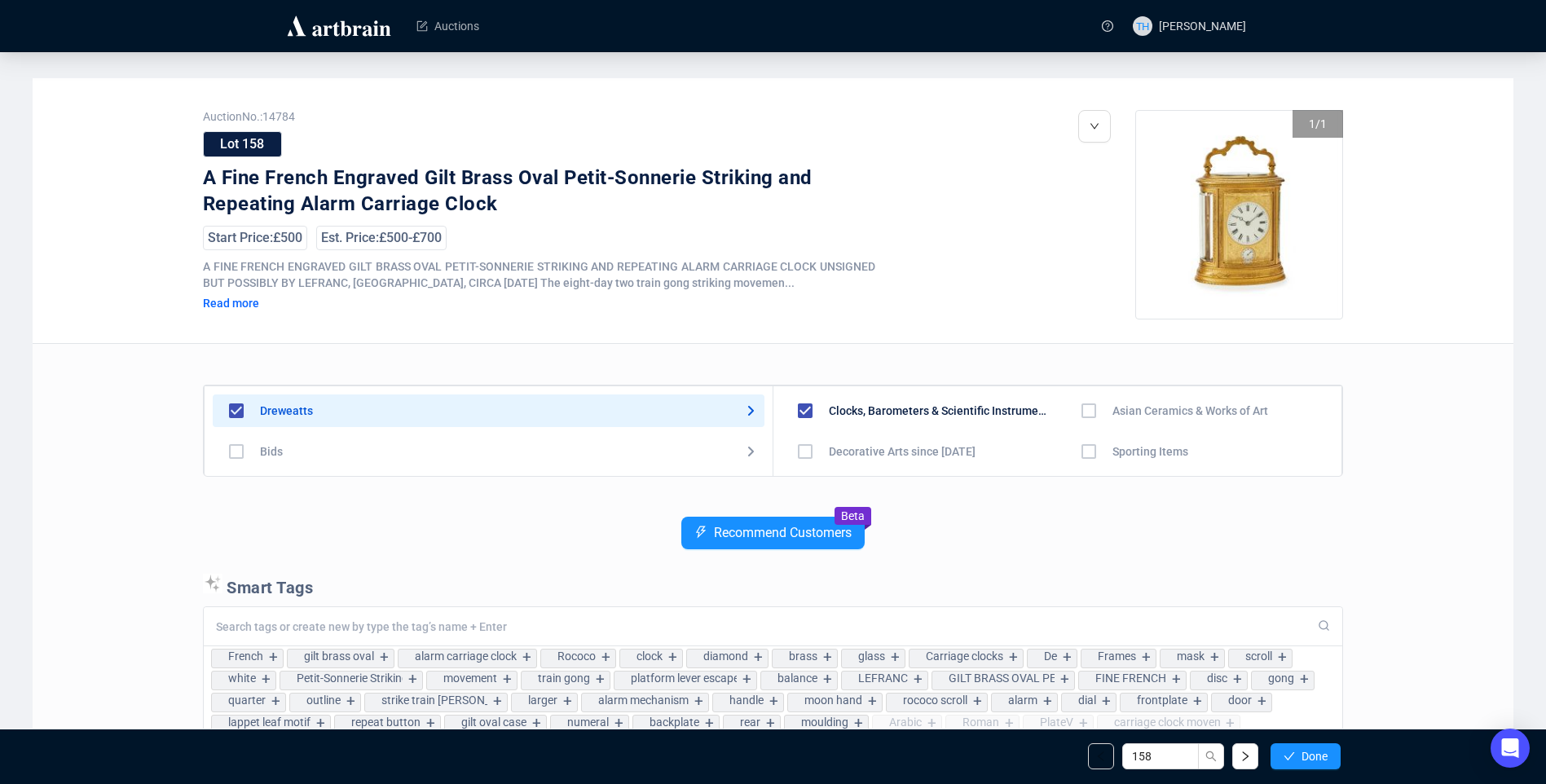
click at [1322, 757] on span "Done" at bounding box center [1315, 755] width 26 height 13
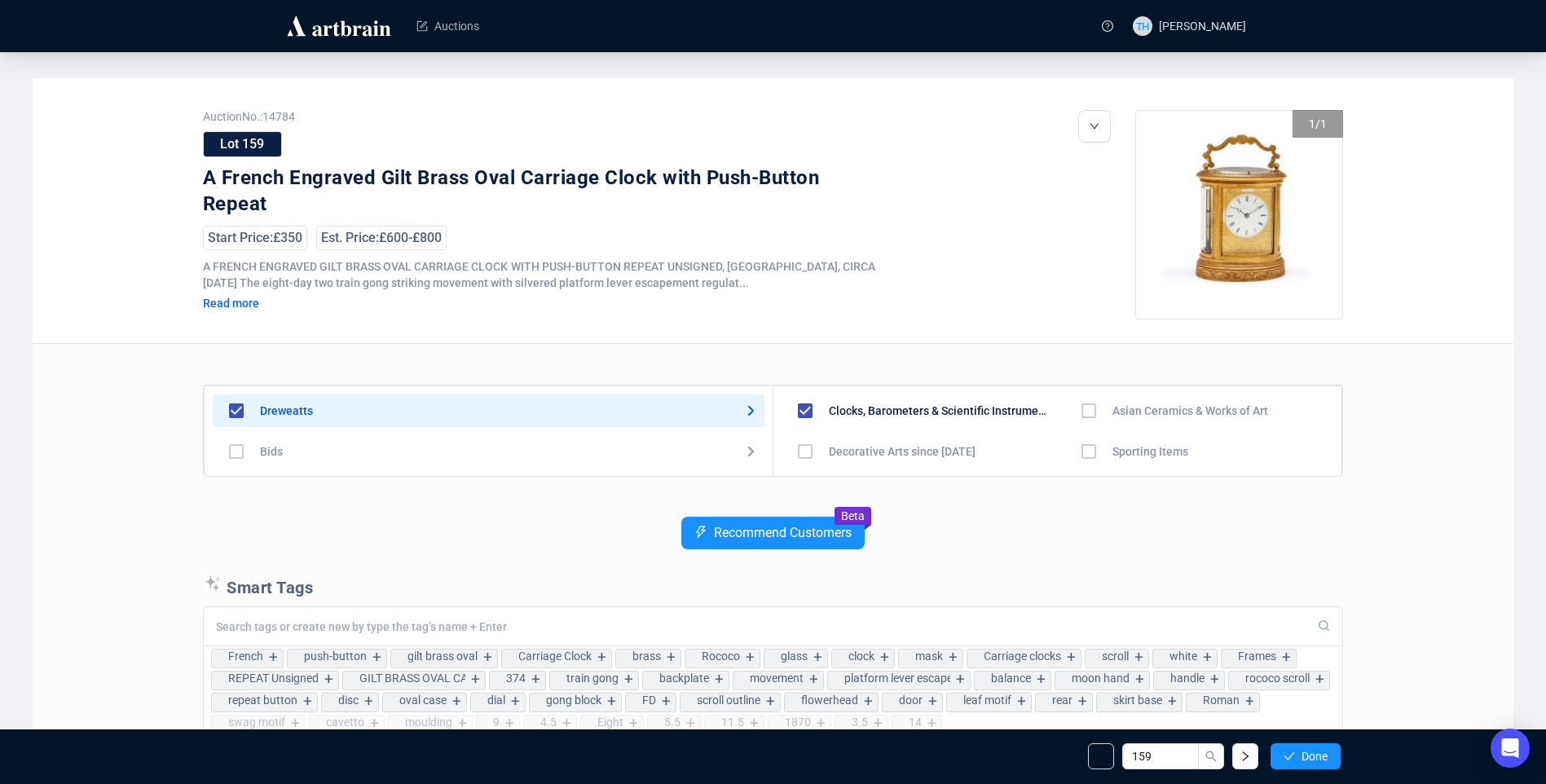
click at [1322, 757] on span "Done" at bounding box center [1315, 755] width 26 height 13
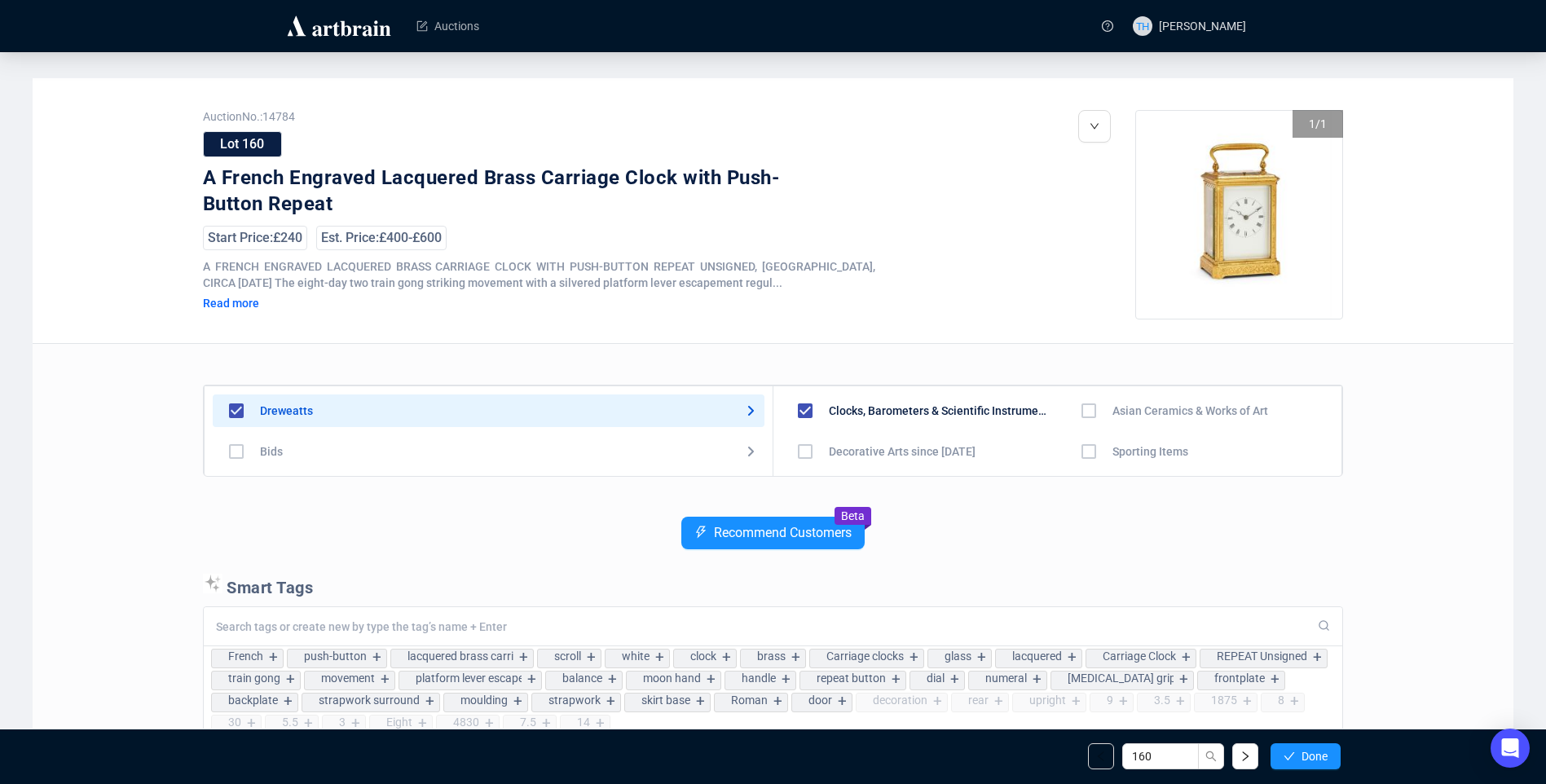
click at [1322, 757] on span "Done" at bounding box center [1315, 755] width 26 height 13
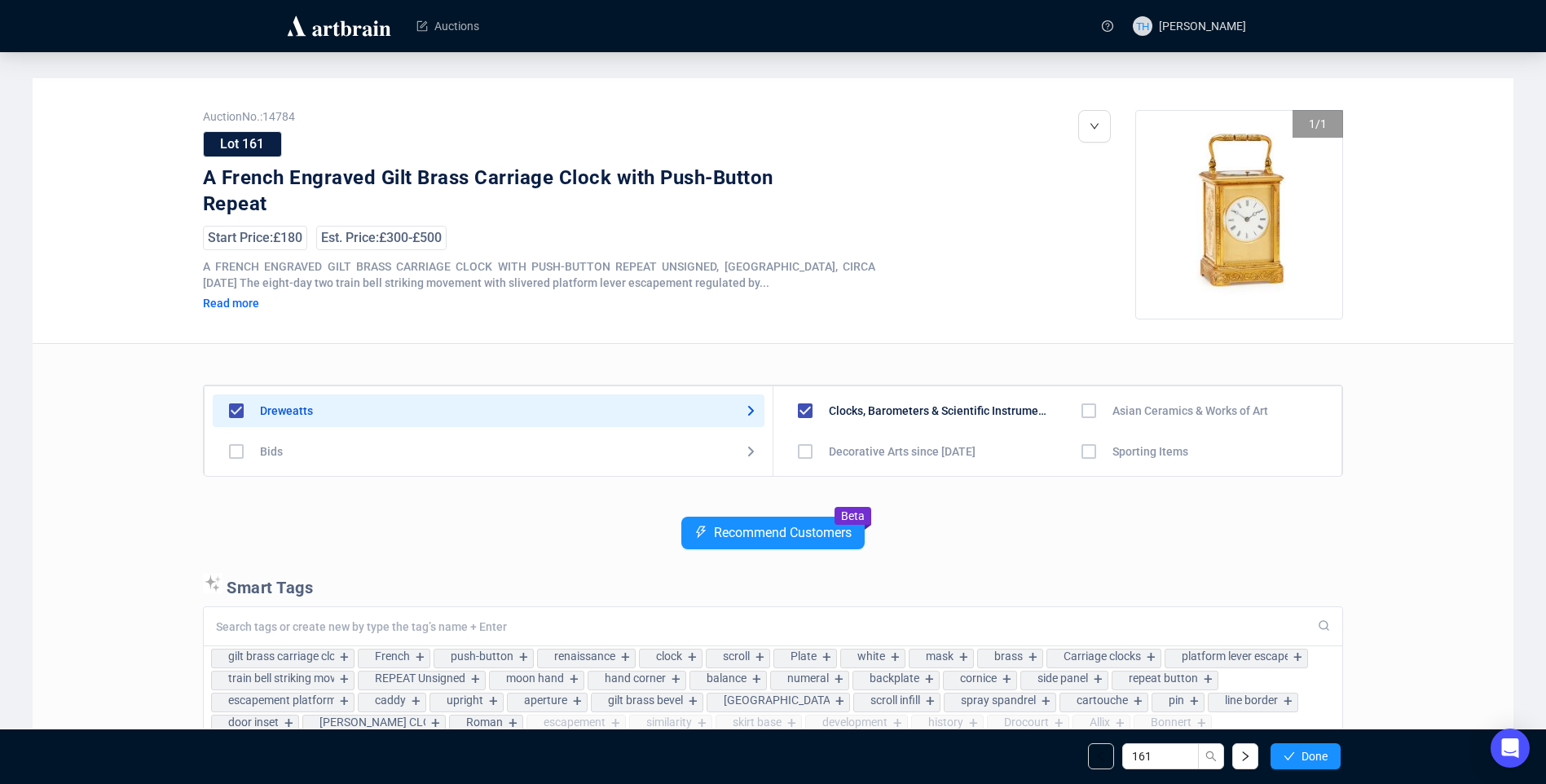
click at [1322, 757] on span "Done" at bounding box center [1315, 755] width 26 height 13
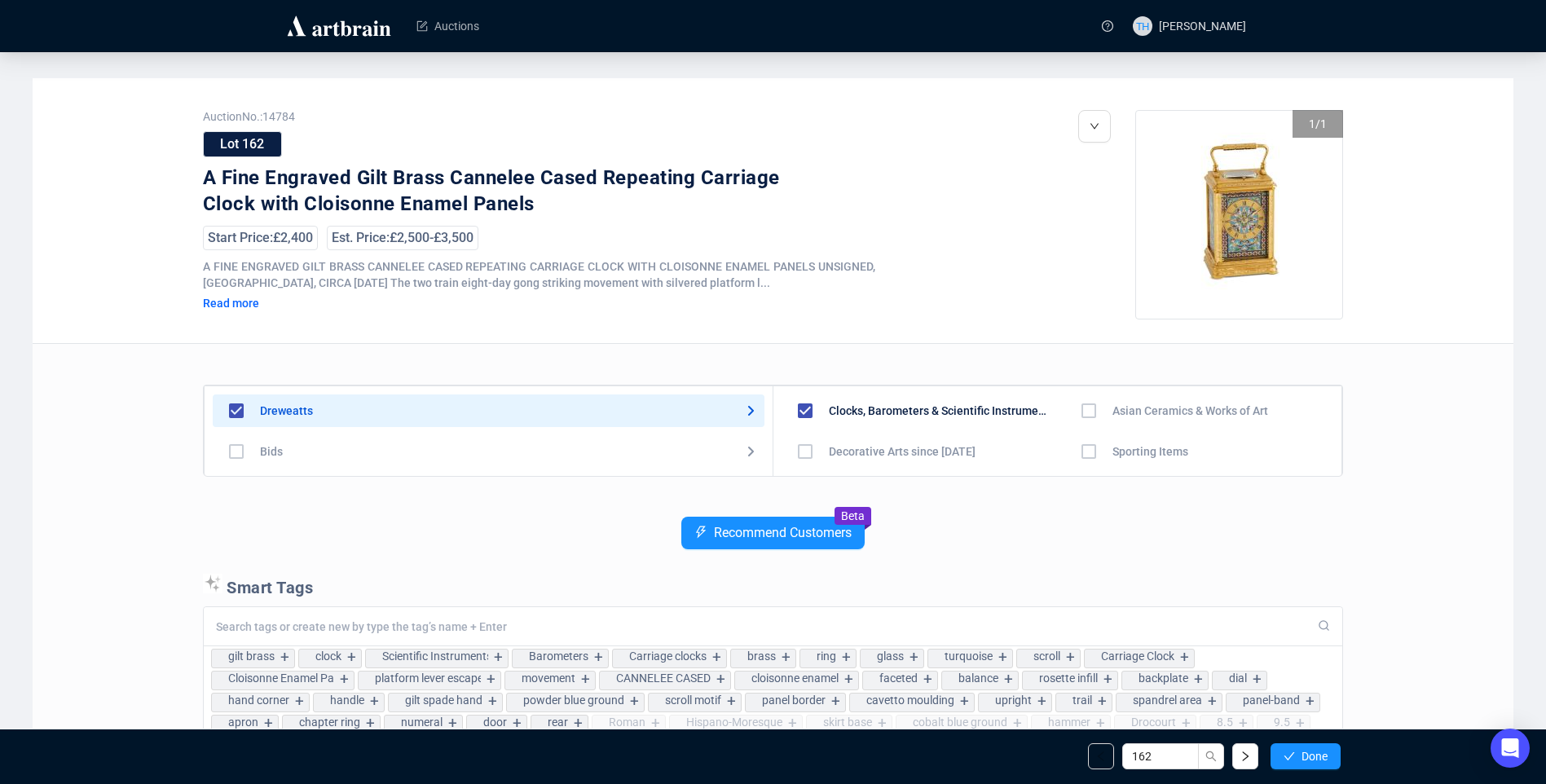
click at [1322, 757] on span "Done" at bounding box center [1315, 755] width 26 height 13
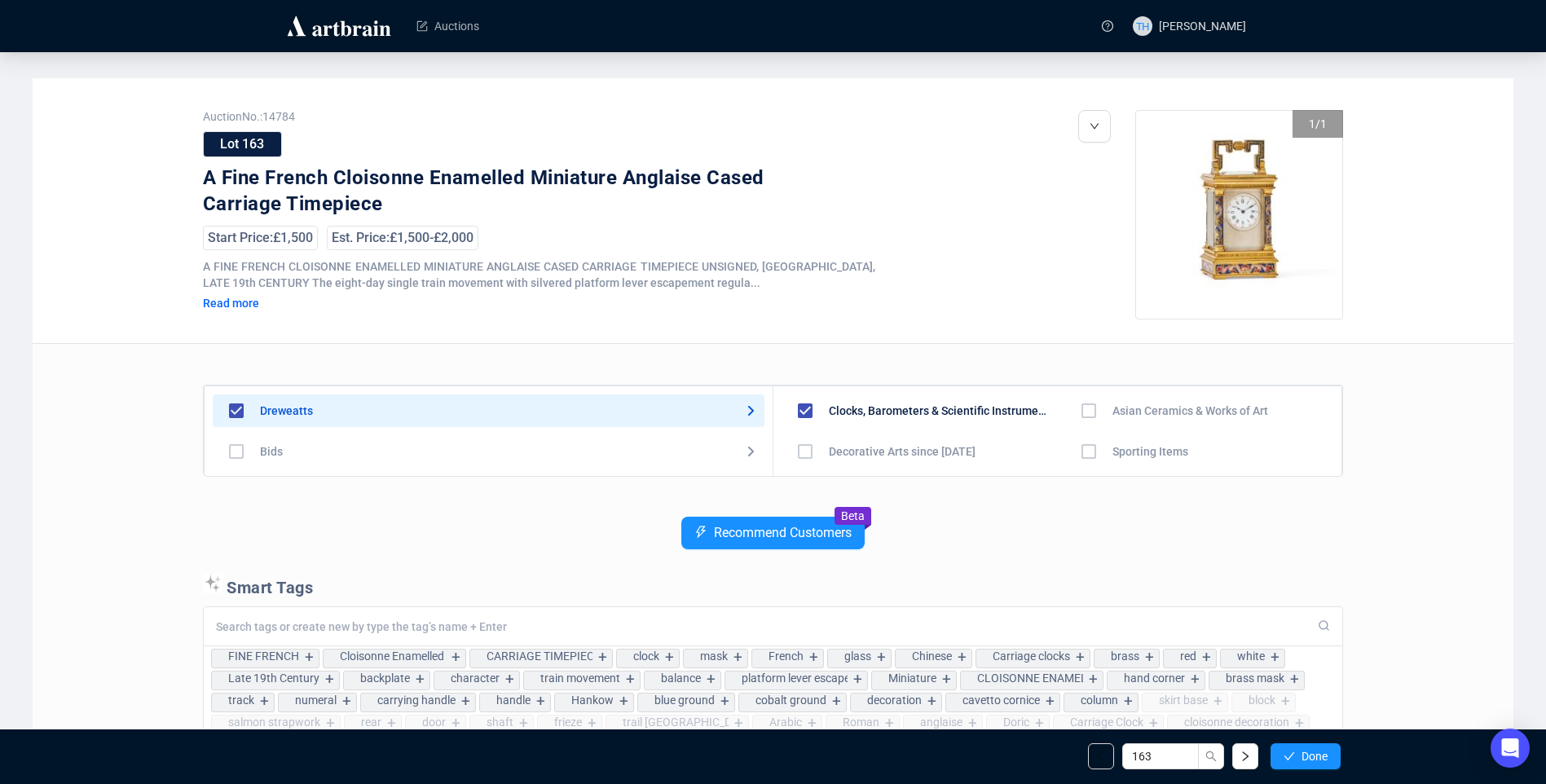
click at [1322, 757] on span "Done" at bounding box center [1315, 755] width 26 height 13
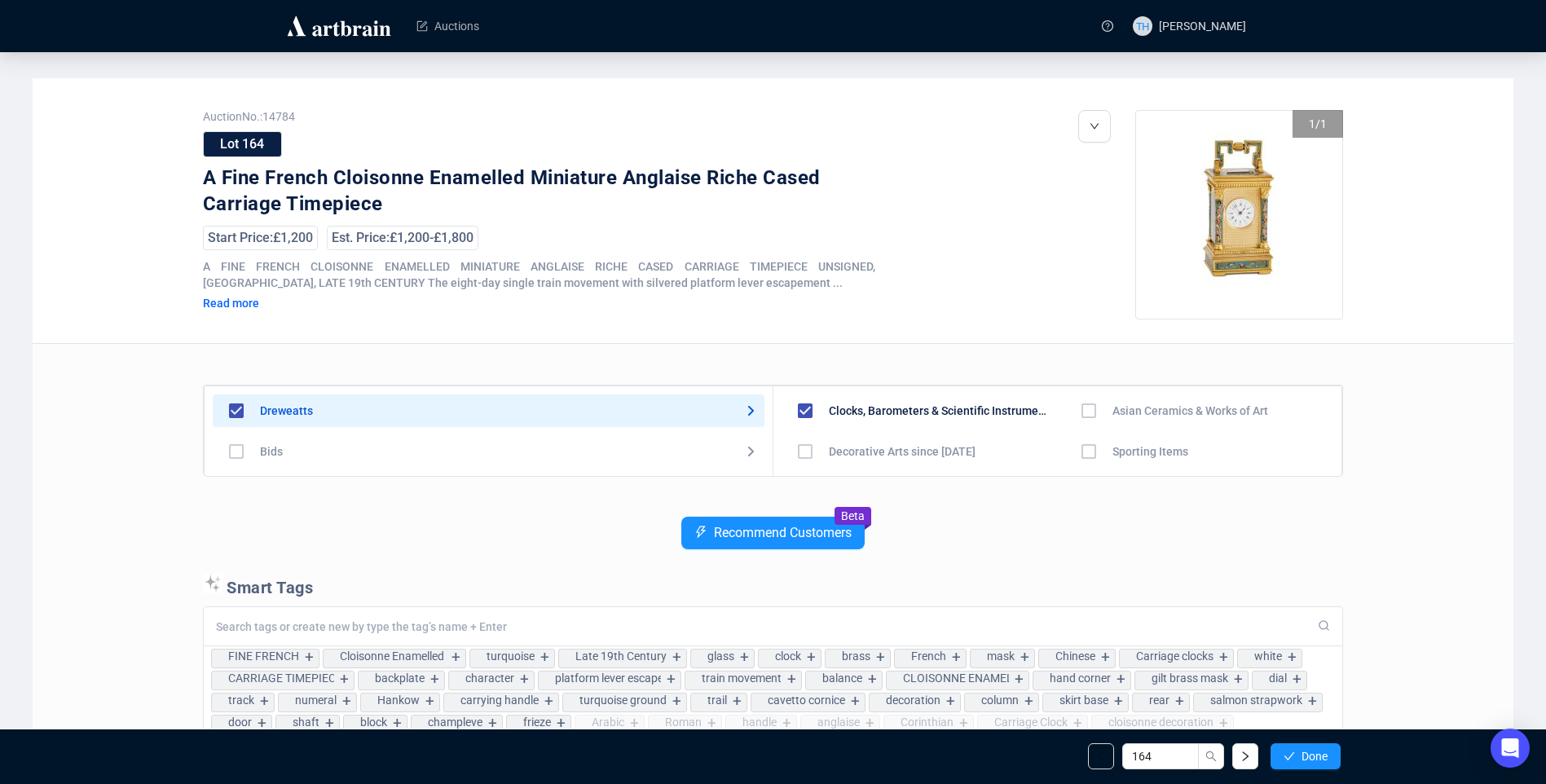
click at [1322, 757] on span "Done" at bounding box center [1315, 755] width 26 height 13
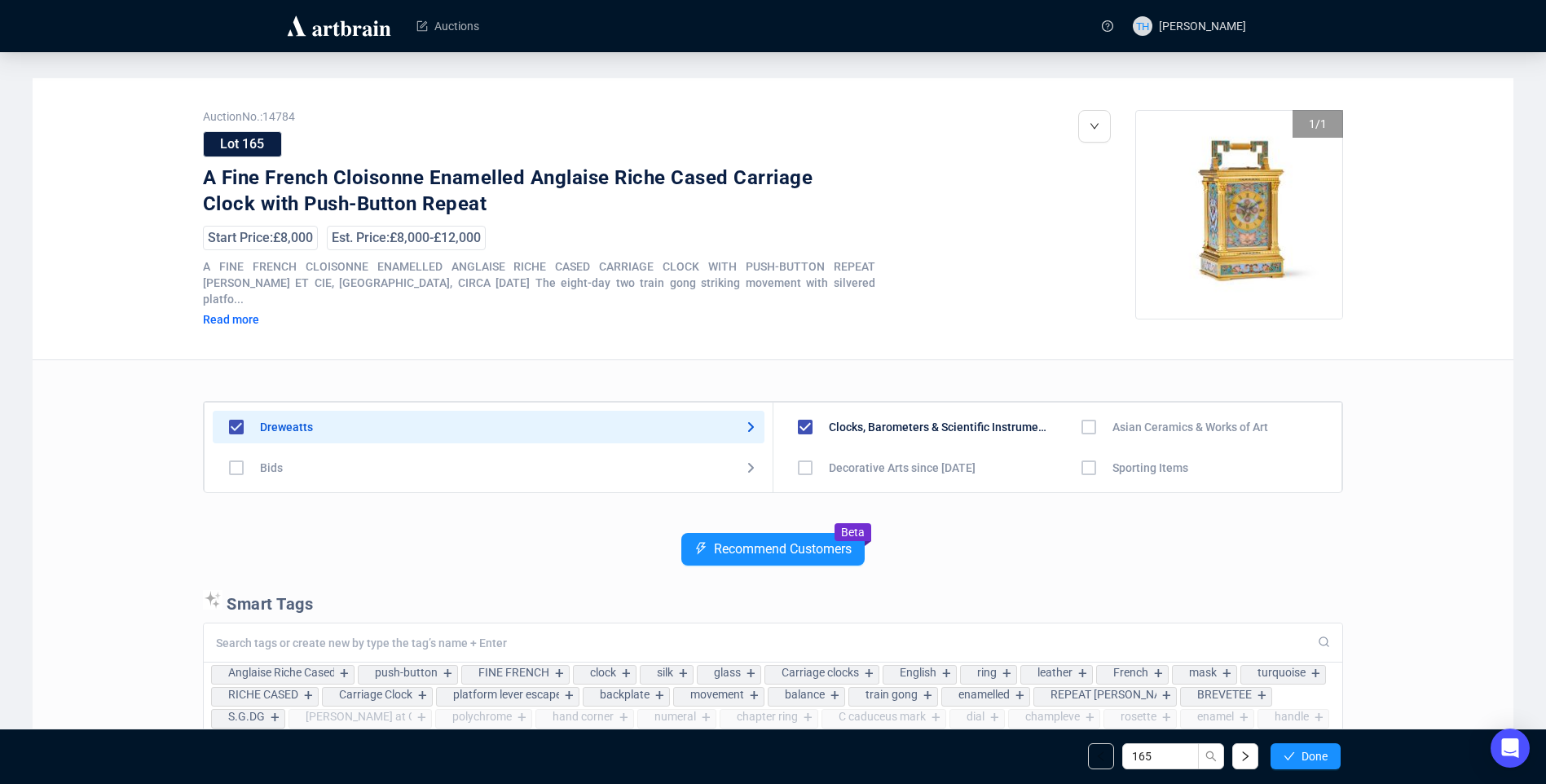
click at [1322, 757] on span "Done" at bounding box center [1315, 755] width 26 height 13
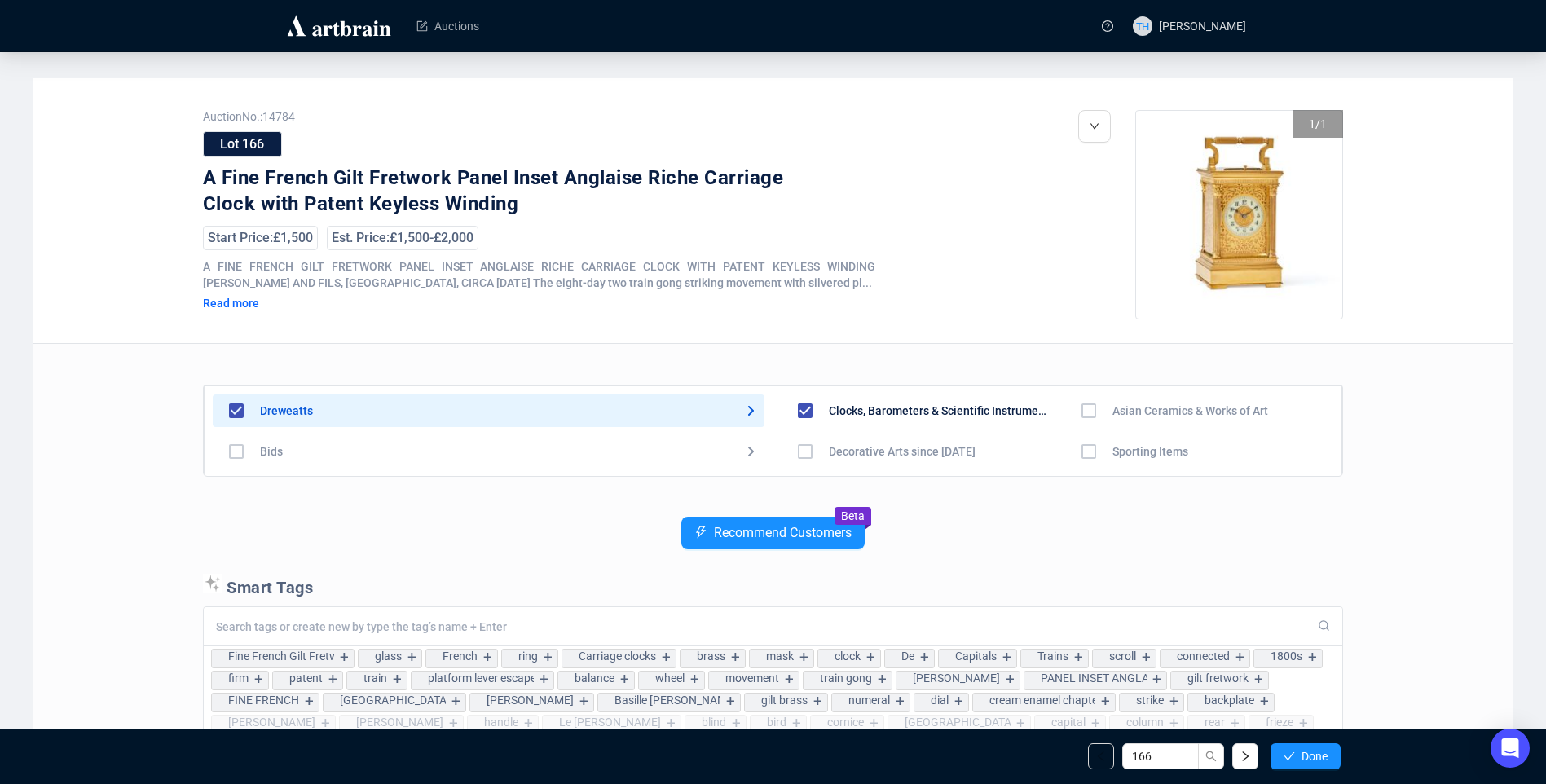
click at [1322, 757] on span "Done" at bounding box center [1315, 755] width 26 height 13
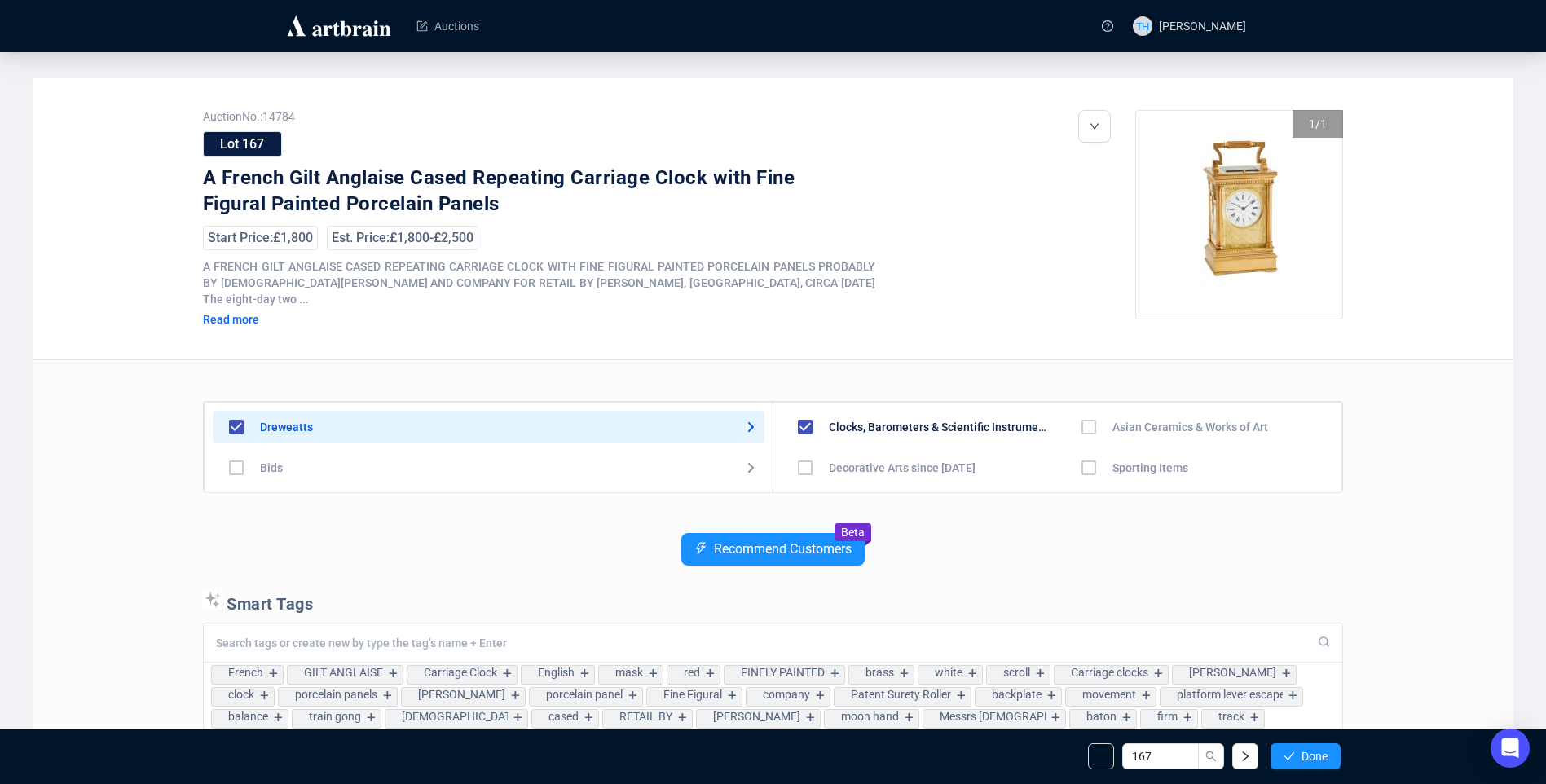
click at [1322, 757] on span "Done" at bounding box center [1315, 755] width 26 height 13
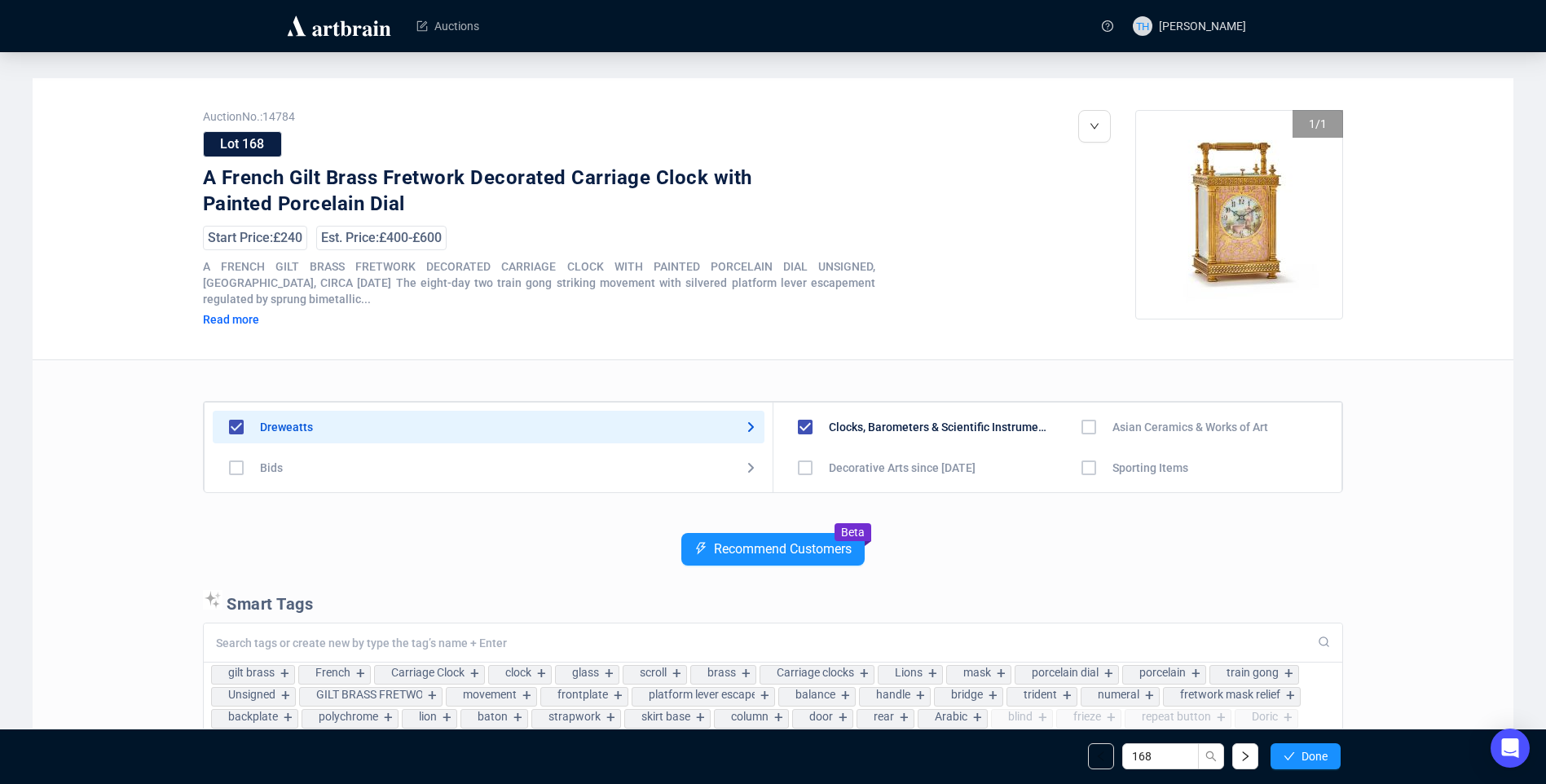
click at [1427, 486] on div "Auction No.: 14784 Lot 168 A French Gilt Brass Fretwork Decorated Carriage Cloc…" at bounding box center [773, 571] width 1481 height 986
click at [1430, 422] on div "Auction No.: 14784 Lot 168 A French Gilt Brass Fretwork Decorated Carriage Cloc…" at bounding box center [773, 571] width 1481 height 986
click at [1302, 759] on span "Done" at bounding box center [1315, 755] width 26 height 13
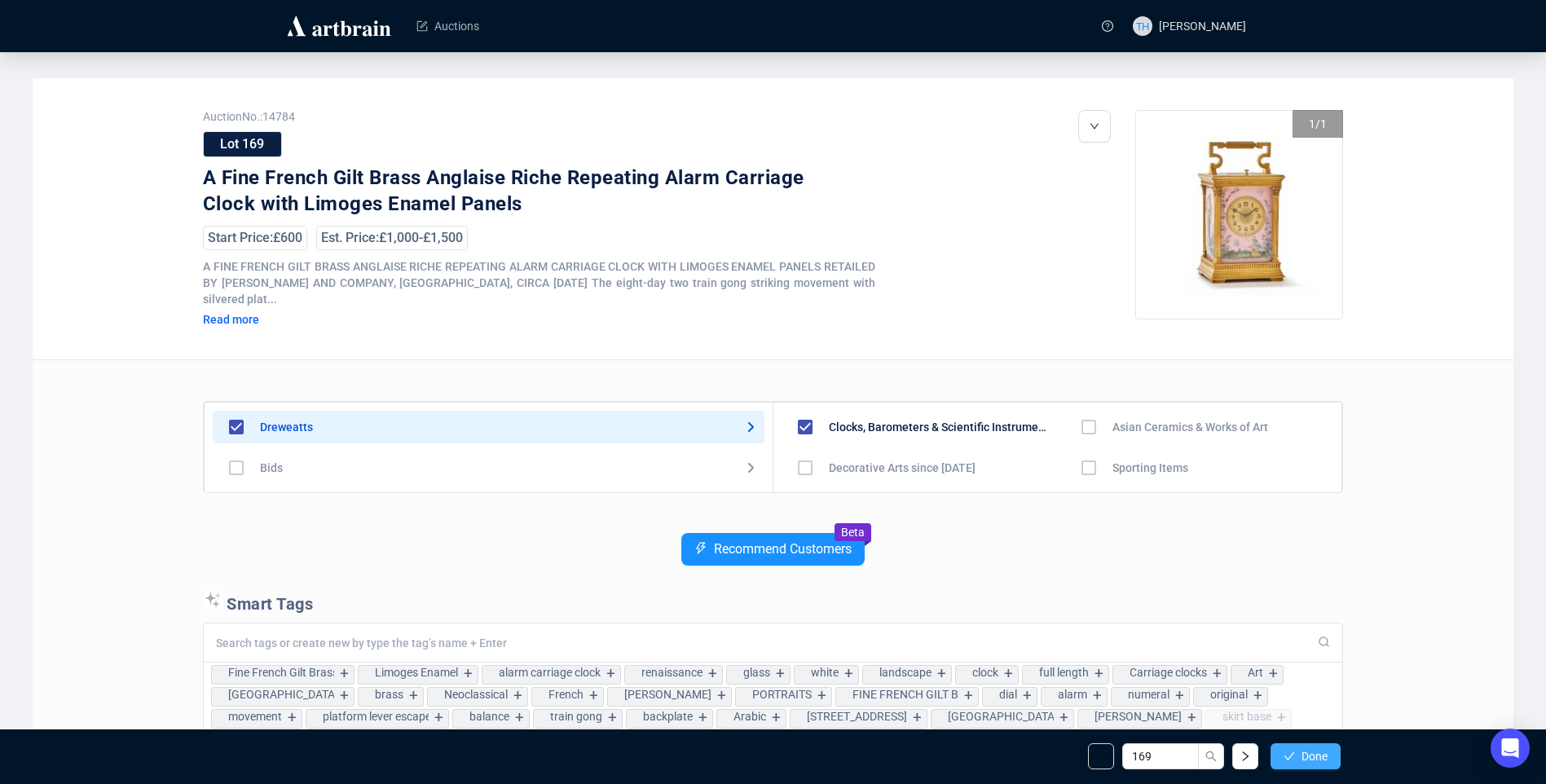
click at [1302, 757] on span "Done" at bounding box center [1315, 755] width 26 height 13
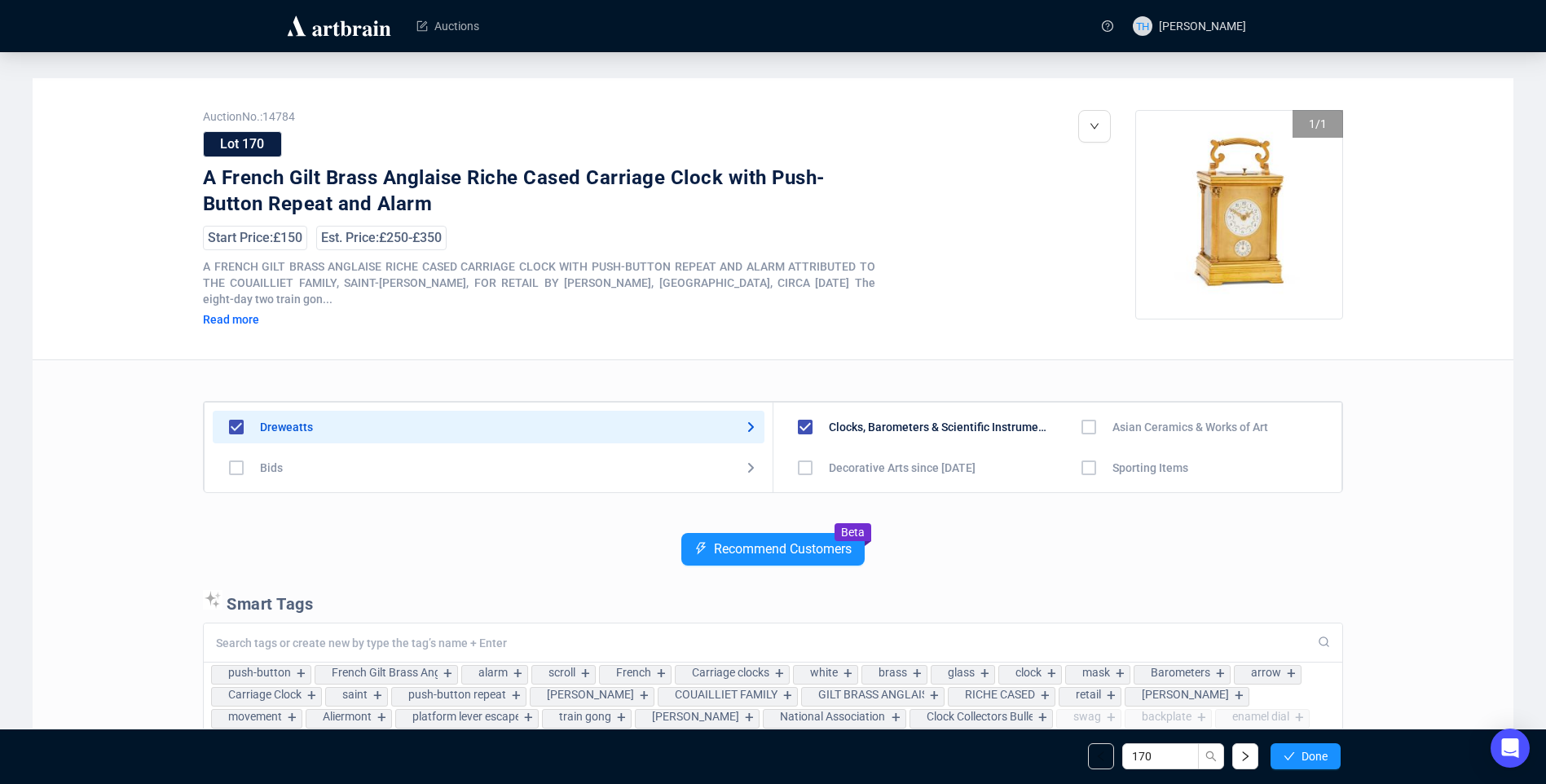
click at [1302, 757] on span "Done" at bounding box center [1315, 755] width 26 height 13
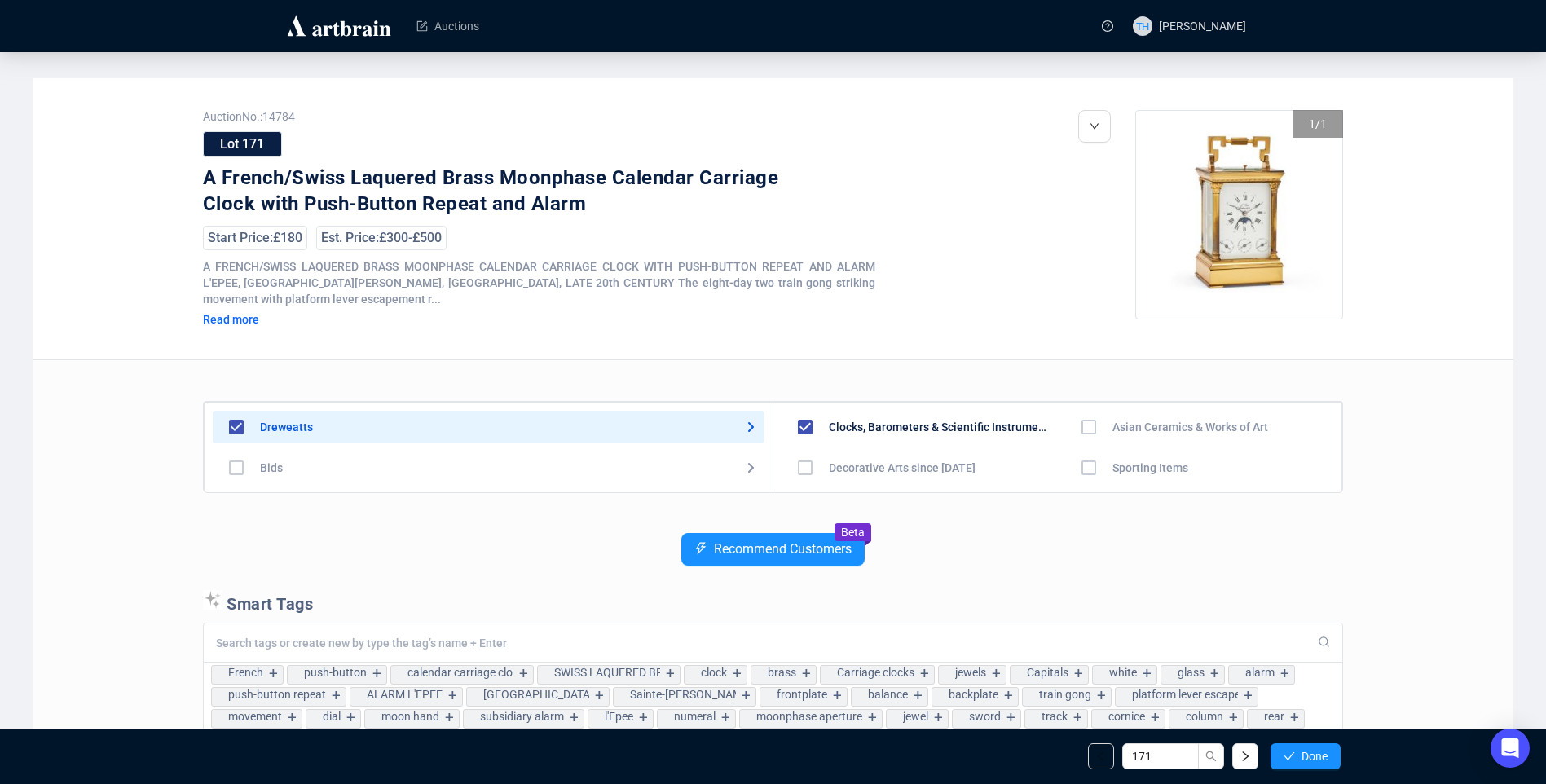
click at [1417, 528] on div "Auction No.: 14784 Lot 171 A French/Swiss Laquered Brass Moonphase Calendar Car…" at bounding box center [773, 571] width 1481 height 986
click at [1311, 753] on span "Done" at bounding box center [1315, 755] width 26 height 13
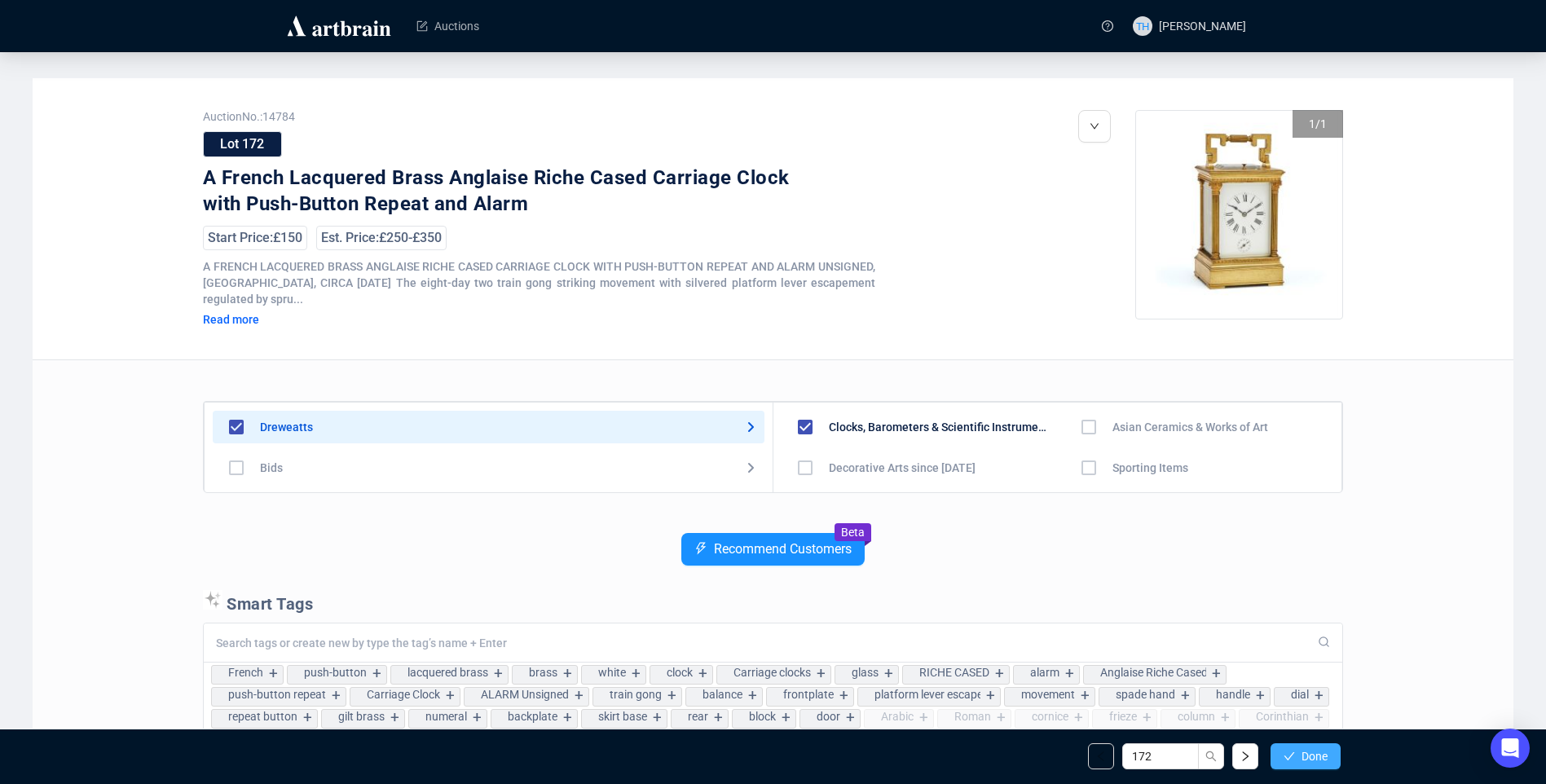
click at [1328, 753] on button "Done" at bounding box center [1305, 756] width 70 height 26
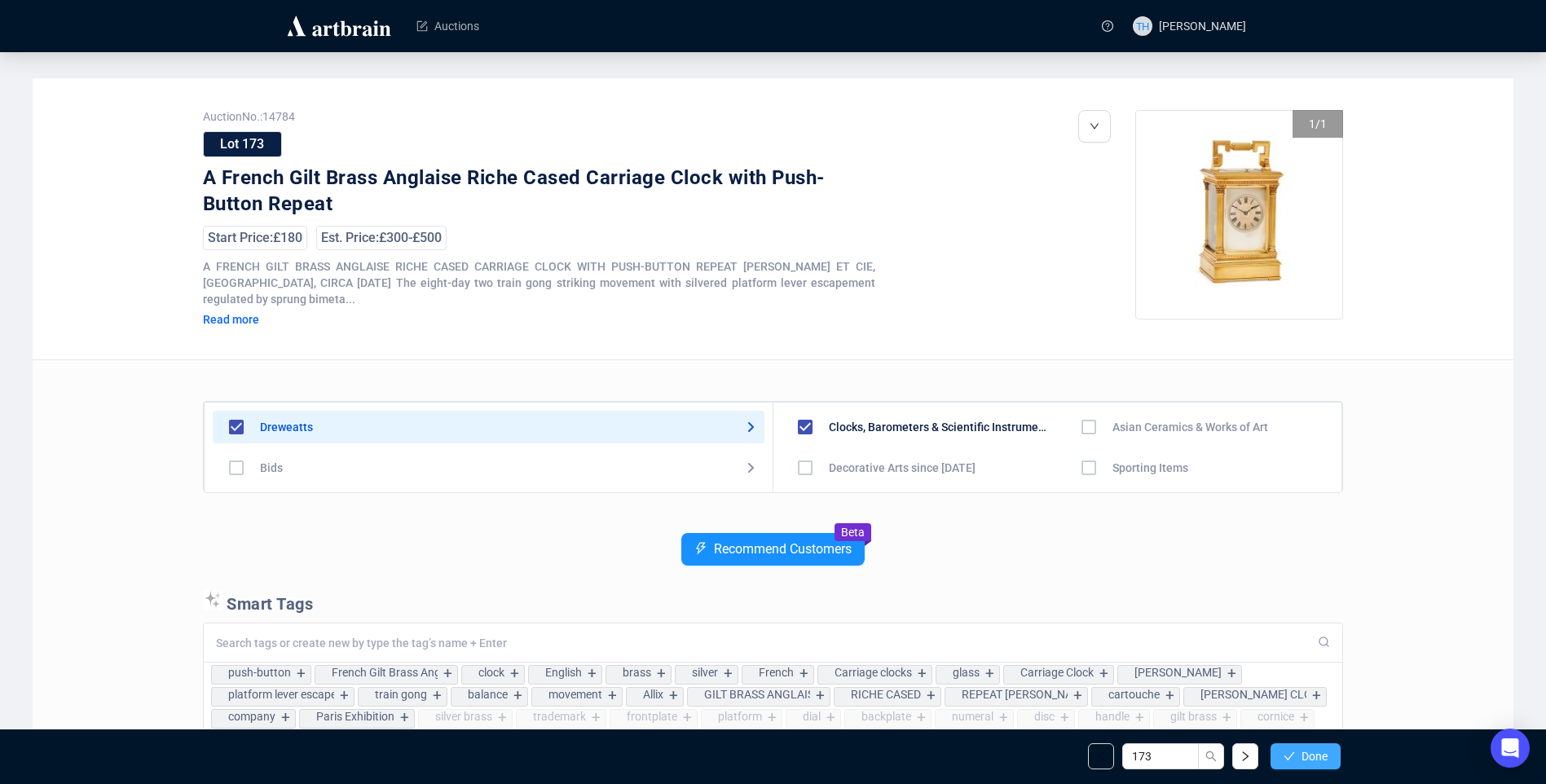
click at [1318, 755] on span "Done" at bounding box center [1315, 755] width 26 height 13
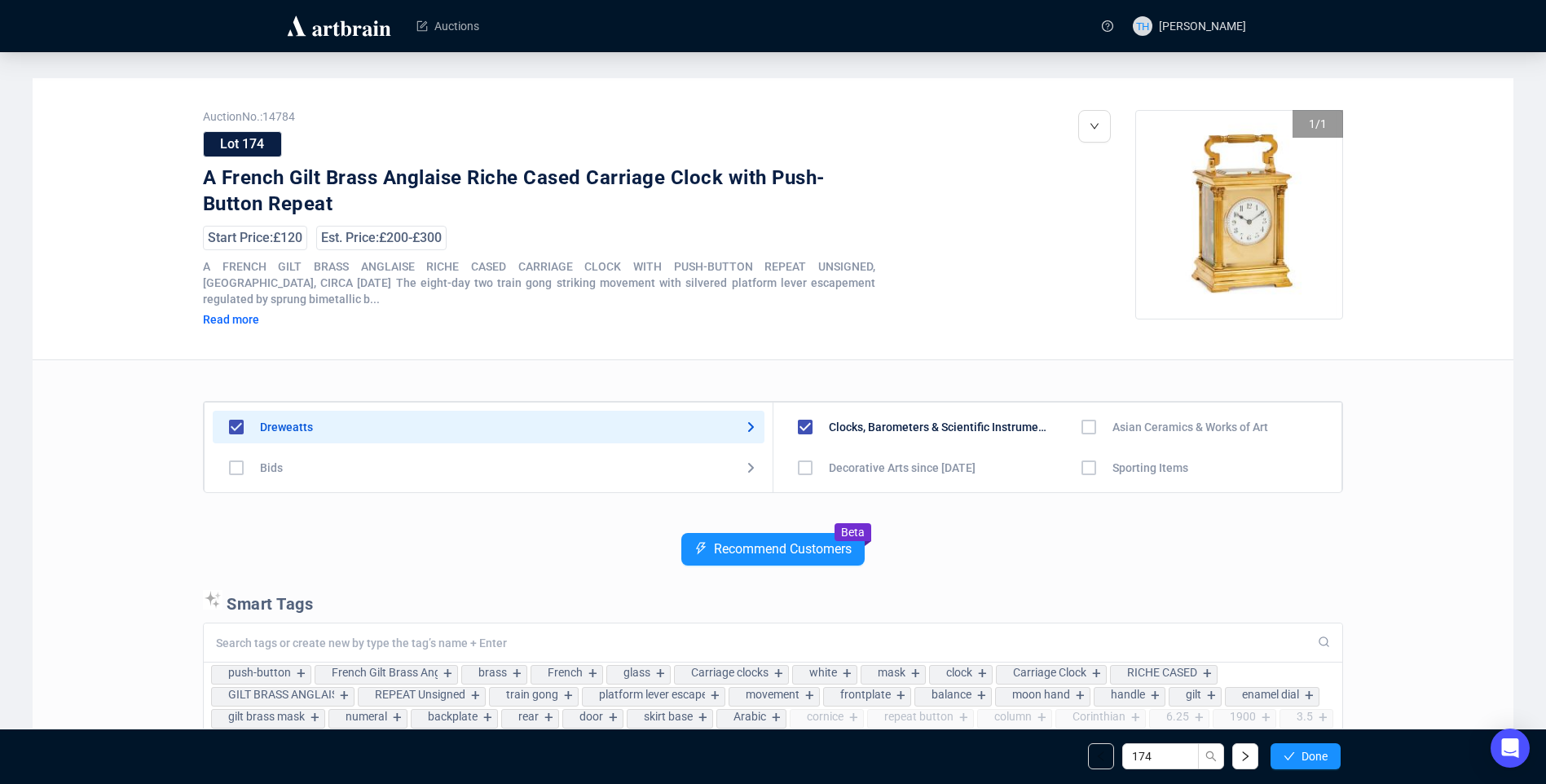
click at [1318, 755] on span "Done" at bounding box center [1315, 755] width 26 height 13
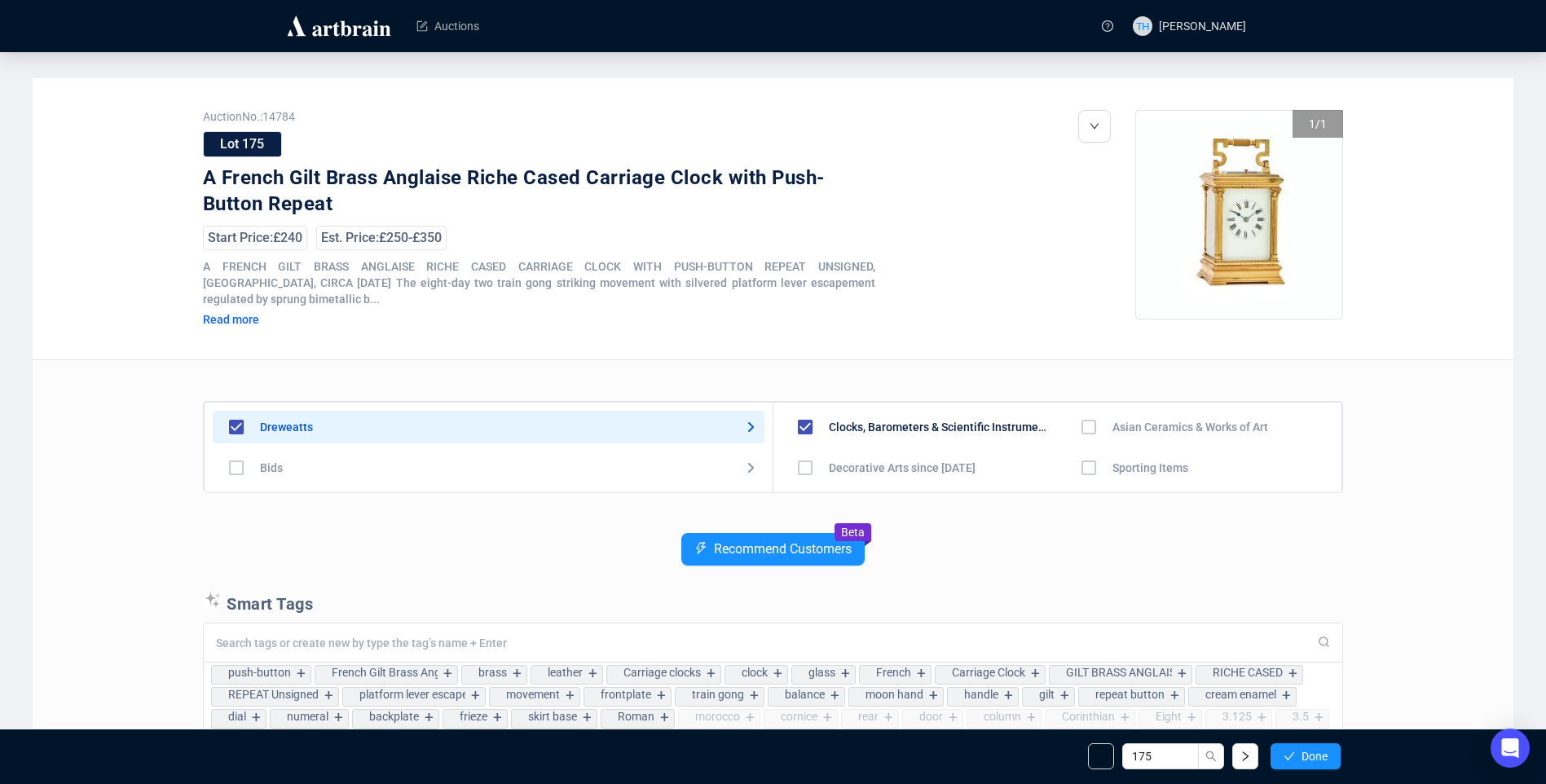
click at [1318, 755] on span "Done" at bounding box center [1315, 755] width 26 height 13
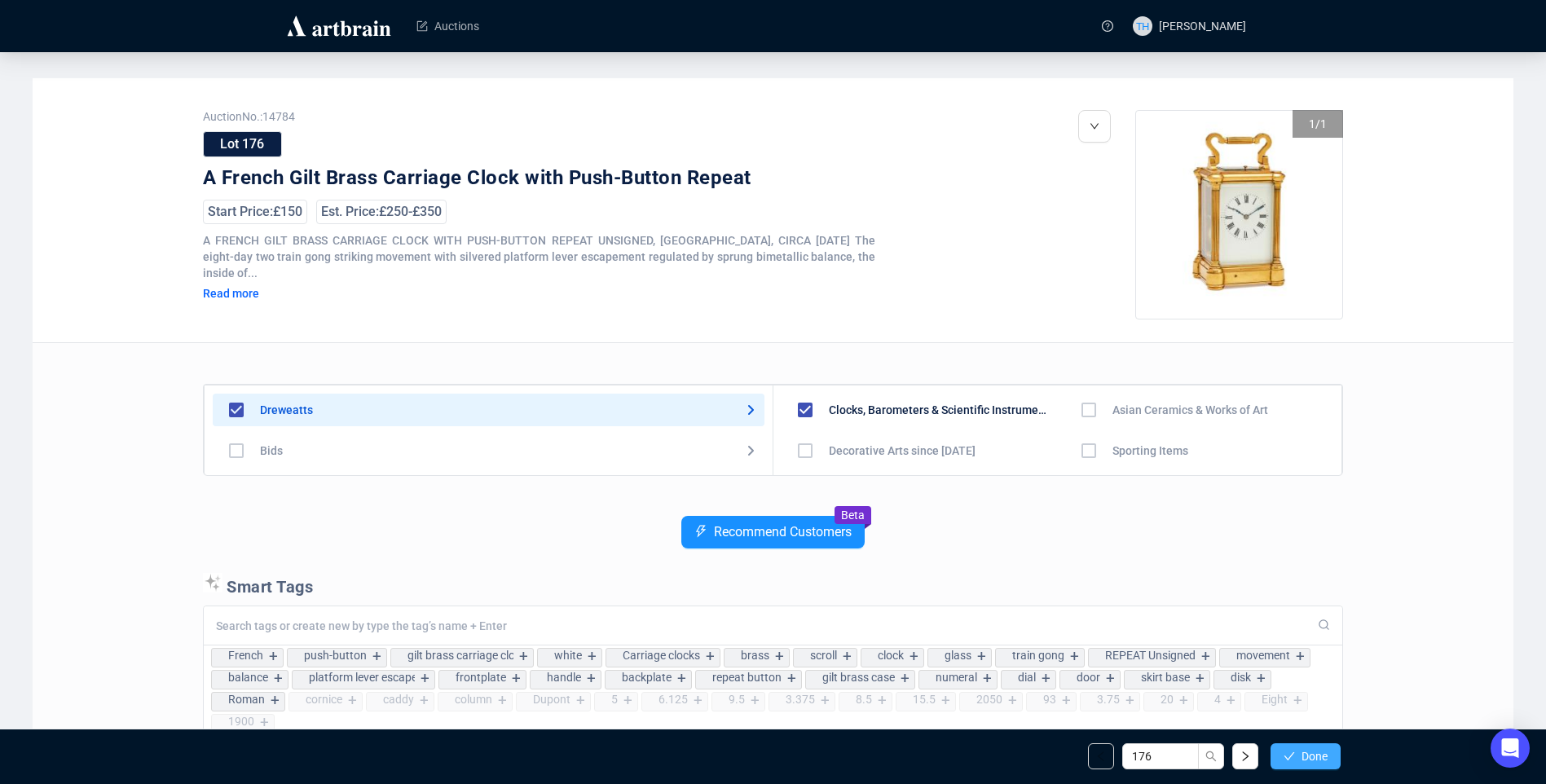
click at [1317, 755] on span "Done" at bounding box center [1315, 755] width 26 height 13
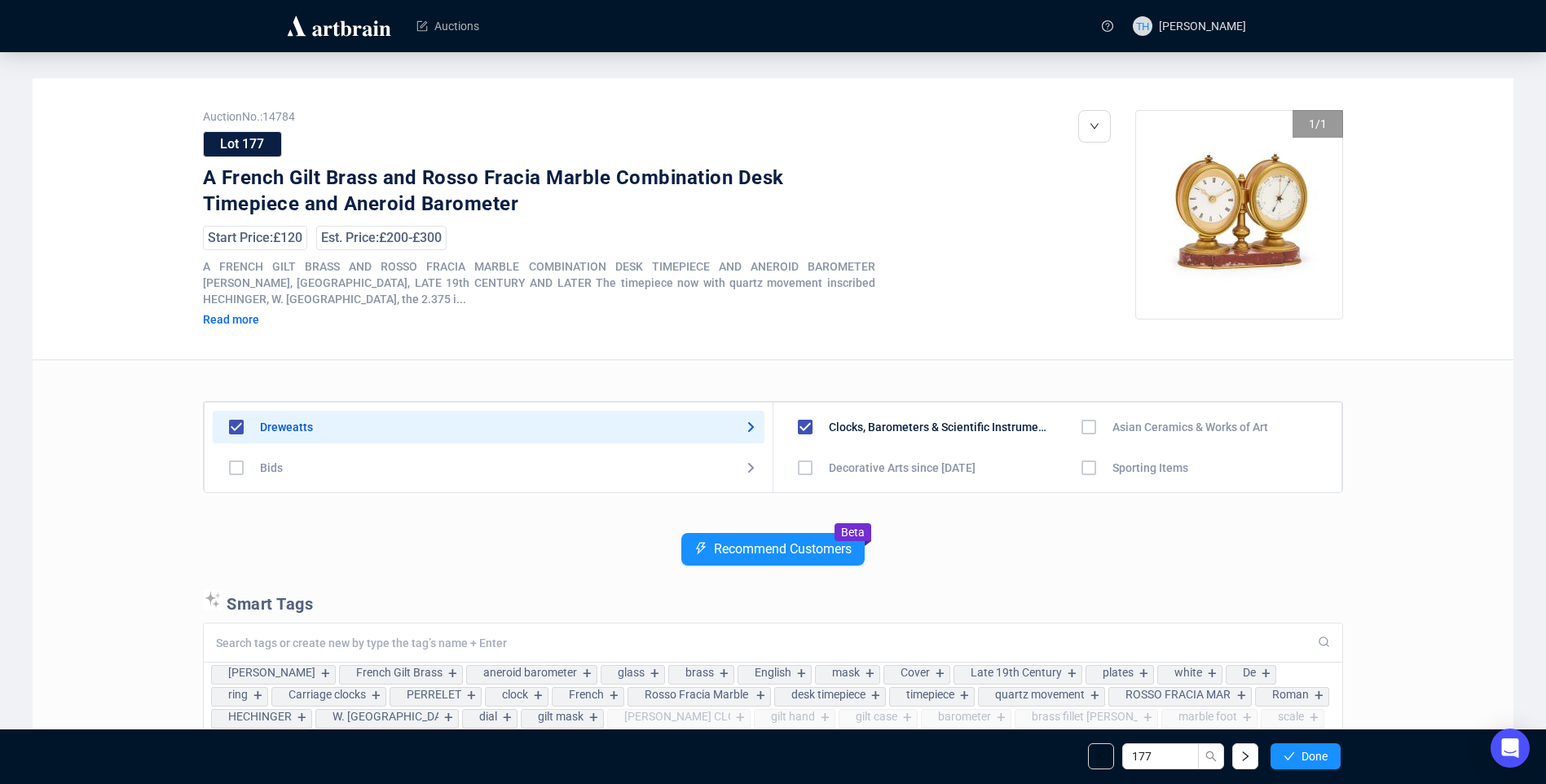
click at [1317, 755] on span "Done" at bounding box center [1315, 755] width 26 height 13
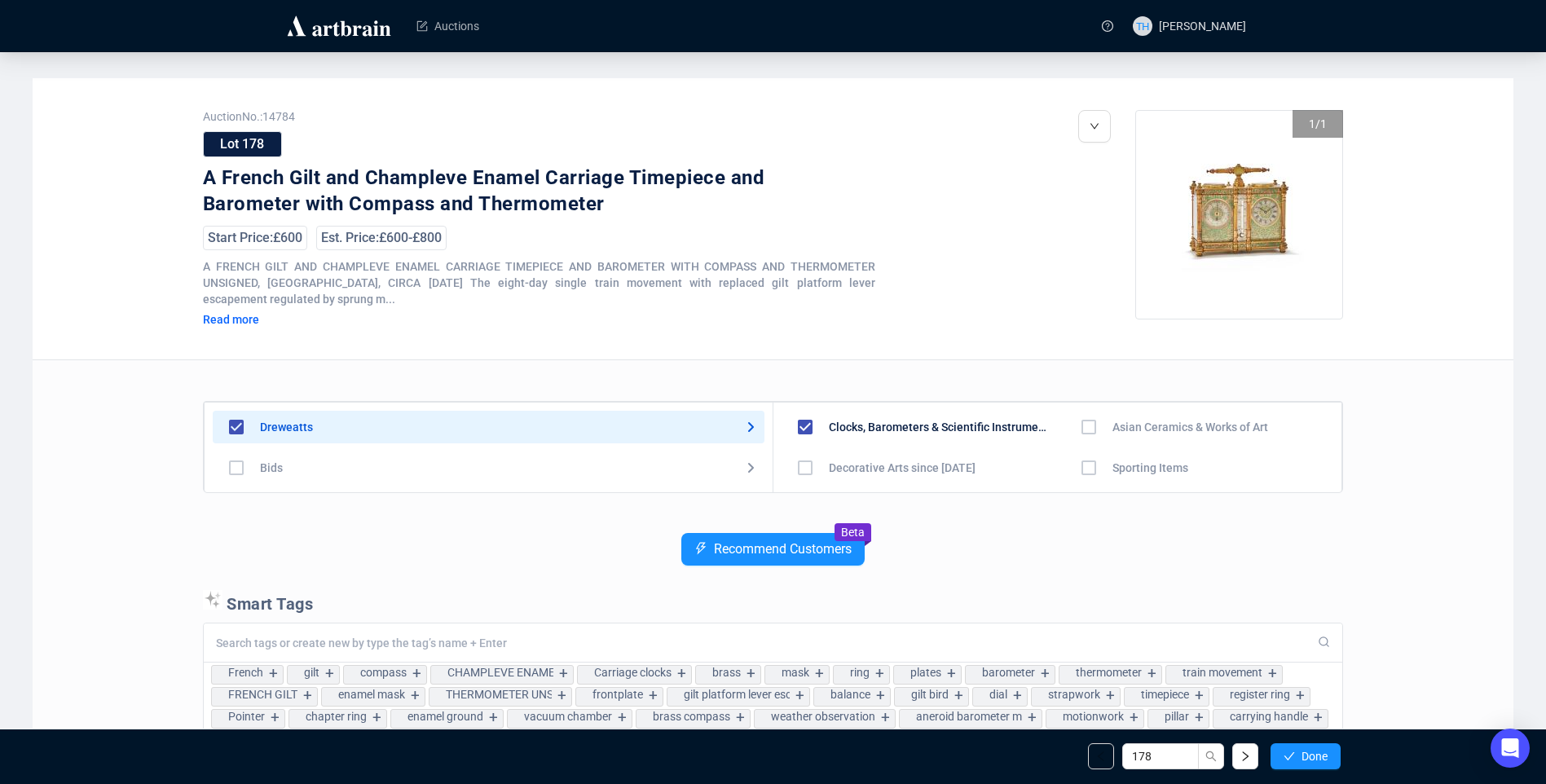
click at [1317, 755] on span "Done" at bounding box center [1315, 755] width 26 height 13
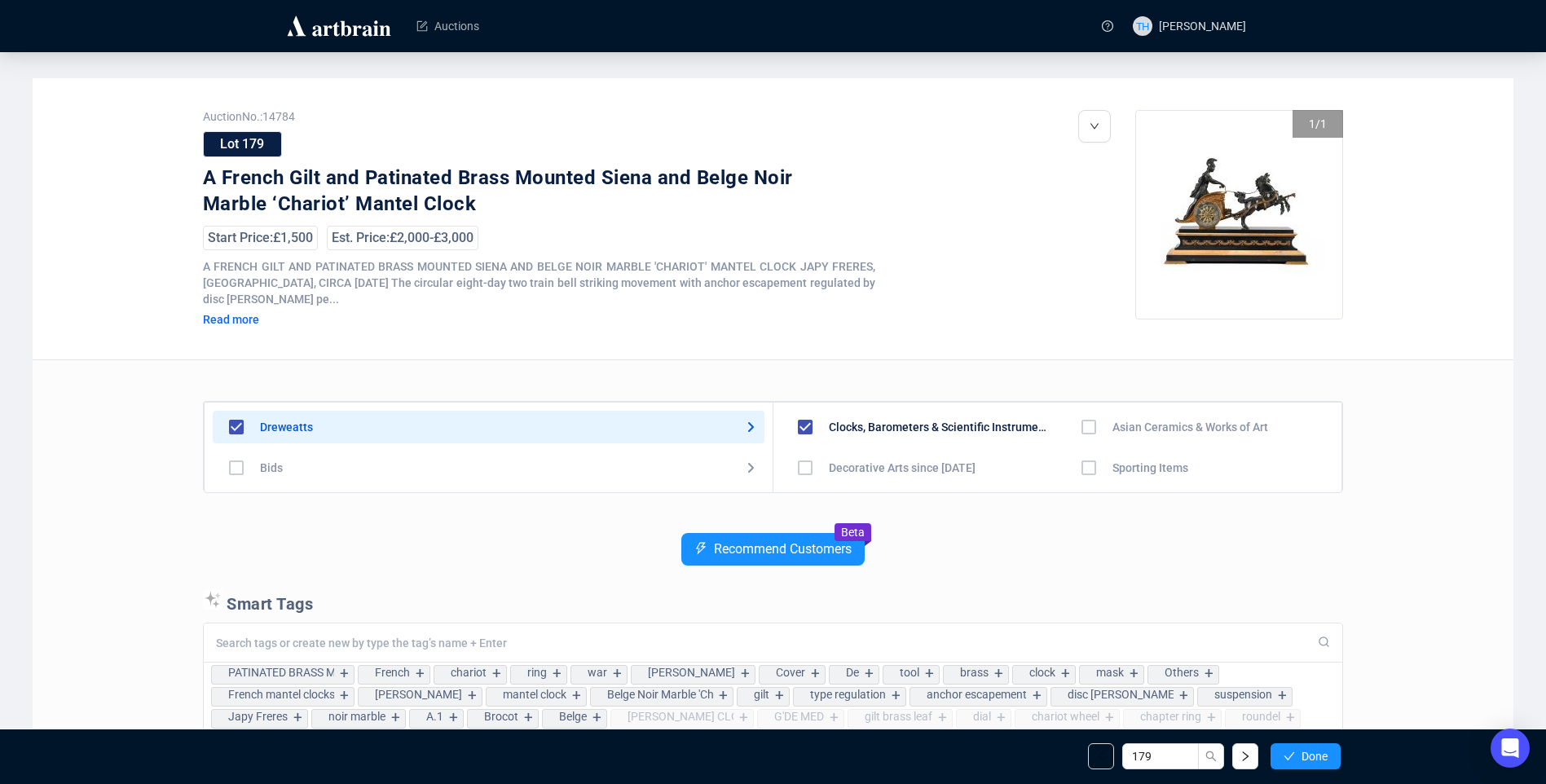
click at [1317, 755] on span "Done" at bounding box center [1315, 755] width 26 height 13
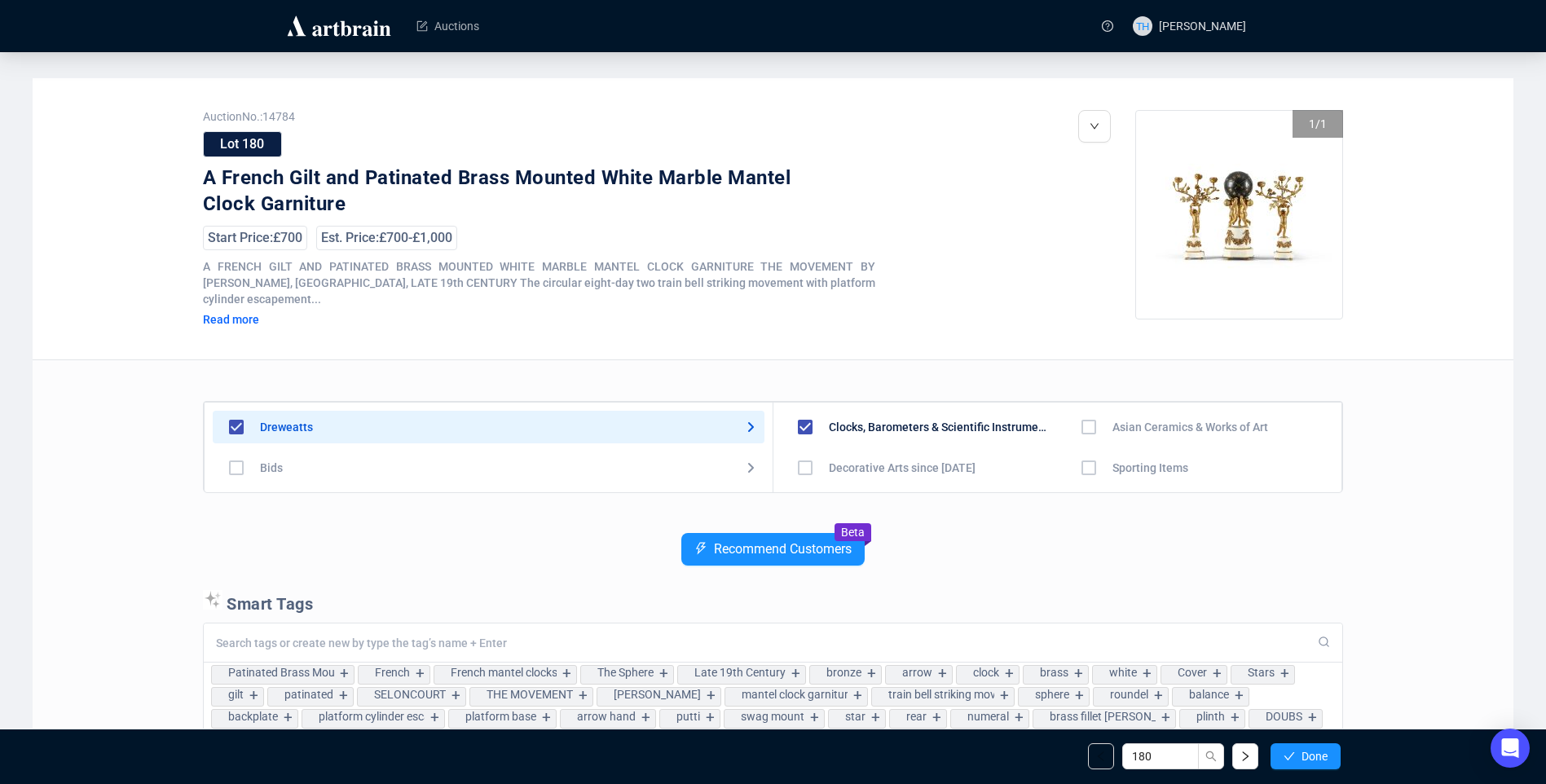
click at [1317, 755] on span "Done" at bounding box center [1315, 755] width 26 height 13
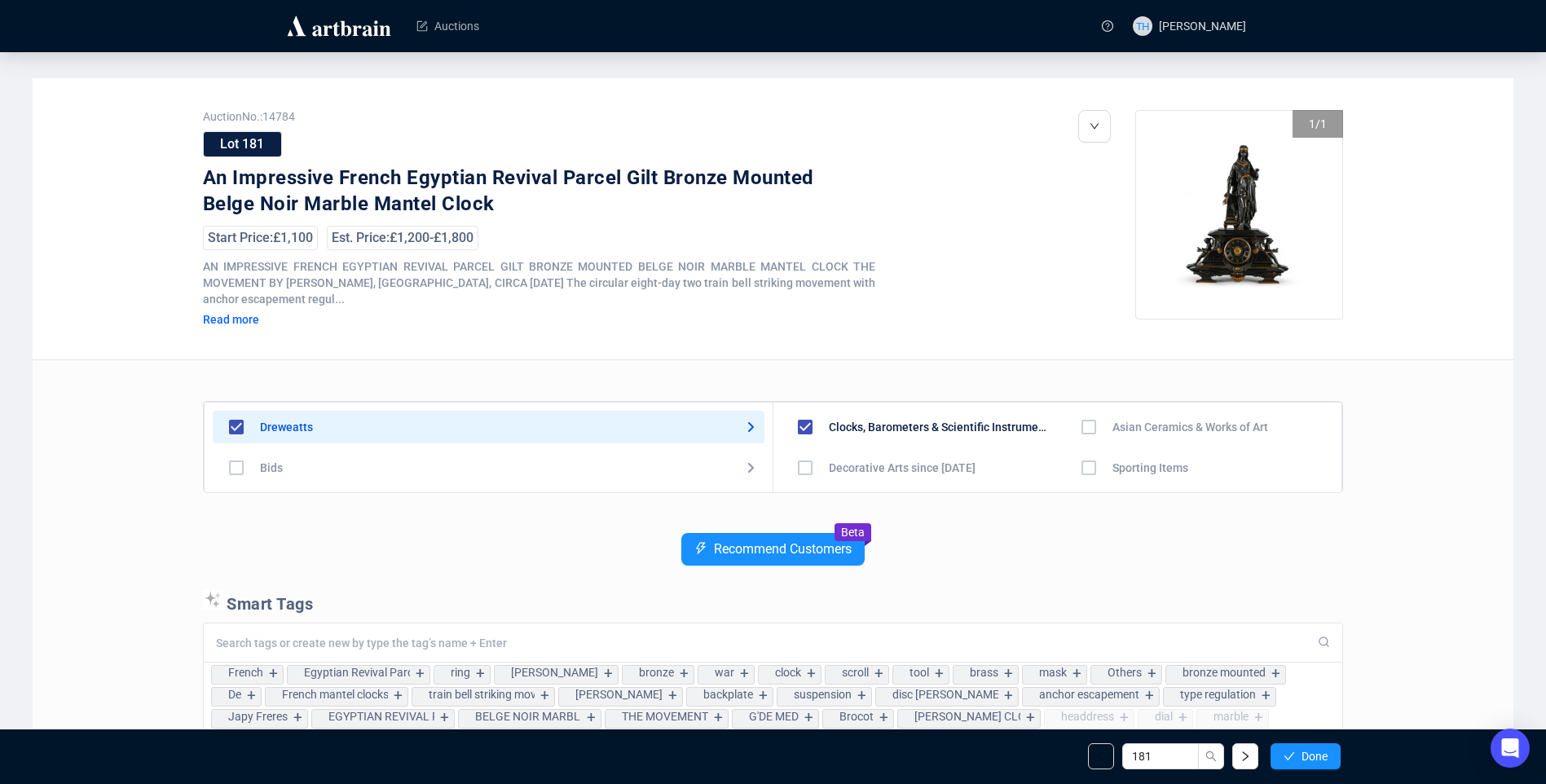
click at [1317, 755] on span "Done" at bounding box center [1315, 755] width 26 height 13
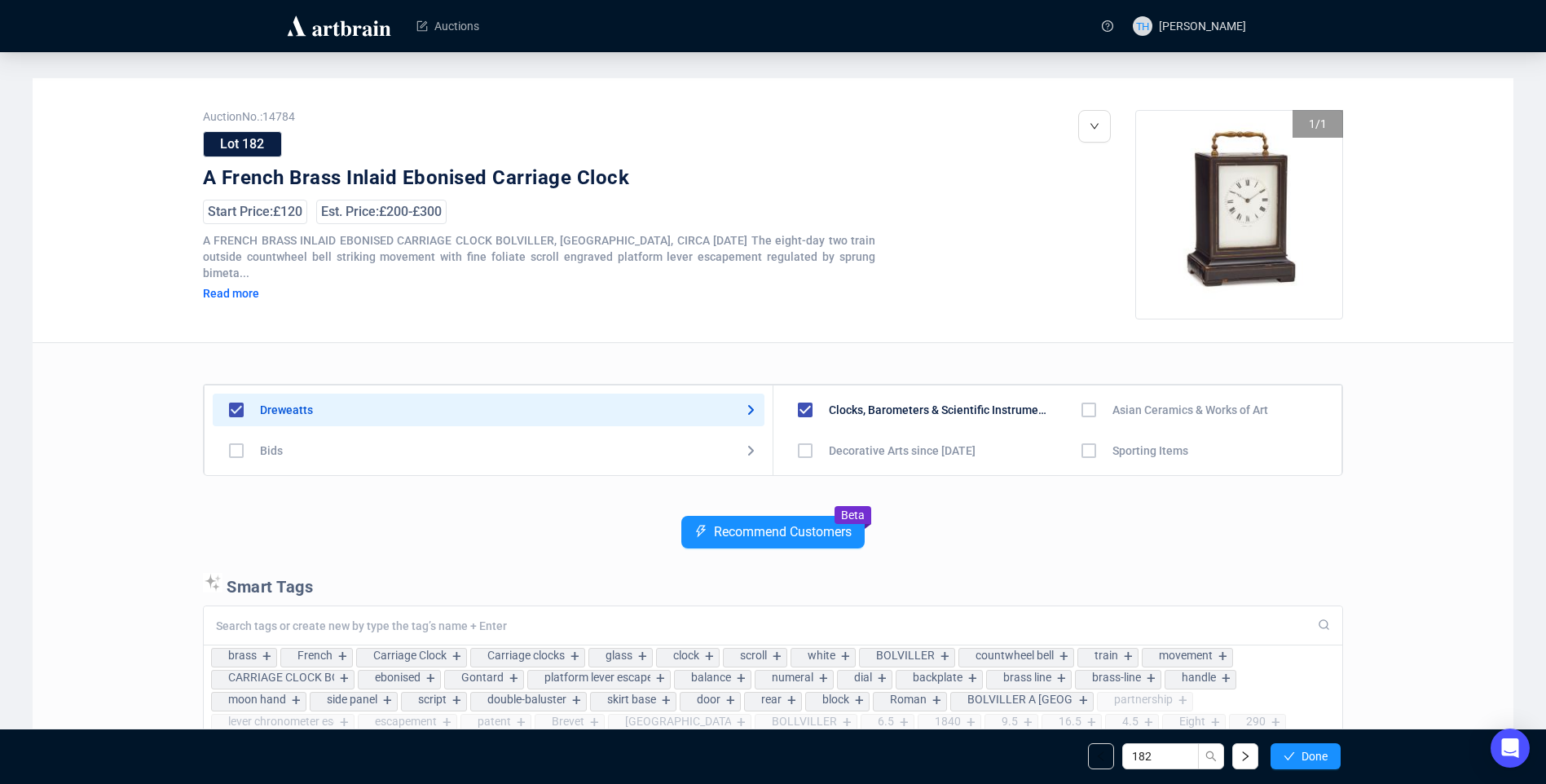
click at [1317, 755] on span "Done" at bounding box center [1315, 755] width 26 height 13
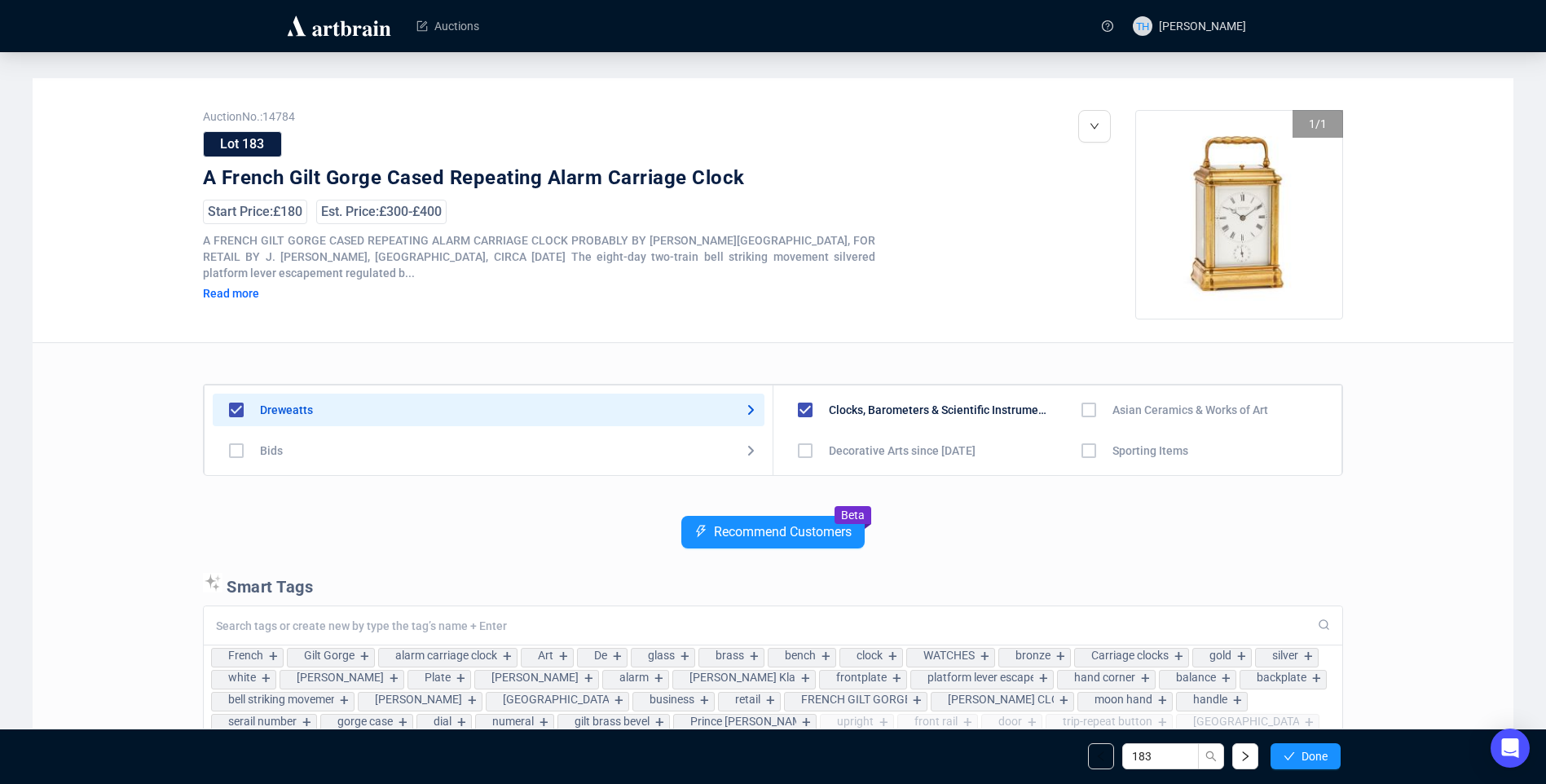
click at [1317, 755] on span "Done" at bounding box center [1315, 755] width 26 height 13
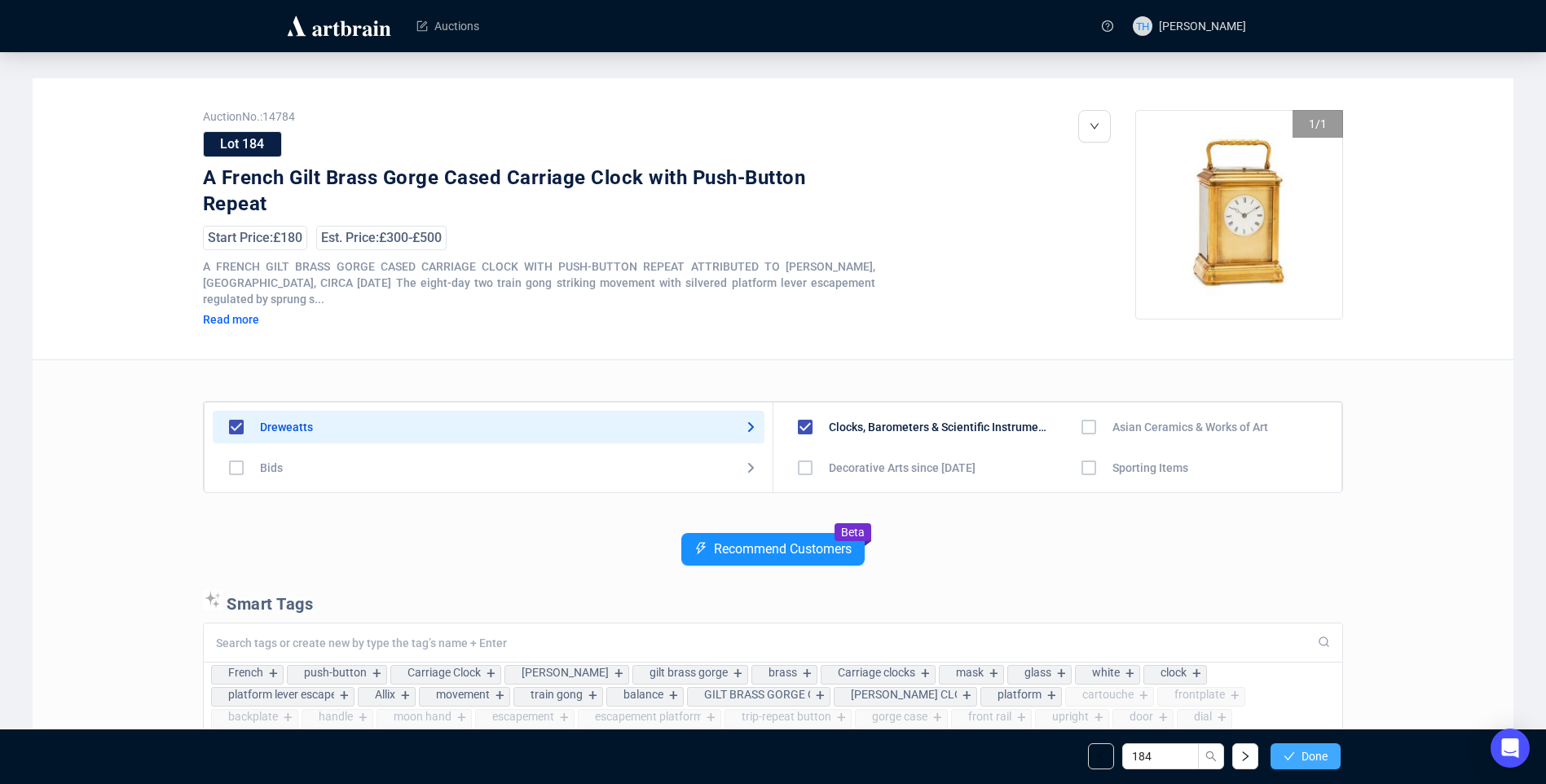
click at [1306, 755] on span "Done" at bounding box center [1315, 755] width 26 height 13
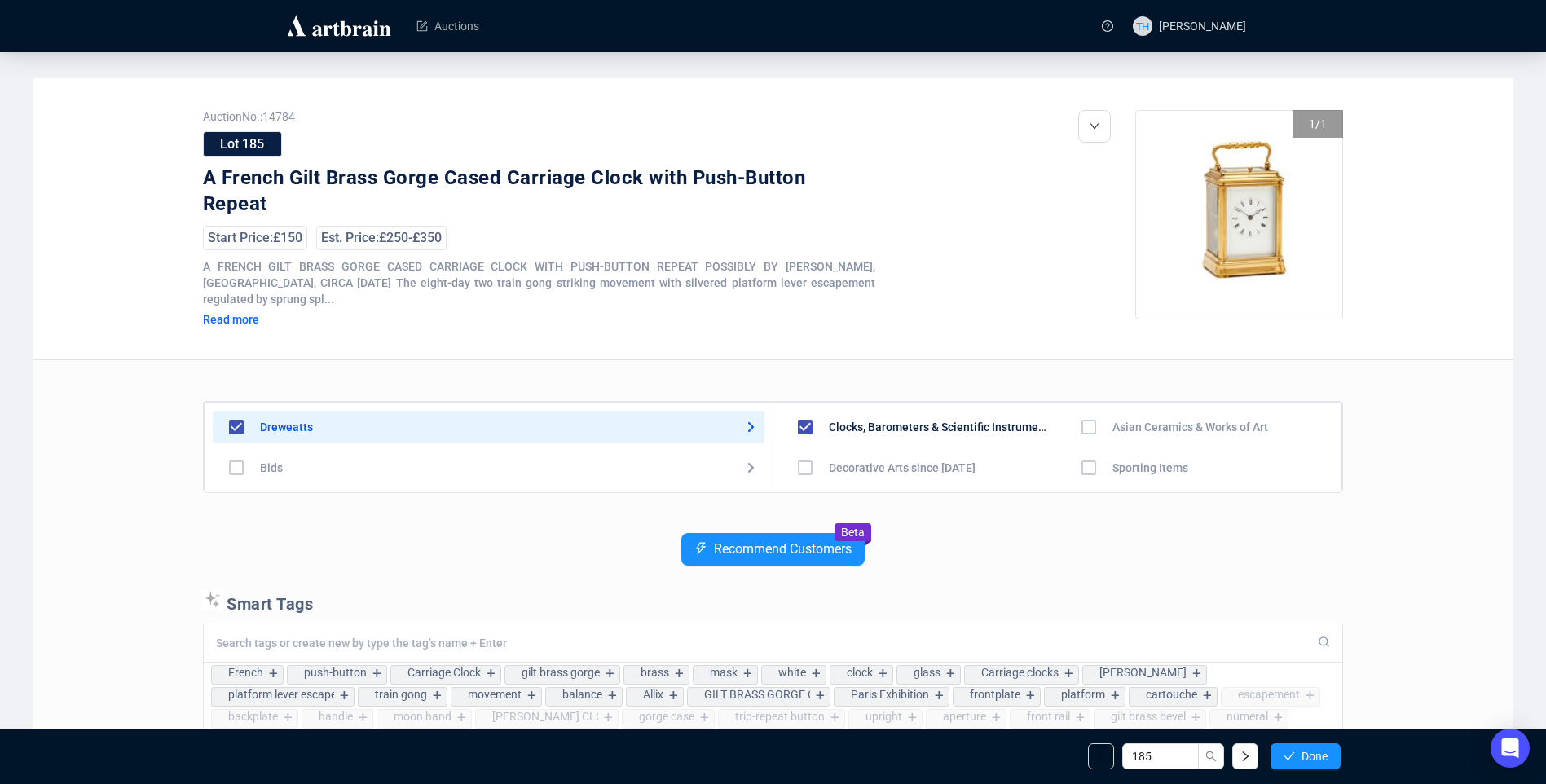
click at [1305, 754] on span "Done" at bounding box center [1315, 755] width 26 height 13
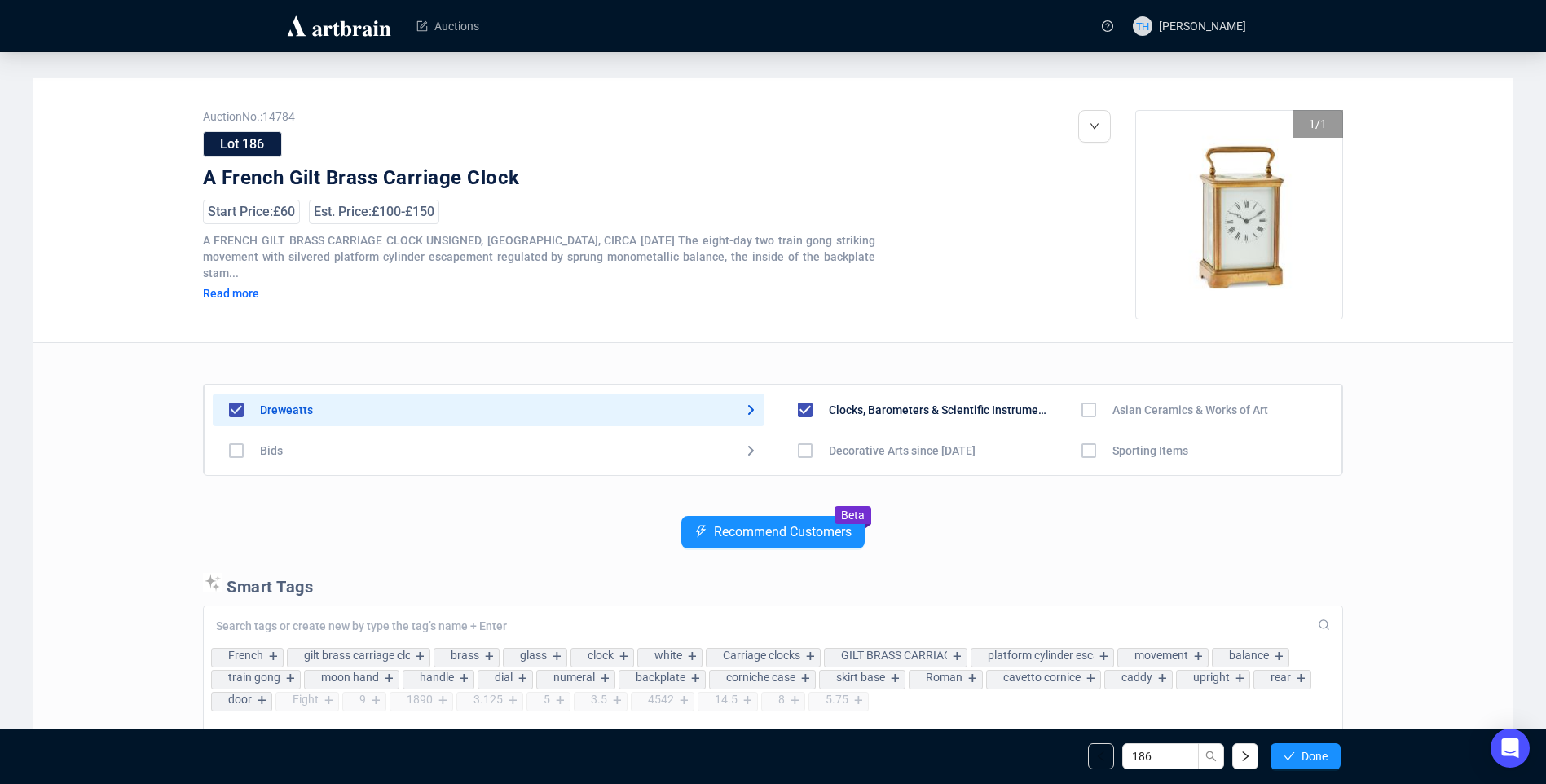
click at [1305, 754] on span "Done" at bounding box center [1315, 755] width 26 height 13
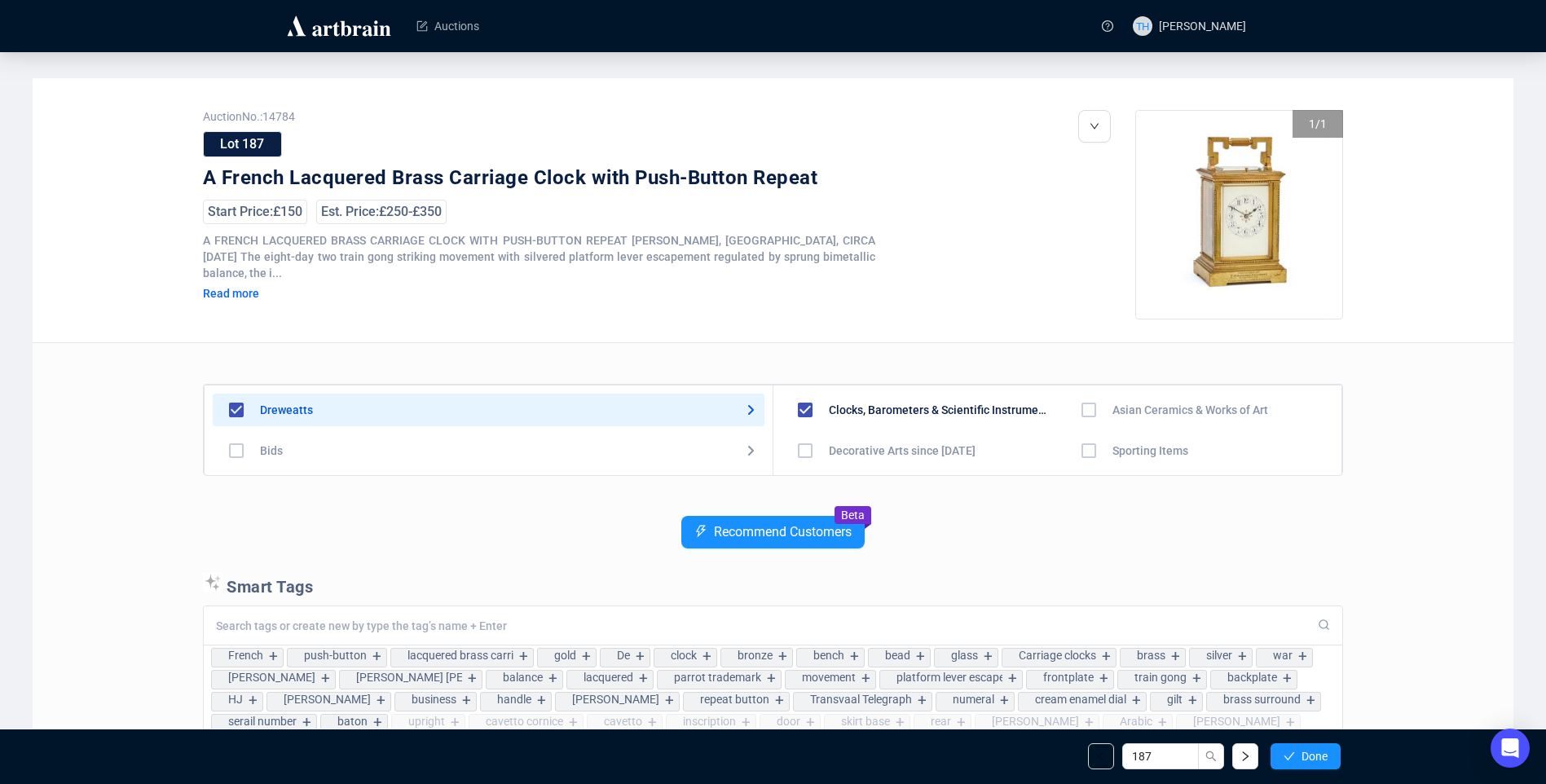
click at [1305, 754] on span "Done" at bounding box center [1315, 755] width 26 height 13
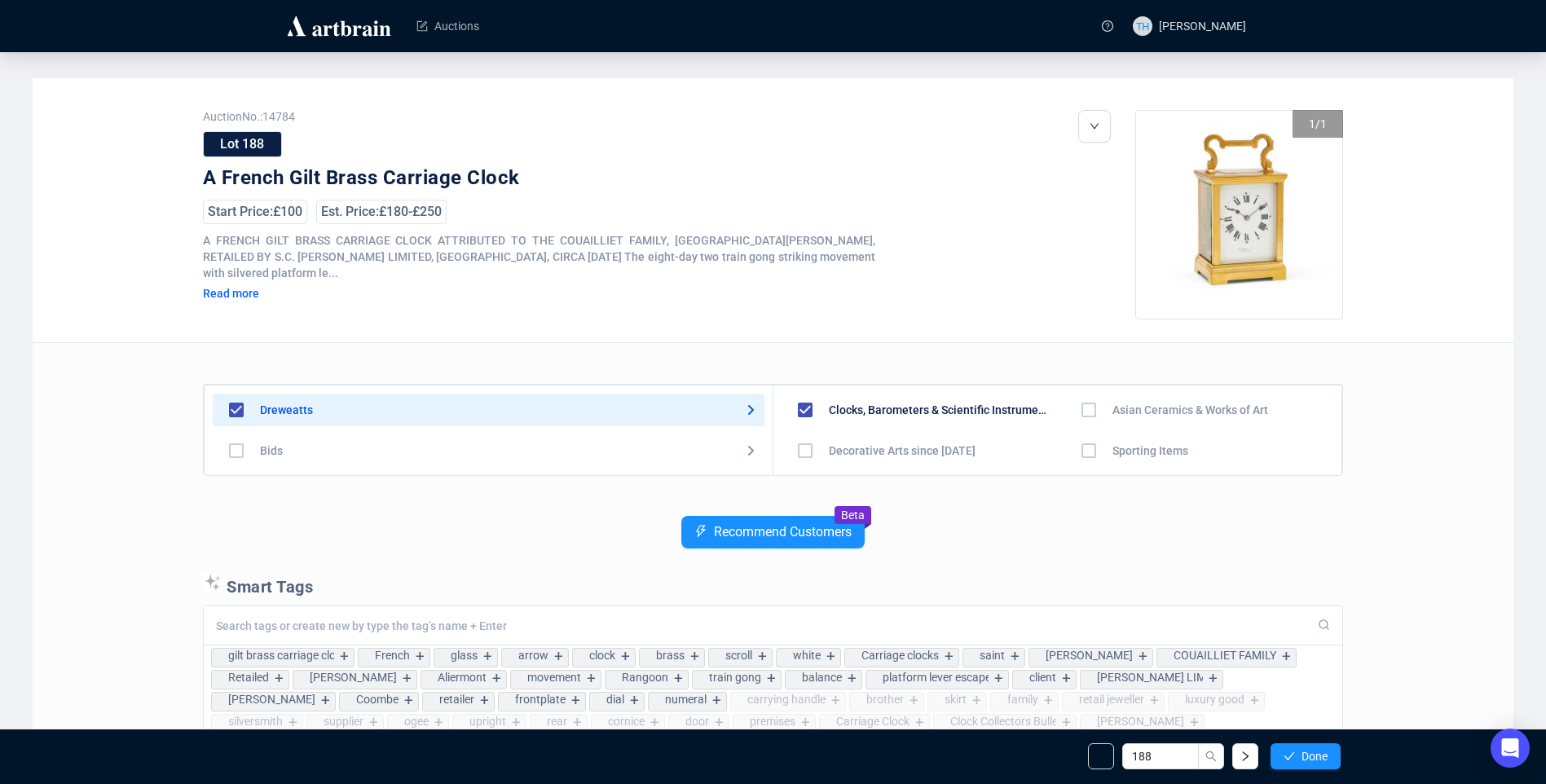
click at [1305, 754] on span "Done" at bounding box center [1315, 755] width 26 height 13
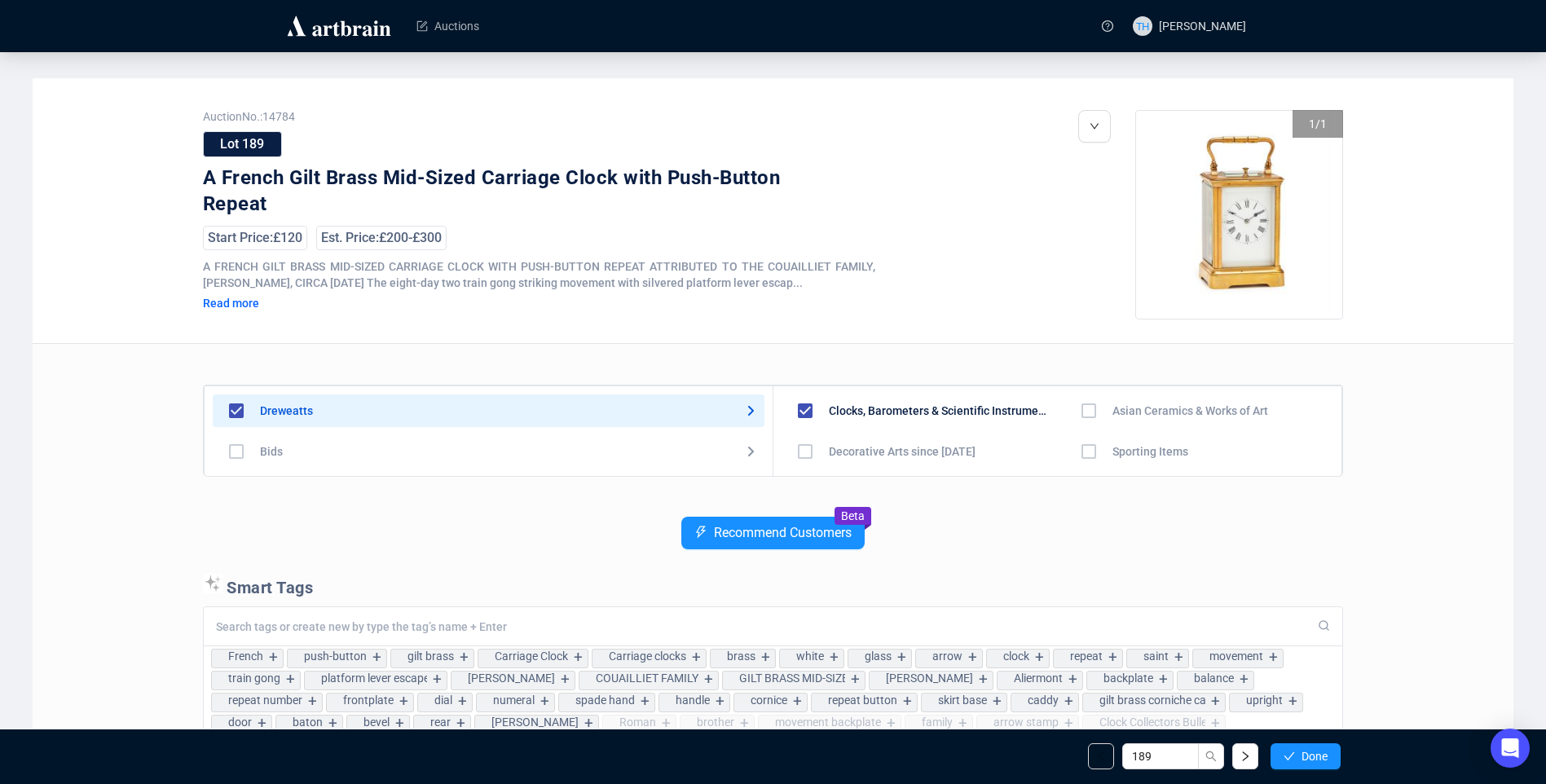
click at [1305, 754] on span "Done" at bounding box center [1315, 755] width 26 height 13
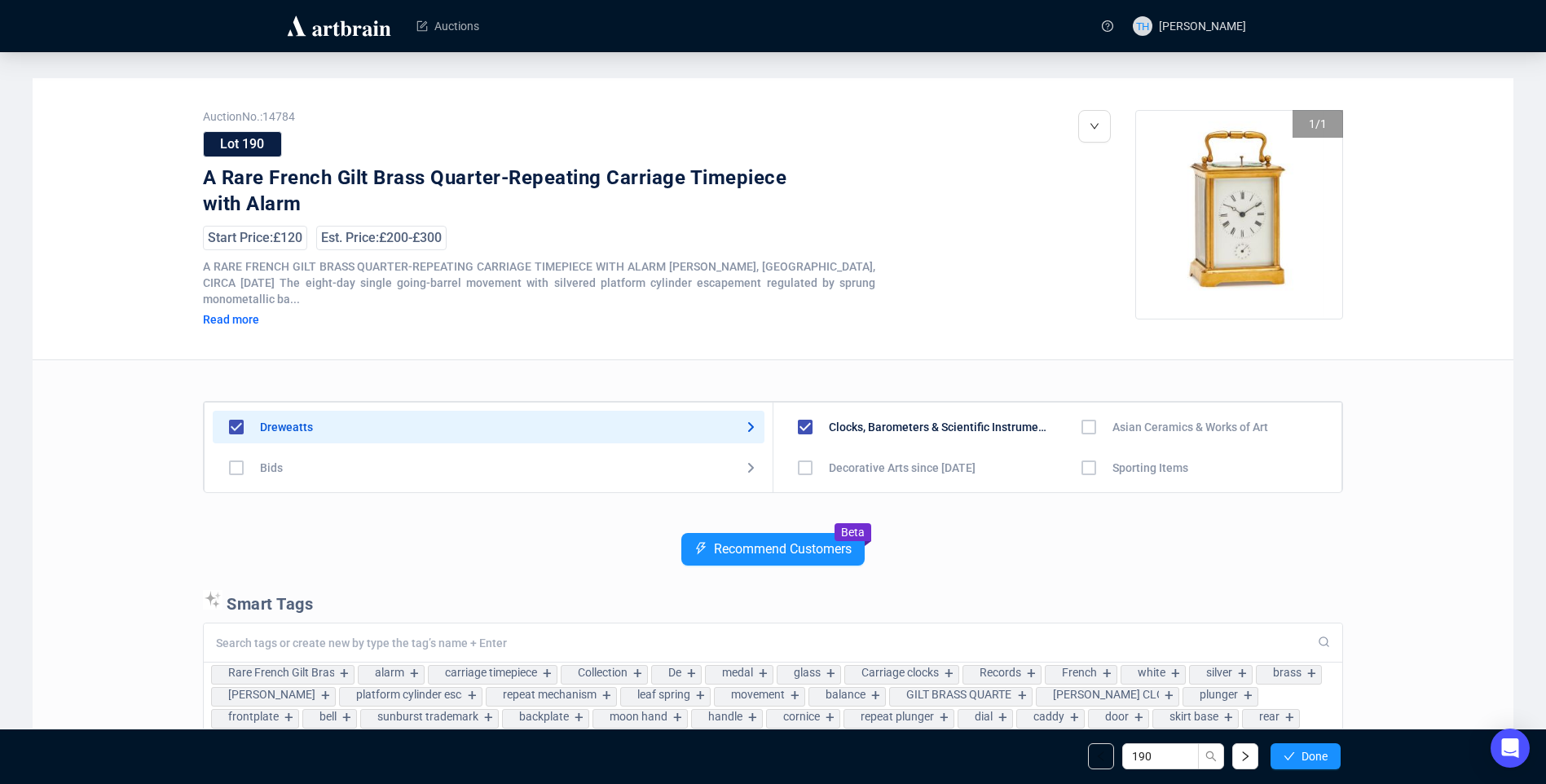
click at [1305, 754] on span "Done" at bounding box center [1315, 755] width 26 height 13
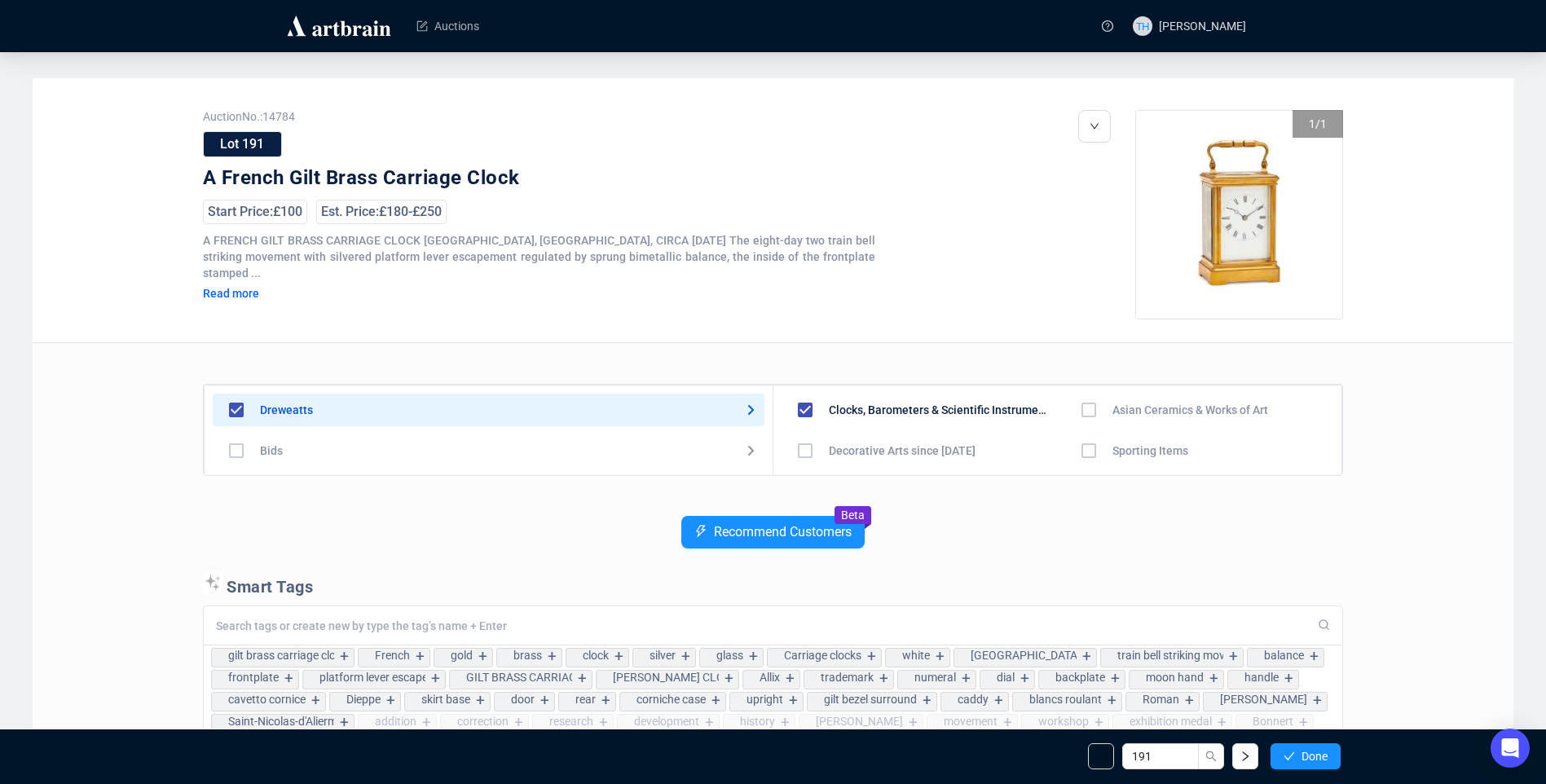
click at [1305, 754] on span "Done" at bounding box center [1315, 755] width 26 height 13
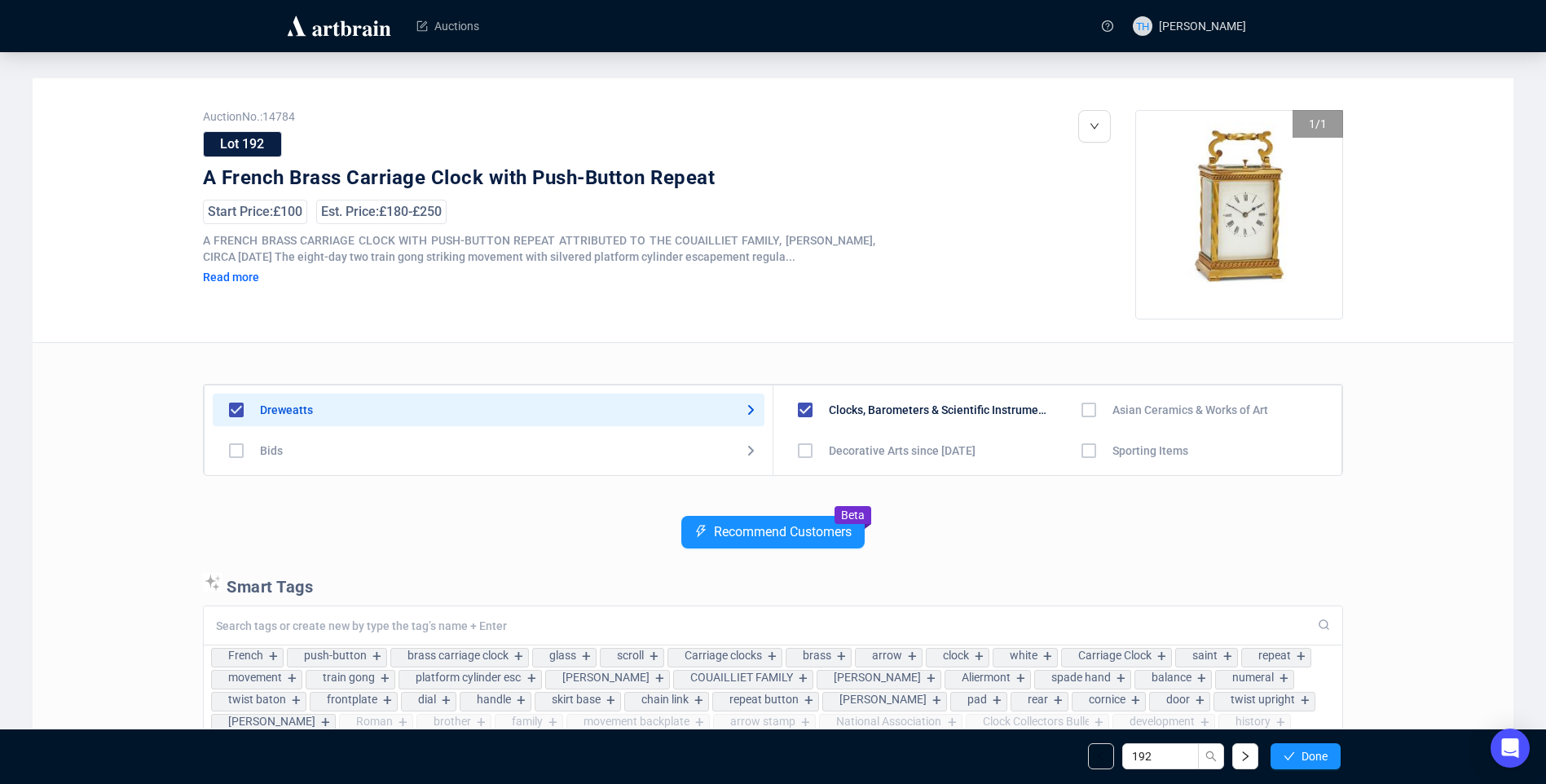
click at [1305, 754] on span "Done" at bounding box center [1315, 755] width 26 height 13
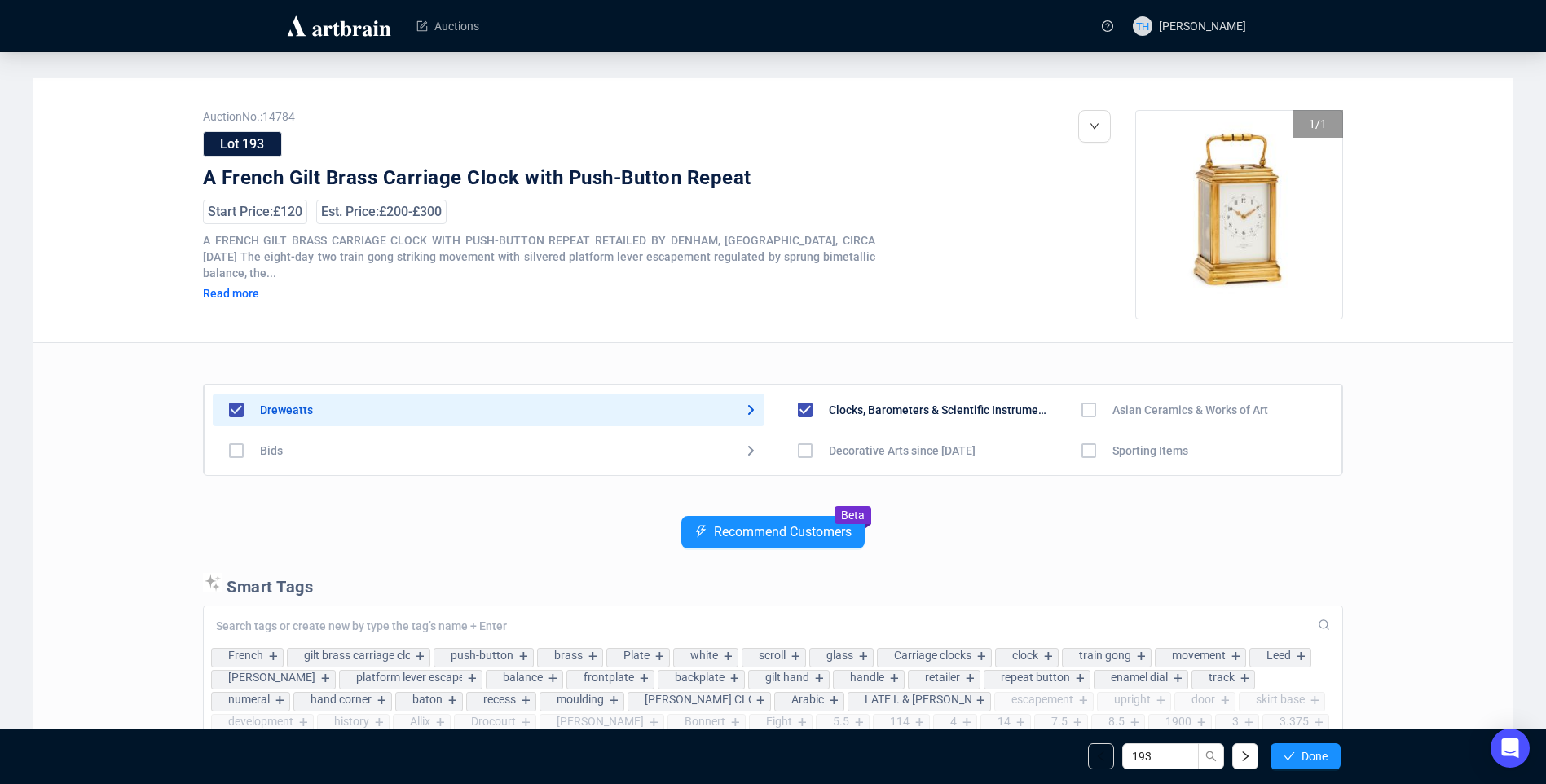
click at [1305, 754] on span "Done" at bounding box center [1315, 755] width 26 height 13
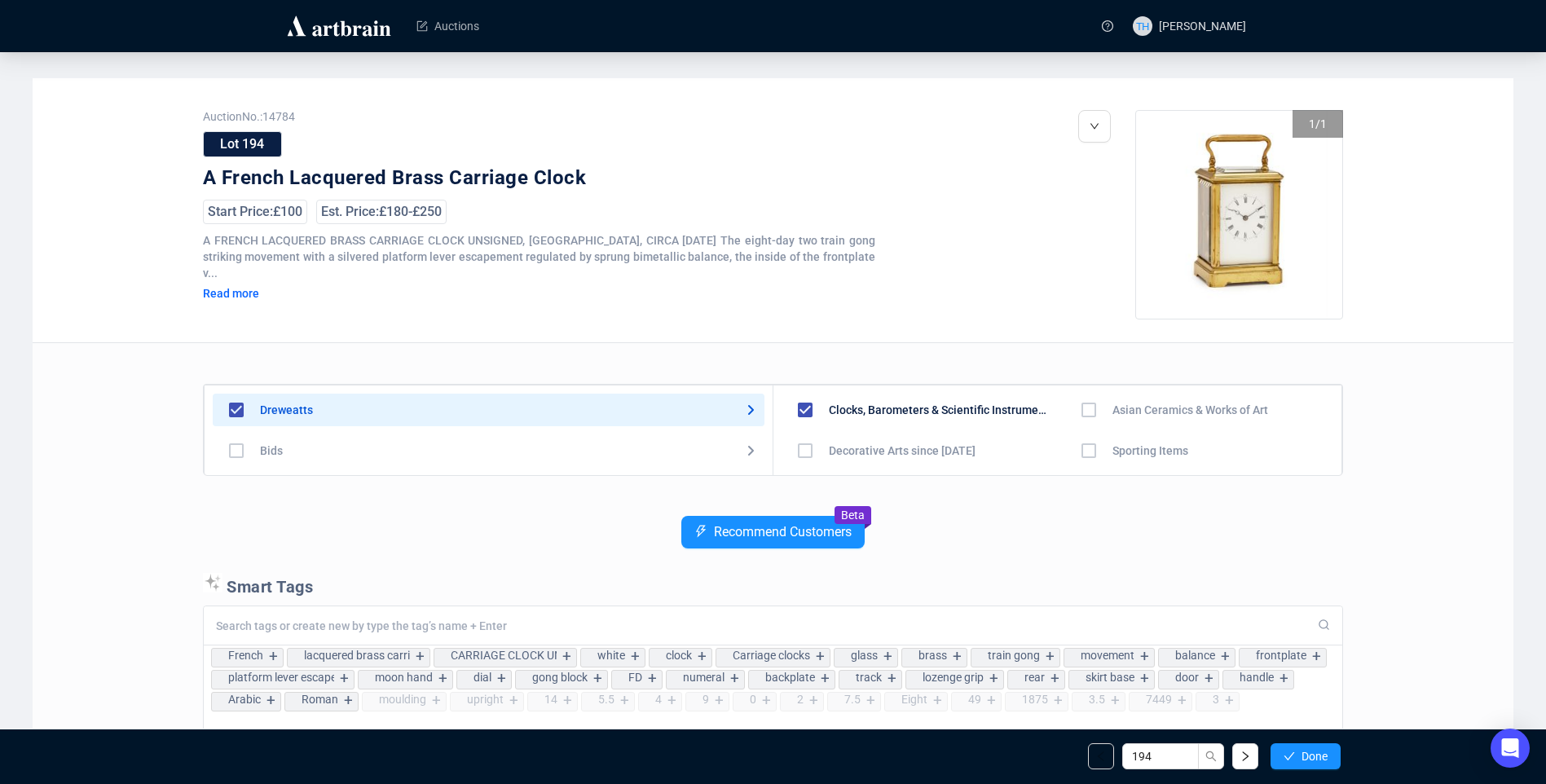
click at [1305, 754] on span "Done" at bounding box center [1315, 755] width 26 height 13
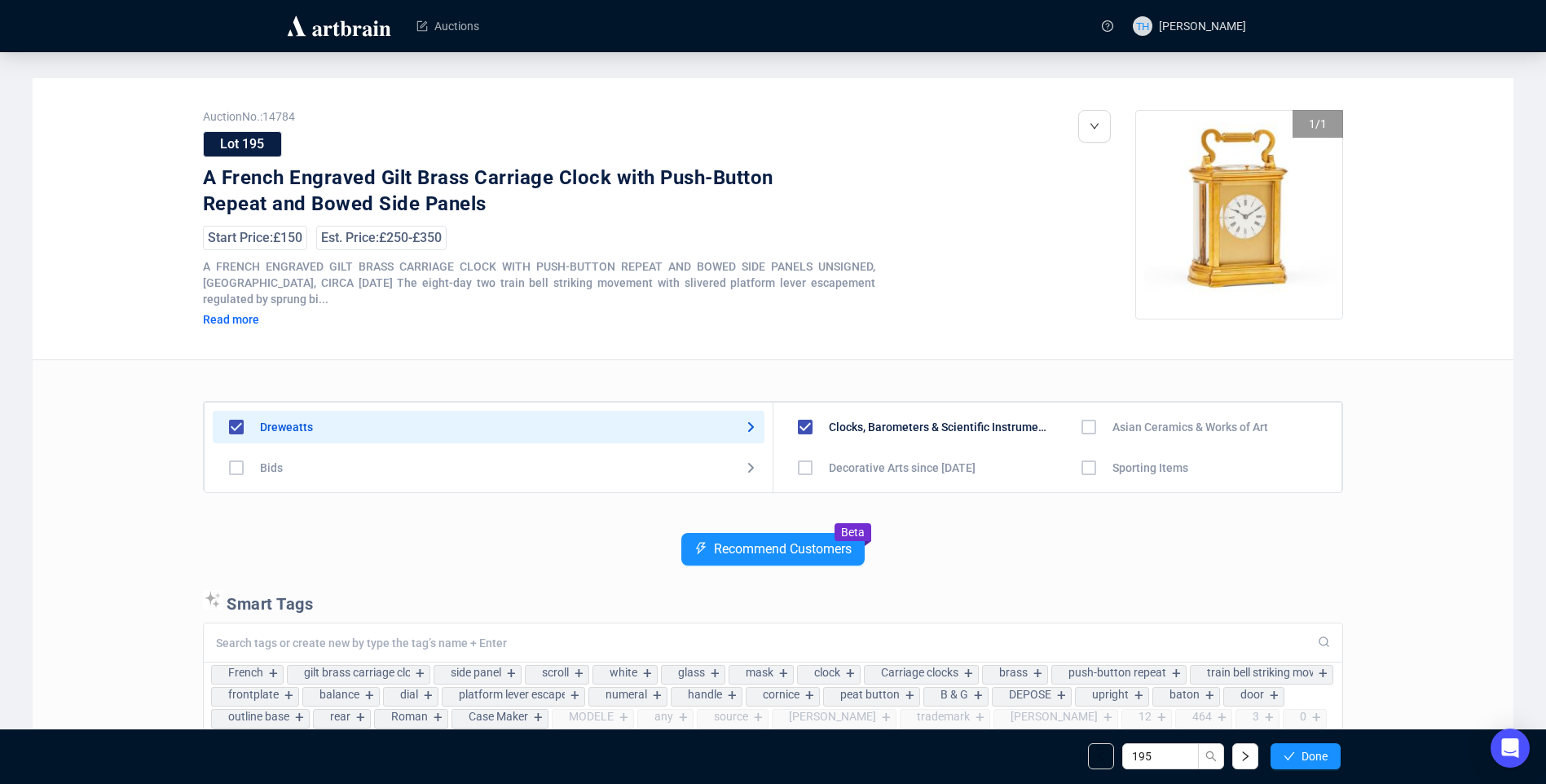
click at [1305, 754] on span "Done" at bounding box center [1315, 755] width 26 height 13
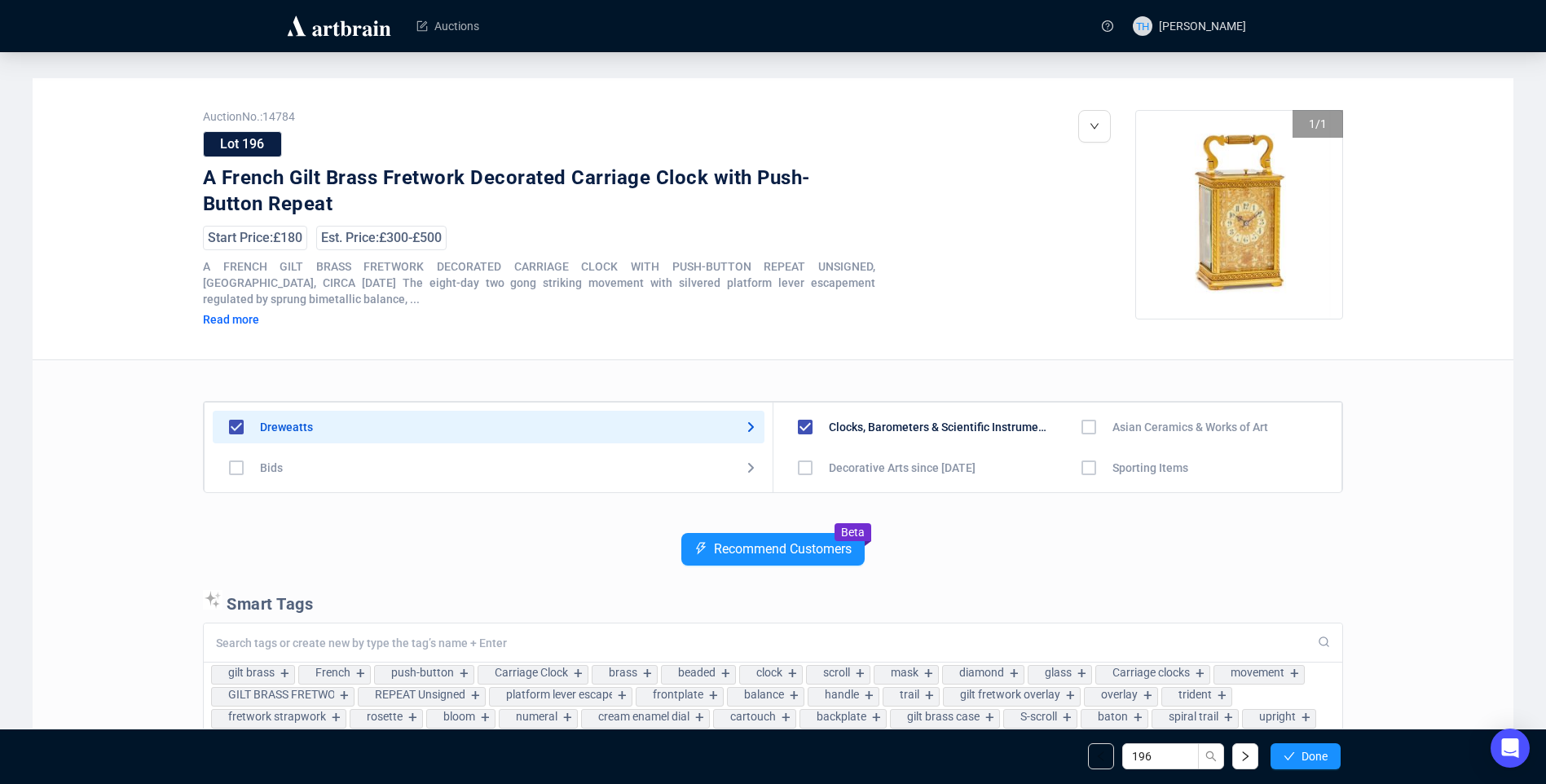
click at [1305, 754] on span "Done" at bounding box center [1315, 755] width 26 height 13
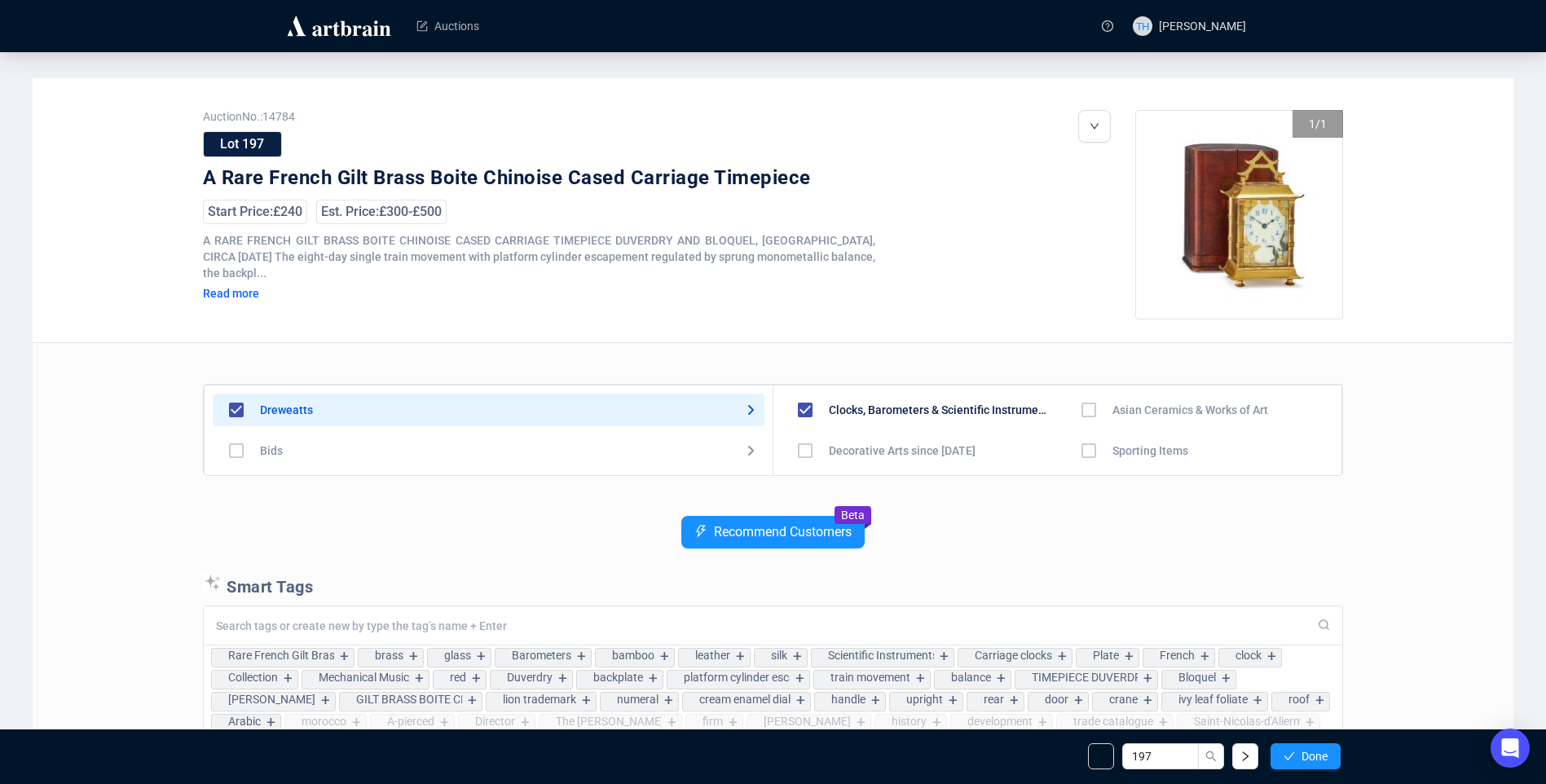
click at [1305, 754] on span "Done" at bounding box center [1315, 755] width 26 height 13
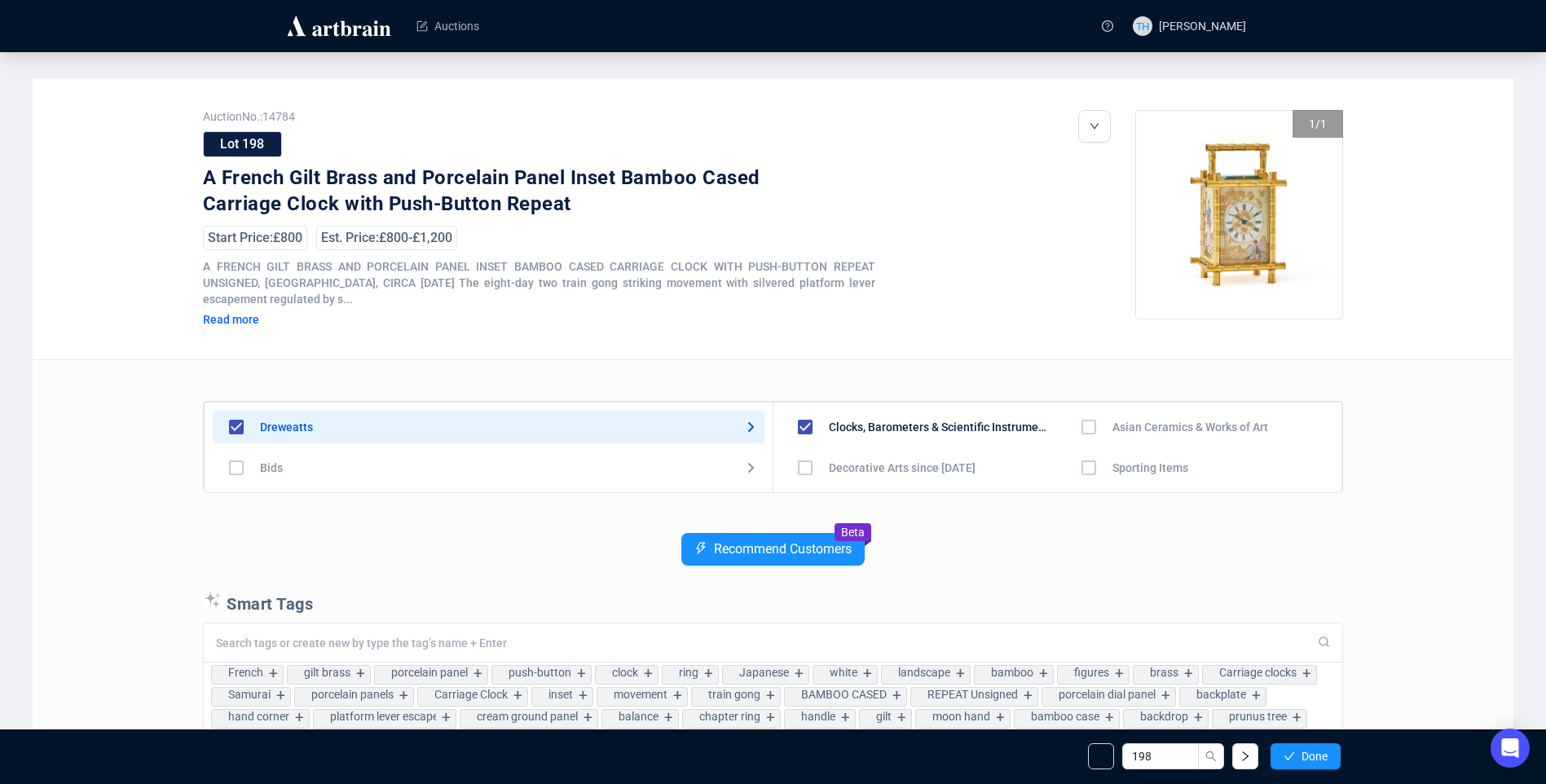
click at [1305, 754] on span "Done" at bounding box center [1315, 755] width 26 height 13
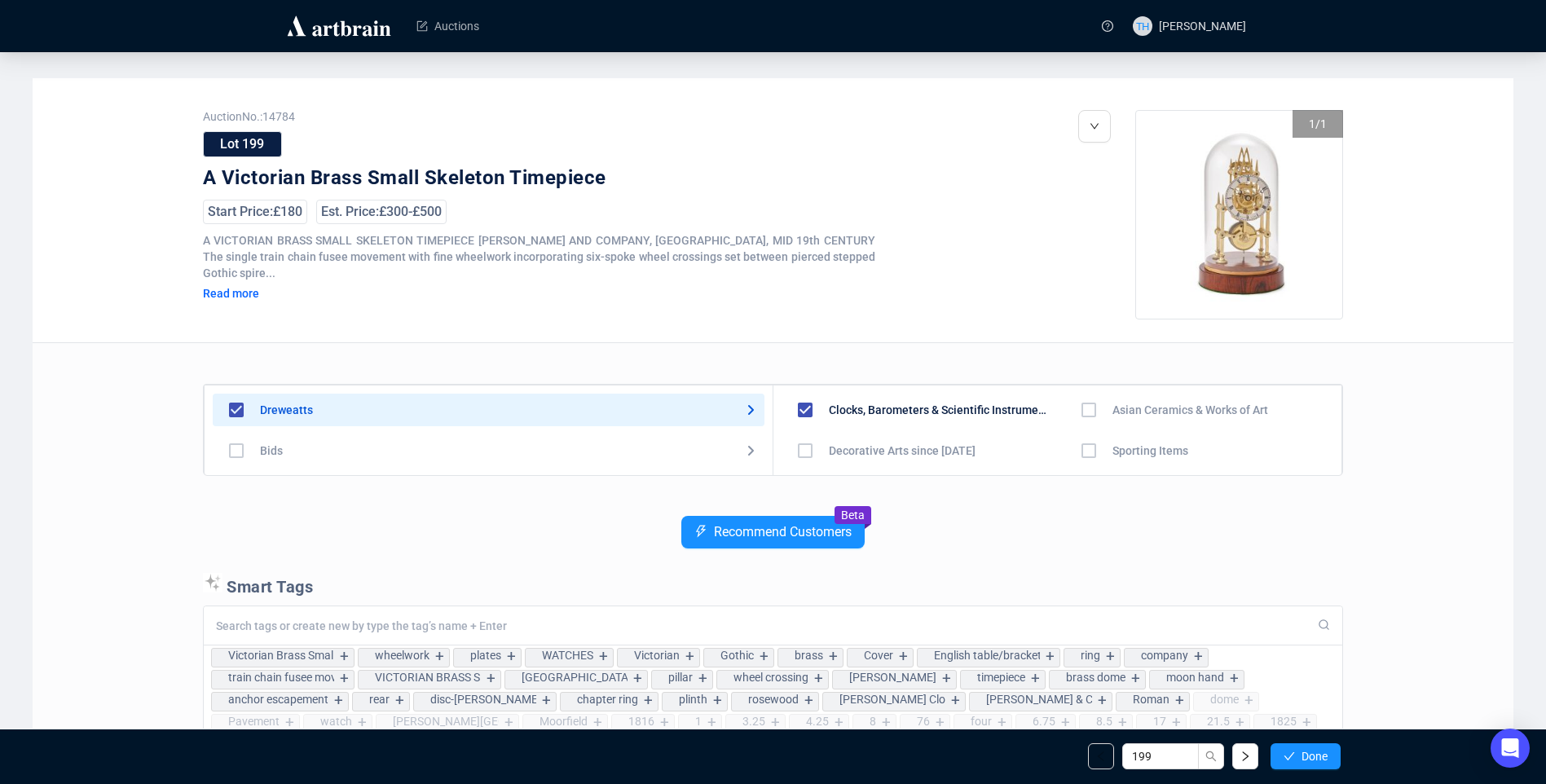
click at [1305, 754] on span "Done" at bounding box center [1315, 755] width 26 height 13
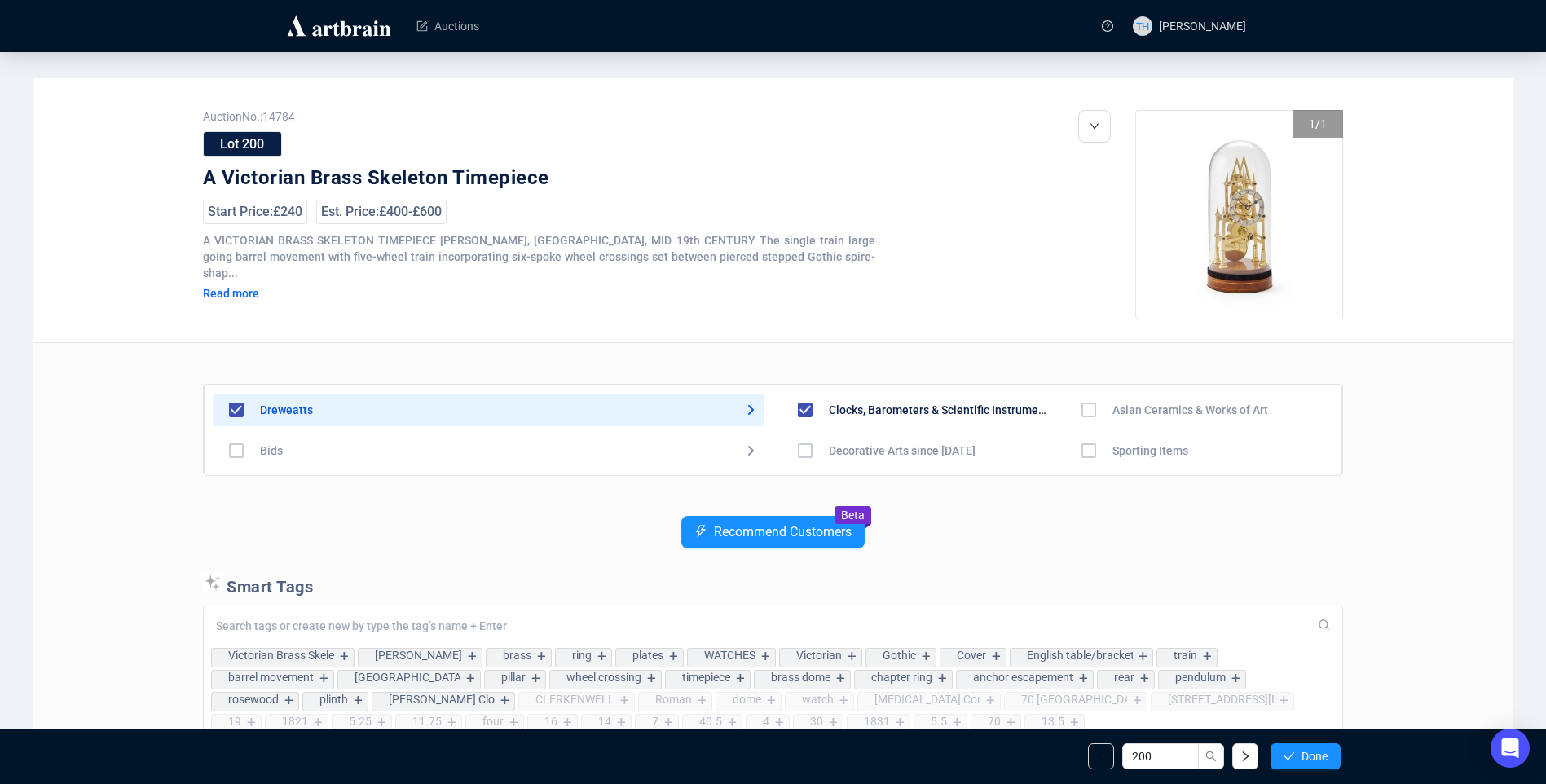
click at [1305, 754] on span "Done" at bounding box center [1315, 755] width 26 height 13
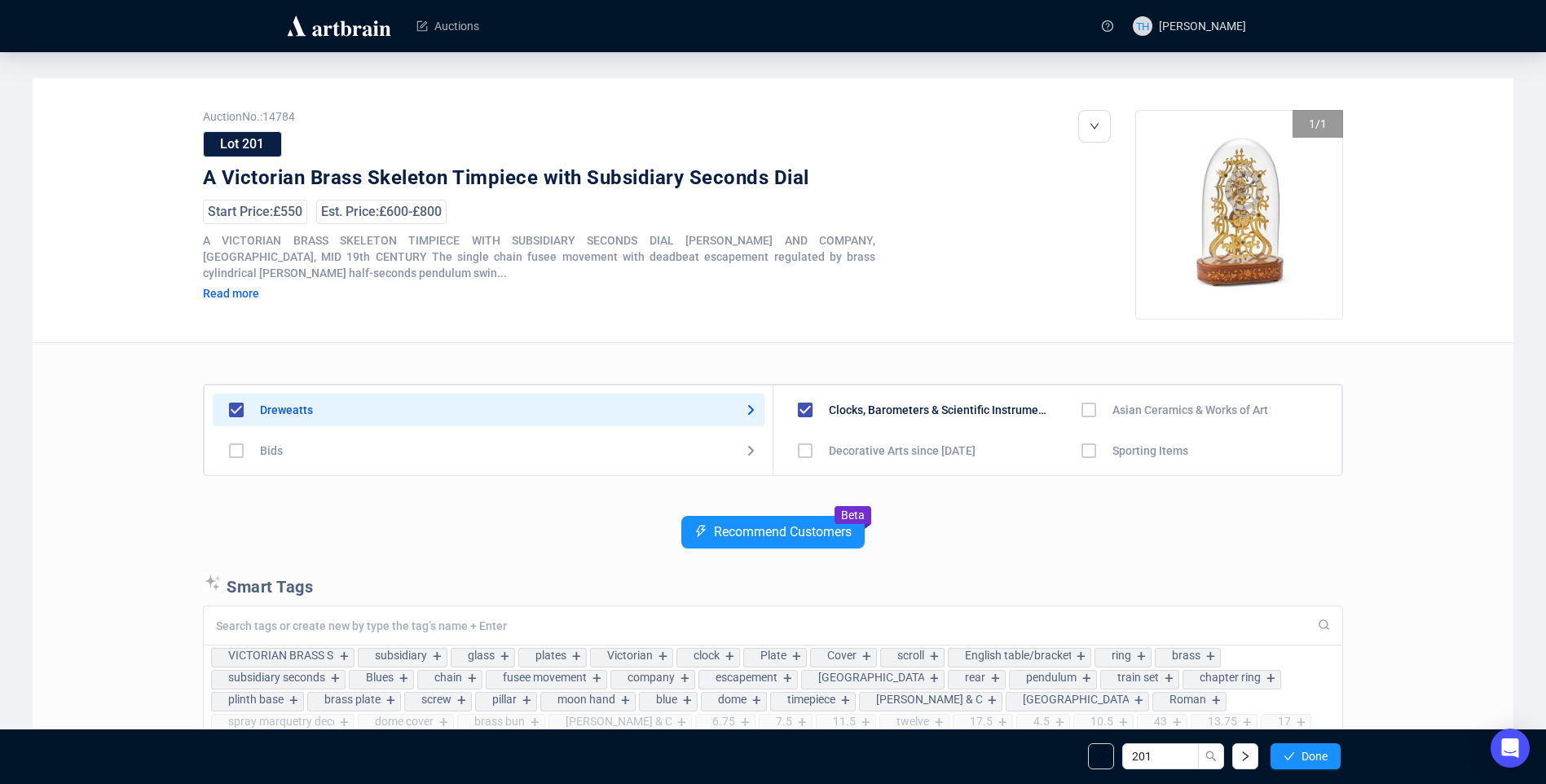
click at [1305, 754] on span "Done" at bounding box center [1315, 755] width 26 height 13
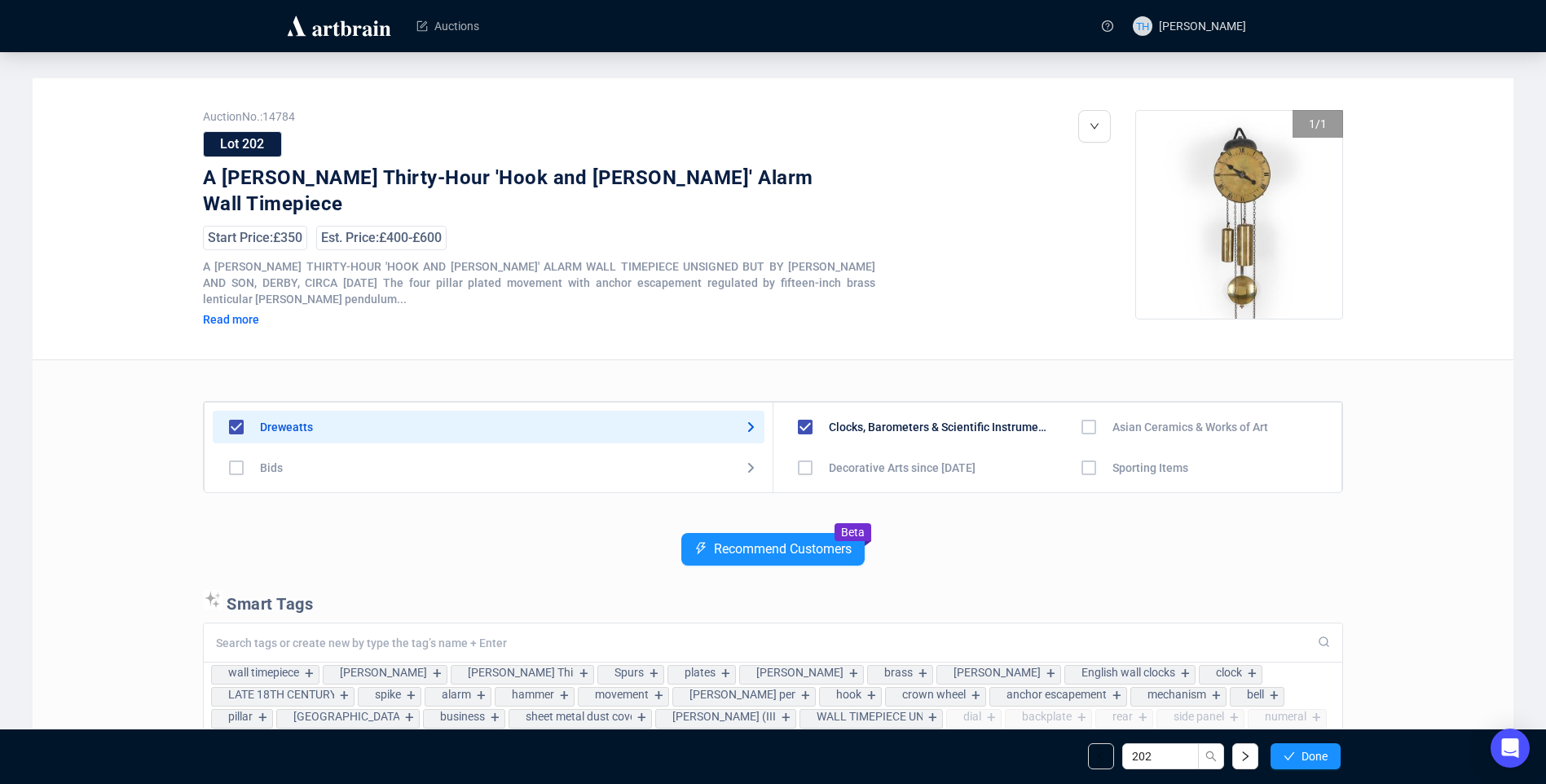
click at [1305, 754] on span "Done" at bounding box center [1315, 755] width 26 height 13
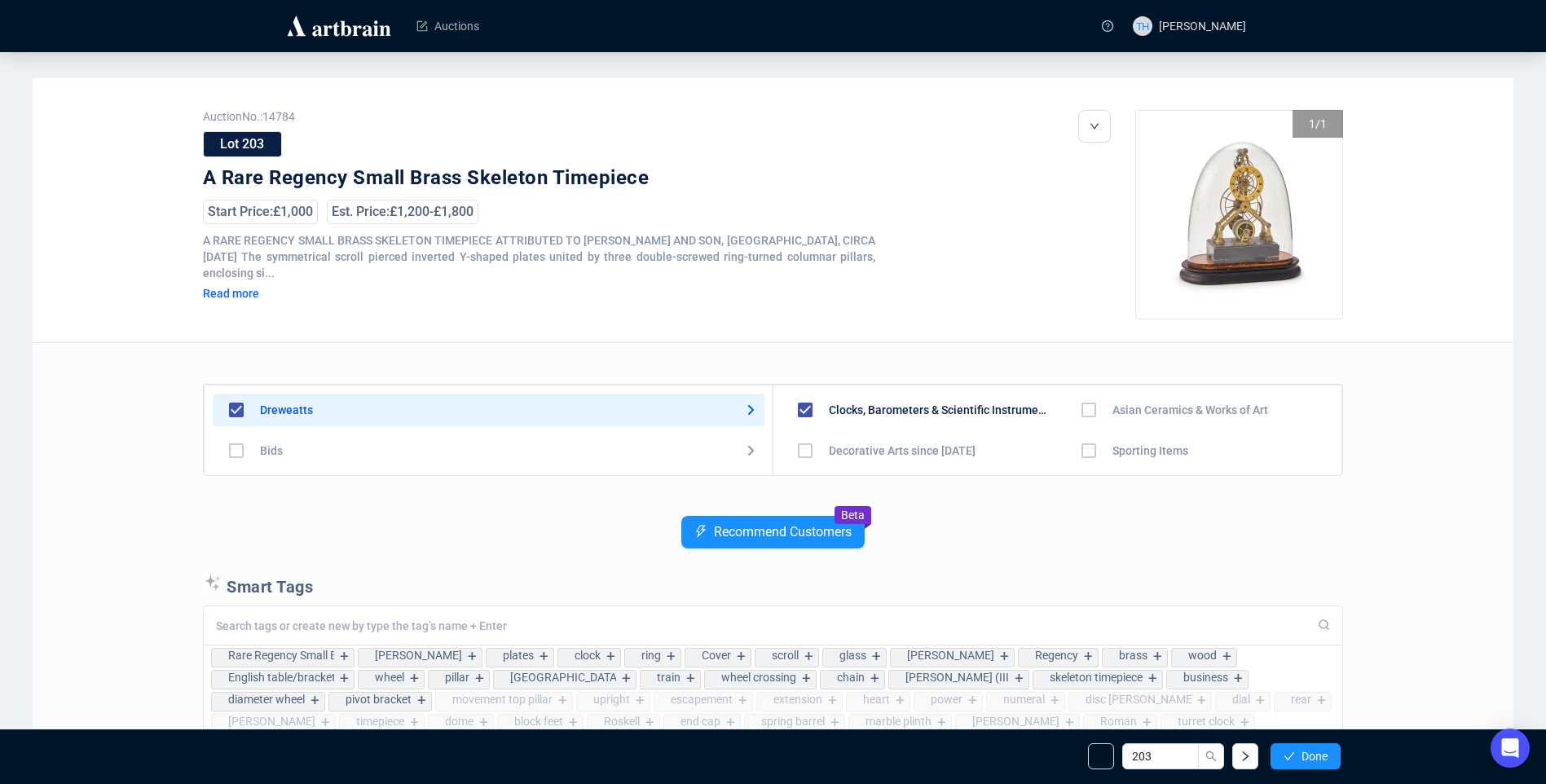
click at [1305, 754] on span "Done" at bounding box center [1315, 755] width 26 height 13
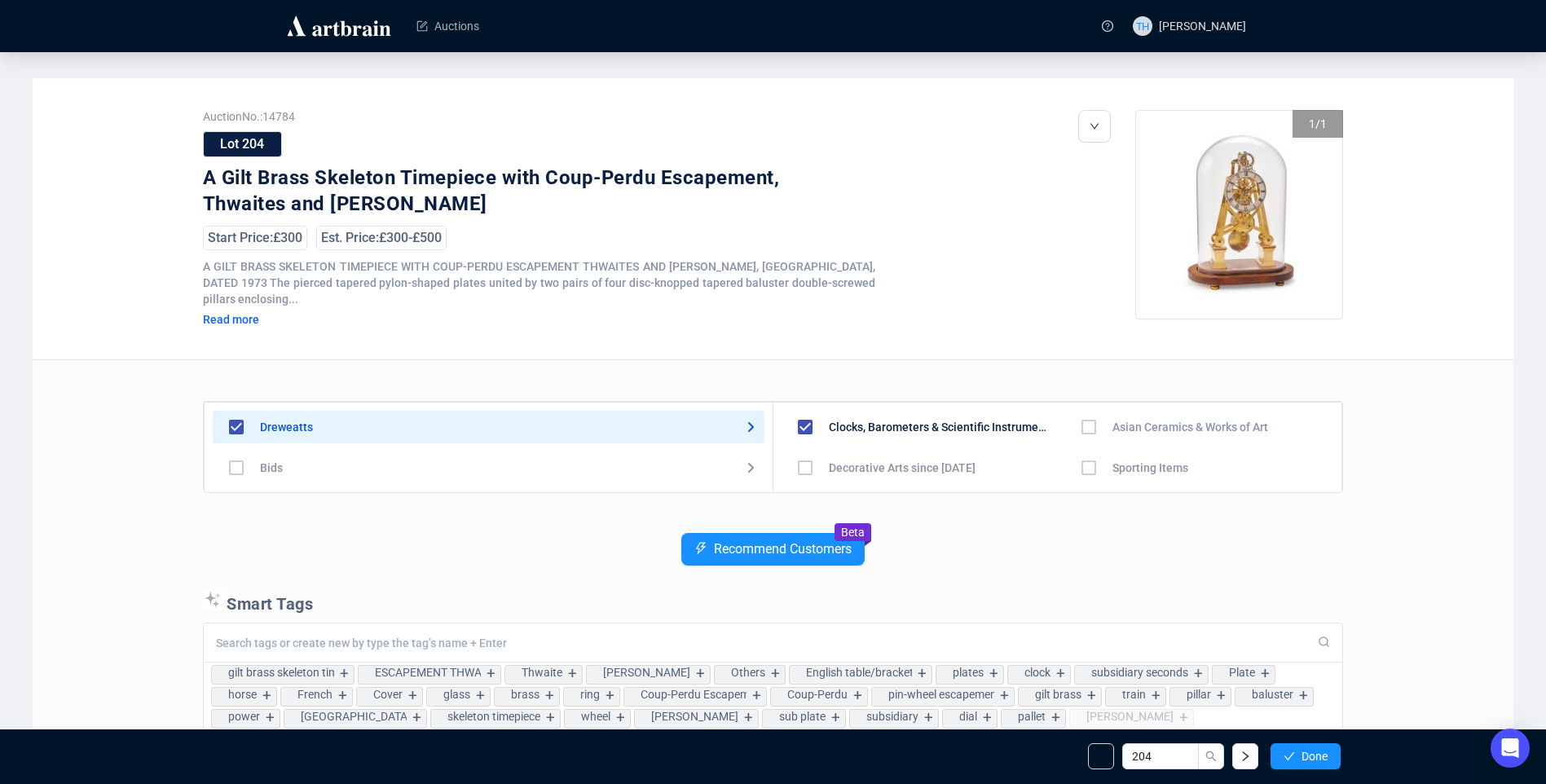
click at [1305, 754] on span "Done" at bounding box center [1315, 755] width 26 height 13
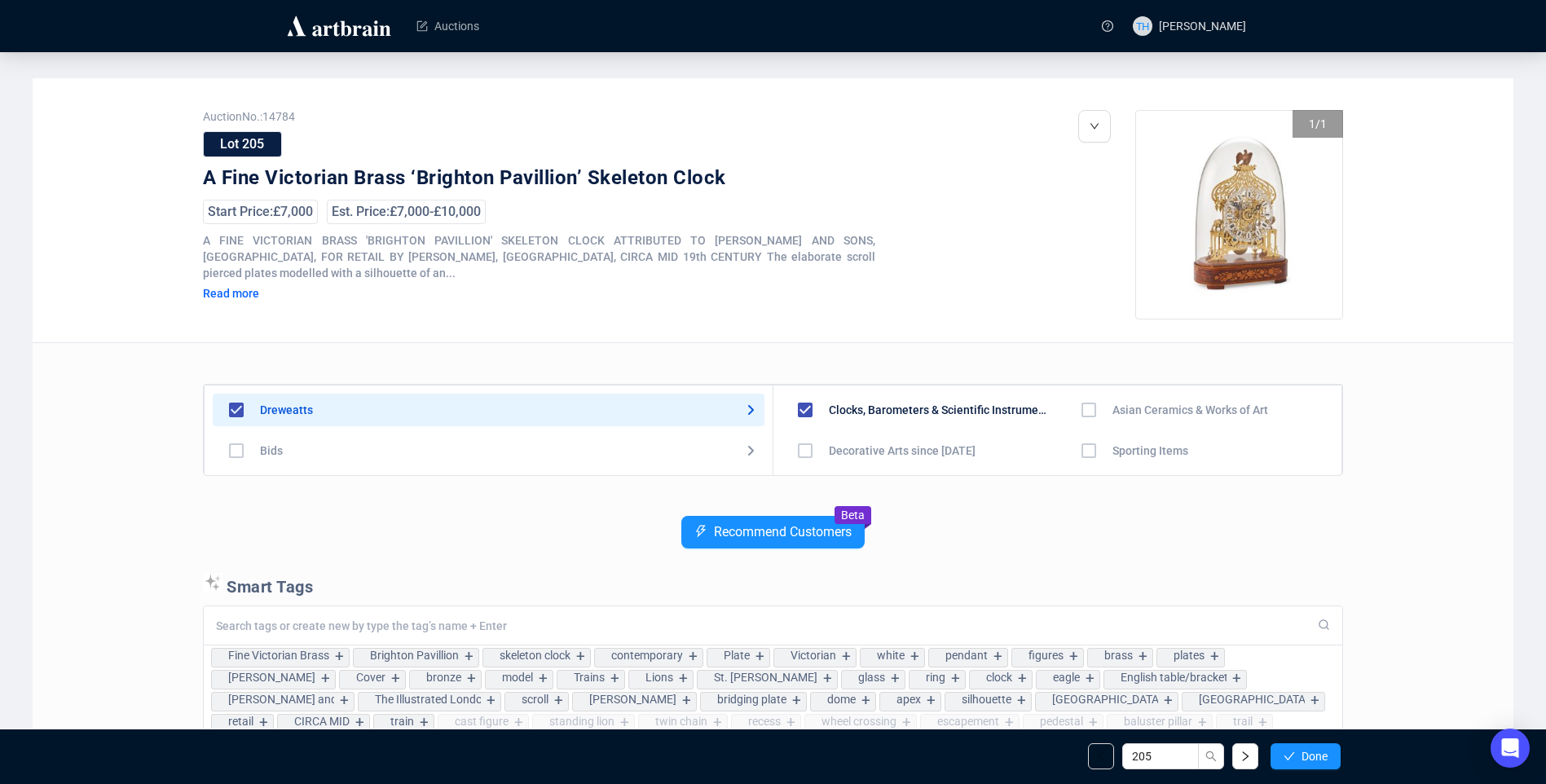
click at [1305, 754] on span "Done" at bounding box center [1315, 755] width 26 height 13
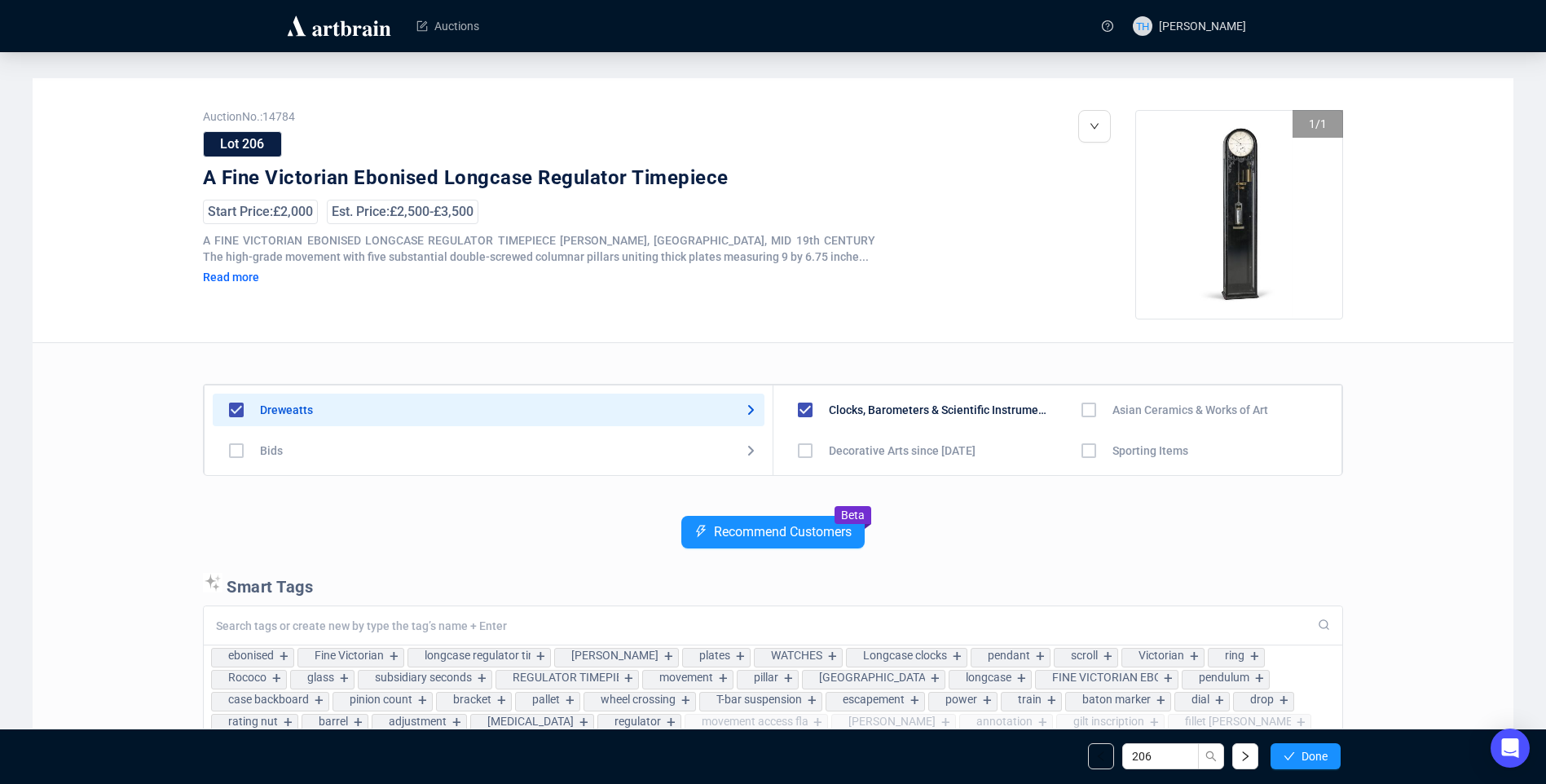
click at [1305, 754] on span "Done" at bounding box center [1315, 755] width 26 height 13
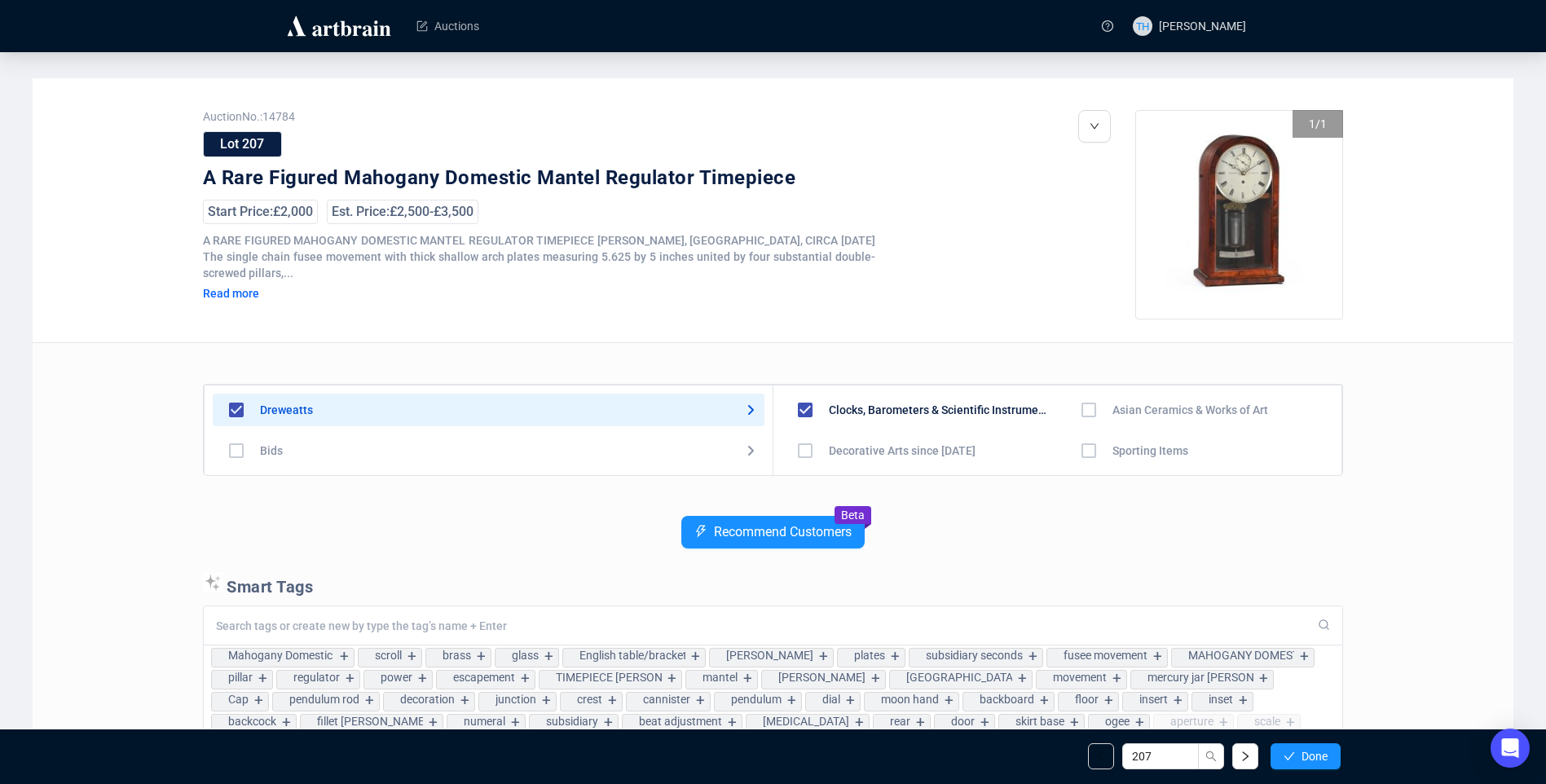
click at [1305, 754] on span "Done" at bounding box center [1315, 755] width 26 height 13
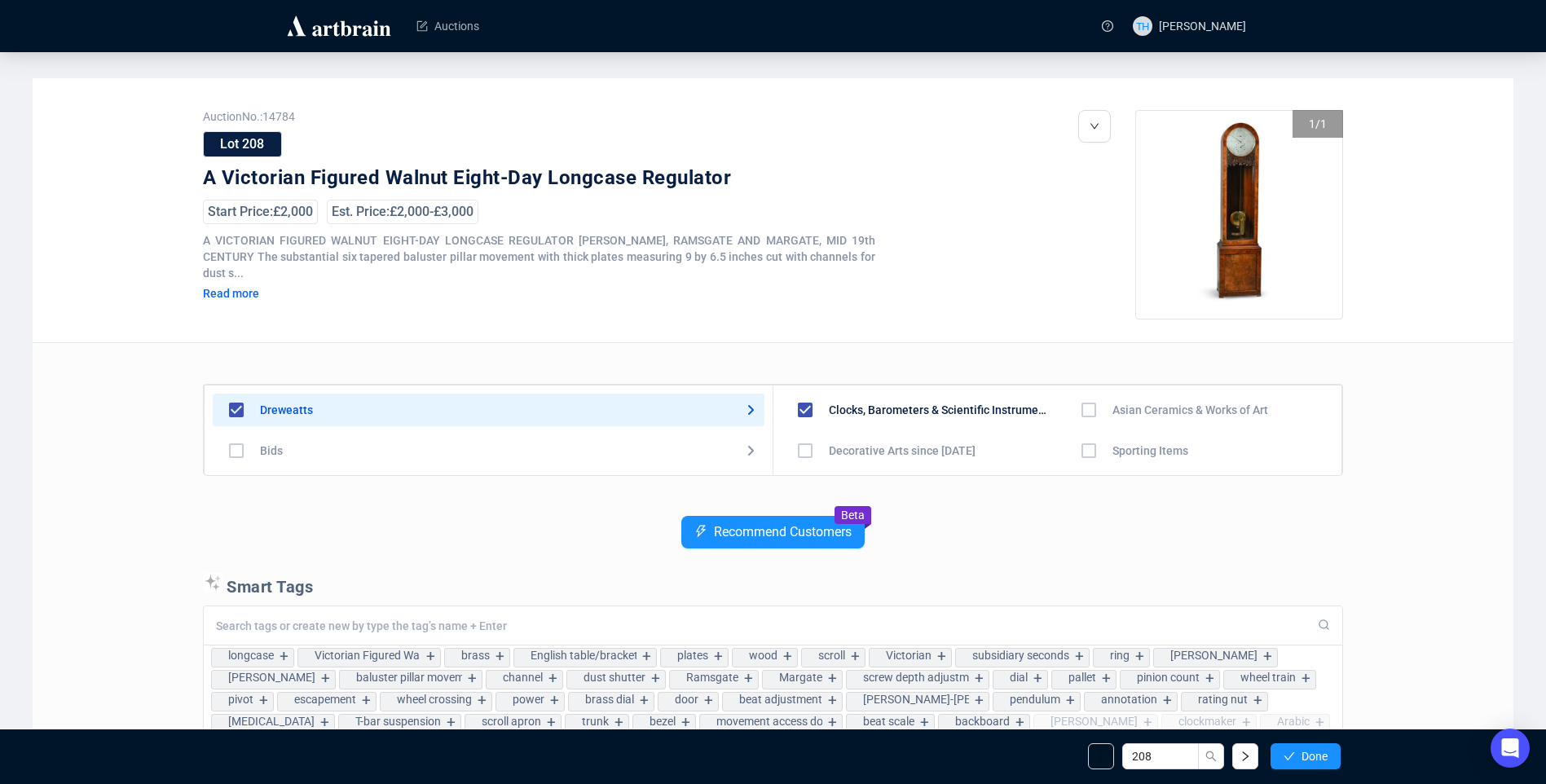
click at [1305, 754] on span "Done" at bounding box center [1315, 755] width 26 height 13
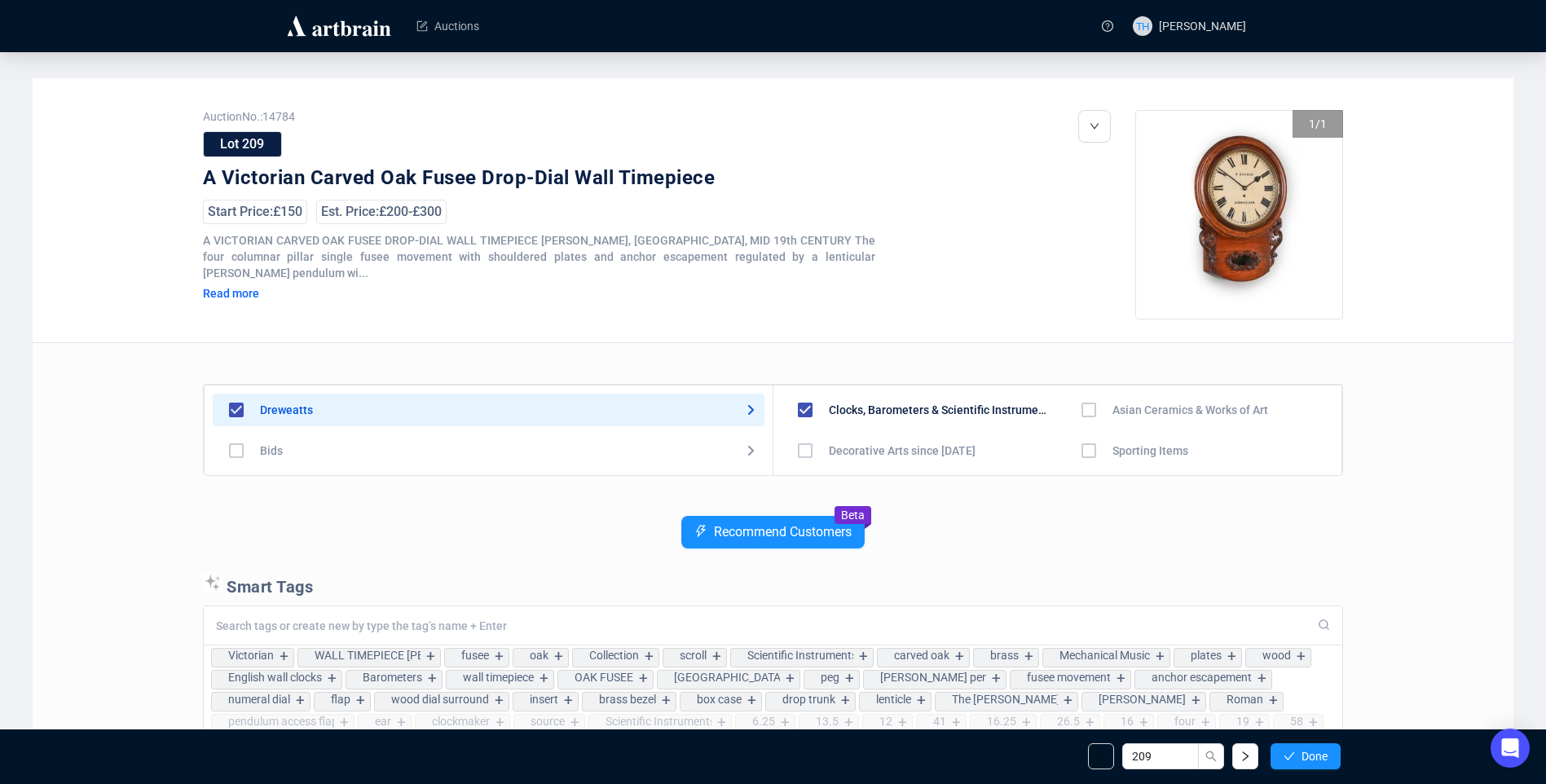
click at [1305, 754] on span "Done" at bounding box center [1315, 755] width 26 height 13
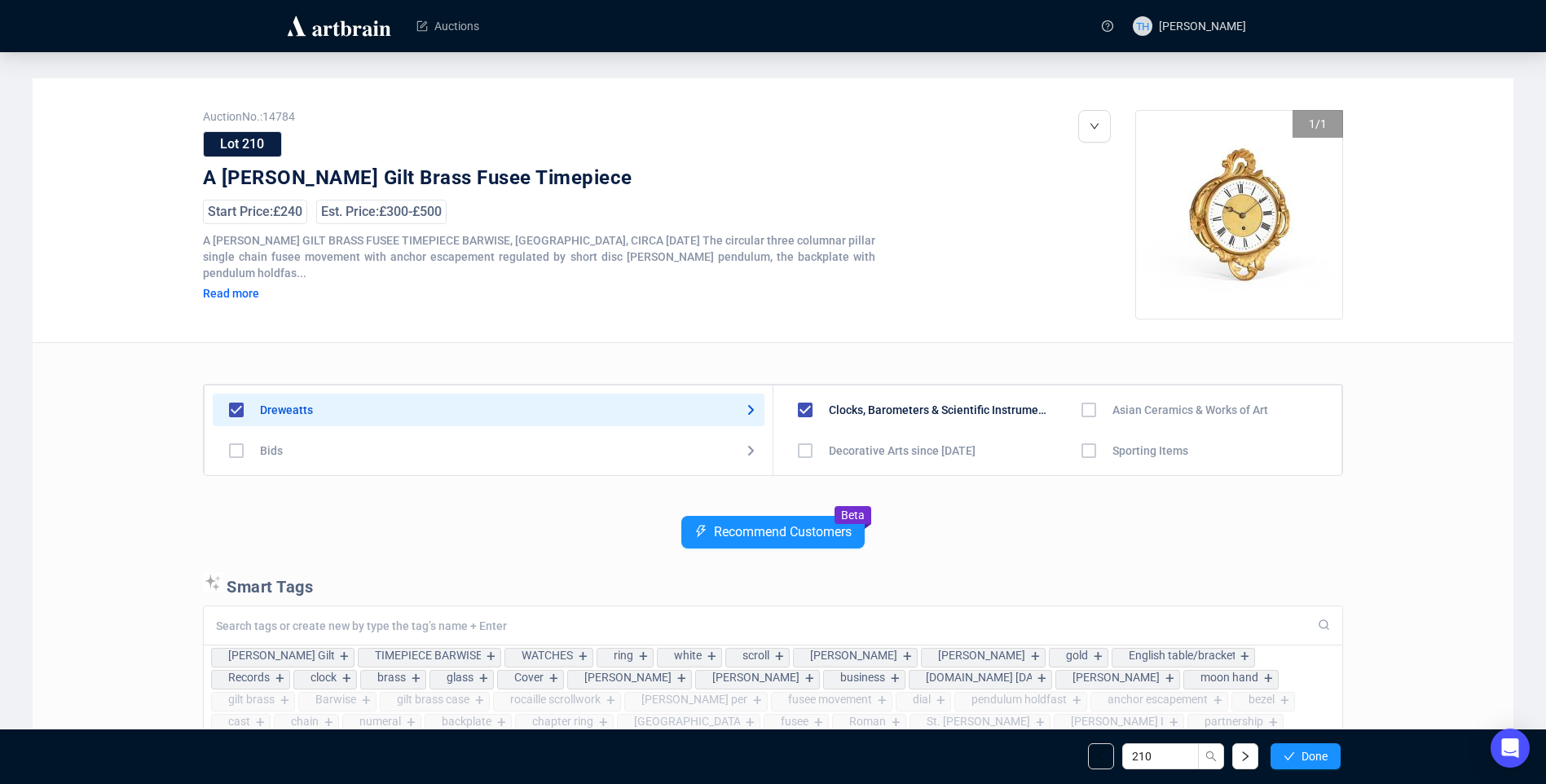
click at [1305, 754] on span "Done" at bounding box center [1315, 755] width 26 height 13
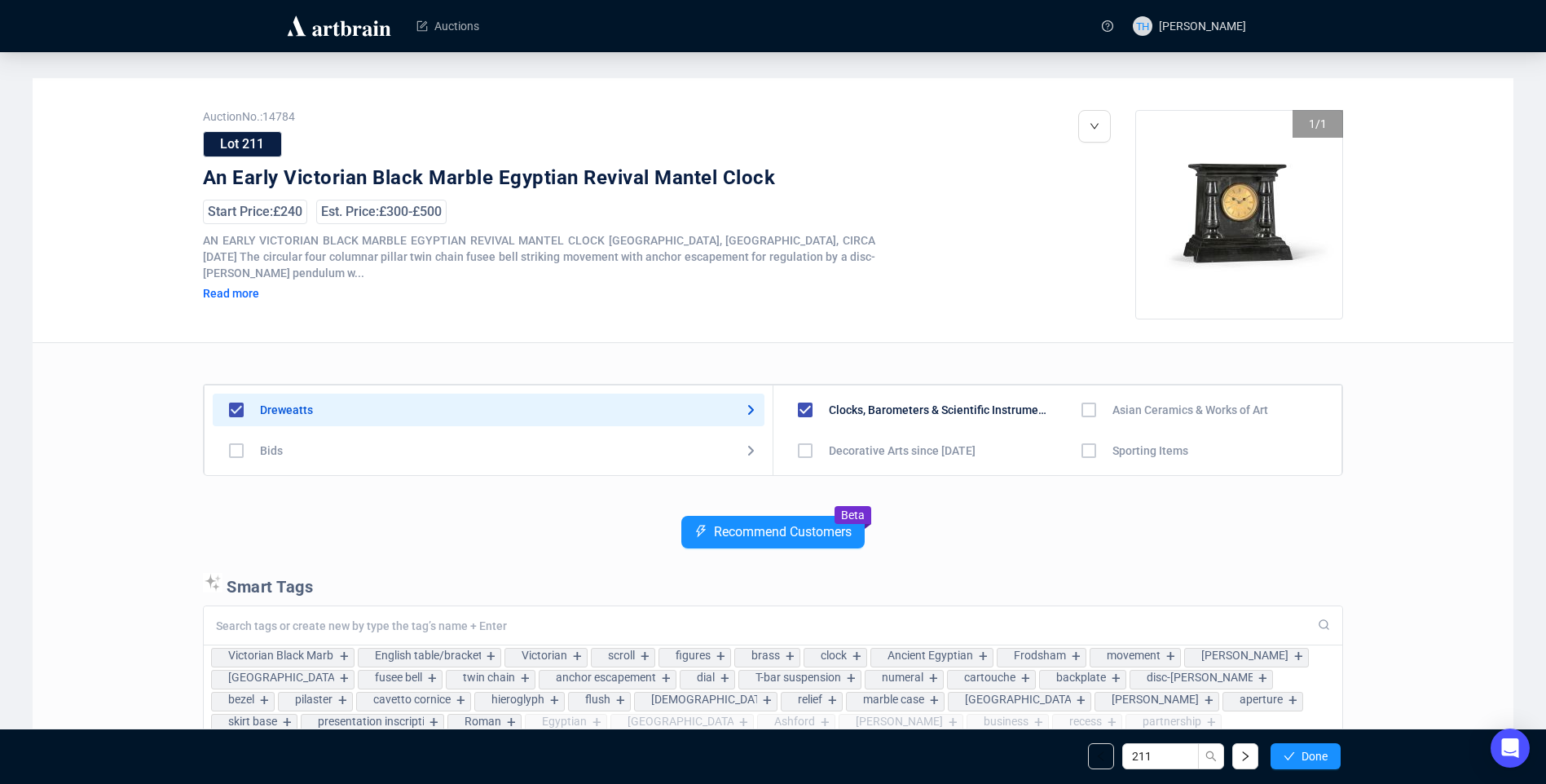
click at [1305, 754] on span "Done" at bounding box center [1315, 755] width 26 height 13
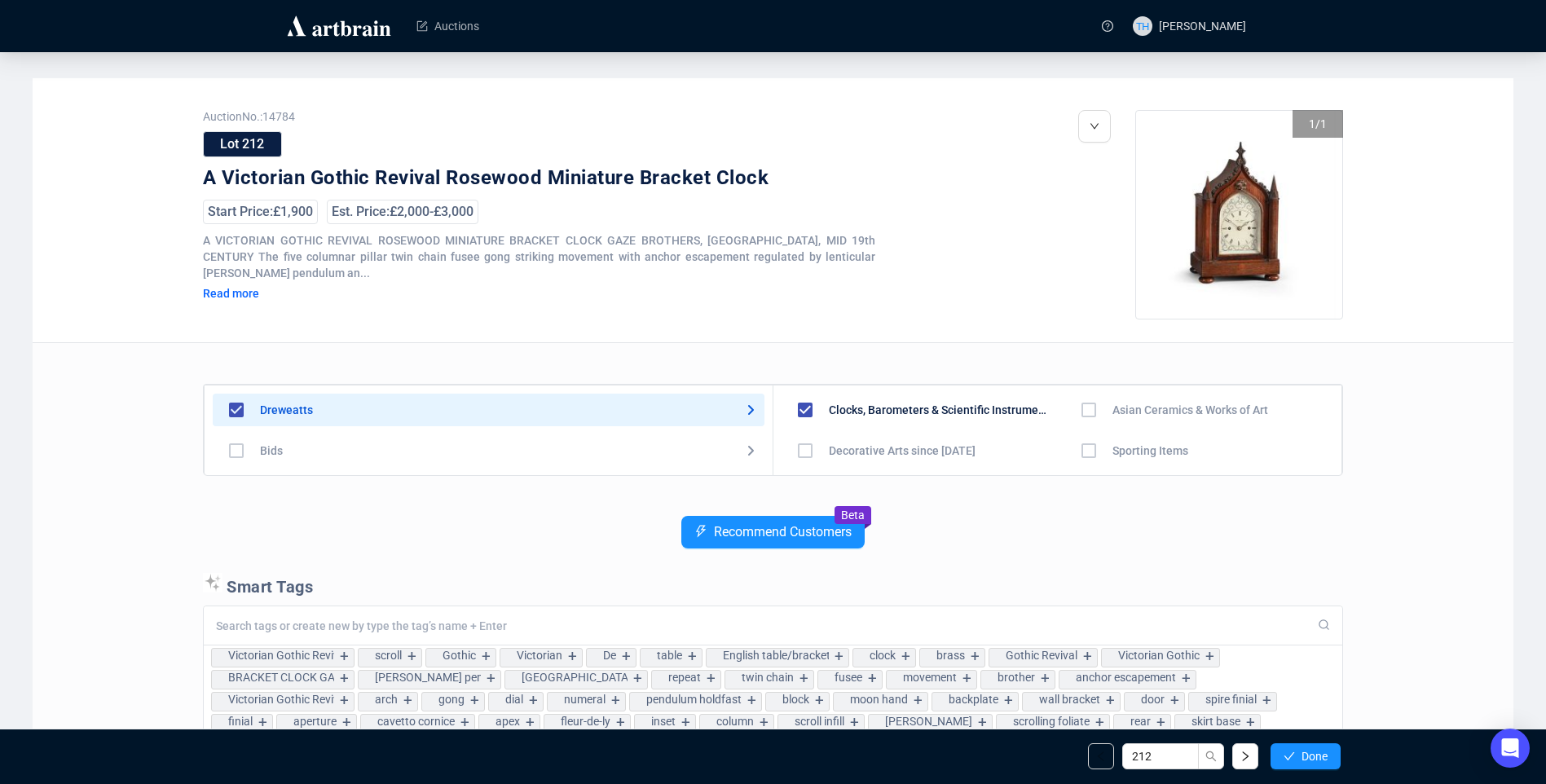
click at [1305, 754] on span "Done" at bounding box center [1315, 755] width 26 height 13
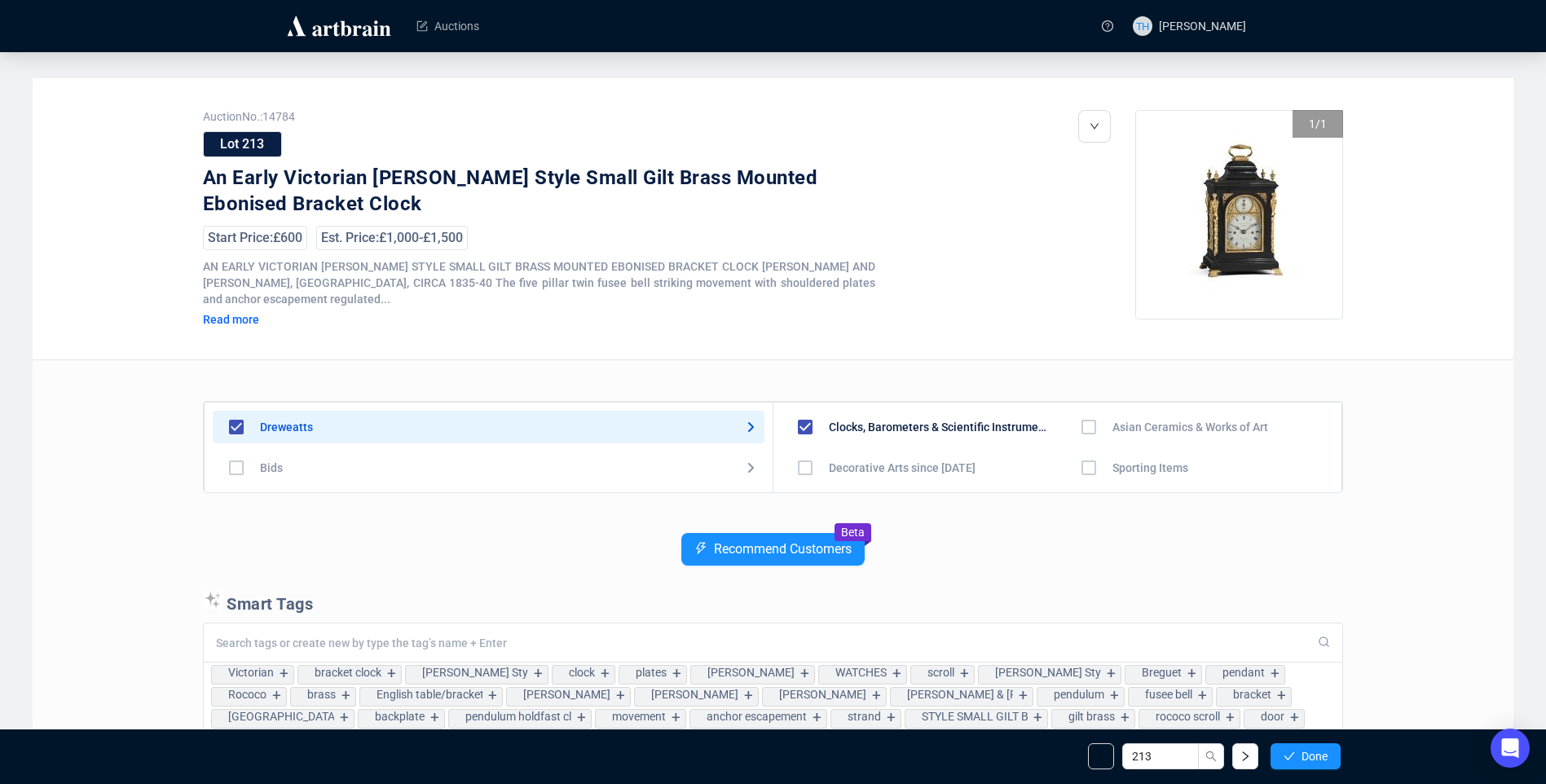
click at [1305, 754] on span "Done" at bounding box center [1315, 755] width 26 height 13
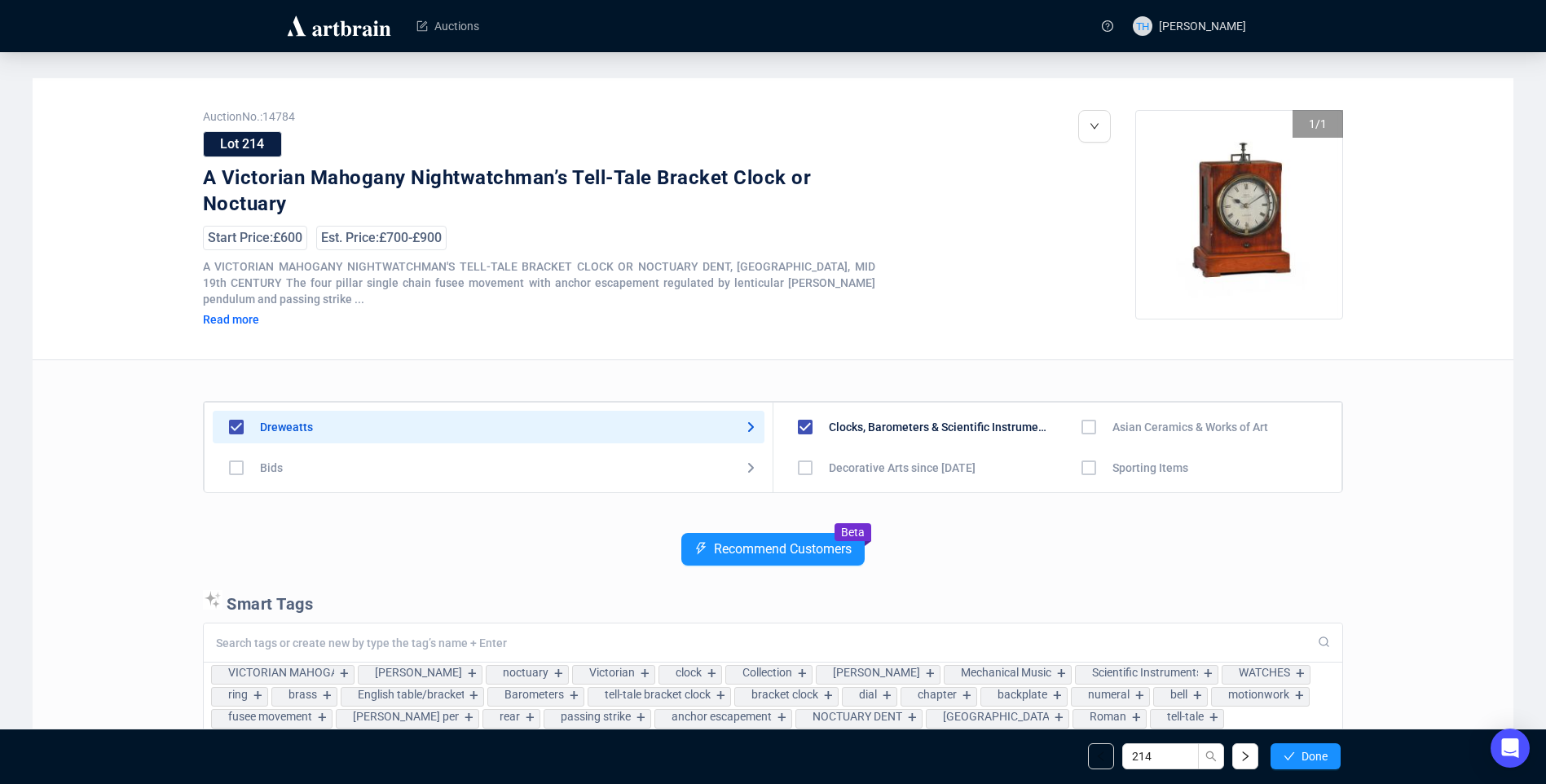
click at [1305, 754] on span "Done" at bounding box center [1315, 755] width 26 height 13
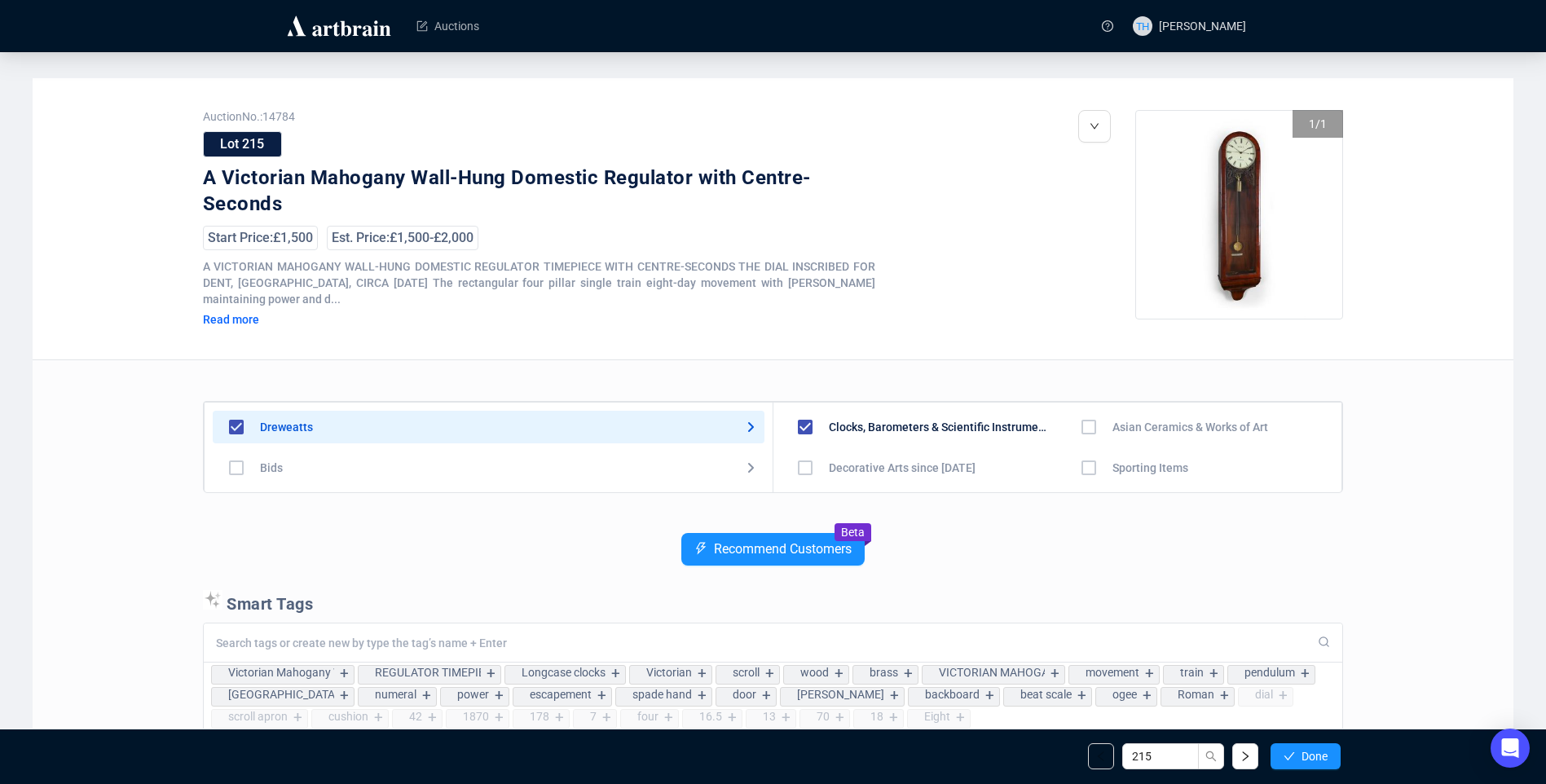
click at [1305, 754] on span "Done" at bounding box center [1315, 755] width 26 height 13
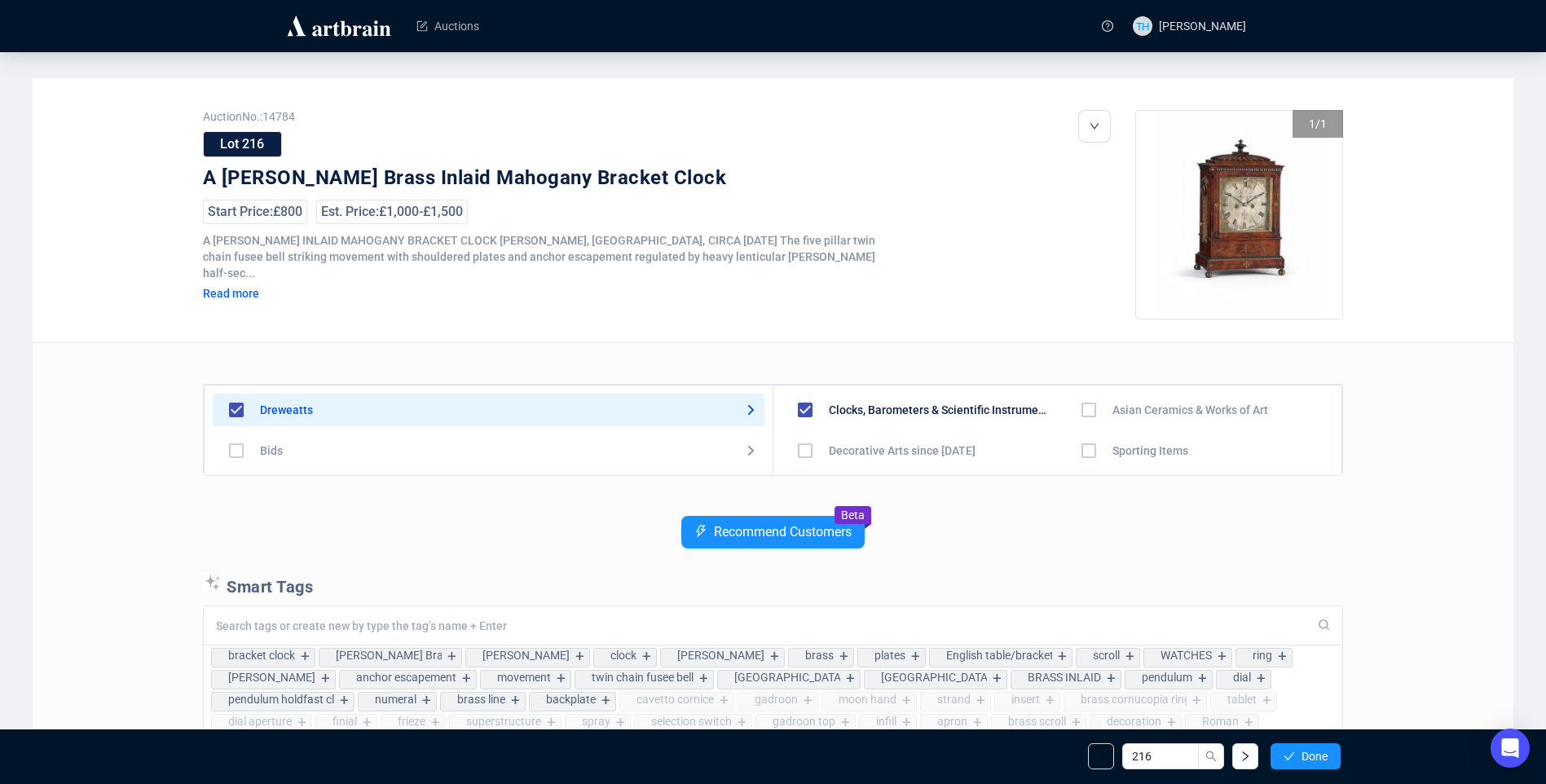
click at [1305, 754] on span "Done" at bounding box center [1315, 755] width 26 height 13
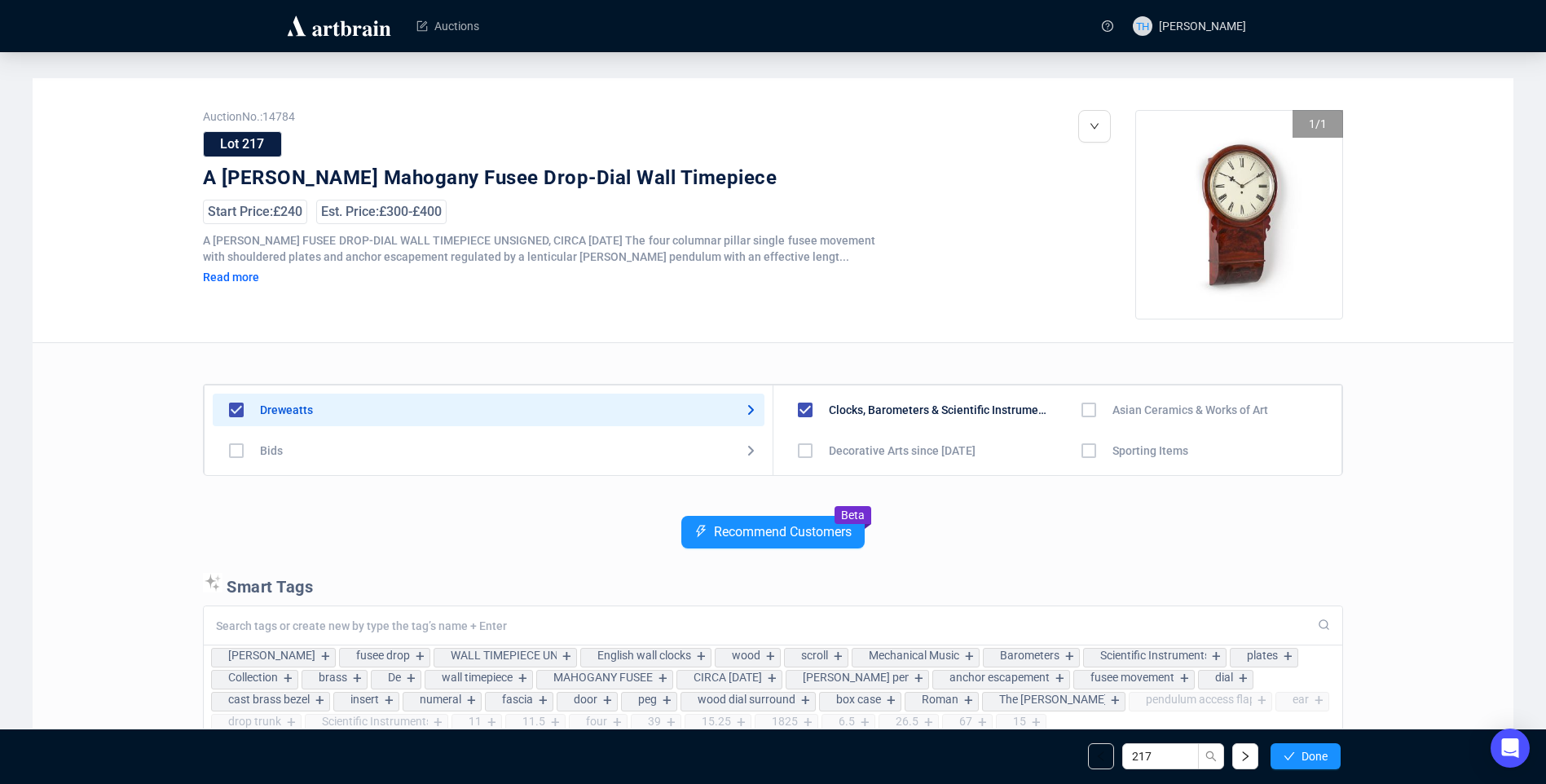
click at [1305, 754] on span "Done" at bounding box center [1315, 755] width 26 height 13
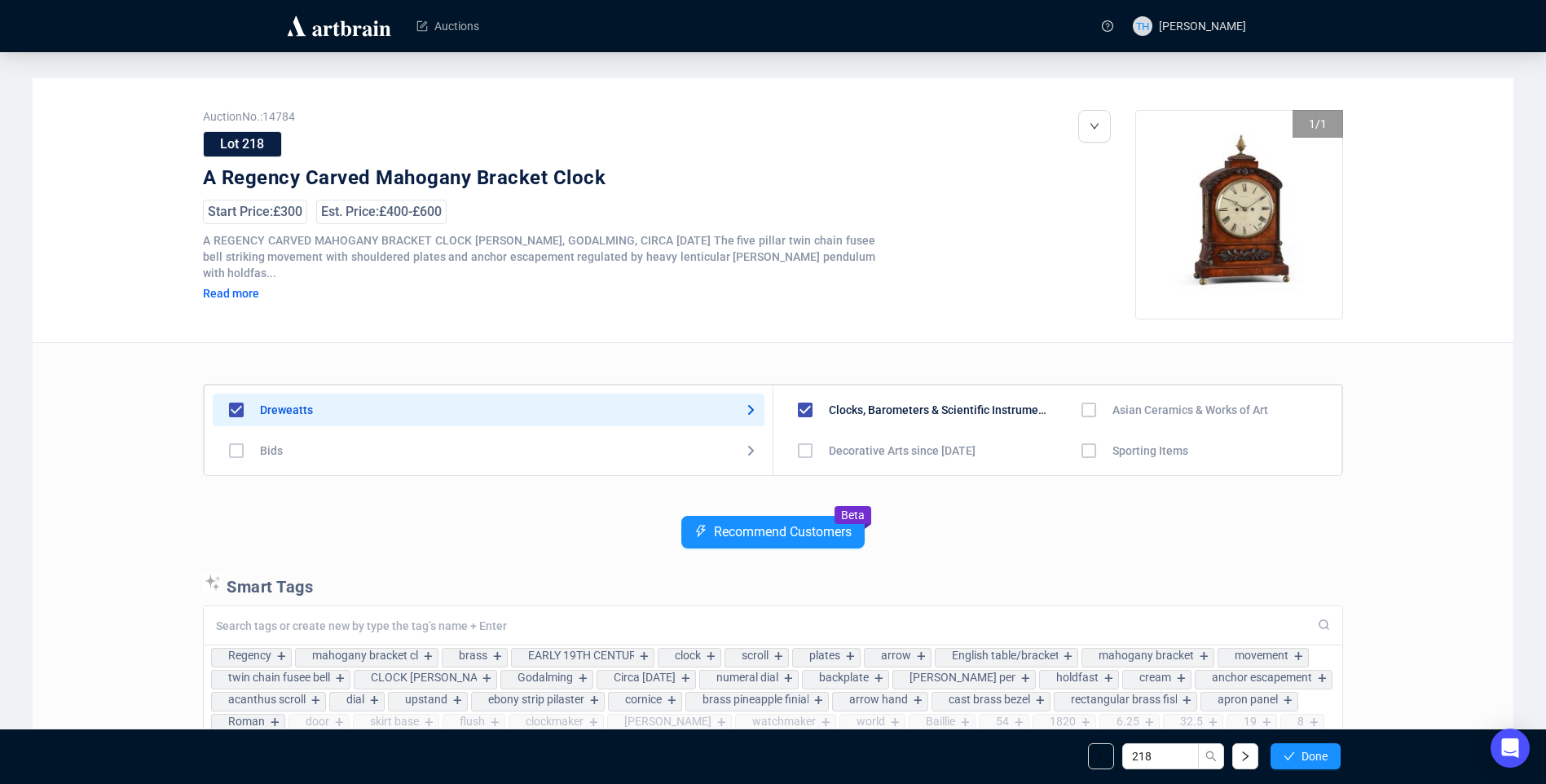
click at [1305, 754] on span "Done" at bounding box center [1315, 755] width 26 height 13
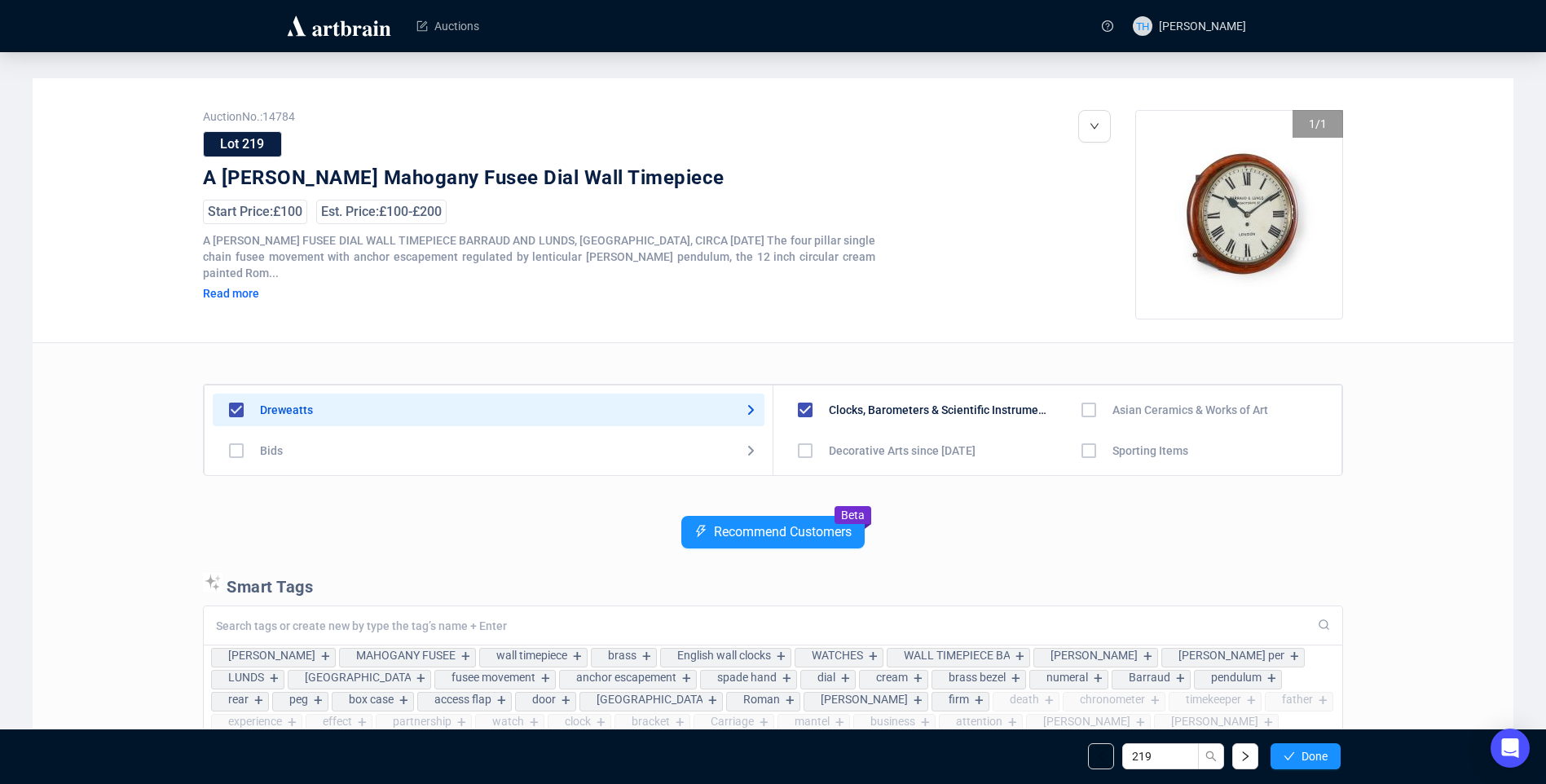
click at [1305, 754] on span "Done" at bounding box center [1315, 755] width 26 height 13
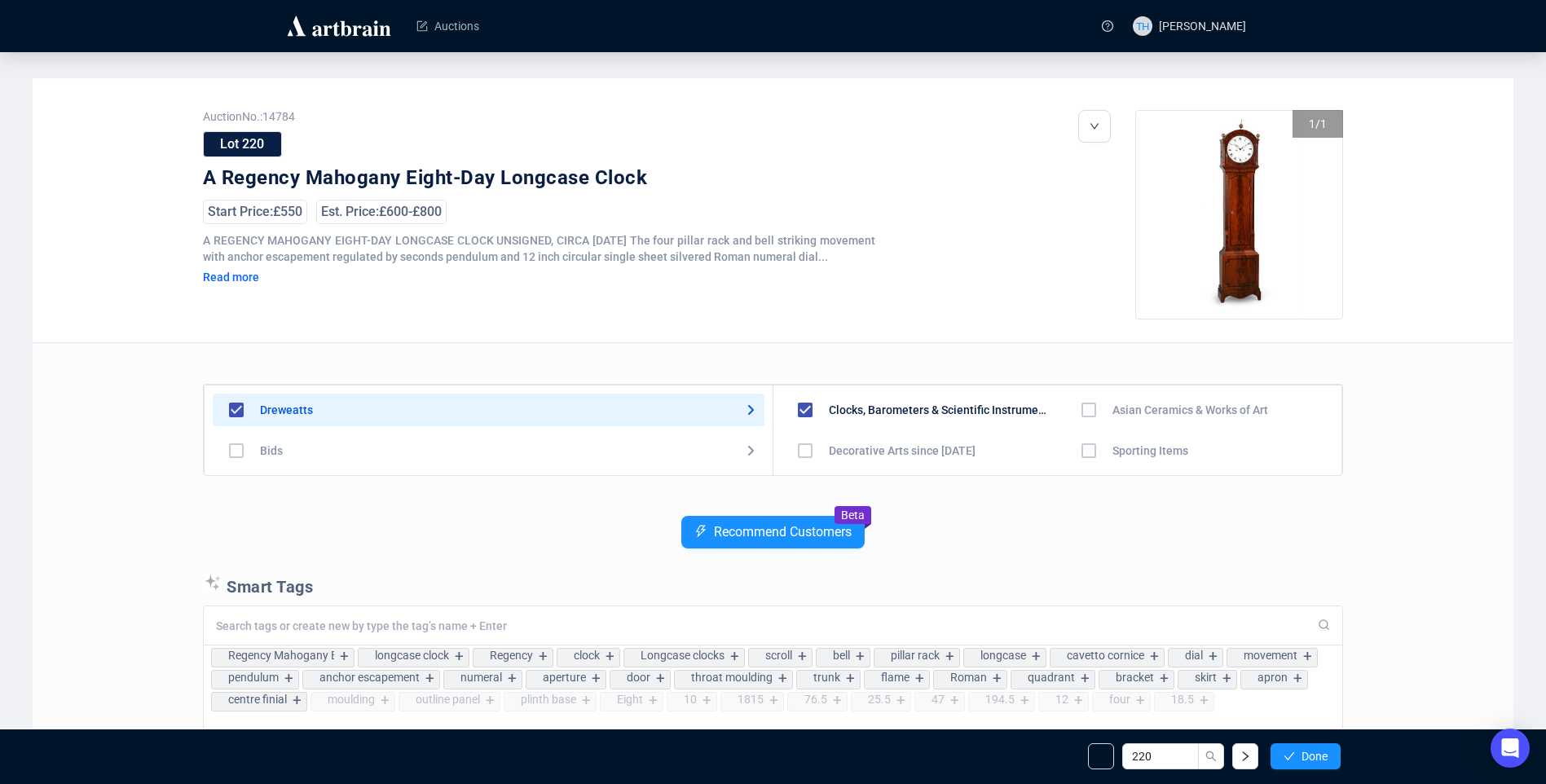
click at [1305, 754] on span "Done" at bounding box center [1315, 755] width 26 height 13
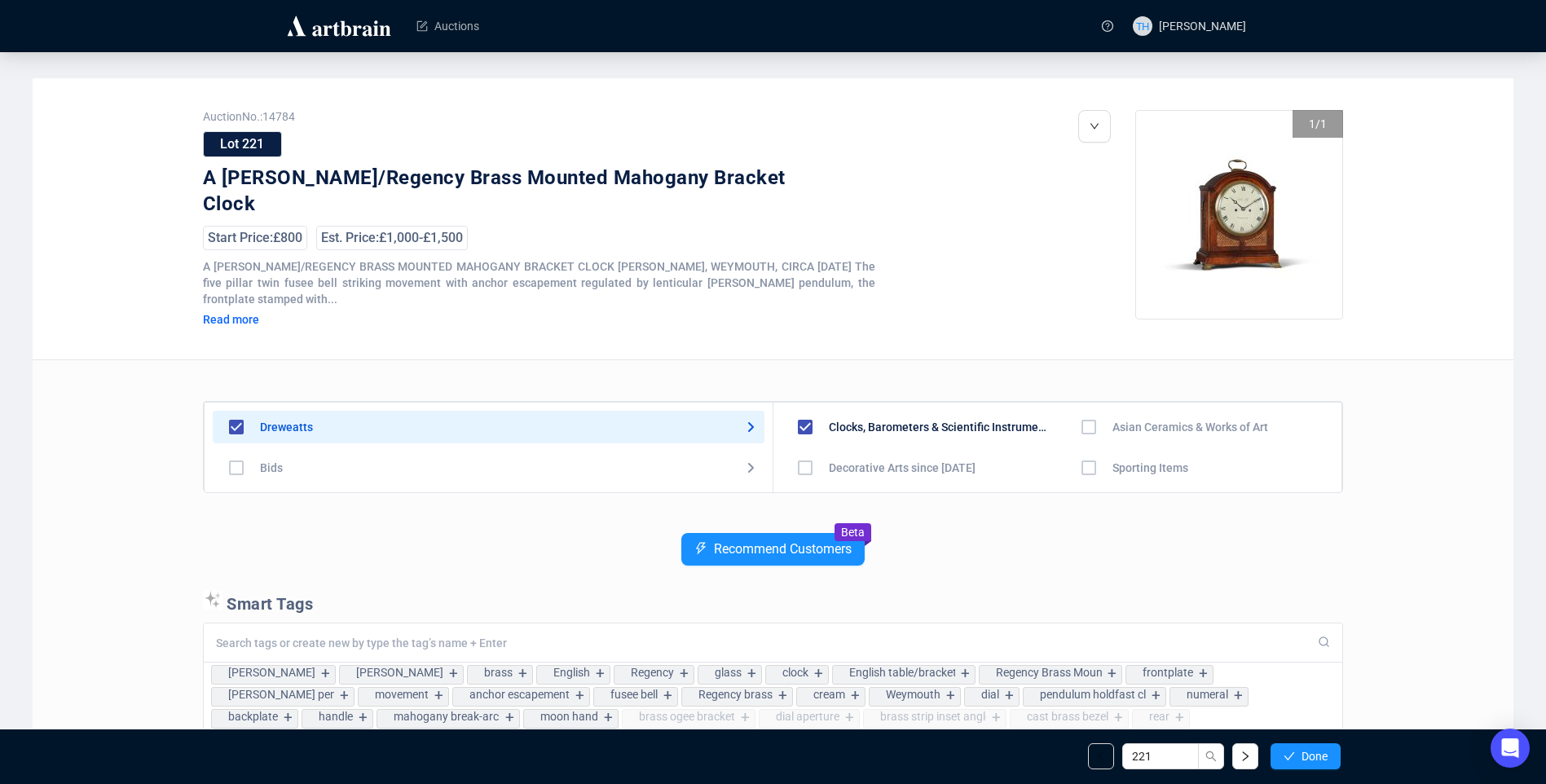
click at [1305, 754] on span "Done" at bounding box center [1315, 755] width 26 height 13
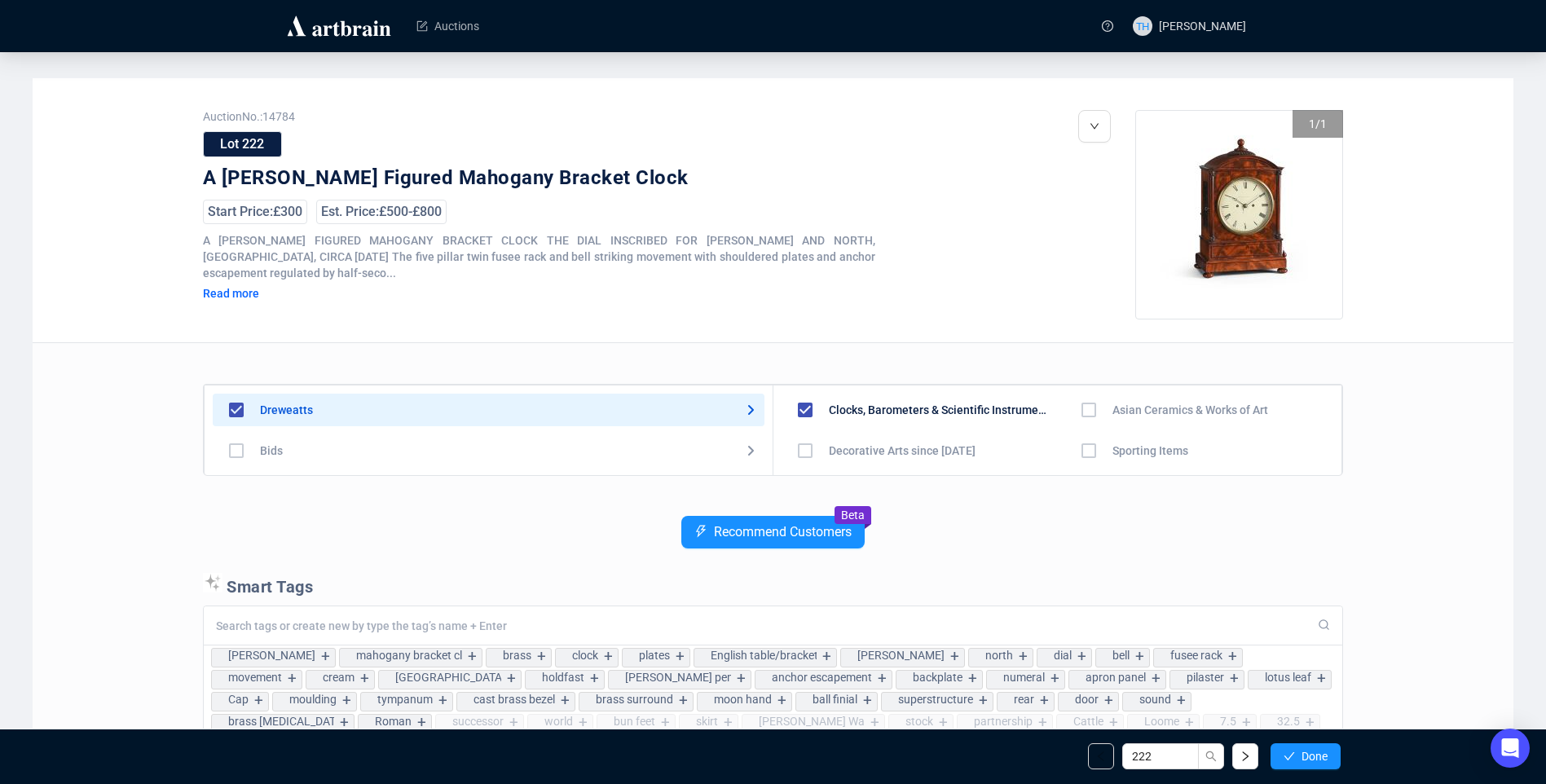
click at [1305, 754] on span "Done" at bounding box center [1315, 755] width 26 height 13
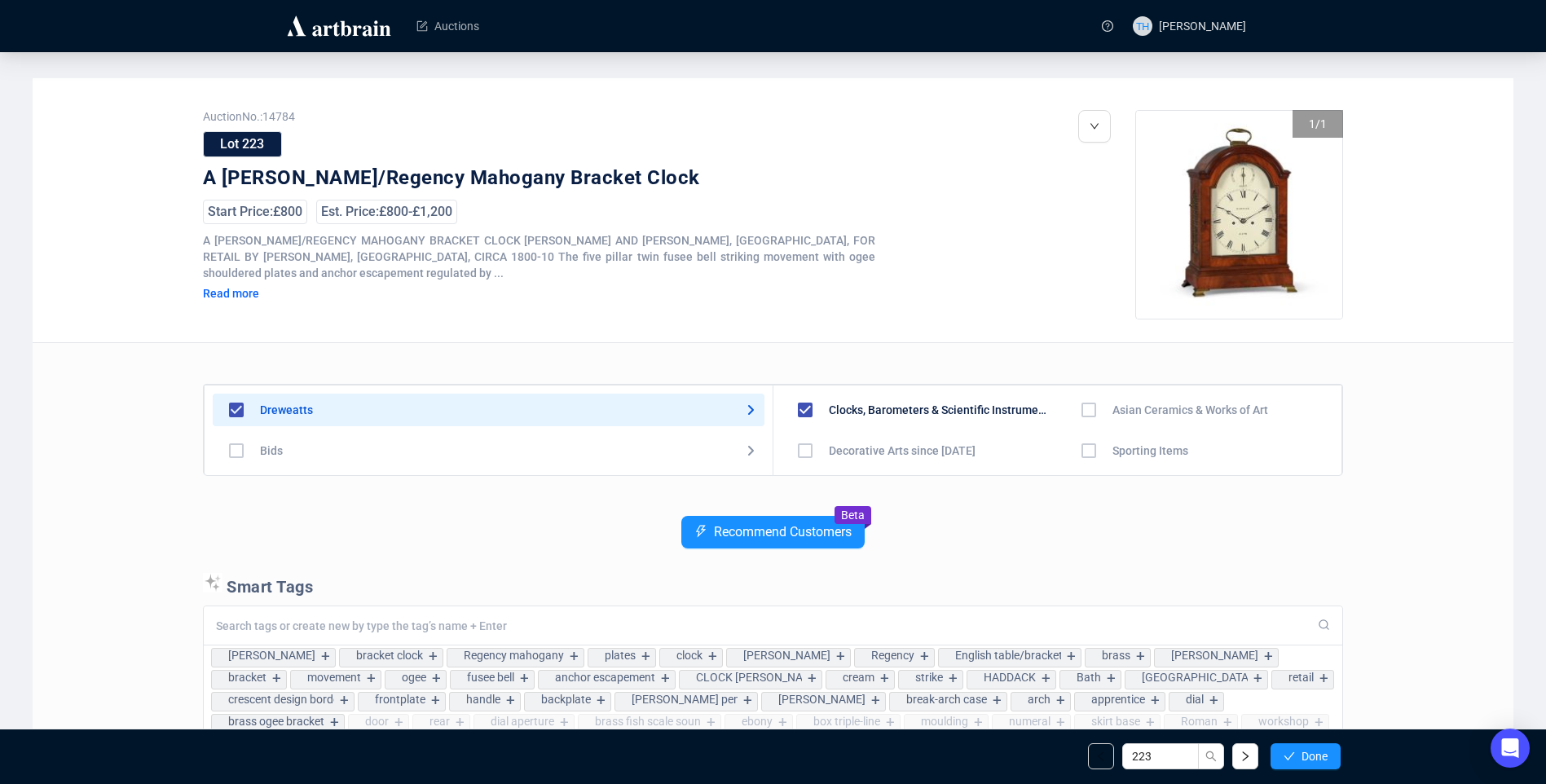
click at [1305, 754] on span "Done" at bounding box center [1315, 755] width 26 height 13
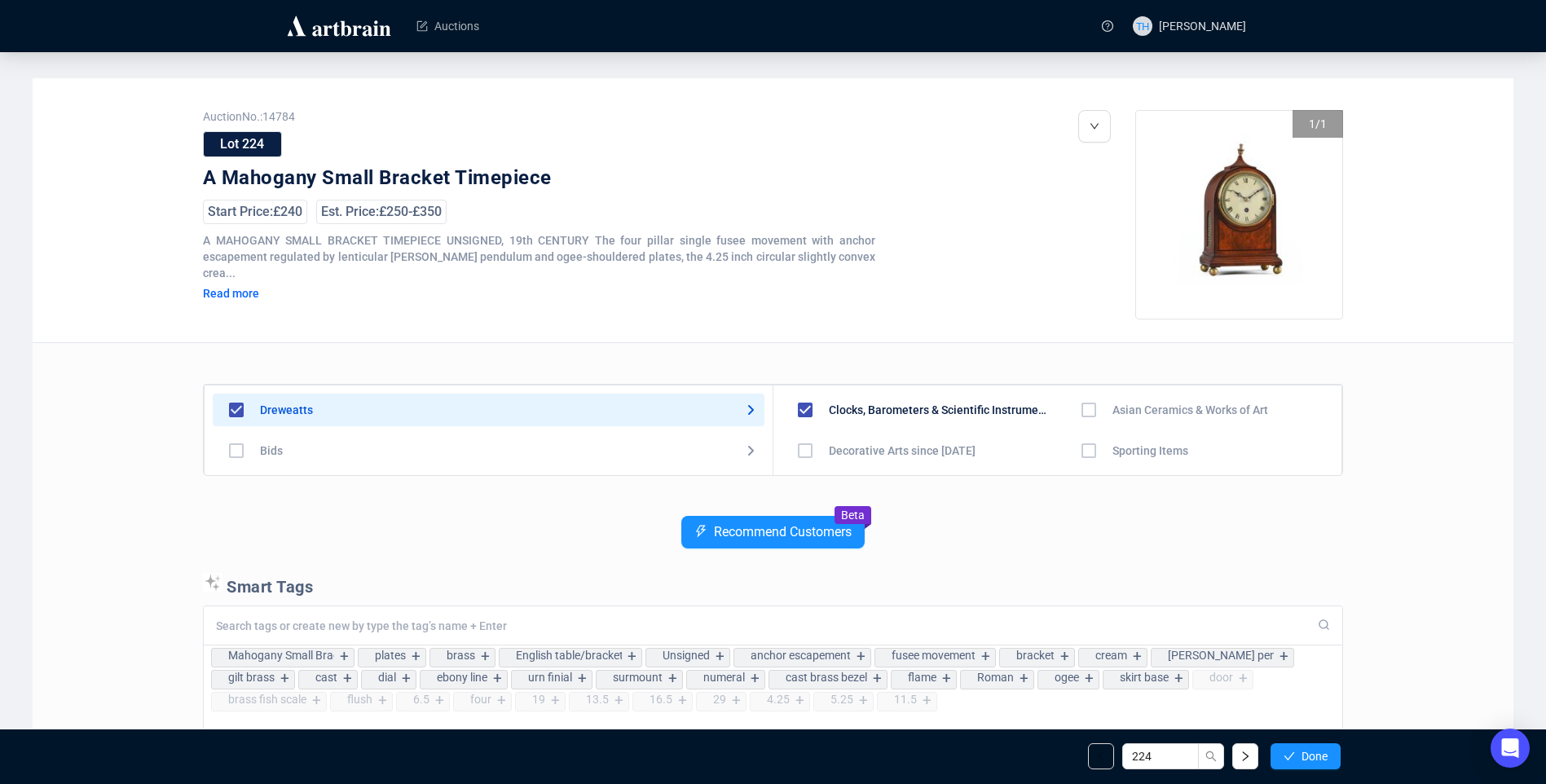
click at [1305, 754] on span "Done" at bounding box center [1315, 755] width 26 height 13
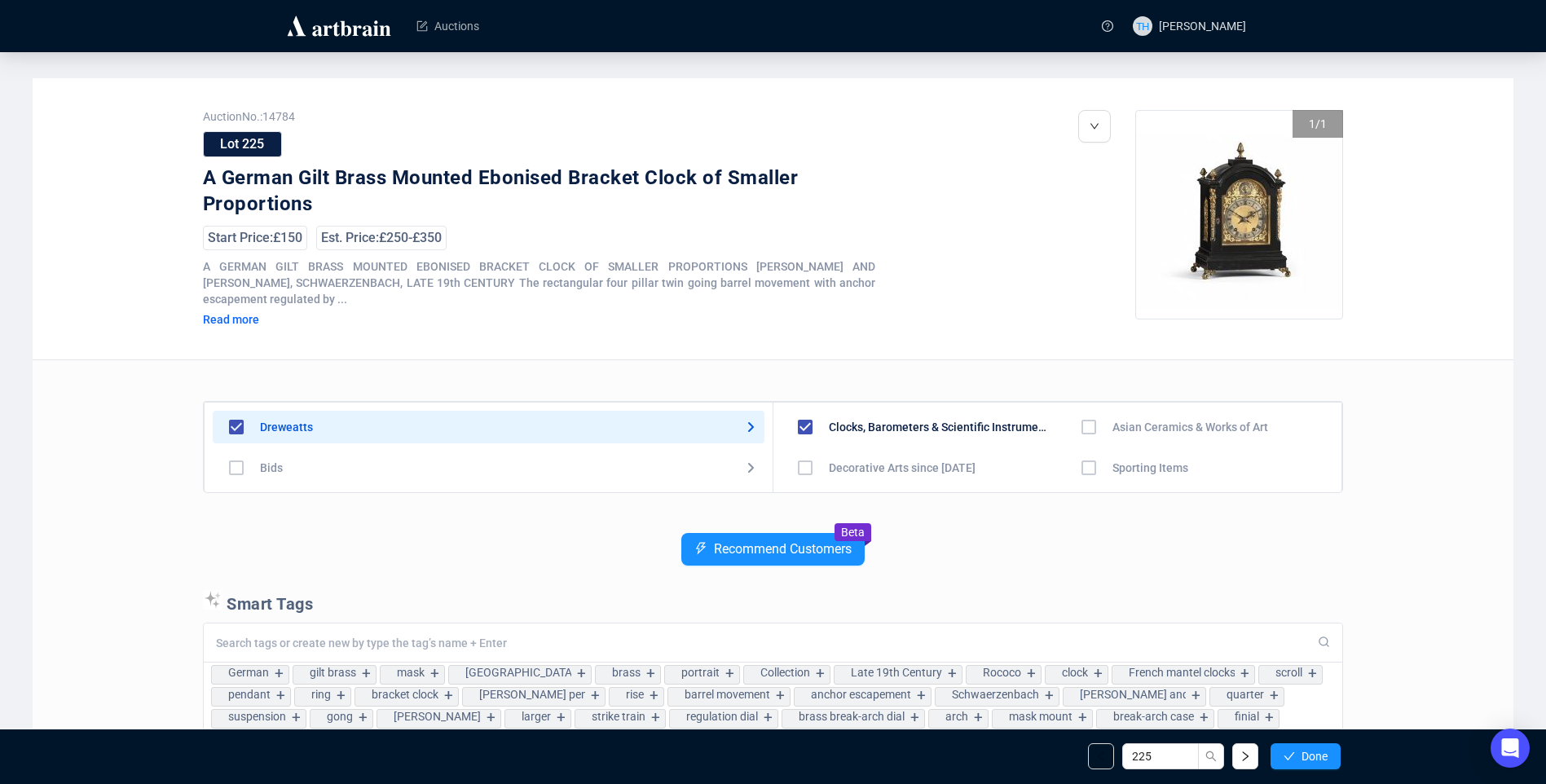
click at [1305, 754] on span "Done" at bounding box center [1315, 755] width 26 height 13
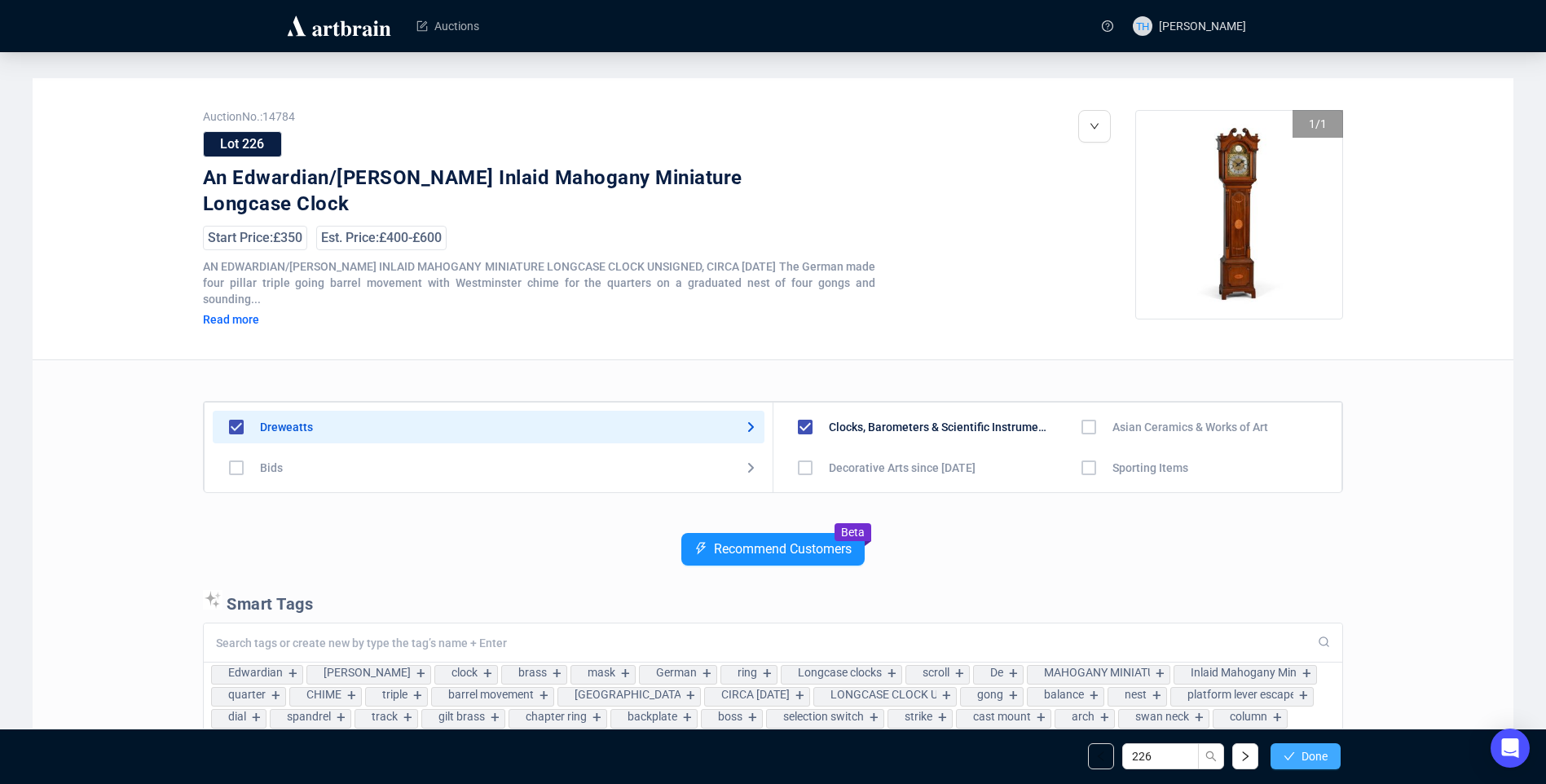
click at [1296, 753] on button "Done" at bounding box center [1305, 756] width 70 height 26
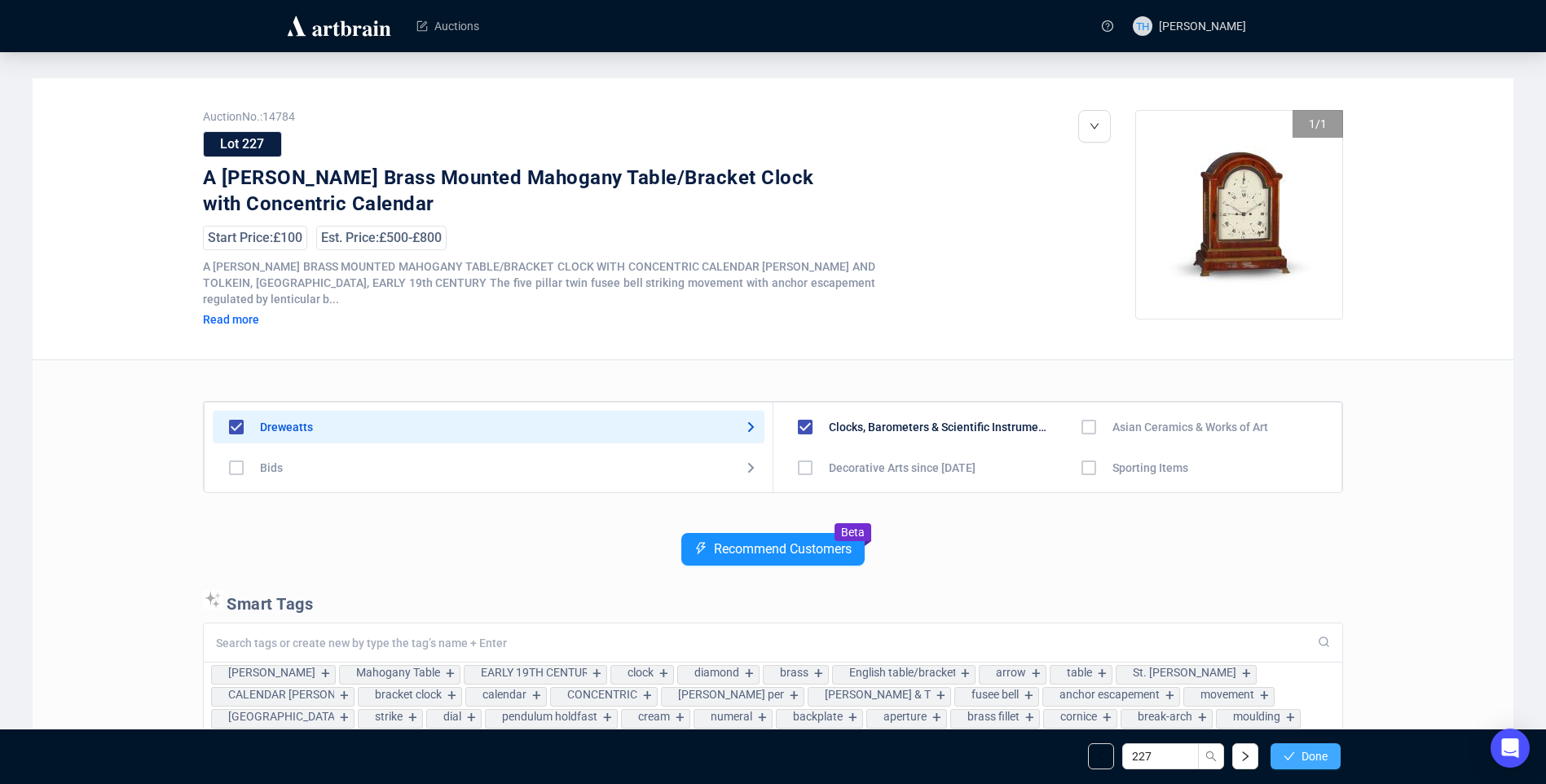
click at [1306, 761] on span "Done" at bounding box center [1315, 755] width 26 height 13
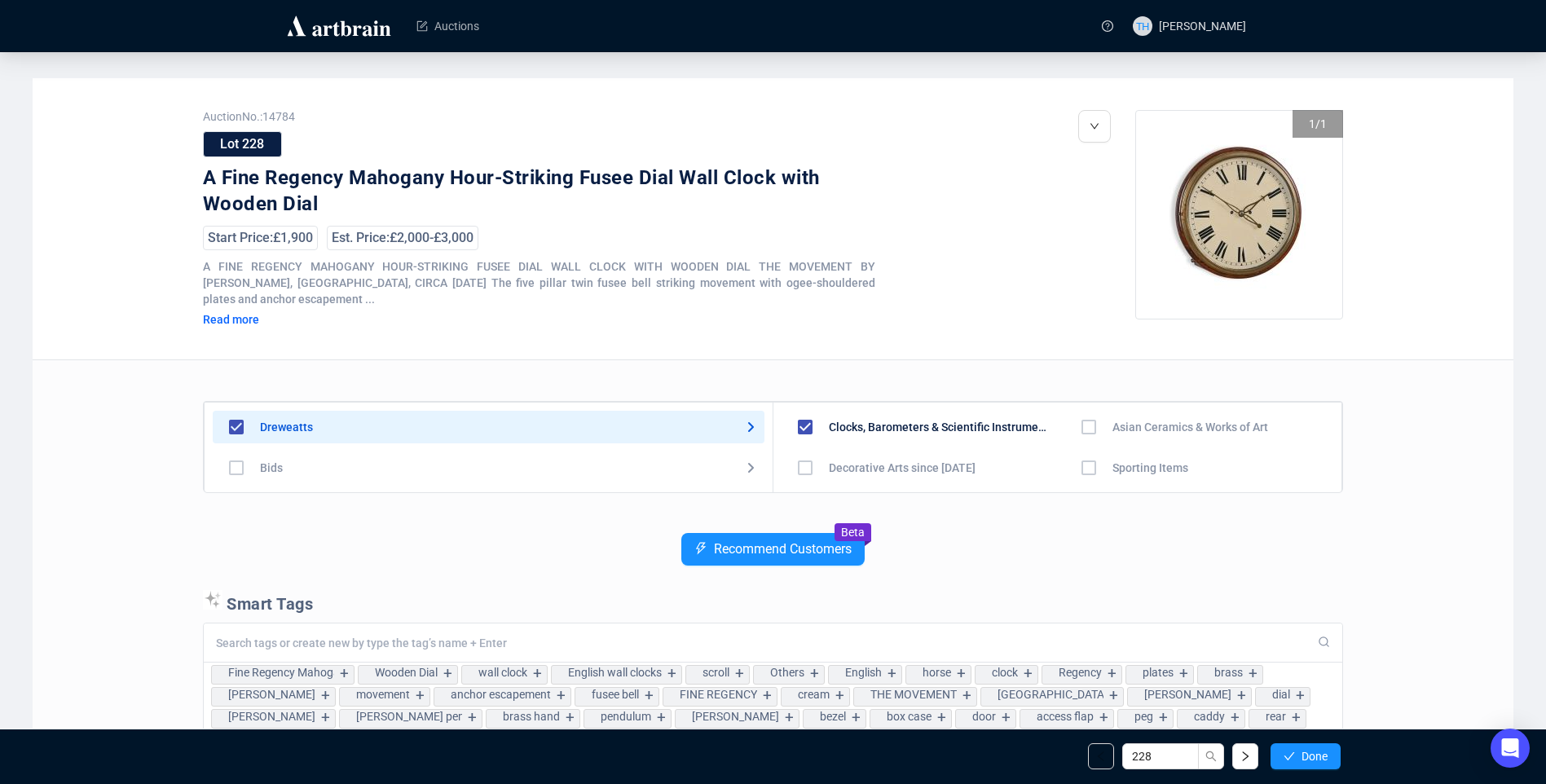
click at [1306, 761] on span "Done" at bounding box center [1315, 755] width 26 height 13
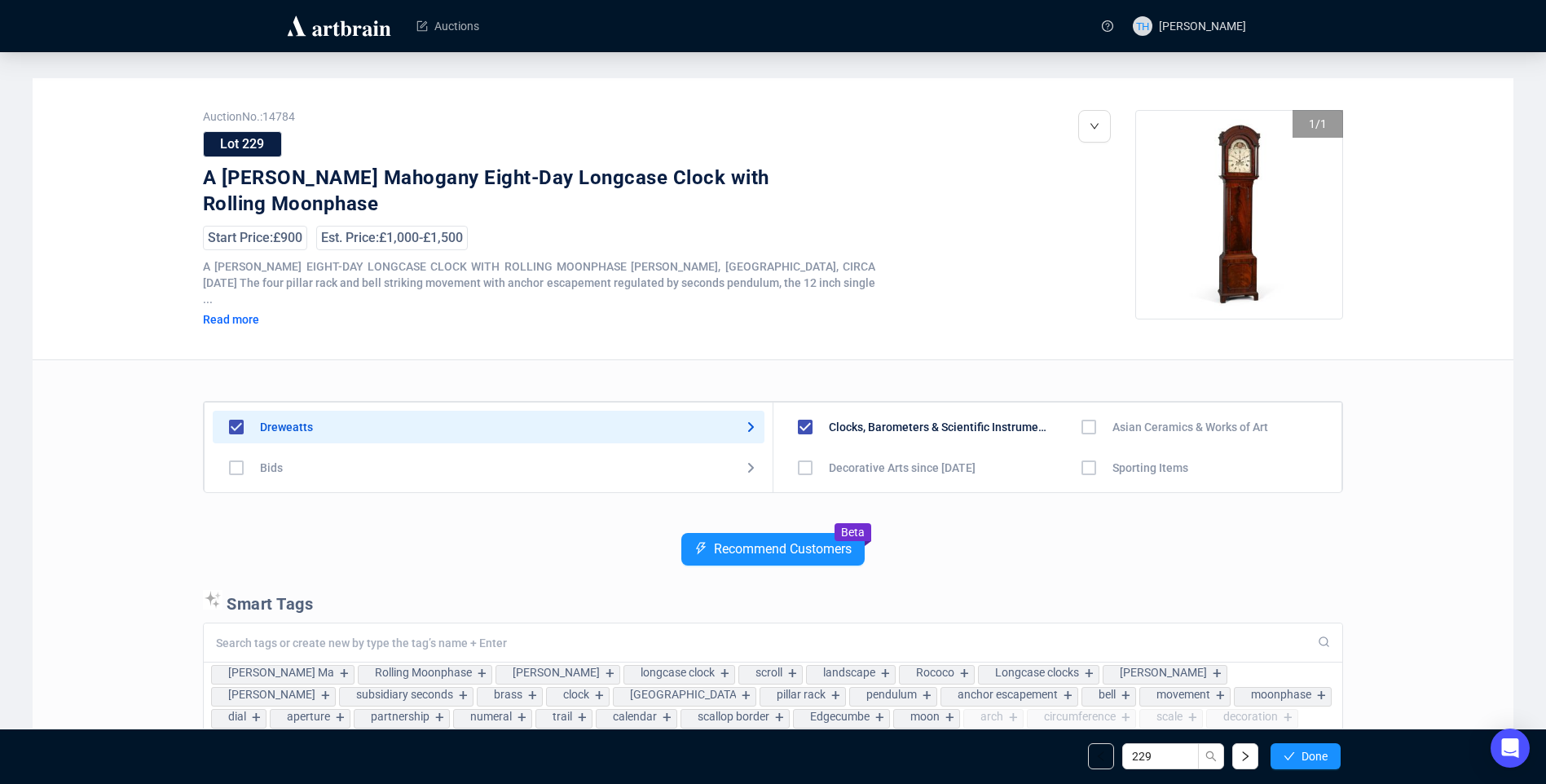
click at [1306, 761] on span "Done" at bounding box center [1315, 755] width 26 height 13
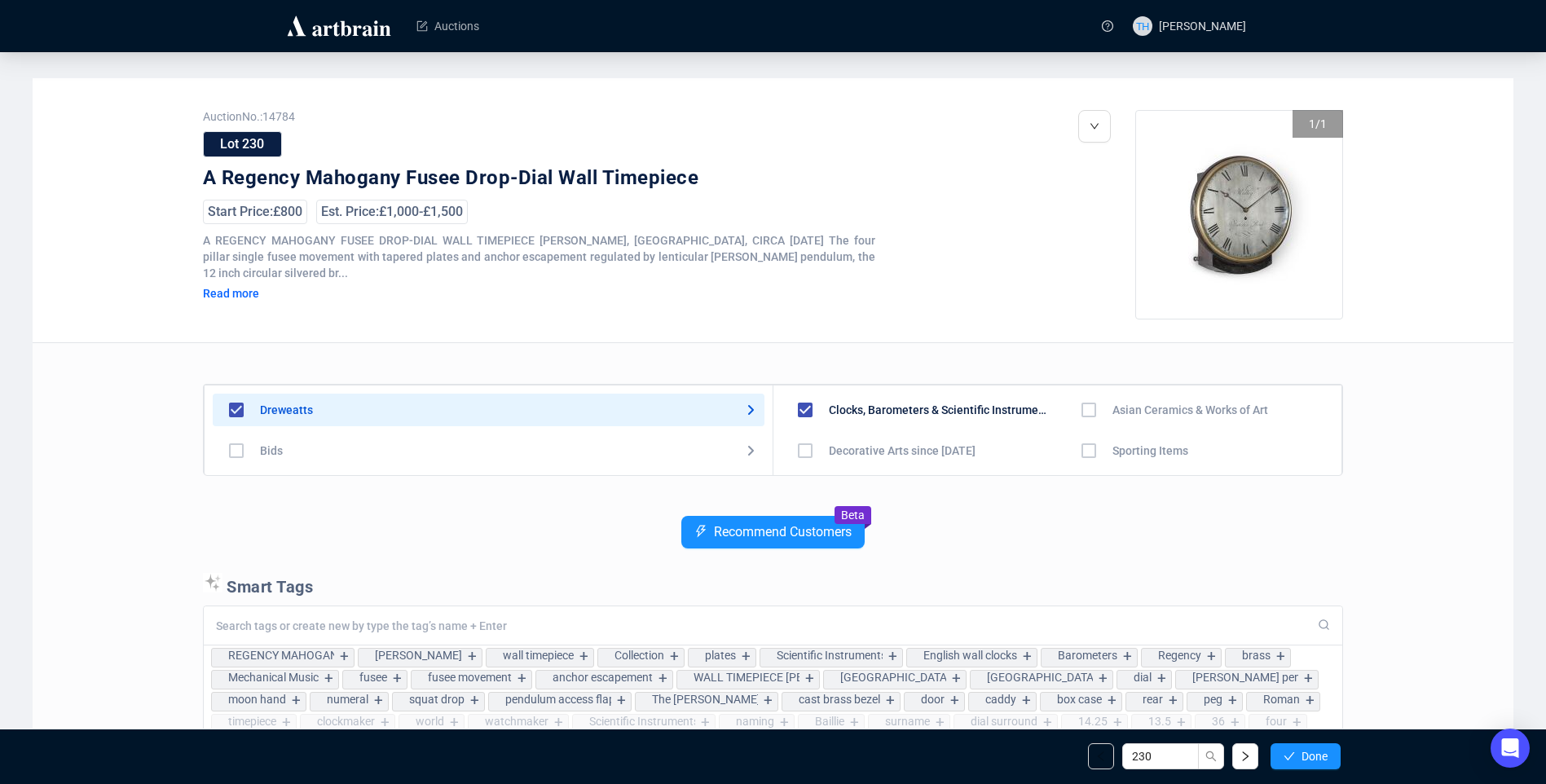
click at [1306, 761] on span "Done" at bounding box center [1315, 755] width 26 height 13
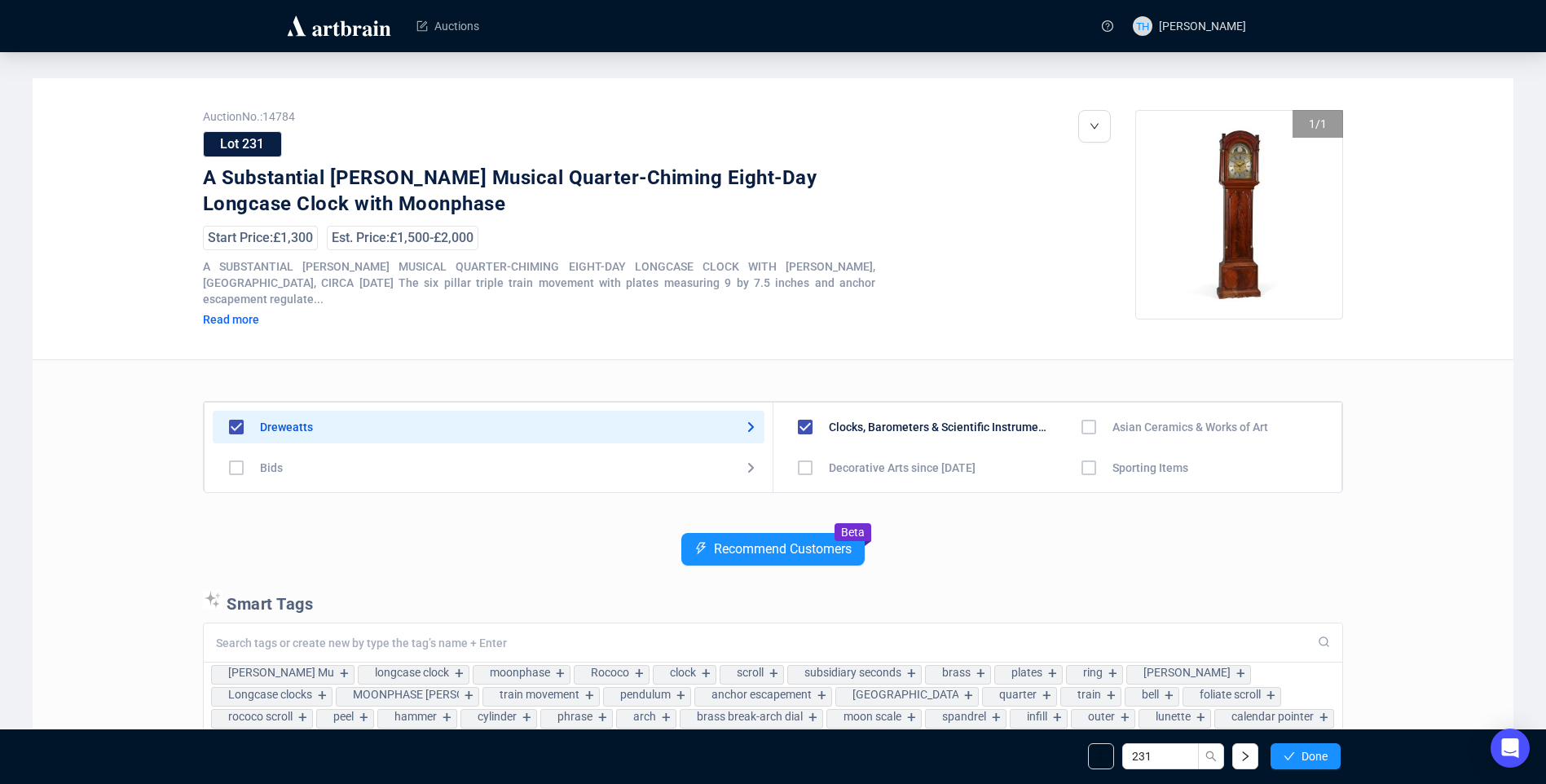
click at [1306, 761] on span "Done" at bounding box center [1315, 755] width 26 height 13
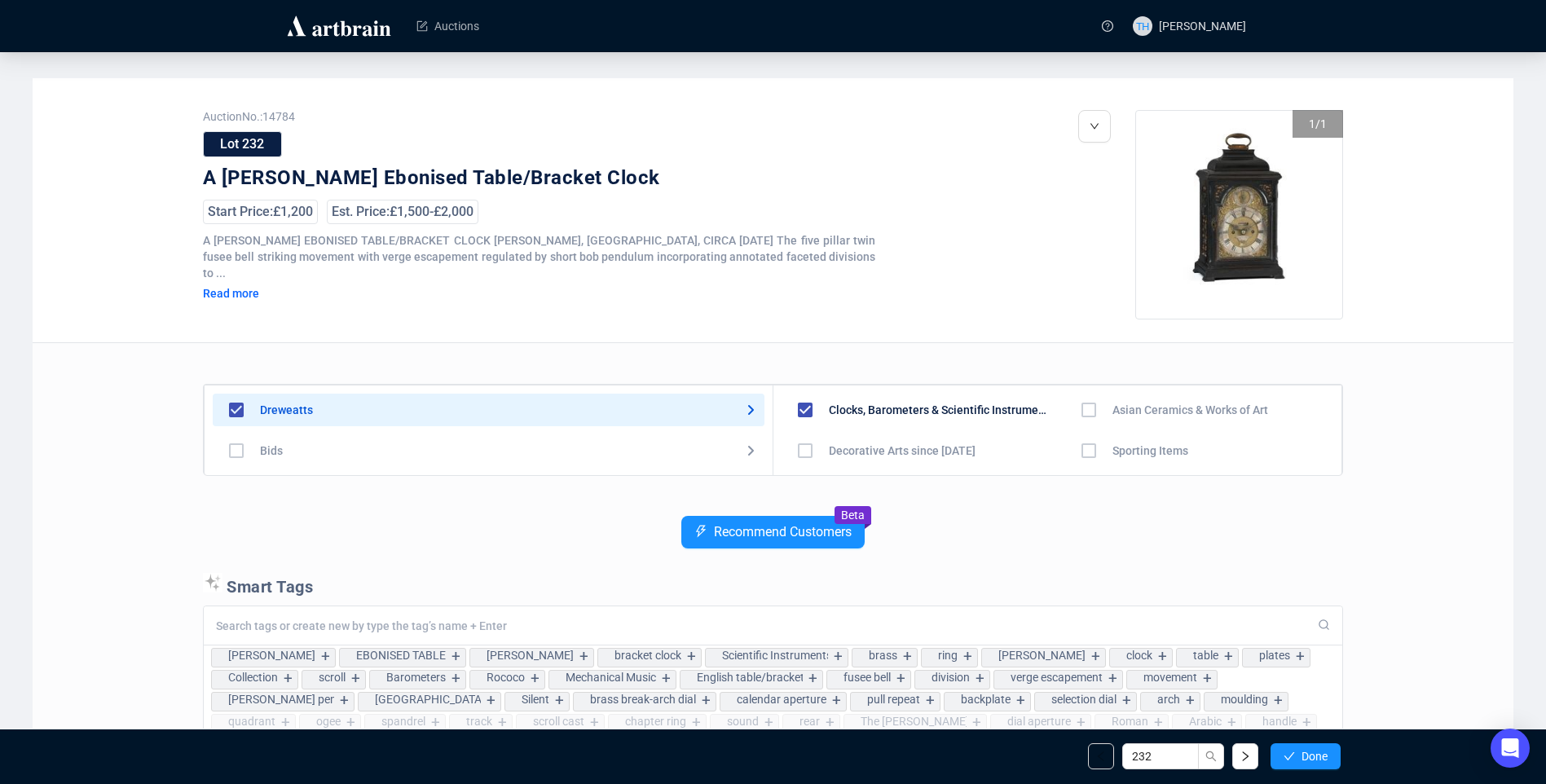
click at [1306, 761] on span "Done" at bounding box center [1315, 755] width 26 height 13
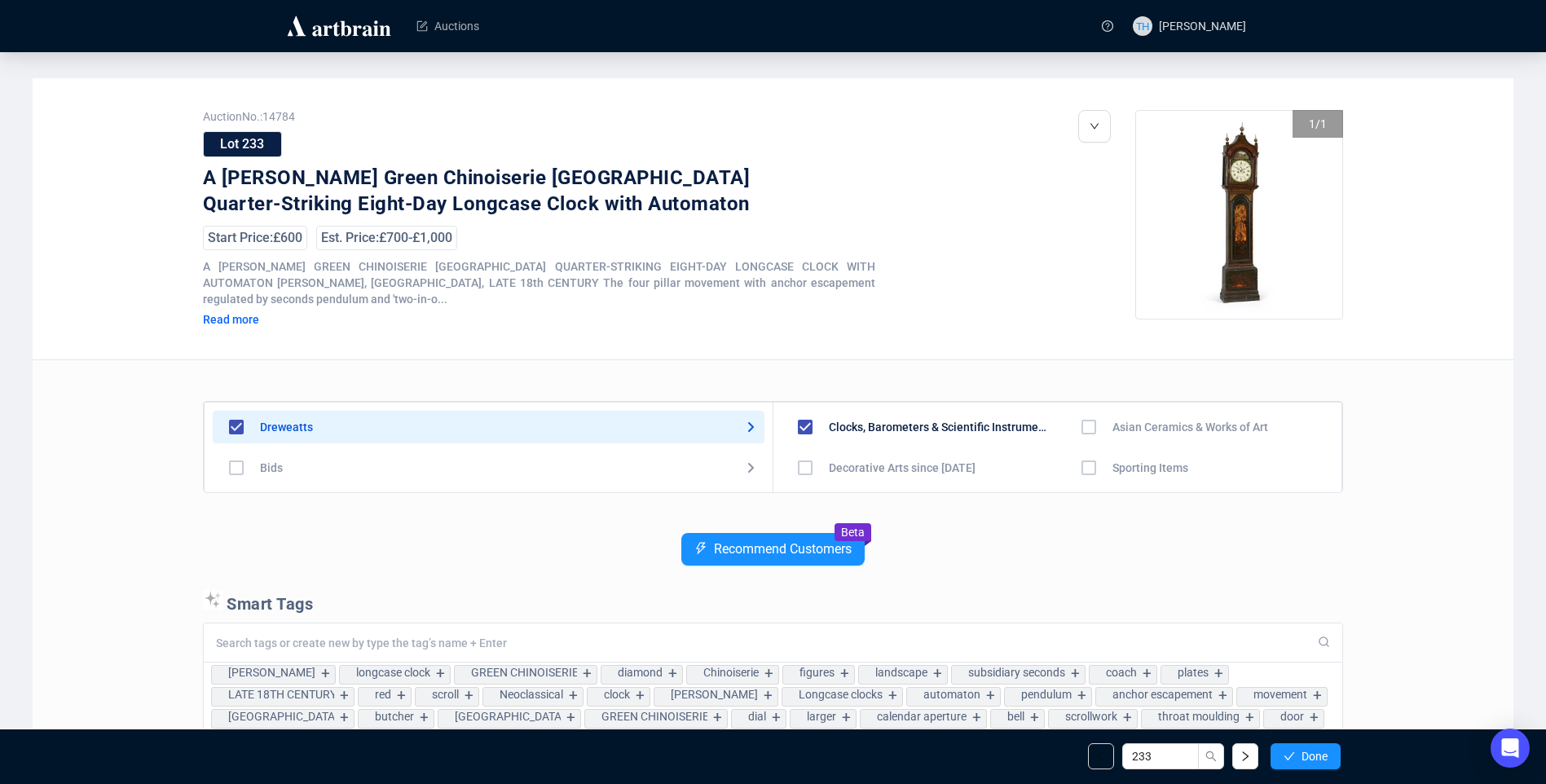
click at [1306, 761] on span "Done" at bounding box center [1315, 755] width 26 height 13
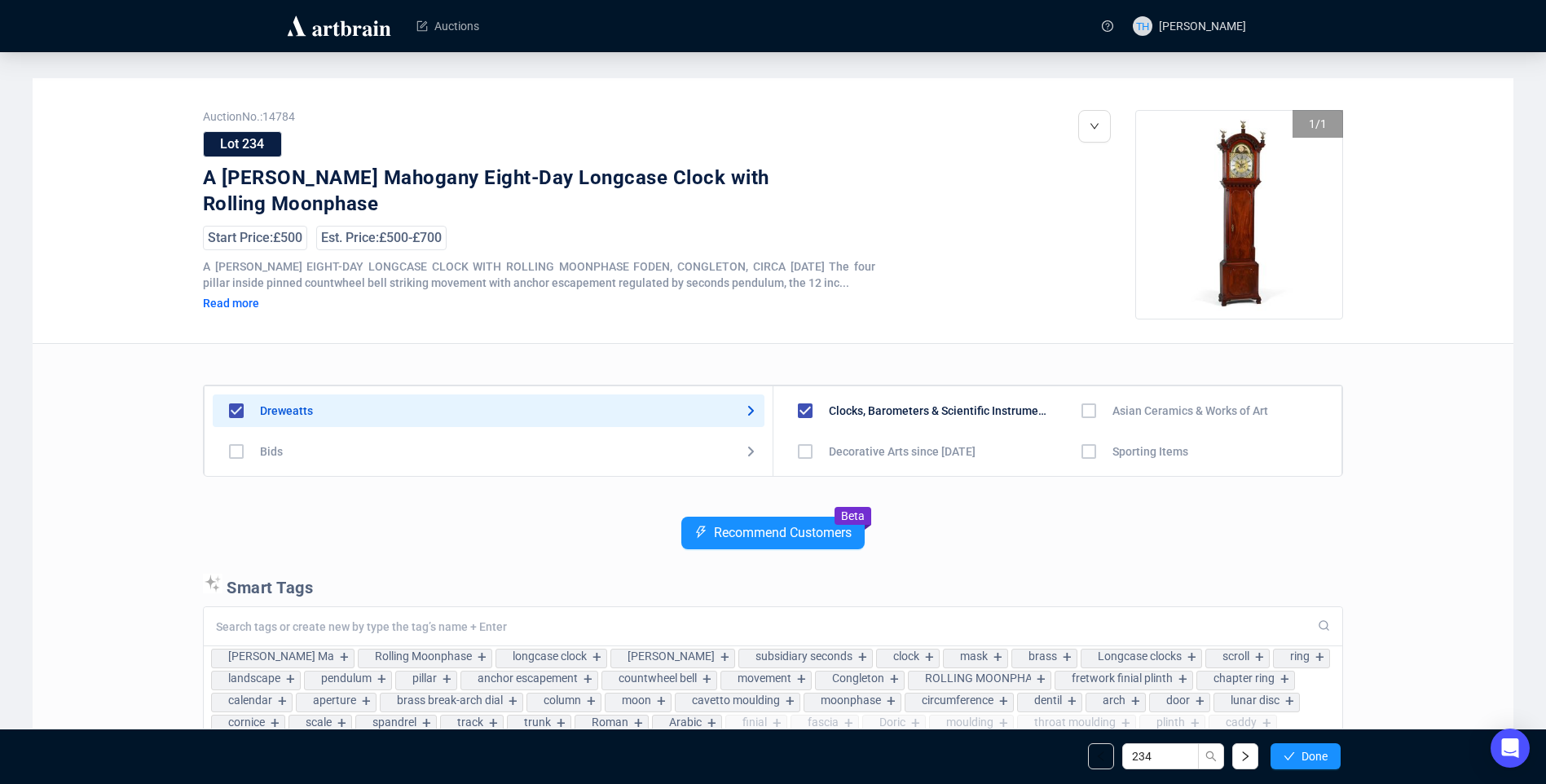
click at [1306, 761] on span "Done" at bounding box center [1315, 755] width 26 height 13
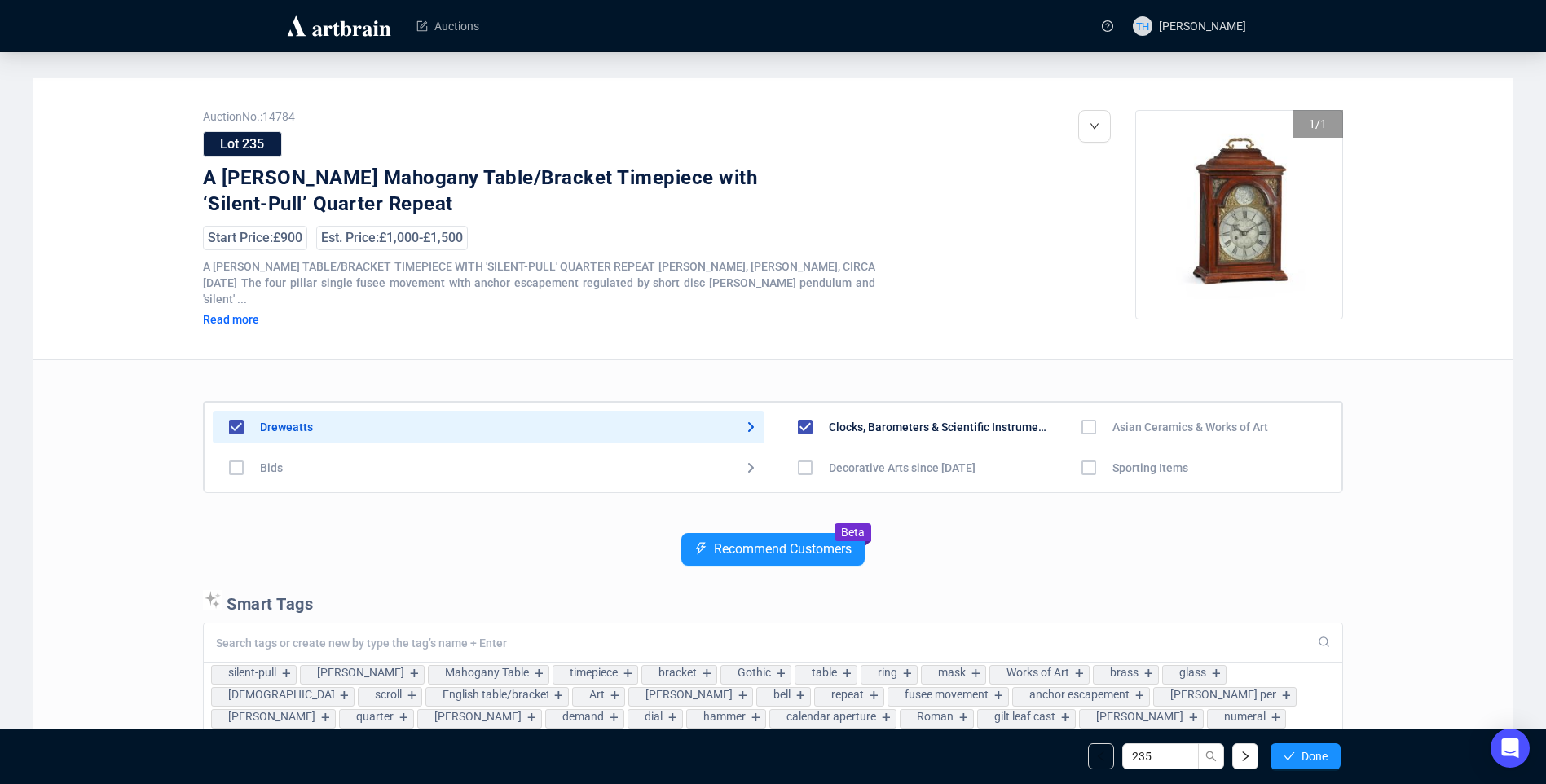
click at [1306, 761] on span "Done" at bounding box center [1315, 755] width 26 height 13
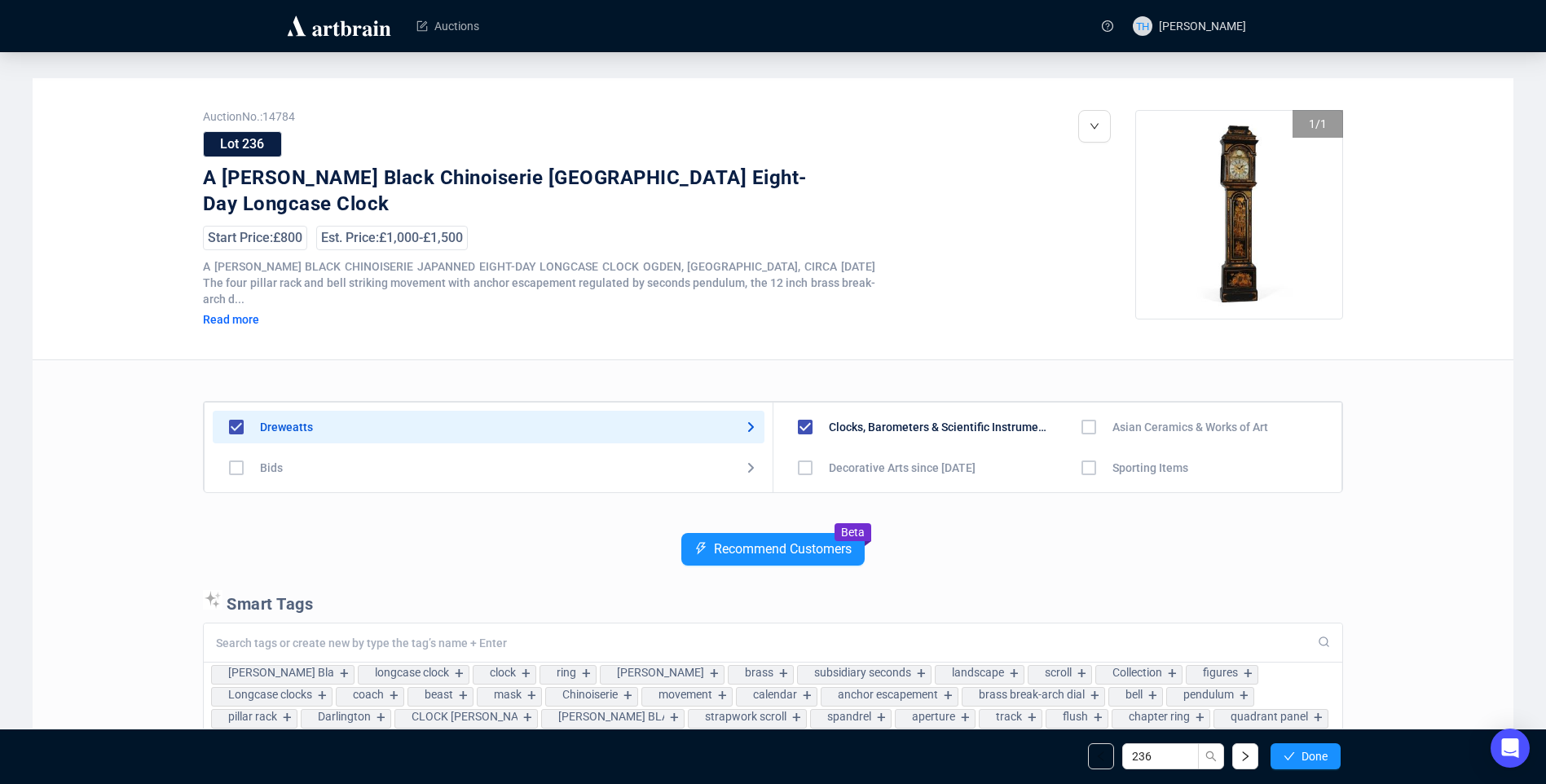
click at [1306, 761] on span "Done" at bounding box center [1315, 755] width 26 height 13
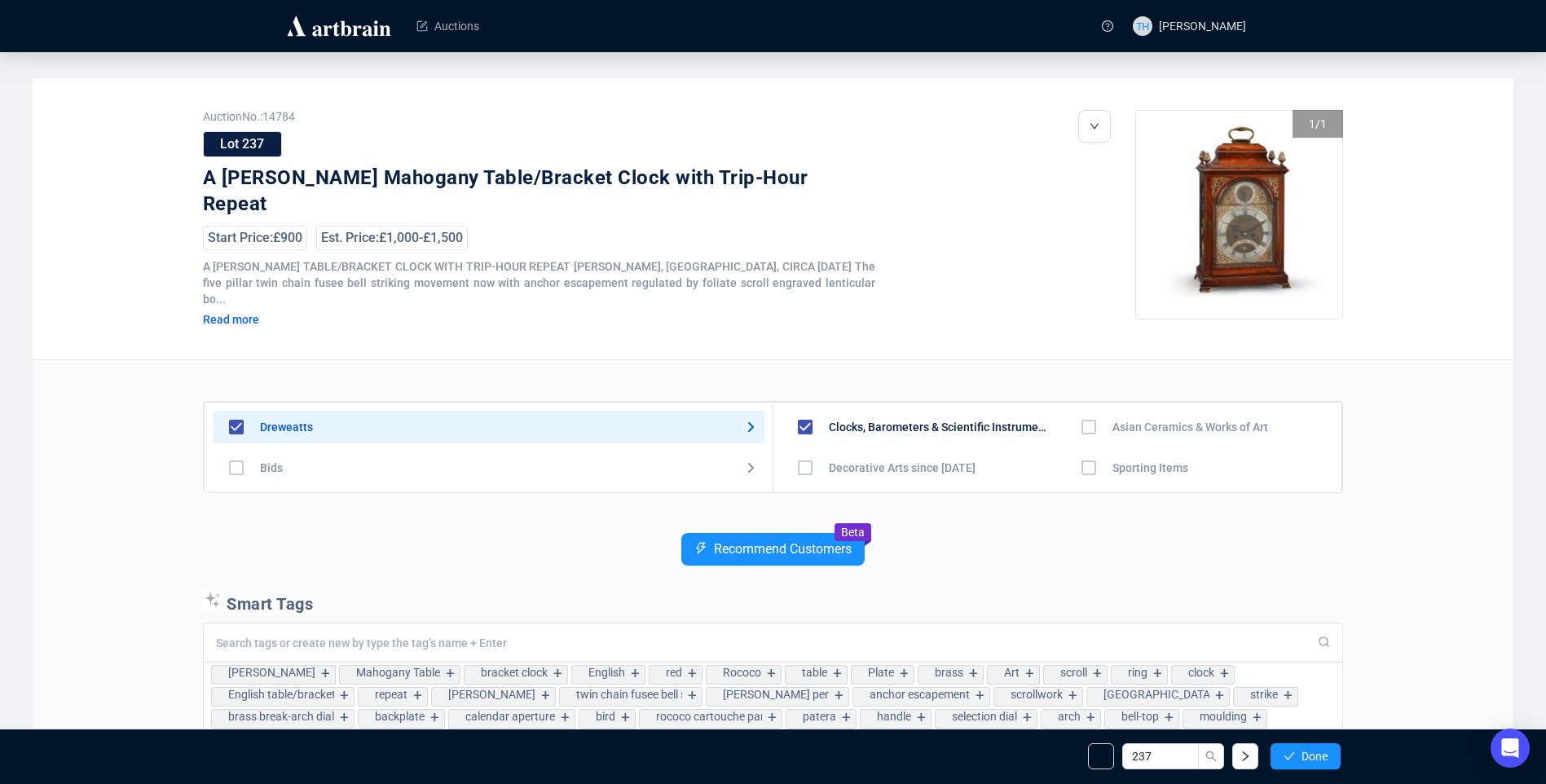
click at [1306, 761] on span "Done" at bounding box center [1315, 755] width 26 height 13
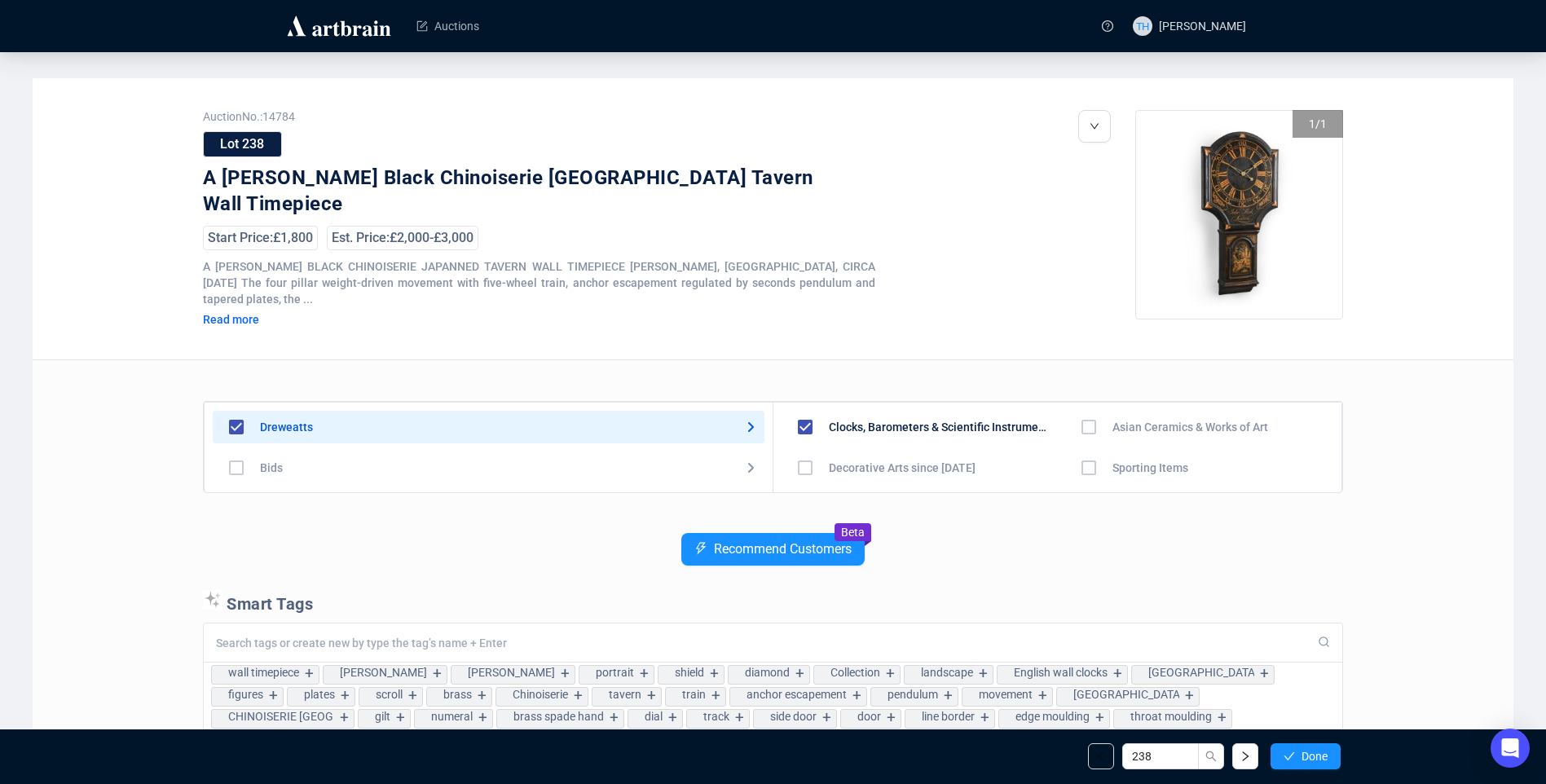
click at [1306, 761] on span "Done" at bounding box center [1315, 755] width 26 height 13
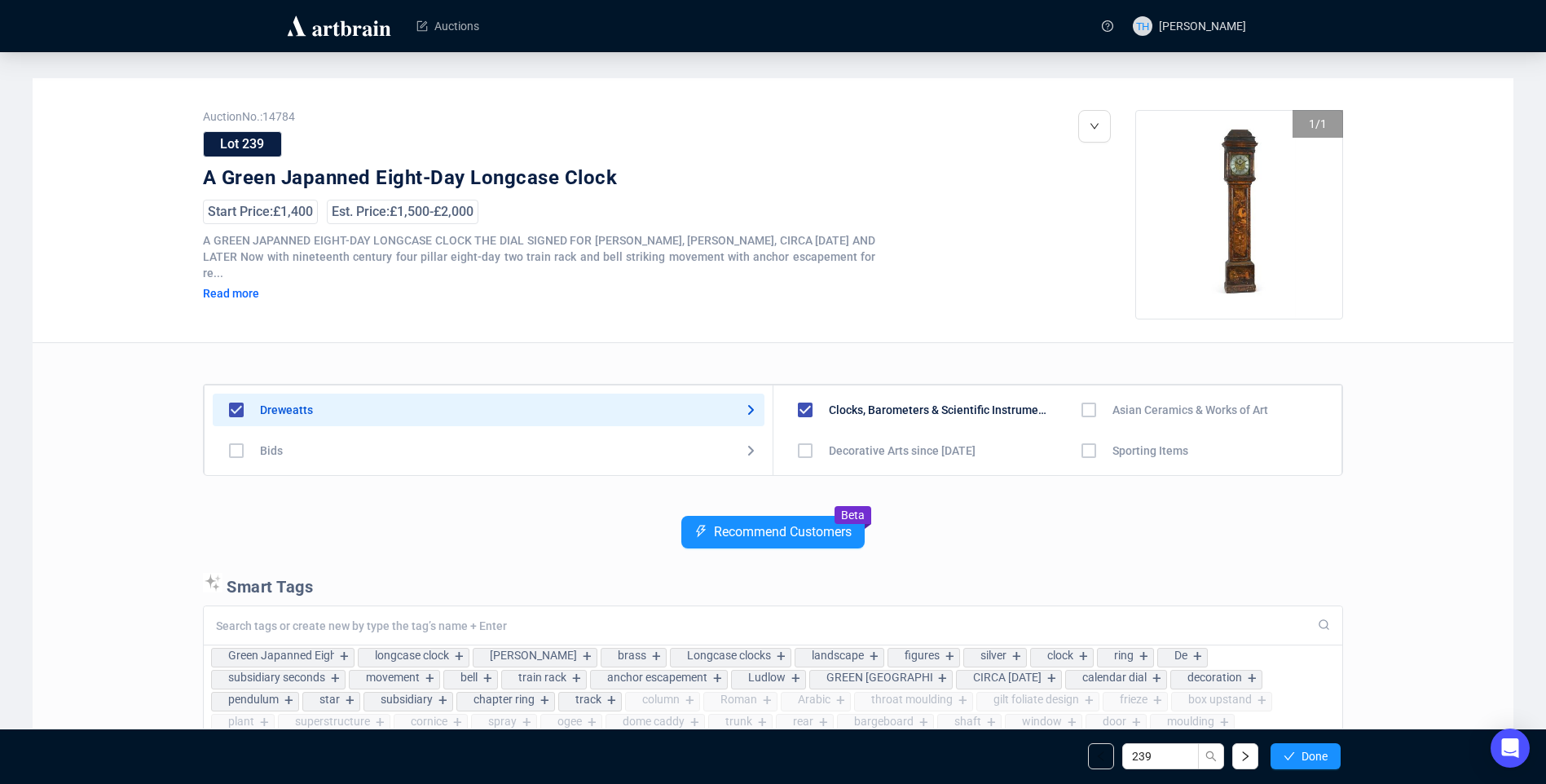
click at [1306, 761] on span "Done" at bounding box center [1315, 755] width 26 height 13
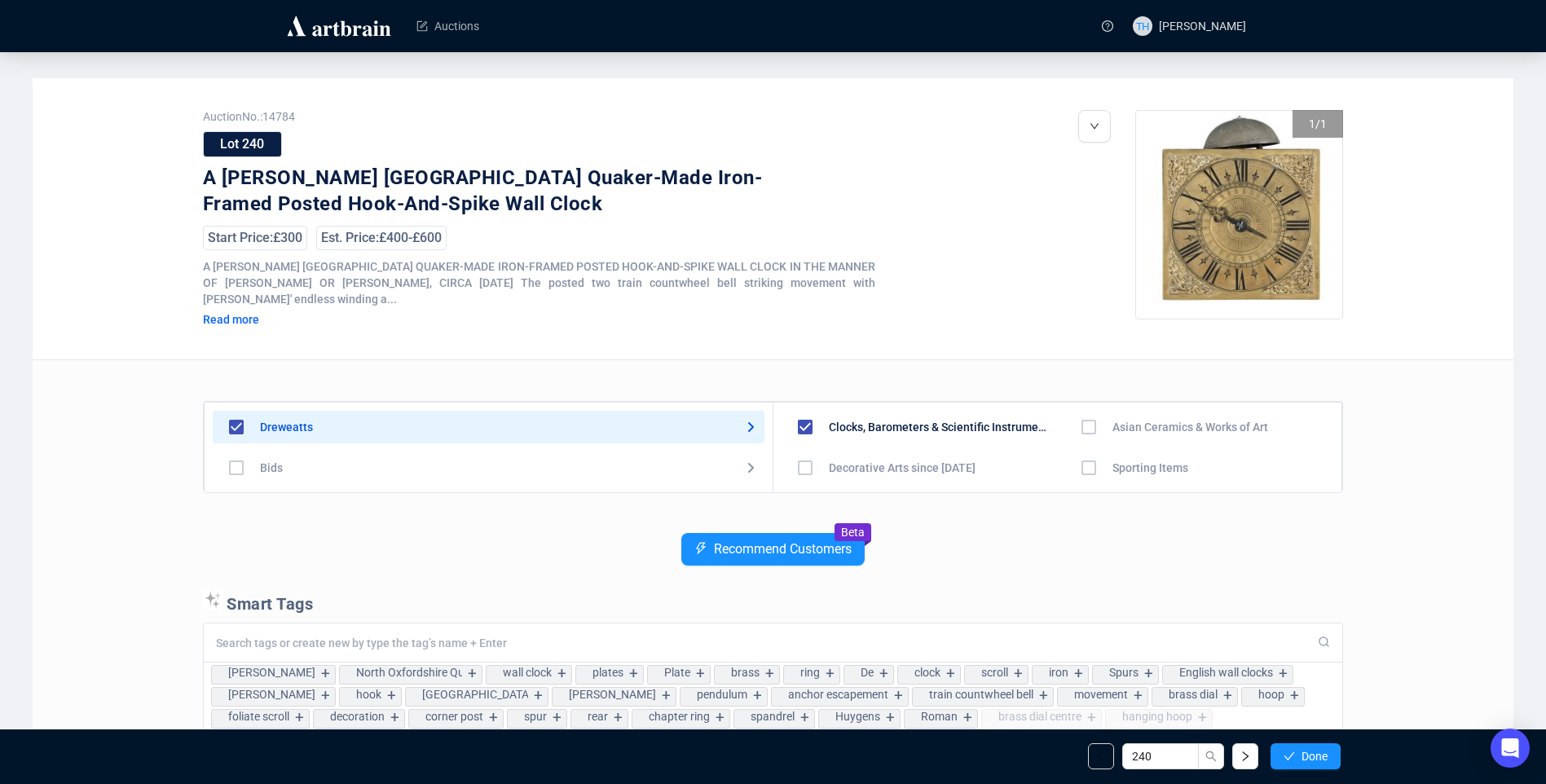
click at [1306, 761] on span "Done" at bounding box center [1315, 755] width 26 height 13
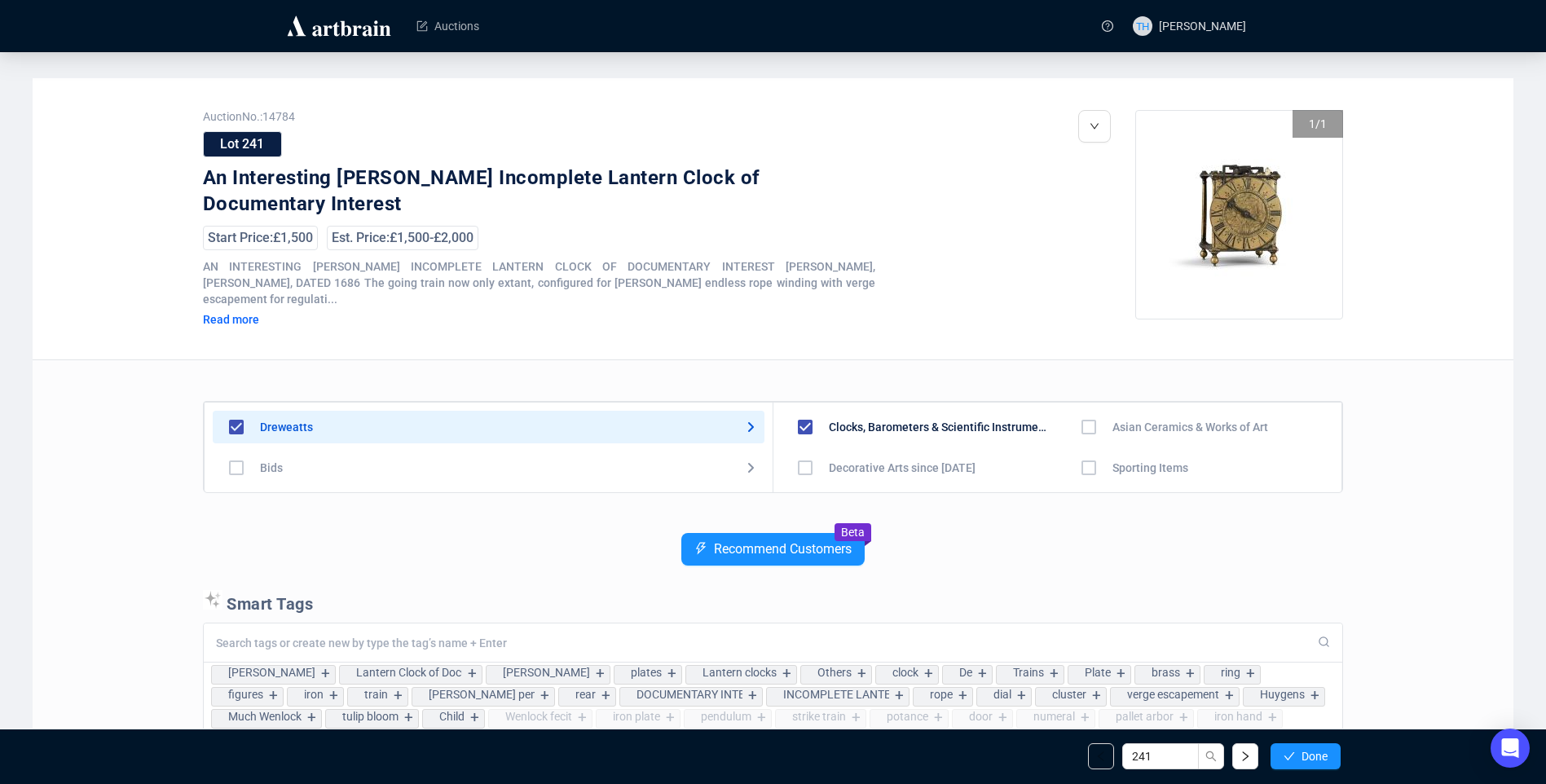
click at [1306, 761] on span "Done" at bounding box center [1315, 755] width 26 height 13
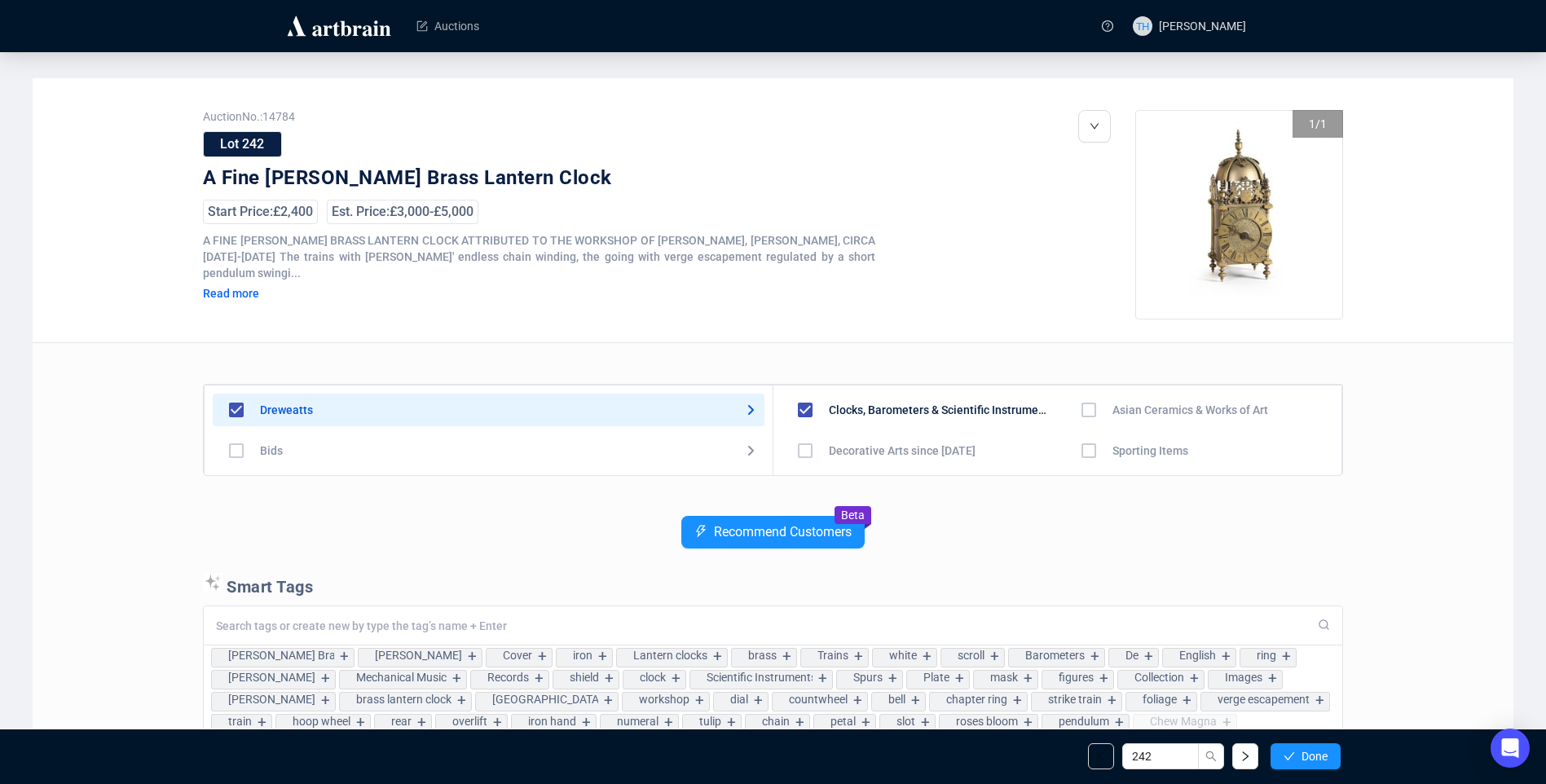
click at [1306, 761] on span "Done" at bounding box center [1315, 755] width 26 height 13
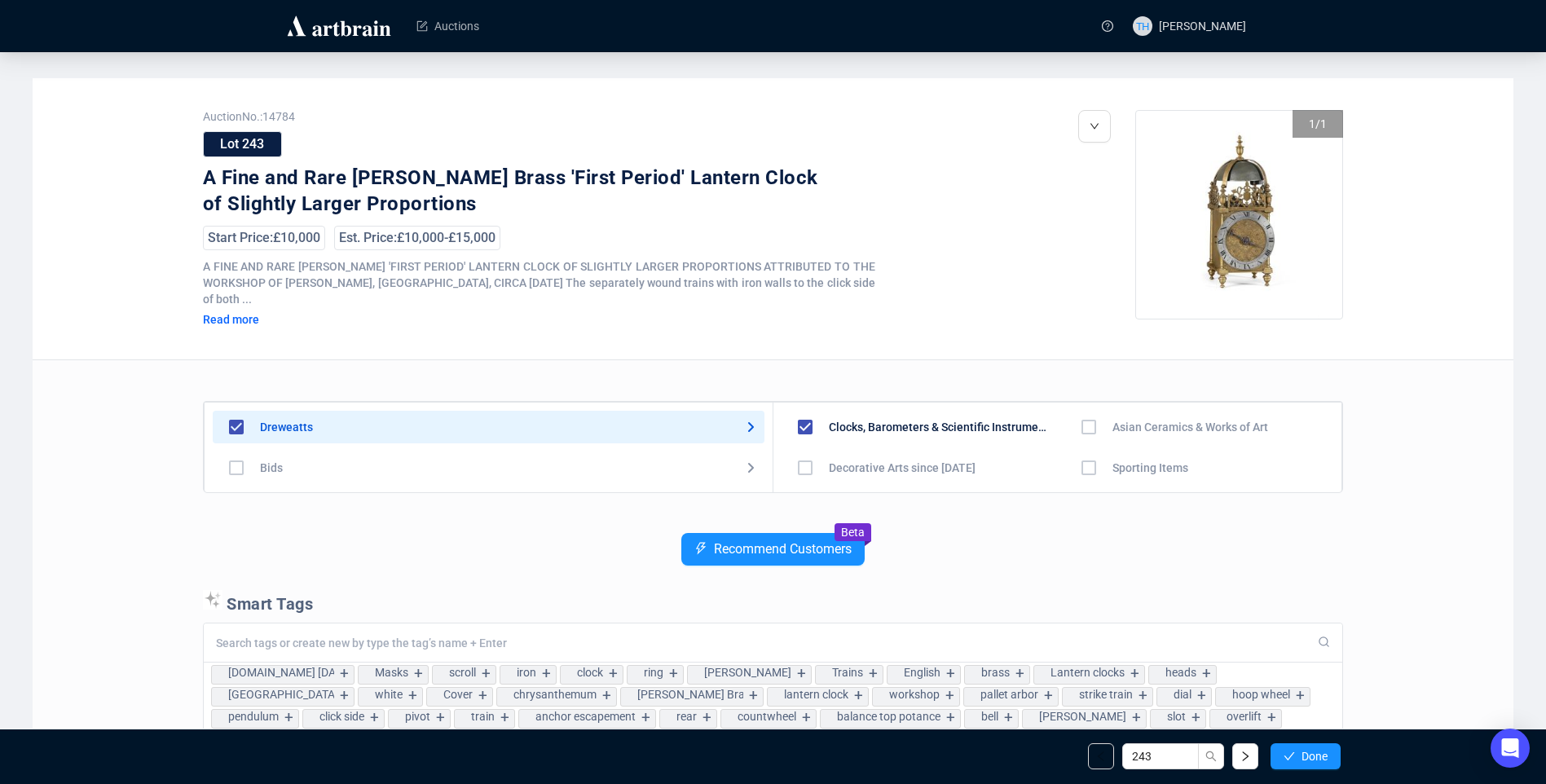
click at [1306, 761] on span "Done" at bounding box center [1315, 755] width 26 height 13
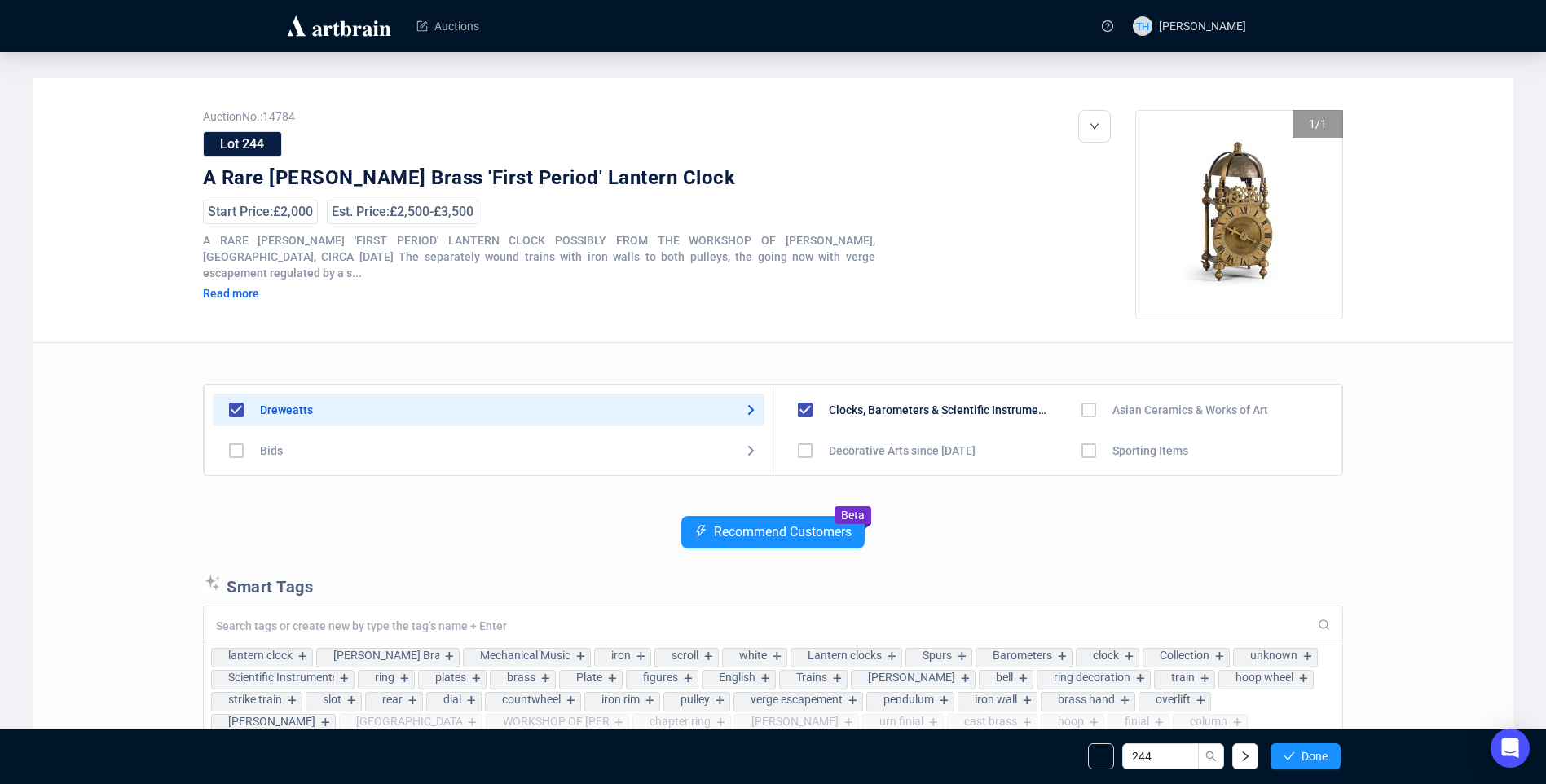
click at [1306, 761] on span "Done" at bounding box center [1315, 755] width 26 height 13
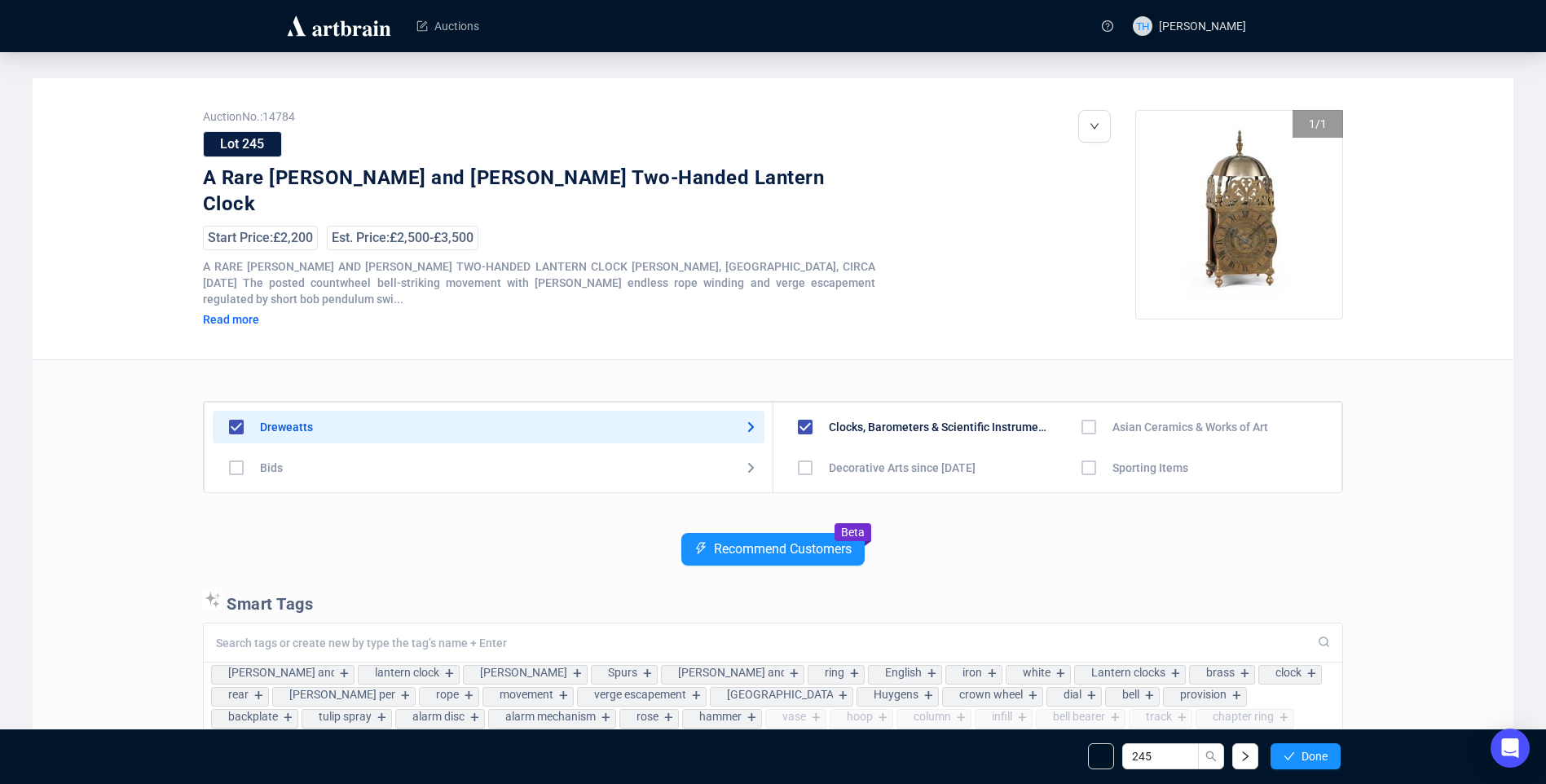
click at [1306, 761] on span "Done" at bounding box center [1315, 755] width 26 height 13
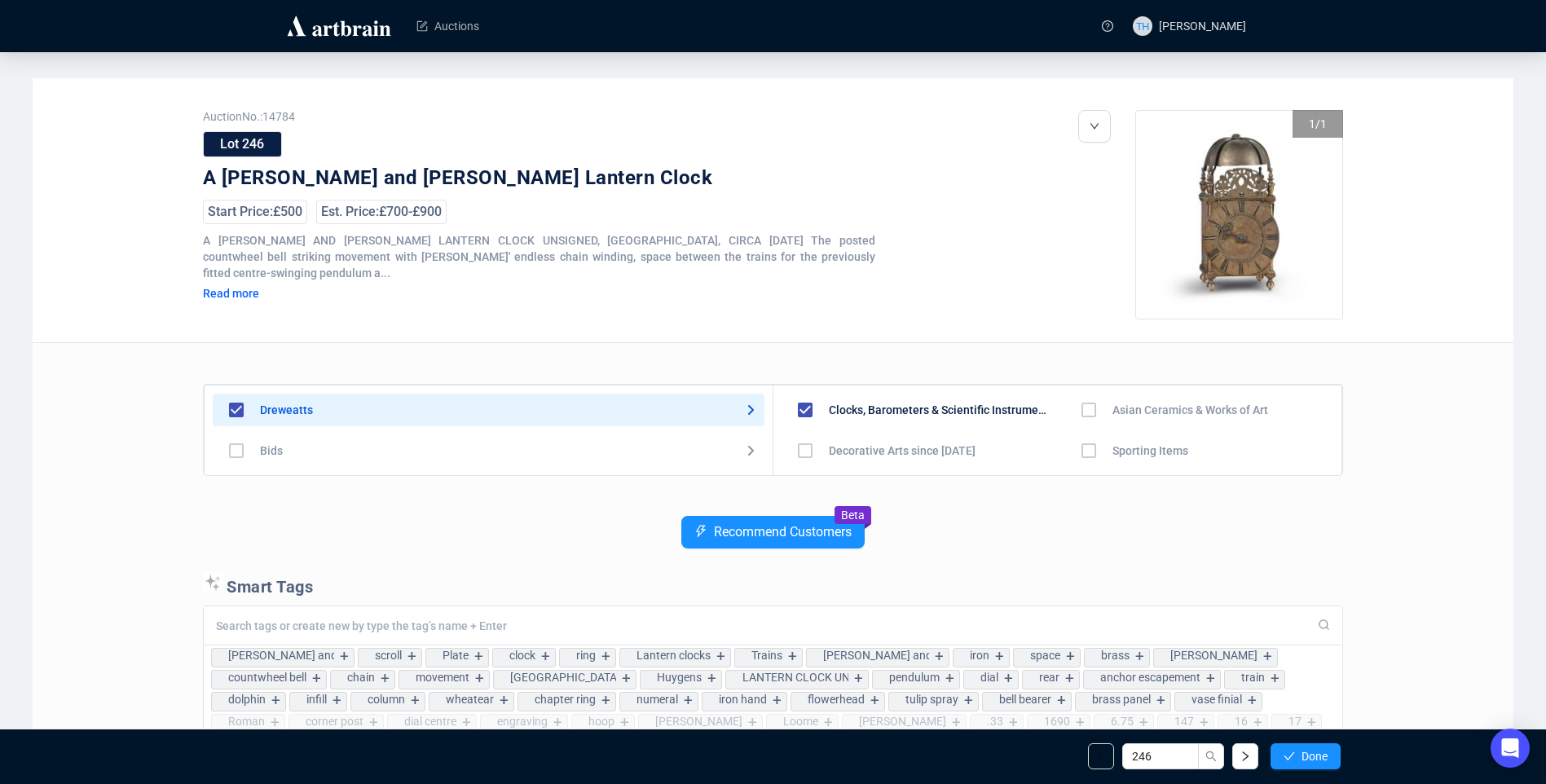
click at [1306, 761] on span "Done" at bounding box center [1315, 755] width 26 height 13
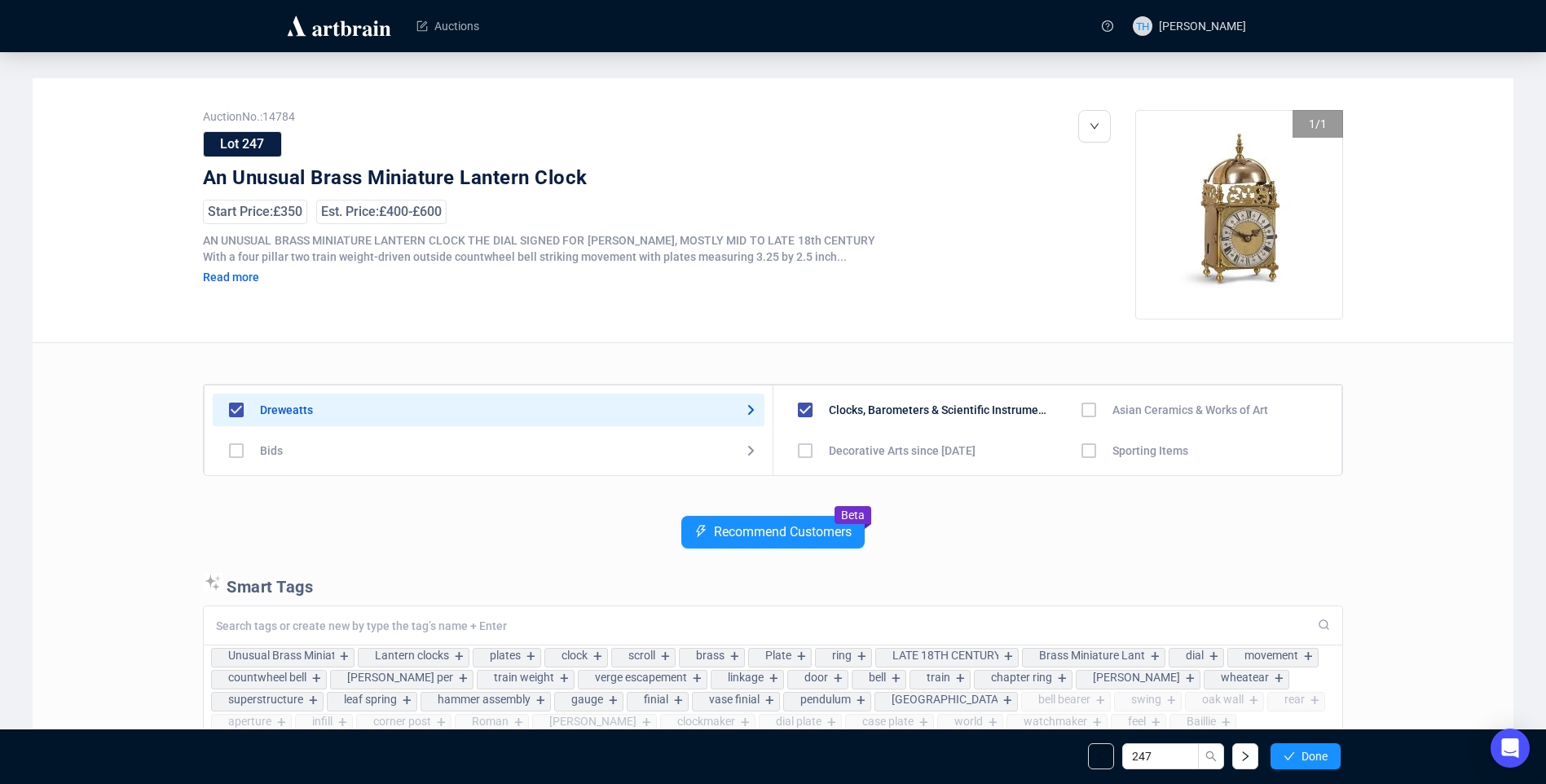
click at [1306, 761] on span "Done" at bounding box center [1315, 755] width 26 height 13
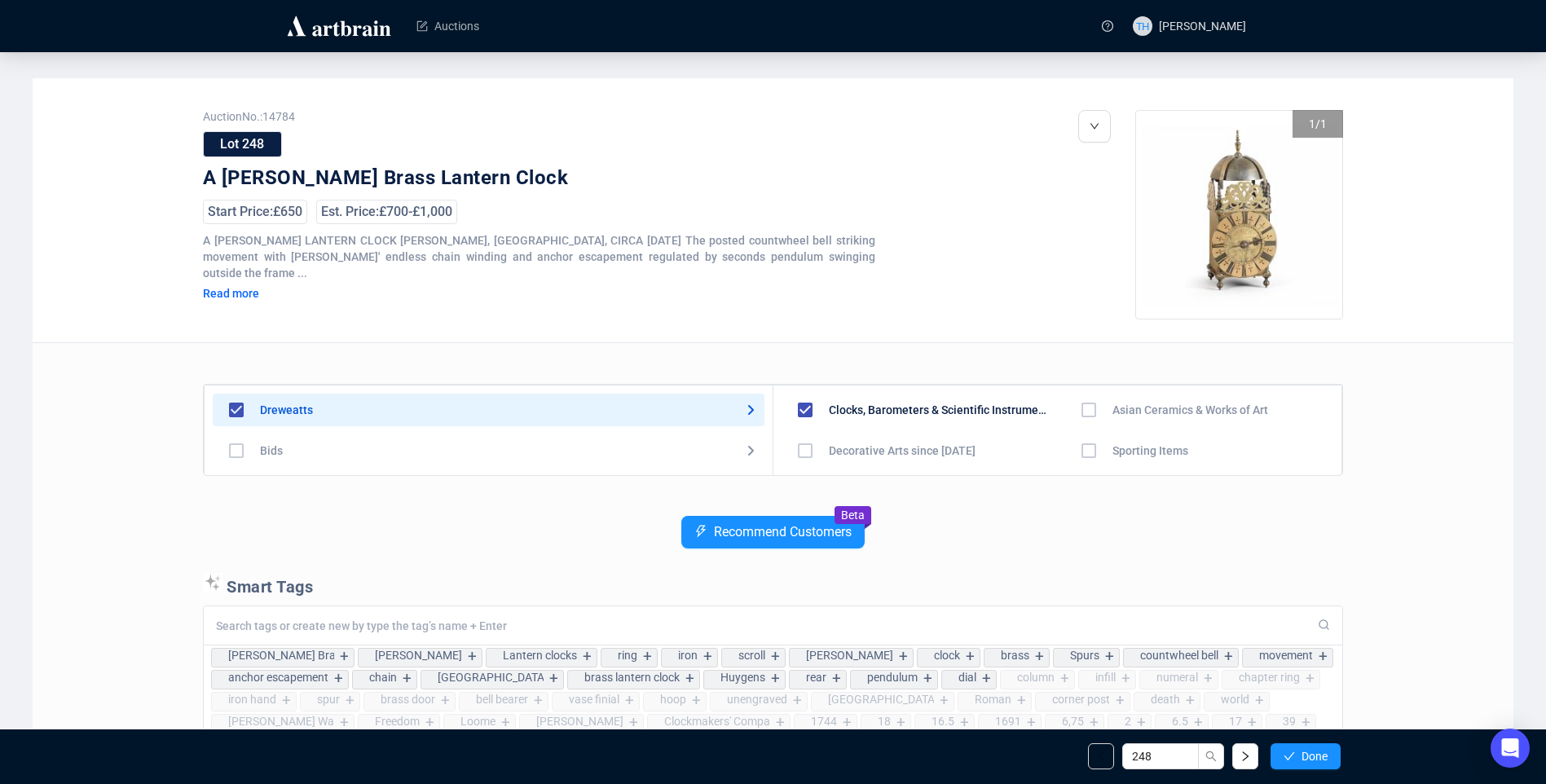
click at [1306, 761] on span "Done" at bounding box center [1315, 755] width 26 height 13
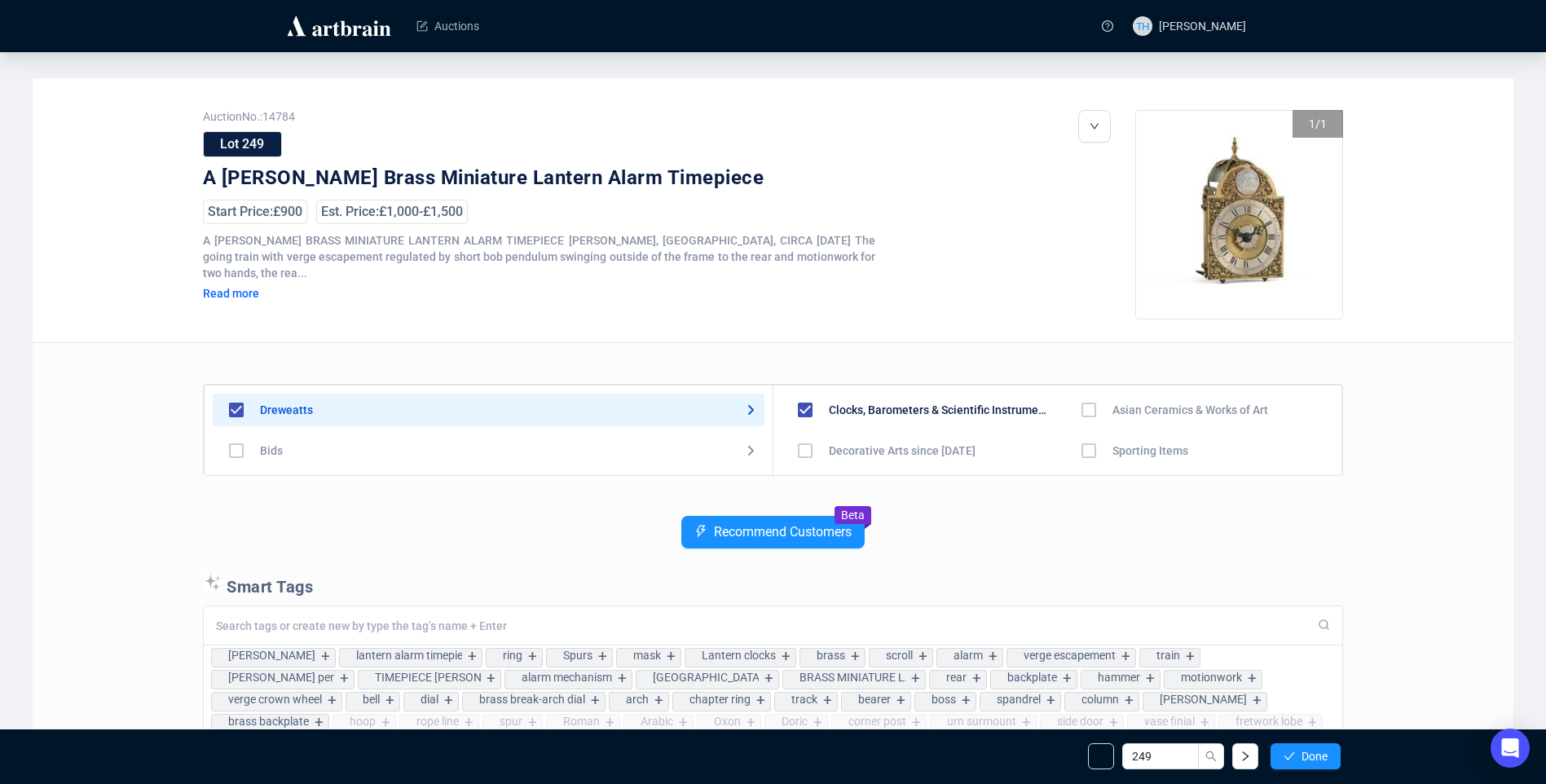
click at [1306, 761] on span "Done" at bounding box center [1315, 755] width 26 height 13
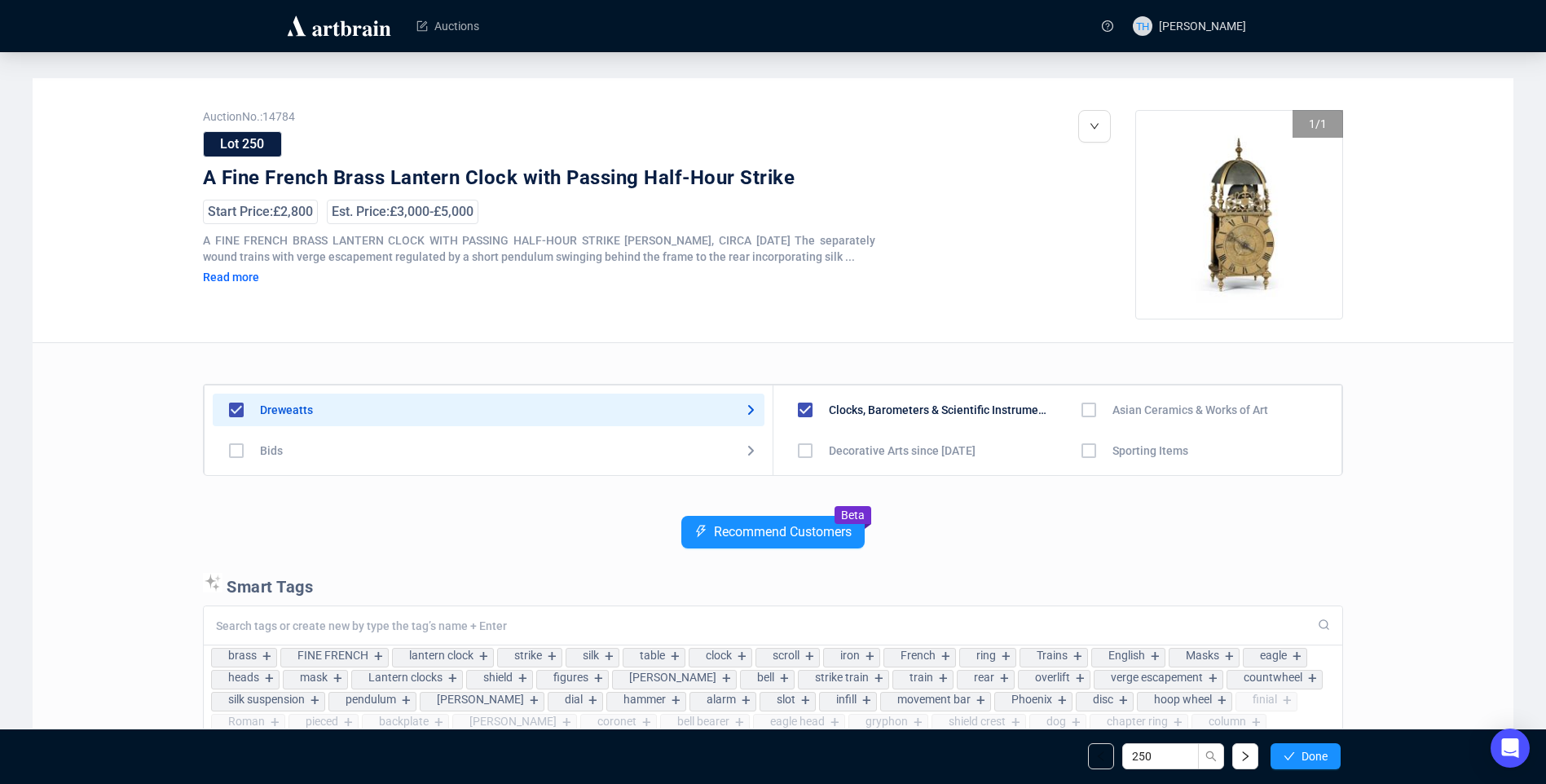
click at [1306, 761] on span "Done" at bounding box center [1315, 755] width 26 height 13
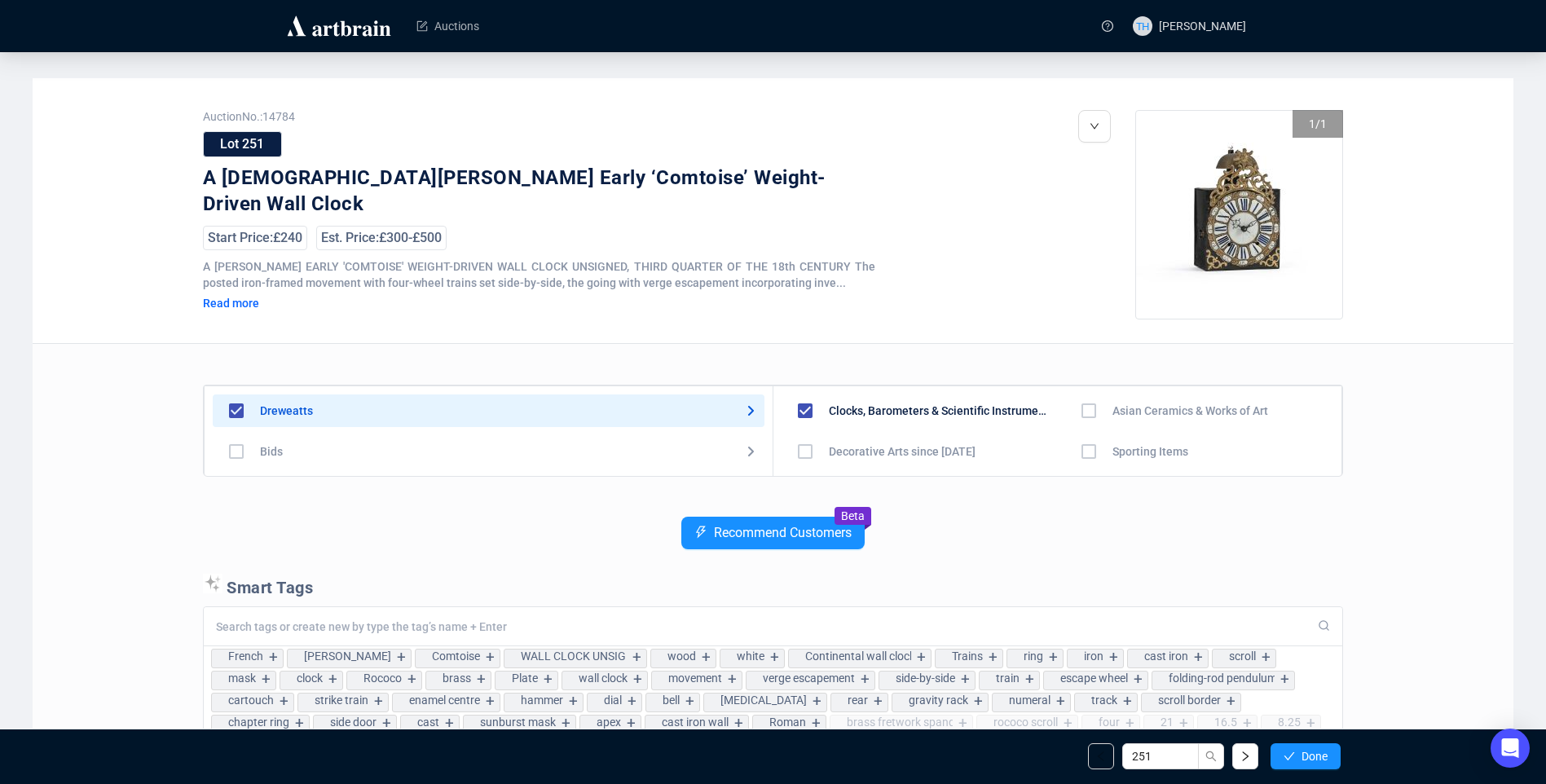
click at [1306, 761] on span "Done" at bounding box center [1315, 755] width 26 height 13
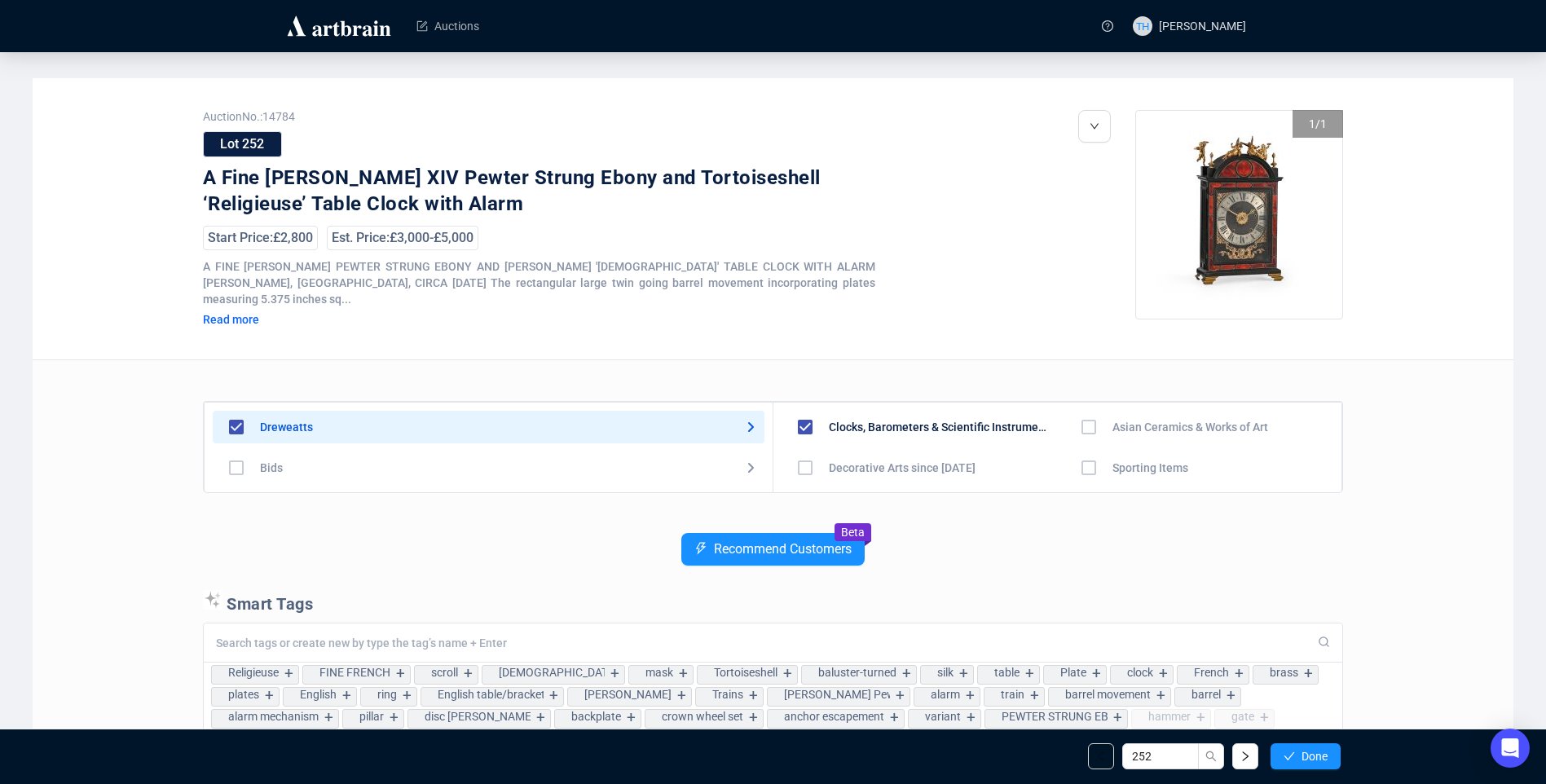
click at [1306, 761] on span "Done" at bounding box center [1315, 755] width 26 height 13
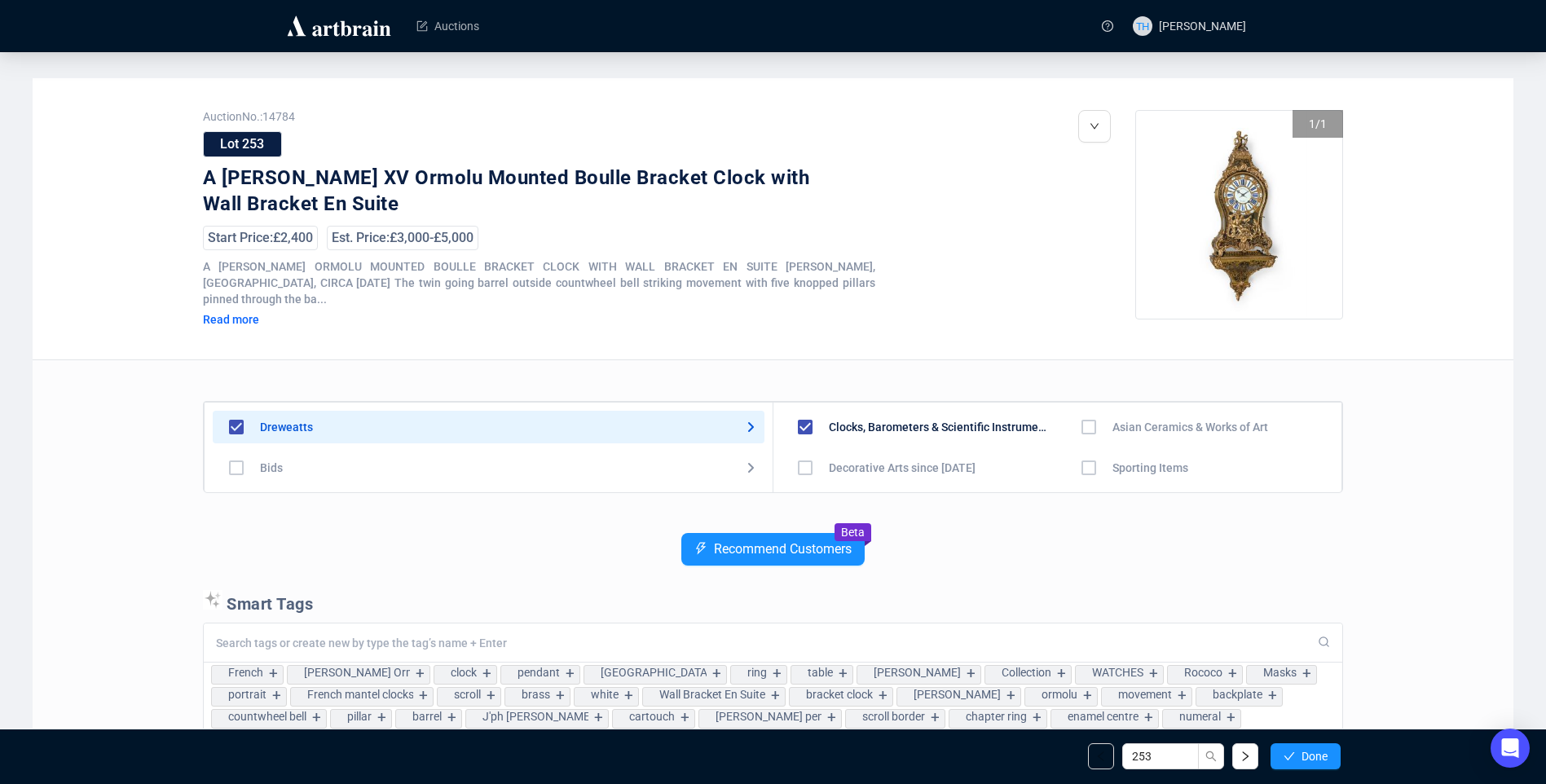
click at [1306, 761] on span "Done" at bounding box center [1315, 755] width 26 height 13
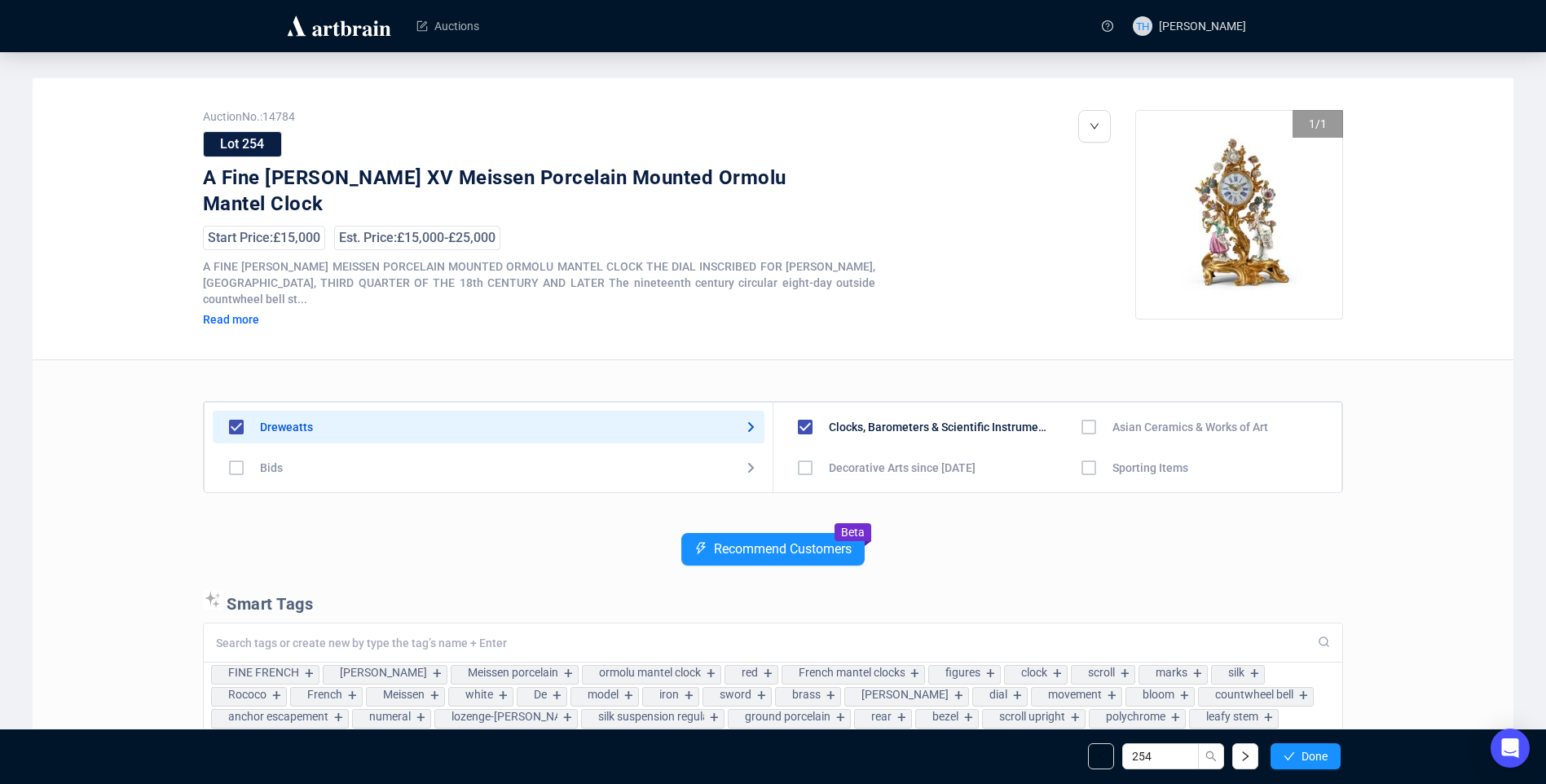
click at [1306, 761] on span "Done" at bounding box center [1315, 755] width 26 height 13
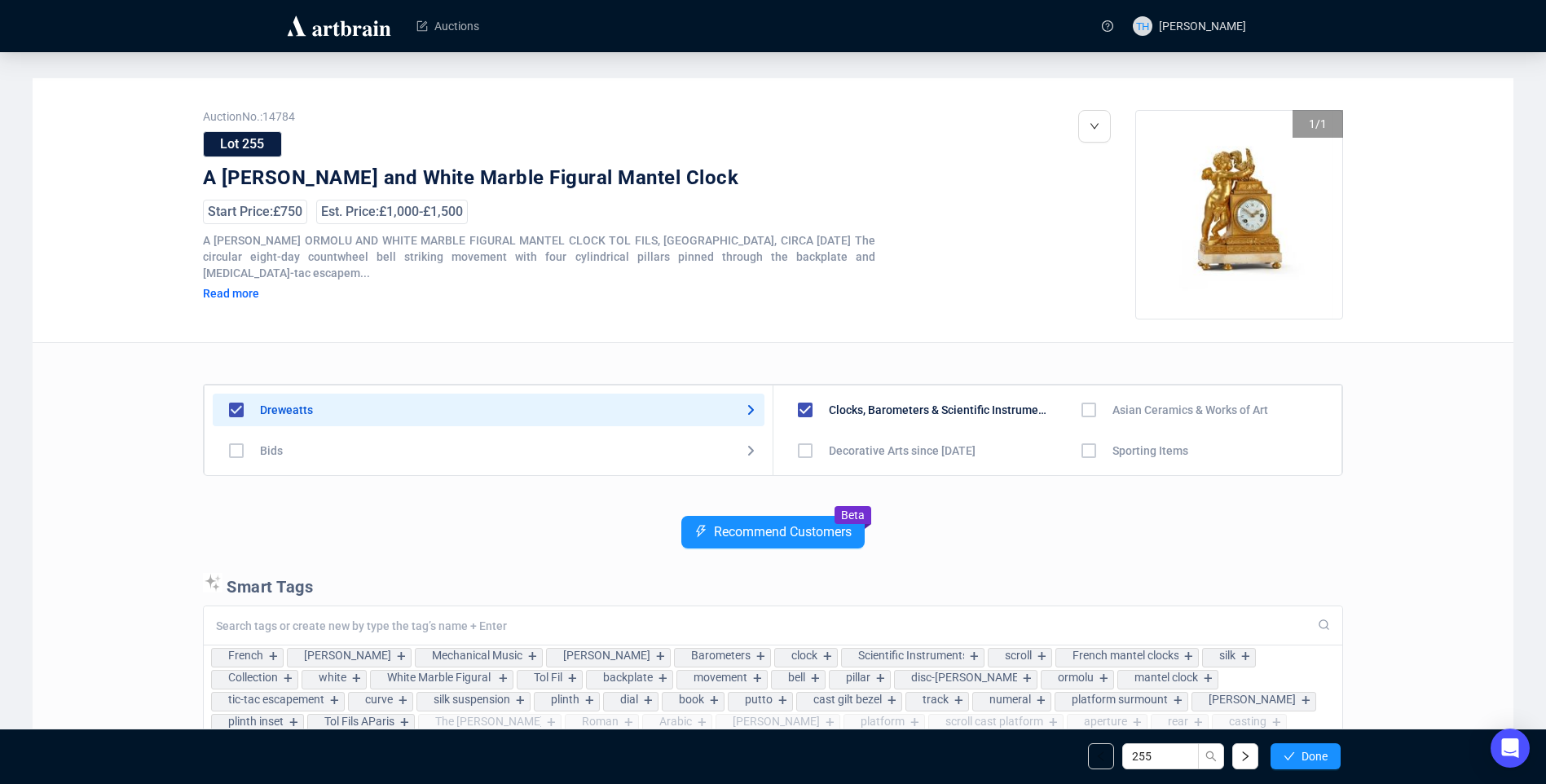
click at [1306, 761] on span "Done" at bounding box center [1315, 755] width 26 height 13
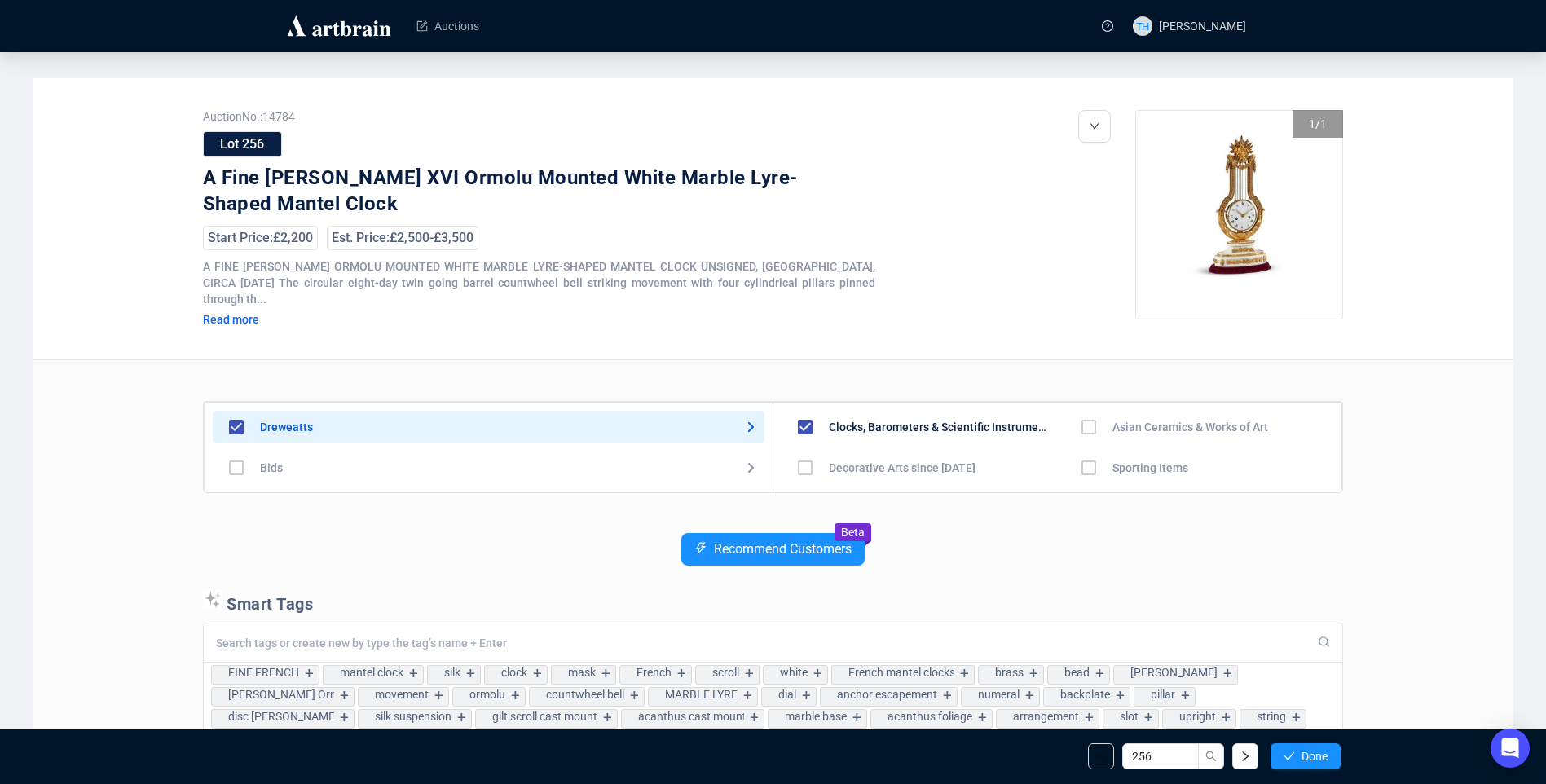
click at [1306, 761] on span "Done" at bounding box center [1315, 755] width 26 height 13
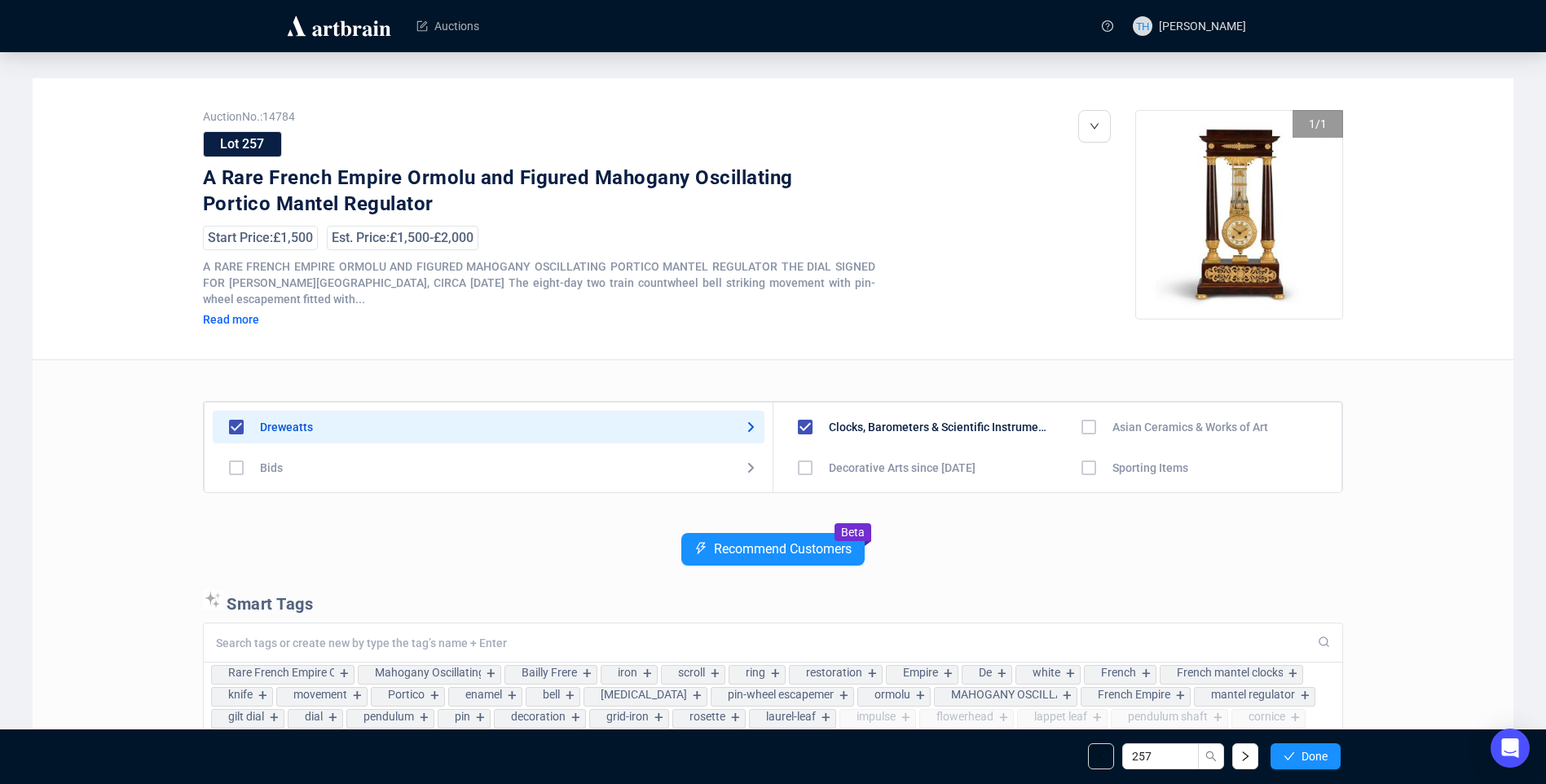
click at [1306, 761] on span "Done" at bounding box center [1315, 755] width 26 height 13
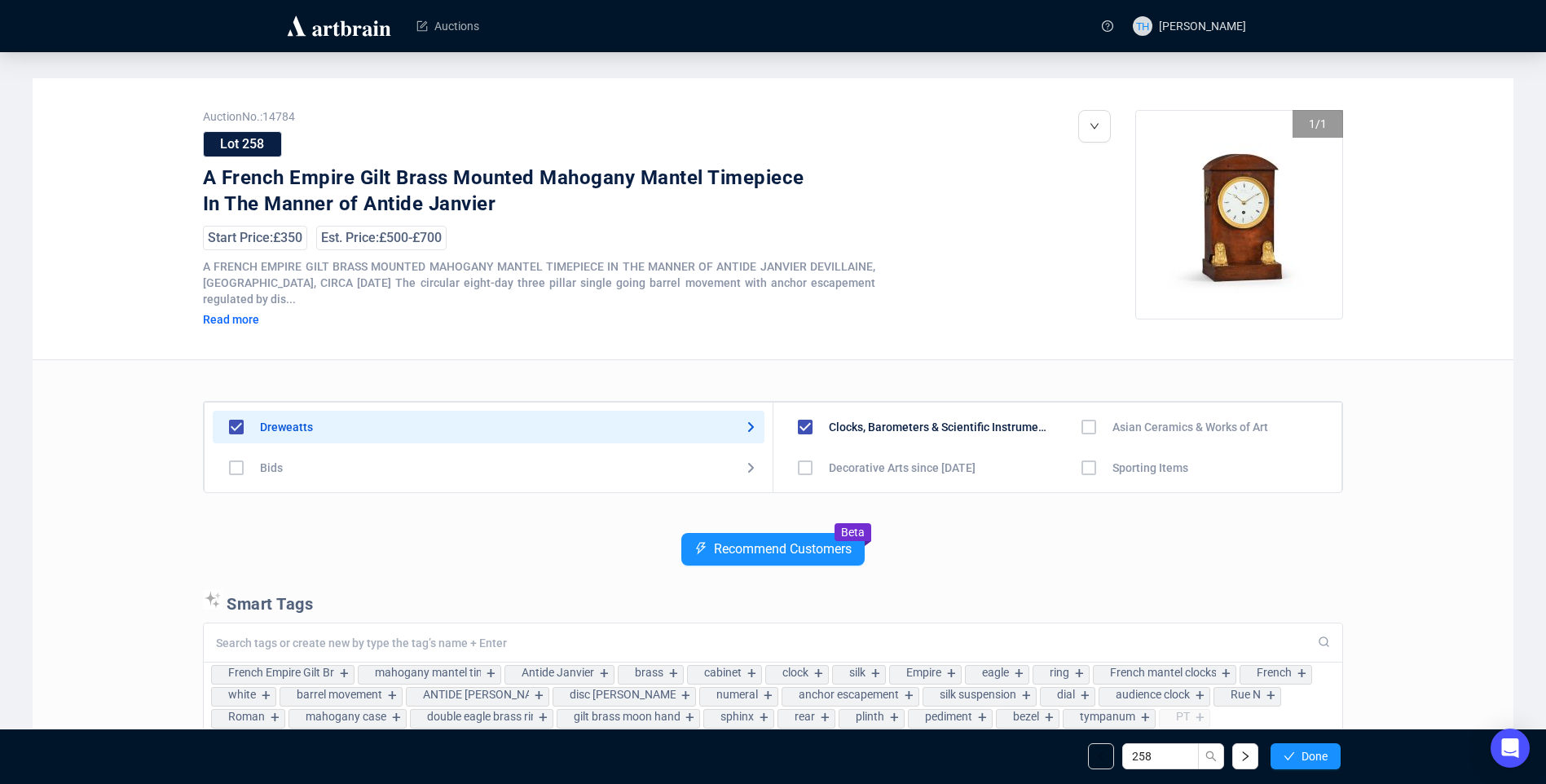
click at [1306, 761] on span "Done" at bounding box center [1315, 755] width 26 height 13
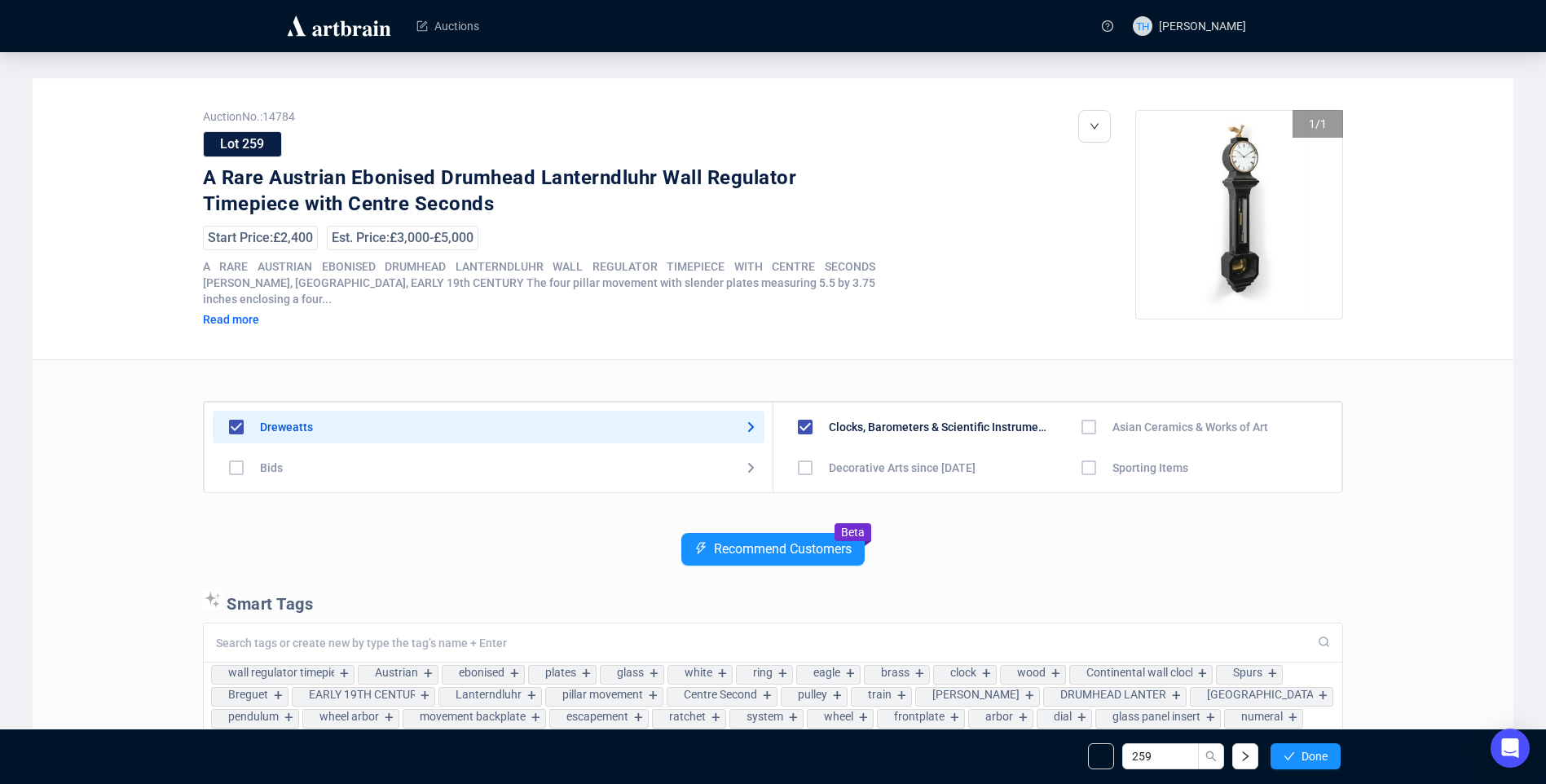
click at [1306, 761] on span "Done" at bounding box center [1315, 755] width 26 height 13
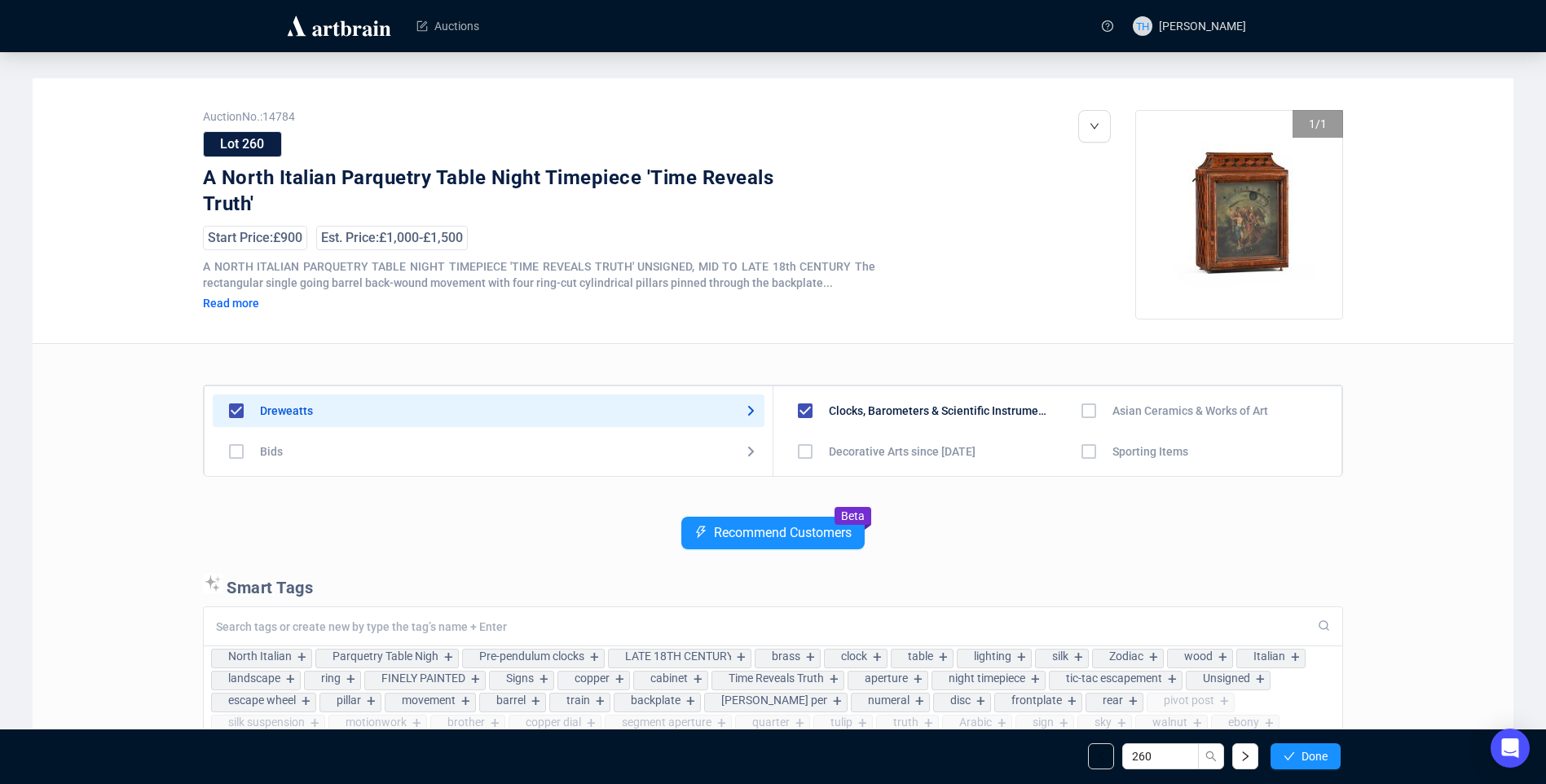
click at [1306, 761] on span "Done" at bounding box center [1315, 755] width 26 height 13
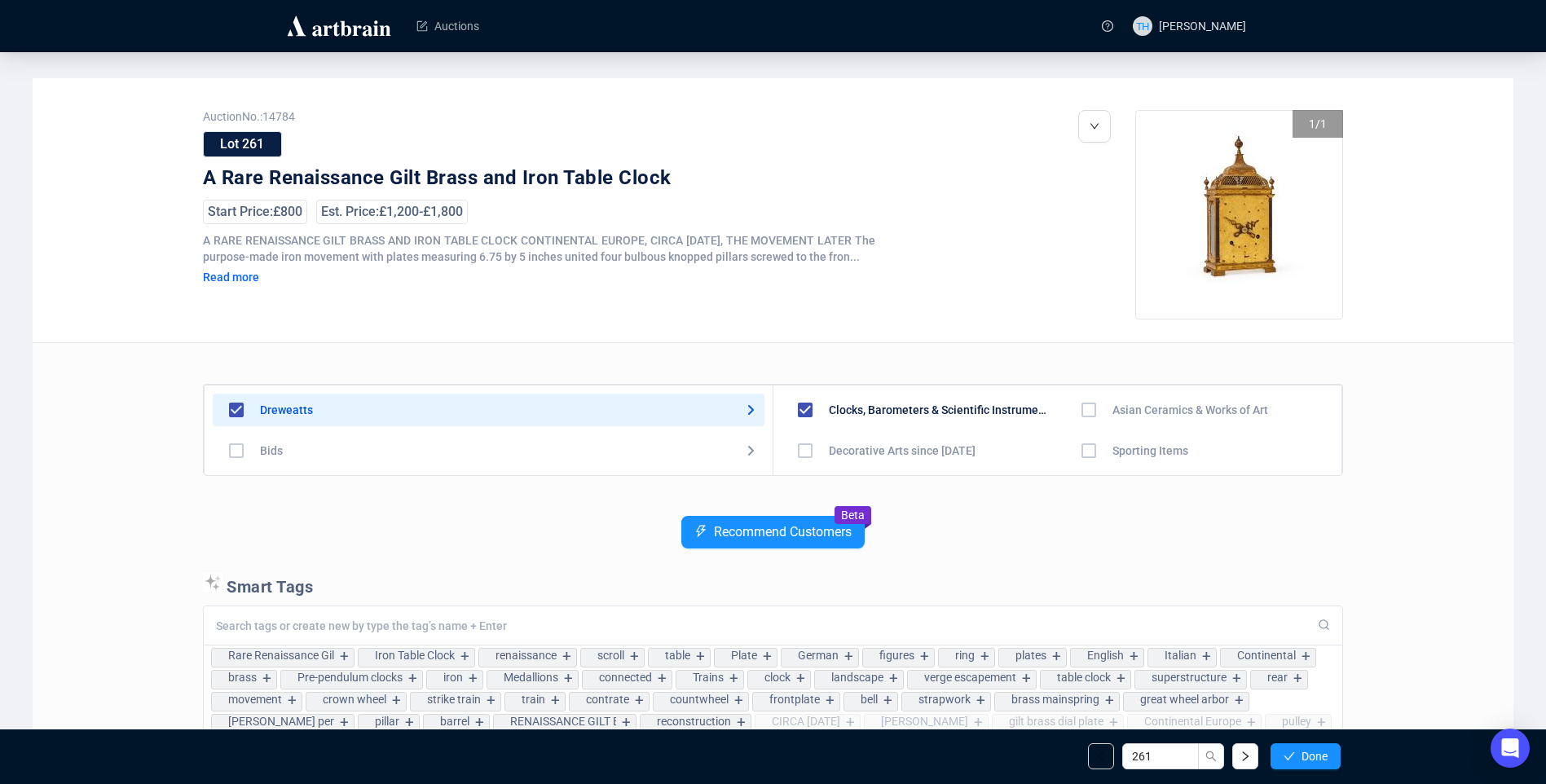
click at [1306, 761] on span "Done" at bounding box center [1315, 755] width 26 height 13
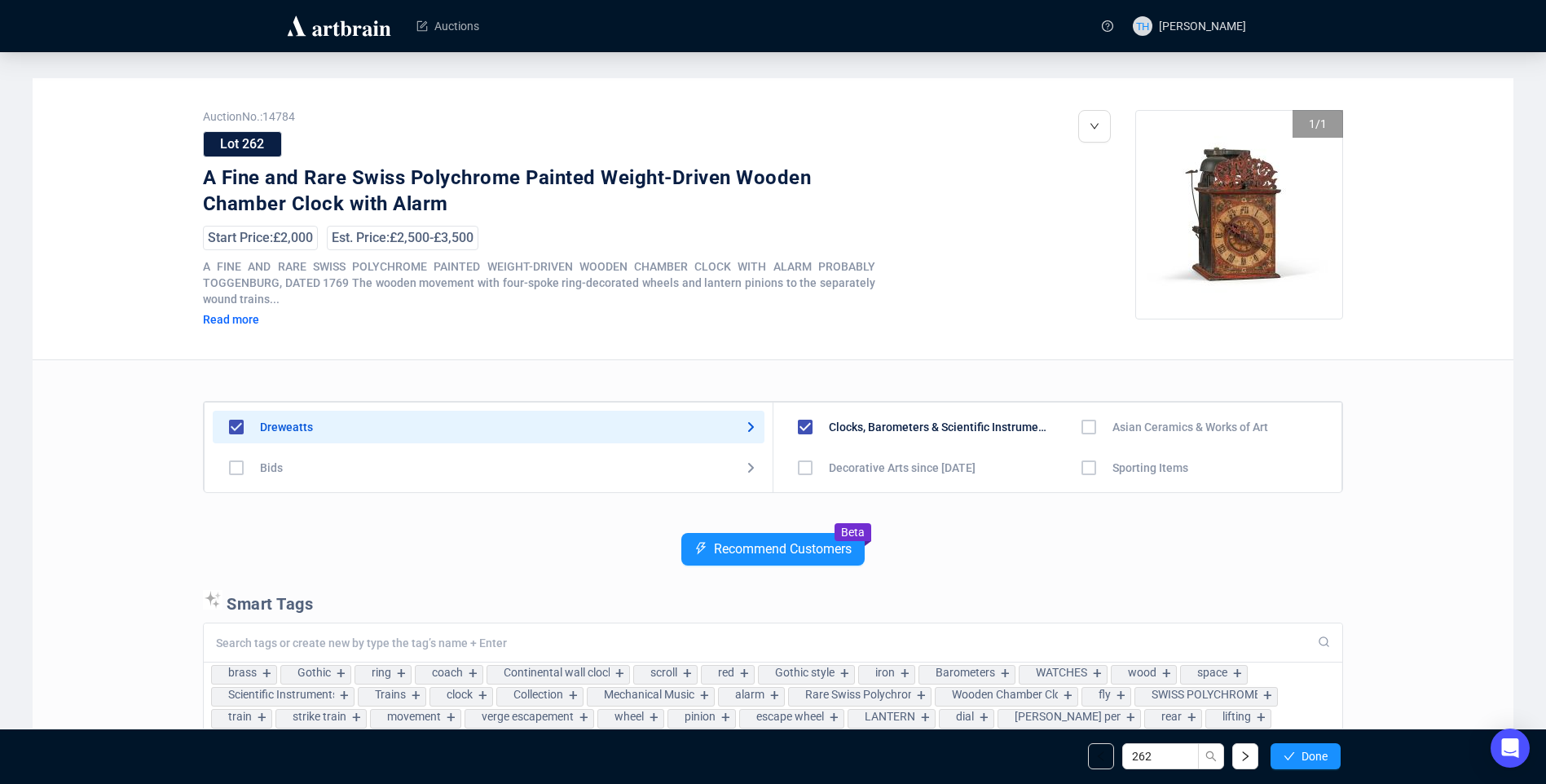
click at [1306, 761] on span "Done" at bounding box center [1315, 755] width 26 height 13
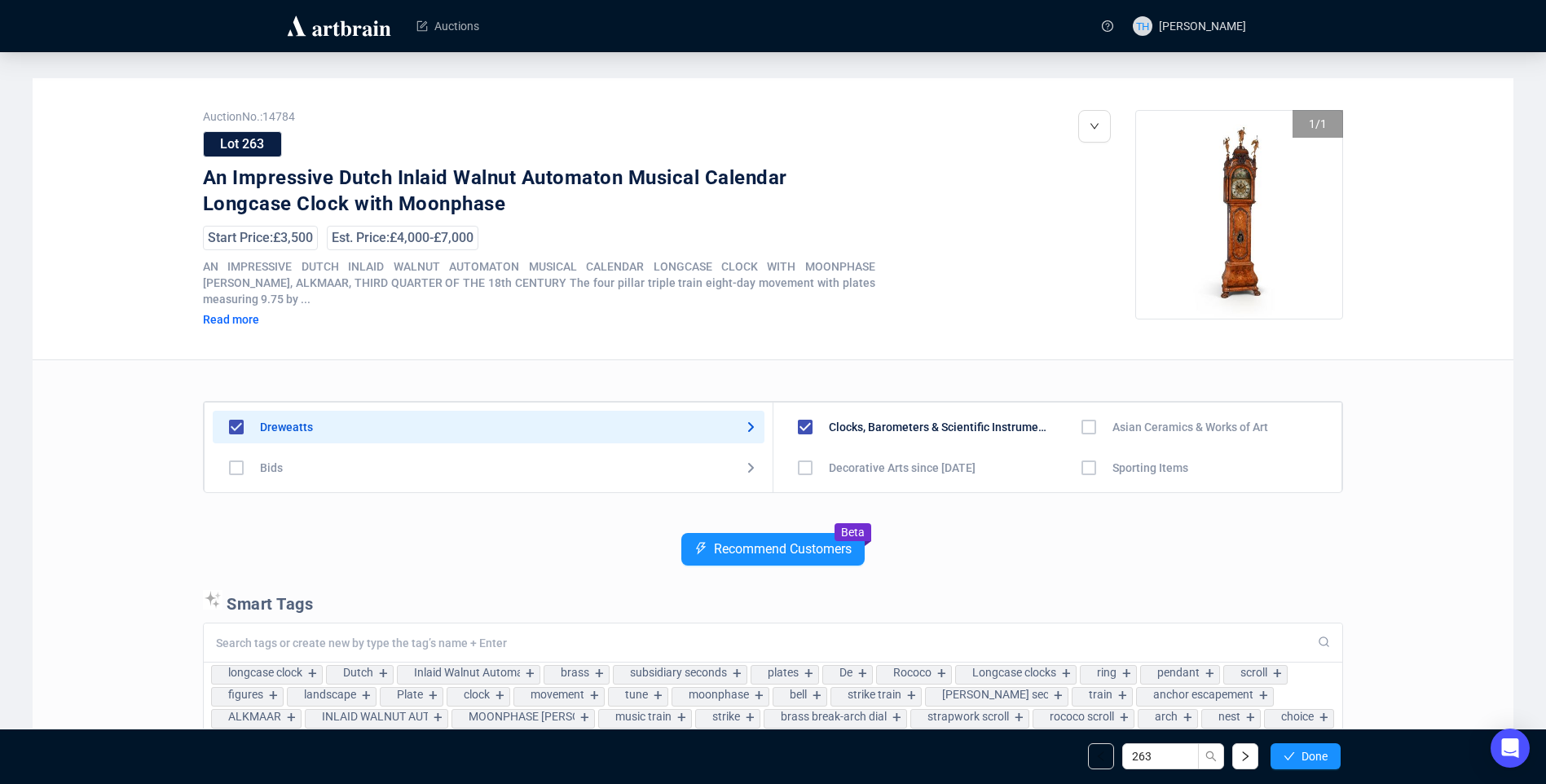
click at [1306, 761] on span "Done" at bounding box center [1315, 755] width 26 height 13
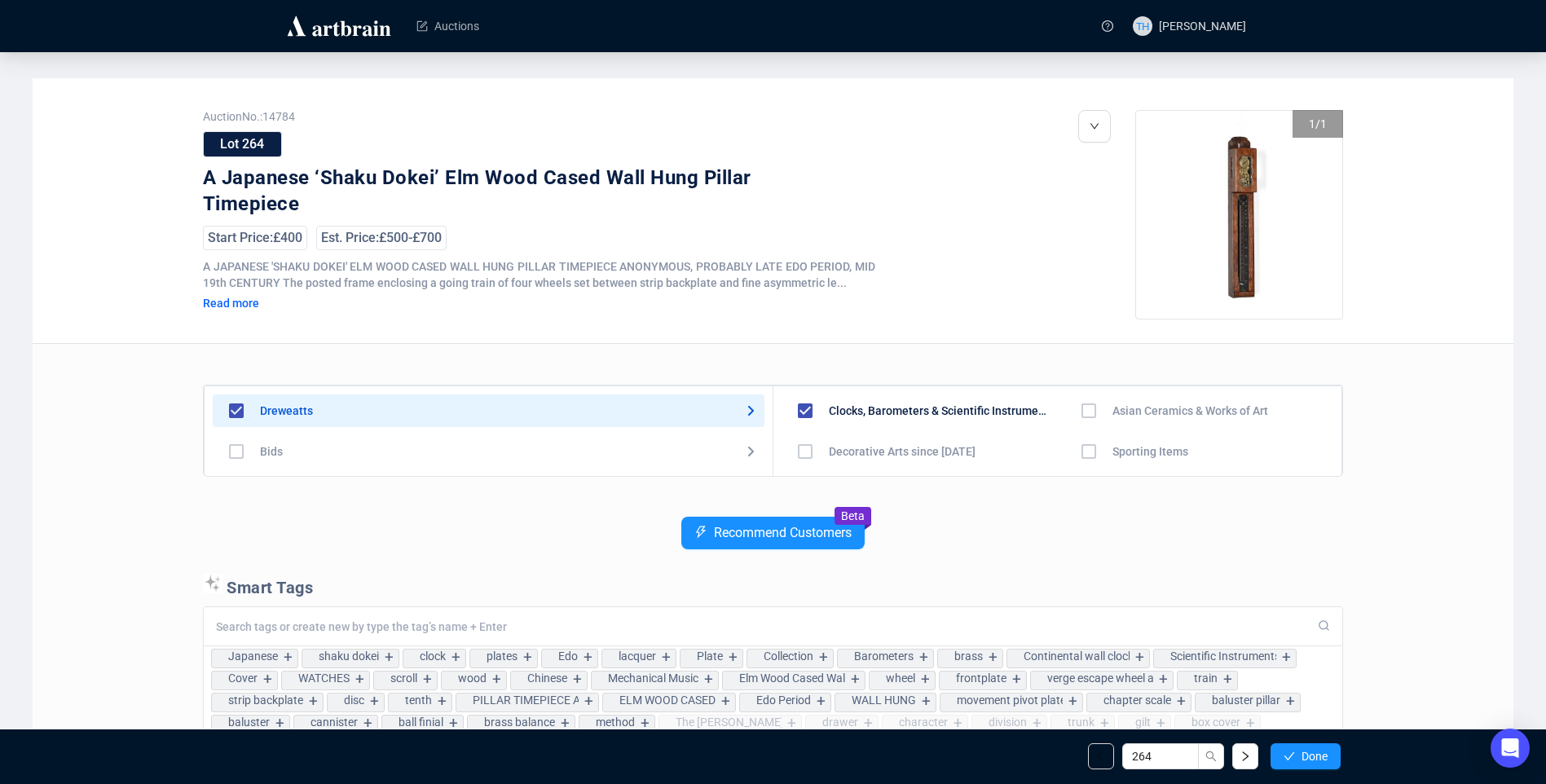
click at [1306, 761] on span "Done" at bounding box center [1315, 755] width 26 height 13
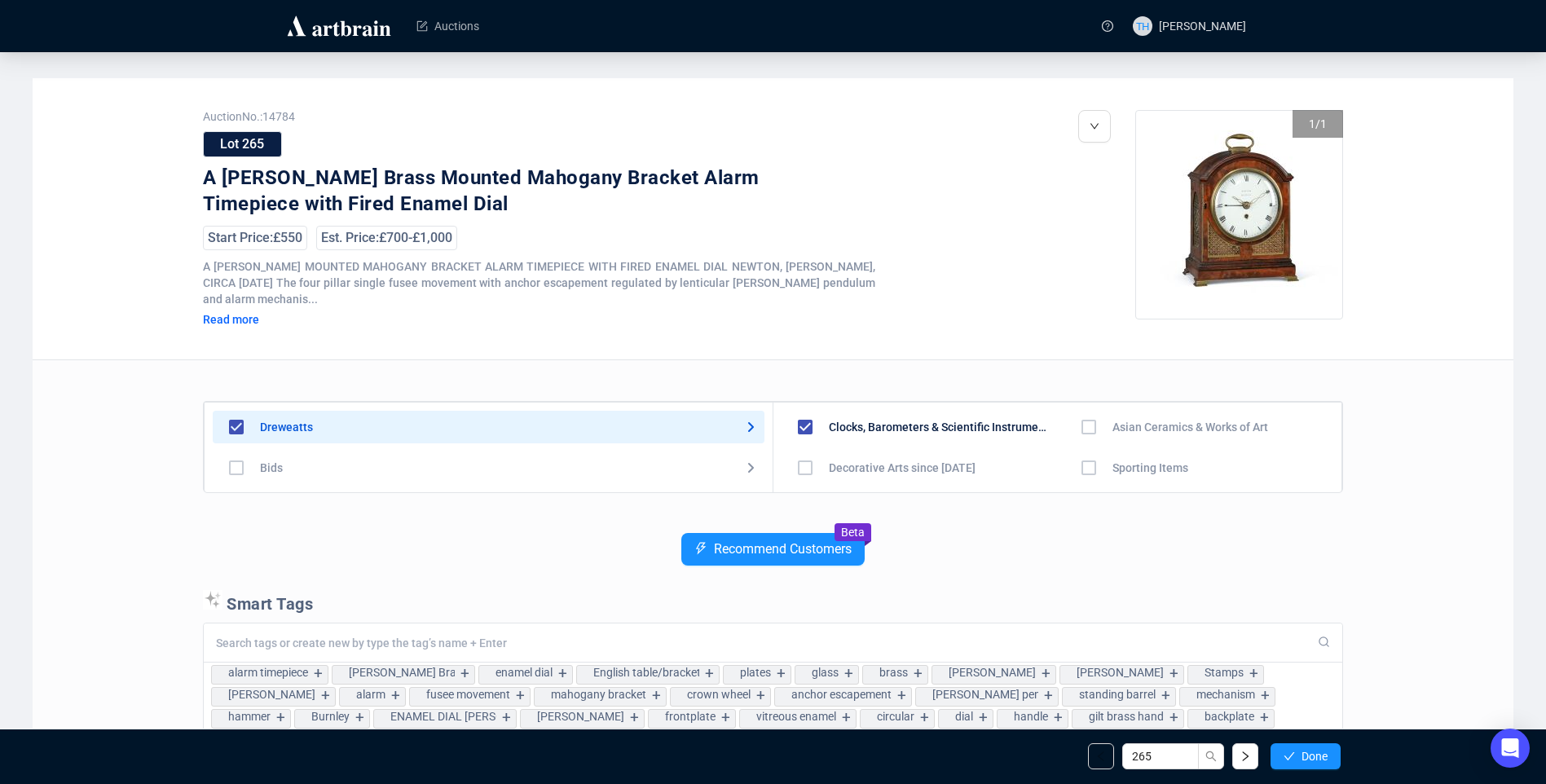
click at [1306, 761] on span "Done" at bounding box center [1315, 755] width 26 height 13
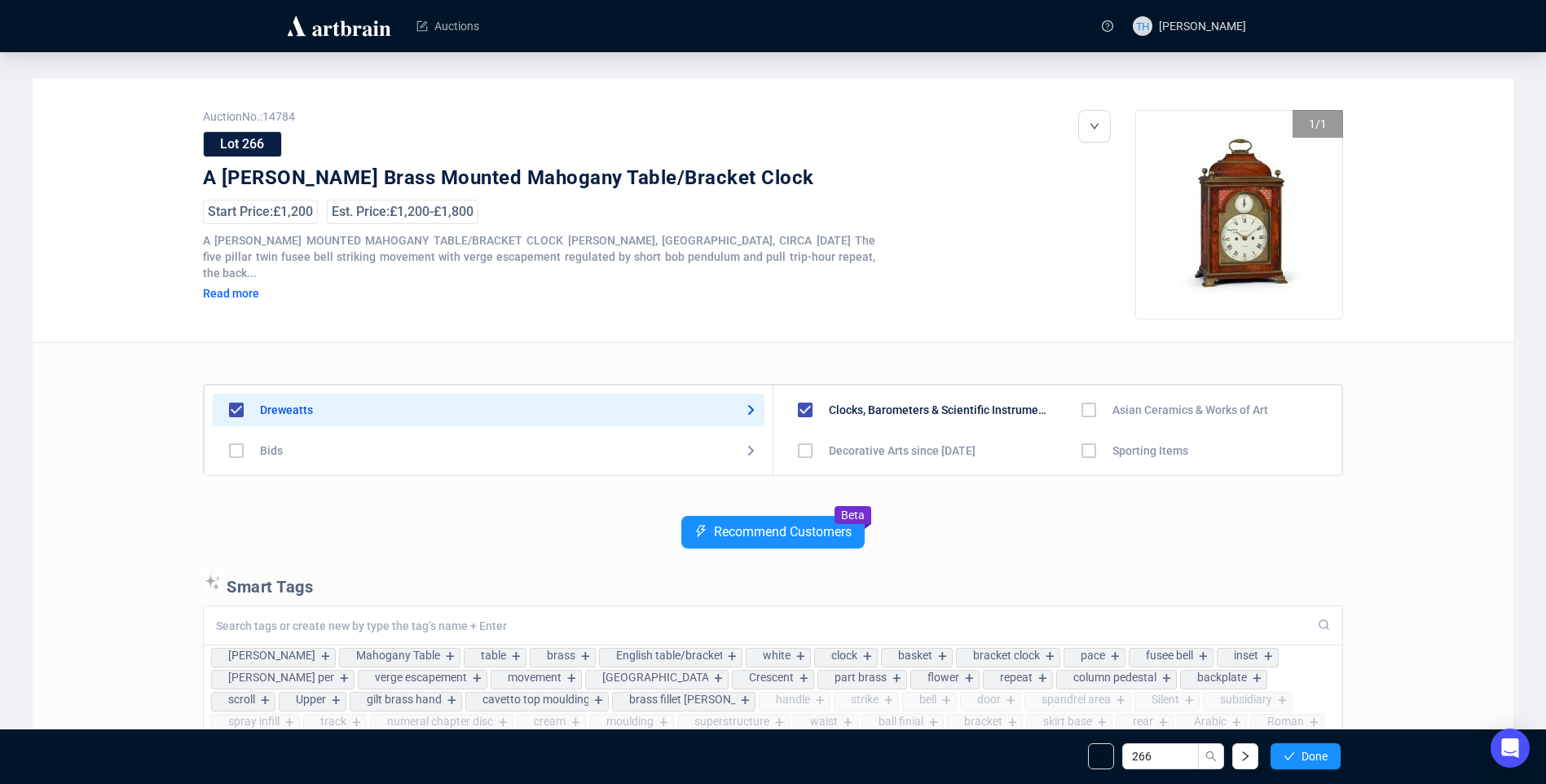
click at [1306, 761] on span "Done" at bounding box center [1315, 755] width 26 height 13
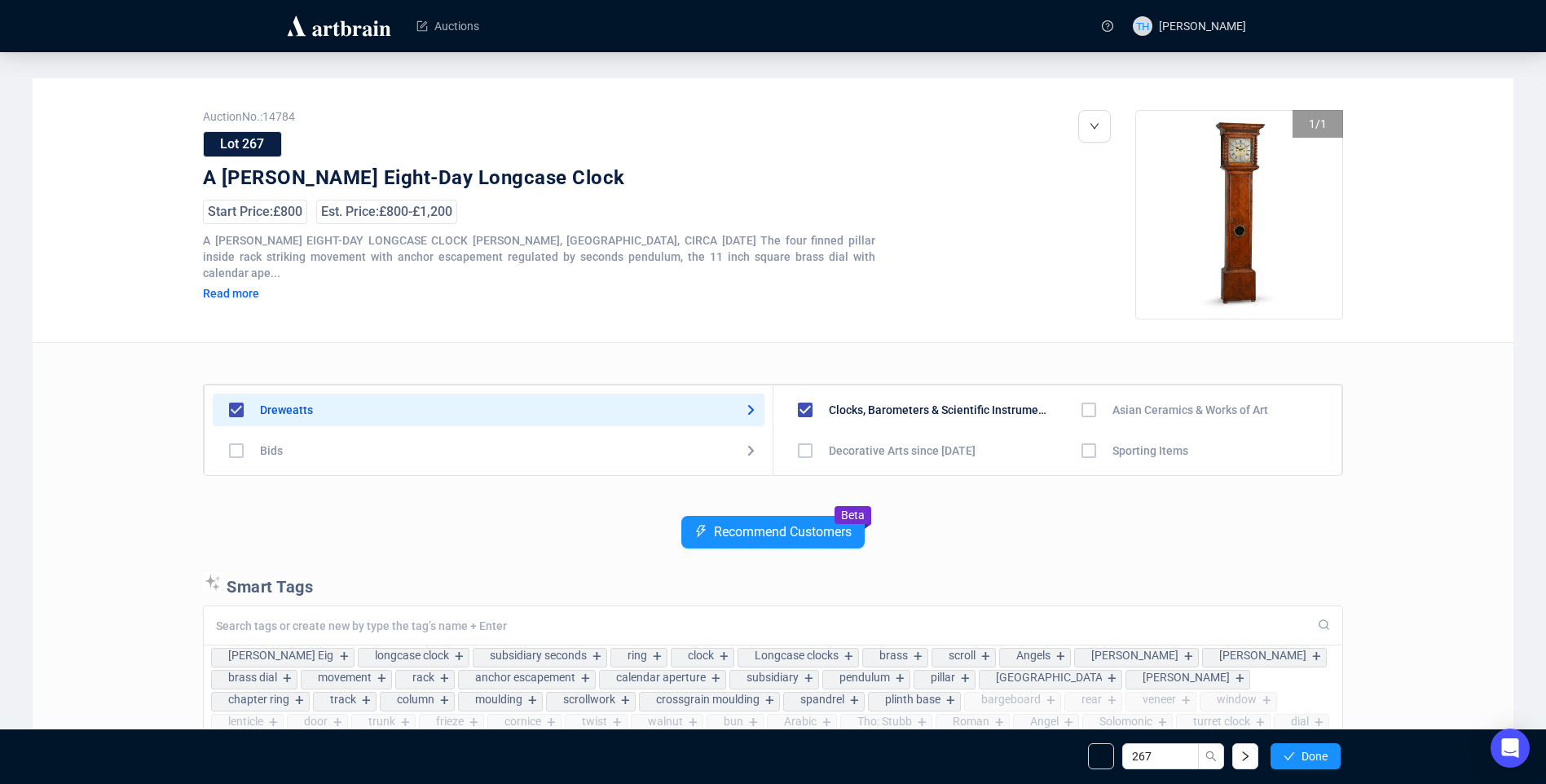
click at [1306, 761] on span "Done" at bounding box center [1315, 755] width 26 height 13
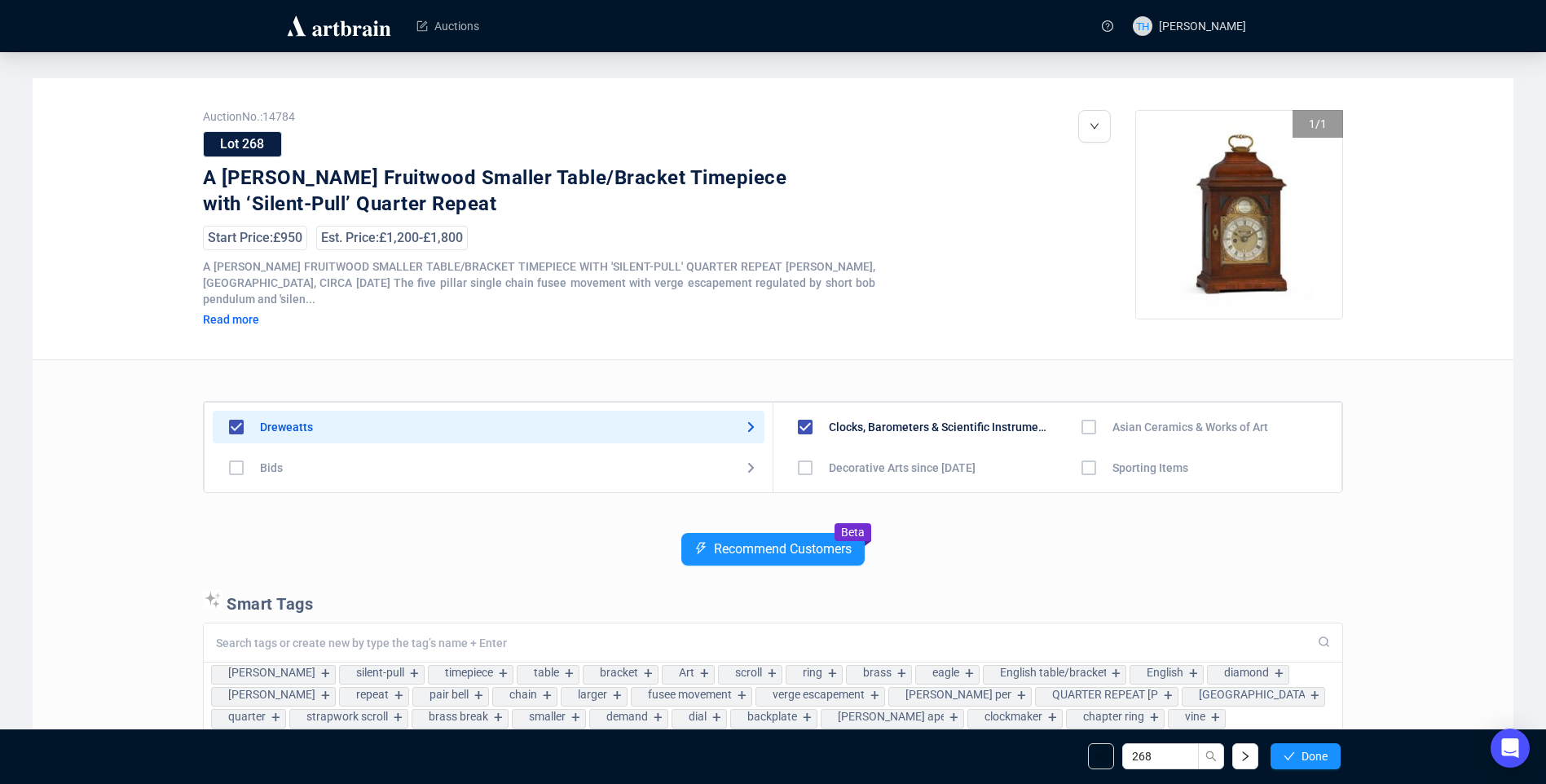
click at [1306, 761] on span "Done" at bounding box center [1315, 755] width 26 height 13
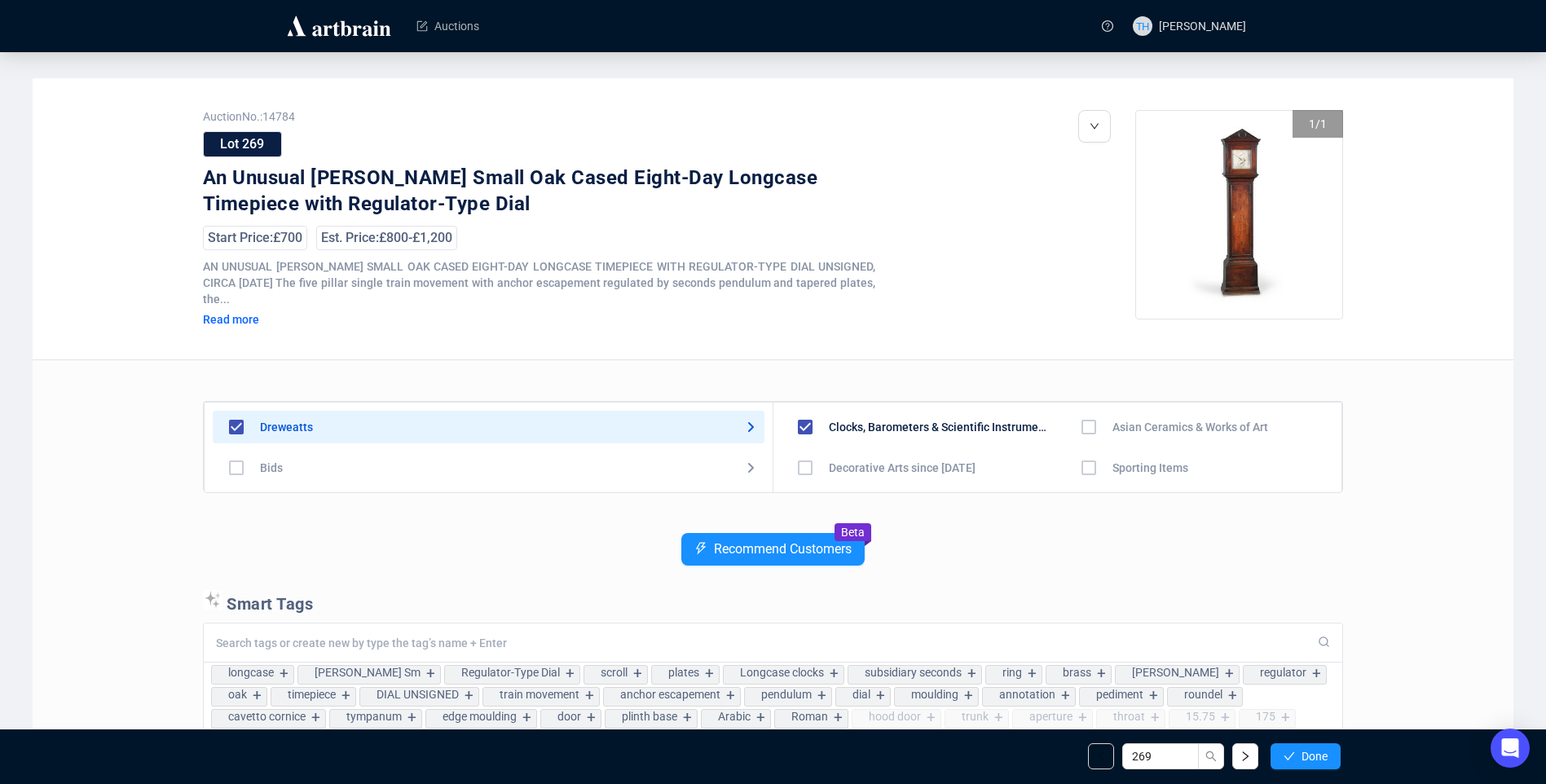
click at [1306, 761] on span "Done" at bounding box center [1315, 755] width 26 height 13
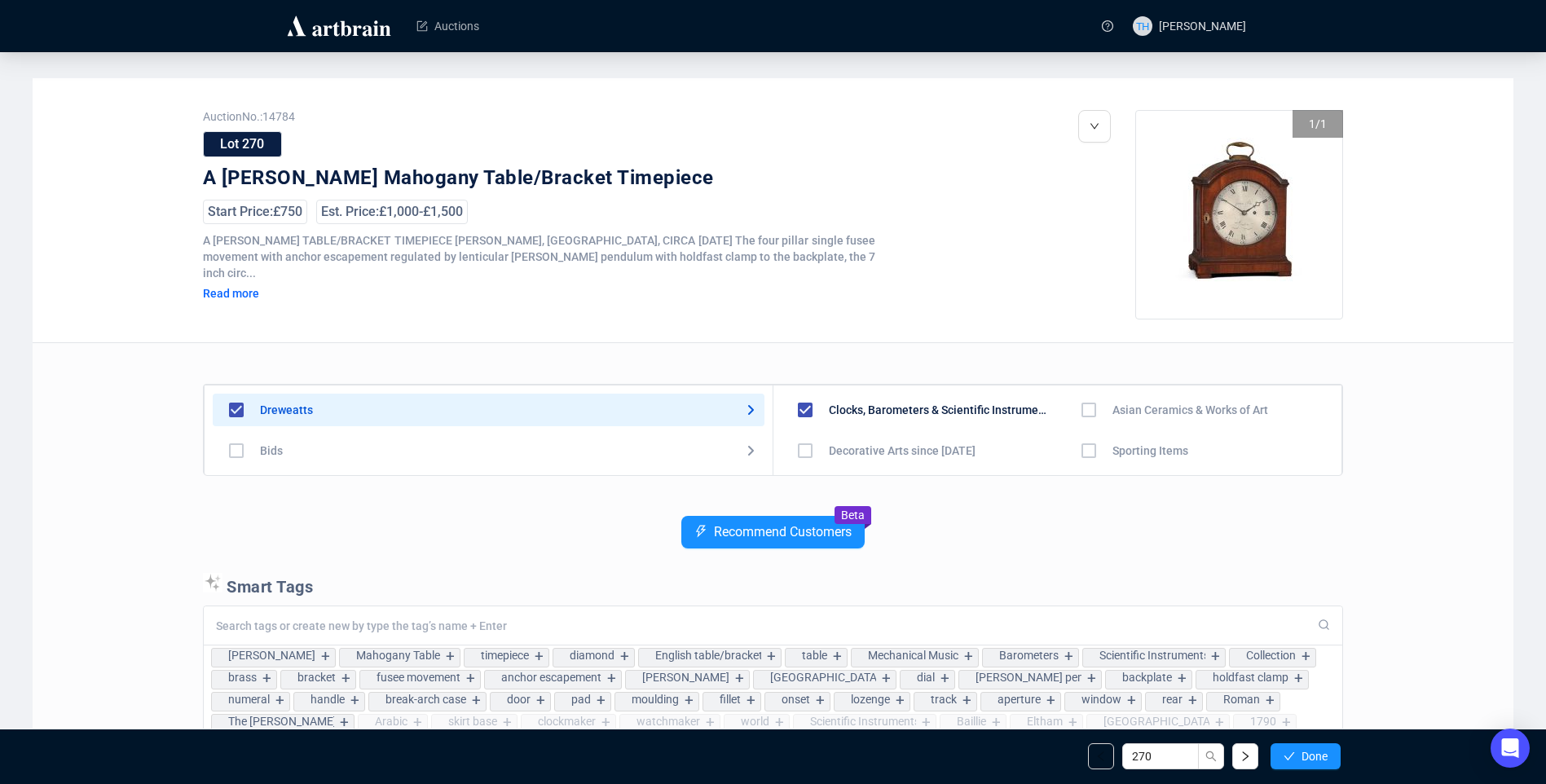
click at [1306, 761] on span "Done" at bounding box center [1315, 755] width 26 height 13
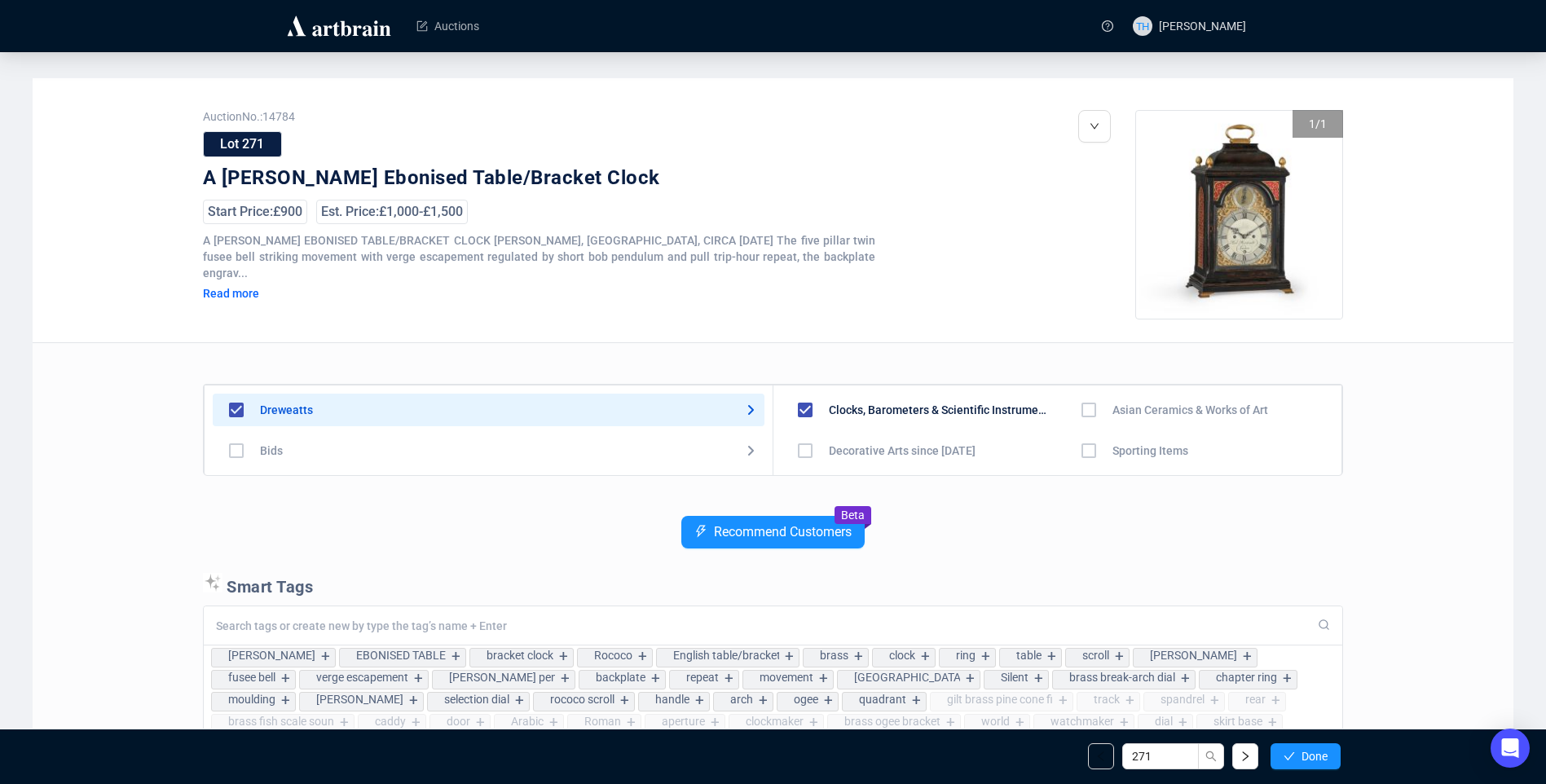
click at [1306, 761] on span "Done" at bounding box center [1315, 755] width 26 height 13
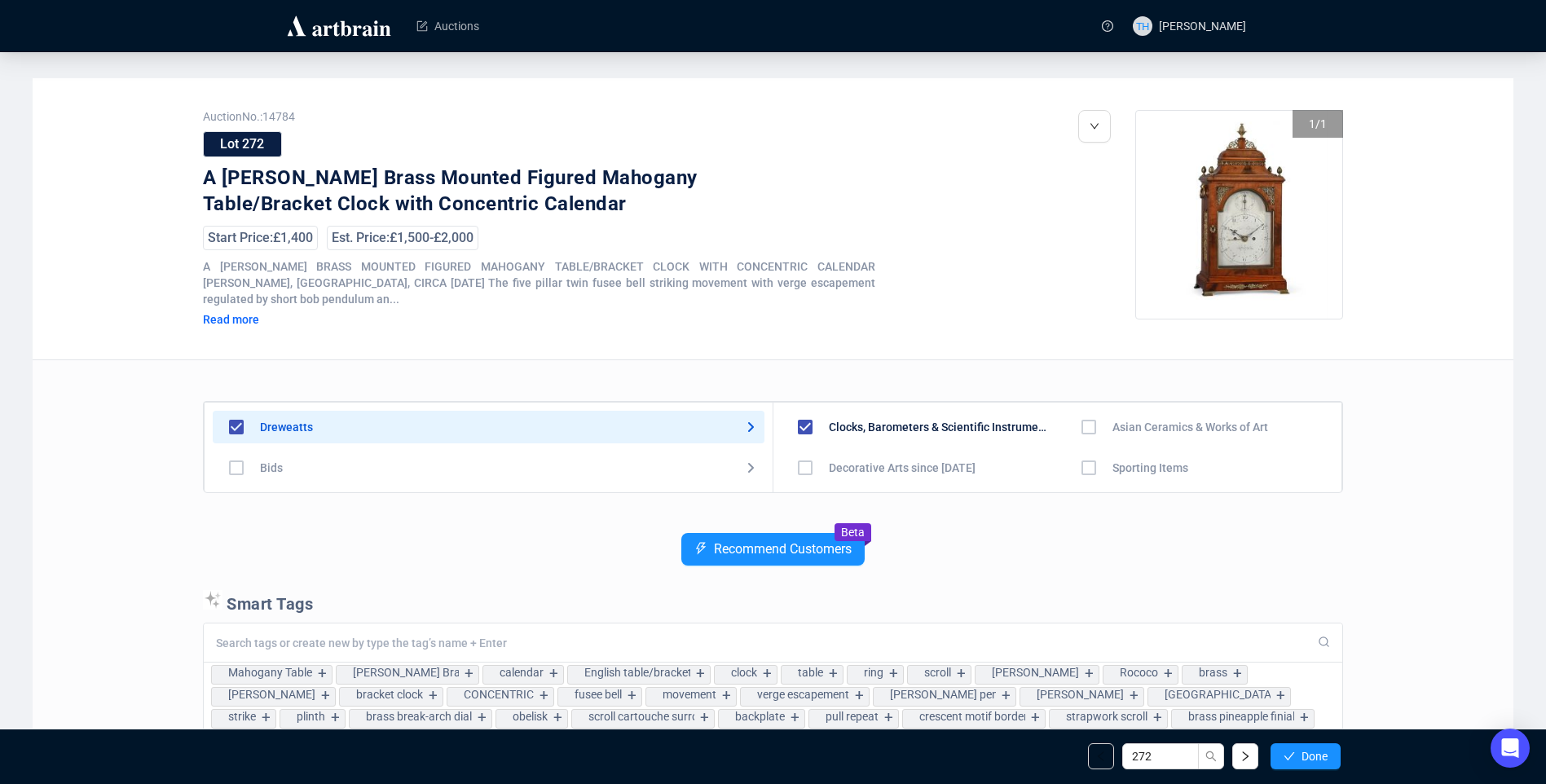
click at [1306, 761] on span "Done" at bounding box center [1315, 755] width 26 height 13
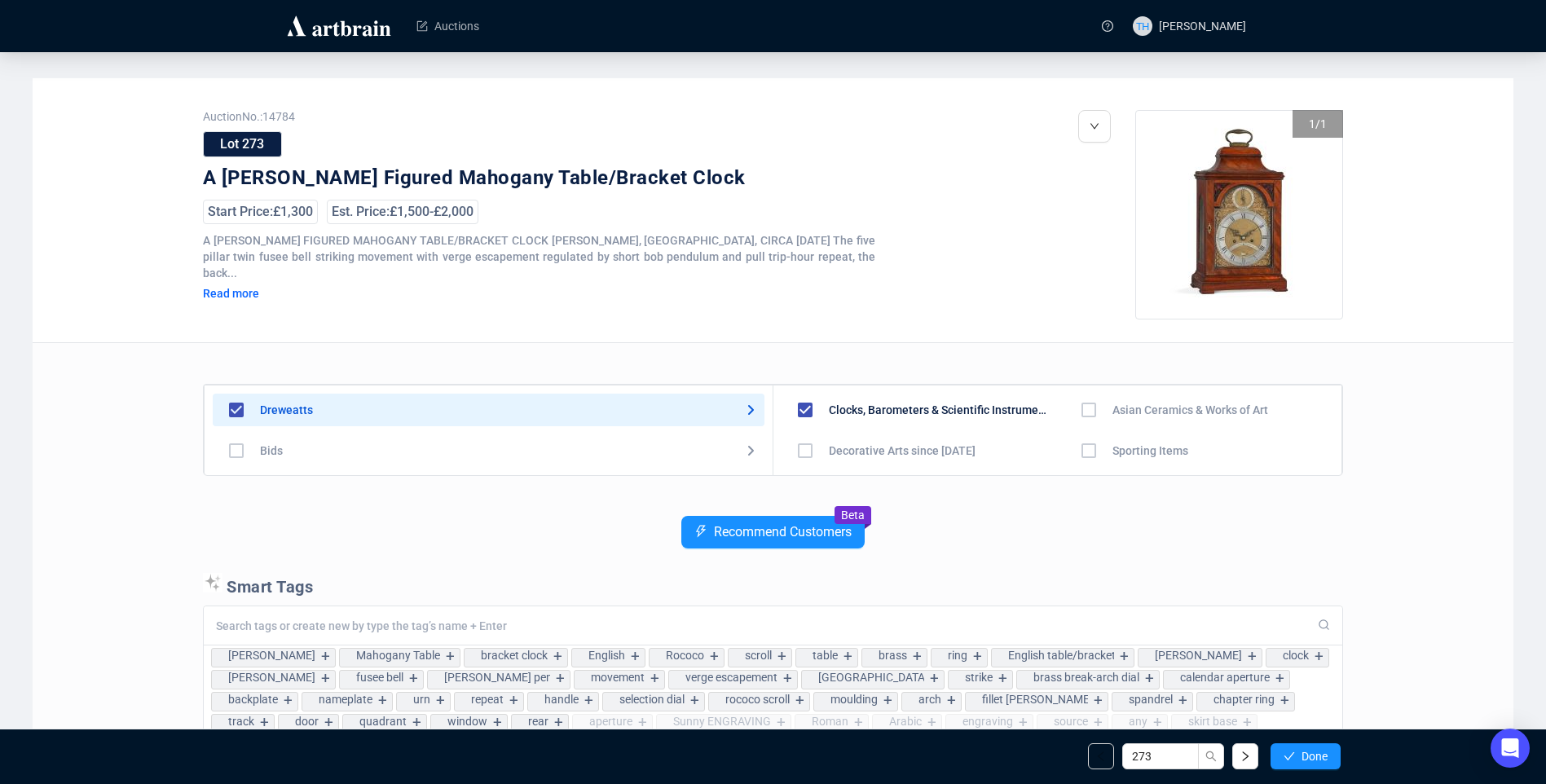
click at [1306, 761] on span "Done" at bounding box center [1315, 755] width 26 height 13
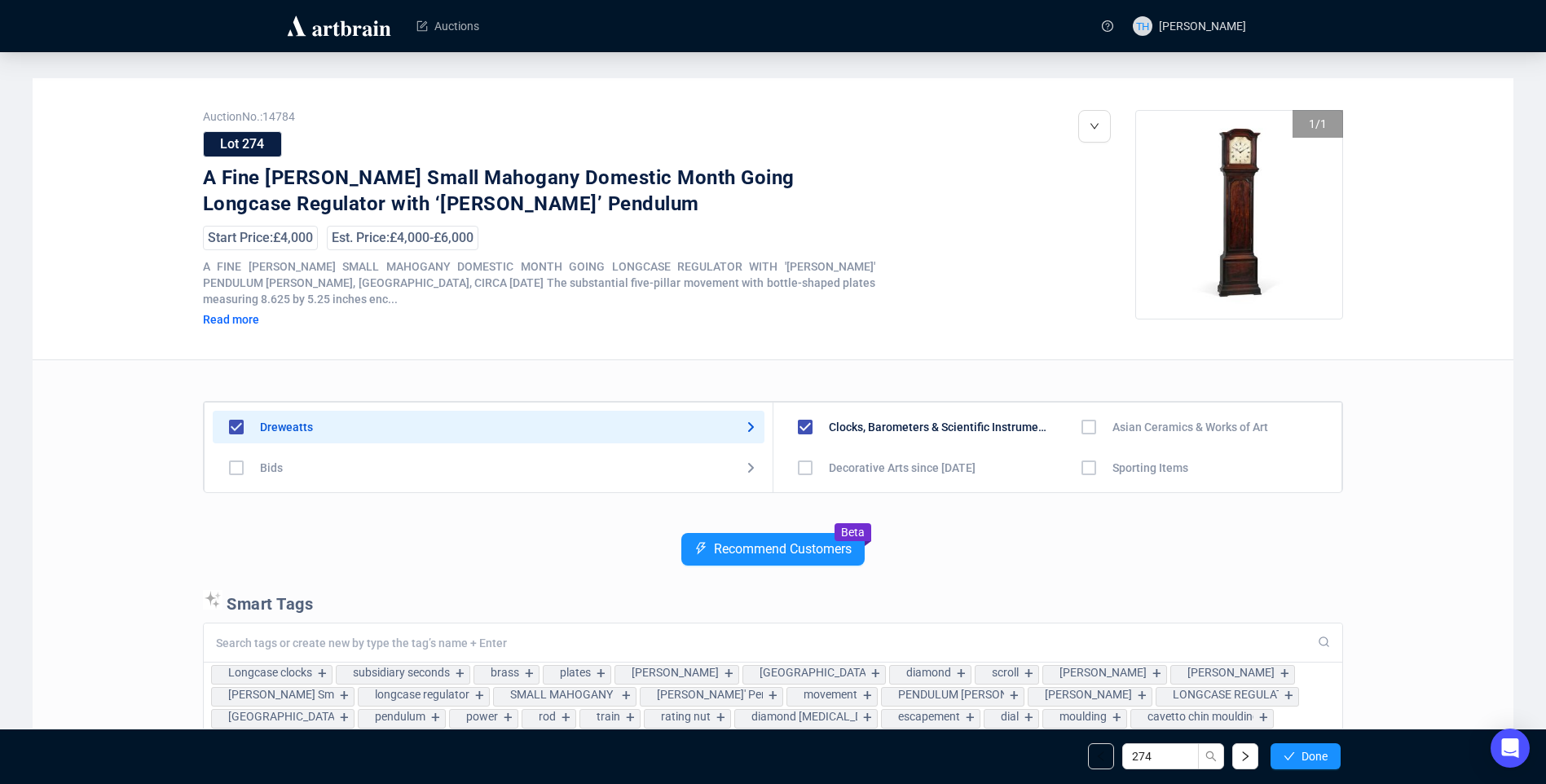
click at [1306, 761] on span "Done" at bounding box center [1315, 755] width 26 height 13
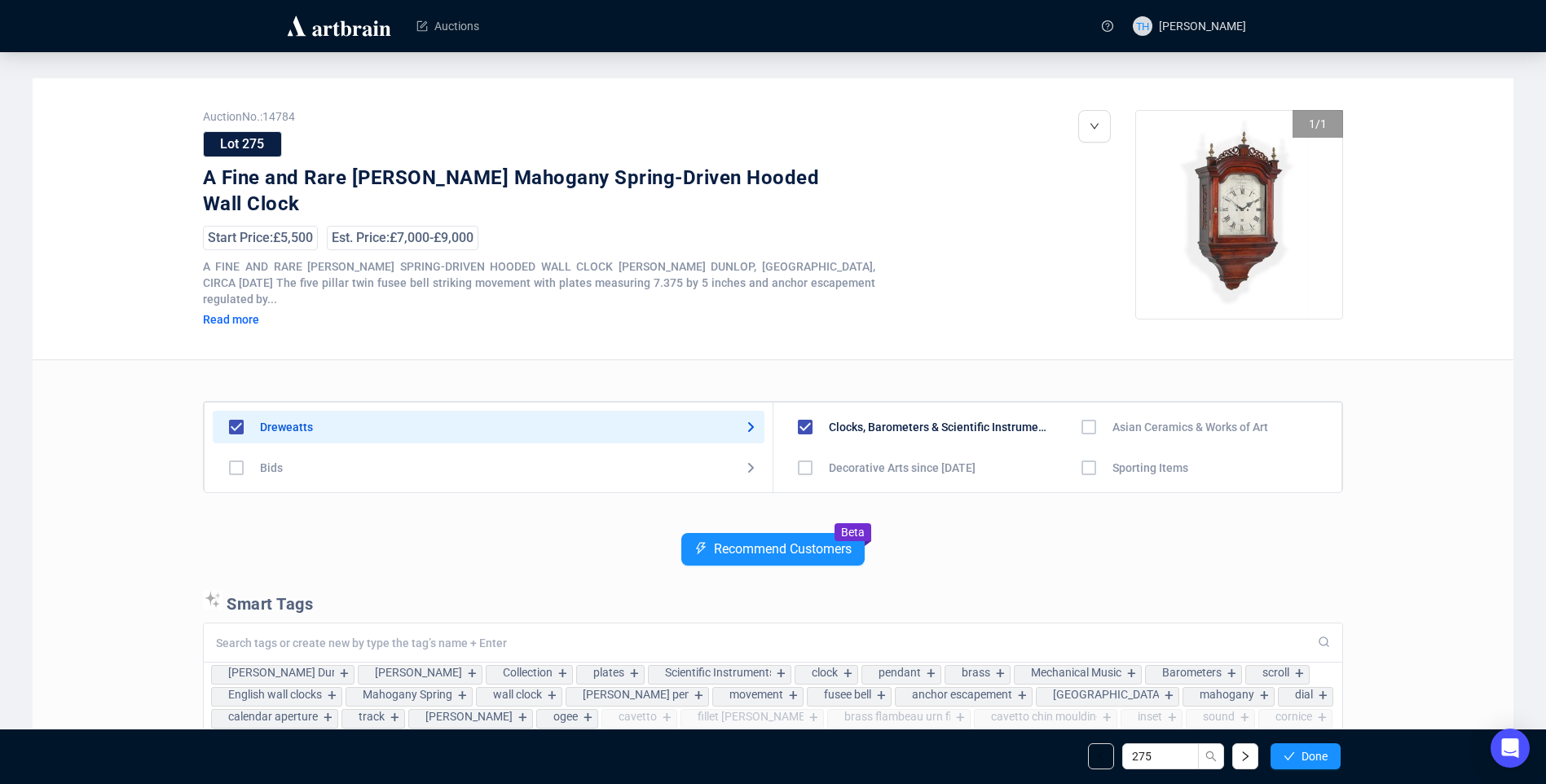
click at [1306, 761] on span "Done" at bounding box center [1315, 755] width 26 height 13
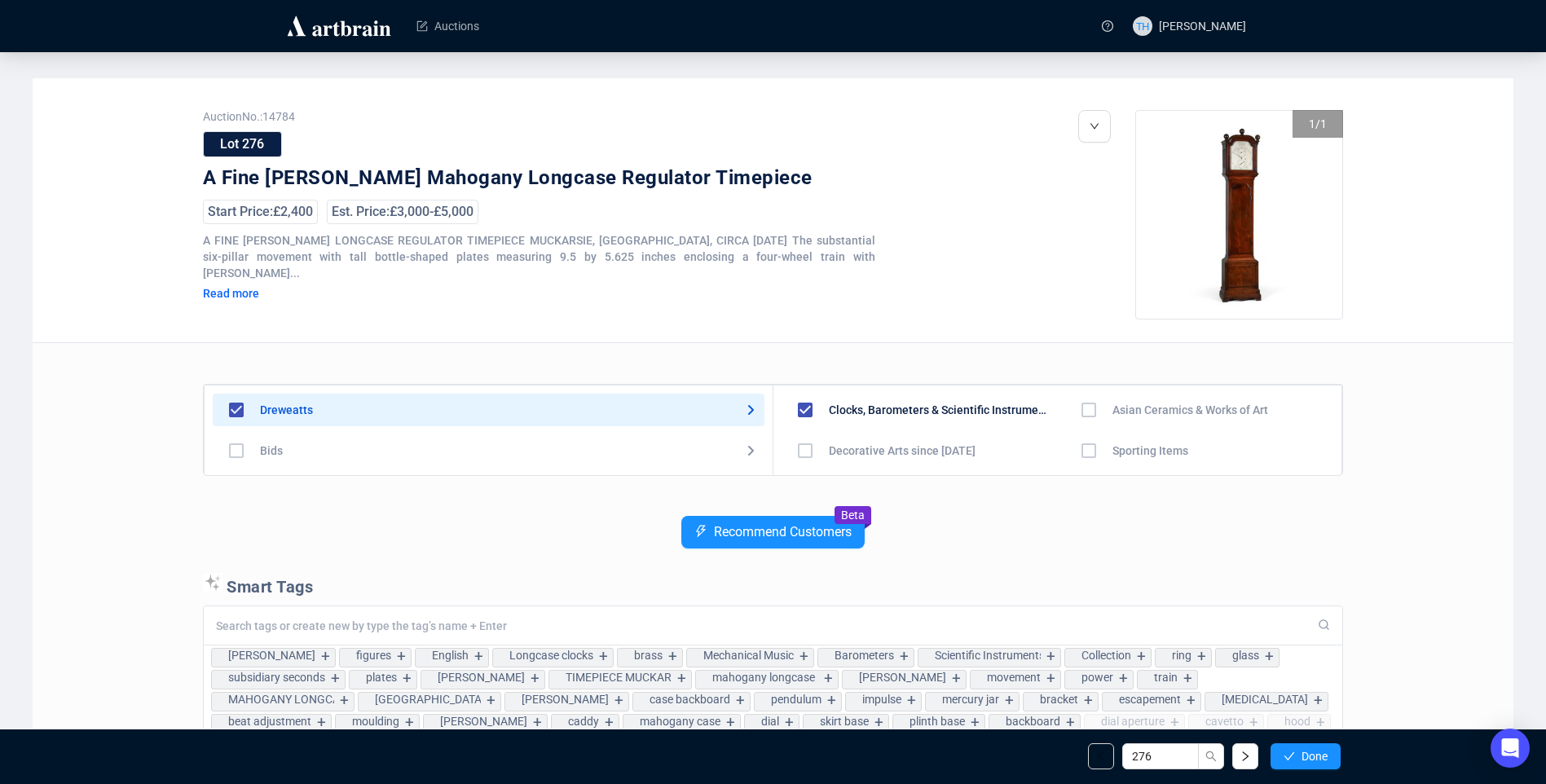
click at [1306, 761] on span "Done" at bounding box center [1315, 755] width 26 height 13
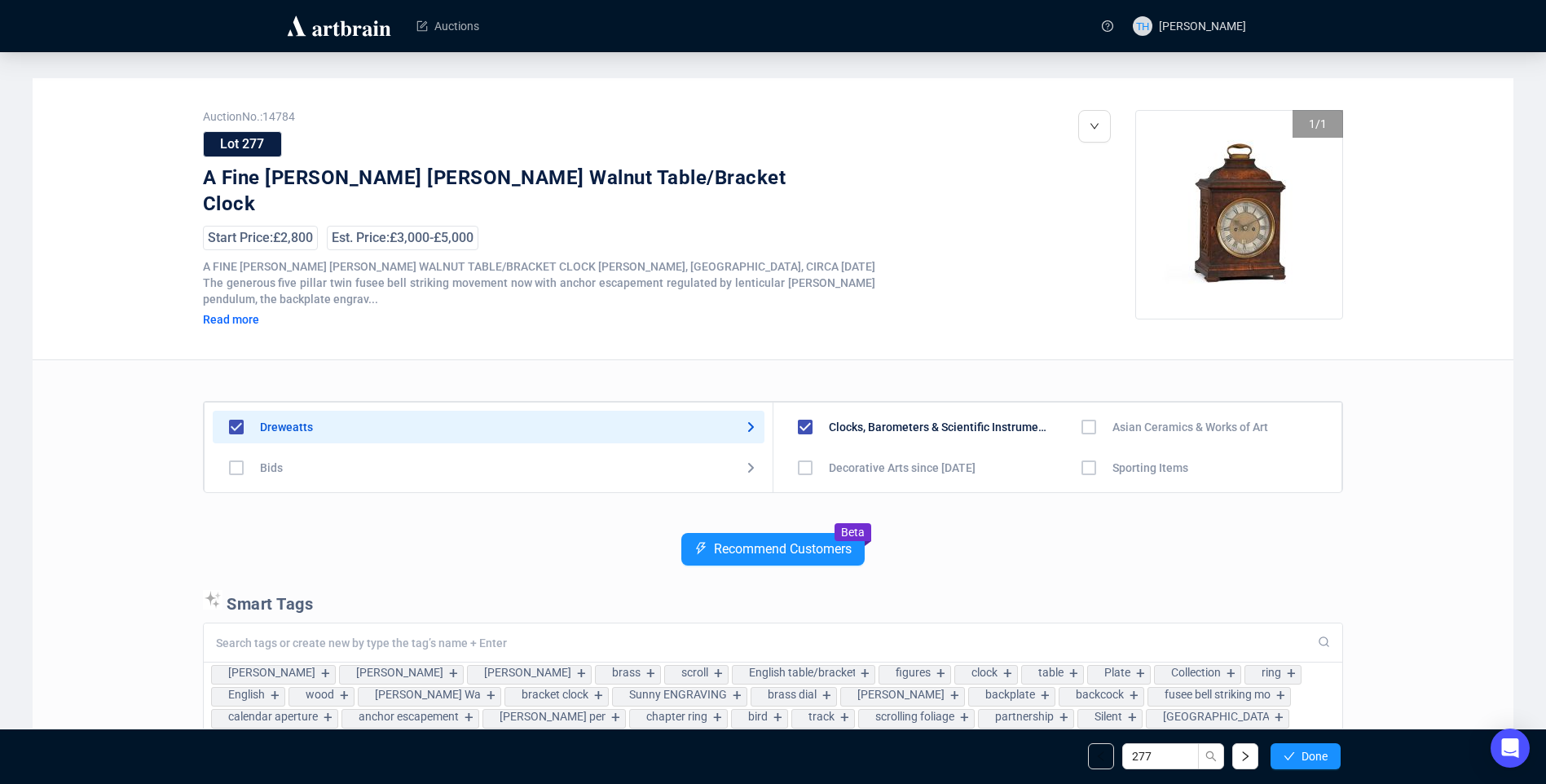
click at [1306, 761] on span "Done" at bounding box center [1315, 755] width 26 height 13
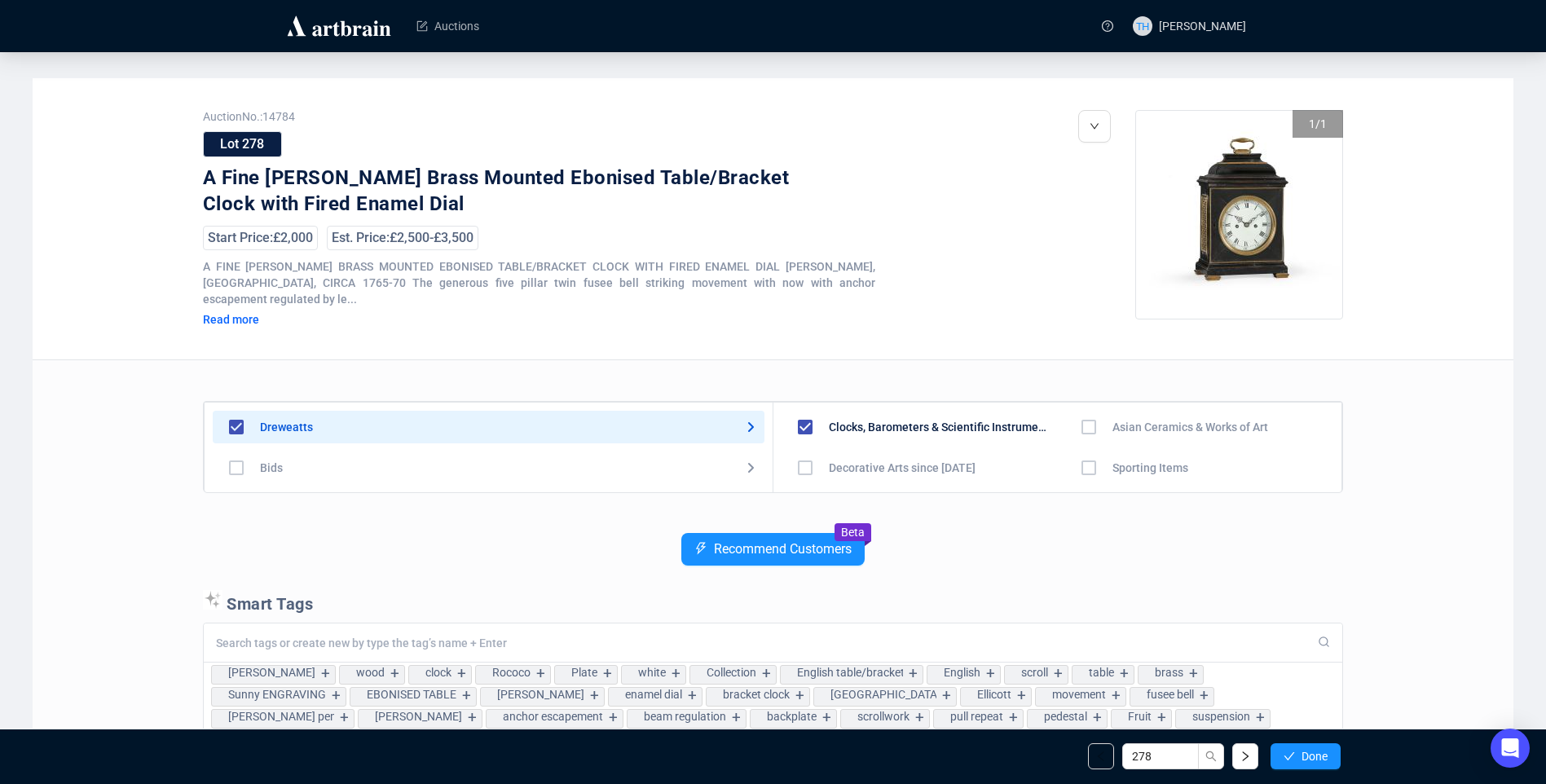
click at [1306, 761] on span "Done" at bounding box center [1315, 755] width 26 height 13
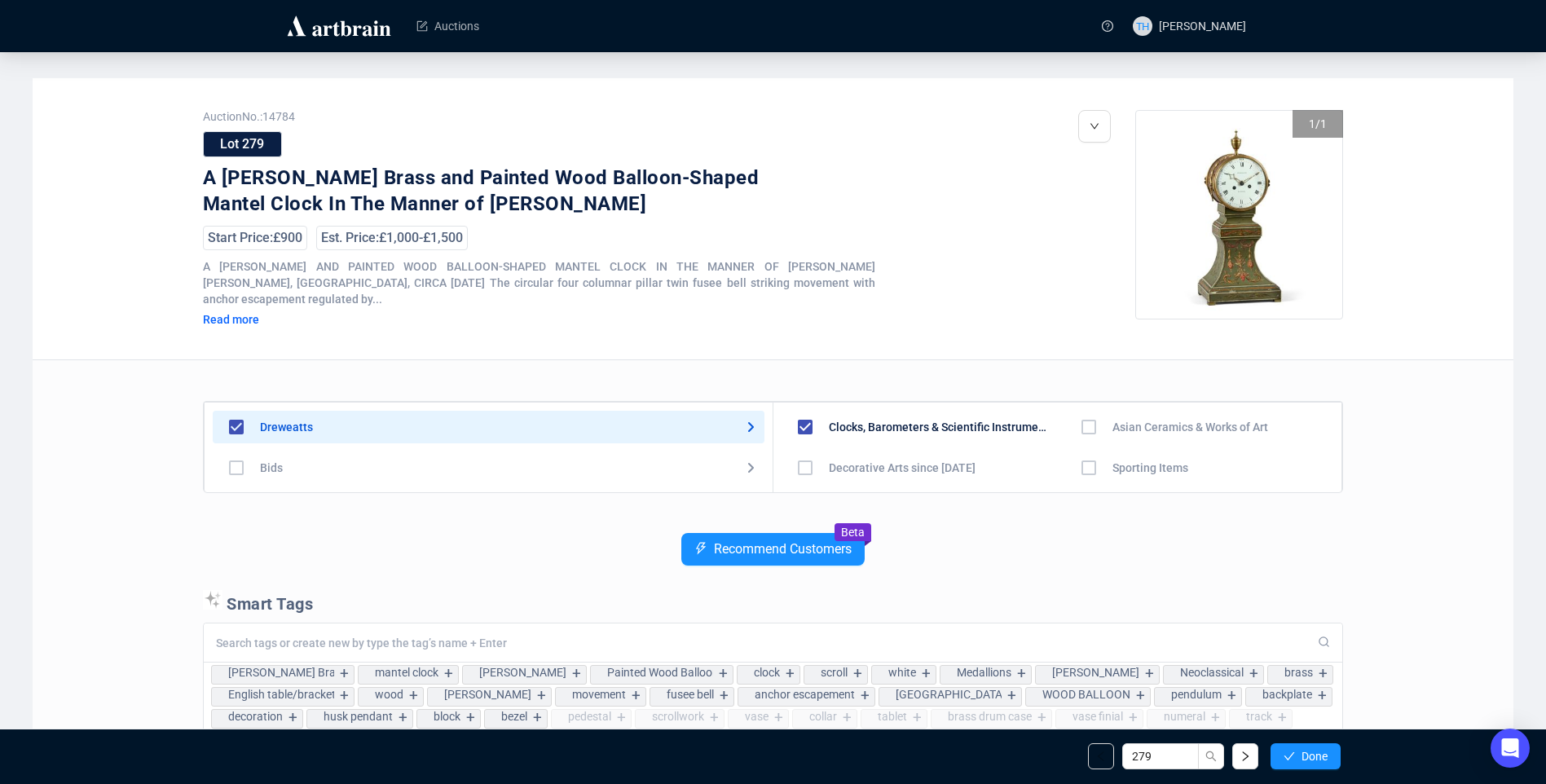
click at [1306, 761] on span "Done" at bounding box center [1315, 755] width 26 height 13
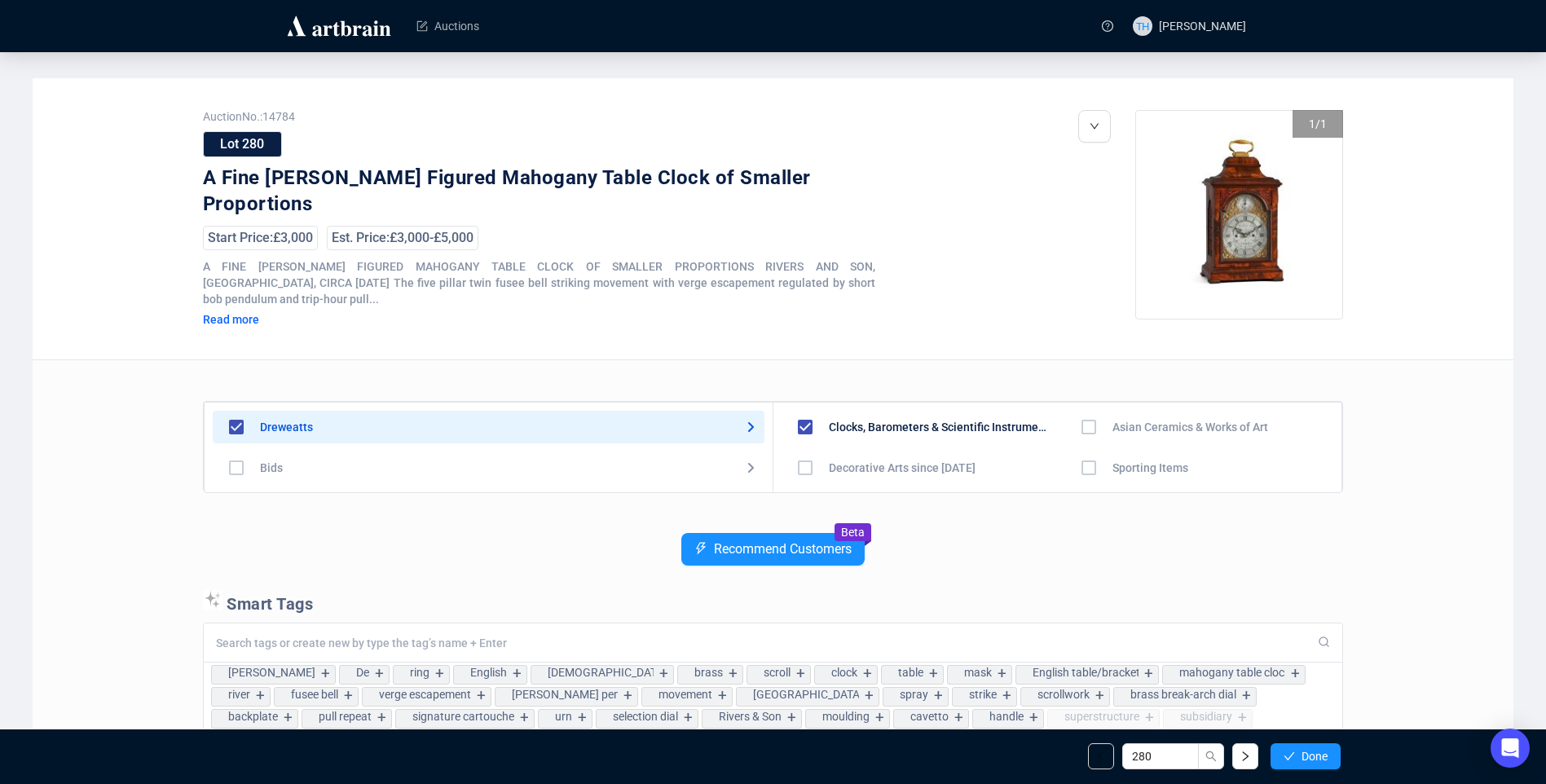
click at [1306, 761] on span "Done" at bounding box center [1315, 755] width 26 height 13
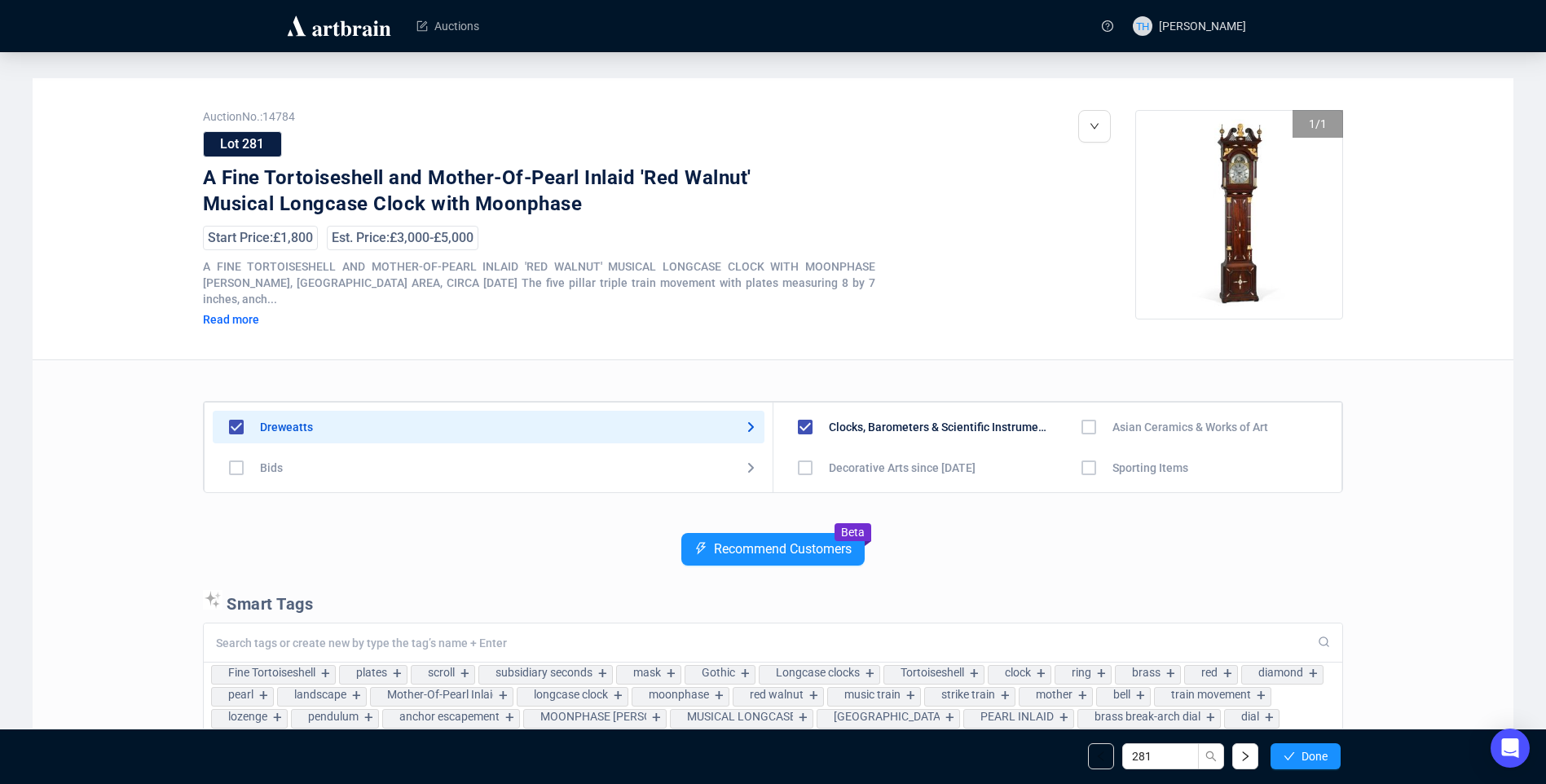
click at [1306, 761] on span "Done" at bounding box center [1315, 755] width 26 height 13
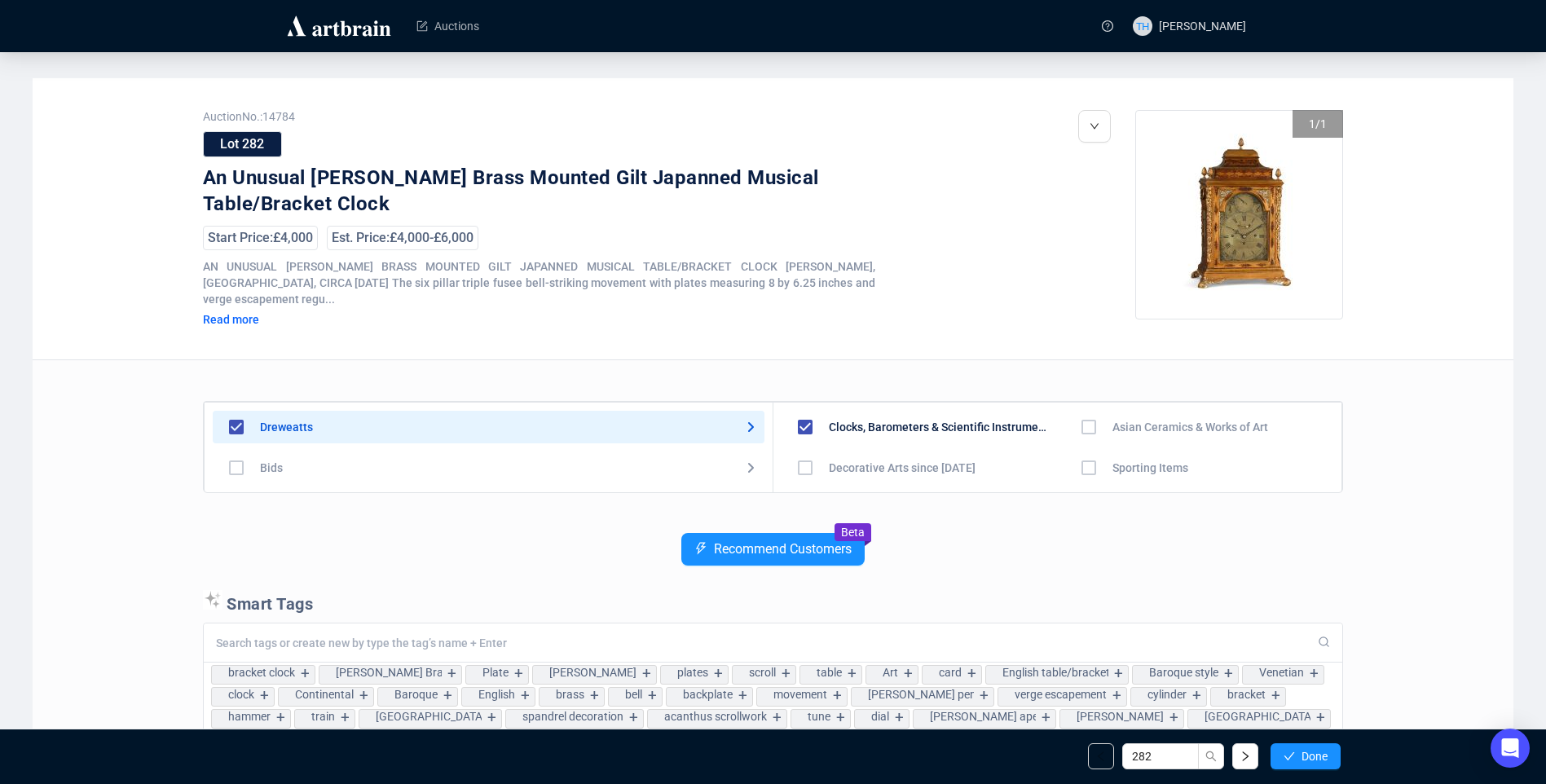
click at [1306, 761] on span "Done" at bounding box center [1315, 755] width 26 height 13
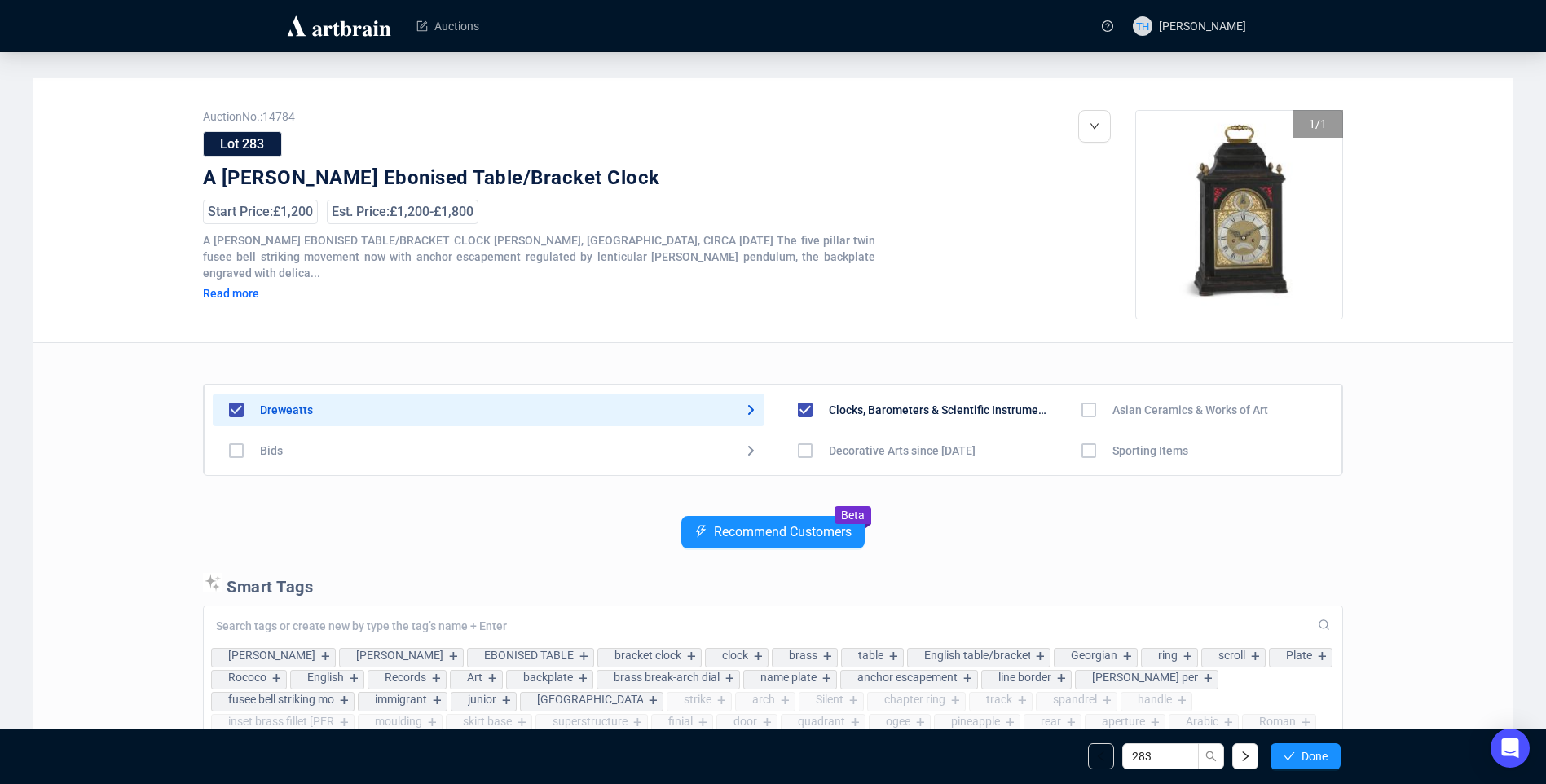
click at [1306, 761] on span "Done" at bounding box center [1315, 755] width 26 height 13
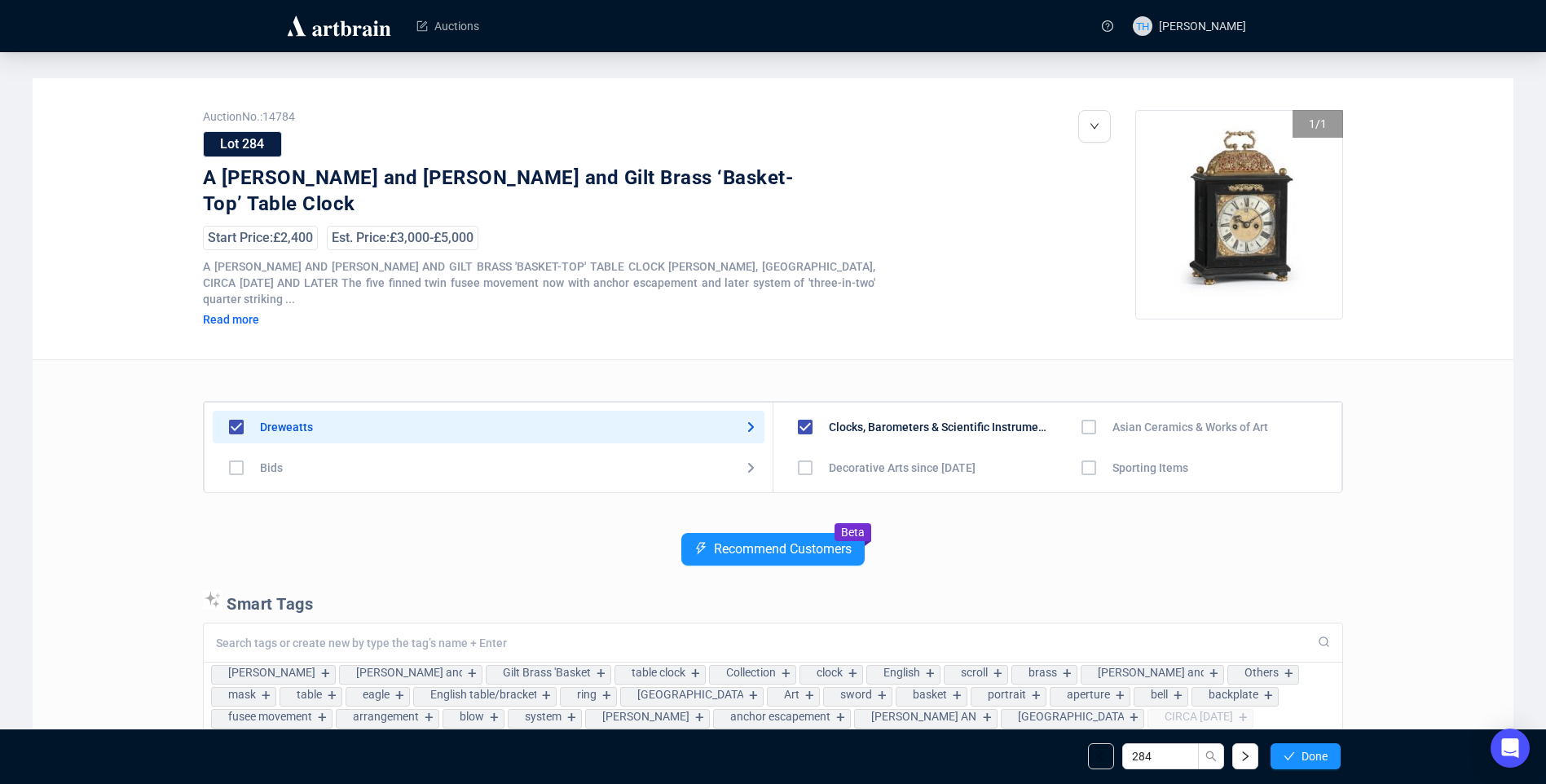
click at [1306, 761] on span "Done" at bounding box center [1315, 755] width 26 height 13
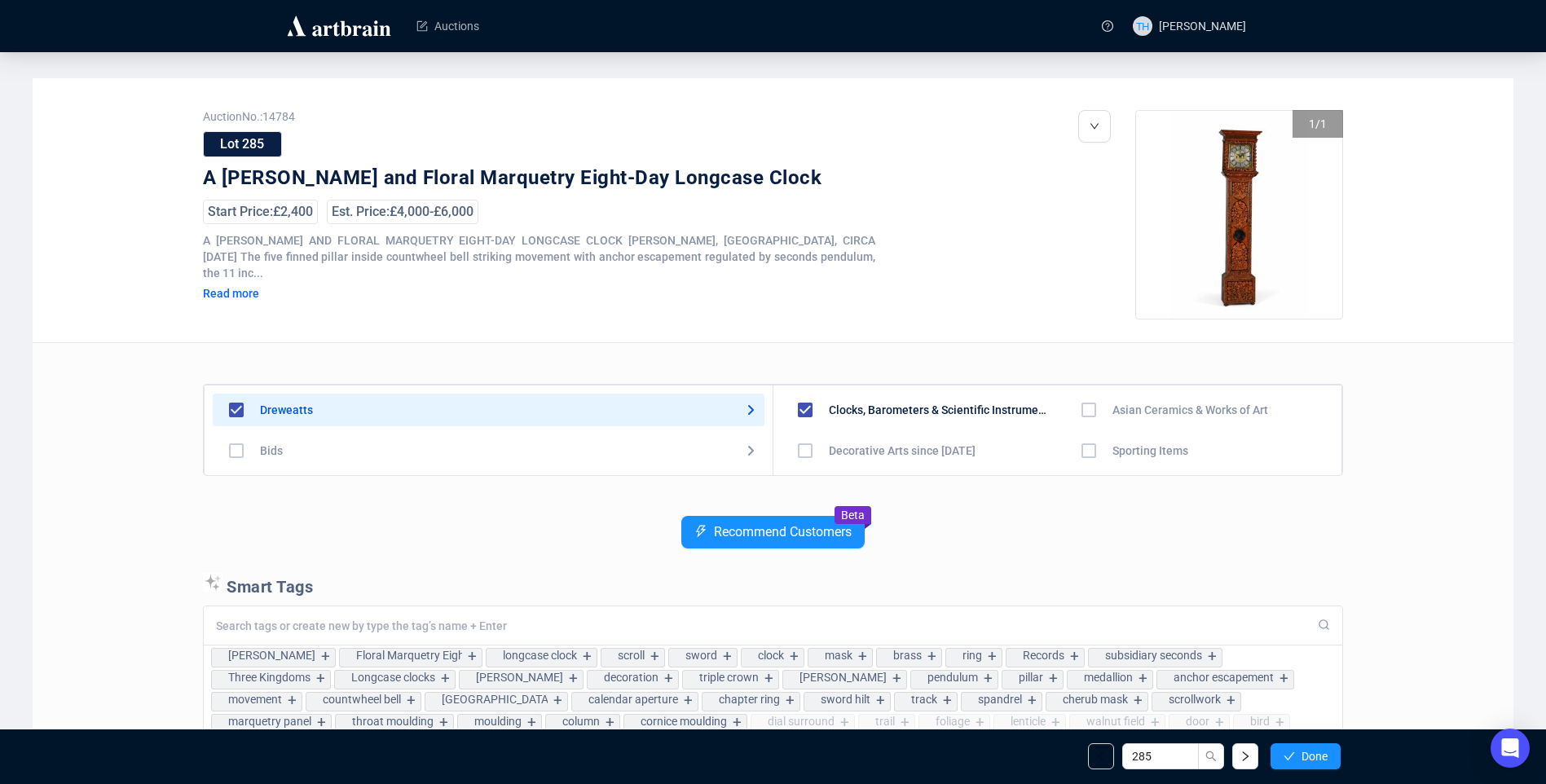
click at [1306, 761] on span "Done" at bounding box center [1315, 755] width 26 height 13
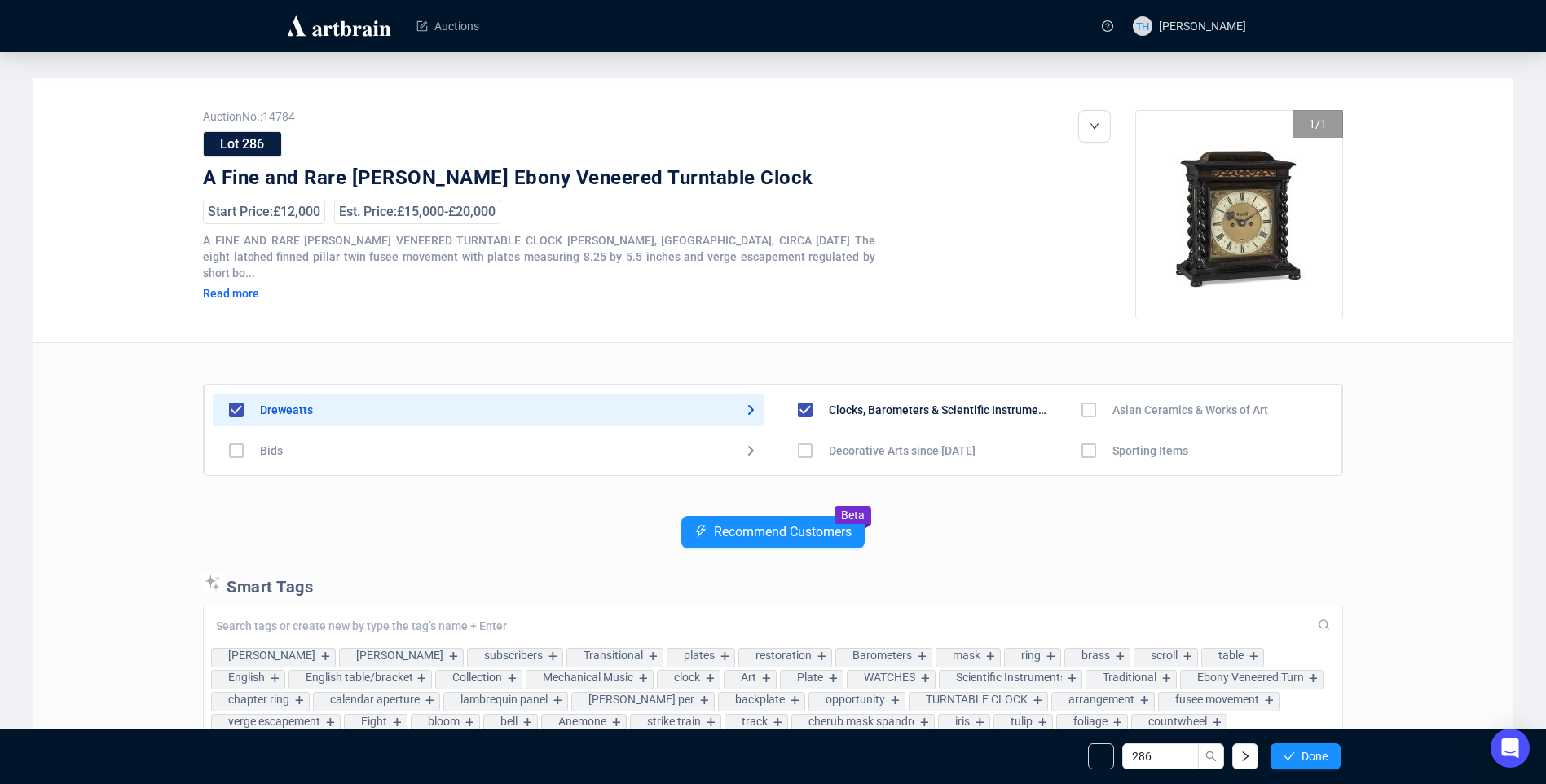
click at [1306, 761] on span "Done" at bounding box center [1315, 755] width 26 height 13
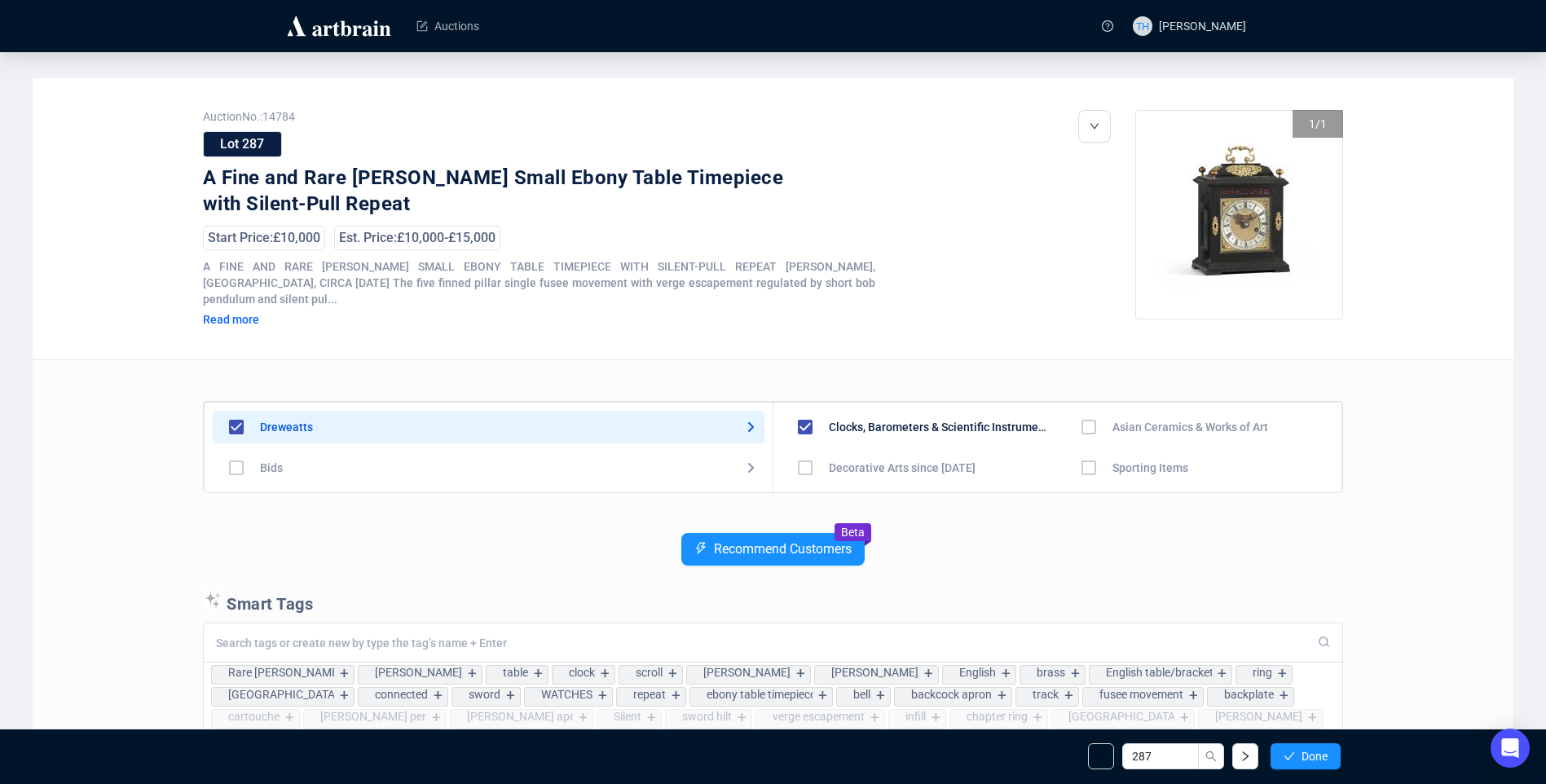
click at [1306, 761] on span "Done" at bounding box center [1315, 755] width 26 height 13
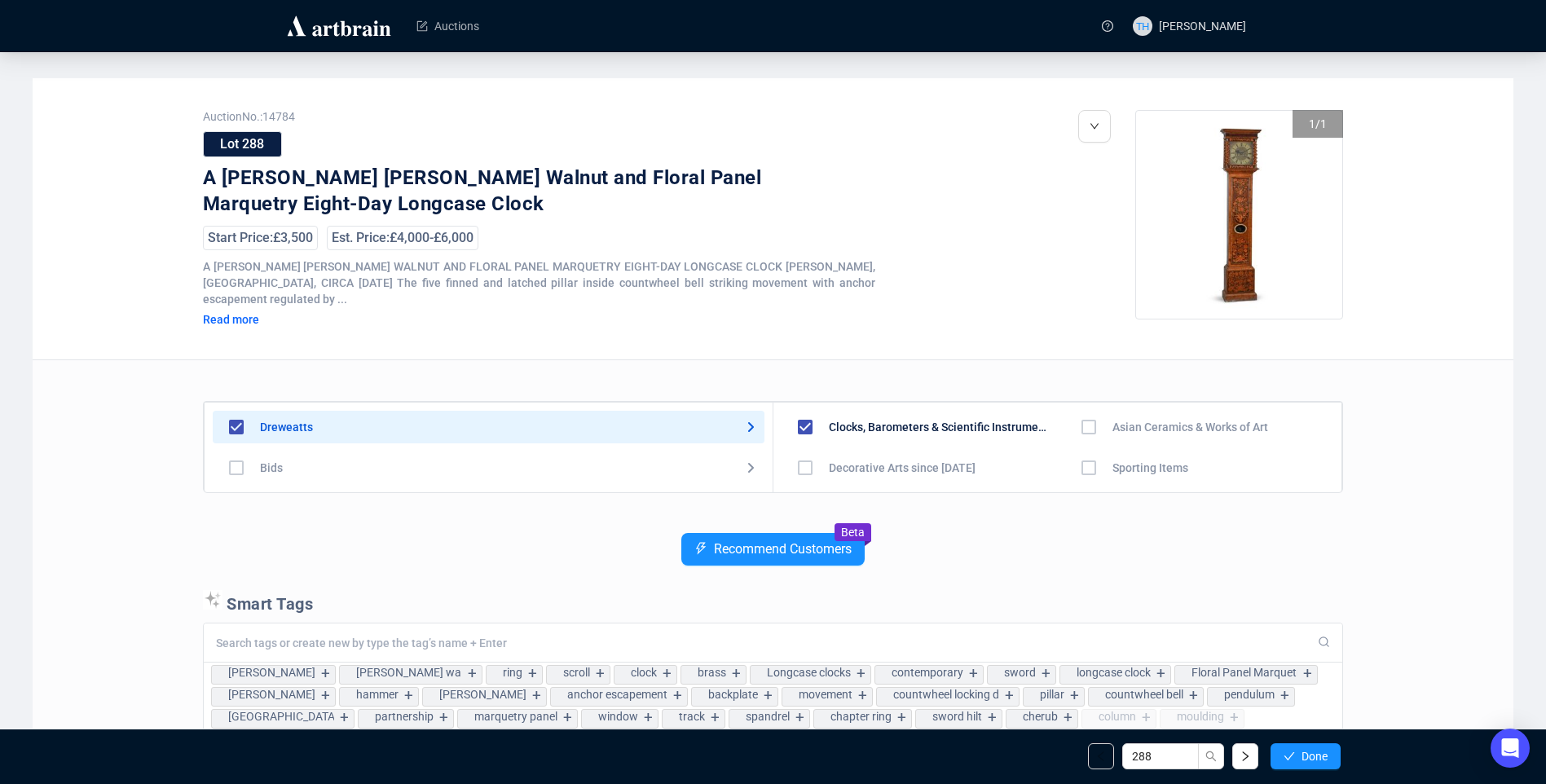
click at [1306, 761] on span "Done" at bounding box center [1315, 755] width 26 height 13
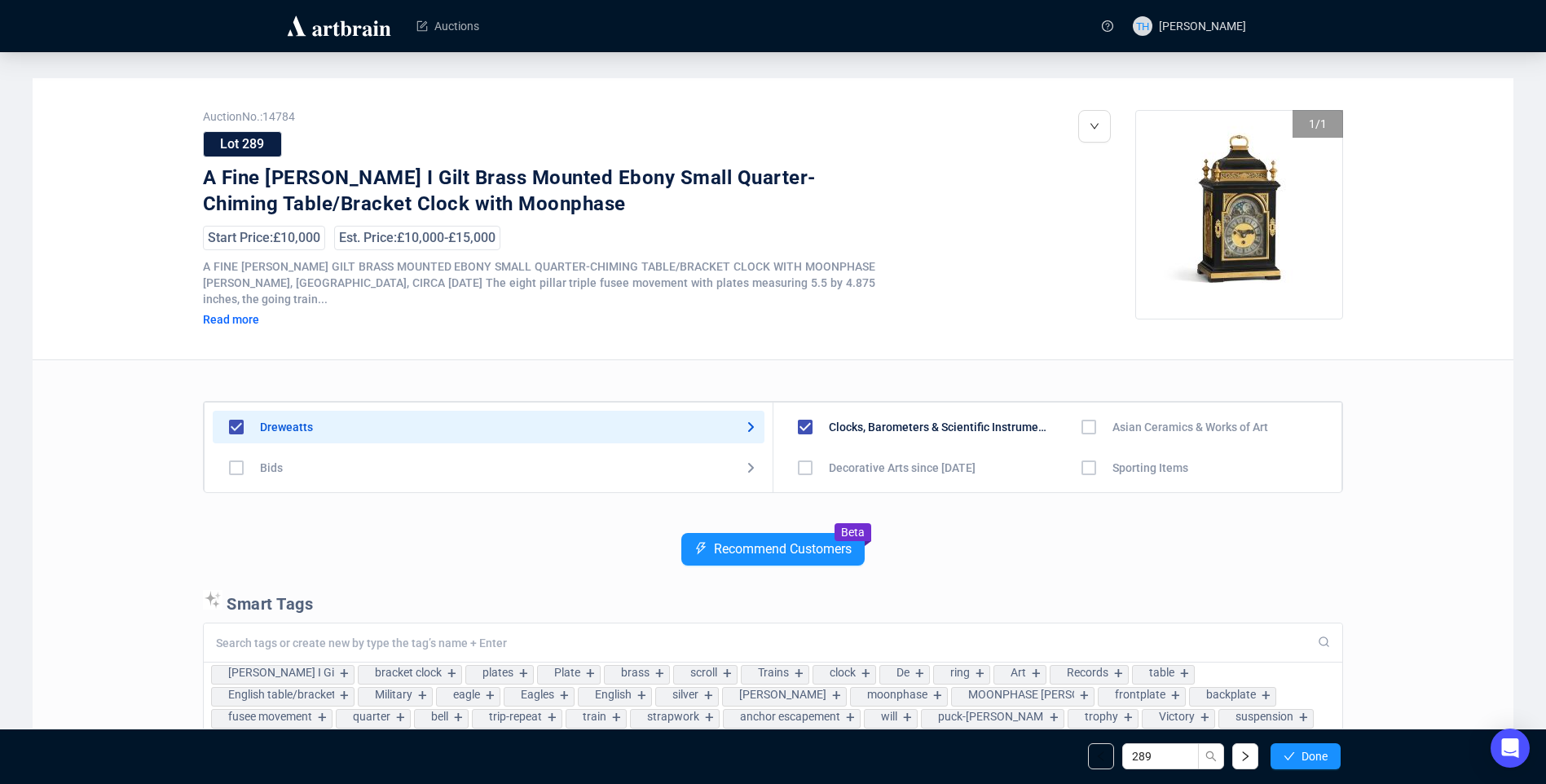
click at [1306, 761] on span "Done" at bounding box center [1315, 755] width 26 height 13
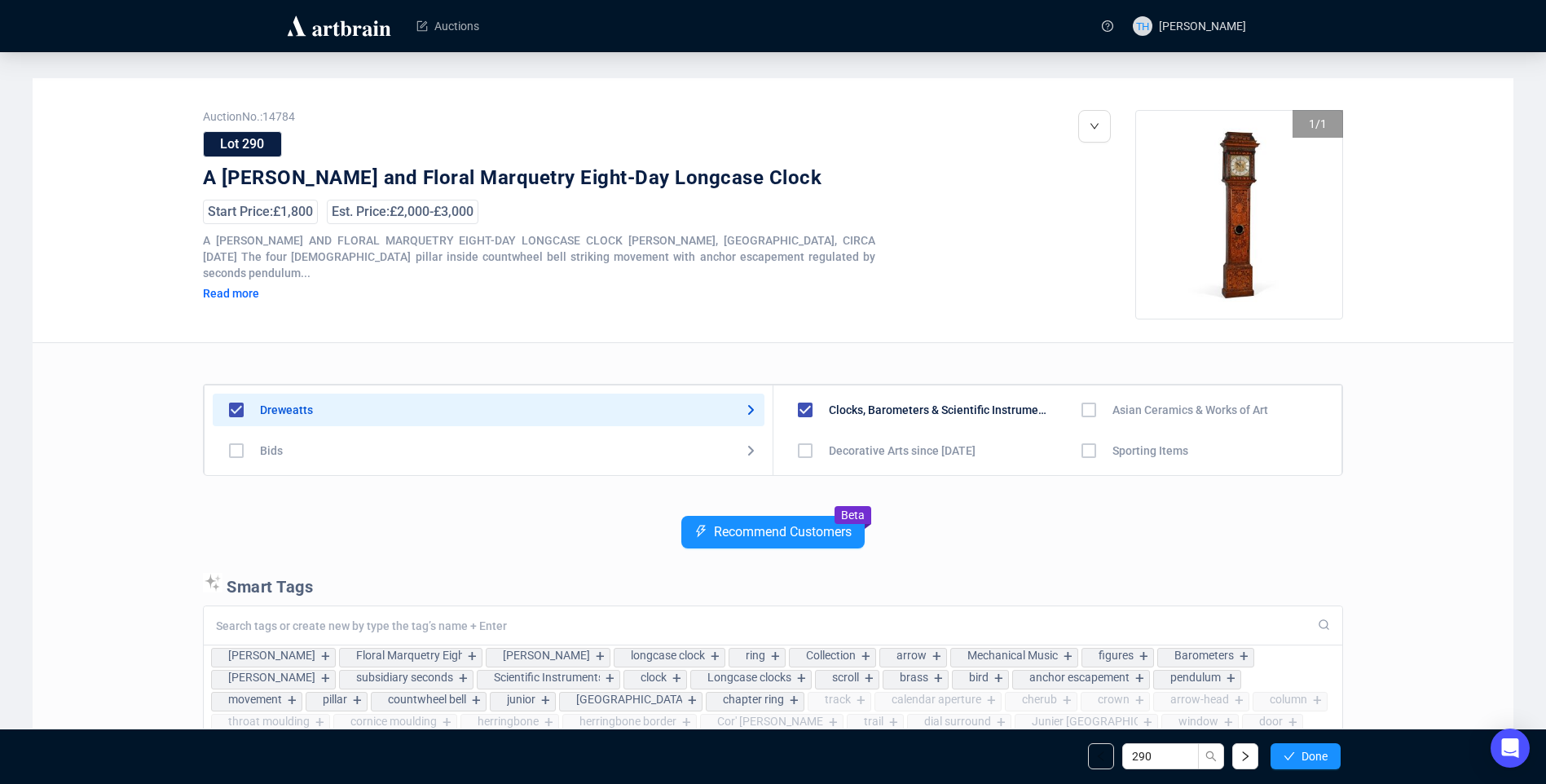
click at [1306, 761] on span "Done" at bounding box center [1315, 755] width 26 height 13
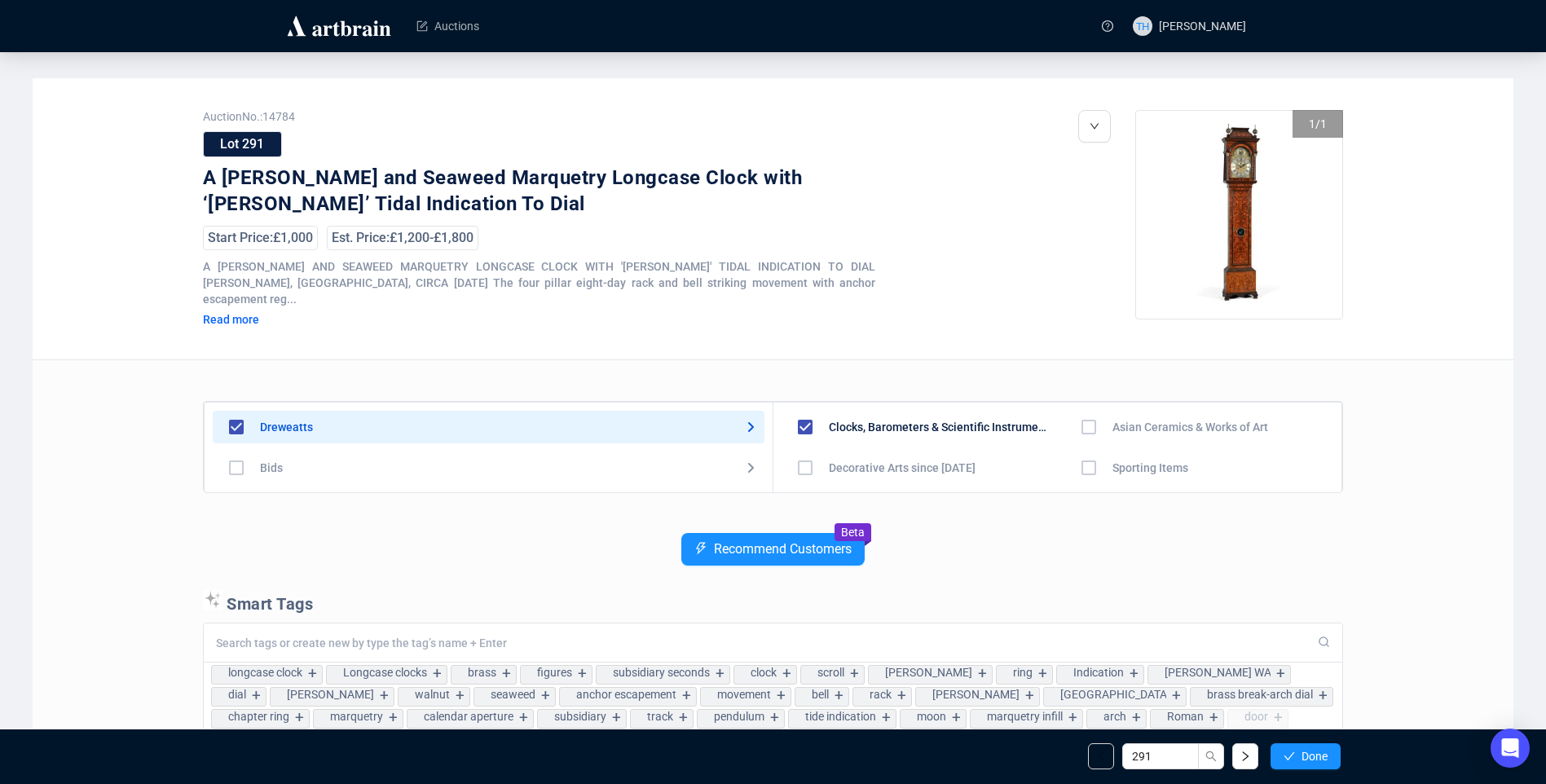
click at [1306, 761] on span "Done" at bounding box center [1315, 755] width 26 height 13
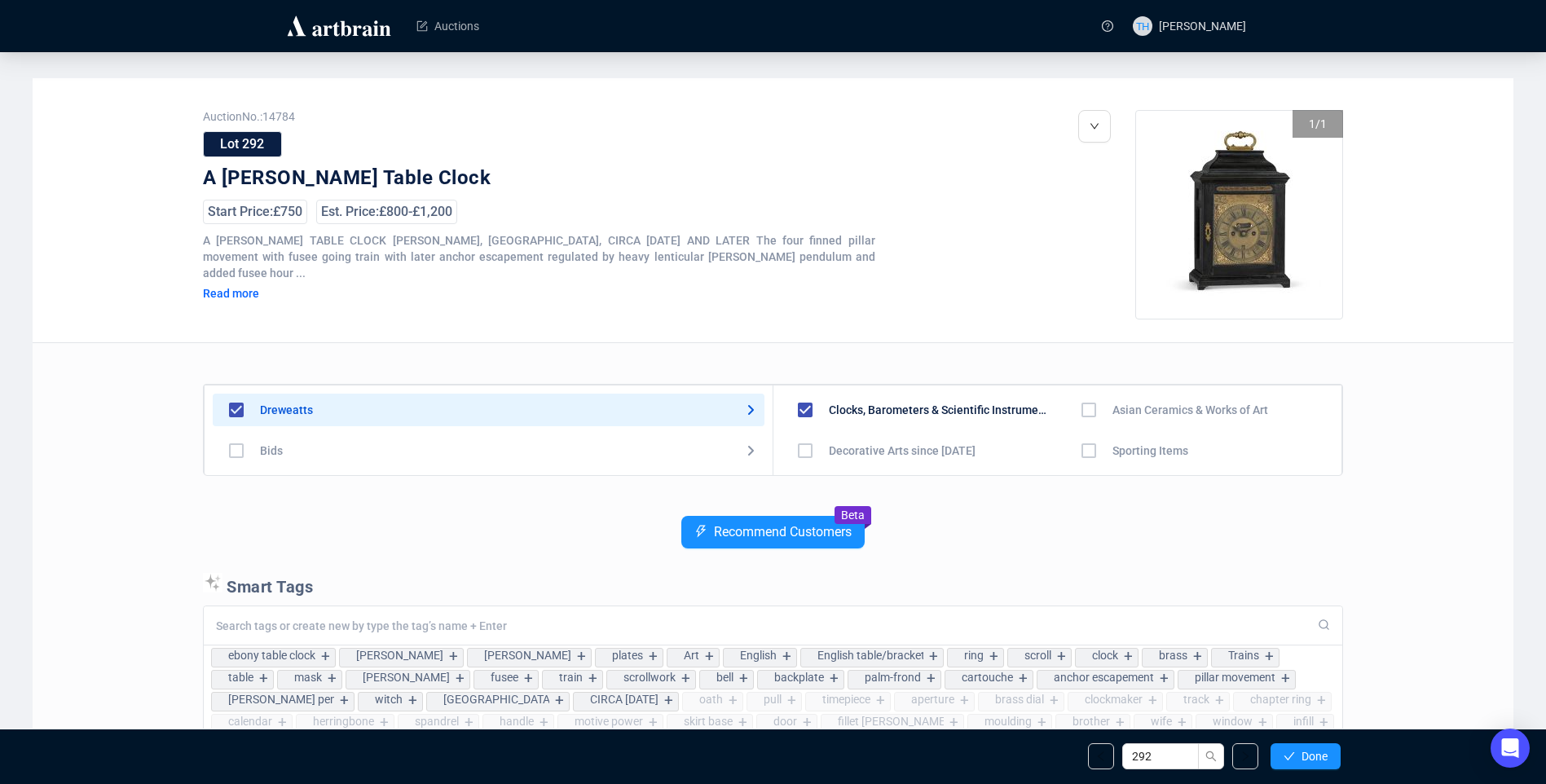
click at [1306, 761] on span "Done" at bounding box center [1315, 755] width 26 height 13
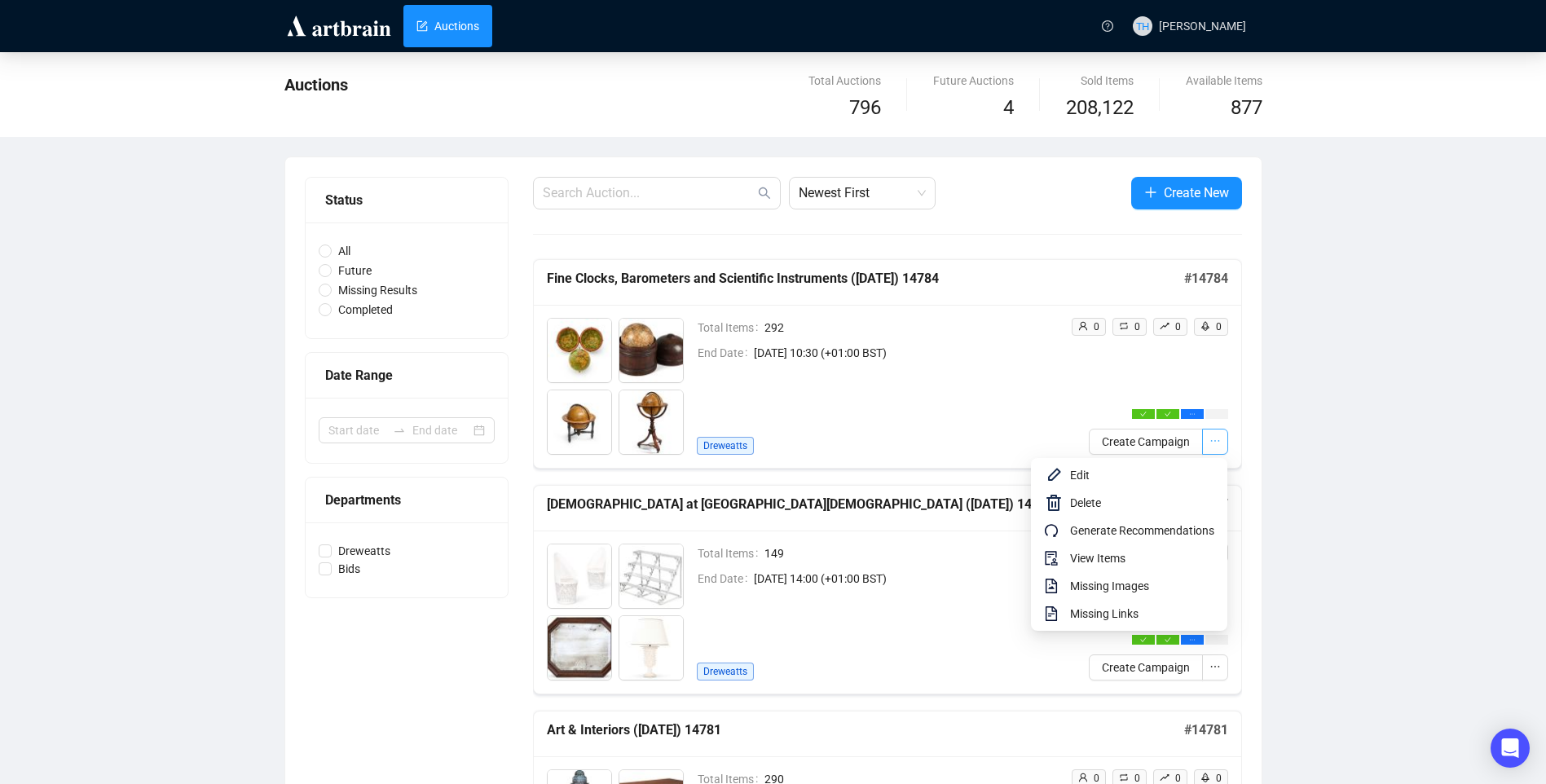
click at [1212, 446] on icon "ellipsis" at bounding box center [1215, 440] width 11 height 11
click at [1149, 566] on span "View Items" at bounding box center [1142, 558] width 144 height 18
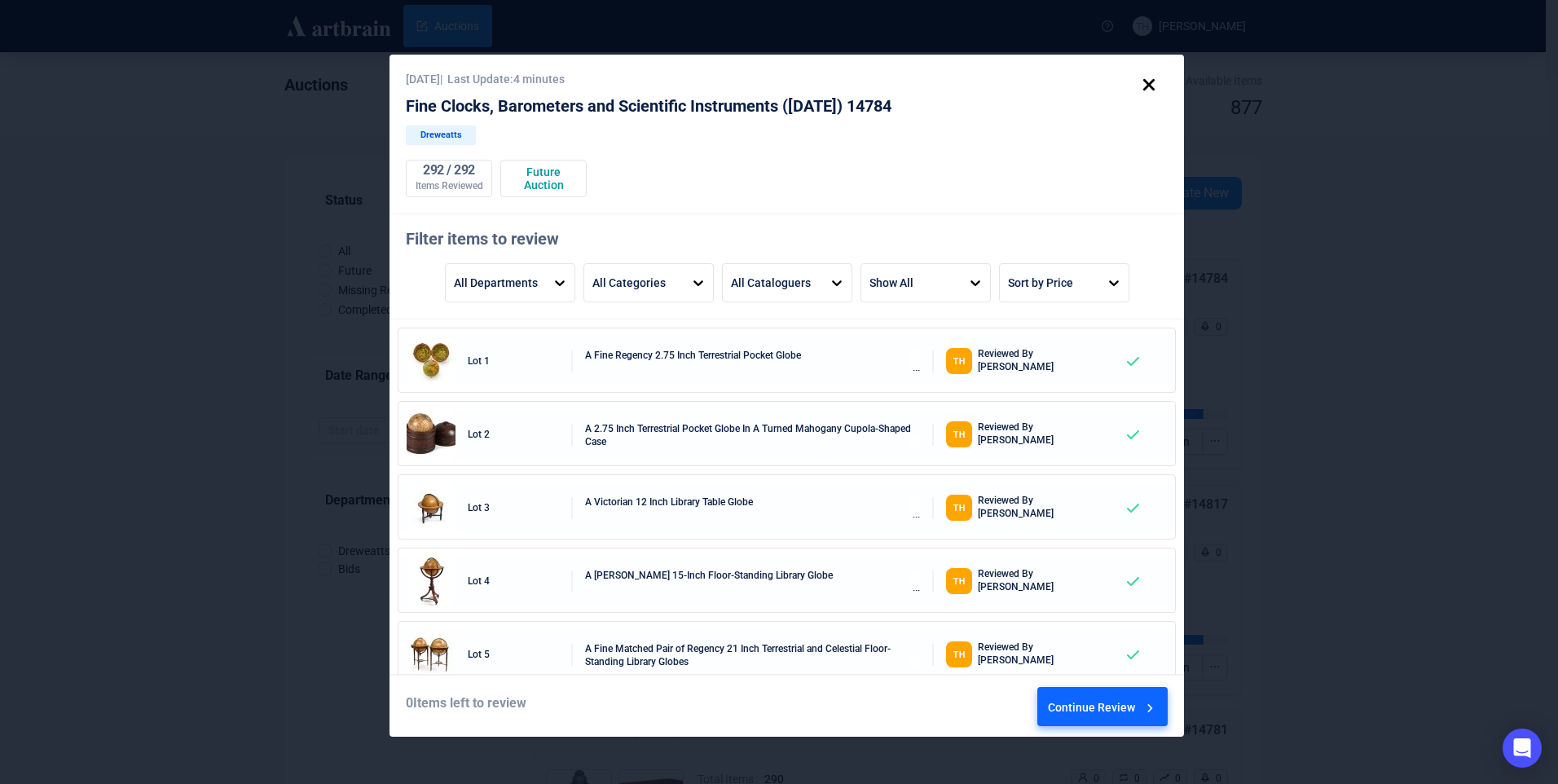
click at [1138, 701] on div "Continue Review" at bounding box center [1103, 709] width 110 height 44
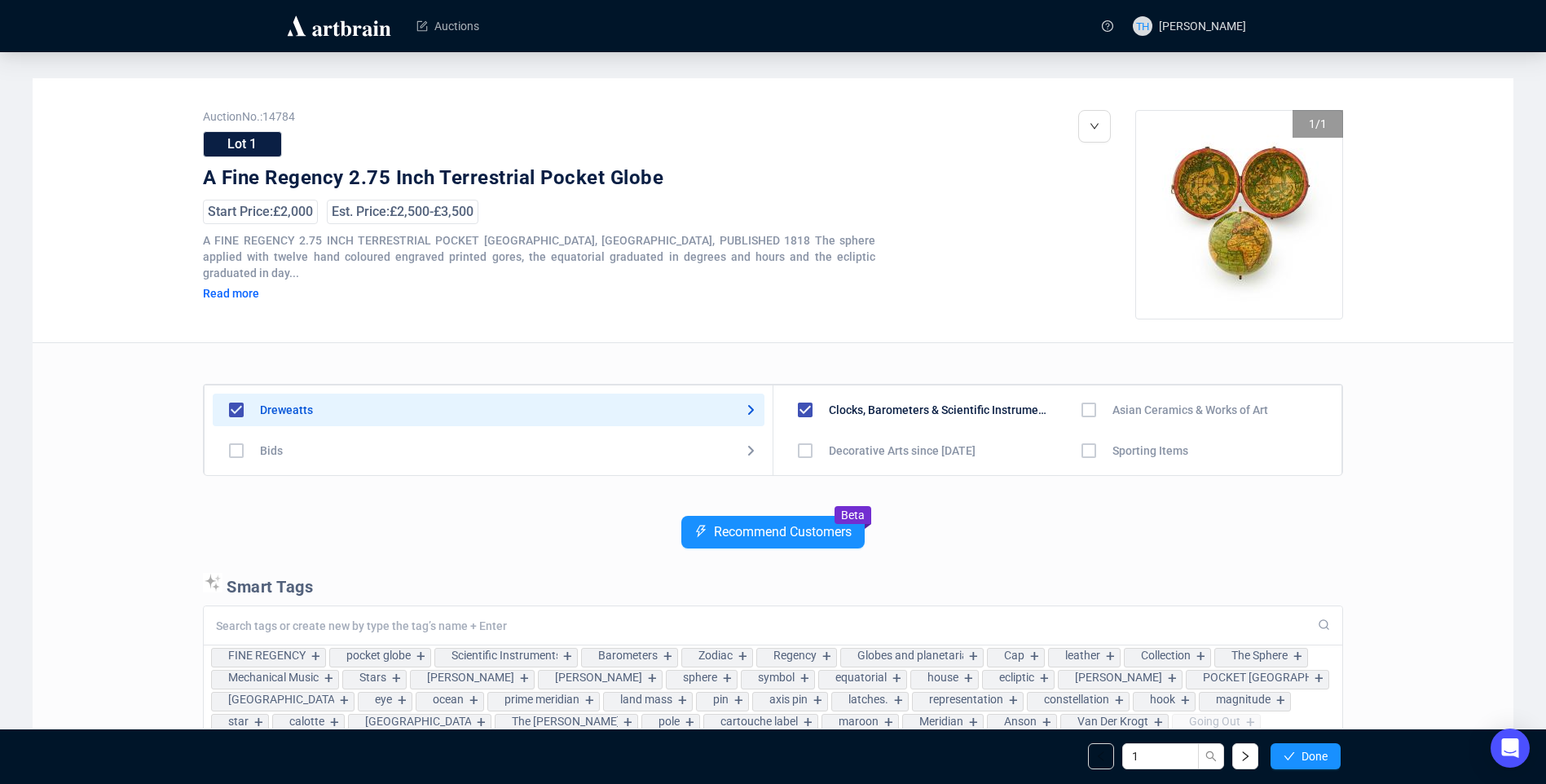
click at [302, 23] on img at bounding box center [339, 26] width 109 height 26
click at [359, 32] on img at bounding box center [339, 26] width 109 height 26
